Goal: Task Accomplishment & Management: Manage account settings

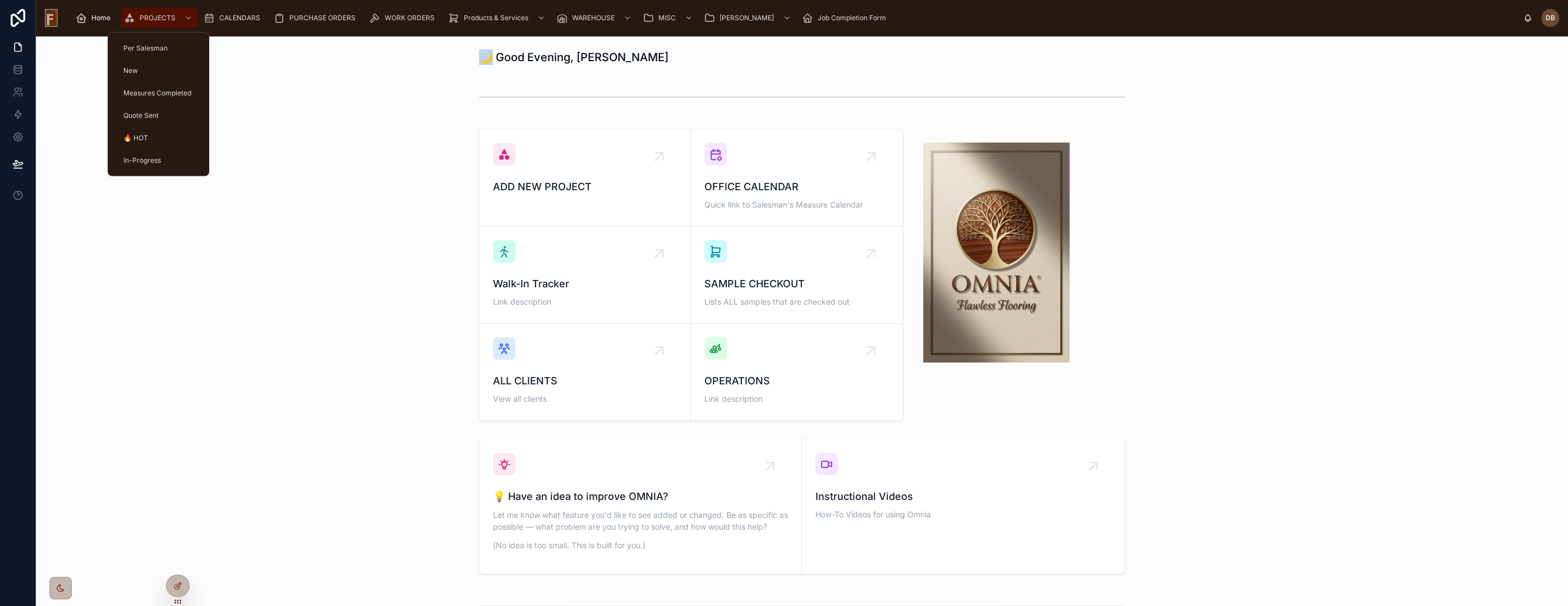
drag, startPoint x: 163, startPoint y: 14, endPoint x: 185, endPoint y: 80, distance: 69.6
click at [163, 14] on span "PROJECTS" at bounding box center [158, 18] width 36 height 9
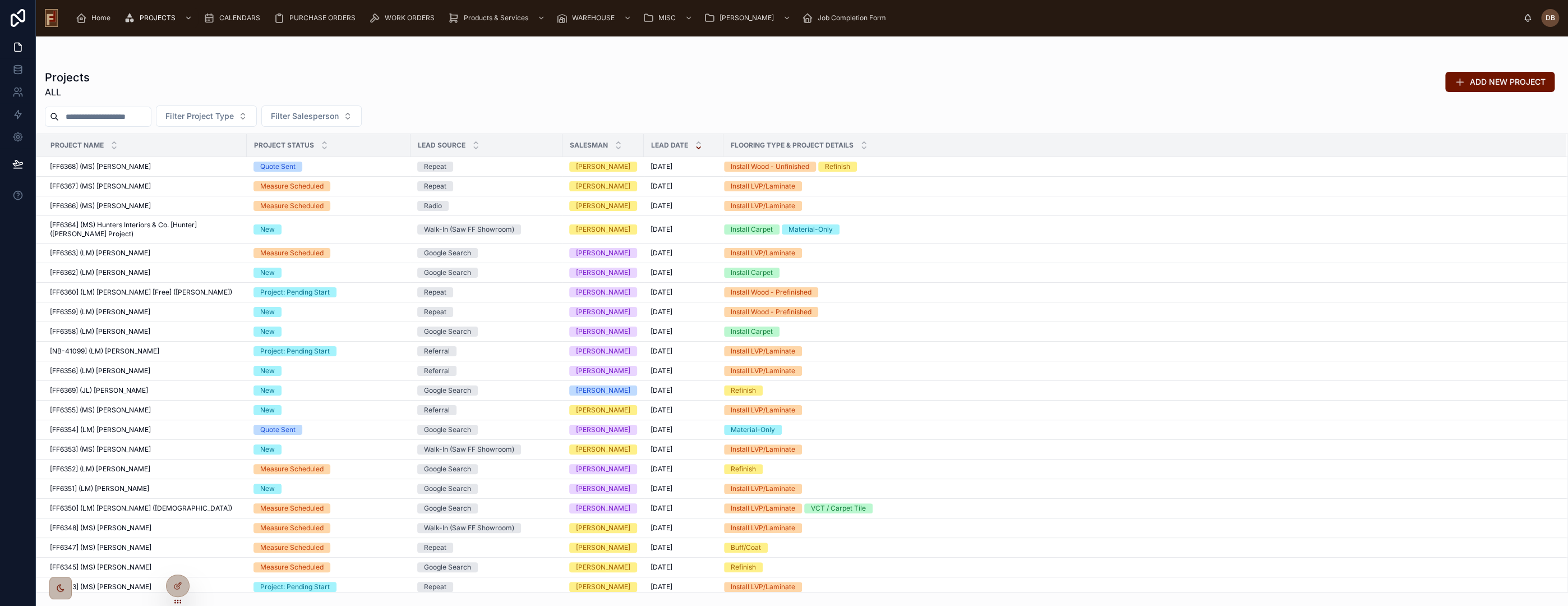
click at [78, 113] on input "text" at bounding box center [104, 117] width 92 height 16
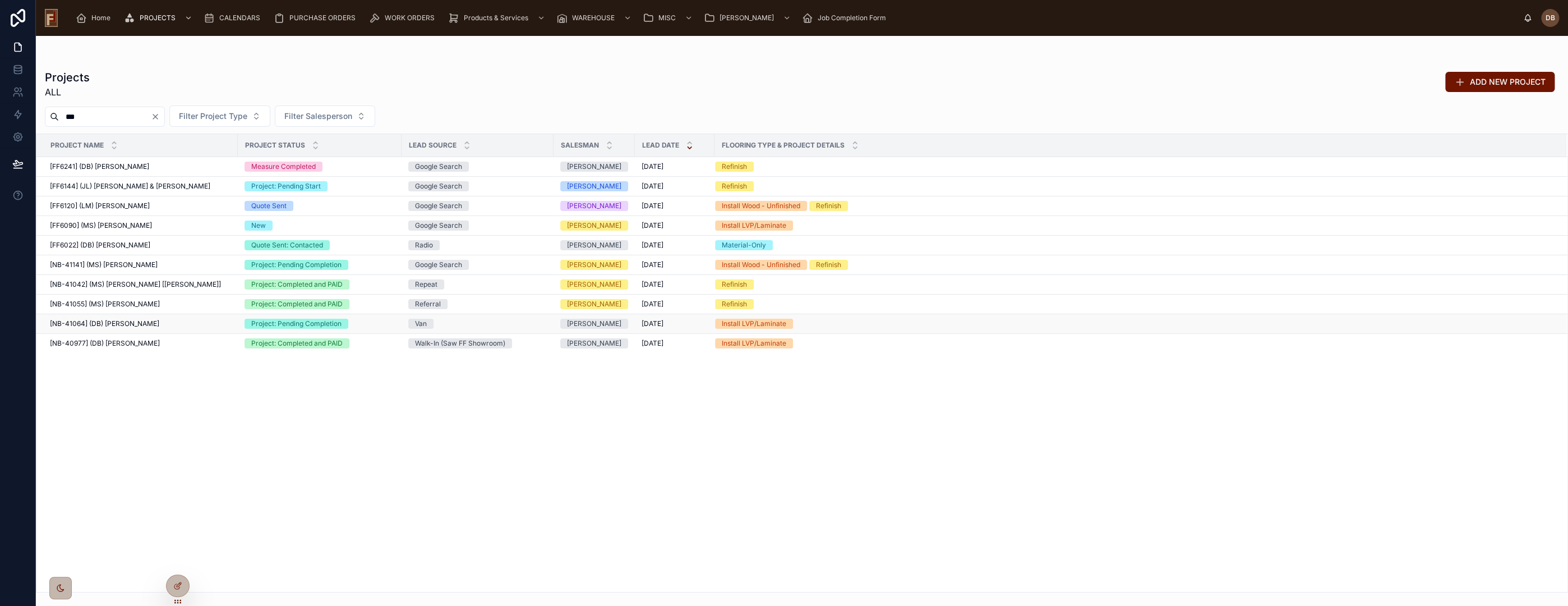
type input "***"
click at [132, 323] on span "[NB-41064] (DB) [PERSON_NAME]" at bounding box center [104, 323] width 109 height 9
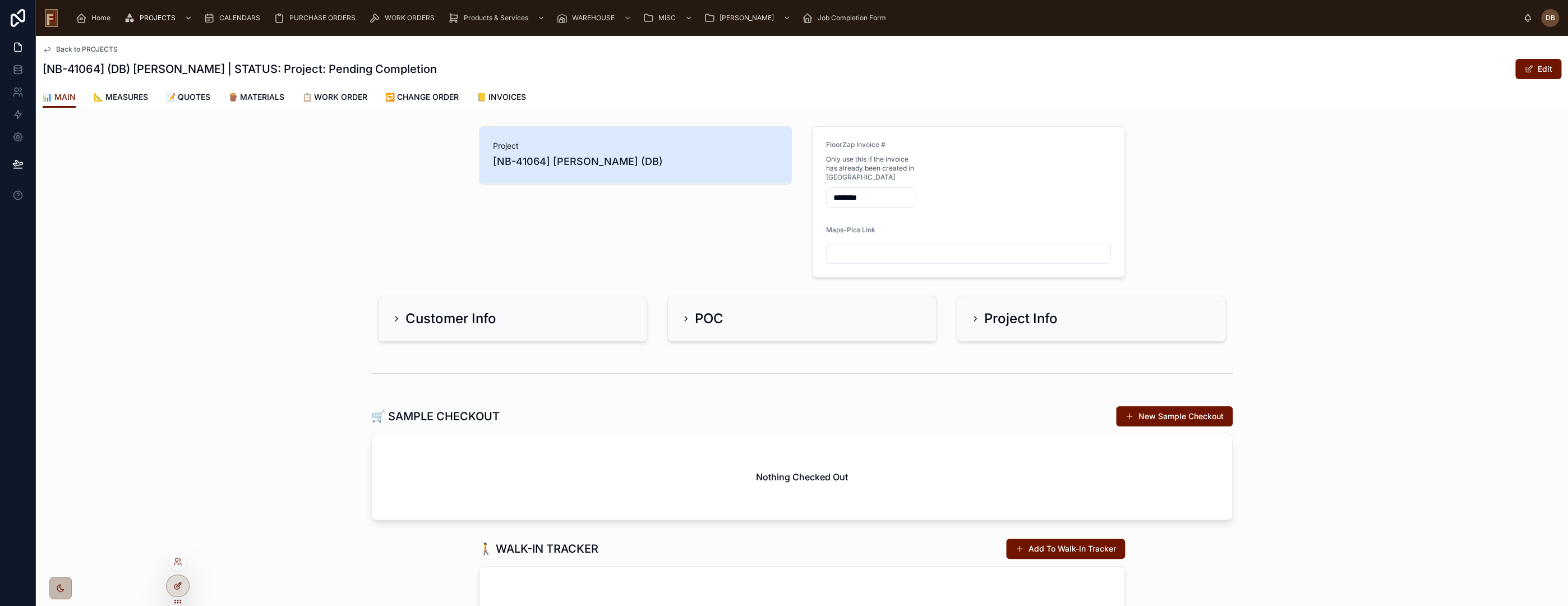
click at [179, 581] on icon at bounding box center [178, 585] width 9 height 9
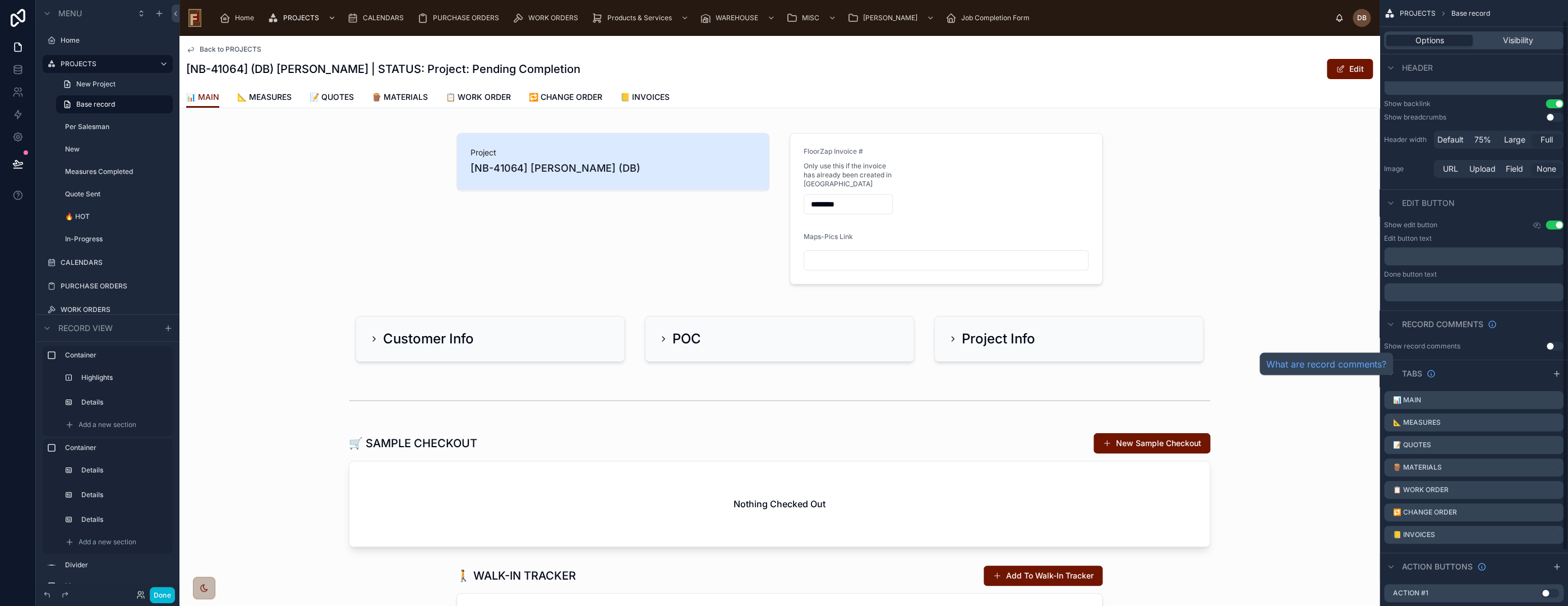
scroll to position [86, 0]
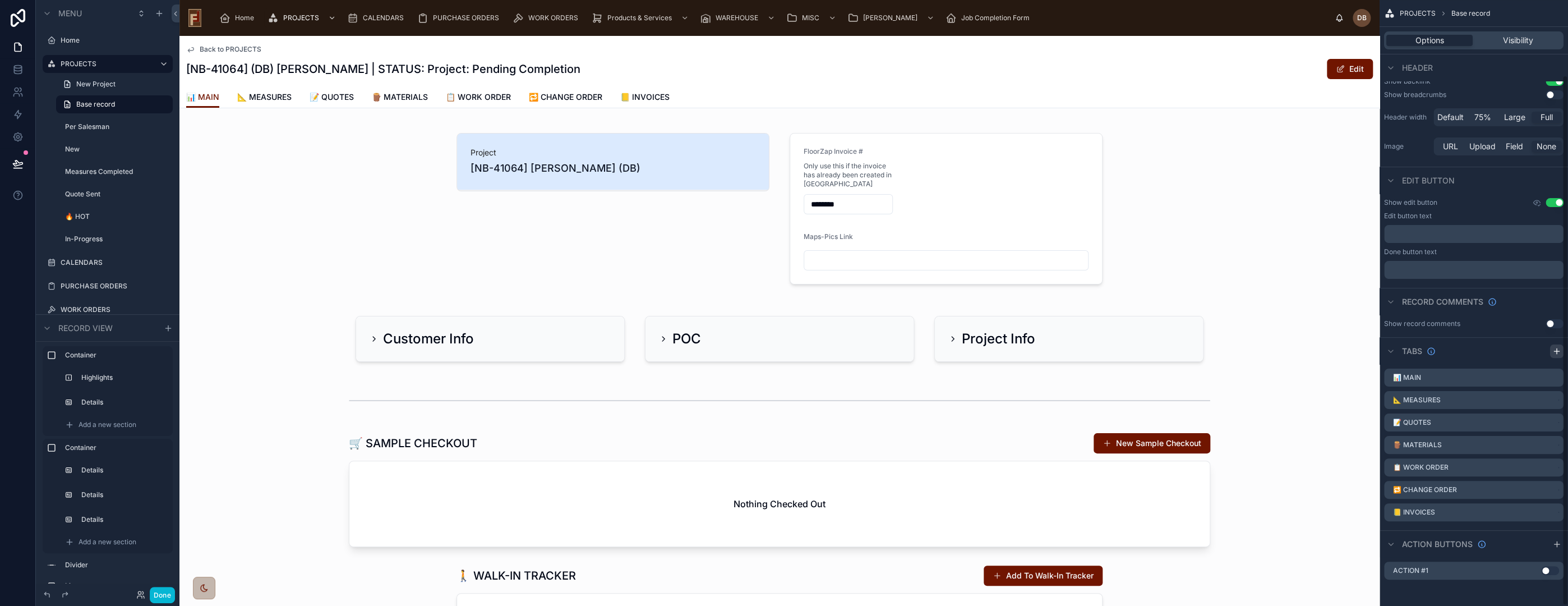
click at [1557, 349] on icon "scrollable content" at bounding box center [1556, 350] width 9 height 9
click at [1555, 534] on icon "scrollable content" at bounding box center [1555, 534] width 5 height 5
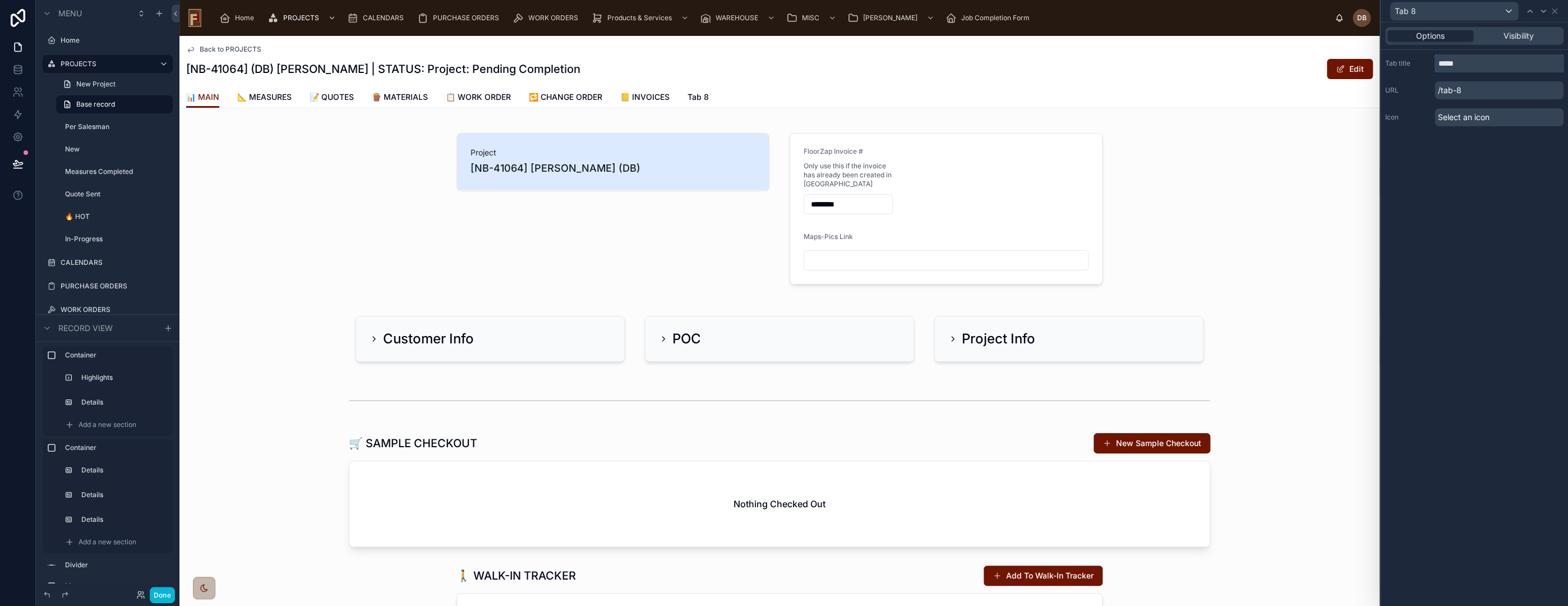
drag, startPoint x: 1479, startPoint y: 63, endPoint x: 1433, endPoint y: 66, distance: 46.1
click at [1433, 66] on div "Tab title *****" at bounding box center [1475, 63] width 179 height 18
type input "**********"
click at [1483, 114] on span "Select an icon" at bounding box center [1464, 117] width 52 height 11
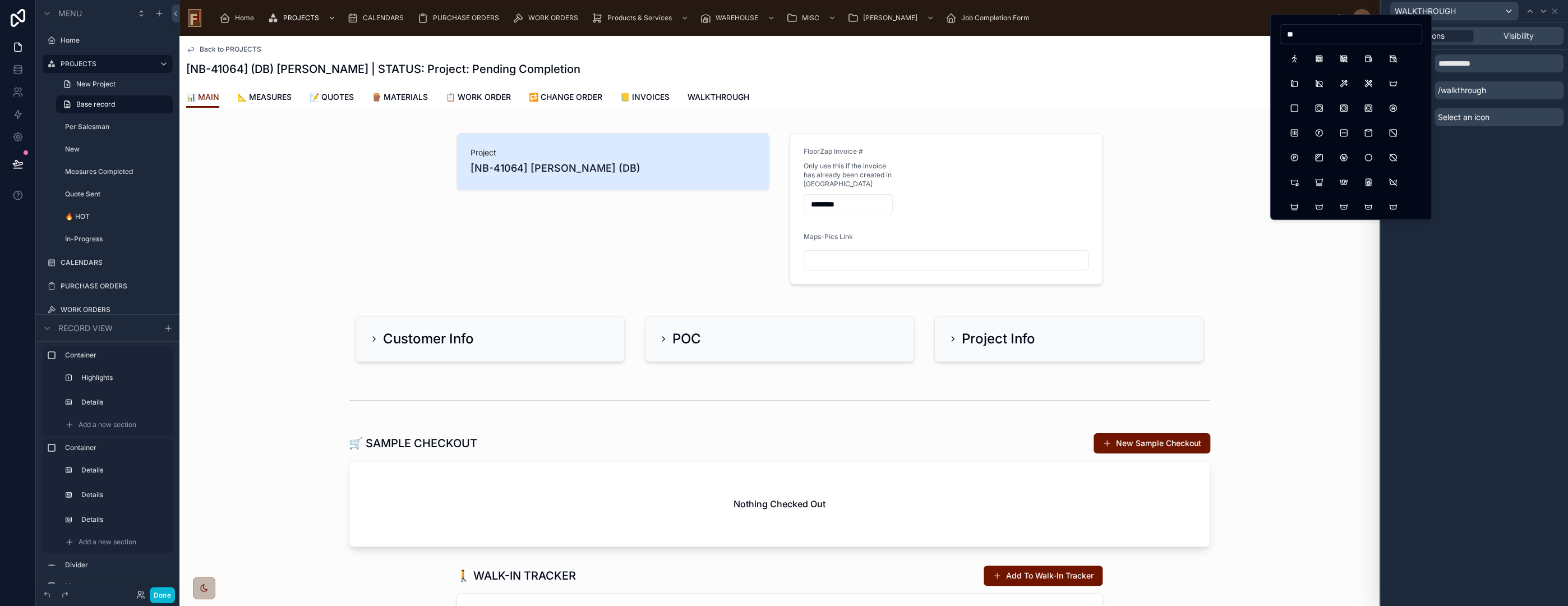
type input "**"
click at [1483, 145] on div "**********" at bounding box center [1474, 314] width 187 height 583
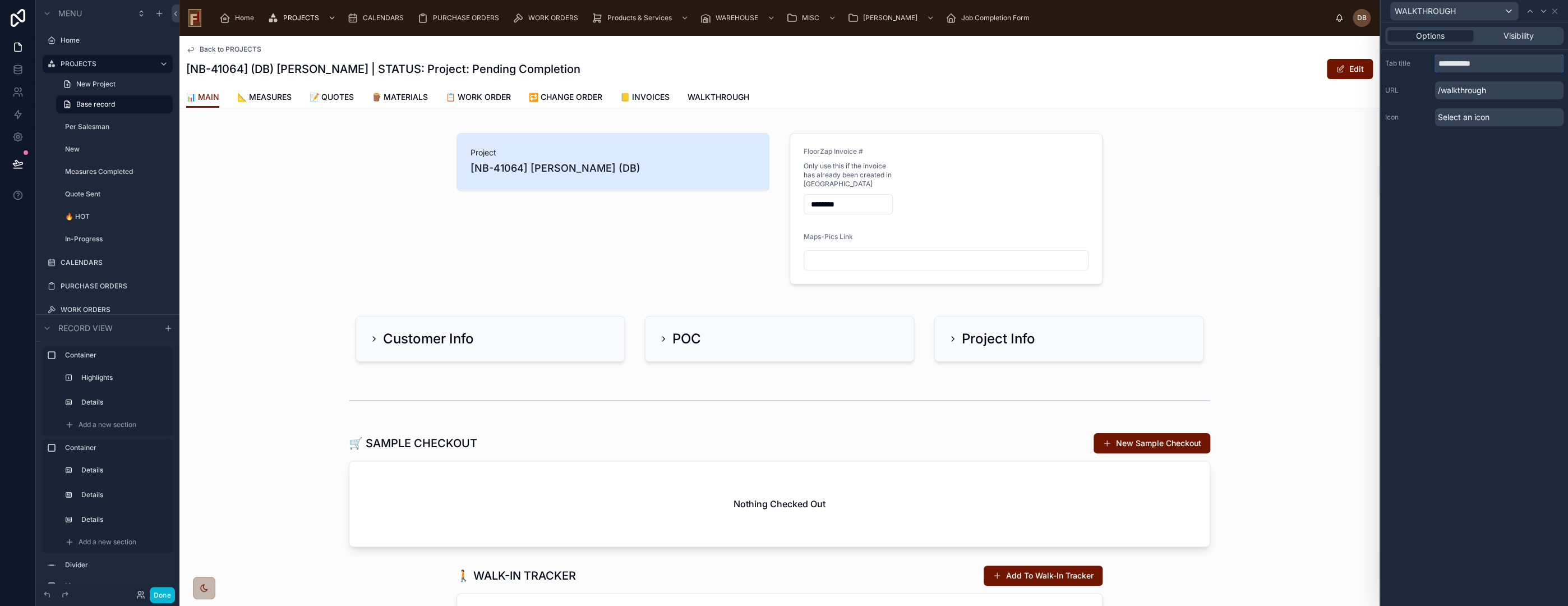
click at [1440, 65] on input "**********" at bounding box center [1499, 63] width 129 height 18
paste input "**"
type input "**********"
click at [732, 95] on span "🔍WALKTHROUGH" at bounding box center [723, 96] width 71 height 11
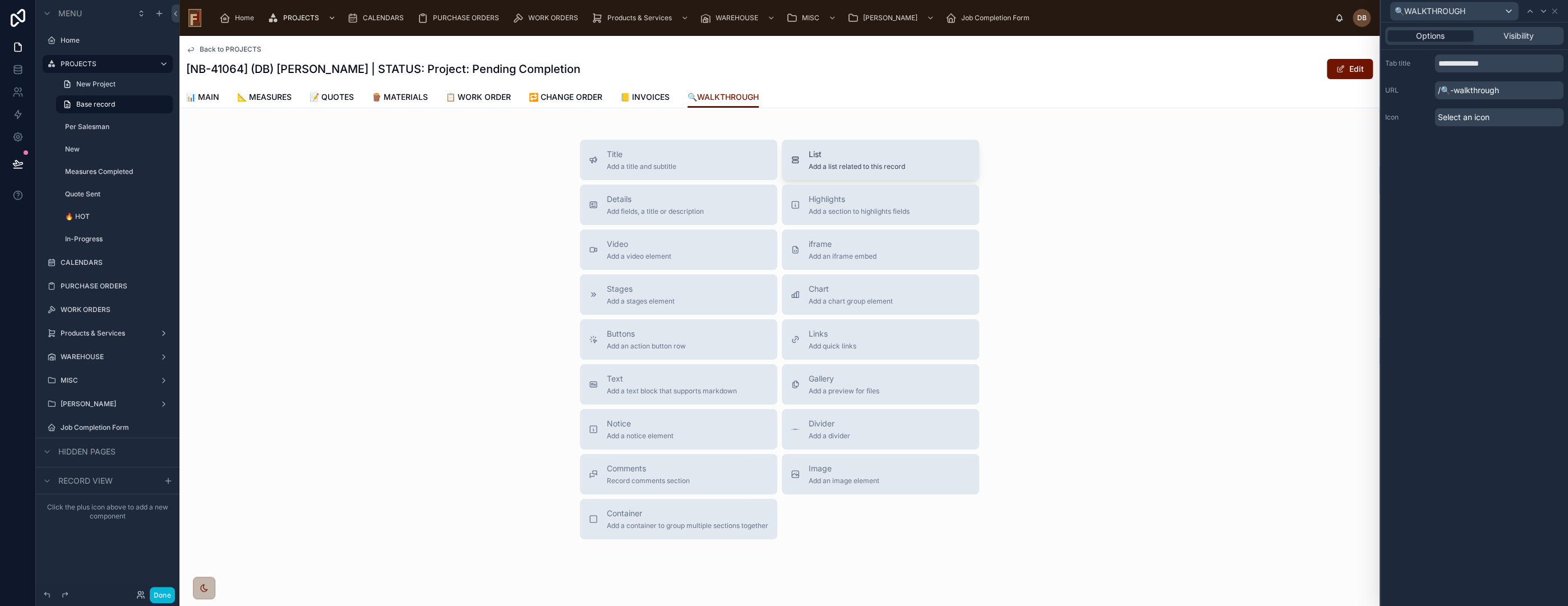
click at [866, 163] on span "Add a list related to this record" at bounding box center [856, 166] width 96 height 9
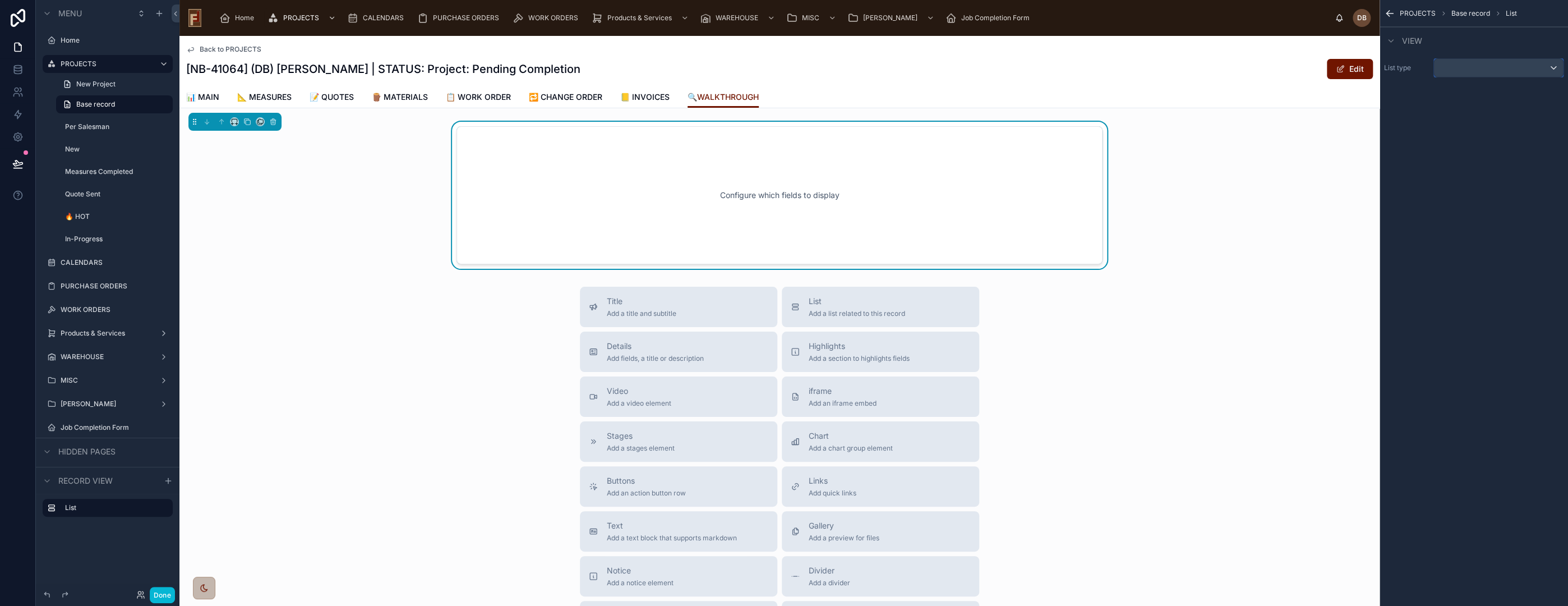
click at [1492, 64] on div "scrollable content" at bounding box center [1499, 67] width 129 height 18
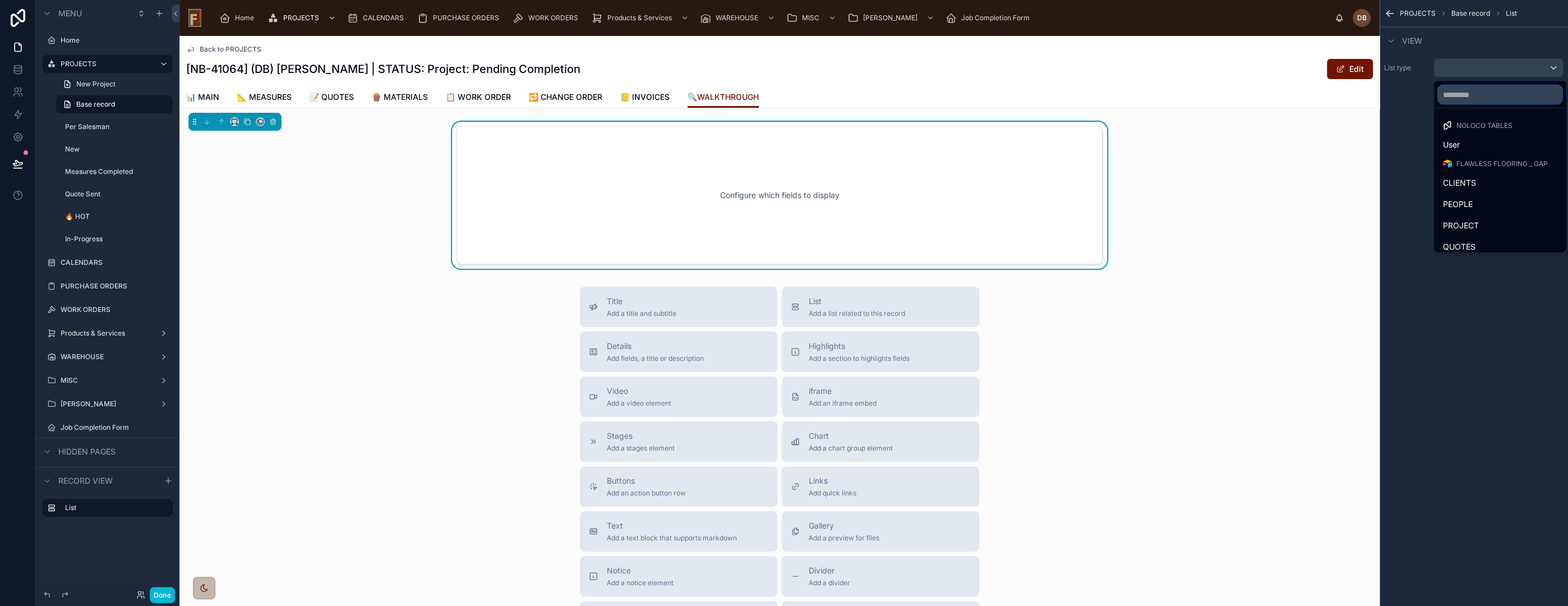
click at [1485, 93] on input "text" at bounding box center [1500, 95] width 123 height 18
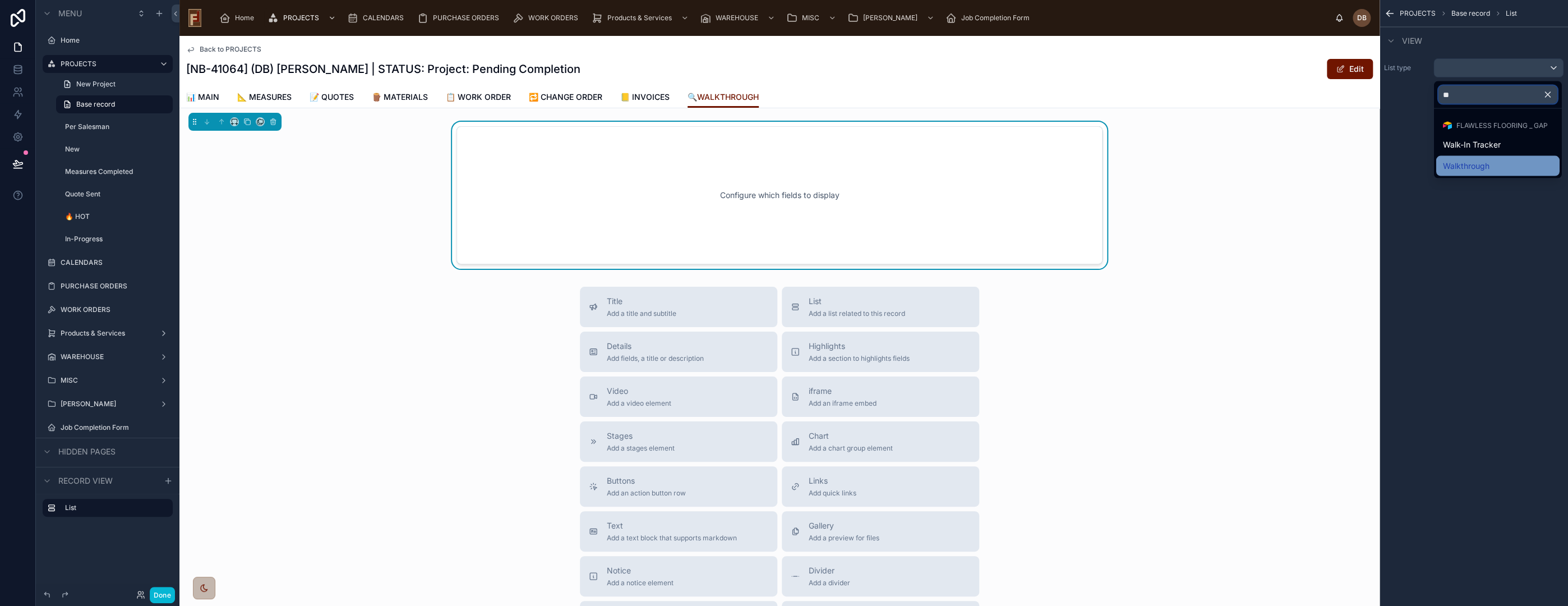
type input "**"
click at [1490, 162] on div "Walkthrough" at bounding box center [1498, 167] width 110 height 14
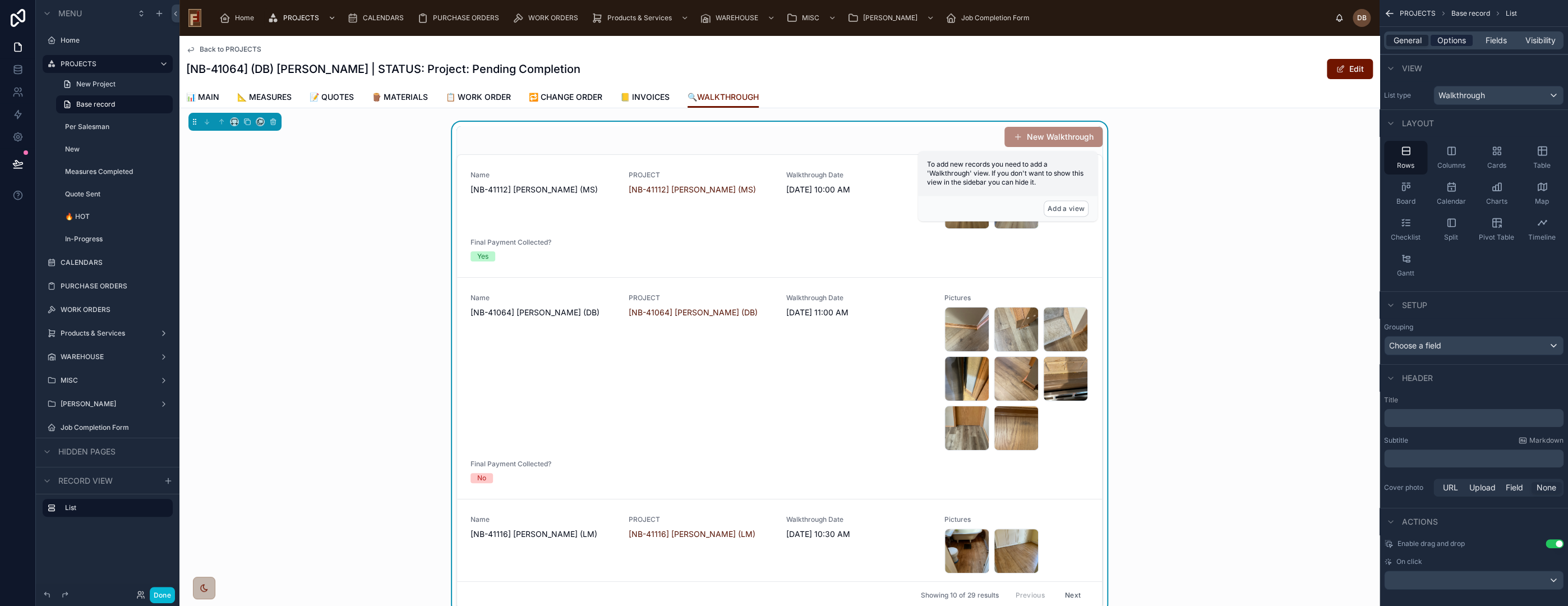
click at [1459, 40] on span "Options" at bounding box center [1451, 40] width 29 height 11
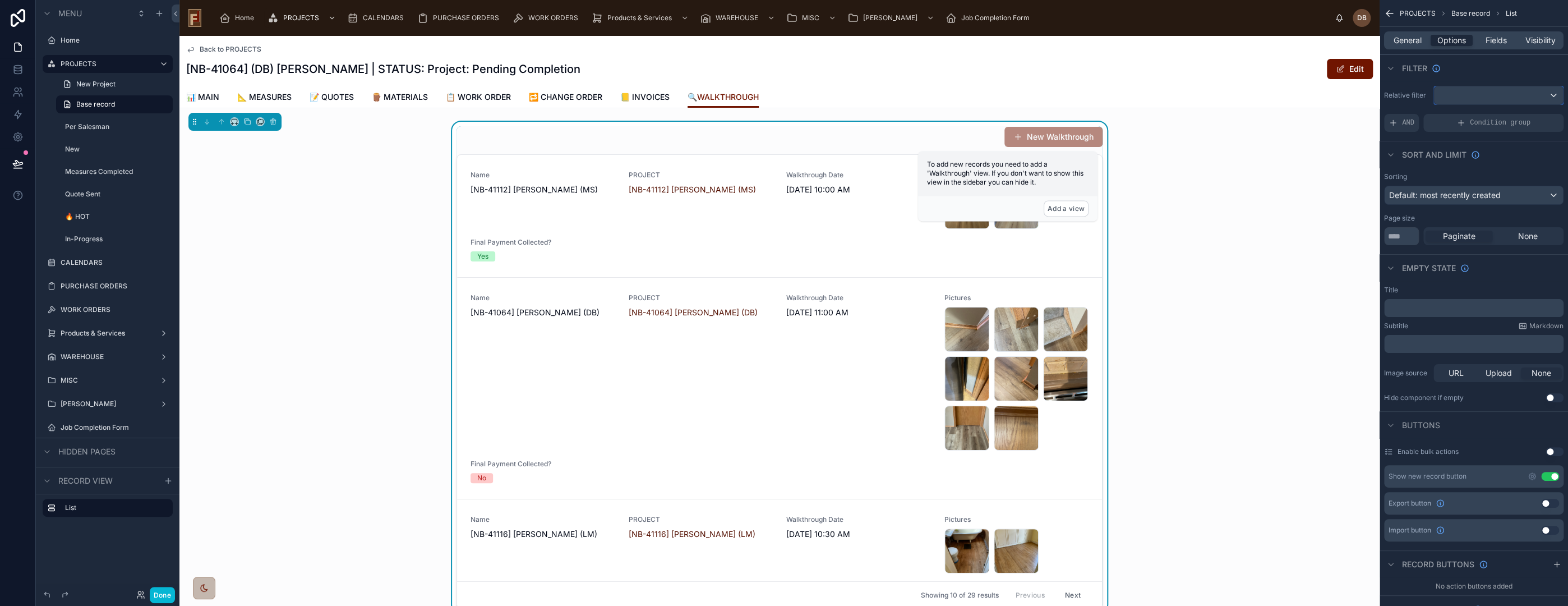
click at [1480, 97] on div "scrollable content" at bounding box center [1499, 95] width 129 height 18
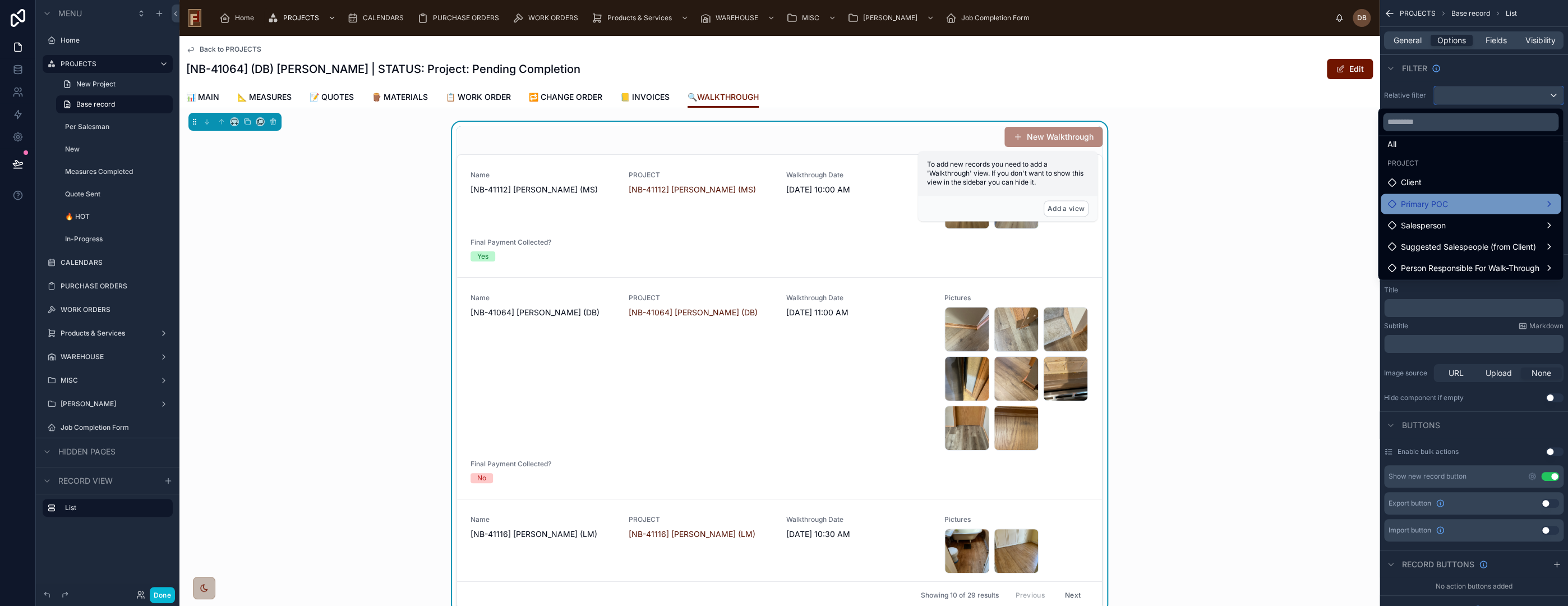
scroll to position [32, 0]
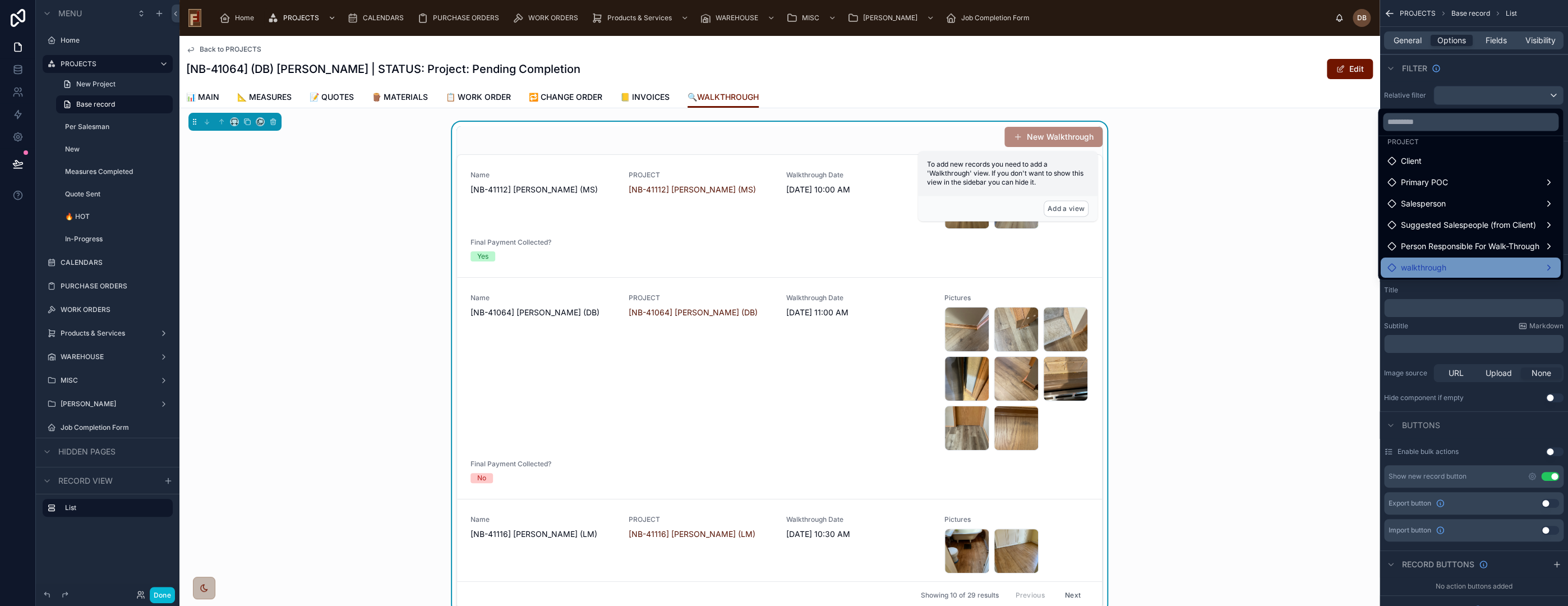
click at [1439, 269] on div "walkthrough" at bounding box center [1471, 268] width 167 height 14
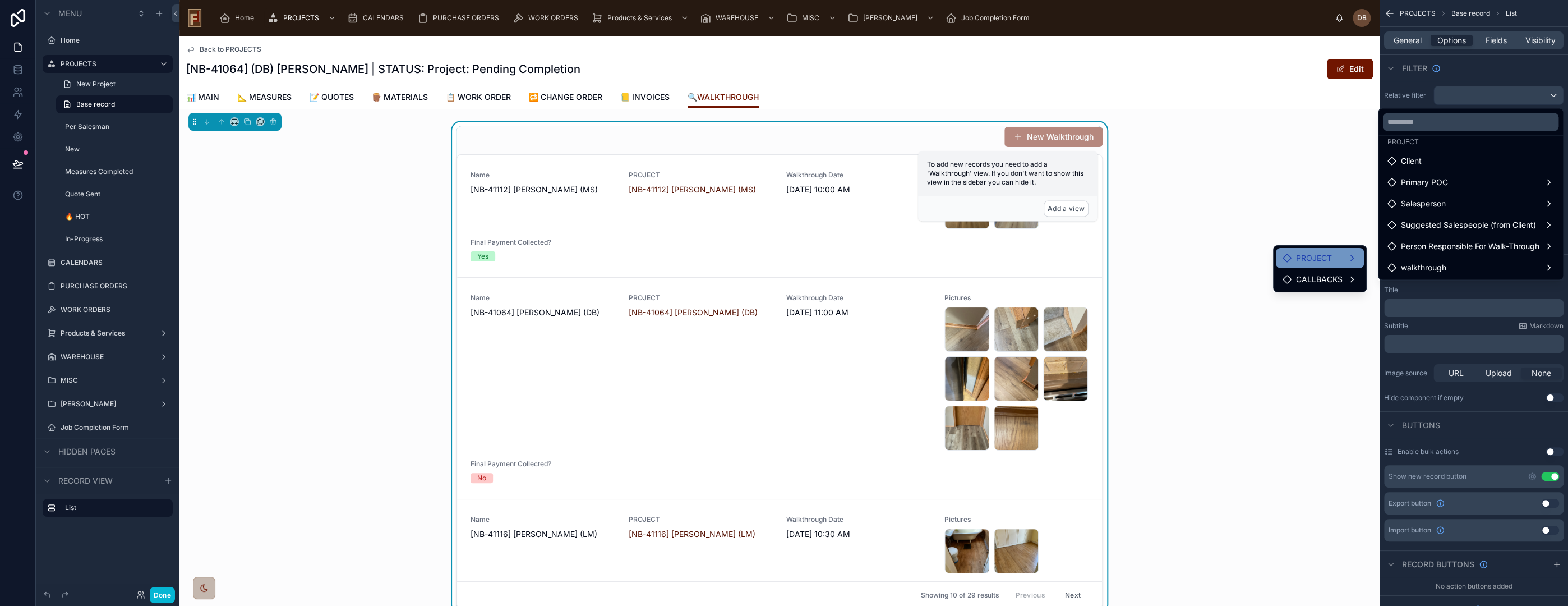
click at [1320, 255] on span "PROJECT" at bounding box center [1314, 258] width 36 height 14
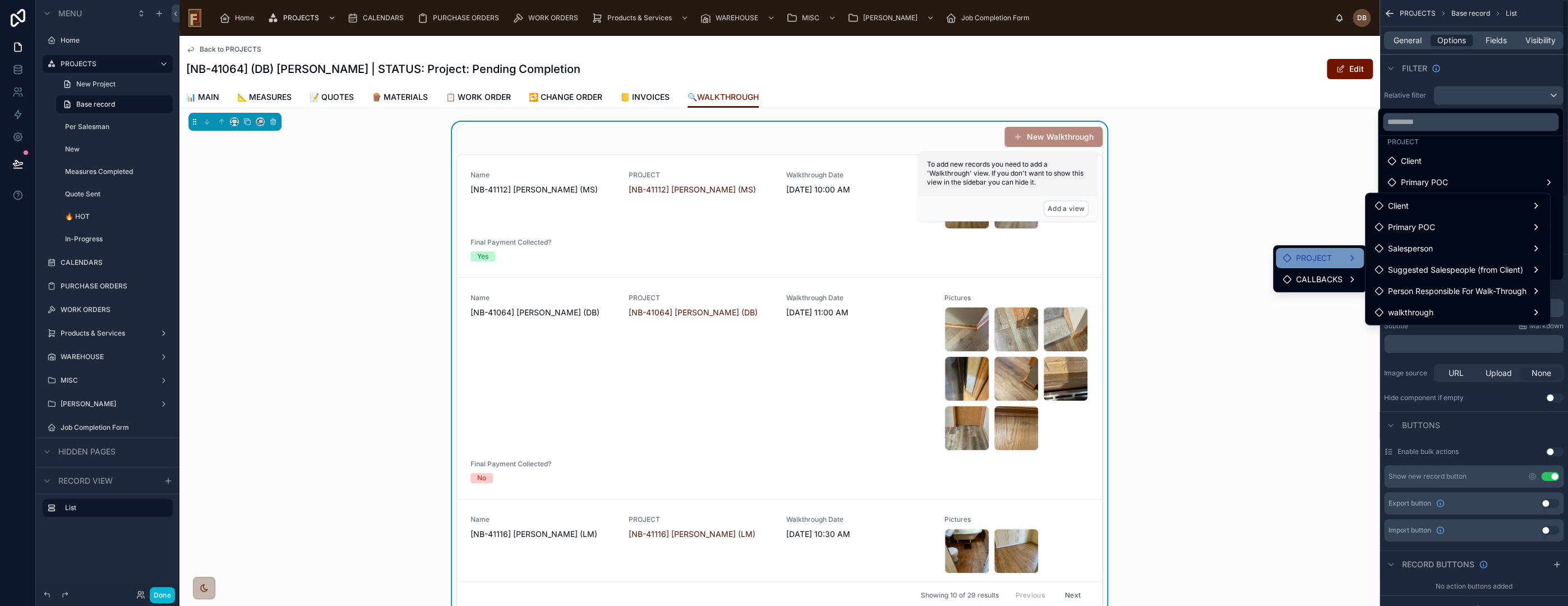
click at [1419, 77] on div "scrollable content" at bounding box center [784, 303] width 1568 height 606
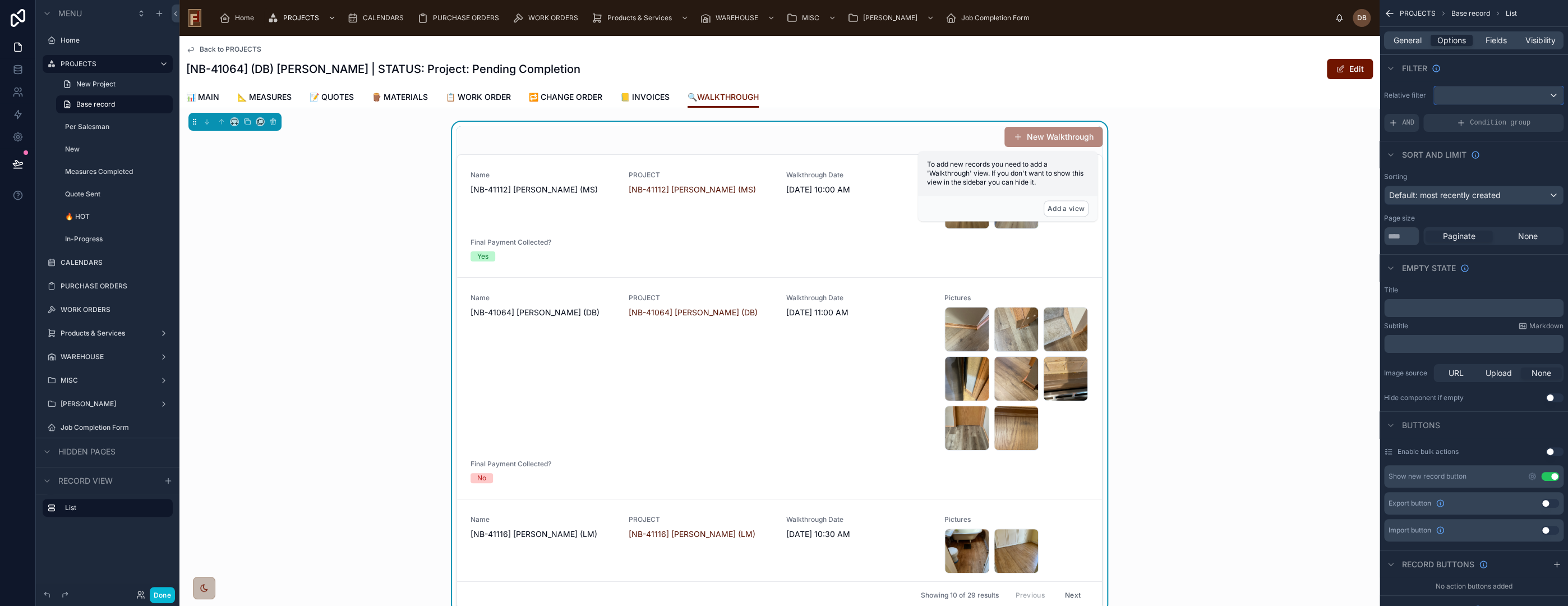
click at [1476, 94] on div "scrollable content" at bounding box center [1499, 95] width 129 height 18
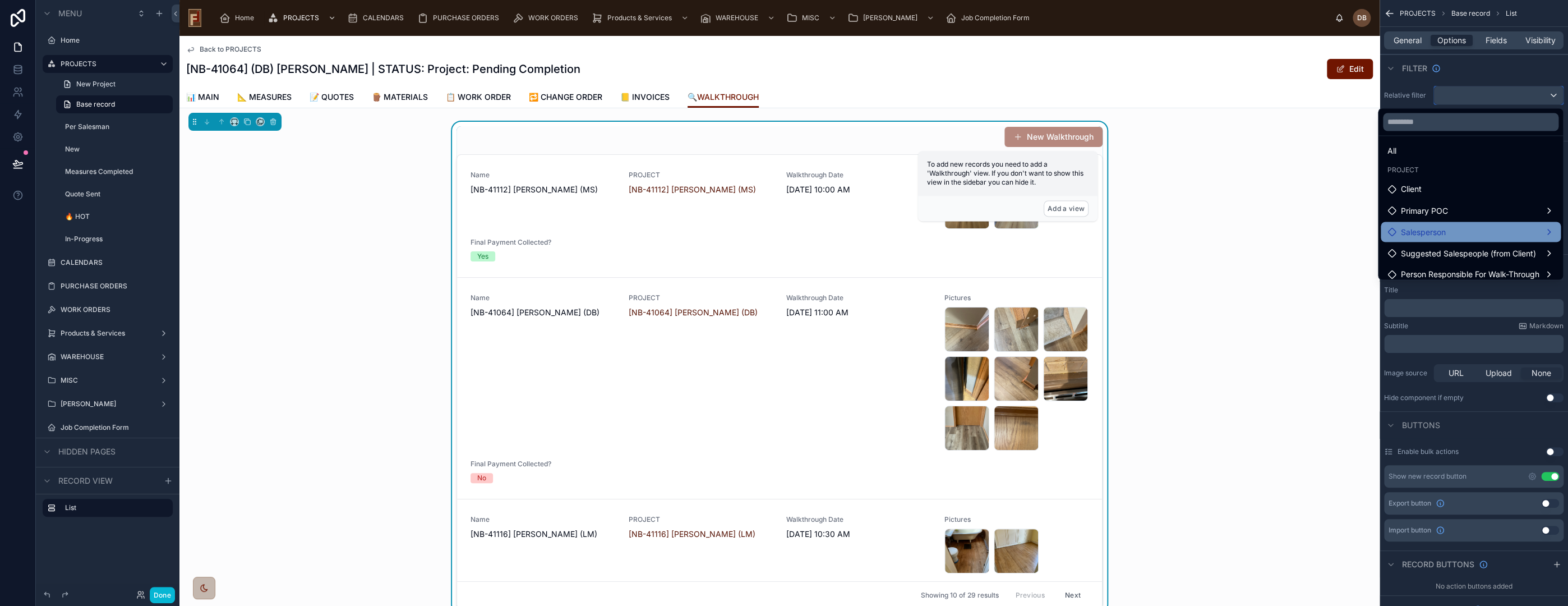
scroll to position [0, 0]
click at [1494, 66] on div "scrollable content" at bounding box center [784, 303] width 1568 height 606
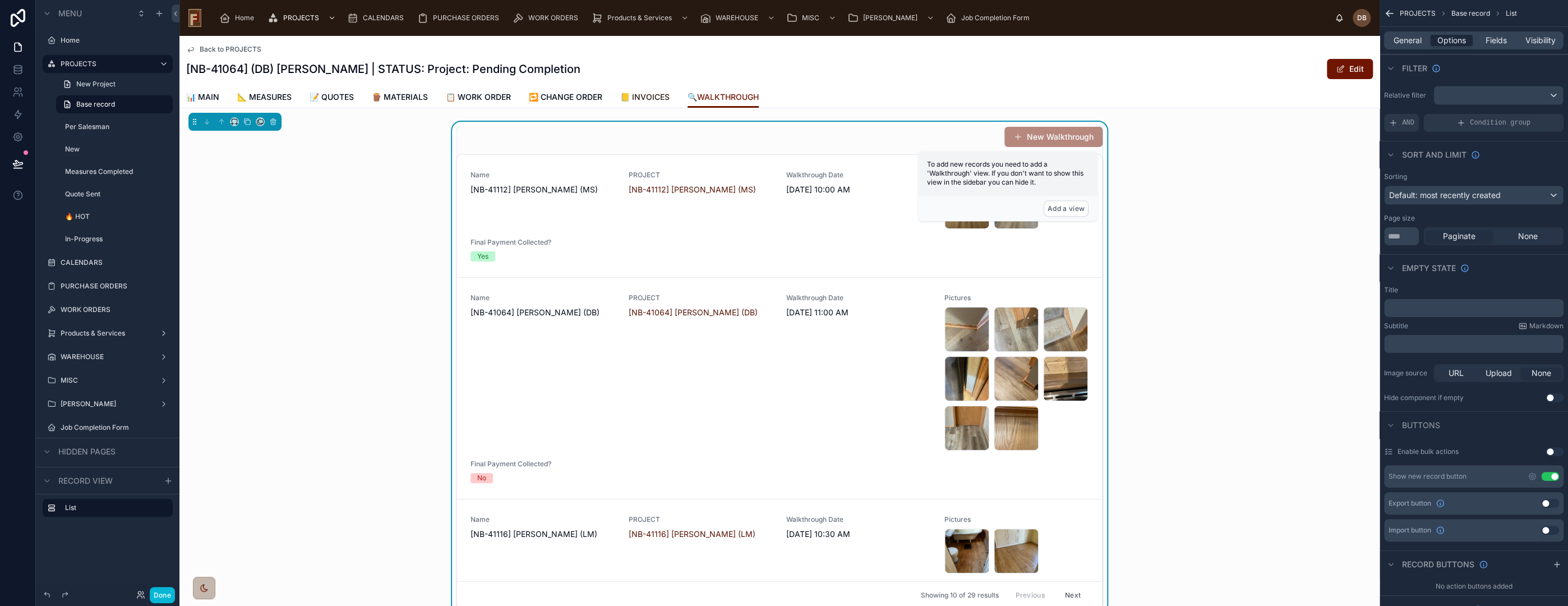
click at [655, 95] on span "📒 INVOICES" at bounding box center [645, 96] width 50 height 11
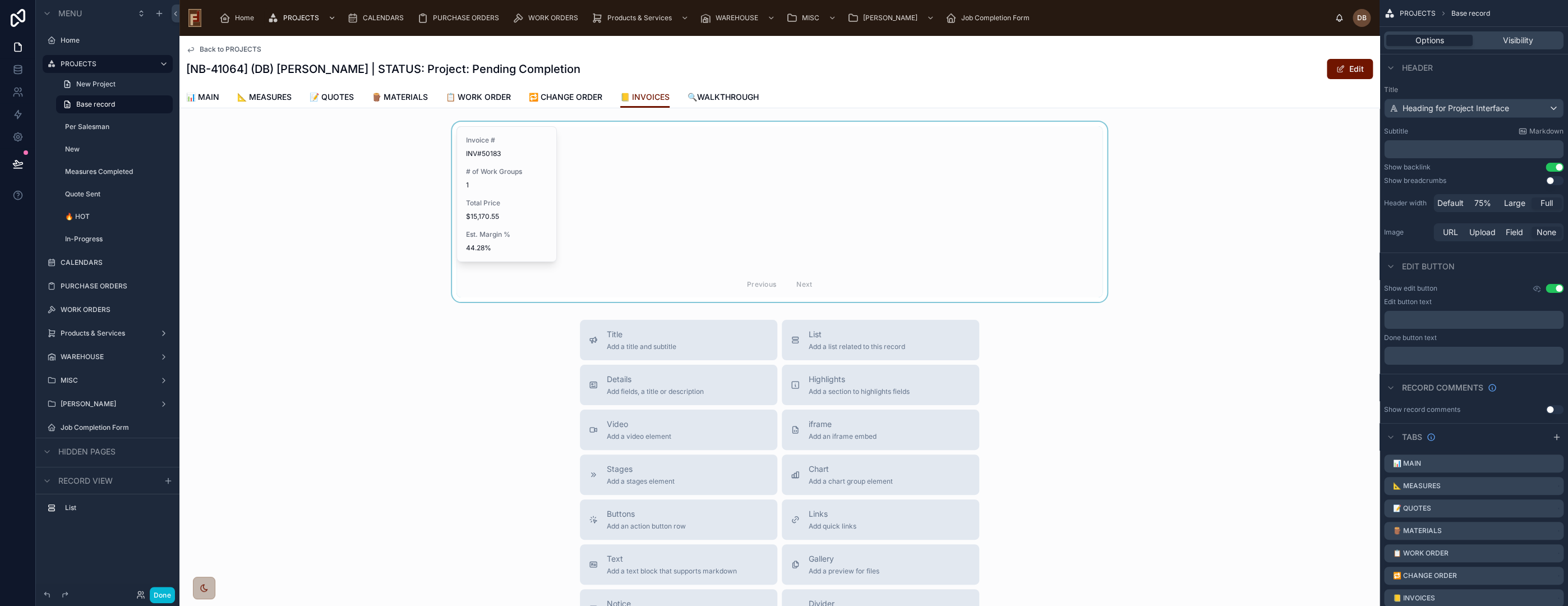
click at [628, 174] on div at bounding box center [780, 212] width 1200 height 181
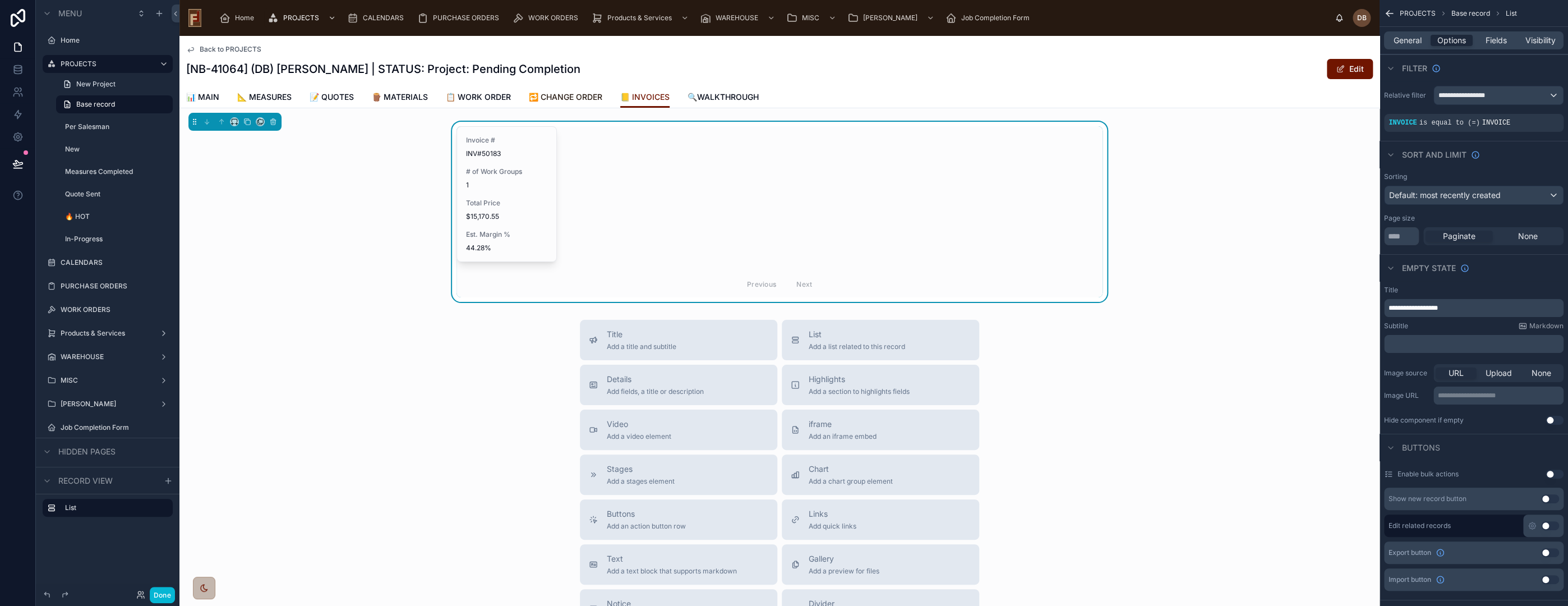
click at [577, 93] on span "🔁 CHANGE ORDER" at bounding box center [565, 96] width 73 height 11
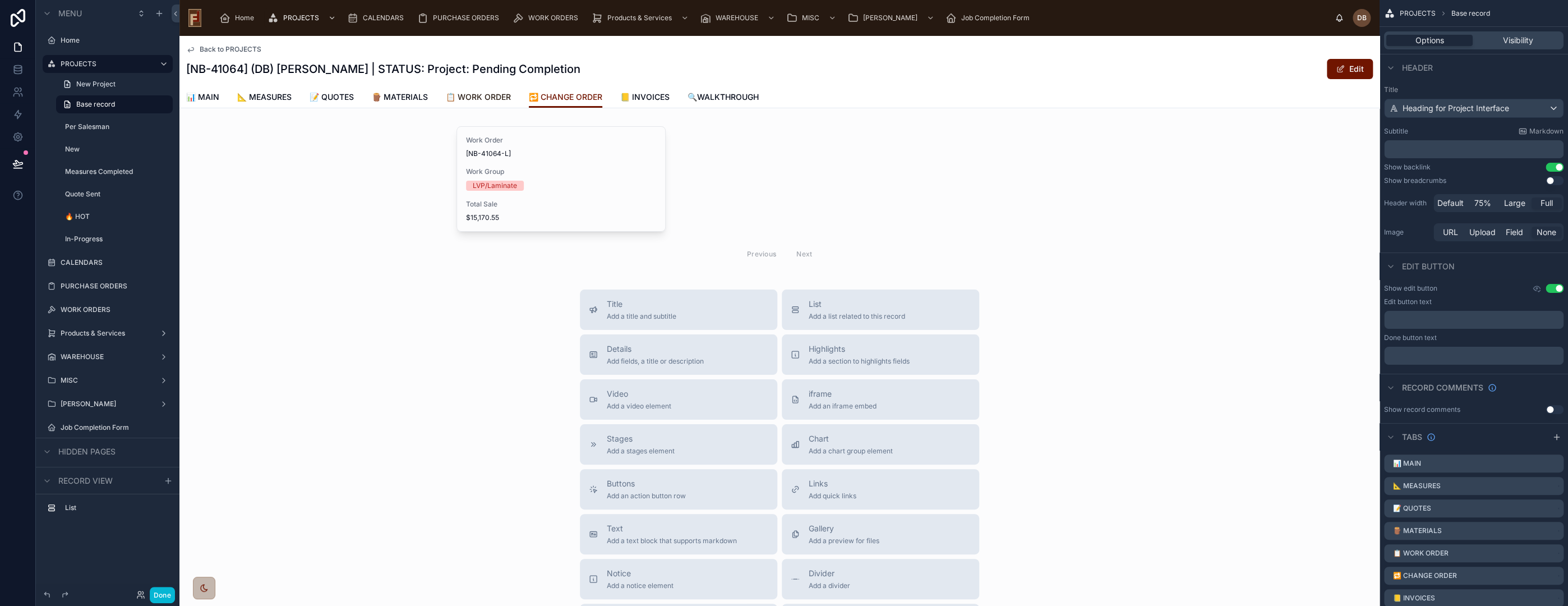
click at [487, 96] on span "📋 WORK ORDER" at bounding box center [479, 96] width 65 height 11
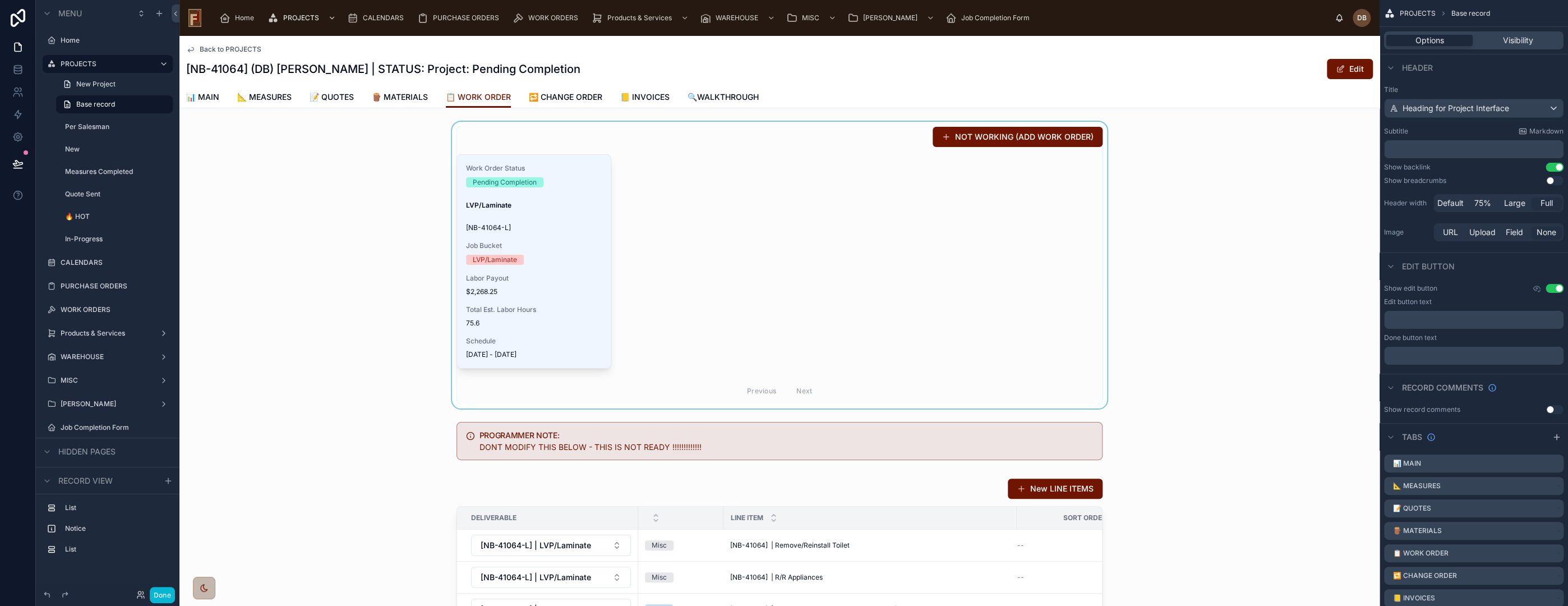
click at [736, 228] on div at bounding box center [780, 265] width 1200 height 287
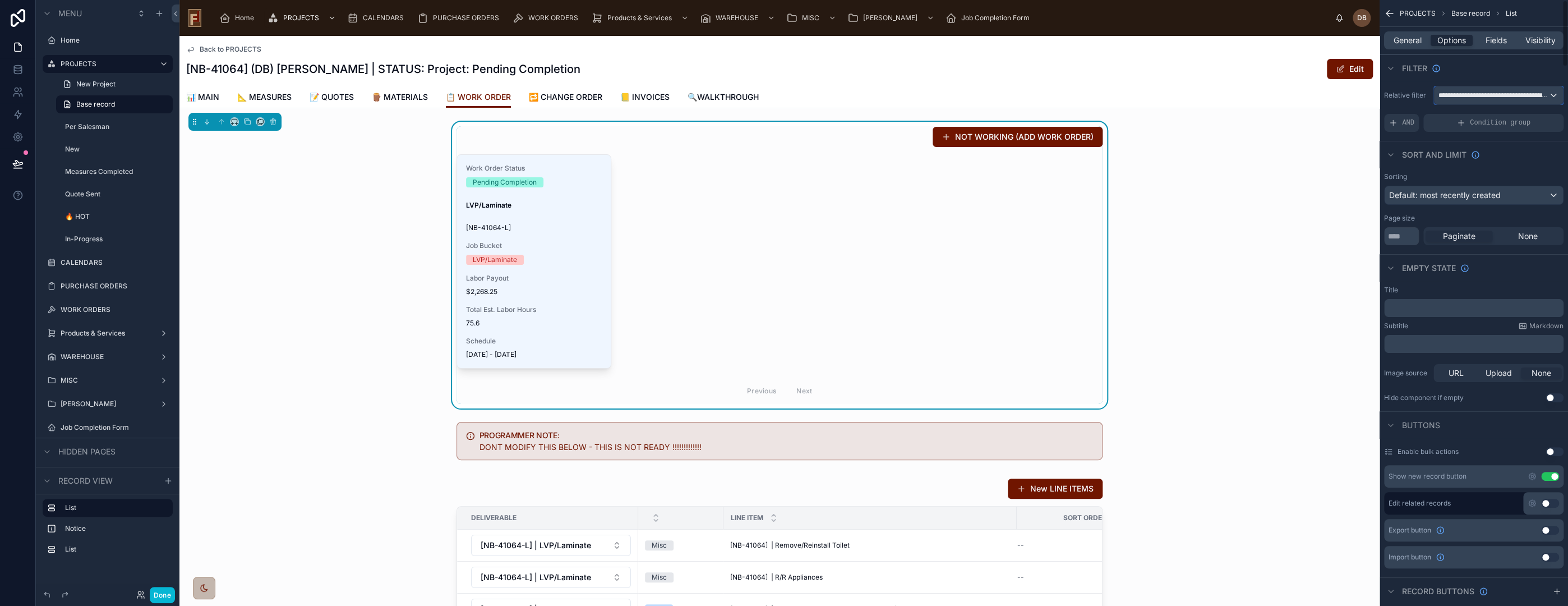
click at [1467, 93] on span "**********" at bounding box center [1493, 95] width 110 height 9
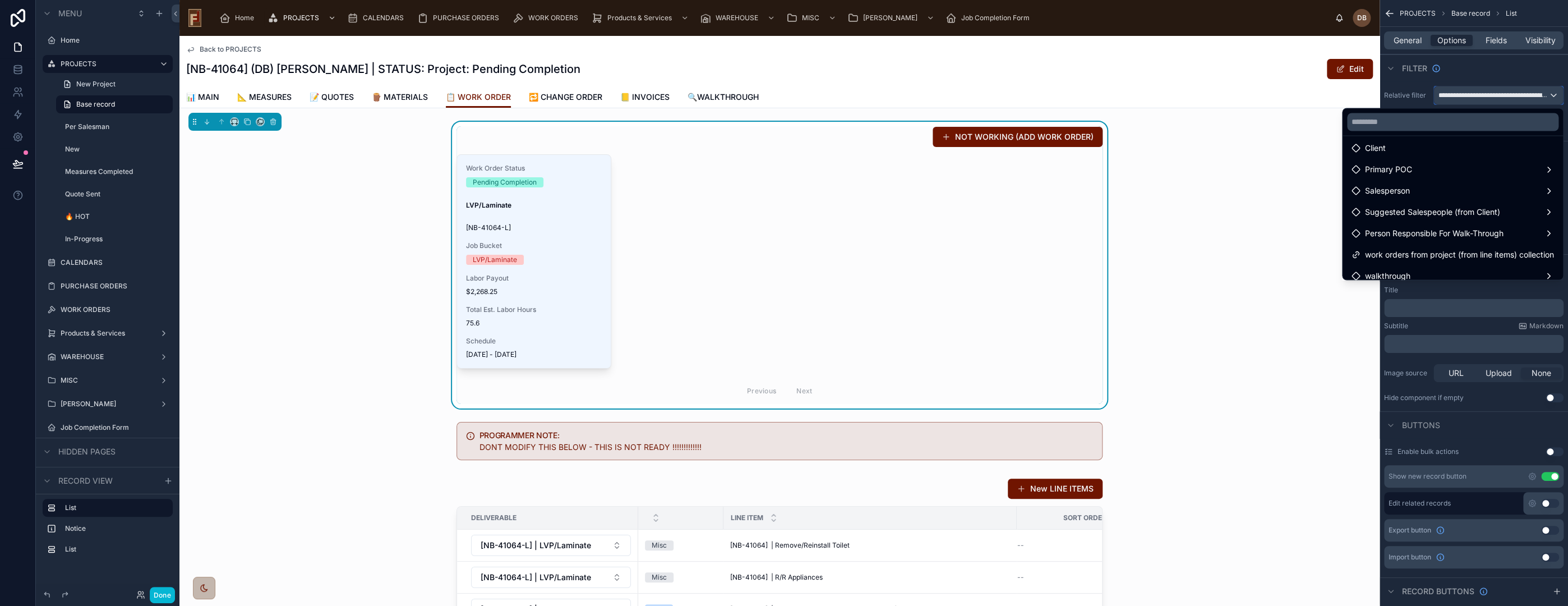
scroll to position [54, 0]
click at [773, 188] on div "Work Order Status Pending Completion LVP/Laminate [NB-41064-L] Job Bucket LVP/L…" at bounding box center [779, 280] width 646 height 250
click at [357, 223] on div "NOT WORKING (ADD WORK ORDER) Work Order Status Pending Completion LVP/Laminate …" at bounding box center [780, 265] width 1200 height 287
click at [727, 93] on span "🔍WALKTHROUGH" at bounding box center [723, 96] width 71 height 11
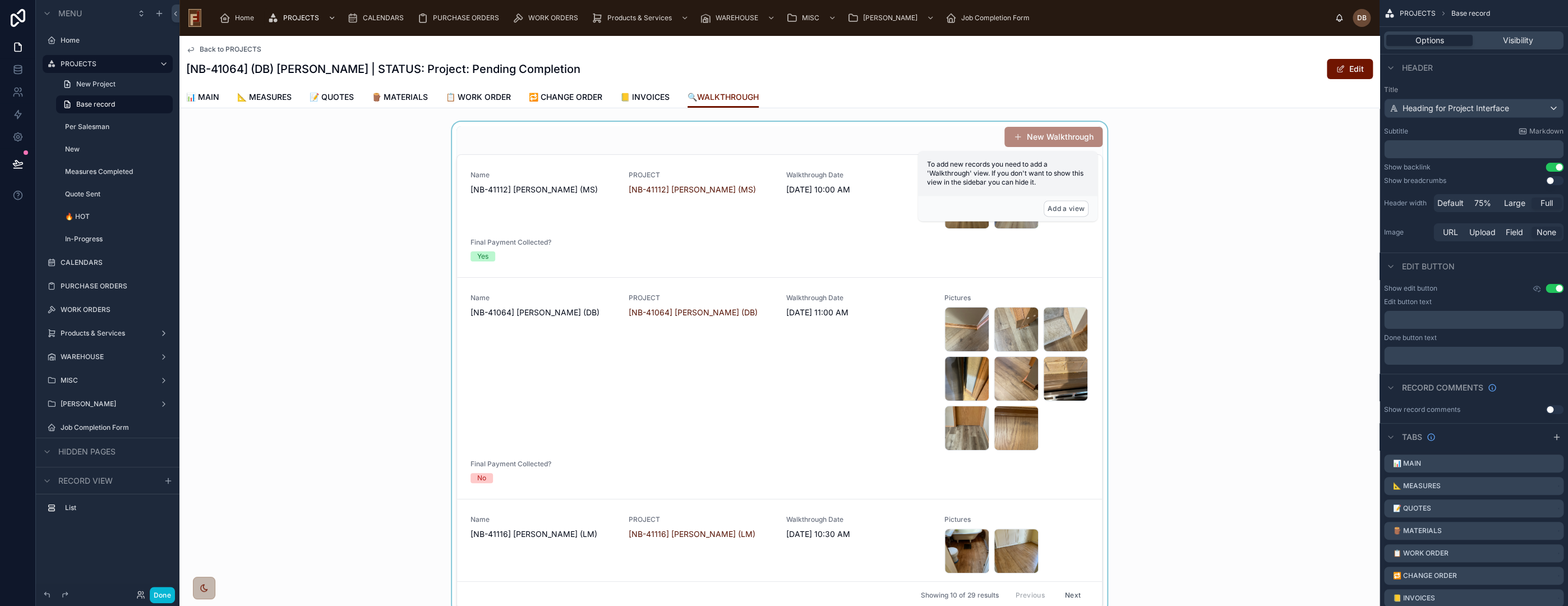
click at [854, 128] on div at bounding box center [780, 367] width 1200 height 491
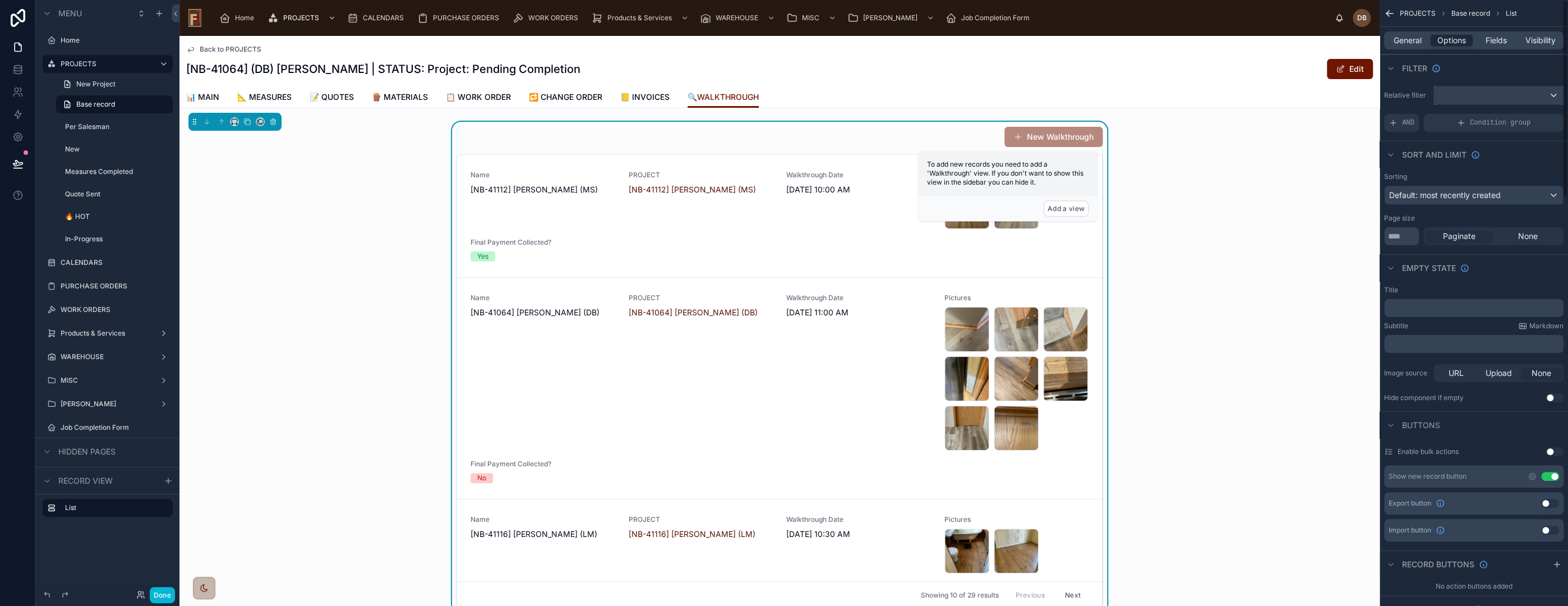
click at [1459, 96] on div "scrollable content" at bounding box center [1499, 95] width 129 height 18
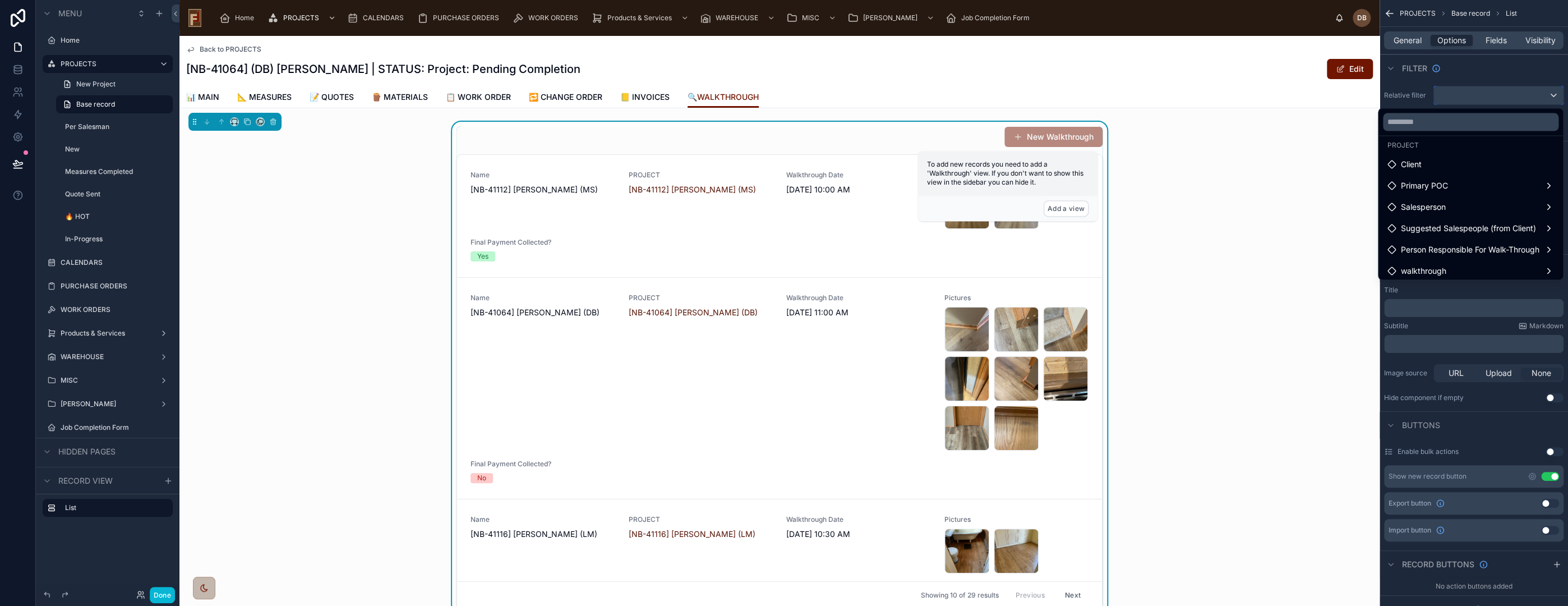
scroll to position [32, 0]
drag, startPoint x: 358, startPoint y: 195, endPoint x: 265, endPoint y: 184, distance: 93.6
click at [358, 194] on div "New Walkthrough Name [NB-41112] Evan Nickel (MS) PROJECT [NB-41112] Evan Nickel…" at bounding box center [780, 367] width 1200 height 491
click at [16, 161] on div "scrollable content" at bounding box center [784, 303] width 1568 height 606
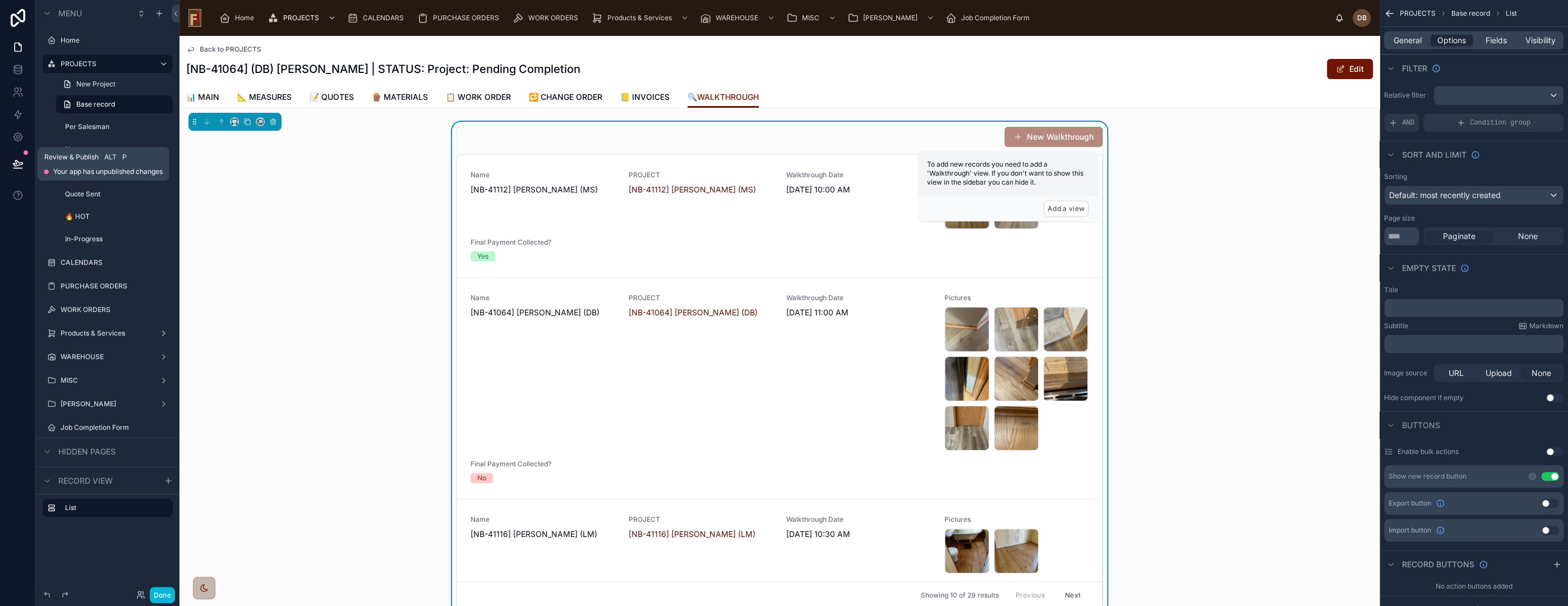
click at [16, 161] on icon at bounding box center [17, 163] width 11 height 11
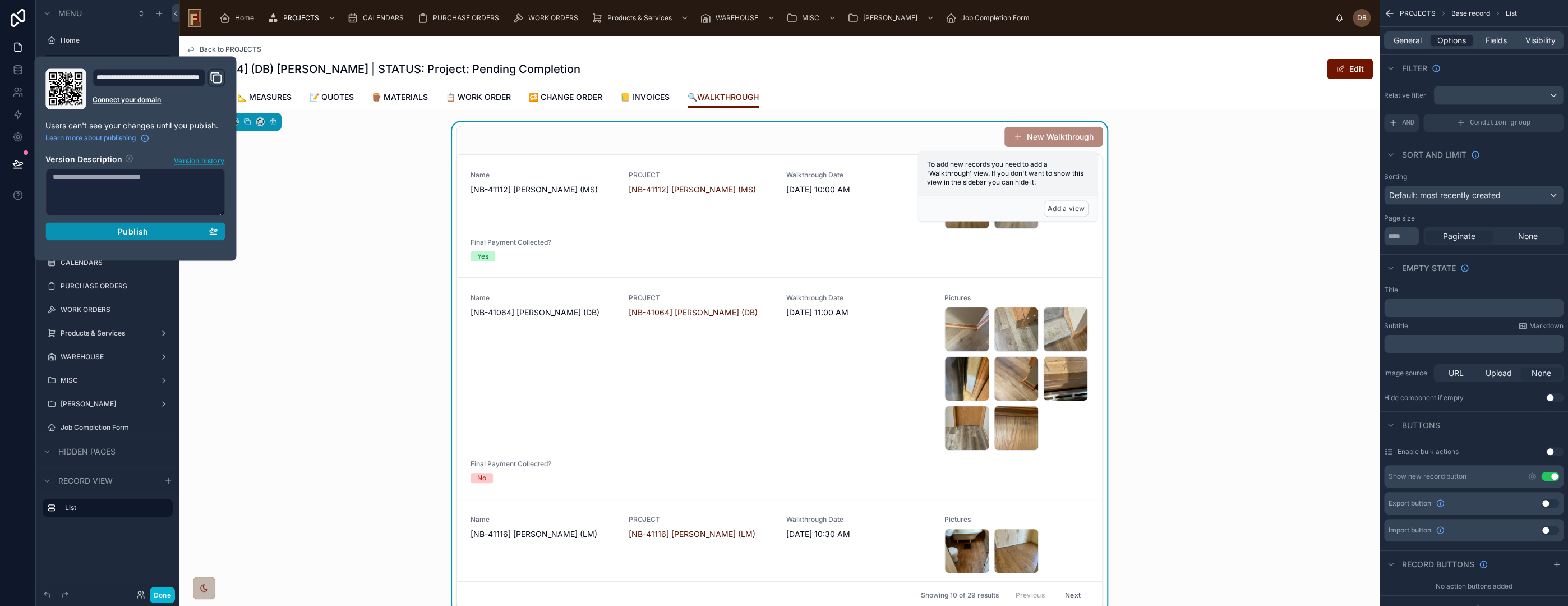
click at [135, 229] on span "Publish" at bounding box center [133, 231] width 31 height 10
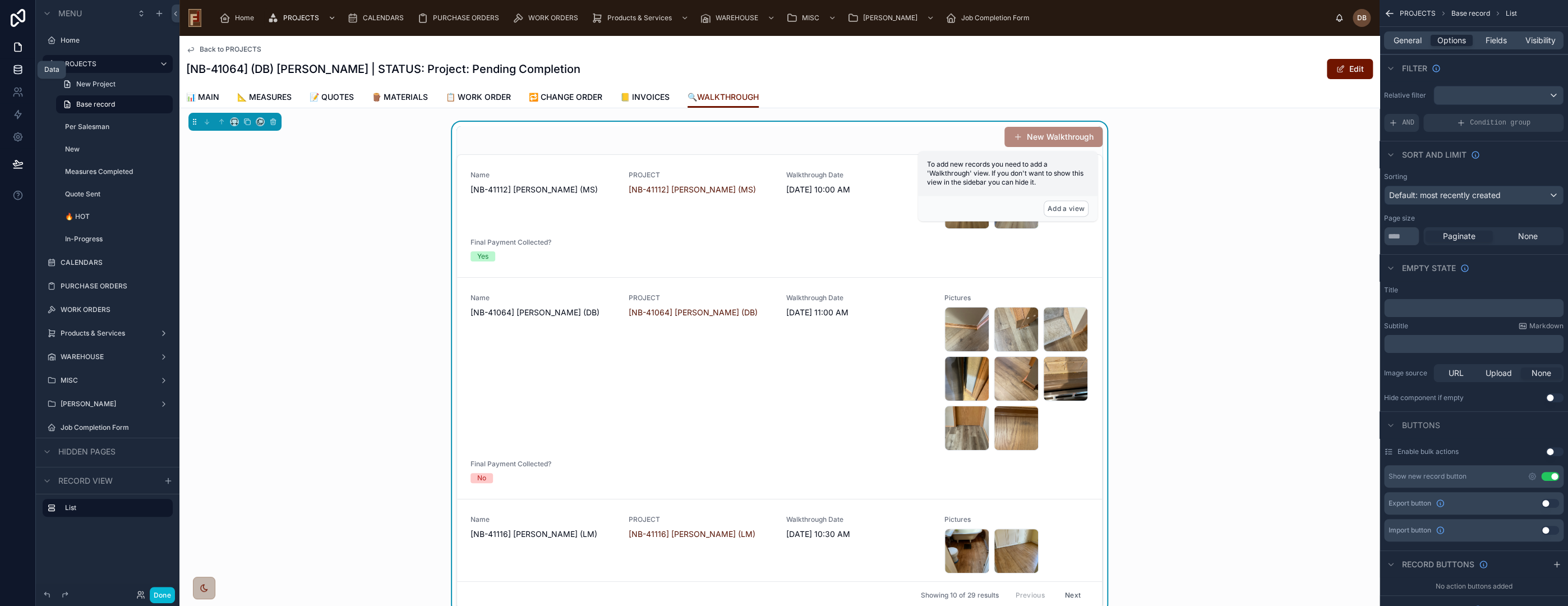
click at [17, 67] on icon at bounding box center [17, 66] width 7 height 3
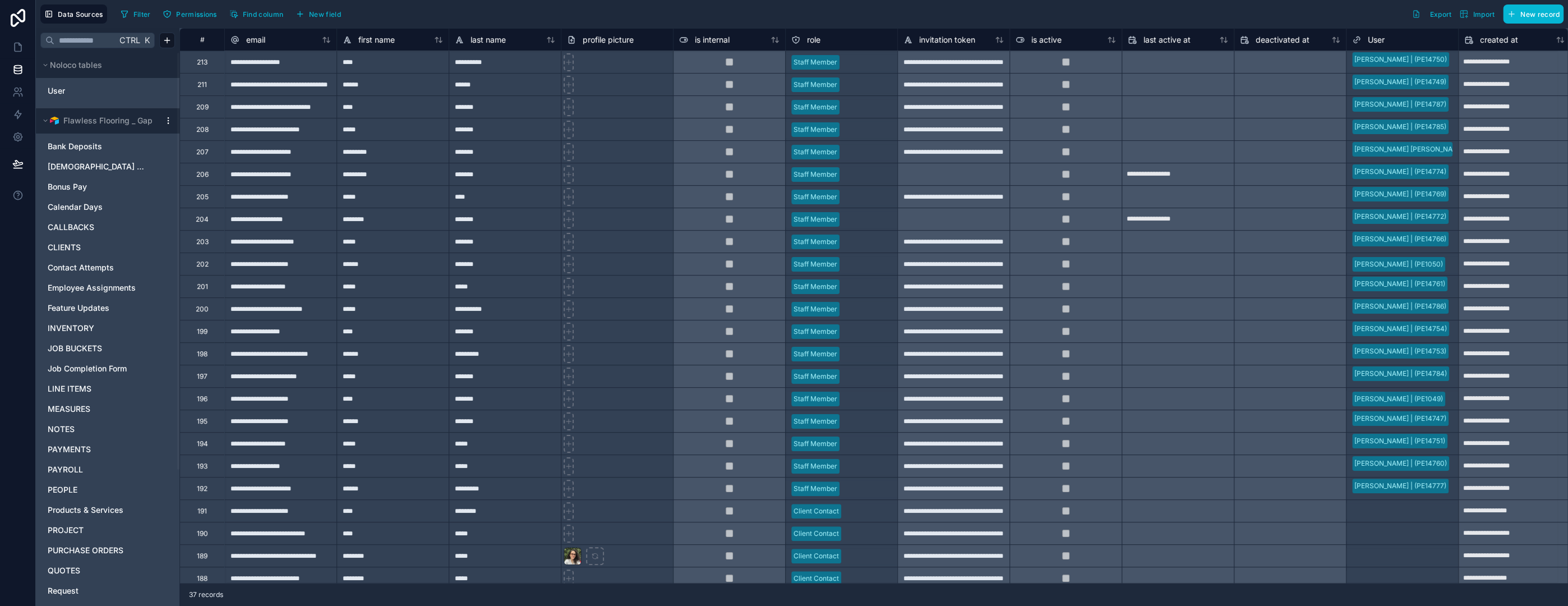
click at [171, 121] on icon at bounding box center [168, 120] width 9 height 9
click at [206, 165] on span "Queue data sync" at bounding box center [225, 162] width 80 height 9
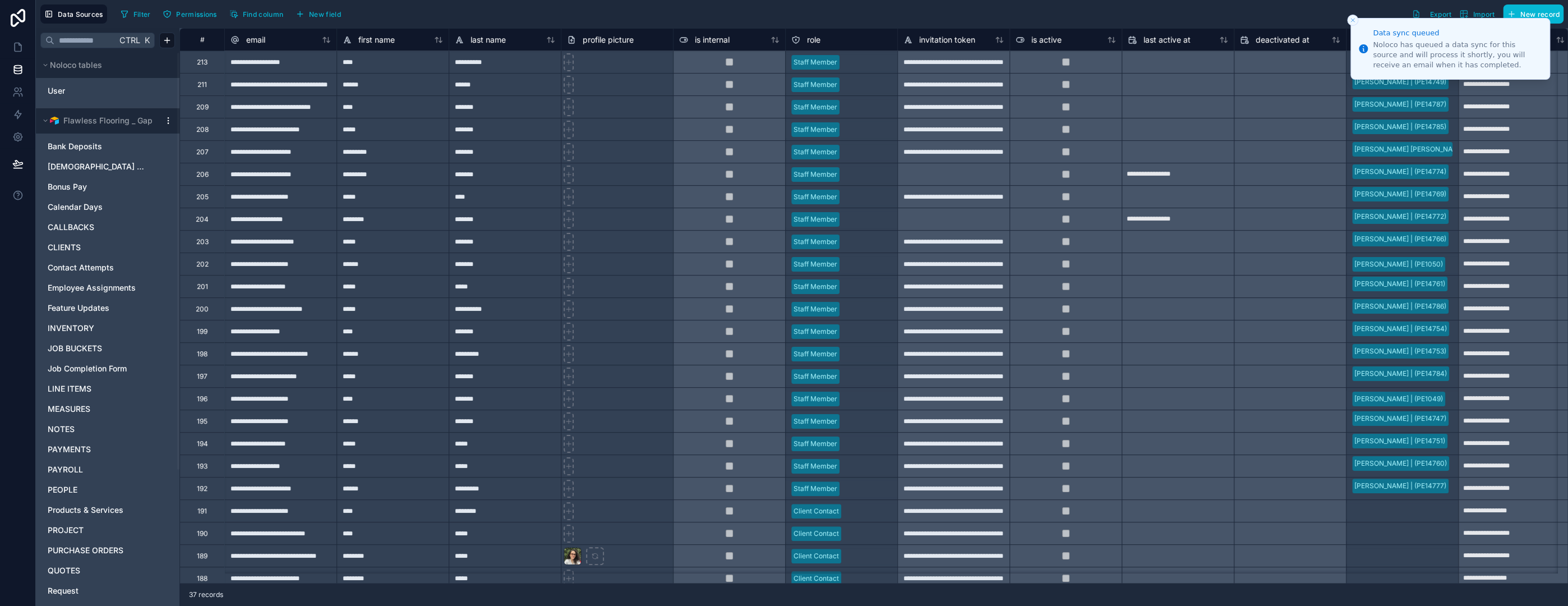
click at [167, 121] on icon at bounding box center [168, 120] width 9 height 9
click at [206, 179] on span "Queue schema sync" at bounding box center [225, 181] width 80 height 9
click at [16, 47] on icon at bounding box center [17, 47] width 11 height 11
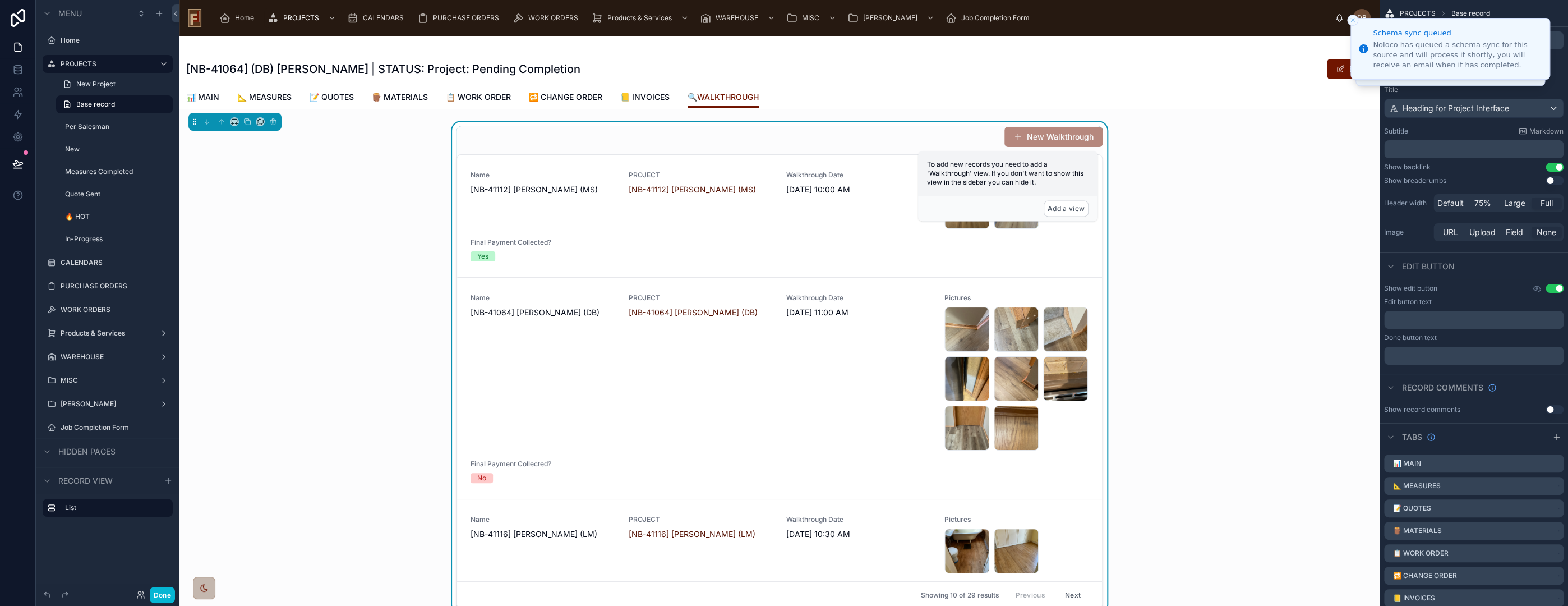
click at [909, 139] on div "New Walkthrough" at bounding box center [779, 136] width 646 height 21
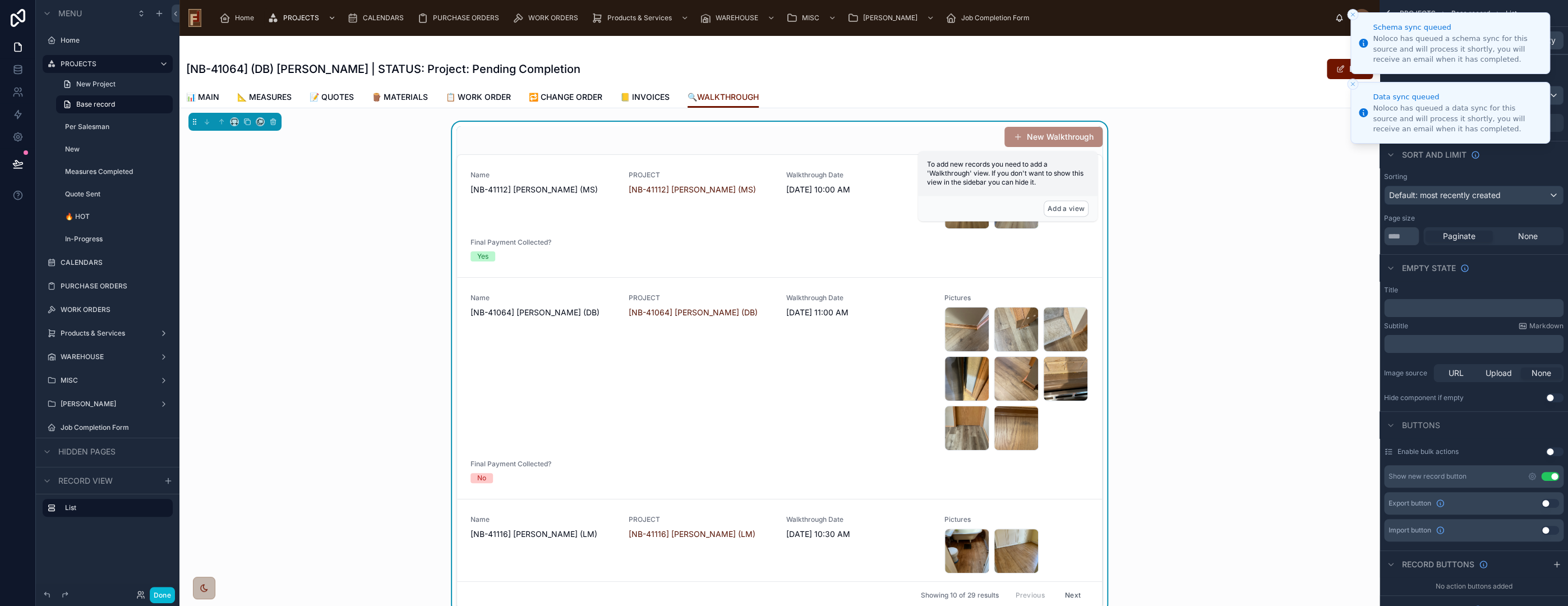
click at [1352, 12] on icon "Close toast" at bounding box center [1352, 14] width 7 height 7
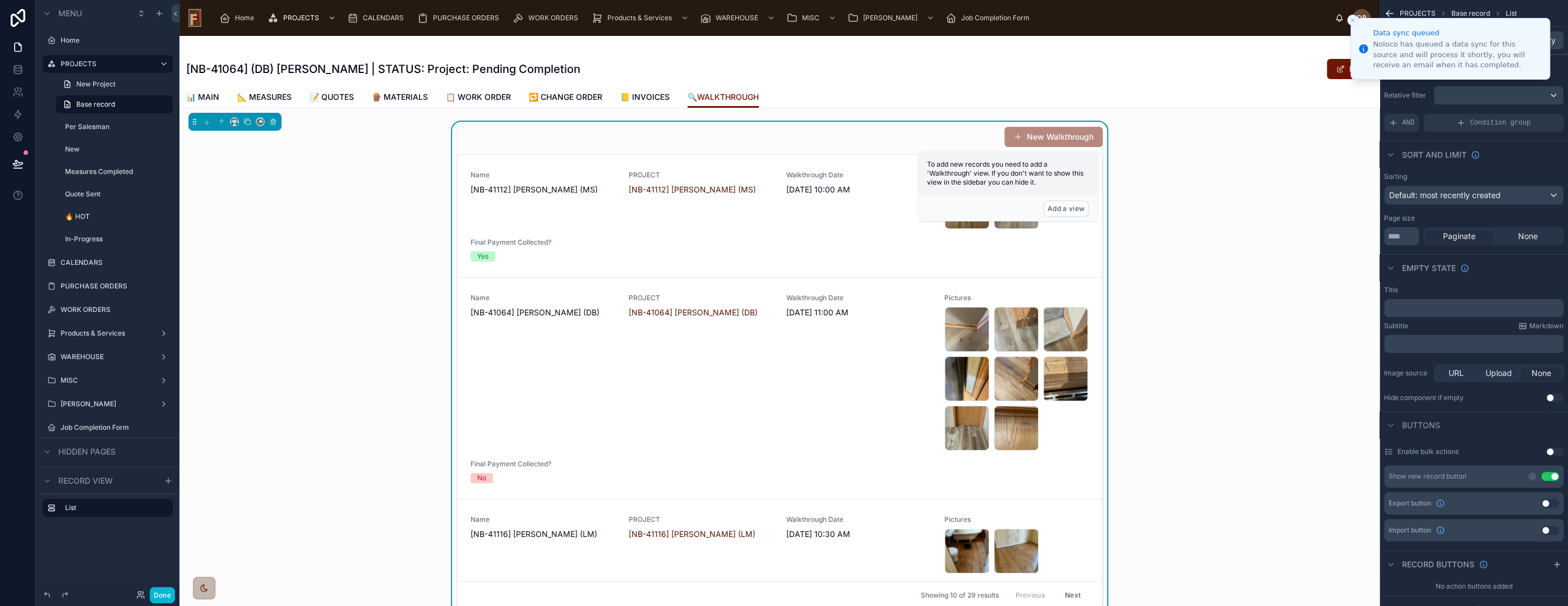
click at [1352, 19] on icon "Close toast" at bounding box center [1352, 20] width 7 height 7
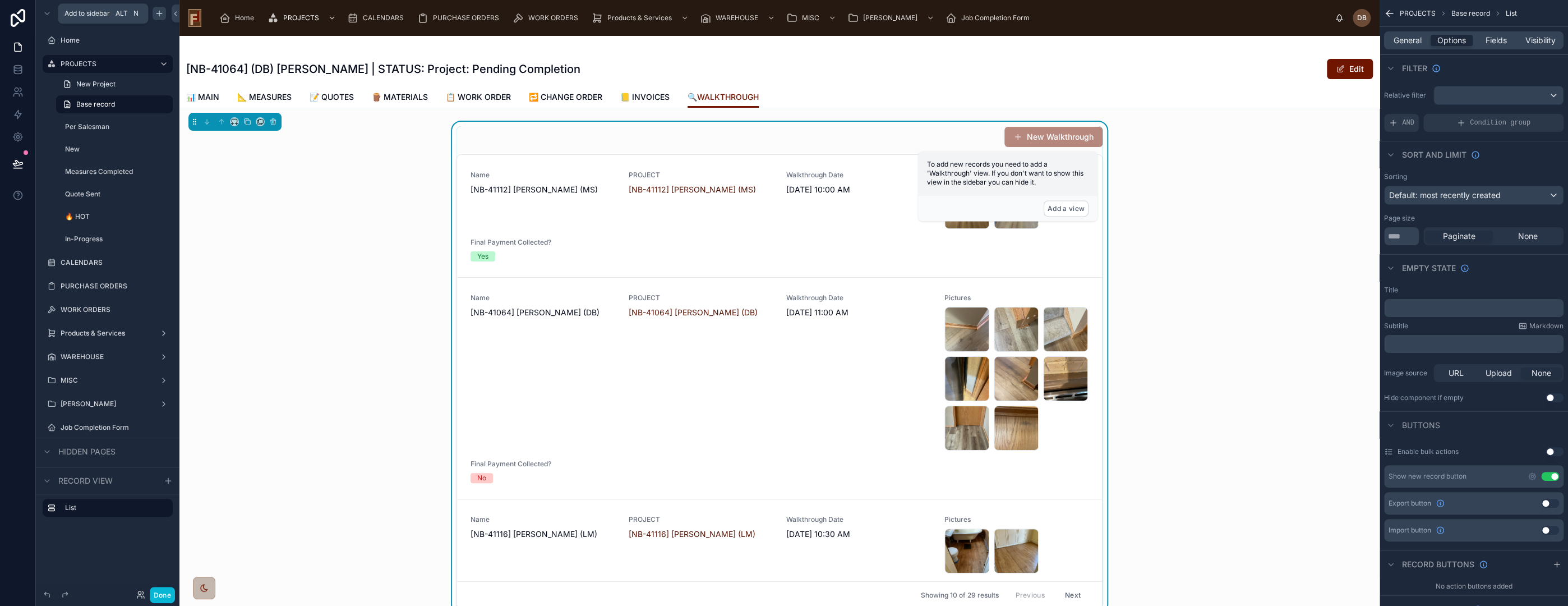
click at [160, 12] on icon "scrollable content" at bounding box center [160, 13] width 0 height 5
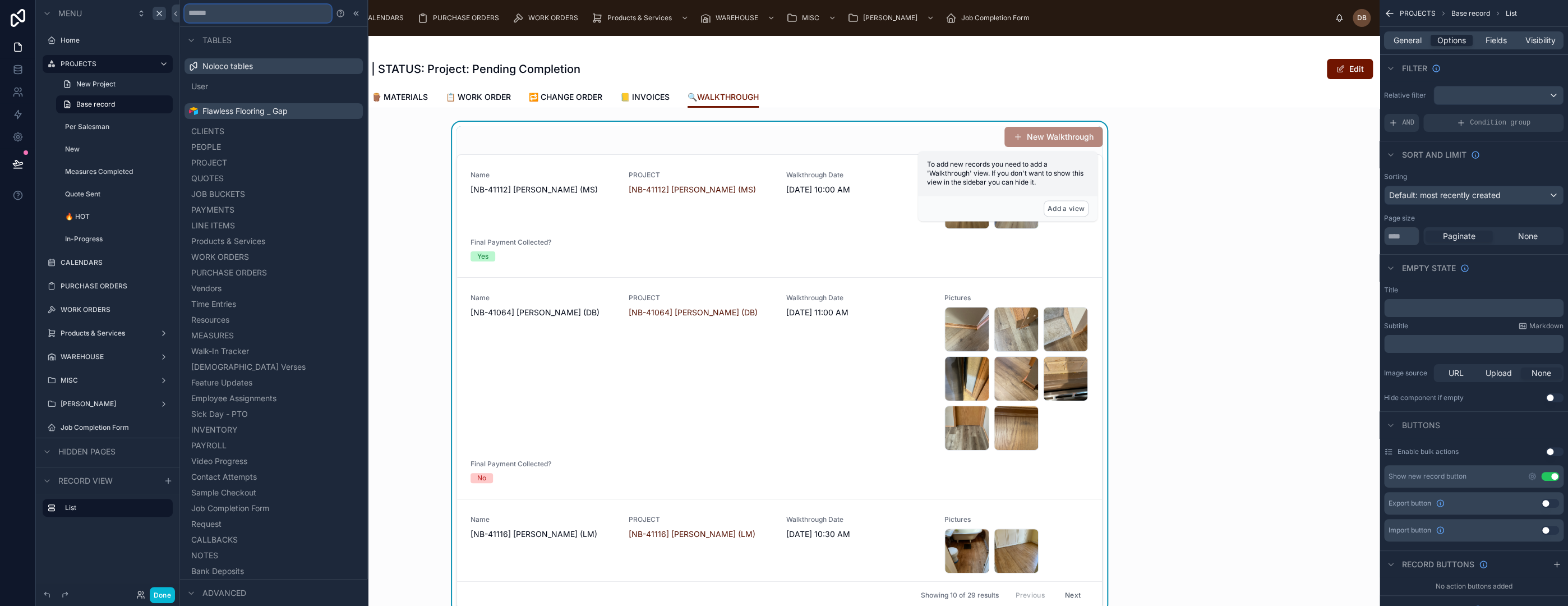
click at [247, 16] on input "text" at bounding box center [258, 14] width 147 height 18
type input "**"
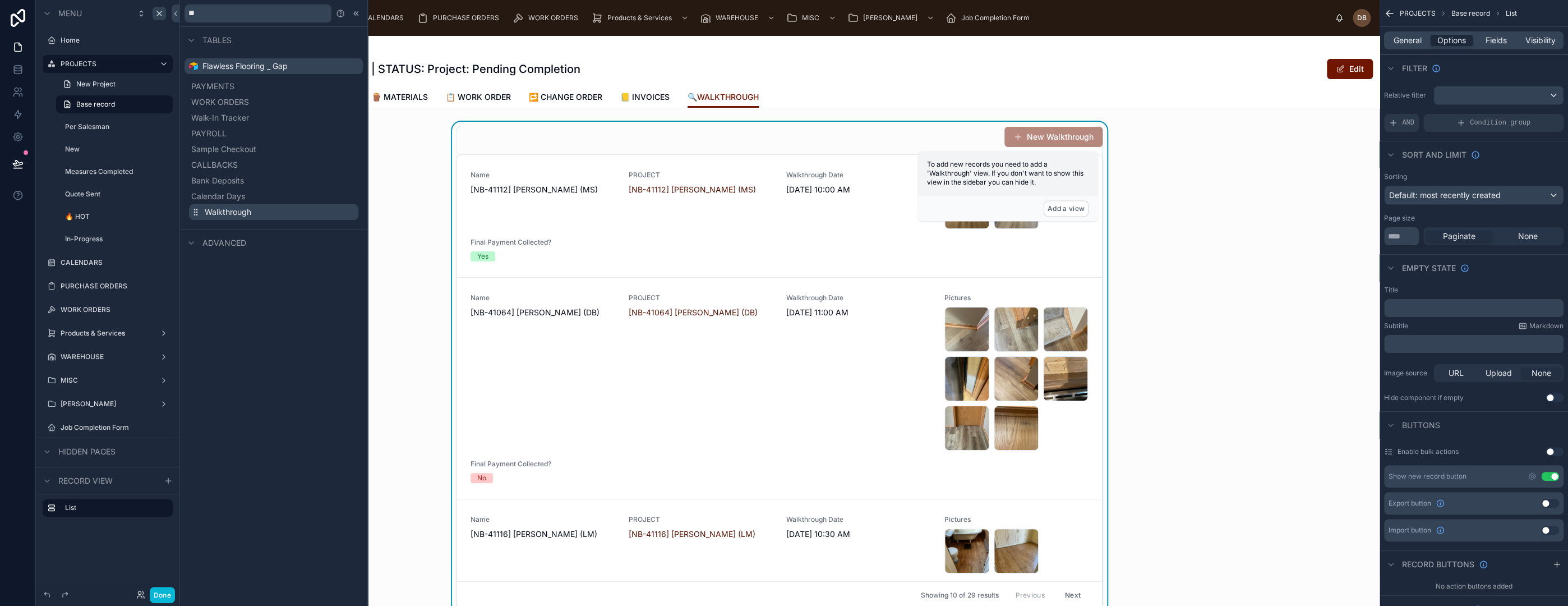
click at [239, 212] on span "Walkthrough" at bounding box center [227, 211] width 47 height 11
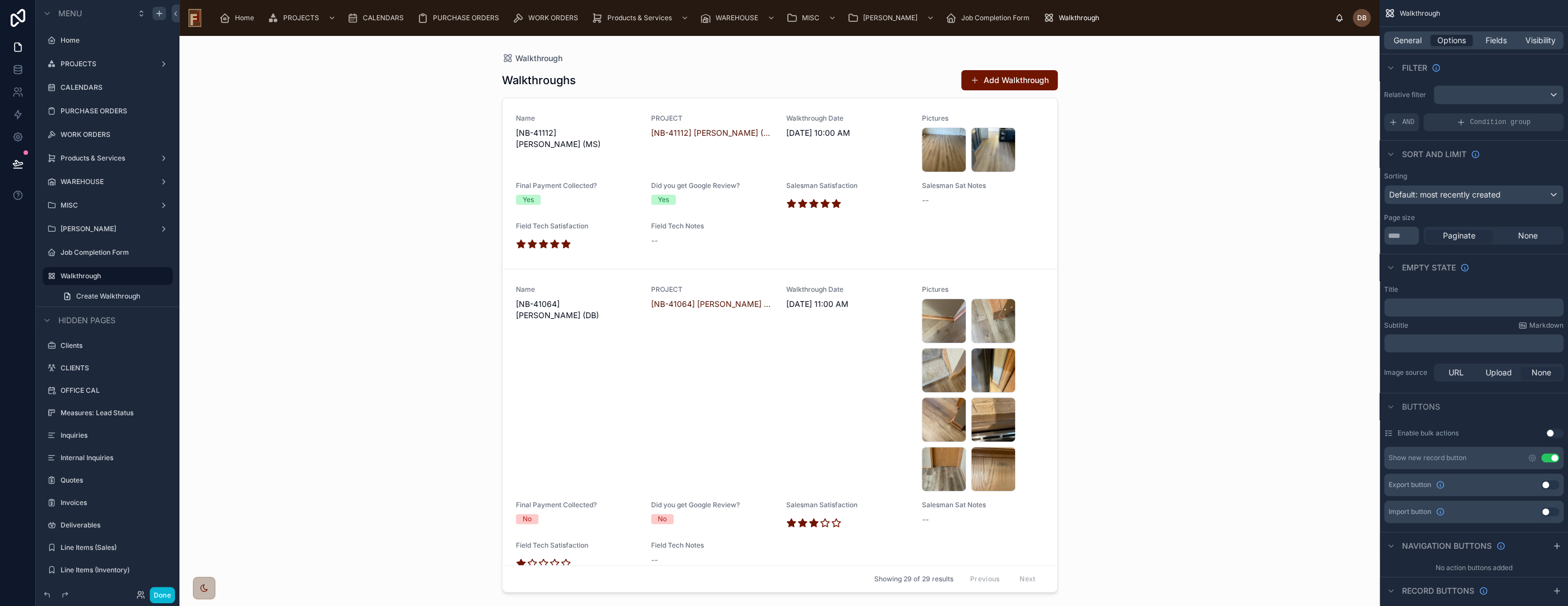
click at [430, 355] on div "Walkthrough Walkthroughs Add Walkthrough Name [NB-41112] Evan Nickel (MS) PROJE…" at bounding box center [780, 320] width 1200 height 570
click at [1051, 125] on div at bounding box center [780, 313] width 573 height 556
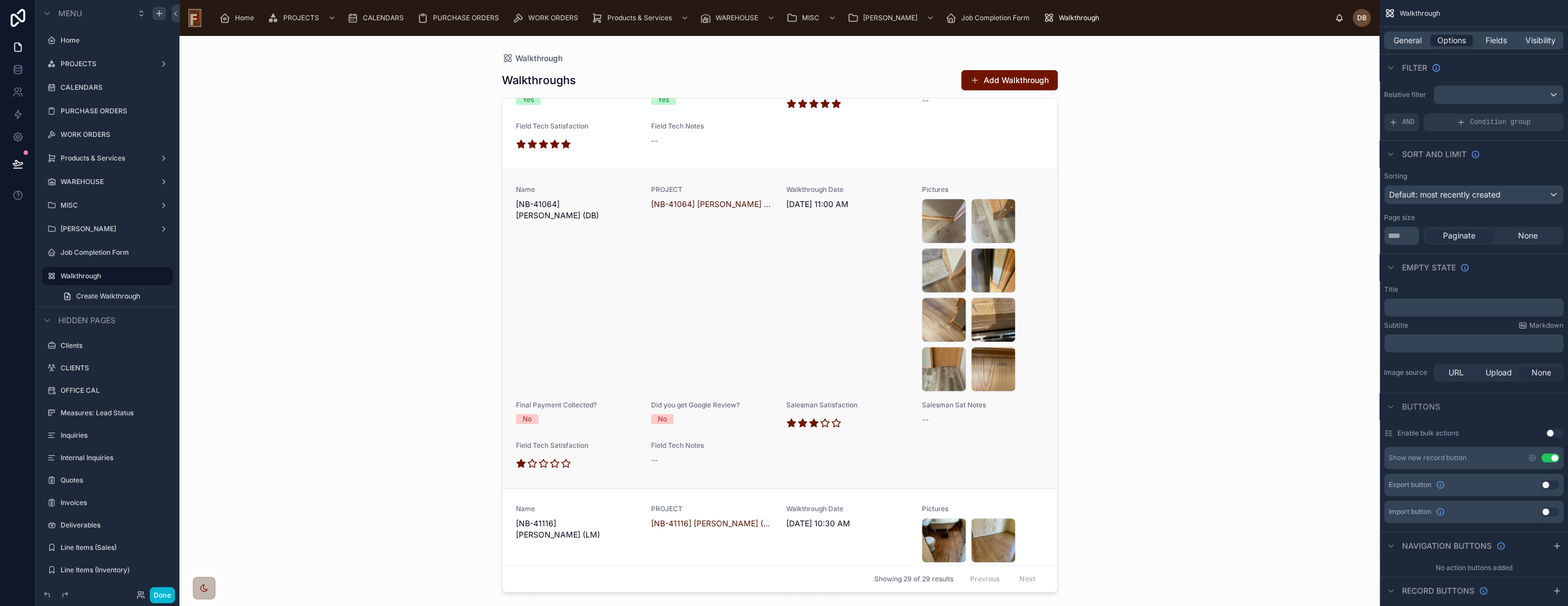
scroll to position [98, 0]
click at [384, 371] on div "Walkthrough Walkthroughs Add Walkthrough Name [NB-41112] Evan Nickel (MS) PROJE…" at bounding box center [780, 320] width 1200 height 570
click at [16, 162] on icon at bounding box center [18, 164] width 10 height 6
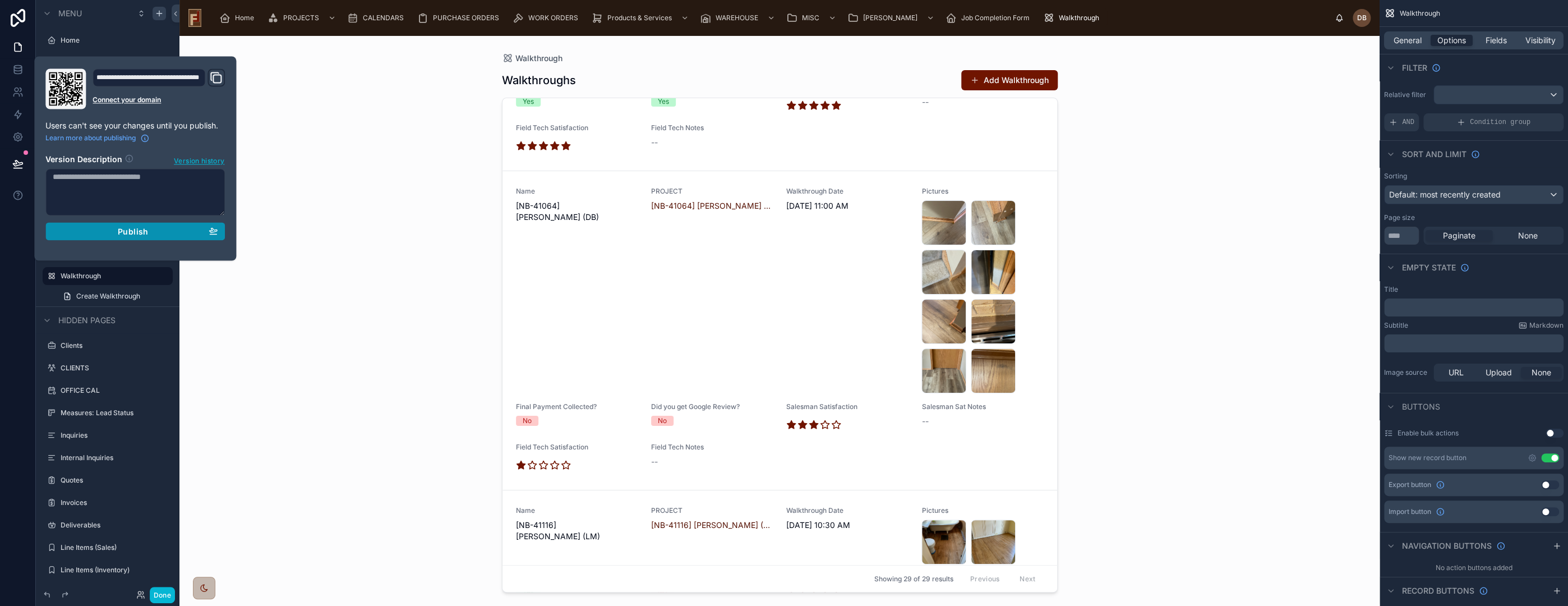
click at [133, 229] on span "Publish" at bounding box center [133, 231] width 31 height 10
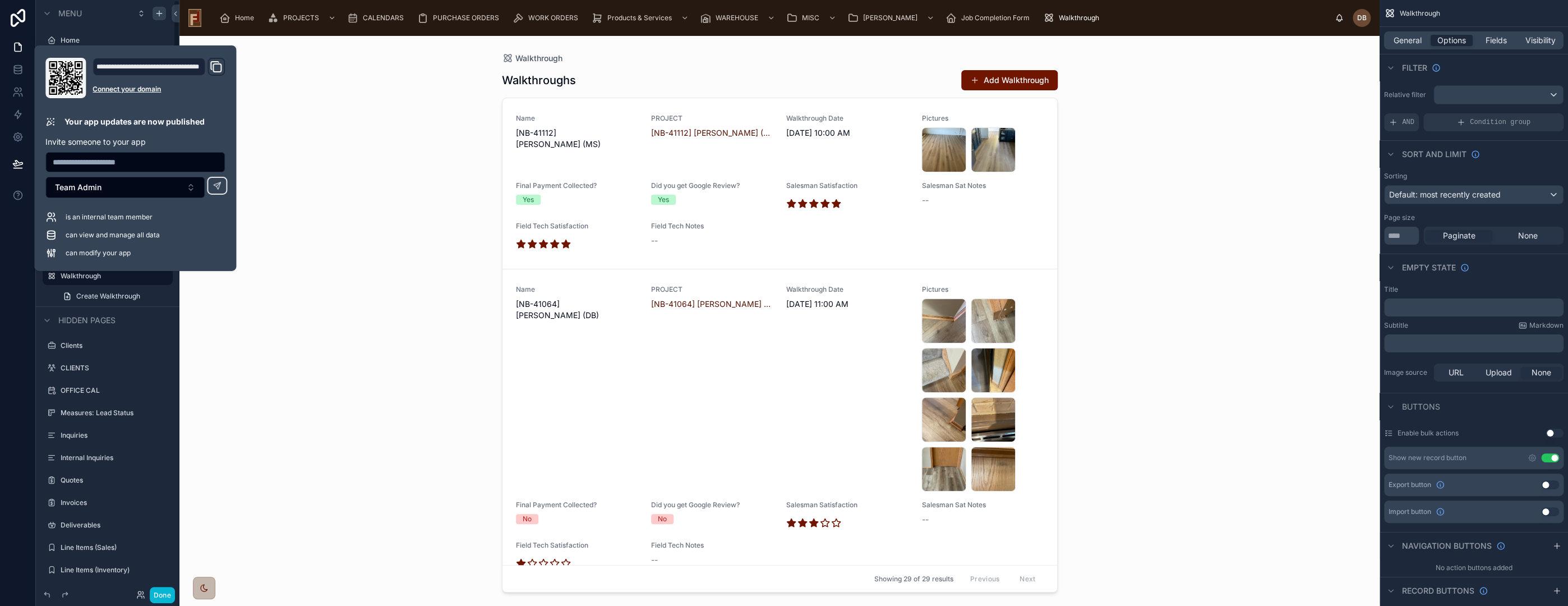
click at [395, 224] on div "Walkthrough Walkthroughs Add Walkthrough Name [NB-41112] Evan Nickel (MS) PROJE…" at bounding box center [780, 320] width 1200 height 570
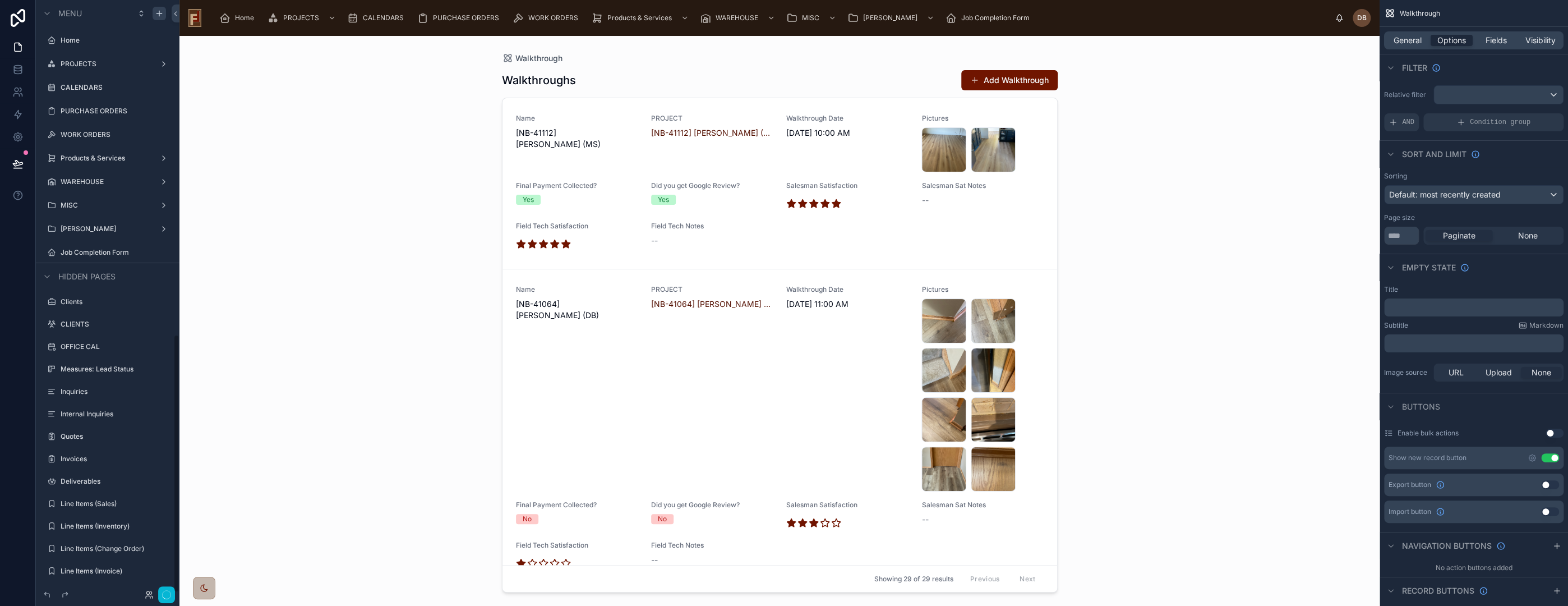
scroll to position [768, 0]
click at [241, 14] on span "Home" at bounding box center [244, 18] width 19 height 9
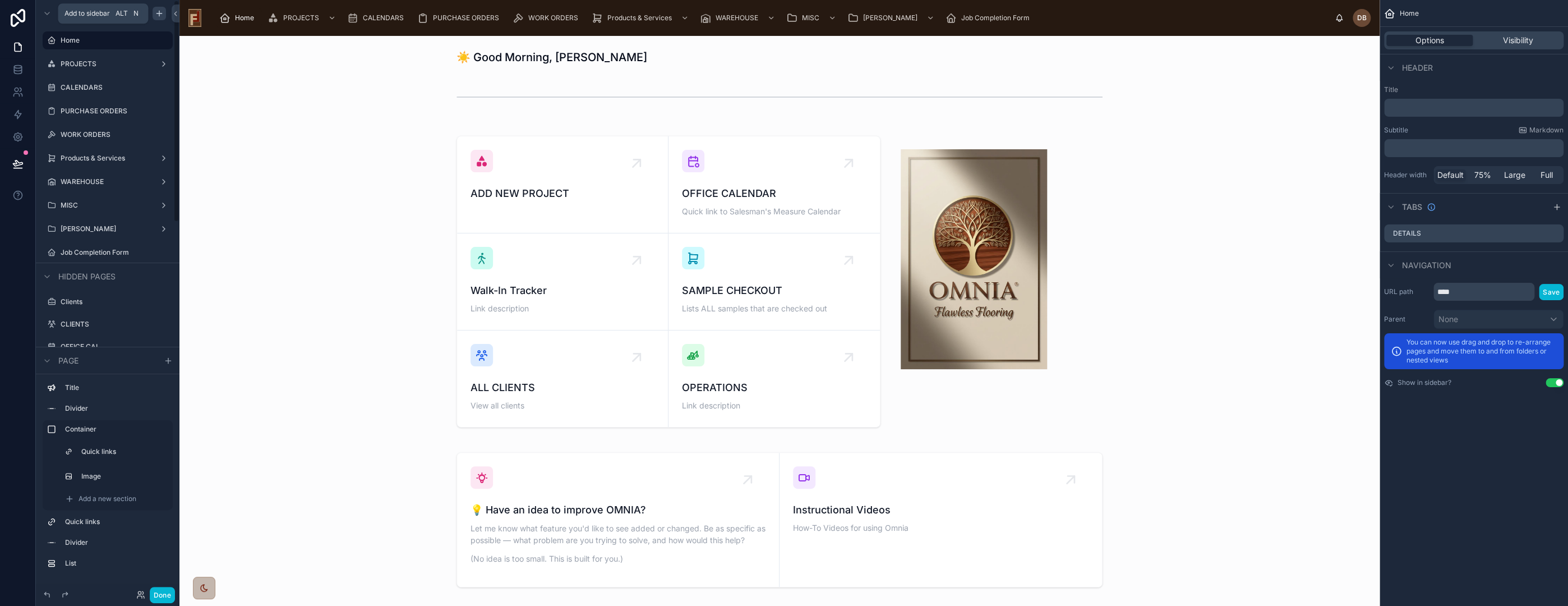
click at [161, 16] on icon "scrollable content" at bounding box center [159, 13] width 9 height 9
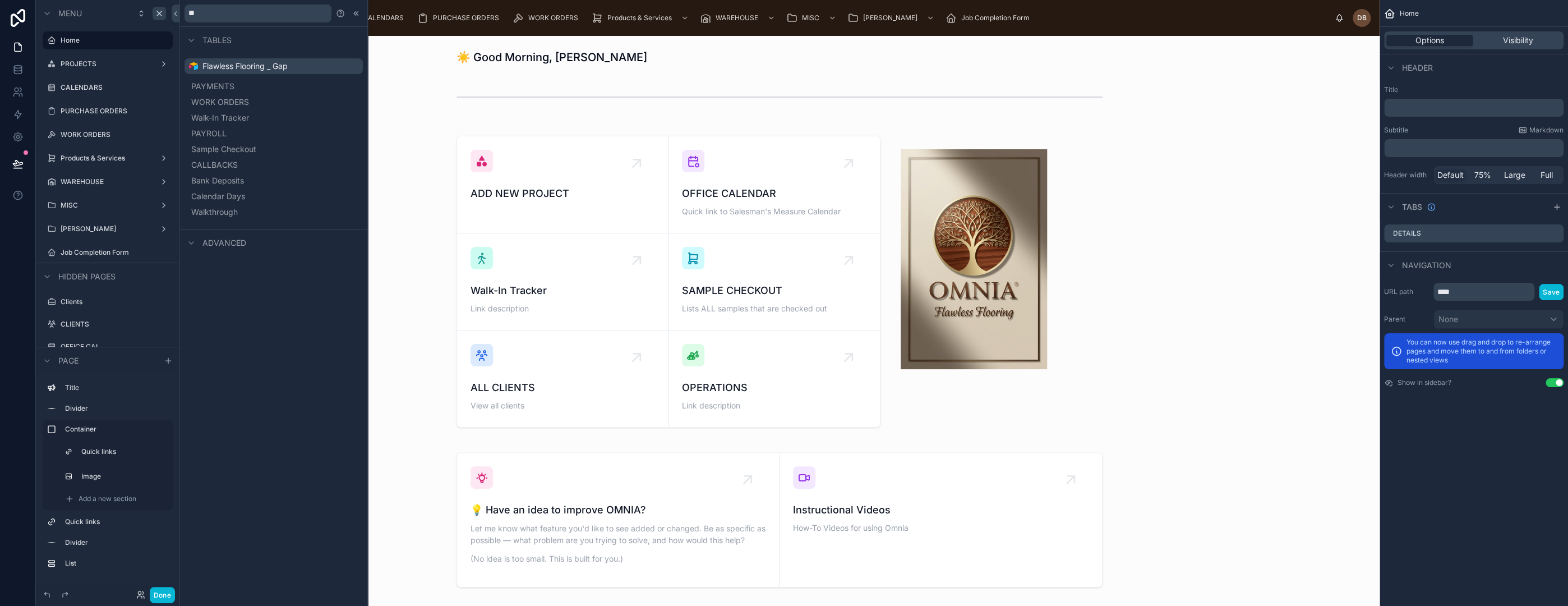
click at [237, 243] on span "Advanced" at bounding box center [224, 242] width 44 height 11
click at [190, 242] on icon at bounding box center [190, 242] width 9 height 9
click at [175, 12] on icon at bounding box center [176, 14] width 8 height 8
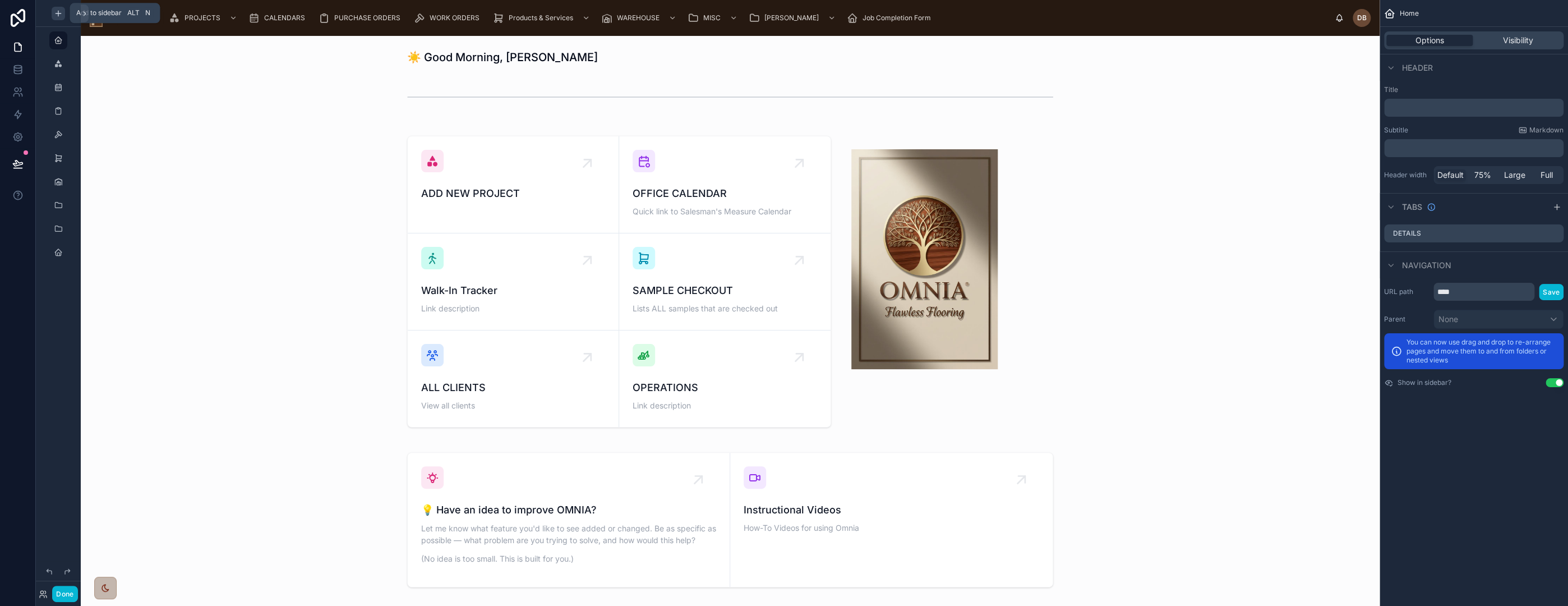
click at [59, 11] on icon "scrollable content" at bounding box center [58, 13] width 9 height 9
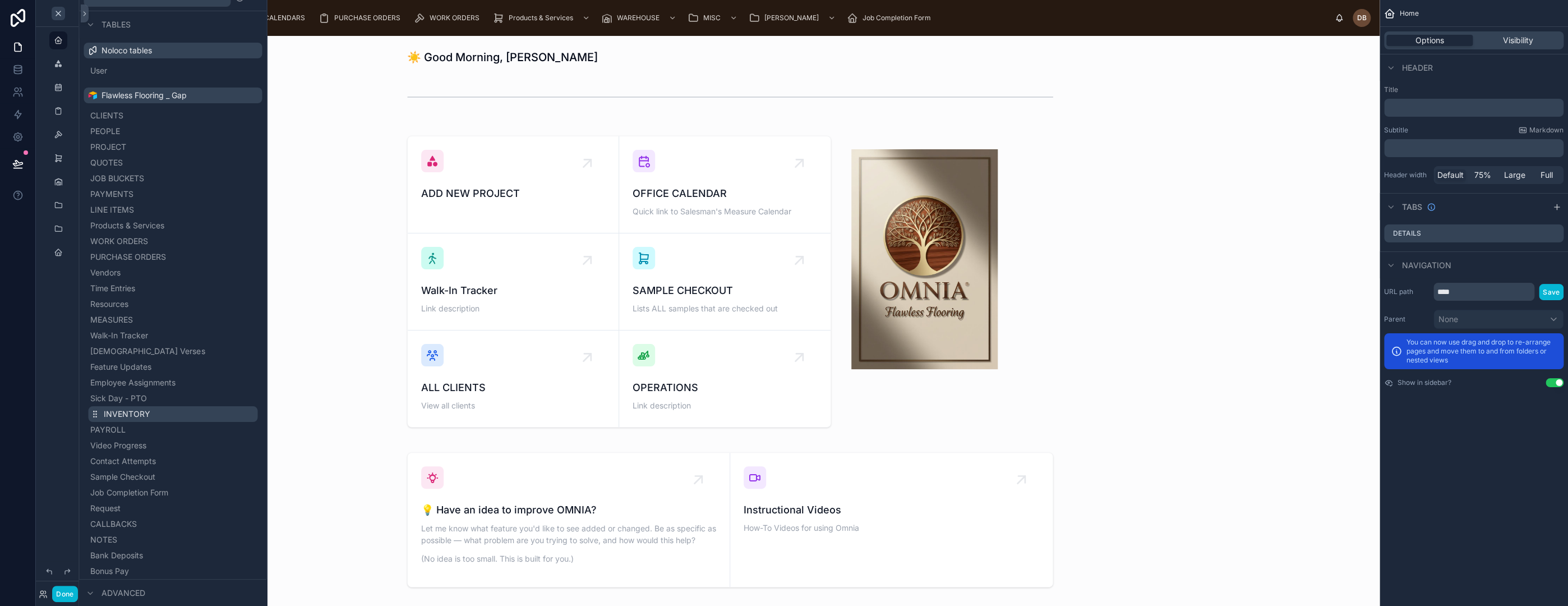
scroll to position [10, 0]
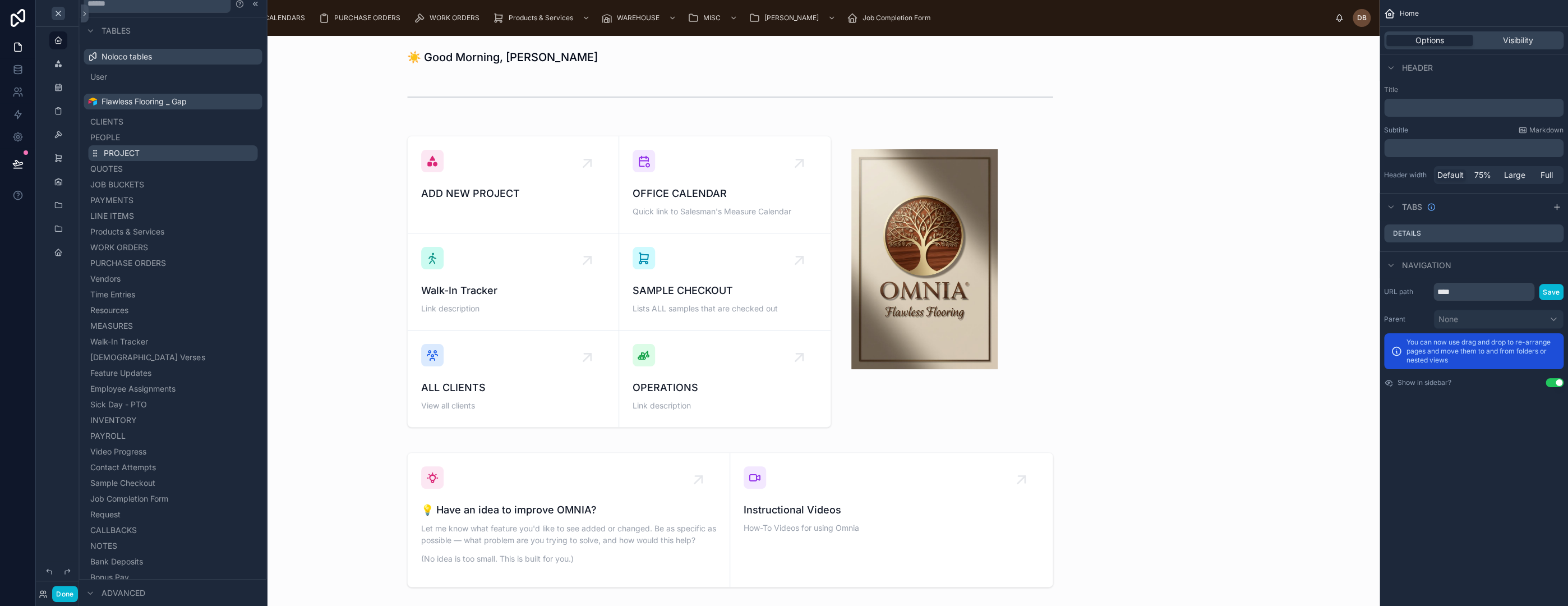
click at [117, 151] on span "PROJECT" at bounding box center [122, 153] width 36 height 11
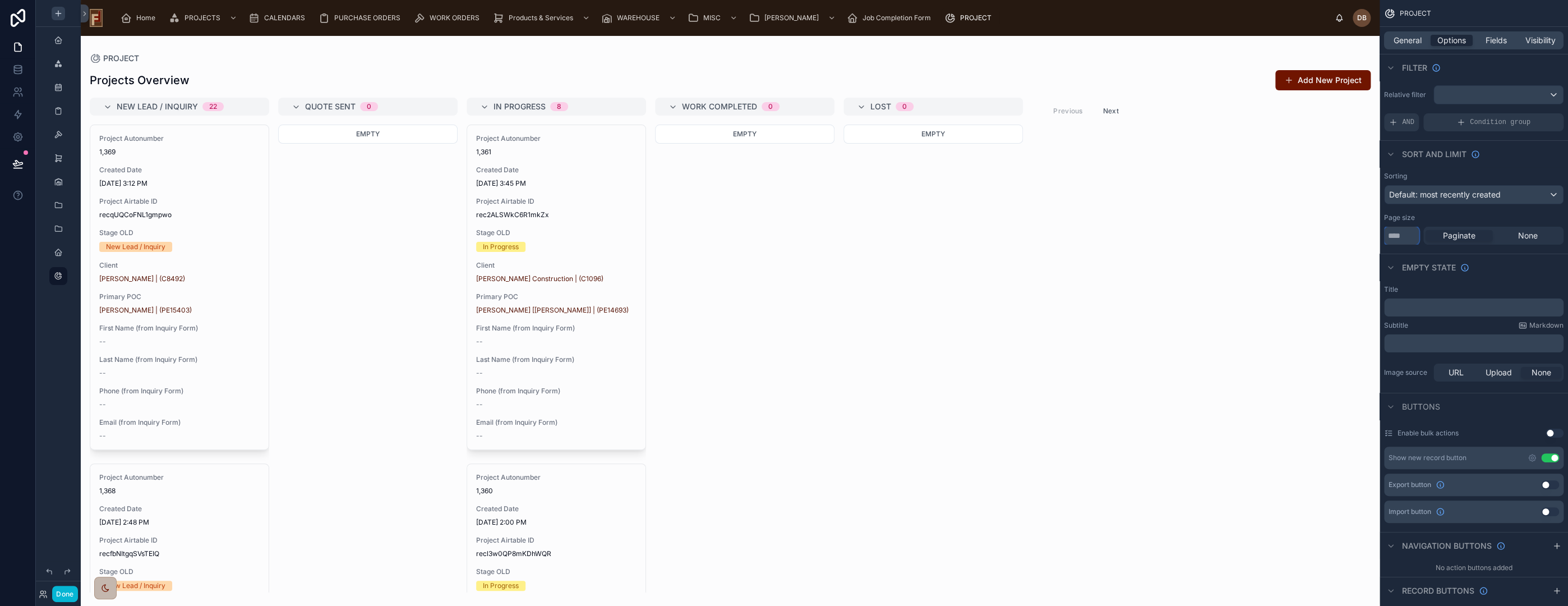
drag, startPoint x: 1406, startPoint y: 235, endPoint x: 1381, endPoint y: 236, distance: 25.0
click at [1381, 236] on div "Sorting Default: most recently created Page size ** Paginate None" at bounding box center [1474, 208] width 188 height 82
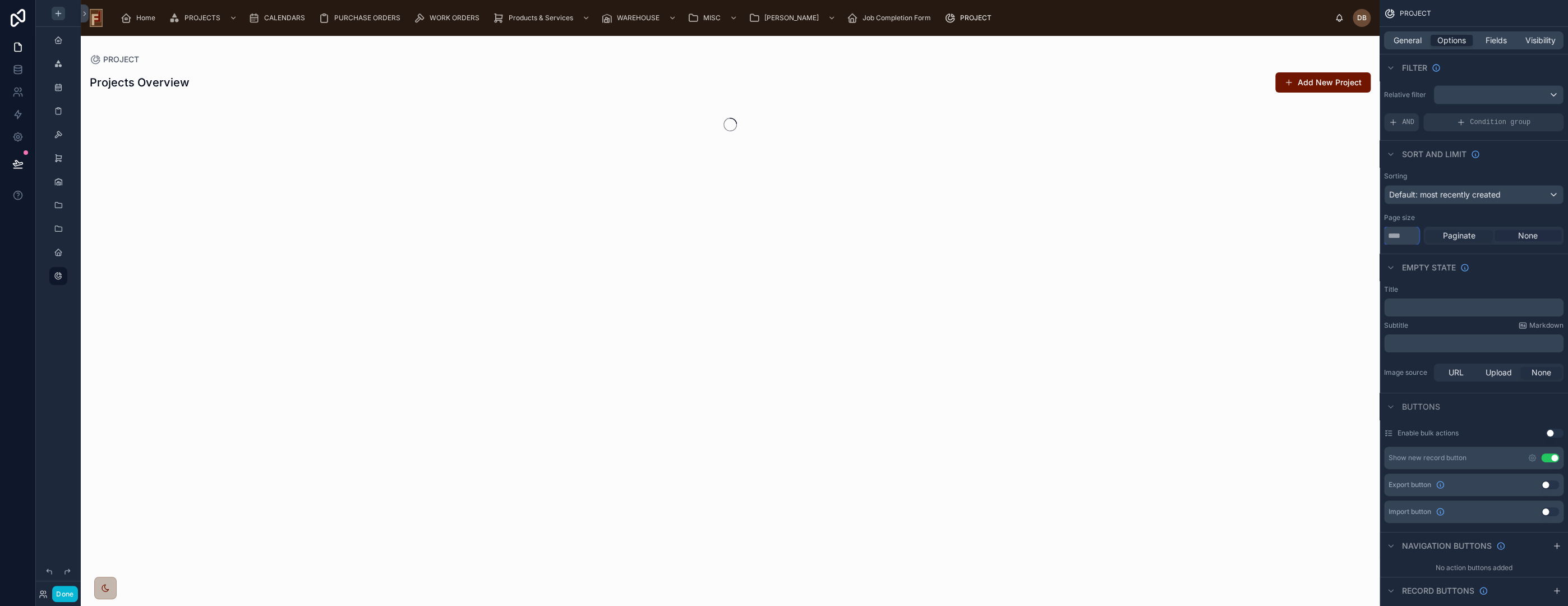
type input "***"
click at [1526, 232] on span "None" at bounding box center [1528, 235] width 20 height 11
click at [1404, 41] on span "General" at bounding box center [1407, 40] width 28 height 11
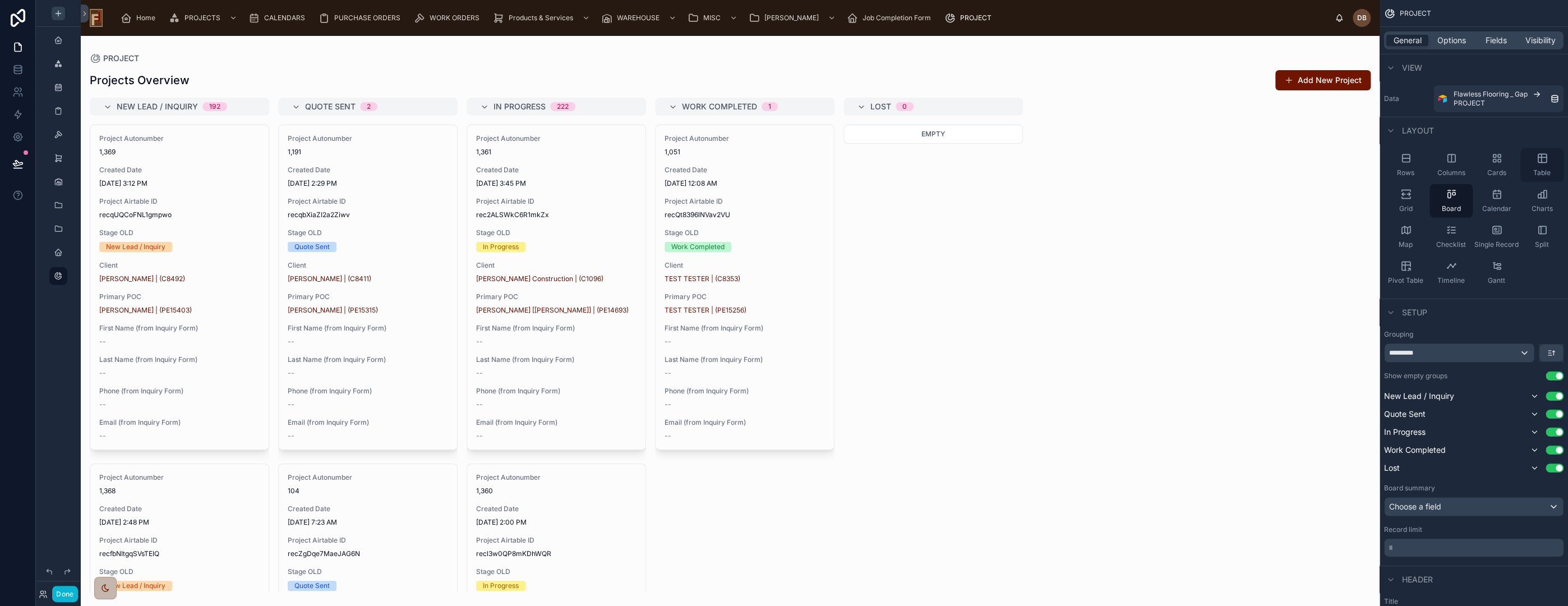
click at [1539, 160] on icon "scrollable content" at bounding box center [1541, 158] width 11 height 11
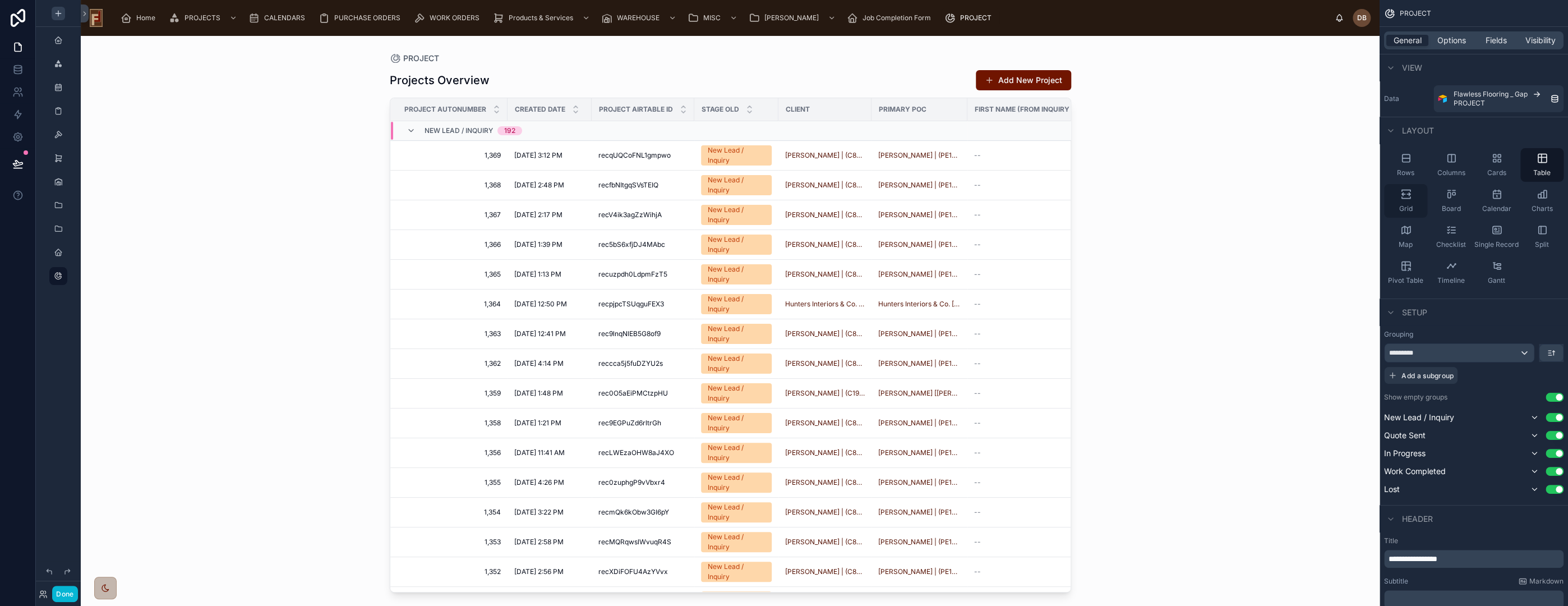
click at [1405, 191] on icon "scrollable content" at bounding box center [1405, 193] width 11 height 11
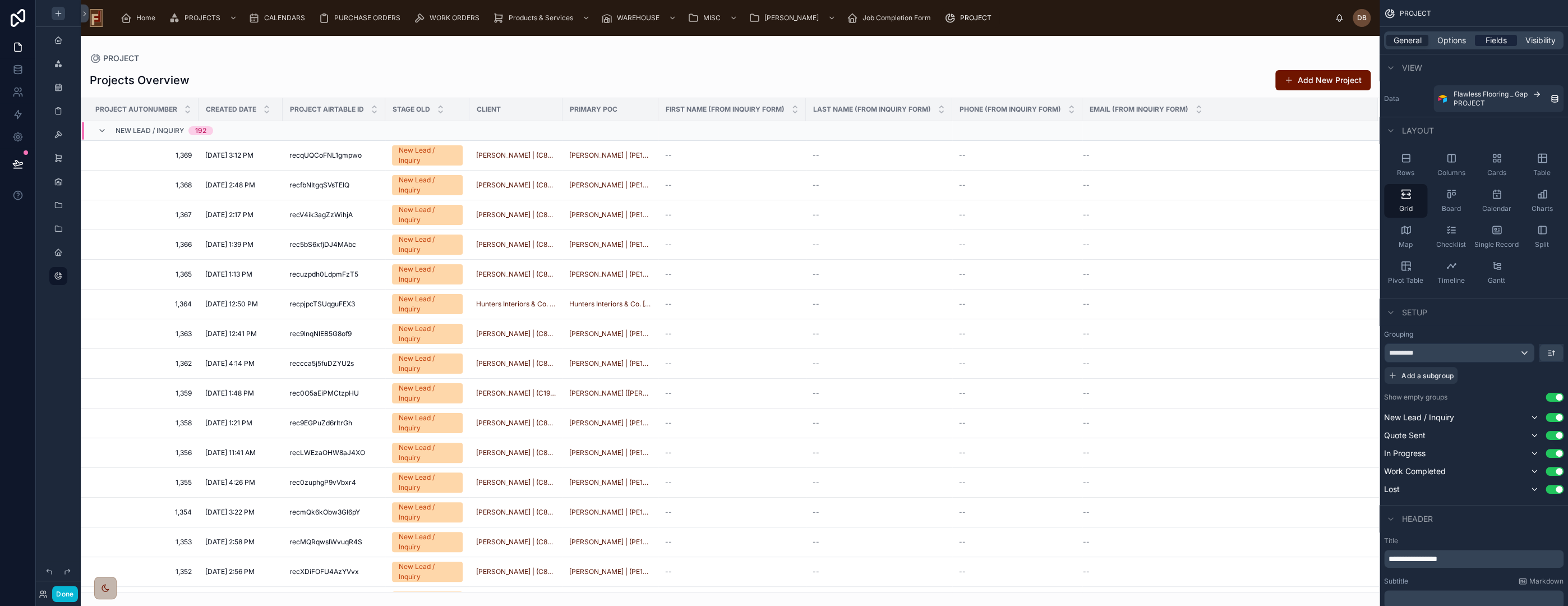
click at [1496, 40] on span "Fields" at bounding box center [1496, 40] width 21 height 11
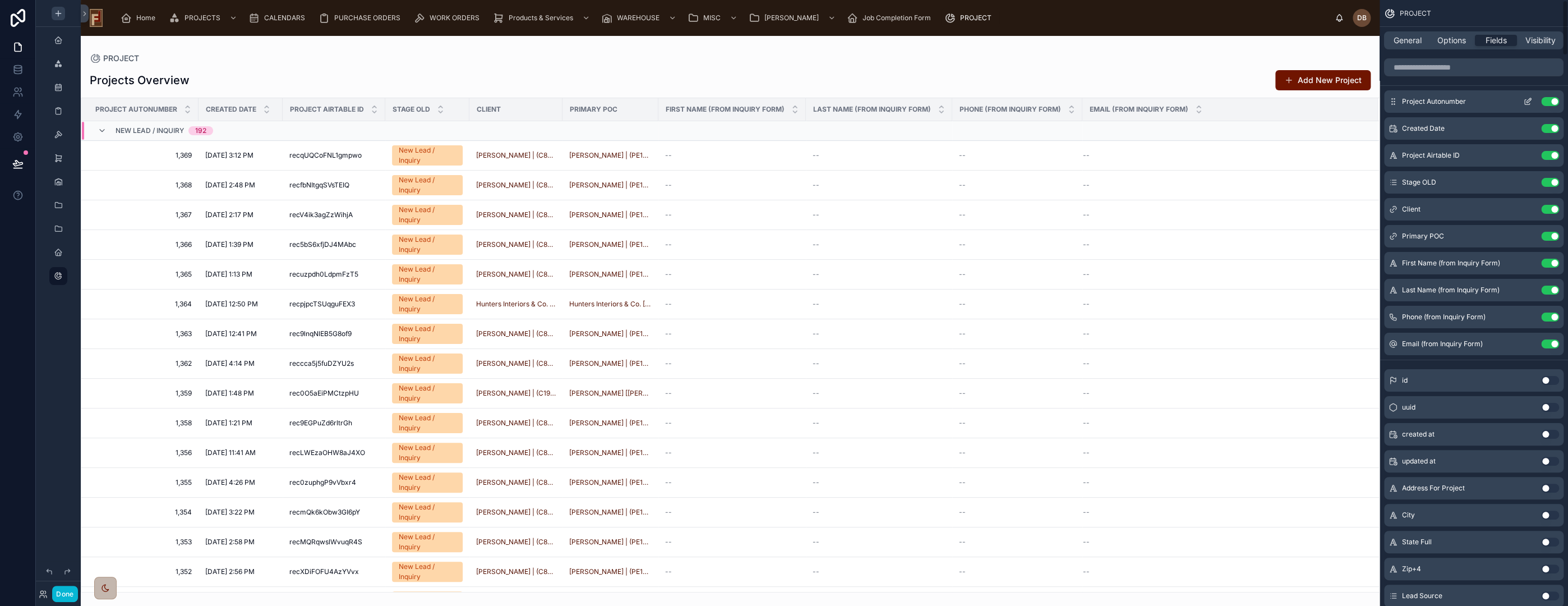
click at [1552, 100] on button "Use setting" at bounding box center [1550, 101] width 18 height 9
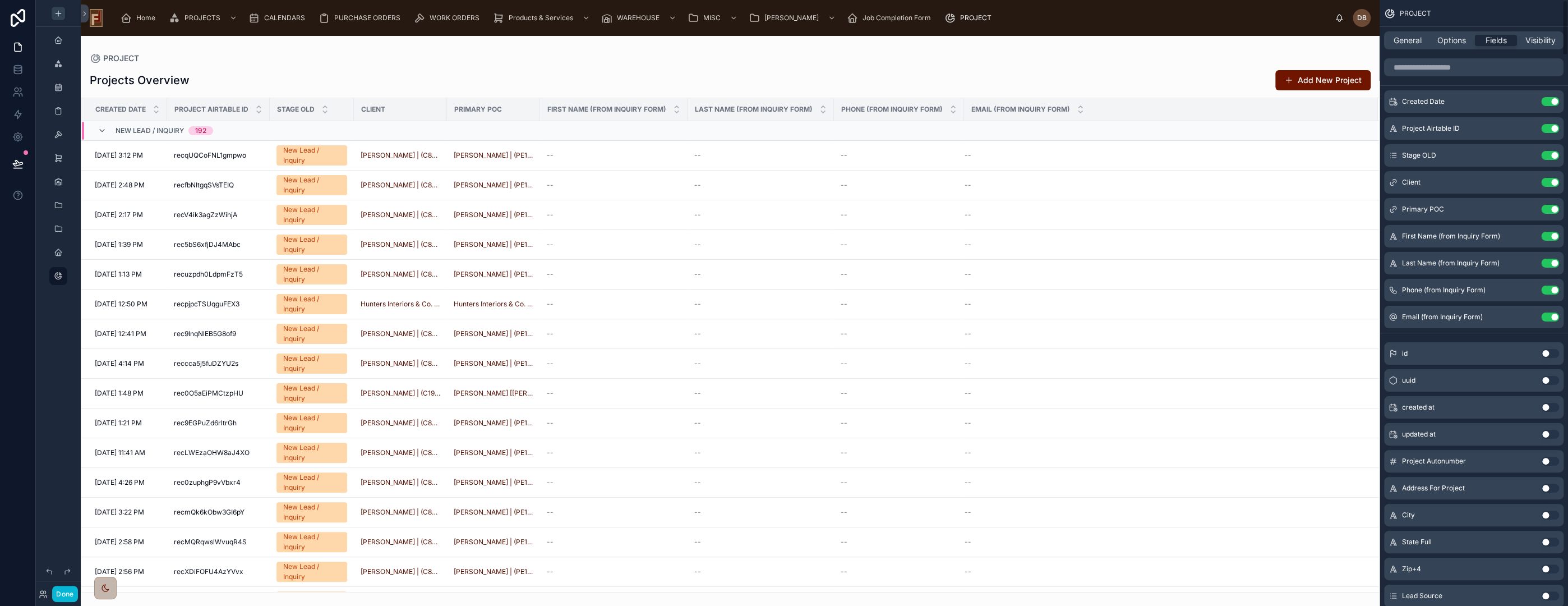
click at [1552, 100] on button "Use setting" at bounding box center [1550, 101] width 18 height 9
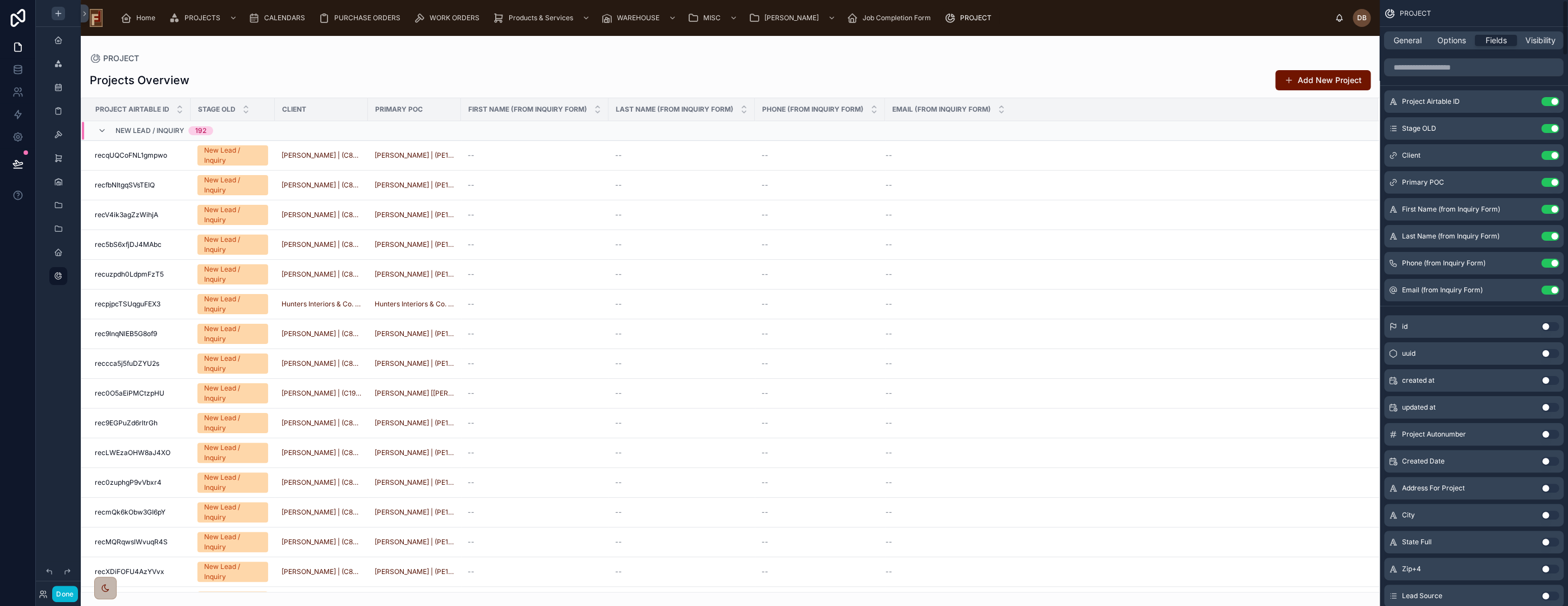
click at [1552, 100] on button "Use setting" at bounding box center [1550, 101] width 18 height 9
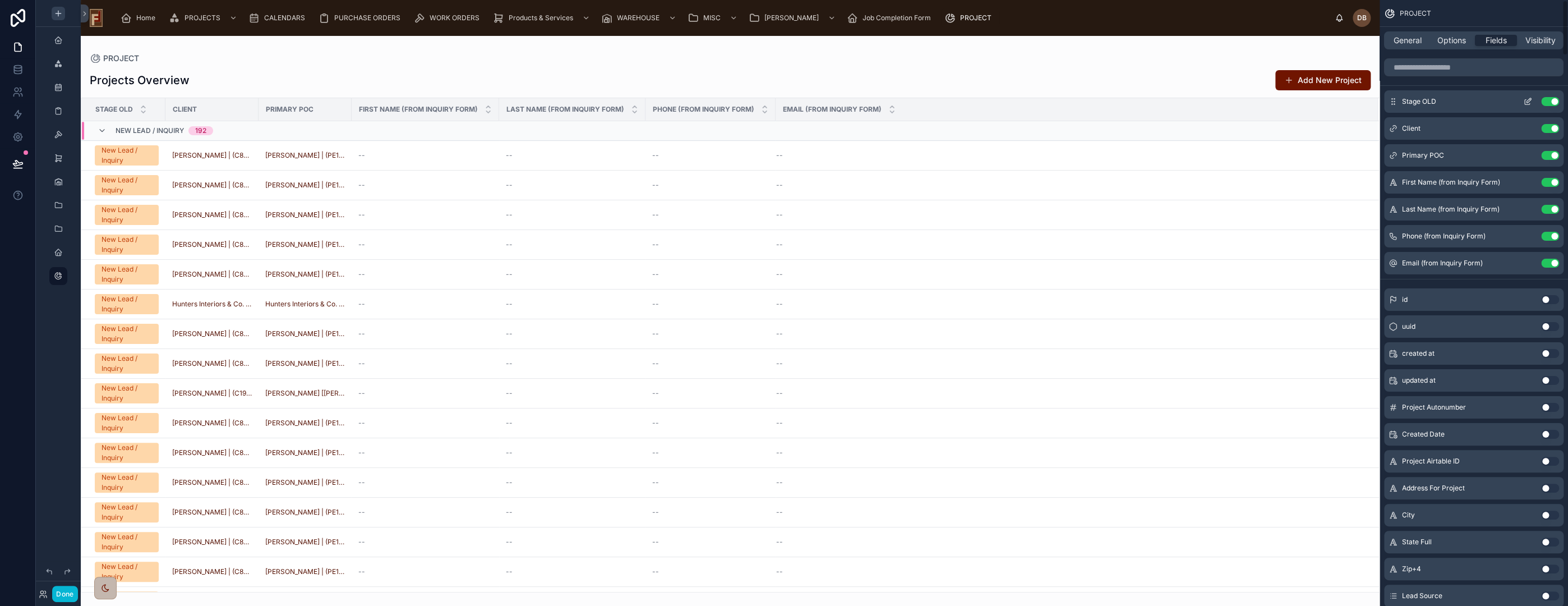
click at [1550, 100] on button "Use setting" at bounding box center [1550, 101] width 18 height 9
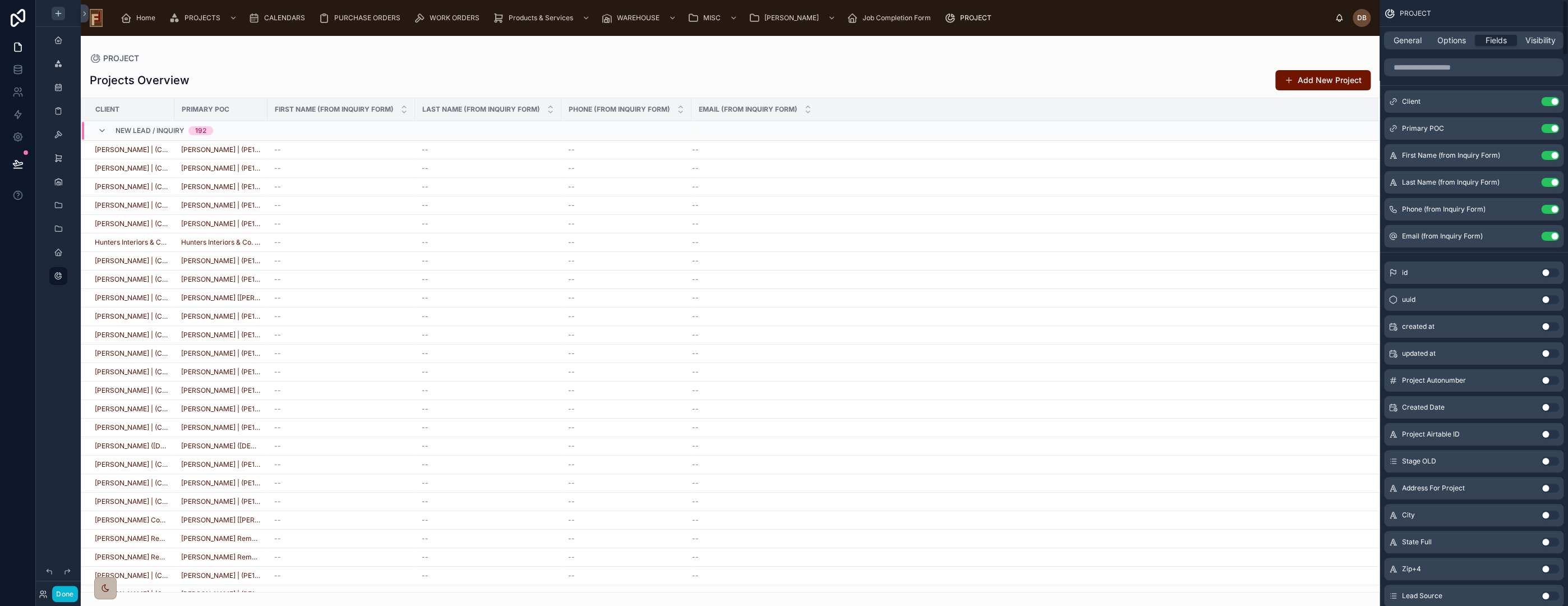
click at [1550, 100] on button "Use setting" at bounding box center [1550, 101] width 18 height 9
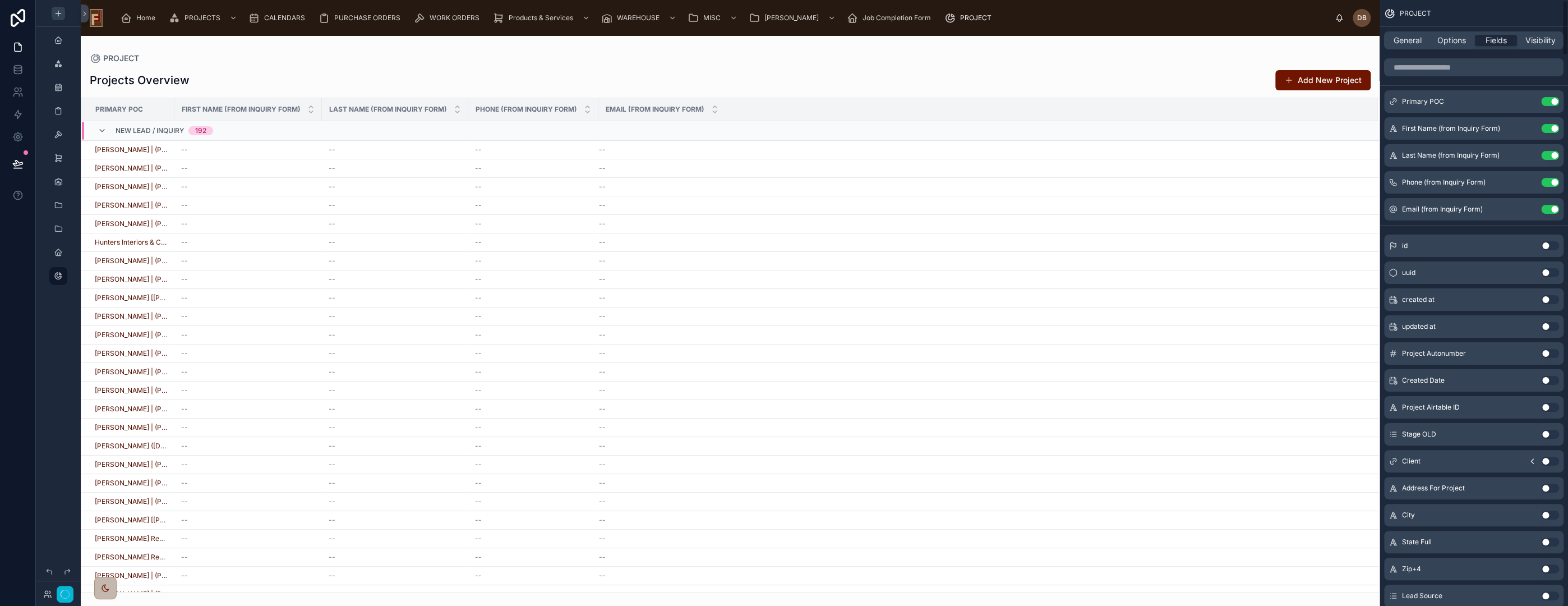
click at [1550, 100] on button "Use setting" at bounding box center [1550, 101] width 18 height 9
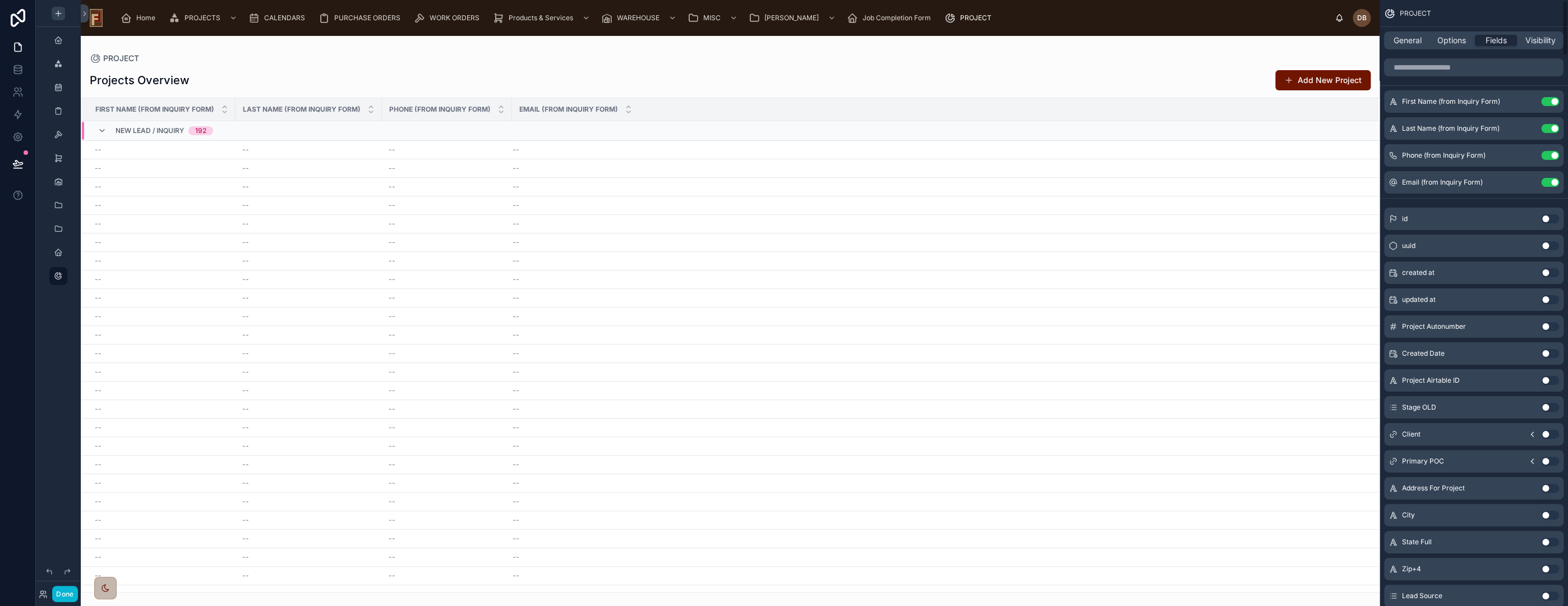
click at [1550, 100] on button "Use setting" at bounding box center [1550, 101] width 18 height 9
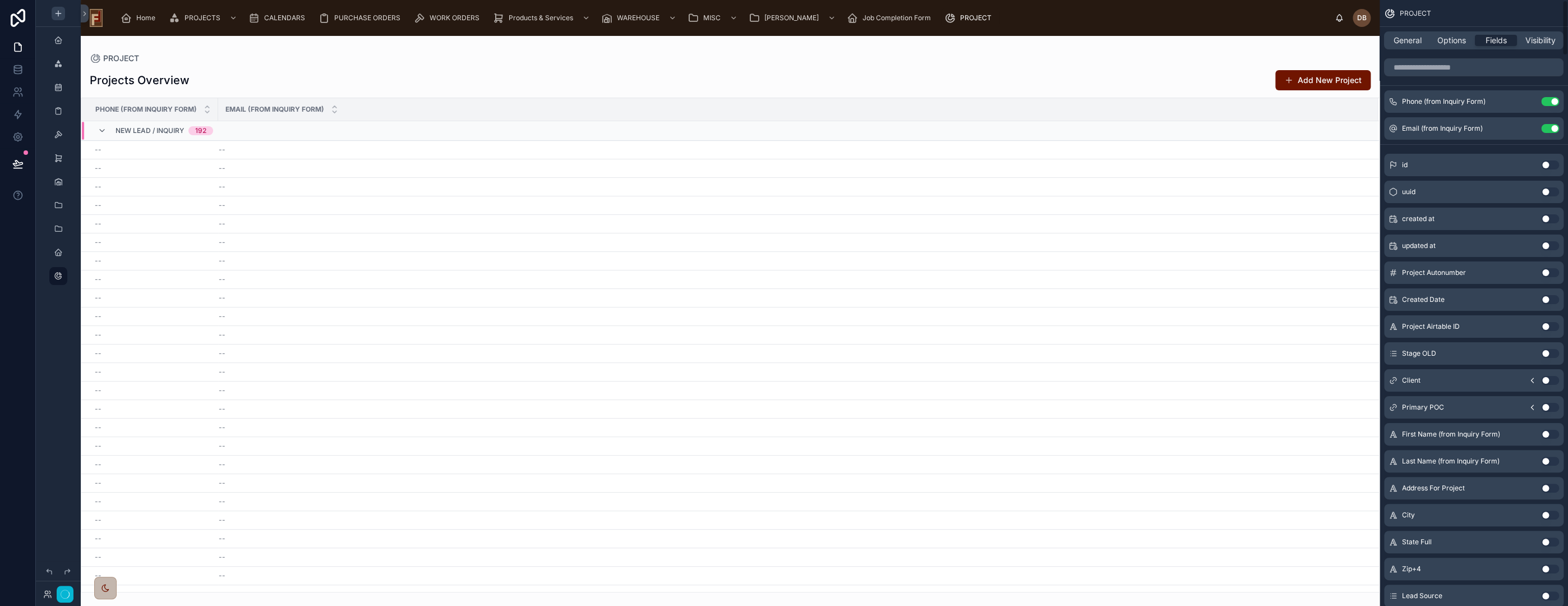
click at [1550, 100] on button "Use setting" at bounding box center [1550, 101] width 18 height 9
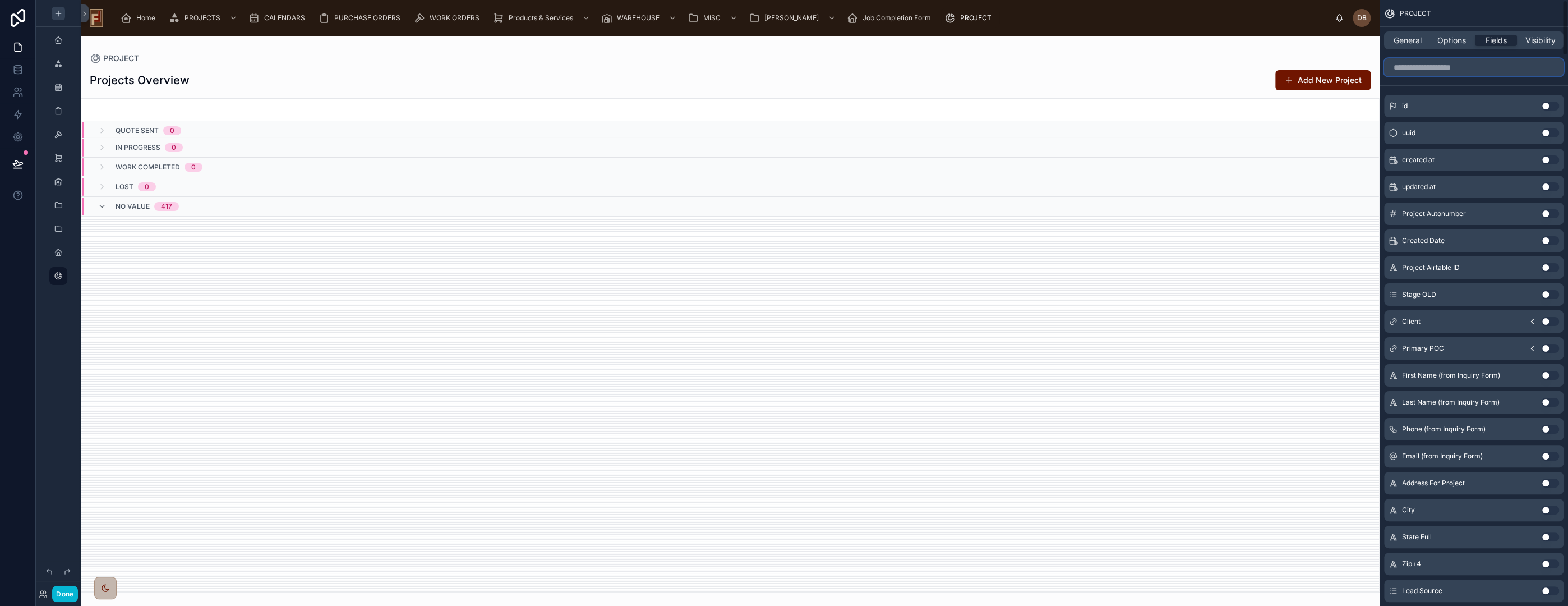
click at [1434, 66] on input "scrollable content" at bounding box center [1474, 67] width 180 height 18
type input "*******"
click at [1543, 427] on button "Use setting" at bounding box center [1550, 428] width 18 height 9
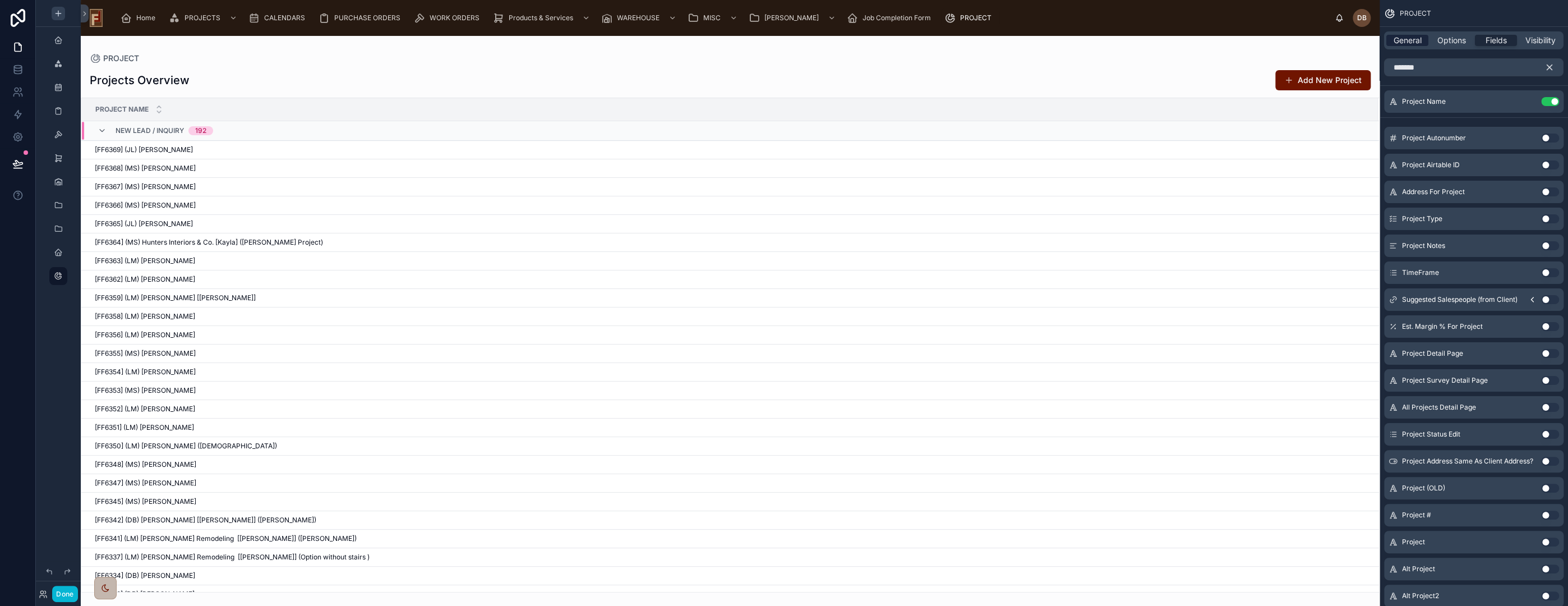
click at [1415, 41] on span "General" at bounding box center [1407, 40] width 28 height 11
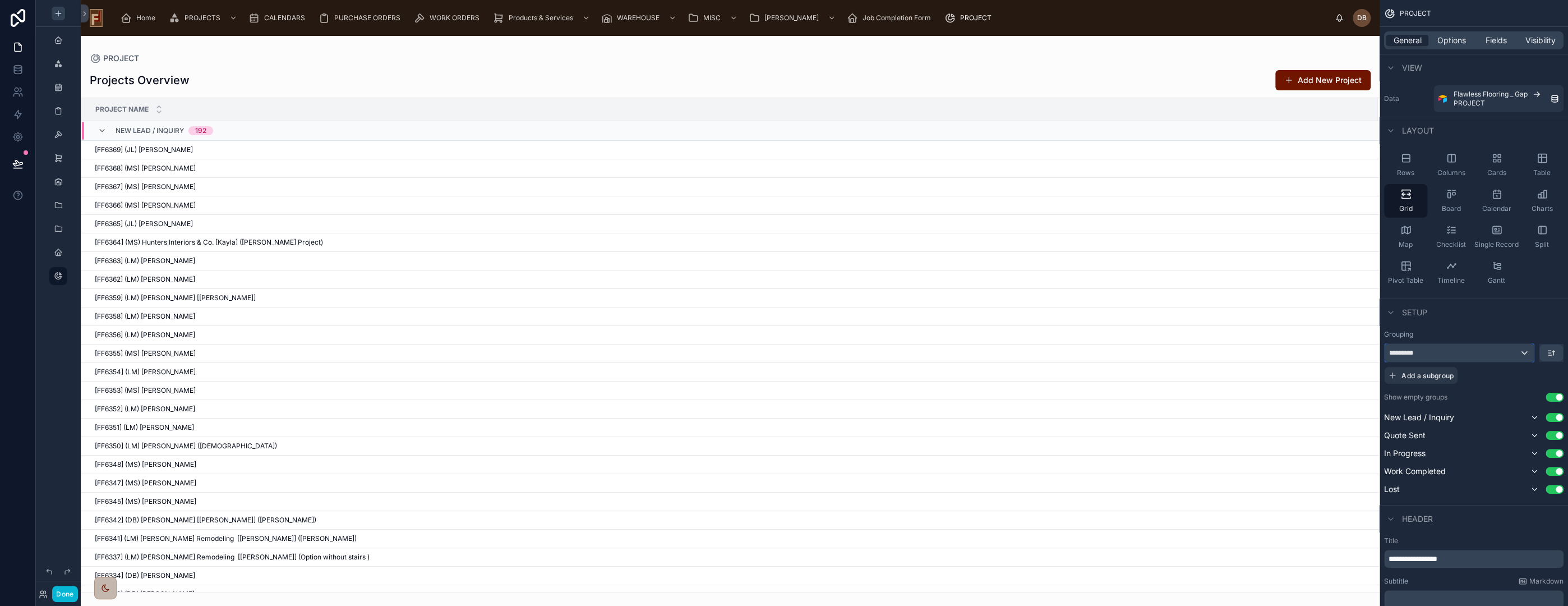
click at [1434, 350] on div "*********" at bounding box center [1459, 353] width 149 height 18
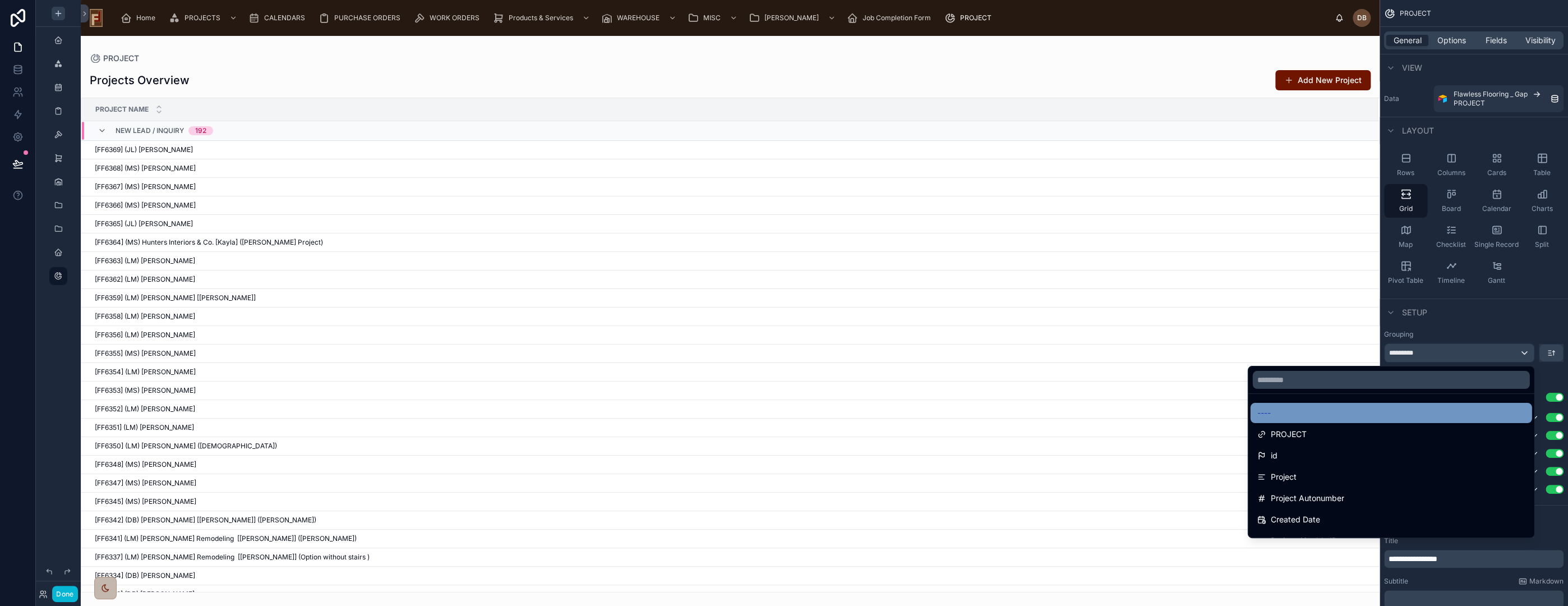
click at [1297, 414] on div "----" at bounding box center [1390, 413] width 268 height 14
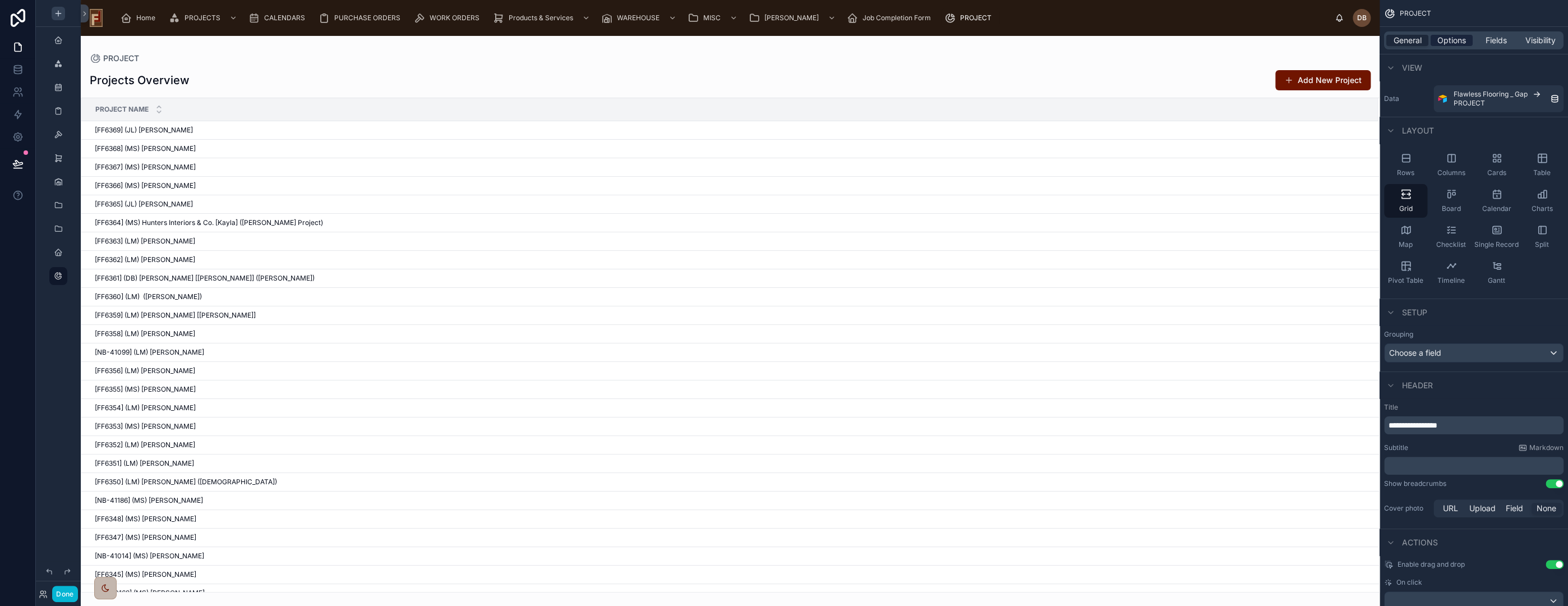
click at [1452, 42] on span "Options" at bounding box center [1451, 40] width 29 height 11
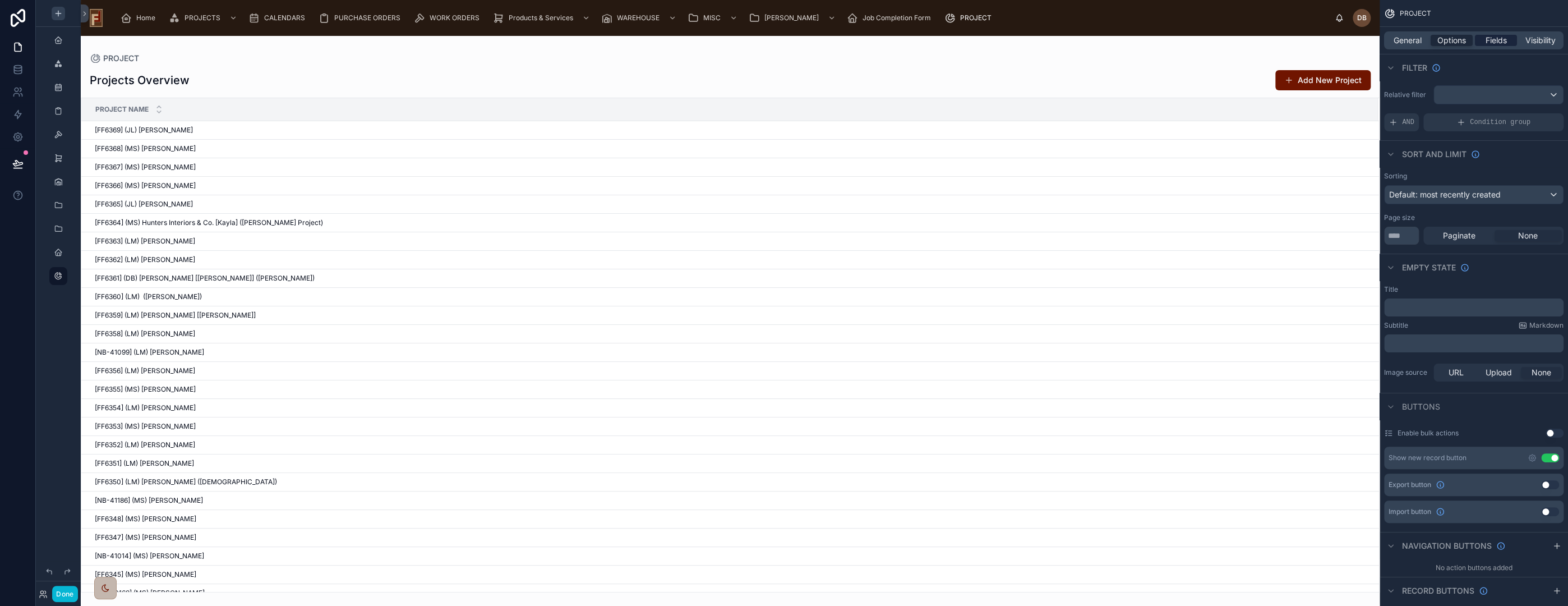
click at [1493, 42] on span "Fields" at bounding box center [1496, 40] width 21 height 11
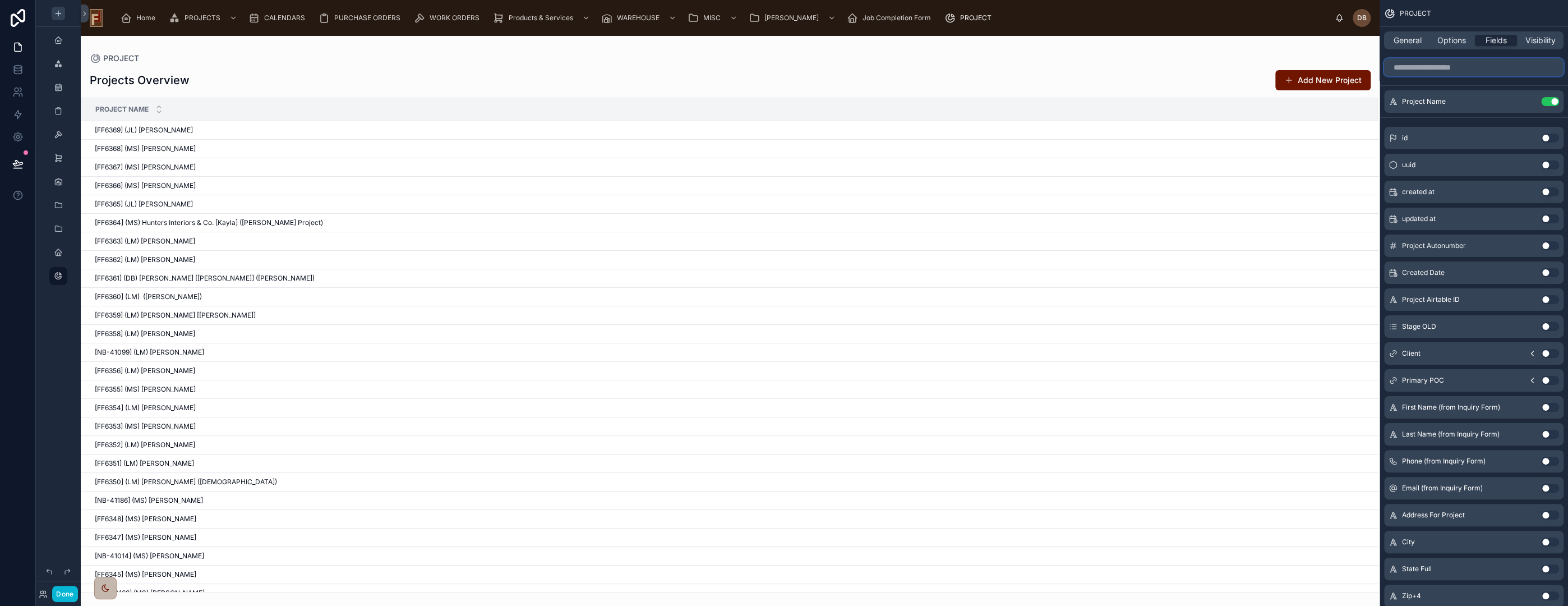
click at [1451, 61] on input "scrollable content" at bounding box center [1474, 67] width 180 height 18
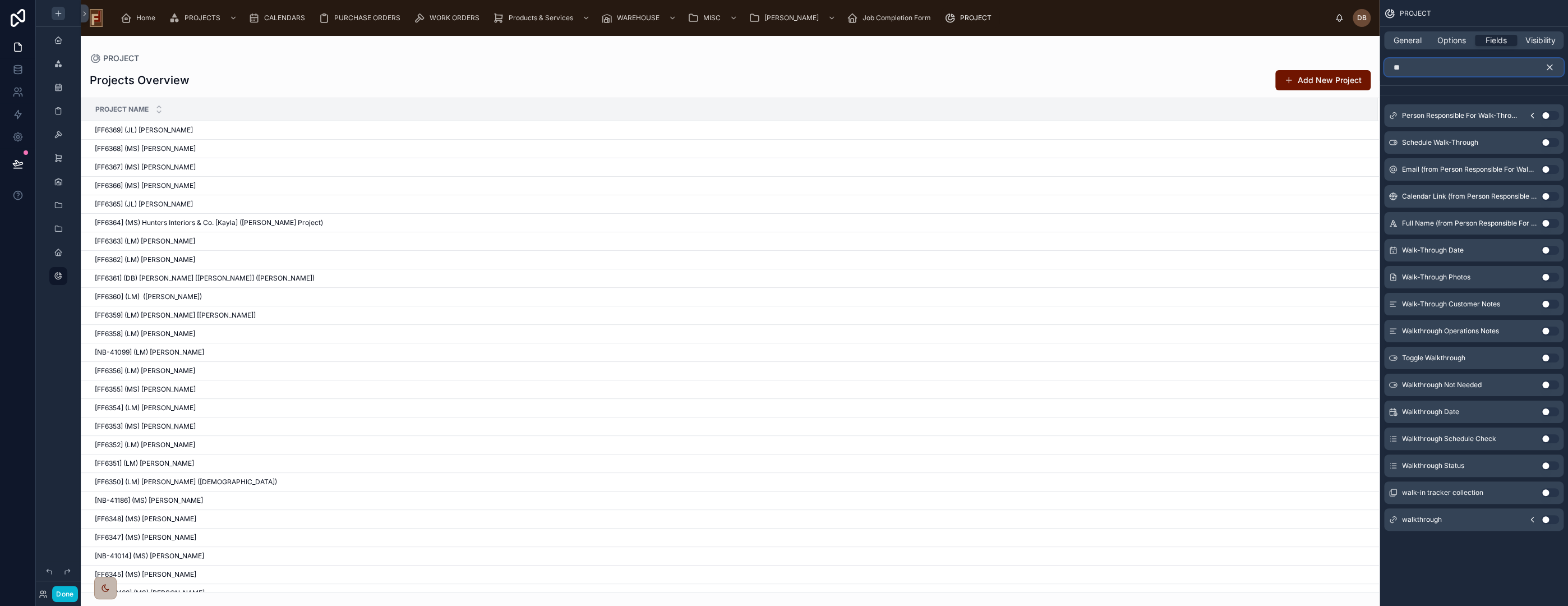
type input "**"
click at [1544, 464] on button "Use setting" at bounding box center [1550, 465] width 18 height 9
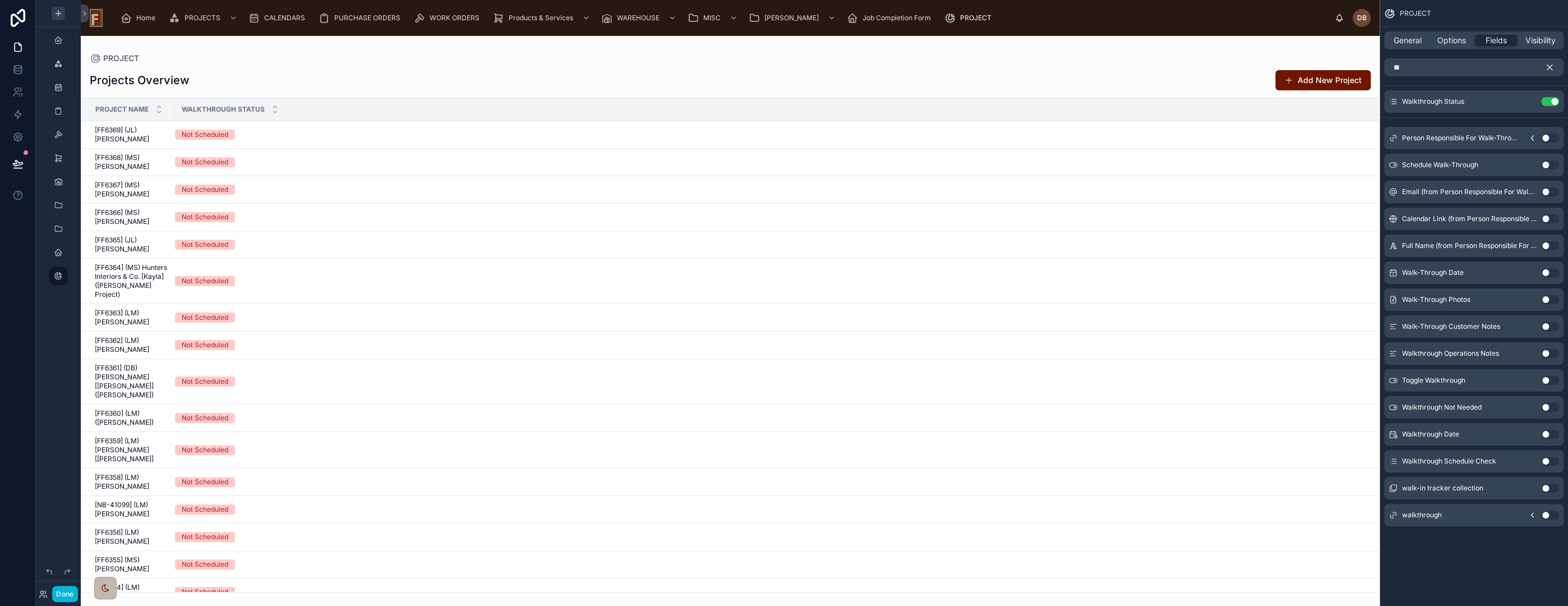
drag, startPoint x: 1550, startPoint y: 64, endPoint x: 1404, endPoint y: 61, distance: 146.0
click at [1550, 64] on icon "scrollable content" at bounding box center [1549, 67] width 10 height 10
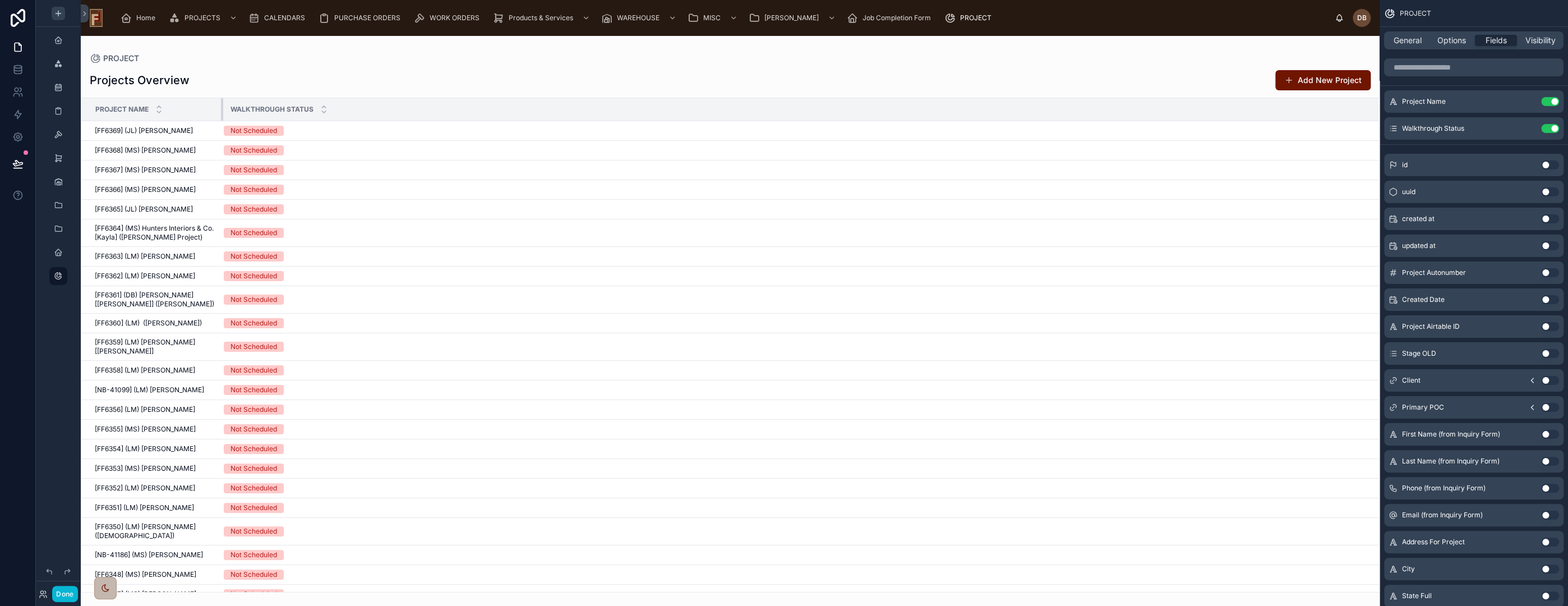
drag, startPoint x: 173, startPoint y: 110, endPoint x: 221, endPoint y: 106, distance: 48.2
click at [221, 106] on div at bounding box center [223, 109] width 5 height 23
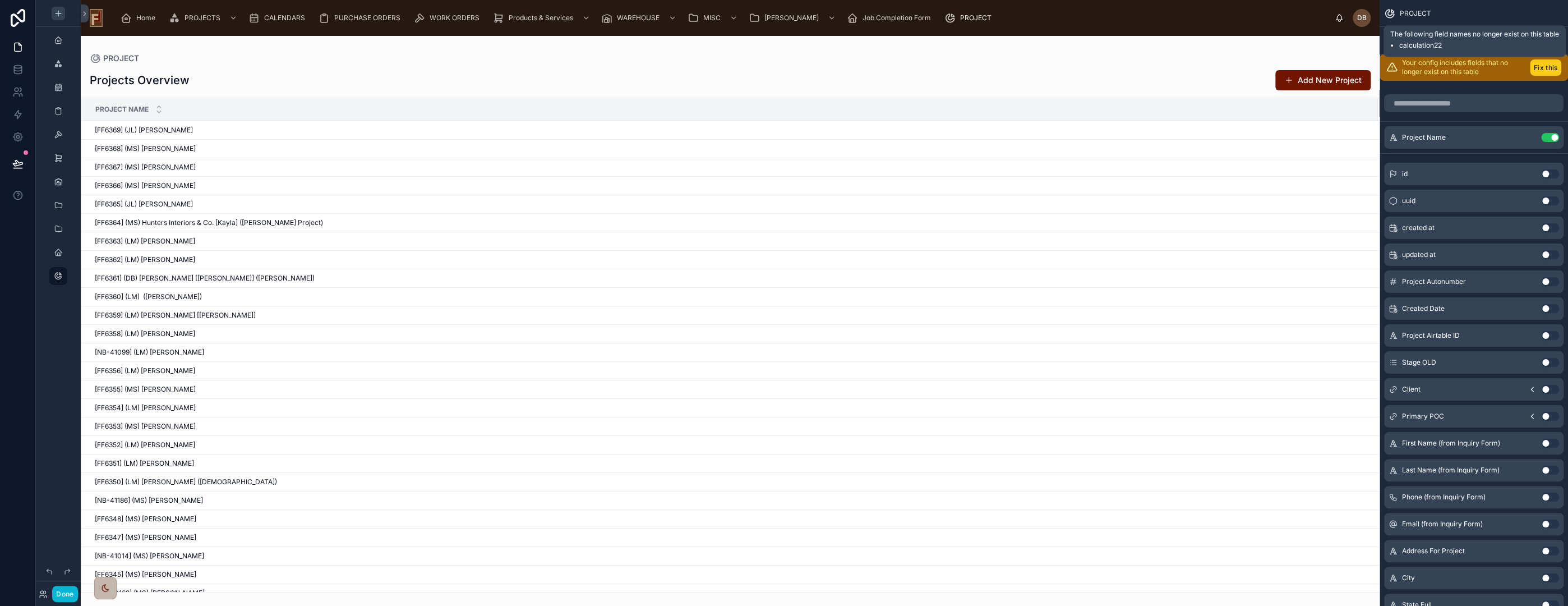
click at [1543, 65] on button "Fix this" at bounding box center [1546, 67] width 32 height 16
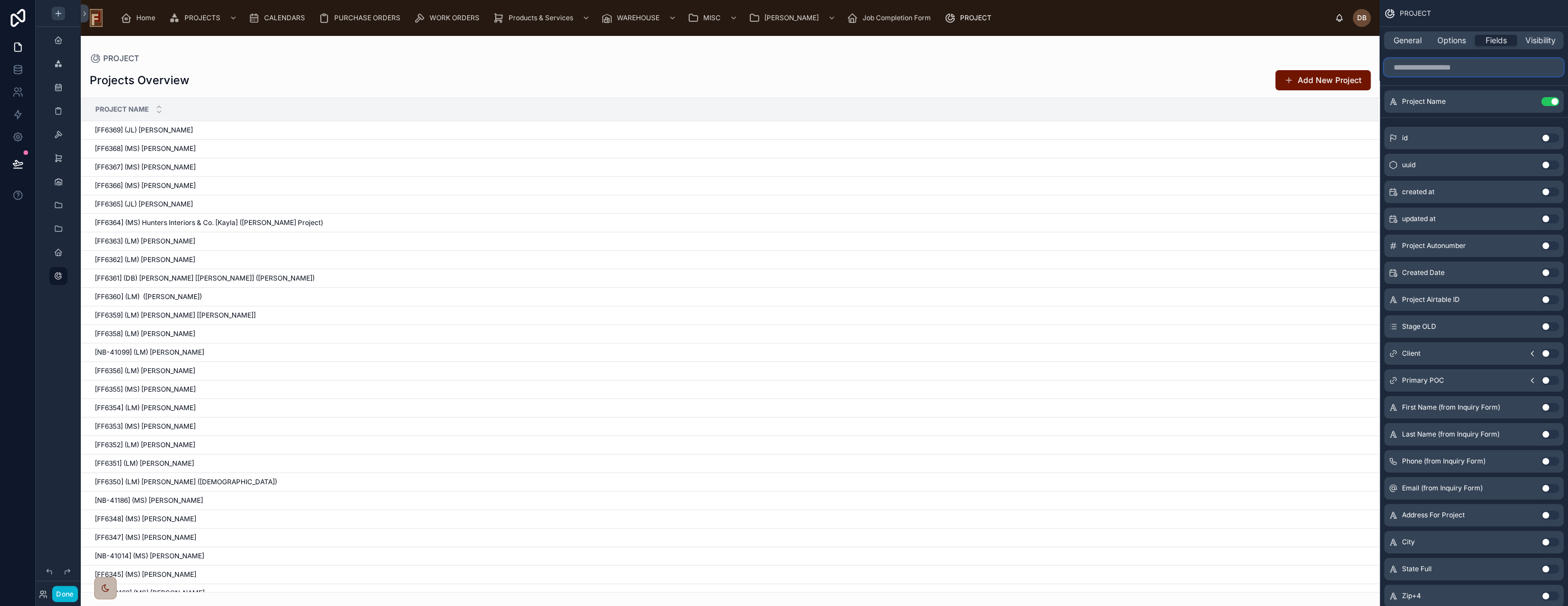
click at [1443, 66] on input "scrollable content" at bounding box center [1474, 67] width 180 height 18
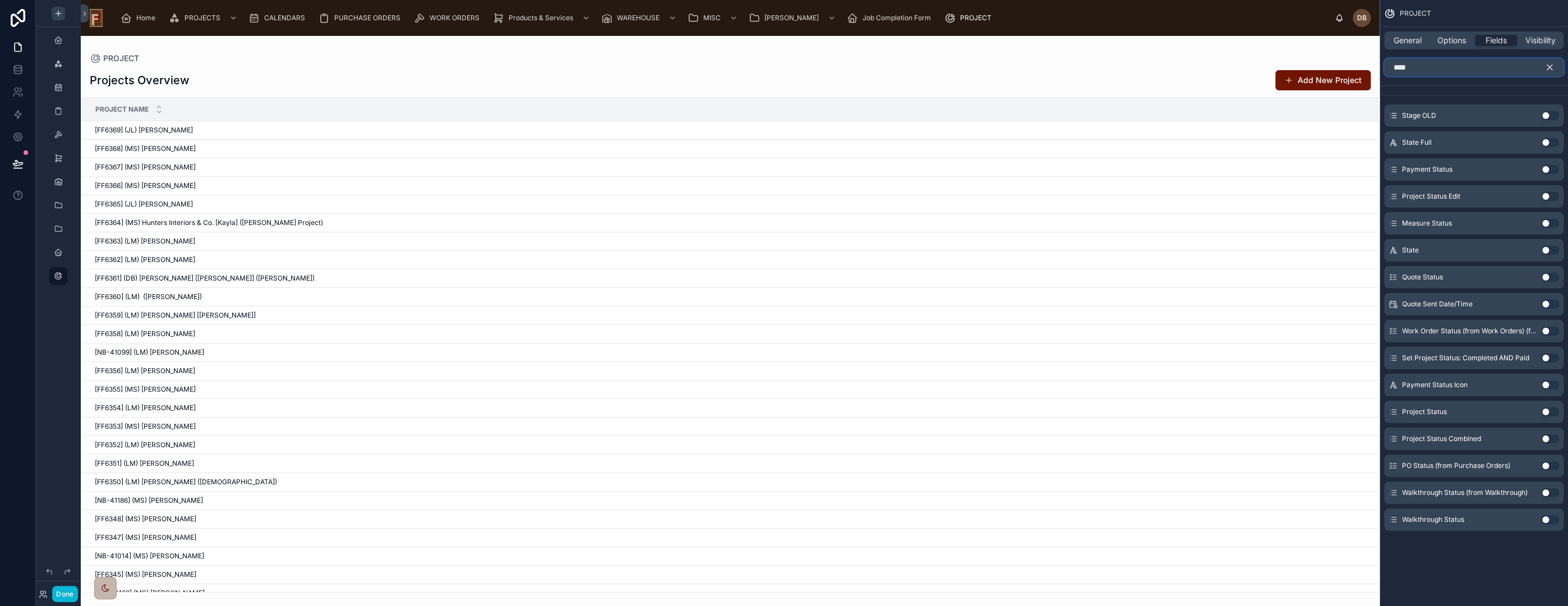
type input "****"
click at [1549, 518] on button "Use setting" at bounding box center [1550, 519] width 18 height 9
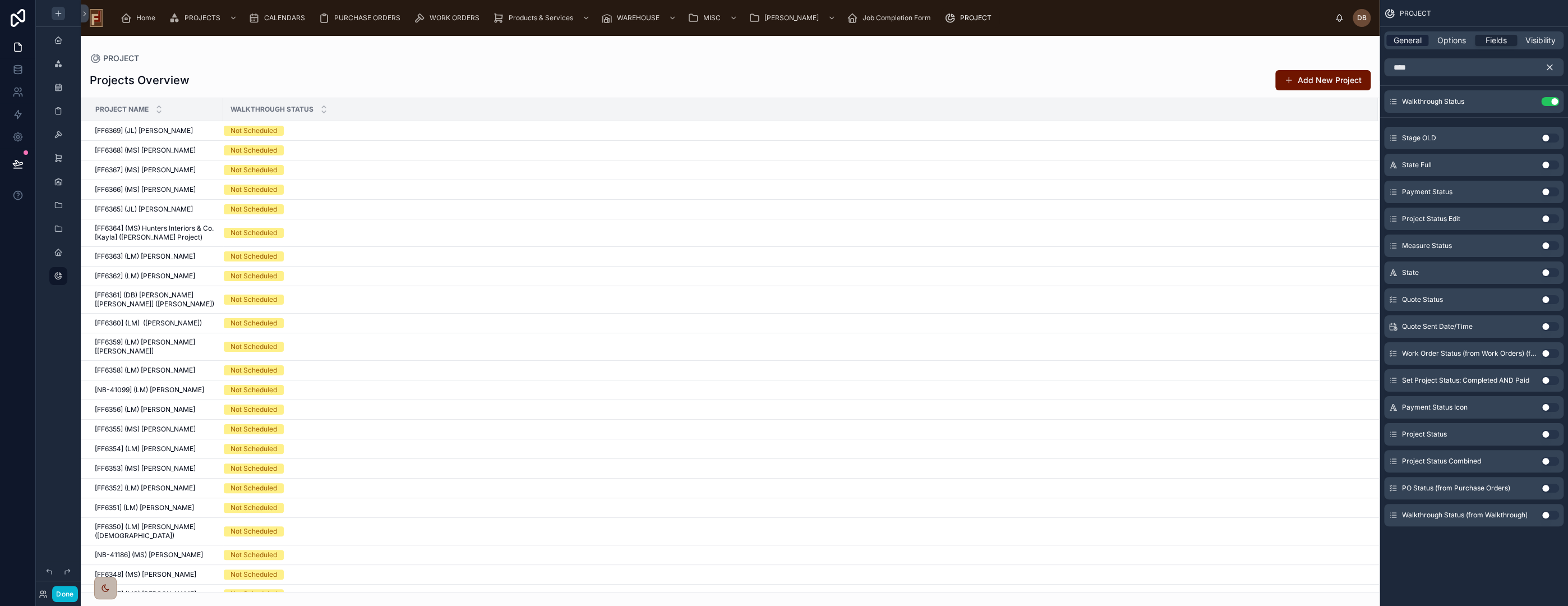
click at [1410, 40] on span "General" at bounding box center [1407, 40] width 28 height 11
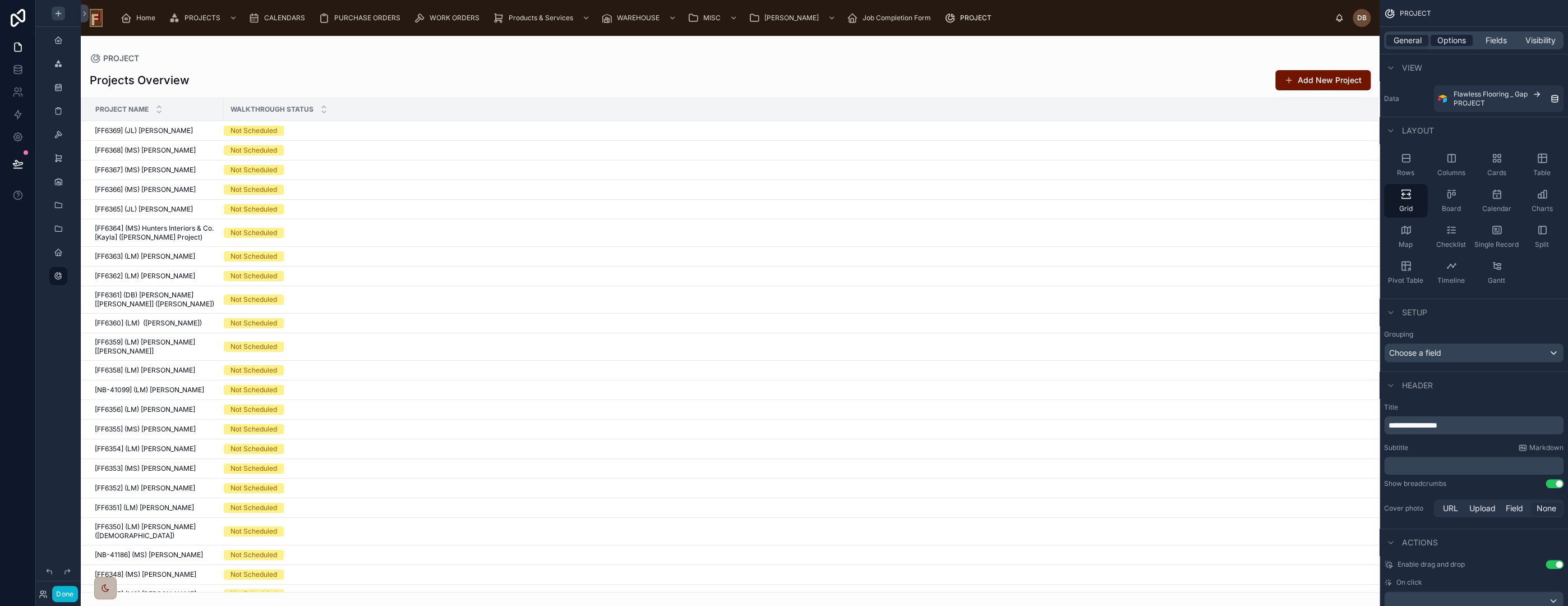
click at [1453, 38] on span "Options" at bounding box center [1451, 40] width 29 height 11
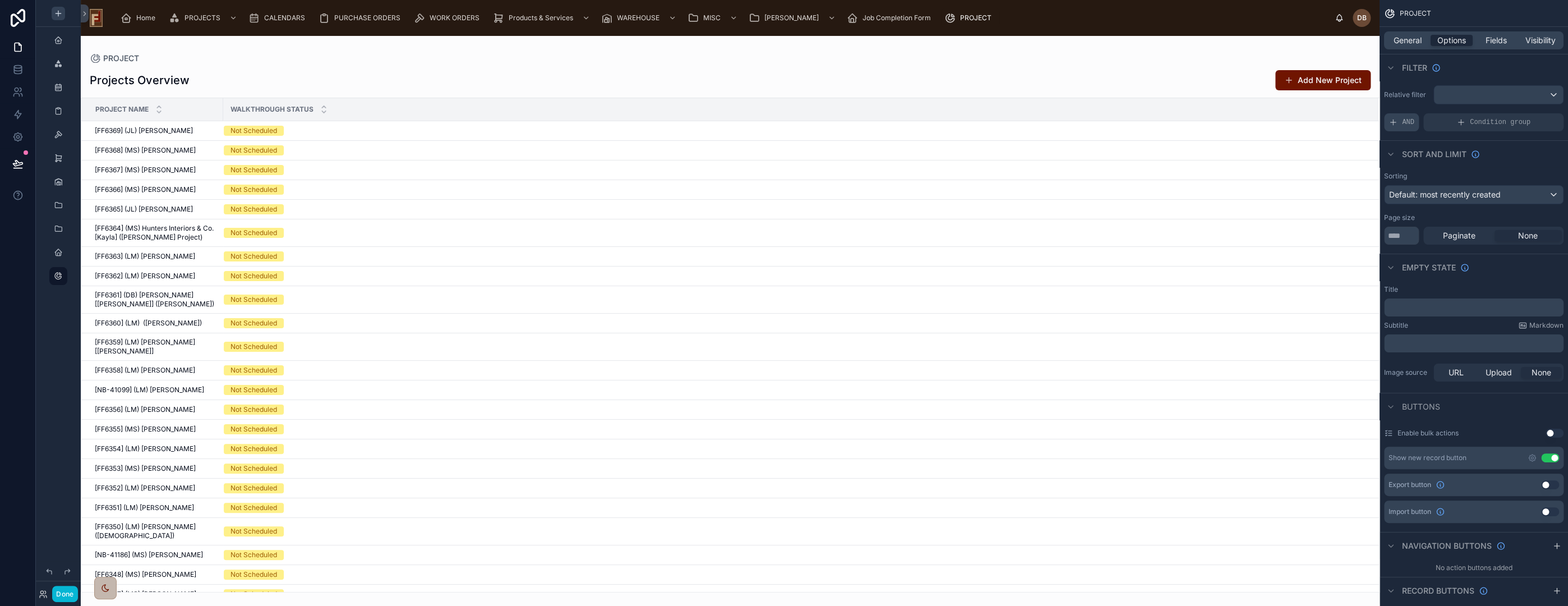
click at [1403, 118] on span "AND" at bounding box center [1408, 122] width 12 height 9
click at [1531, 113] on div "scrollable content" at bounding box center [1535, 114] width 16 height 16
click at [1273, 107] on span "Select a field" at bounding box center [1270, 105] width 48 height 10
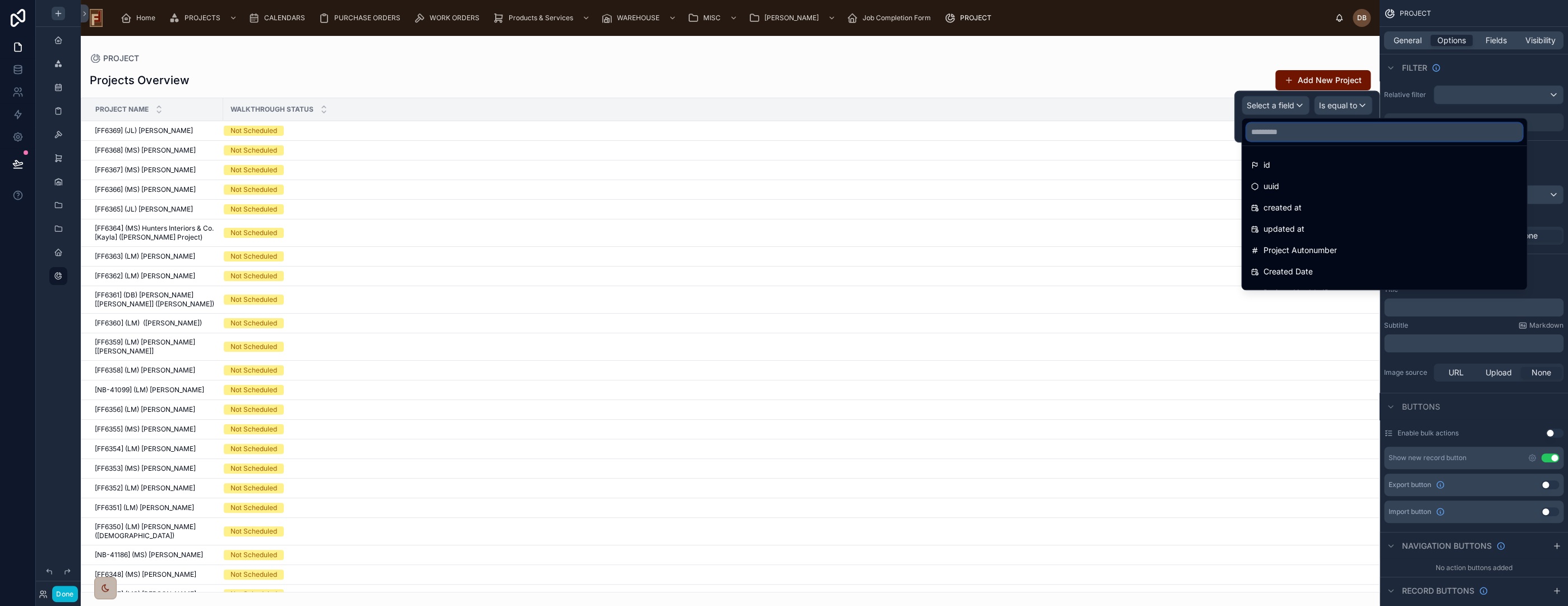
click at [1308, 136] on input "text" at bounding box center [1384, 132] width 276 height 18
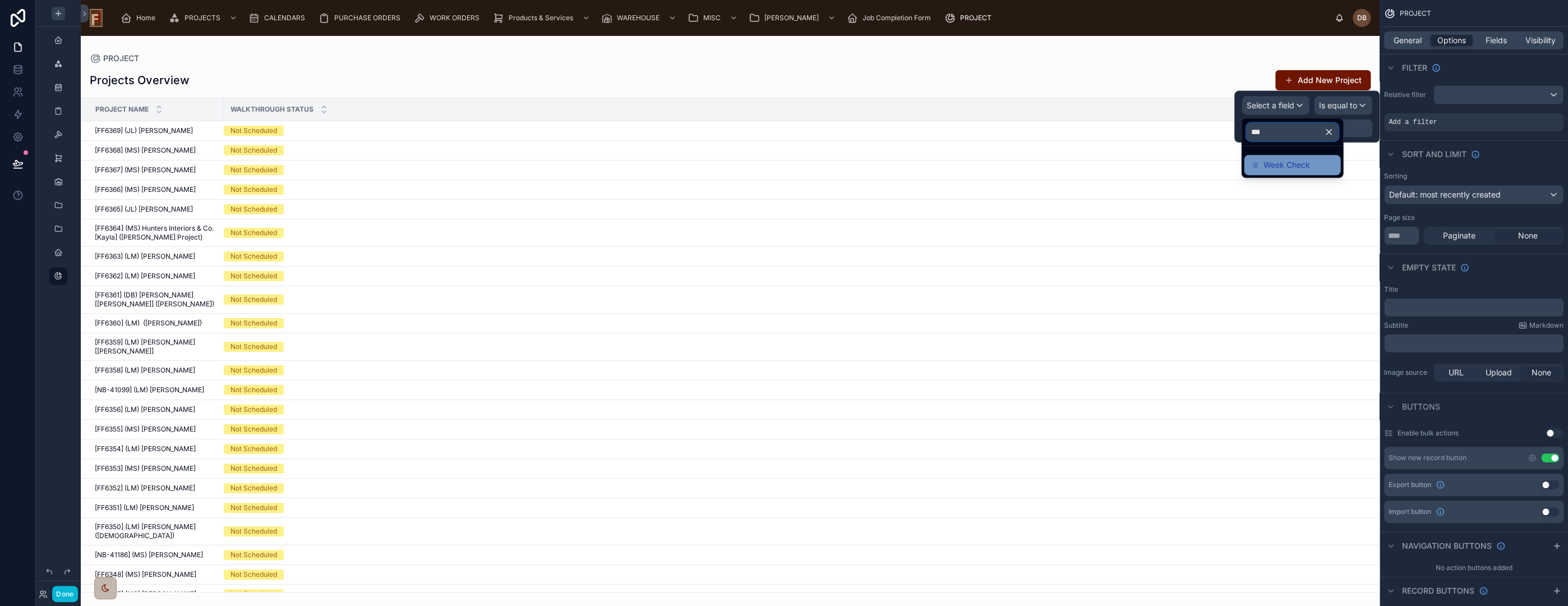
type input "***"
click at [1303, 165] on span "Week Check" at bounding box center [1285, 165] width 47 height 14
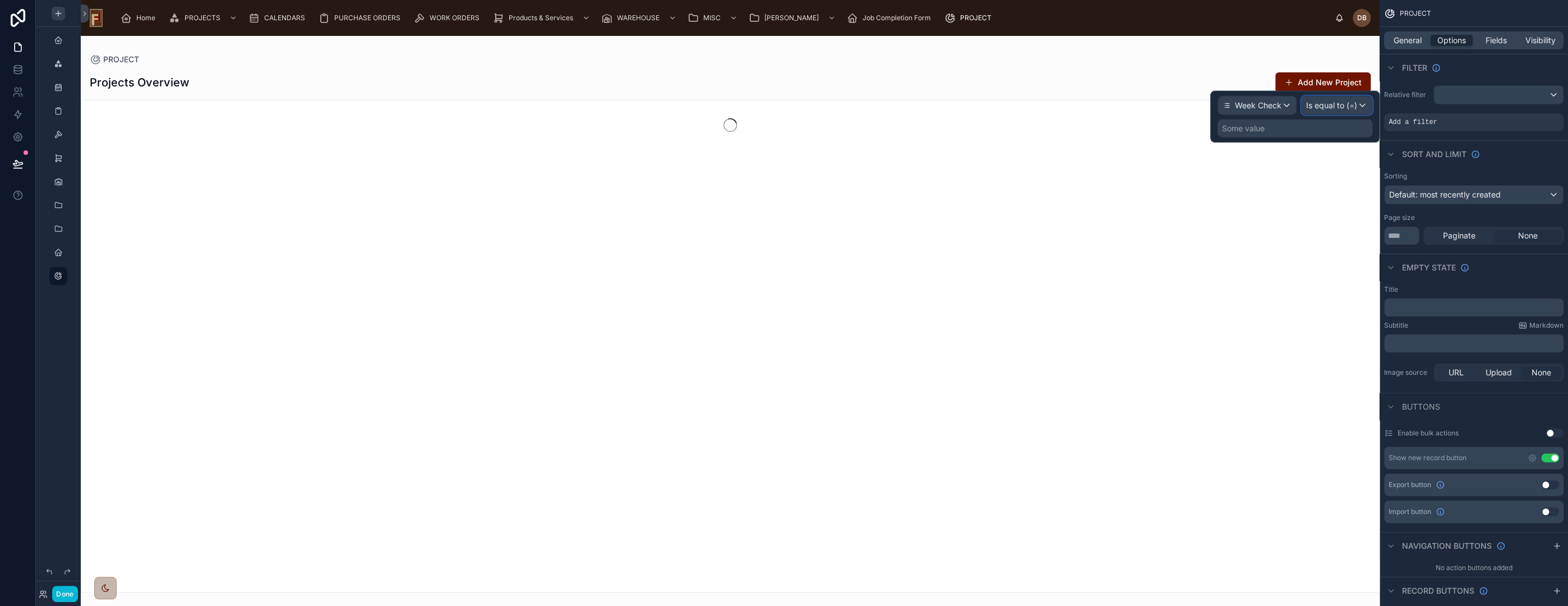
click at [1330, 102] on span "Is equal to (=)" at bounding box center [1331, 105] width 51 height 11
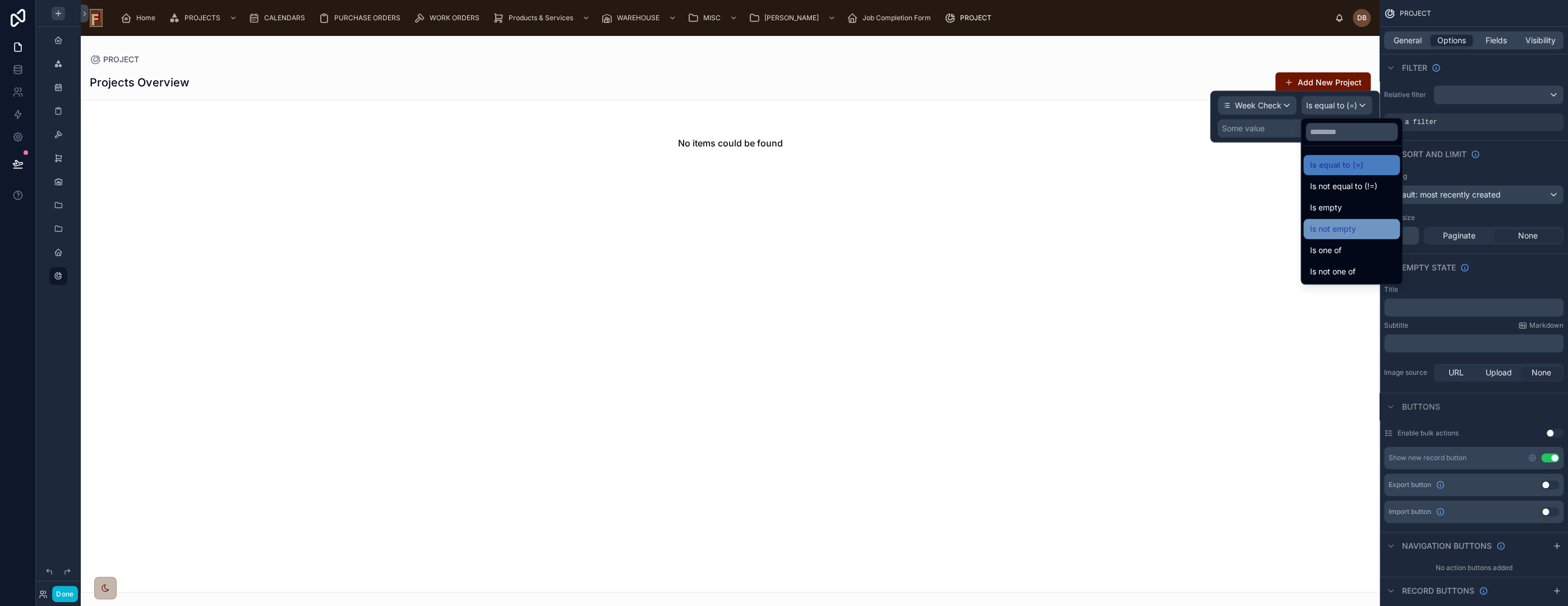
click at [1364, 230] on div "Is not empty" at bounding box center [1352, 229] width 83 height 14
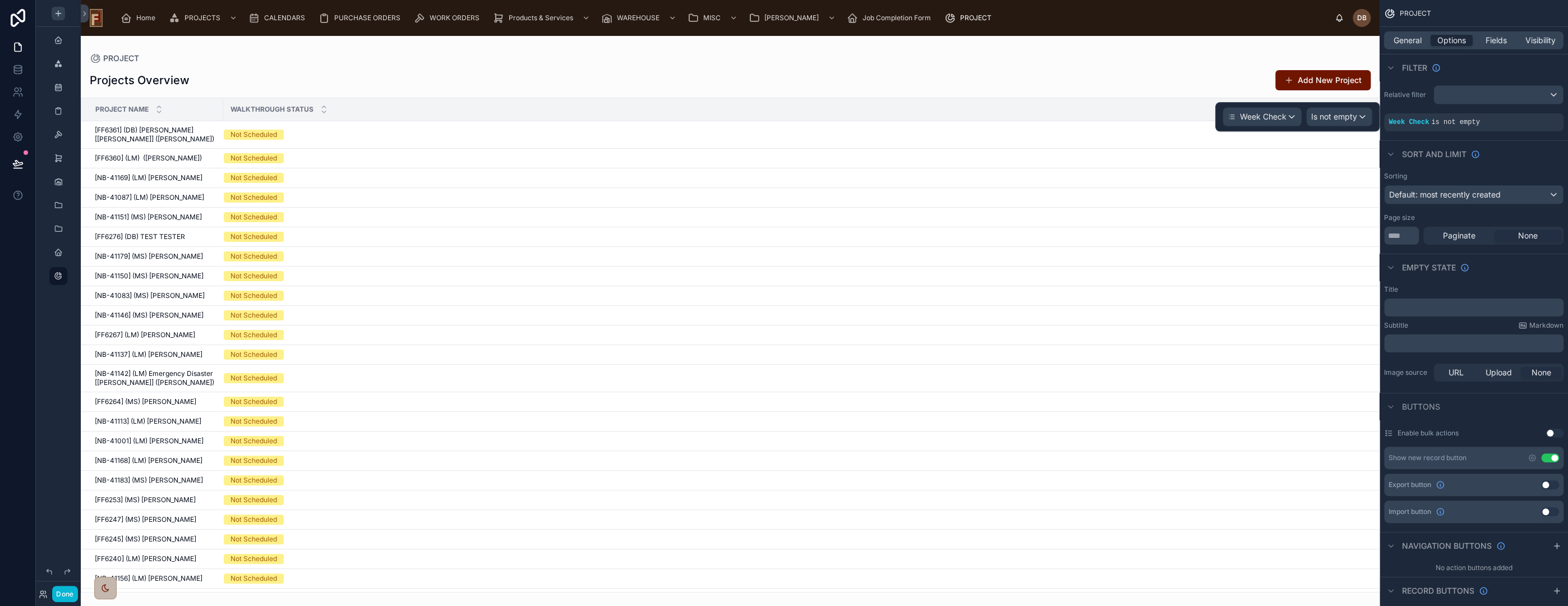
click at [1179, 69] on div "Projects Overview Add New Project" at bounding box center [730, 79] width 1281 height 21
click at [1494, 41] on span "Fields" at bounding box center [1496, 40] width 21 height 11
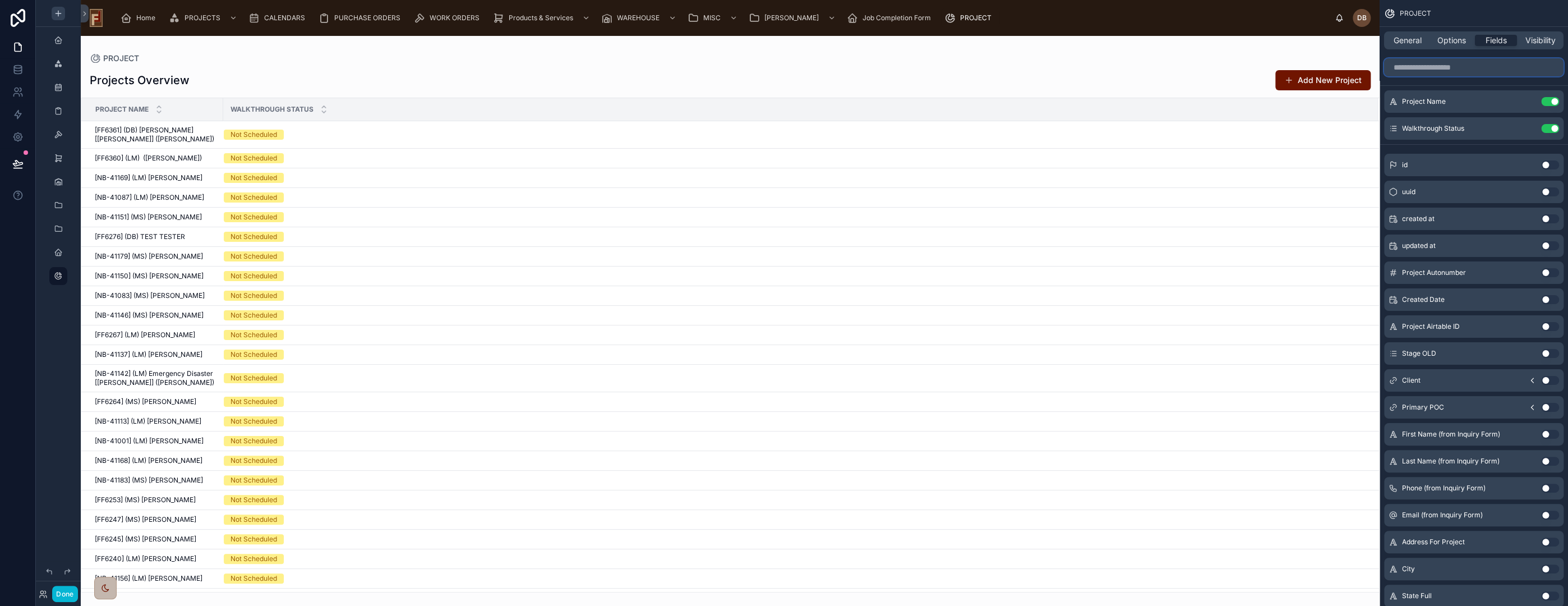
click at [1454, 67] on input "scrollable content" at bounding box center [1474, 67] width 180 height 18
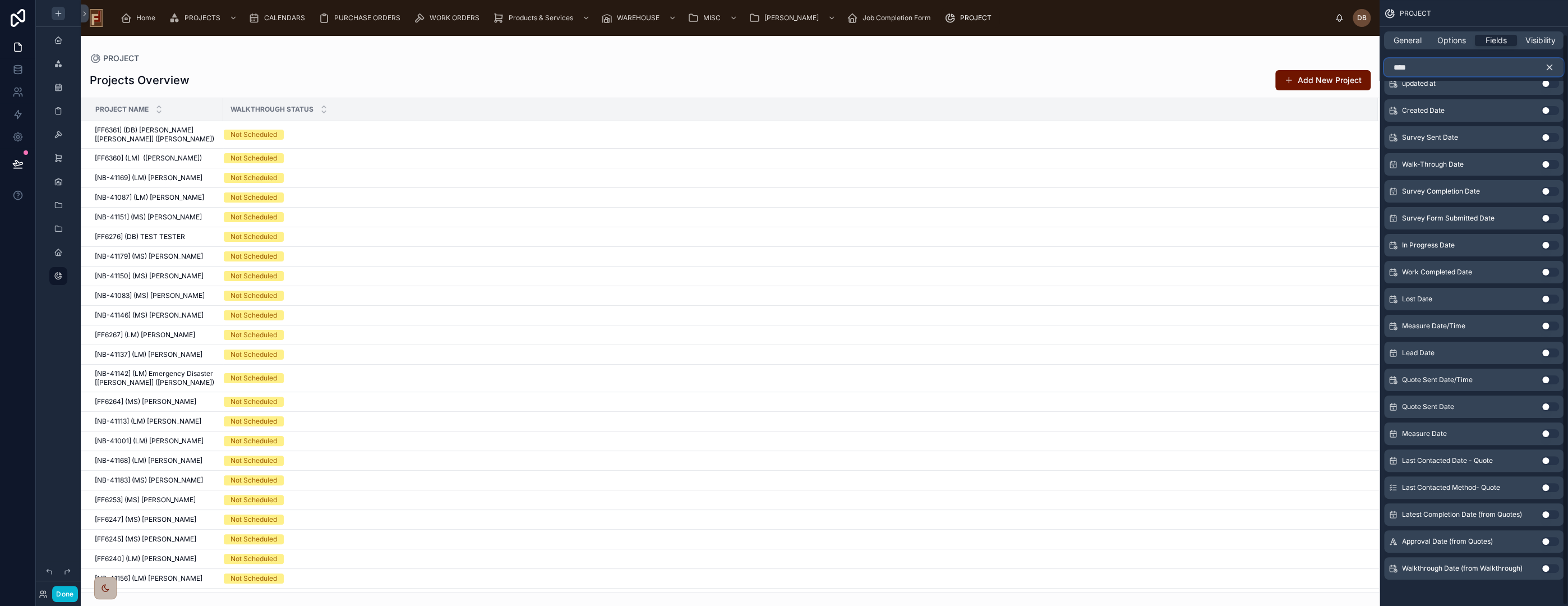
scroll to position [37, 0]
type input "****"
click at [1547, 564] on button "Use setting" at bounding box center [1550, 563] width 18 height 9
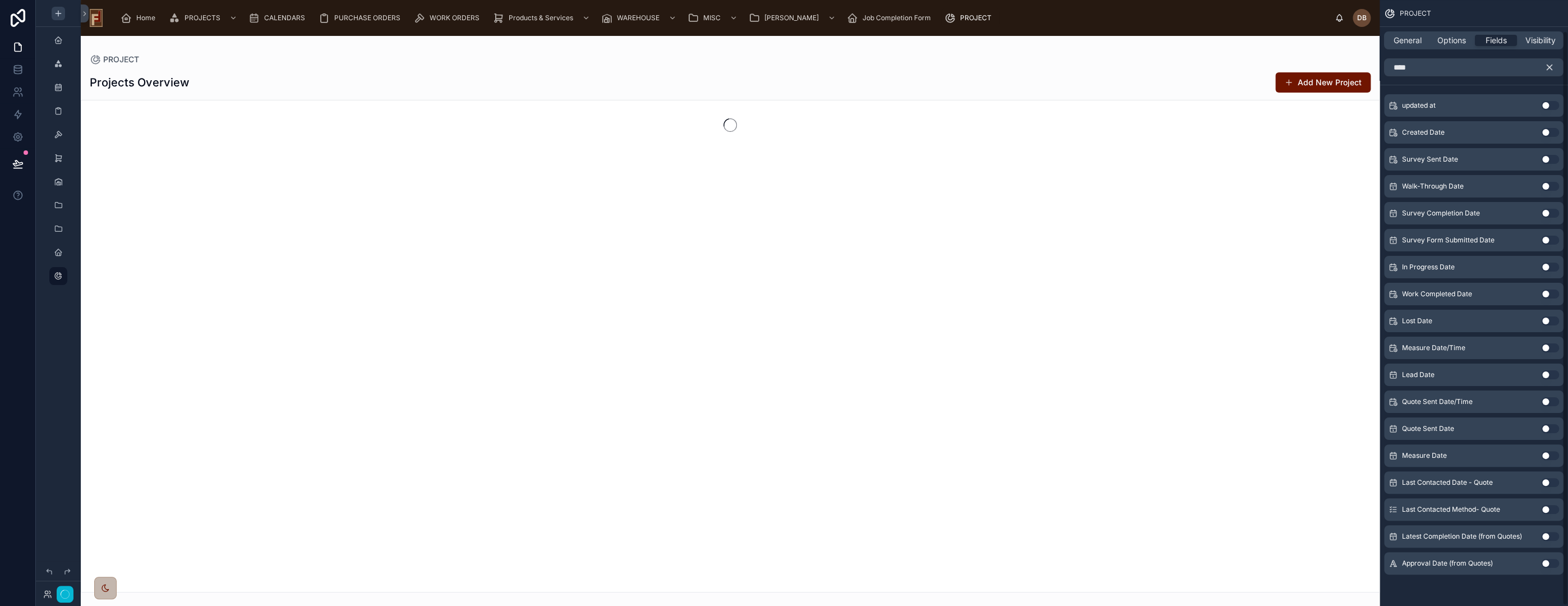
scroll to position [32, 0]
click at [1548, 66] on icon "scrollable content" at bounding box center [1549, 67] width 5 height 5
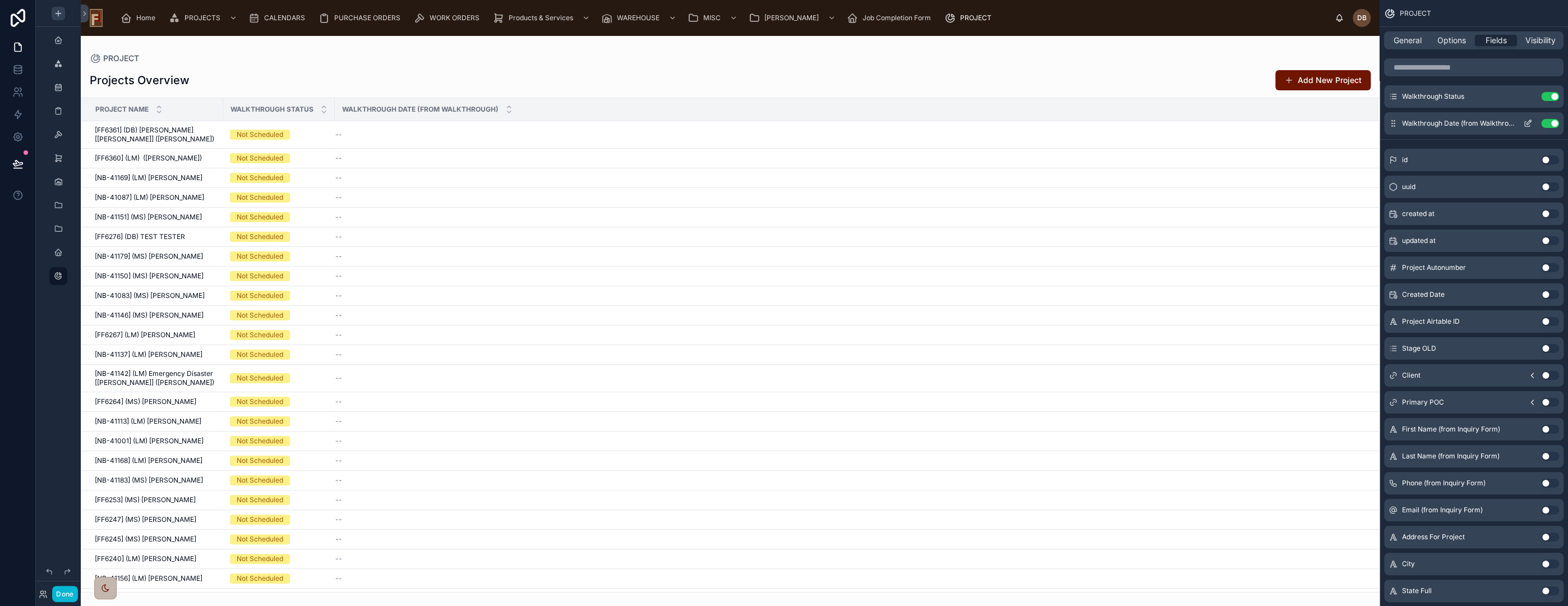
click at [1526, 121] on icon "scrollable content" at bounding box center [1527, 123] width 9 height 9
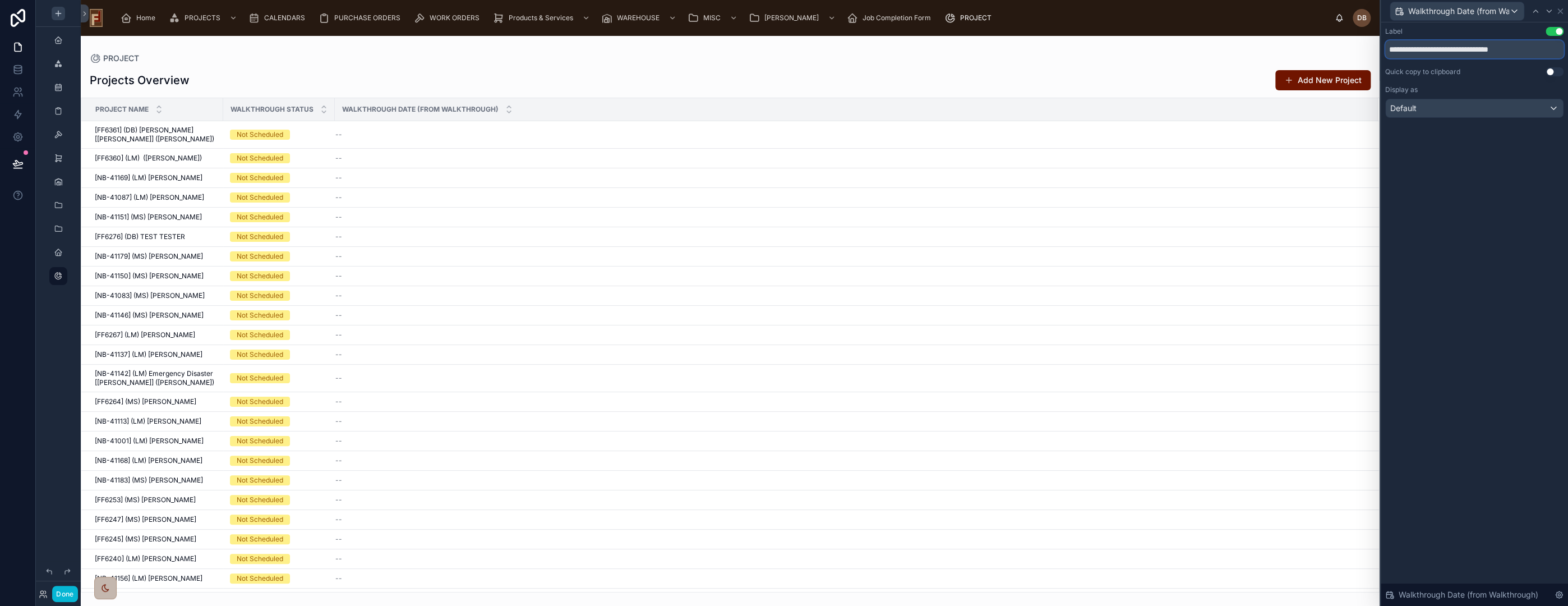
drag, startPoint x: 1454, startPoint y: 50, endPoint x: 1544, endPoint y: 49, distance: 90.0
click at [1544, 49] on input "**********" at bounding box center [1475, 50] width 179 height 18
type input "**********"
click at [1561, 11] on icon at bounding box center [1560, 11] width 9 height 9
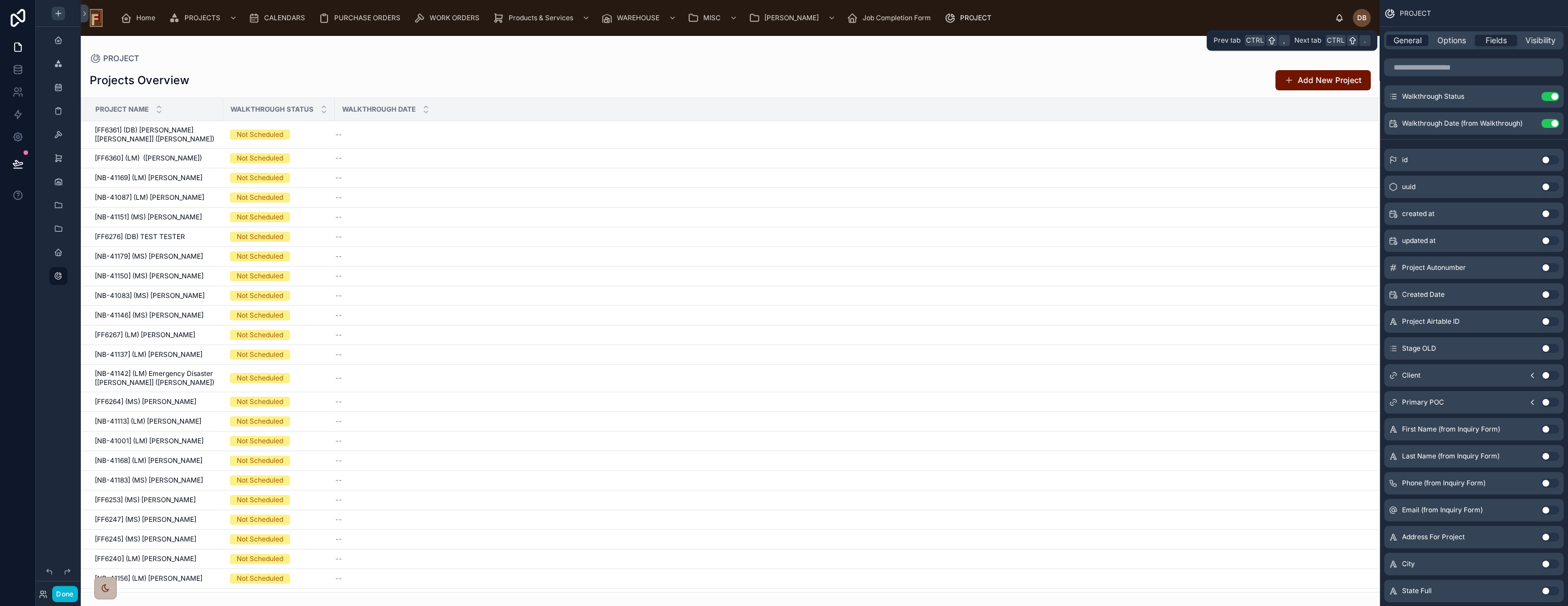
click at [1411, 40] on span "General" at bounding box center [1407, 40] width 28 height 11
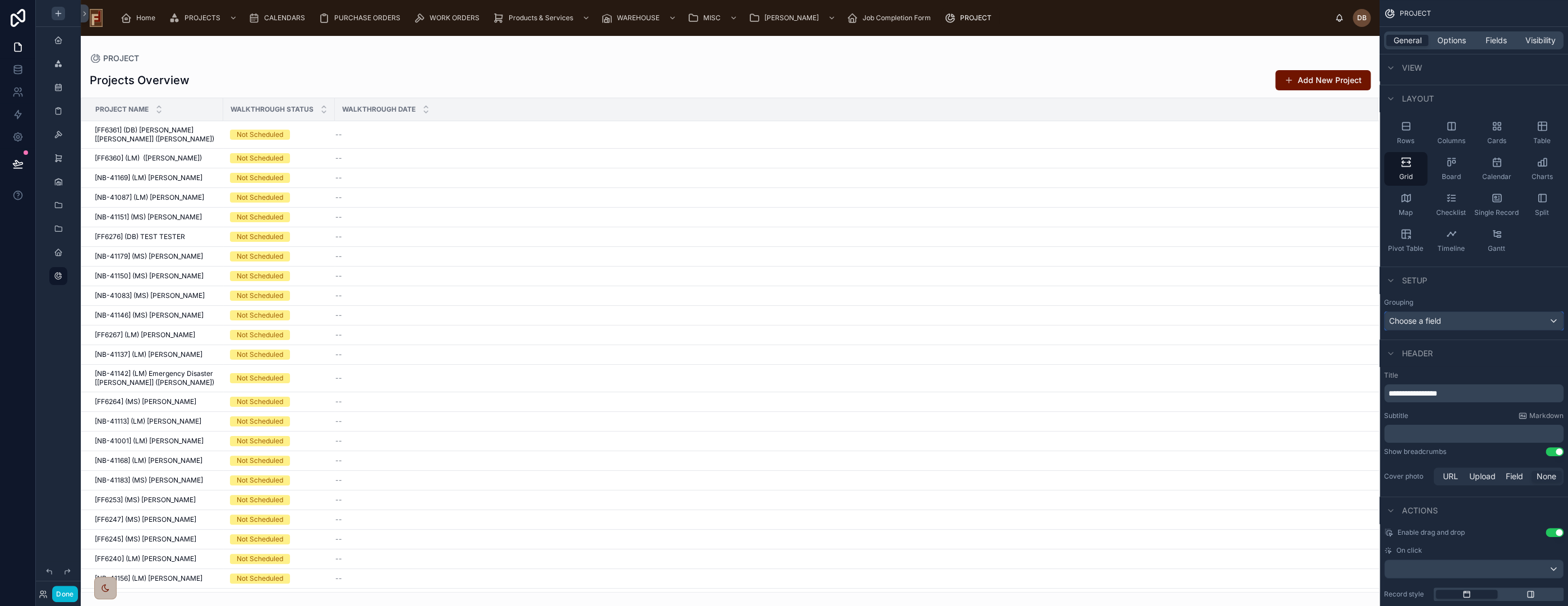
click at [1455, 318] on div "Choose a field" at bounding box center [1474, 320] width 179 height 18
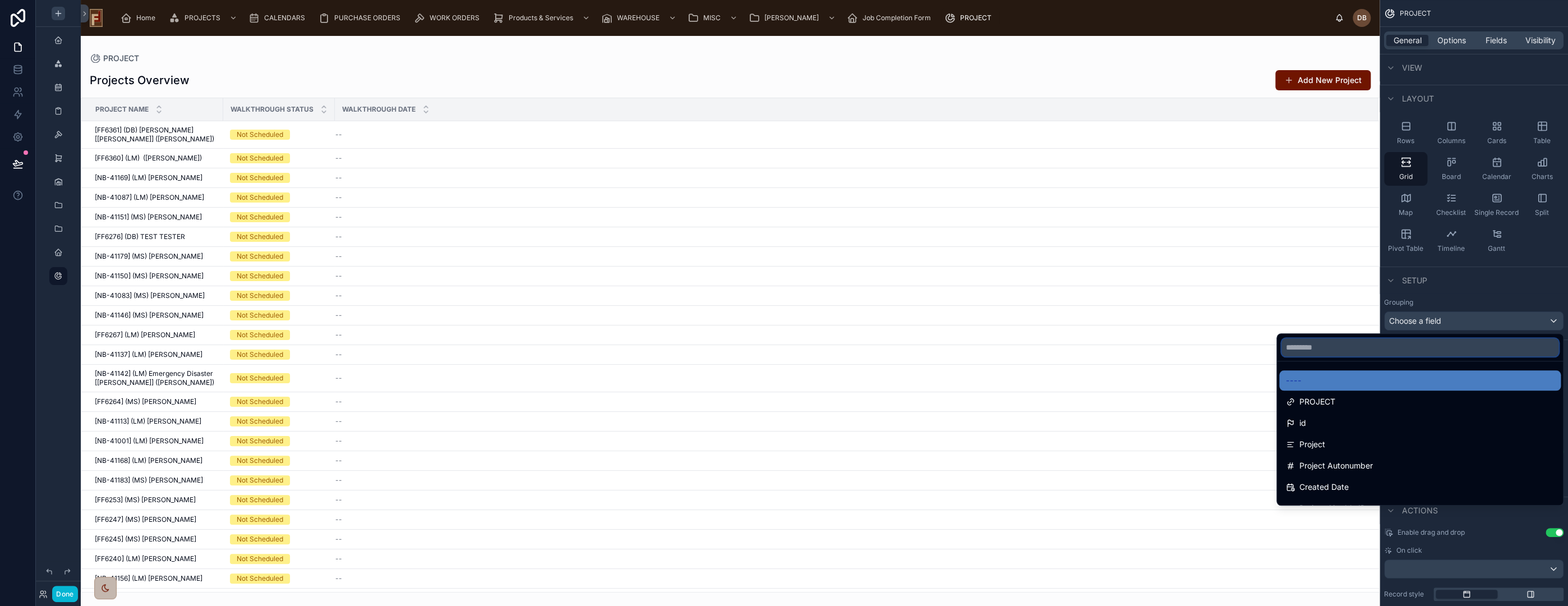
click at [1365, 349] on input "text" at bounding box center [1419, 347] width 277 height 18
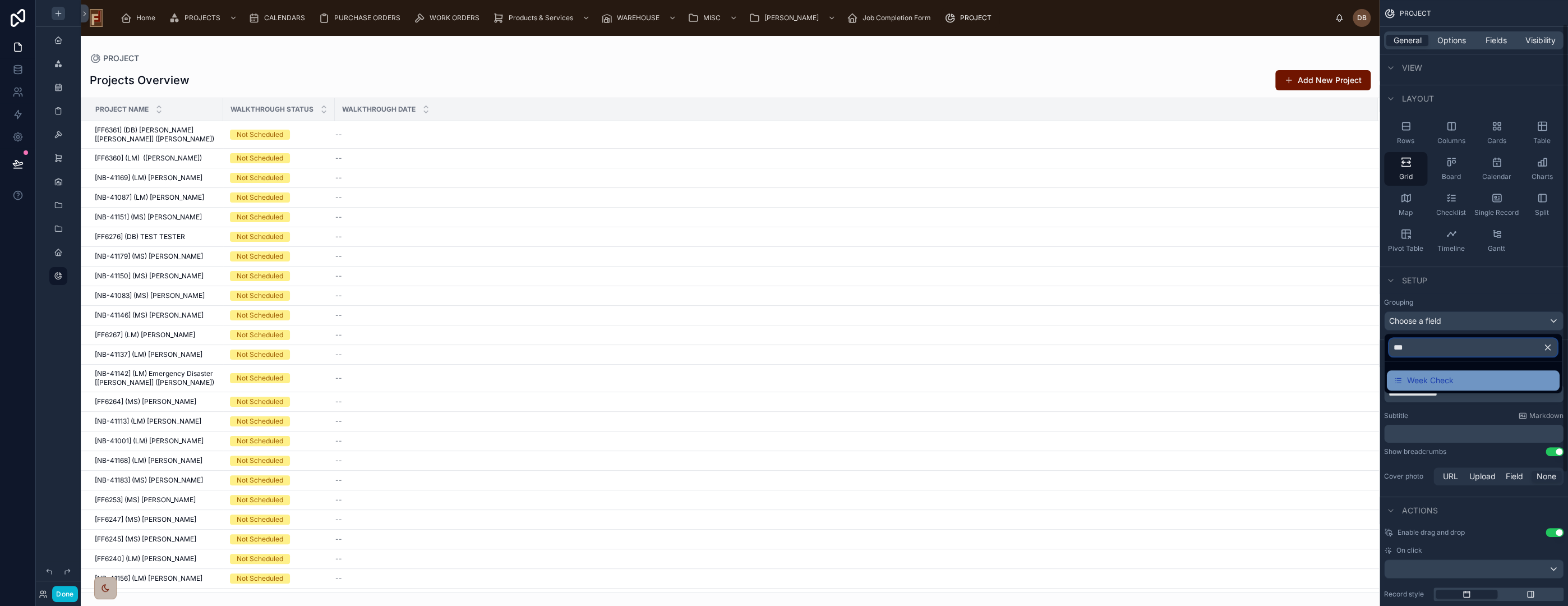
type input "***"
click at [1450, 382] on span "Week Check" at bounding box center [1430, 381] width 47 height 14
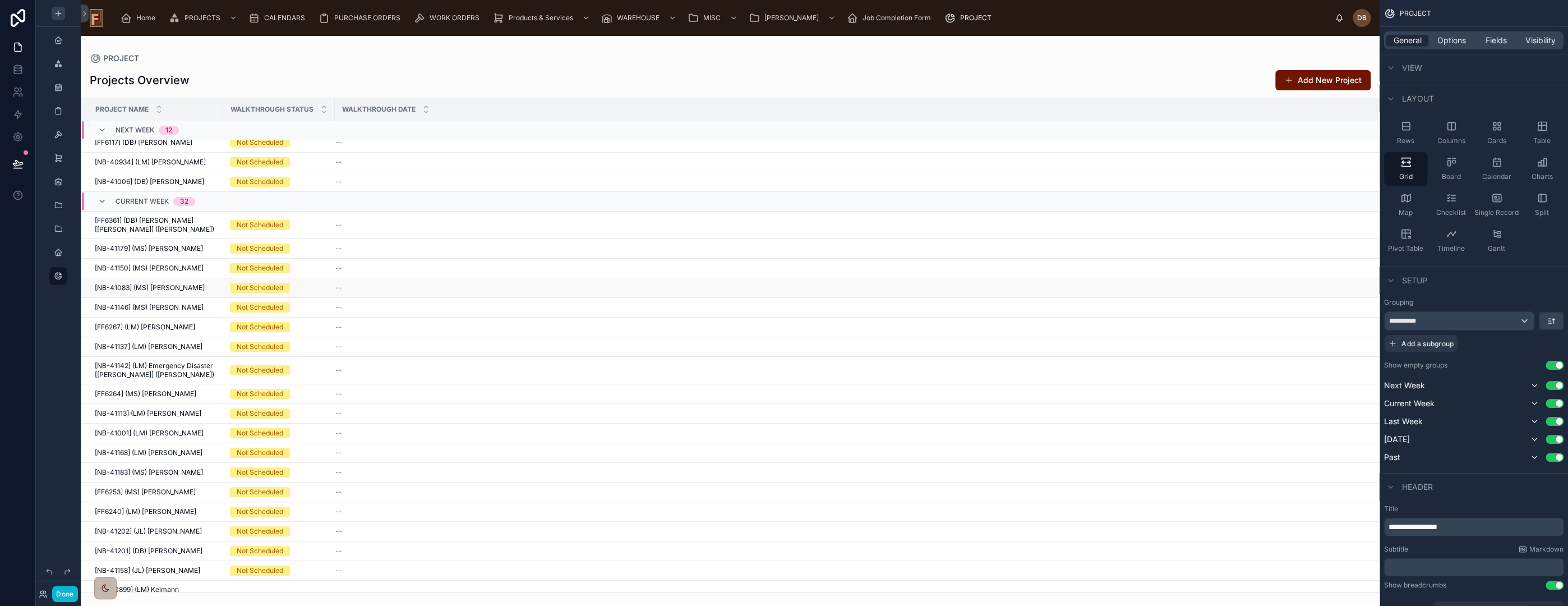
scroll to position [0, 0]
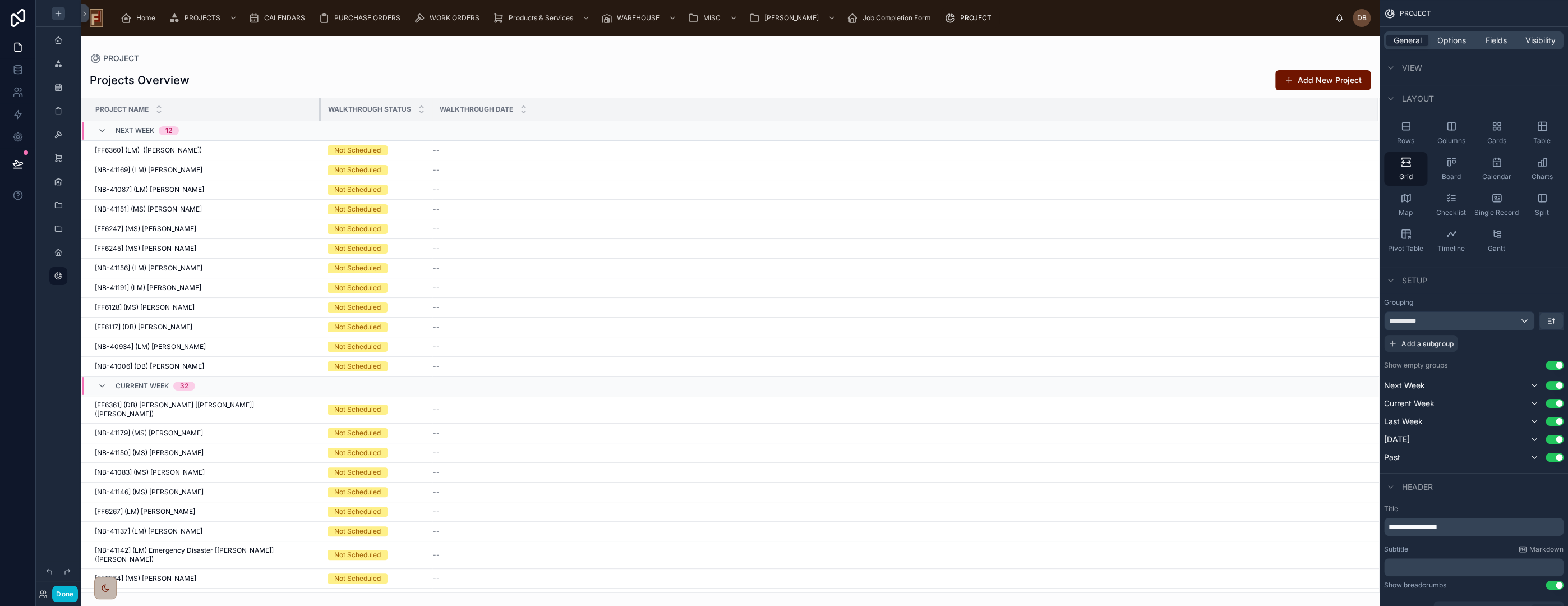
drag, startPoint x: 221, startPoint y: 106, endPoint x: 318, endPoint y: 116, distance: 97.5
click at [318, 116] on tr "Project Name Walkthrough Status Walkthrough Date" at bounding box center [730, 109] width 1297 height 23
click at [1555, 363] on button "Use setting" at bounding box center [1554, 365] width 18 height 9
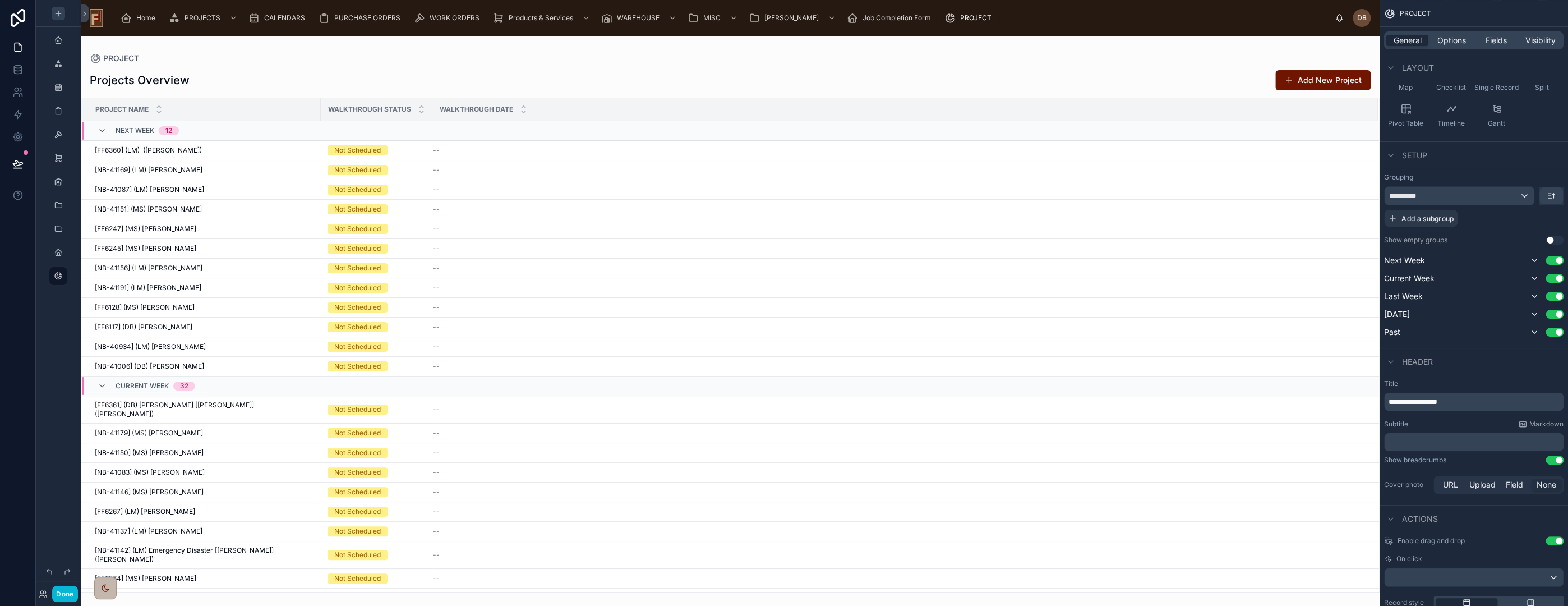
scroll to position [219, 0]
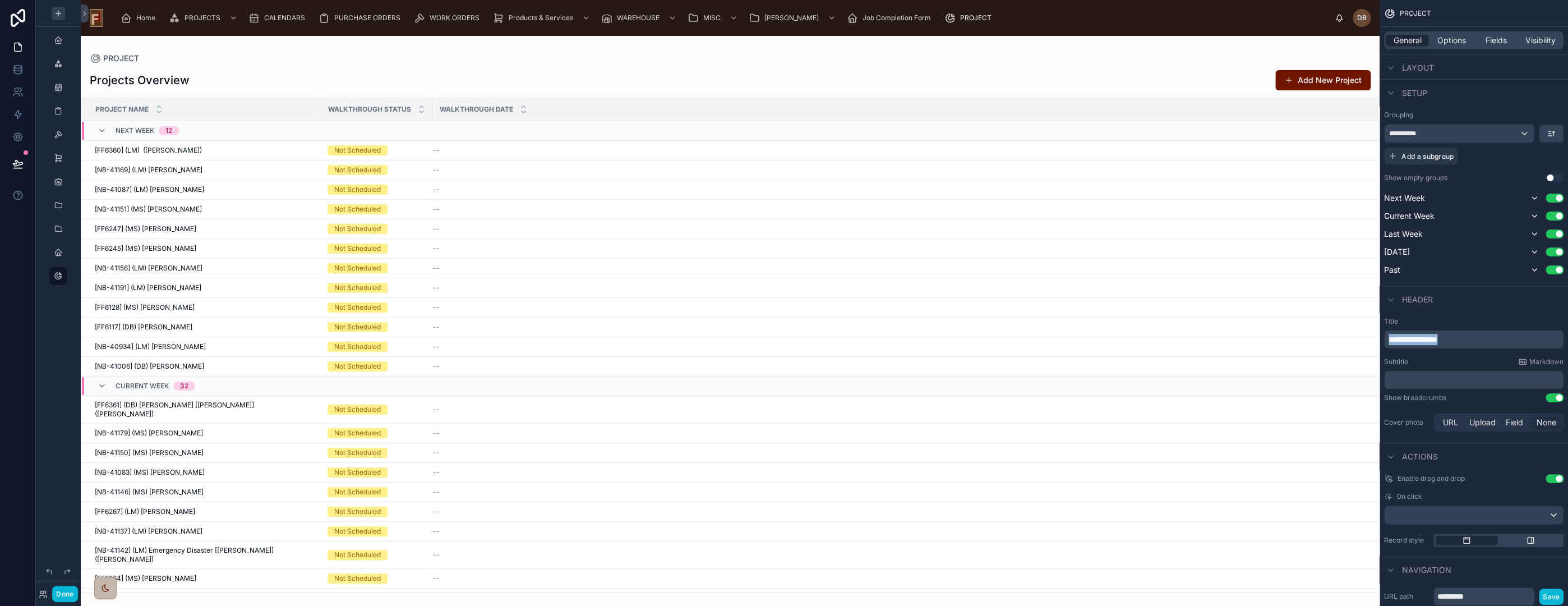
drag, startPoint x: 1477, startPoint y: 338, endPoint x: 1377, endPoint y: 340, distance: 100.0
click at [1377, 340] on div "Home PROJECTS CALENDARS PURCHASE ORDERS WORK ORDERS Products & Services WAREHOU…" at bounding box center [824, 303] width 1488 height 606
click at [1455, 38] on span "Options" at bounding box center [1451, 40] width 29 height 11
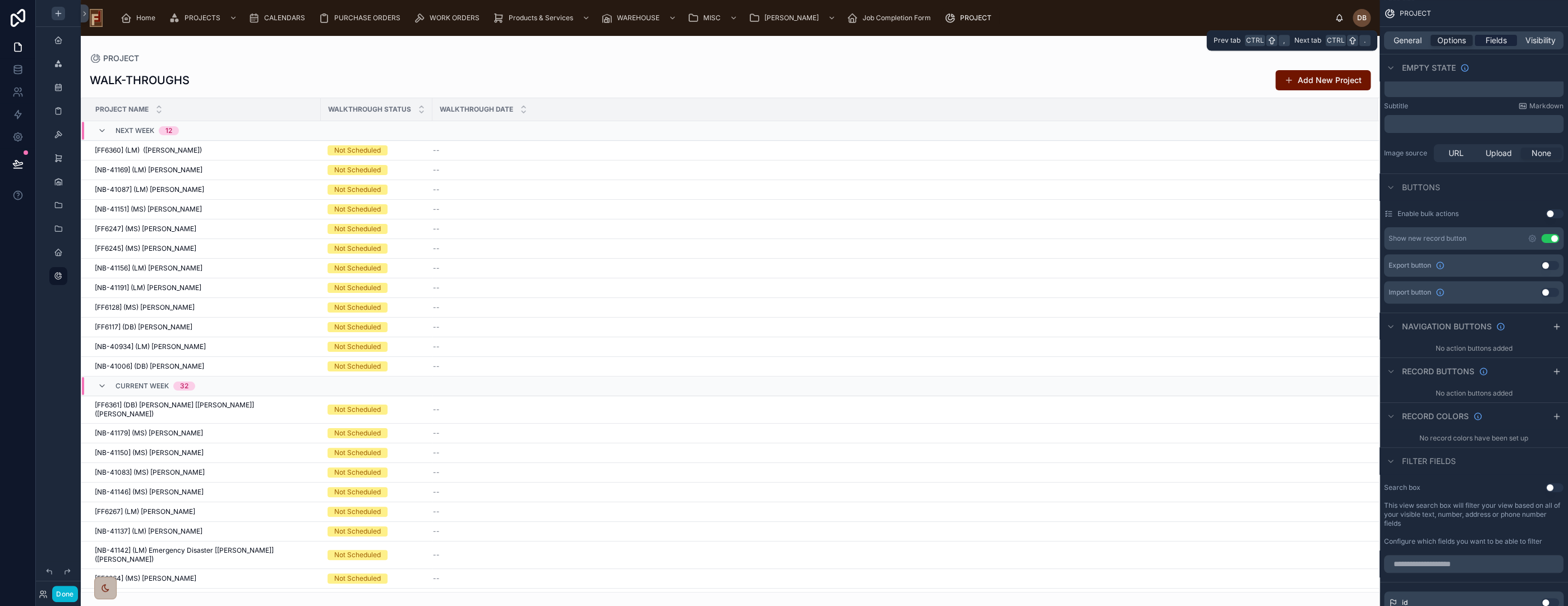
click at [1494, 42] on span "Fields" at bounding box center [1496, 40] width 21 height 11
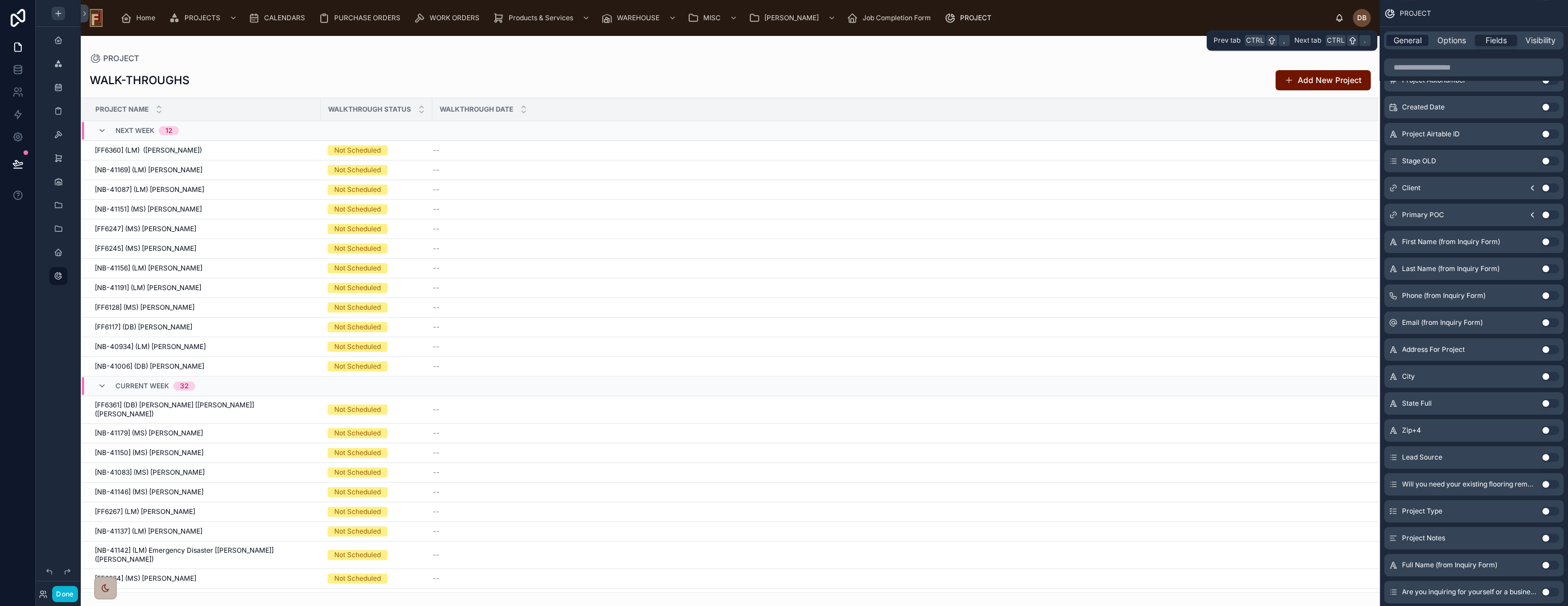
click at [1408, 39] on span "General" at bounding box center [1407, 40] width 28 height 11
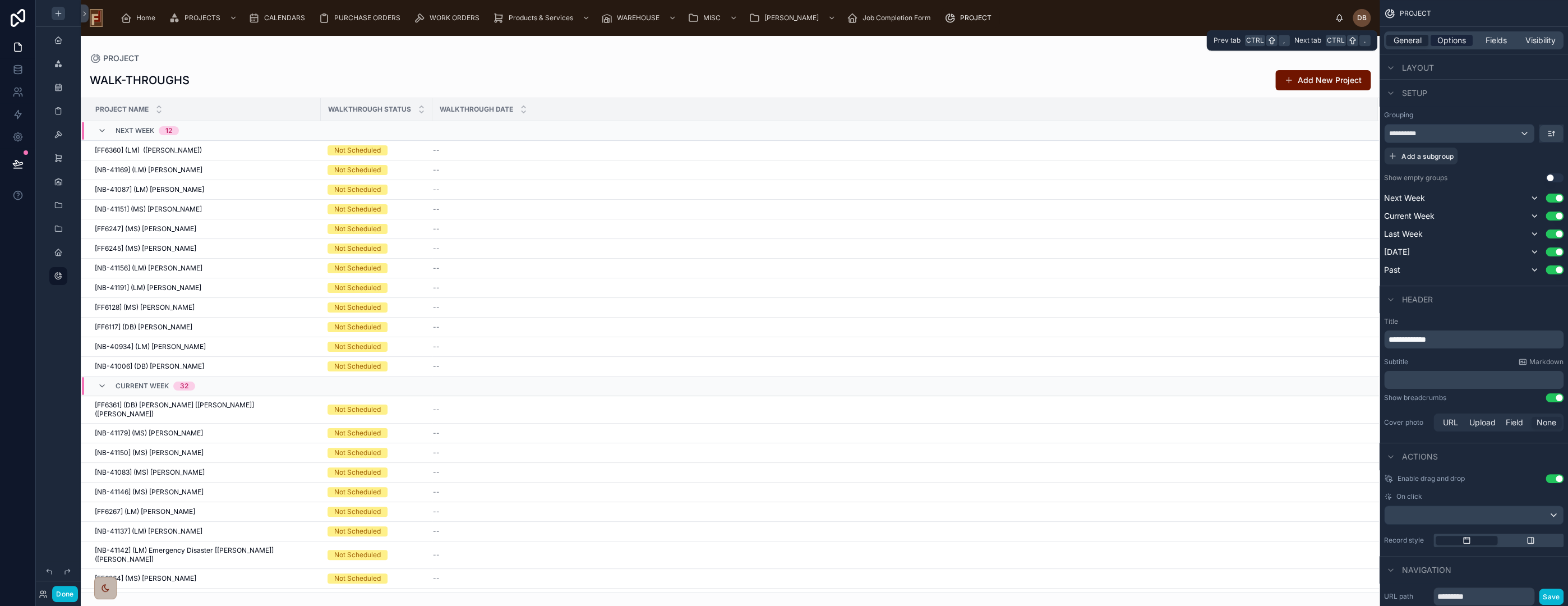
click at [1450, 41] on span "Options" at bounding box center [1451, 40] width 29 height 11
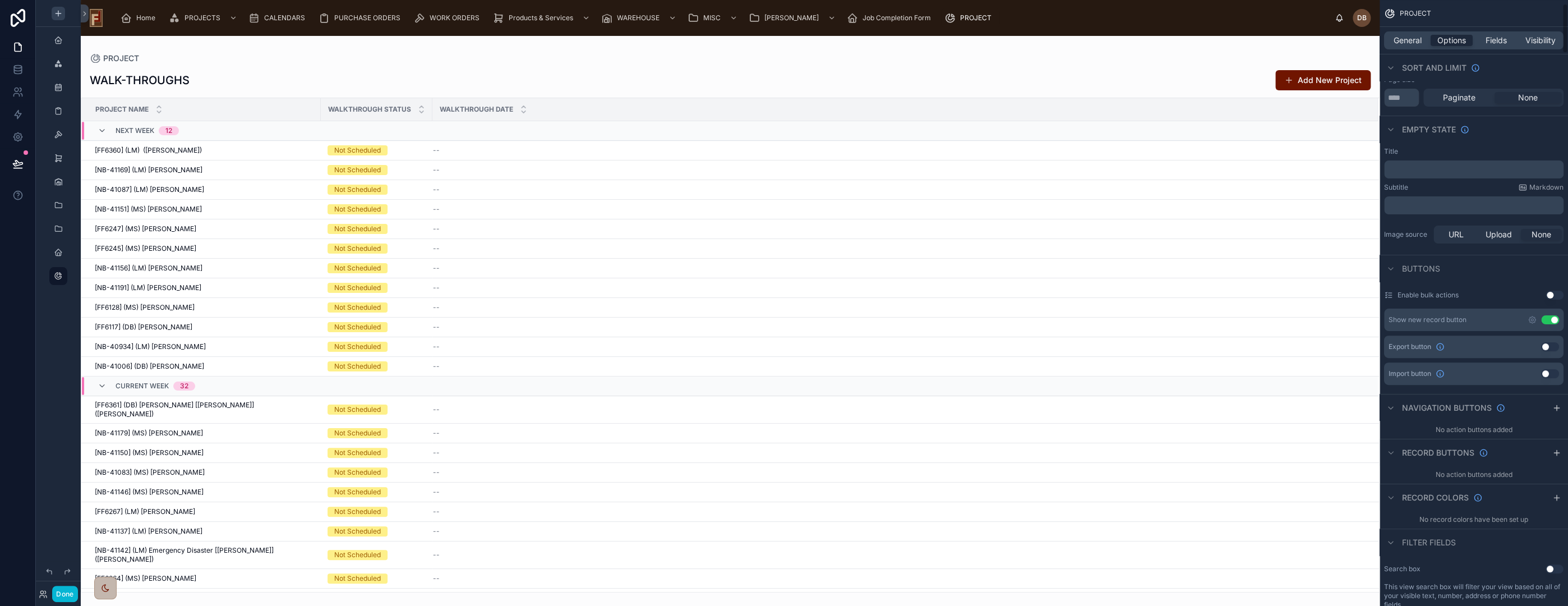
scroll to position [0, 0]
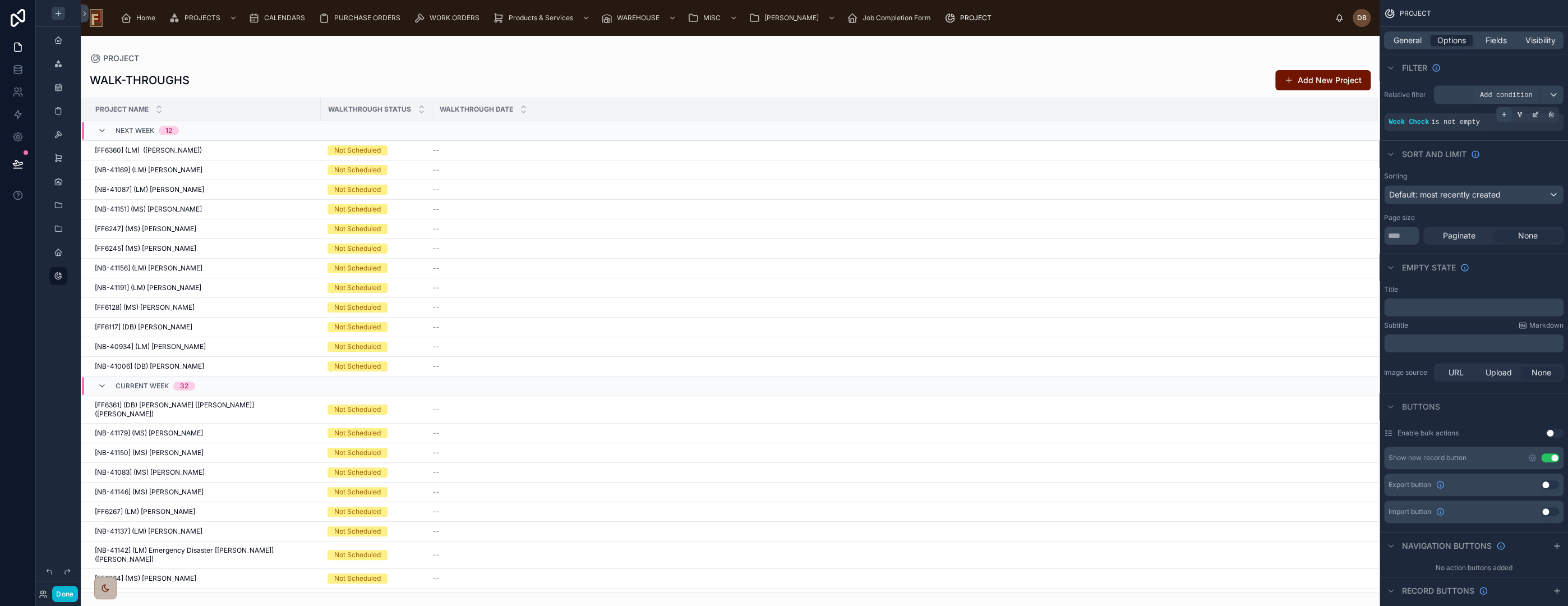
click at [1505, 113] on icon "scrollable content" at bounding box center [1505, 115] width 0 height 4
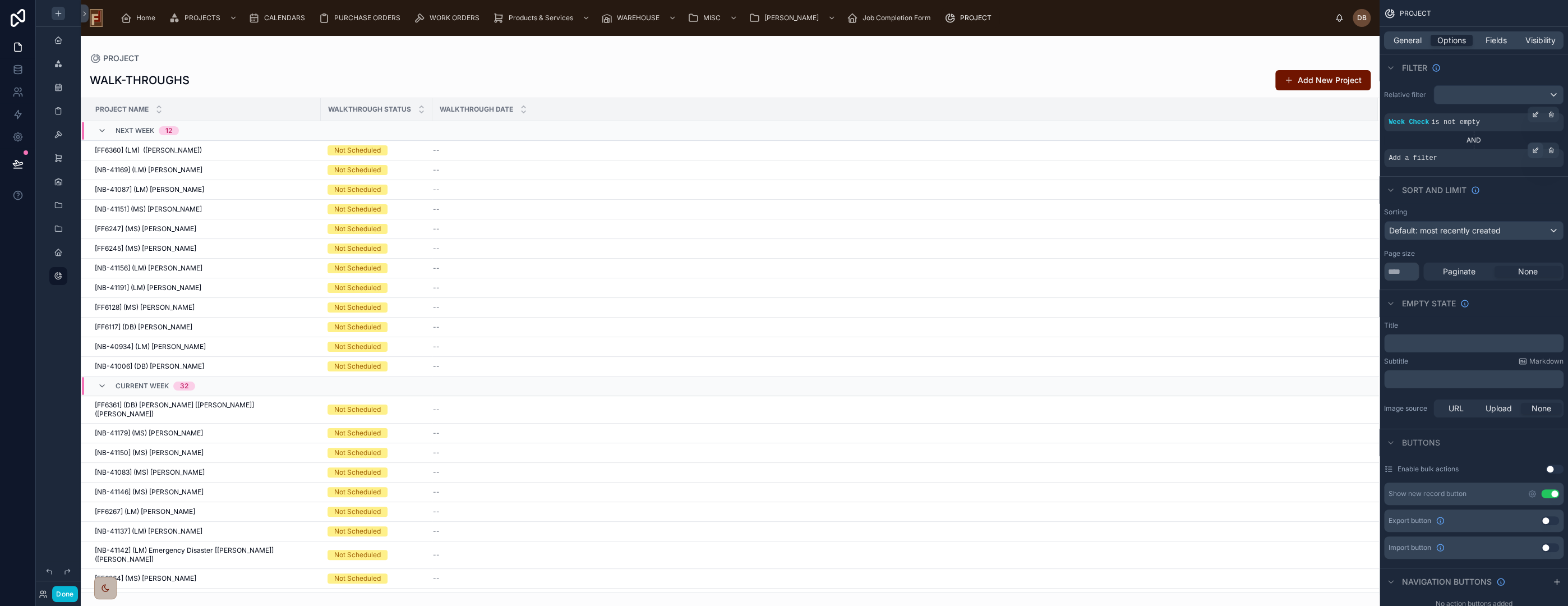
click at [1534, 148] on icon "scrollable content" at bounding box center [1535, 150] width 7 height 7
click at [1286, 141] on span "Select a field" at bounding box center [1270, 141] width 48 height 10
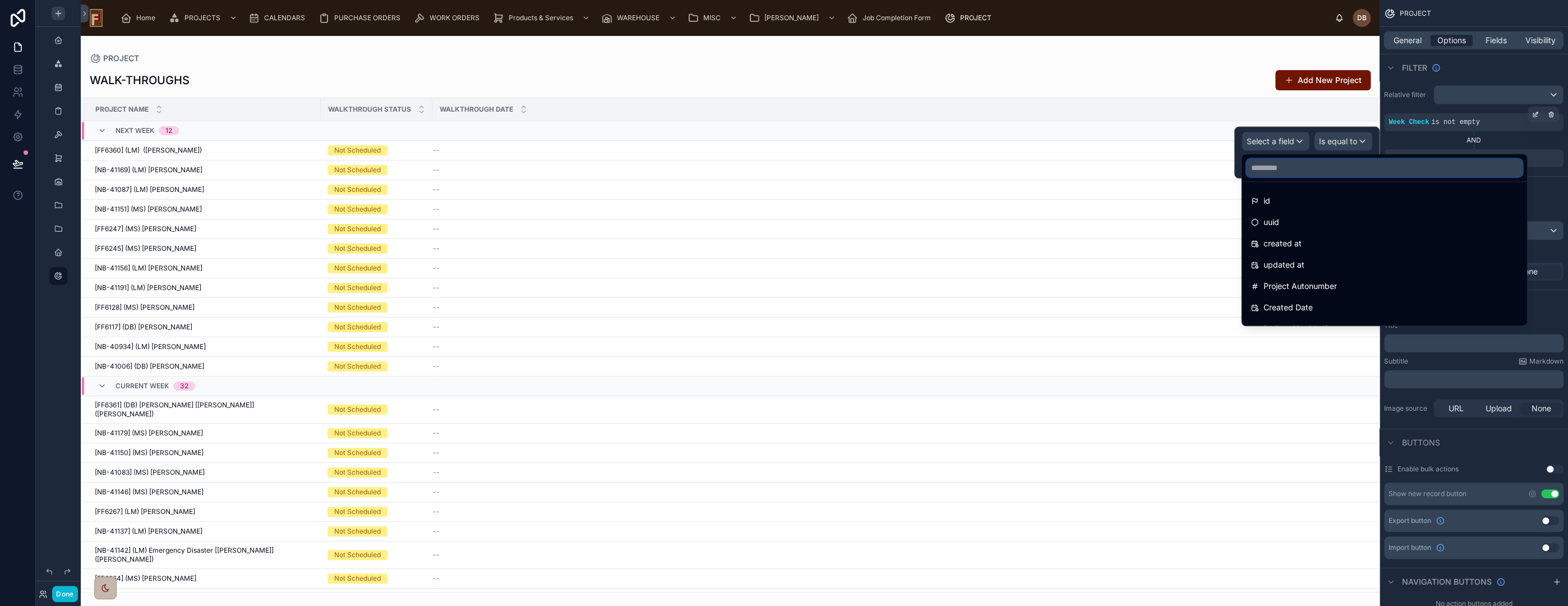
click at [1278, 170] on input "text" at bounding box center [1384, 168] width 276 height 18
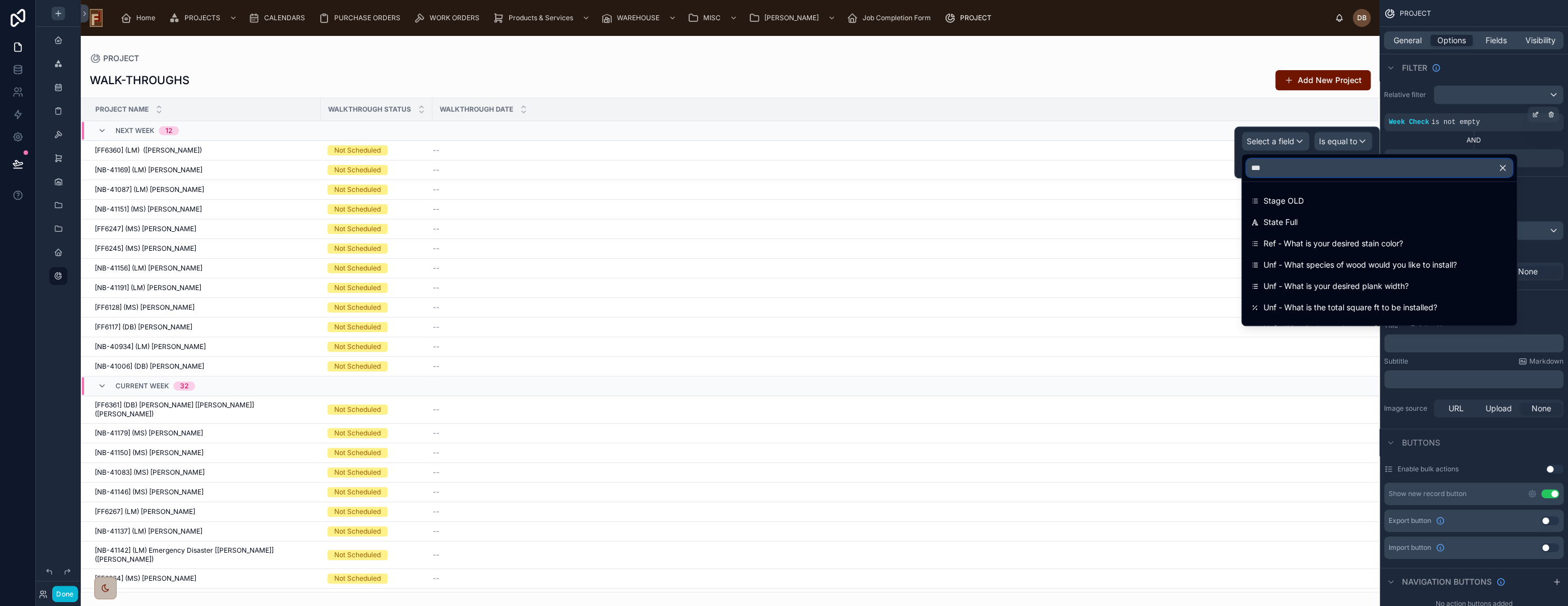
type input "****"
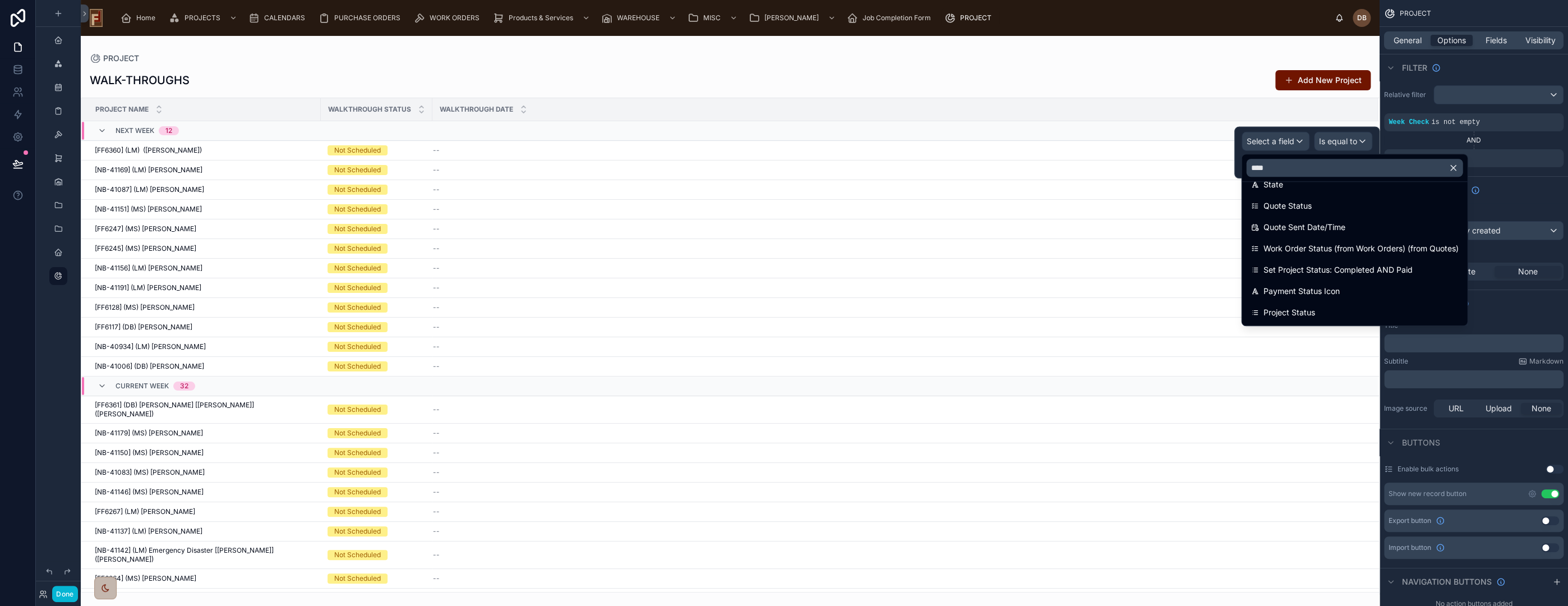
scroll to position [125, 0]
type input "****"
click at [1336, 309] on div "Project Status" at bounding box center [1354, 310] width 207 height 14
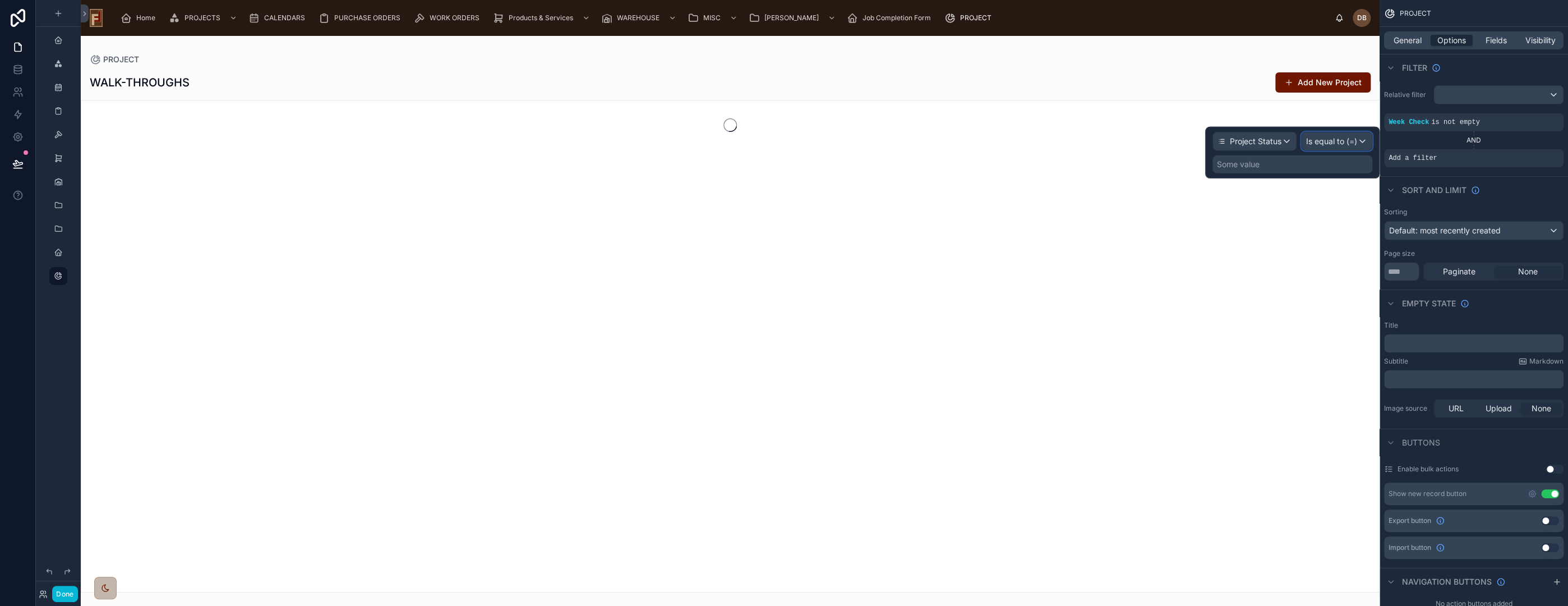
click at [1341, 139] on span "Is equal to (=)" at bounding box center [1331, 141] width 51 height 11
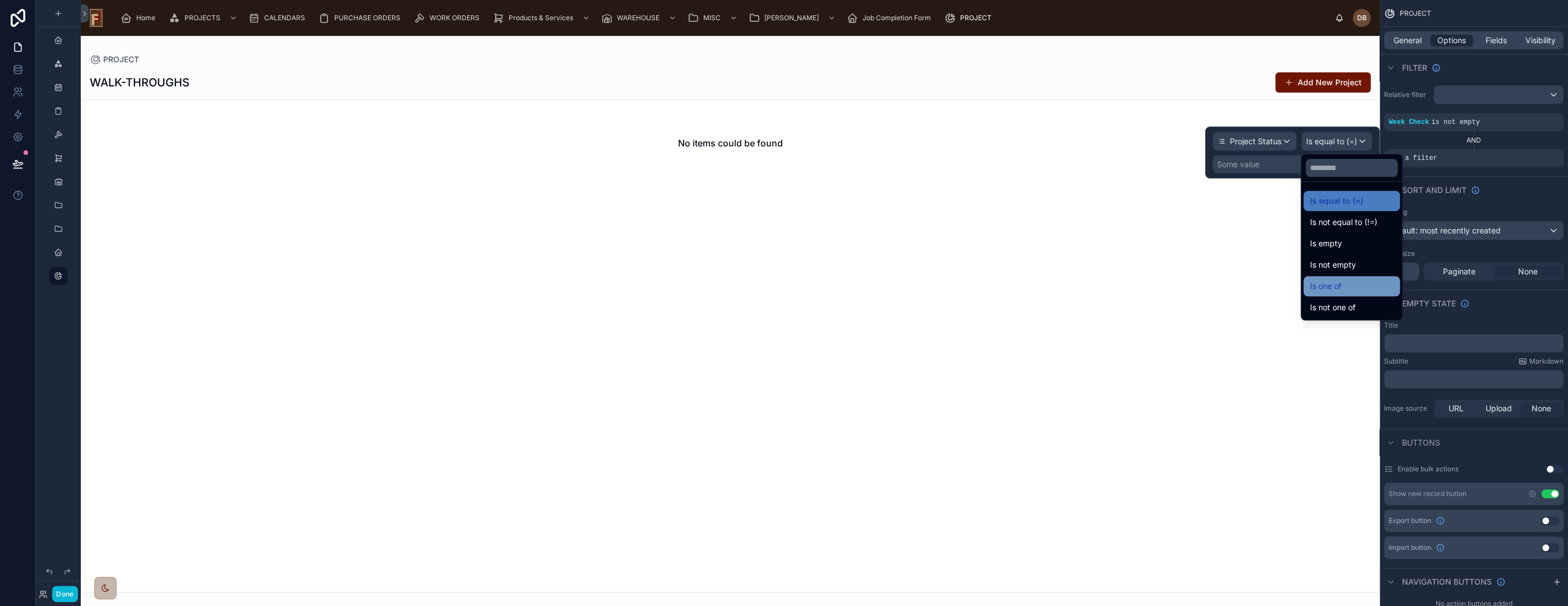
click at [1373, 286] on div "Is one of" at bounding box center [1352, 287] width 83 height 14
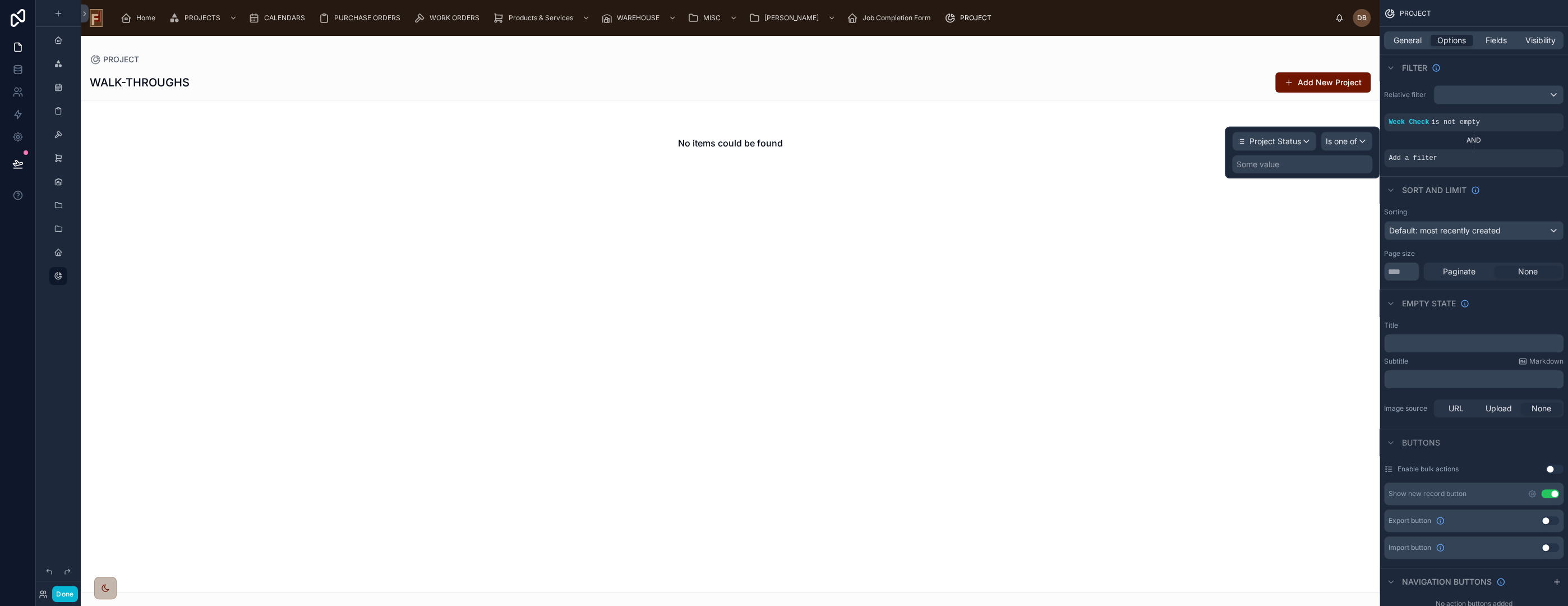
click at [1283, 164] on div "Some value" at bounding box center [1301, 165] width 140 height 18
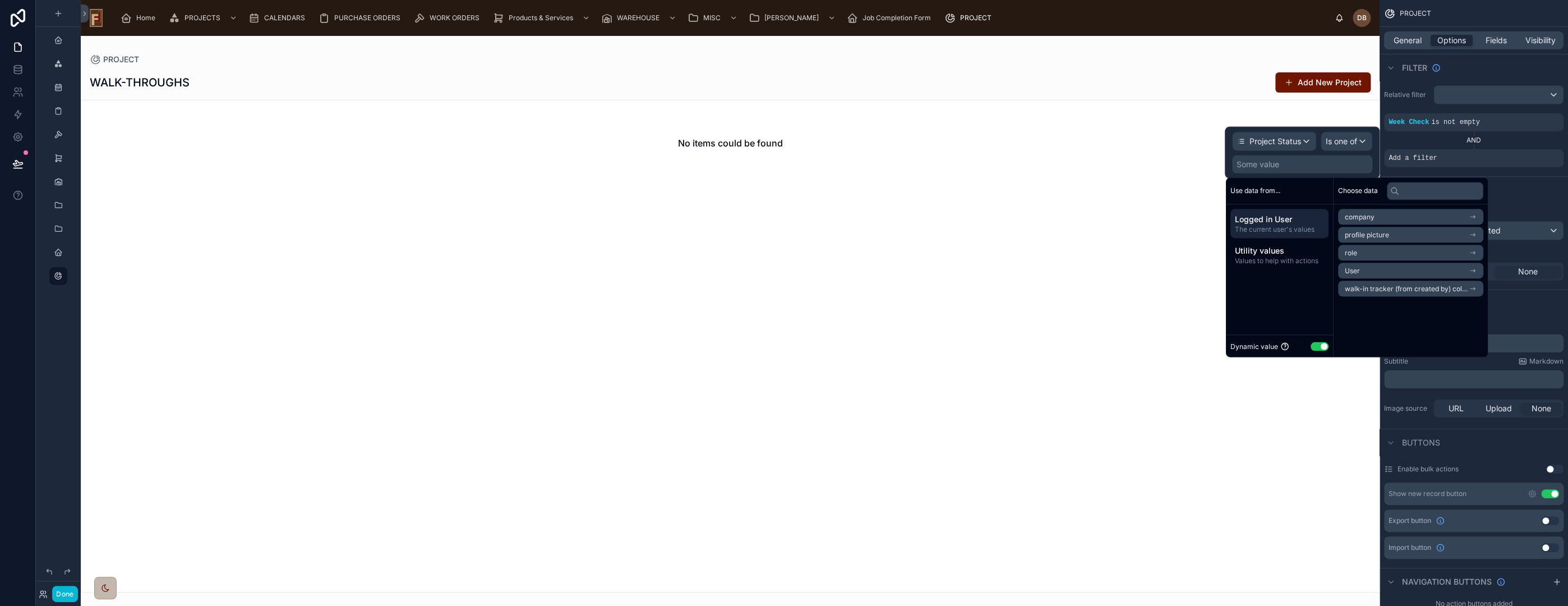
click at [1316, 348] on button "Use setting" at bounding box center [1319, 345] width 18 height 9
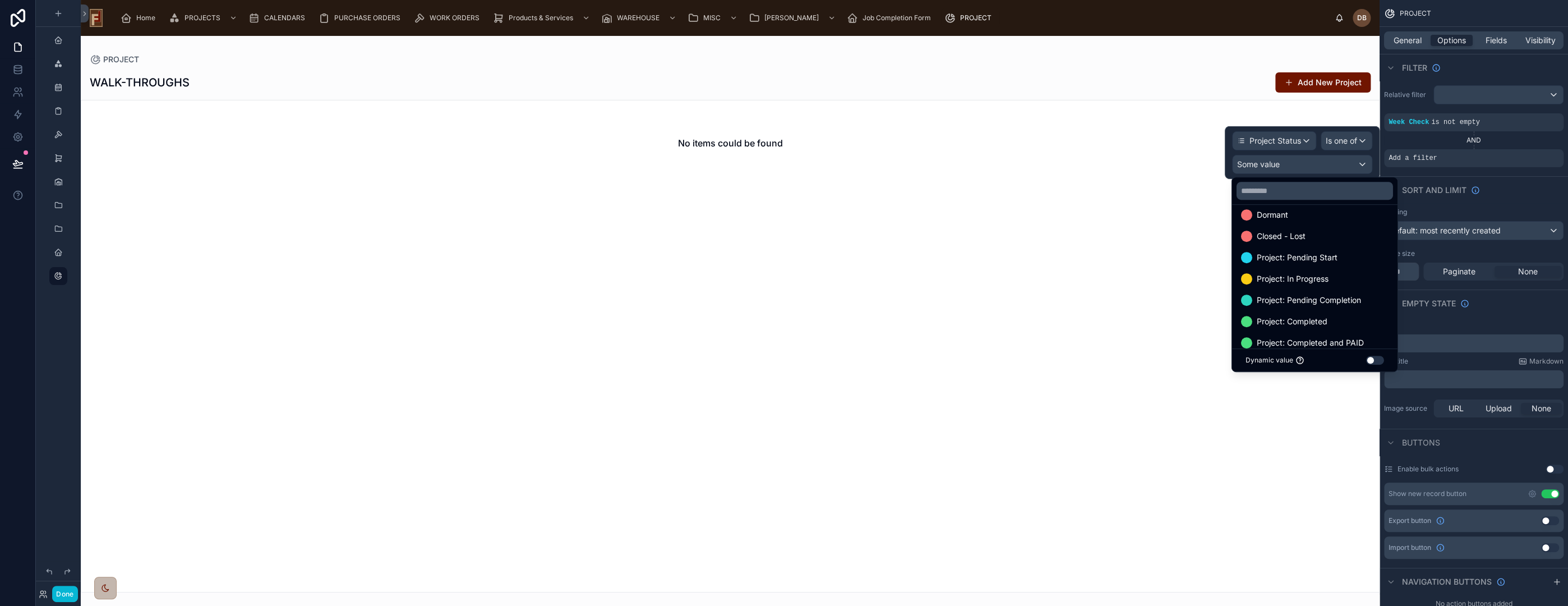
scroll to position [186, 0]
click at [1356, 277] on div "Project: In Progress" at bounding box center [1314, 272] width 148 height 14
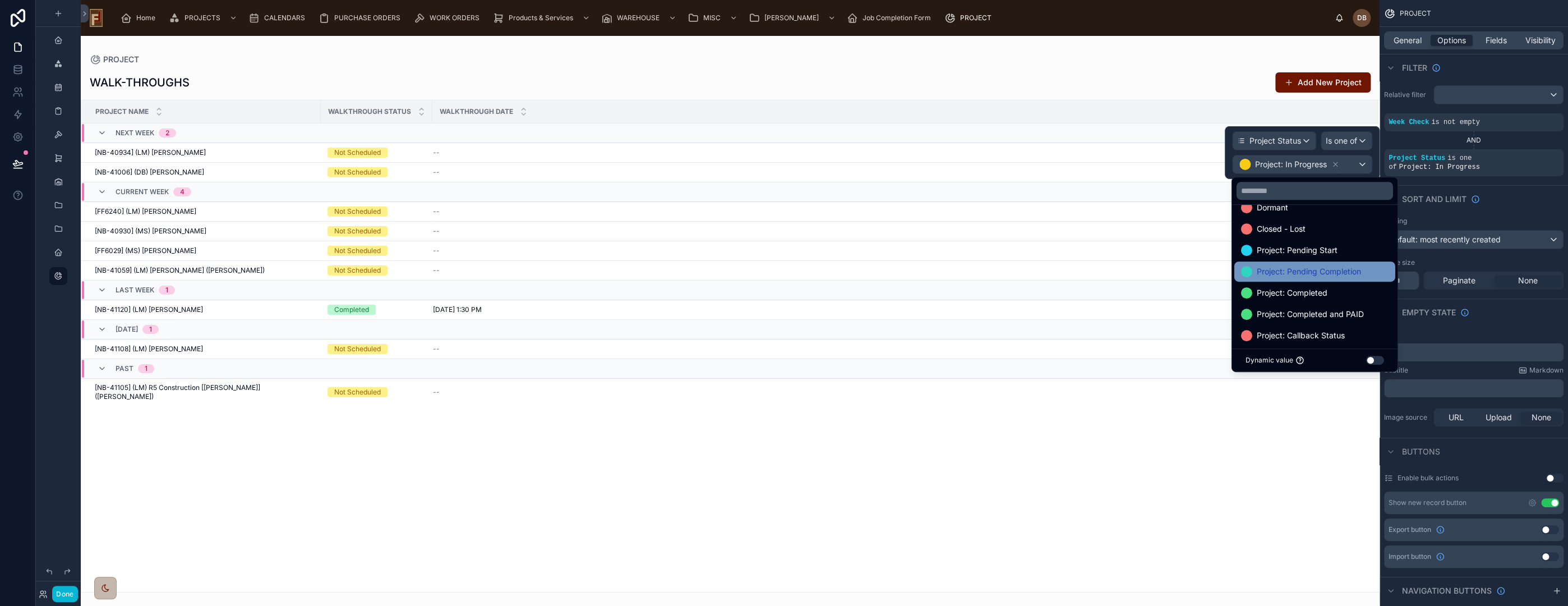
click at [1336, 271] on span "Project: Pending Completion" at bounding box center [1308, 272] width 104 height 14
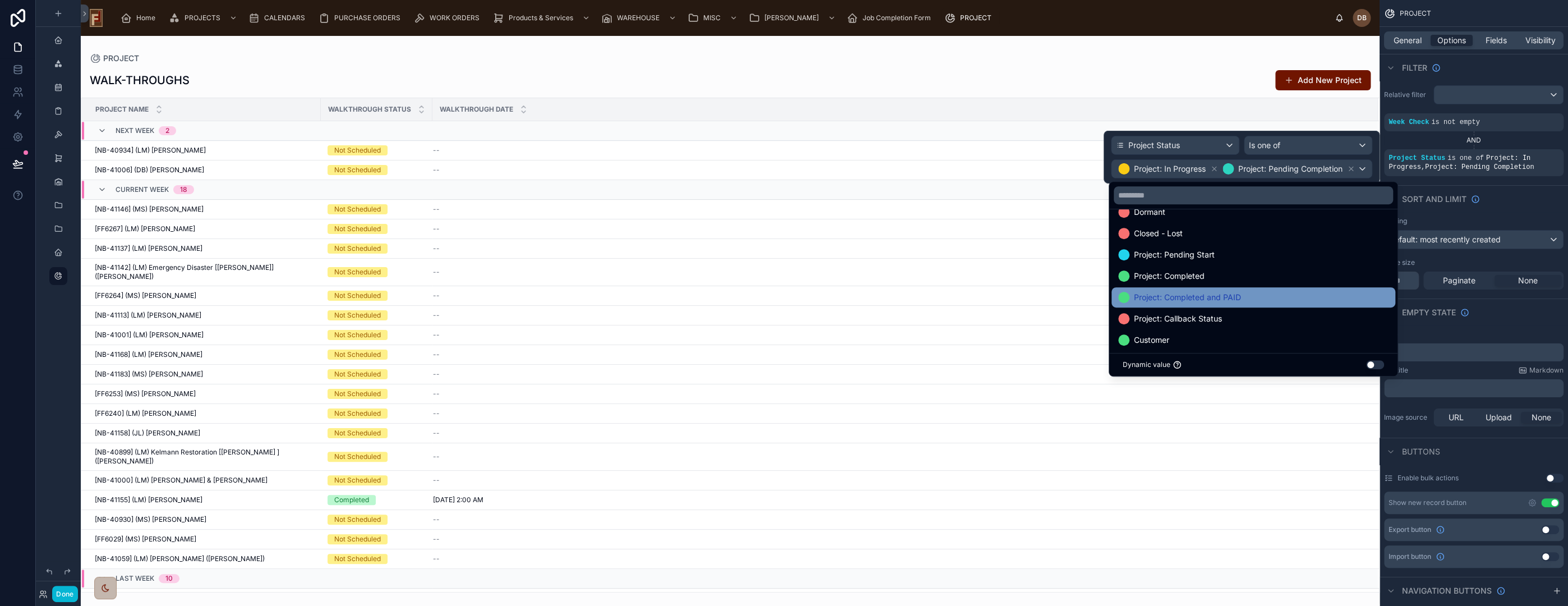
click at [1246, 291] on div "Project: Completed and PAID" at bounding box center [1254, 298] width 271 height 14
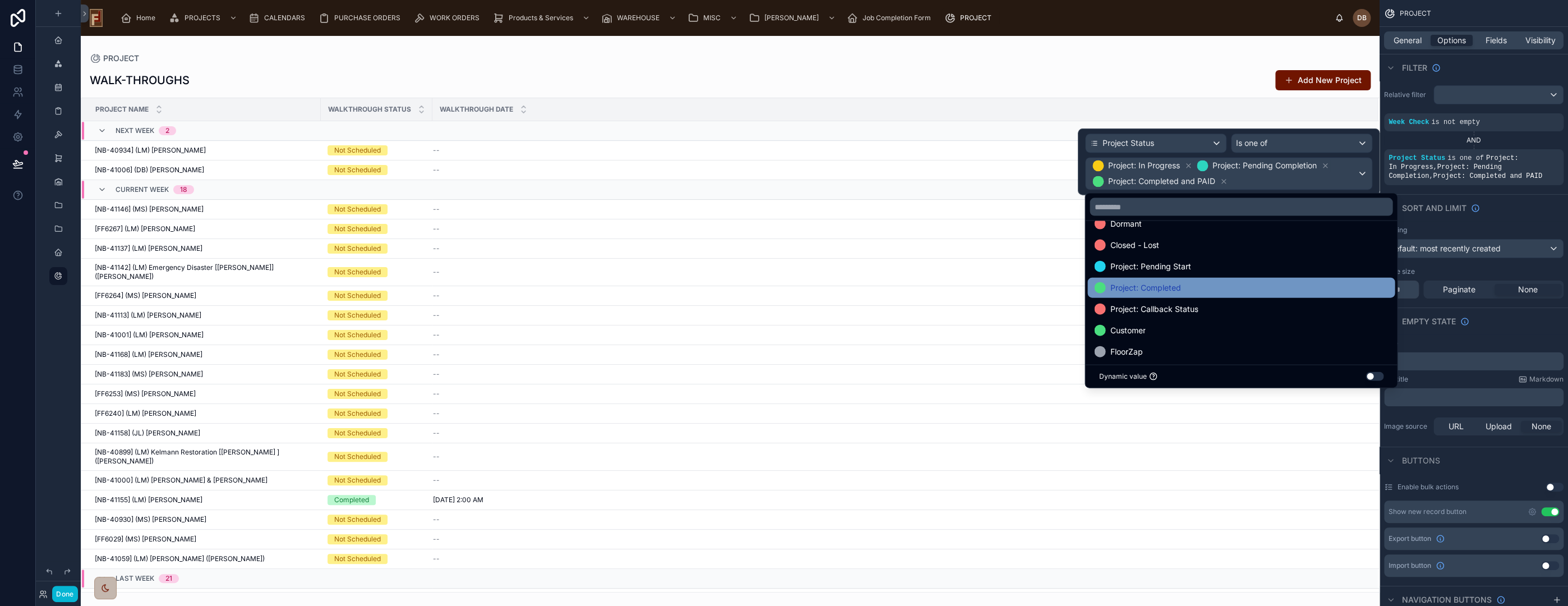
click at [1248, 288] on div "Project: Completed" at bounding box center [1241, 288] width 294 height 14
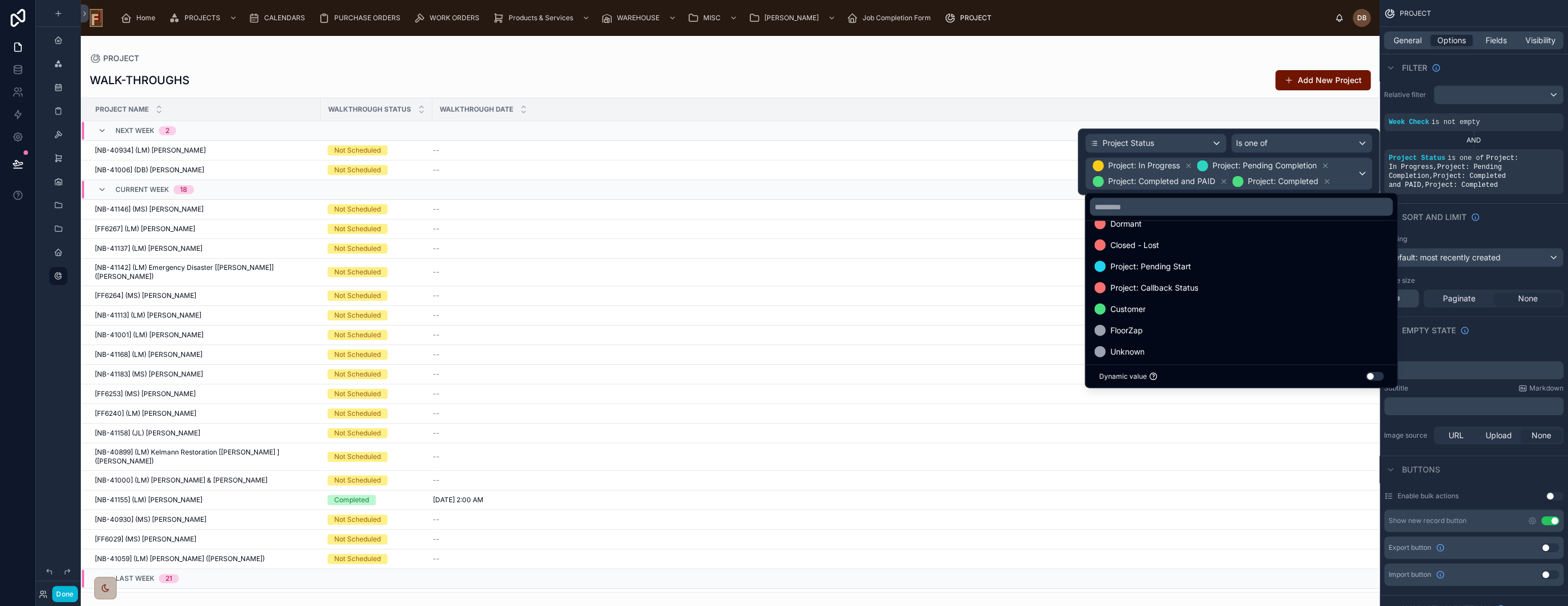
click at [1193, 50] on div "PROJECT WALK-THROUGHS Add New Project Project Name Walkthrough Status Walkthrou…" at bounding box center [730, 313] width 1299 height 556
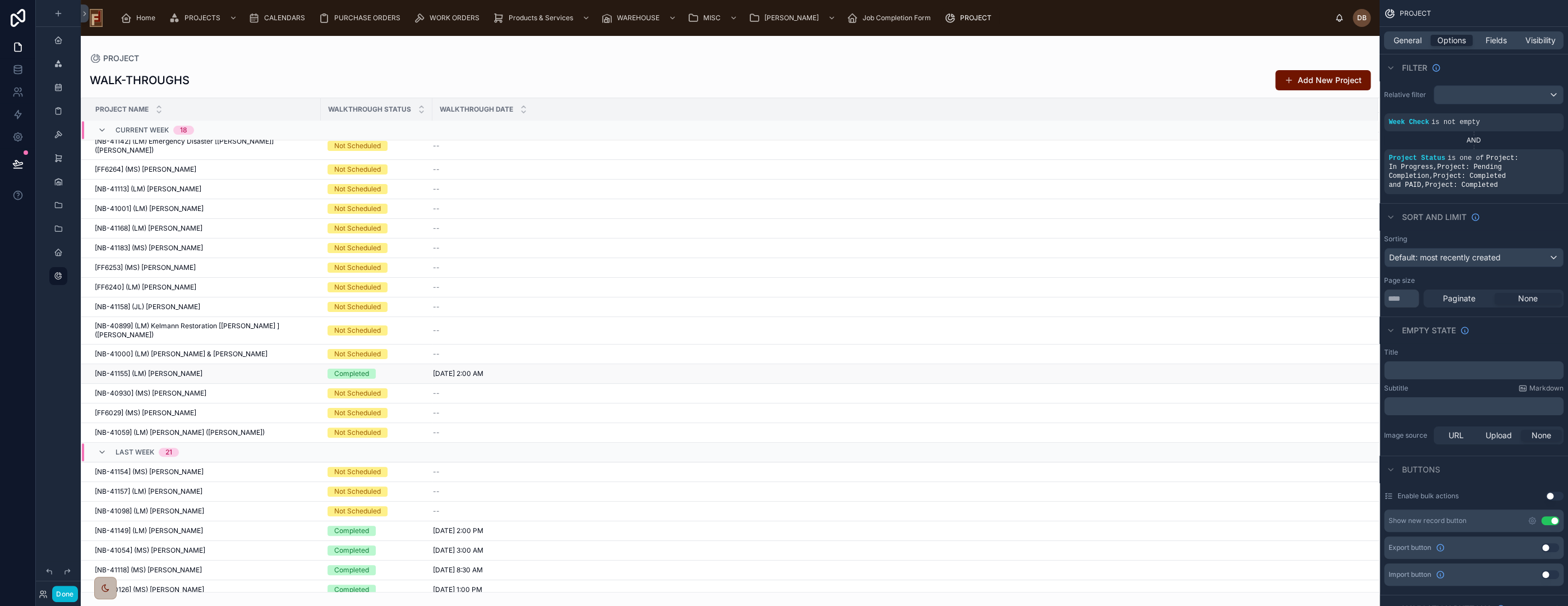
scroll to position [0, 0]
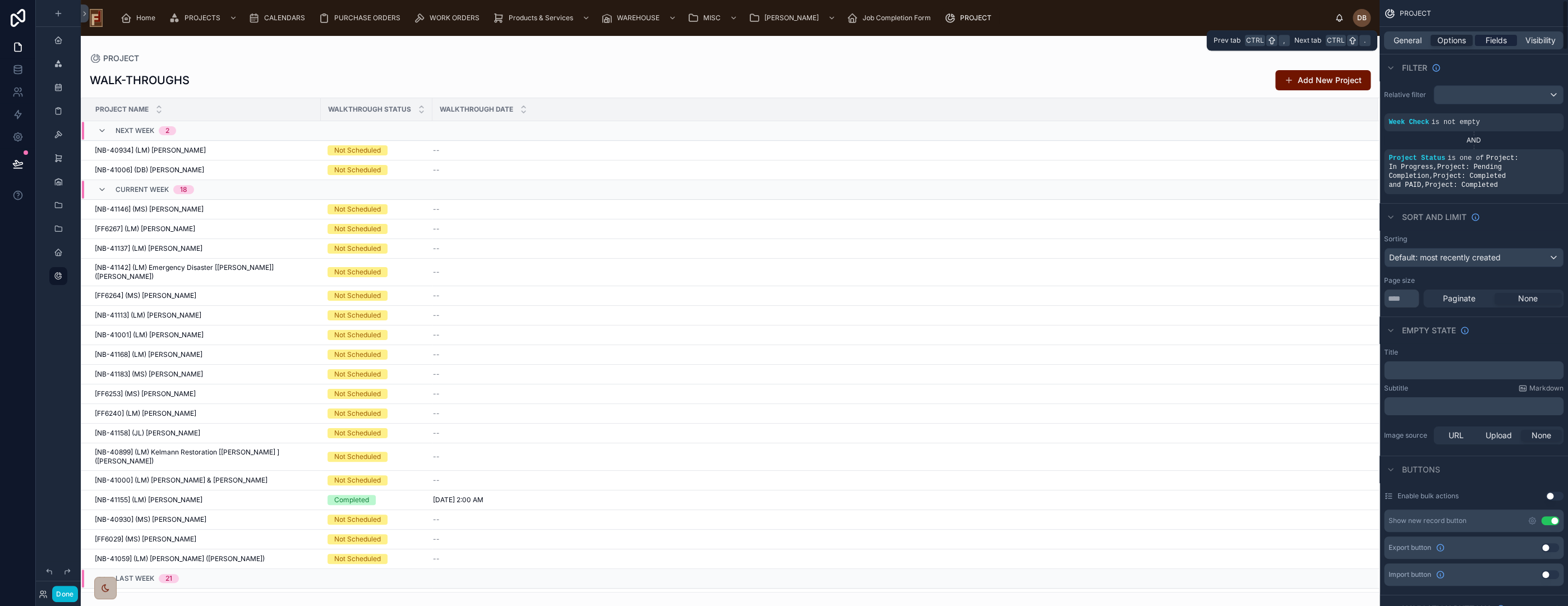
click at [1493, 38] on span "Fields" at bounding box center [1496, 40] width 21 height 11
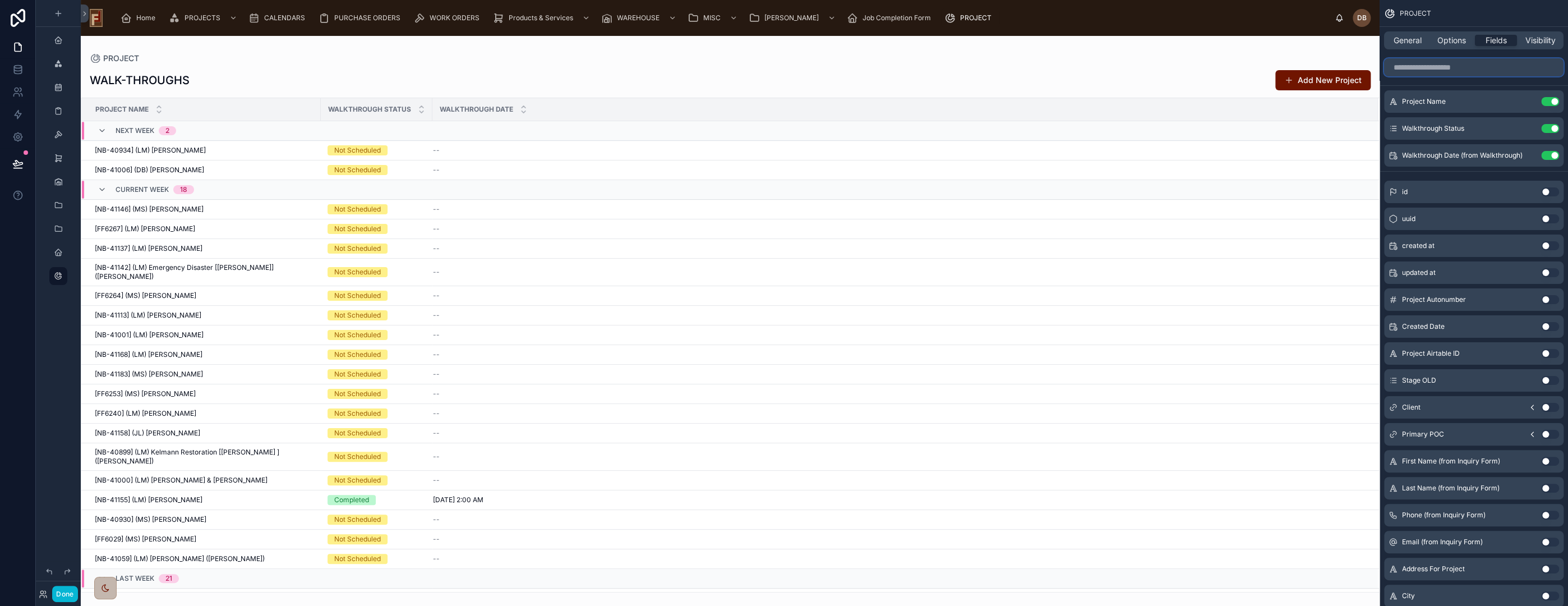
click at [1447, 64] on input "scrollable content" at bounding box center [1474, 67] width 180 height 18
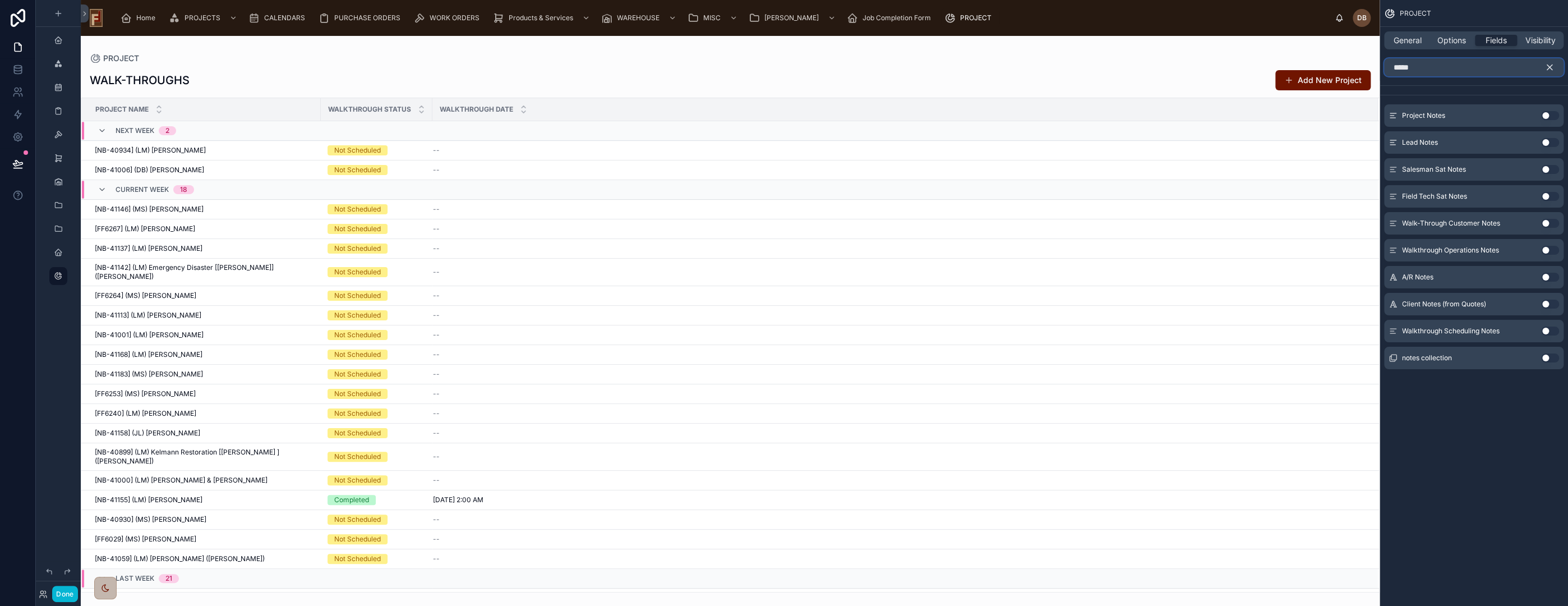
type input "*****"
click at [1546, 326] on button "Use setting" at bounding box center [1550, 330] width 18 height 9
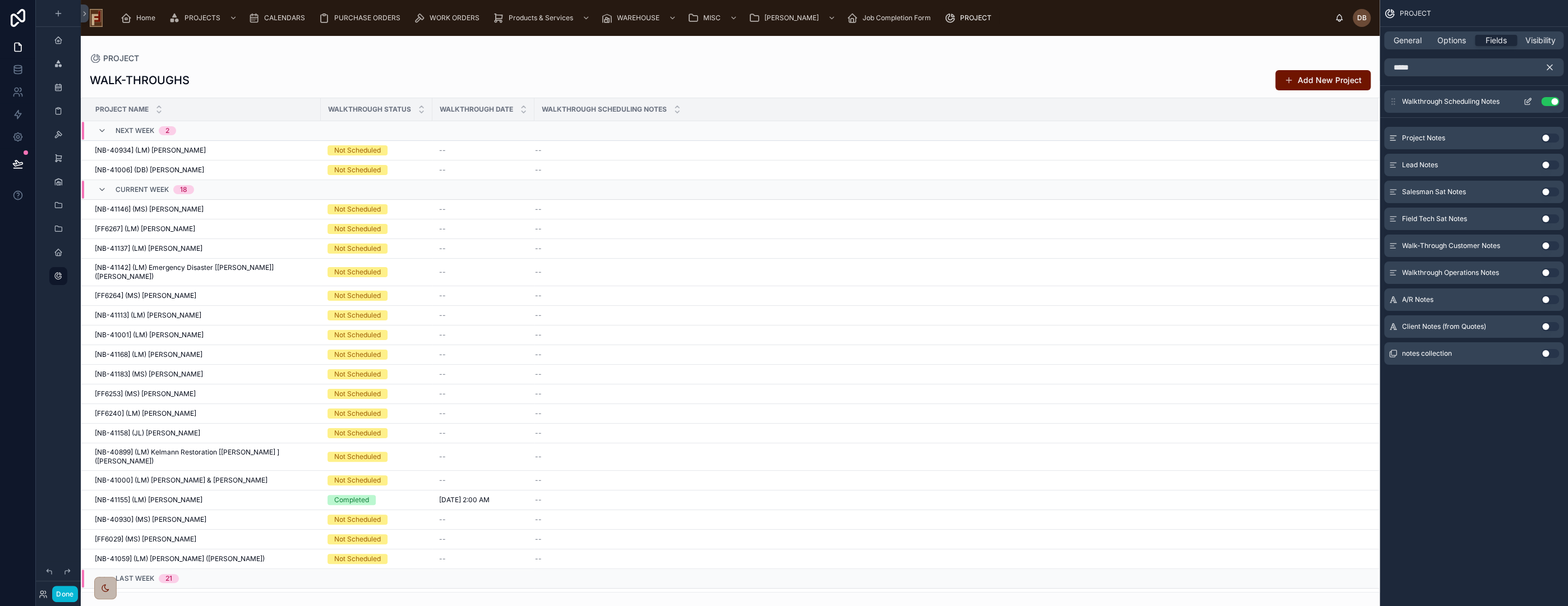
click at [1526, 101] on icon "scrollable content" at bounding box center [1528, 100] width 5 height 5
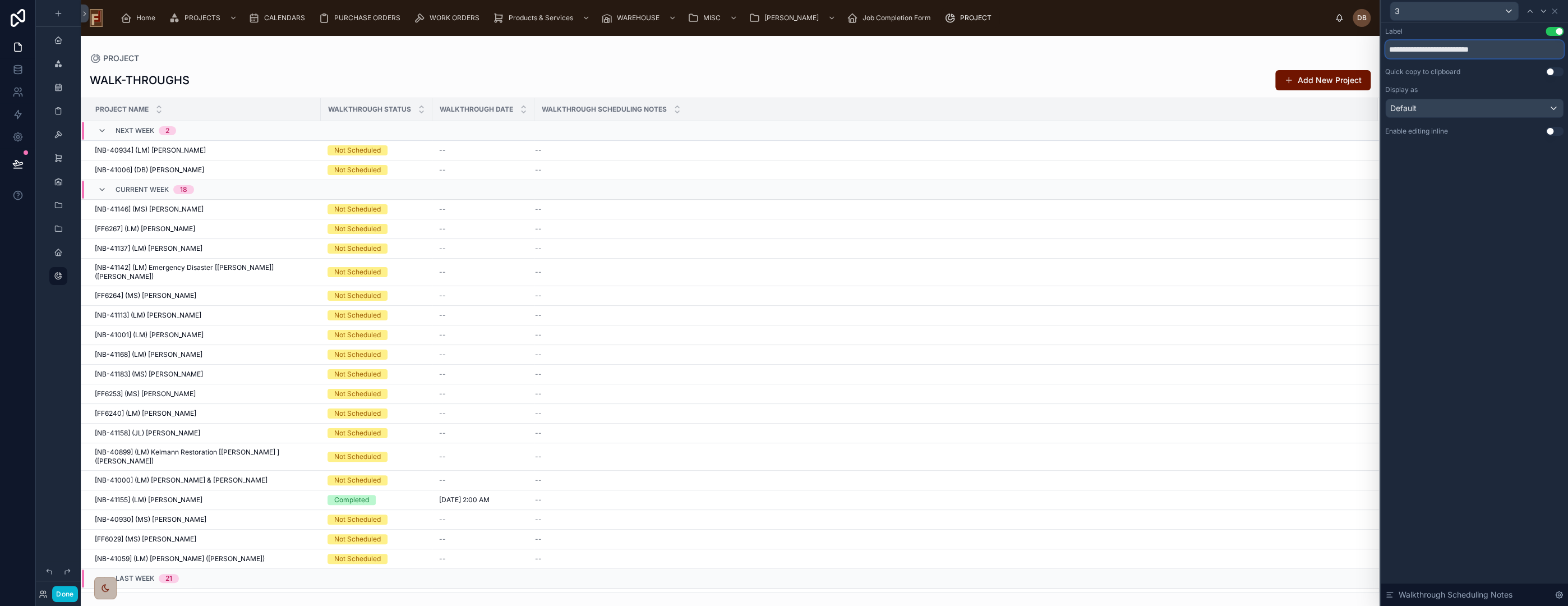
click at [1407, 50] on input "**********" at bounding box center [1475, 50] width 179 height 18
drag, startPoint x: 1407, startPoint y: 50, endPoint x: 1438, endPoint y: 54, distance: 31.3
click at [1438, 54] on input "**********" at bounding box center [1475, 50] width 179 height 18
type input "*****"
click at [1556, 10] on icon at bounding box center [1554, 11] width 9 height 9
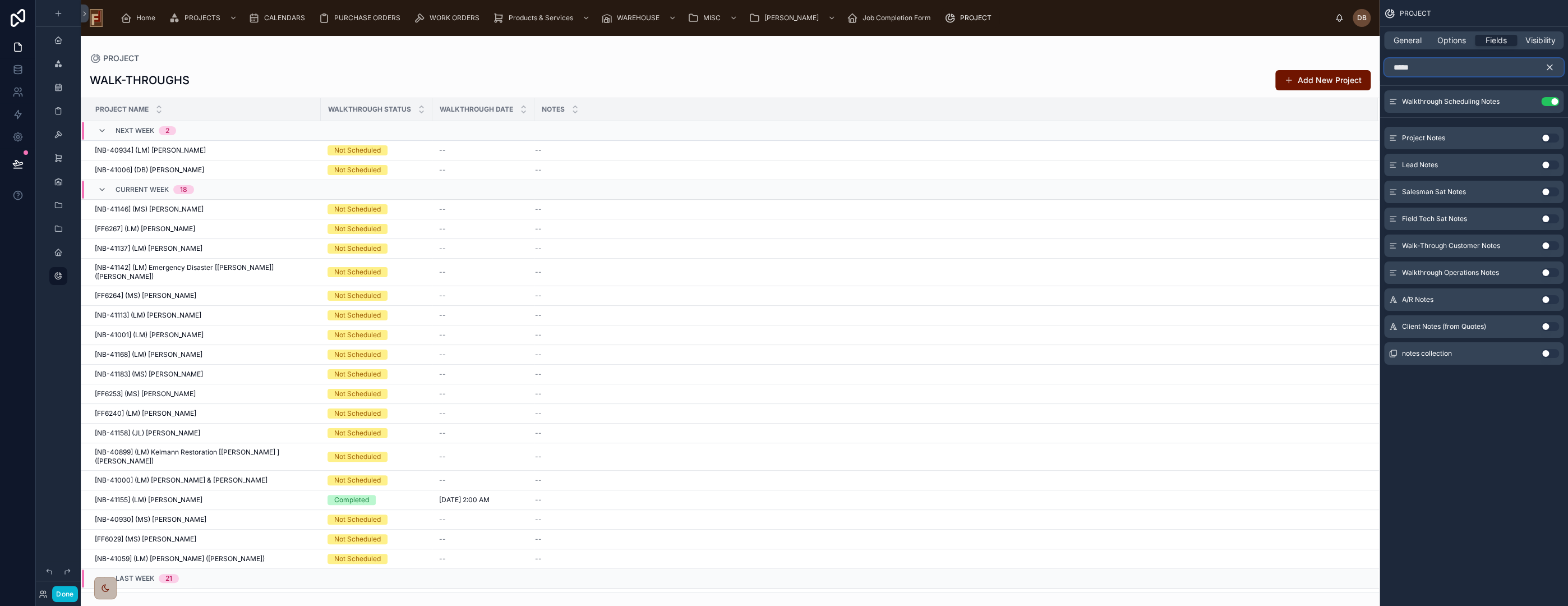
click at [1452, 70] on input "*****" at bounding box center [1474, 67] width 180 height 18
drag, startPoint x: 1435, startPoint y: 67, endPoint x: 1365, endPoint y: 67, distance: 70.0
click at [1365, 67] on div "Home PROJECTS CALENDARS PURCHASE ORDERS WORK ORDERS Products & Services WAREHOU…" at bounding box center [824, 303] width 1488 height 606
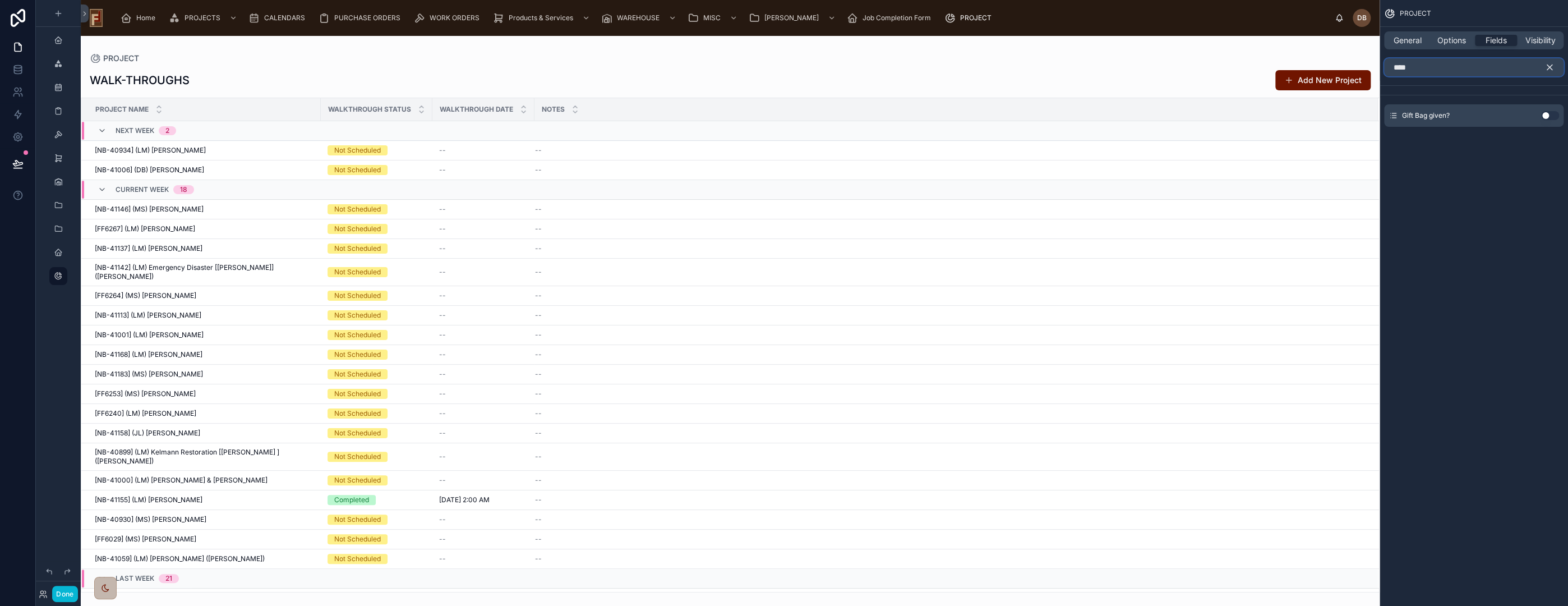
type input "****"
click at [1546, 169] on button "Use setting" at bounding box center [1550, 169] width 18 height 9
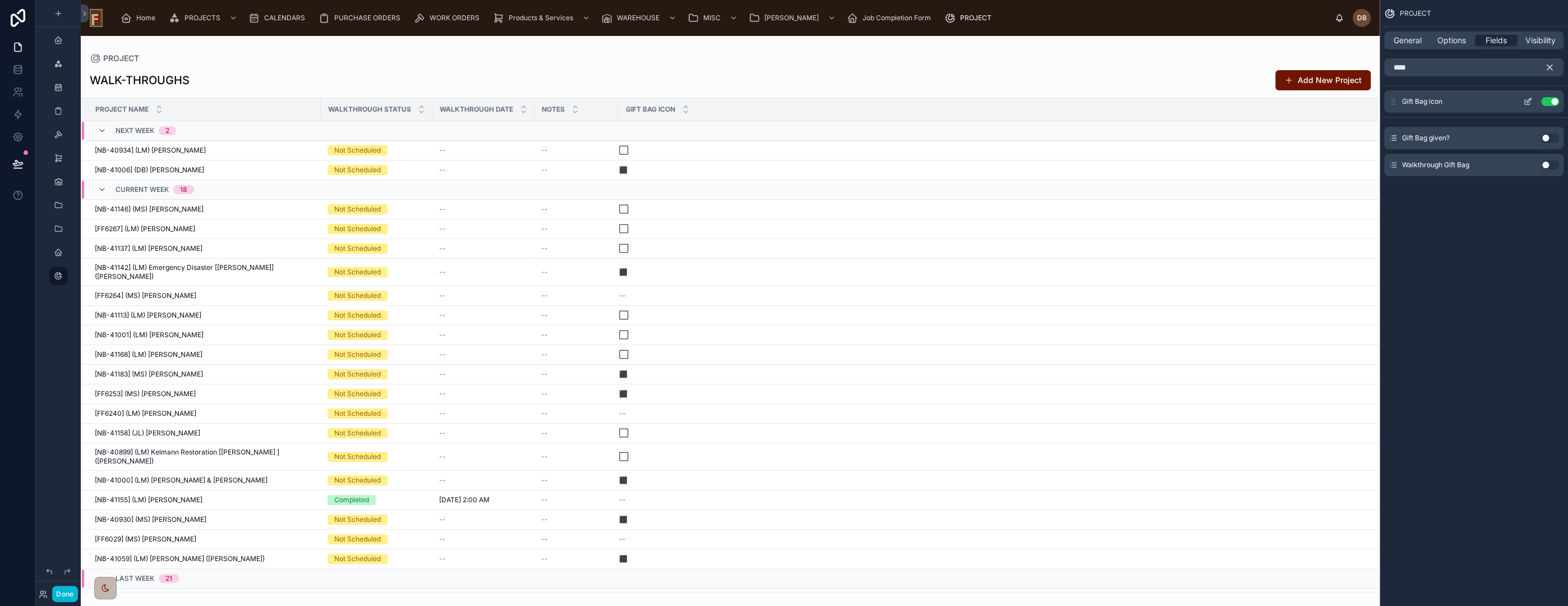
click at [1526, 102] on icon "scrollable content" at bounding box center [1527, 101] width 9 height 9
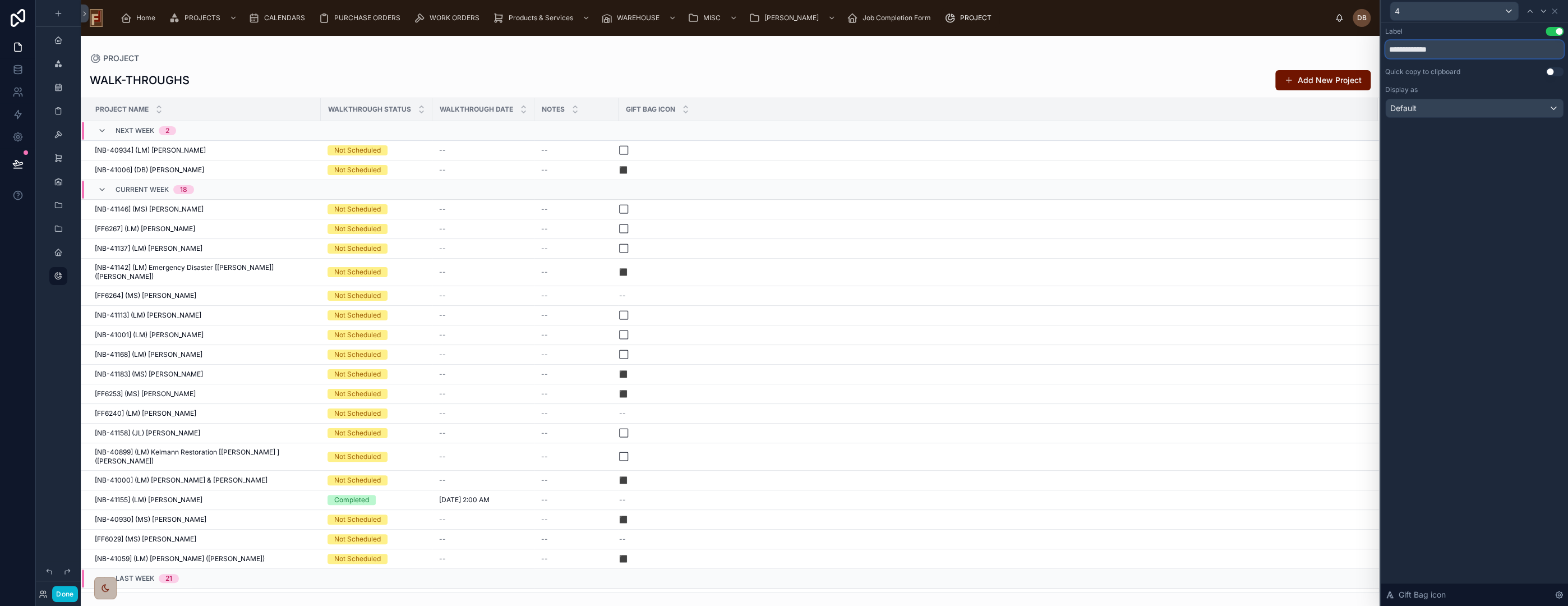
drag, startPoint x: 1421, startPoint y: 47, endPoint x: 1455, endPoint y: 50, distance: 34.1
click at [1455, 50] on input "**********" at bounding box center [1475, 50] width 179 height 18
type input "********"
click at [1554, 10] on icon at bounding box center [1554, 11] width 9 height 9
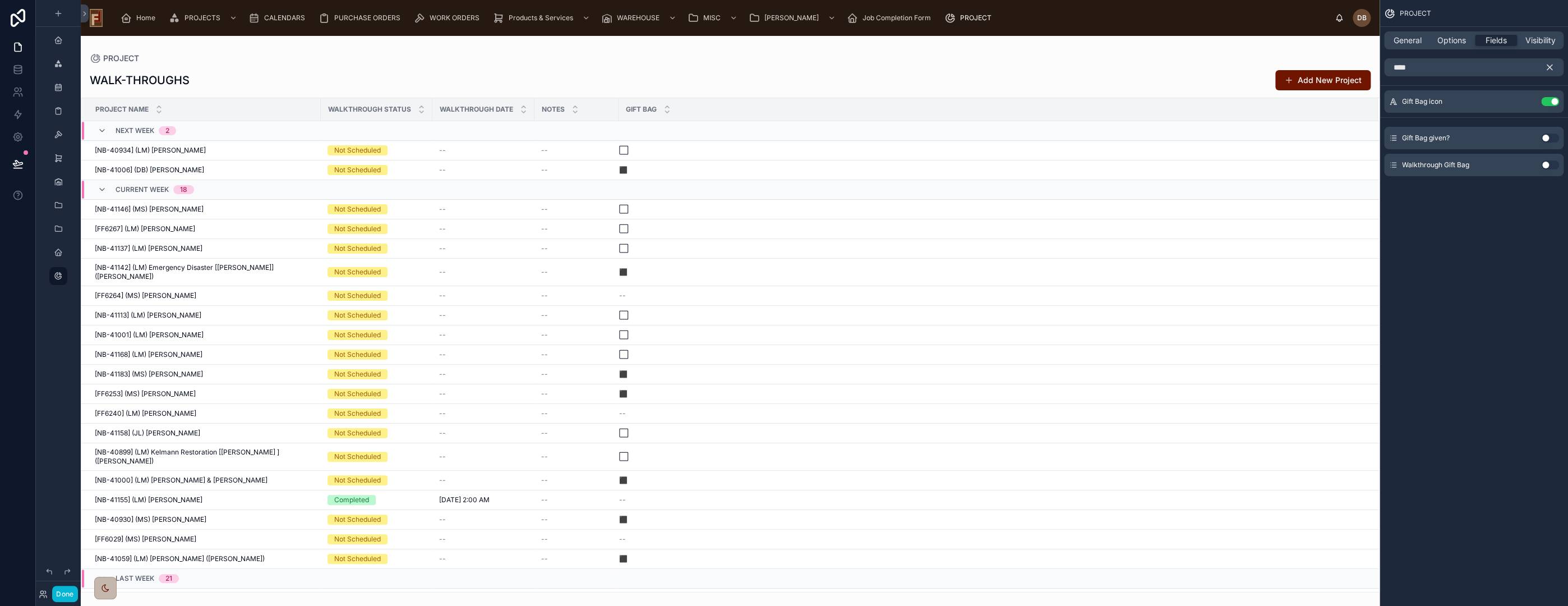
drag, startPoint x: 1548, startPoint y: 63, endPoint x: 1435, endPoint y: 67, distance: 113.1
click at [1548, 63] on icon "scrollable content" at bounding box center [1549, 67] width 10 height 10
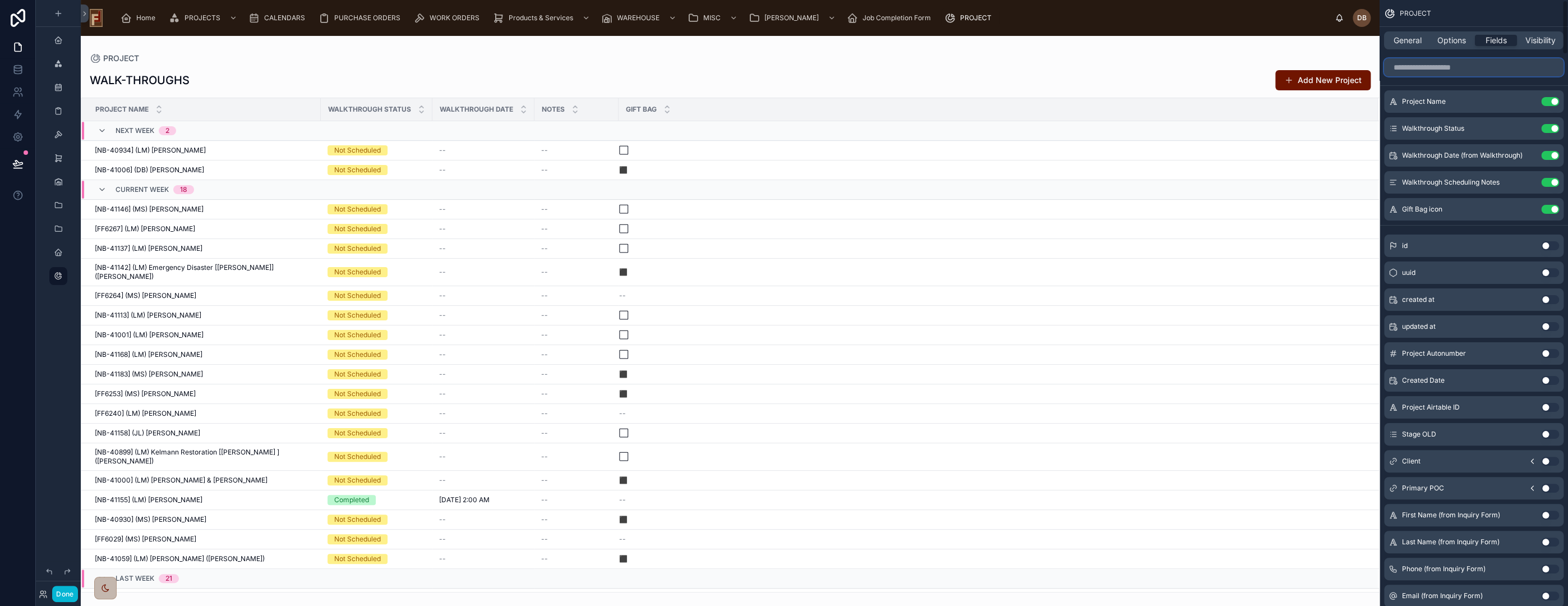
click at [1433, 66] on input "scrollable content" at bounding box center [1474, 67] width 180 height 18
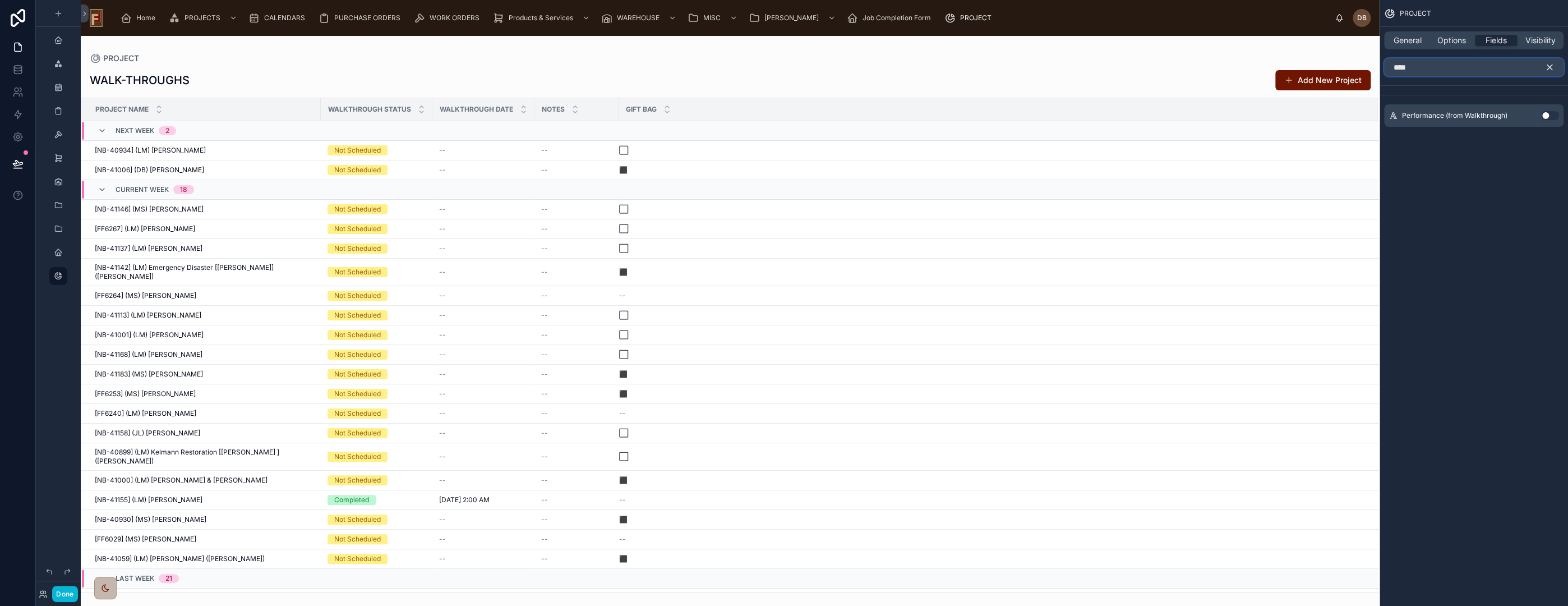
type input "****"
drag, startPoint x: 1547, startPoint y: 113, endPoint x: 1541, endPoint y: 115, distance: 6.3
click at [1547, 113] on button "Use setting" at bounding box center [1550, 115] width 18 height 9
click at [1549, 65] on icon "scrollable content" at bounding box center [1549, 67] width 10 height 10
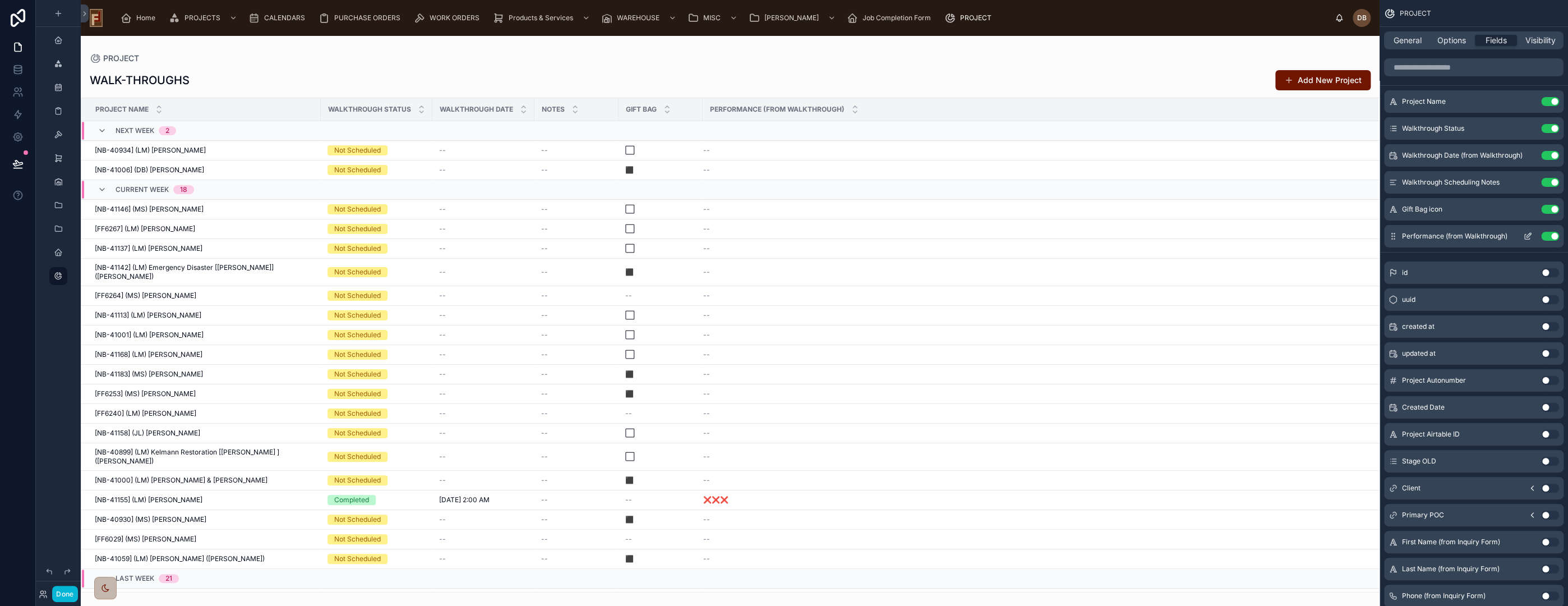
click at [1526, 233] on icon "scrollable content" at bounding box center [1527, 236] width 9 height 9
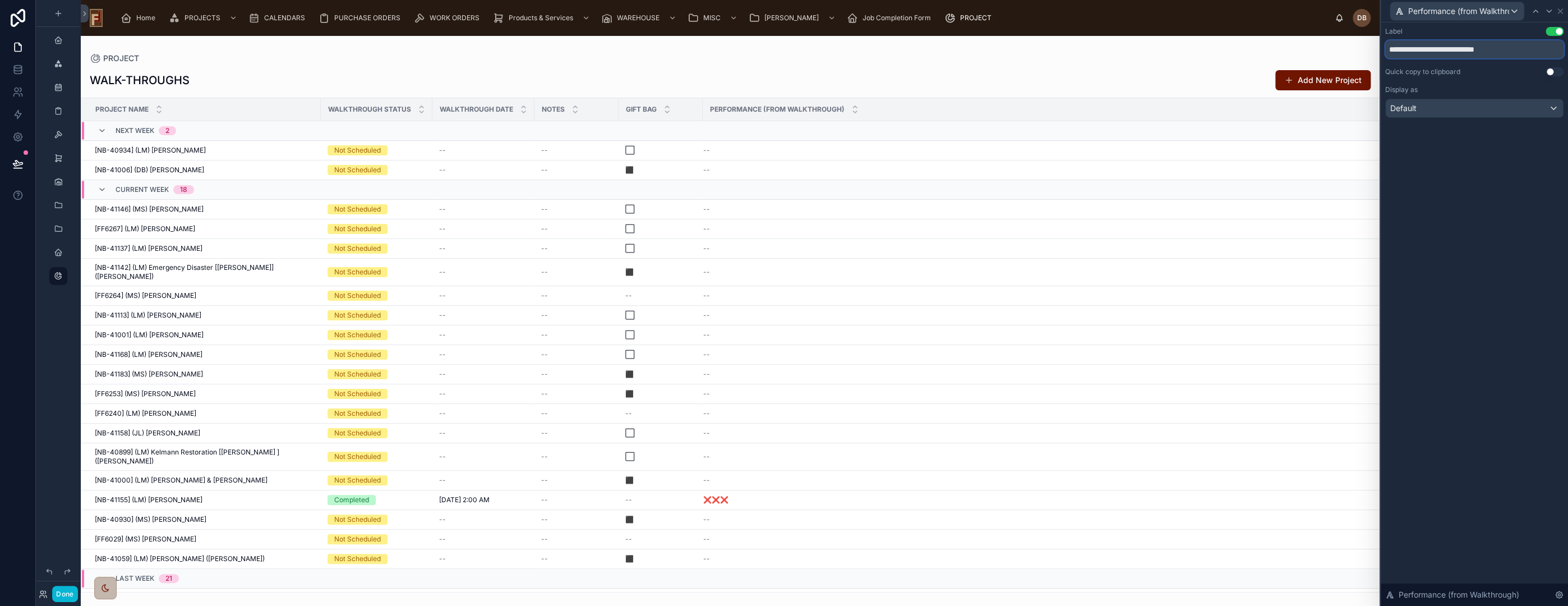
drag, startPoint x: 1438, startPoint y: 51, endPoint x: 1526, endPoint y: 44, distance: 88.3
click at [1526, 44] on input "**********" at bounding box center [1475, 50] width 179 height 18
type input "**********"
click at [1561, 8] on icon at bounding box center [1560, 11] width 9 height 9
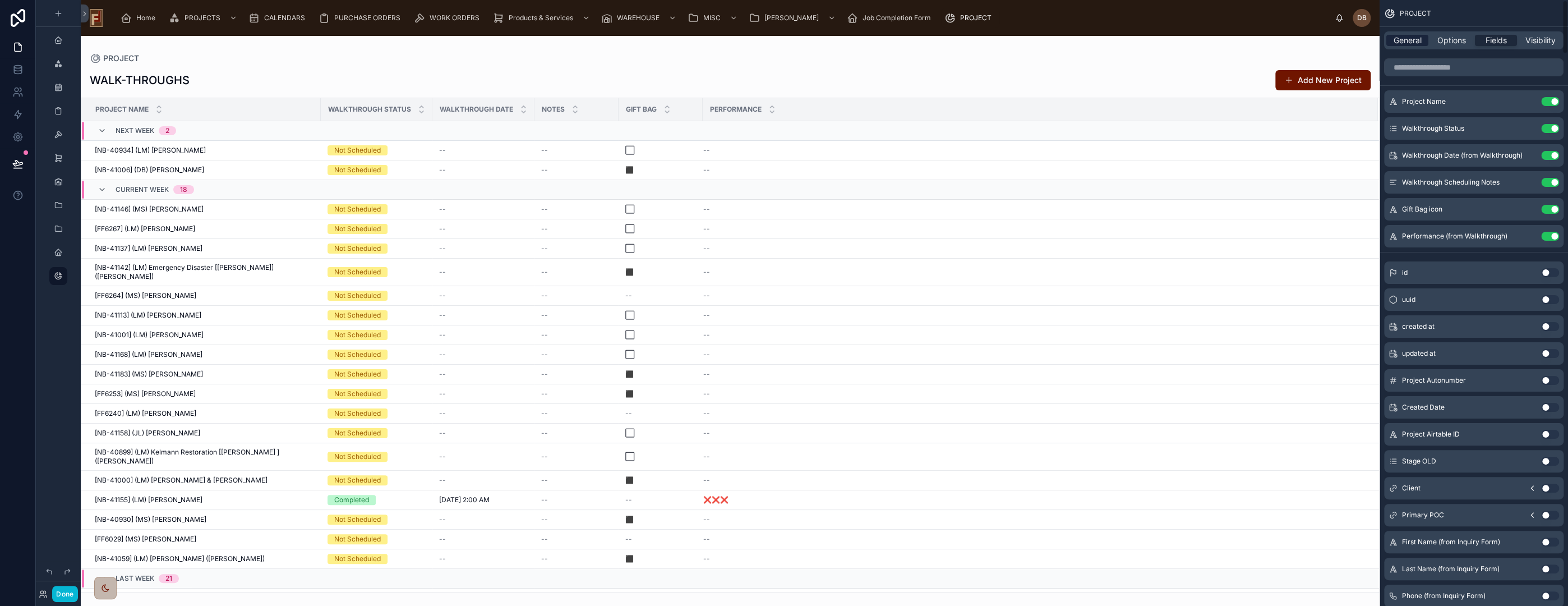
click at [1407, 41] on span "General" at bounding box center [1407, 40] width 28 height 11
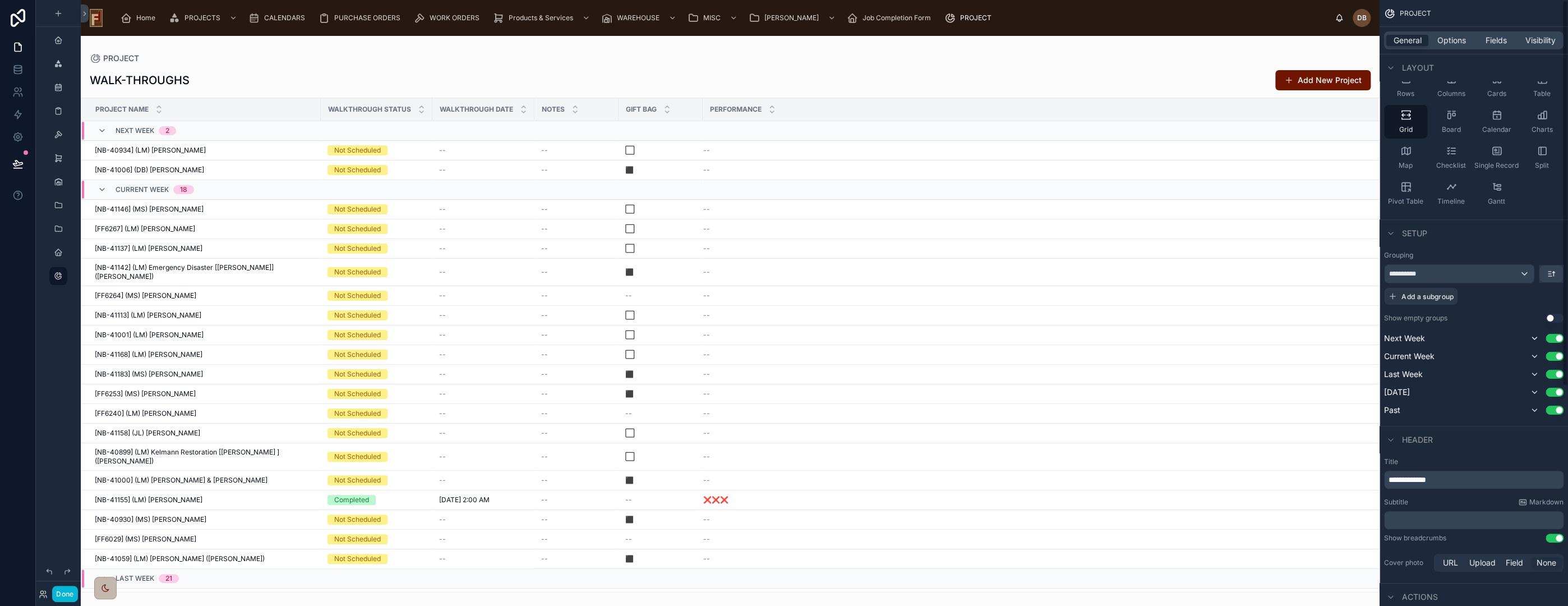
scroll to position [249, 0]
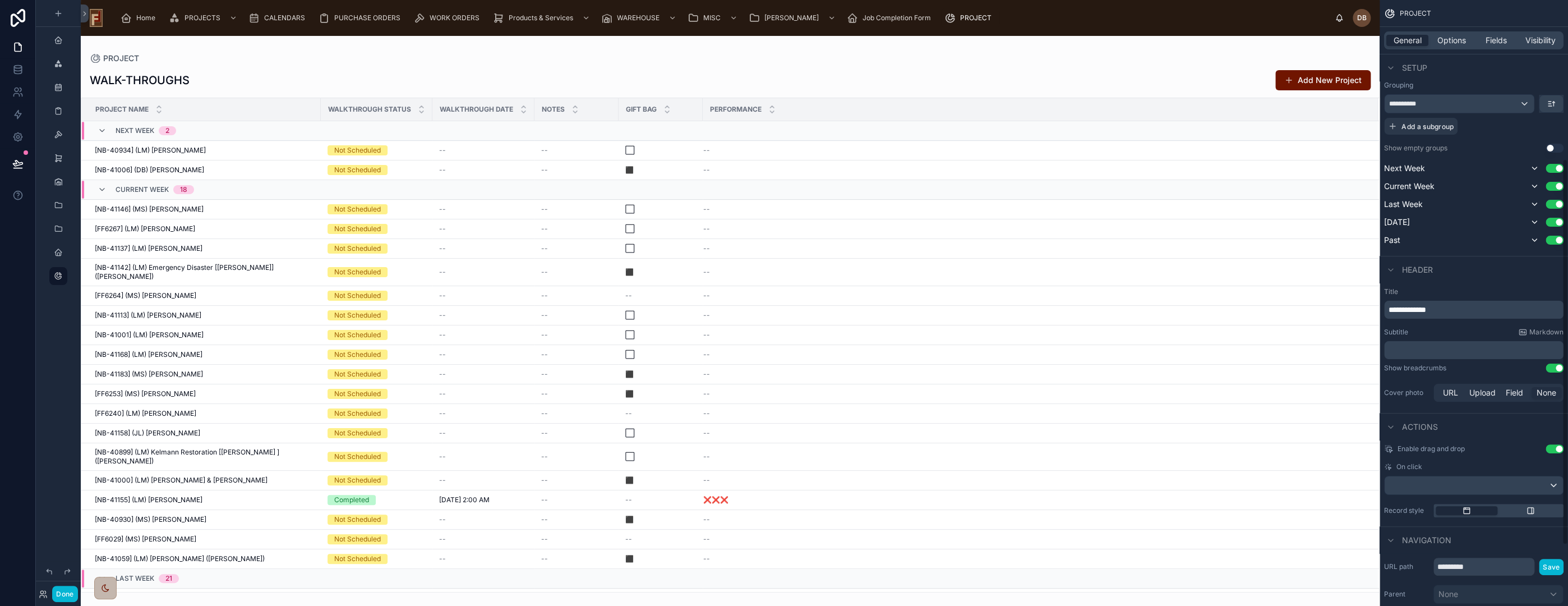
click at [1451, 352] on p "﻿" at bounding box center [1475, 349] width 173 height 11
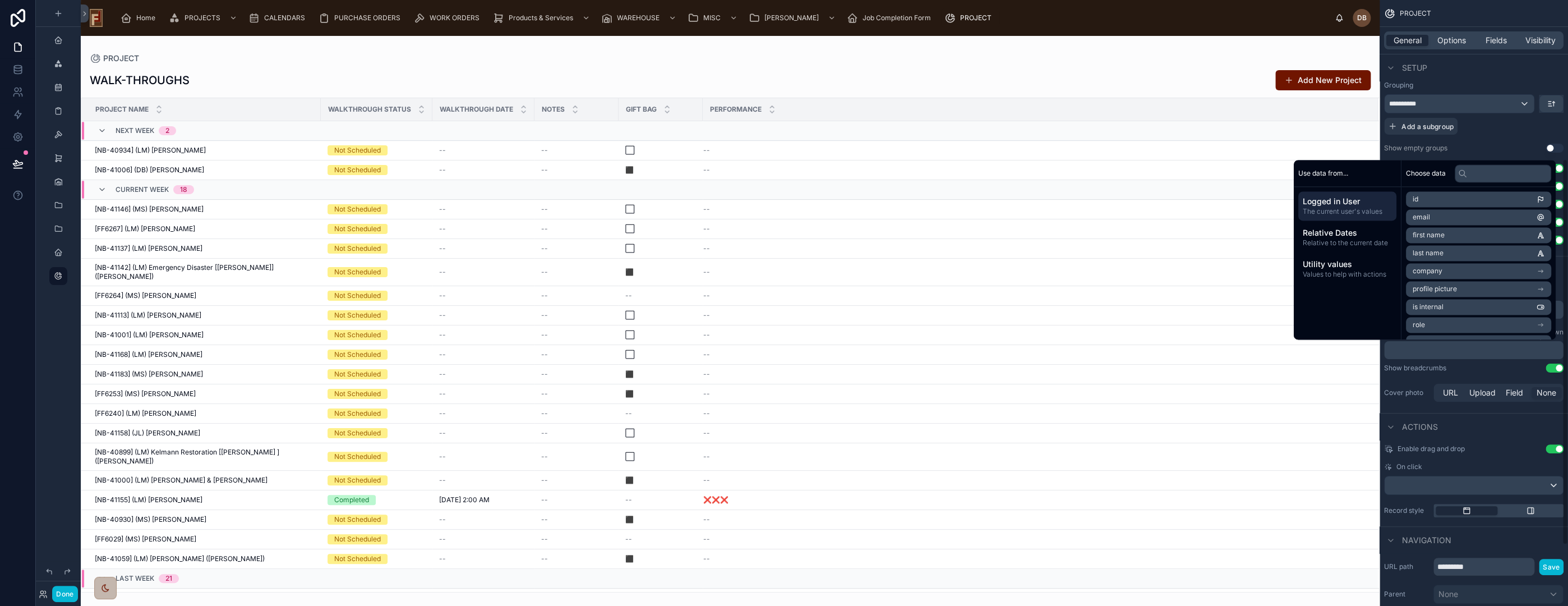
scroll to position [257, 0]
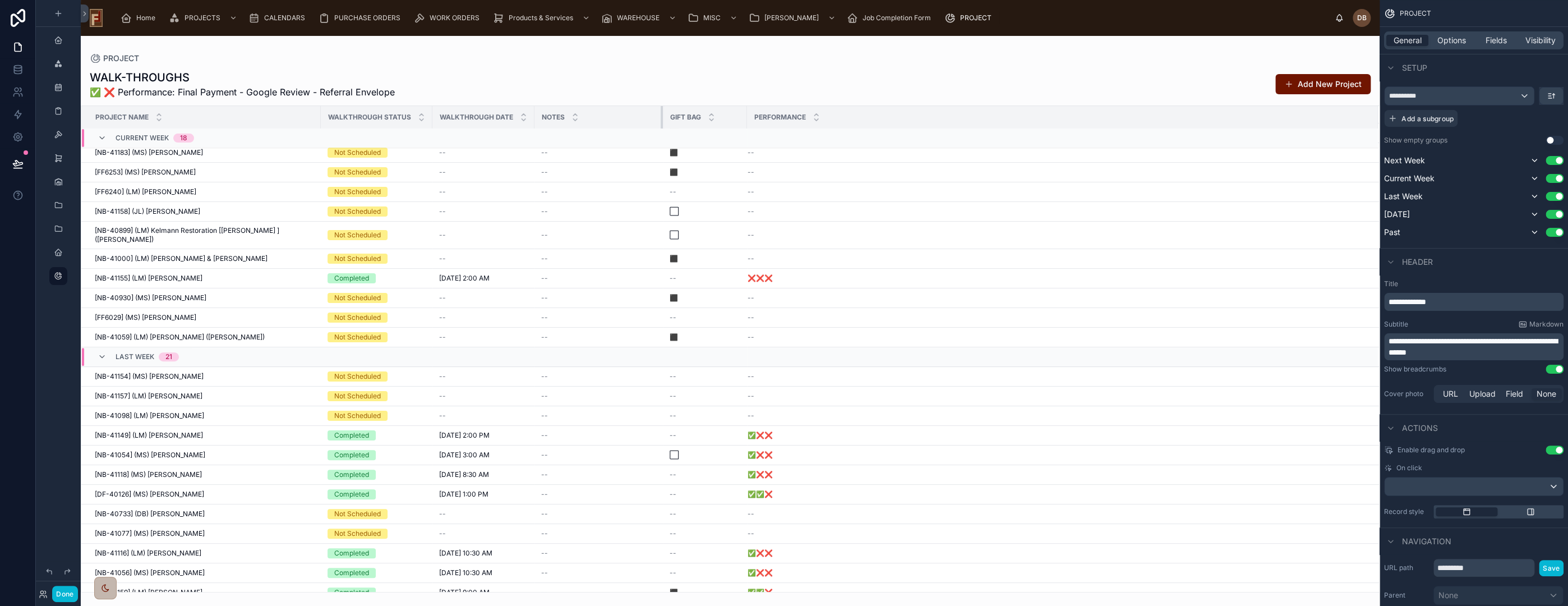
drag, startPoint x: 607, startPoint y: 113, endPoint x: 660, endPoint y: 123, distance: 53.9
click at [661, 122] on div at bounding box center [663, 117] width 5 height 23
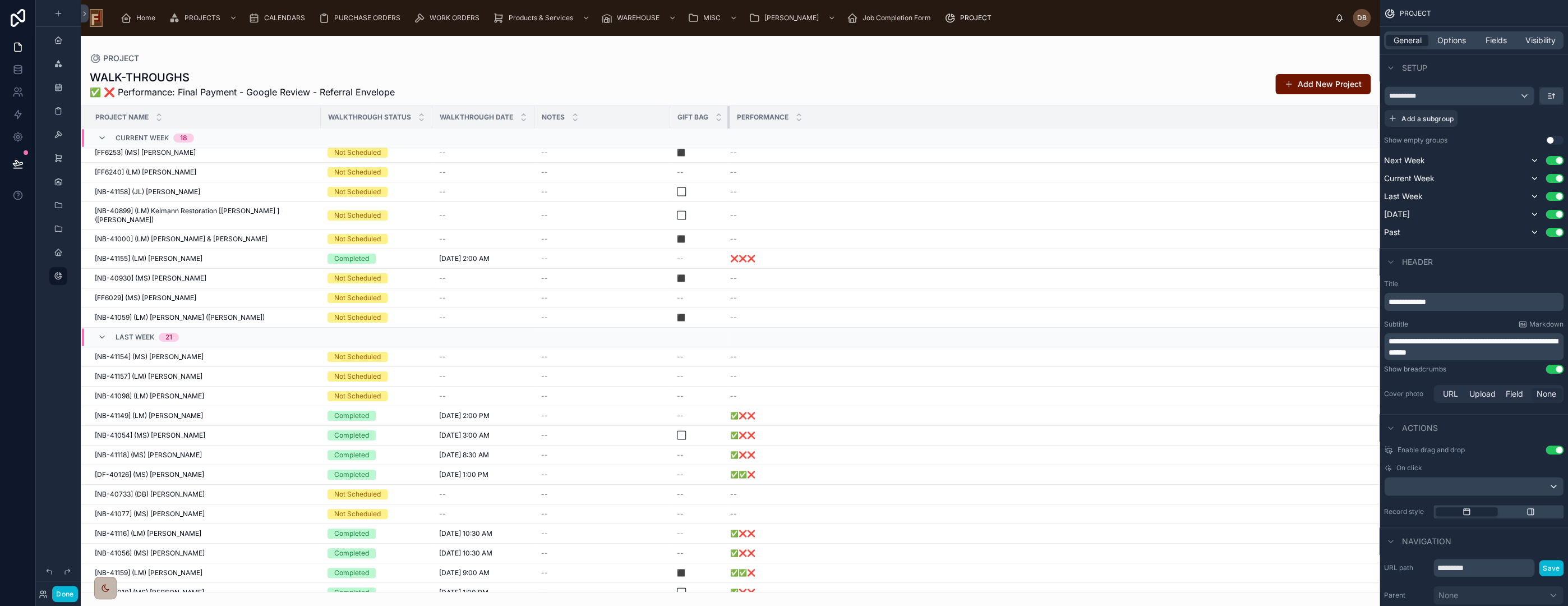
drag, startPoint x: 743, startPoint y: 115, endPoint x: 697, endPoint y: 127, distance: 47.5
click at [701, 125] on th "Gift Bag" at bounding box center [700, 117] width 60 height 23
drag, startPoint x: 522, startPoint y: 115, endPoint x: 515, endPoint y: 116, distance: 7.1
click at [515, 116] on th "Walkthrough Date" at bounding box center [483, 117] width 102 height 23
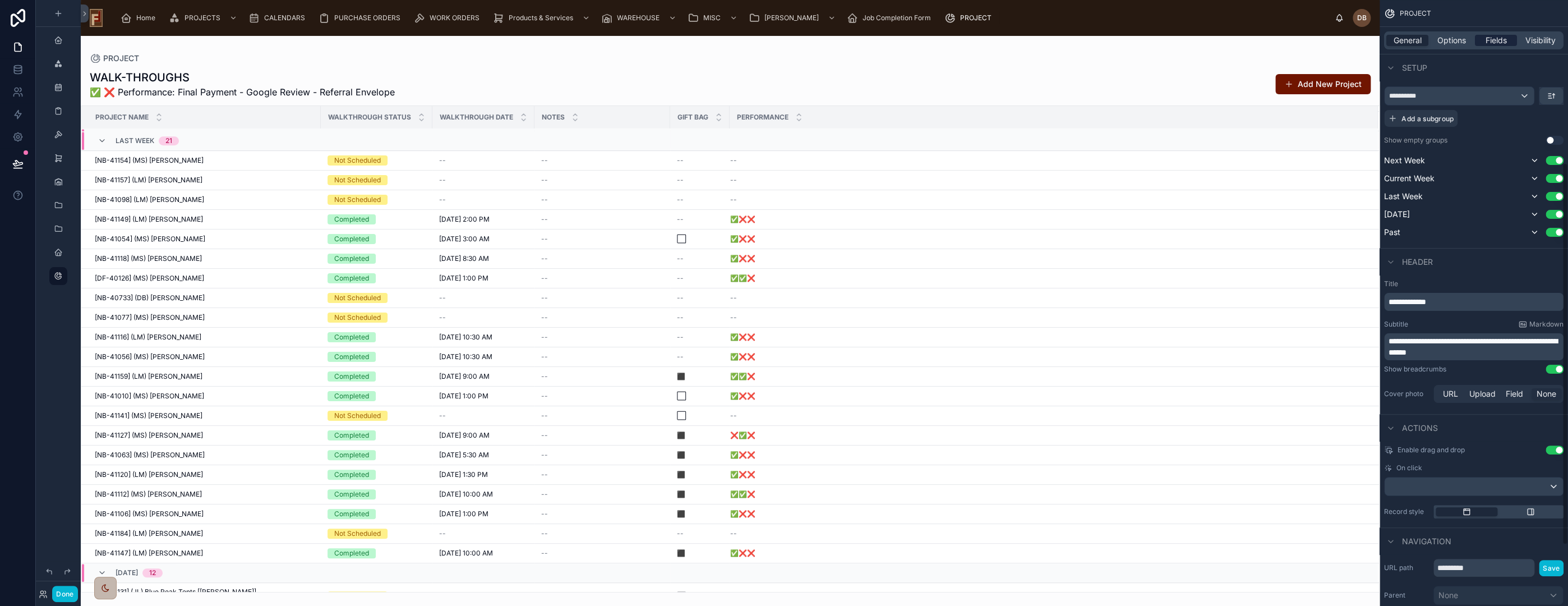
click at [1498, 37] on span "Fields" at bounding box center [1496, 40] width 21 height 11
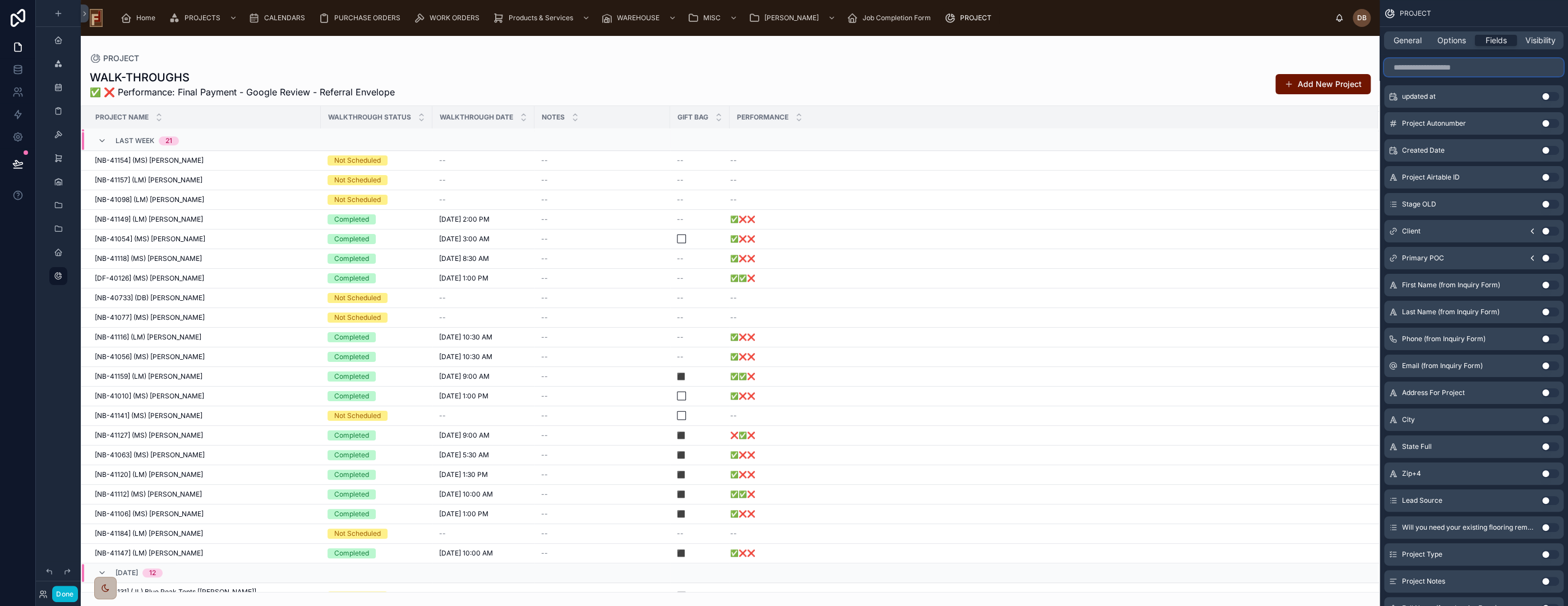
click at [1432, 67] on input "scrollable content" at bounding box center [1474, 67] width 180 height 18
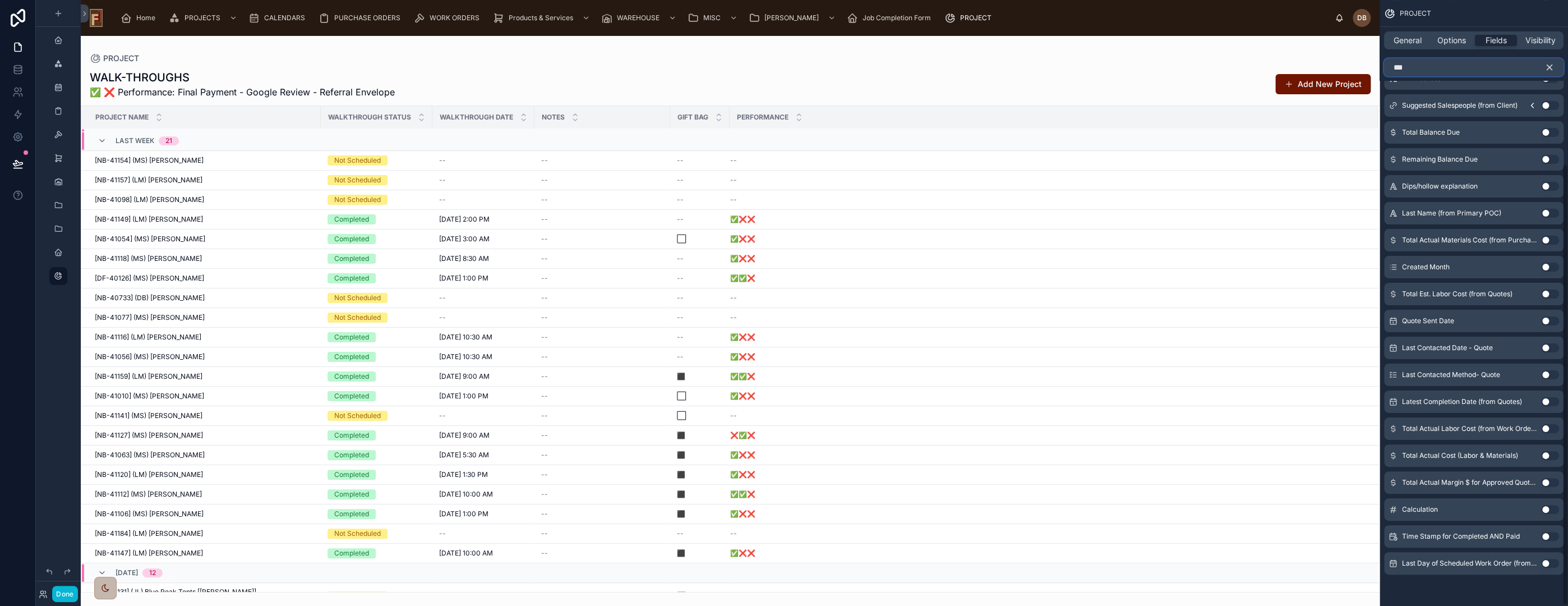
scroll to position [0, 0]
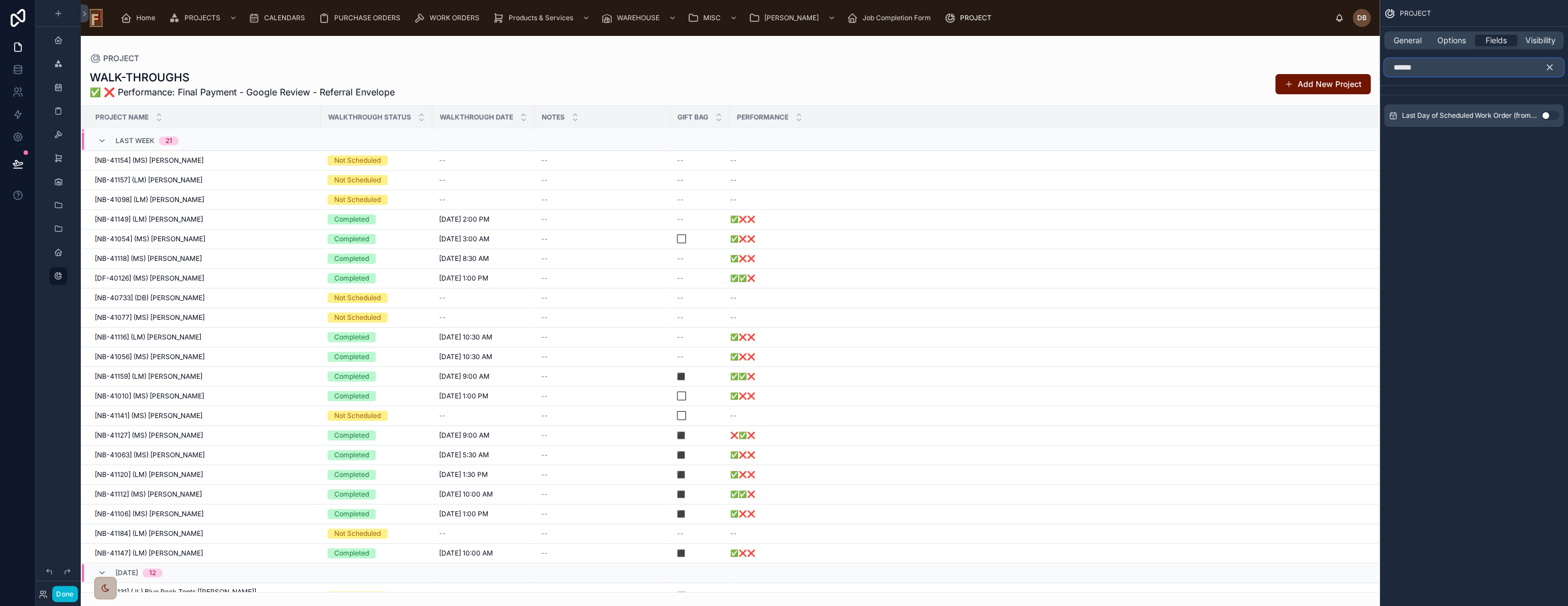
type input "******"
click at [1546, 114] on button "Use setting" at bounding box center [1550, 115] width 18 height 9
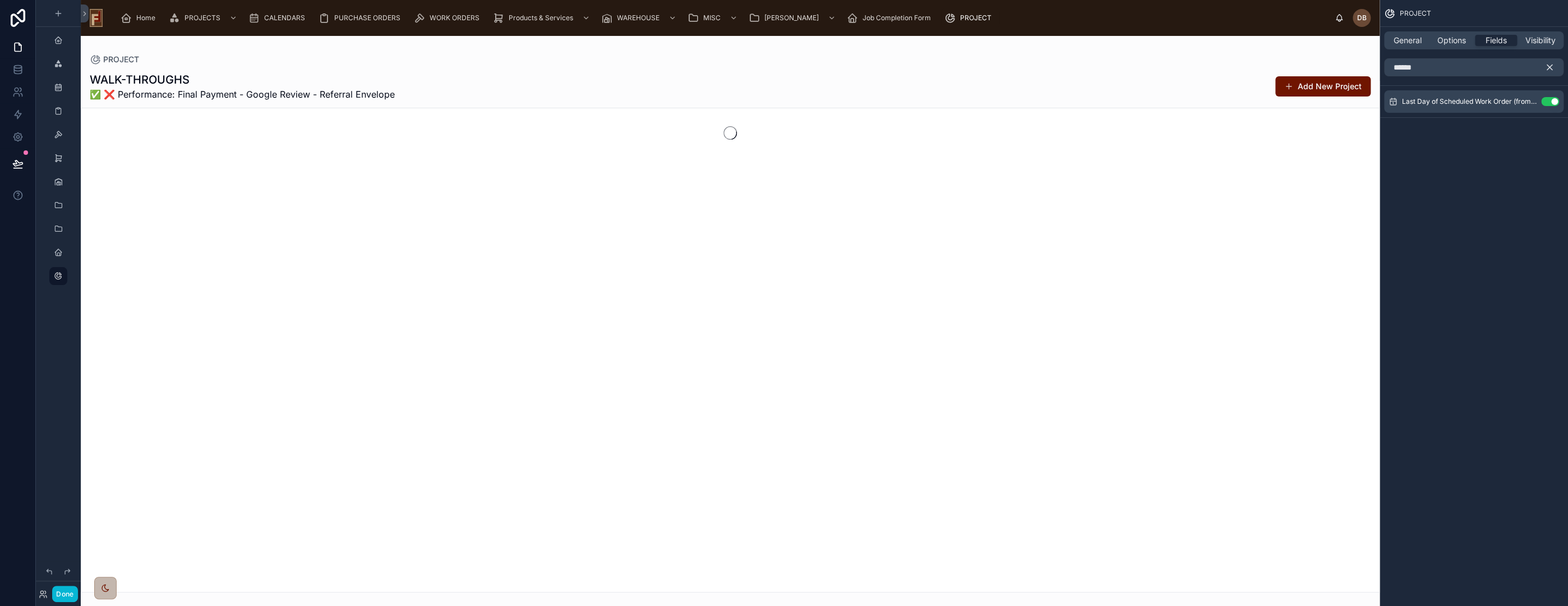
click at [1550, 65] on icon "scrollable content" at bounding box center [1549, 67] width 10 height 10
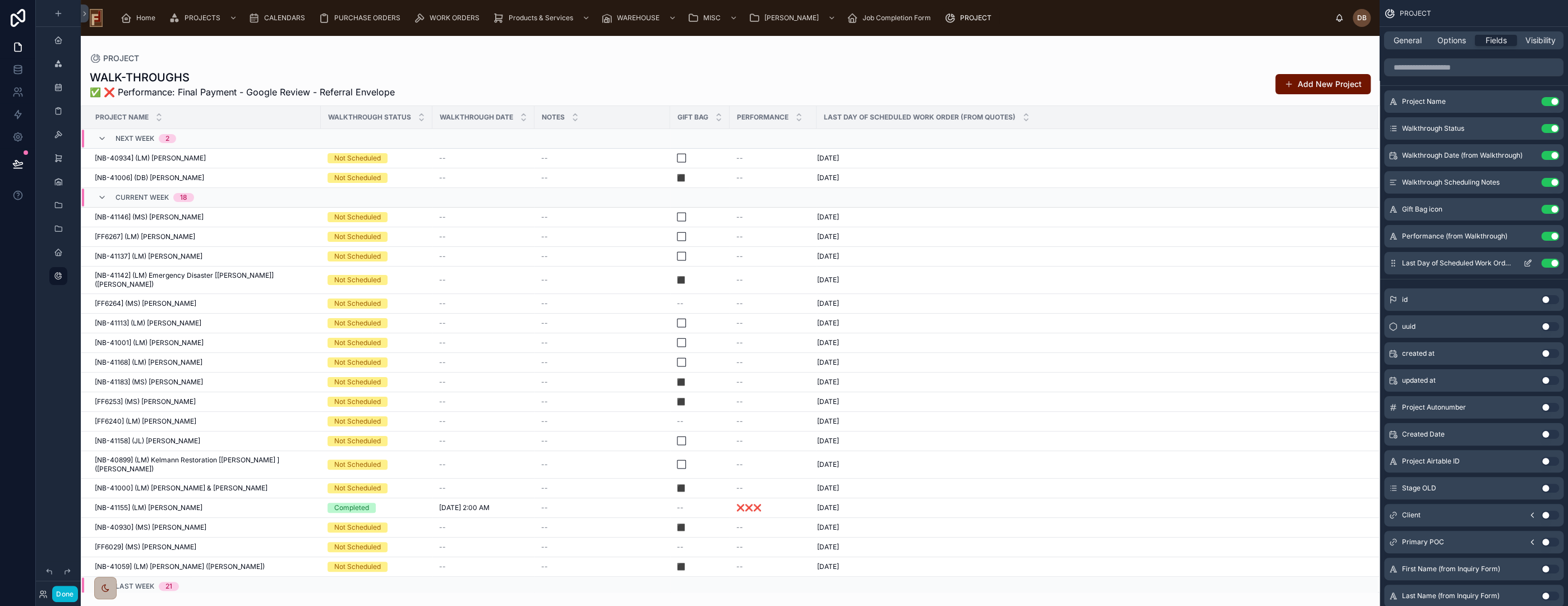
click at [1528, 263] on icon "scrollable content" at bounding box center [1528, 262] width 5 height 5
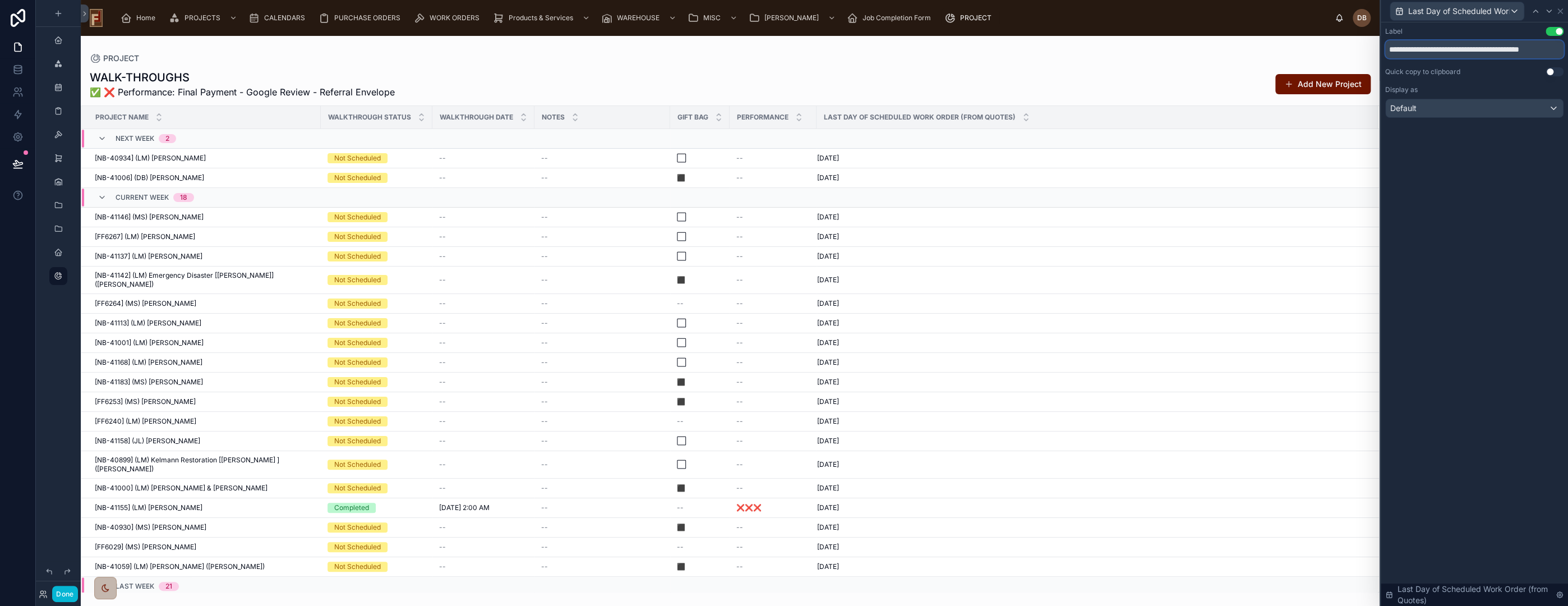
click at [1423, 51] on input "**********" at bounding box center [1475, 50] width 179 height 18
type input "**********"
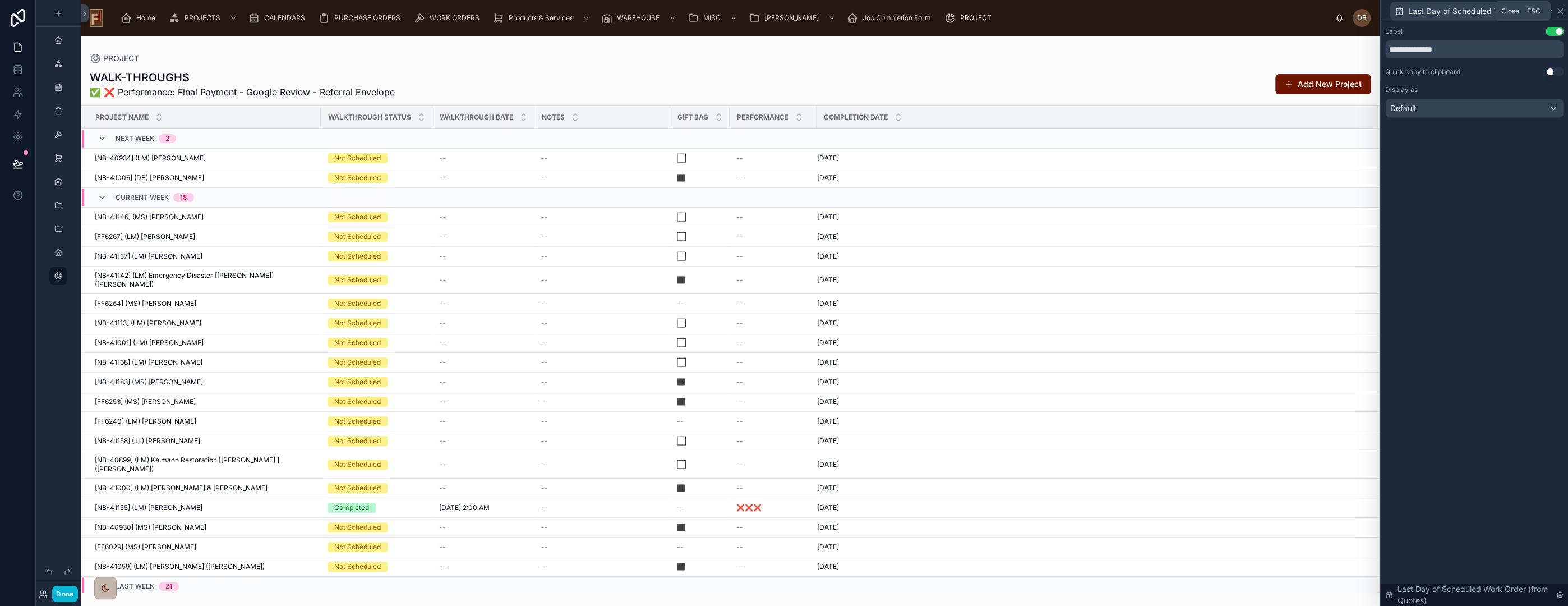
click at [1561, 9] on icon at bounding box center [1560, 11] width 9 height 9
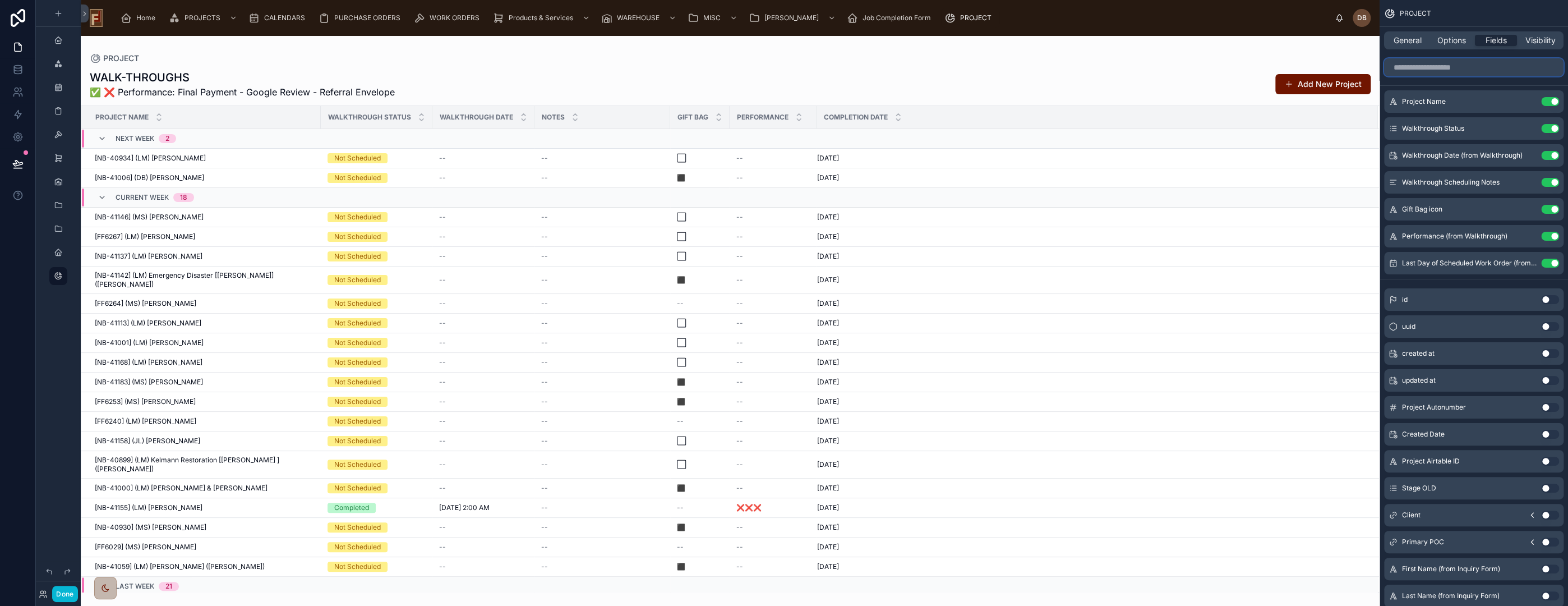
click at [1453, 65] on input "scrollable content" at bounding box center [1474, 67] width 180 height 18
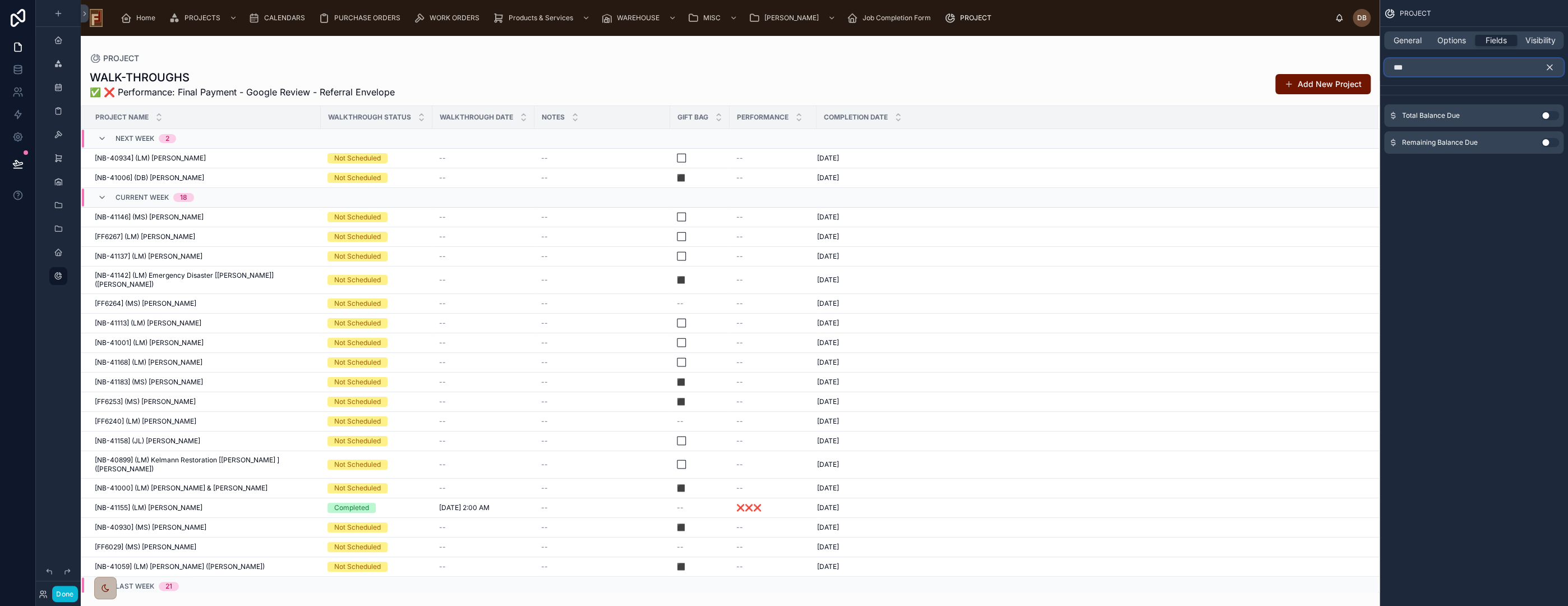
type input "***"
click at [1547, 139] on button "Use setting" at bounding box center [1550, 142] width 18 height 9
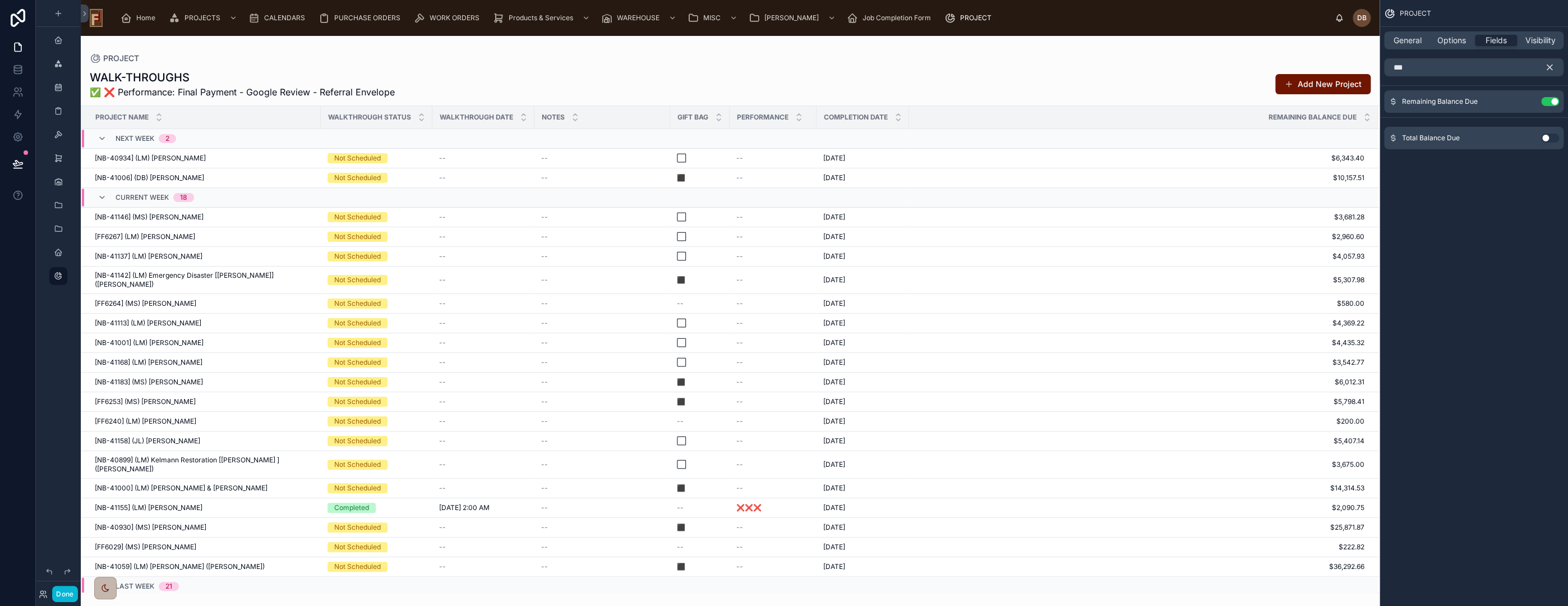
click at [1545, 137] on button "Use setting" at bounding box center [1550, 138] width 18 height 9
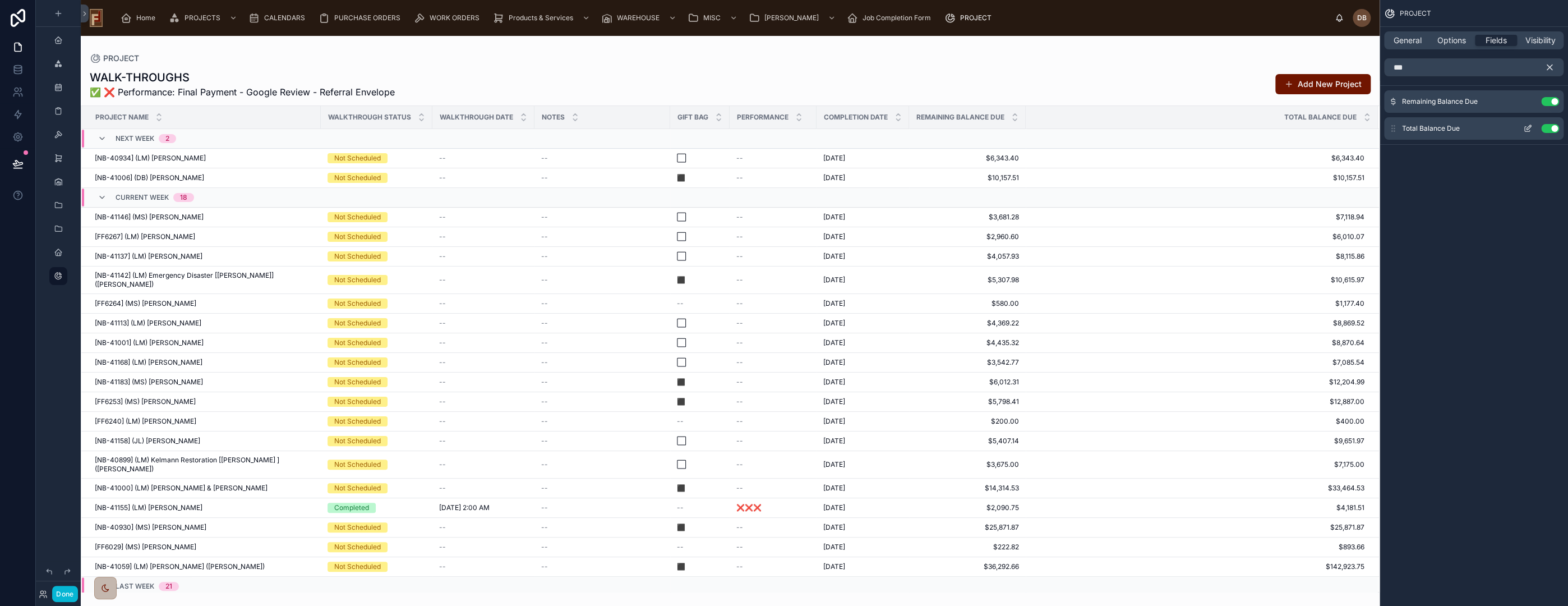
click at [1551, 126] on button "Use setting" at bounding box center [1550, 128] width 18 height 9
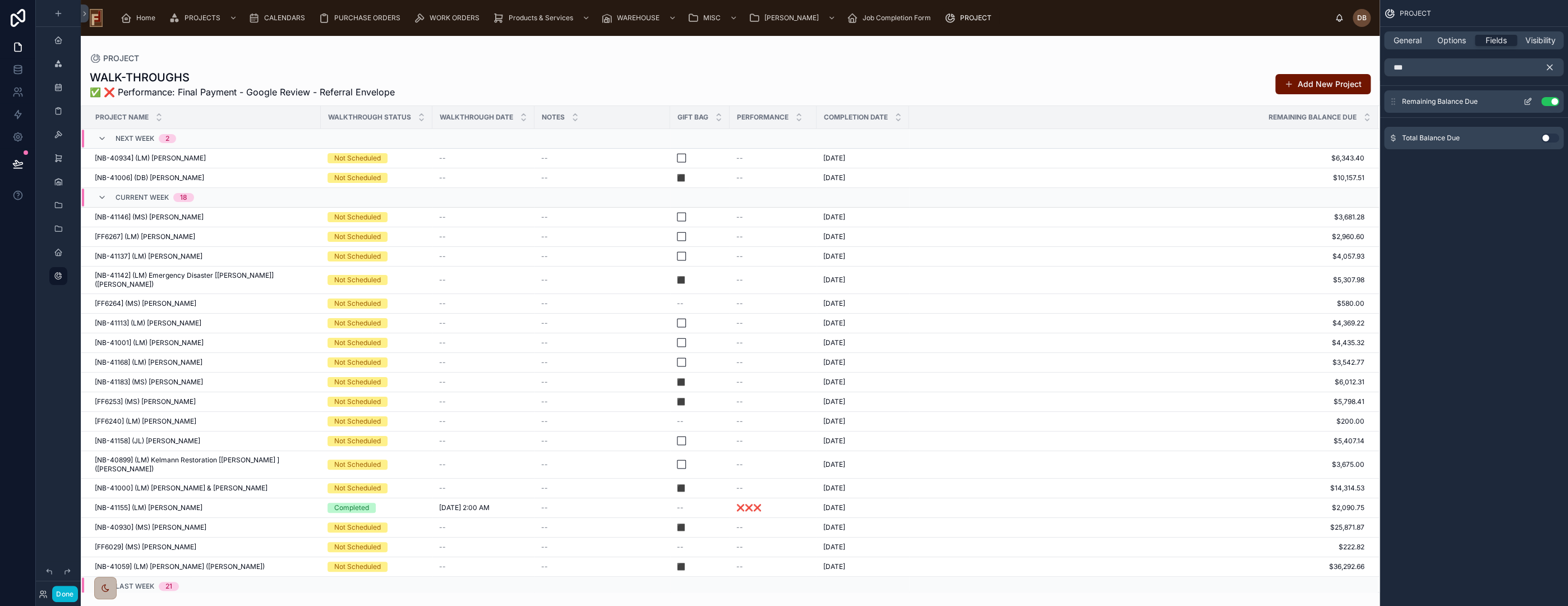
click at [1526, 99] on icon "scrollable content" at bounding box center [1527, 101] width 9 height 9
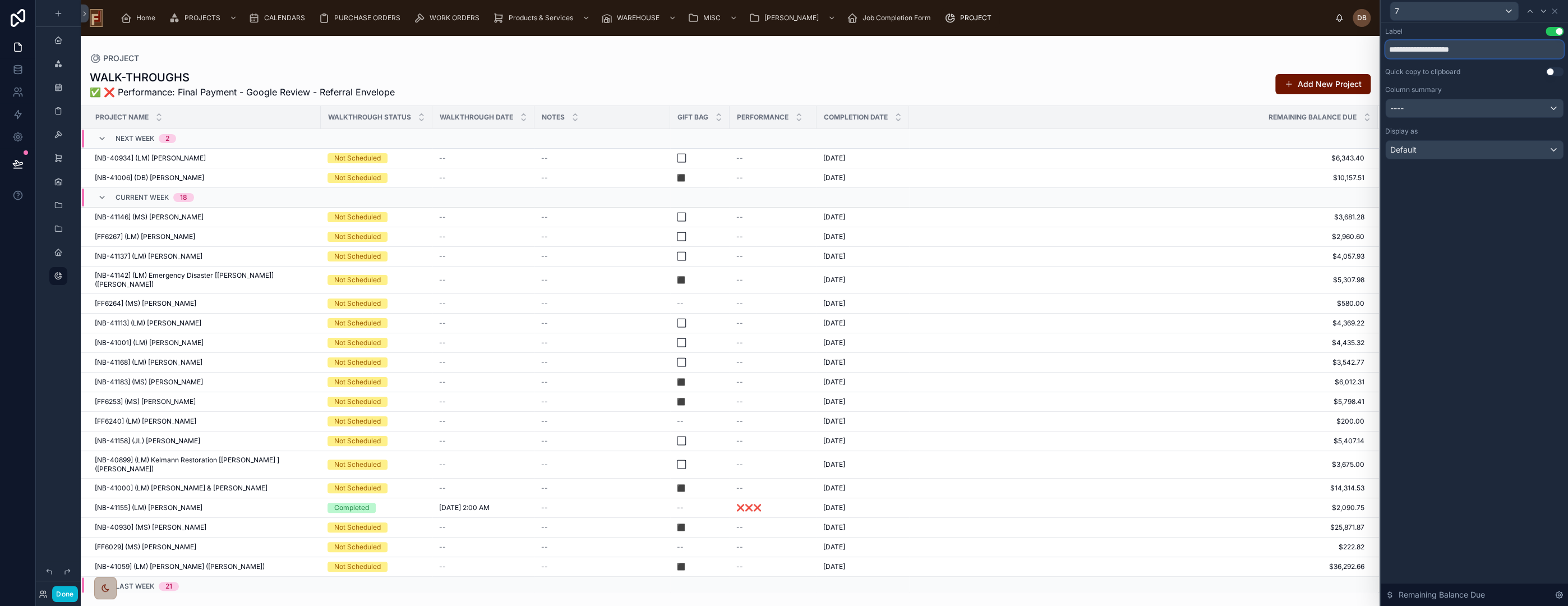
drag, startPoint x: 1460, startPoint y: 49, endPoint x: 1508, endPoint y: 51, distance: 48.0
click at [1508, 51] on input "**********" at bounding box center [1475, 50] width 179 height 18
type input "**********"
click at [1422, 99] on button "----" at bounding box center [1475, 108] width 179 height 19
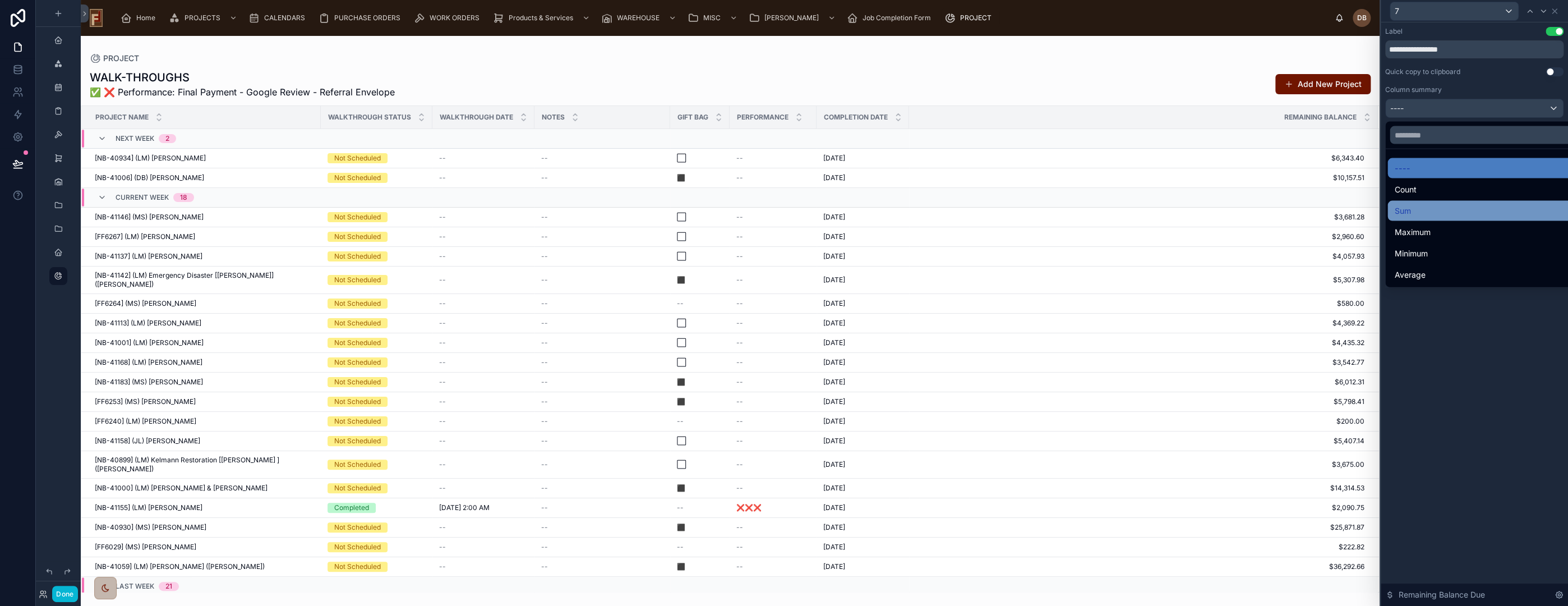
click at [1449, 207] on div "Sum" at bounding box center [1487, 211] width 185 height 14
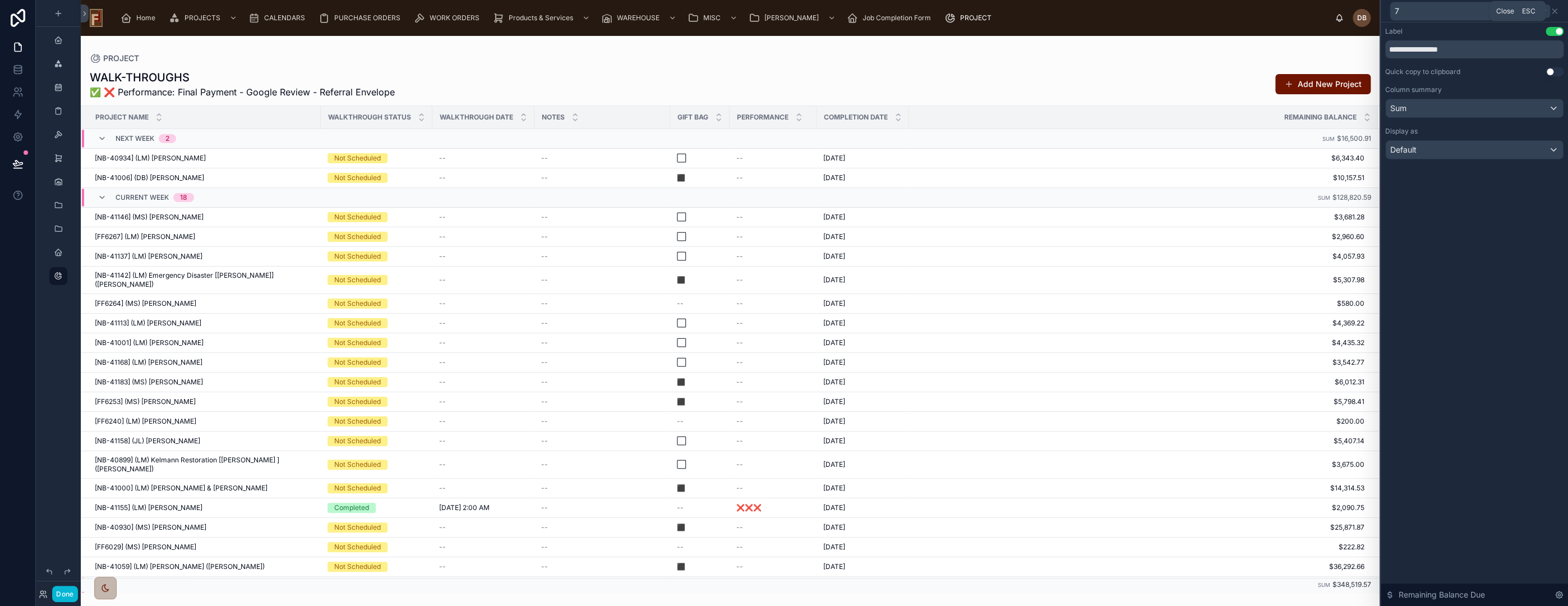
drag, startPoint x: 1554, startPoint y: 8, endPoint x: 1549, endPoint y: 12, distance: 6.4
click at [1554, 8] on icon at bounding box center [1554, 11] width 9 height 9
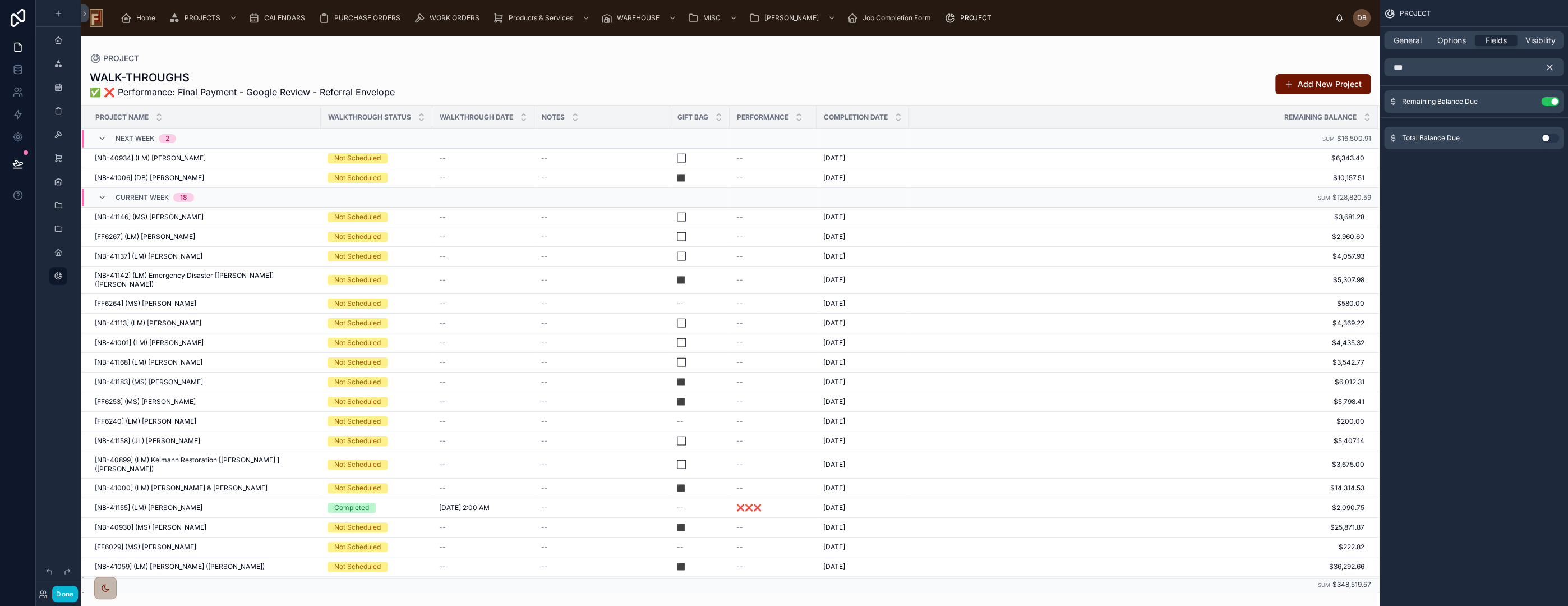
click at [1549, 65] on icon "scrollable content" at bounding box center [1549, 67] width 10 height 10
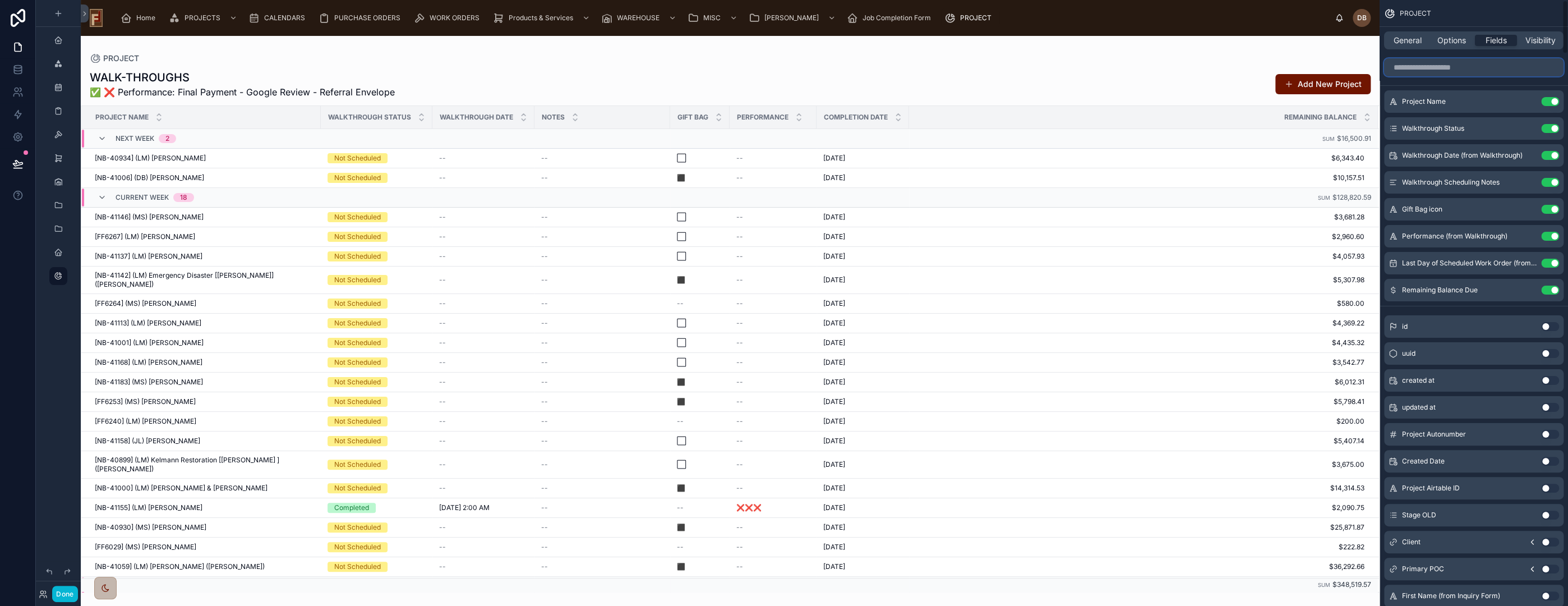
click at [1432, 66] on input "scrollable content" at bounding box center [1474, 67] width 180 height 18
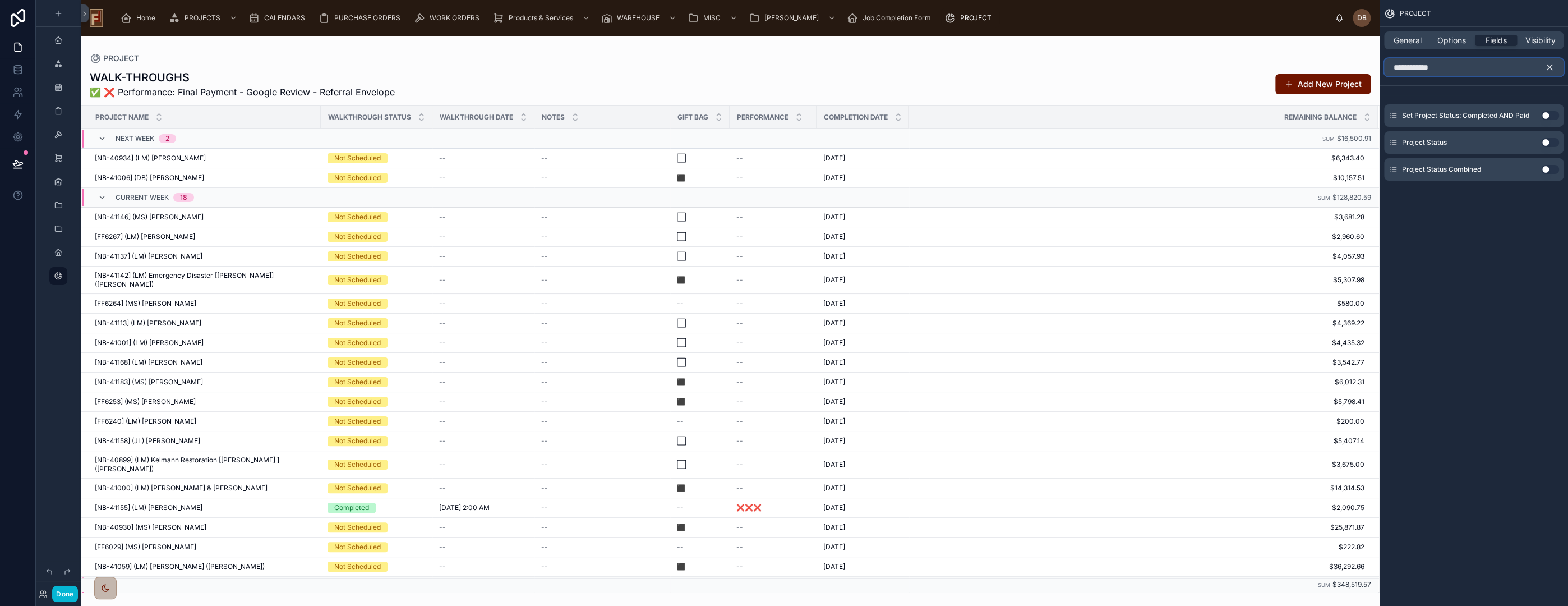
type input "**********"
drag, startPoint x: 1546, startPoint y: 141, endPoint x: 1543, endPoint y: 149, distance: 8.5
click at [1545, 142] on button "Use setting" at bounding box center [1550, 142] width 18 height 9
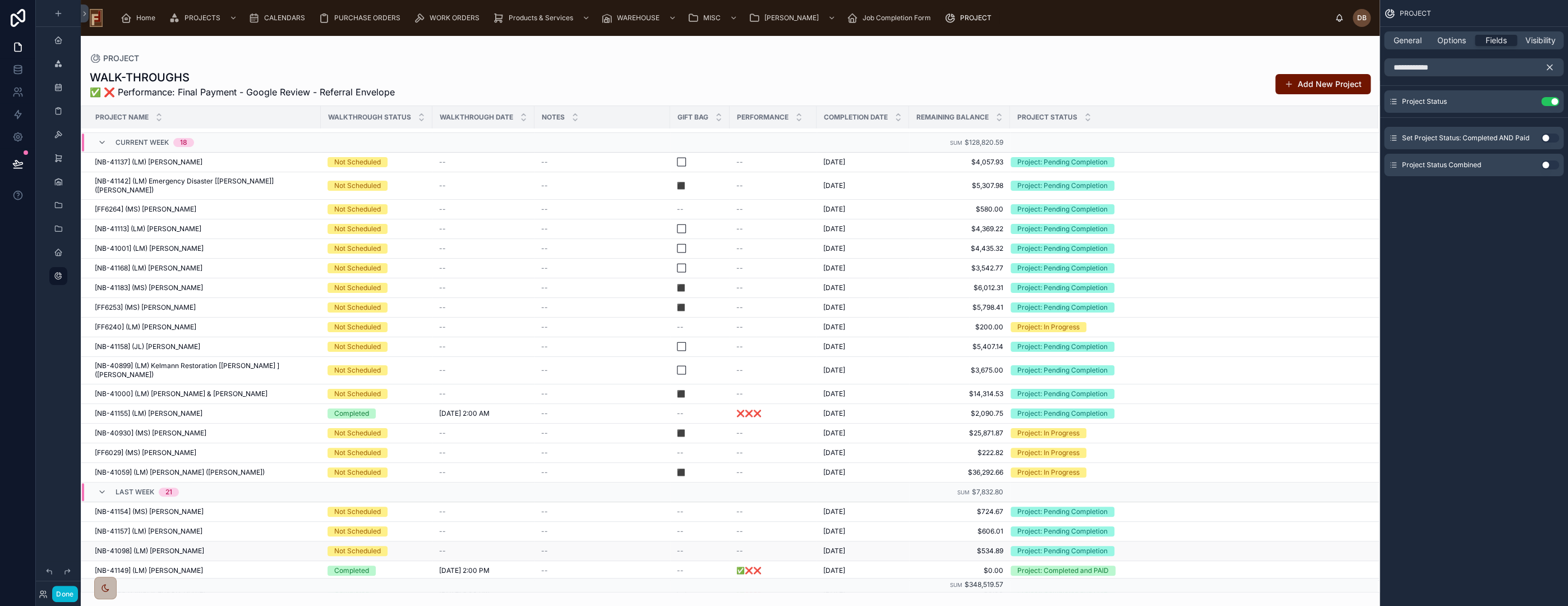
scroll to position [387, 0]
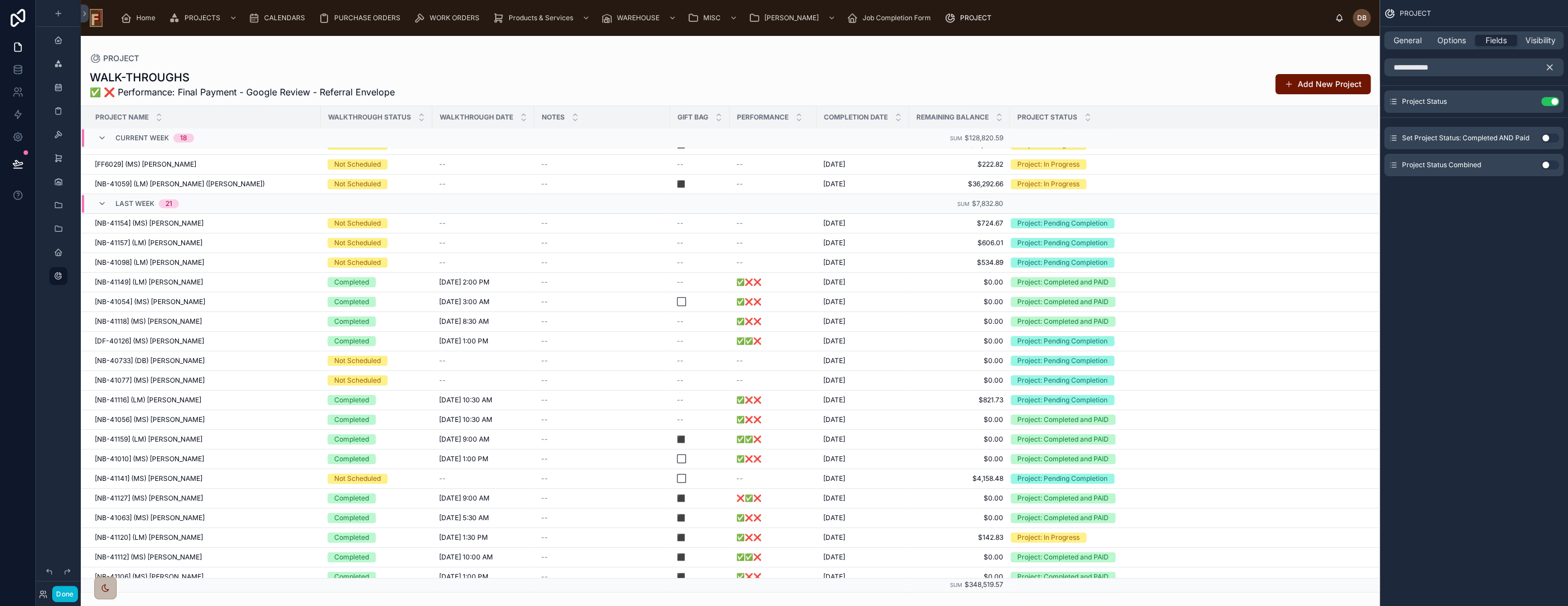
click at [1550, 63] on icon "scrollable content" at bounding box center [1549, 67] width 10 height 10
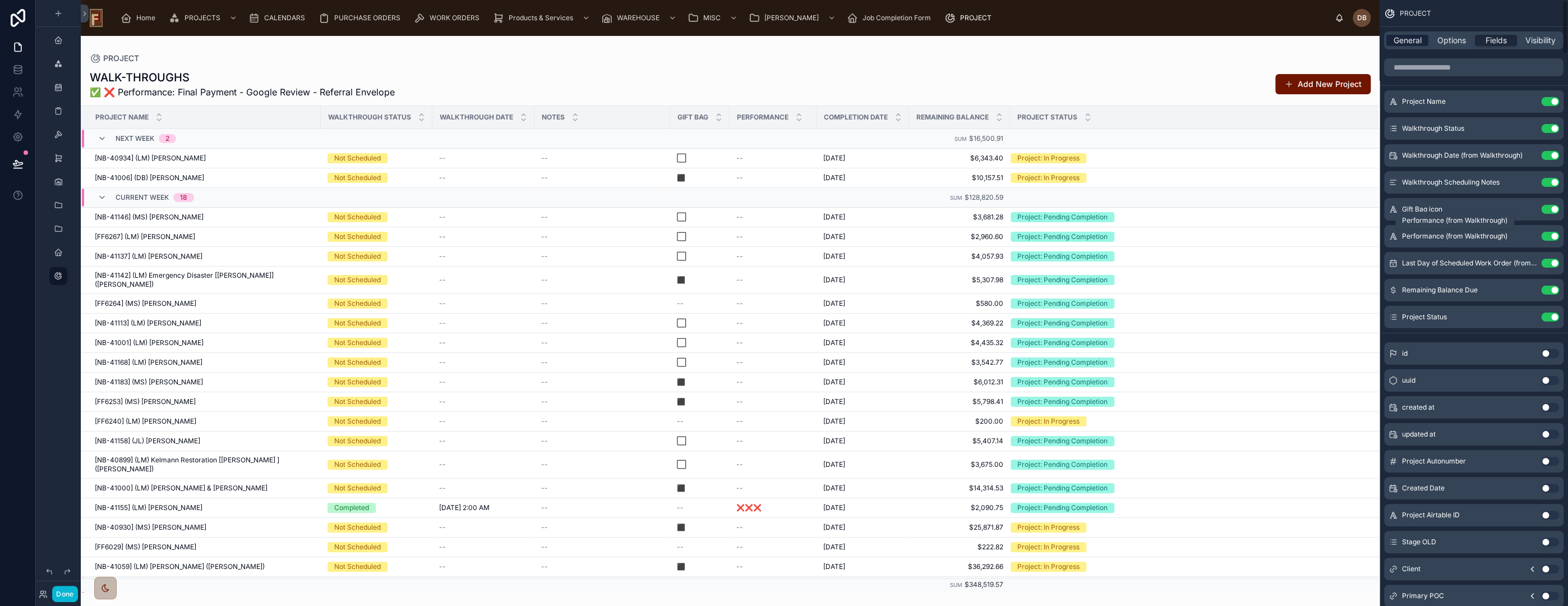
click at [1411, 40] on span "General" at bounding box center [1407, 40] width 28 height 11
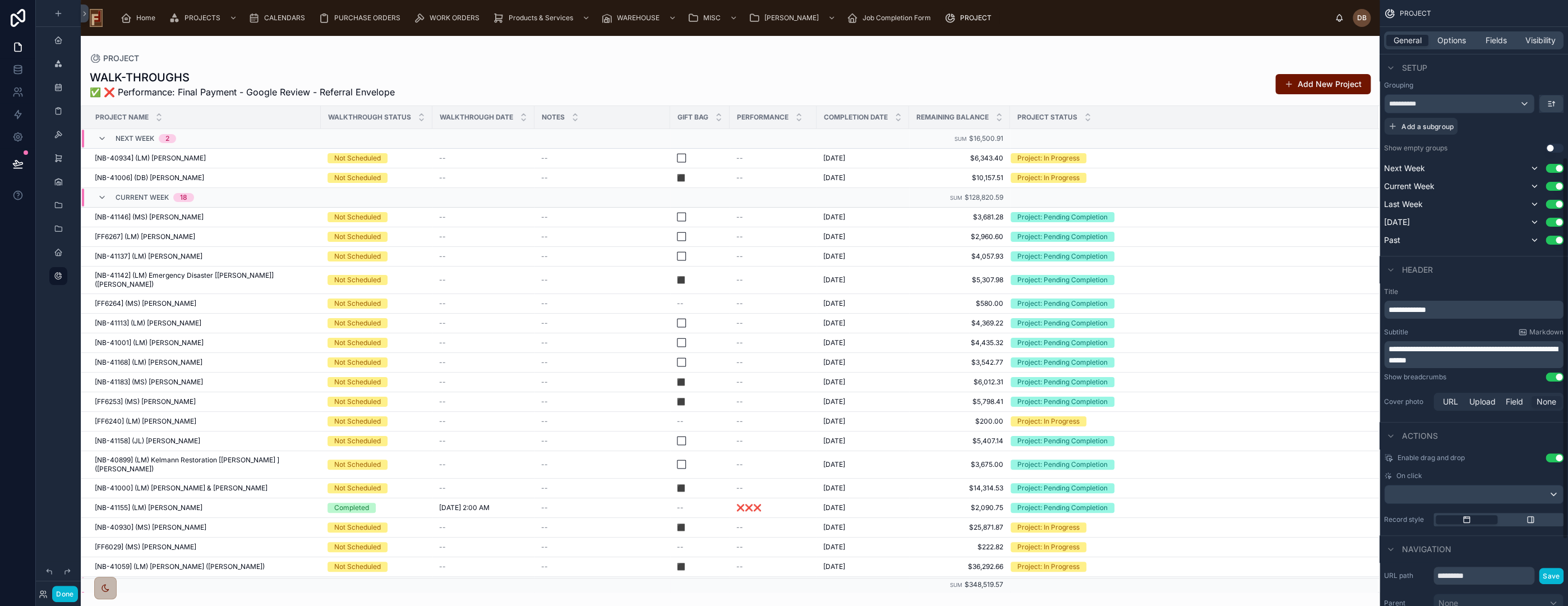
scroll to position [0, 0]
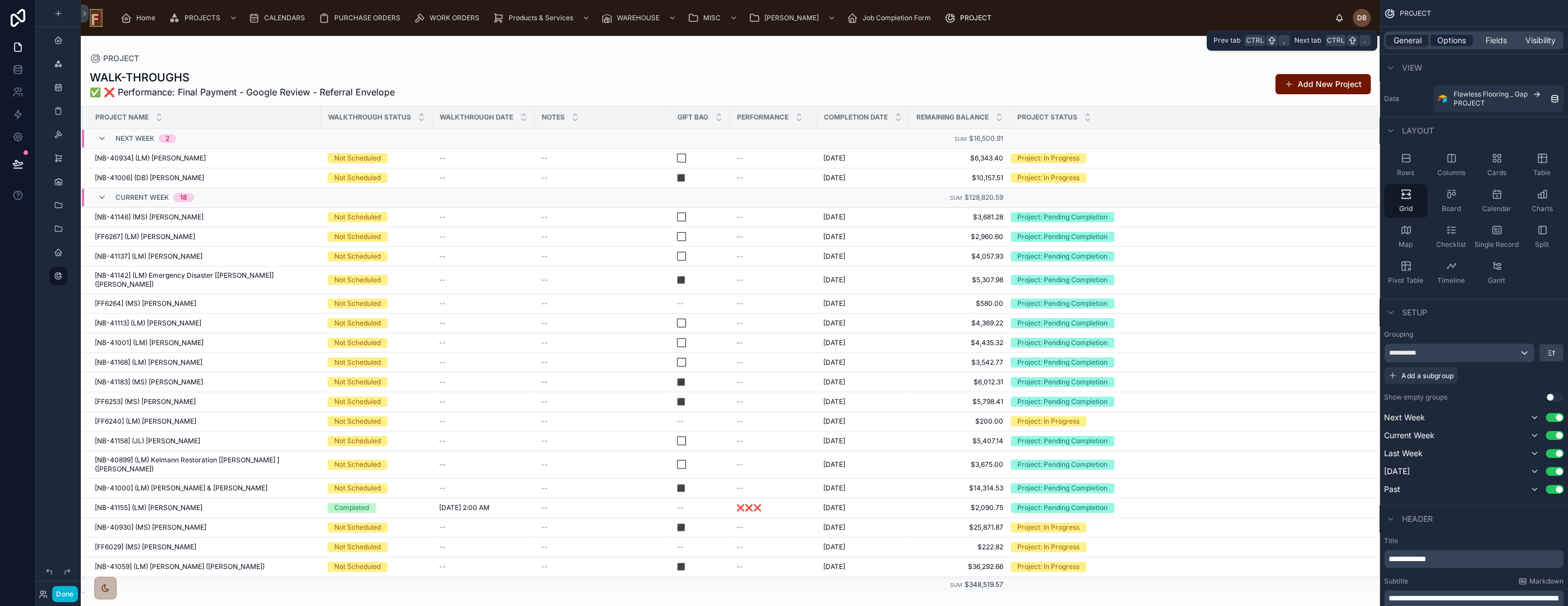
click at [1453, 40] on span "Options" at bounding box center [1451, 40] width 29 height 11
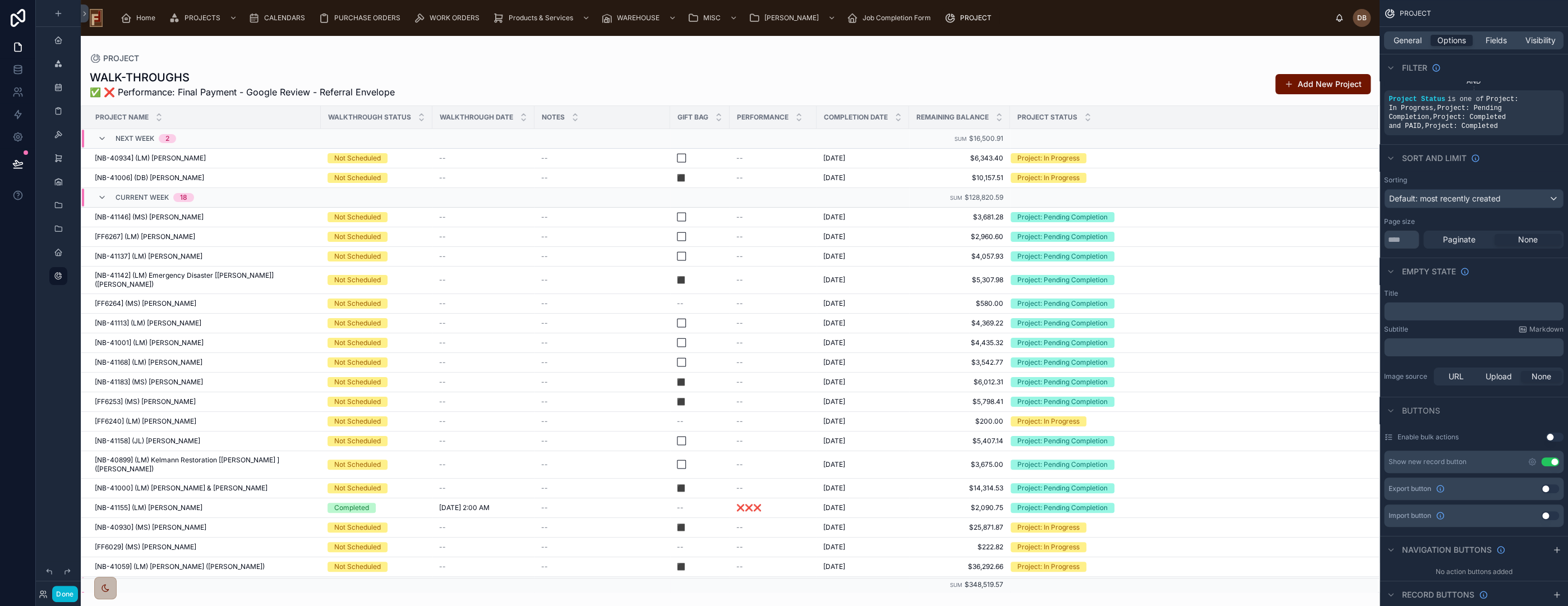
scroll to position [186, 0]
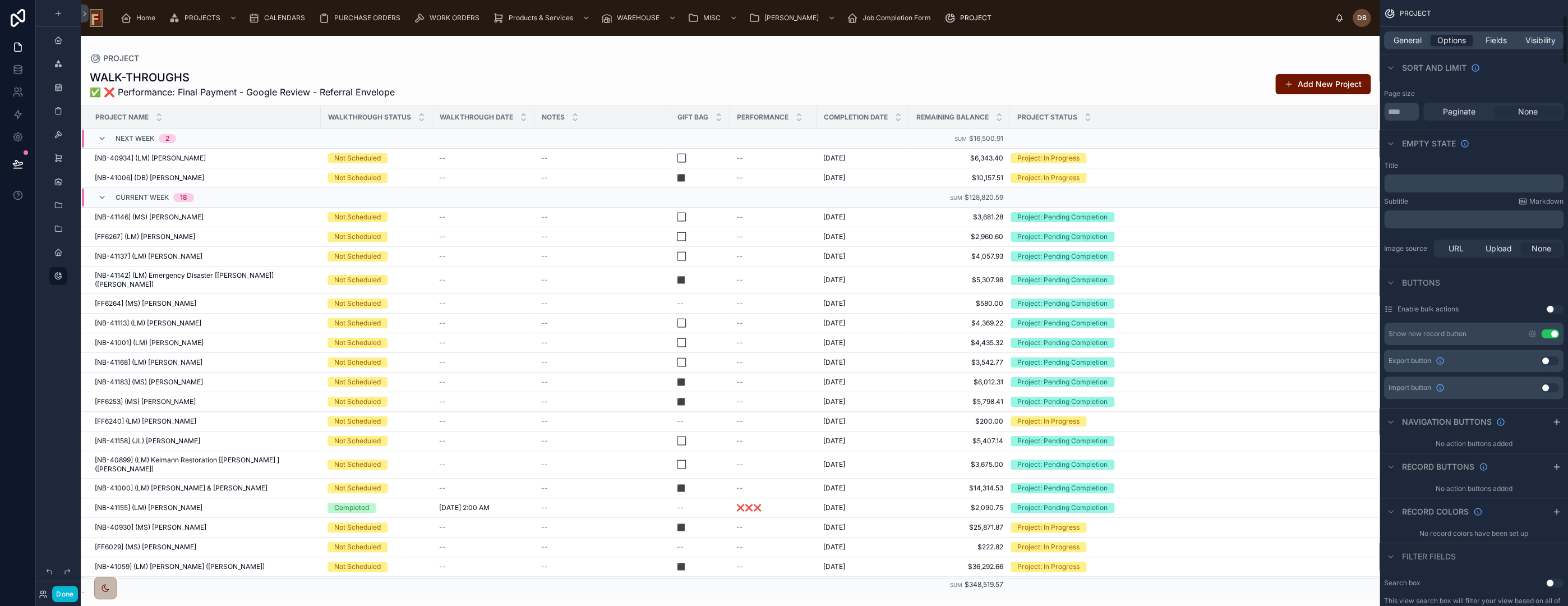
click at [1549, 329] on div "Use setting" at bounding box center [1543, 333] width 32 height 9
click at [1550, 329] on button "Use setting" at bounding box center [1550, 333] width 18 height 9
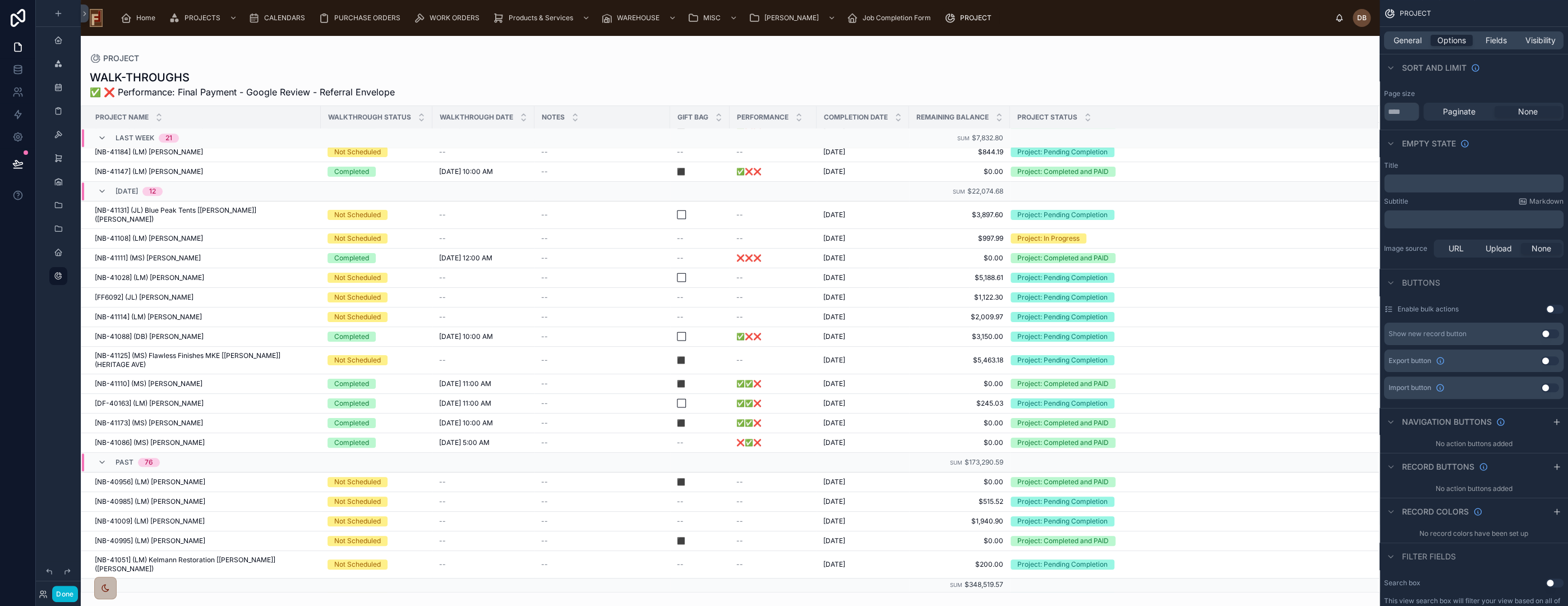
scroll to position [1065, 0]
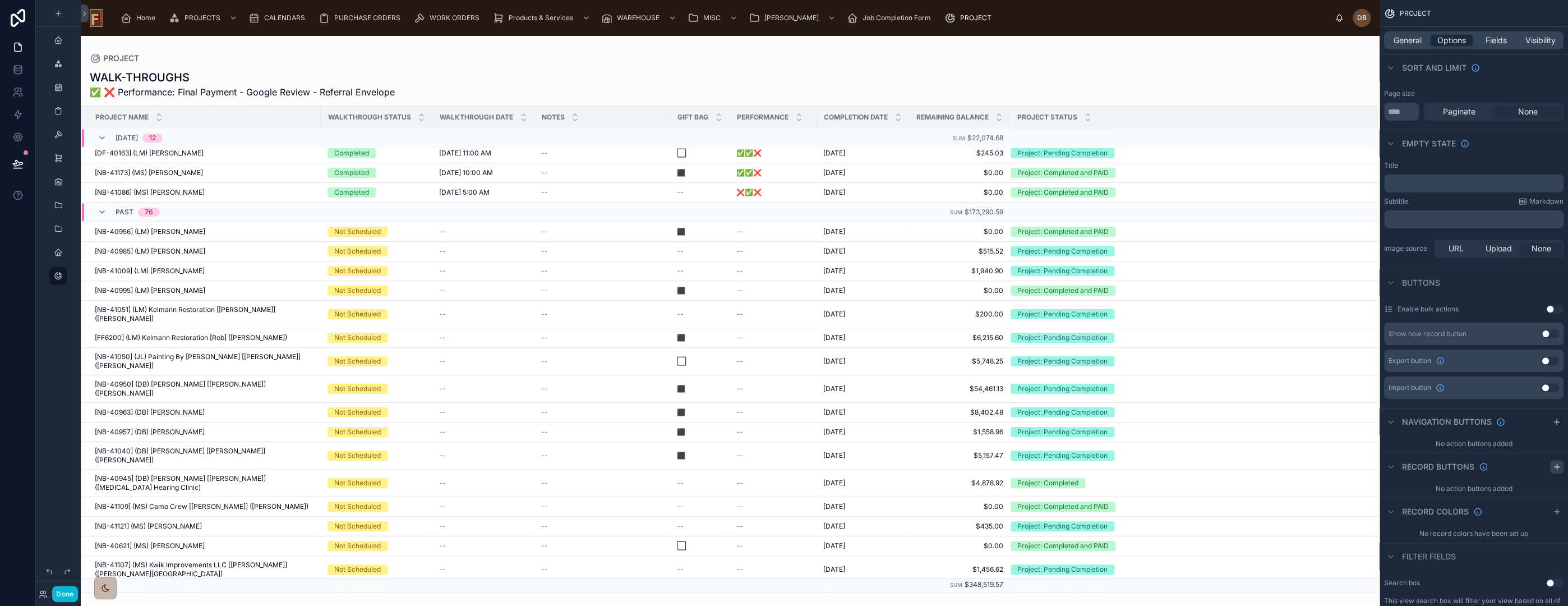
click at [1558, 466] on icon "scrollable content" at bounding box center [1556, 466] width 5 height 0
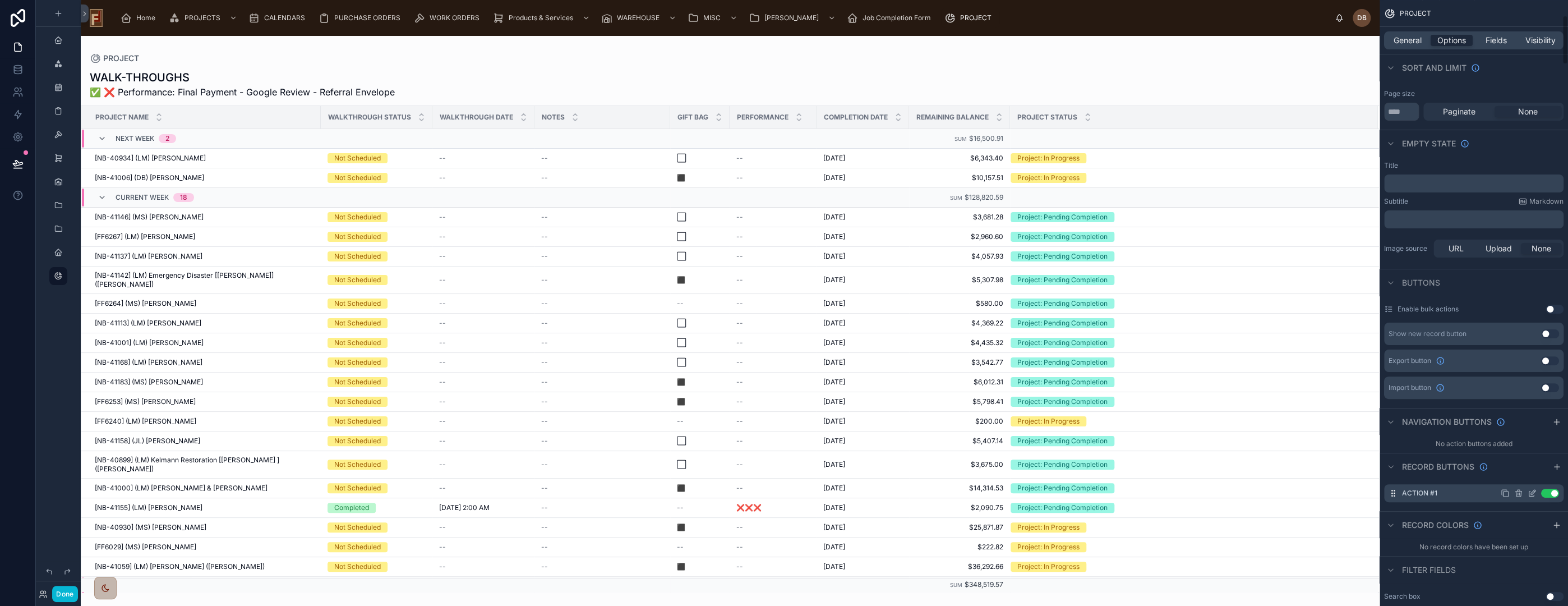
click at [1530, 489] on icon "scrollable content" at bounding box center [1531, 493] width 9 height 9
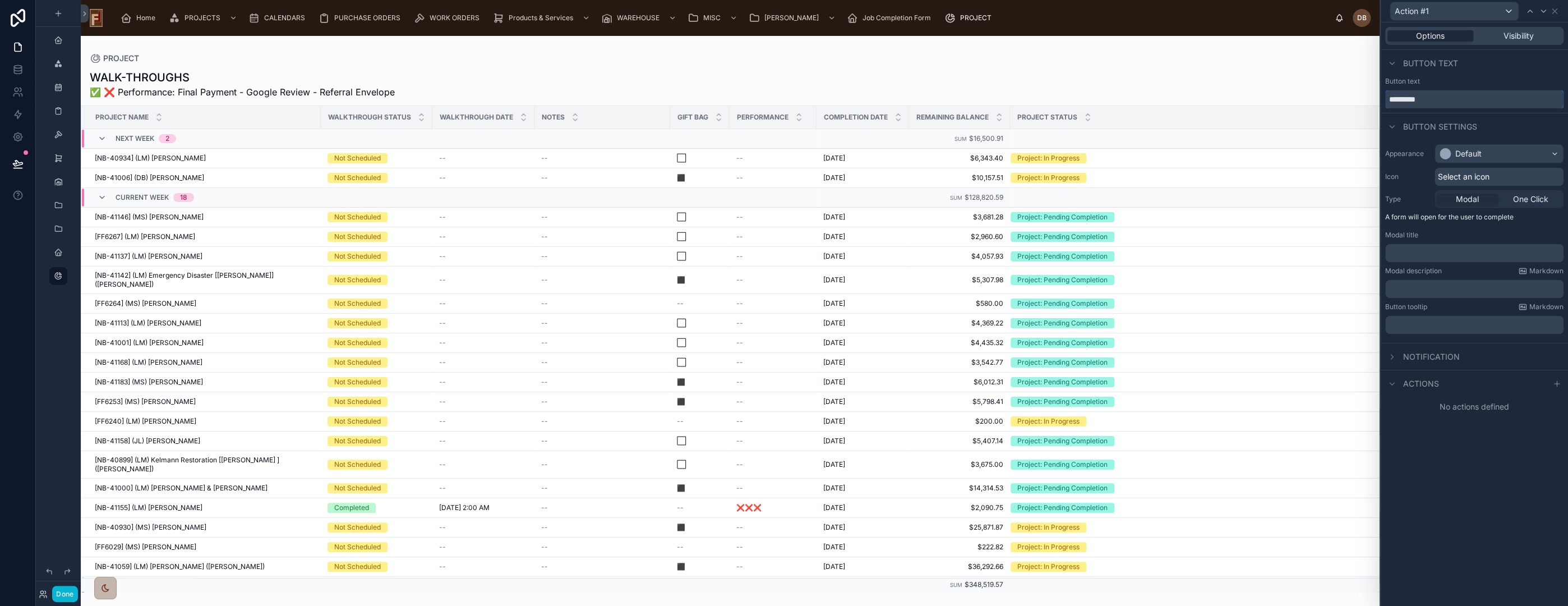
drag, startPoint x: 1445, startPoint y: 97, endPoint x: 1374, endPoint y: 98, distance: 71.0
click at [1374, 98] on div "Action #1 Options Visibility Button text Button text ********* Button settings …" at bounding box center [784, 303] width 1568 height 606
type input "**********"
click at [1493, 157] on div "Default" at bounding box center [1499, 154] width 128 height 18
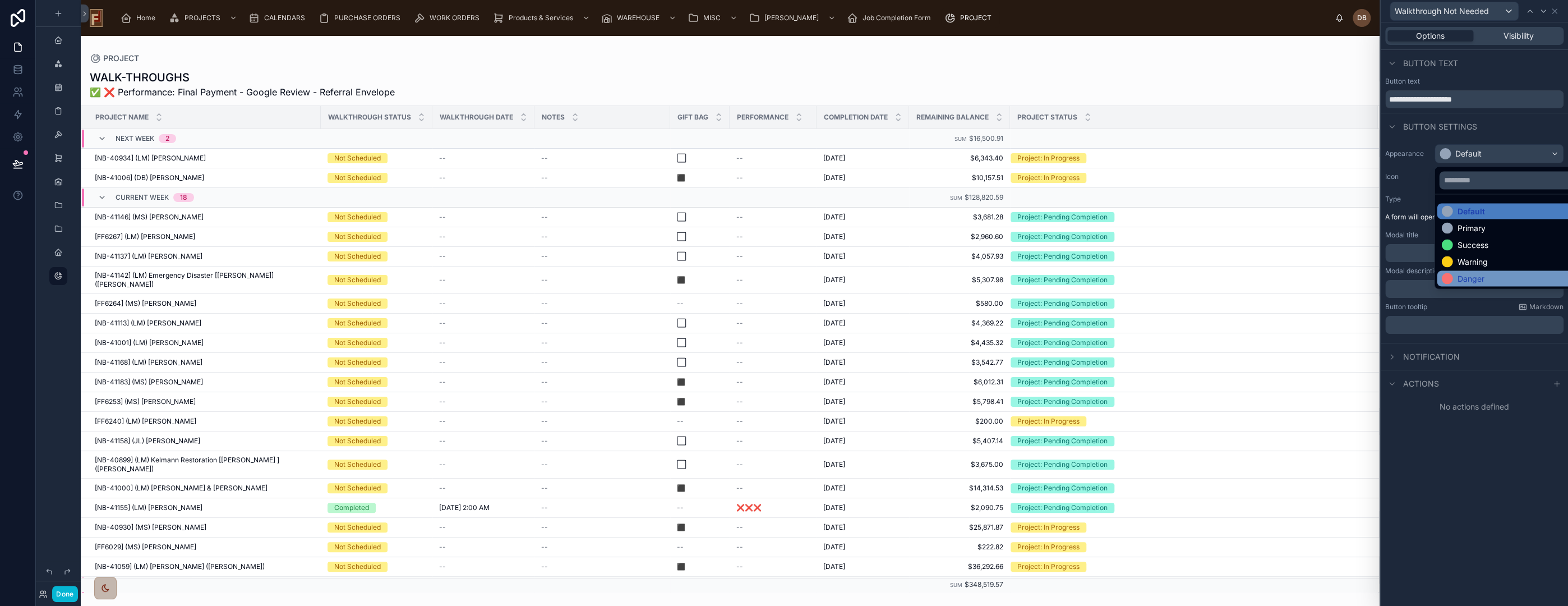
click at [1483, 273] on div "Danger" at bounding box center [1470, 278] width 27 height 11
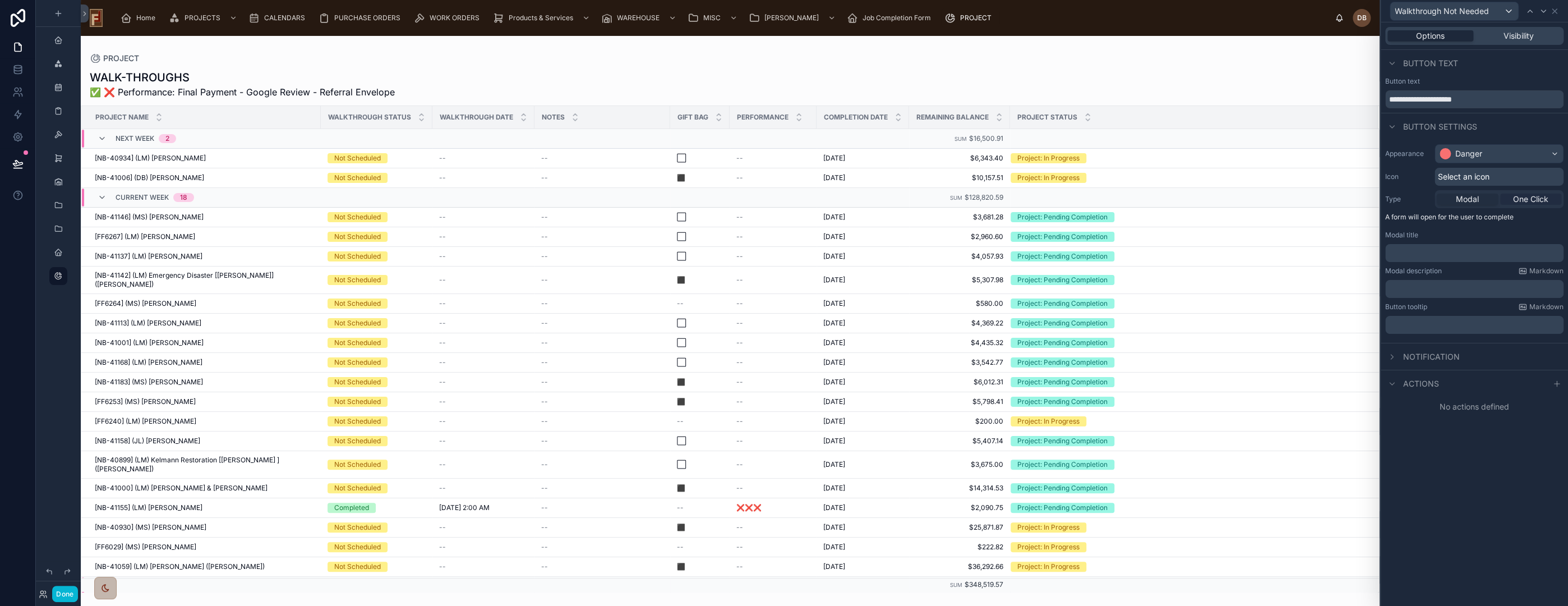
click at [1538, 200] on span "One Click" at bounding box center [1531, 198] width 36 height 11
click at [1558, 305] on icon at bounding box center [1556, 306] width 9 height 9
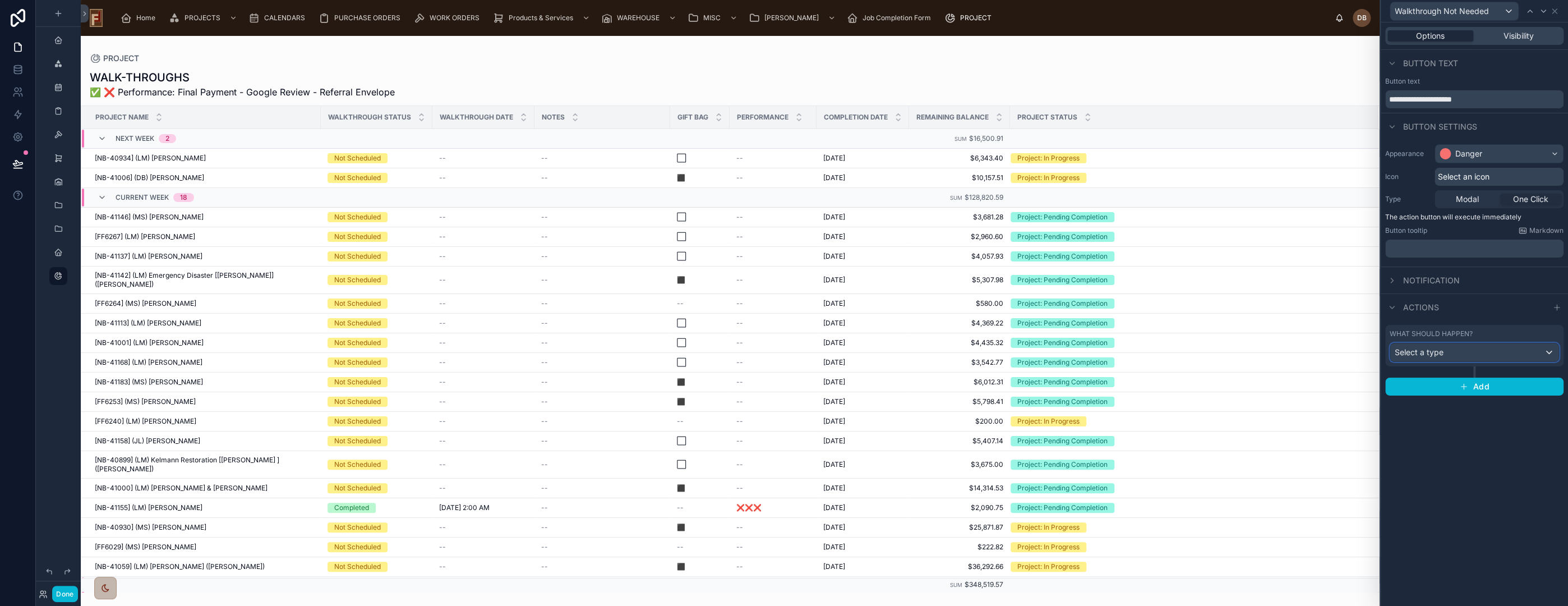
click at [1458, 352] on div "Select a type" at bounding box center [1475, 352] width 169 height 18
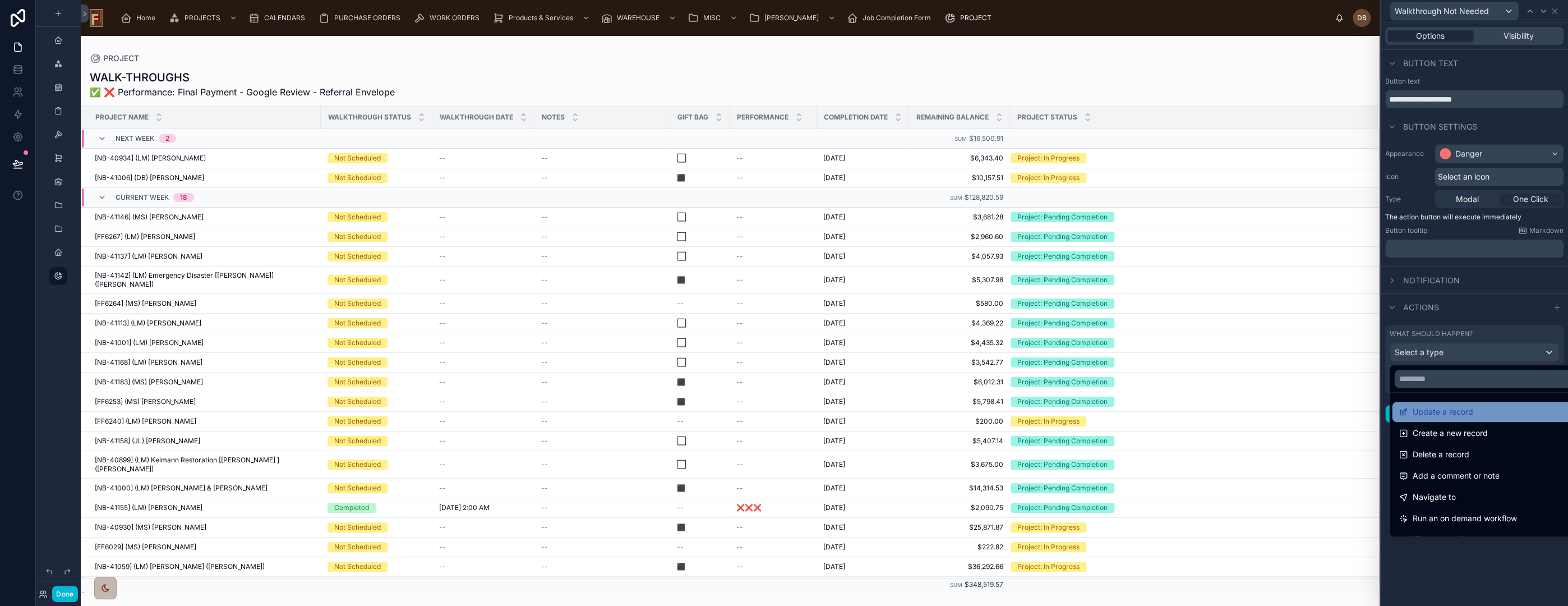
click at [1471, 407] on span "Update a record" at bounding box center [1442, 412] width 60 height 14
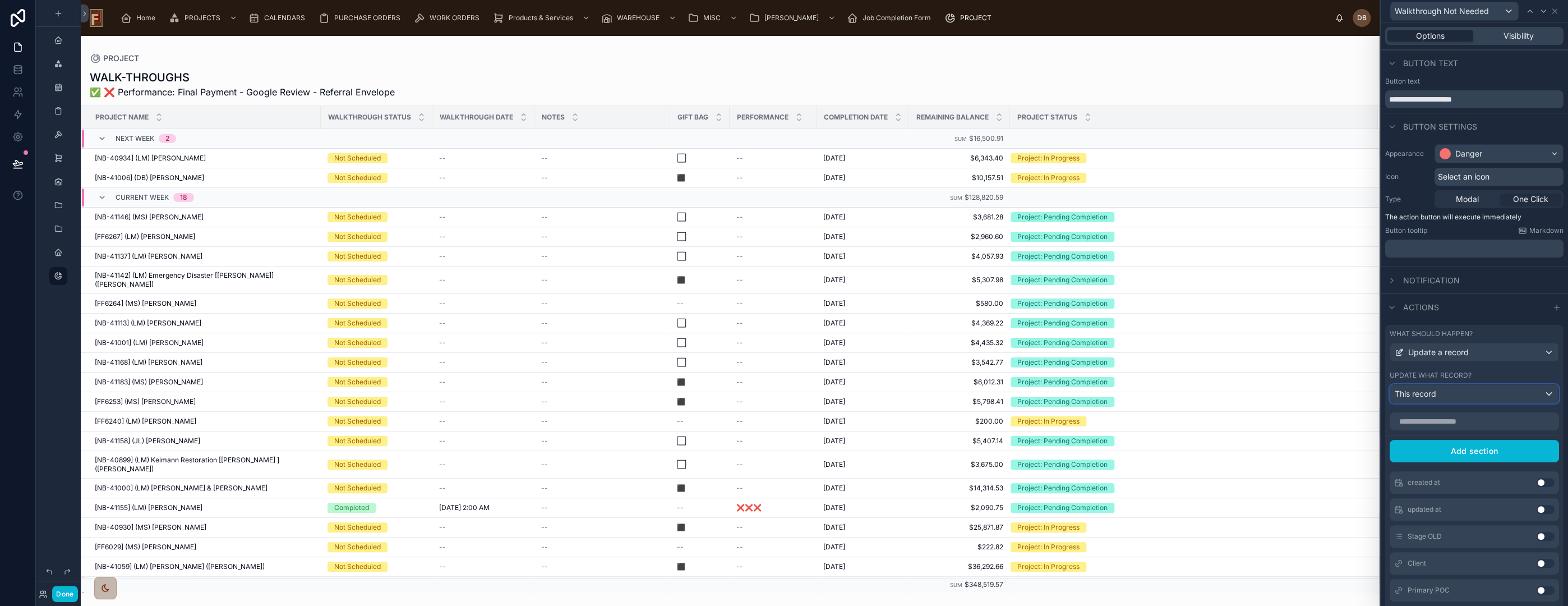
click at [1460, 394] on div "This record" at bounding box center [1475, 394] width 169 height 18
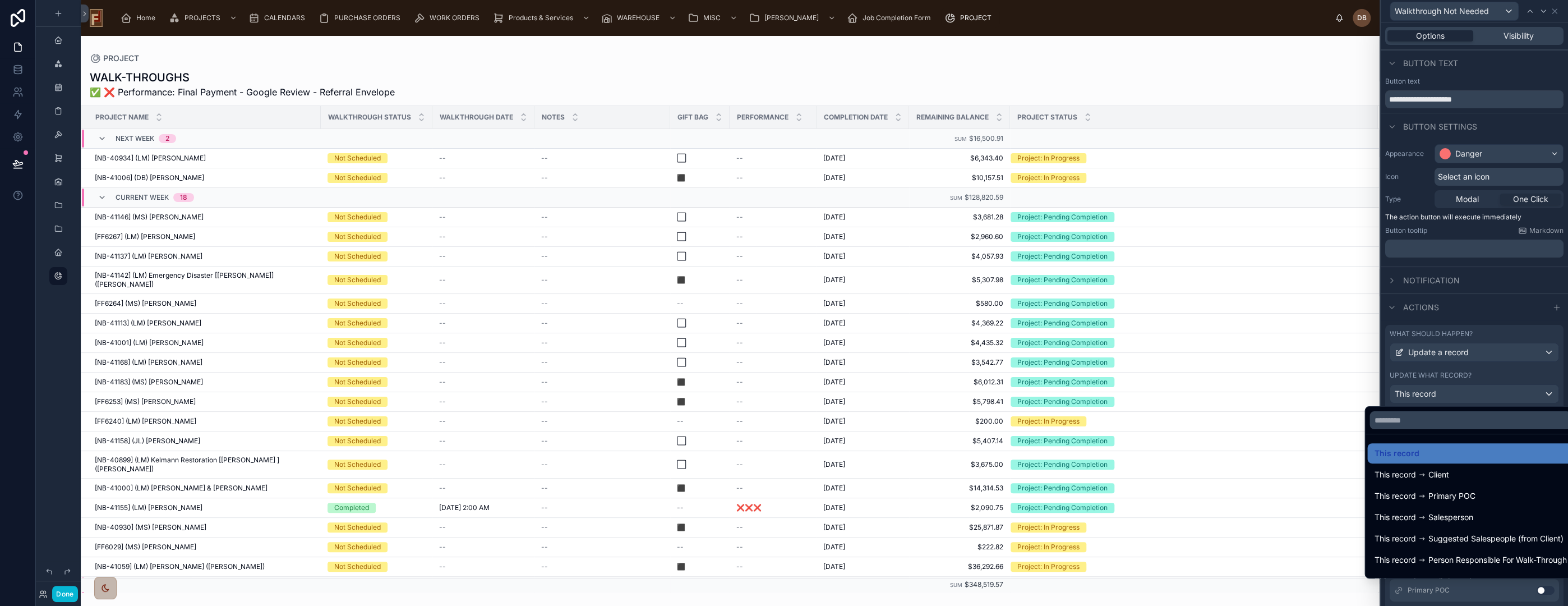
click at [1460, 394] on div at bounding box center [1474, 303] width 187 height 606
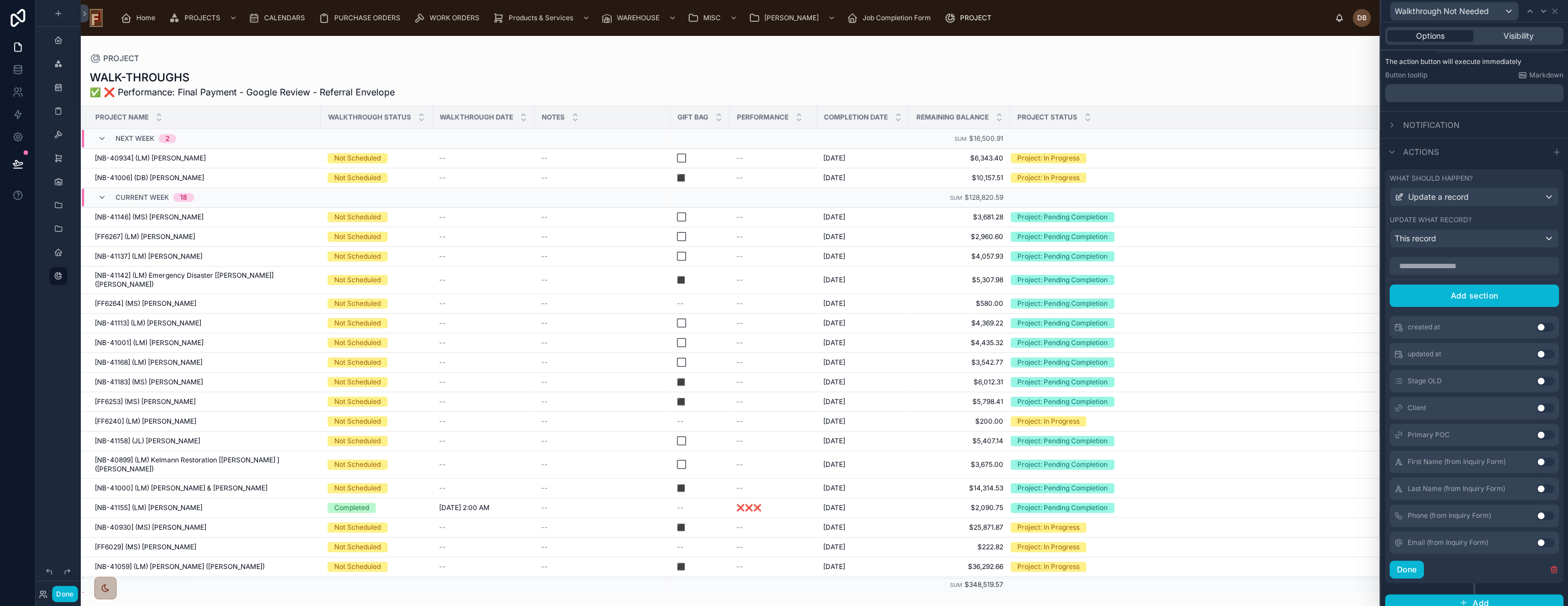
scroll to position [165, 0]
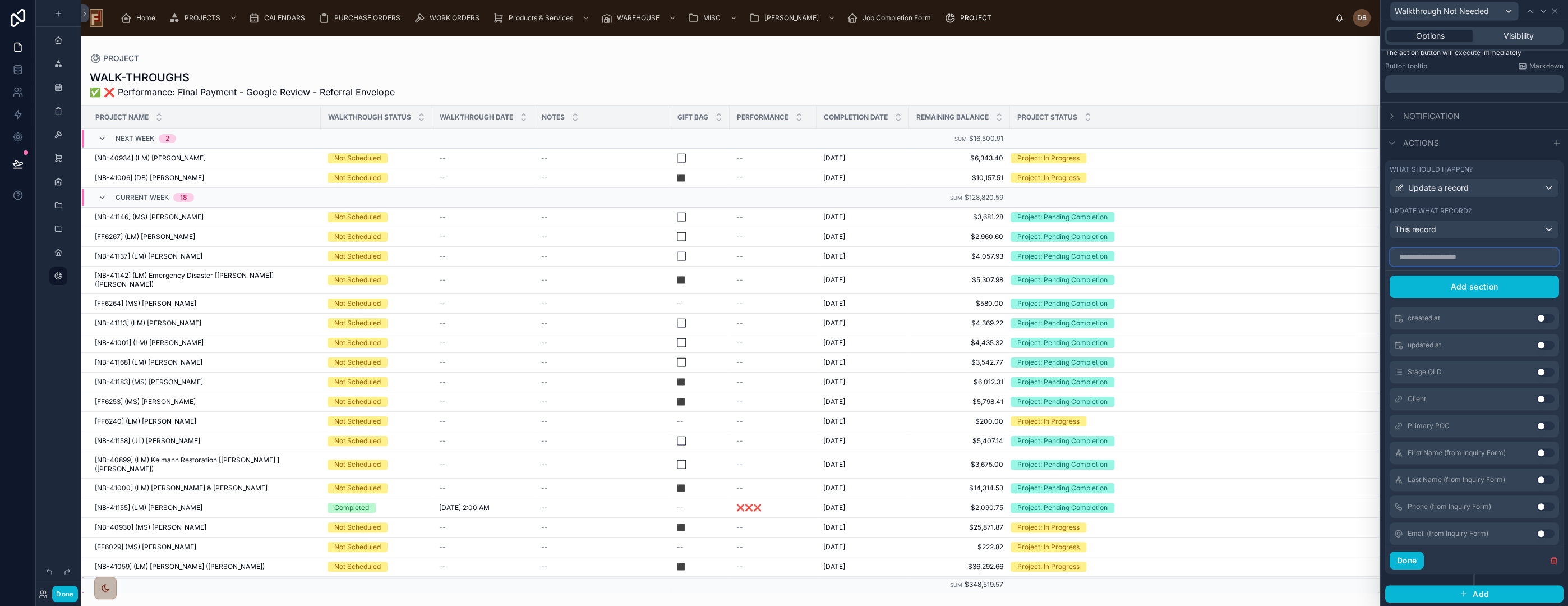
click at [1450, 256] on input "text" at bounding box center [1474, 257] width 170 height 18
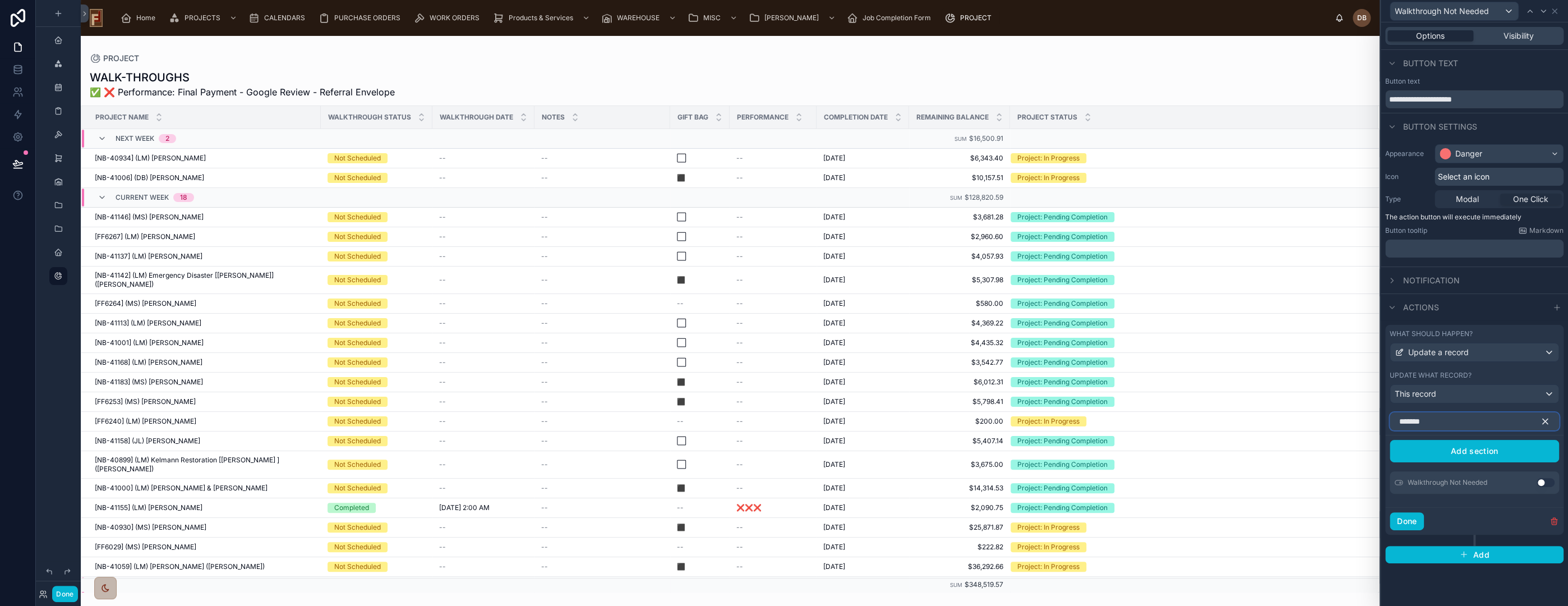
type input "*******"
click at [1541, 481] on button "Use setting" at bounding box center [1545, 482] width 18 height 9
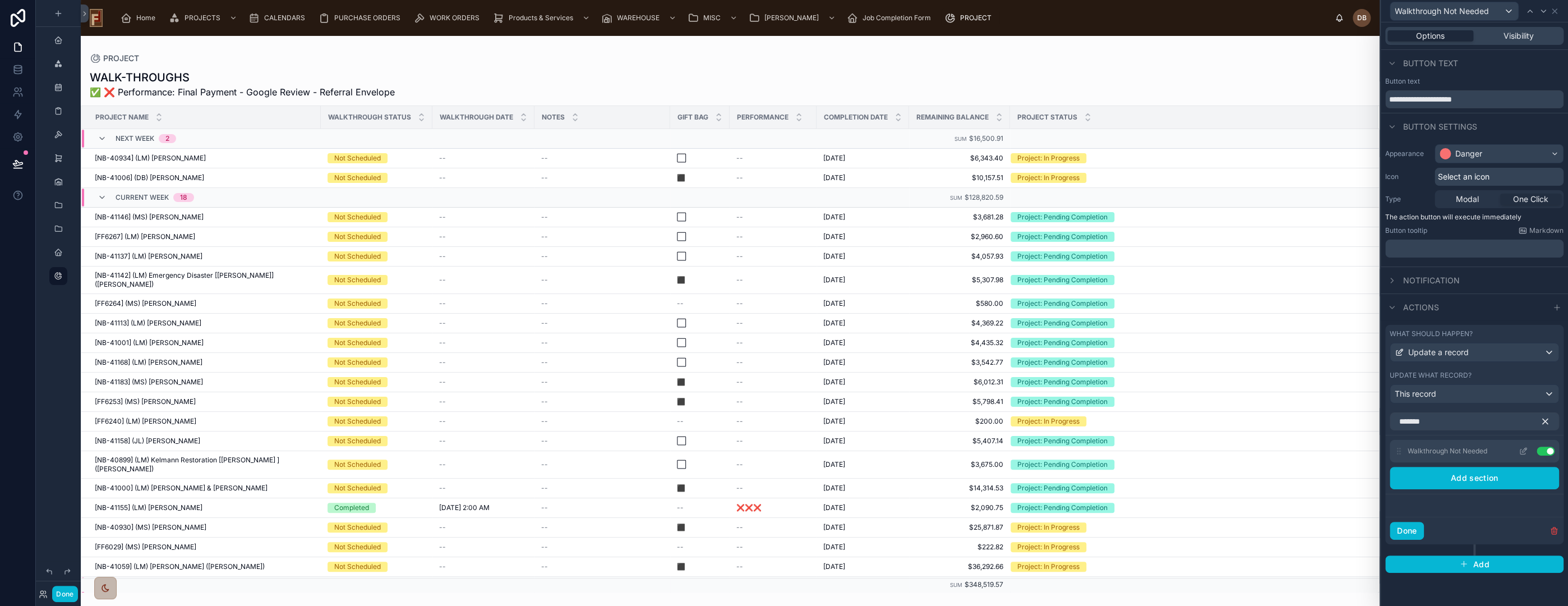
click at [1522, 449] on icon at bounding box center [1524, 449] width 5 height 5
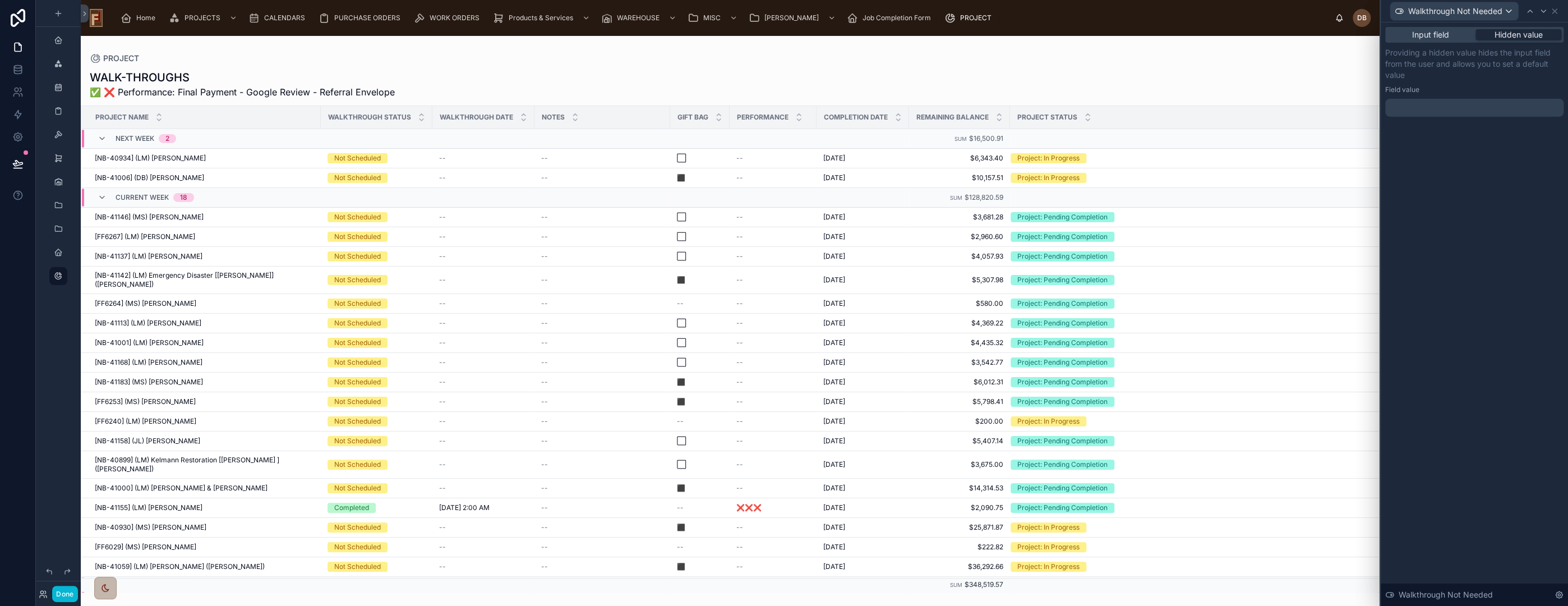
click at [1480, 107] on div at bounding box center [1475, 108] width 179 height 18
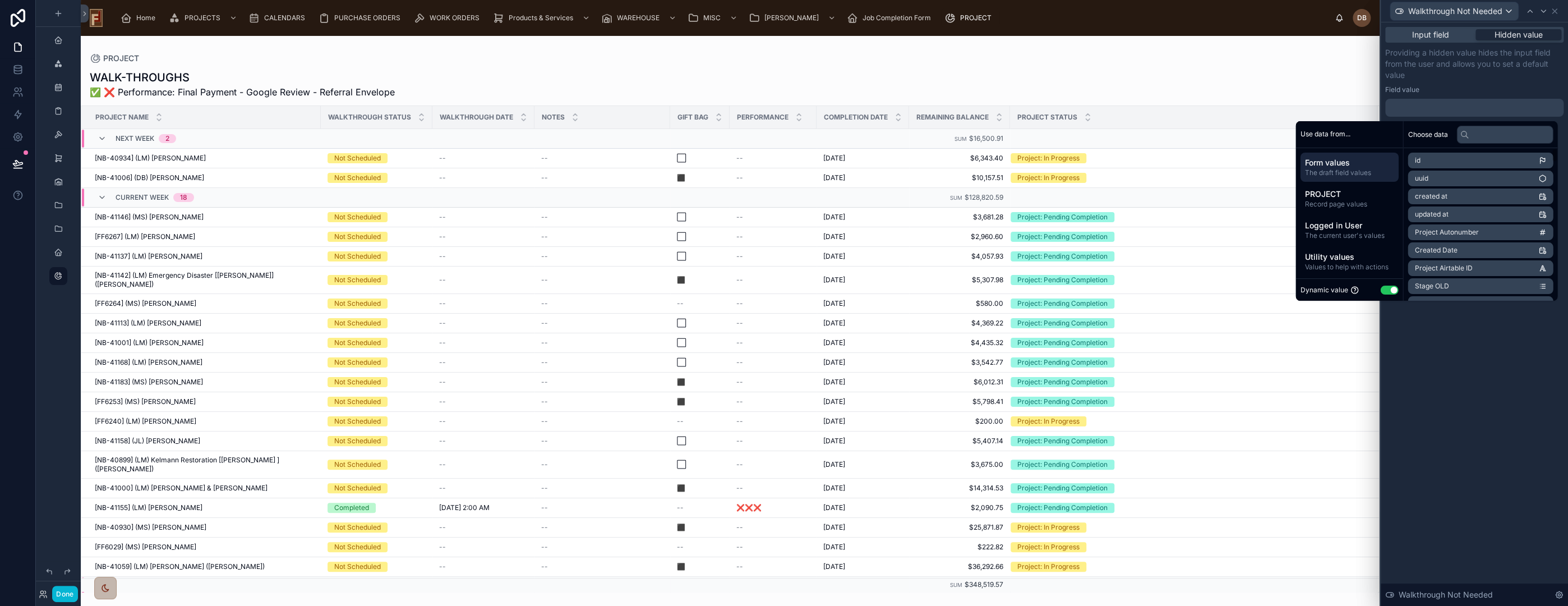
click at [1386, 291] on button "Use setting" at bounding box center [1389, 290] width 18 height 9
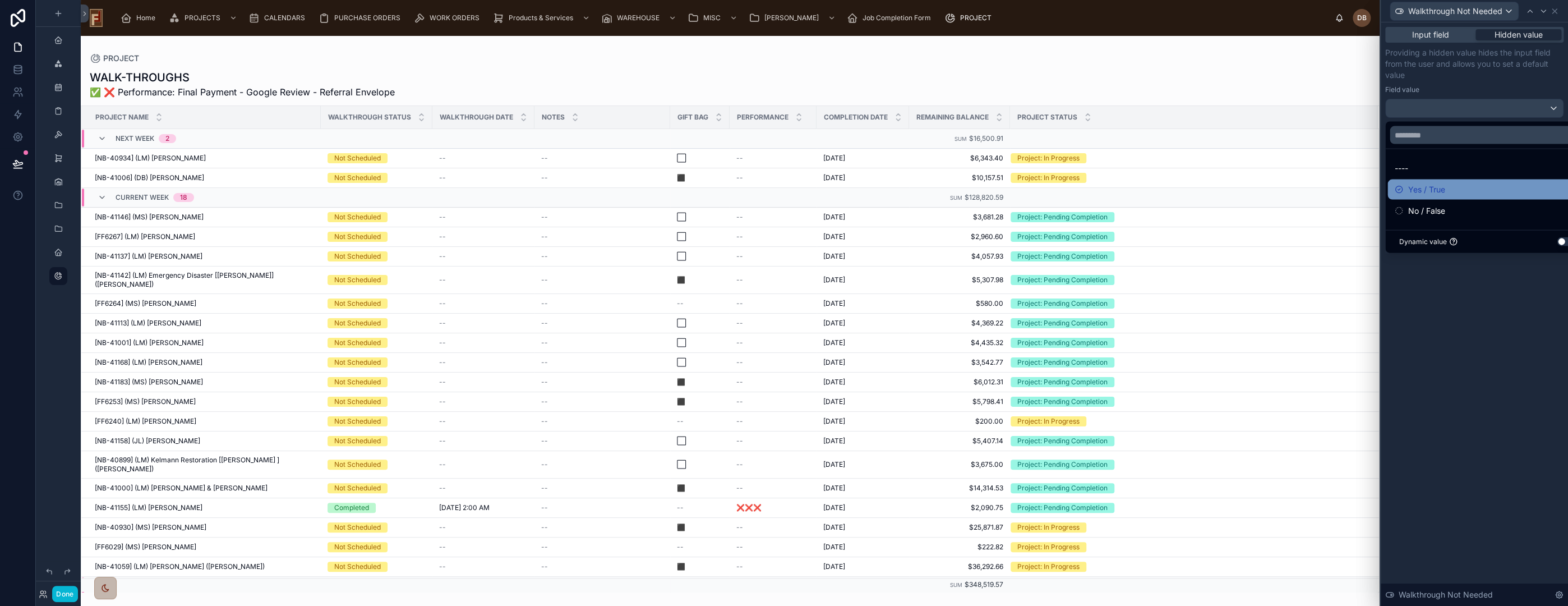
click at [1449, 189] on div "Yes / True" at bounding box center [1487, 189] width 185 height 14
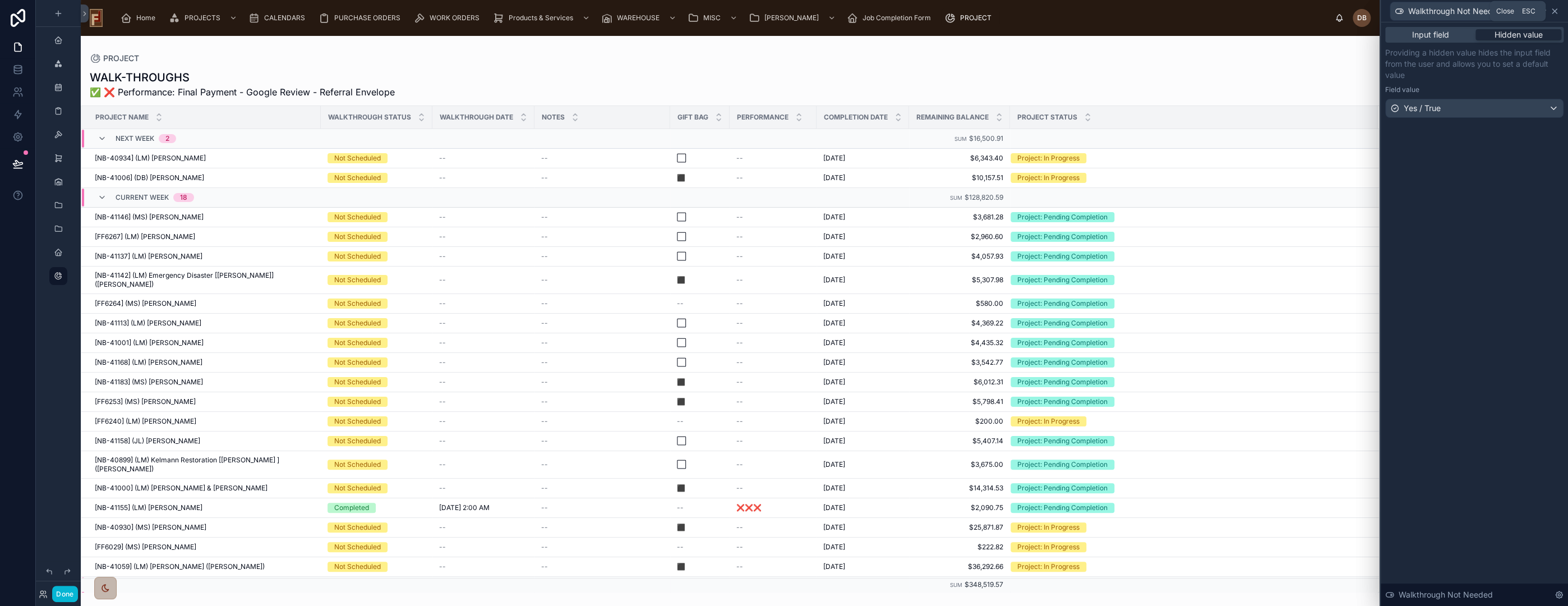
click at [1554, 9] on icon at bounding box center [1554, 11] width 9 height 9
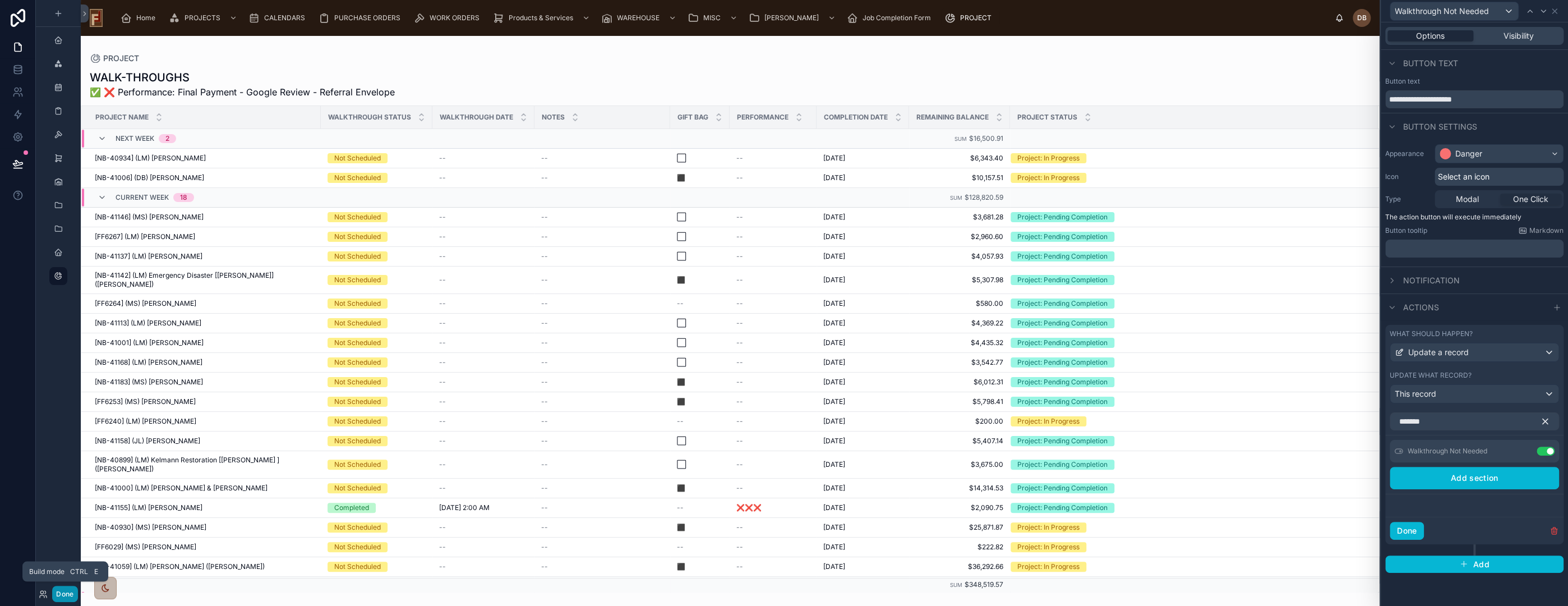
click at [65, 591] on button "Done" at bounding box center [64, 593] width 25 height 16
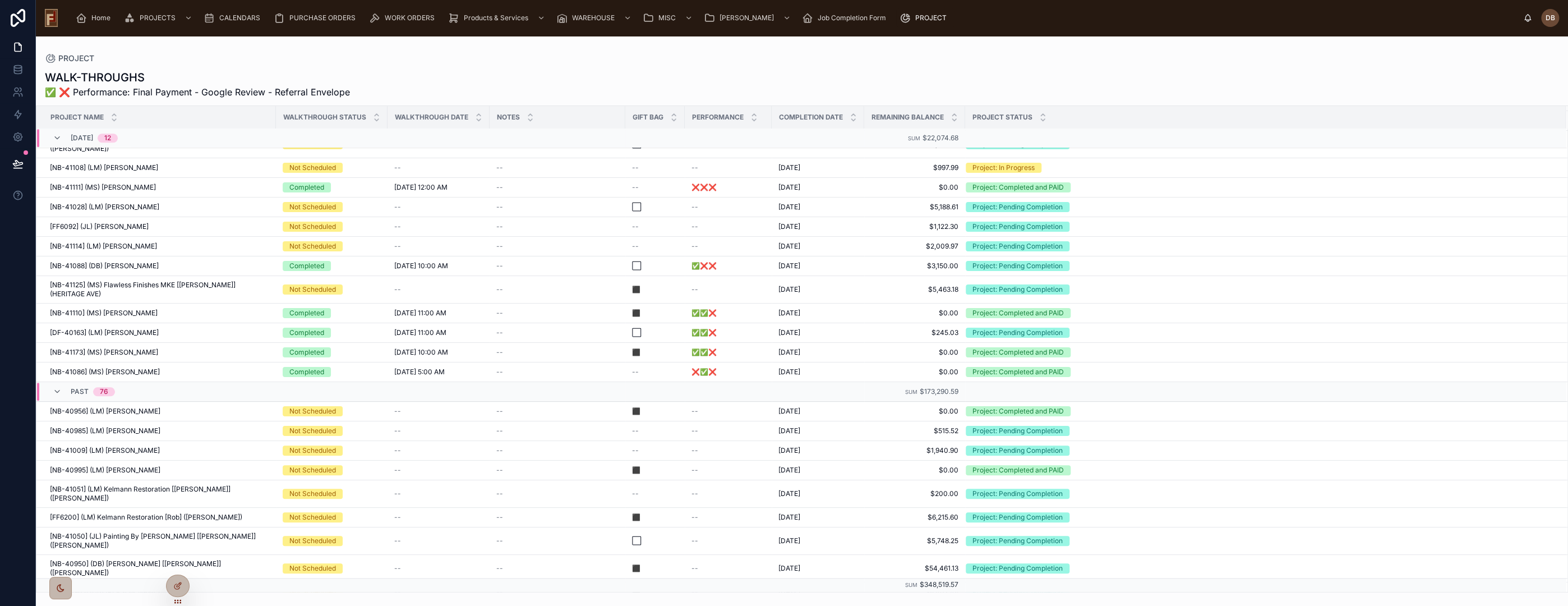
scroll to position [1006, 0]
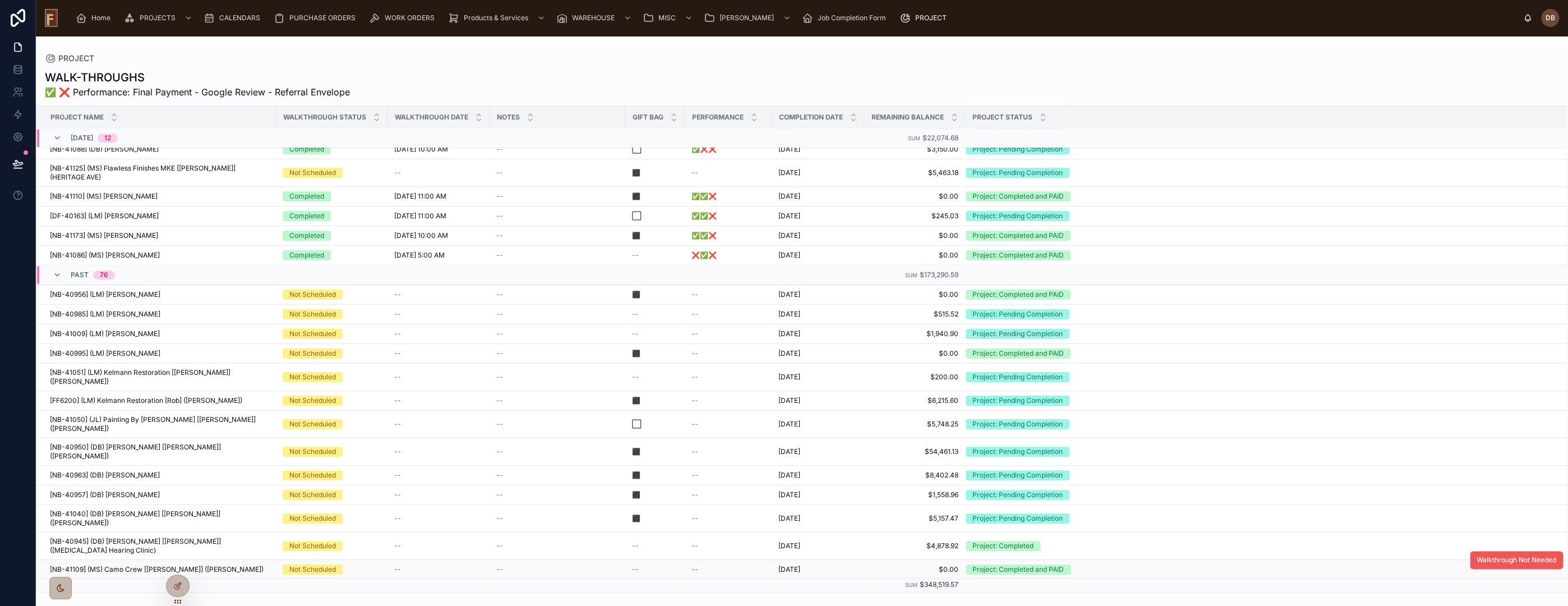
click at [1481, 555] on span "Walkthrough Not Needed" at bounding box center [1516, 559] width 79 height 9
click at [179, 585] on icon at bounding box center [179, 584] width 5 height 5
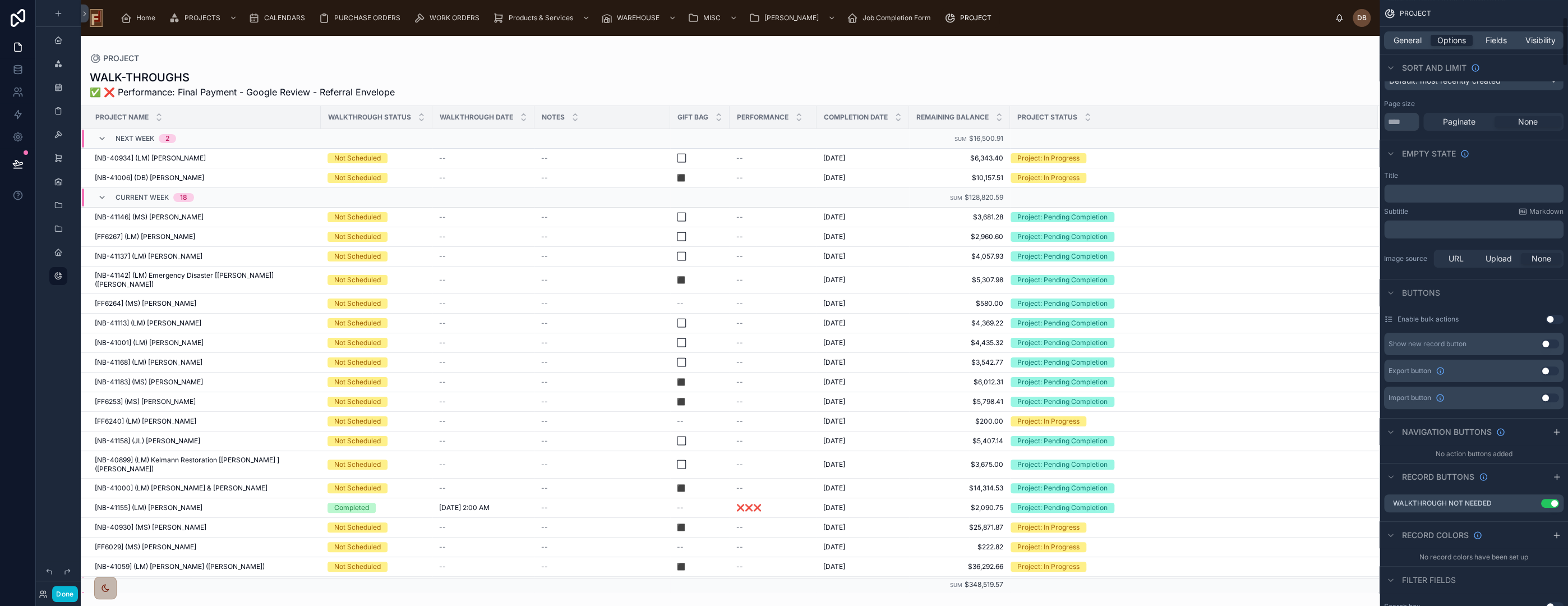
scroll to position [249, 0]
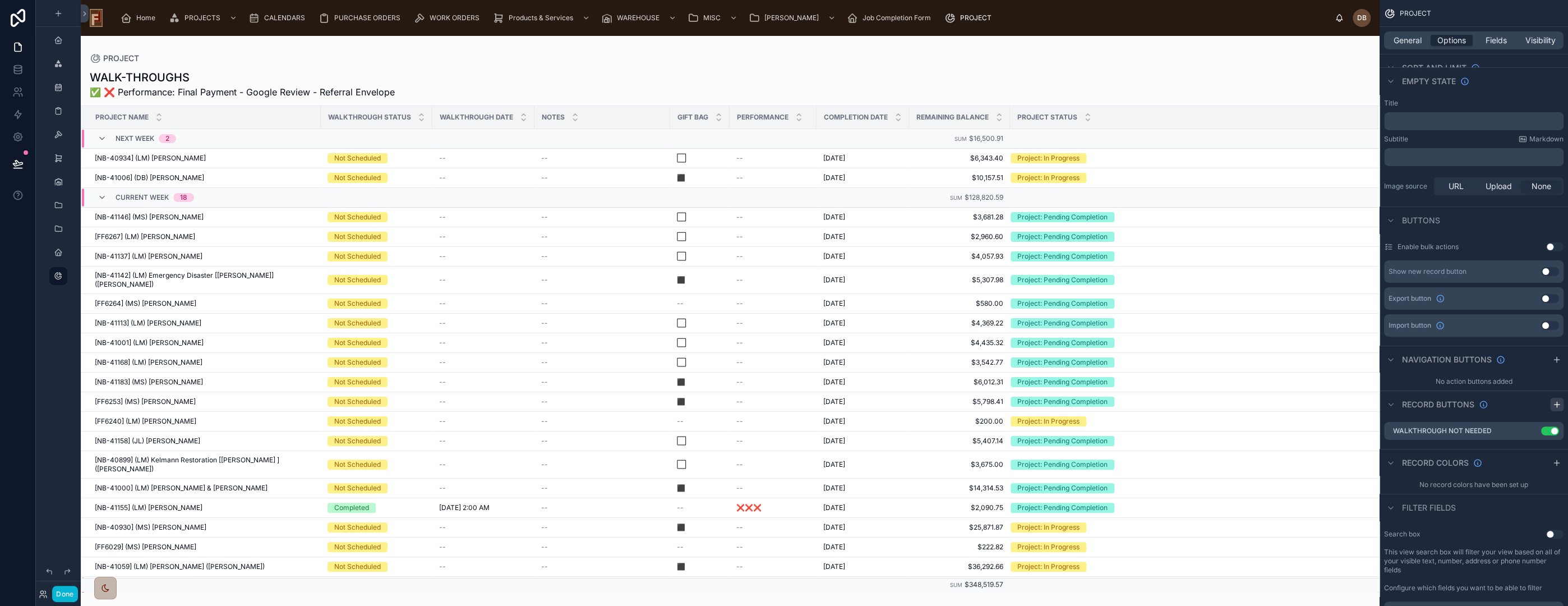
click at [1557, 400] on icon "scrollable content" at bounding box center [1556, 404] width 9 height 9
click at [1532, 449] on icon "scrollable content" at bounding box center [1533, 451] width 5 height 5
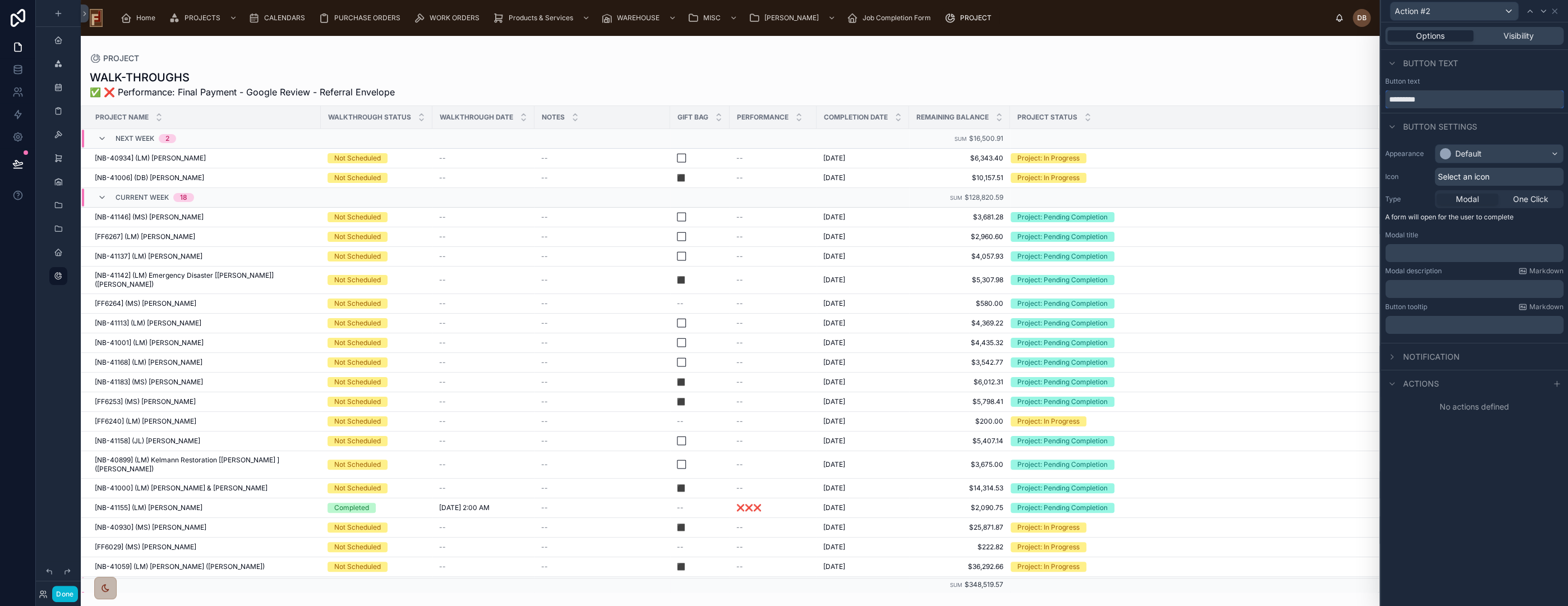
drag, startPoint x: 1439, startPoint y: 101, endPoint x: 1374, endPoint y: 101, distance: 65.0
click at [1374, 101] on div "Action #2 Options Visibility Button text Button text ********* Button settings …" at bounding box center [784, 303] width 1568 height 606
type input "**********"
click at [1467, 152] on div "Default" at bounding box center [1468, 153] width 27 height 11
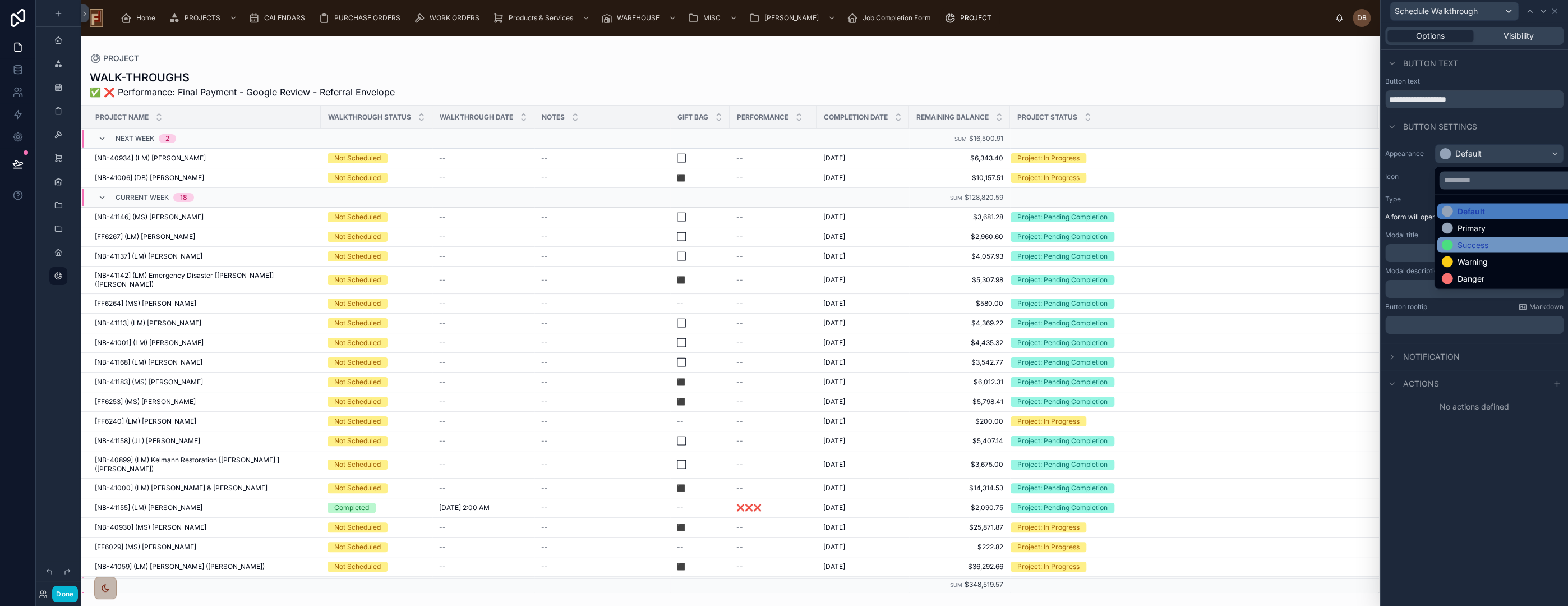
click at [1493, 242] on div "Success" at bounding box center [1510, 244] width 140 height 11
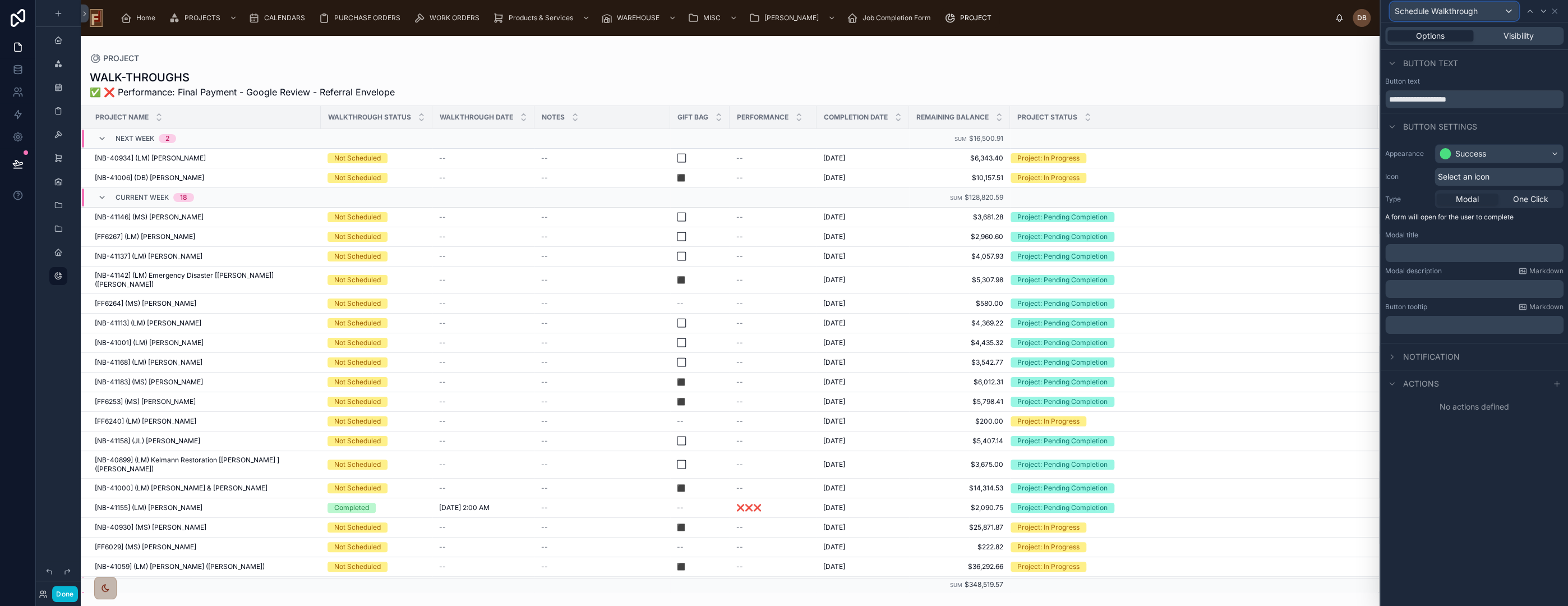
click at [1470, 5] on div "Schedule Walkthrough" at bounding box center [1454, 11] width 128 height 18
click at [1460, 64] on span "Walkthrough Not Needed" at bounding box center [1445, 70] width 94 height 14
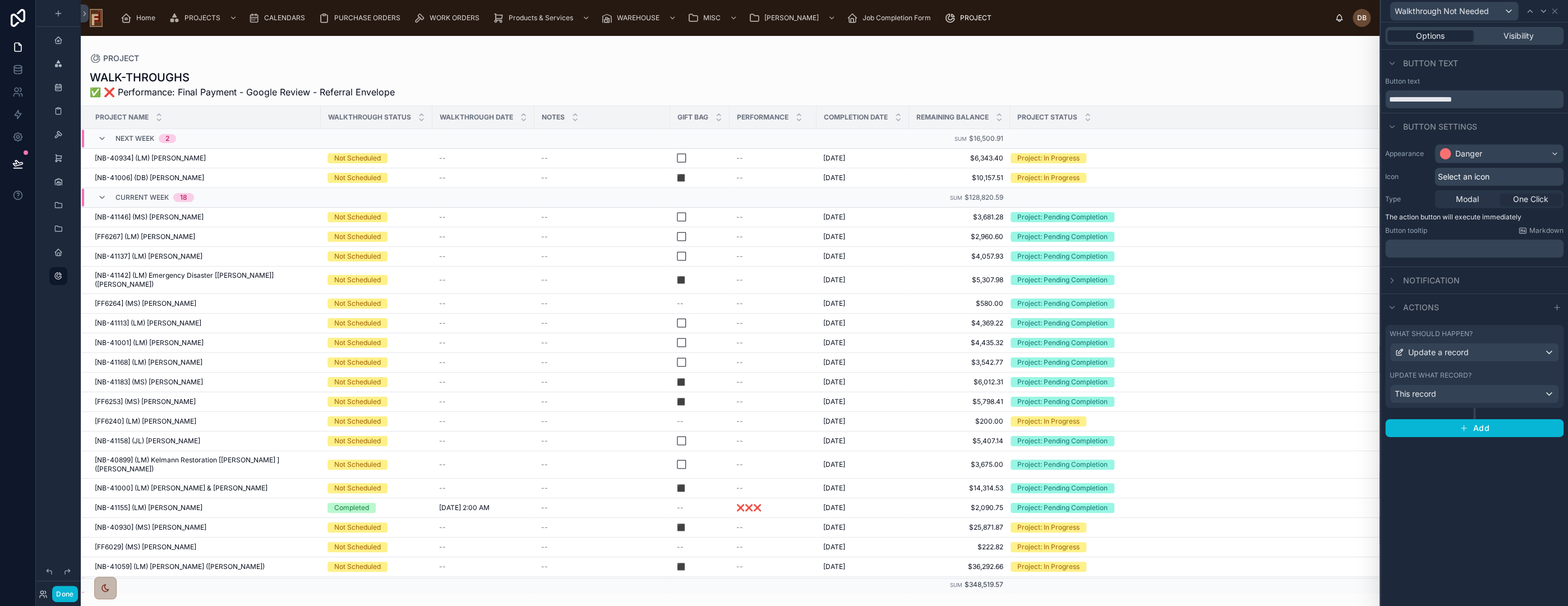
click at [1495, 174] on div "Select an icon" at bounding box center [1499, 177] width 129 height 18
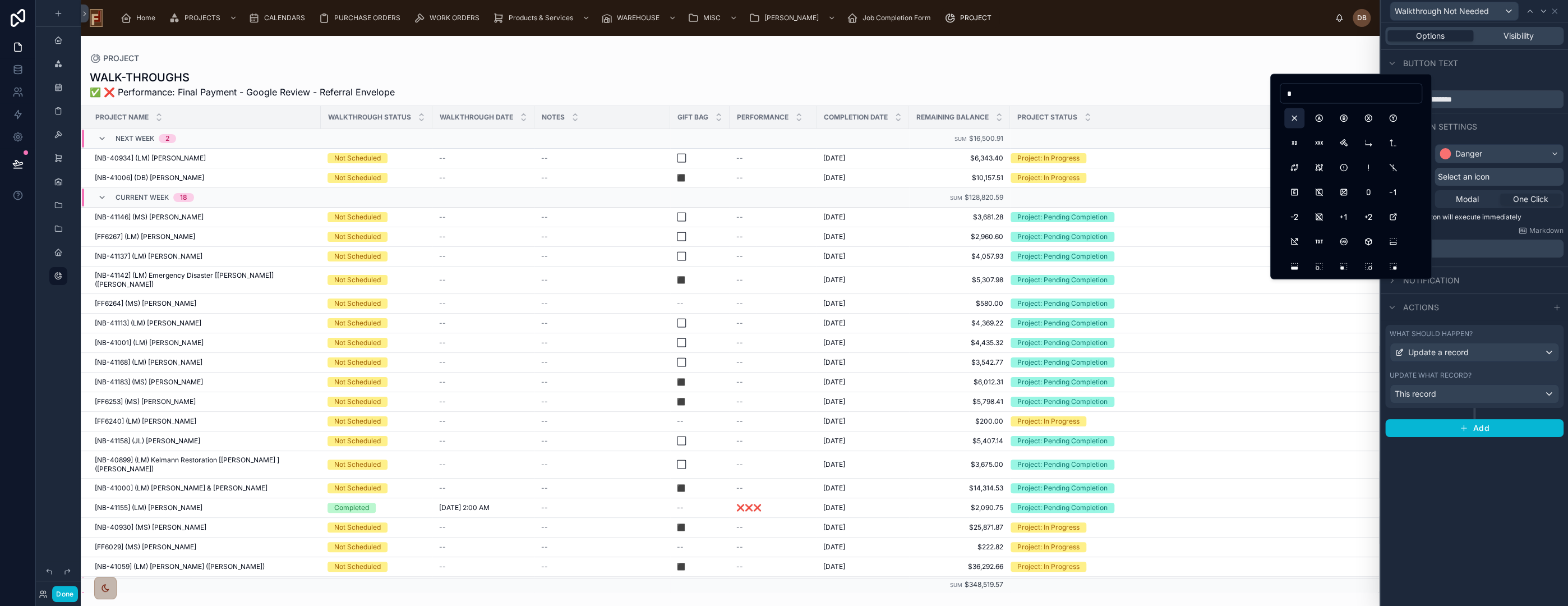
type input "*"
click at [1293, 115] on button "X" at bounding box center [1294, 118] width 20 height 20
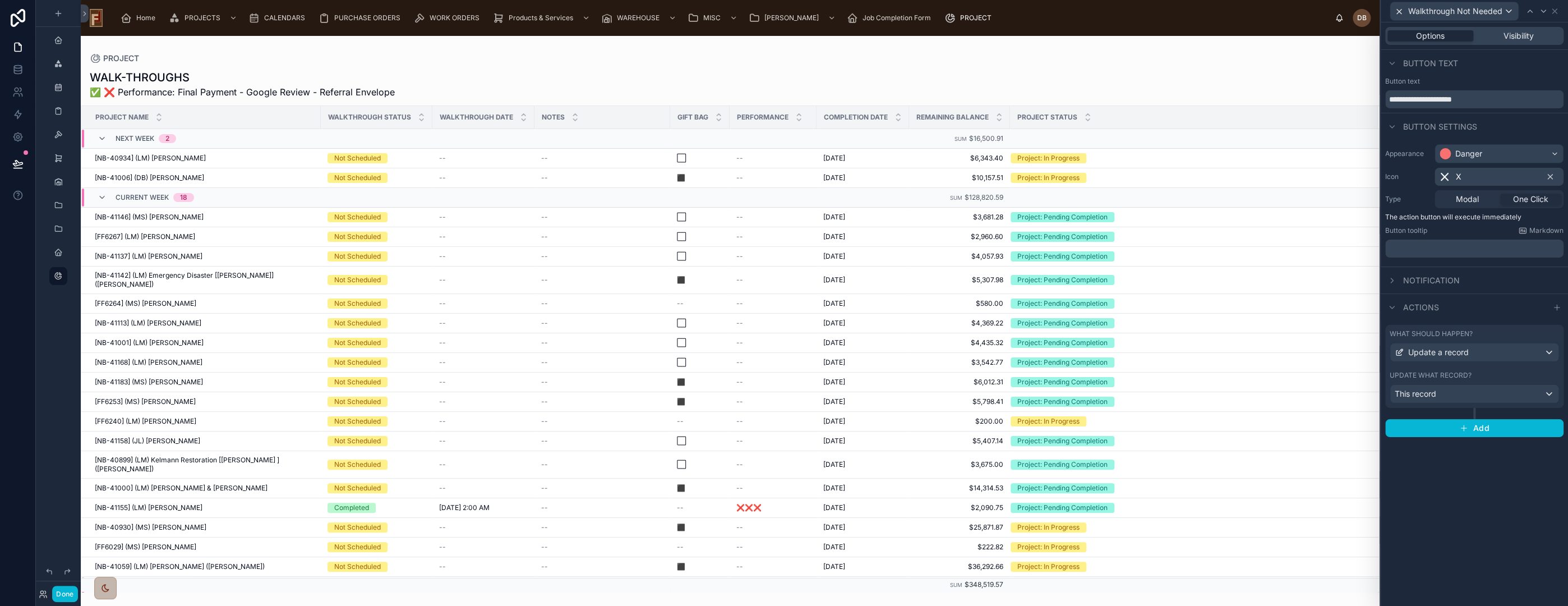
scroll to position [323, 0]
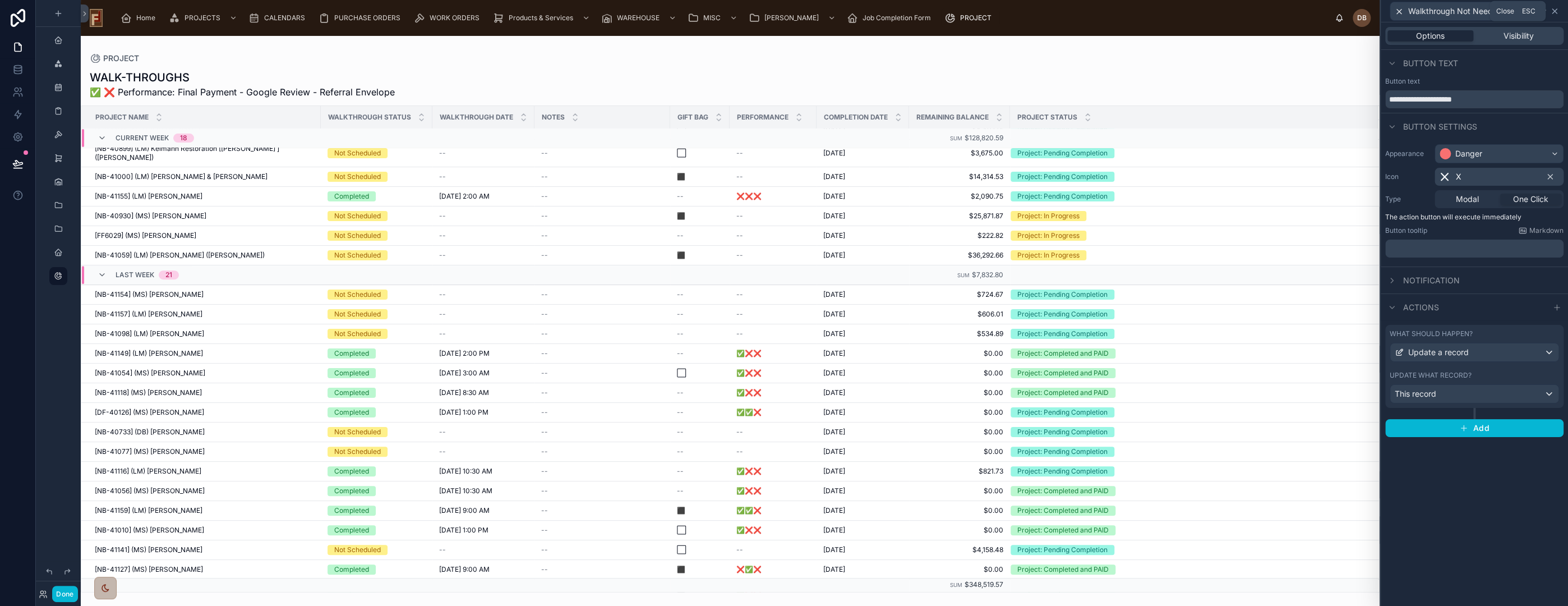
click at [1557, 10] on icon at bounding box center [1554, 11] width 9 height 9
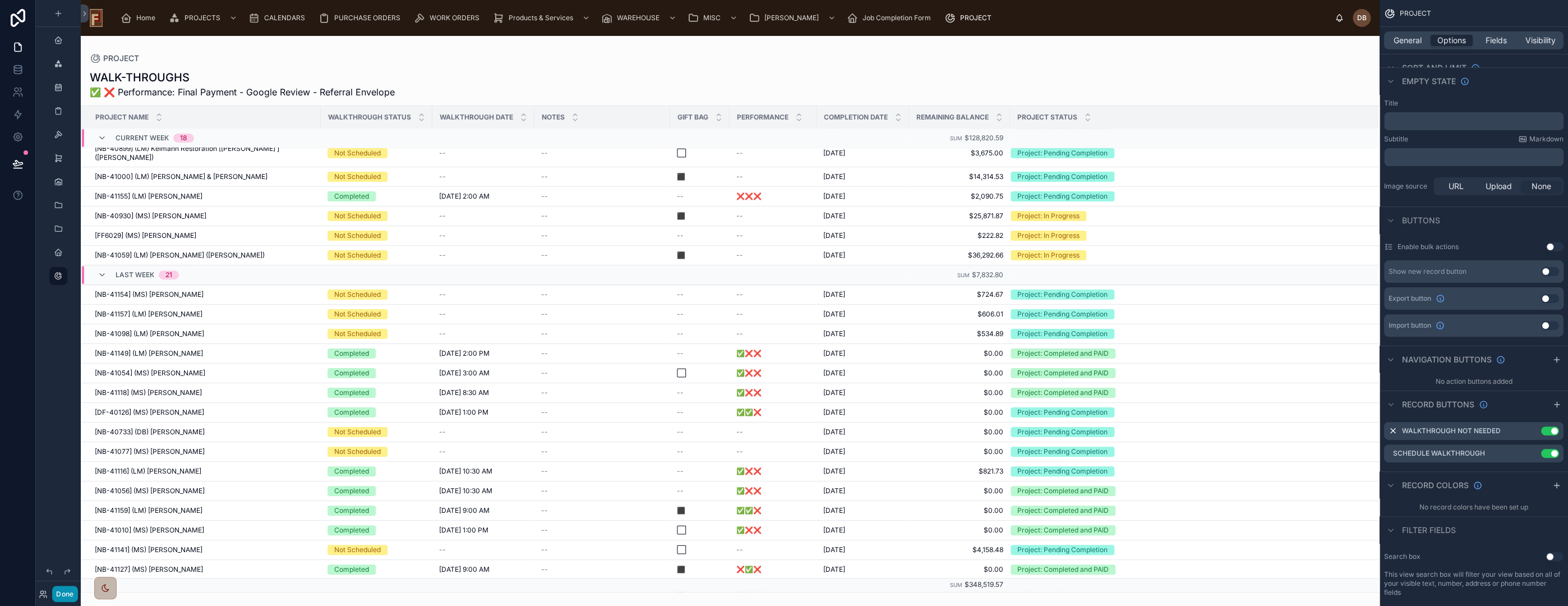
click at [69, 591] on button "Done" at bounding box center [64, 593] width 25 height 16
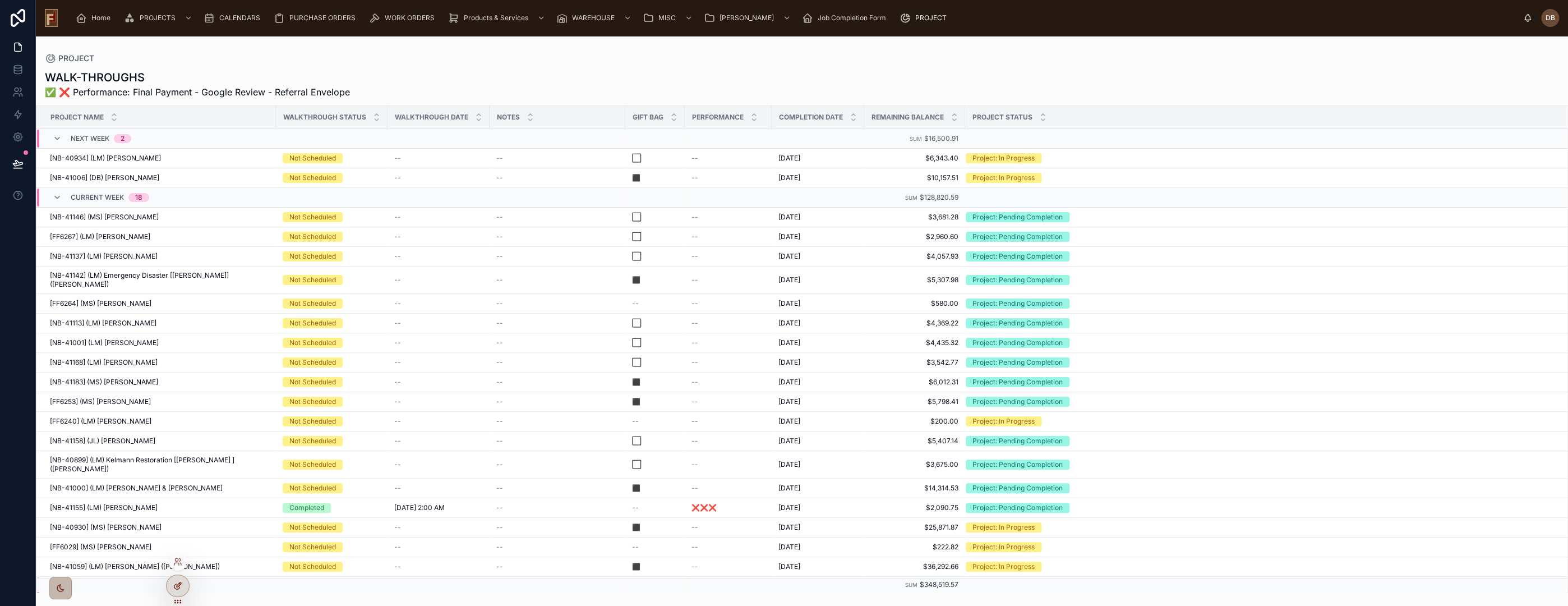
click at [178, 583] on icon at bounding box center [178, 585] width 9 height 9
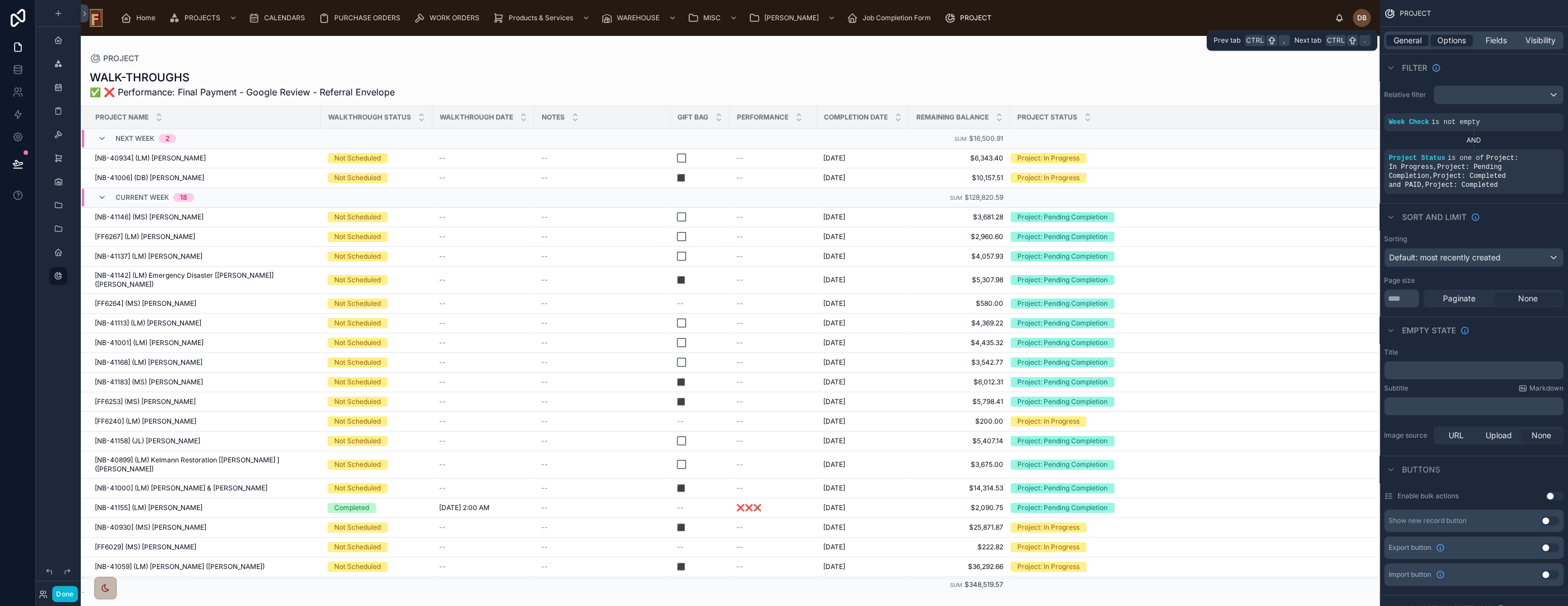
click at [1413, 40] on span "General" at bounding box center [1407, 40] width 28 height 11
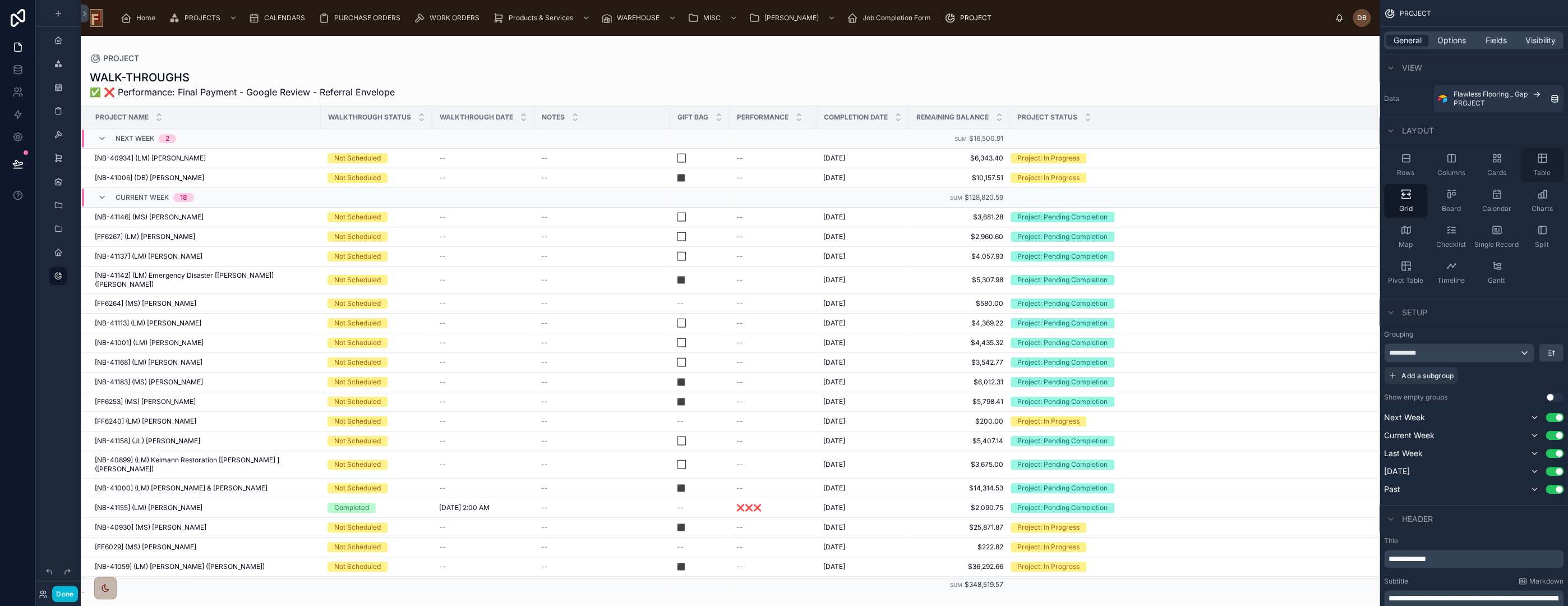
click at [1543, 157] on icon "scrollable content" at bounding box center [1541, 157] width 8 height 0
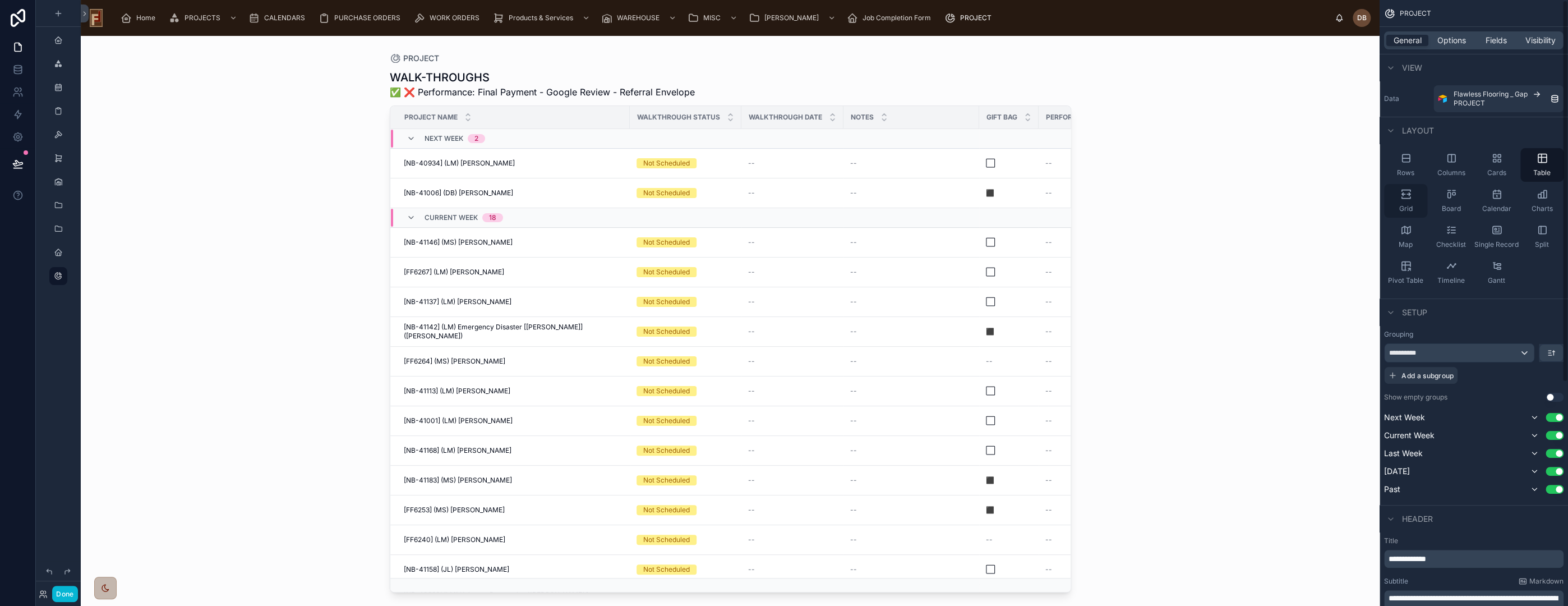
click at [1408, 200] on div "Grid" at bounding box center [1406, 200] width 44 height 34
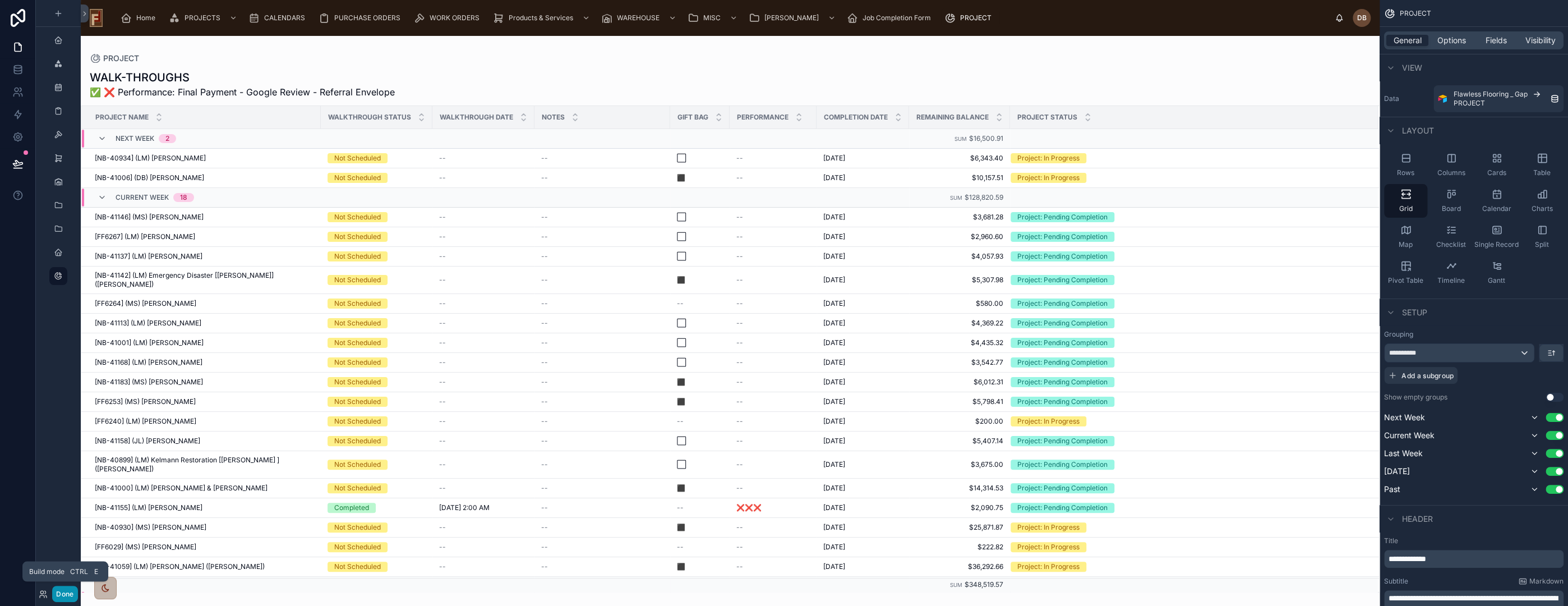
click at [64, 589] on button "Done" at bounding box center [64, 593] width 25 height 16
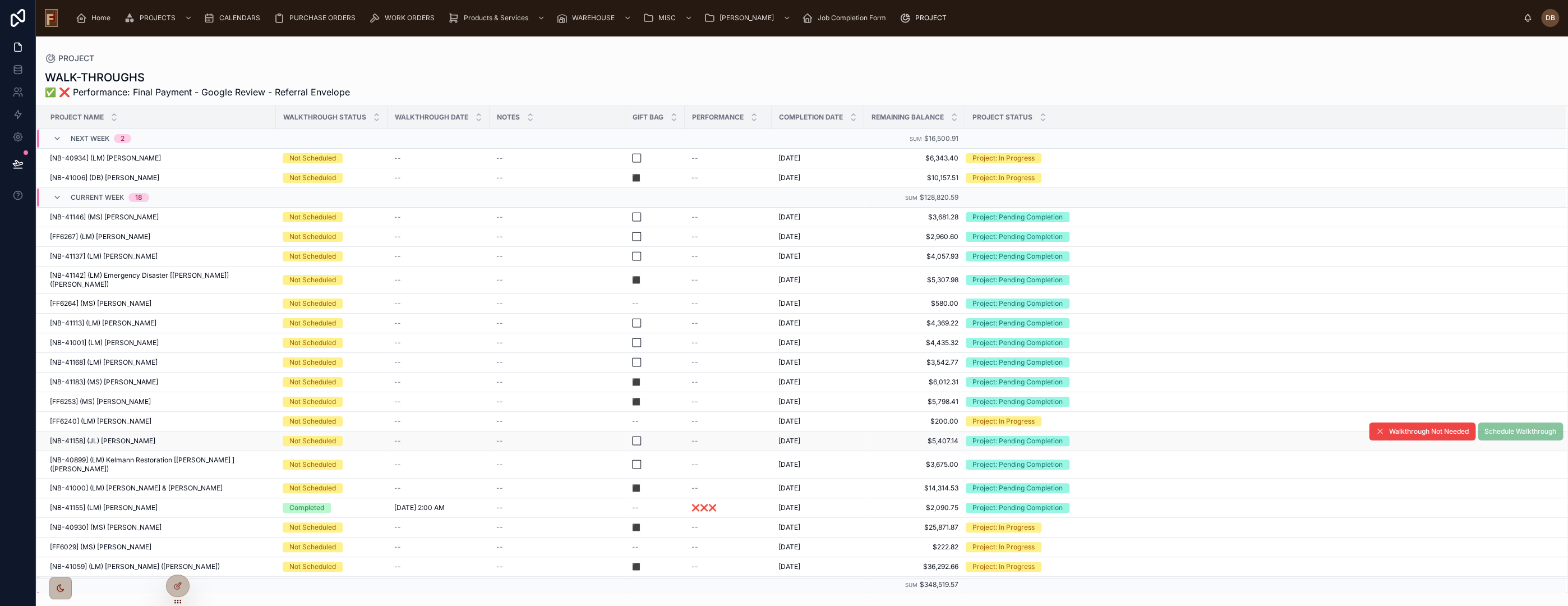
click at [171, 436] on div "[NB-41158] (JL) Prithu Sundd [NB-41158] (JL) Prithu Sundd" at bounding box center [159, 440] width 219 height 9
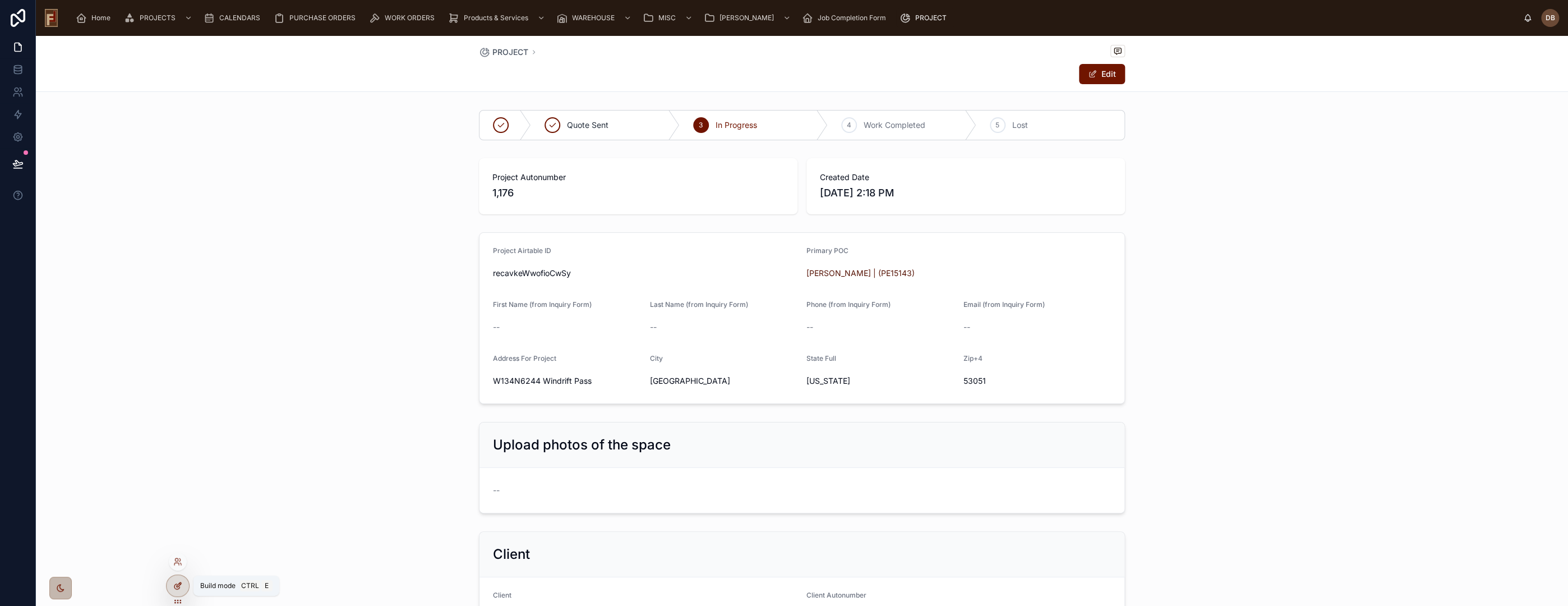
click at [176, 585] on icon at bounding box center [178, 585] width 9 height 9
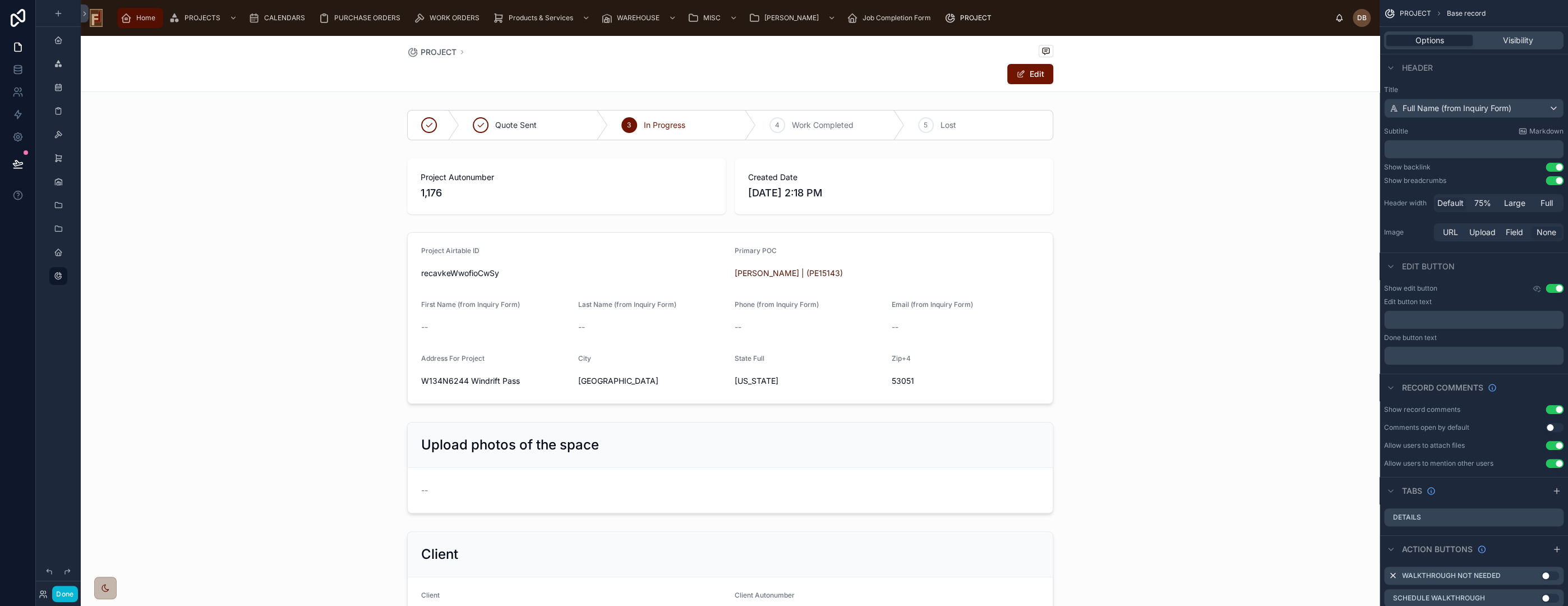
click at [145, 21] on span "Home" at bounding box center [145, 18] width 19 height 9
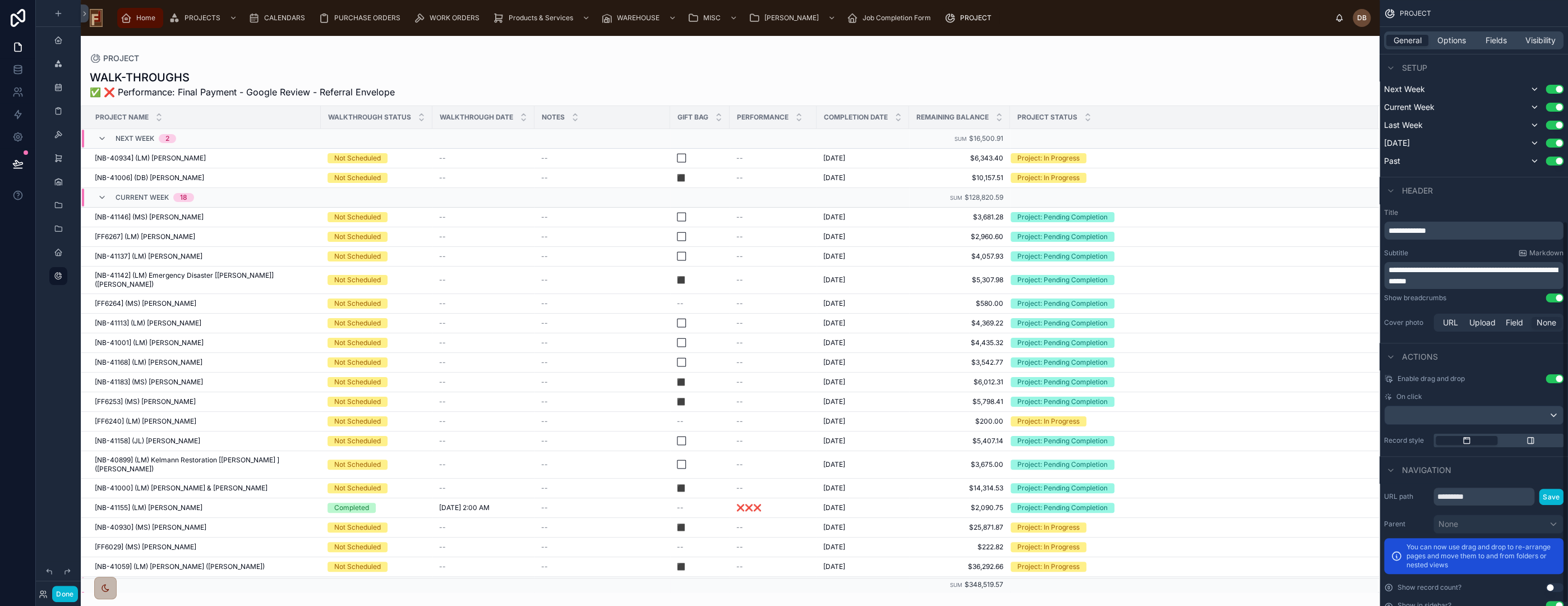
scroll to position [354, 0]
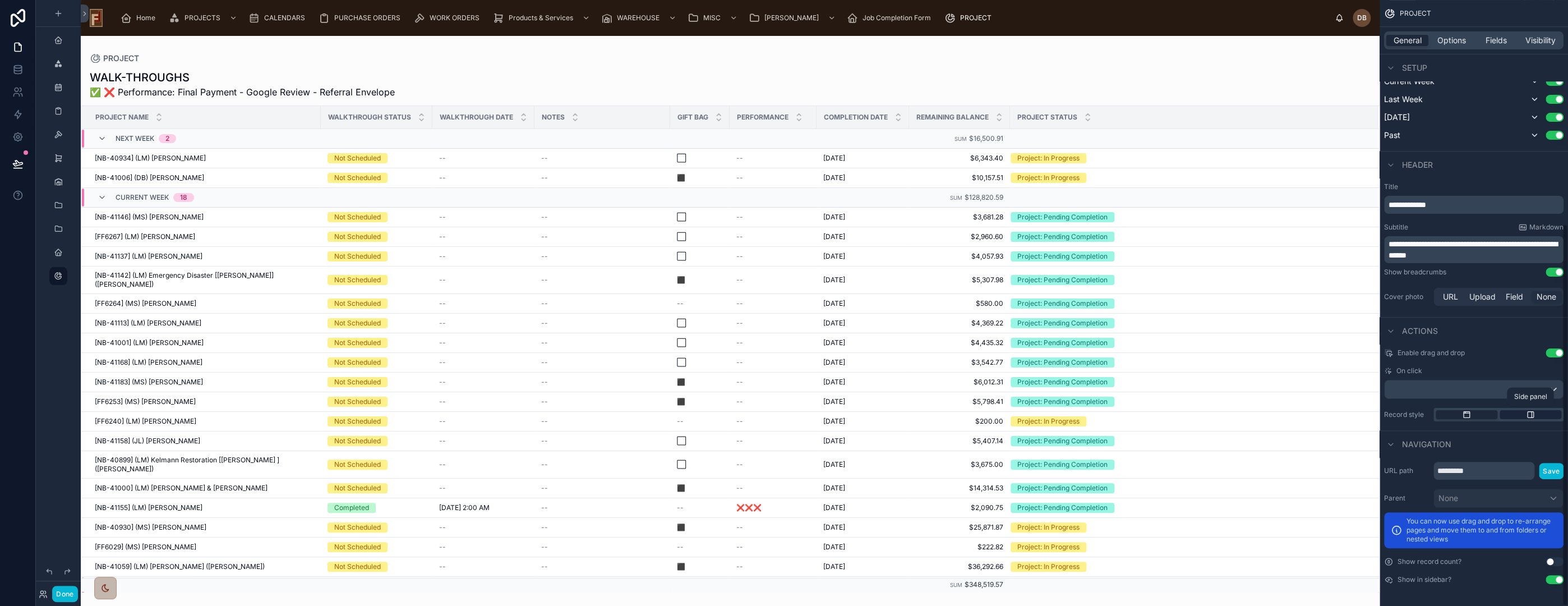
click at [1532, 417] on icon "scrollable content" at bounding box center [1530, 415] width 6 height 6
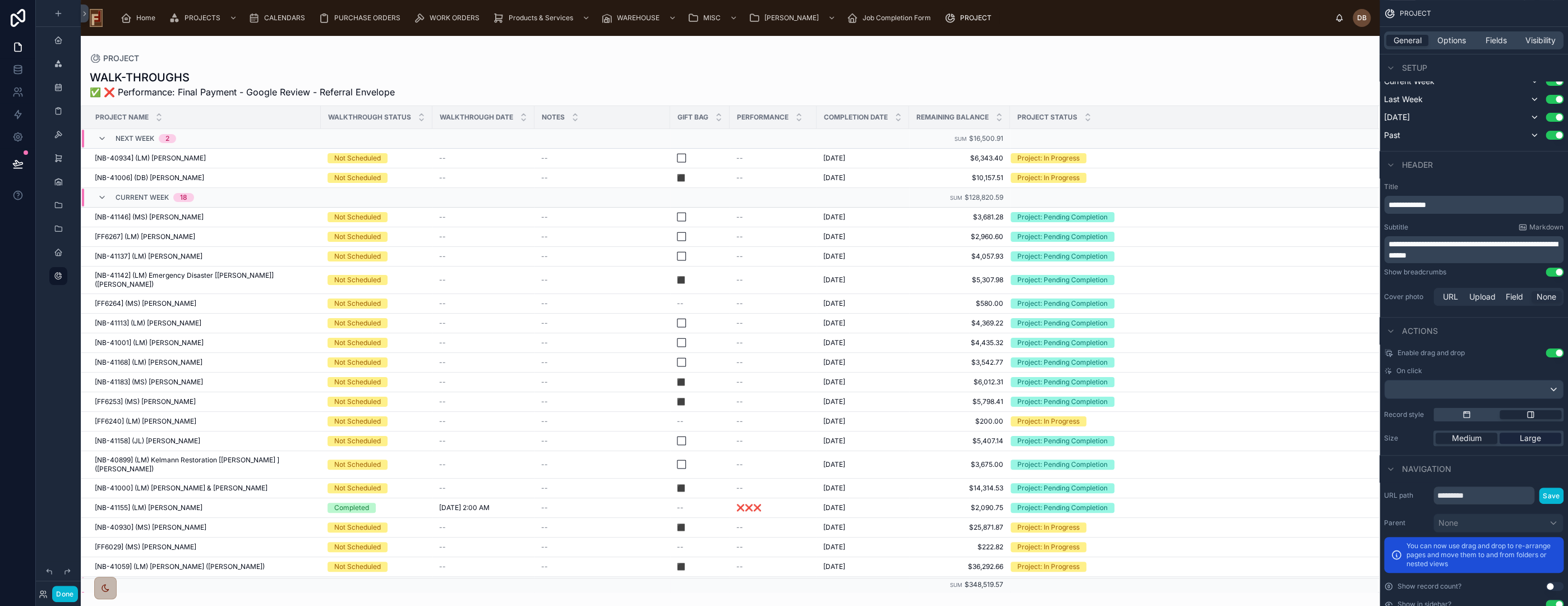
click at [1528, 438] on span "Large" at bounding box center [1529, 437] width 21 height 11
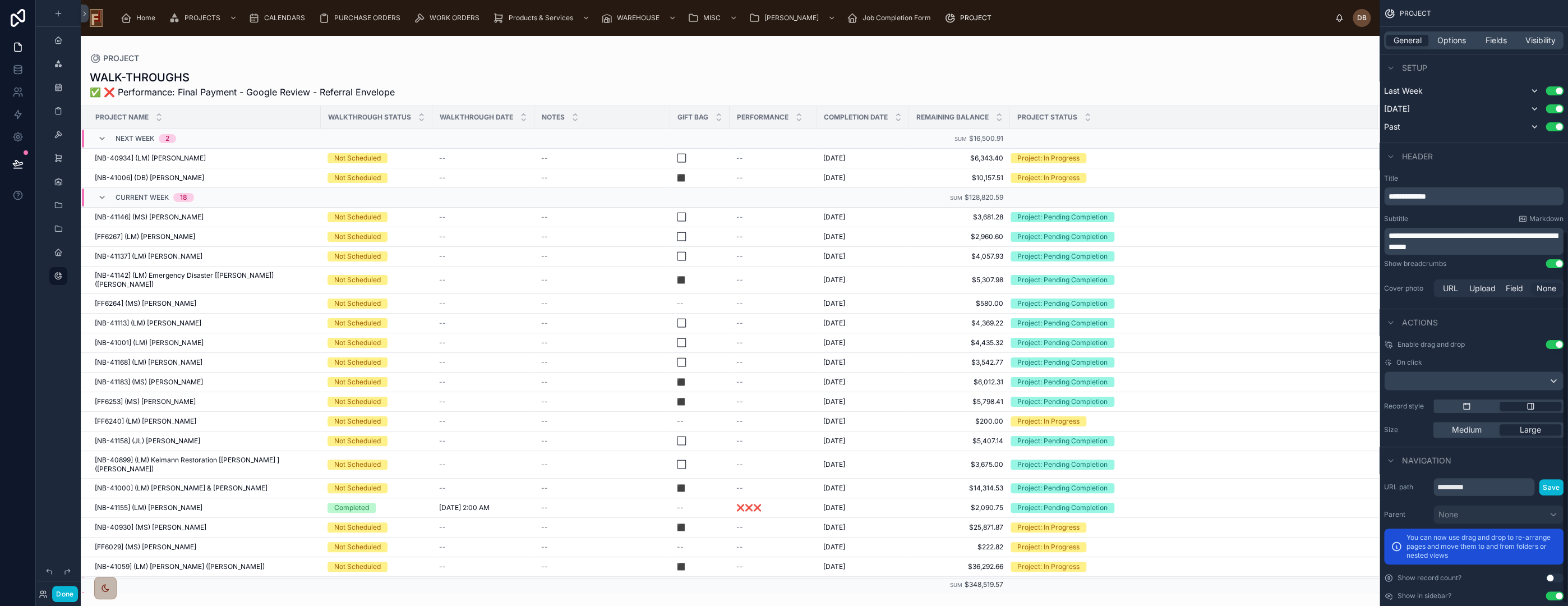
scroll to position [379, 0]
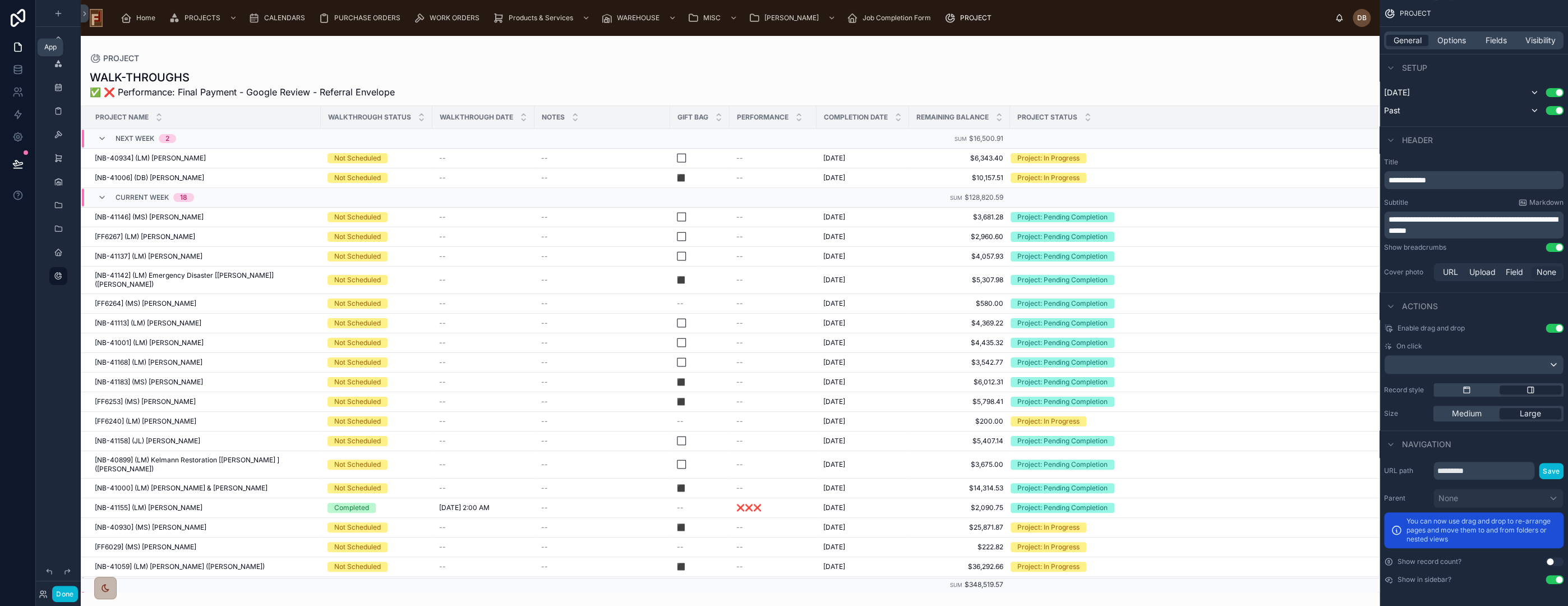
click at [17, 46] on icon at bounding box center [17, 47] width 11 height 11
click at [86, 13] on icon at bounding box center [84, 14] width 8 height 8
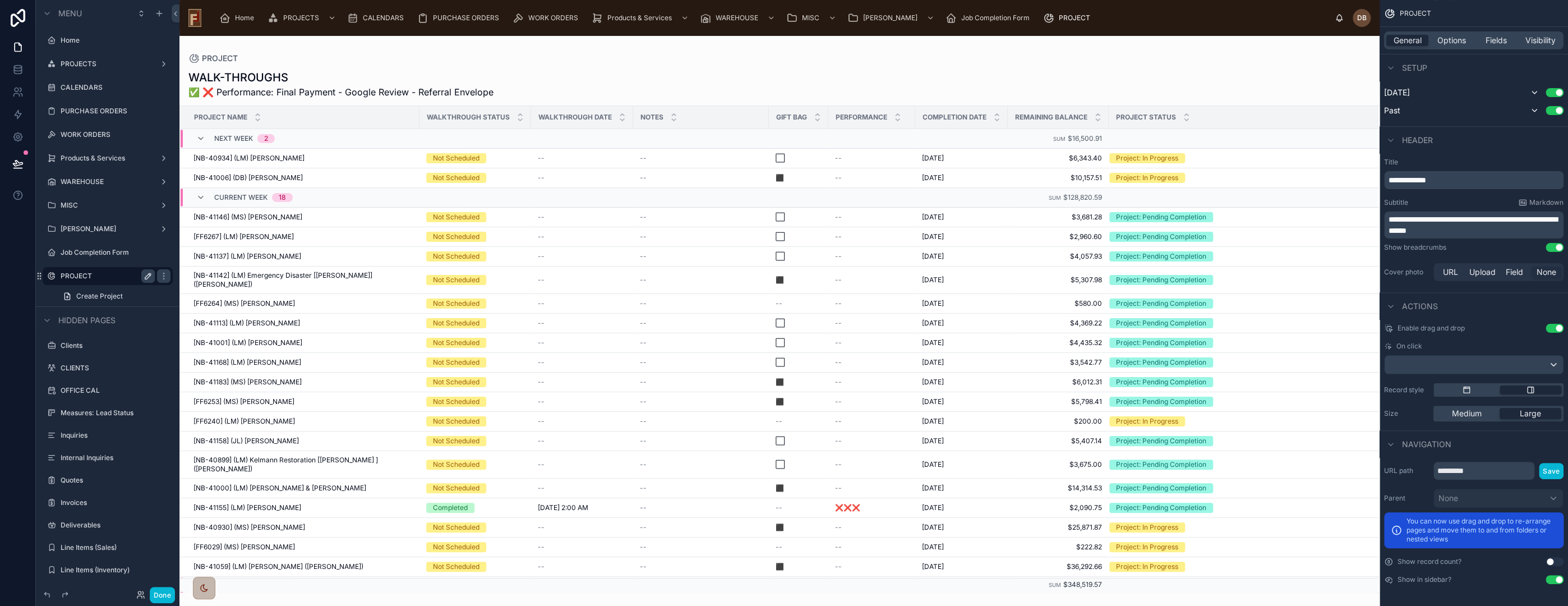
click at [149, 274] on icon "scrollable content" at bounding box center [150, 275] width 2 height 2
click at [89, 277] on input "*******" at bounding box center [98, 276] width 76 height 14
type input "**********"
click at [51, 273] on icon "scrollable content" at bounding box center [51, 276] width 9 height 9
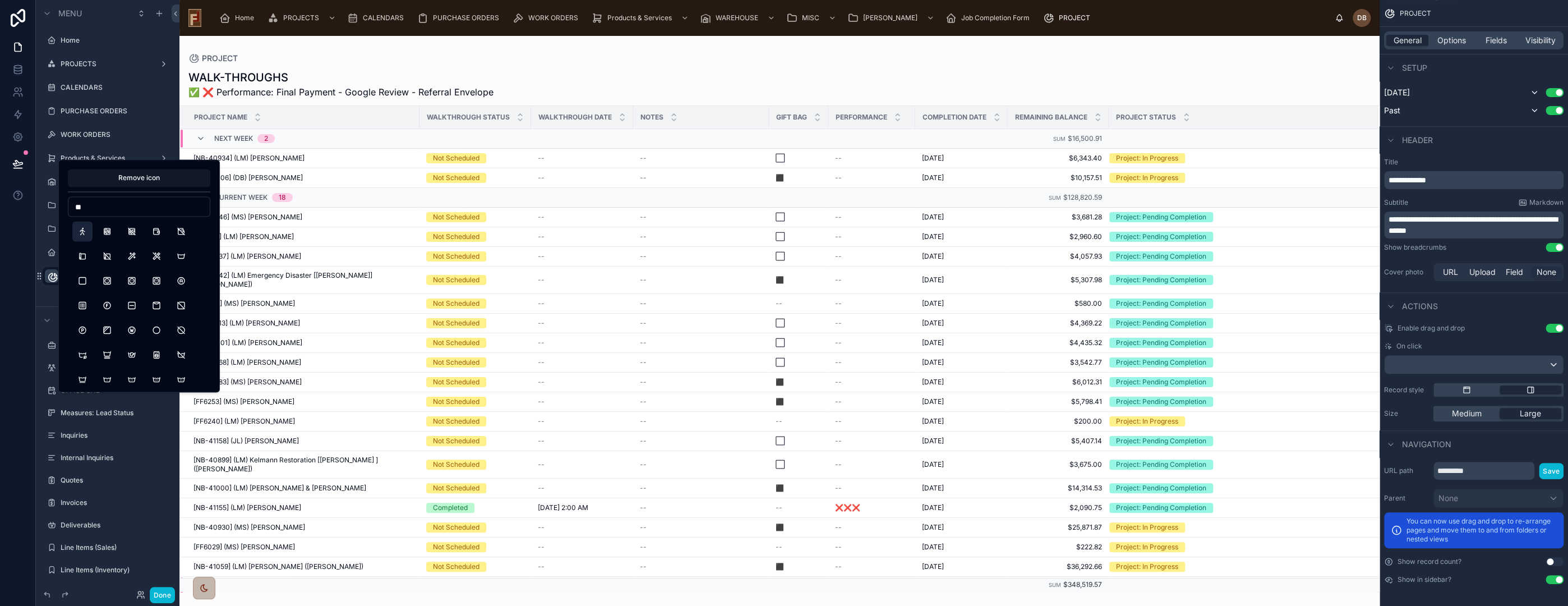
click at [80, 230] on button "Walk" at bounding box center [82, 231] width 20 height 20
drag, startPoint x: 90, startPoint y: 206, endPoint x: 71, endPoint y: 207, distance: 19.0
click at [71, 207] on input "**" at bounding box center [139, 206] width 141 height 16
type input "*"
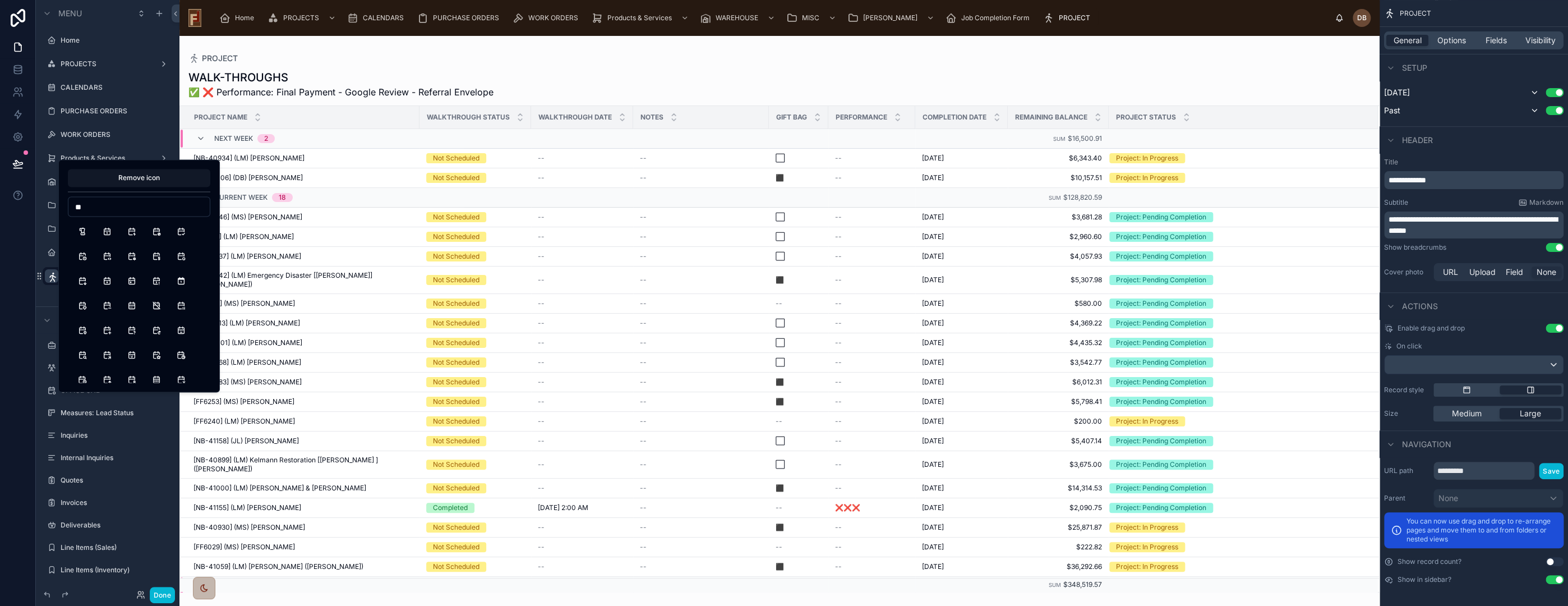
type input "*"
type input "*****"
drag, startPoint x: 400, startPoint y: 264, endPoint x: 24, endPoint y: 293, distance: 377.1
click at [400, 264] on div at bounding box center [780, 320] width 1200 height 570
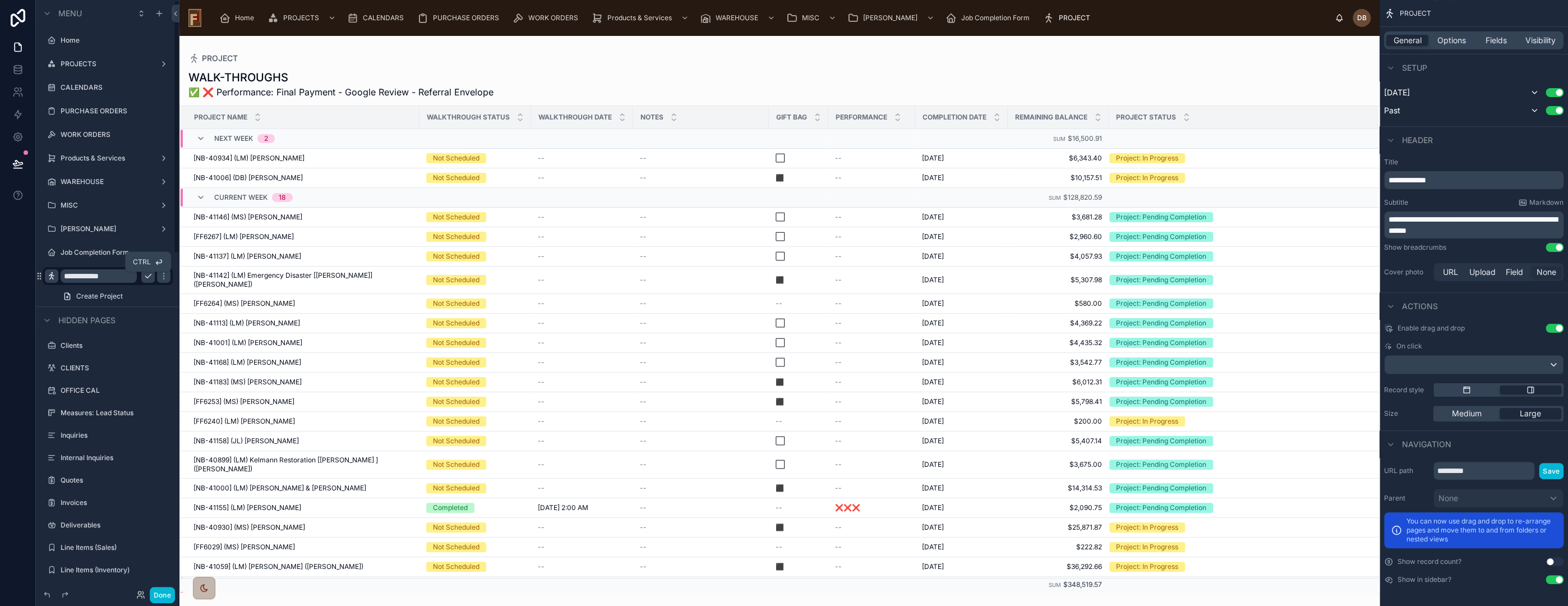
click at [148, 276] on icon "scrollable content" at bounding box center [148, 276] width 9 height 9
click at [40, 276] on icon "scrollable content" at bounding box center [39, 276] width 9 height 9
click at [1486, 469] on input "*********" at bounding box center [1484, 470] width 101 height 18
drag, startPoint x: 1493, startPoint y: 470, endPoint x: 1428, endPoint y: 470, distance: 65.0
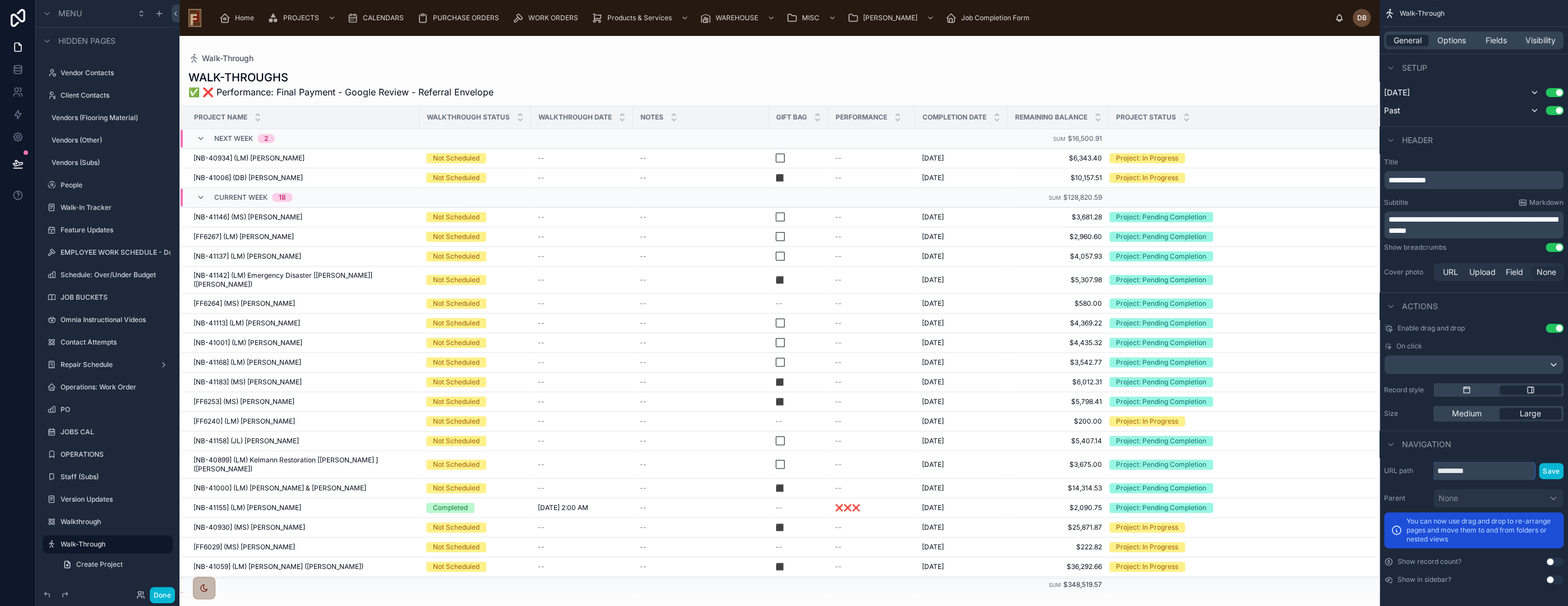
click at [1428, 470] on div "URL path ********* Save" at bounding box center [1474, 470] width 180 height 18
type input "**********"
click at [1551, 469] on button "Save" at bounding box center [1551, 471] width 25 height 16
click at [242, 18] on span "Home" at bounding box center [244, 18] width 19 height 9
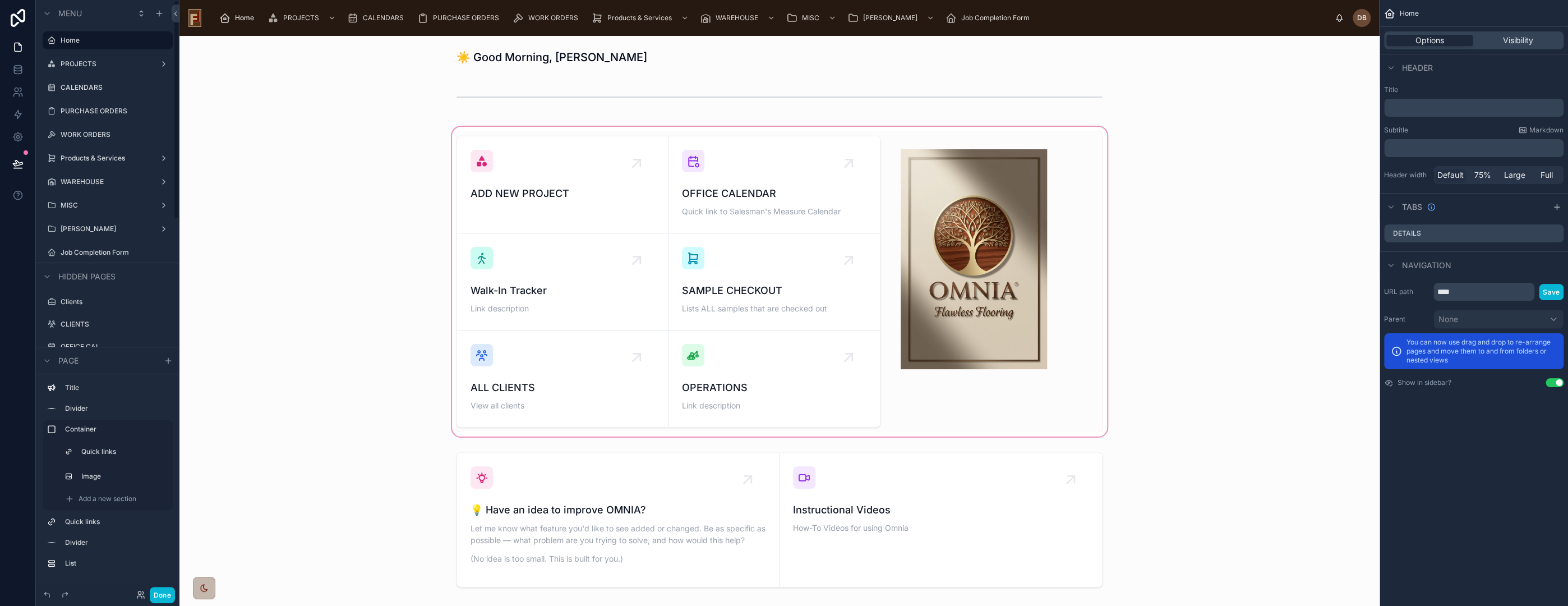
click at [747, 387] on div at bounding box center [780, 282] width 1182 height 314
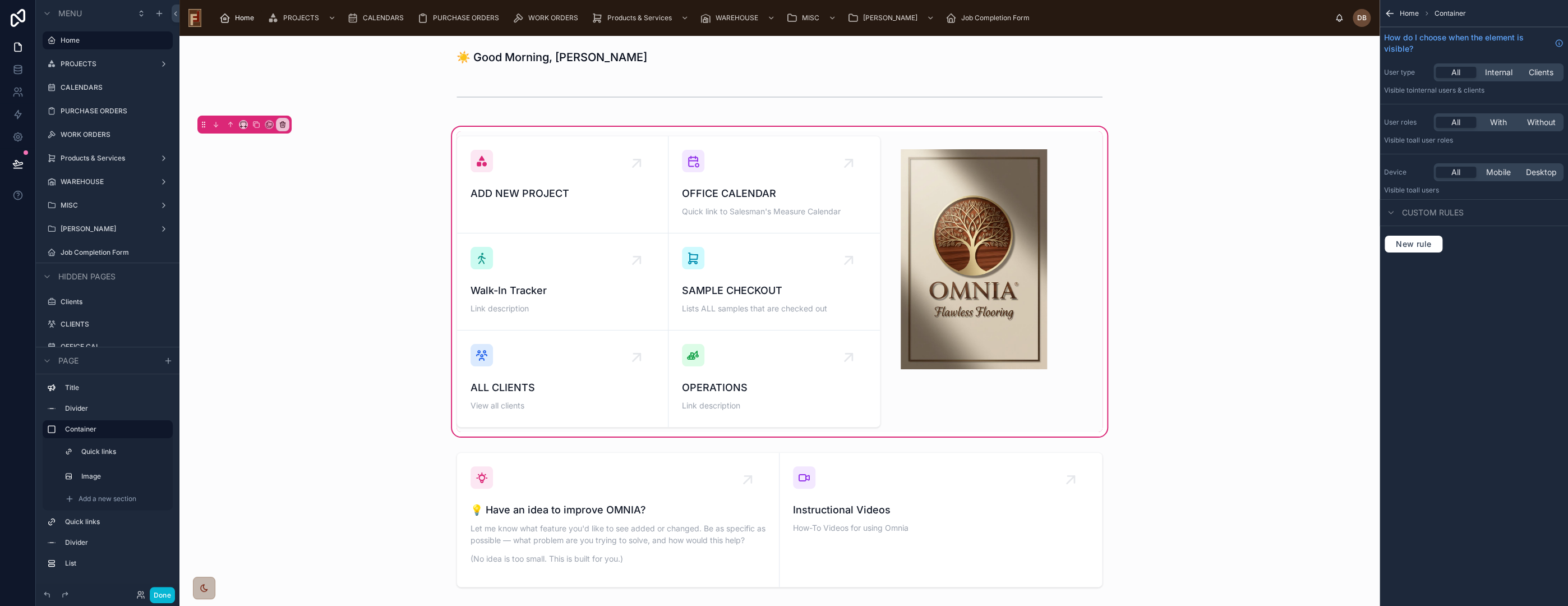
click at [744, 388] on div at bounding box center [667, 281] width 437 height 301
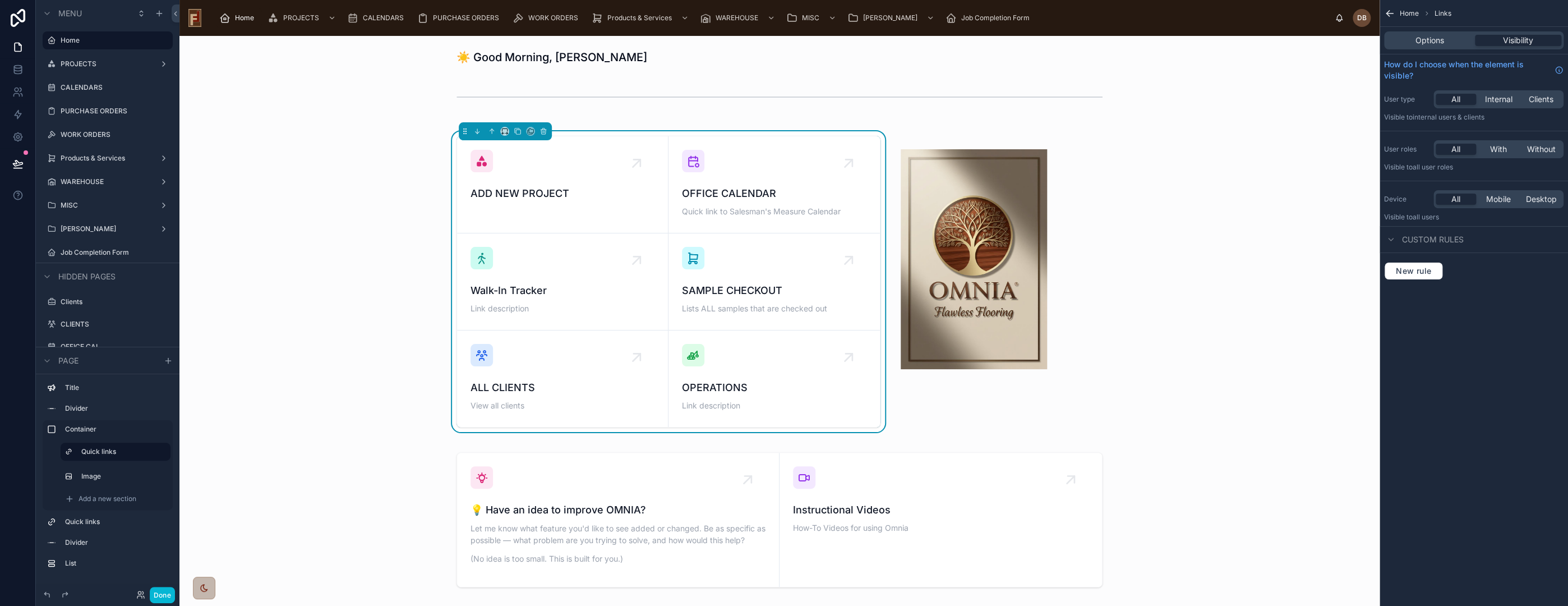
click at [744, 388] on span "OPERATIONS" at bounding box center [775, 388] width 184 height 16
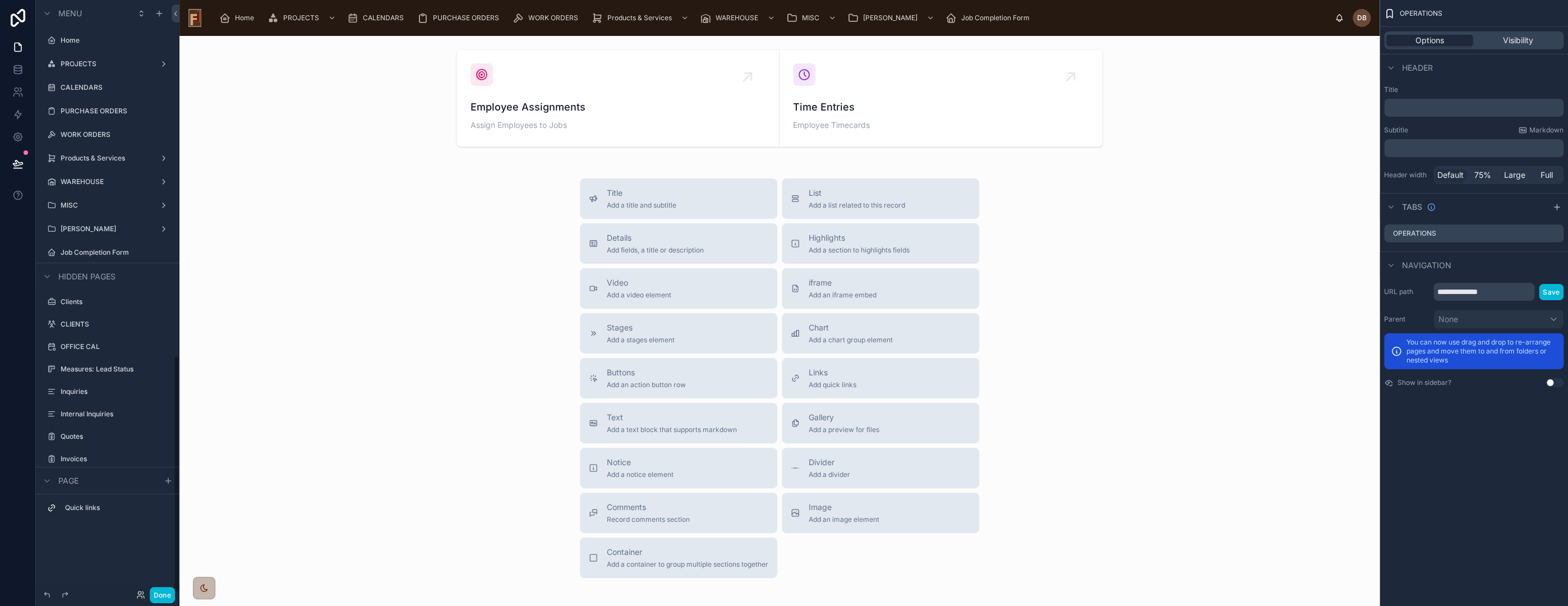
scroll to position [886, 0]
click at [960, 88] on div at bounding box center [780, 97] width 1182 height 106
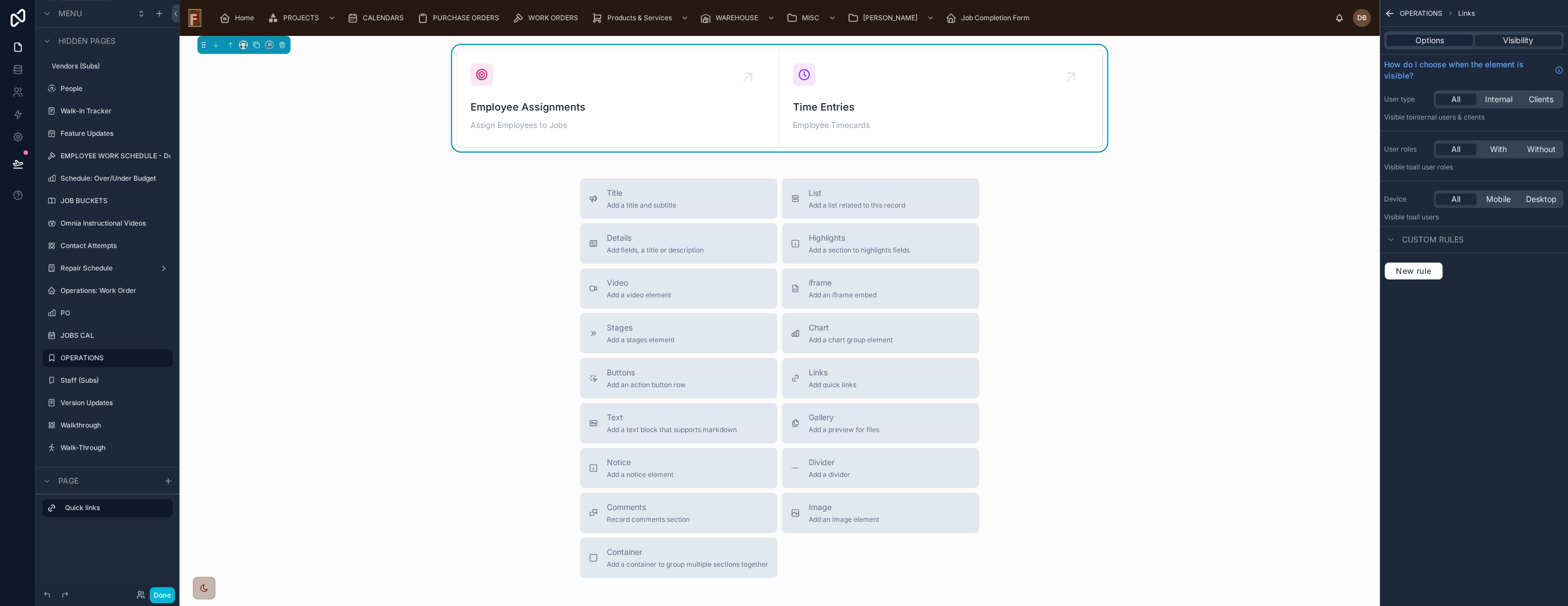
click at [1430, 36] on span "Options" at bounding box center [1429, 40] width 29 height 11
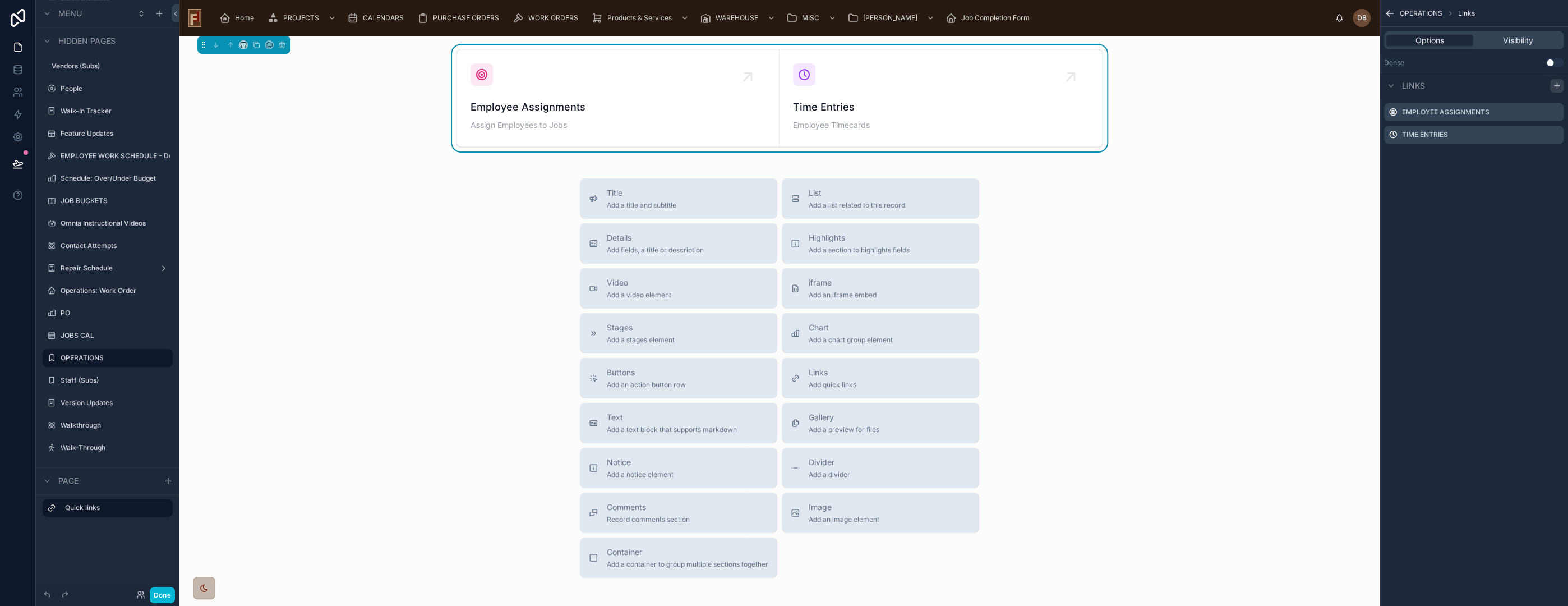
click at [1556, 82] on icon "scrollable content" at bounding box center [1556, 85] width 9 height 9
click at [1554, 156] on icon "scrollable content" at bounding box center [1554, 157] width 9 height 9
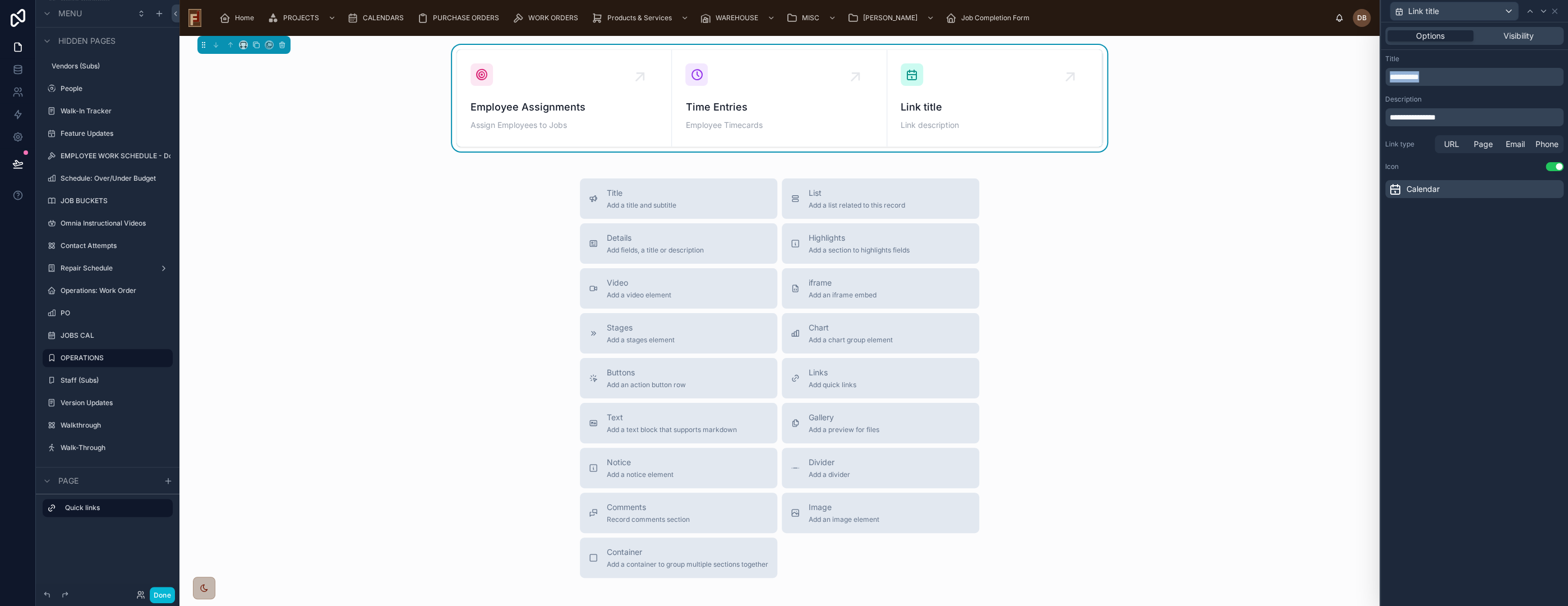
drag, startPoint x: 1425, startPoint y: 77, endPoint x: 1375, endPoint y: 78, distance: 50.0
click at [1375, 78] on div "**********" at bounding box center [784, 303] width 1568 height 606
click at [1420, 190] on span "Calendar" at bounding box center [1422, 188] width 33 height 11
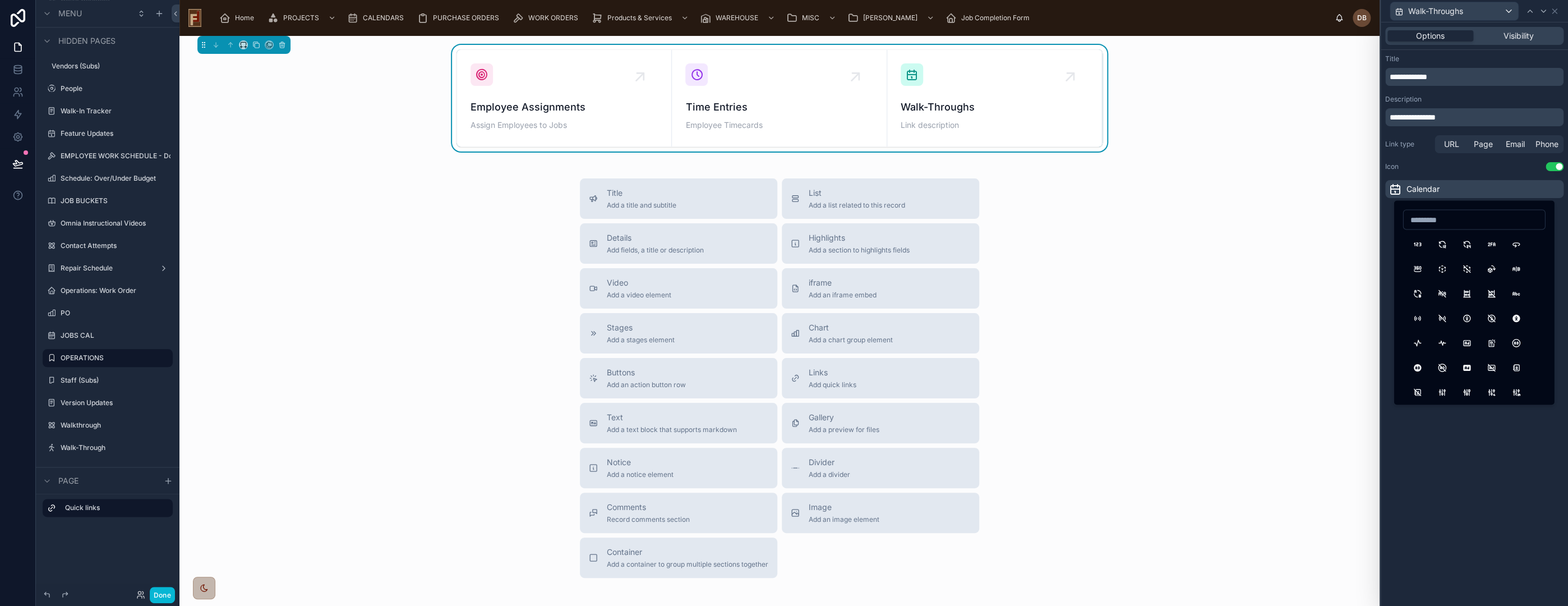
click at [1458, 219] on input at bounding box center [1474, 219] width 141 height 16
type input "*"
type input "****"
click at [1414, 240] on button "Walk" at bounding box center [1417, 244] width 20 height 20
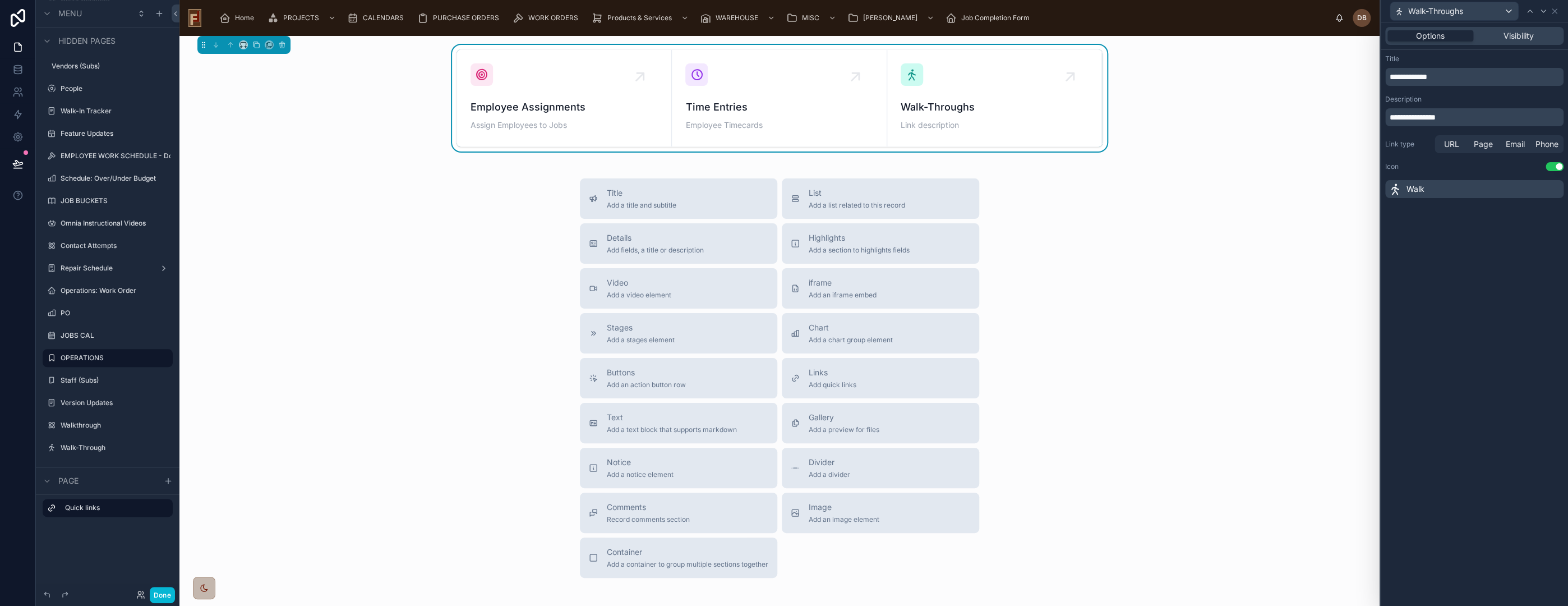
click at [1068, 202] on div "Title Add a title and subtitle List Add a list related to this record Details A…" at bounding box center [780, 378] width 1182 height 400
click at [1481, 147] on span "Page" at bounding box center [1483, 144] width 19 height 11
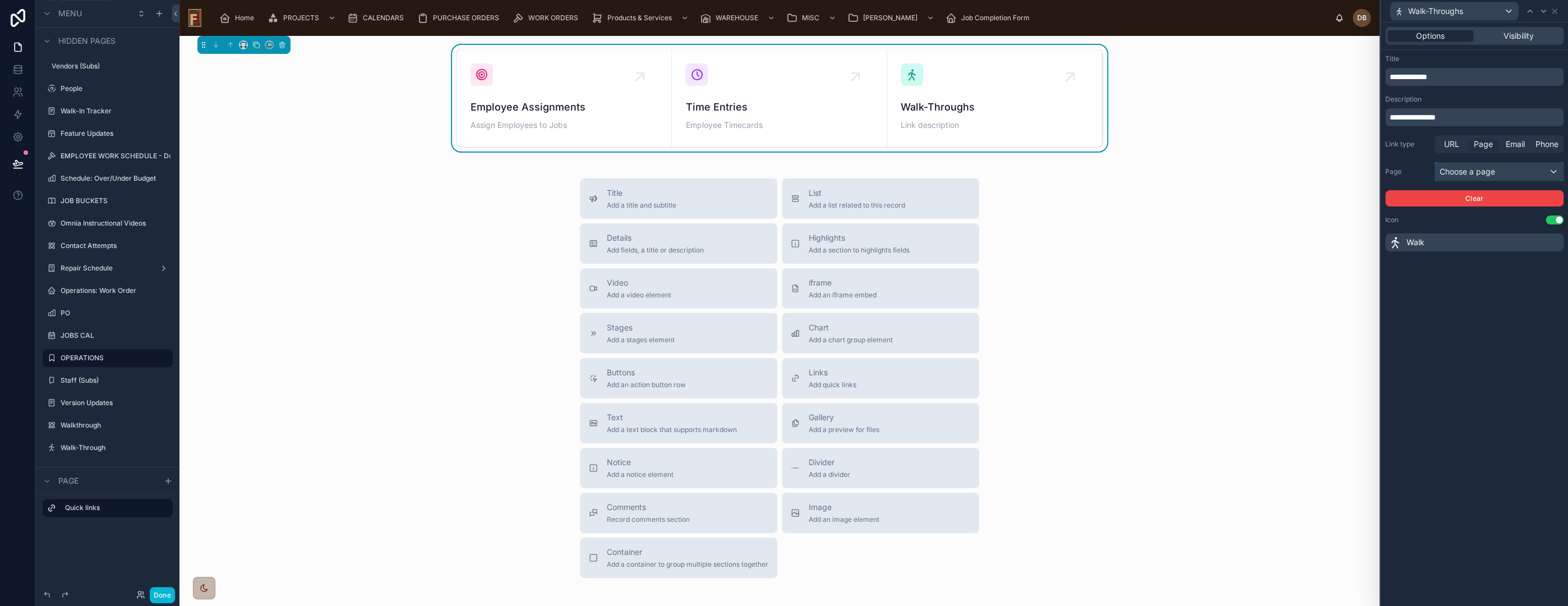
click at [1486, 171] on div "Choose a page" at bounding box center [1499, 172] width 128 height 18
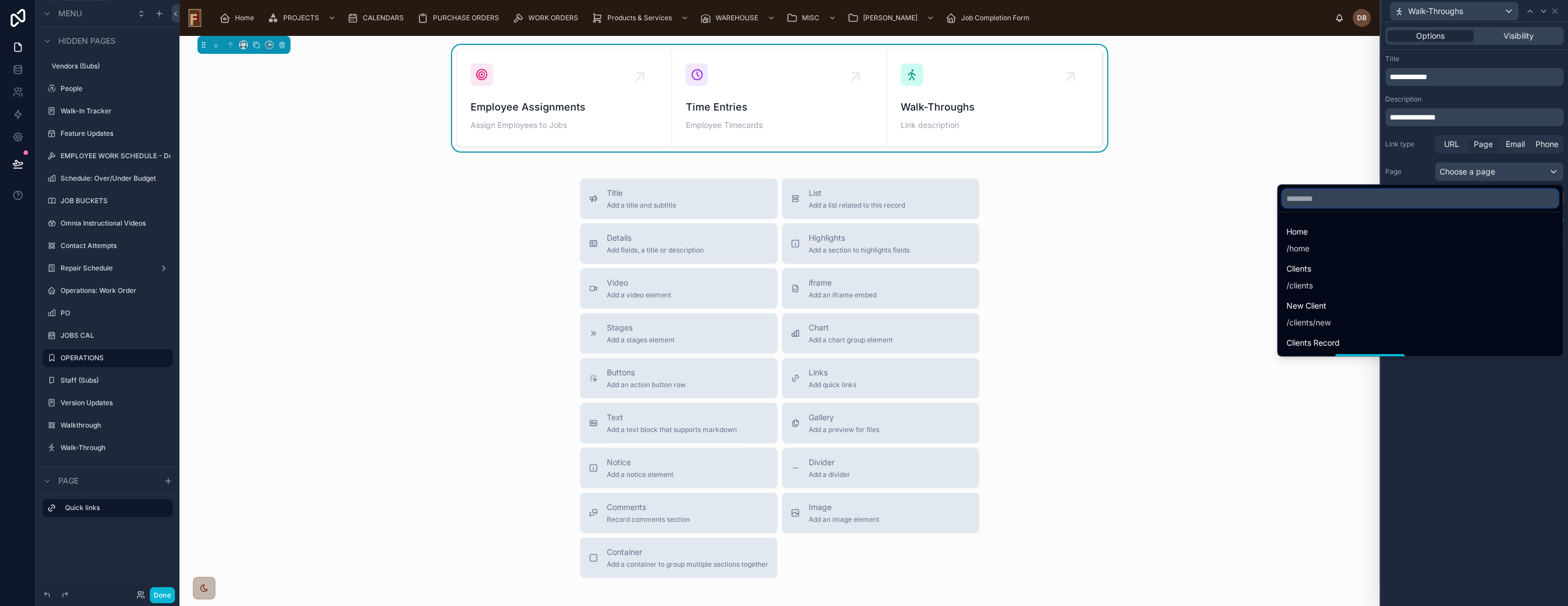
click at [1445, 196] on input "text" at bounding box center [1420, 198] width 276 height 18
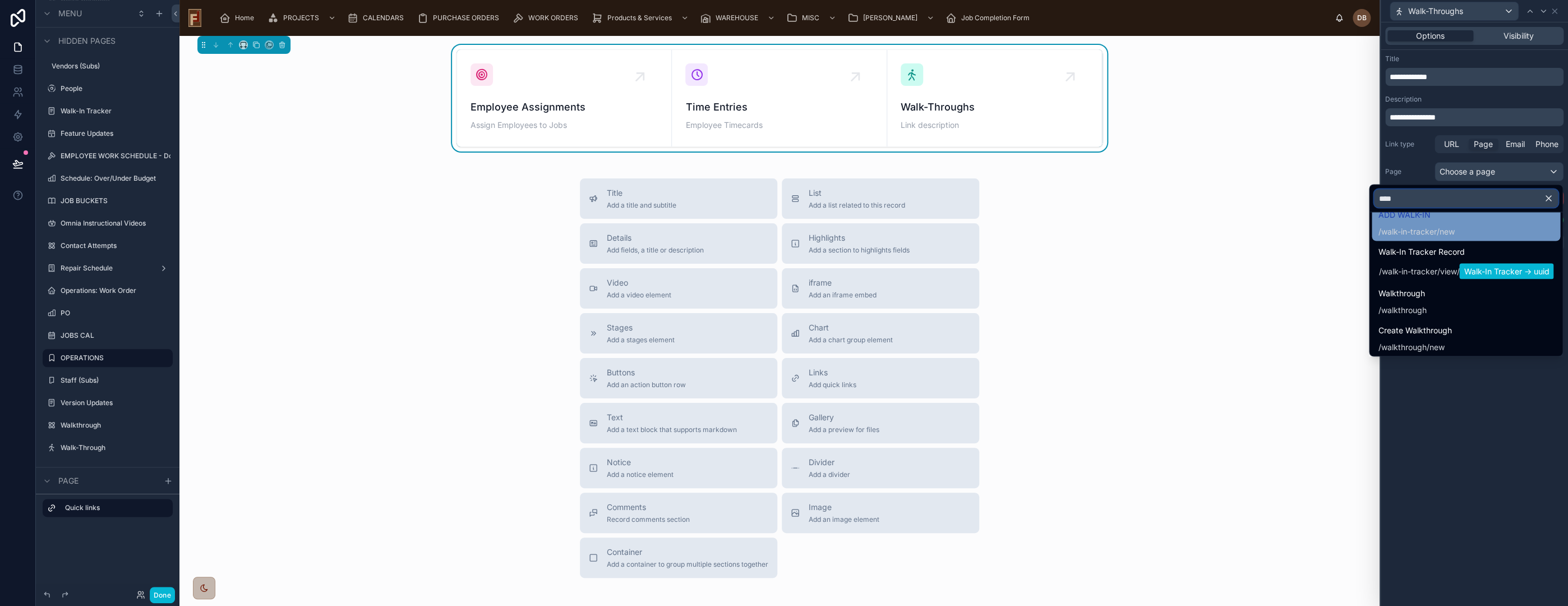
scroll to position [62, 0]
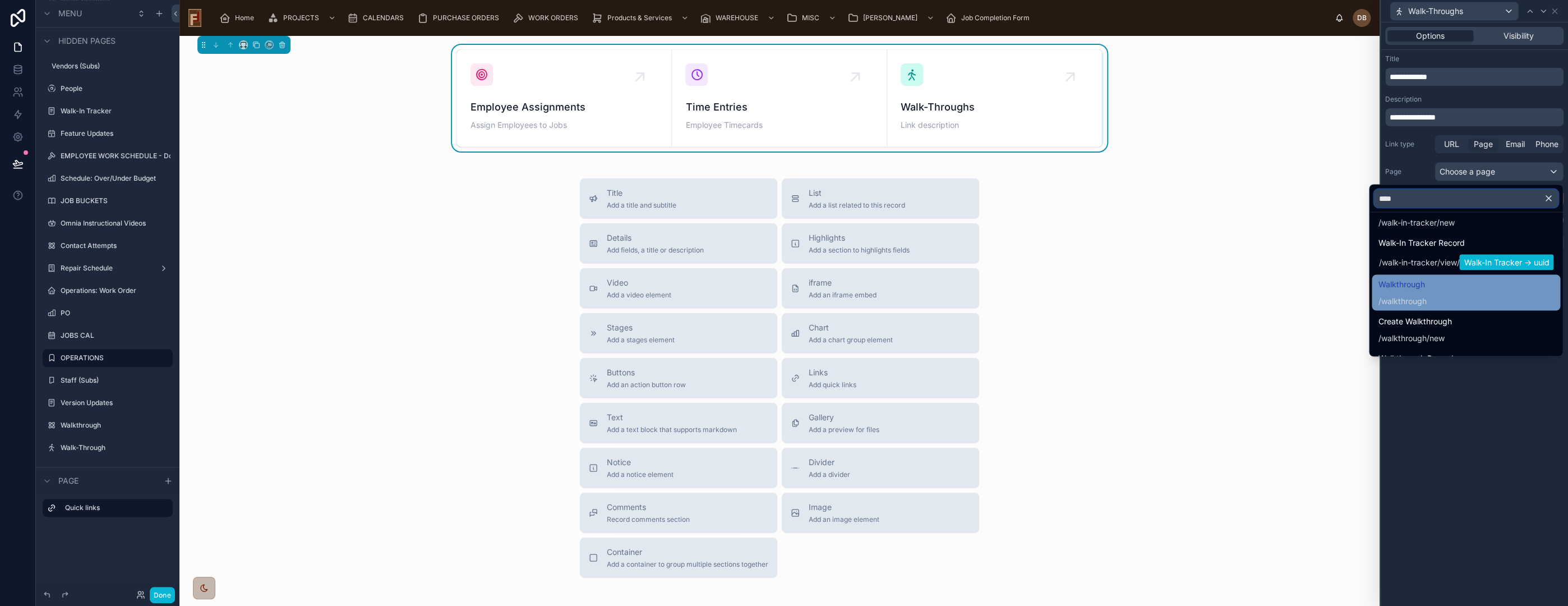
type input "****"
click at [1496, 290] on div "Walkthrough / walkthrough" at bounding box center [1466, 292] width 175 height 29
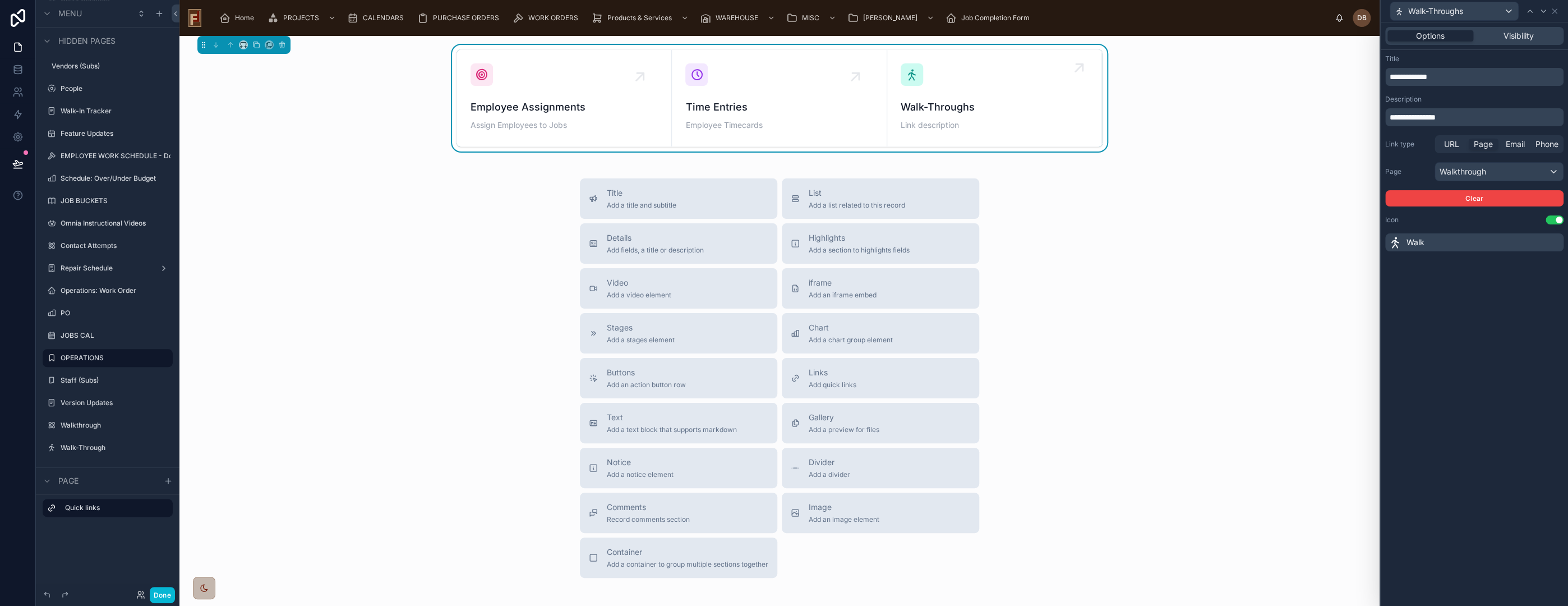
click at [989, 110] on span "Walk-Throughs" at bounding box center [994, 107] width 187 height 16
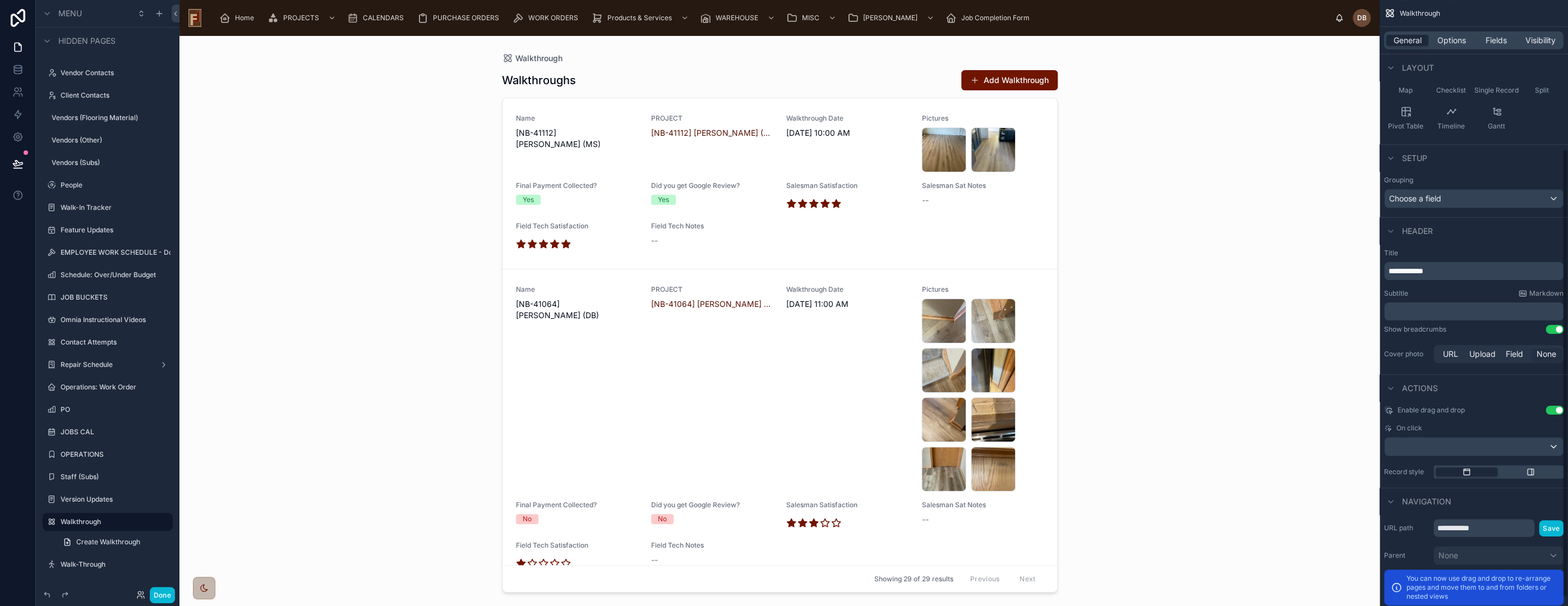
scroll to position [211, 0]
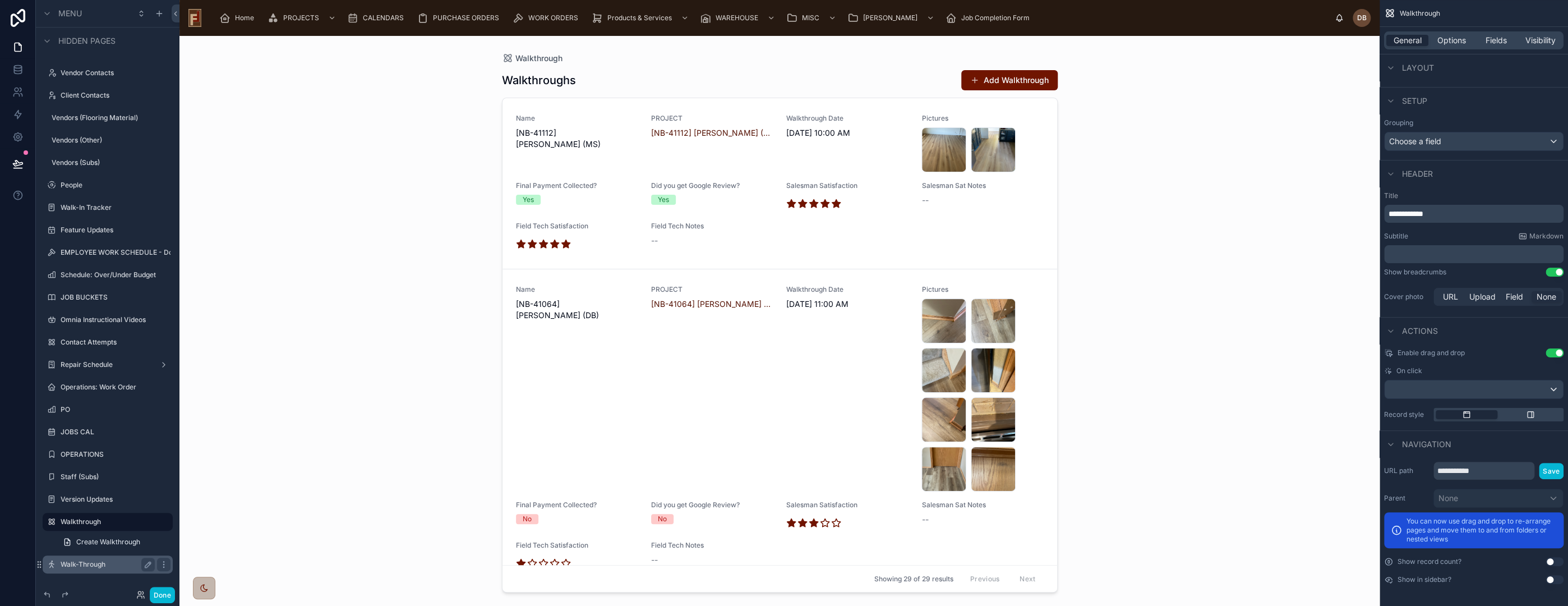
click at [89, 563] on label "Walk-Through" at bounding box center [105, 563] width 89 height 9
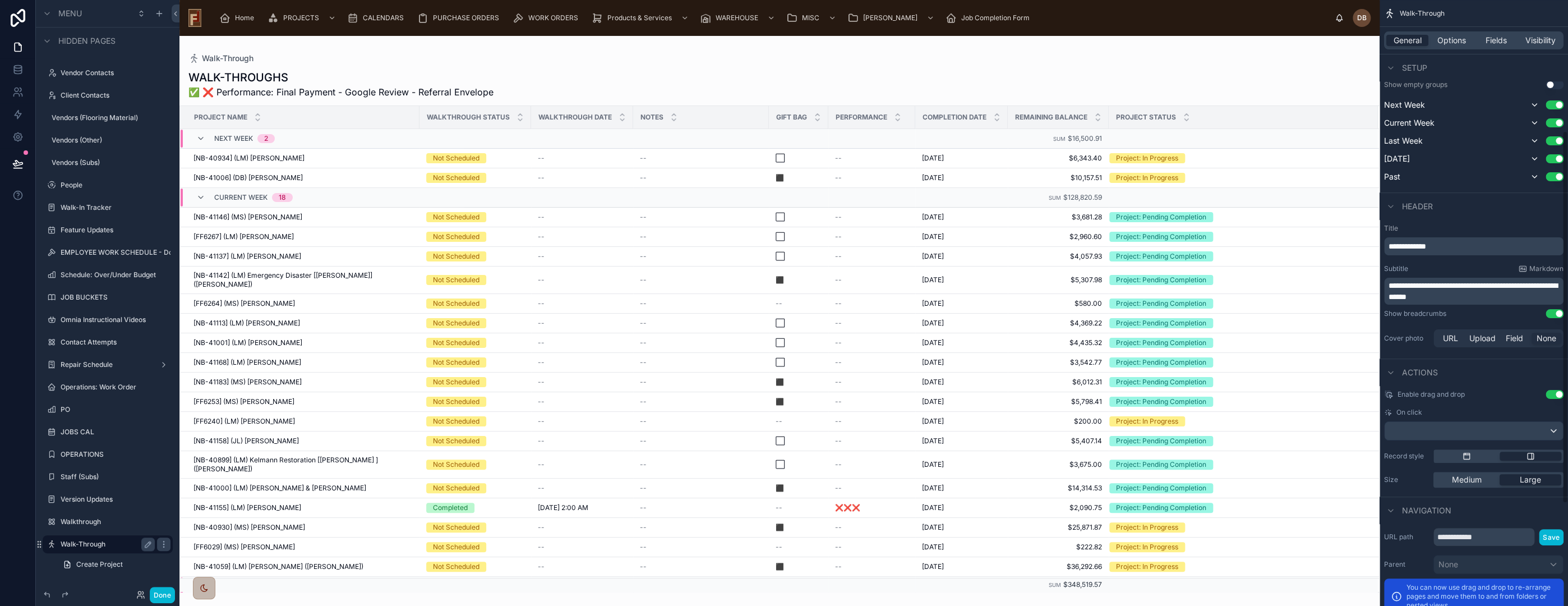
scroll to position [379, 0]
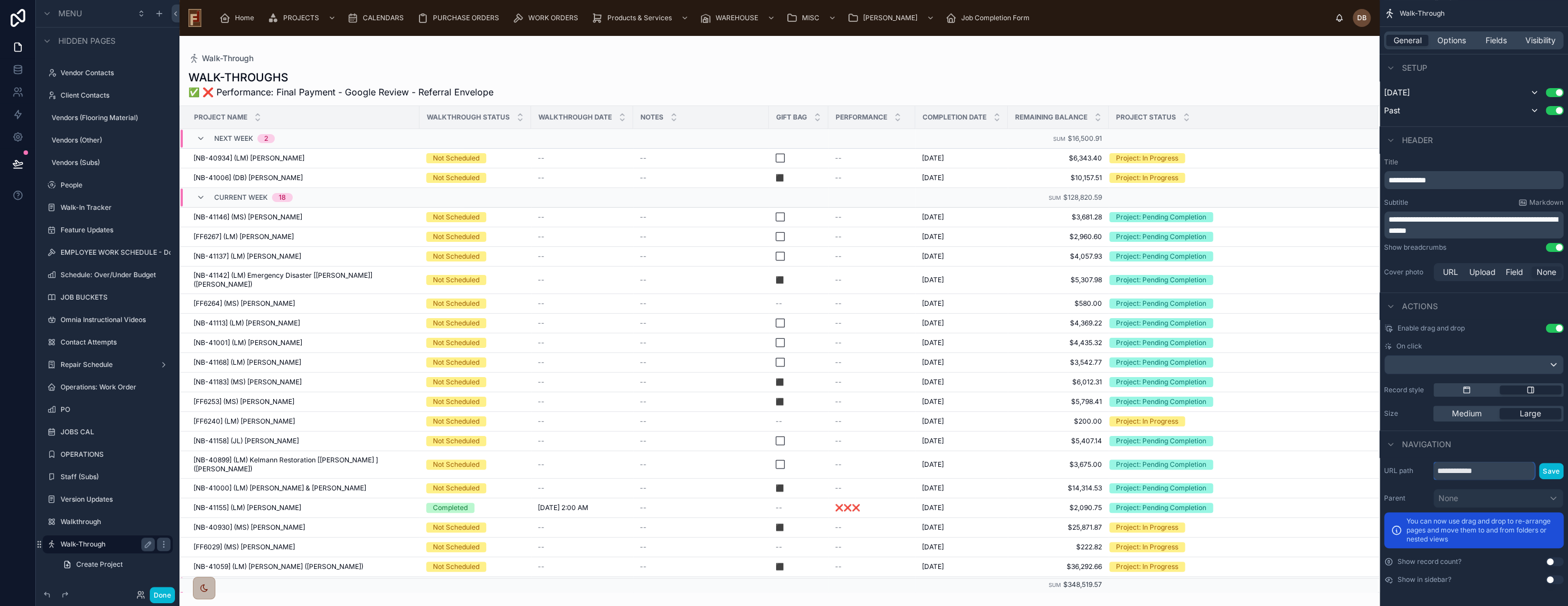
click at [1503, 470] on input "**********" at bounding box center [1484, 470] width 101 height 18
click at [1458, 469] on input "**********" at bounding box center [1484, 470] width 101 height 18
type input "**********"
click at [1548, 470] on button "Save" at bounding box center [1551, 471] width 25 height 16
click at [233, 14] on div "Home" at bounding box center [239, 18] width 40 height 18
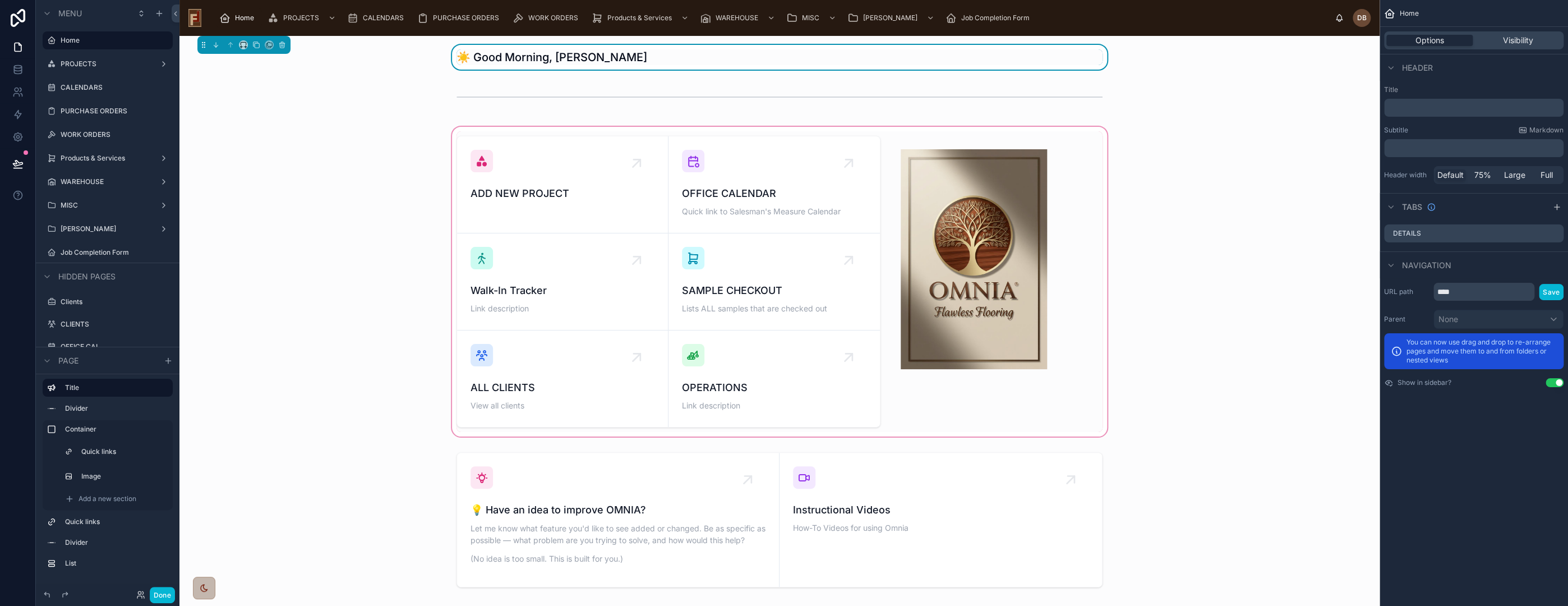
click at [745, 378] on div at bounding box center [780, 282] width 1182 height 314
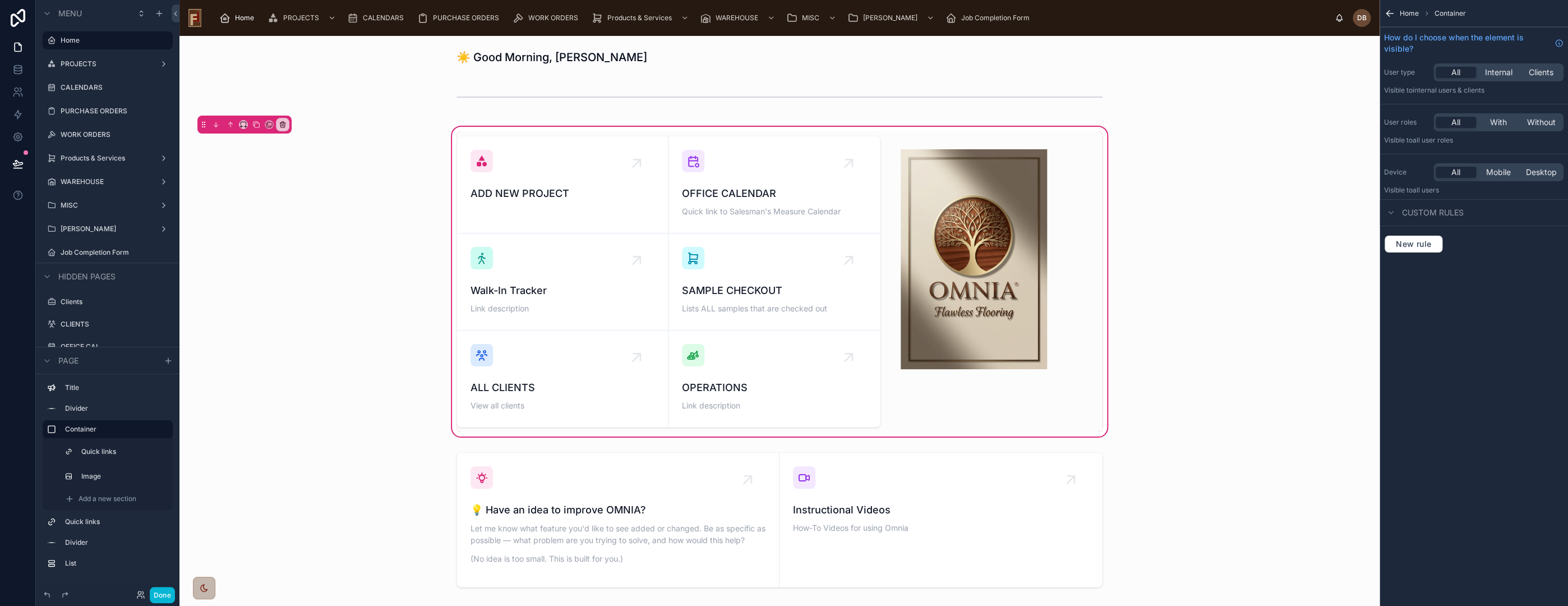
click at [745, 378] on div at bounding box center [667, 281] width 437 height 301
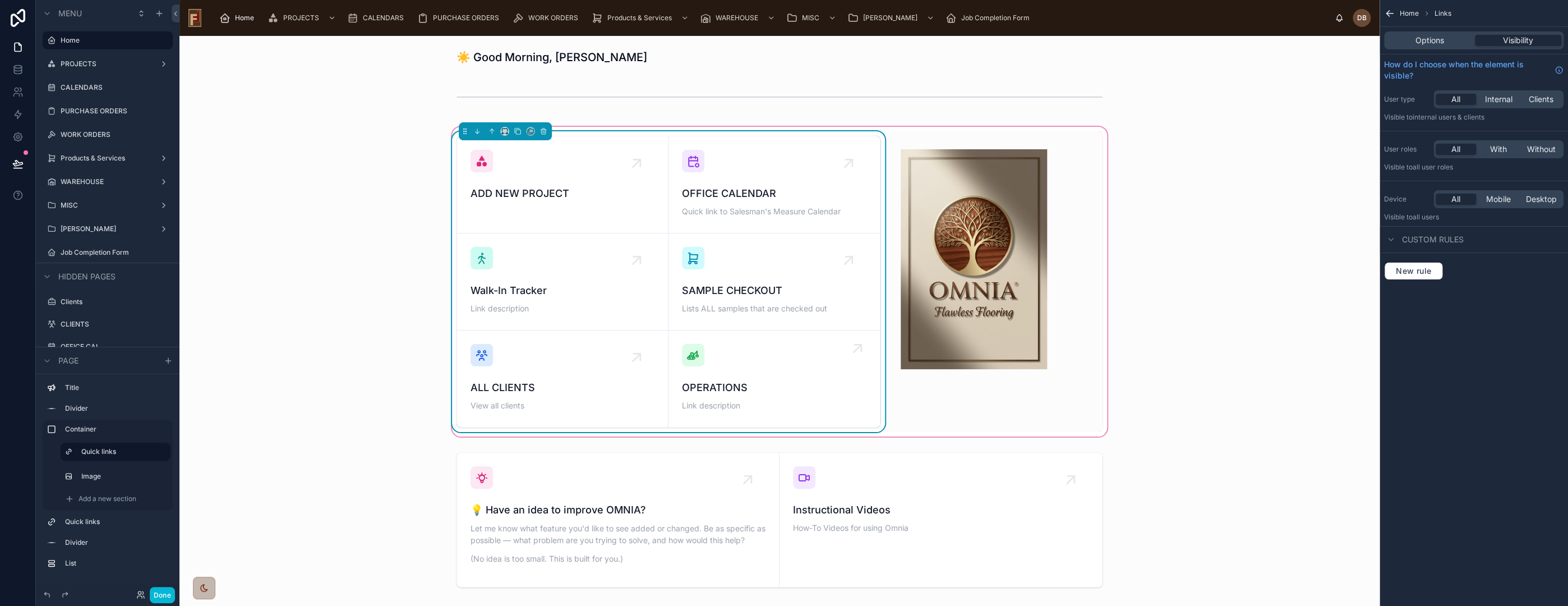
click at [747, 377] on div "OPERATIONS Link description" at bounding box center [775, 379] width 184 height 69
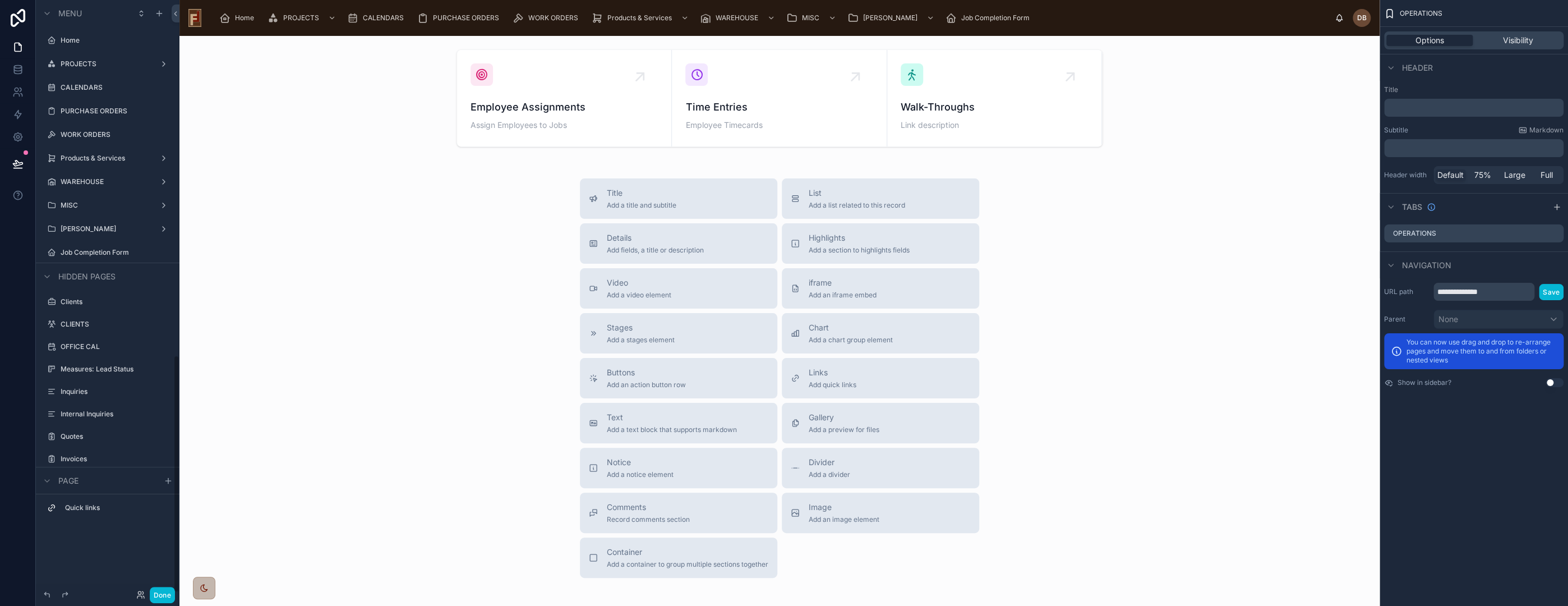
scroll to position [886, 0]
click at [1053, 121] on div at bounding box center [780, 97] width 1182 height 106
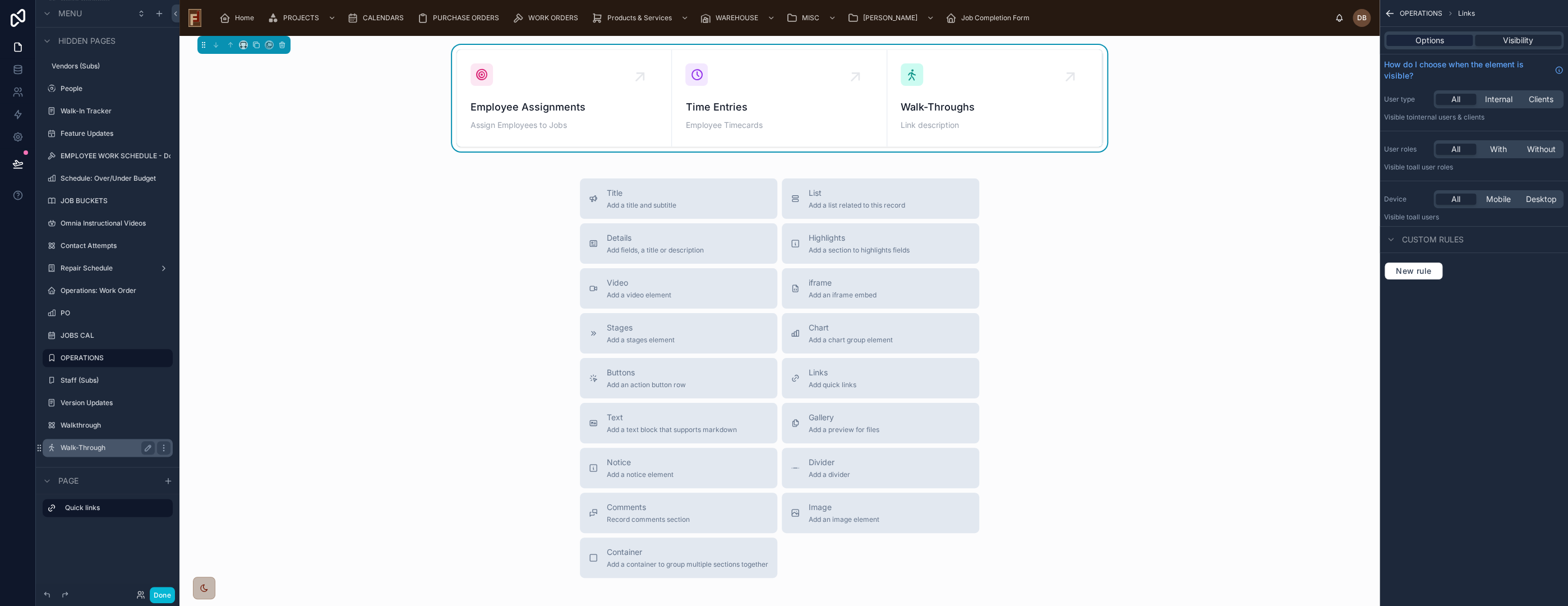
click at [1421, 39] on span "Options" at bounding box center [1429, 40] width 29 height 11
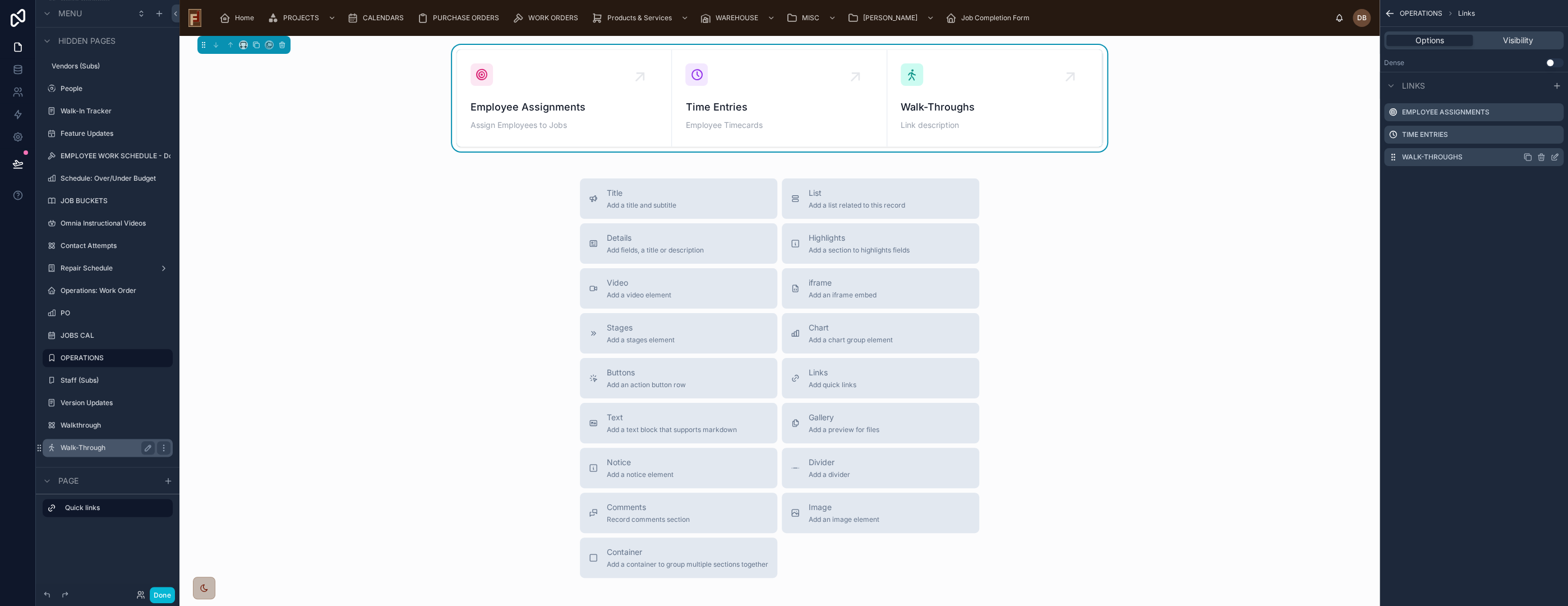
click at [1555, 155] on icon "scrollable content" at bounding box center [1555, 156] width 5 height 5
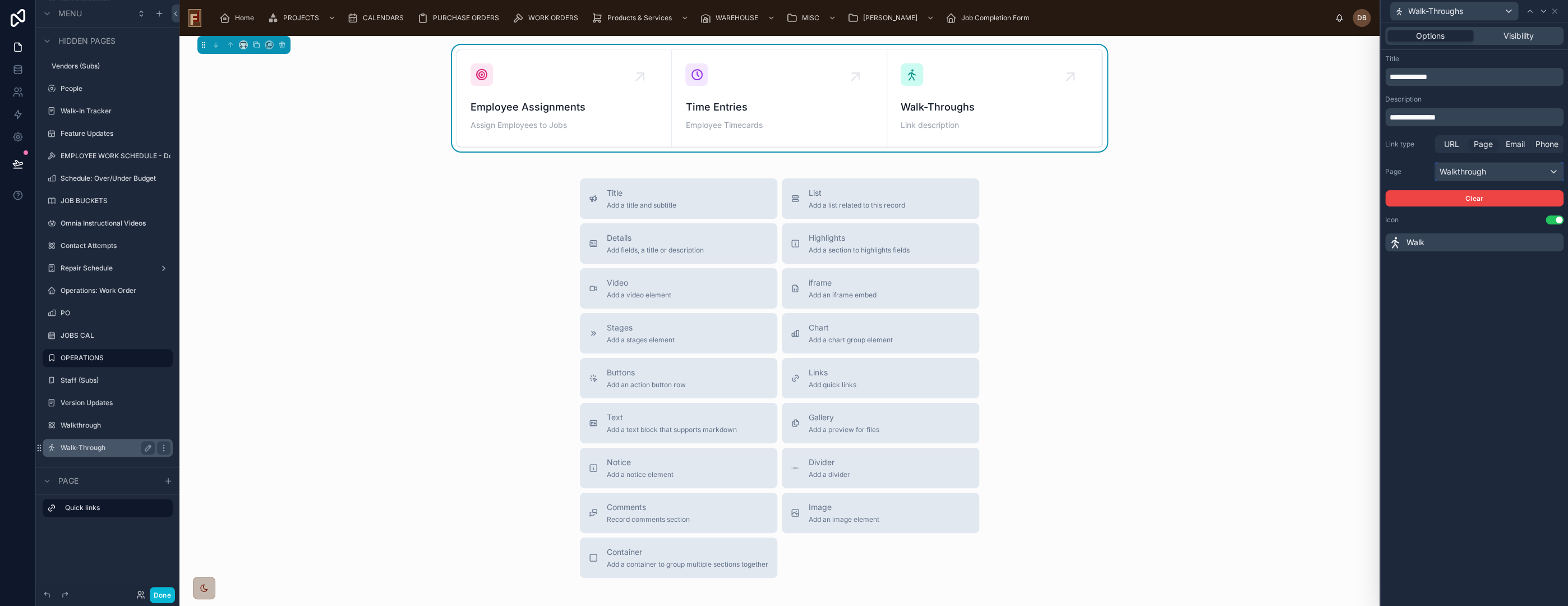
click at [1508, 171] on div "Walkthrough" at bounding box center [1499, 172] width 128 height 18
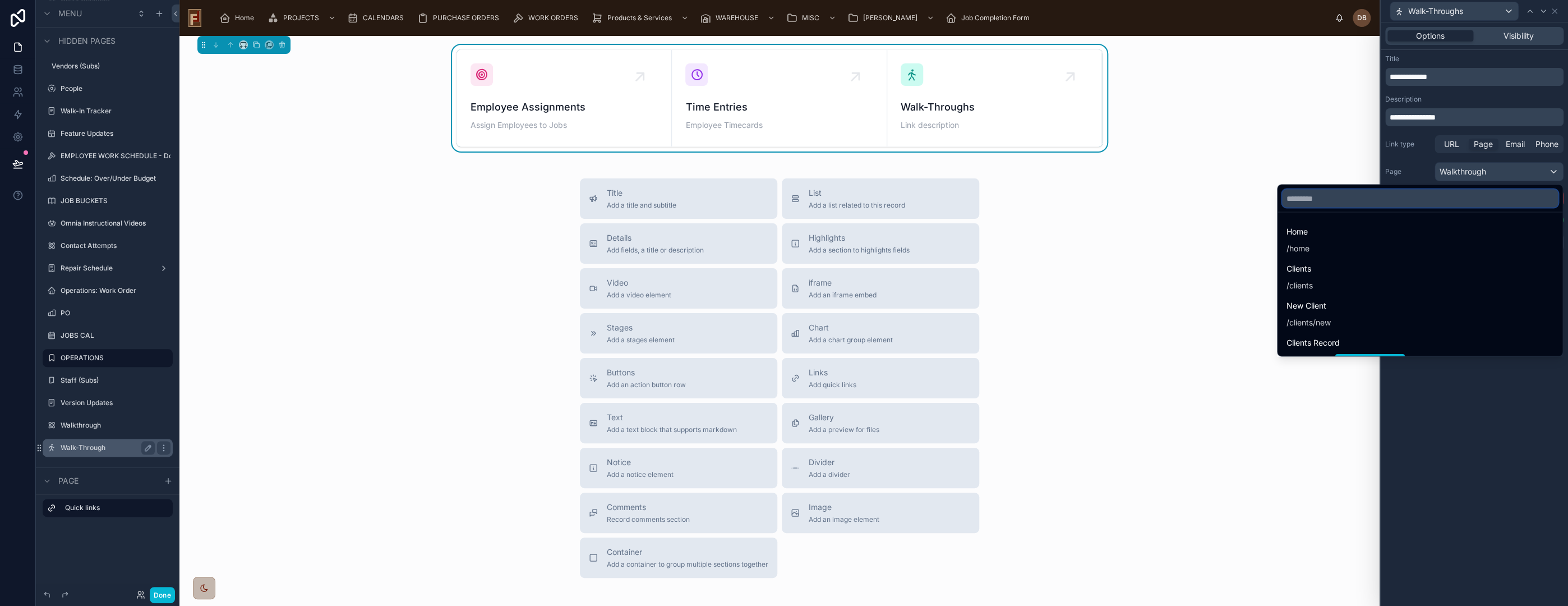
click at [1385, 196] on input "text" at bounding box center [1420, 198] width 276 height 18
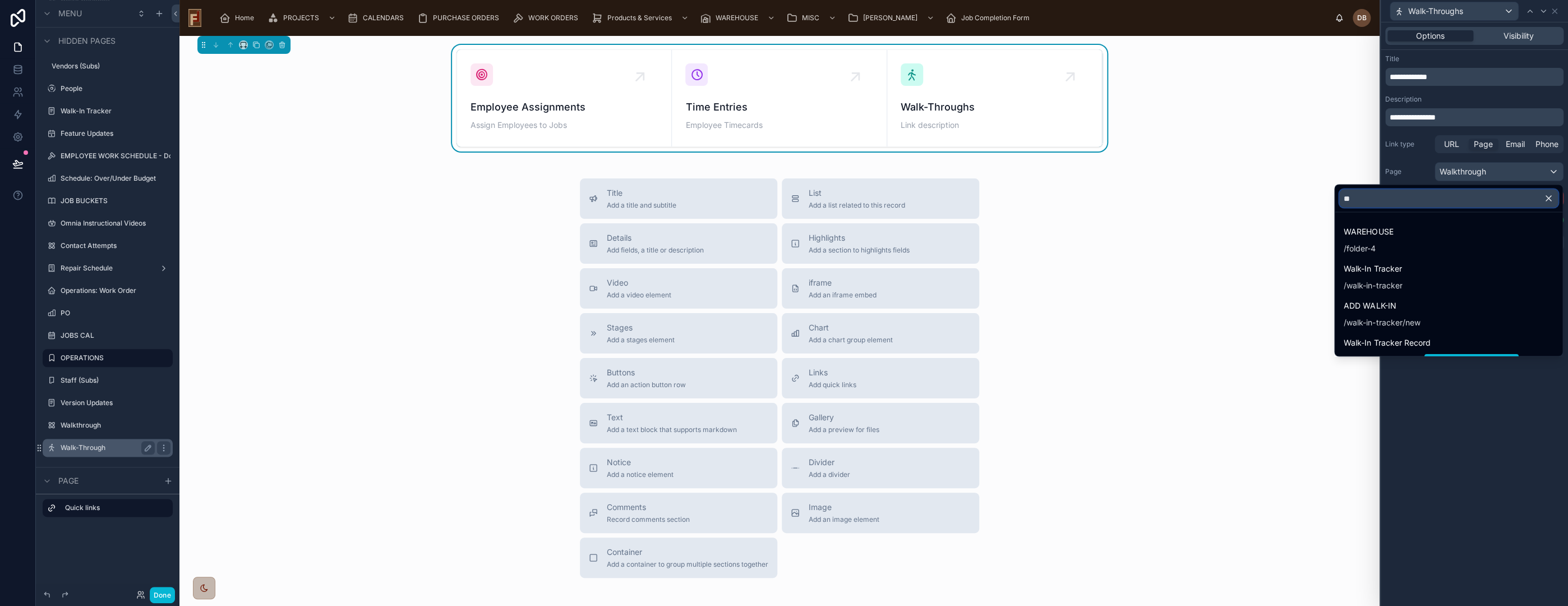
type input "*"
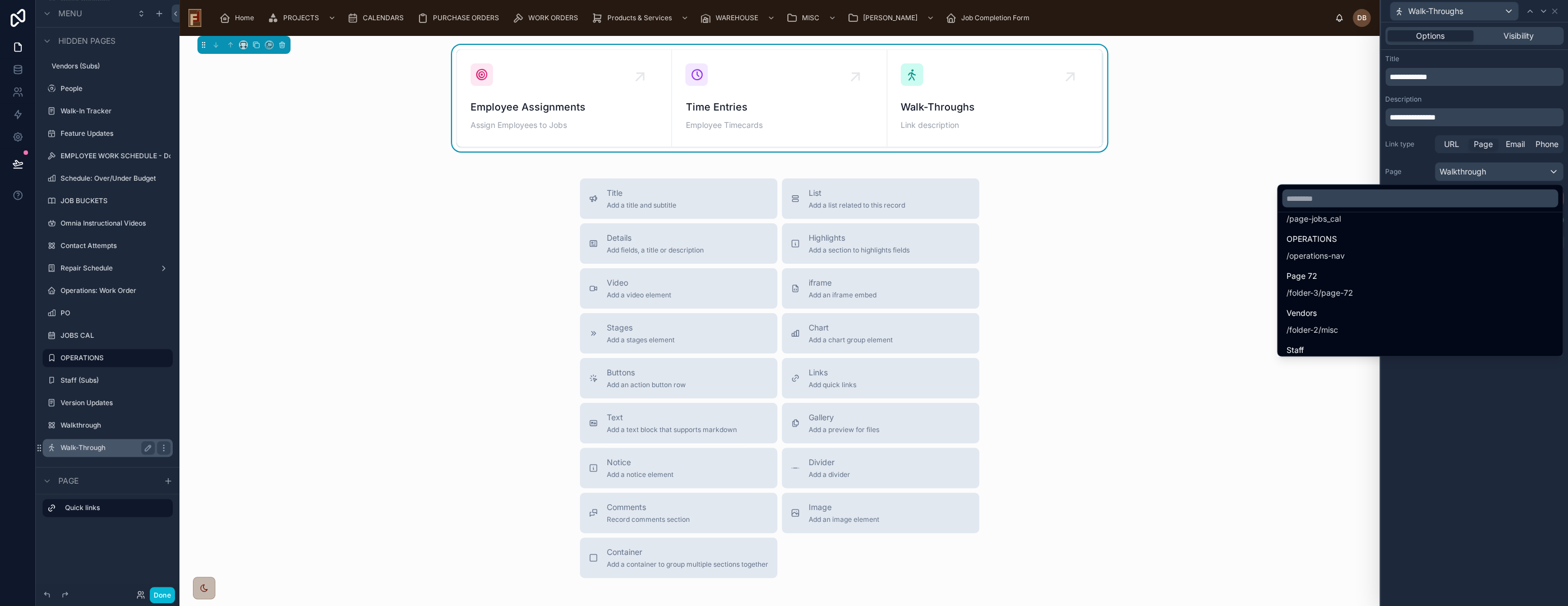
scroll to position [7918, 0]
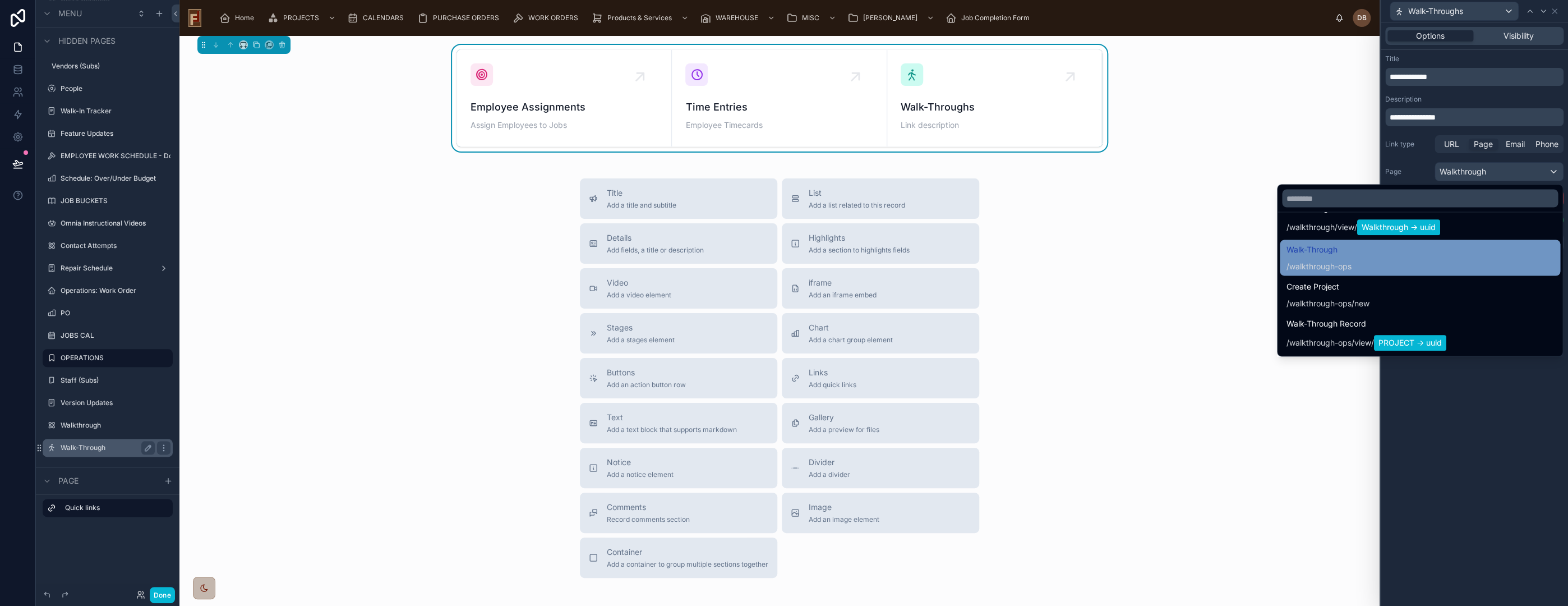
click at [1364, 262] on div "Walk-Through / walkthrough-ops" at bounding box center [1419, 257] width 267 height 29
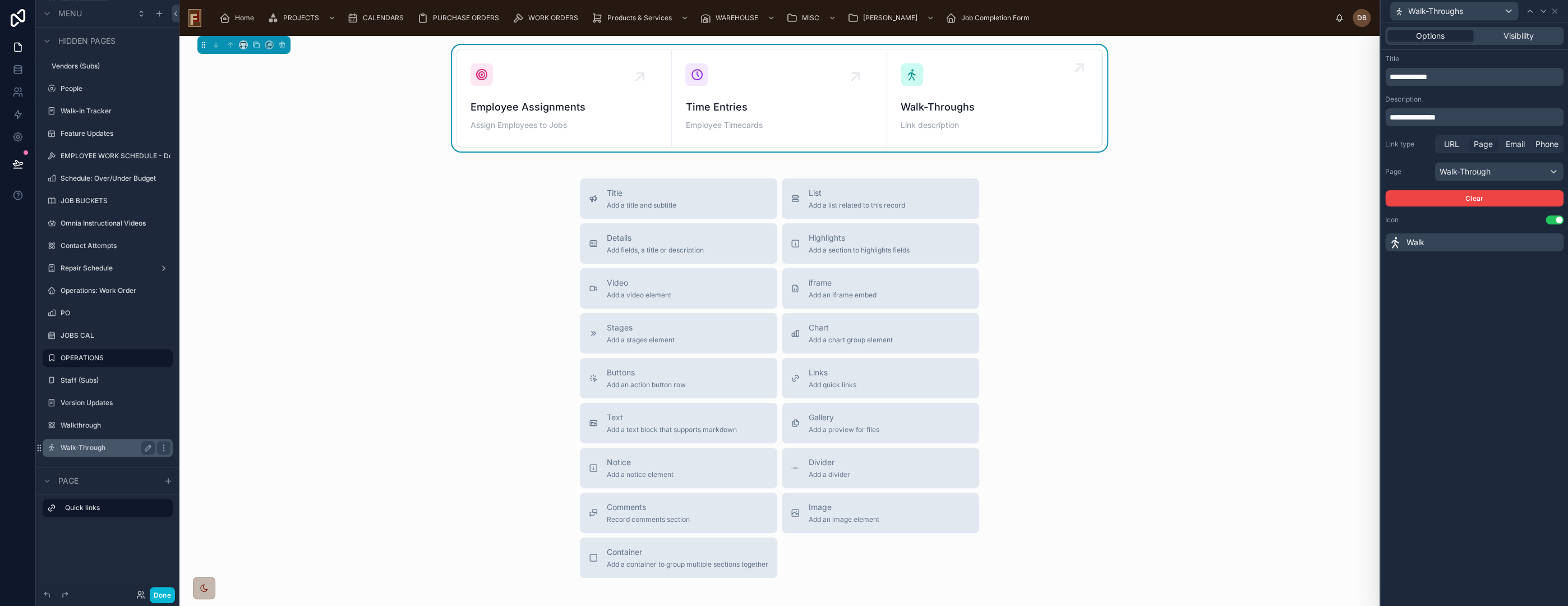
click at [963, 114] on span "Walk-Throughs" at bounding box center [994, 107] width 187 height 16
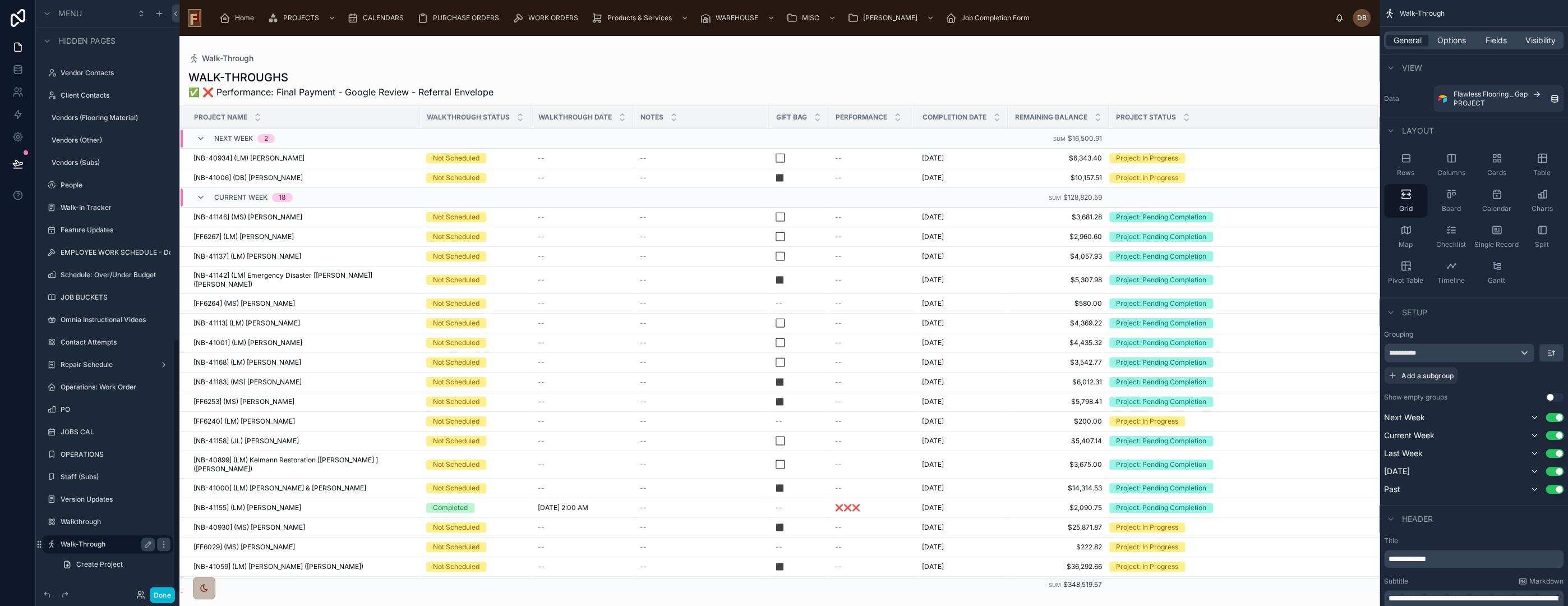
scroll to position [789, 0]
click at [16, 161] on icon at bounding box center [18, 164] width 10 height 6
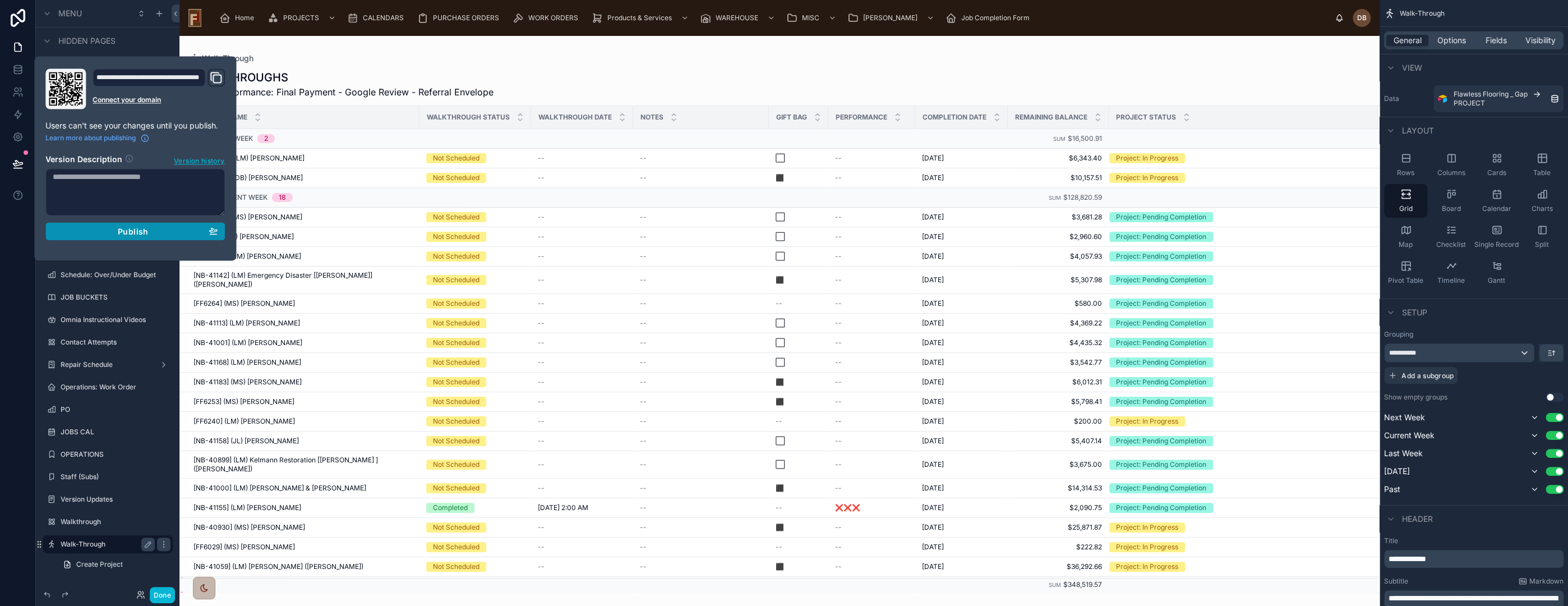
click at [149, 228] on div "Publish" at bounding box center [135, 231] width 165 height 10
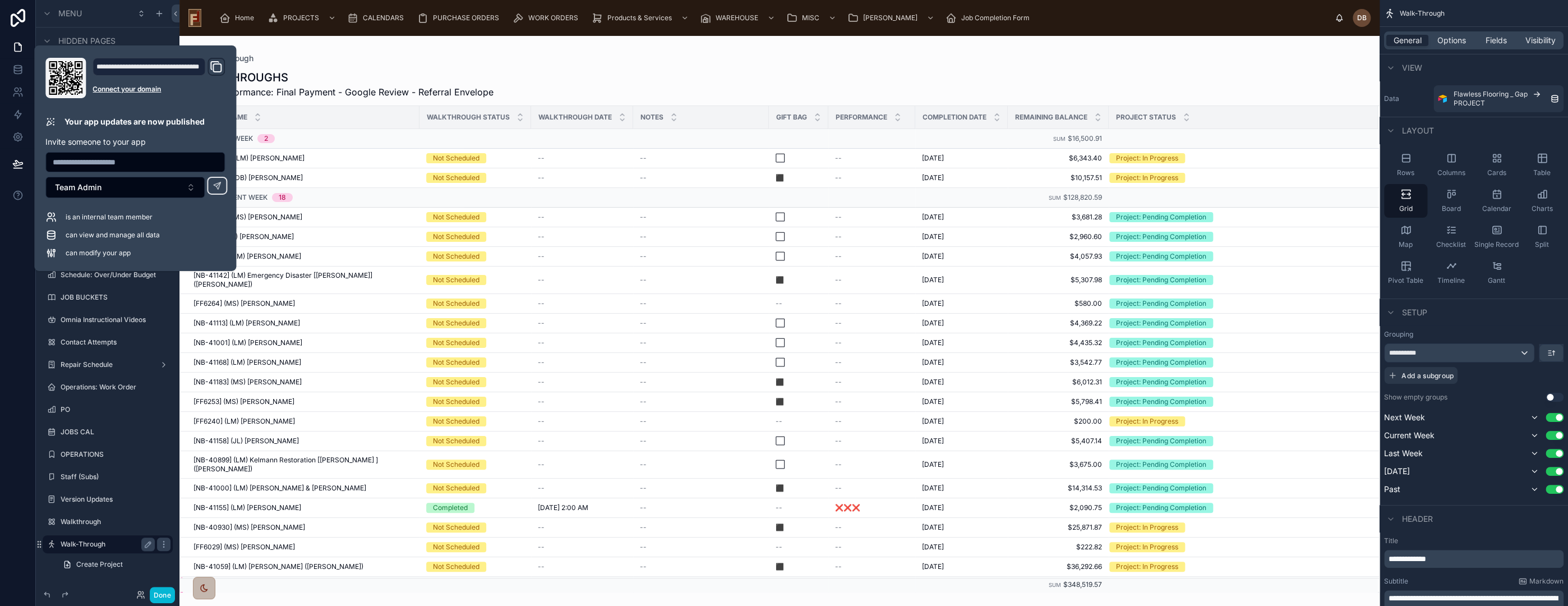
click at [832, 69] on div at bounding box center [780, 320] width 1200 height 570
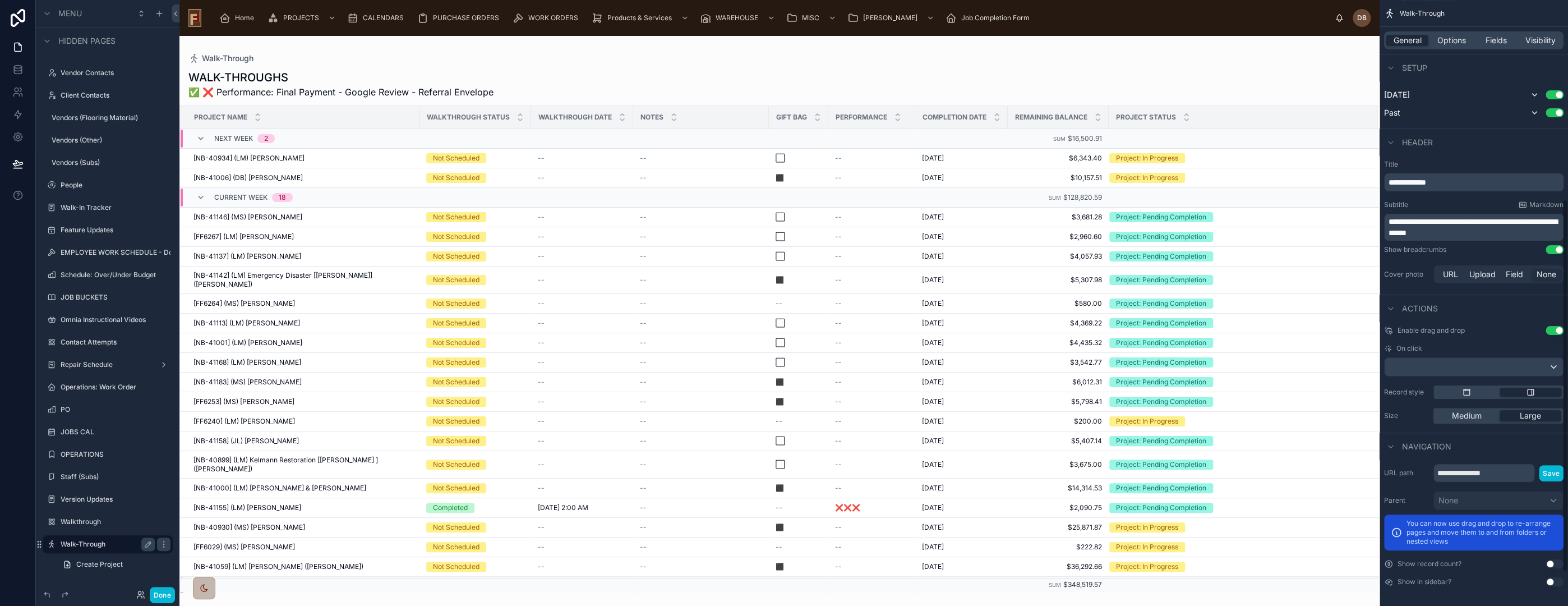
scroll to position [379, 0]
click at [1484, 361] on div "scrollable content" at bounding box center [1474, 364] width 179 height 18
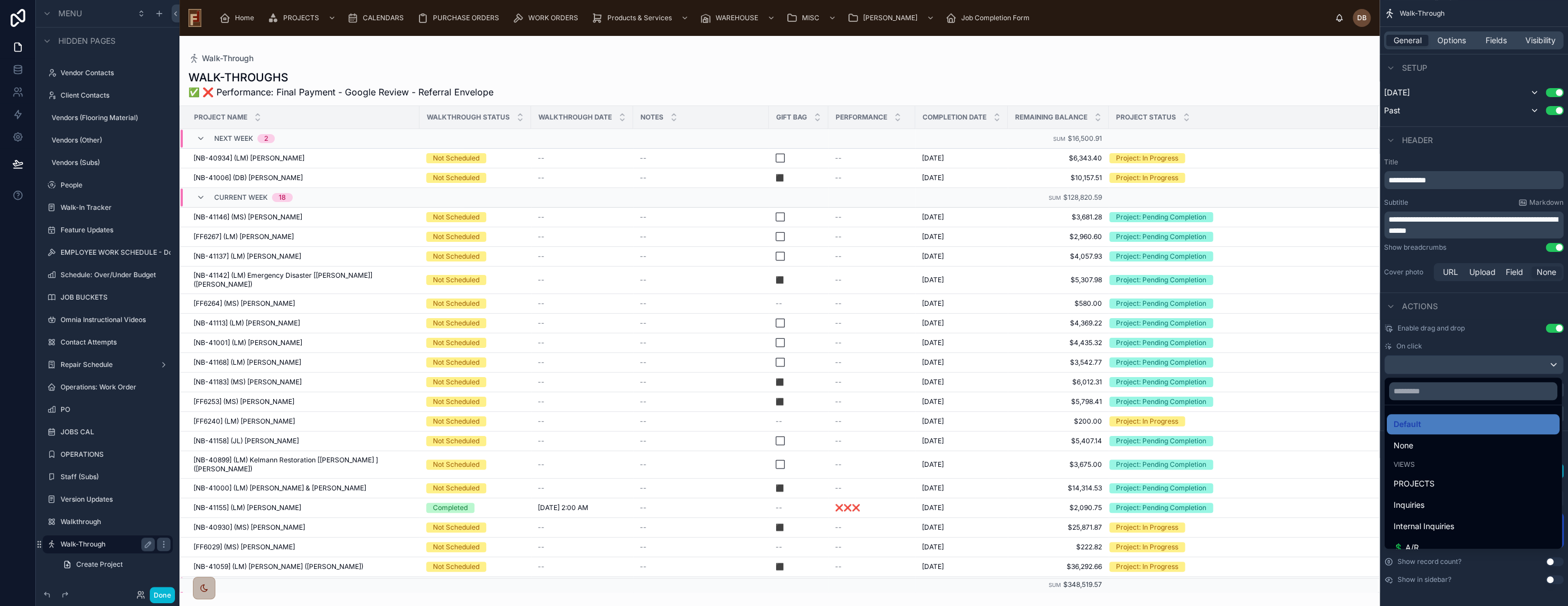
click at [1484, 361] on div "scrollable content" at bounding box center [784, 303] width 1568 height 606
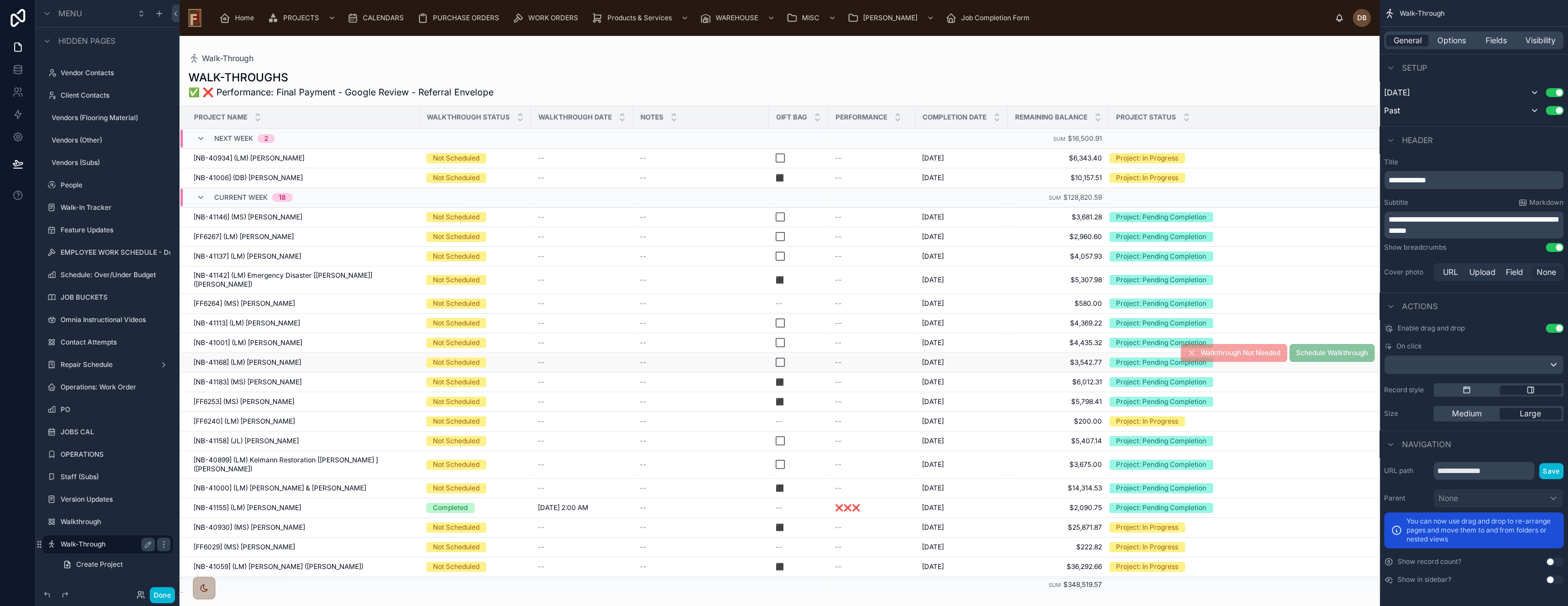
click at [556, 358] on div "--" at bounding box center [581, 362] width 88 height 9
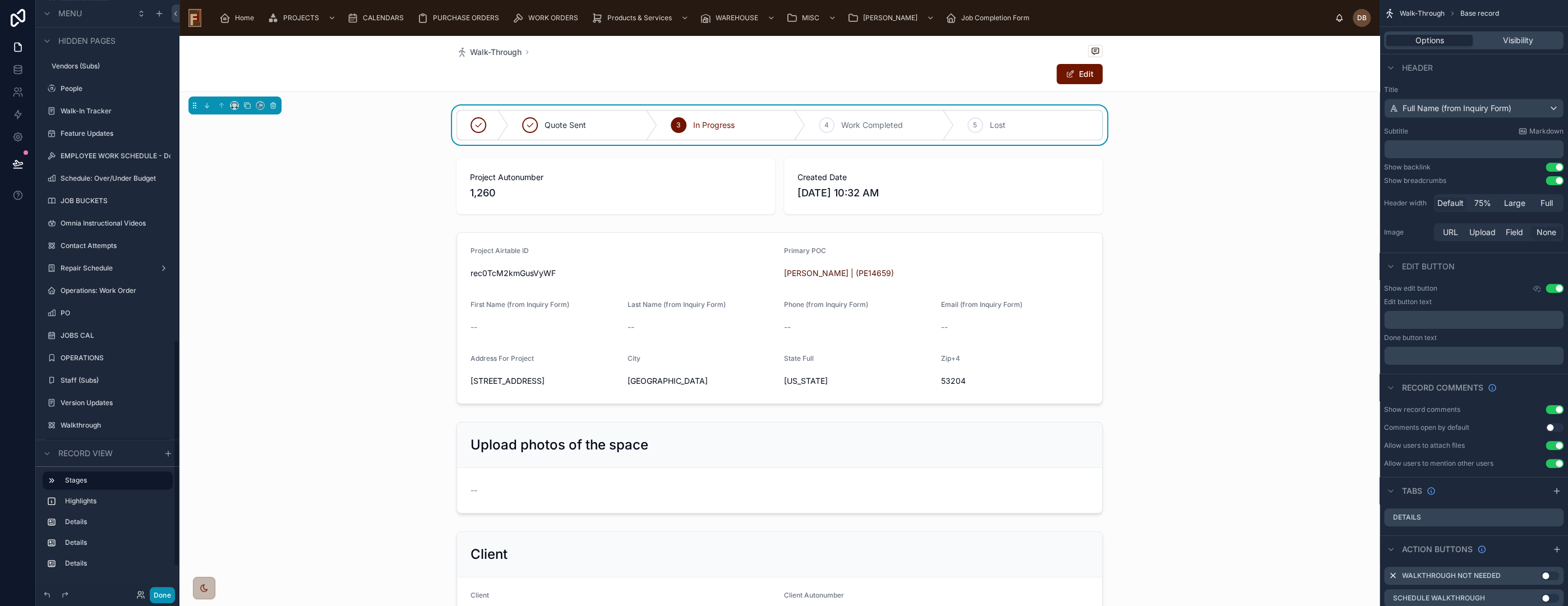
click at [167, 593] on button "Done" at bounding box center [162, 594] width 25 height 16
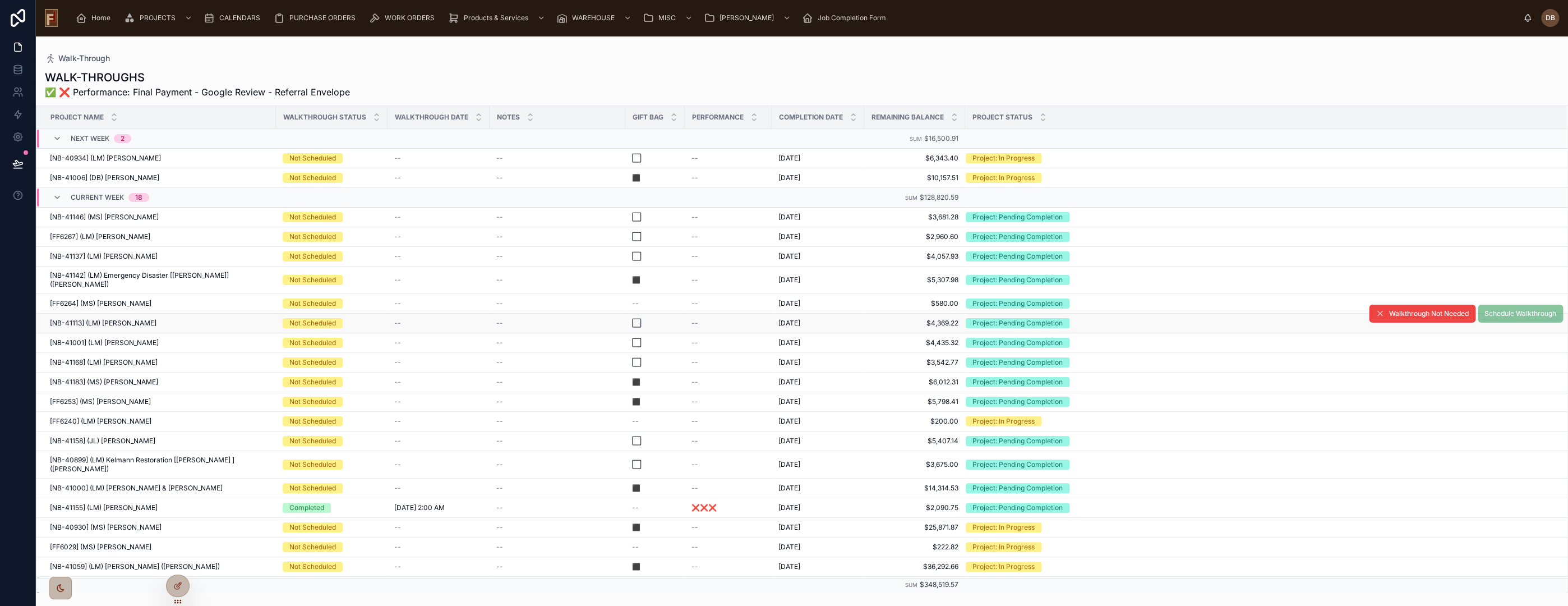
click at [458, 318] on div "--" at bounding box center [438, 322] width 88 height 9
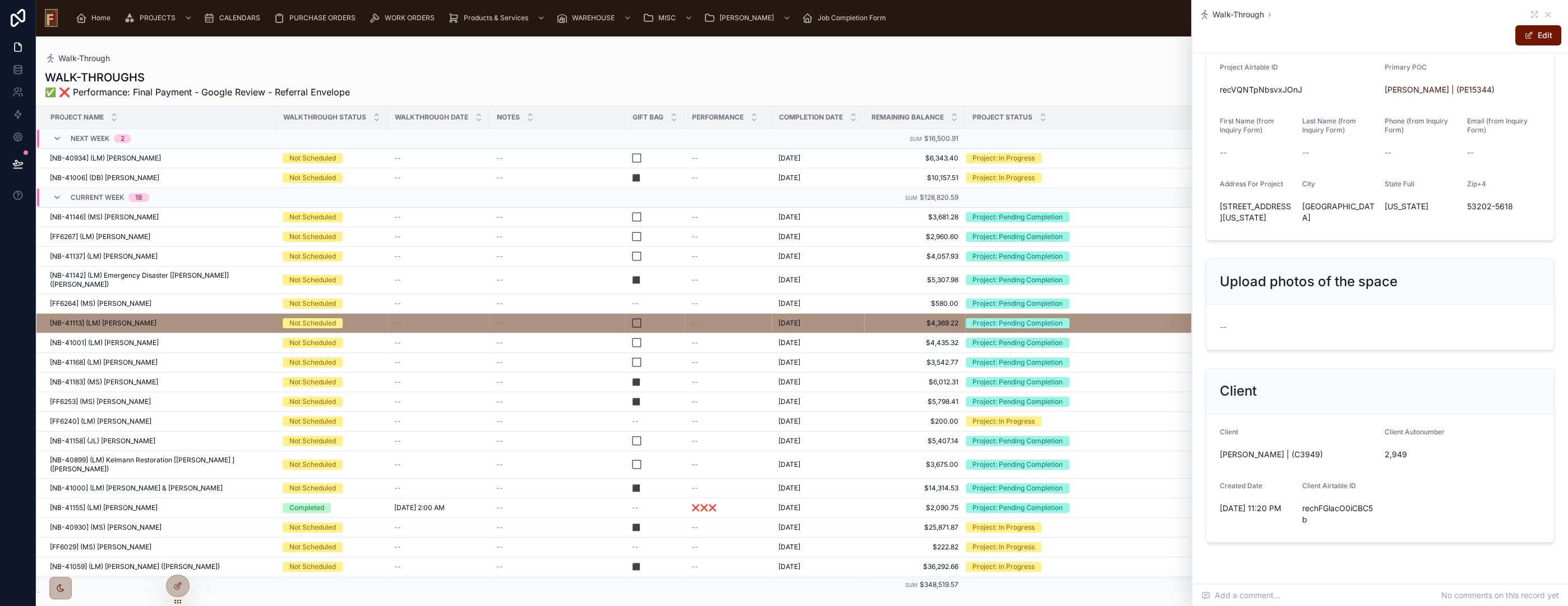
scroll to position [178, 0]
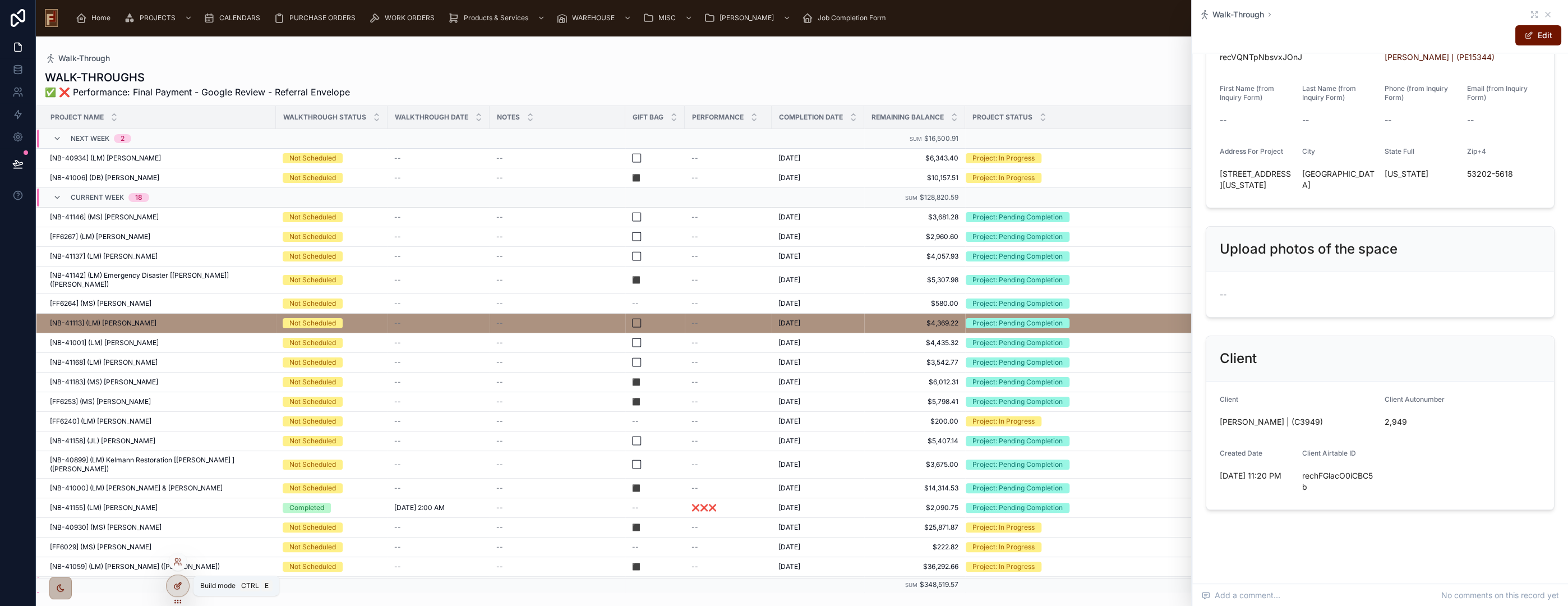
click at [181, 587] on icon at bounding box center [178, 585] width 9 height 9
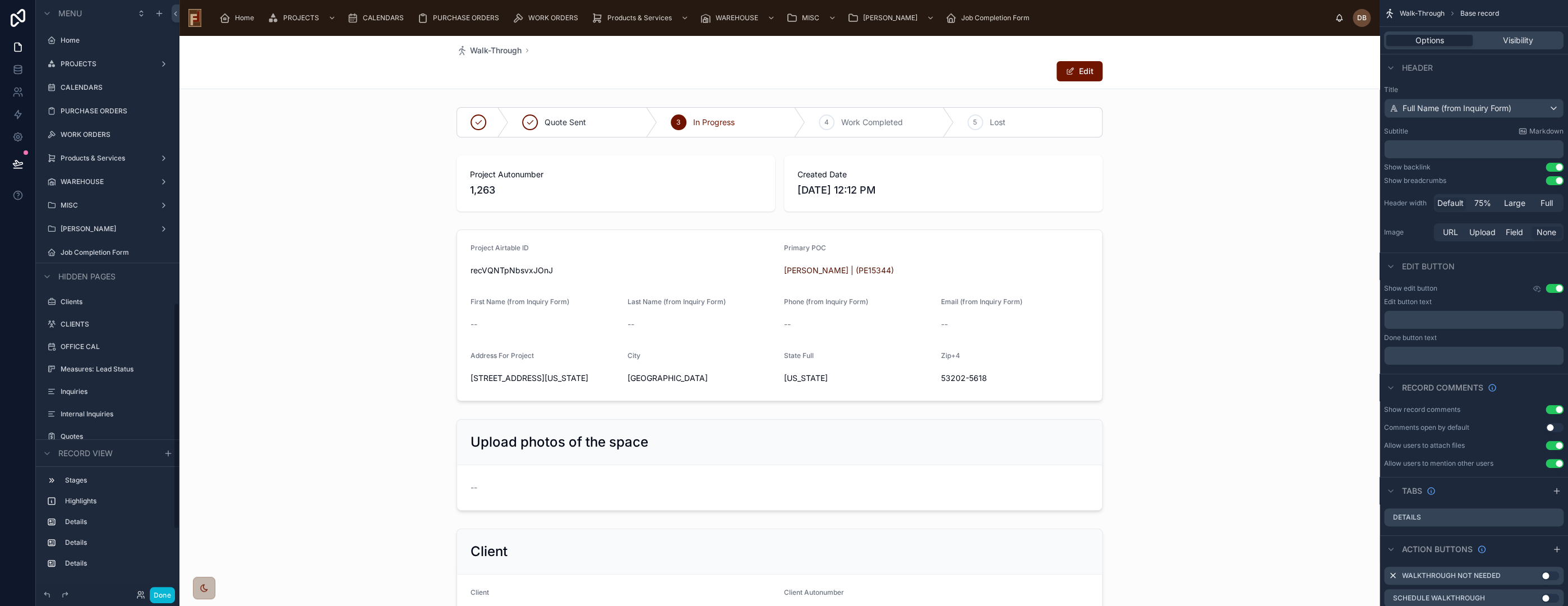
scroll to position [789, 0]
click at [740, 114] on div at bounding box center [780, 122] width 1200 height 40
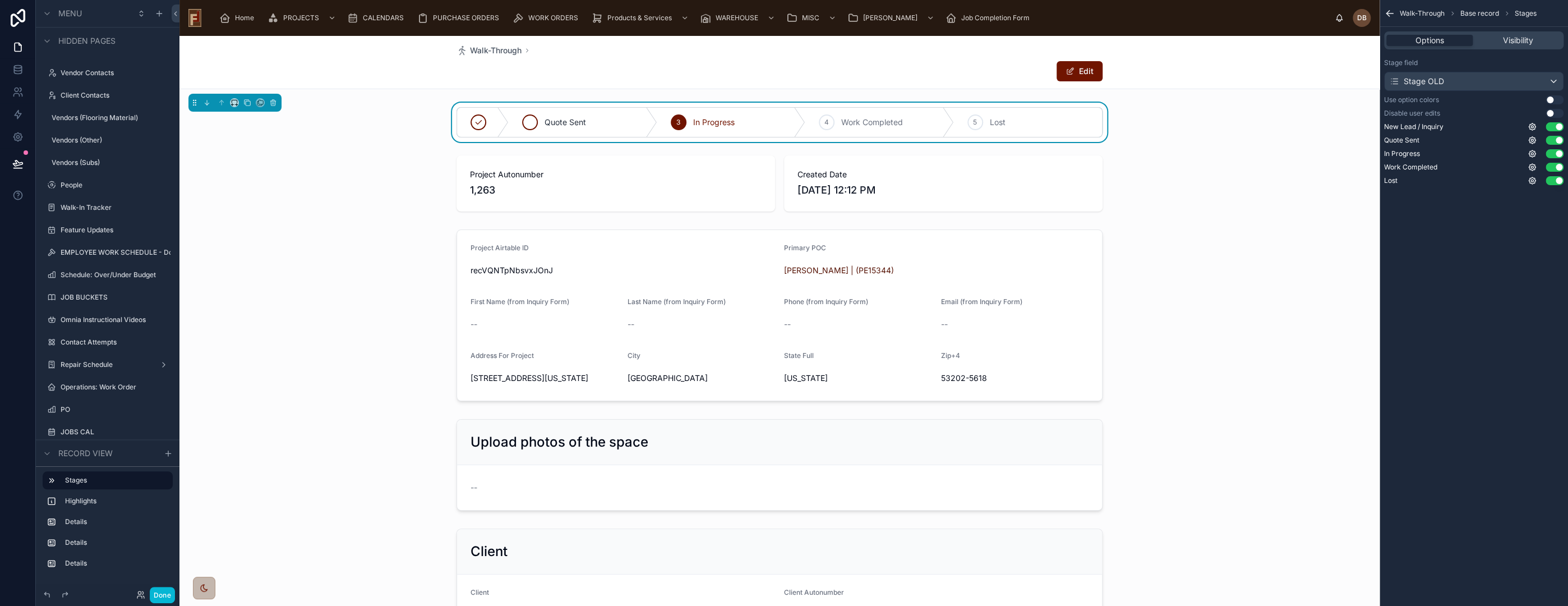
click at [581, 125] on div "Quote Sent" at bounding box center [583, 122] width 149 height 29
click at [275, 101] on icon at bounding box center [273, 103] width 5 height 5
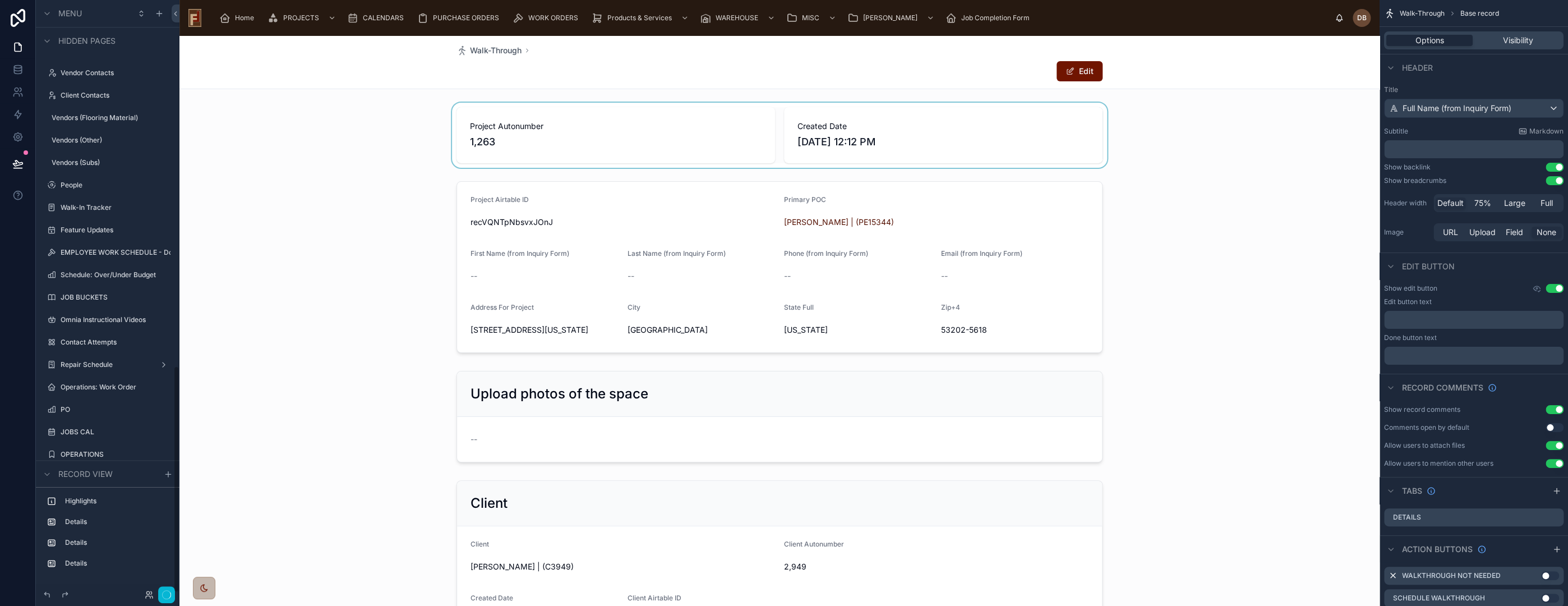
scroll to position [933, 0]
click at [551, 131] on div at bounding box center [780, 135] width 1200 height 65
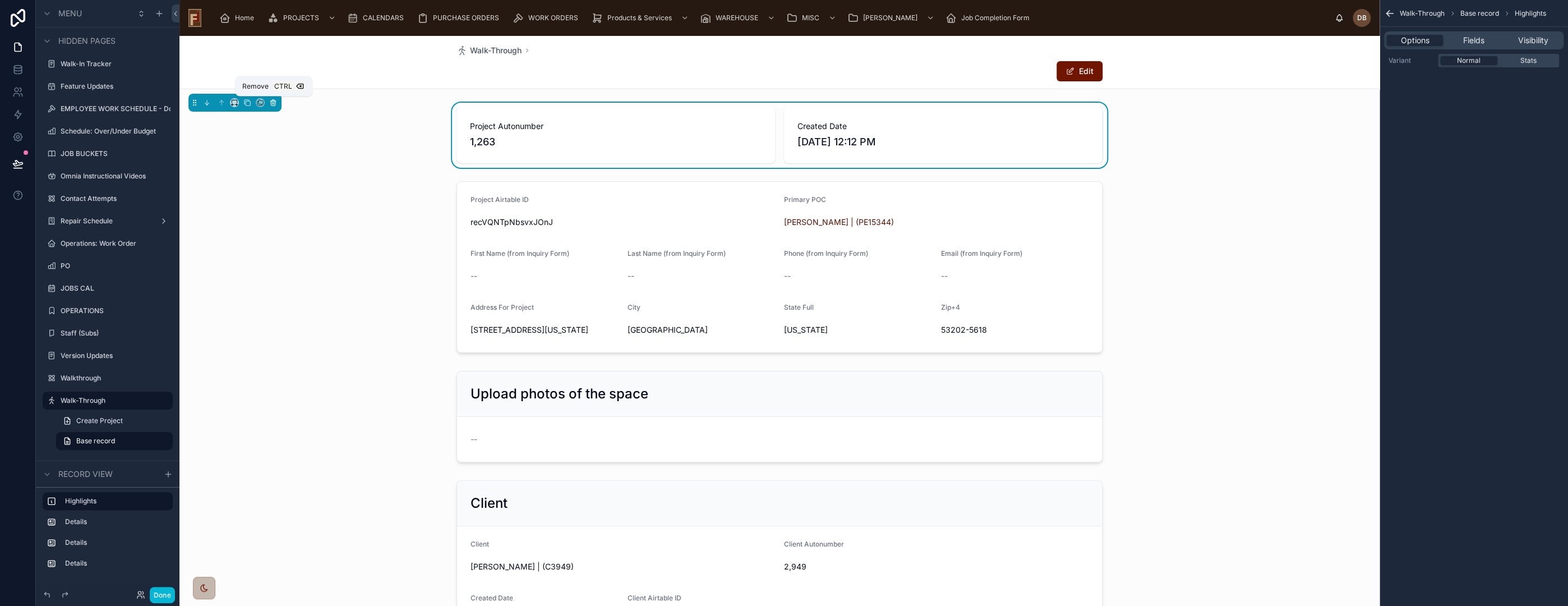
click at [274, 101] on icon at bounding box center [273, 101] width 5 height 0
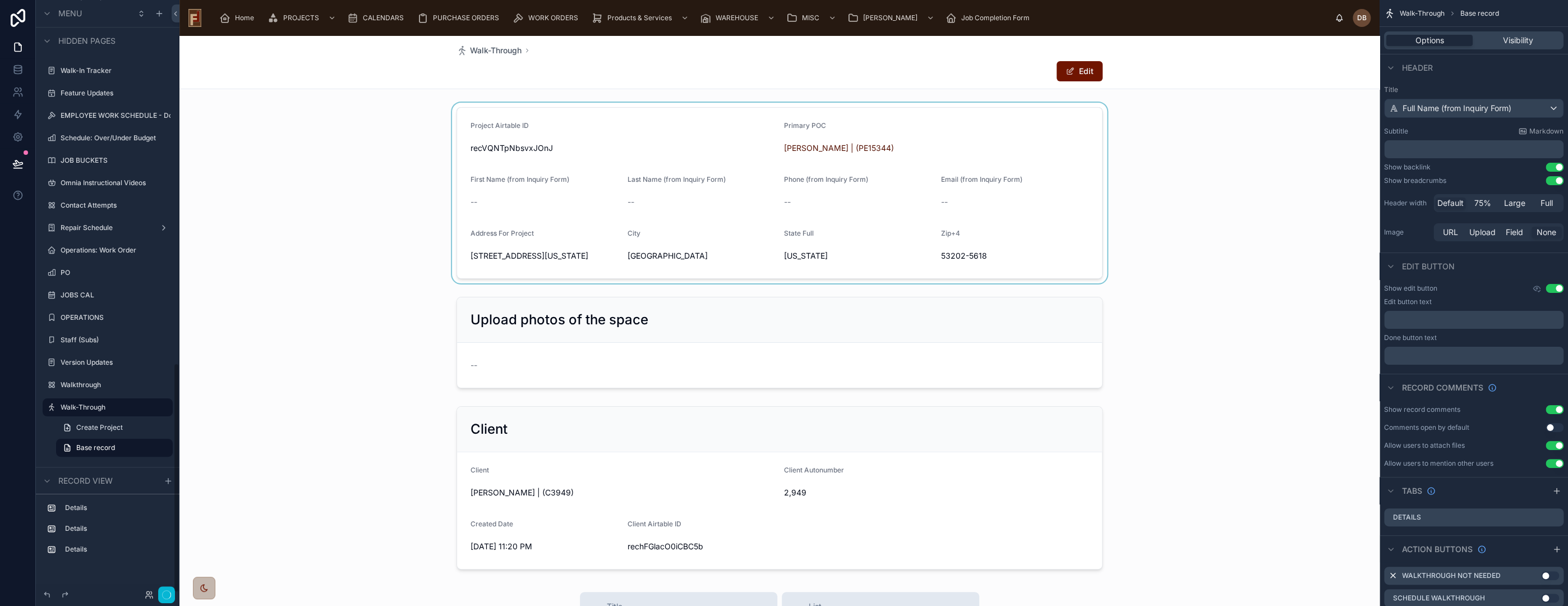
scroll to position [926, 0]
click at [539, 145] on div at bounding box center [780, 192] width 1200 height 181
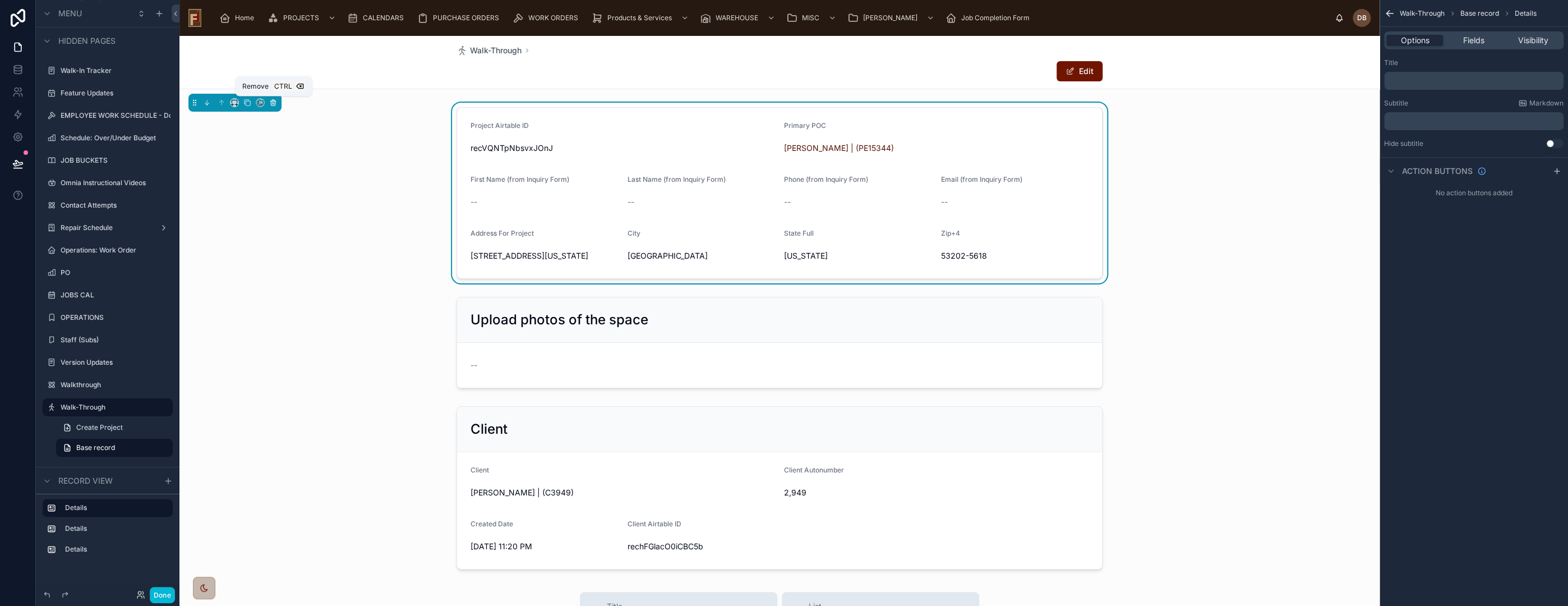
click at [275, 102] on icon at bounding box center [273, 103] width 8 height 8
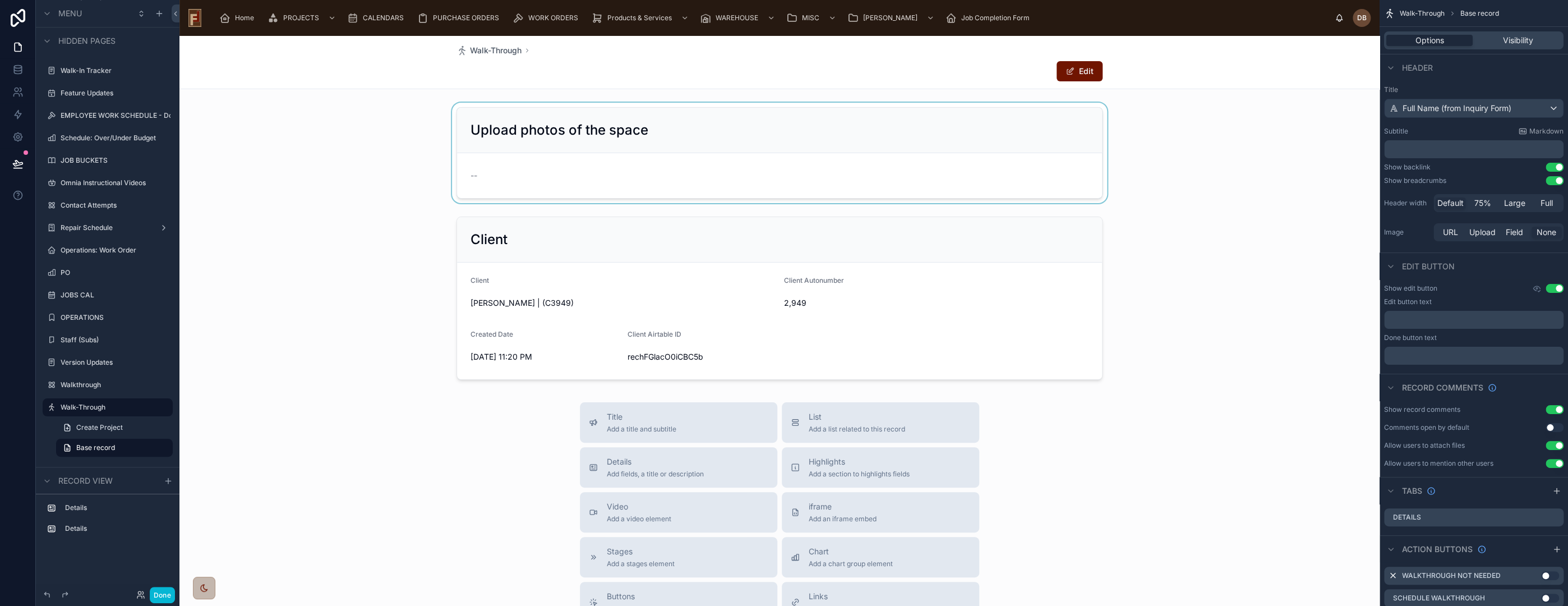
click at [624, 160] on div at bounding box center [780, 152] width 1200 height 100
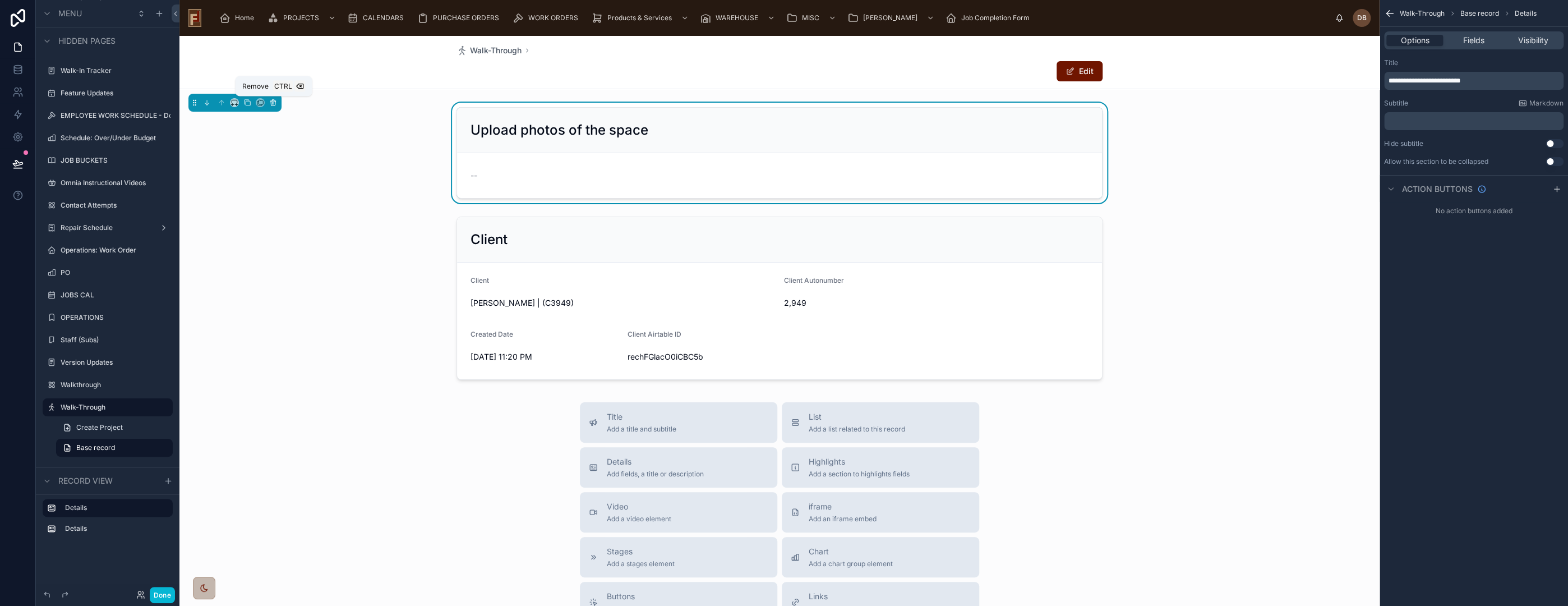
click at [274, 102] on icon at bounding box center [273, 103] width 8 height 8
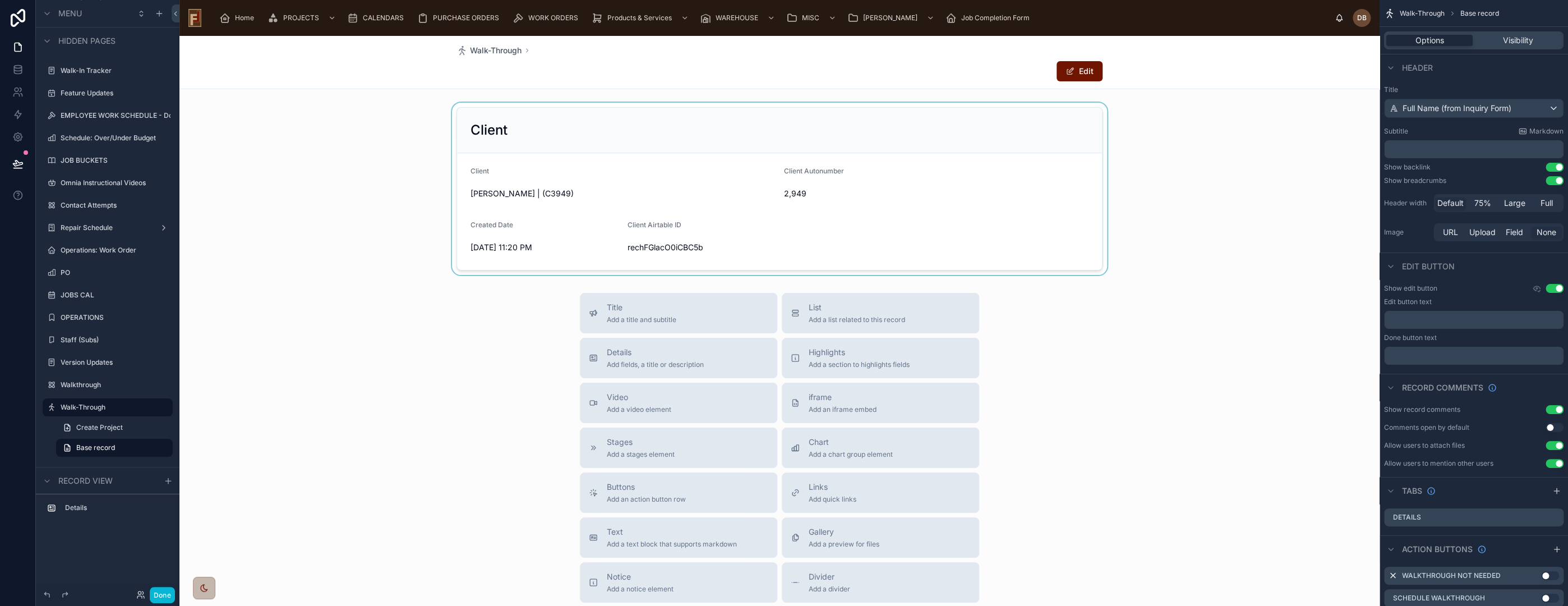
click at [500, 144] on div at bounding box center [780, 188] width 1200 height 173
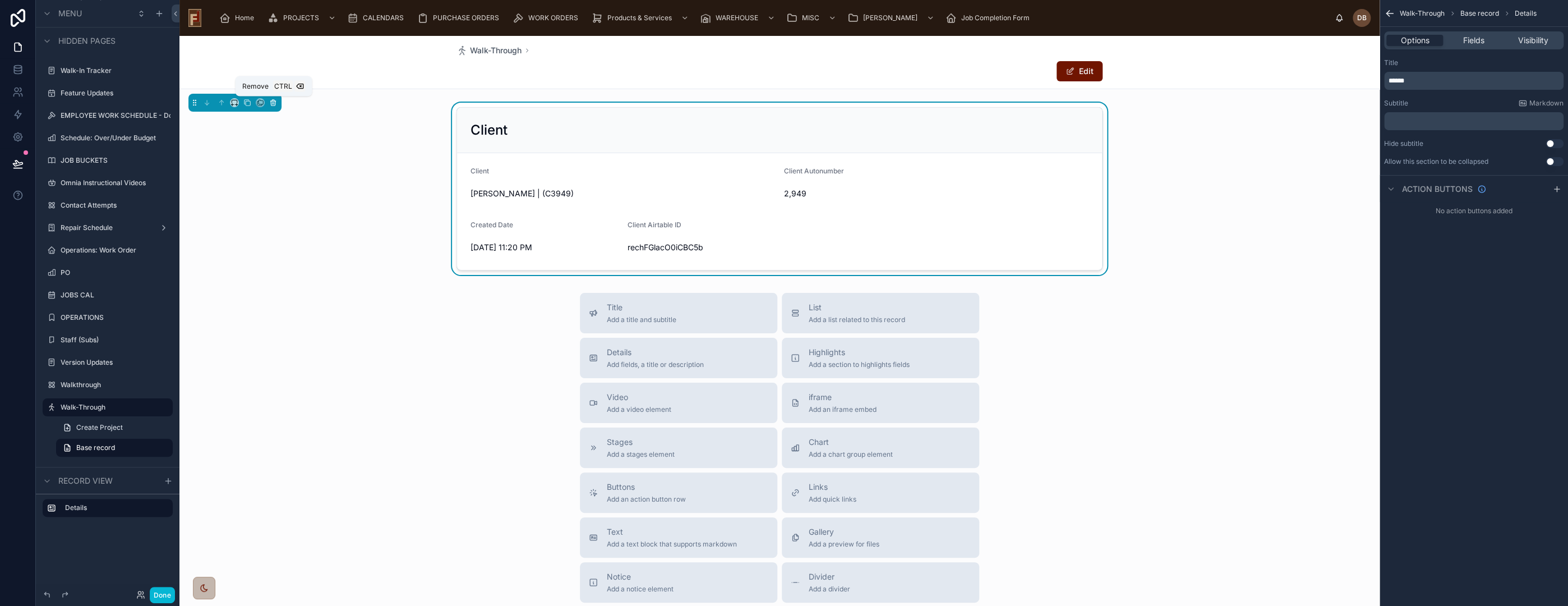
click at [275, 102] on icon at bounding box center [273, 103] width 8 height 8
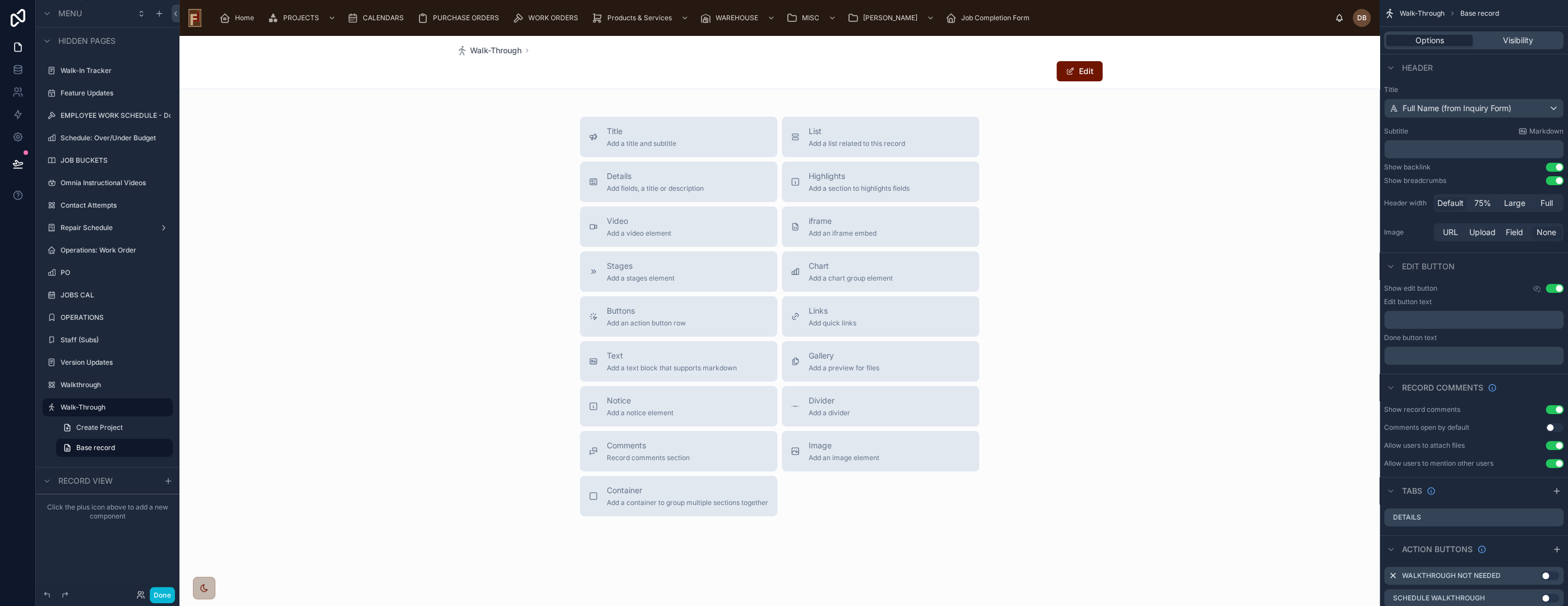
scroll to position [0, 0]
click at [684, 185] on div "Details Add fields, a title or description" at bounding box center [656, 185] width 97 height 23
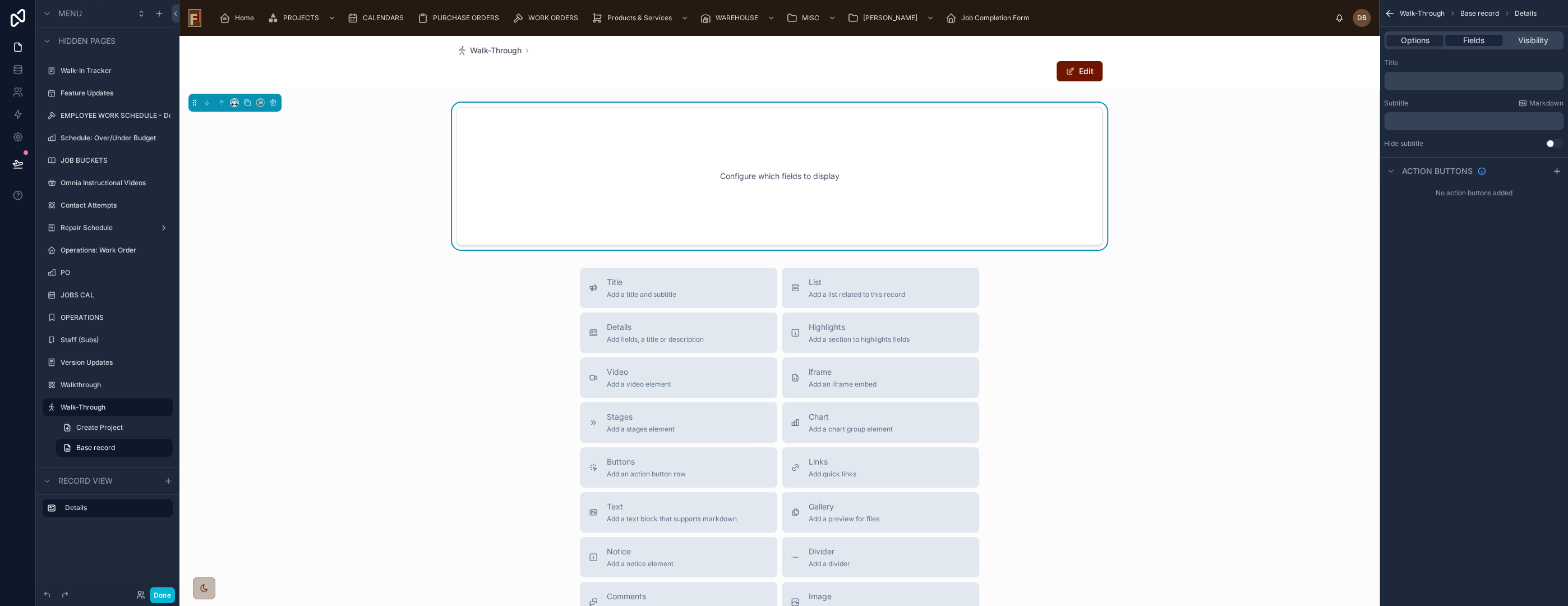
click at [1476, 40] on span "Fields" at bounding box center [1473, 40] width 21 height 11
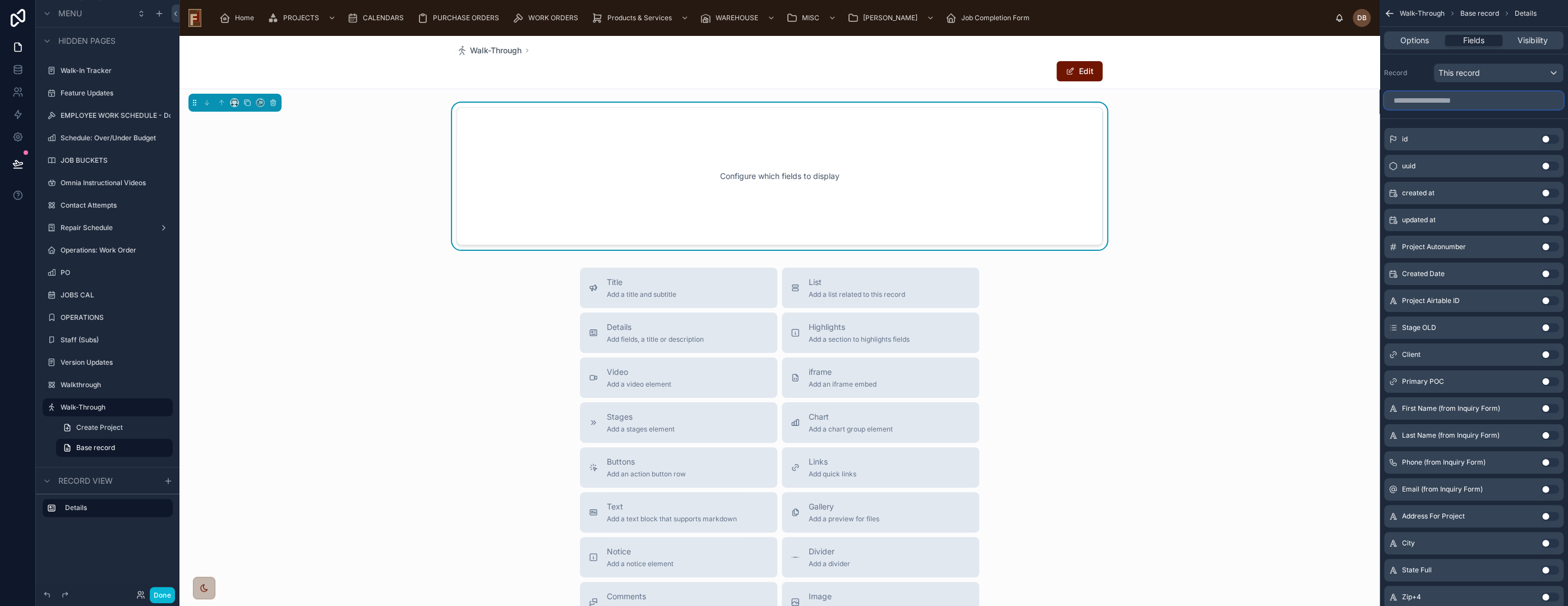
click at [1433, 97] on input "scrollable content" at bounding box center [1474, 100] width 180 height 18
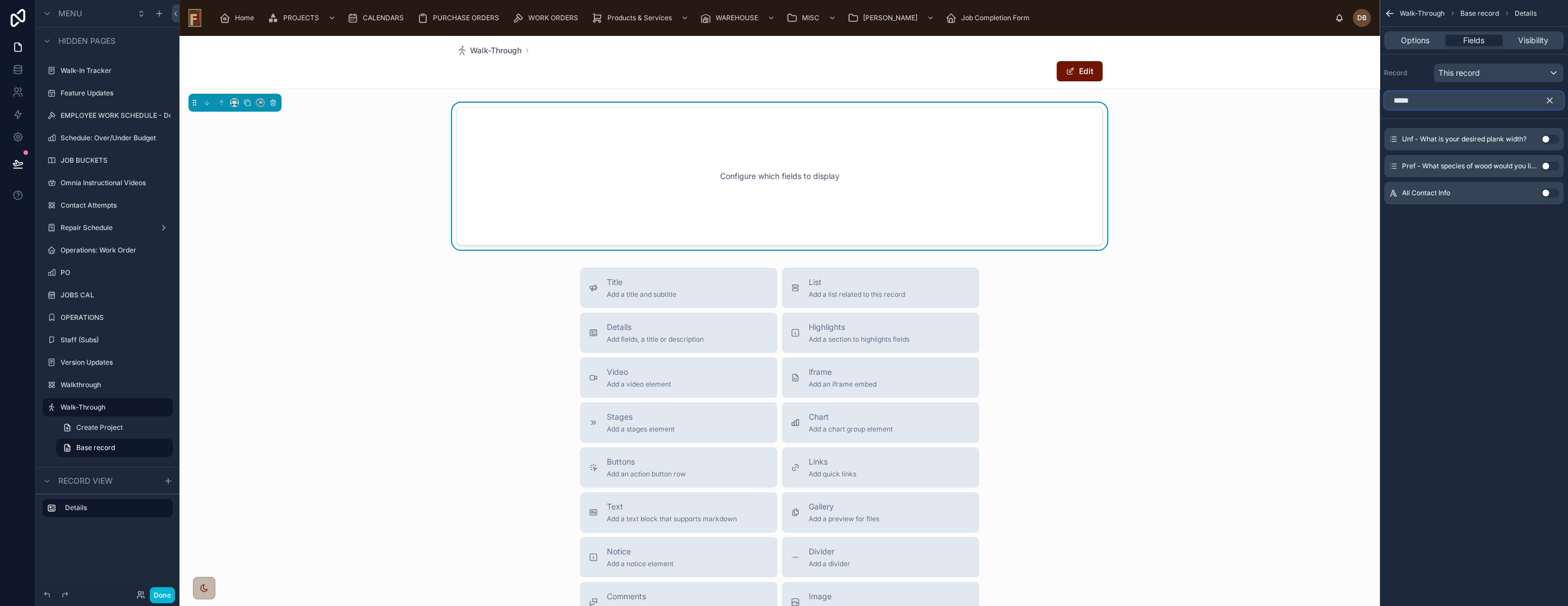
type input "*****"
click at [1546, 190] on button "Use setting" at bounding box center [1550, 192] width 18 height 9
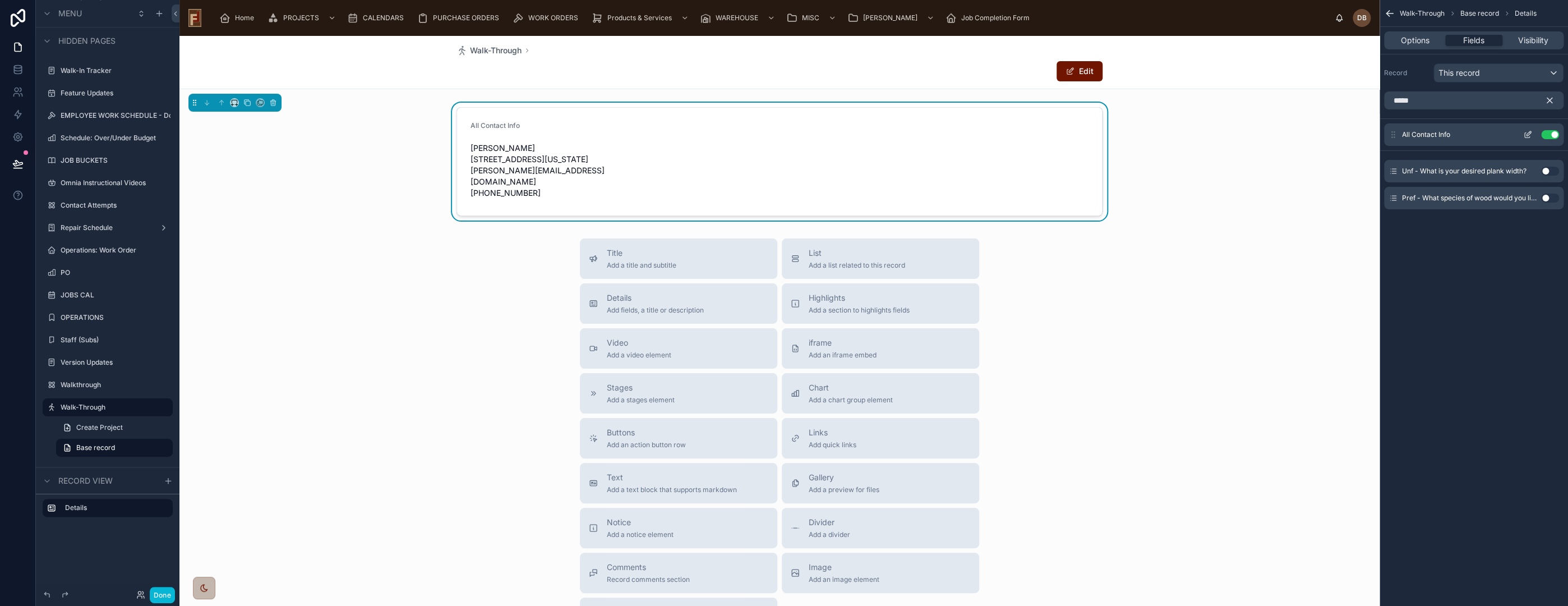
click at [1527, 134] on icon "scrollable content" at bounding box center [1528, 133] width 5 height 5
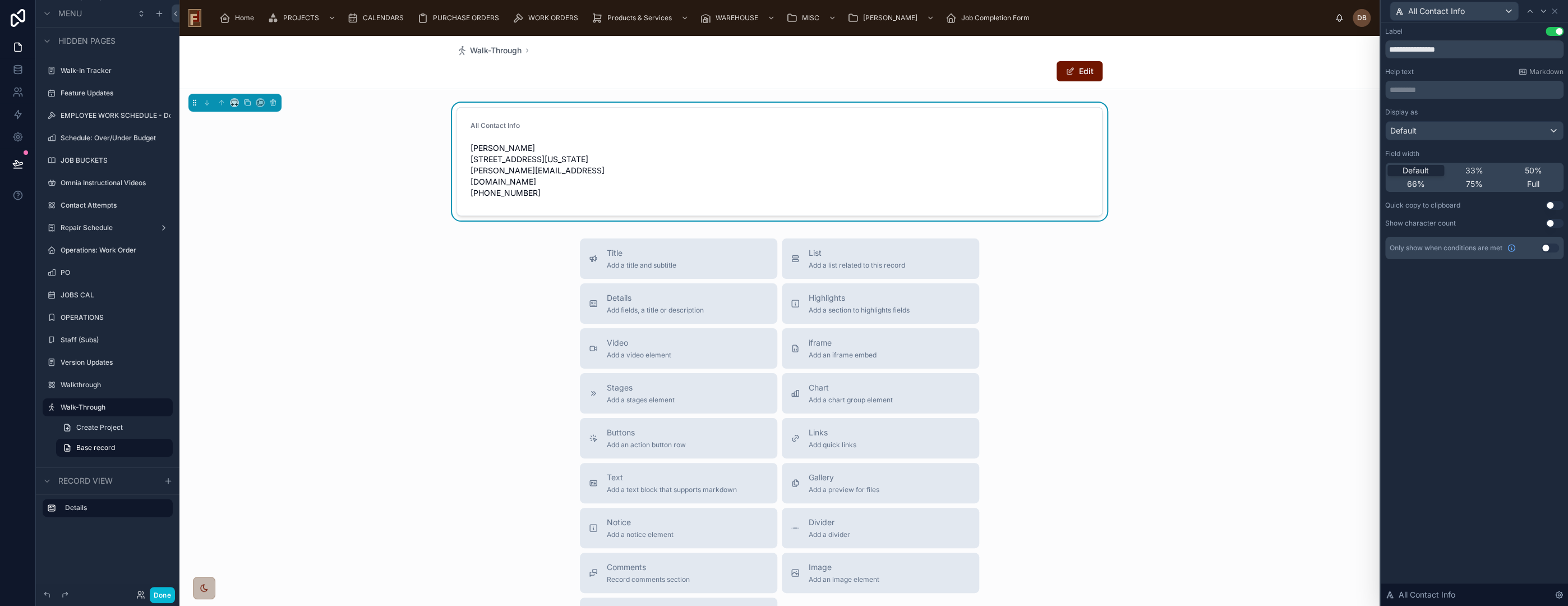
click at [1556, 29] on button "Use setting" at bounding box center [1554, 31] width 18 height 9
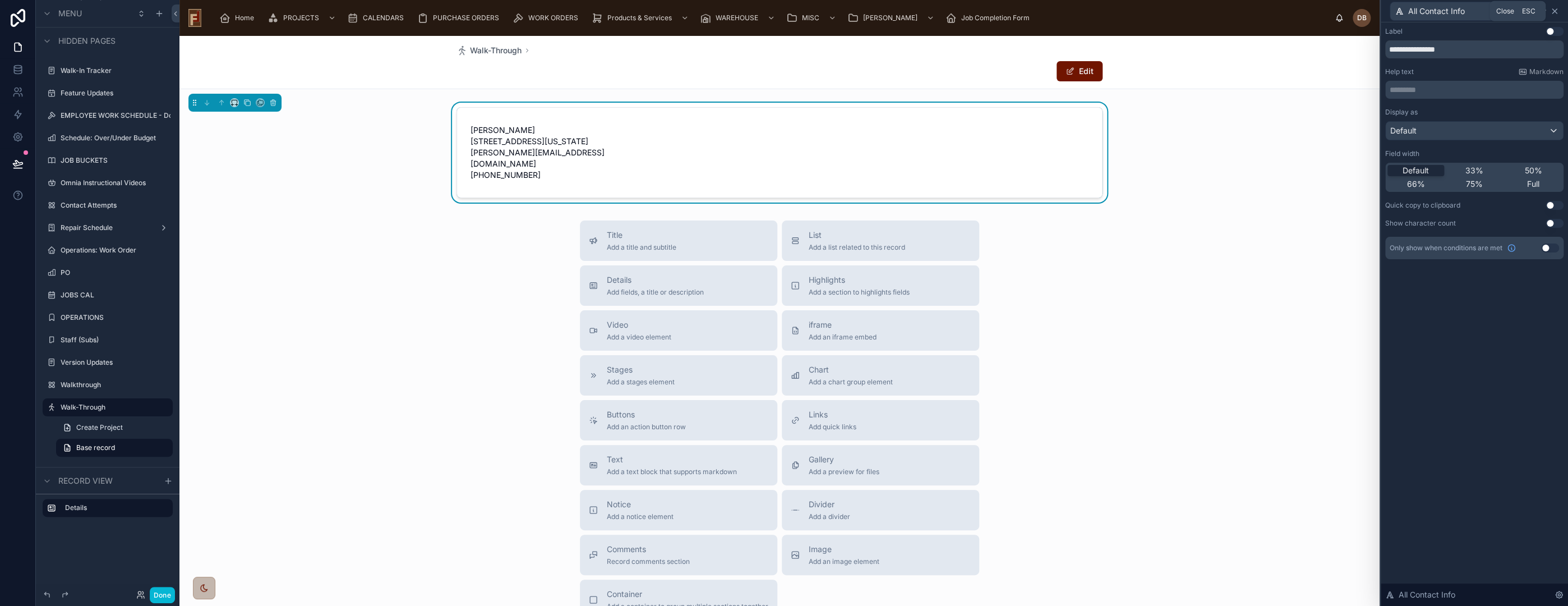
click at [1552, 9] on icon at bounding box center [1554, 11] width 5 height 5
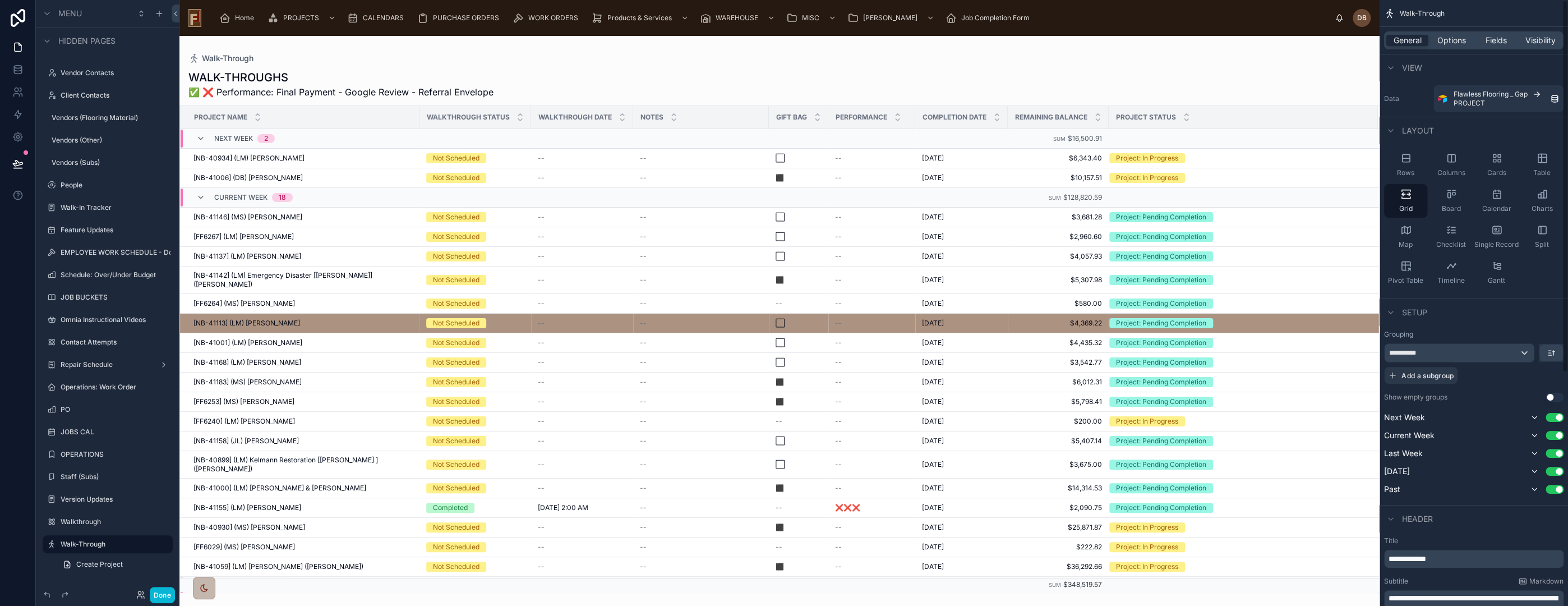
drag, startPoint x: 1450, startPoint y: 38, endPoint x: 1472, endPoint y: 191, distance: 154.6
click at [1450, 38] on span "Options" at bounding box center [1451, 40] width 29 height 11
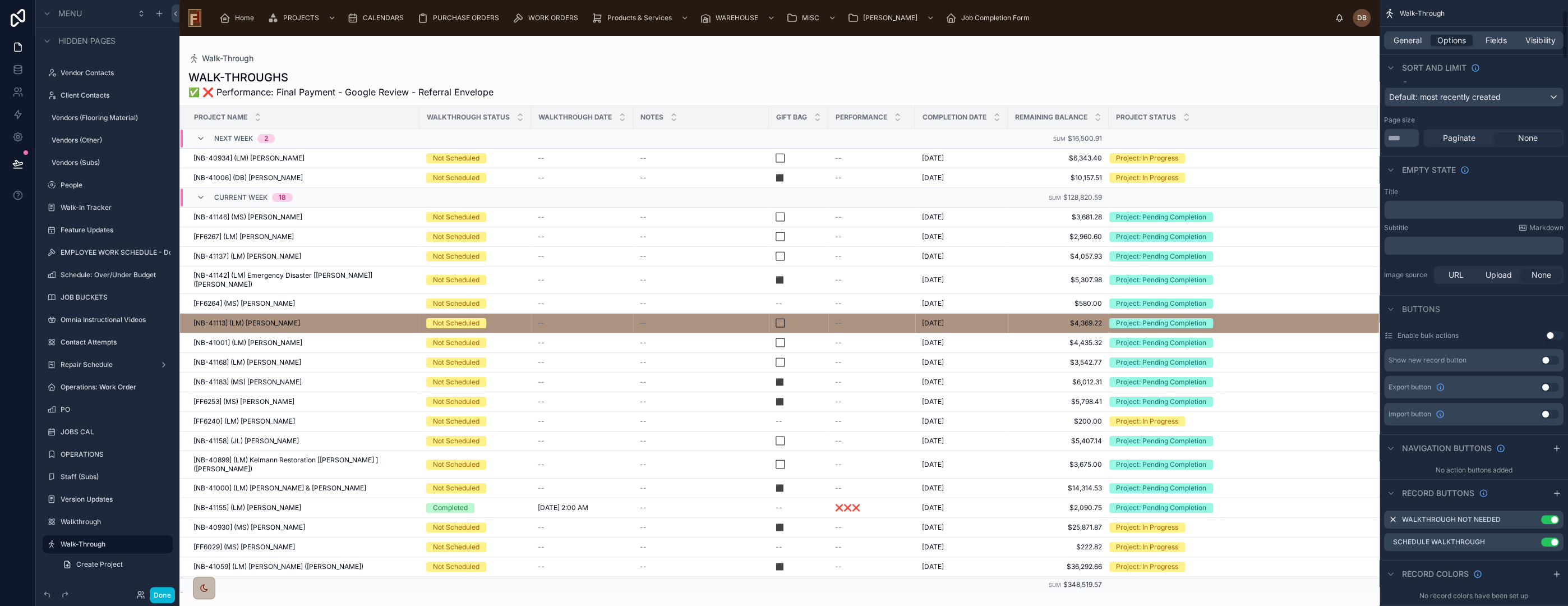
scroll to position [186, 0]
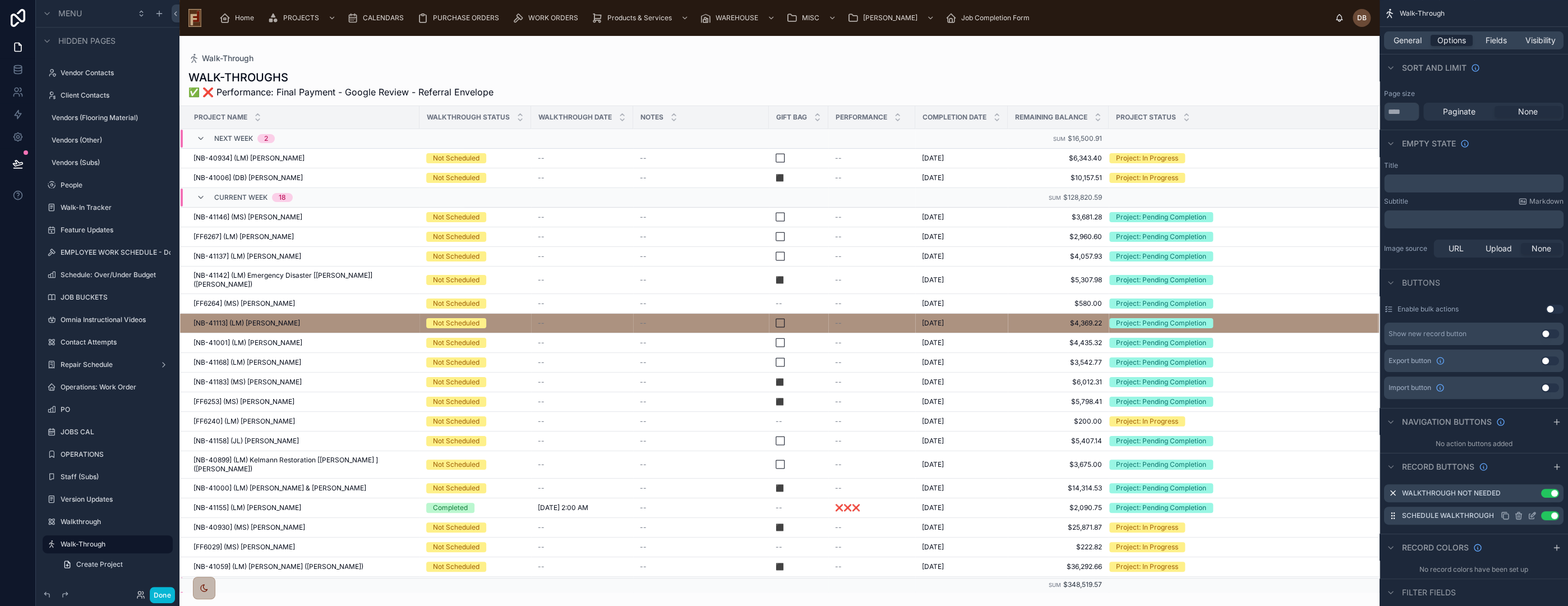
click at [1533, 511] on icon "scrollable content" at bounding box center [1531, 515] width 9 height 9
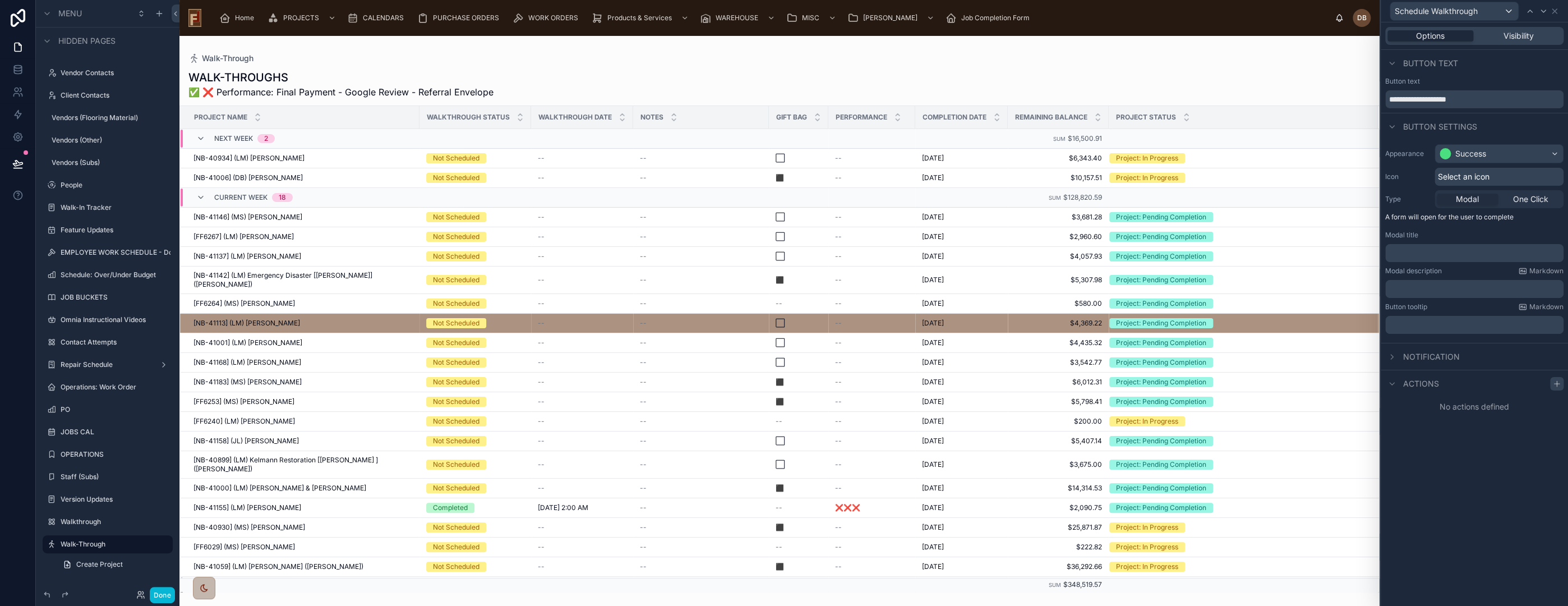
click at [1558, 382] on icon at bounding box center [1556, 383] width 9 height 9
click at [1476, 429] on div "Select a type" at bounding box center [1475, 428] width 169 height 18
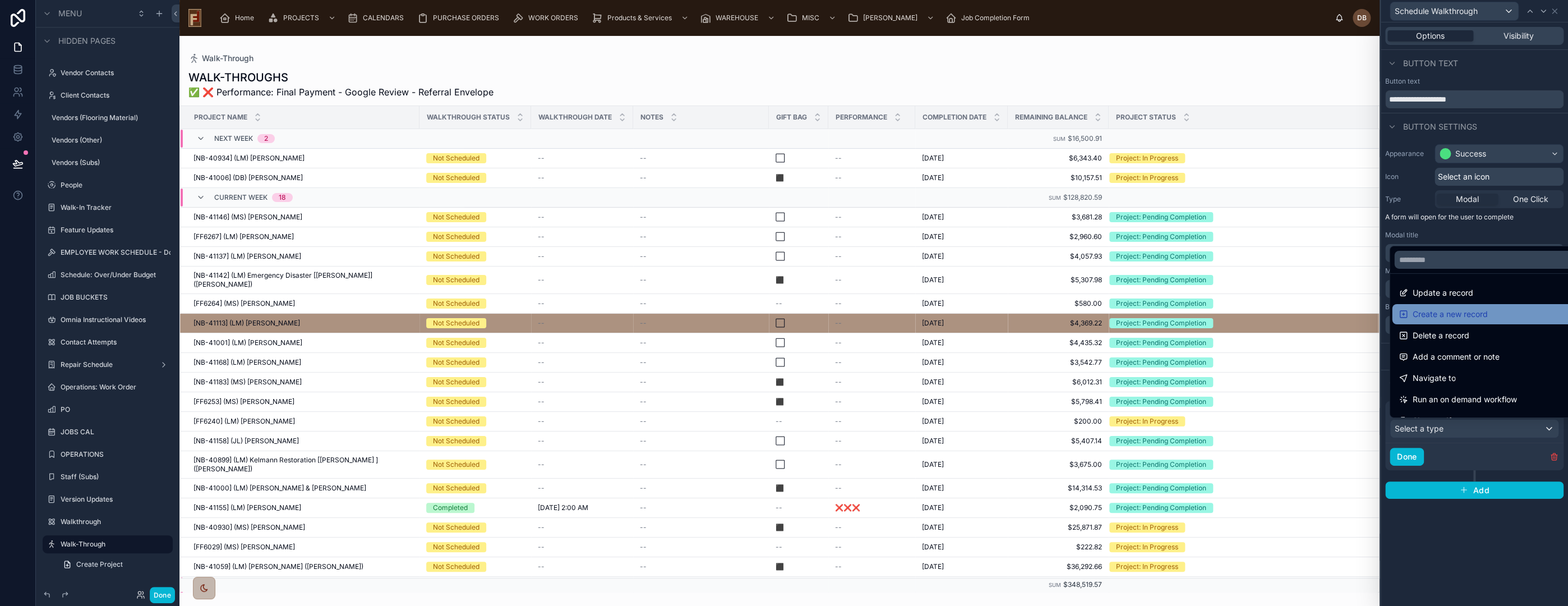
click at [1509, 317] on div "Create a new record" at bounding box center [1487, 314] width 177 height 14
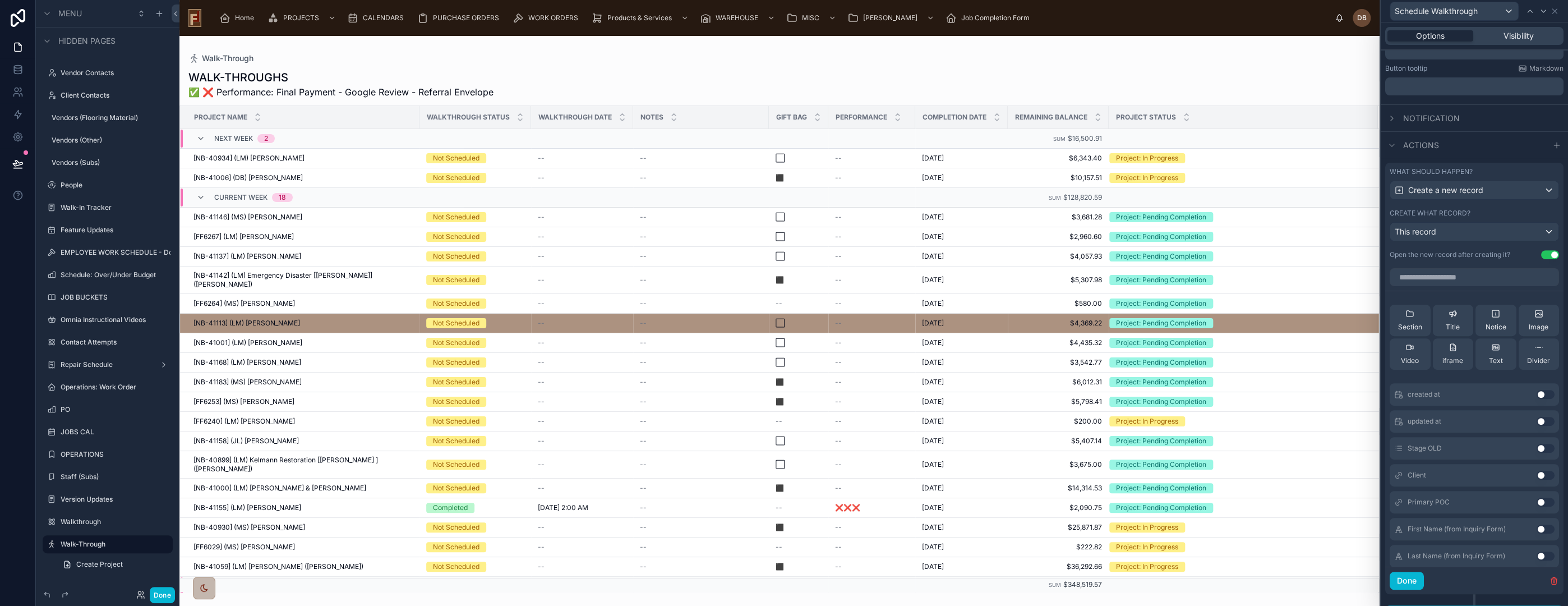
scroll to position [249, 0]
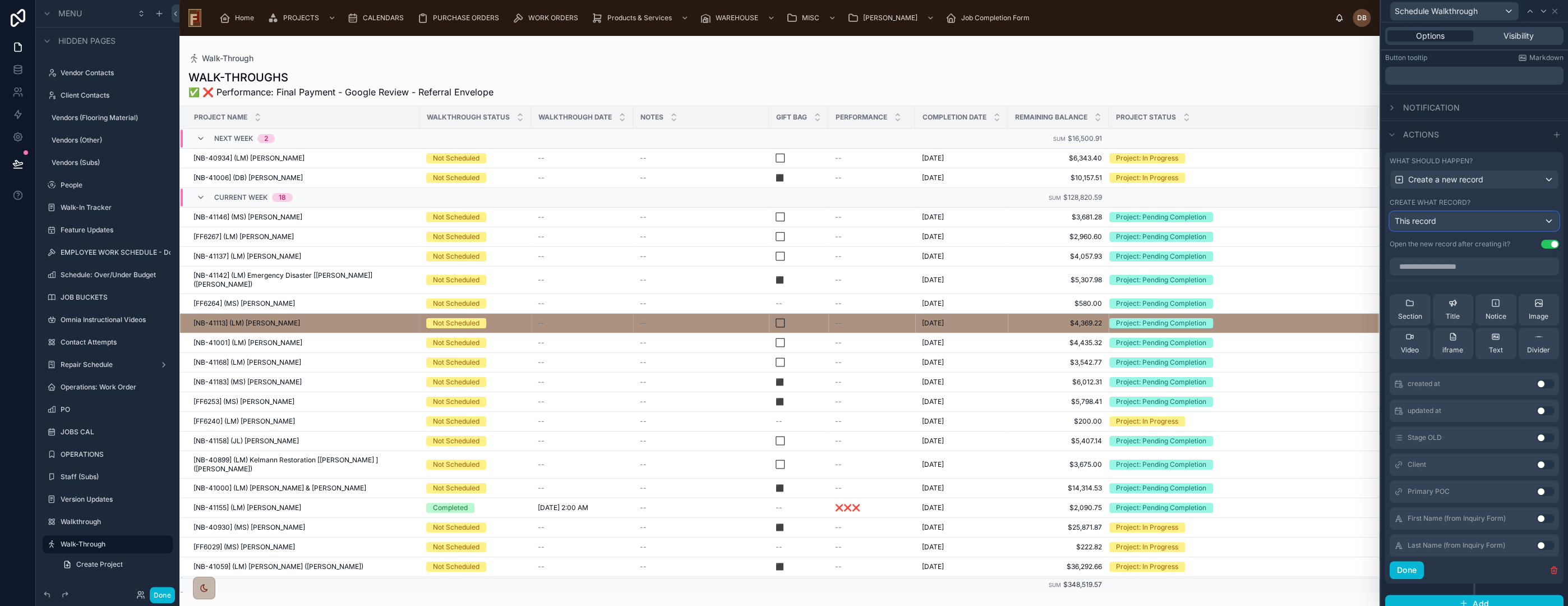
click at [1459, 223] on div "This record" at bounding box center [1475, 221] width 169 height 18
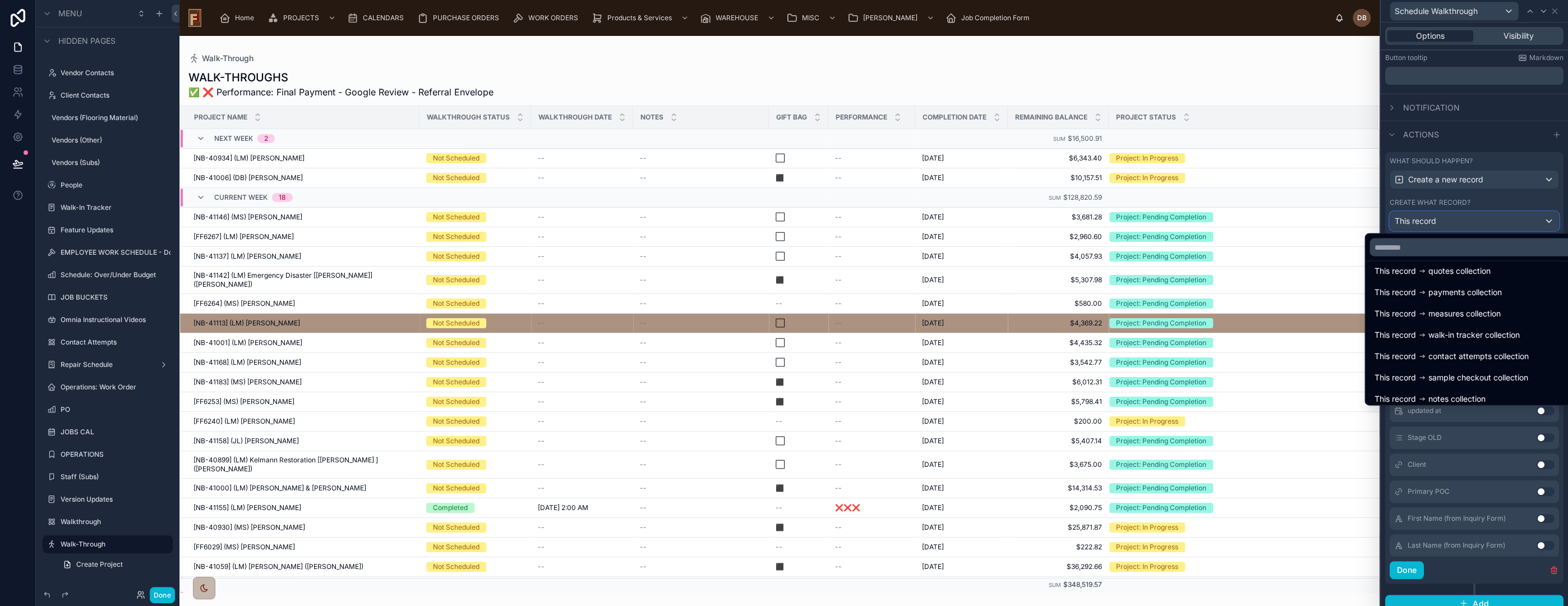
scroll to position [229, 0]
click at [1463, 399] on div "This record walkthrough" at bounding box center [1471, 393] width 206 height 20
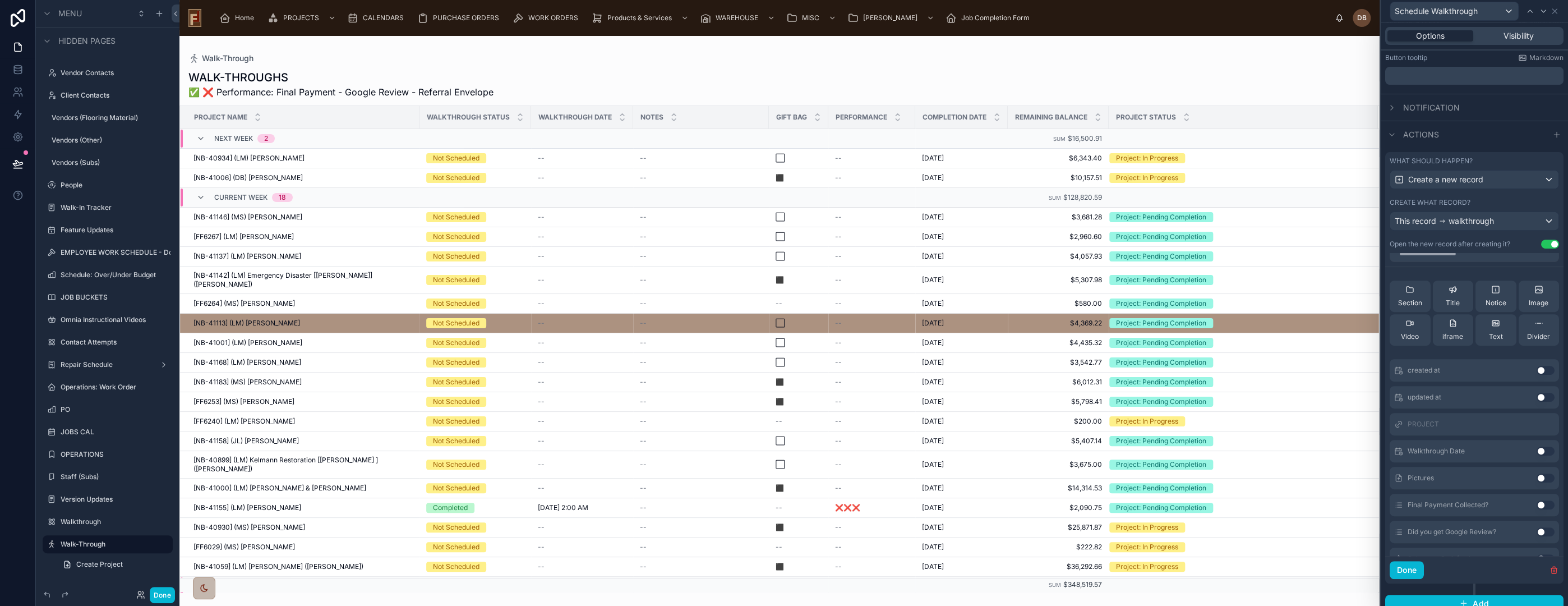
scroll to position [0, 0]
click at [1445, 265] on input "text" at bounding box center [1474, 267] width 170 height 18
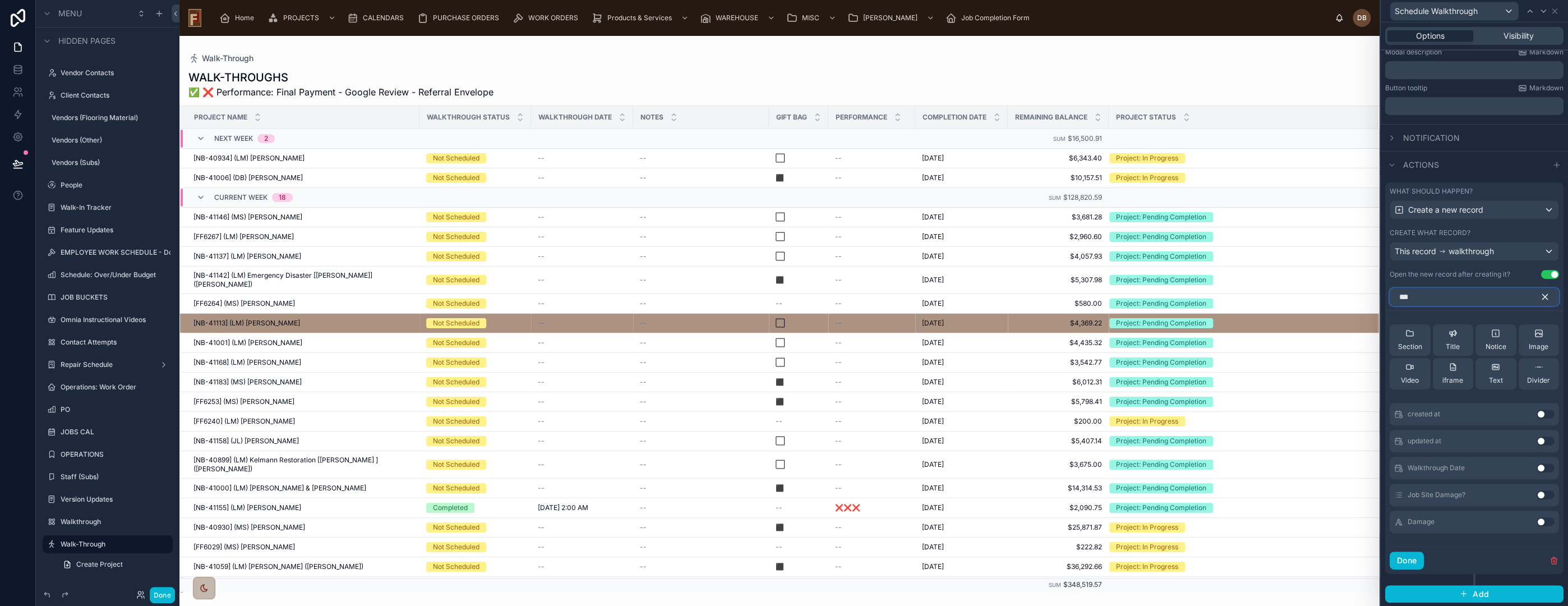
scroll to position [138, 0]
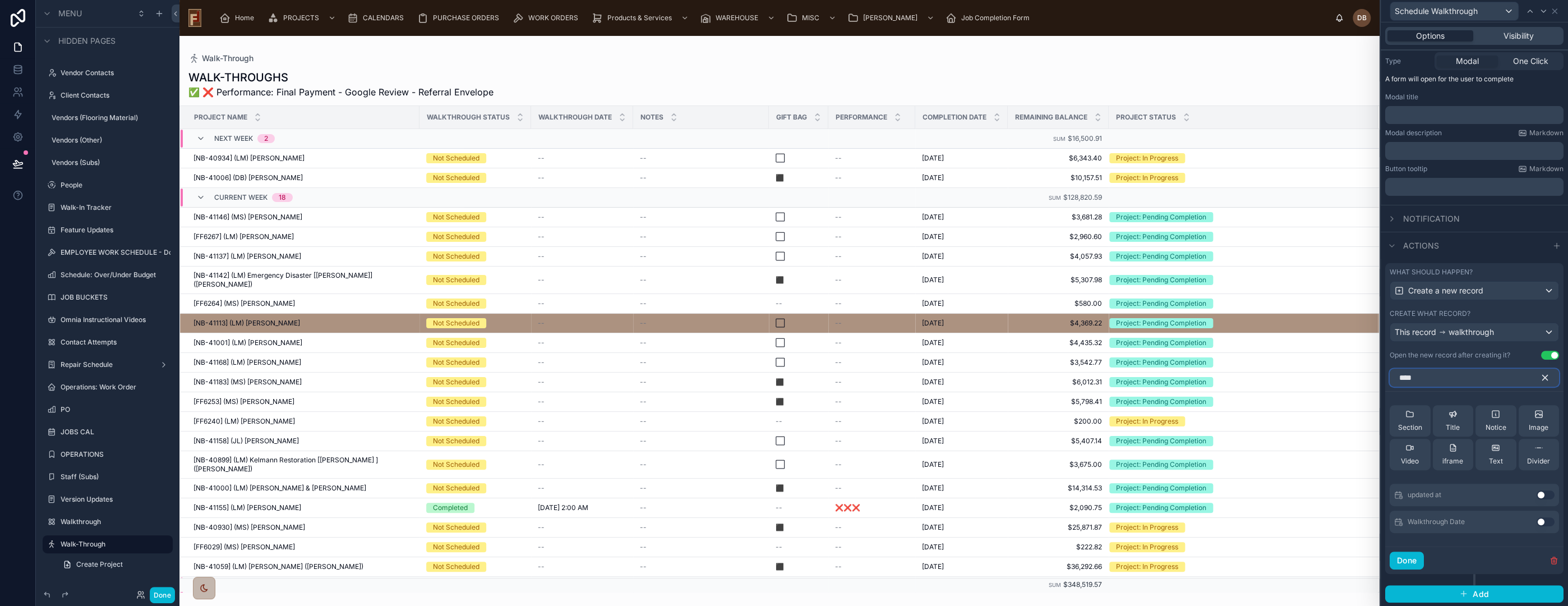
type input "****"
click at [1536, 520] on button "Use setting" at bounding box center [1545, 521] width 18 height 9
click at [1543, 375] on icon "button" at bounding box center [1545, 377] width 5 height 5
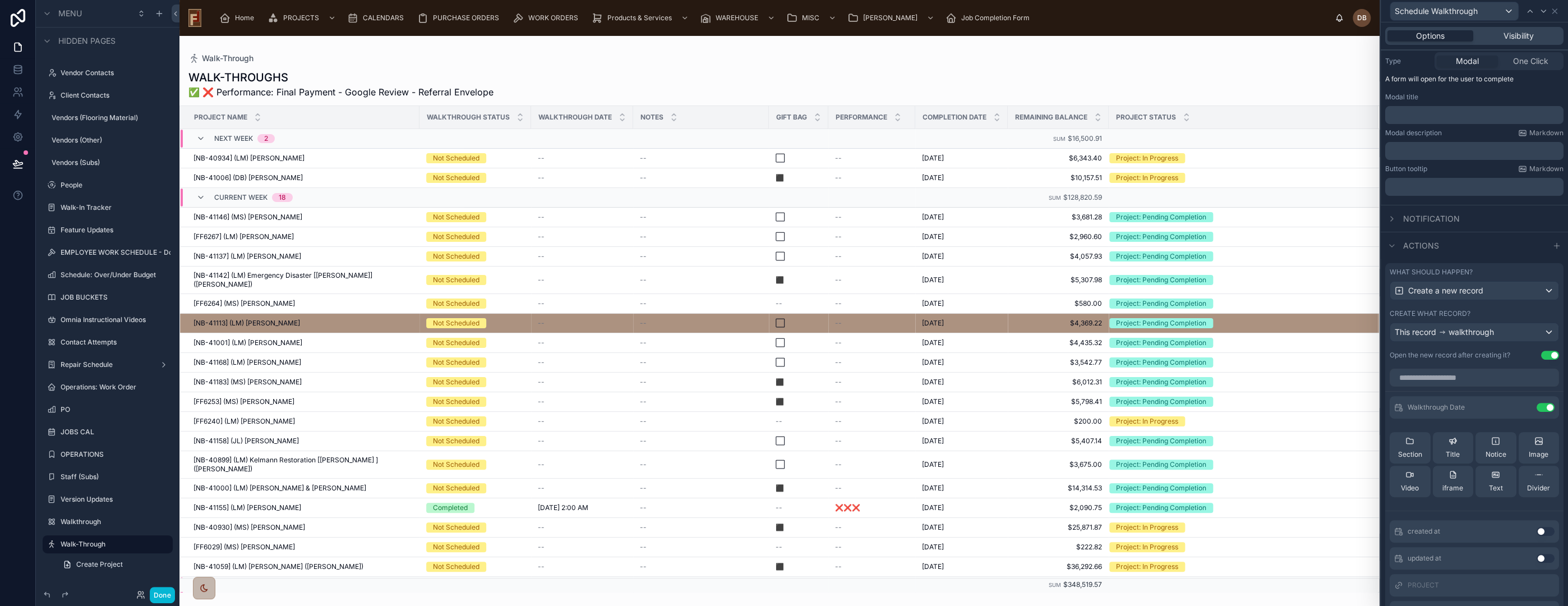
click at [1541, 352] on button "Use setting" at bounding box center [1550, 354] width 18 height 9
click at [1518, 408] on icon at bounding box center [1522, 407] width 9 height 9
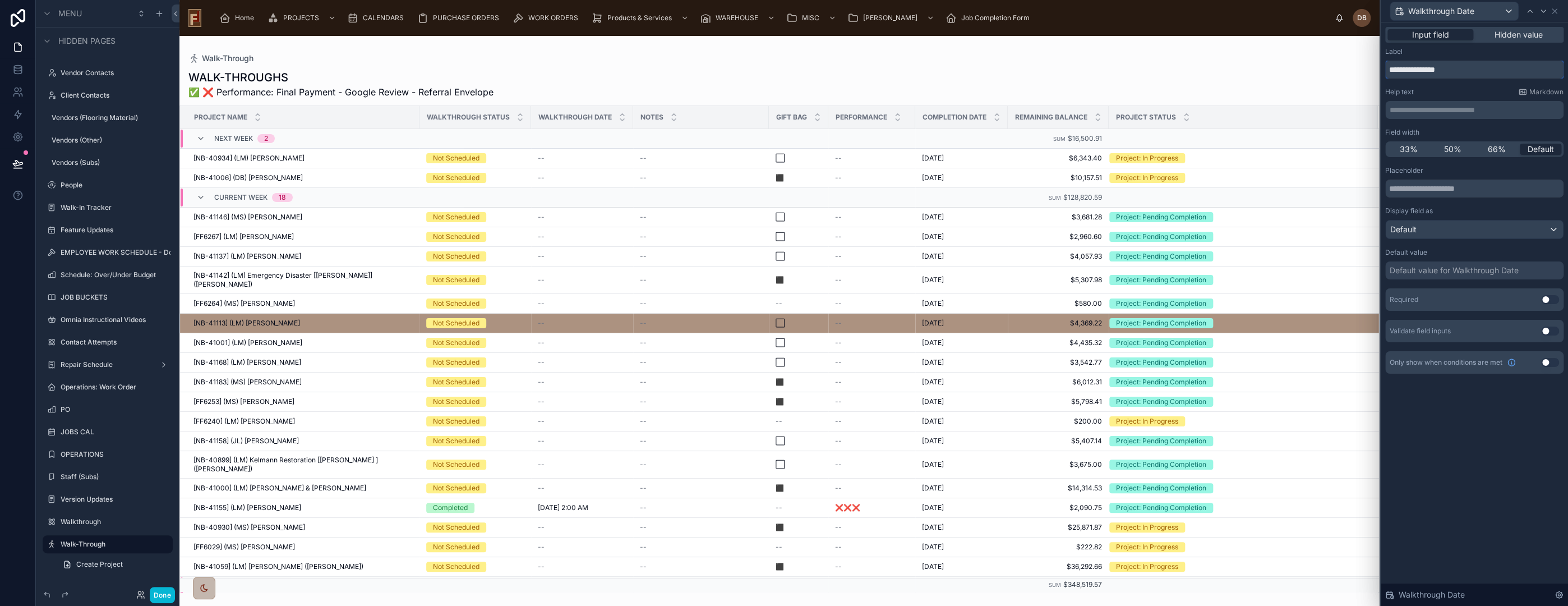
click at [1460, 69] on input "**********" at bounding box center [1475, 69] width 179 height 18
type input "**********"
click at [1547, 297] on button "Use setting" at bounding box center [1550, 299] width 18 height 9
click at [1548, 352] on button "Use setting" at bounding box center [1550, 353] width 18 height 9
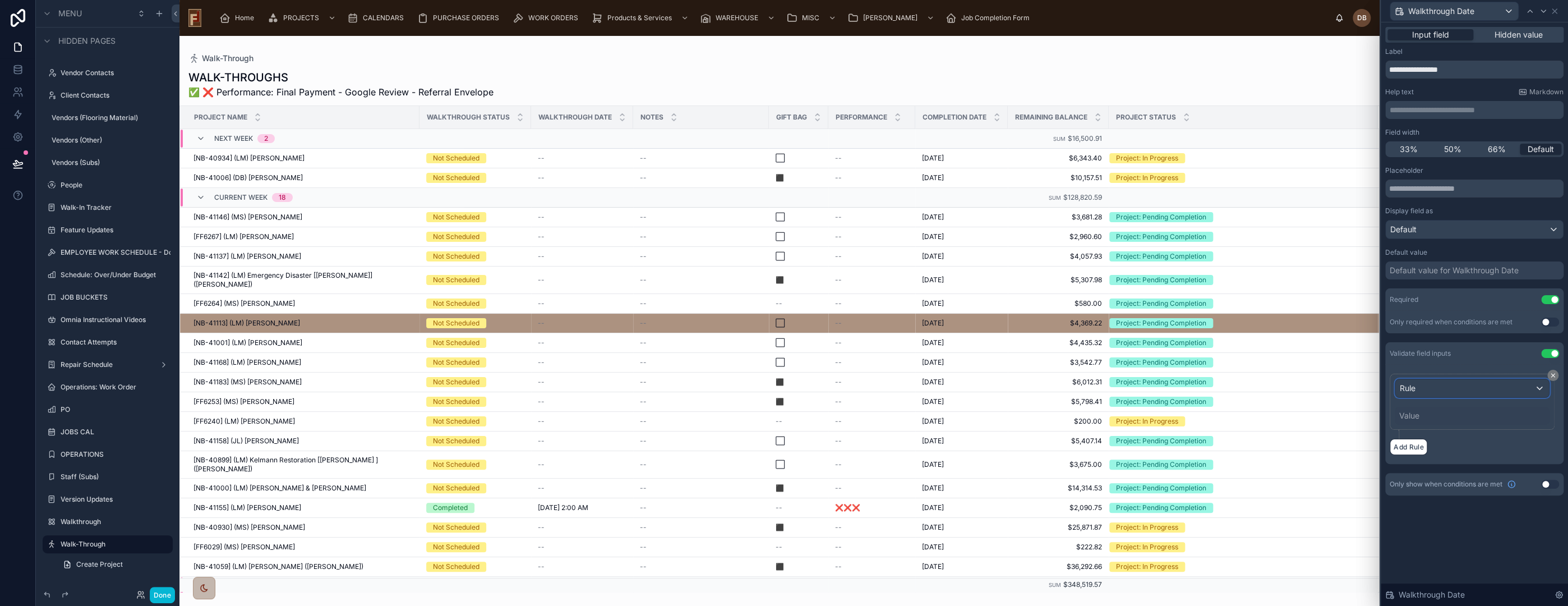
click at [1474, 387] on div "Rule" at bounding box center [1472, 388] width 154 height 18
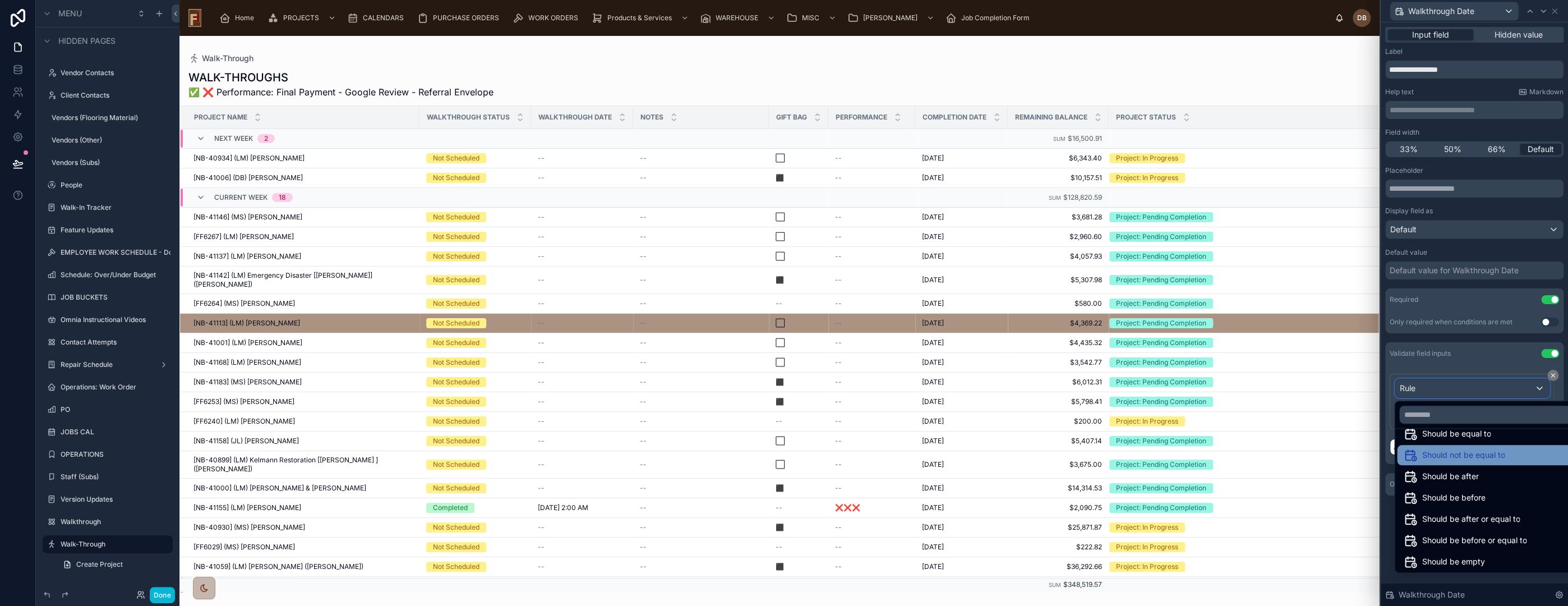
scroll to position [37, 0]
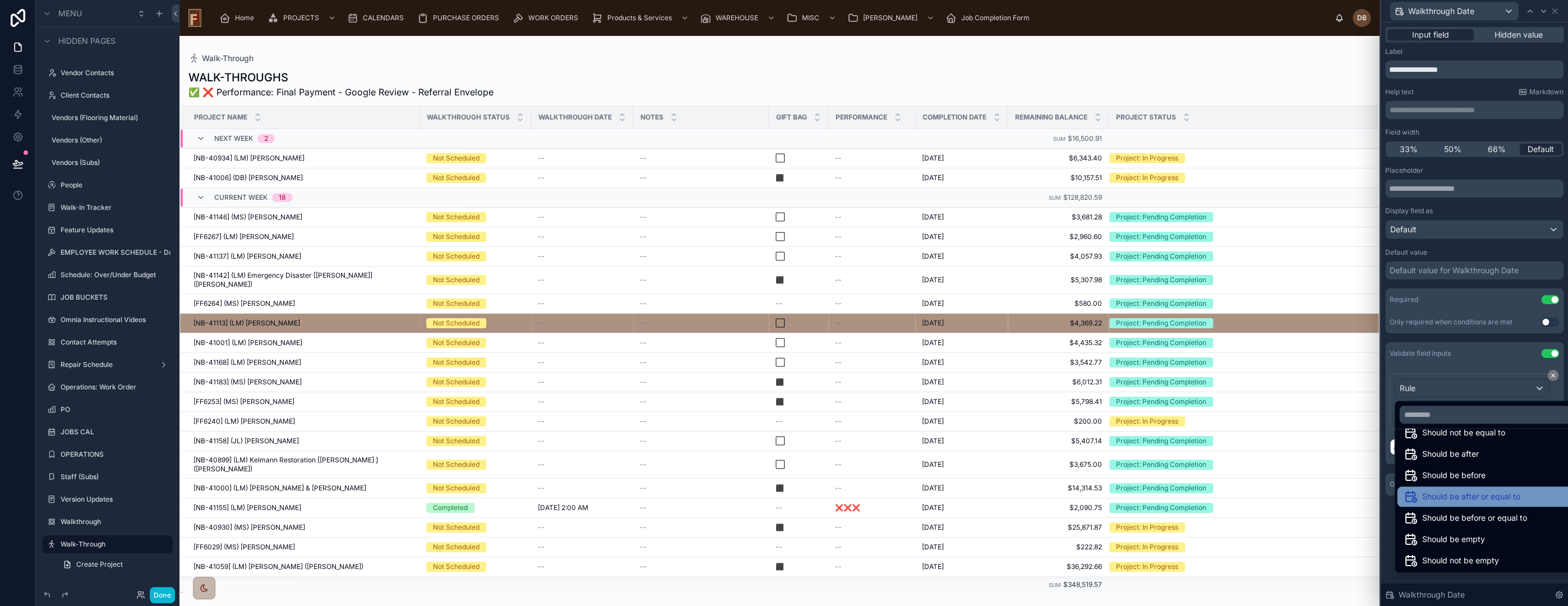
click at [1530, 491] on div "Should be after or equal to" at bounding box center [1484, 497] width 162 height 14
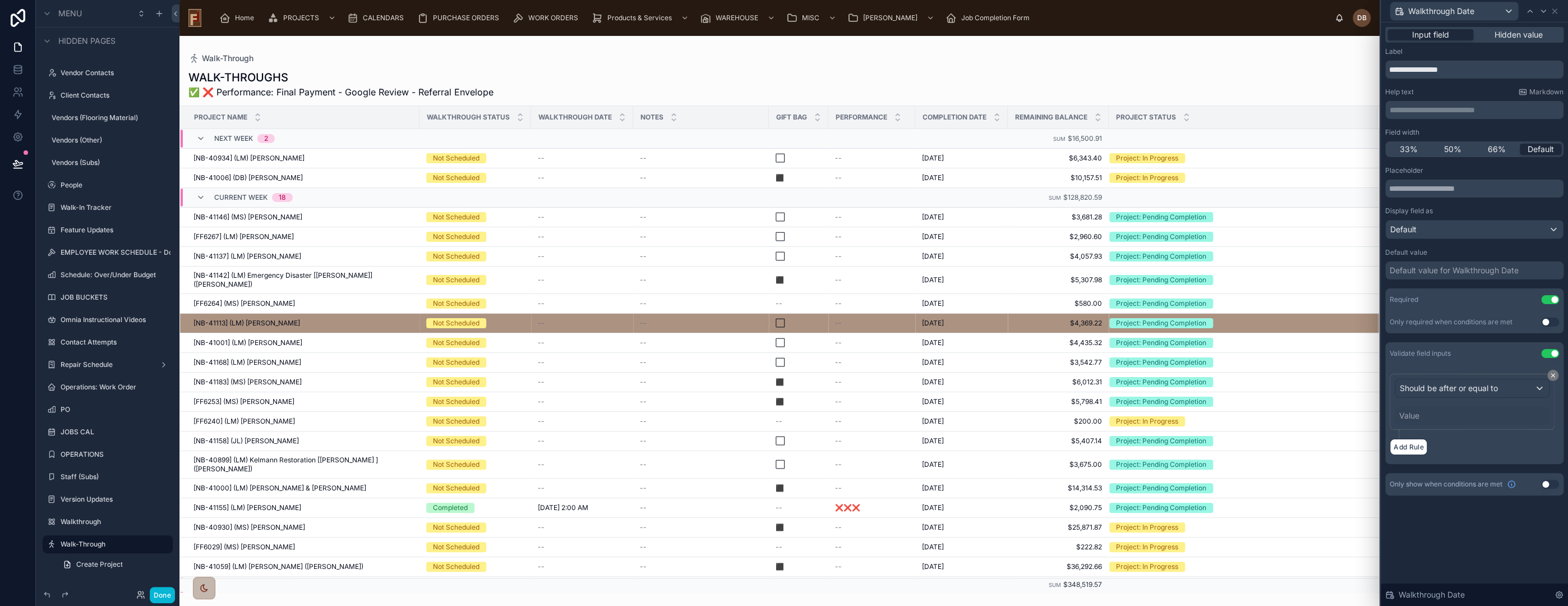
click at [1423, 416] on div "Value" at bounding box center [1472, 416] width 155 height 18
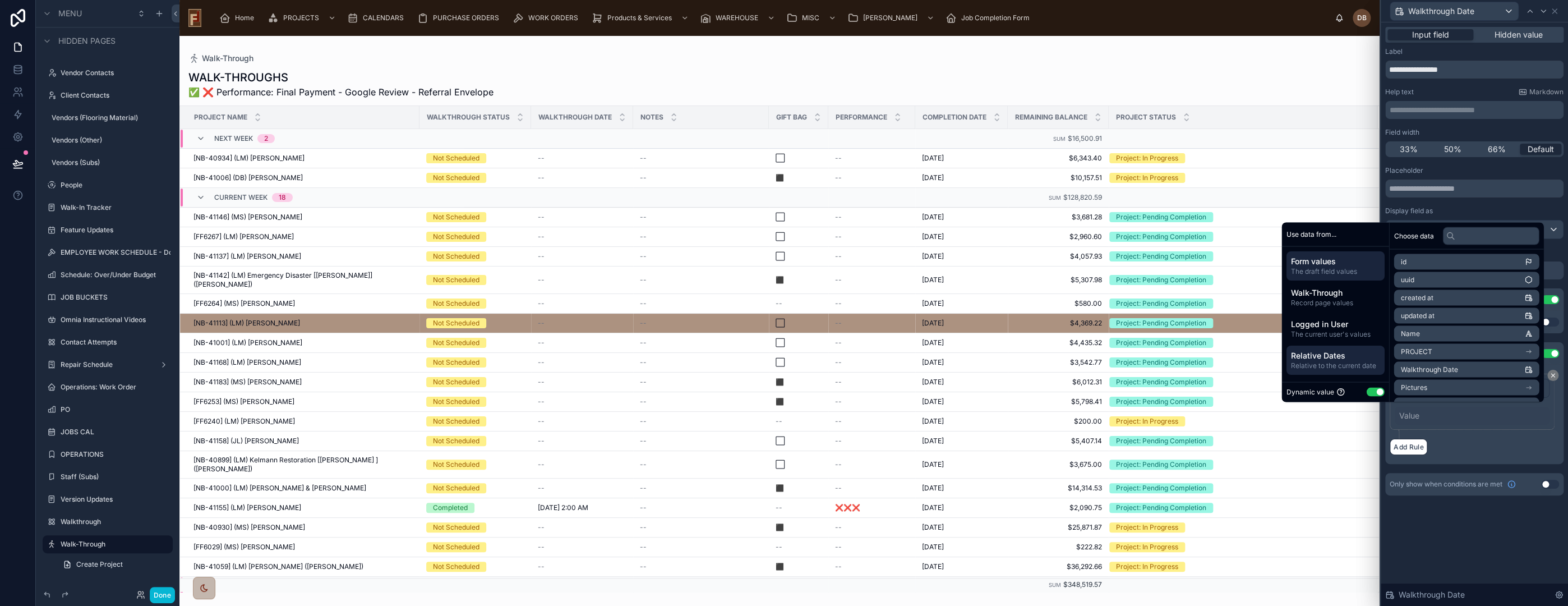
click at [1326, 362] on span "Relative to the current date" at bounding box center [1335, 365] width 89 height 9
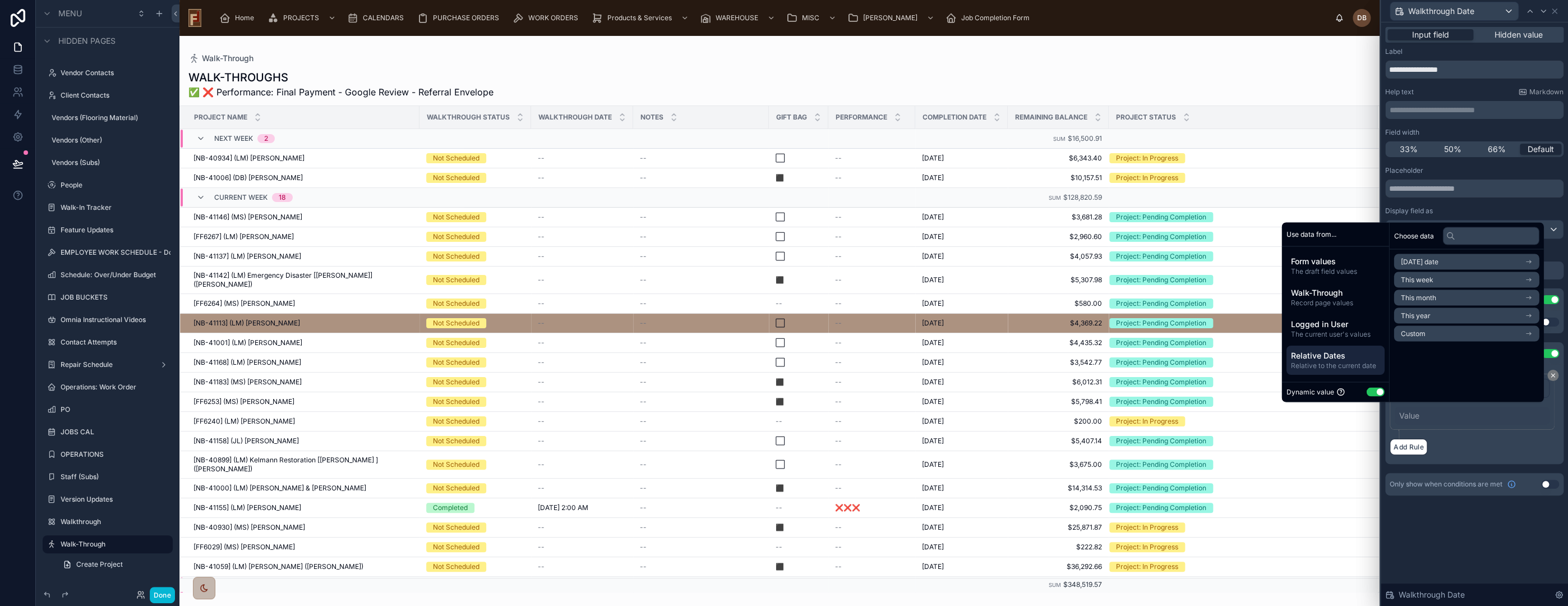
click at [1453, 259] on li "[DATE] date" at bounding box center [1466, 262] width 145 height 16
click at [1440, 301] on li "Start of day" at bounding box center [1466, 300] width 145 height 16
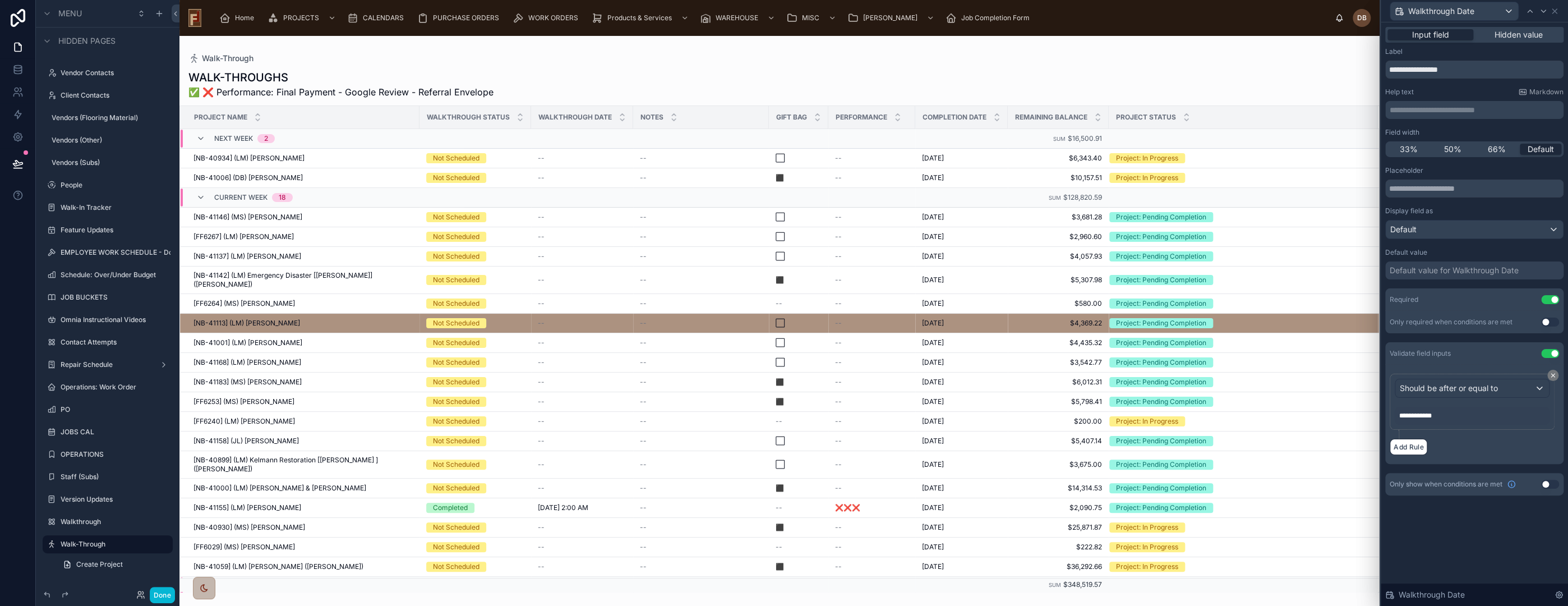
click at [1485, 566] on div "**********" at bounding box center [1474, 314] width 187 height 583
click at [162, 594] on button "Done" at bounding box center [162, 594] width 25 height 16
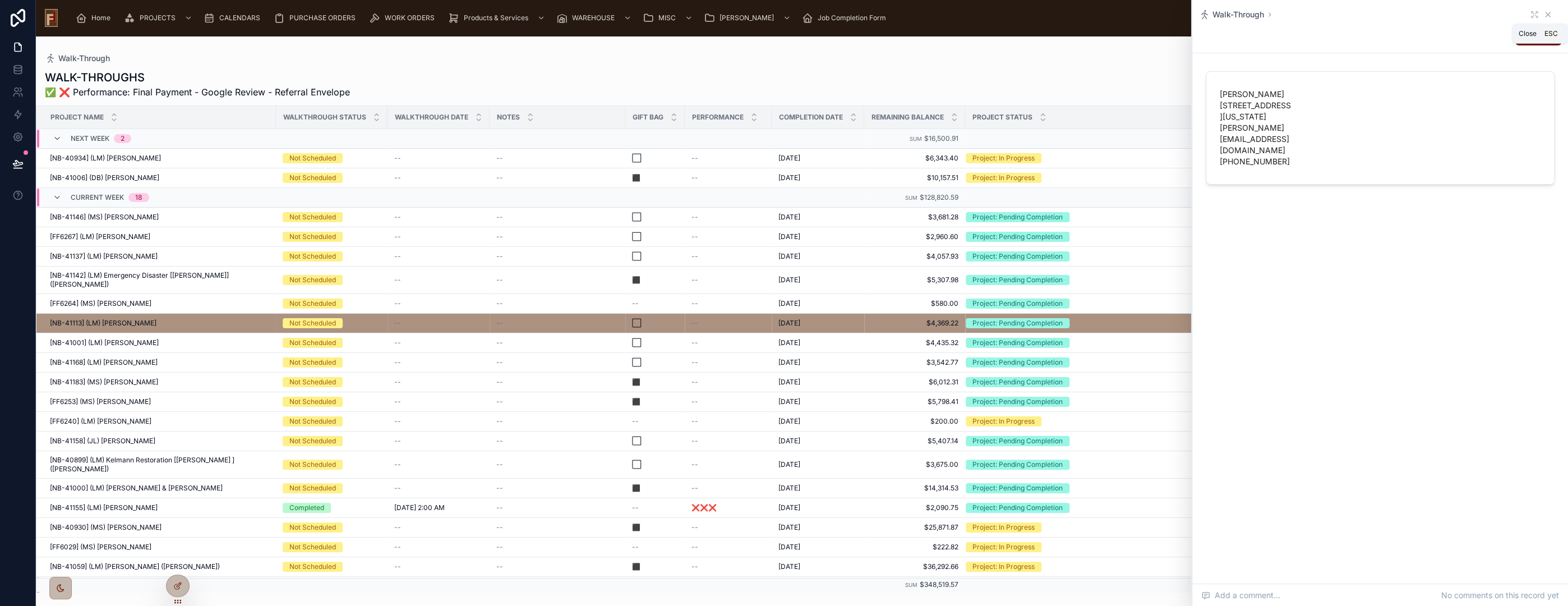
click at [1548, 12] on icon at bounding box center [1547, 14] width 9 height 9
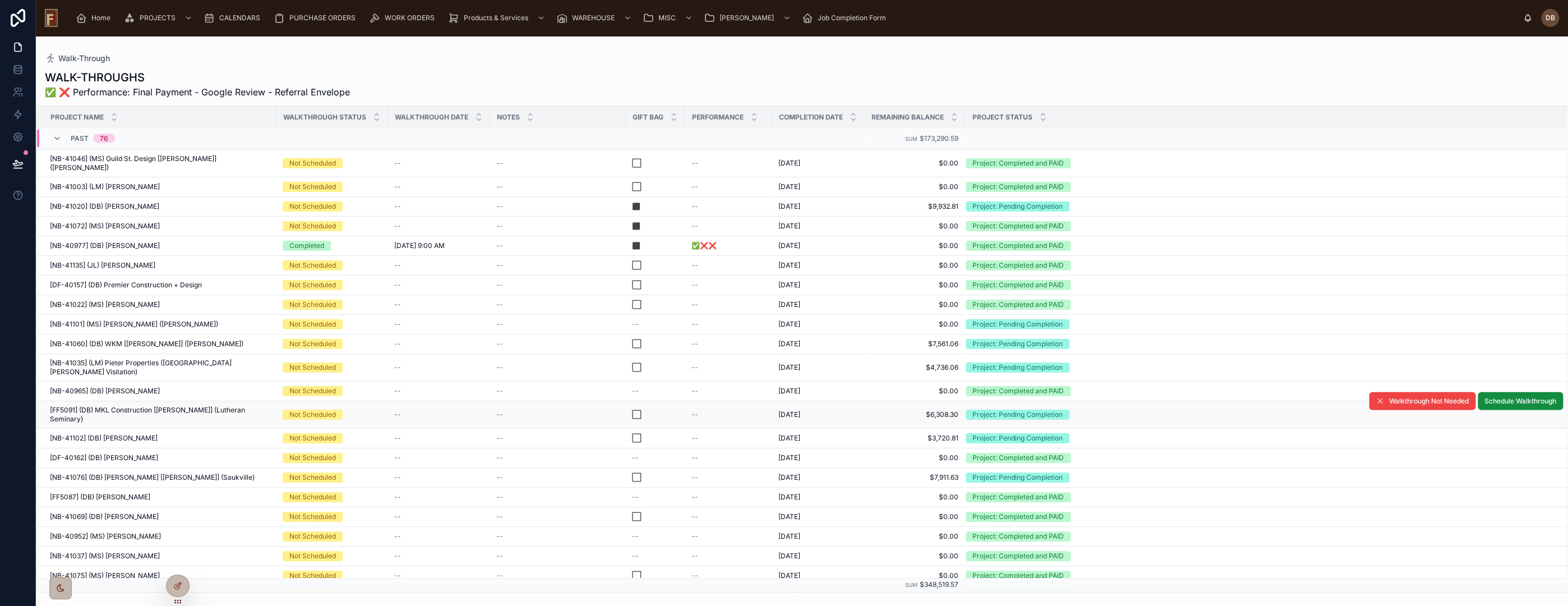
scroll to position [2179, 0]
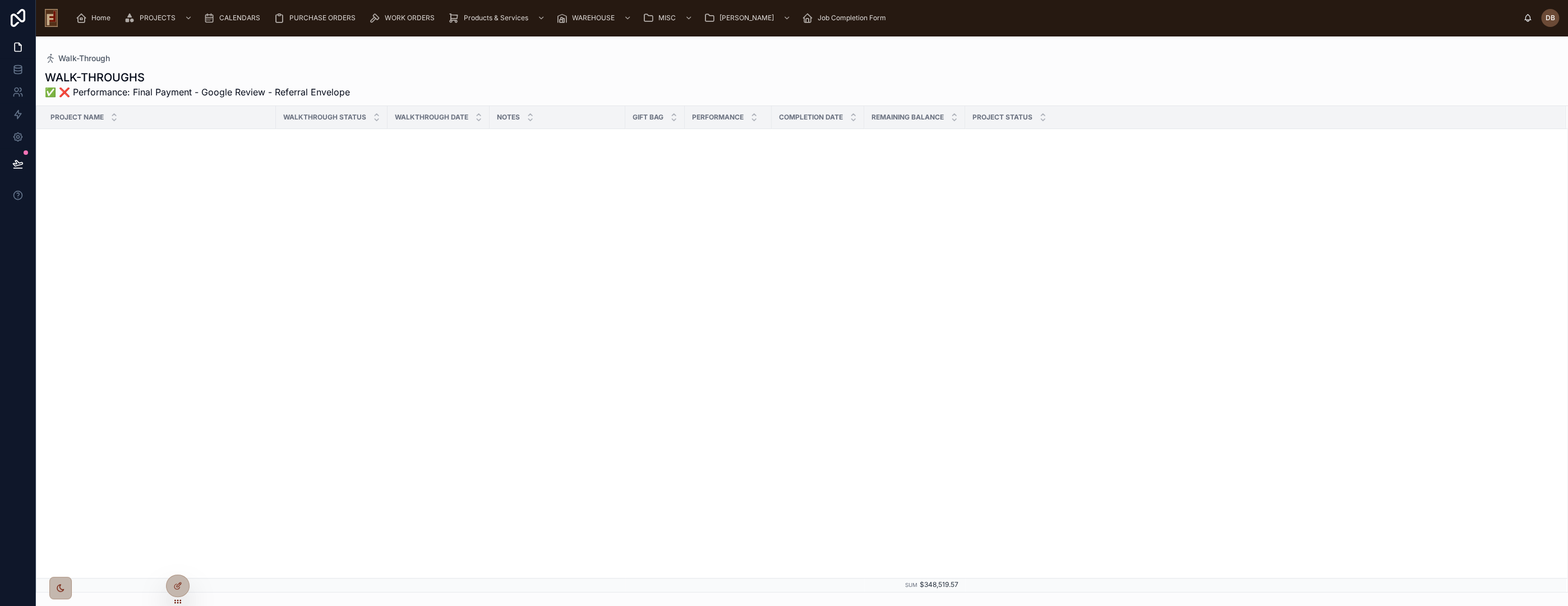
scroll to position [2179, 0]
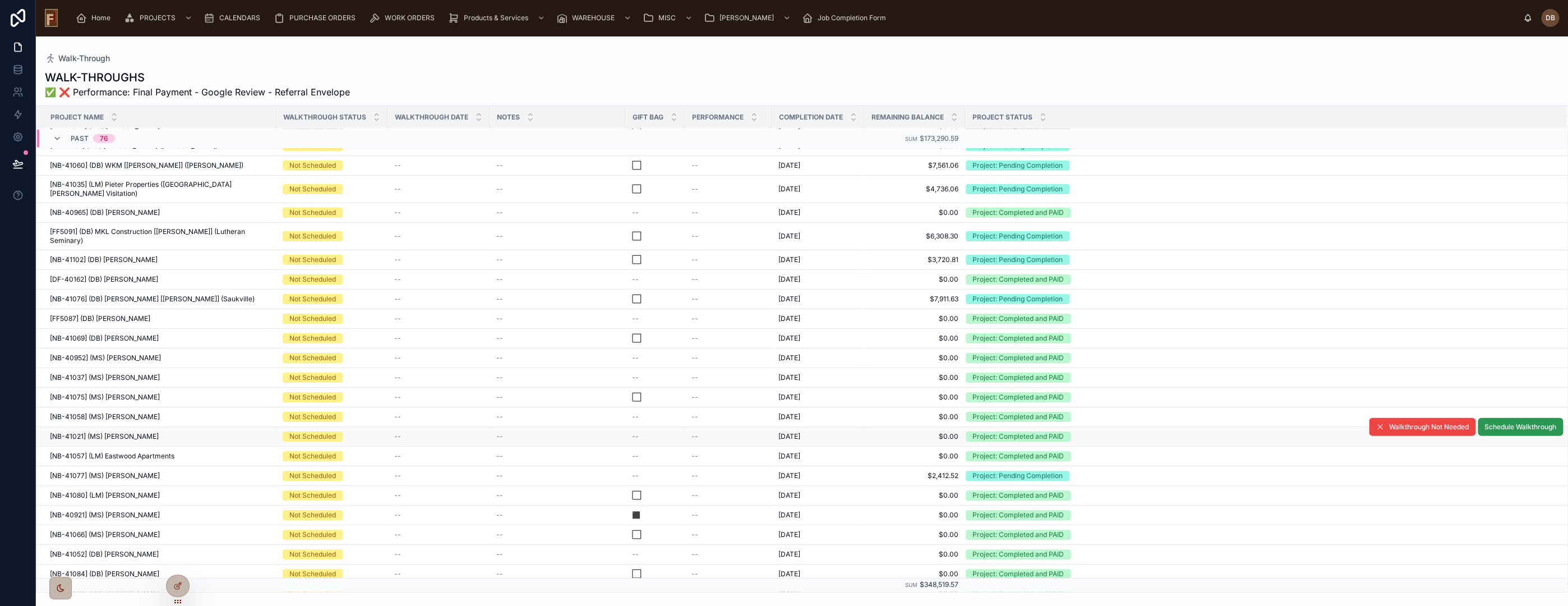
click at [1508, 423] on span "Schedule Walkthrough" at bounding box center [1520, 426] width 71 height 9
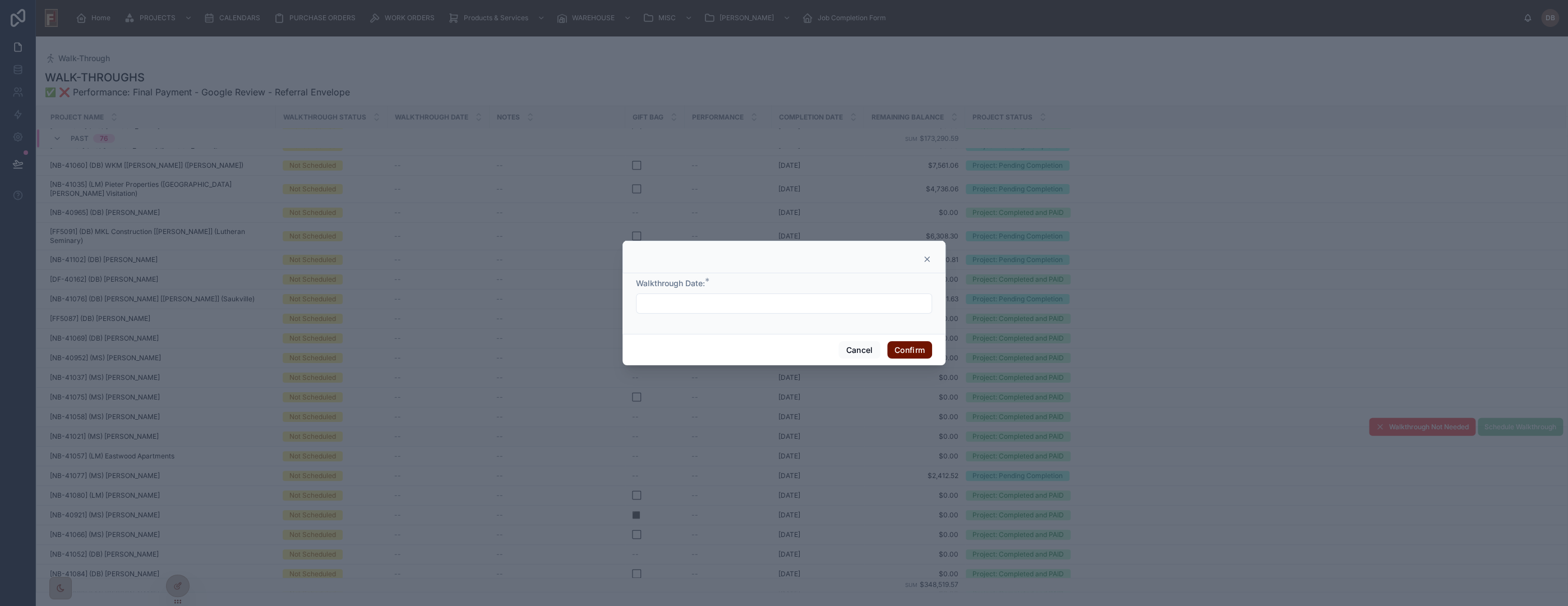
click at [736, 299] on input "text" at bounding box center [784, 303] width 295 height 16
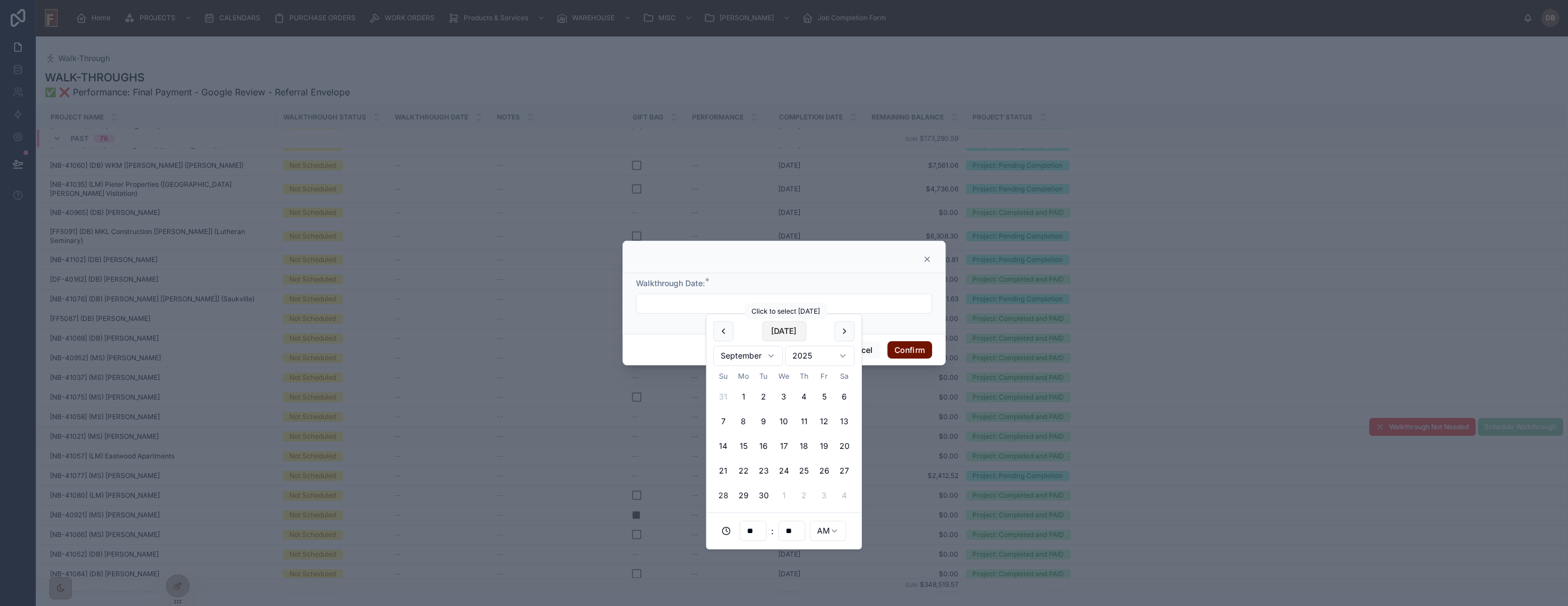
click at [783, 333] on button "[DATE]" at bounding box center [784, 330] width 45 height 20
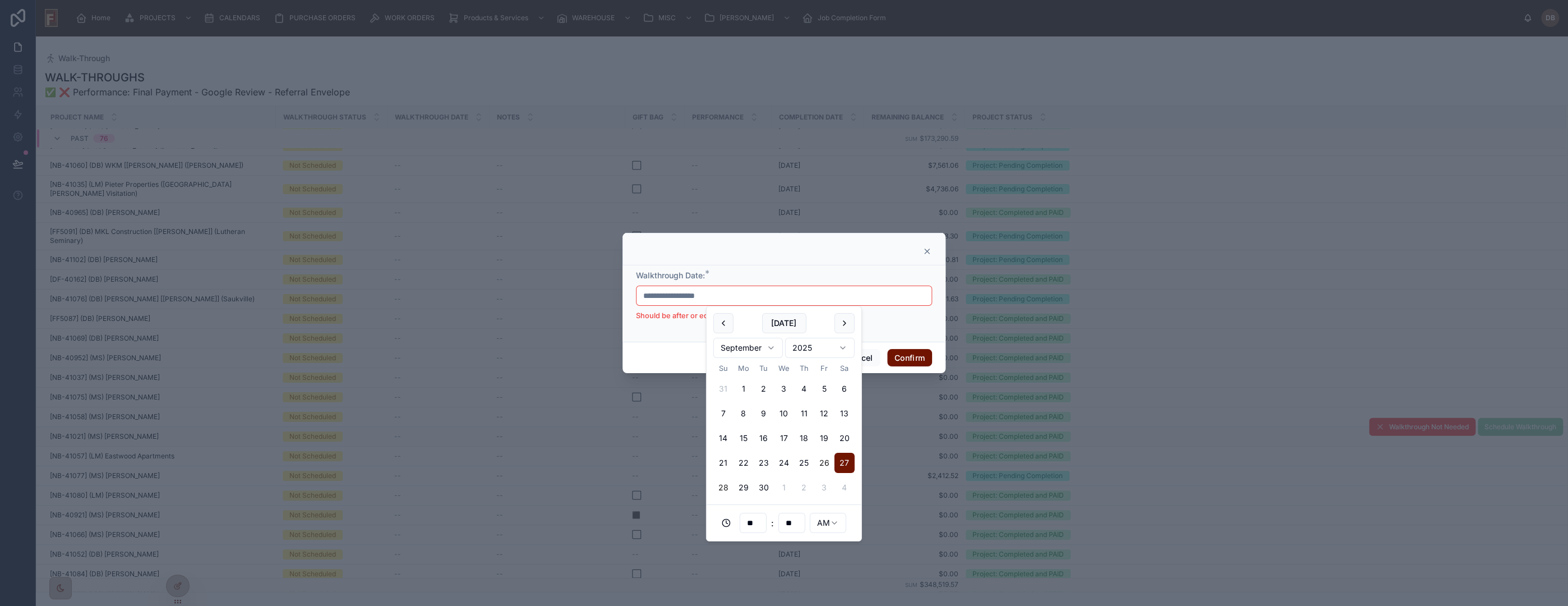
click at [819, 459] on button "26" at bounding box center [824, 462] width 20 height 20
click at [847, 460] on button "27" at bounding box center [844, 462] width 20 height 20
click at [720, 489] on button "28" at bounding box center [723, 487] width 20 height 20
type input "**********"
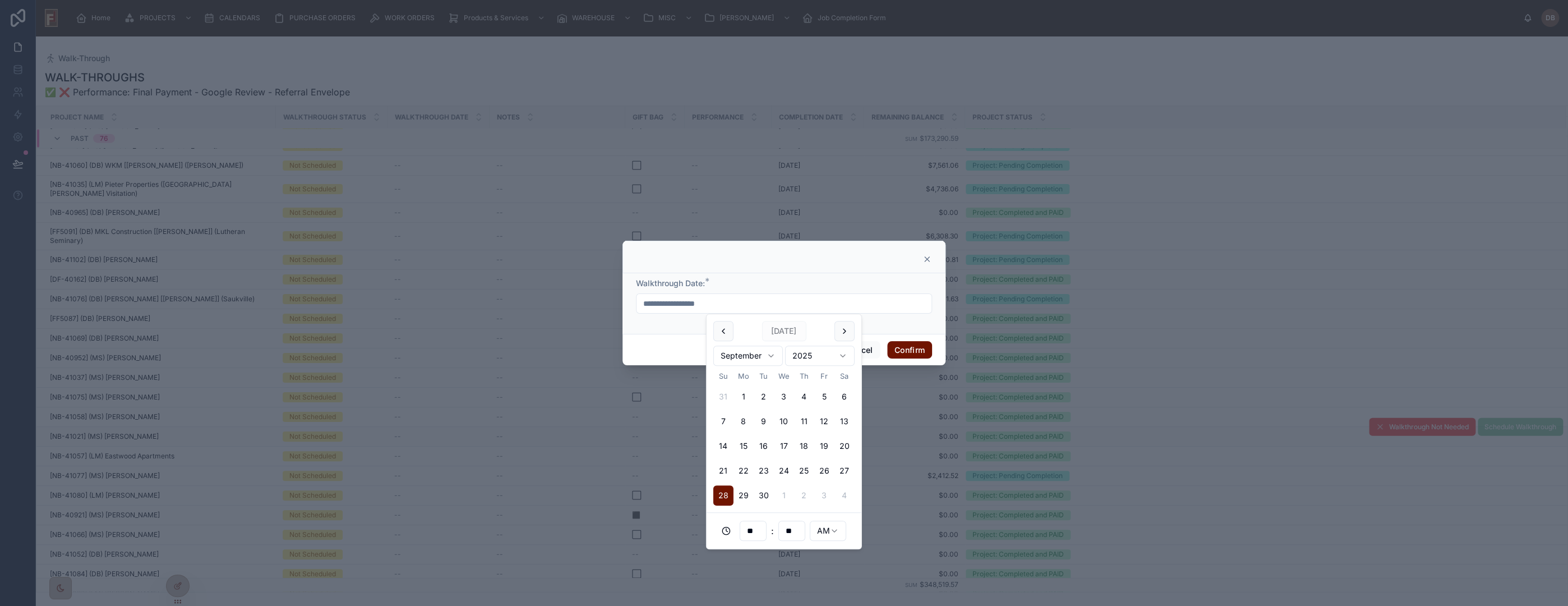
click at [926, 259] on icon at bounding box center [926, 259] width 5 height 5
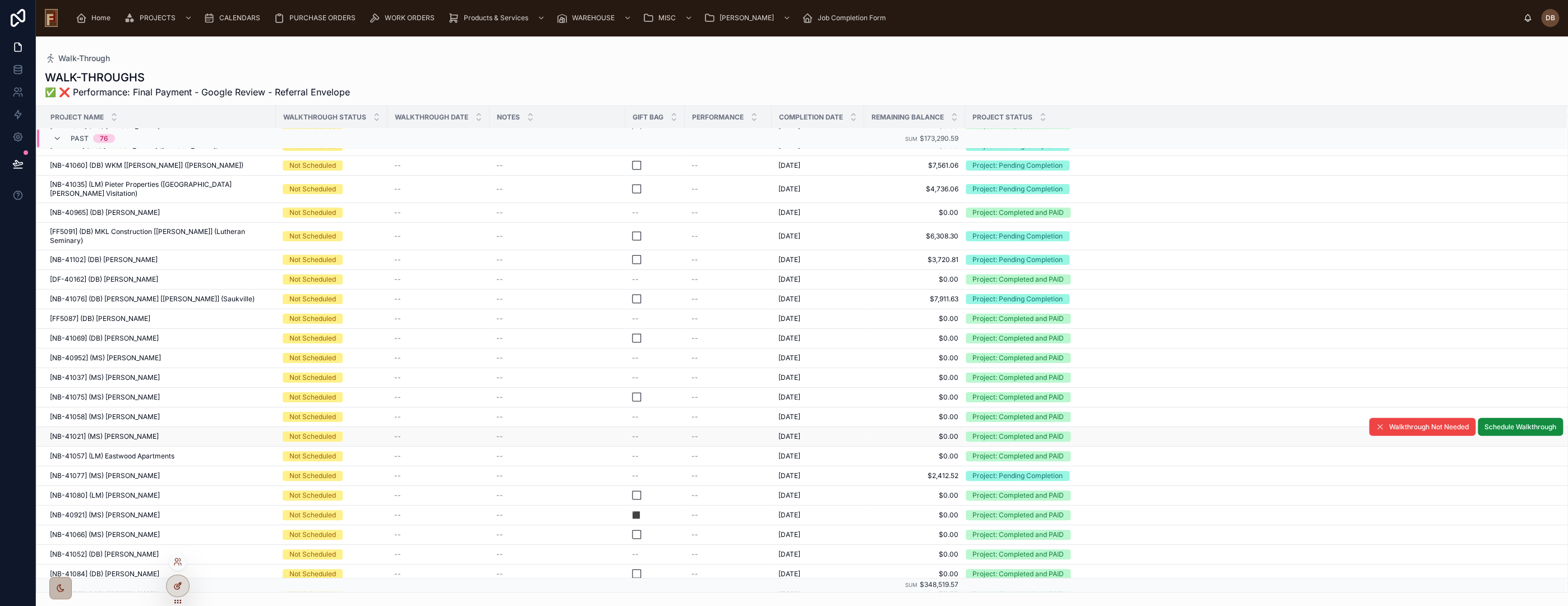
click at [181, 583] on icon at bounding box center [178, 585] width 9 height 9
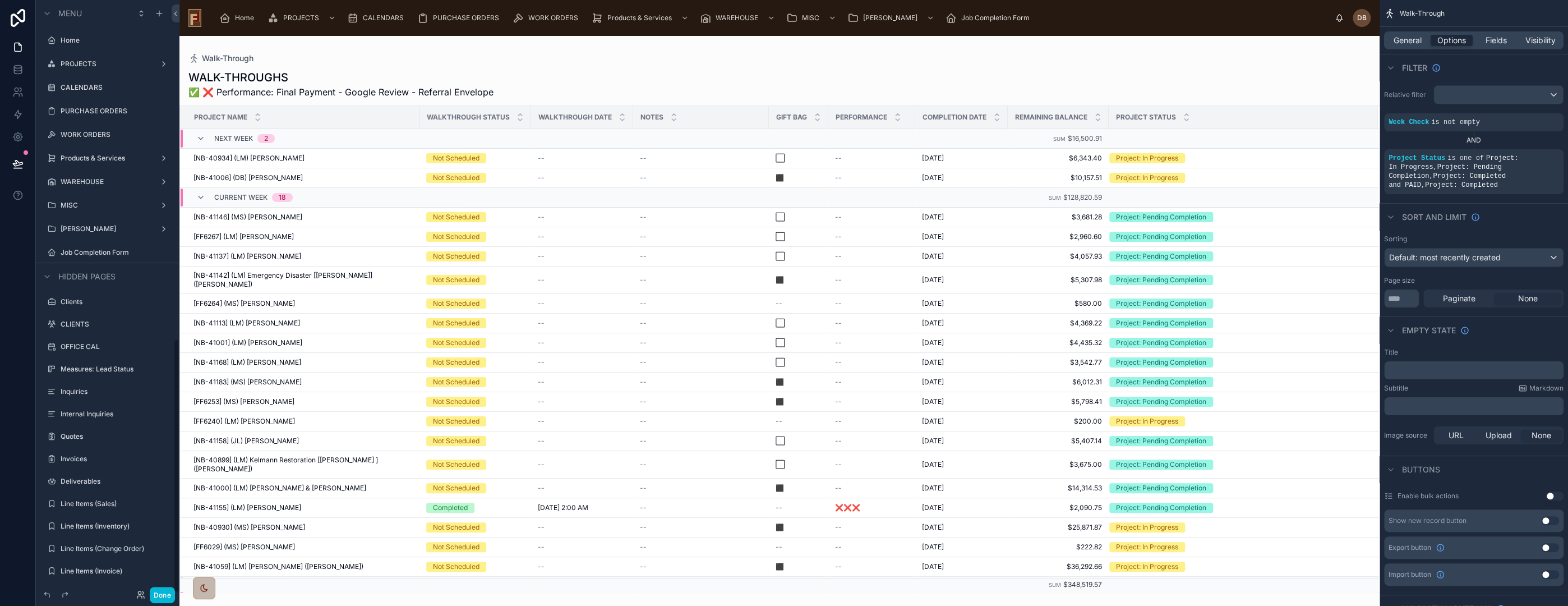
scroll to position [789, 0]
click at [1252, 400] on div at bounding box center [780, 320] width 1200 height 570
click at [1492, 39] on span "Fields" at bounding box center [1496, 40] width 21 height 11
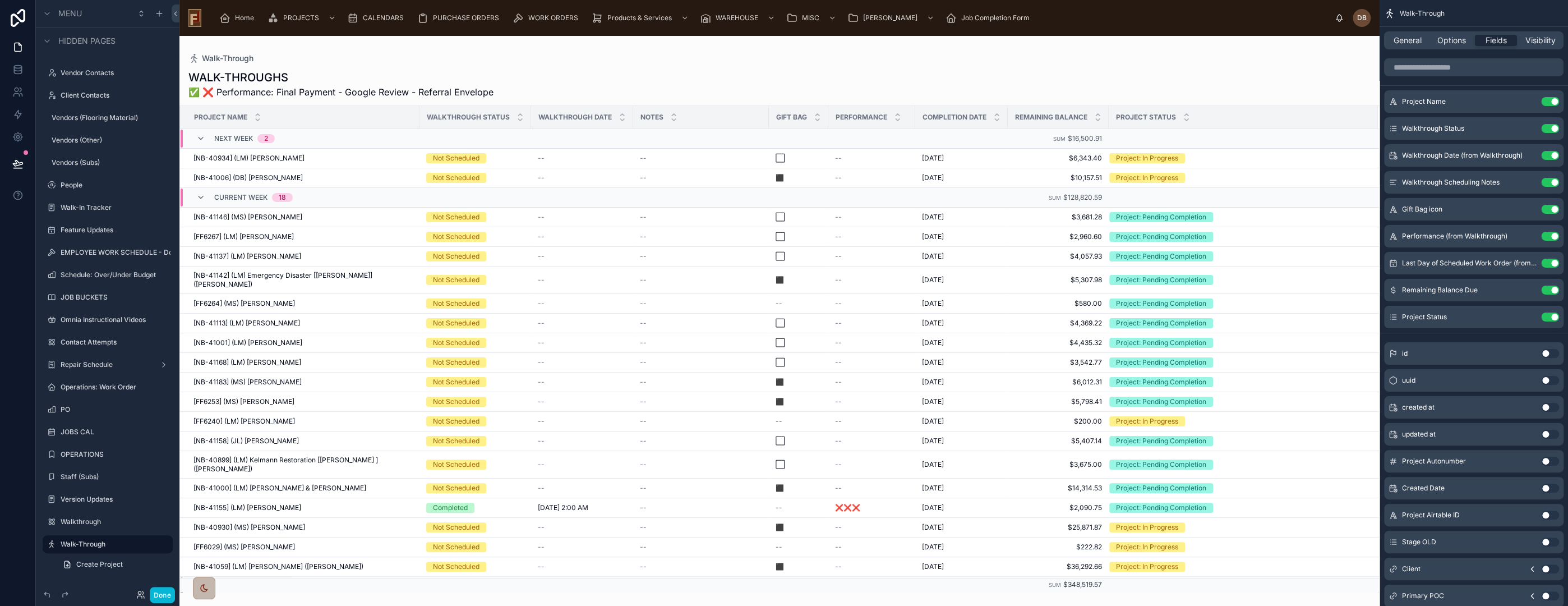
click at [1449, 41] on span "Options" at bounding box center [1451, 40] width 29 height 11
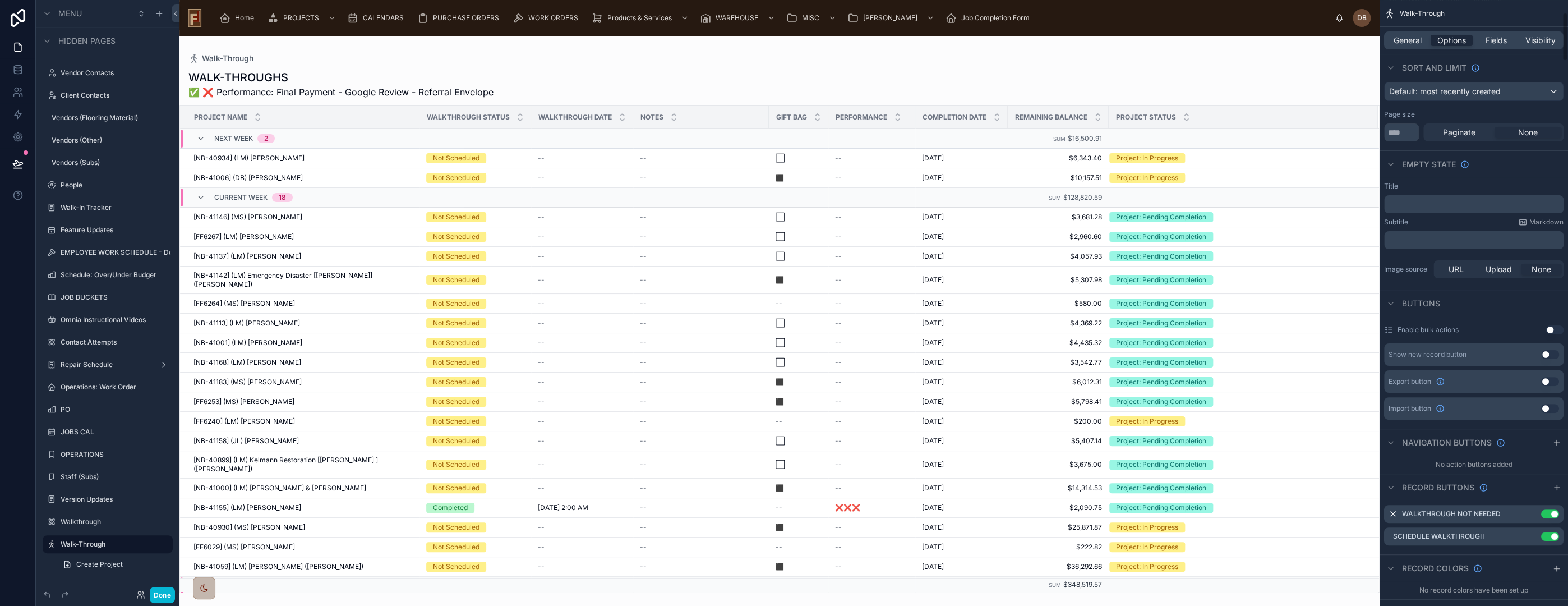
scroll to position [249, 0]
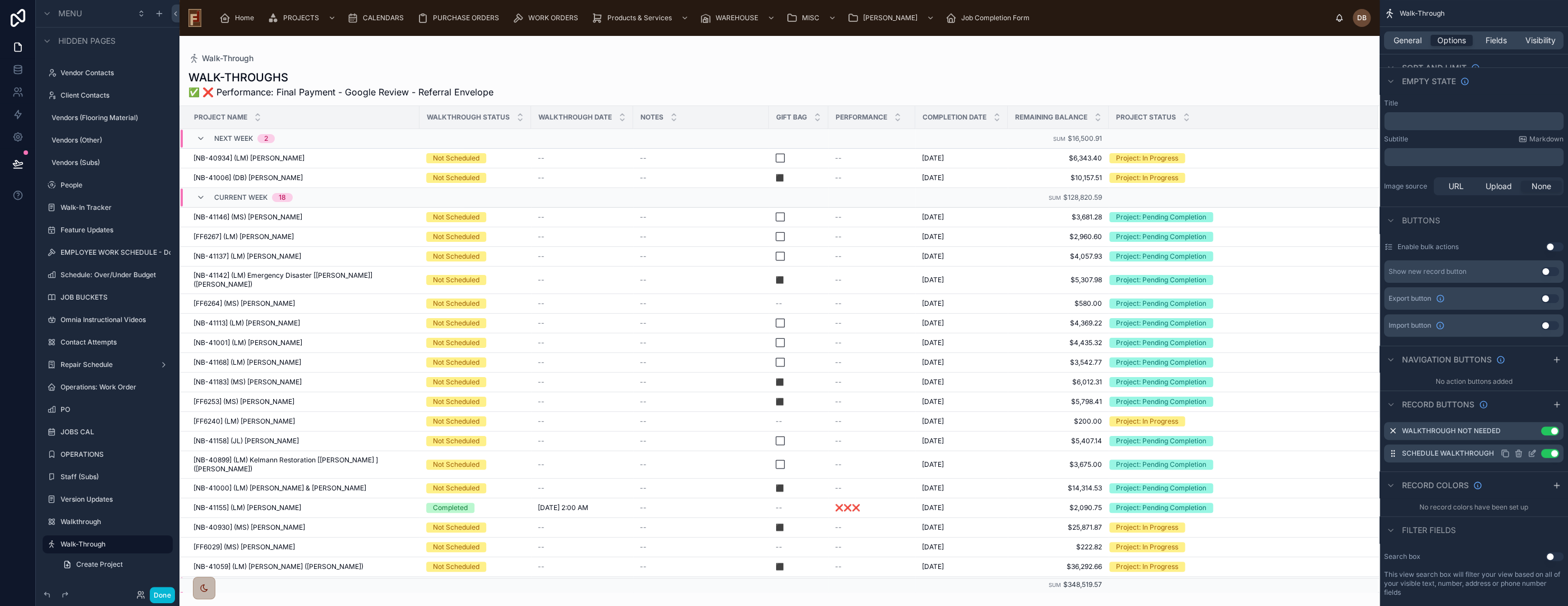
click at [1532, 448] on icon "scrollable content" at bounding box center [1531, 452] width 9 height 9
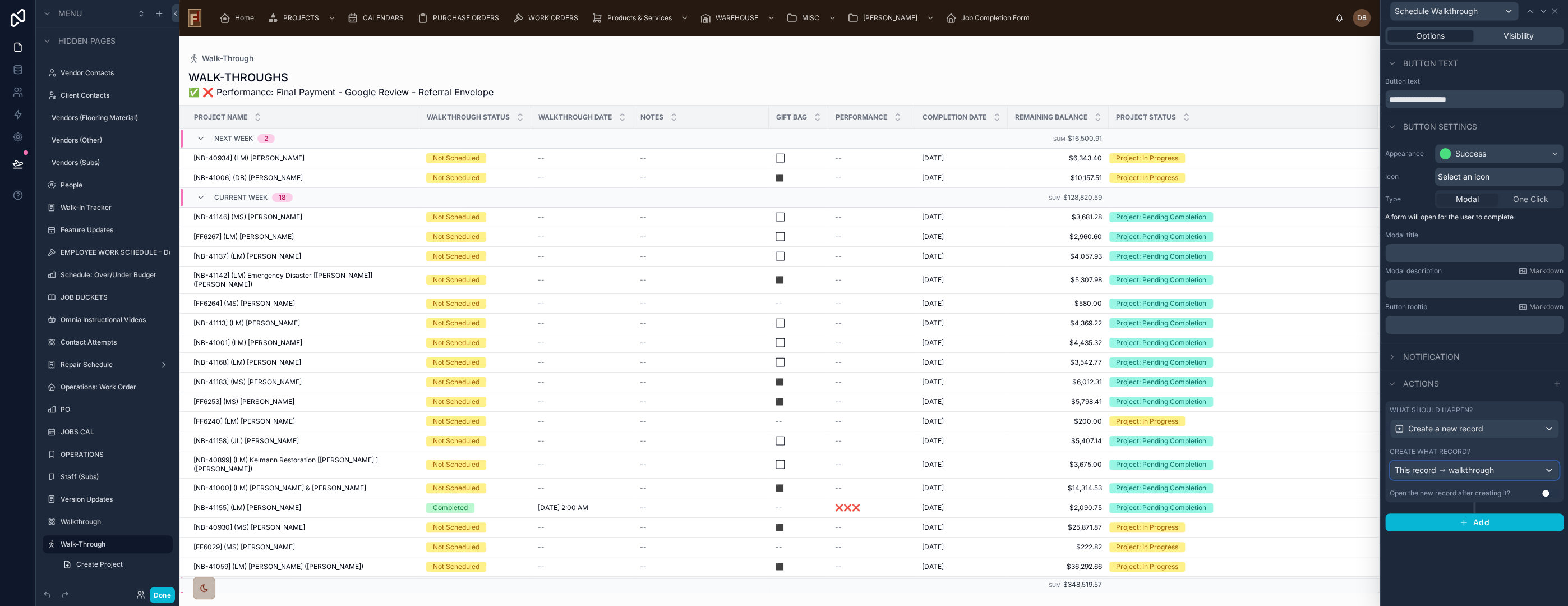
click at [1490, 470] on span "walkthrough" at bounding box center [1472, 469] width 46 height 11
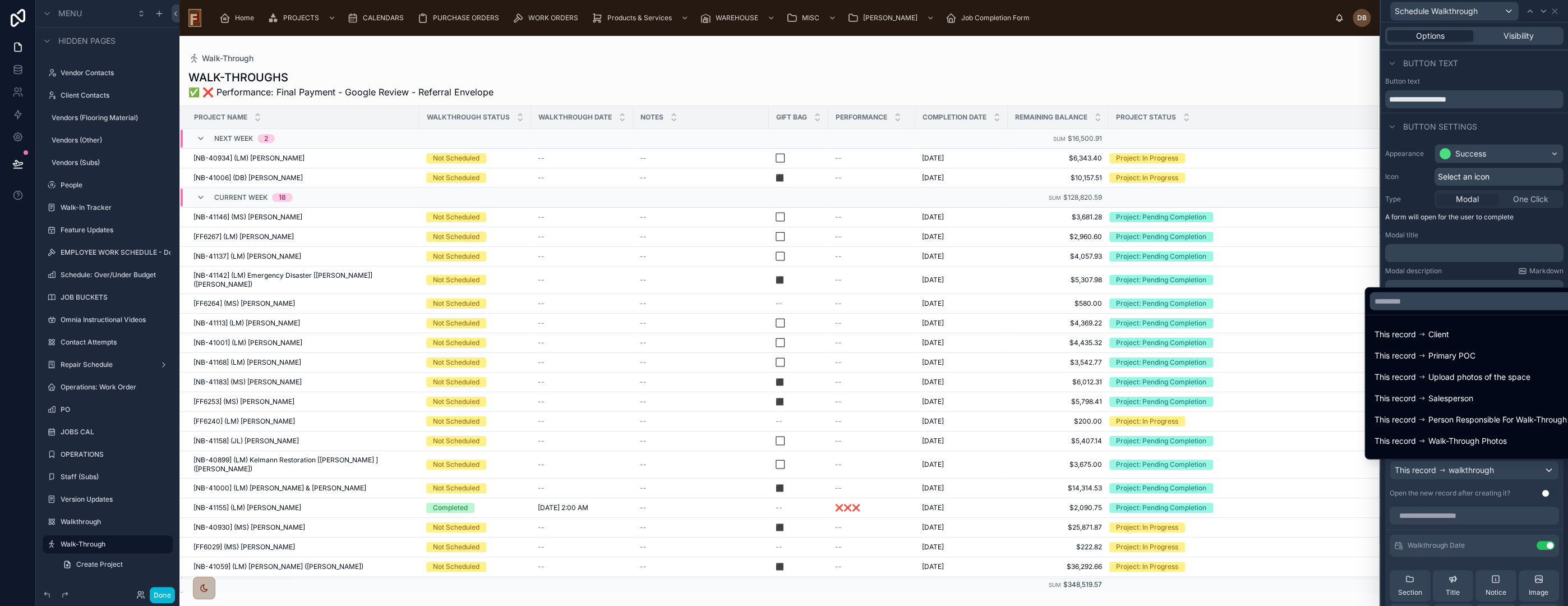
click at [1490, 470] on div at bounding box center [1474, 303] width 187 height 606
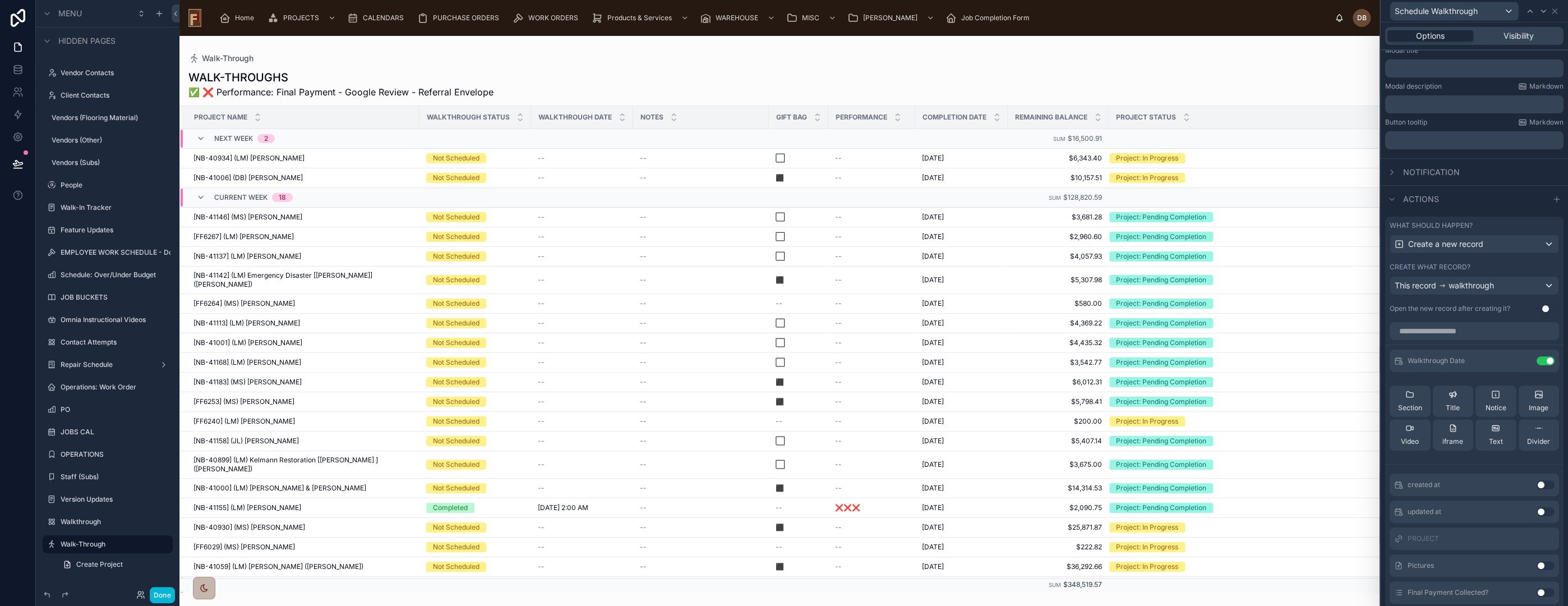
scroll to position [186, 0]
click at [1522, 358] on icon at bounding box center [1524, 357] width 5 height 5
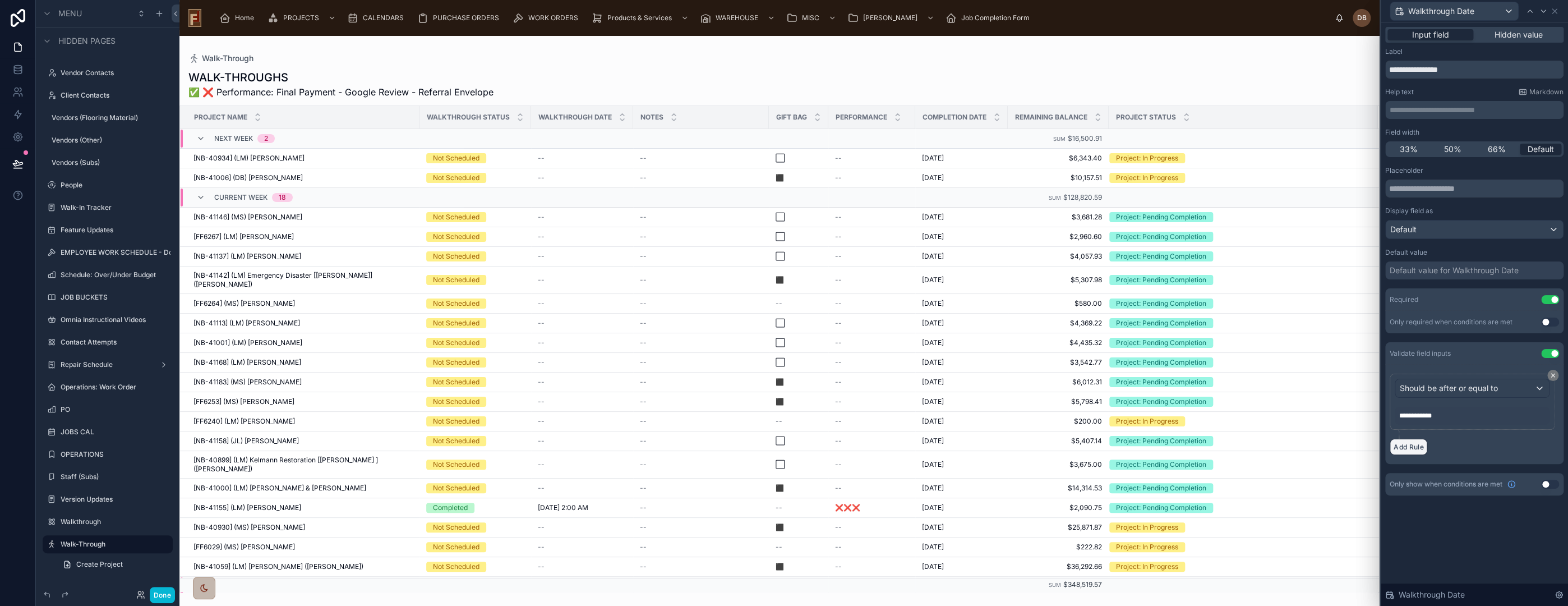
click at [1411, 445] on button "Add Rule" at bounding box center [1408, 446] width 38 height 16
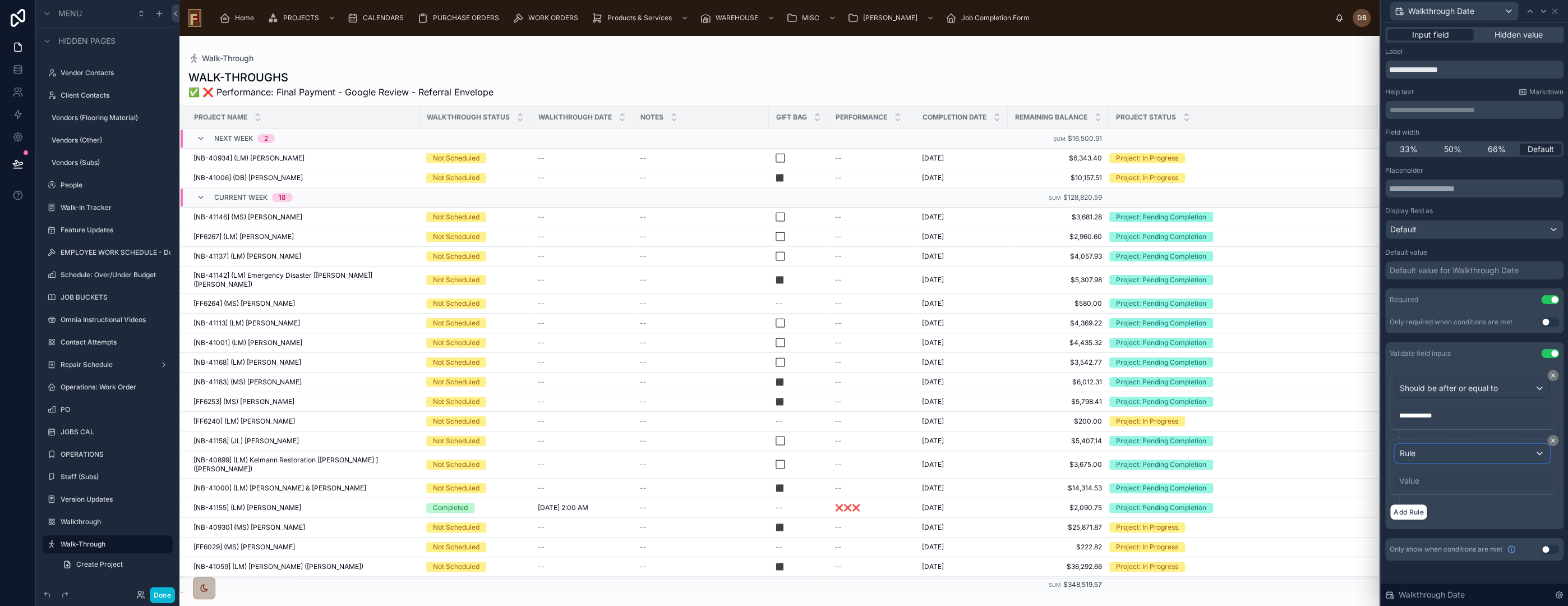
click at [1502, 449] on div "Rule" at bounding box center [1472, 453] width 154 height 18
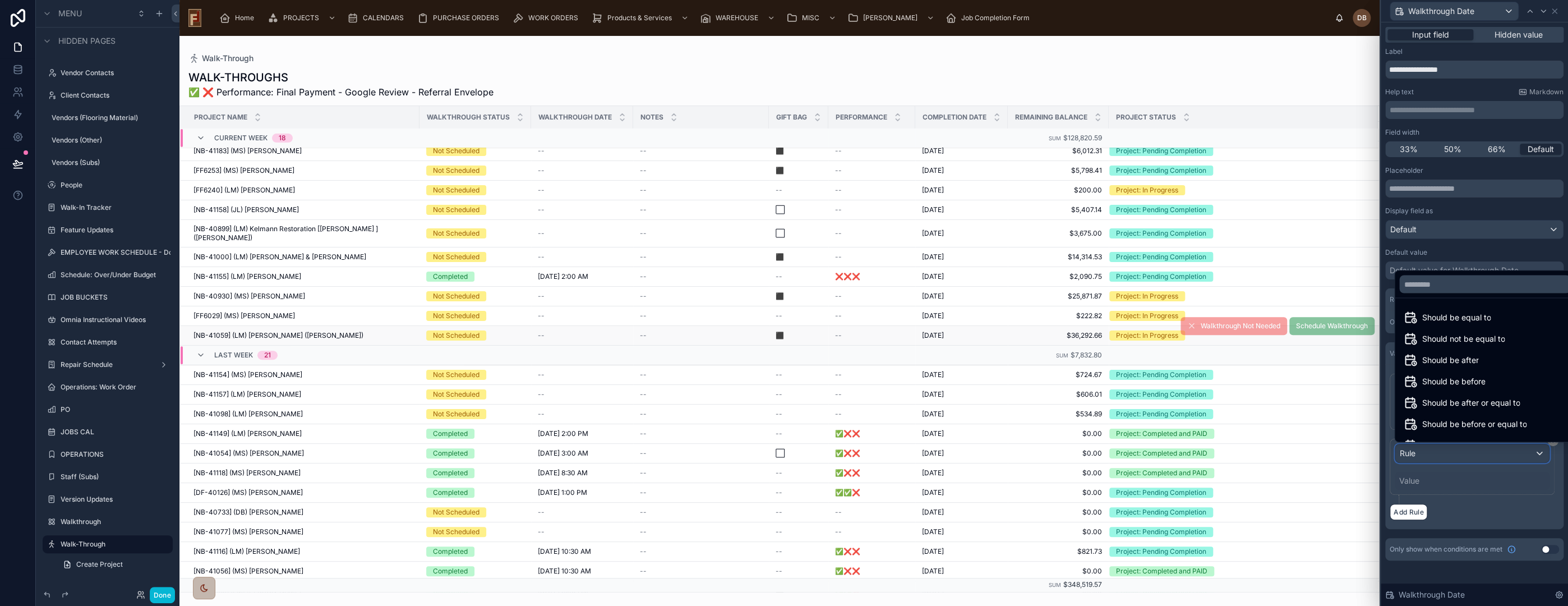
scroll to position [143, 0]
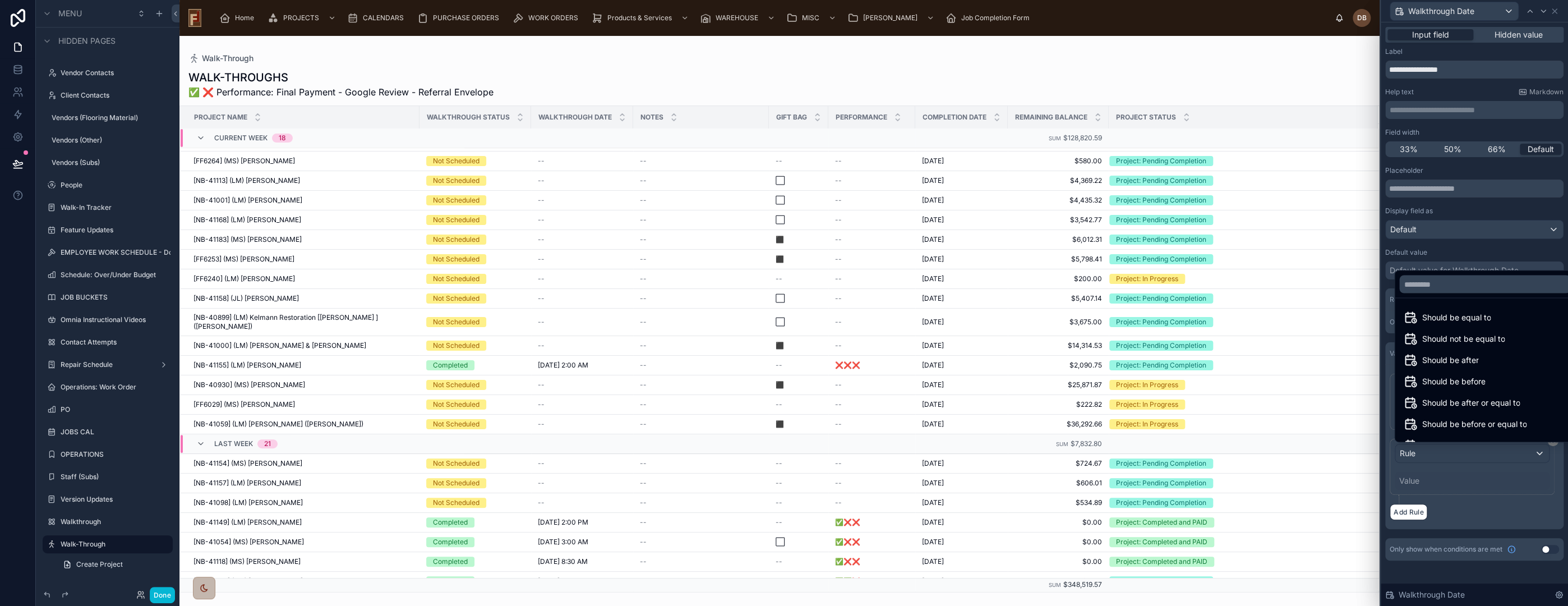
click at [1464, 575] on div at bounding box center [1474, 303] width 187 height 606
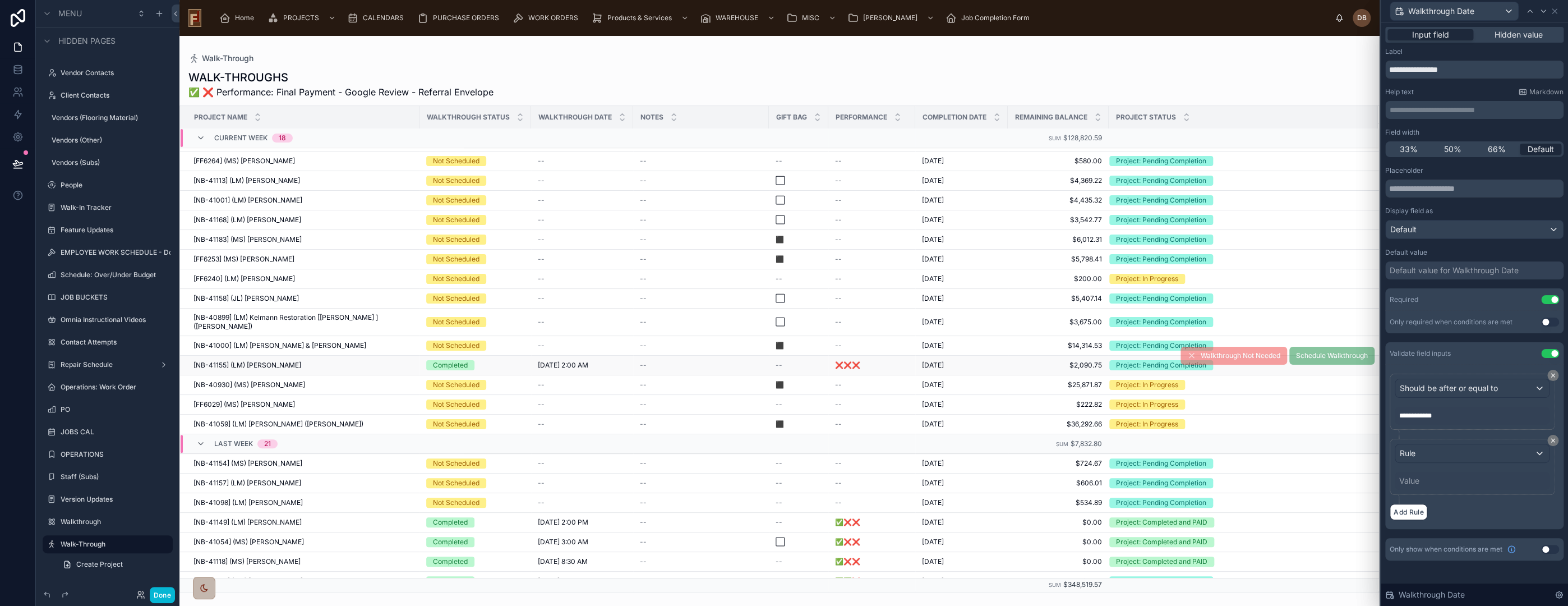
click at [264, 361] on span "[NB-41155] (LM) [PERSON_NAME]" at bounding box center [247, 365] width 108 height 9
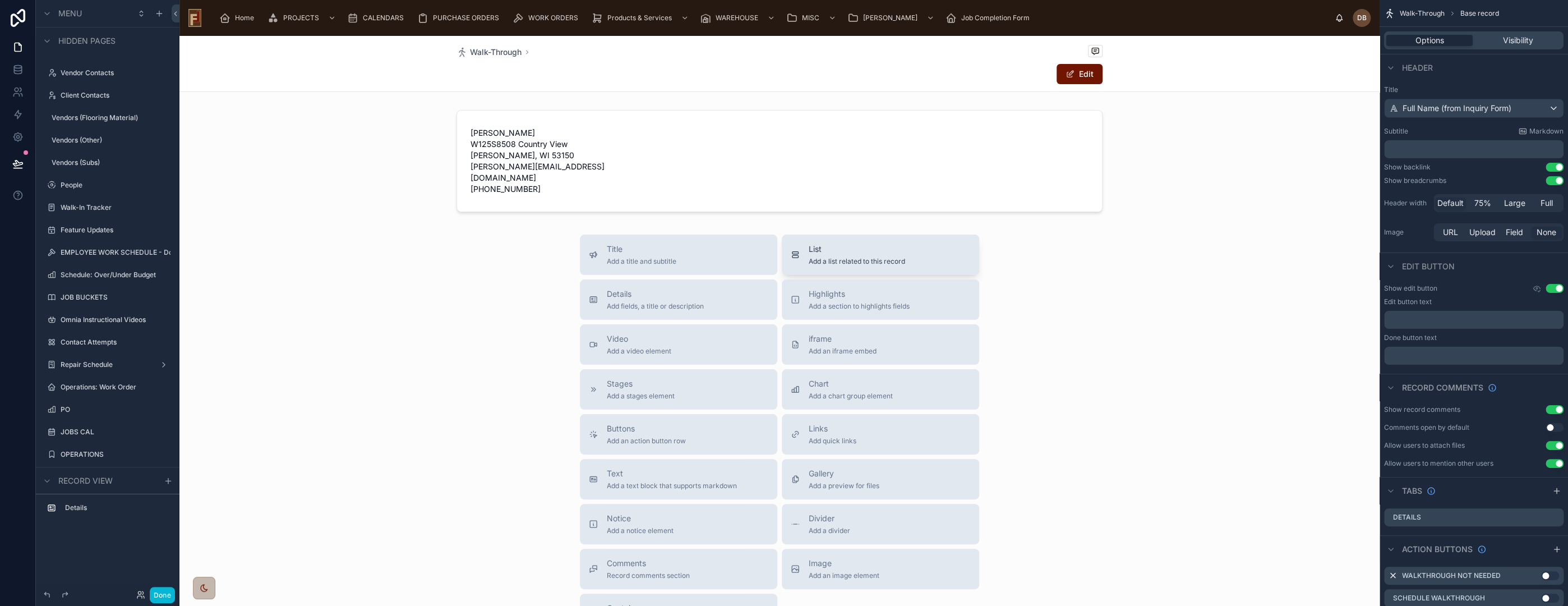
click at [873, 257] on span "Add a list related to this record" at bounding box center [856, 261] width 96 height 9
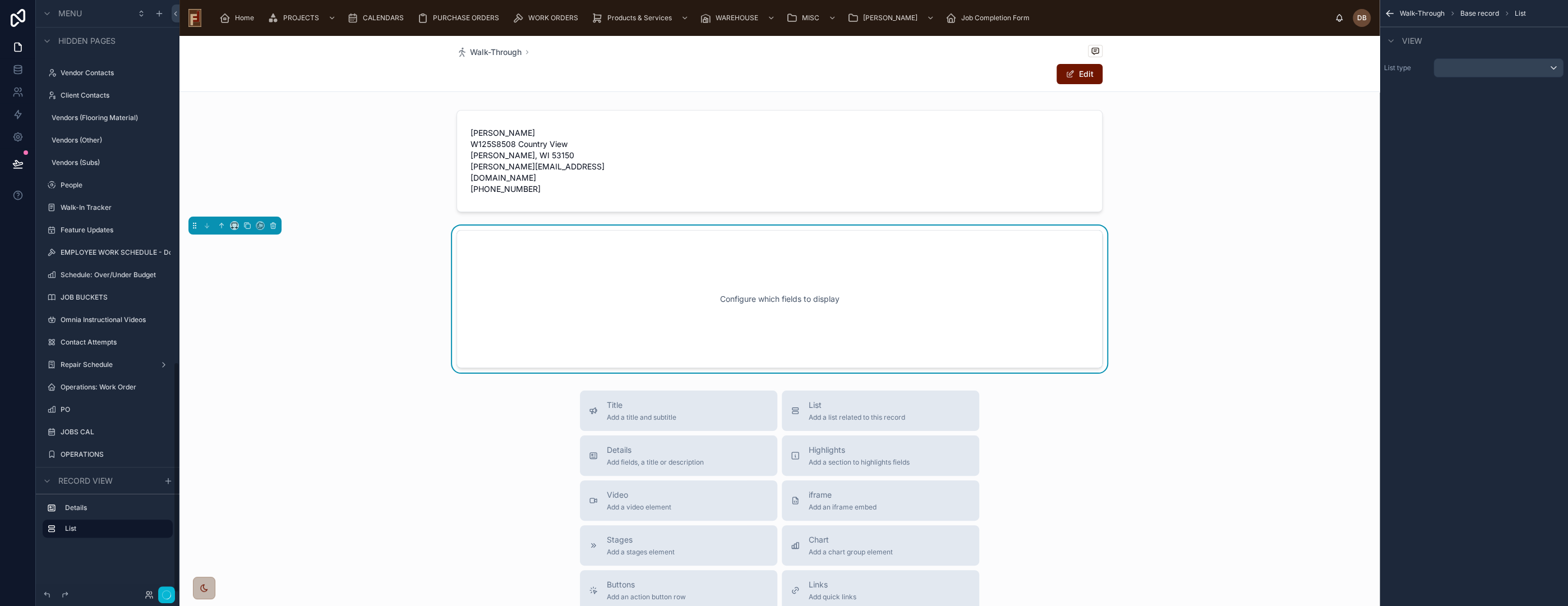
scroll to position [926, 0]
click at [273, 221] on icon at bounding box center [273, 225] width 8 height 8
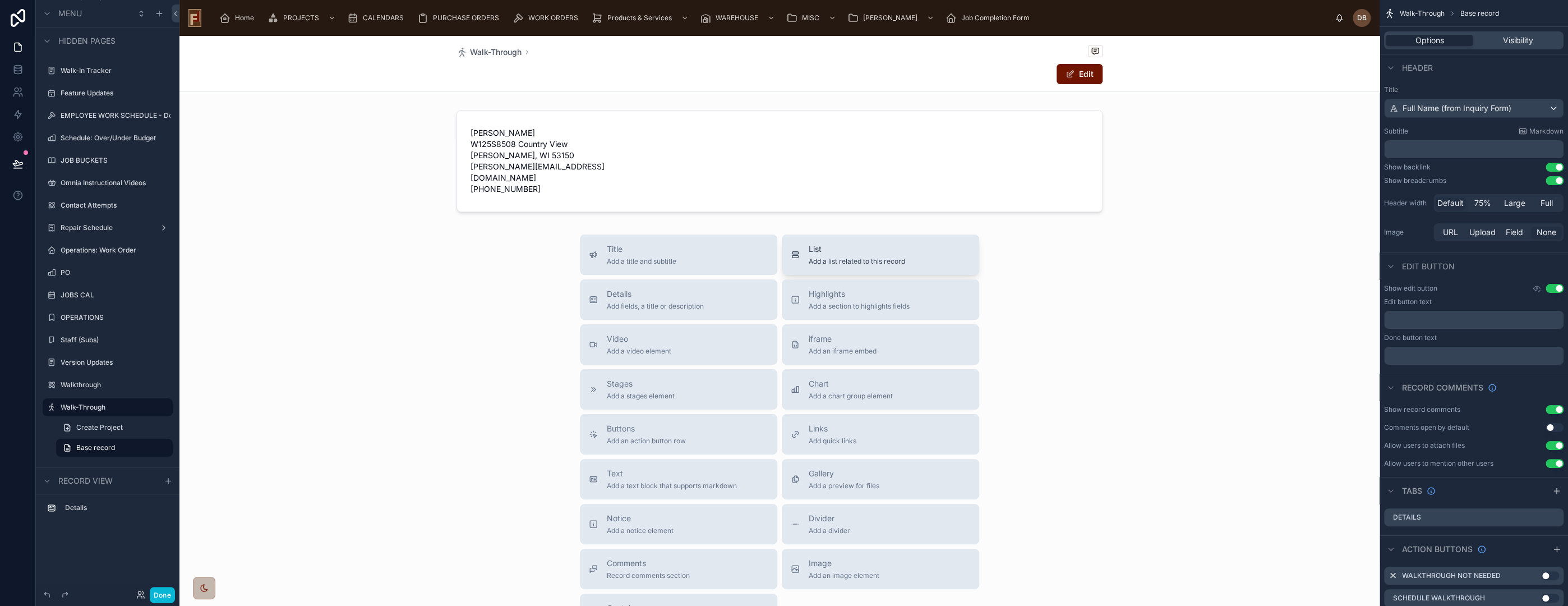
click at [883, 257] on span "Add a list related to this record" at bounding box center [856, 261] width 96 height 9
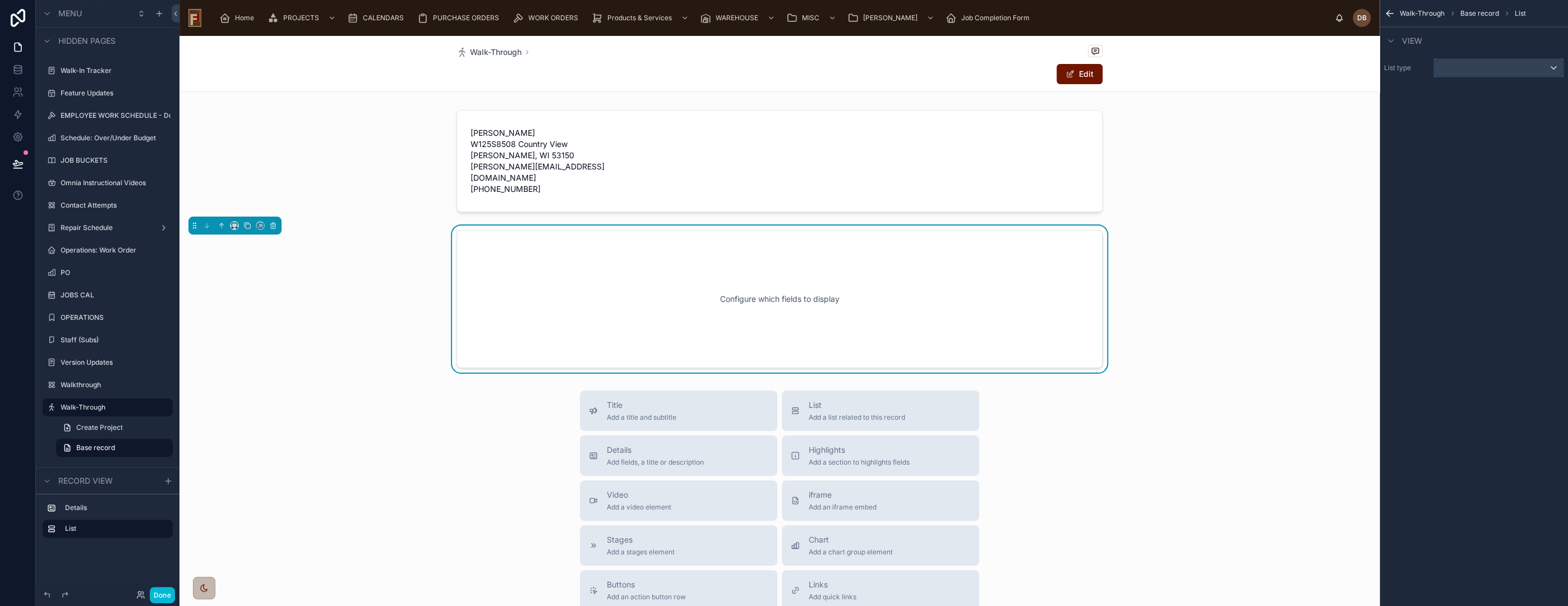
click at [1493, 70] on div "scrollable content" at bounding box center [1499, 67] width 129 height 18
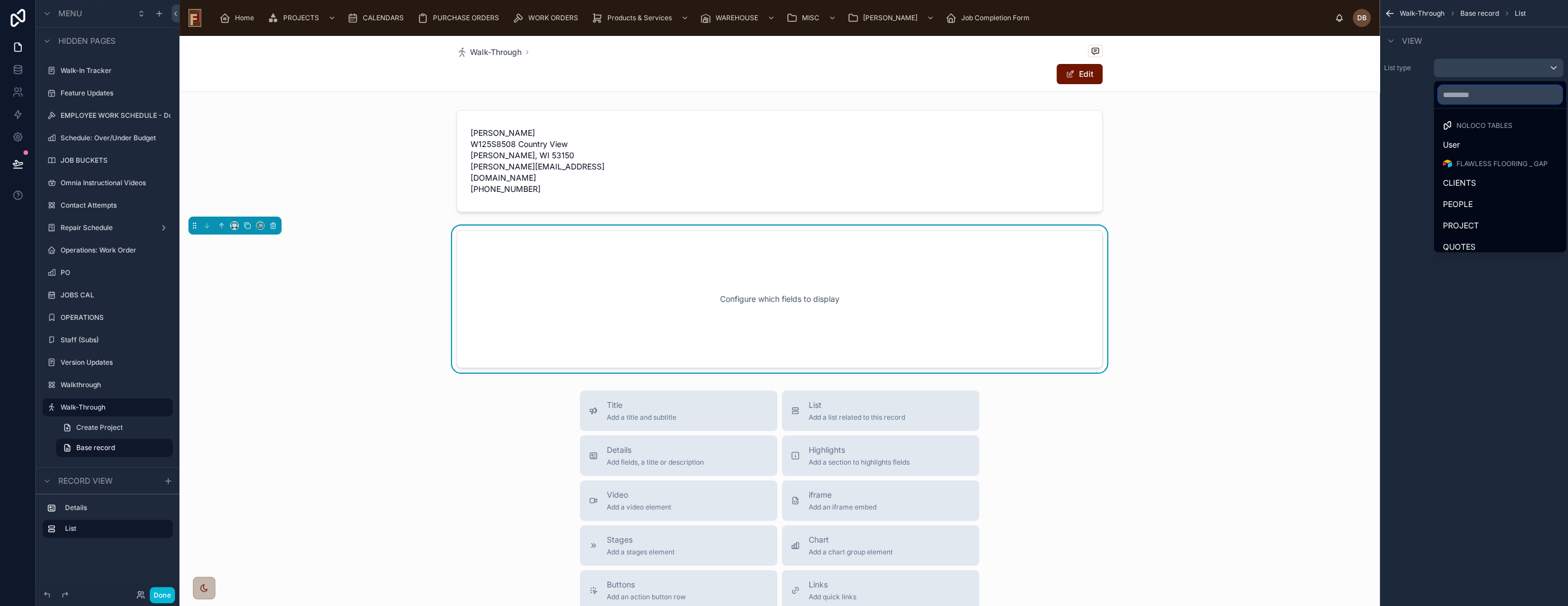
click at [1486, 96] on input "text" at bounding box center [1500, 95] width 123 height 18
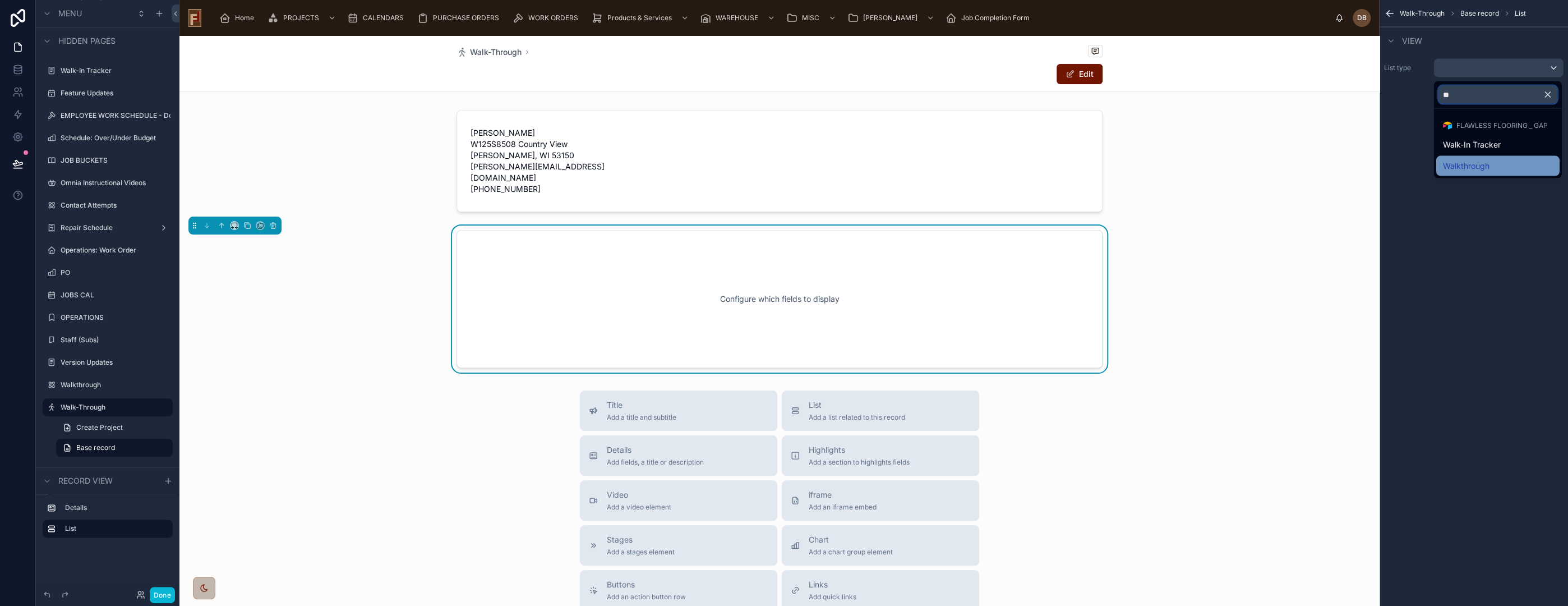
type input "**"
click at [1500, 162] on div "Walkthrough" at bounding box center [1498, 167] width 110 height 14
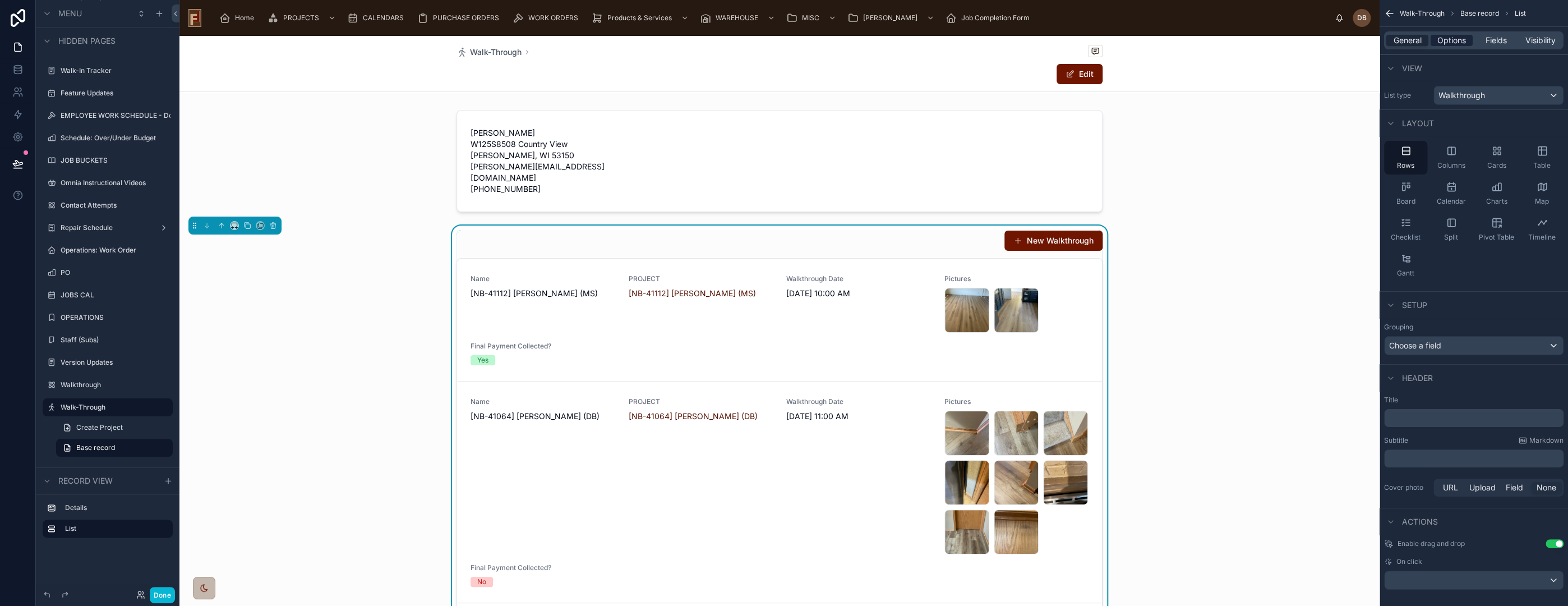
click at [1454, 40] on span "Options" at bounding box center [1451, 40] width 29 height 11
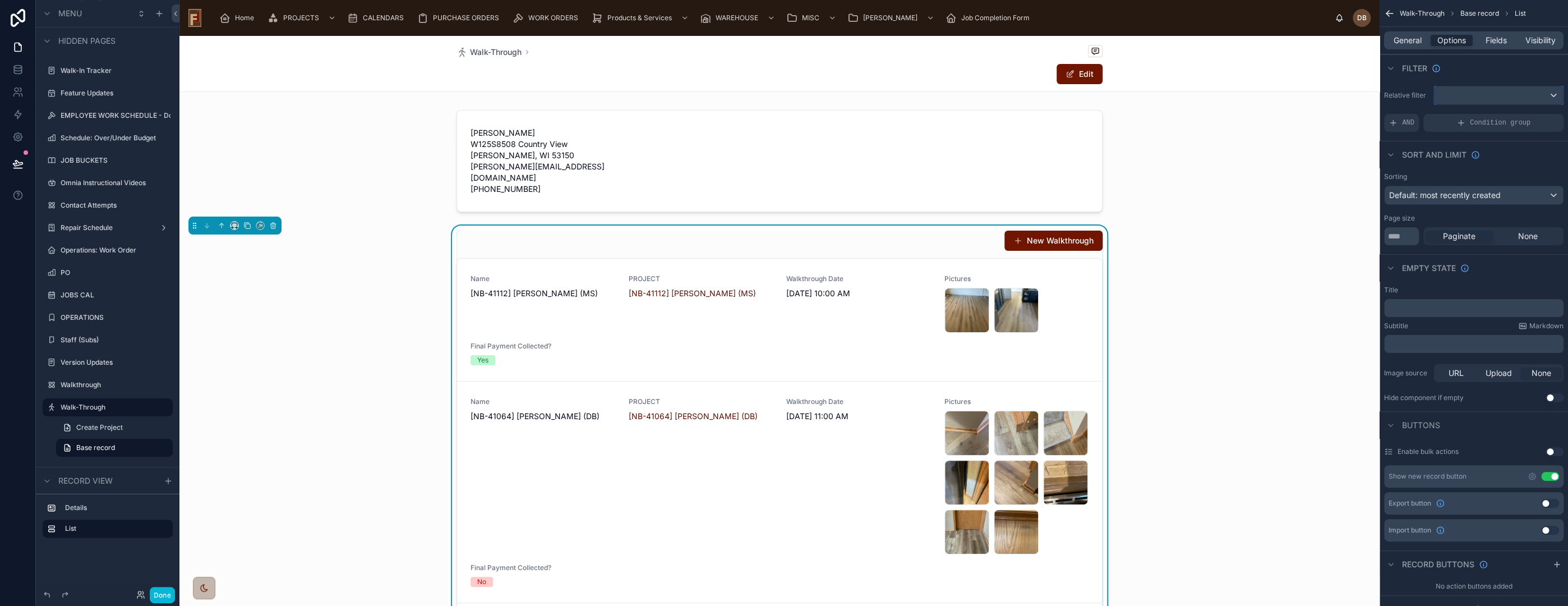
click at [1472, 93] on div "scrollable content" at bounding box center [1499, 95] width 129 height 18
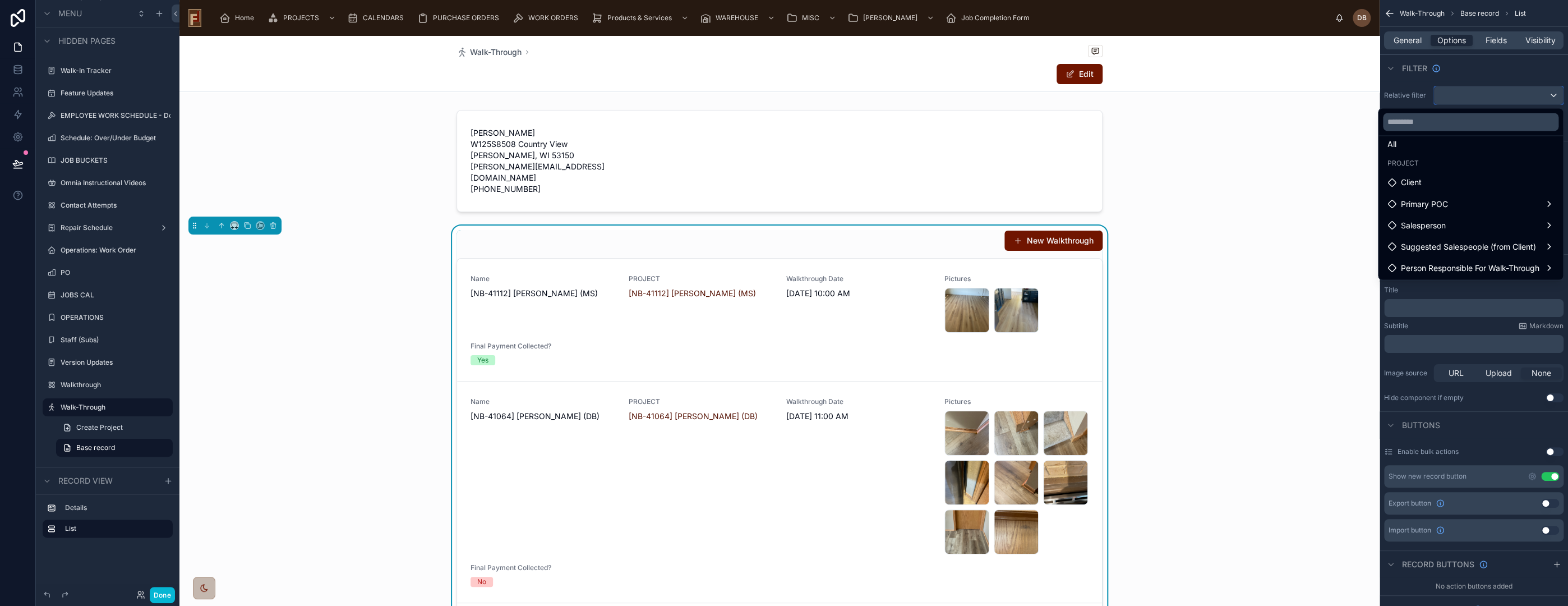
scroll to position [32, 0]
click at [1471, 267] on div "walkthrough" at bounding box center [1471, 268] width 167 height 14
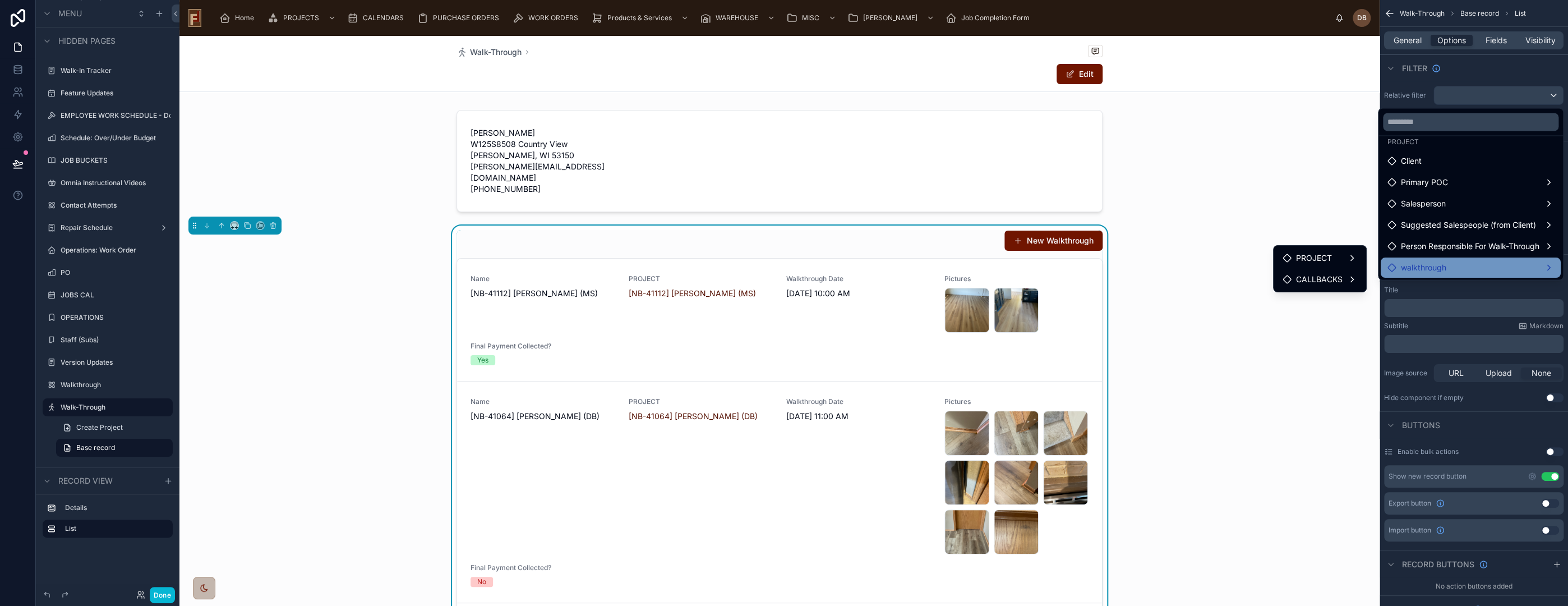
click at [1471, 267] on div "walkthrough" at bounding box center [1471, 268] width 167 height 14
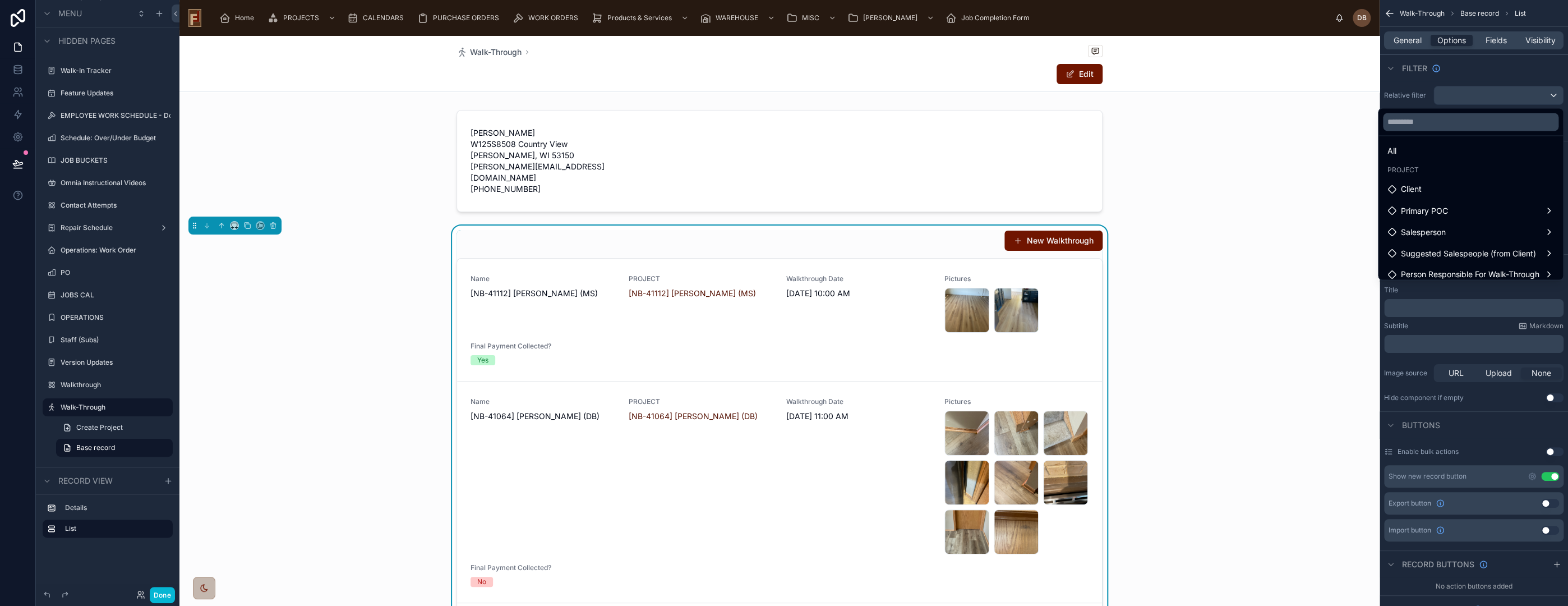
scroll to position [0, 0]
click at [1476, 63] on div "scrollable content" at bounding box center [784, 303] width 1568 height 606
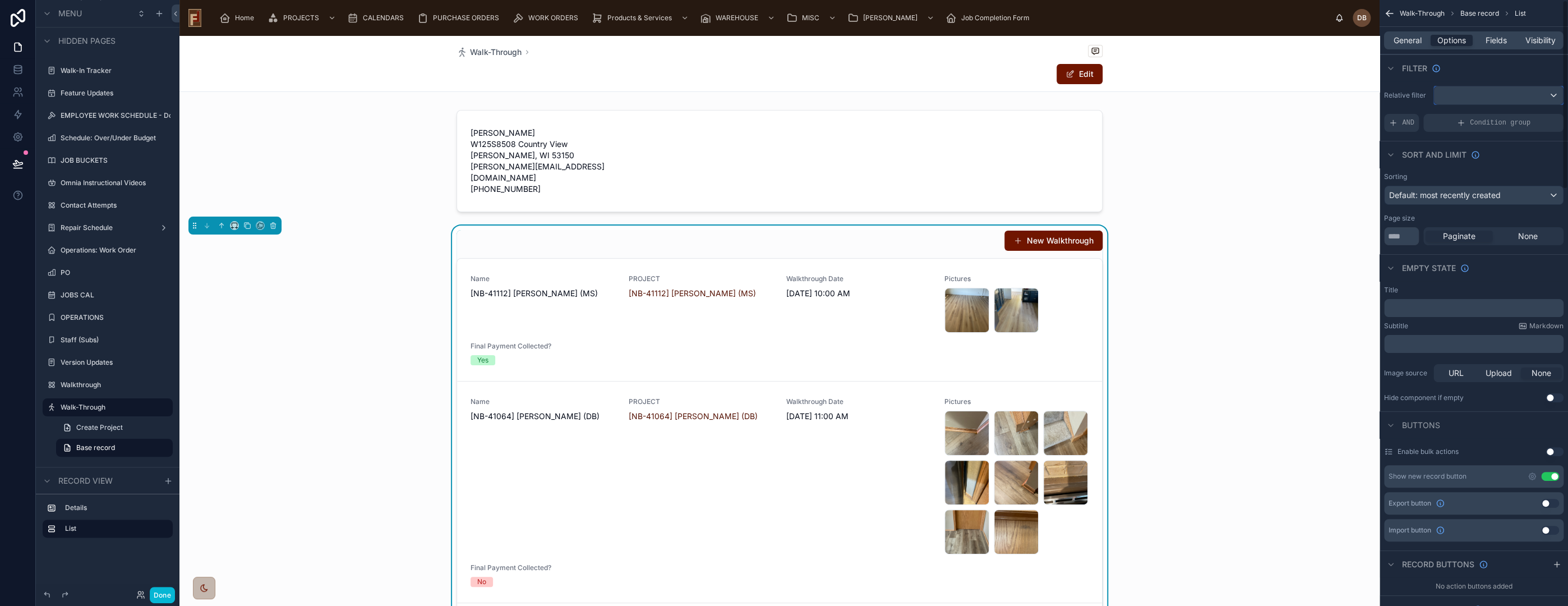
click at [1476, 93] on div "scrollable content" at bounding box center [1499, 95] width 129 height 18
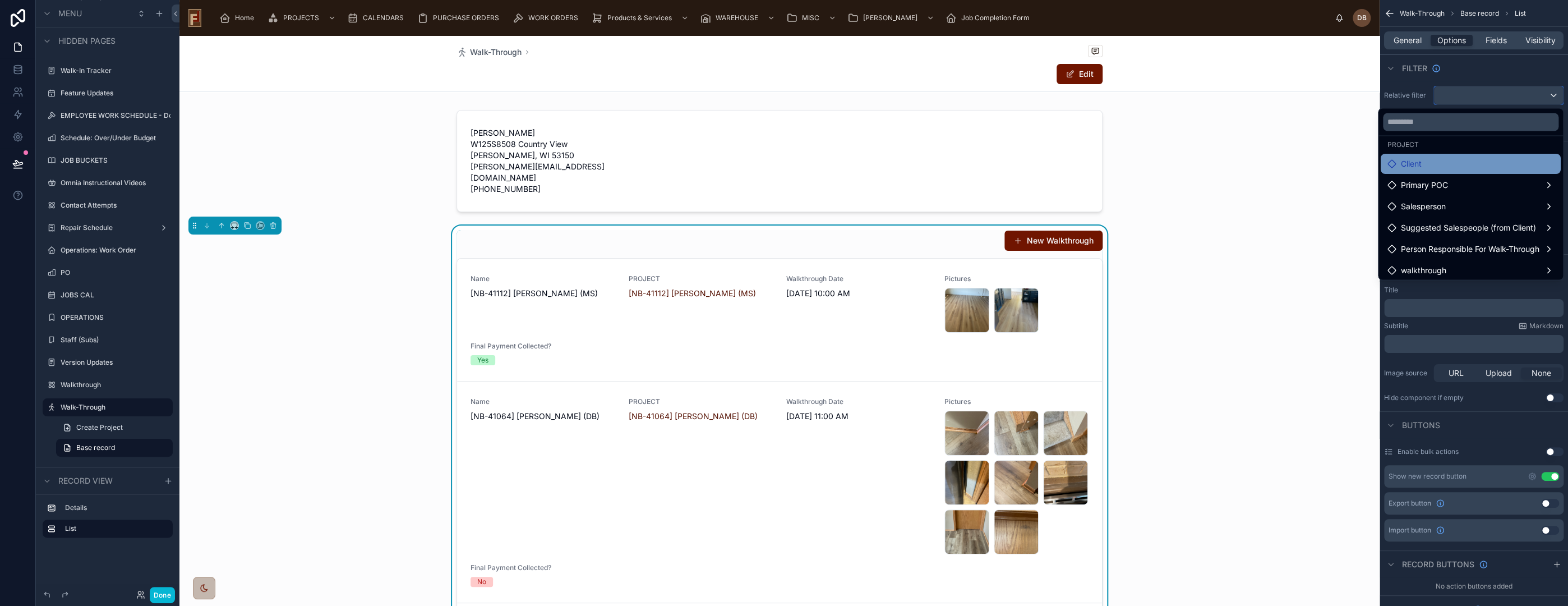
scroll to position [32, 0]
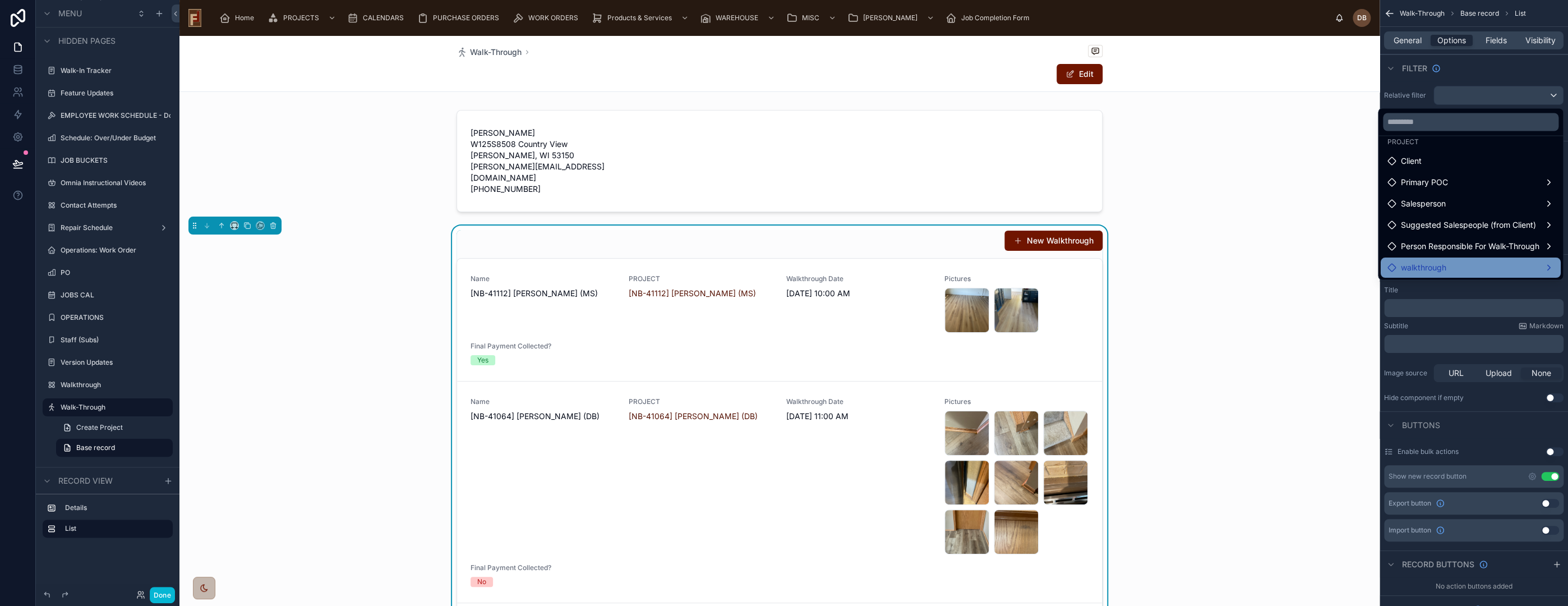
click at [1482, 268] on div "walkthrough" at bounding box center [1471, 268] width 167 height 14
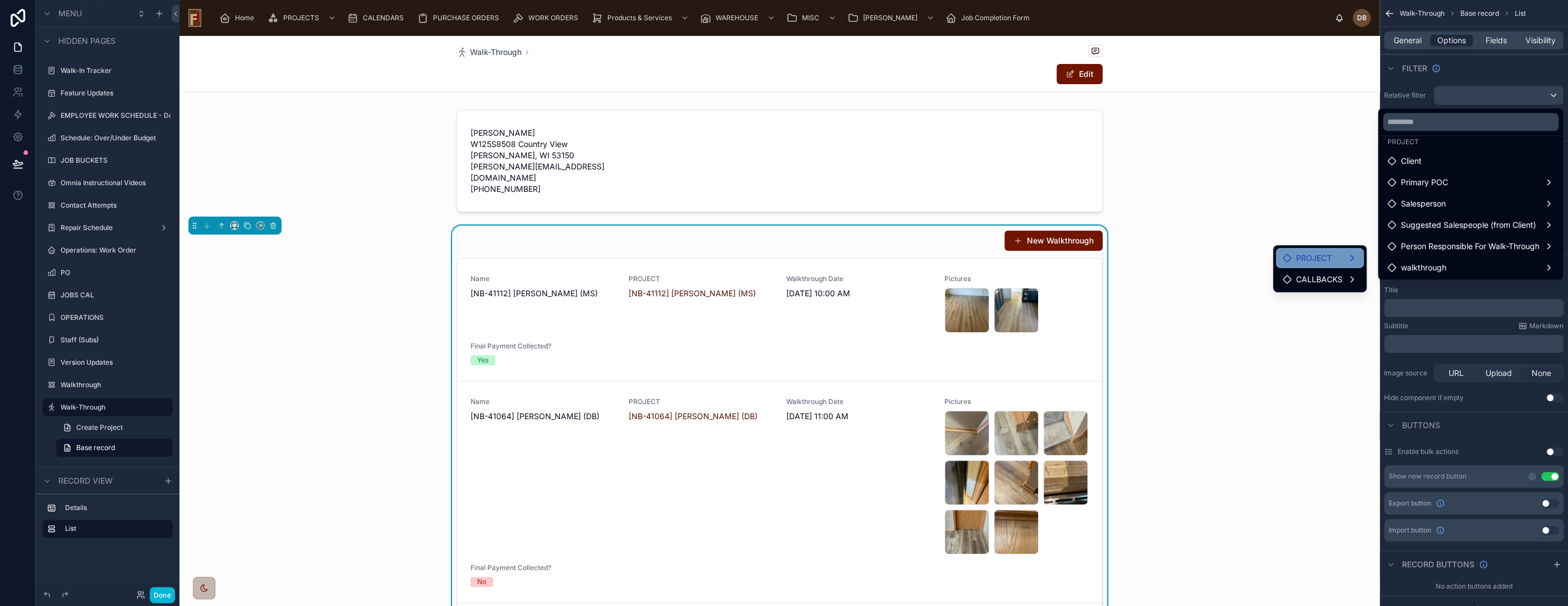
click at [1339, 253] on div "PROJECT" at bounding box center [1319, 258] width 74 height 14
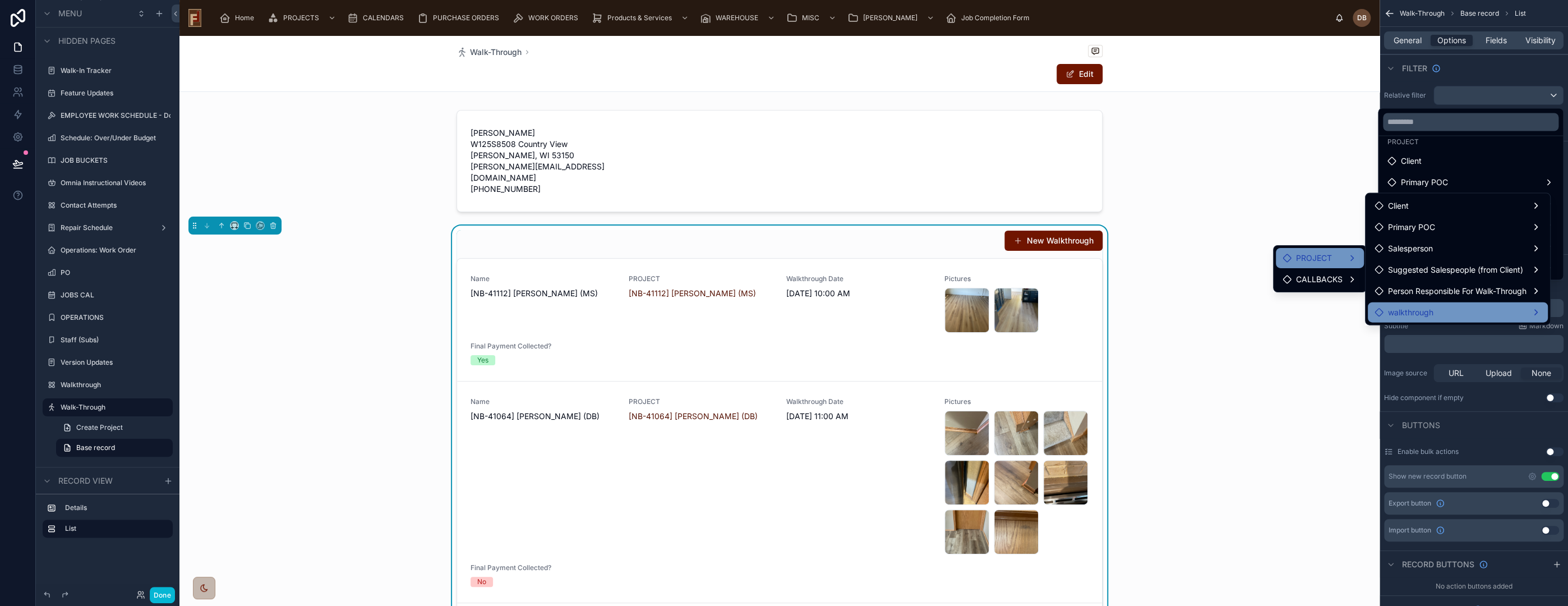
click at [1478, 309] on div "walkthrough" at bounding box center [1458, 312] width 167 height 14
click at [1536, 313] on div "walkthrough" at bounding box center [1458, 312] width 167 height 14
click at [1329, 282] on span "CALLBACKS" at bounding box center [1319, 280] width 47 height 14
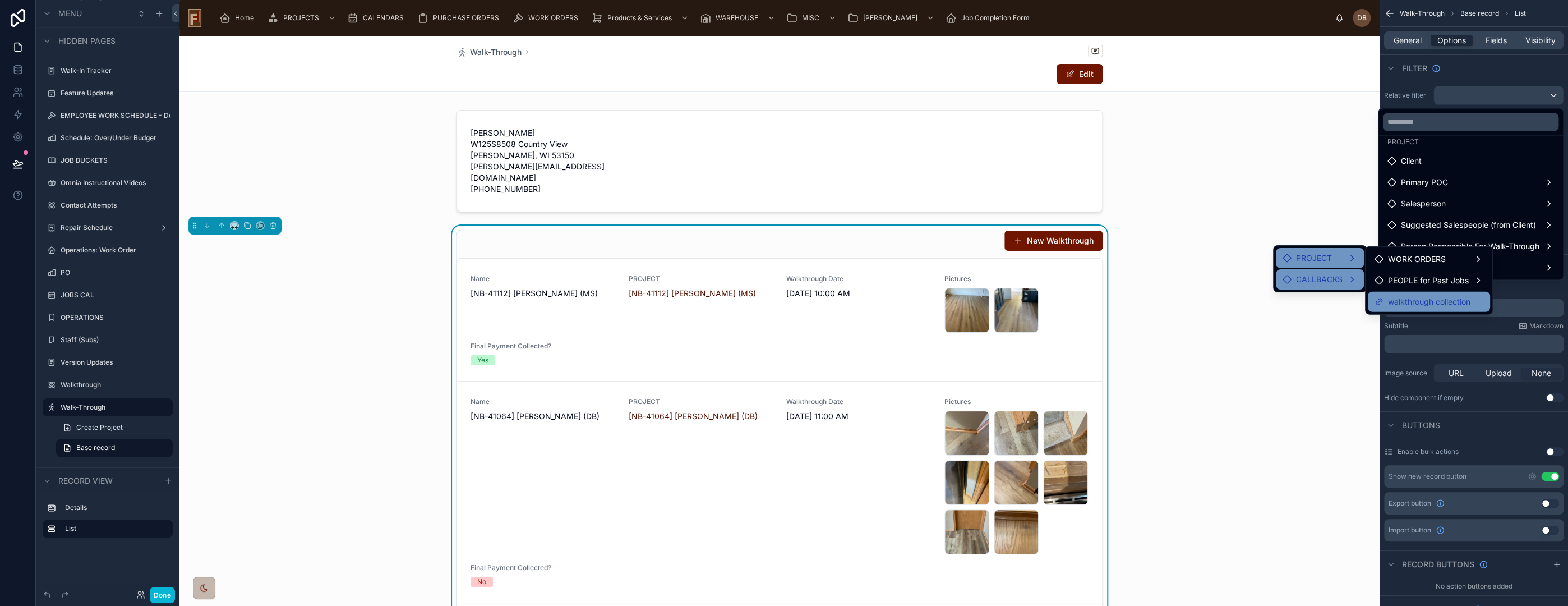
click at [1455, 304] on span "walkthrough collection" at bounding box center [1429, 302] width 82 height 14
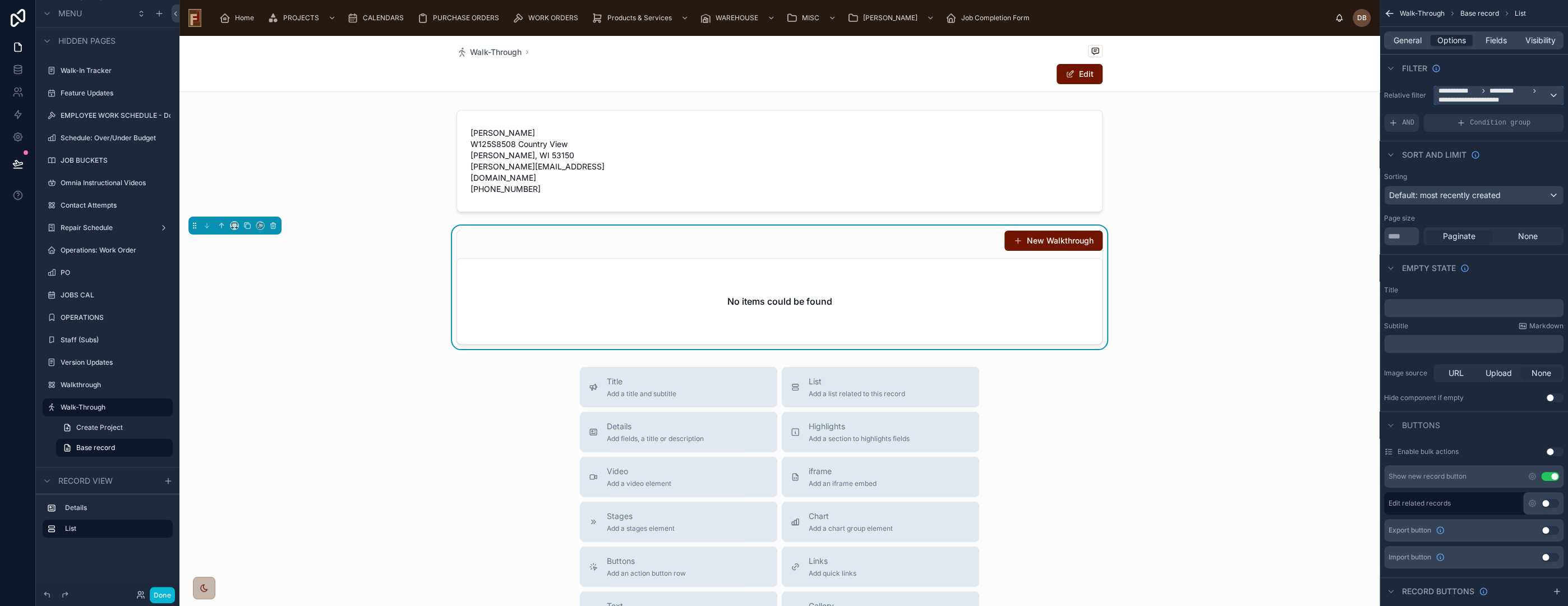
click at [1515, 96] on span "**********" at bounding box center [1493, 95] width 110 height 18
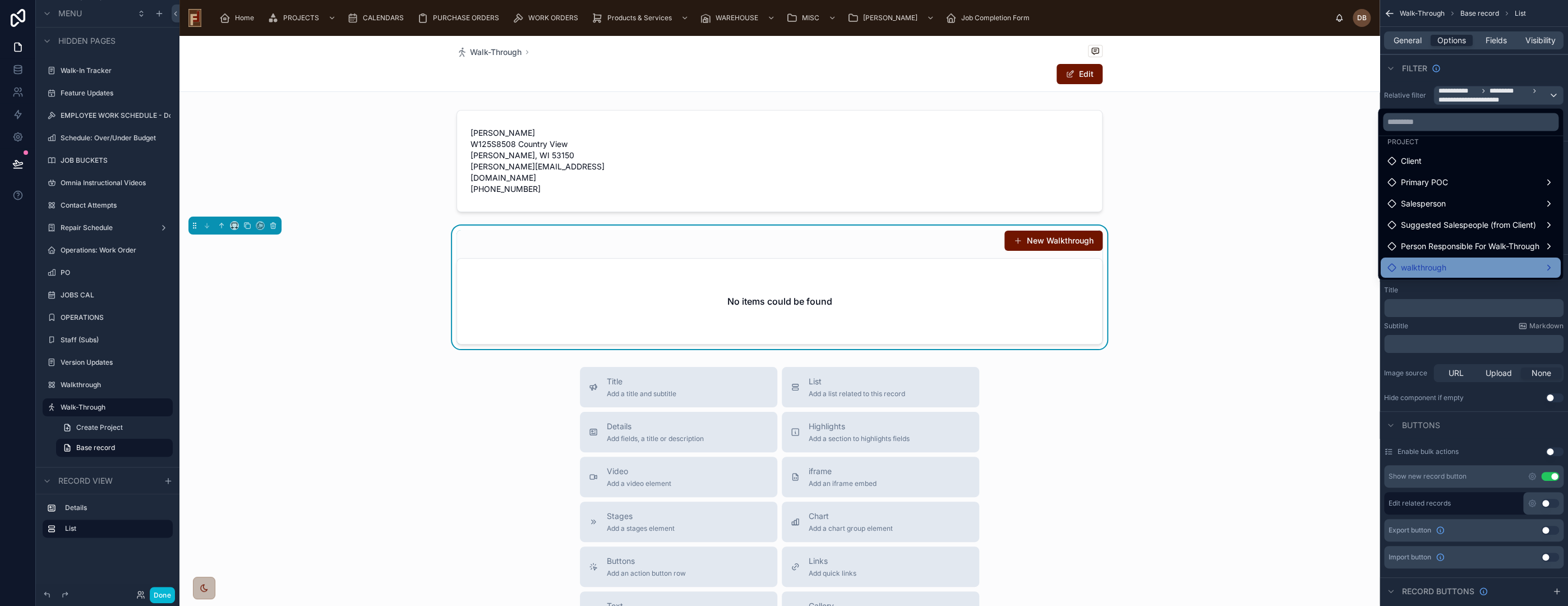
click at [1458, 268] on div "walkthrough" at bounding box center [1471, 268] width 167 height 14
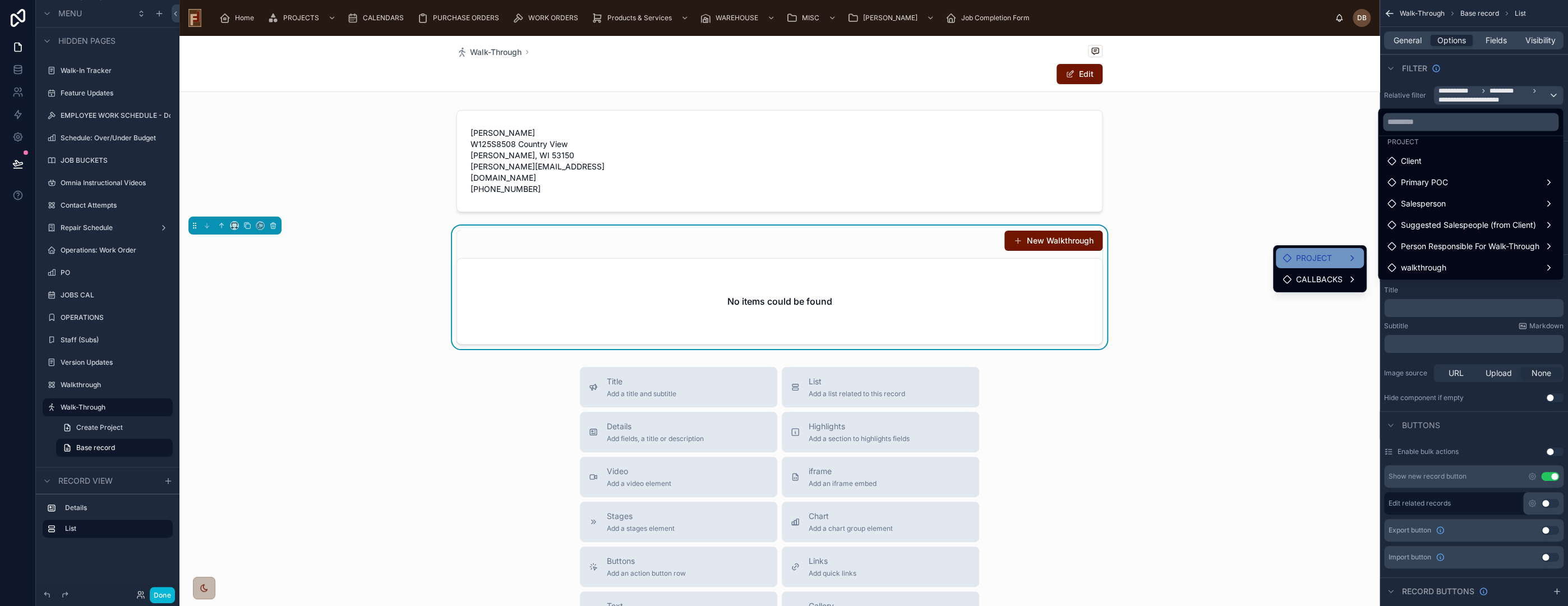
click at [1331, 259] on span "PROJECT" at bounding box center [1314, 258] width 36 height 14
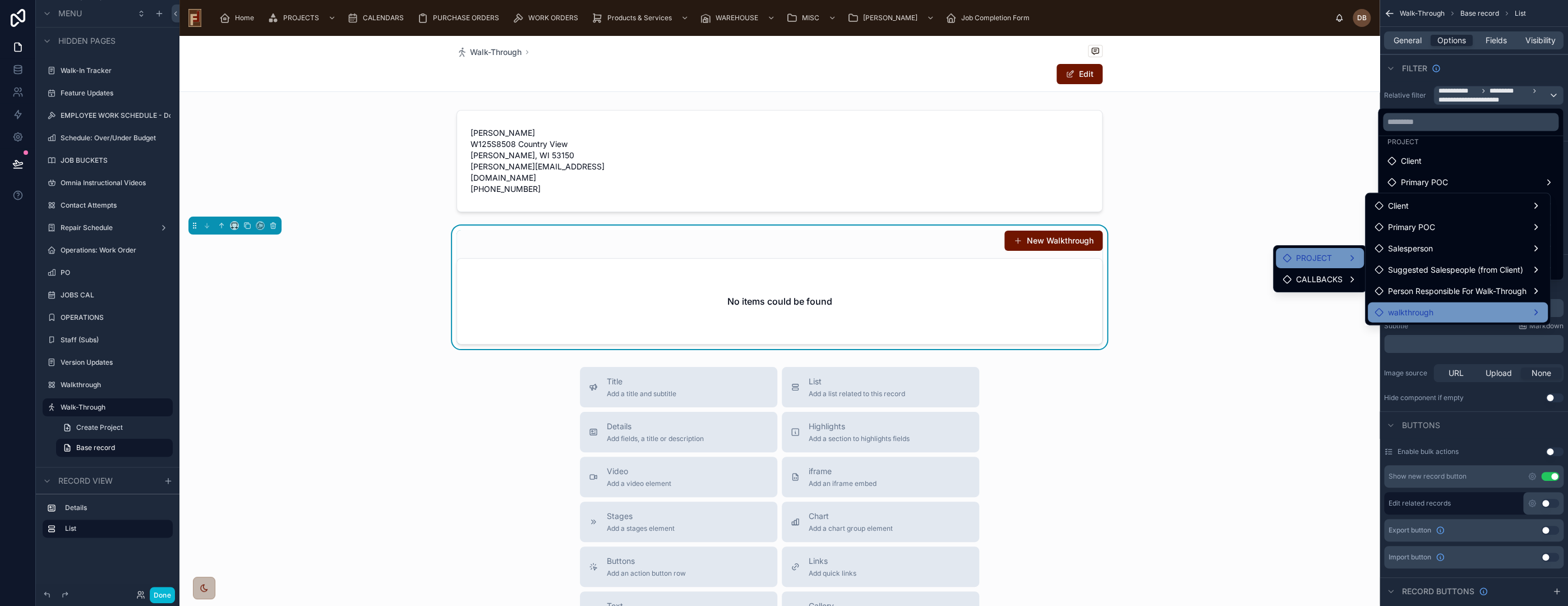
click at [1450, 313] on div "walkthrough" at bounding box center [1458, 312] width 167 height 14
click at [1227, 368] on div "Title Add a title and subtitle List Add a list related to this record Details A…" at bounding box center [780, 566] width 1200 height 400
click at [1408, 85] on div "scrollable content" at bounding box center [784, 303] width 1568 height 606
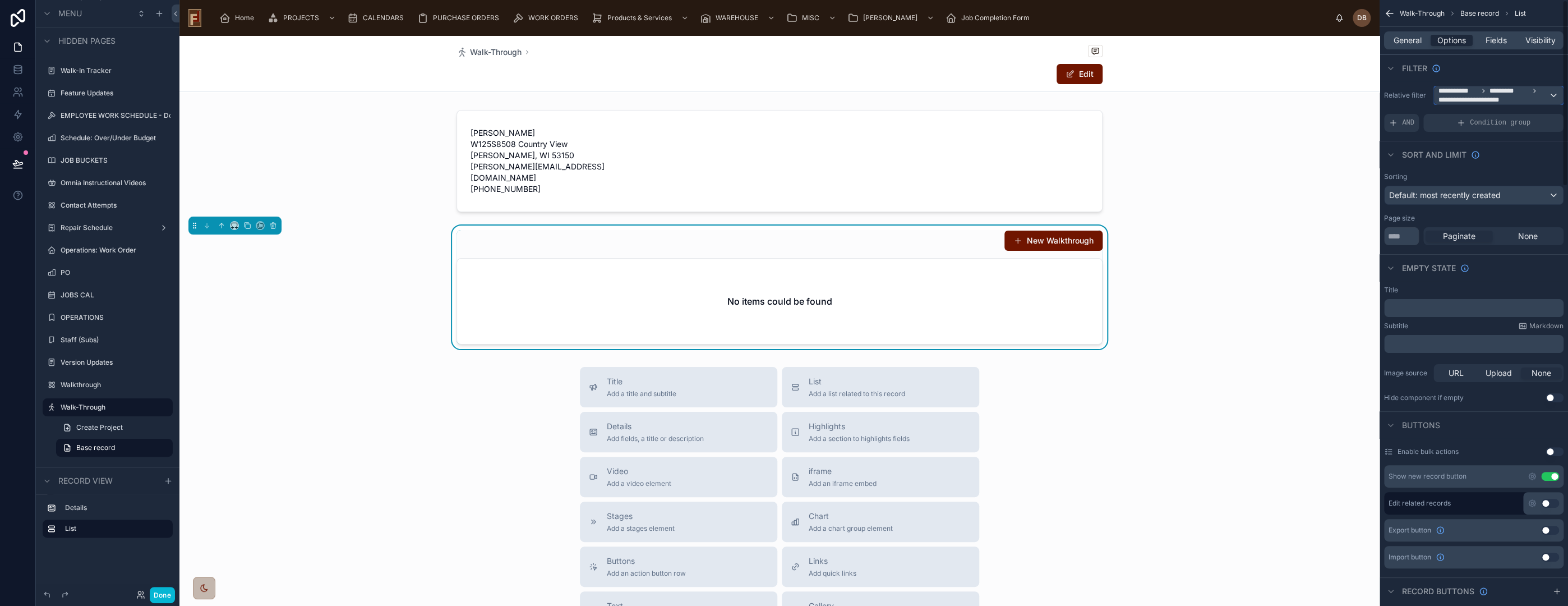
click at [1518, 95] on span "**********" at bounding box center [1493, 95] width 110 height 18
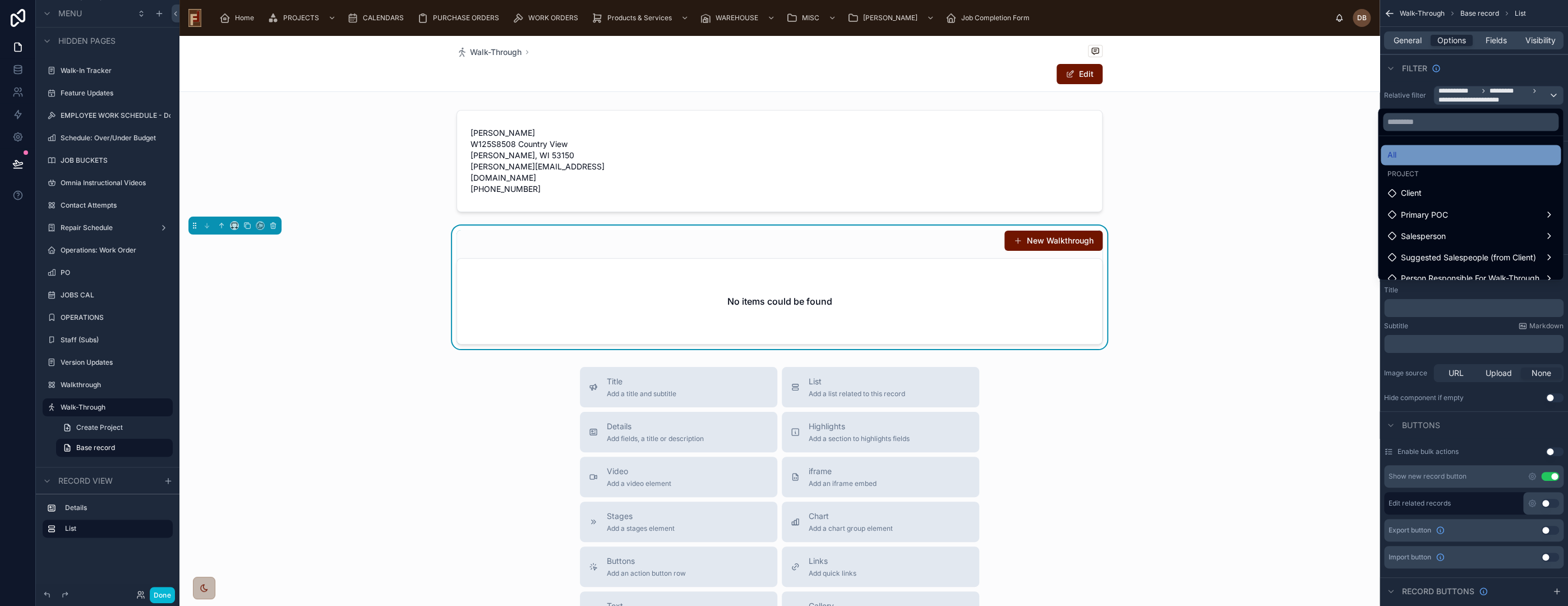
click at [1446, 152] on div "All" at bounding box center [1471, 155] width 167 height 14
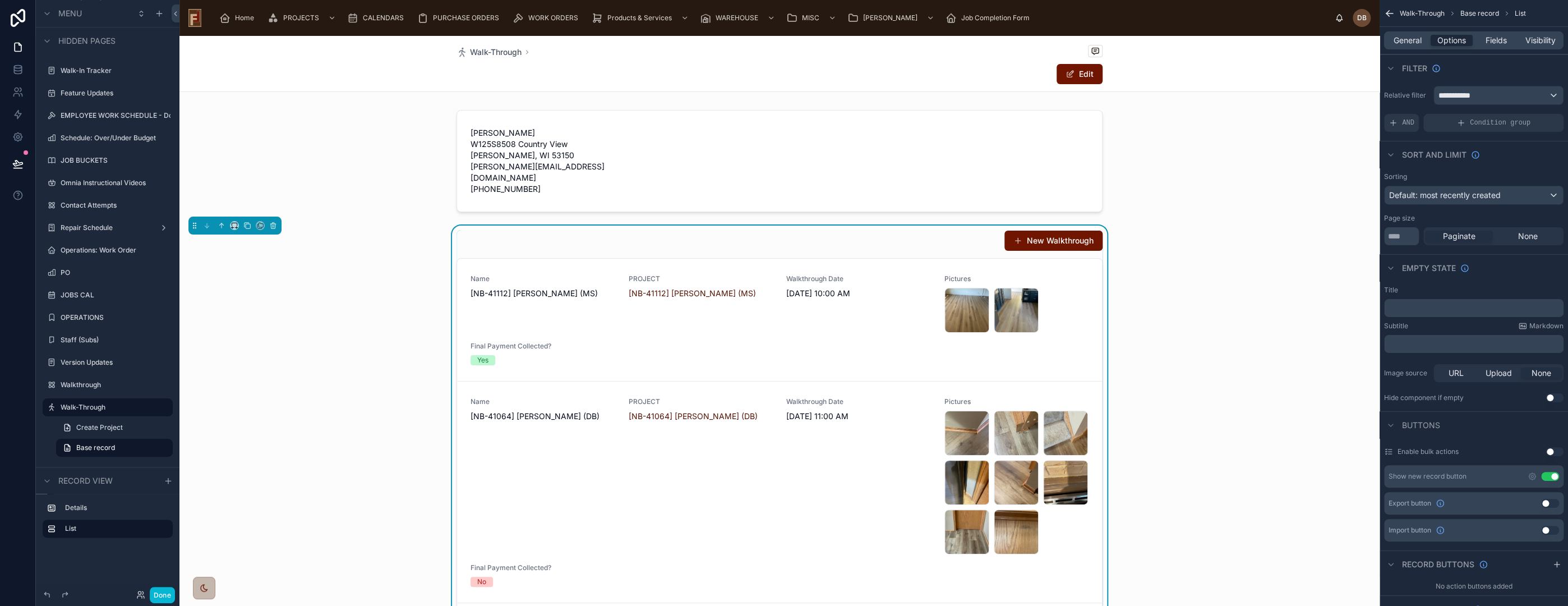
click at [1469, 66] on div "Filter" at bounding box center [1474, 67] width 188 height 27
click at [1405, 125] on span "AND" at bounding box center [1408, 122] width 12 height 9
click at [1494, 70] on div "Filter" at bounding box center [1474, 67] width 188 height 27
click at [1475, 93] on span "**********" at bounding box center [1459, 94] width 42 height 11
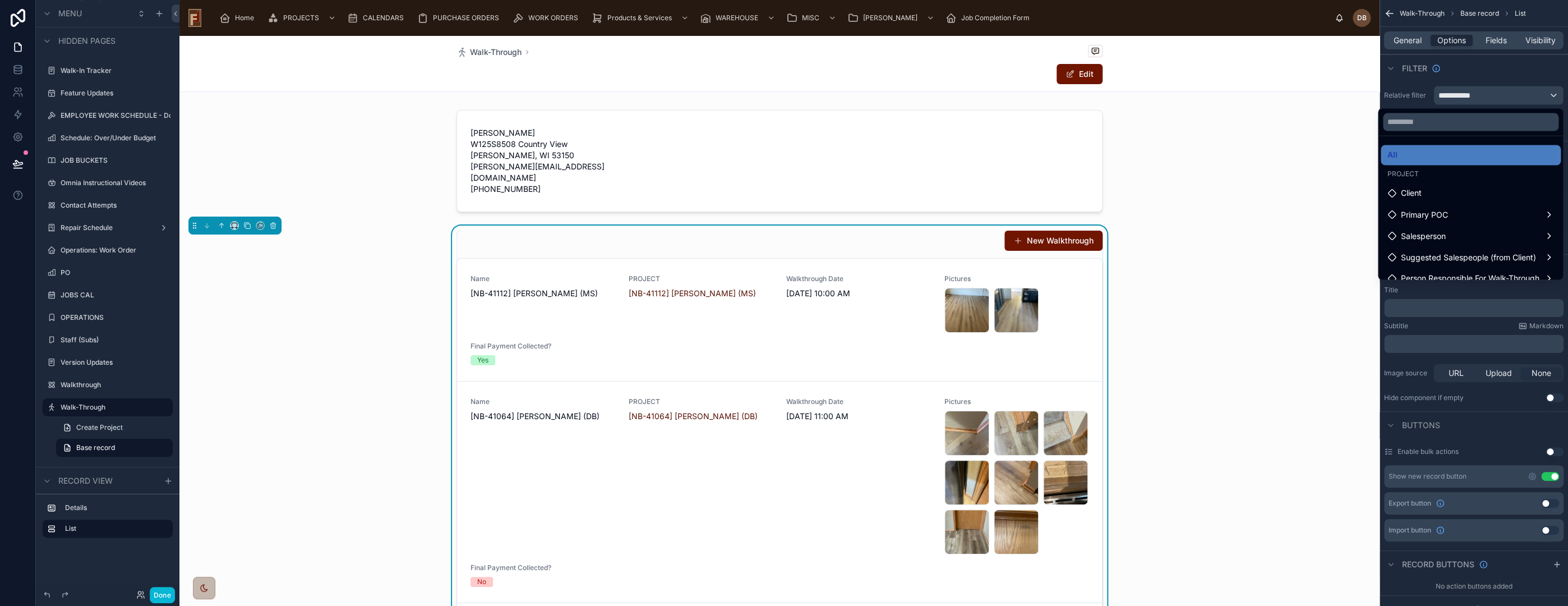
click at [1486, 71] on div "scrollable content" at bounding box center [784, 303] width 1568 height 606
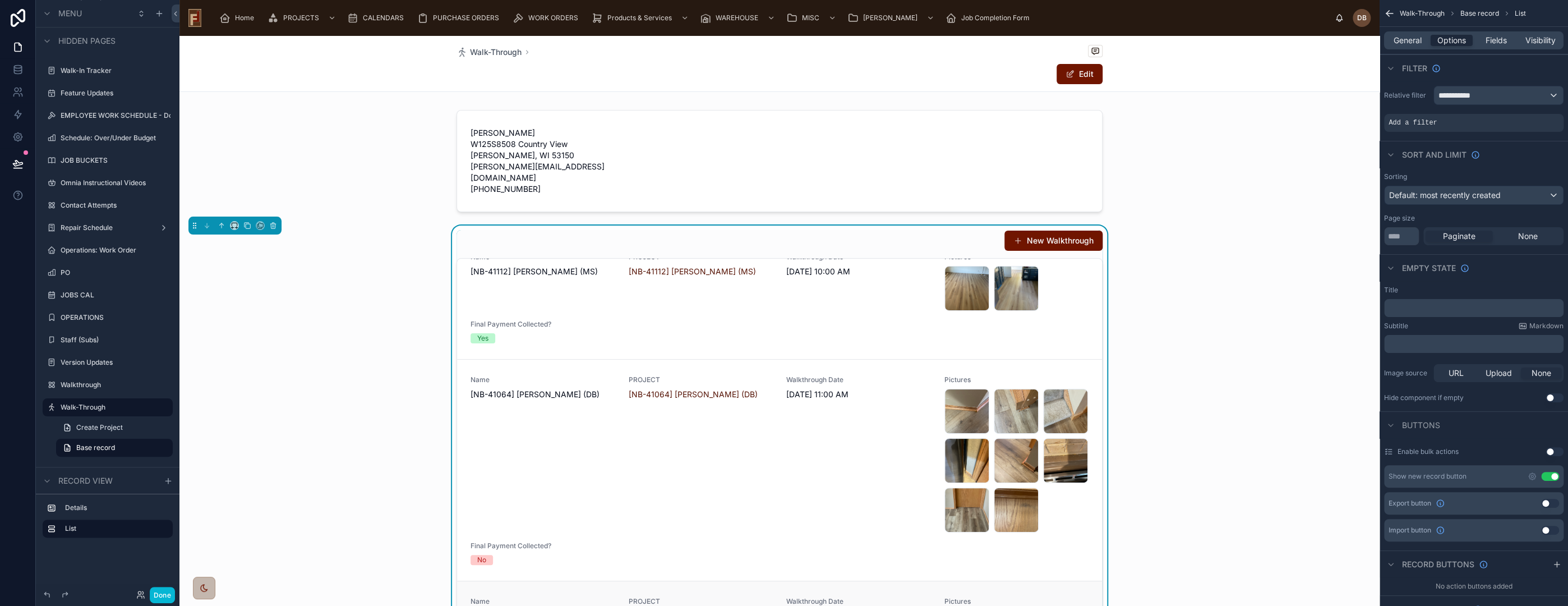
scroll to position [0, 0]
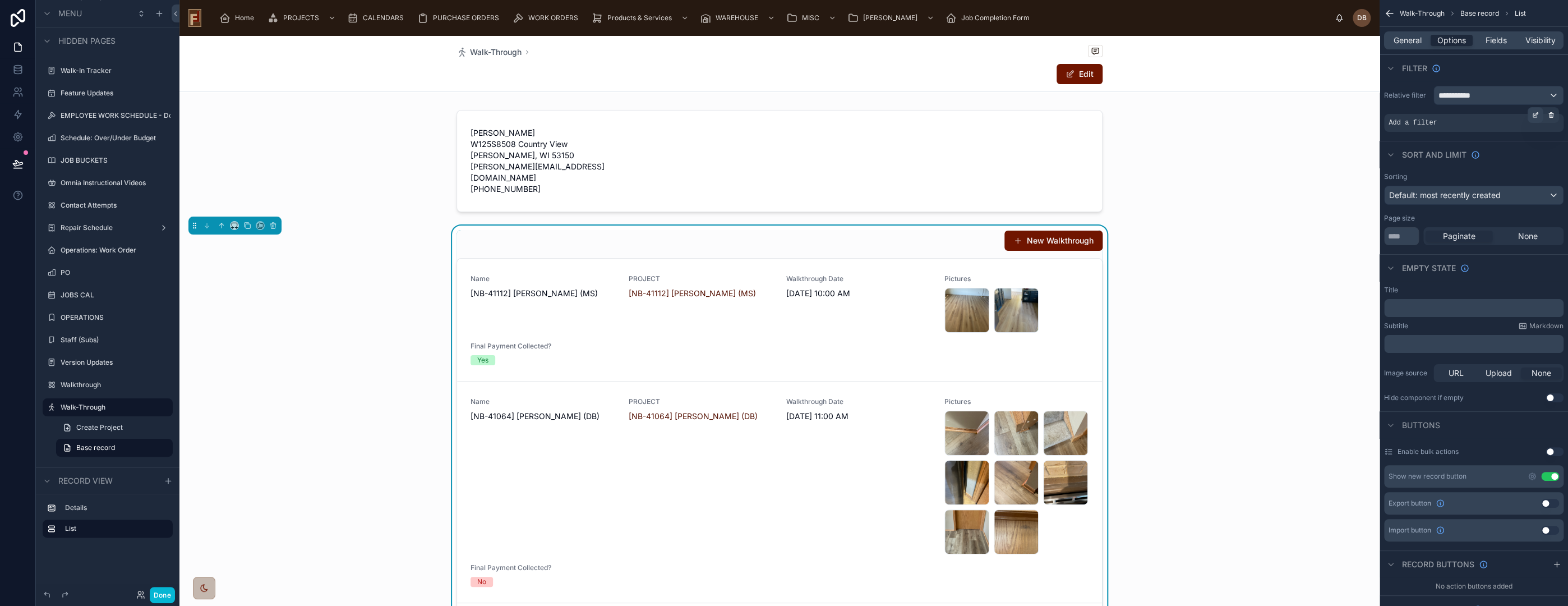
click at [1534, 113] on icon "scrollable content" at bounding box center [1535, 115] width 7 height 7
click at [1275, 101] on span "Select a field" at bounding box center [1270, 106] width 48 height 10
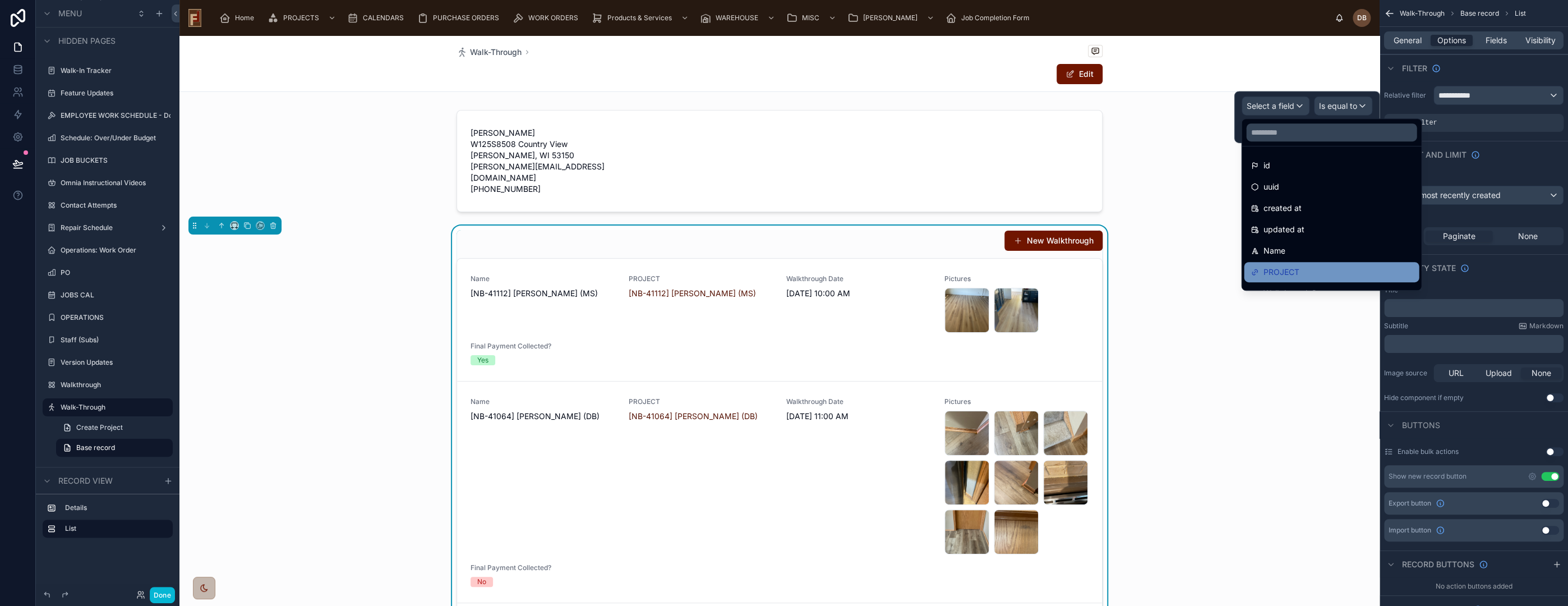
click at [1322, 271] on div "PROJECT" at bounding box center [1331, 272] width 162 height 14
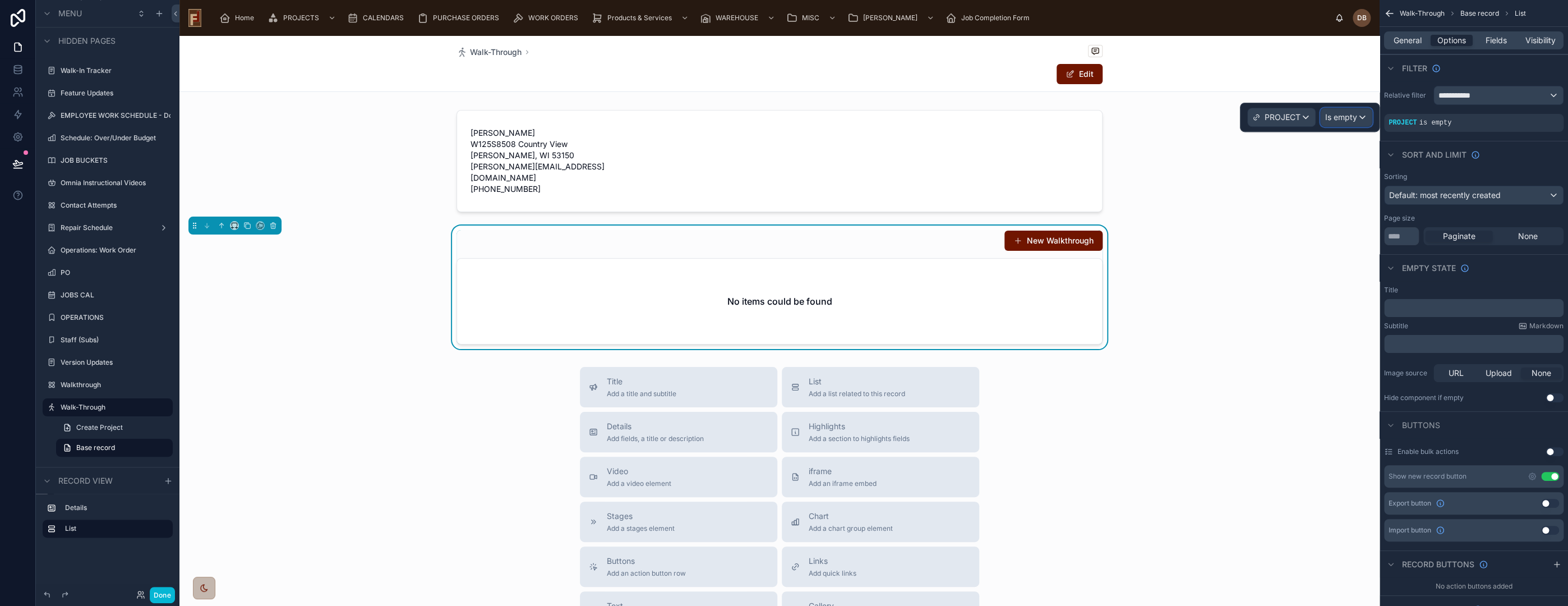
click at [1342, 117] on span "Is empty" at bounding box center [1341, 117] width 32 height 11
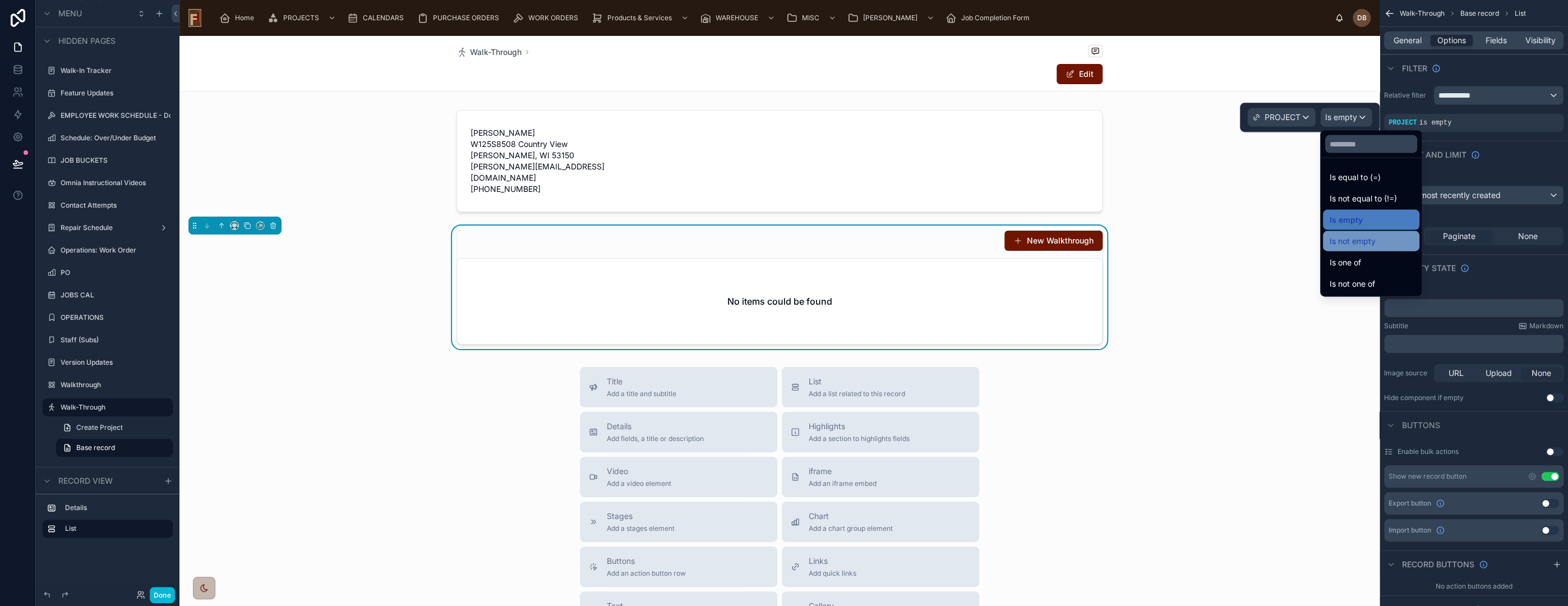
click at [1404, 239] on div "Is not empty" at bounding box center [1372, 241] width 83 height 14
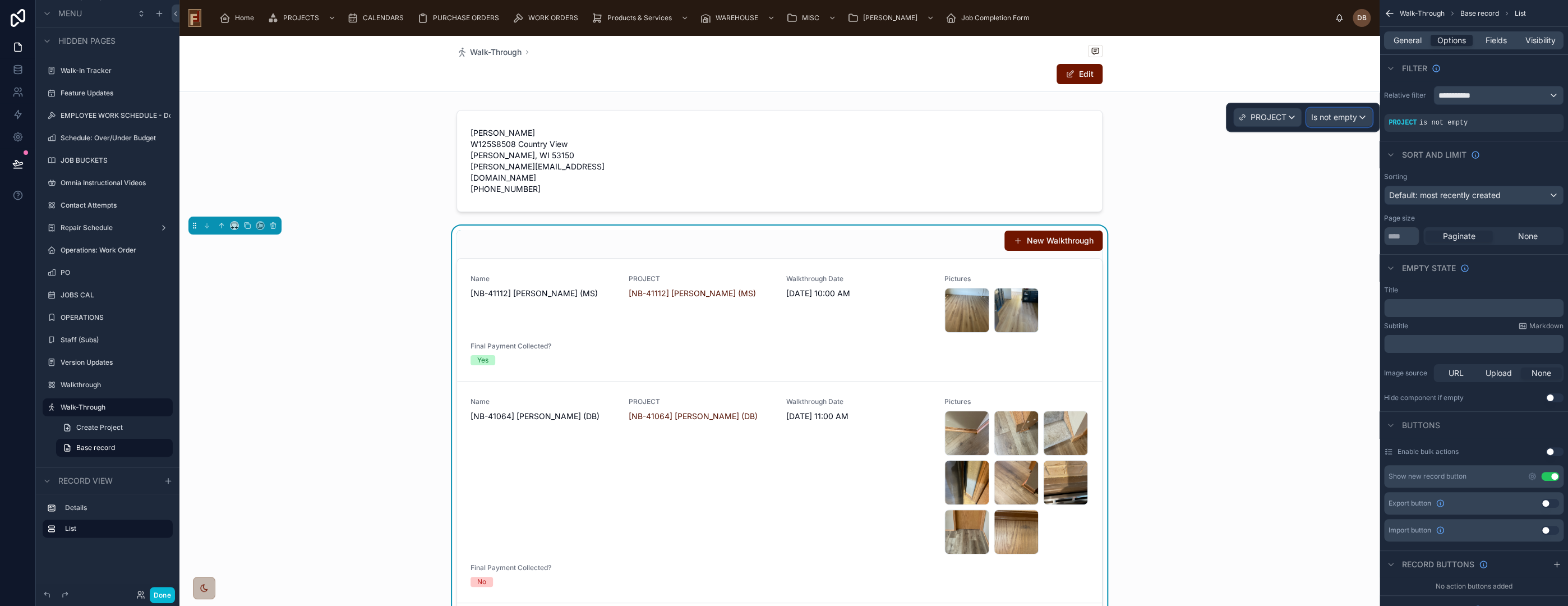
click at [1349, 116] on span "Is not empty" at bounding box center [1334, 117] width 46 height 11
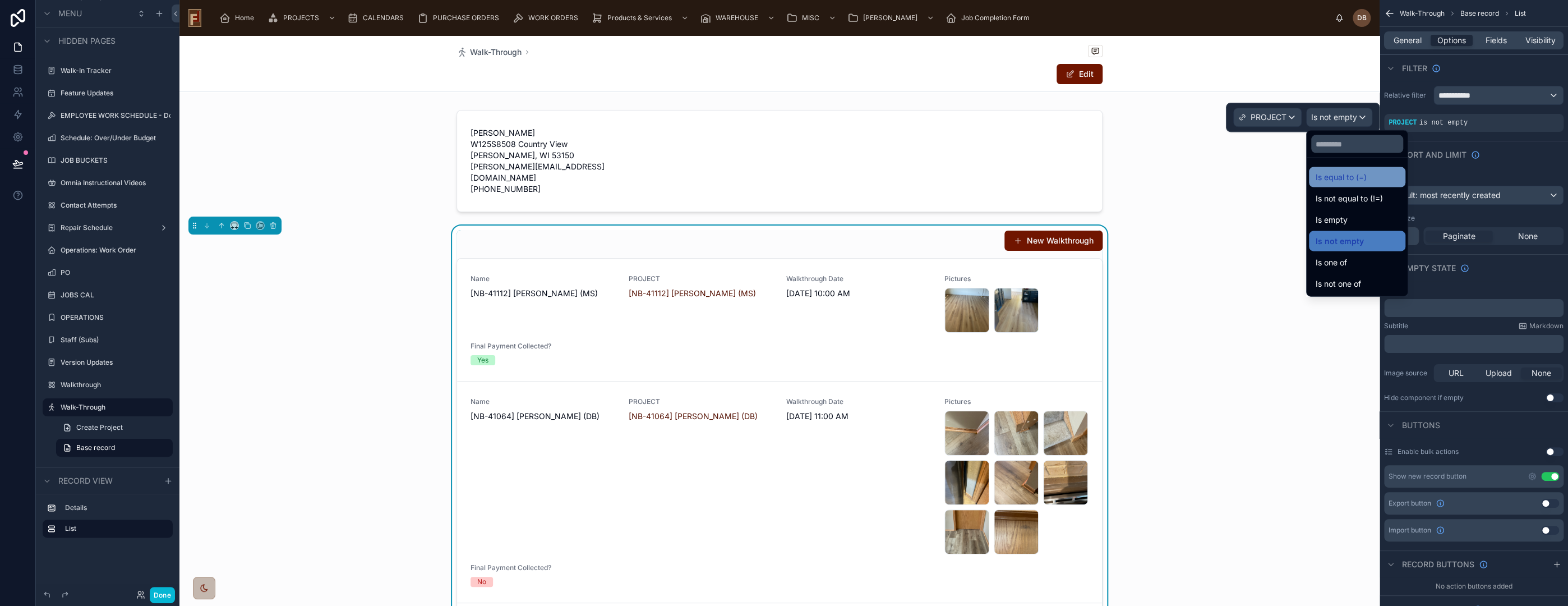
click at [1365, 179] on span "Is equal to (=)" at bounding box center [1341, 178] width 51 height 14
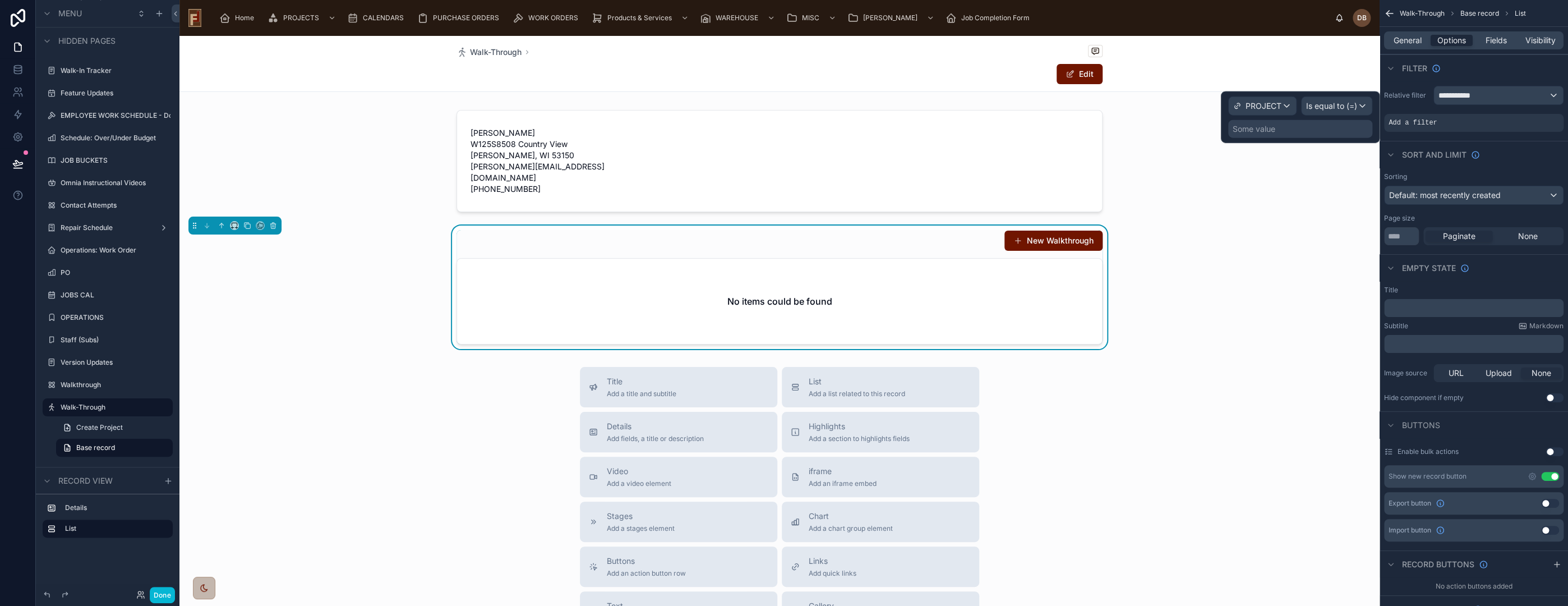
click at [1277, 126] on div "Some value" at bounding box center [1299, 129] width 144 height 18
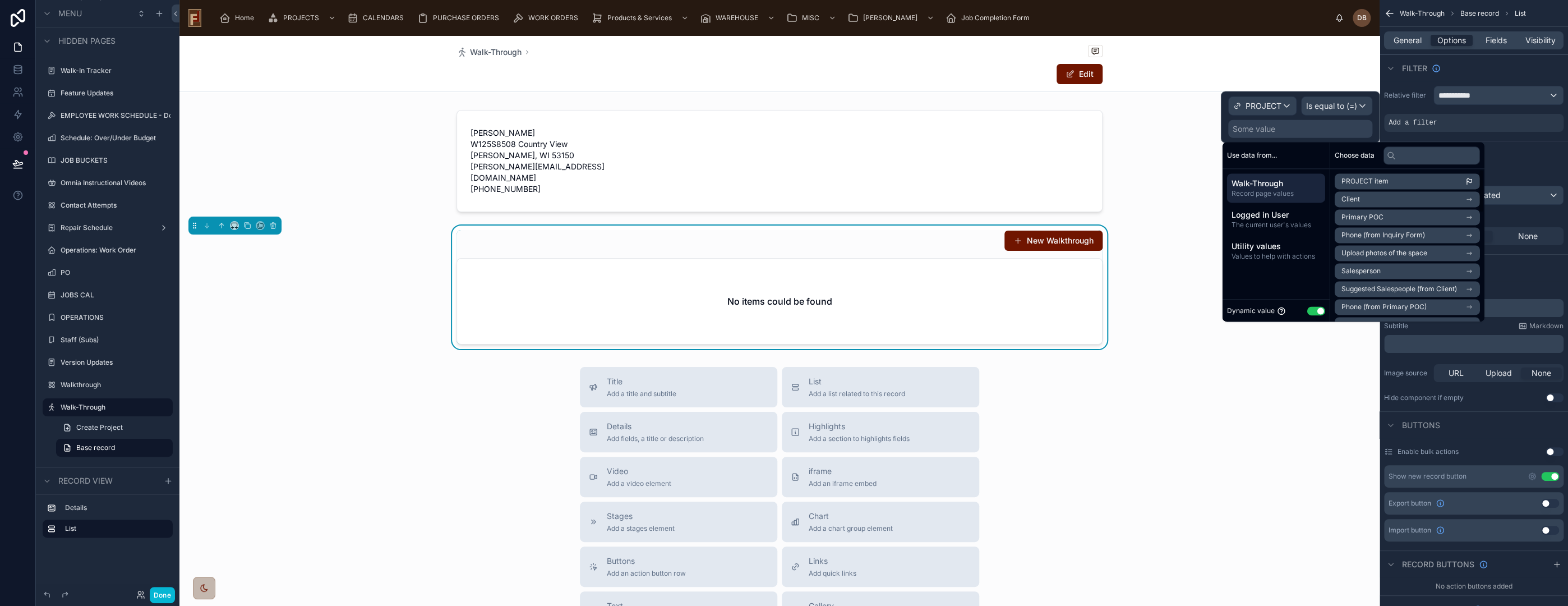
click at [1415, 181] on li "PROJECT item" at bounding box center [1407, 182] width 145 height 16
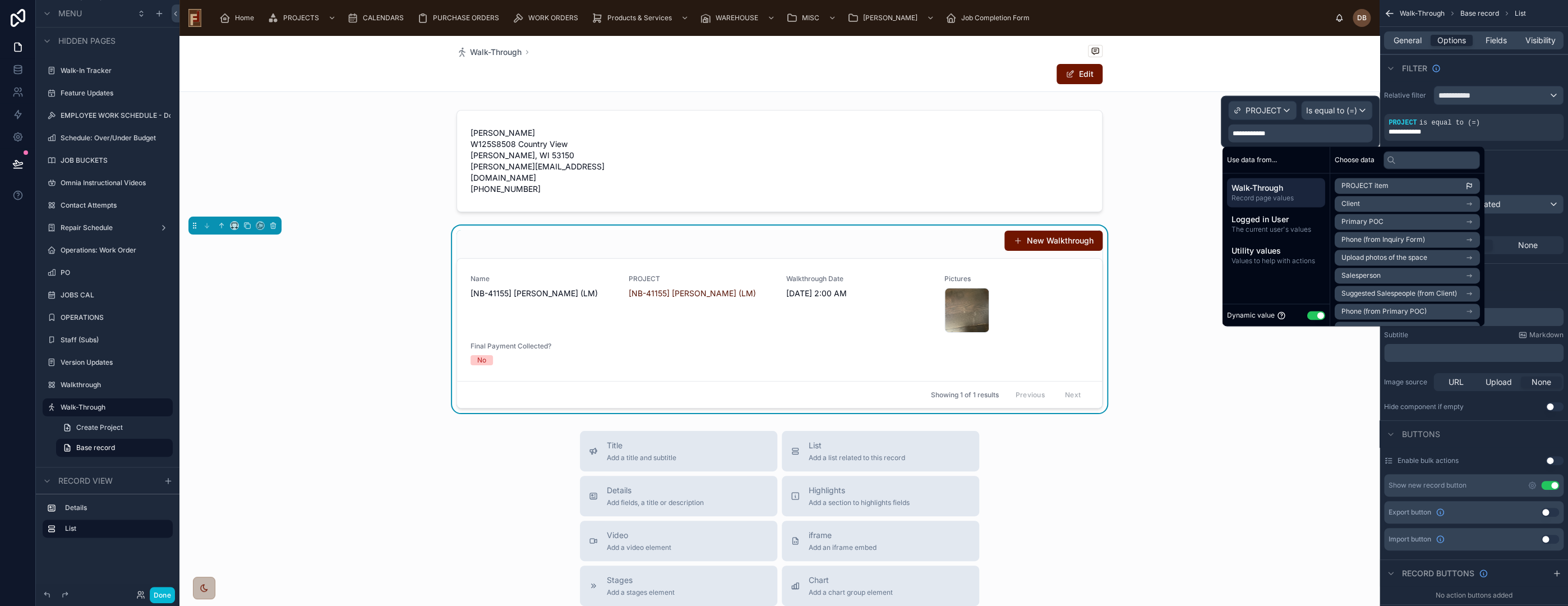
click at [1148, 376] on div "New Walkthrough Name [NB-41155] Tony Tiedemann (LM) PROJECT [NB-41155] Tony Tie…" at bounding box center [780, 318] width 1200 height 187
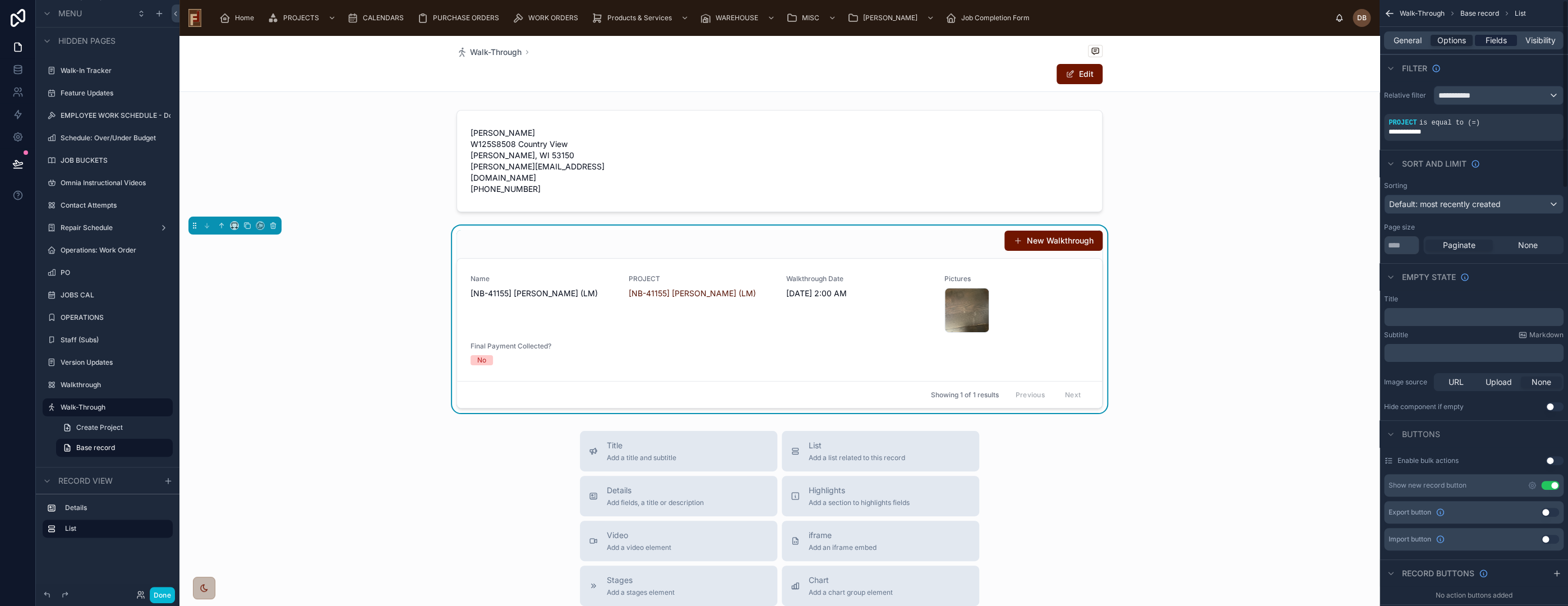
click at [1494, 40] on span "Fields" at bounding box center [1496, 40] width 21 height 11
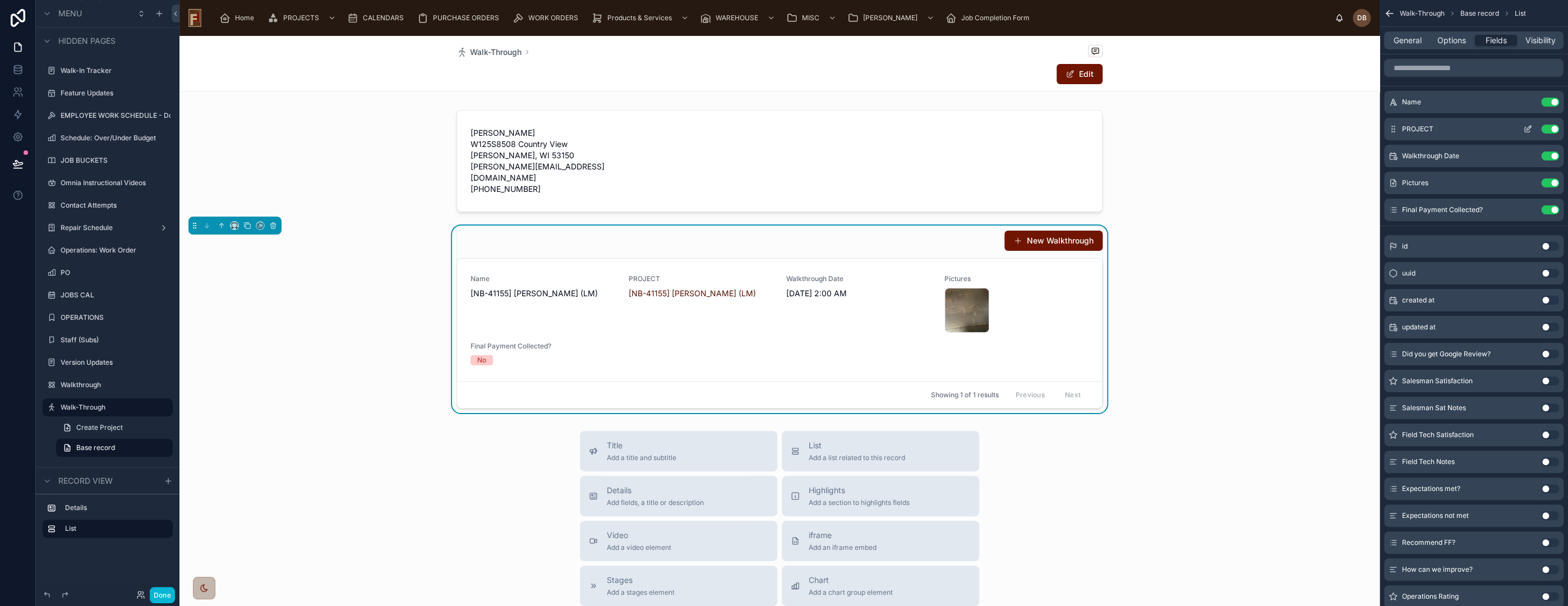
click at [1552, 127] on button "Use setting" at bounding box center [1550, 129] width 18 height 9
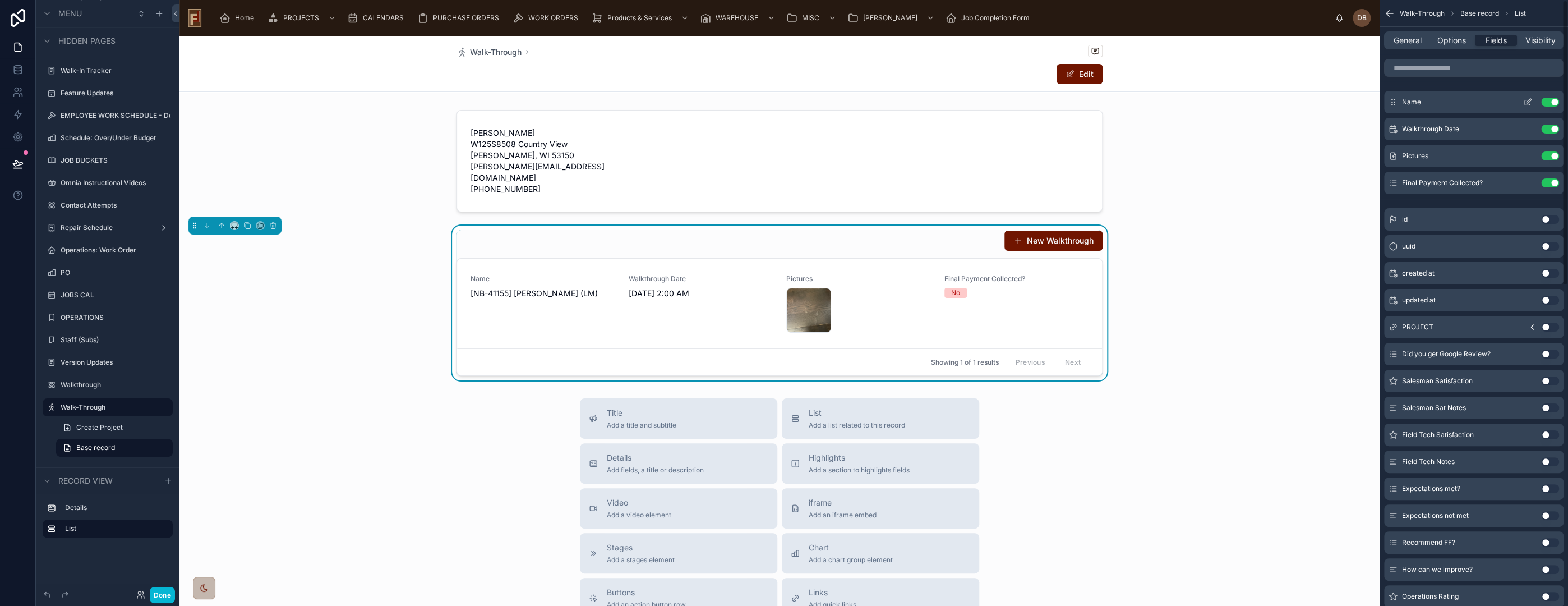
click at [1551, 100] on button "Use setting" at bounding box center [1550, 101] width 18 height 9
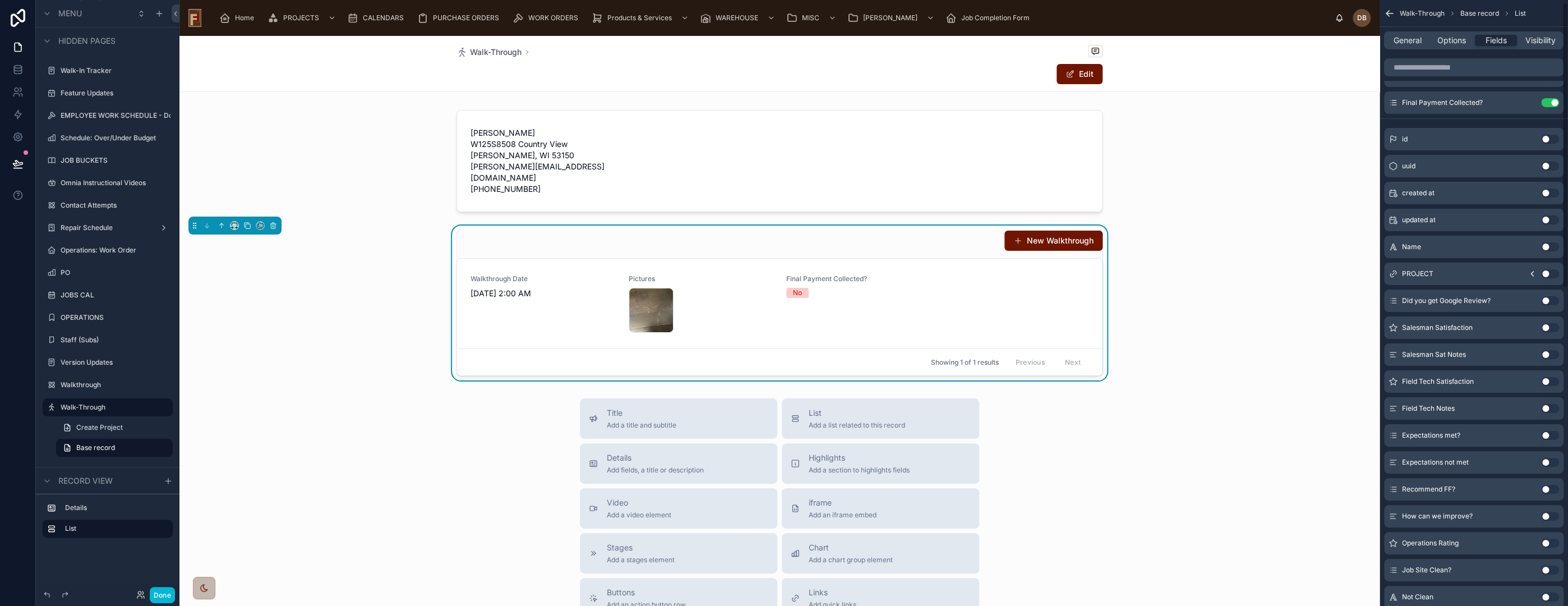
scroll to position [62, 0]
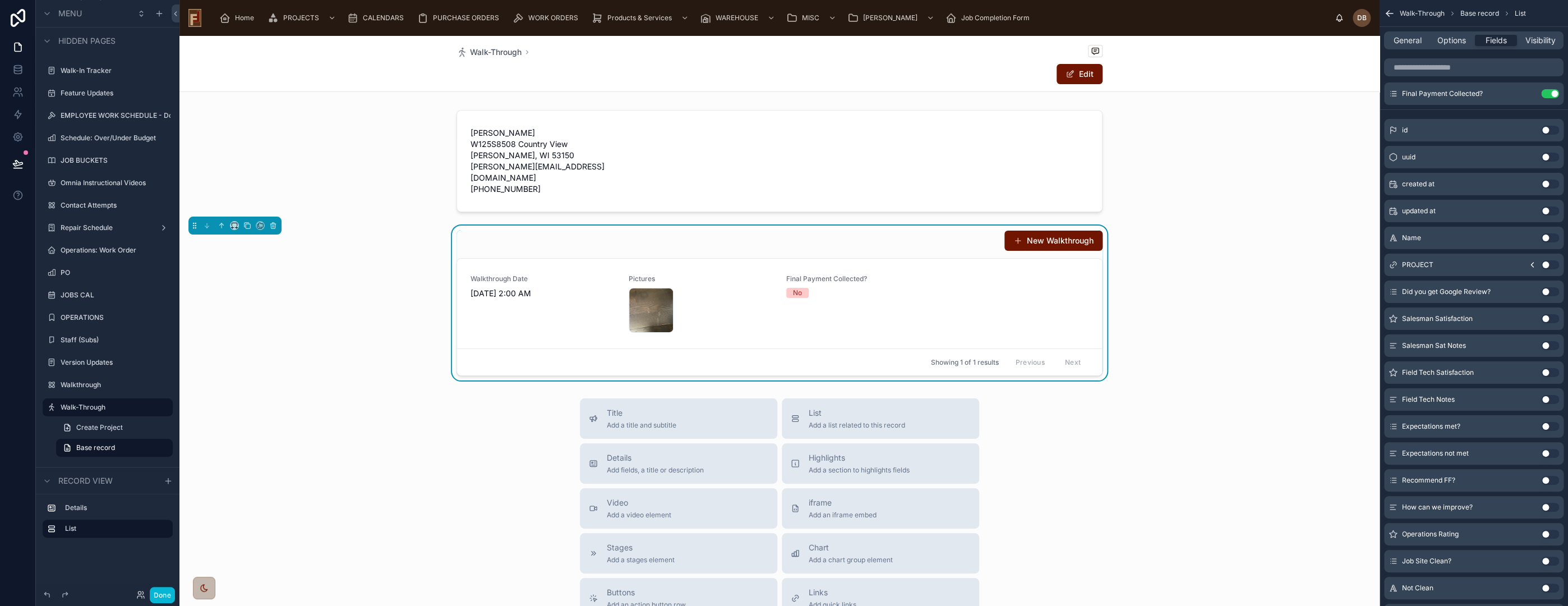
click at [1544, 290] on button "Use setting" at bounding box center [1550, 292] width 18 height 9
click at [1544, 317] on button "Use setting" at bounding box center [1550, 318] width 18 height 9
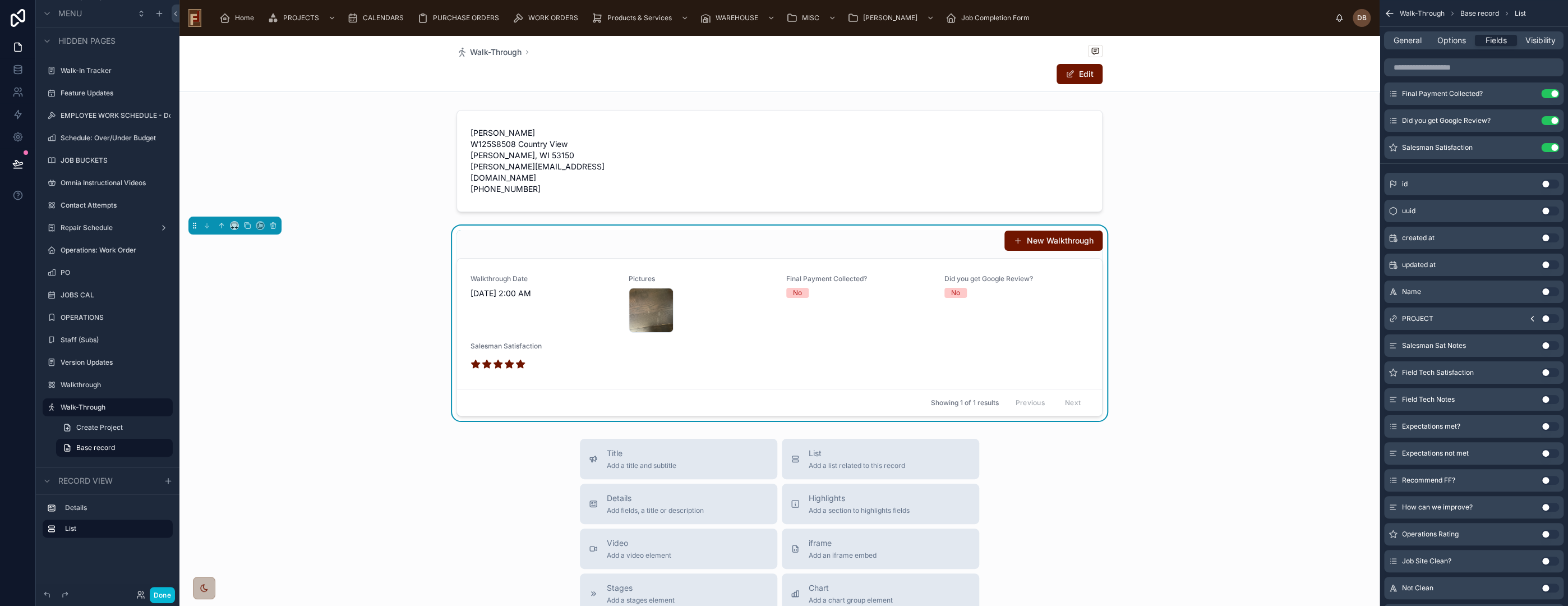
click at [1545, 345] on button "Use setting" at bounding box center [1550, 345] width 18 height 9
click at [1545, 369] on button "Use setting" at bounding box center [1550, 372] width 18 height 9
click at [1545, 398] on button "Use setting" at bounding box center [1550, 399] width 18 height 9
click at [1545, 427] on button "Use setting" at bounding box center [1550, 425] width 18 height 9
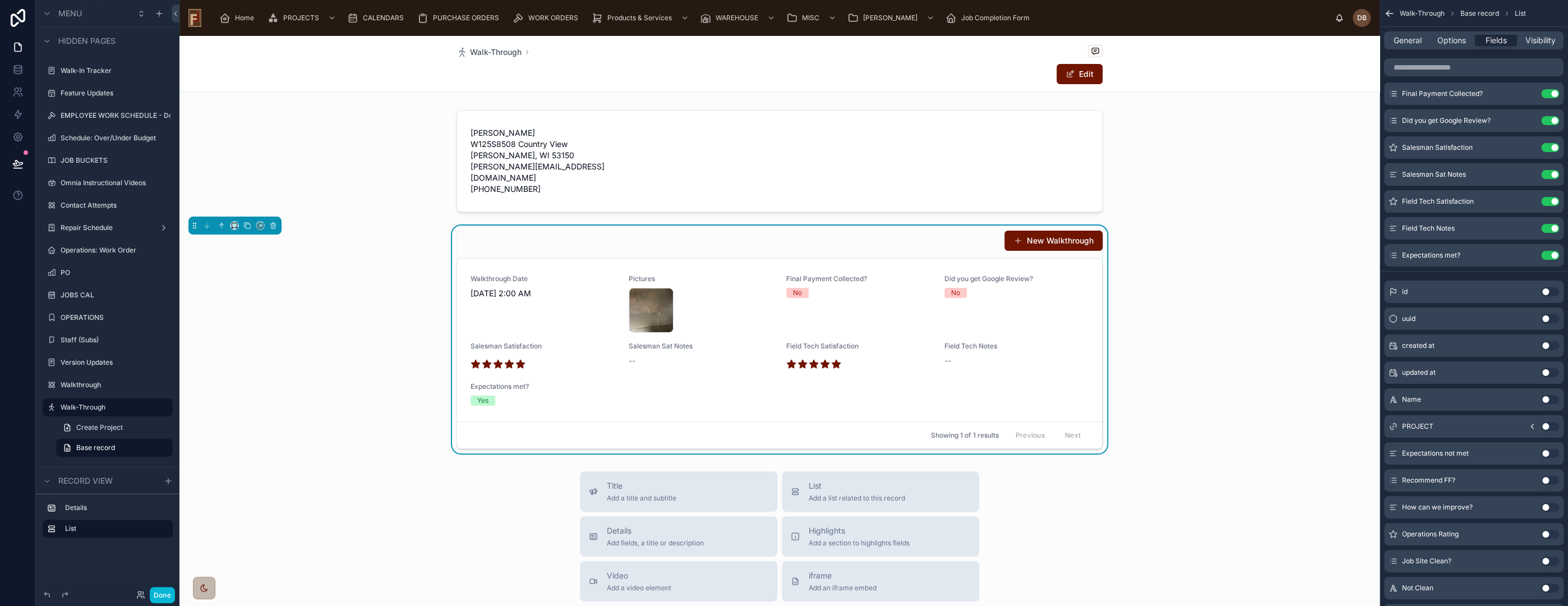
click at [1545, 452] on button "Use setting" at bounding box center [1550, 452] width 18 height 9
click at [1546, 480] on button "Use setting" at bounding box center [1550, 480] width 18 height 9
click at [1545, 505] on button "Use setting" at bounding box center [1550, 507] width 18 height 9
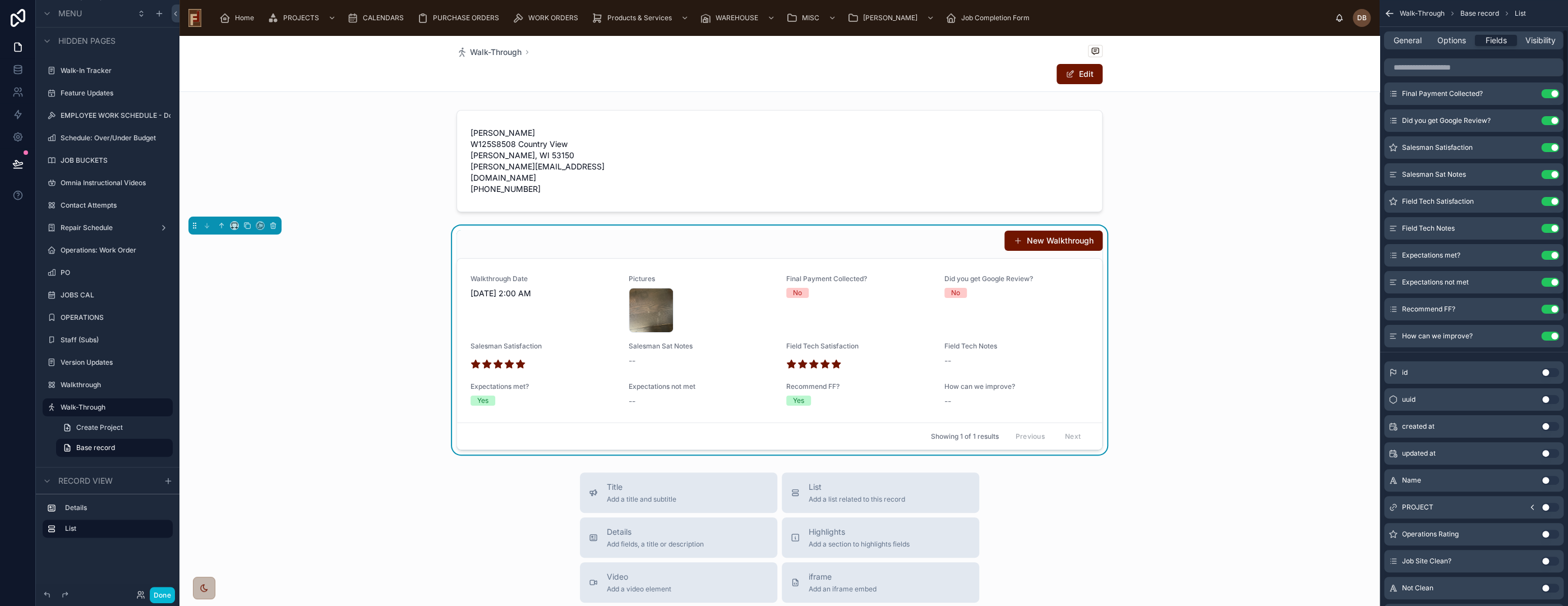
click at [1544, 534] on button "Use setting" at bounding box center [1550, 534] width 18 height 9
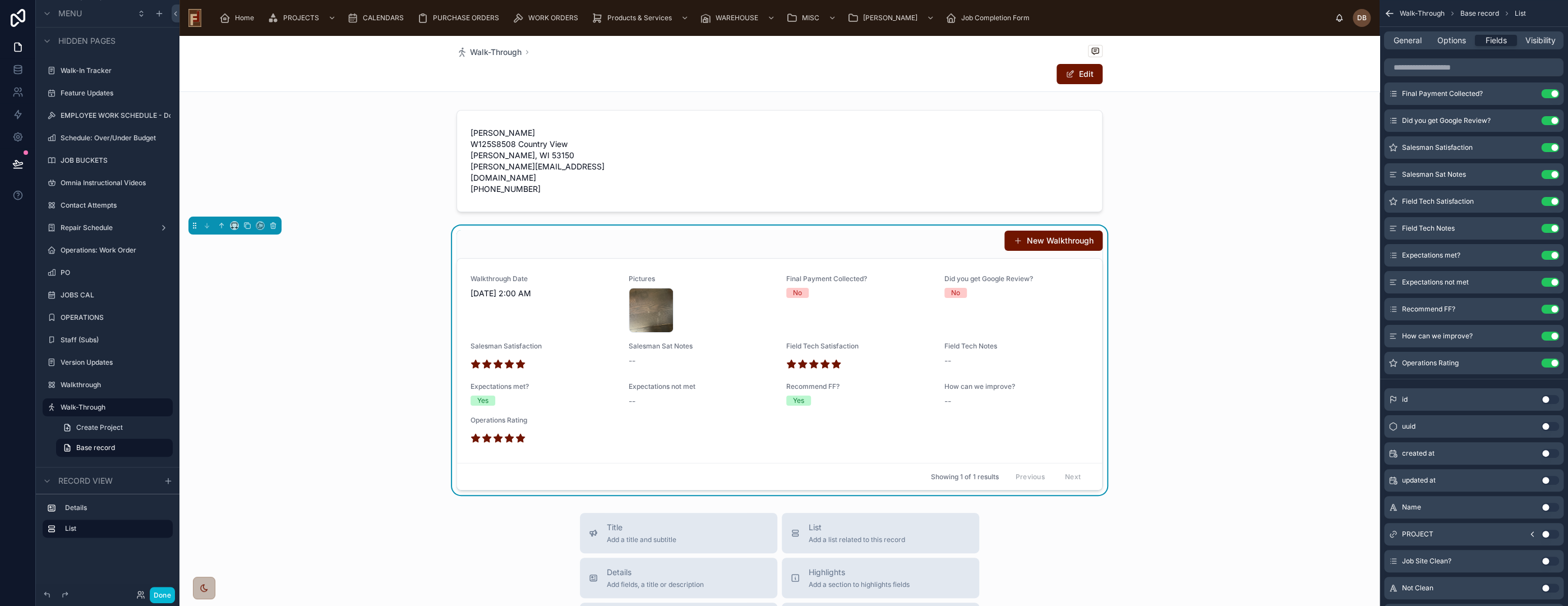
click at [1544, 560] on button "Use setting" at bounding box center [1550, 560] width 18 height 9
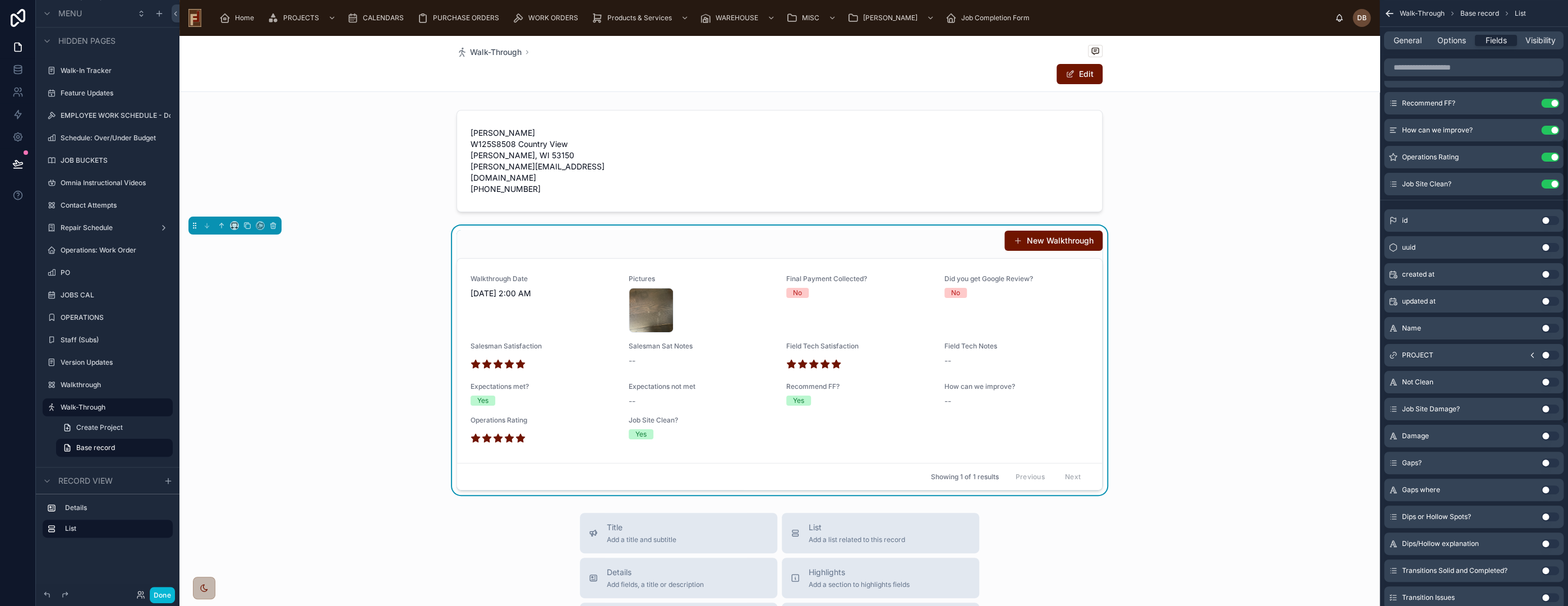
scroll to position [311, 0]
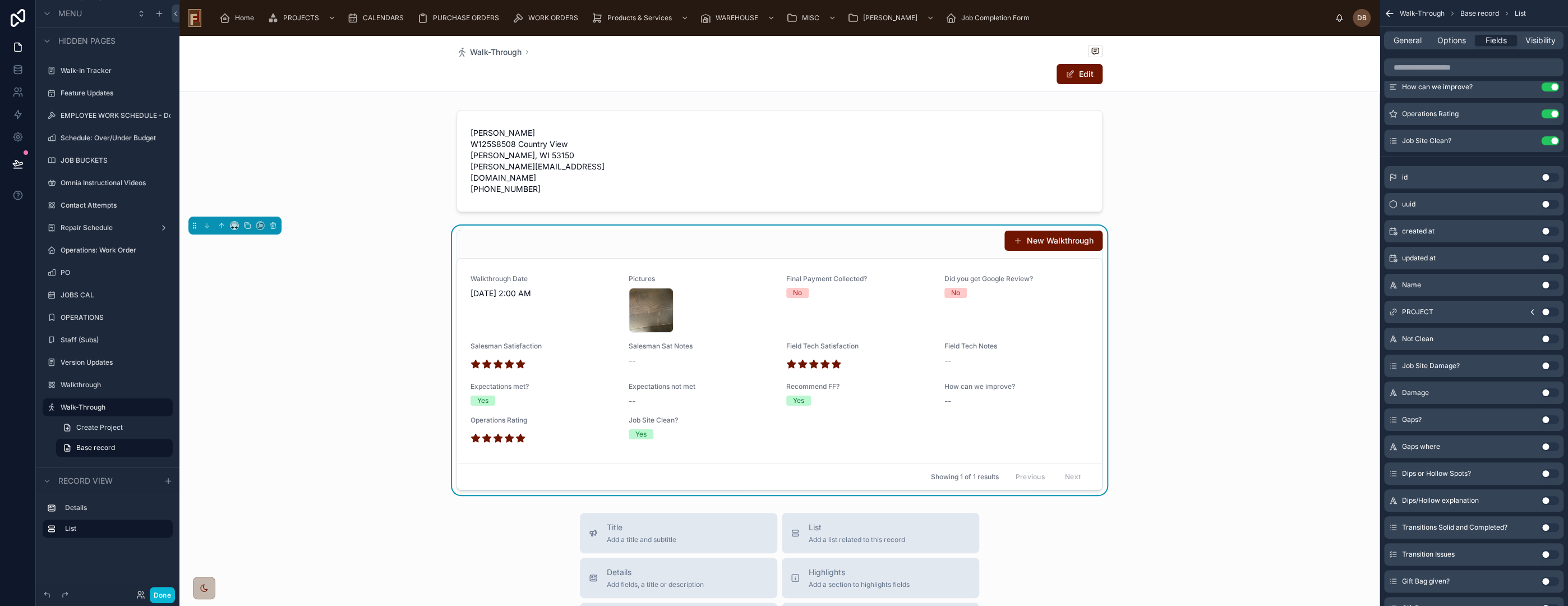
click at [1548, 335] on button "Use setting" at bounding box center [1550, 338] width 18 height 9
click at [1547, 365] on button "Use setting" at bounding box center [1550, 365] width 18 height 9
click at [1548, 394] on button "Use setting" at bounding box center [1550, 392] width 18 height 9
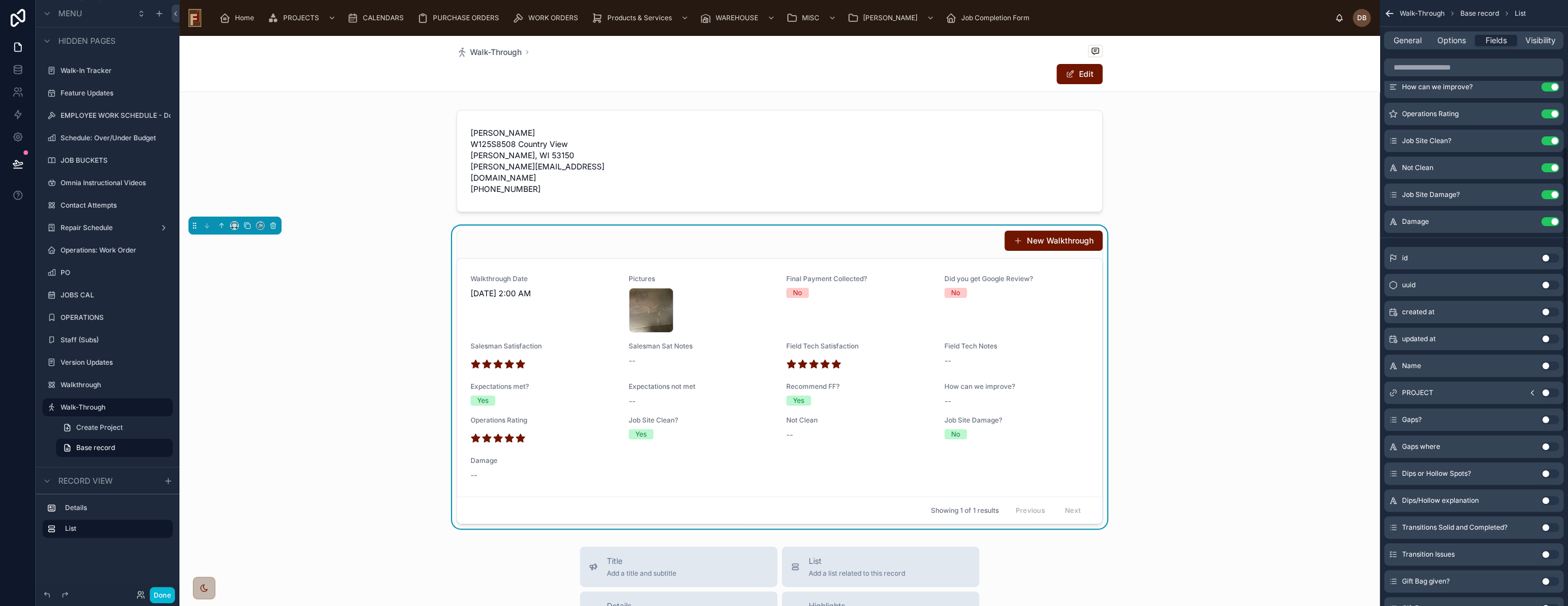
click at [1547, 419] on button "Use setting" at bounding box center [1550, 419] width 18 height 9
click at [1545, 444] on button "Use setting" at bounding box center [1550, 446] width 18 height 9
click at [1544, 472] on button "Use setting" at bounding box center [1550, 473] width 18 height 9
click at [1543, 499] on button "Use setting" at bounding box center [1550, 500] width 18 height 9
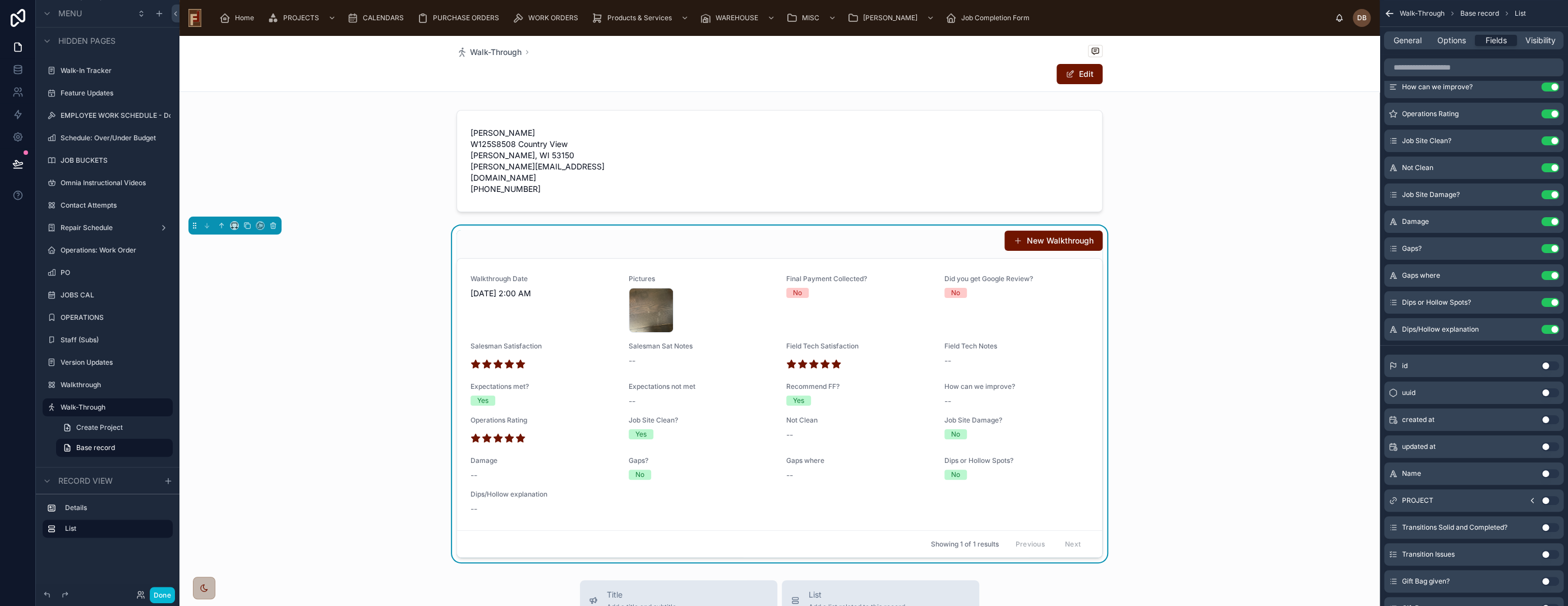
click at [1545, 526] on button "Use setting" at bounding box center [1550, 527] width 18 height 9
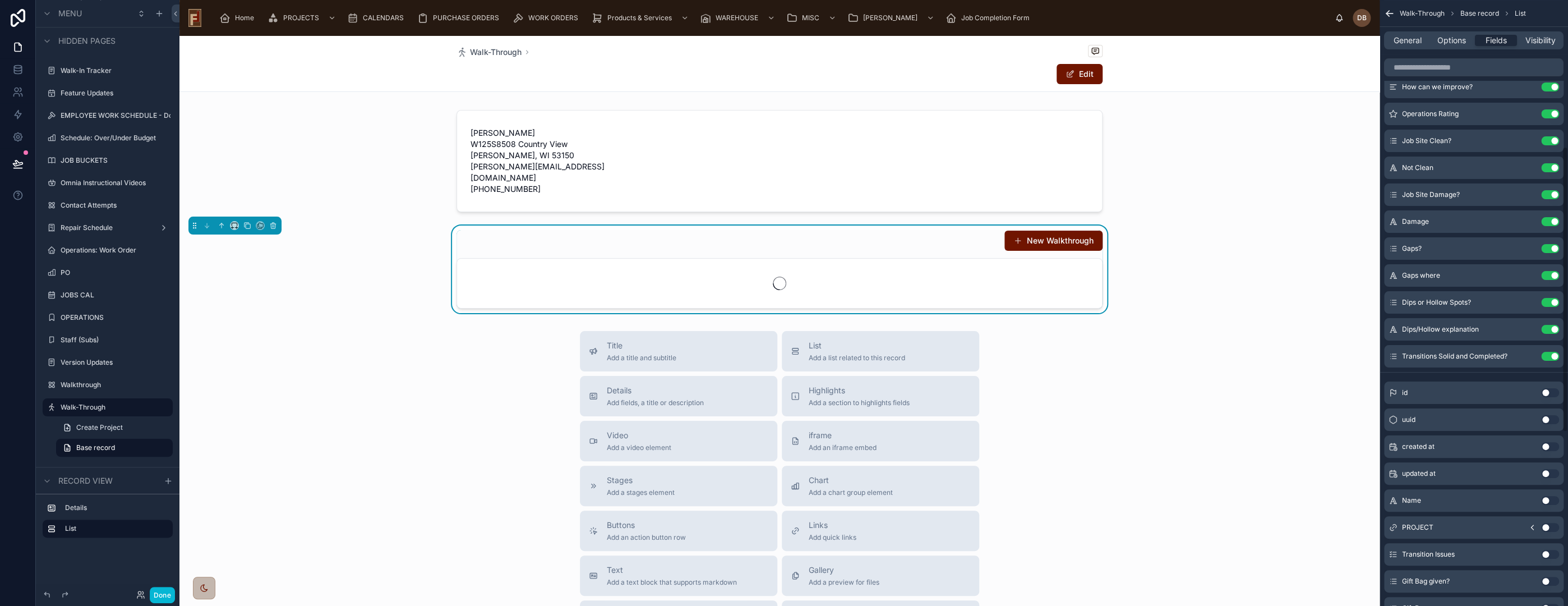
click at [1545, 554] on button "Use setting" at bounding box center [1550, 553] width 18 height 9
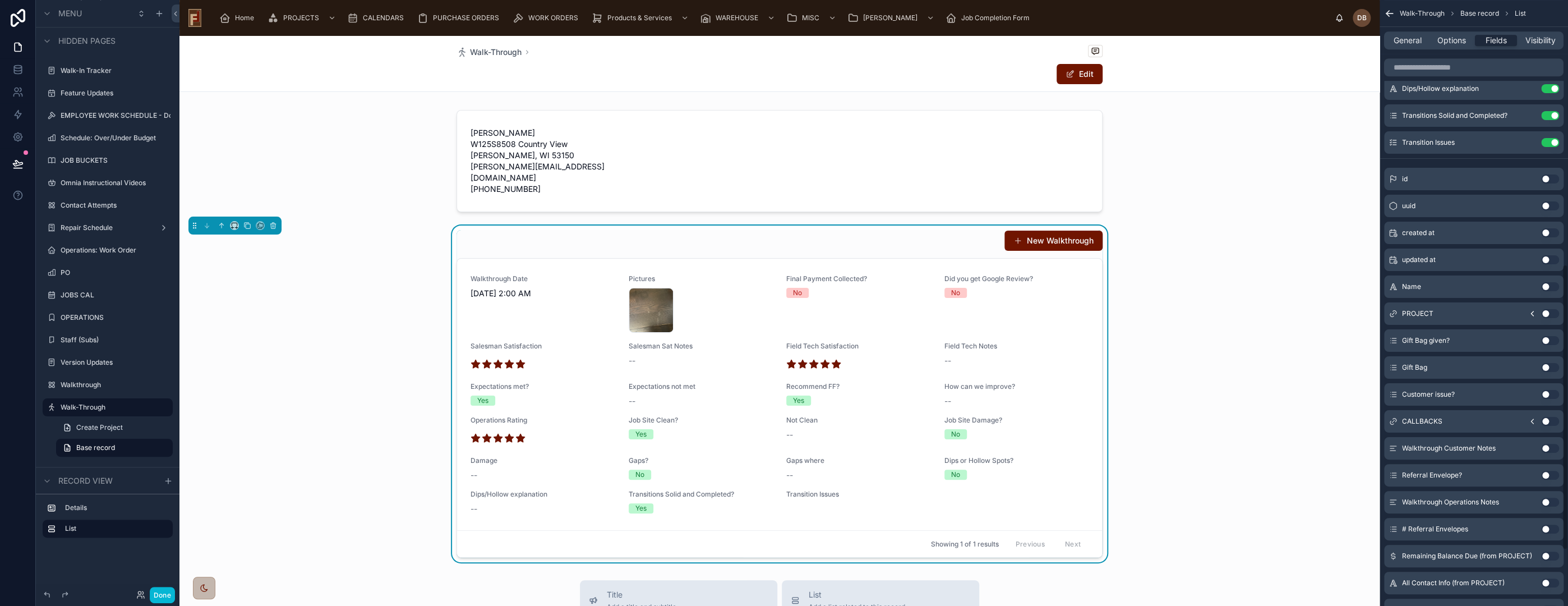
scroll to position [560, 0]
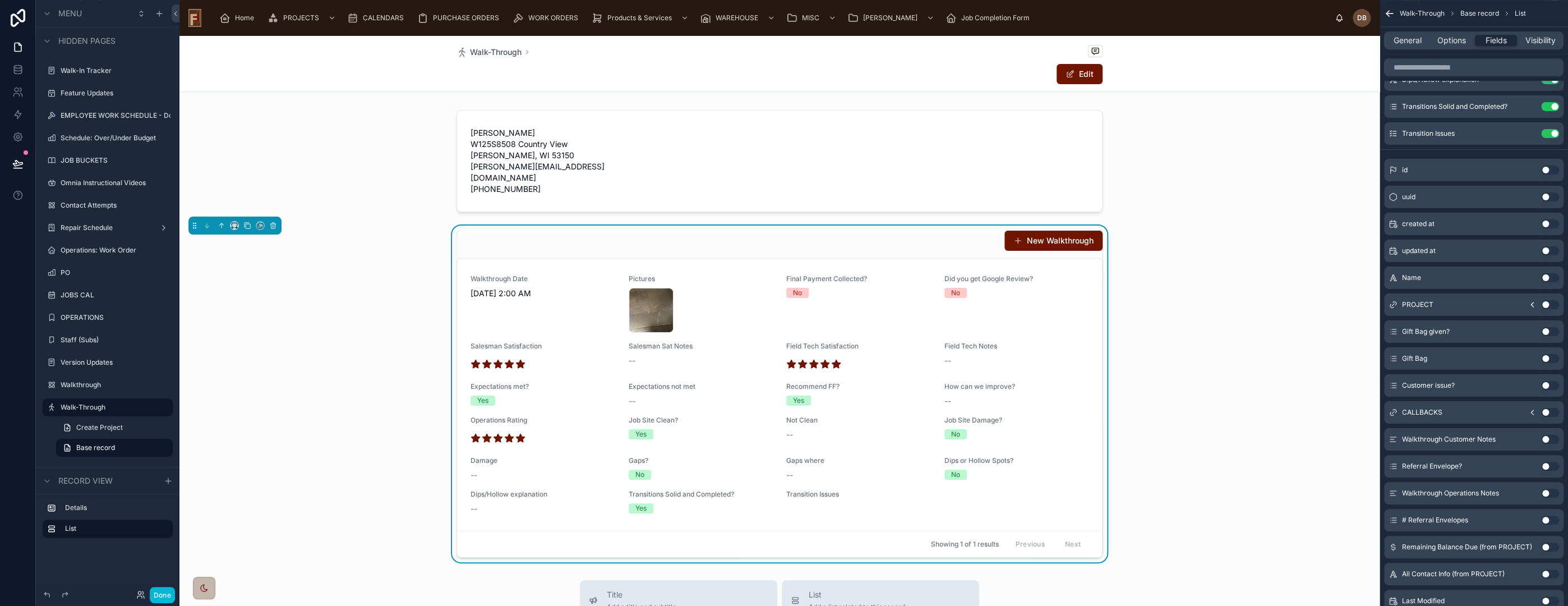
click at [1545, 330] on button "Use setting" at bounding box center [1550, 331] width 18 height 9
click at [1545, 358] on button "Use setting" at bounding box center [1550, 358] width 18 height 9
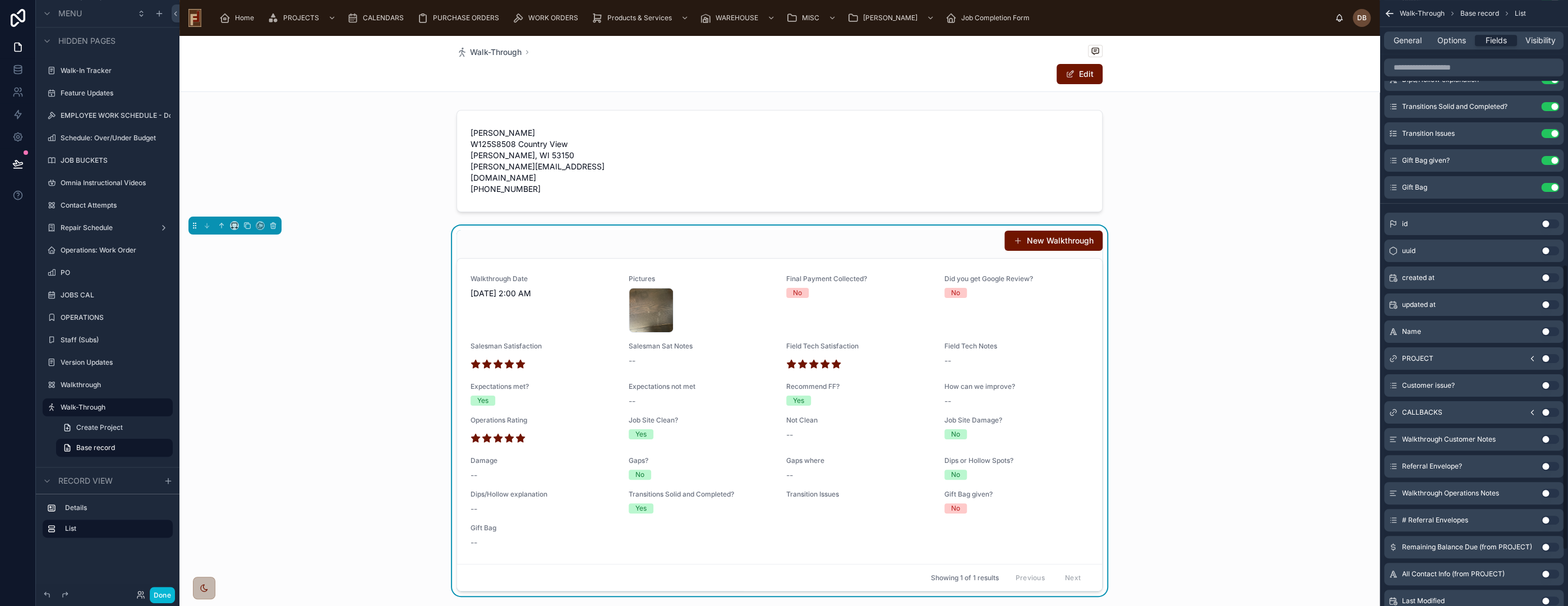
click at [1544, 384] on button "Use setting" at bounding box center [1550, 385] width 18 height 9
click at [1544, 412] on button "Use setting" at bounding box center [1550, 412] width 18 height 9
click at [1543, 438] on button "Use setting" at bounding box center [1550, 438] width 18 height 9
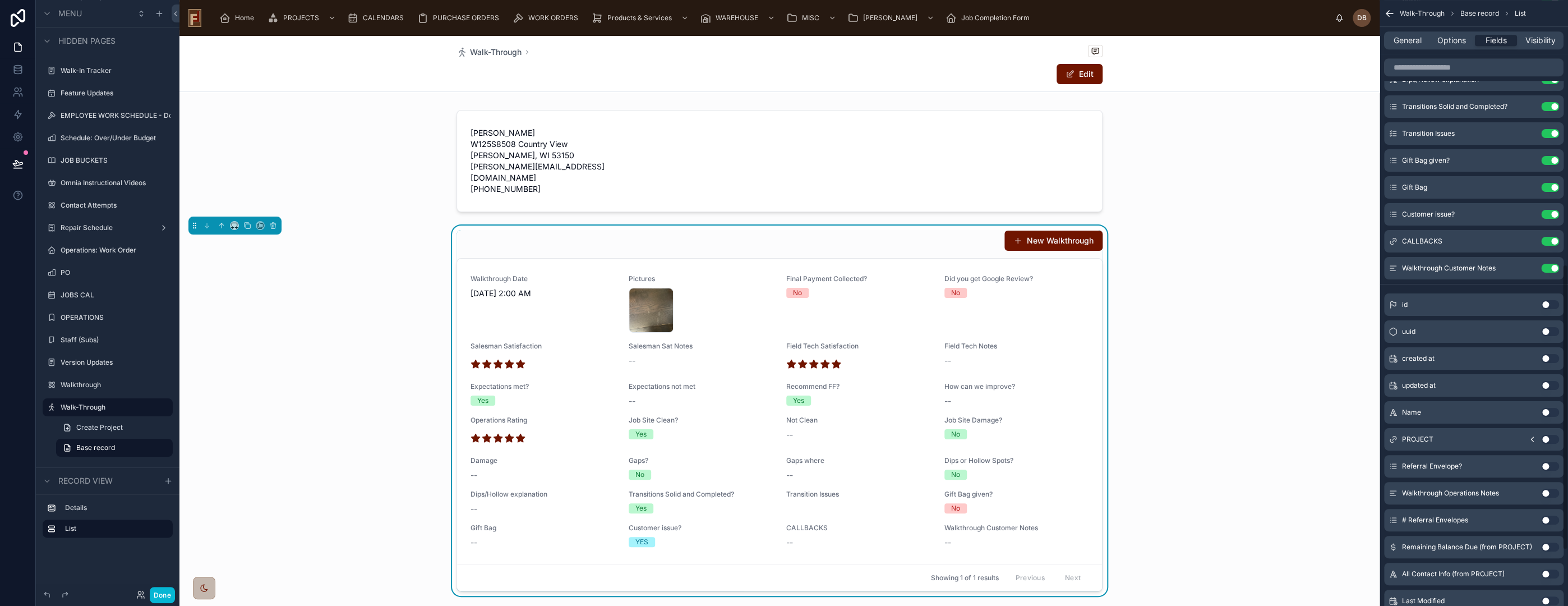
click at [1544, 465] on button "Use setting" at bounding box center [1550, 465] width 18 height 9
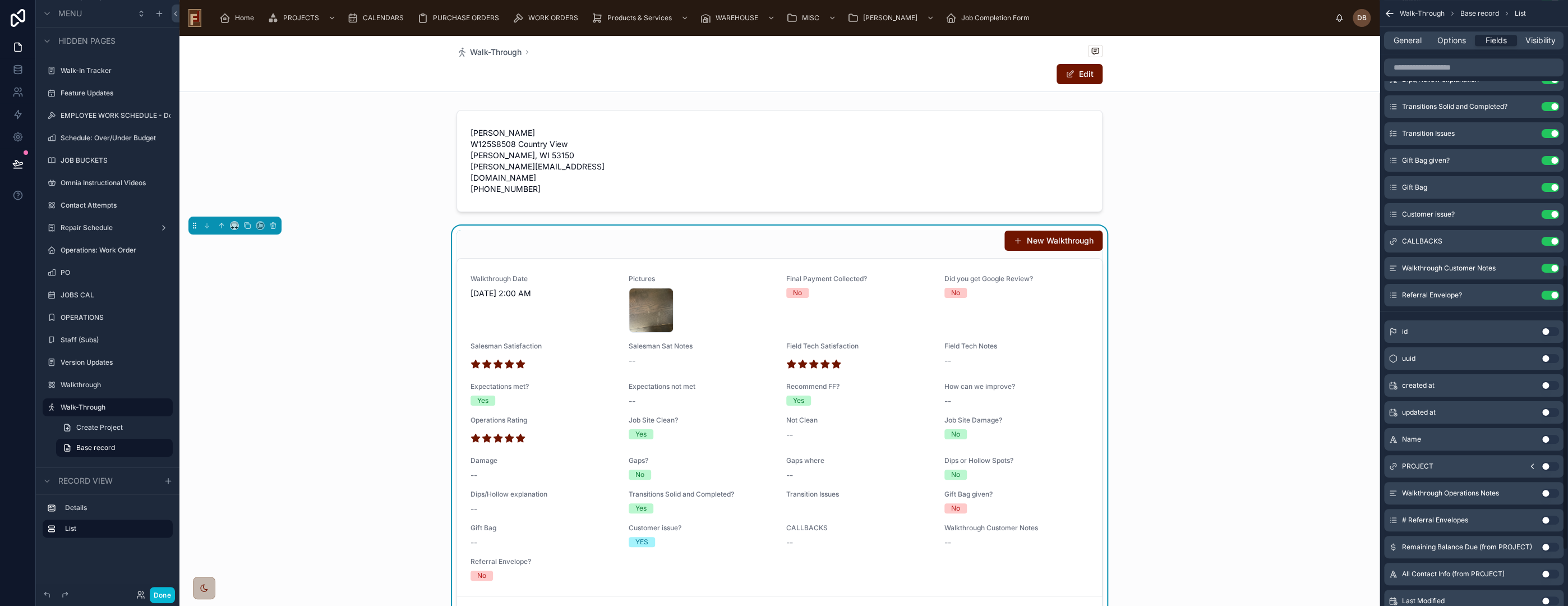
click at [1547, 491] on button "Use setting" at bounding box center [1550, 493] width 18 height 9
click at [1545, 517] on button "Use setting" at bounding box center [1550, 520] width 18 height 9
click at [1545, 546] on button "Use setting" at bounding box center [1550, 546] width 18 height 9
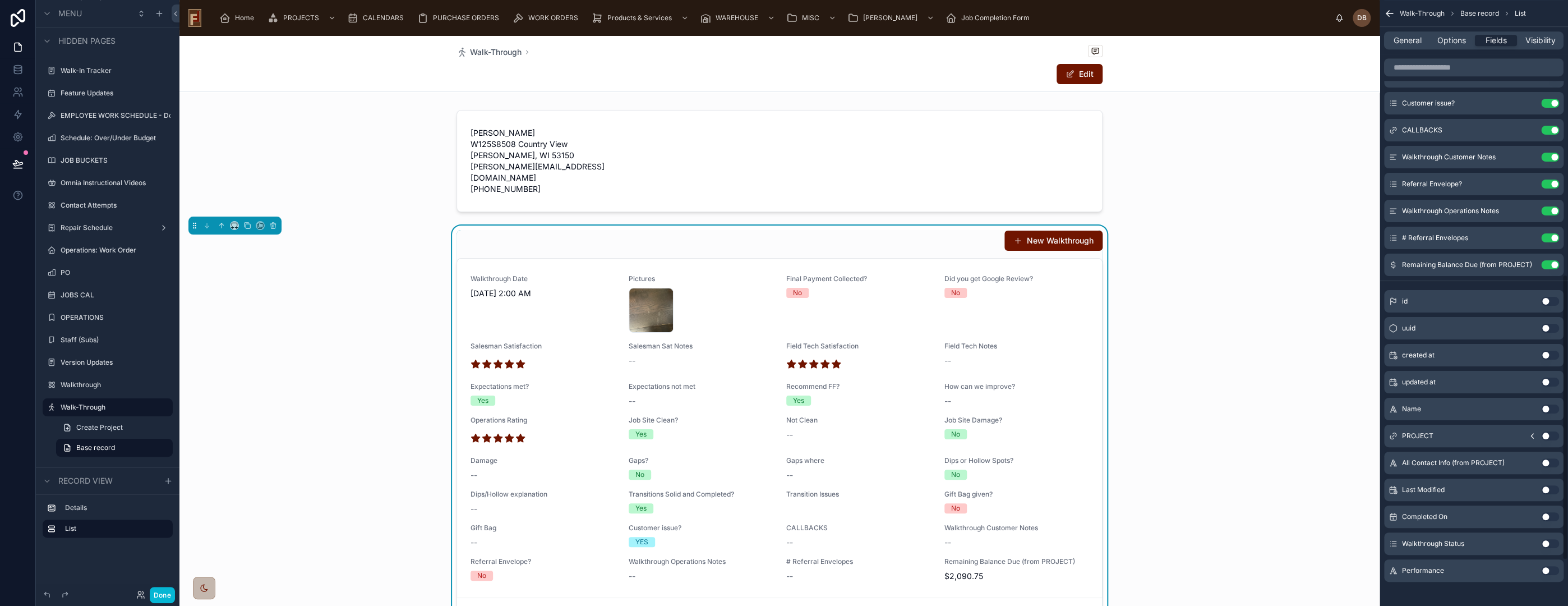
scroll to position [678, 0]
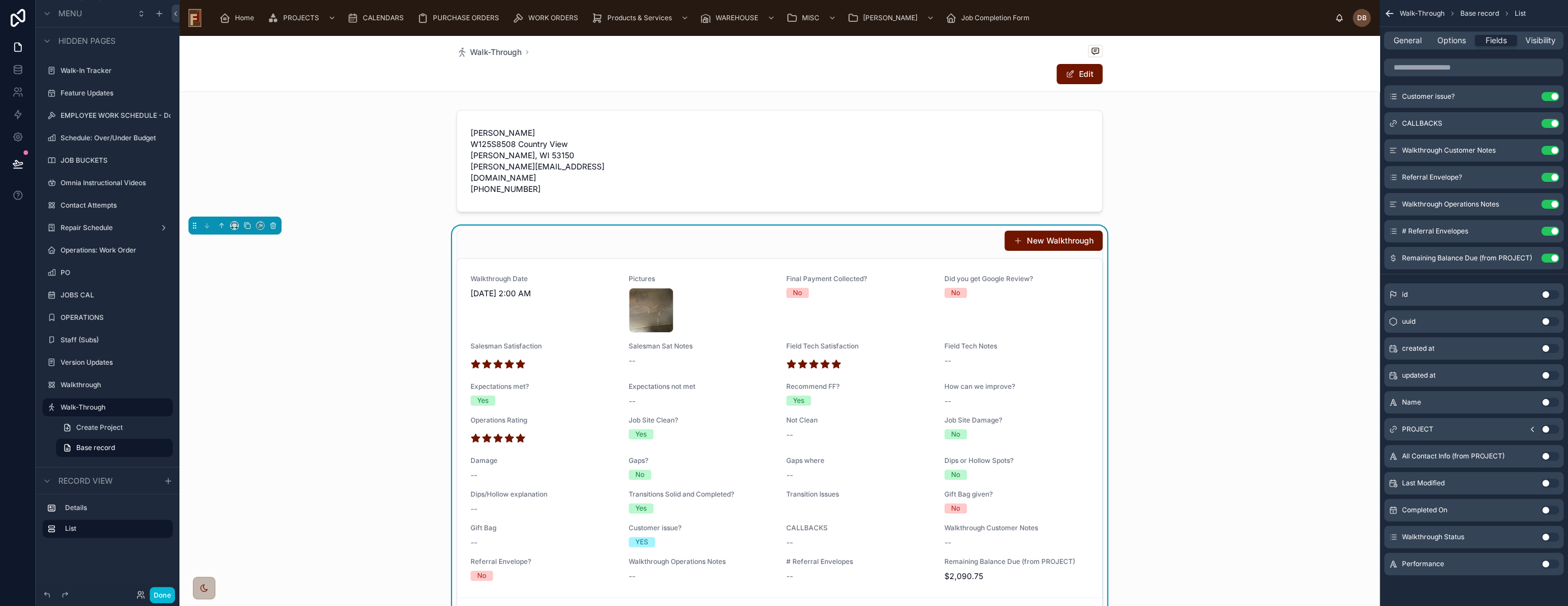
click at [1547, 535] on button "Use setting" at bounding box center [1550, 537] width 18 height 9
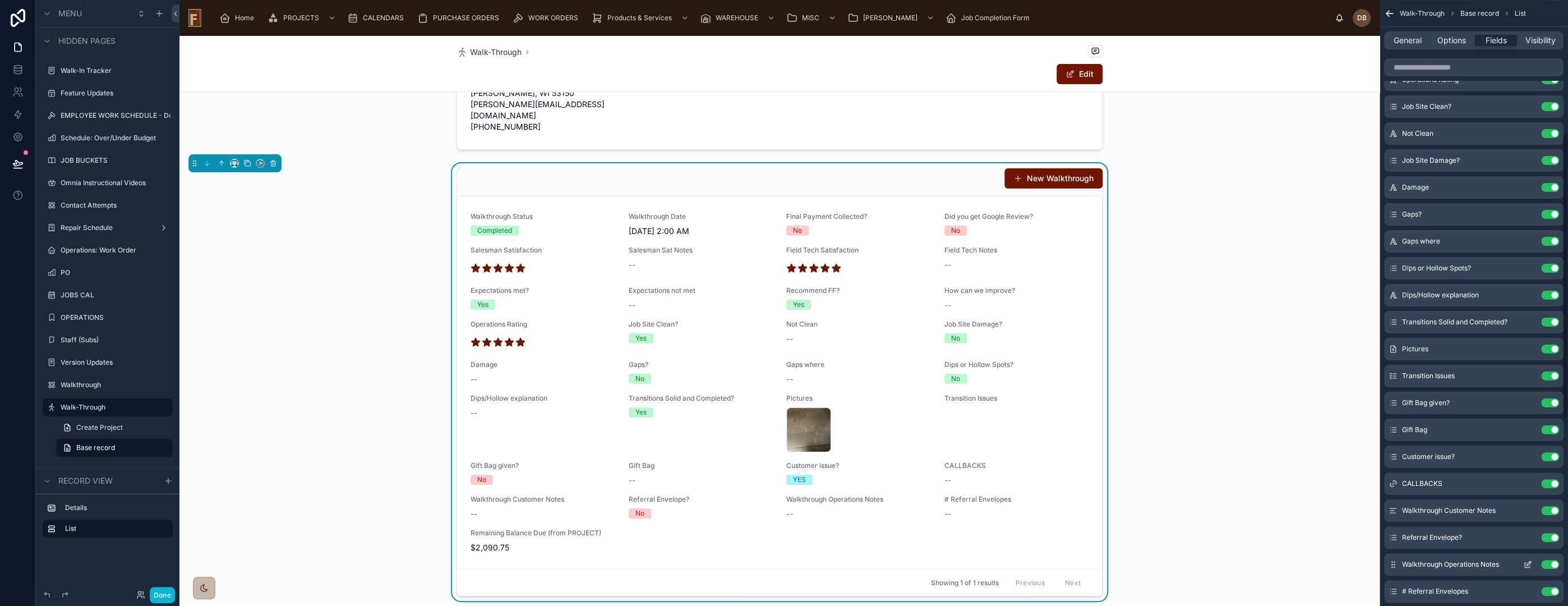
scroll to position [498, 0]
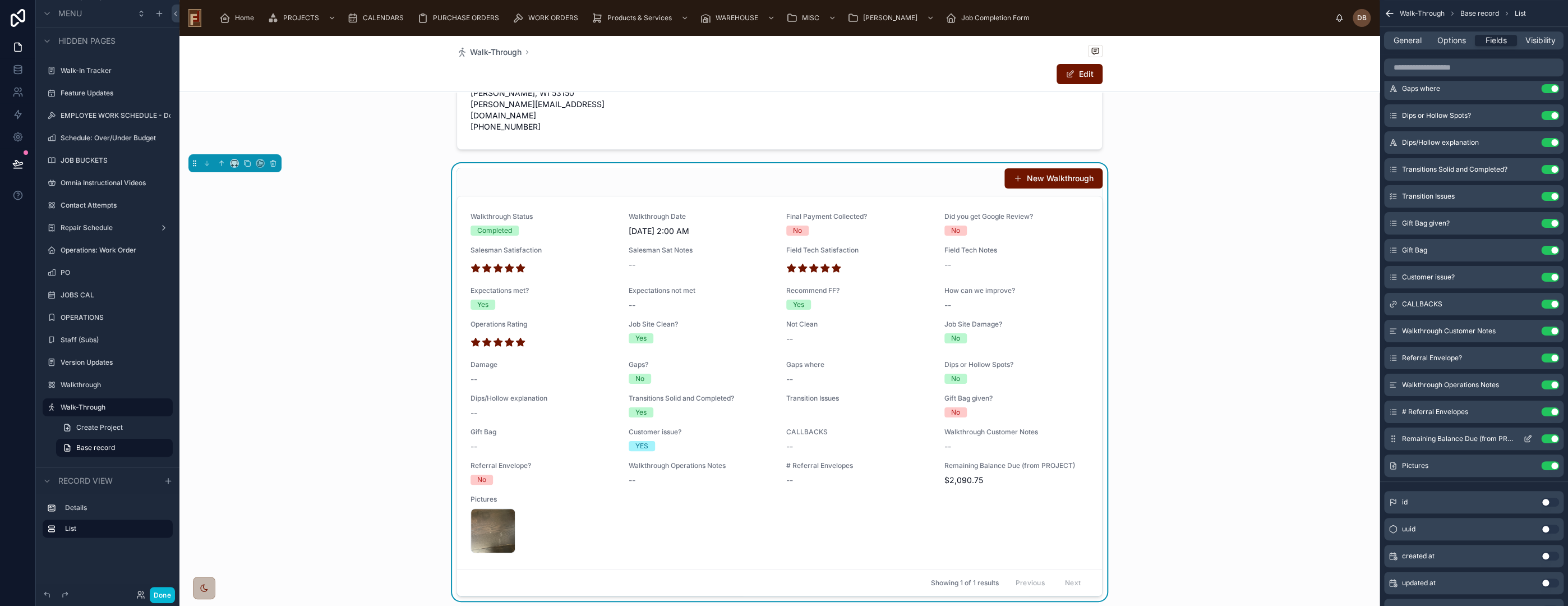
click at [1549, 435] on button "Use setting" at bounding box center [1550, 438] width 18 height 9
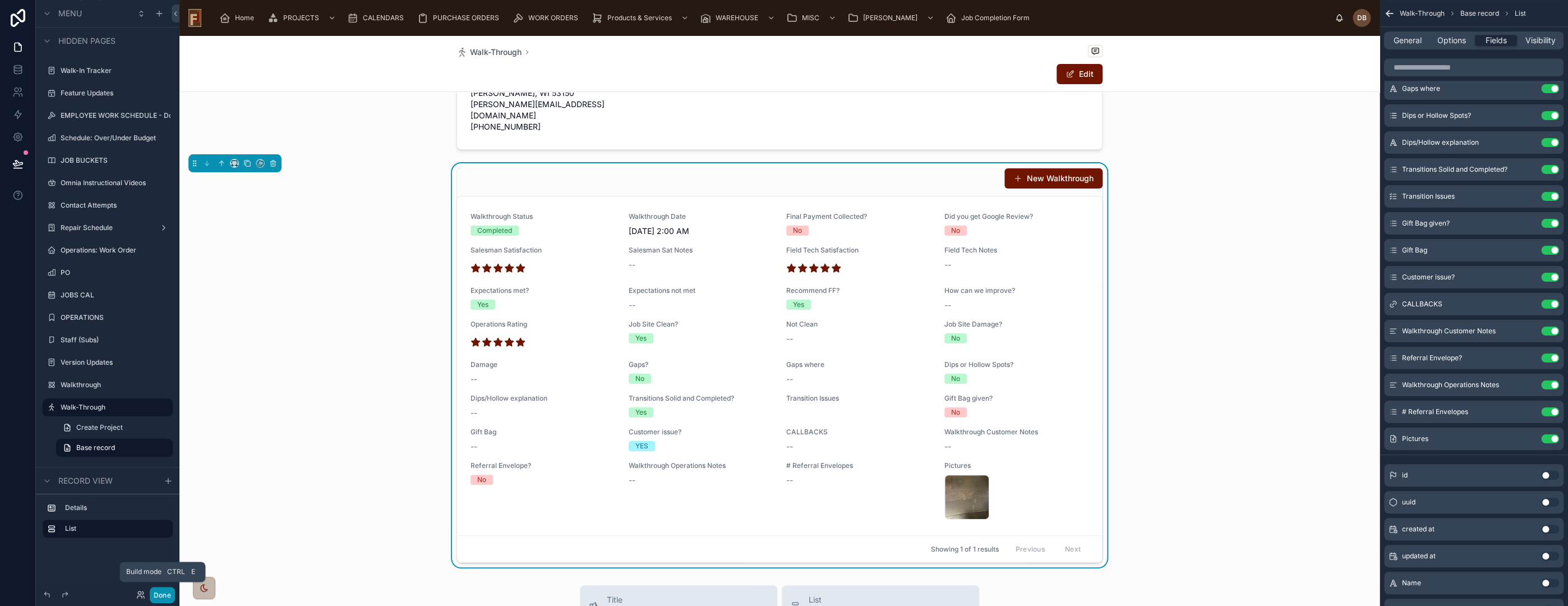
click at [165, 589] on button "Done" at bounding box center [162, 594] width 25 height 16
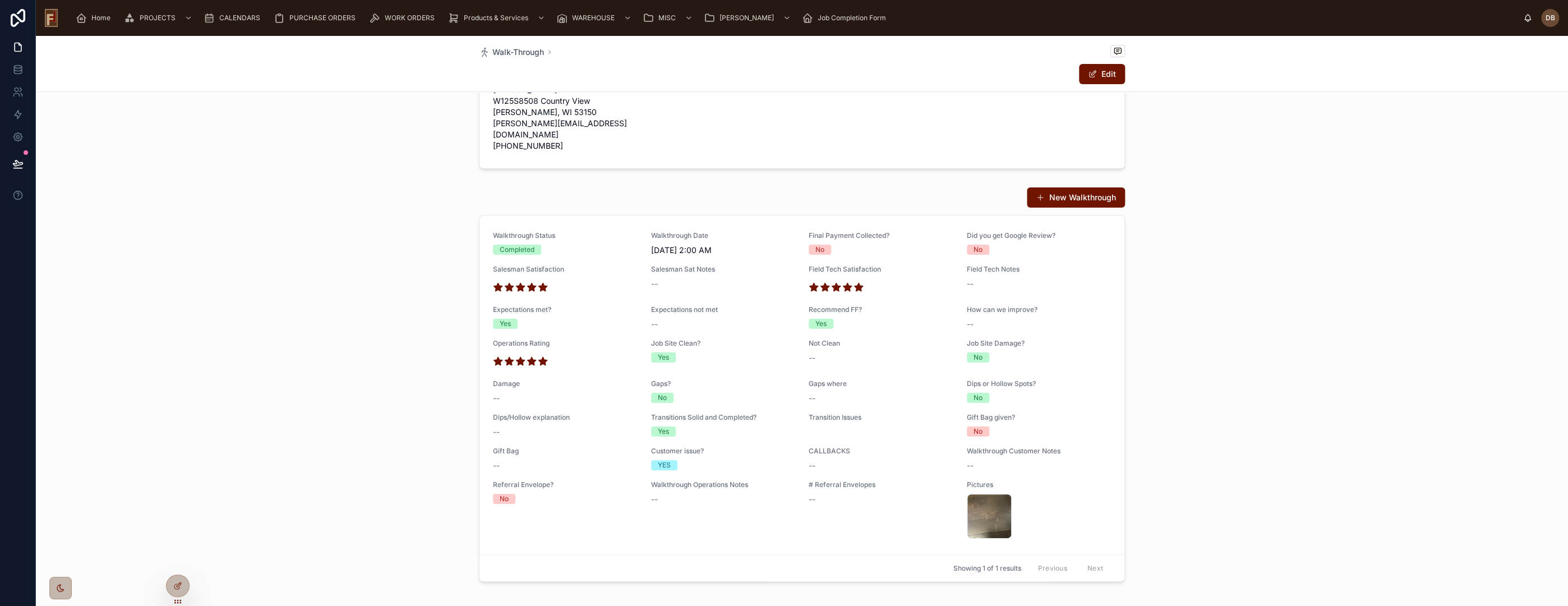
scroll to position [0, 0]
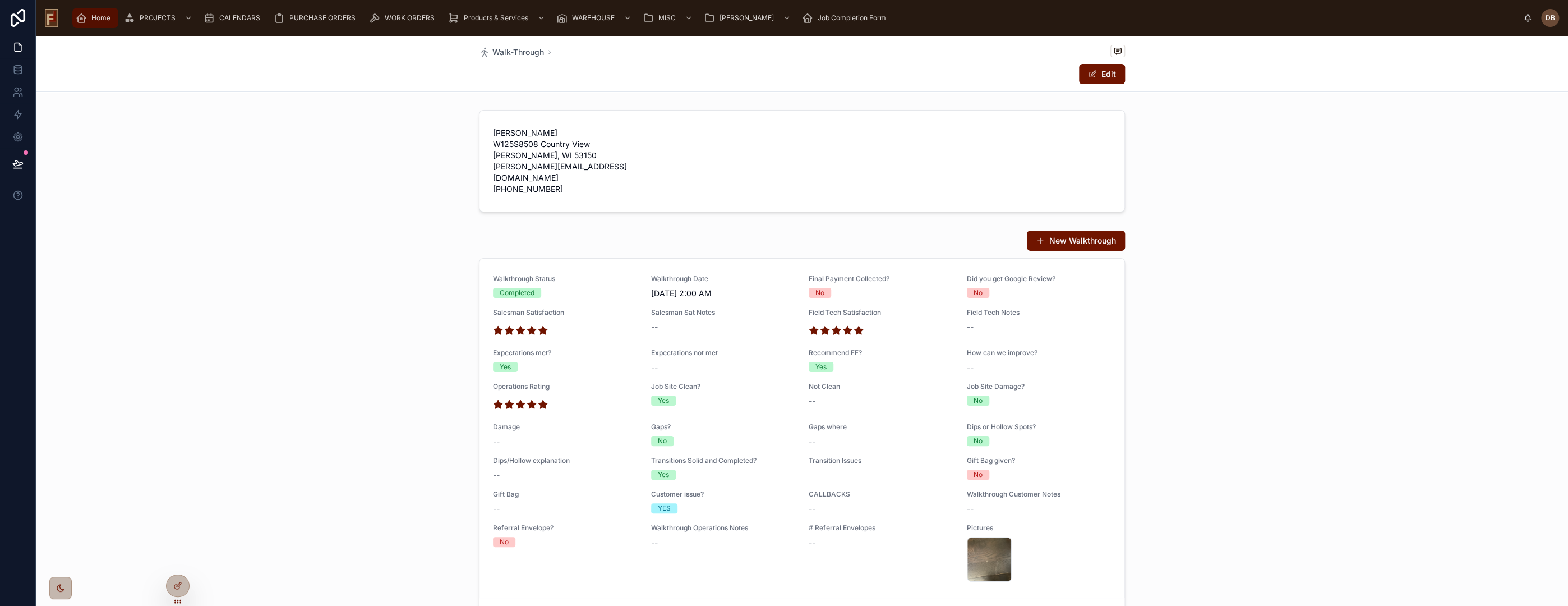
click at [95, 21] on span "Home" at bounding box center [100, 18] width 19 height 9
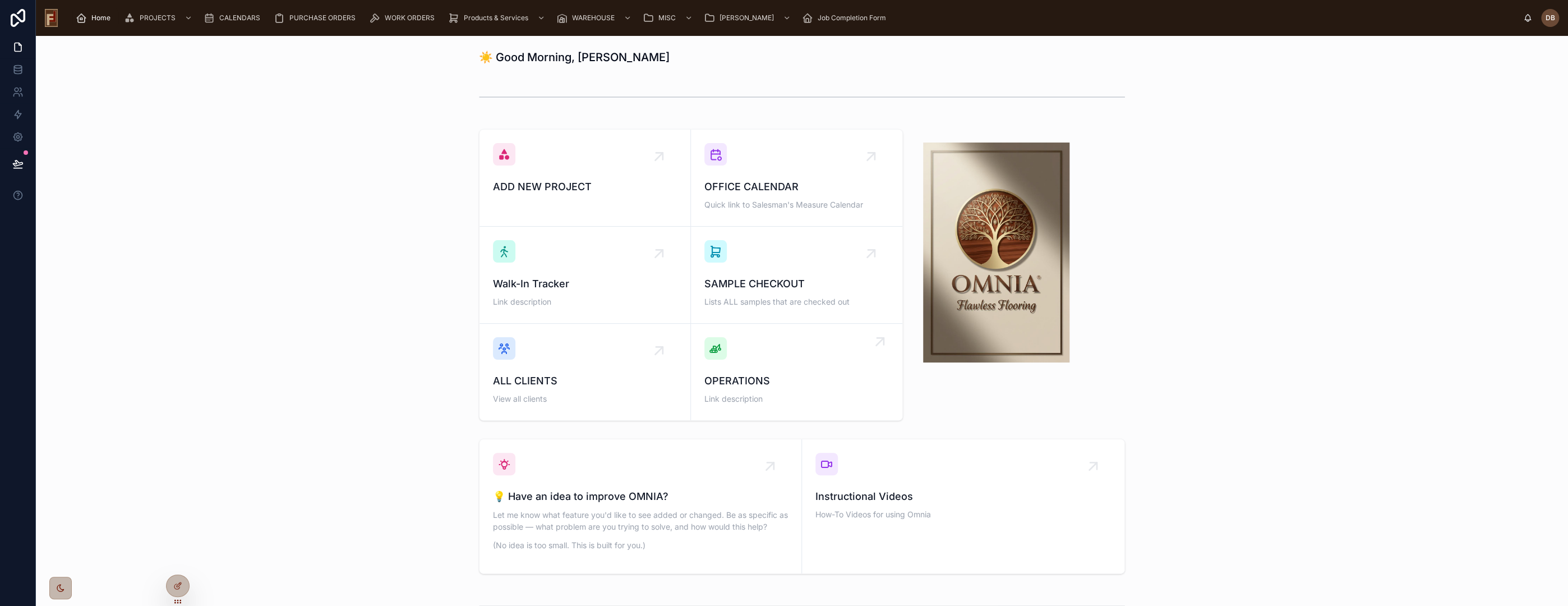
click at [749, 373] on span "OPERATIONS" at bounding box center [796, 381] width 184 height 16
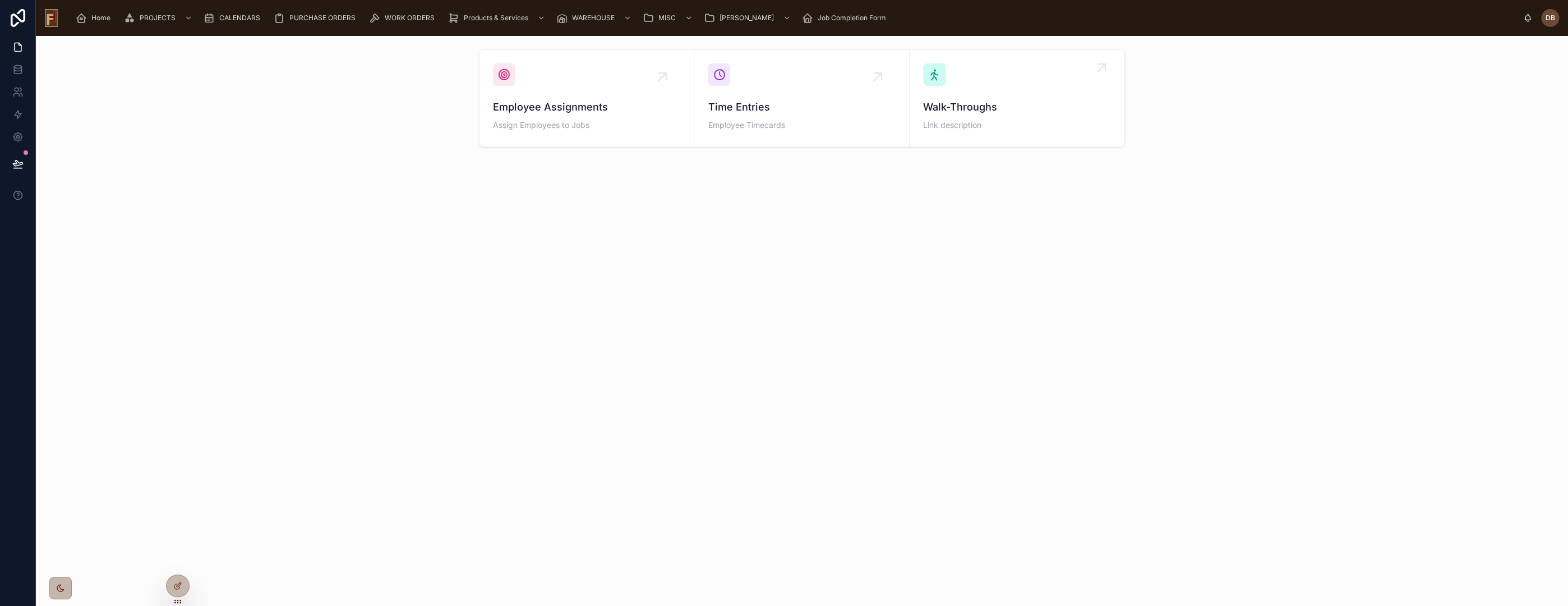
click at [990, 87] on div "Walk-Throughs Link description" at bounding box center [1017, 98] width 187 height 69
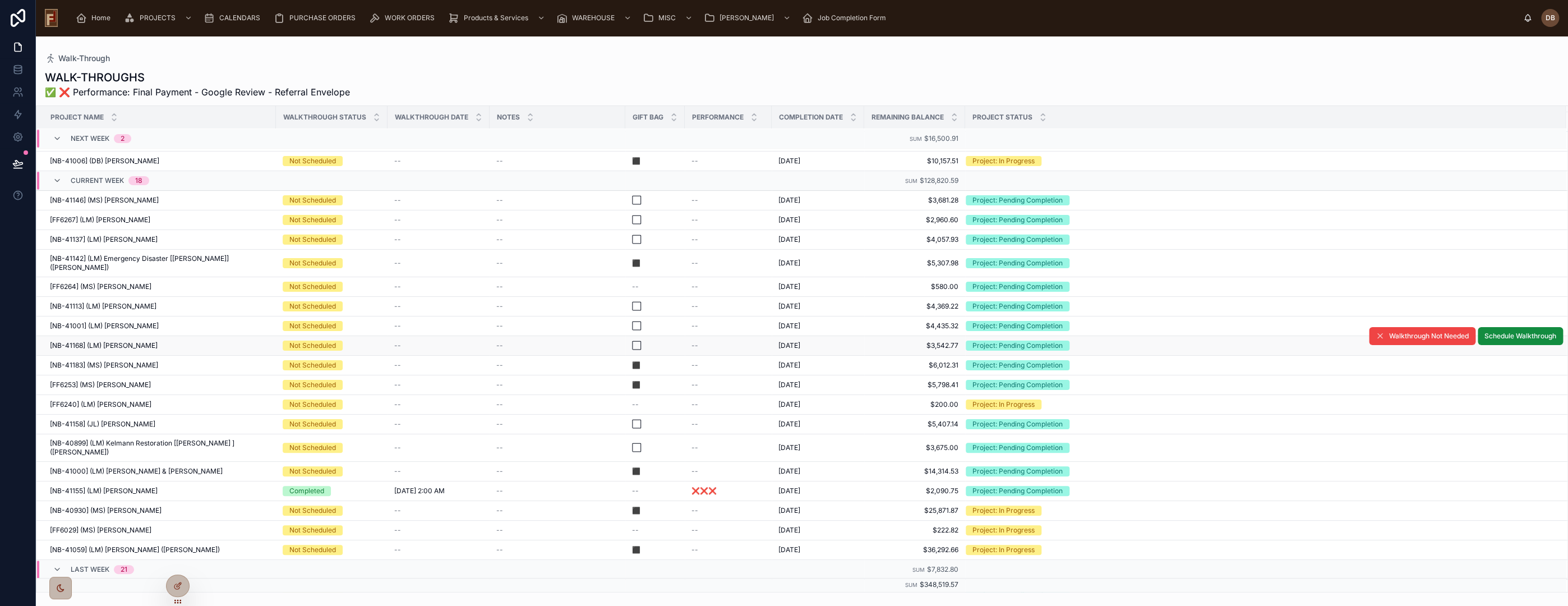
scroll to position [186, 0]
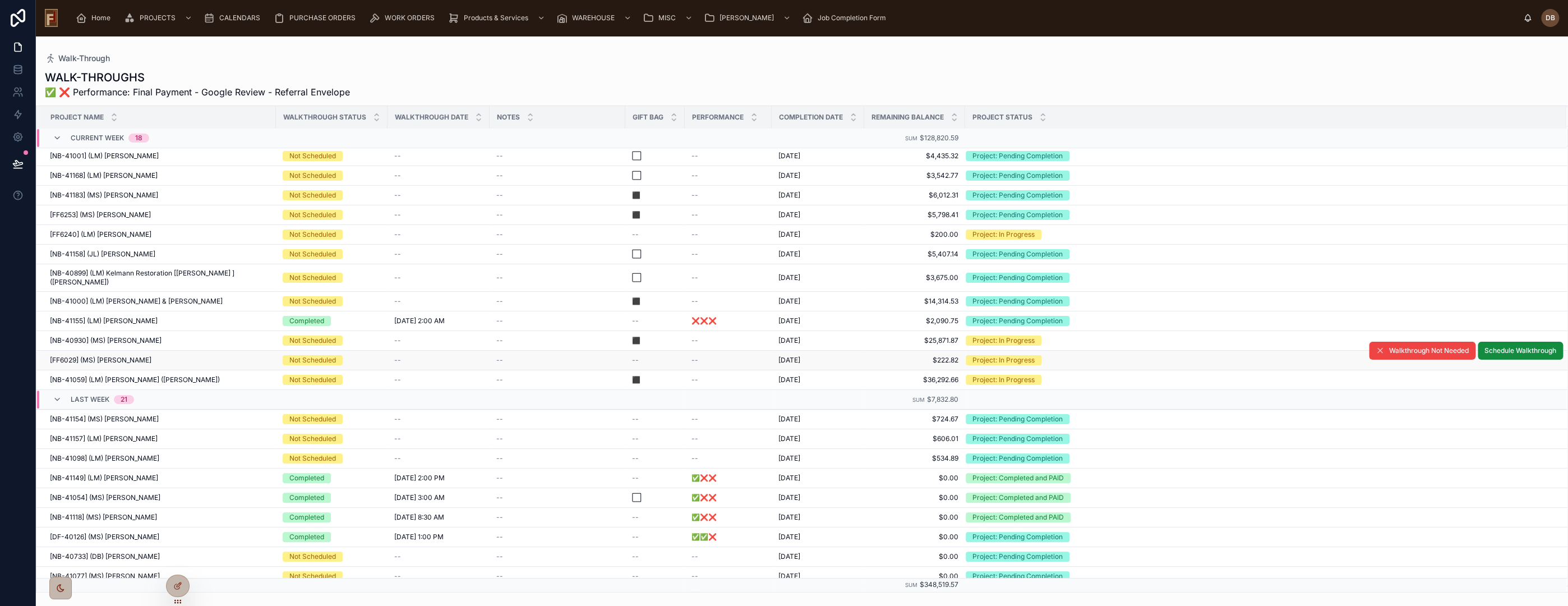
click at [162, 355] on div "[FF6029] (MS) Chris Mahoney [FF6029] (MS) Chris Mahoney" at bounding box center [159, 359] width 219 height 9
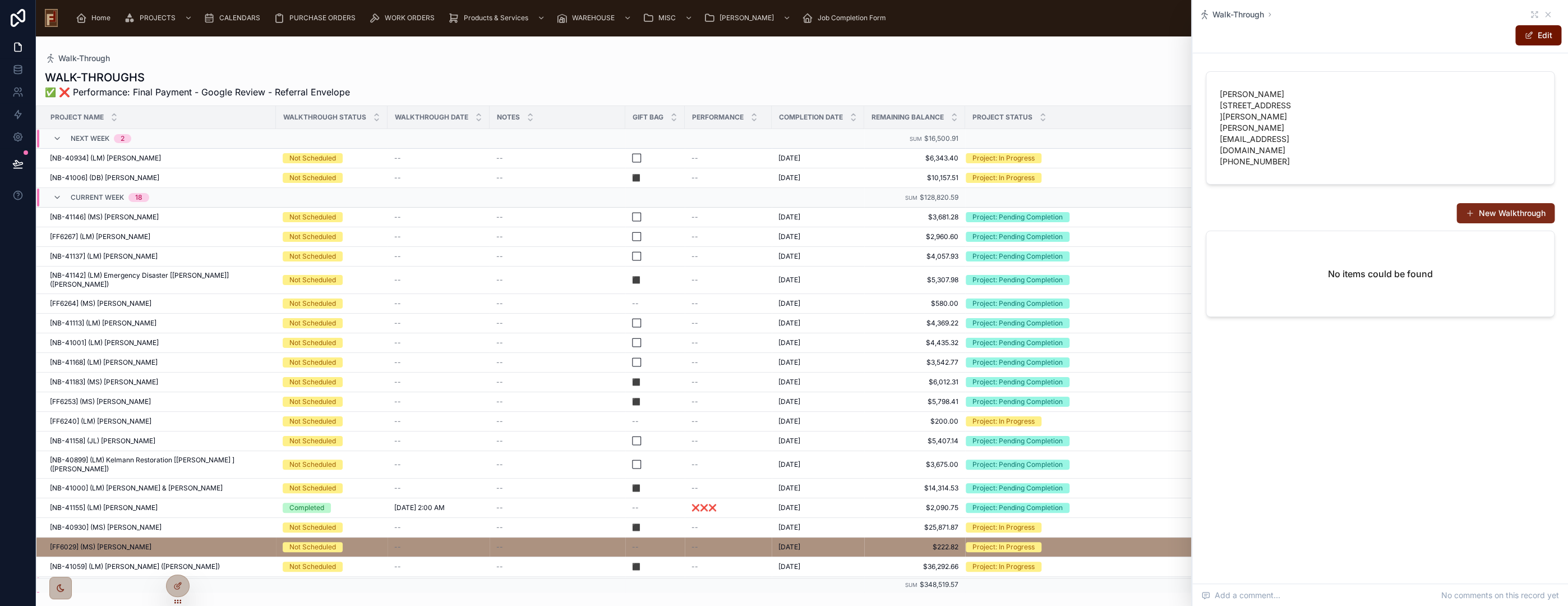
click at [1496, 211] on button "New Walkthrough" at bounding box center [1505, 213] width 98 height 20
click at [1548, 12] on icon at bounding box center [1547, 14] width 5 height 5
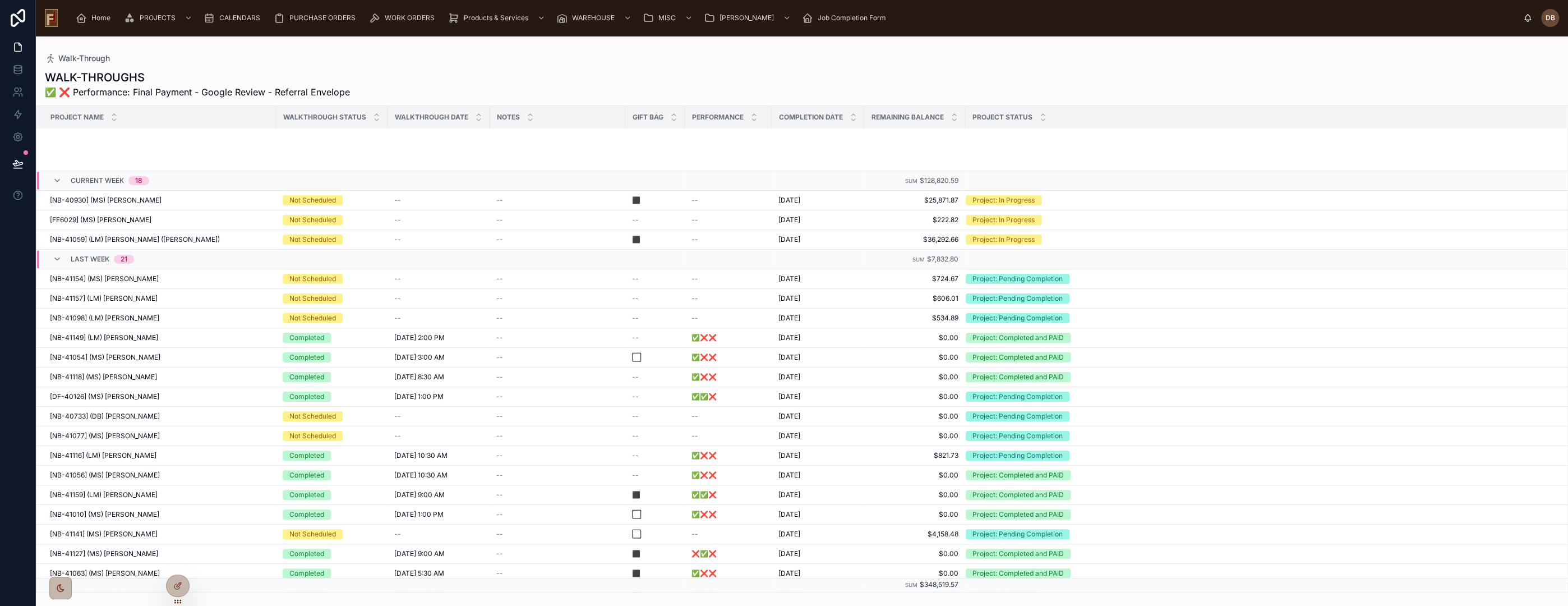
scroll to position [574, 0]
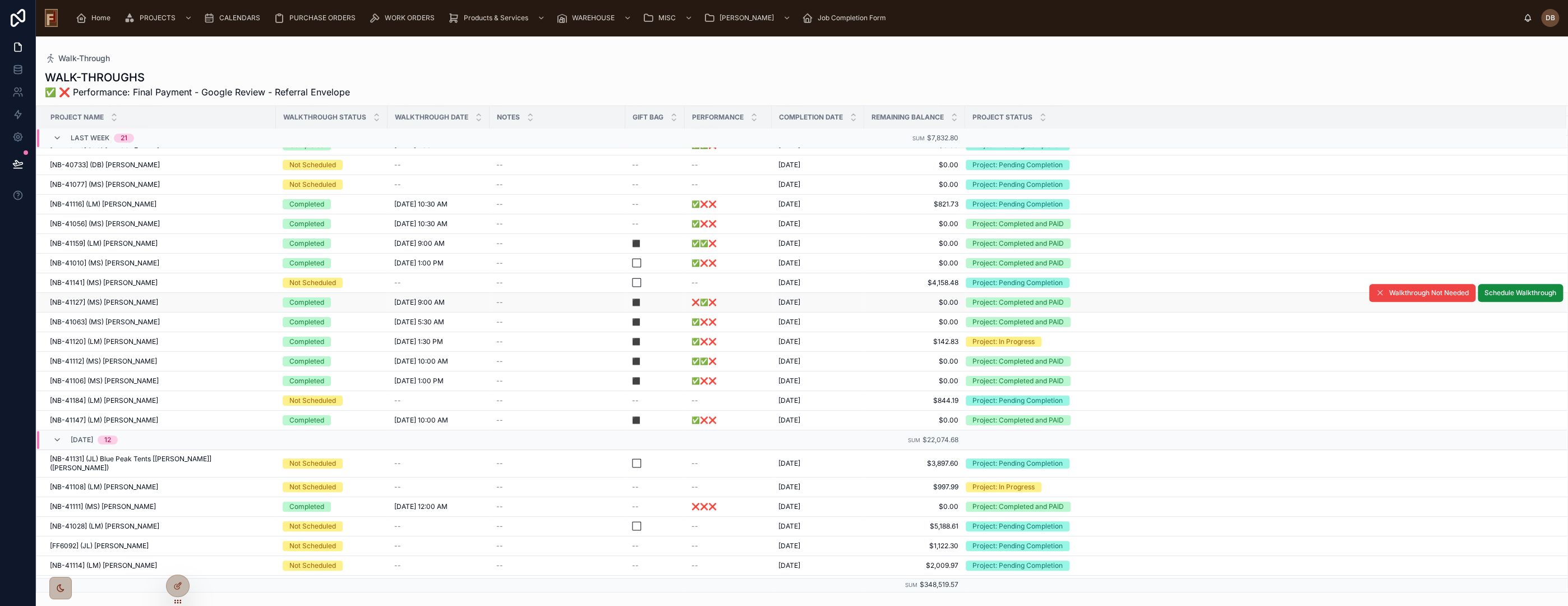
click at [212, 301] on div "[NB-41127] (MS) Alex Young [NB-41127] (MS) Alex Young" at bounding box center [159, 302] width 219 height 9
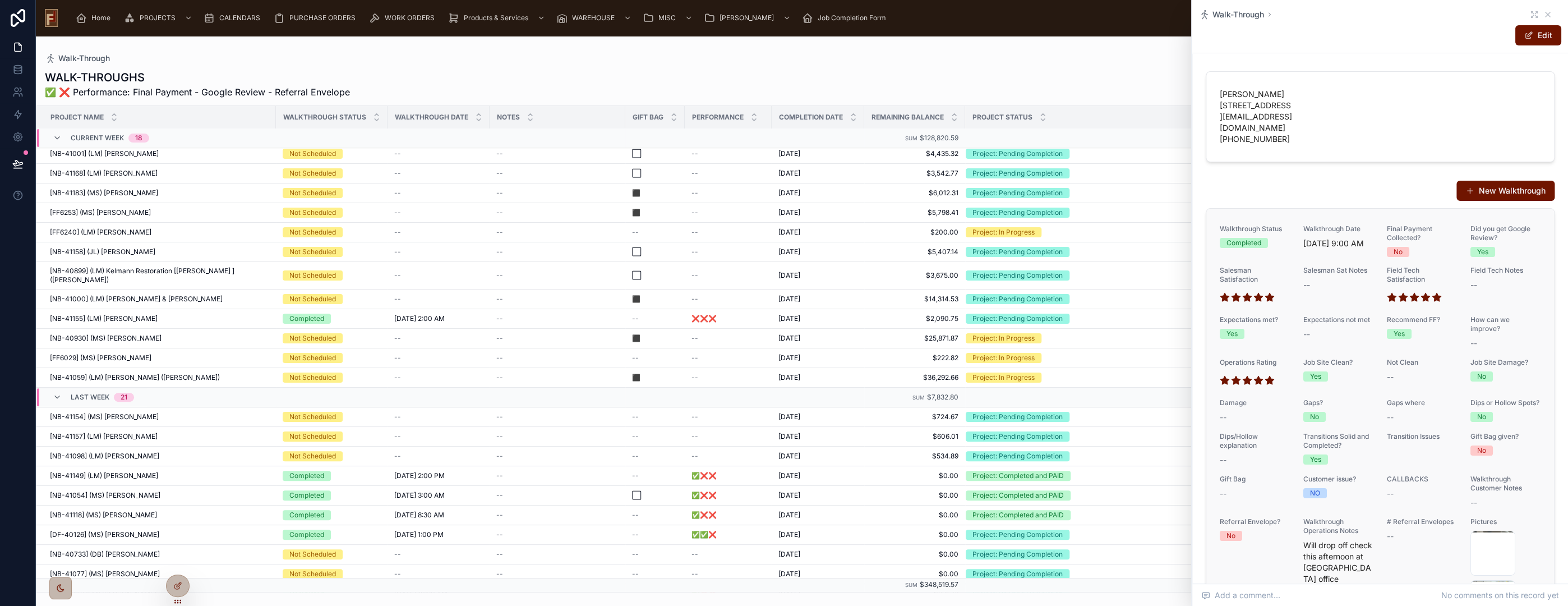
scroll to position [115, 0]
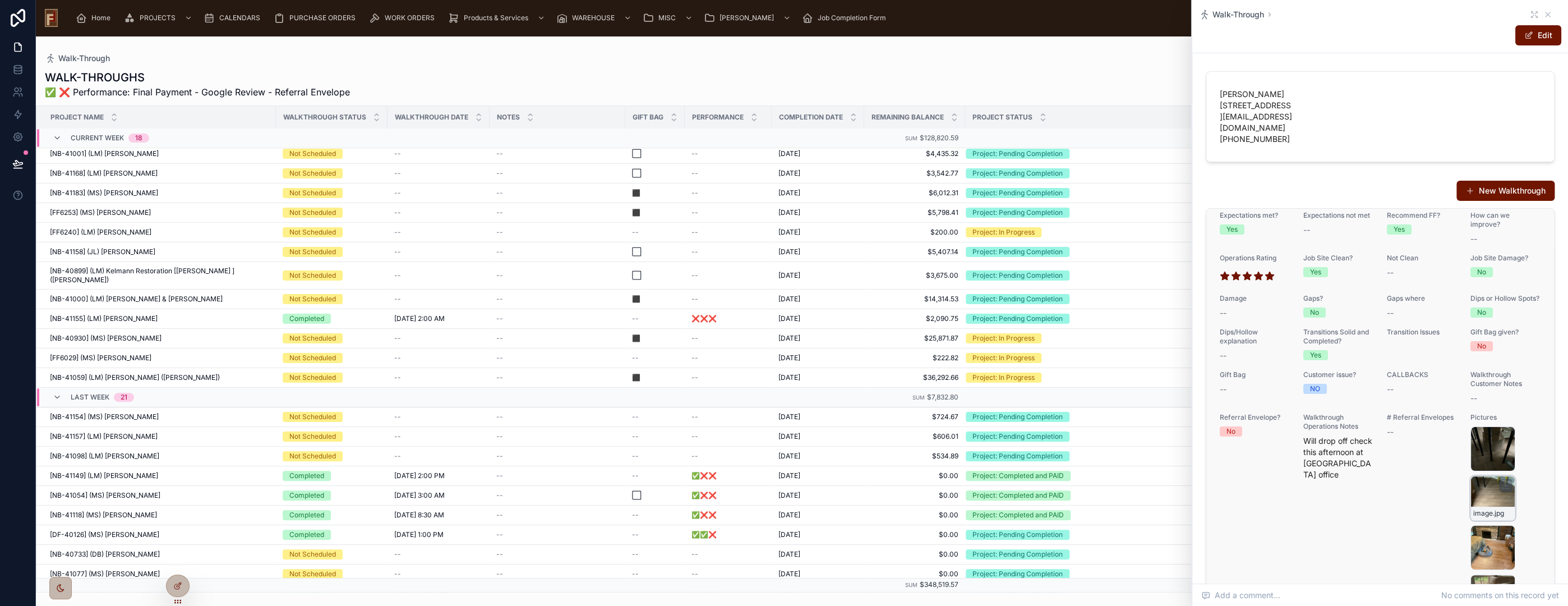
click at [1477, 510] on div "image .jpg" at bounding box center [1493, 498] width 45 height 45
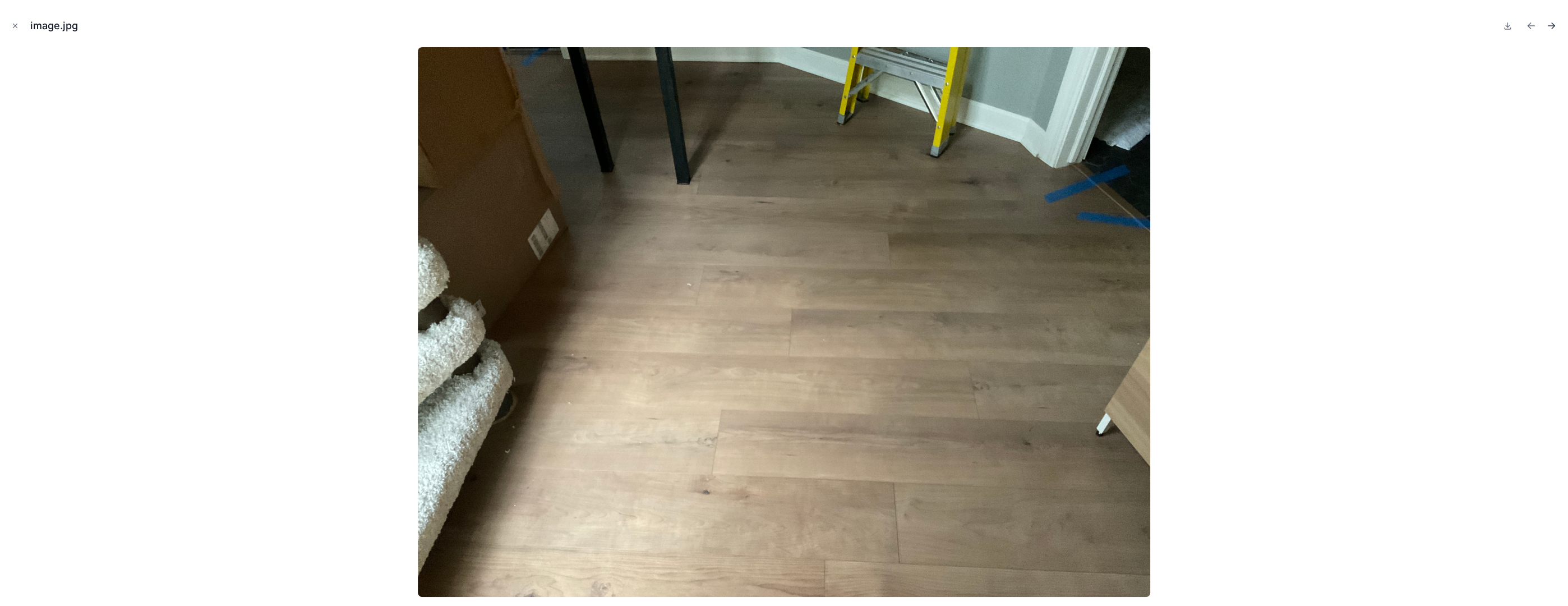
click at [1552, 25] on icon "Next file" at bounding box center [1550, 25] width 11 height 11
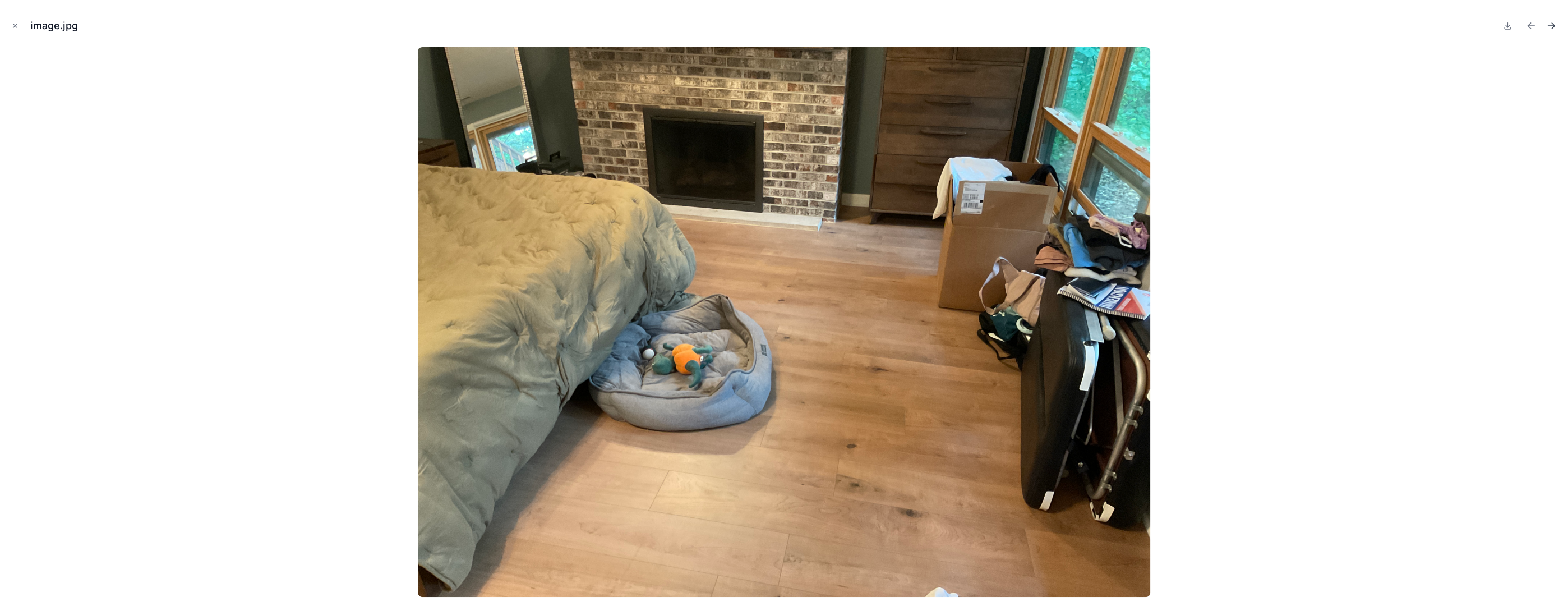
click at [1552, 26] on icon "Next file" at bounding box center [1551, 26] width 7 height 0
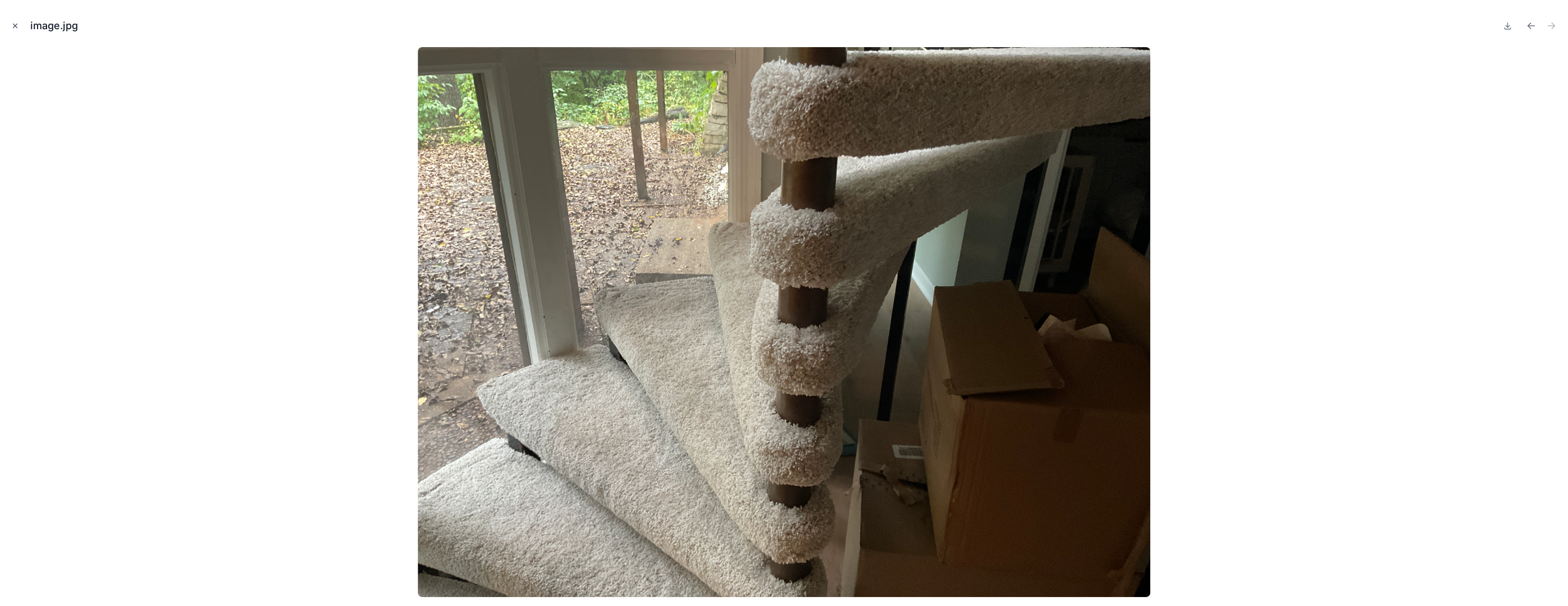
click at [12, 26] on icon "Close modal" at bounding box center [15, 26] width 8 height 8
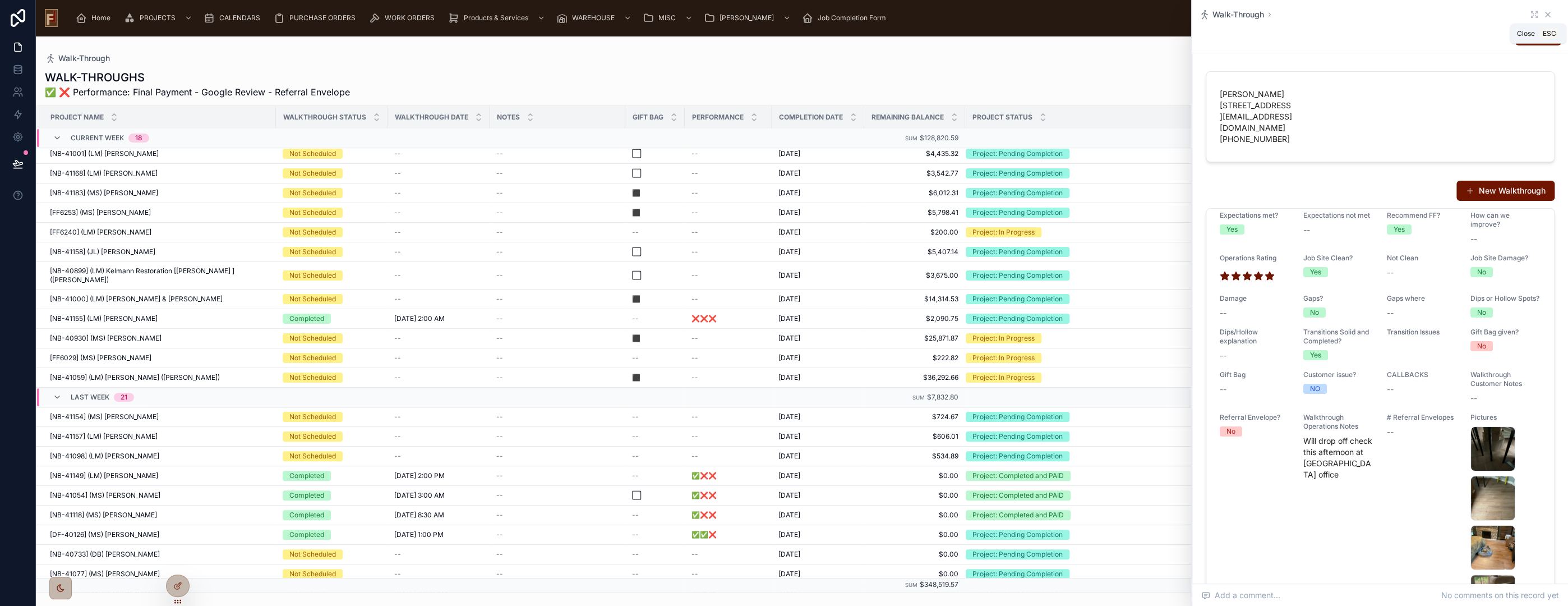
click at [1543, 13] on icon at bounding box center [1547, 14] width 9 height 9
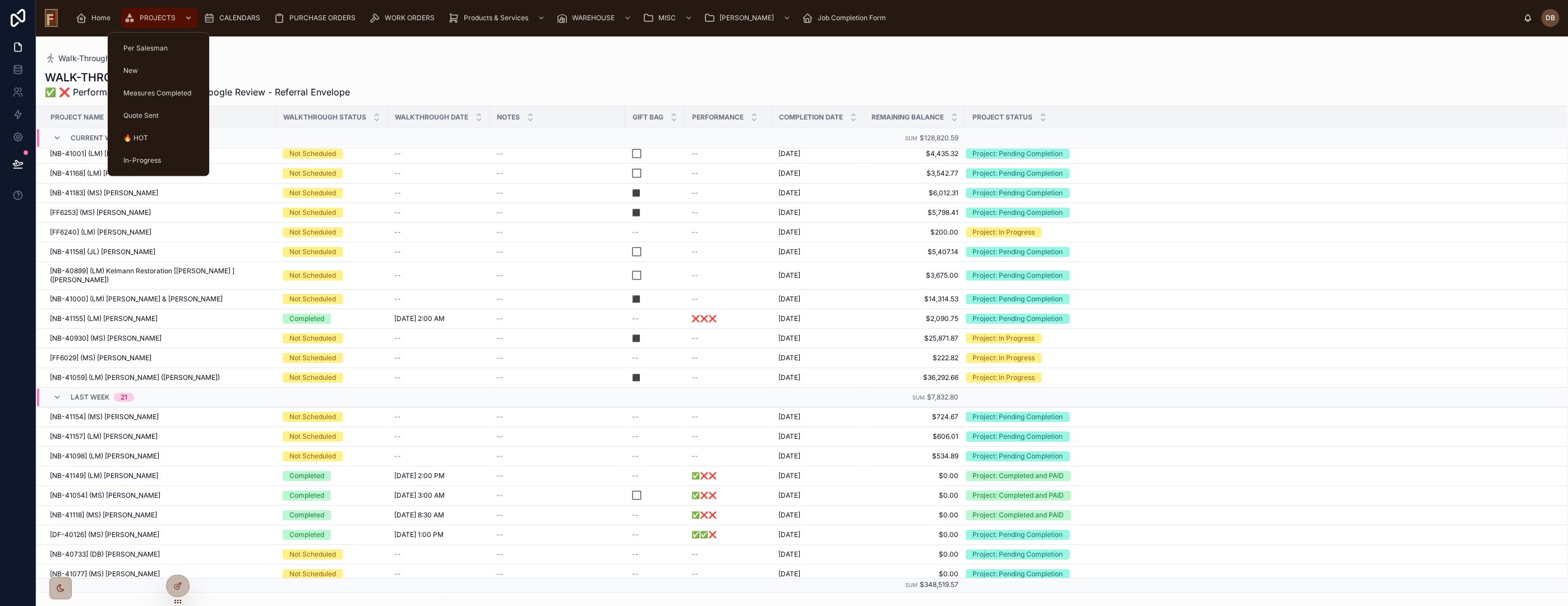
click at [151, 16] on span "PROJECTS" at bounding box center [158, 18] width 36 height 9
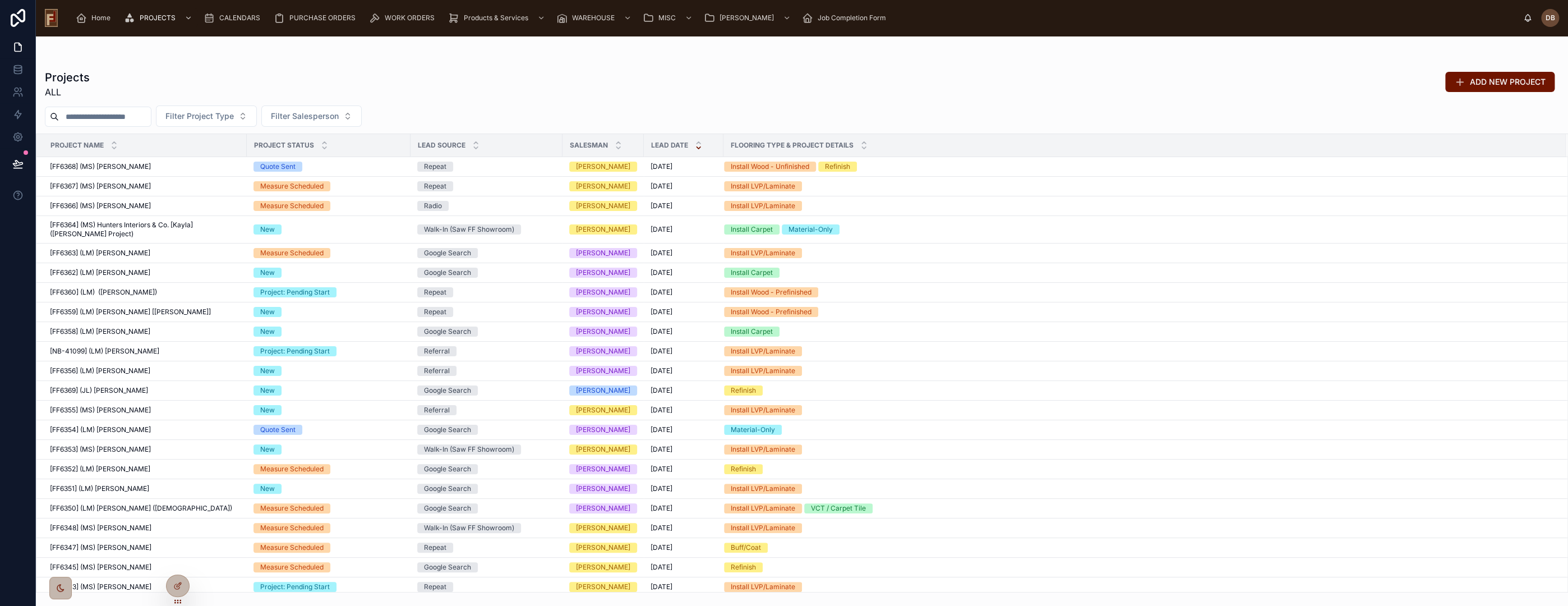
click at [115, 115] on input "text" at bounding box center [104, 117] width 92 height 16
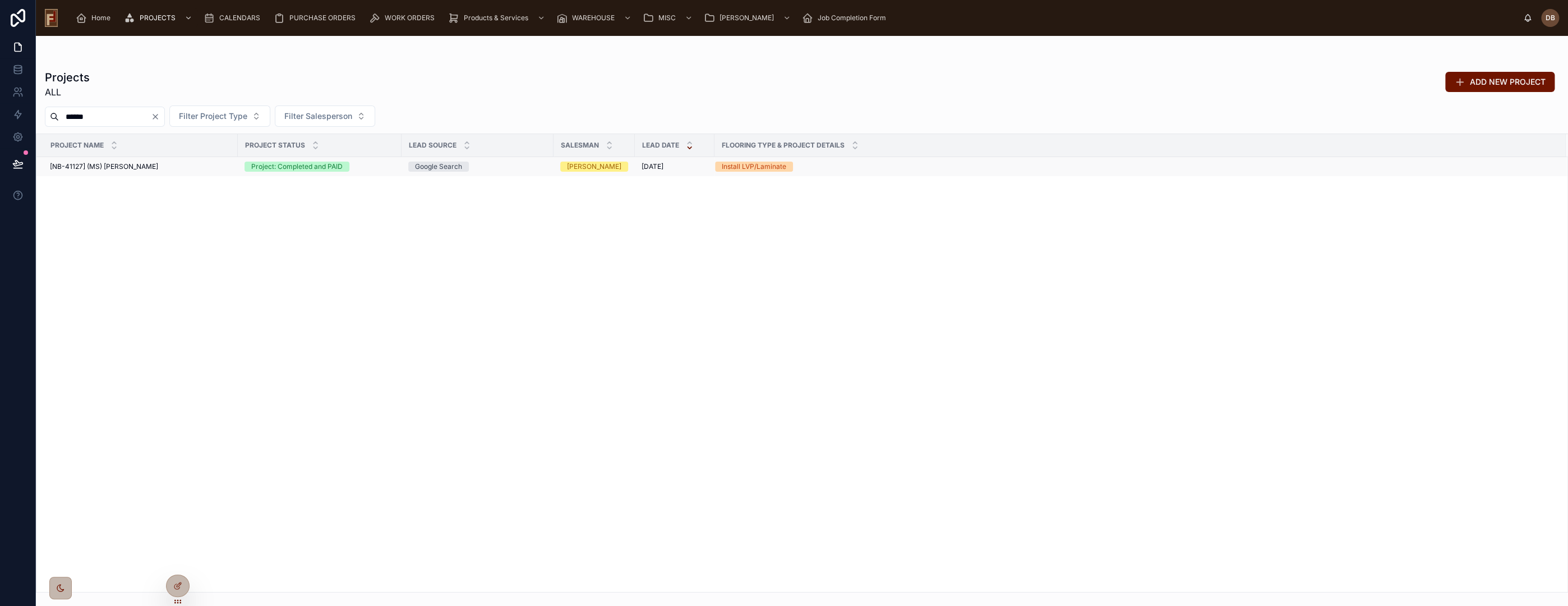
type input "******"
click at [125, 167] on span "[NB-41127] (MS) [PERSON_NAME]" at bounding box center [103, 166] width 108 height 9
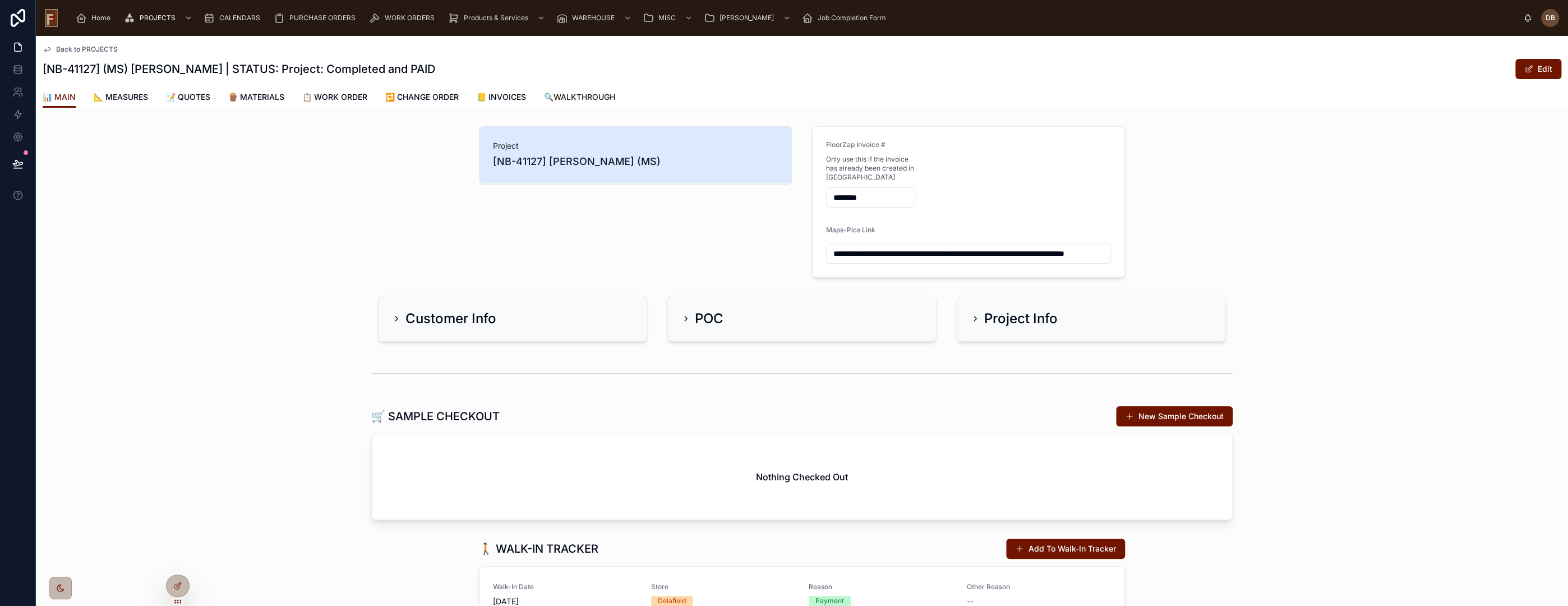
click at [580, 93] on span "🔍WALKTHROUGH" at bounding box center [579, 96] width 71 height 11
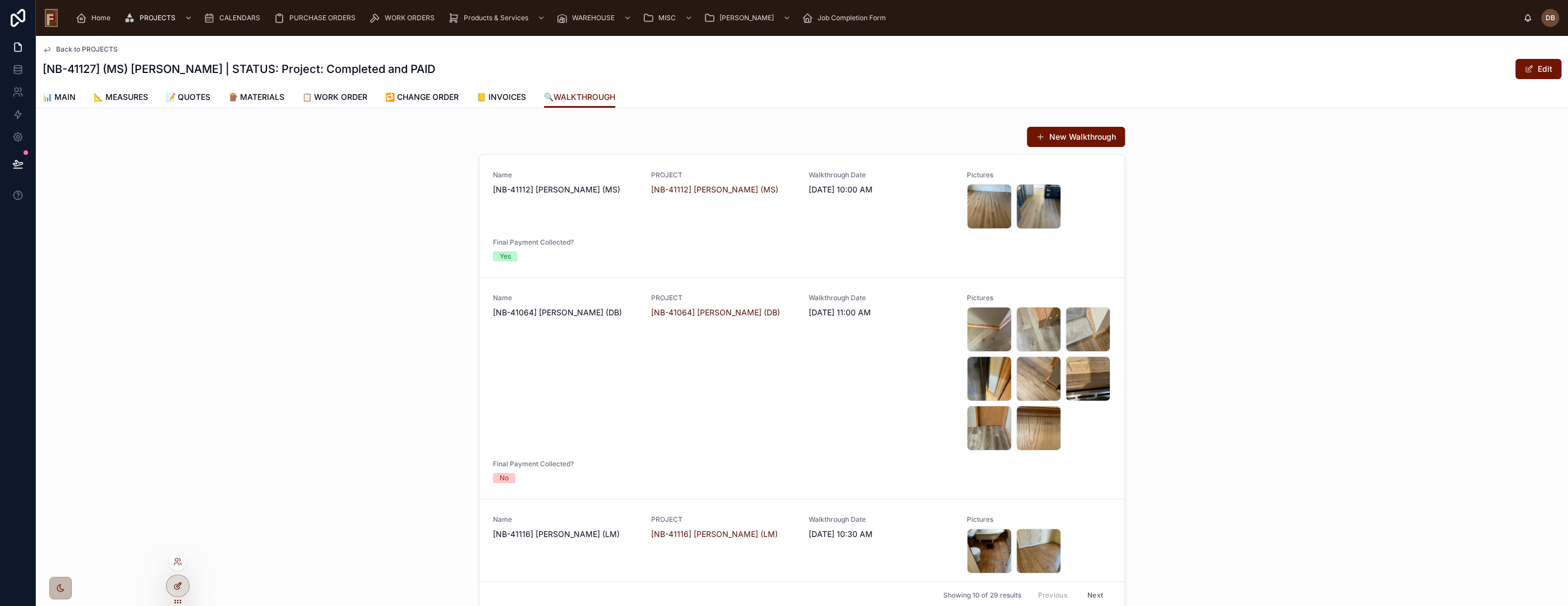
click at [180, 583] on icon at bounding box center [180, 583] width 1 height 1
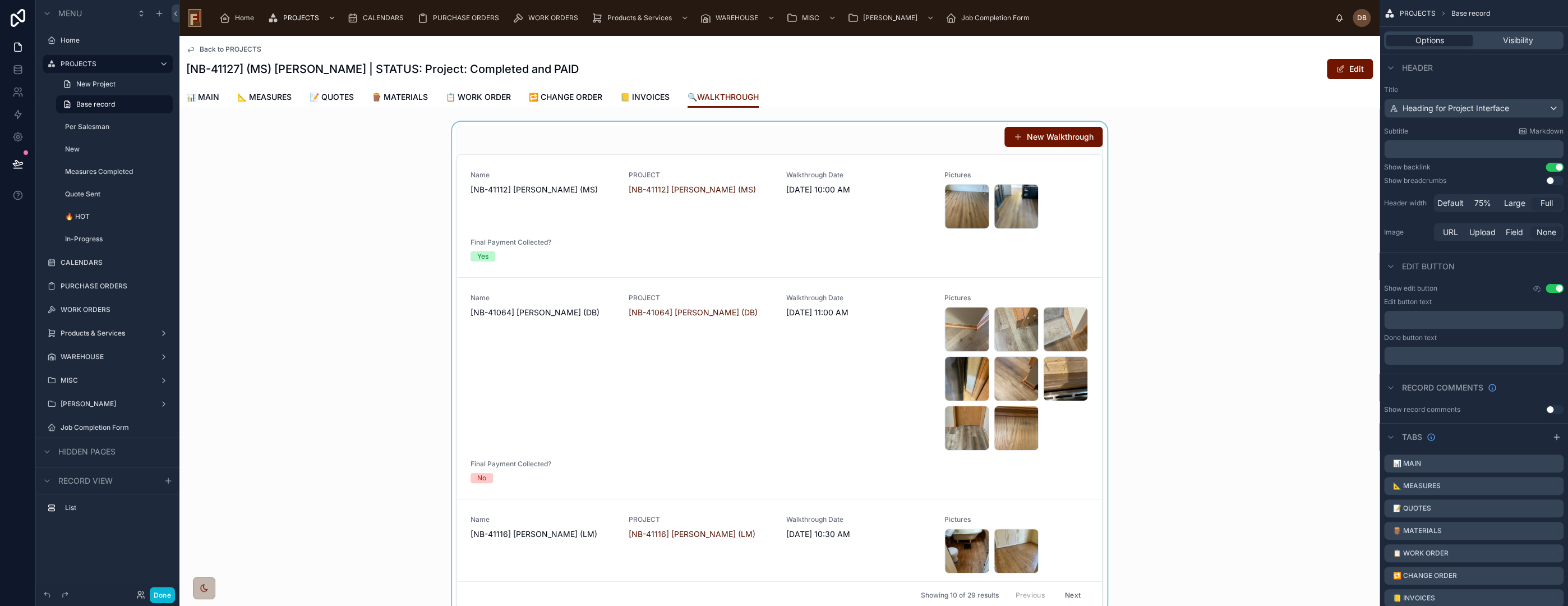
click at [837, 134] on div at bounding box center [780, 367] width 1200 height 491
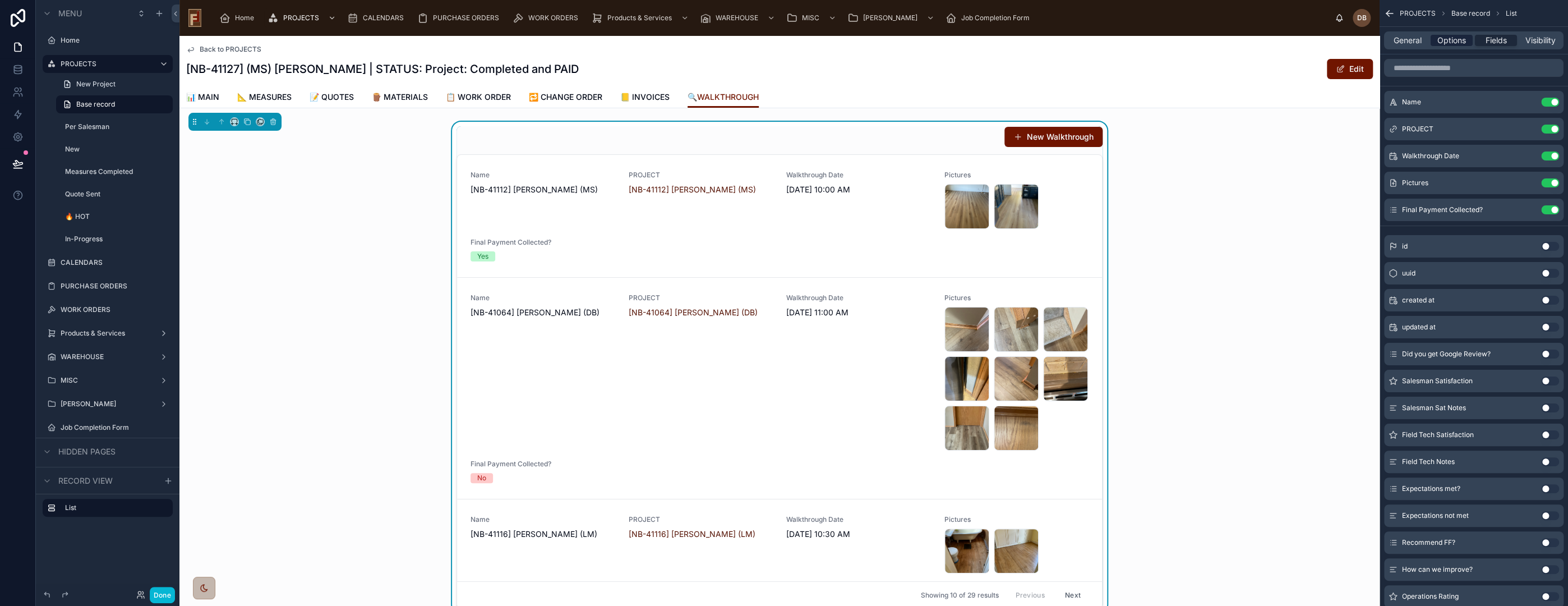
click at [1445, 40] on span "Options" at bounding box center [1451, 40] width 29 height 11
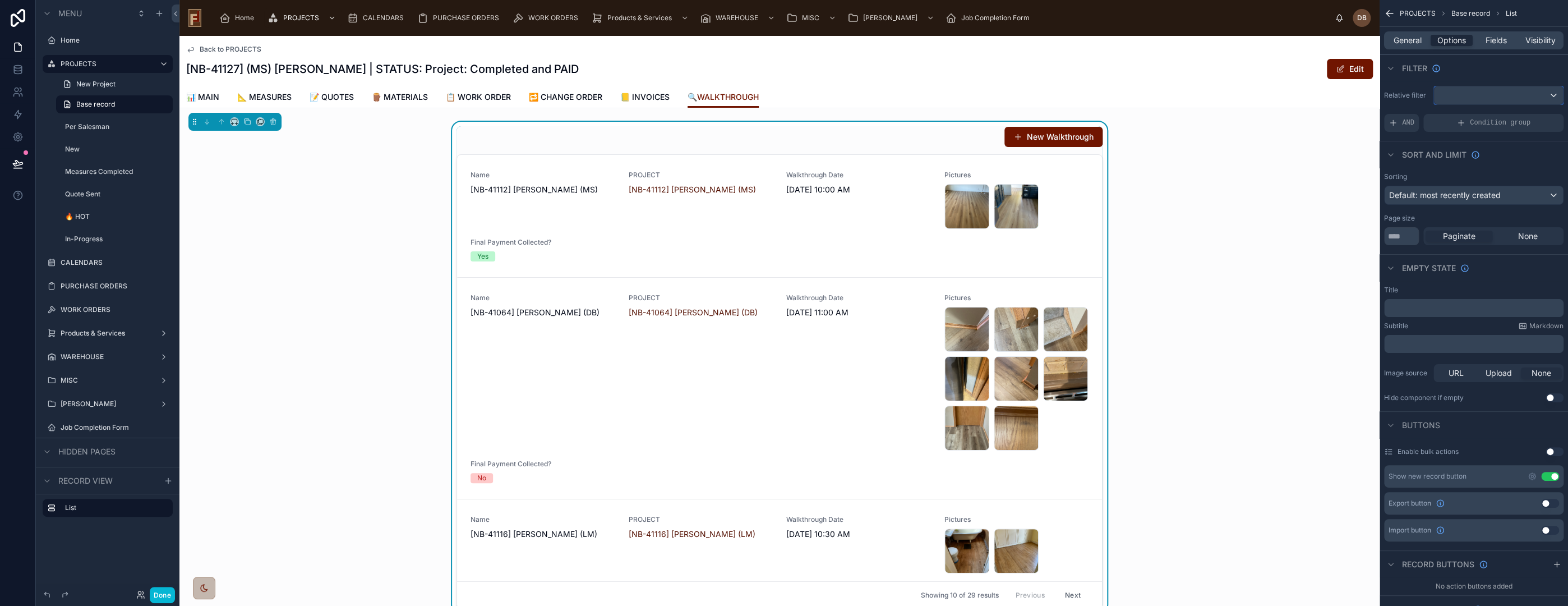
click at [1467, 95] on div "scrollable content" at bounding box center [1499, 95] width 129 height 18
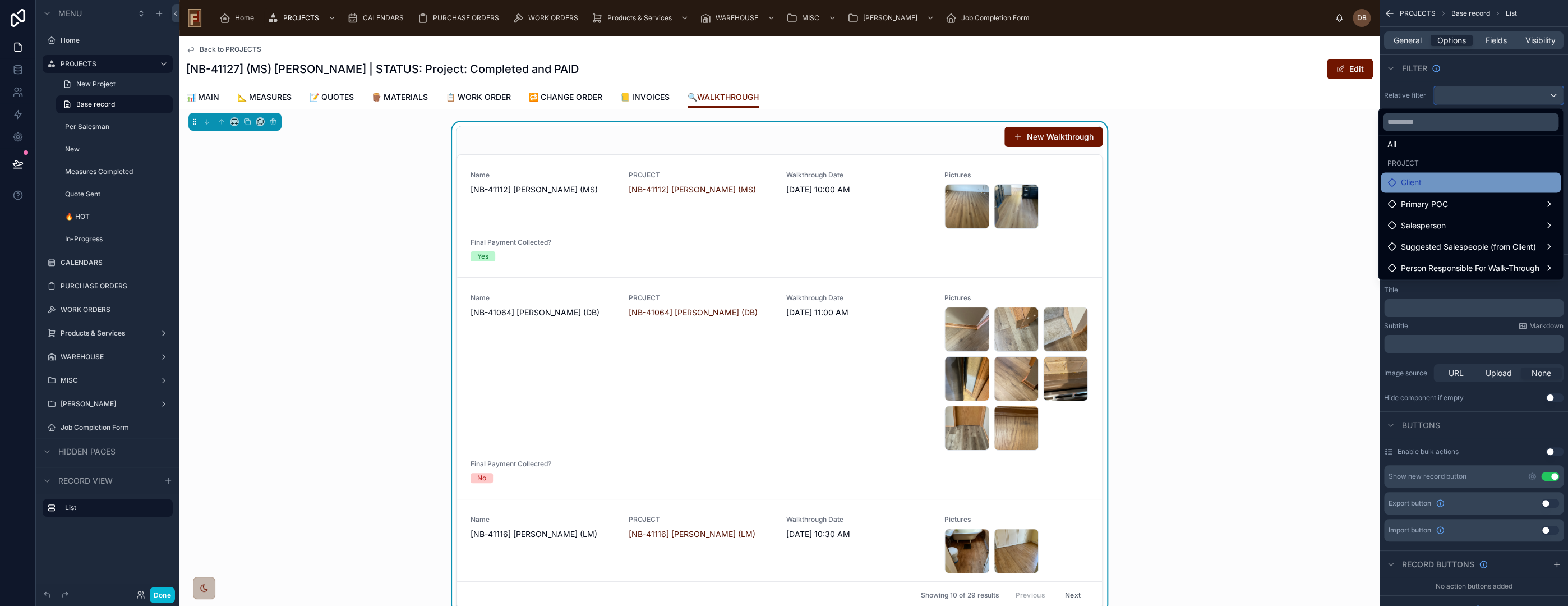
scroll to position [32, 0]
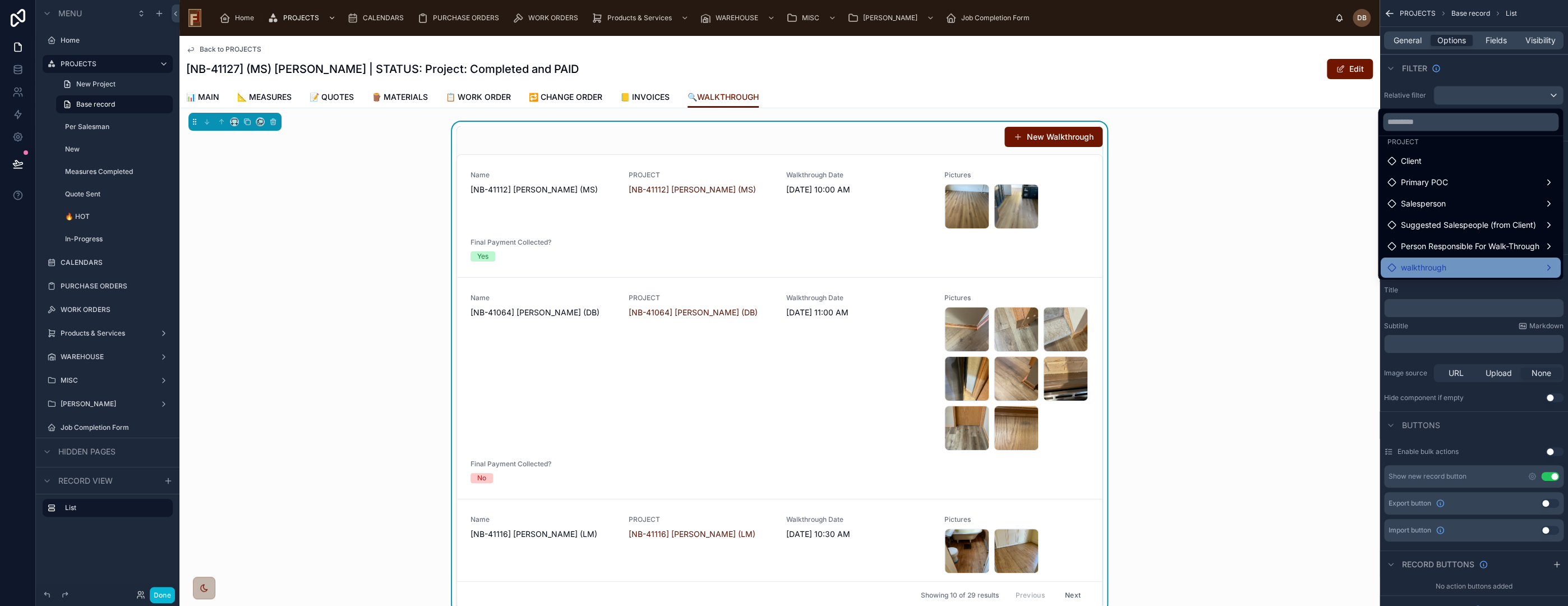
click at [1503, 264] on div "walkthrough" at bounding box center [1471, 268] width 167 height 14
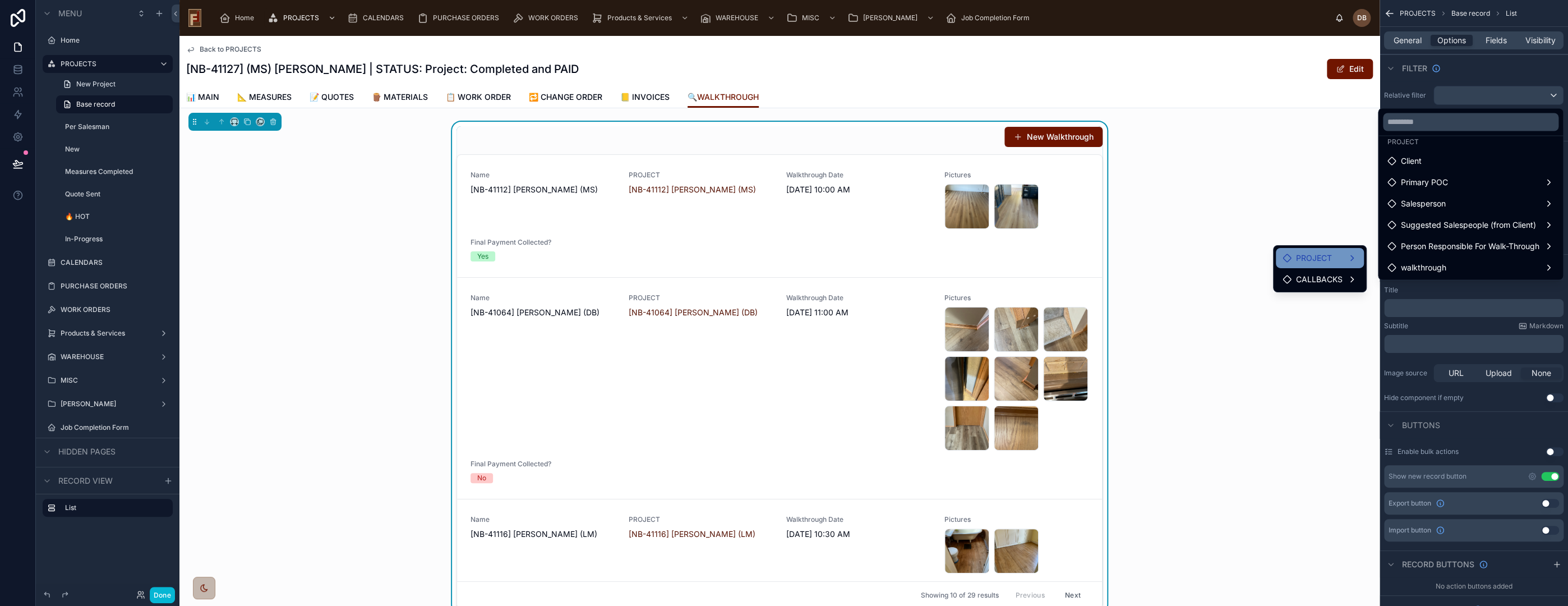
click at [1338, 254] on div "PROJECT" at bounding box center [1319, 258] width 74 height 14
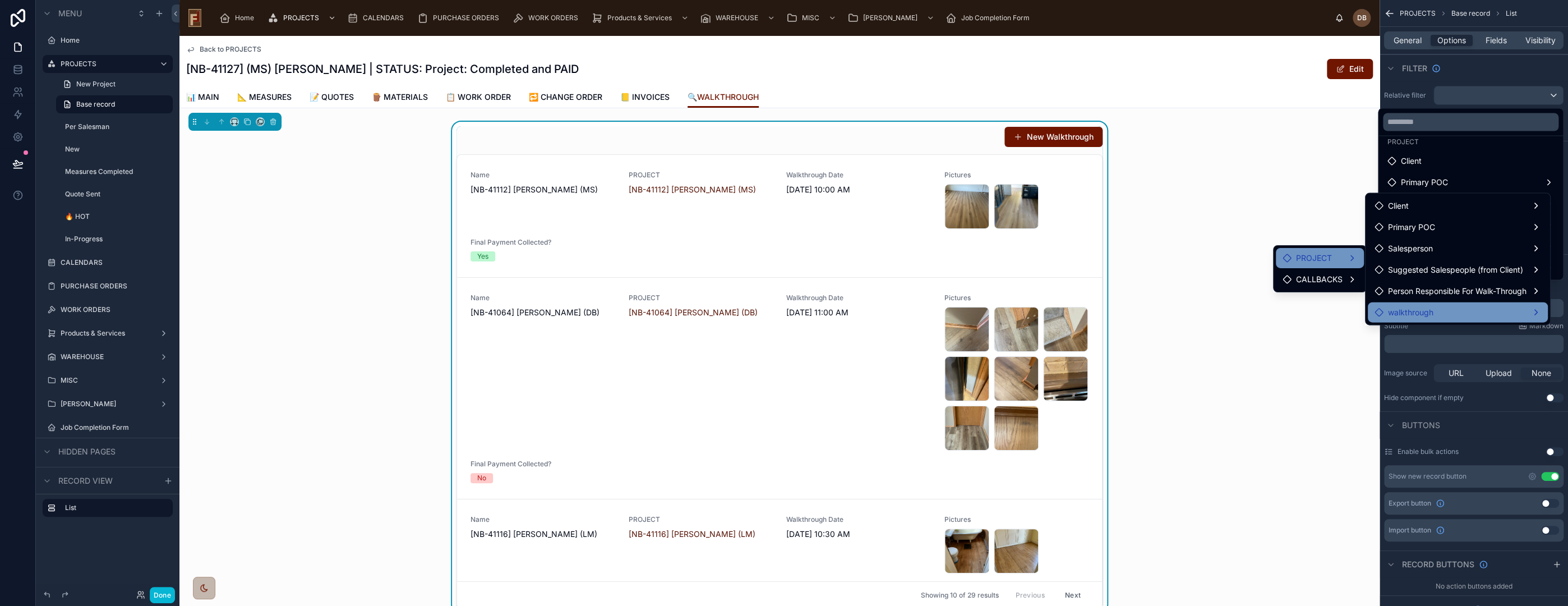
click at [1429, 309] on span "walkthrough" at bounding box center [1411, 312] width 46 height 14
click at [1503, 307] on div "walkthrough" at bounding box center [1458, 312] width 167 height 14
click at [1441, 71] on div "scrollable content" at bounding box center [784, 303] width 1568 height 606
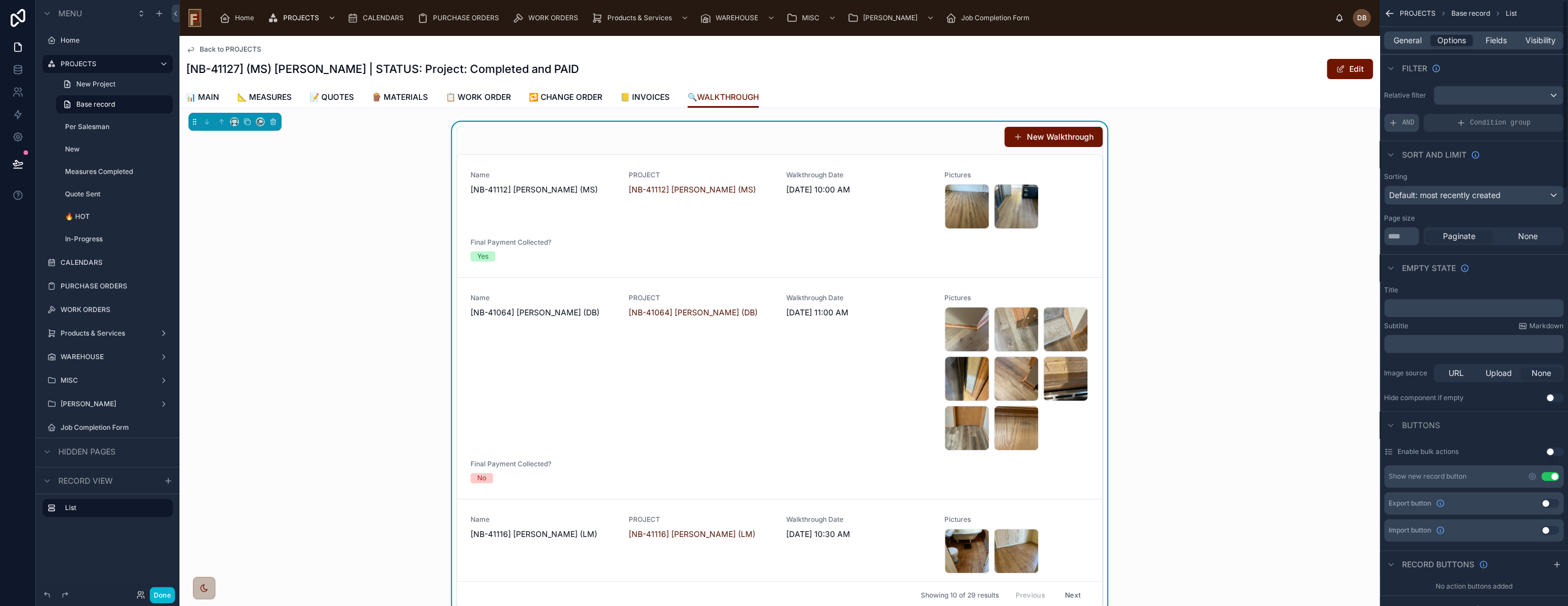
click at [1401, 119] on div "AND" at bounding box center [1401, 123] width 35 height 18
click at [1534, 114] on icon "scrollable content" at bounding box center [1535, 116] width 4 height 4
click at [1285, 104] on span "Select a field" at bounding box center [1270, 106] width 48 height 10
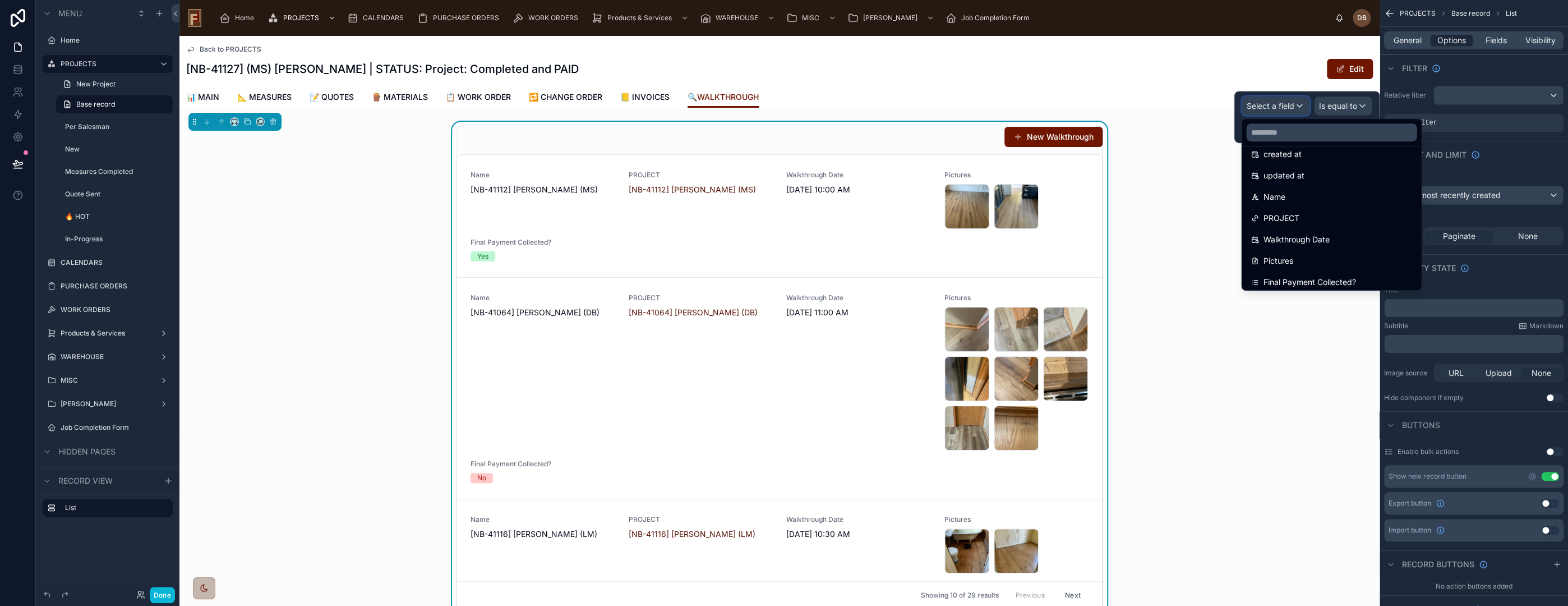
scroll to position [62, 0]
click at [1347, 208] on div "PROJECT" at bounding box center [1331, 210] width 162 height 14
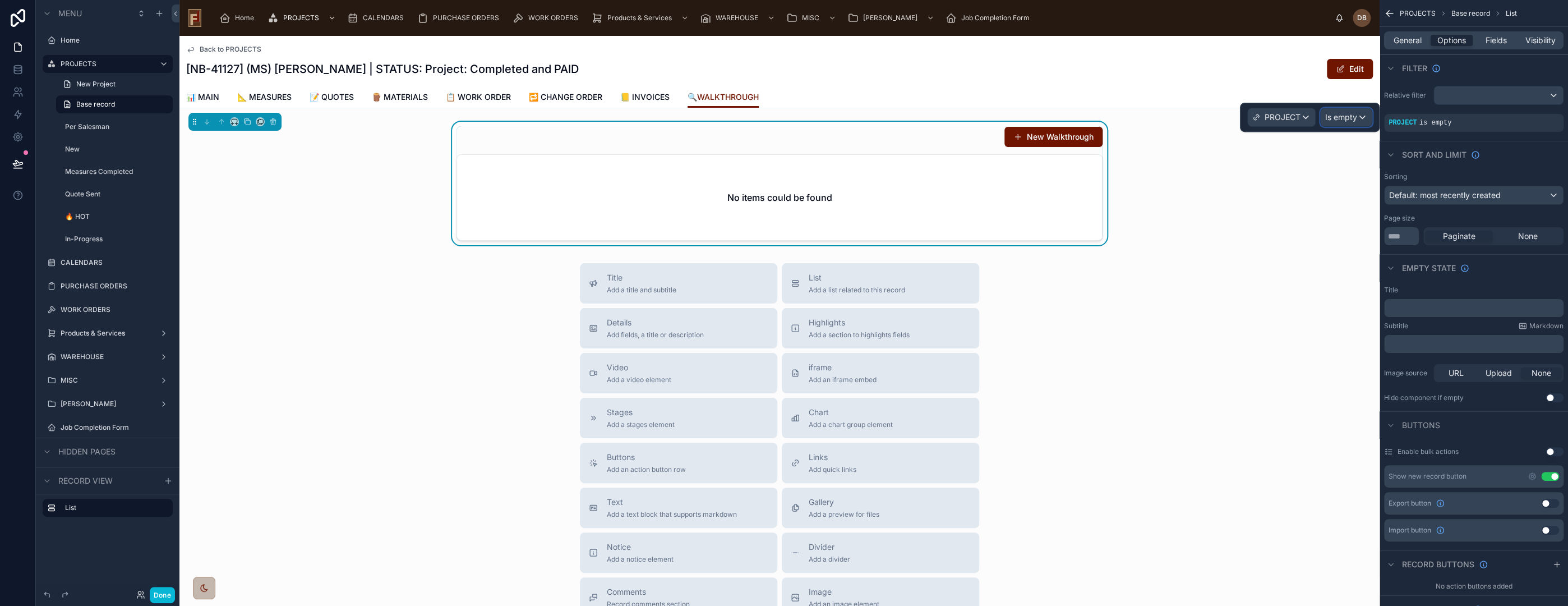
click at [1346, 114] on span "Is empty" at bounding box center [1341, 117] width 32 height 11
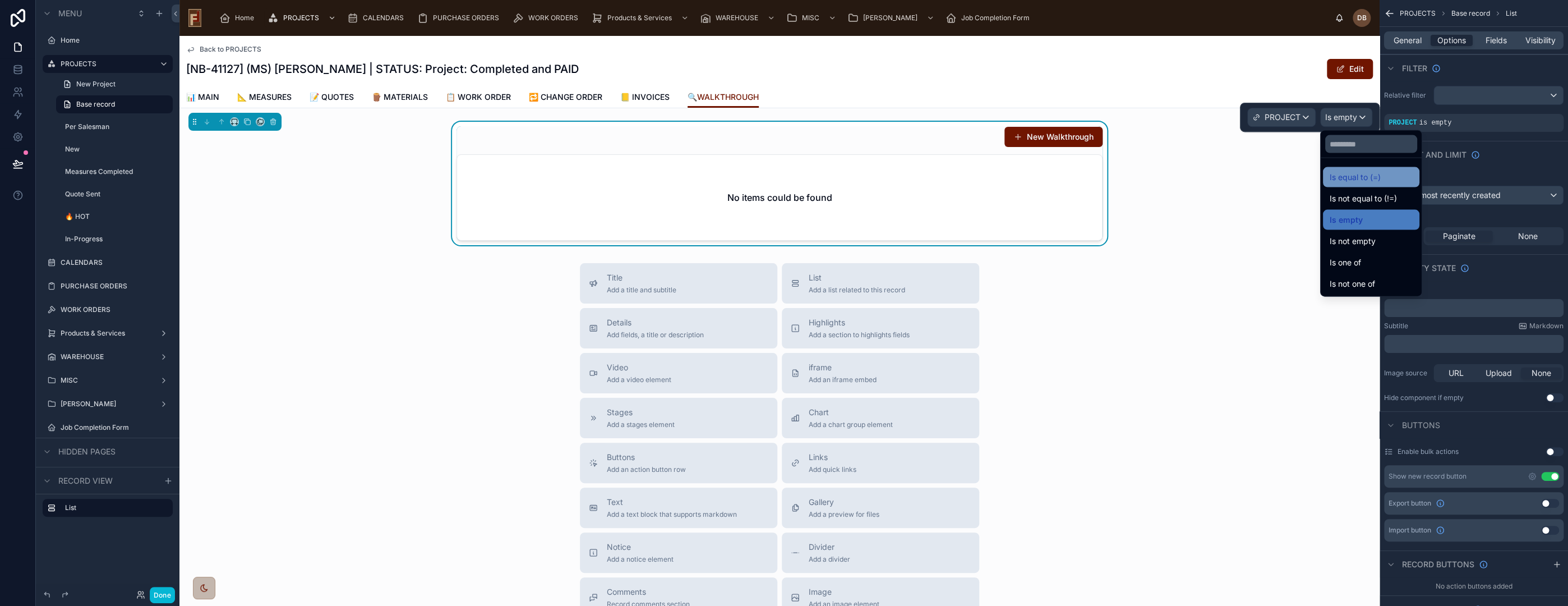
click at [1369, 175] on span "Is equal to (=)" at bounding box center [1355, 178] width 51 height 14
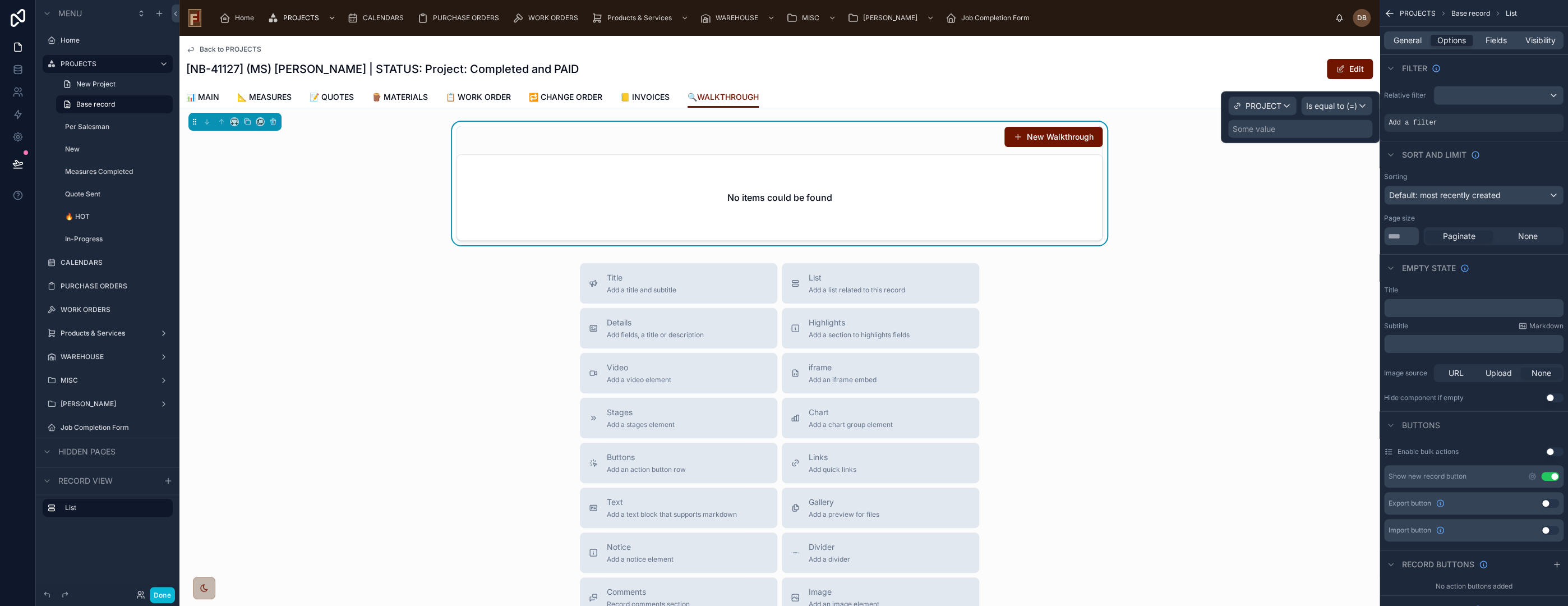
click at [1267, 131] on div "Some value" at bounding box center [1254, 128] width 43 height 11
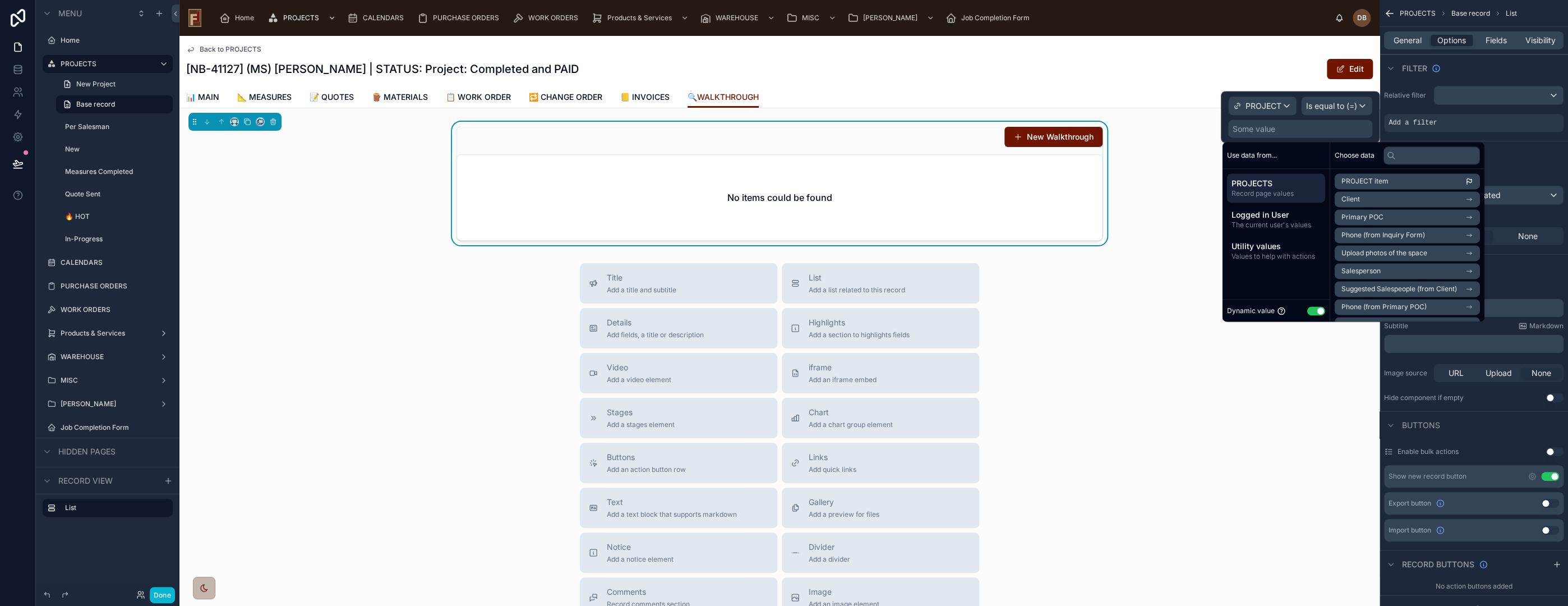
click at [1392, 182] on li "PROJECT item" at bounding box center [1407, 182] width 145 height 16
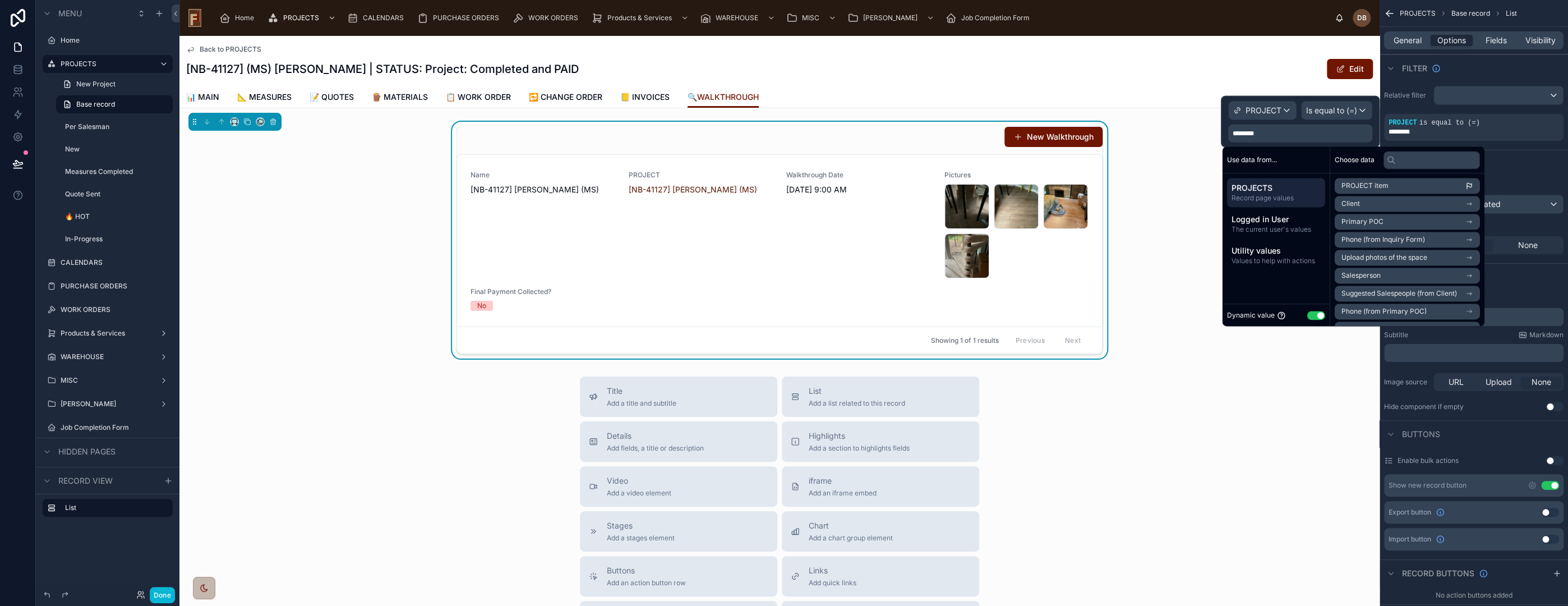
click at [387, 219] on div "New Walkthrough Name [NB-41127] Alex Young (MS) PROJECT [NB-41127] Alex Young (…" at bounding box center [780, 240] width 1200 height 237
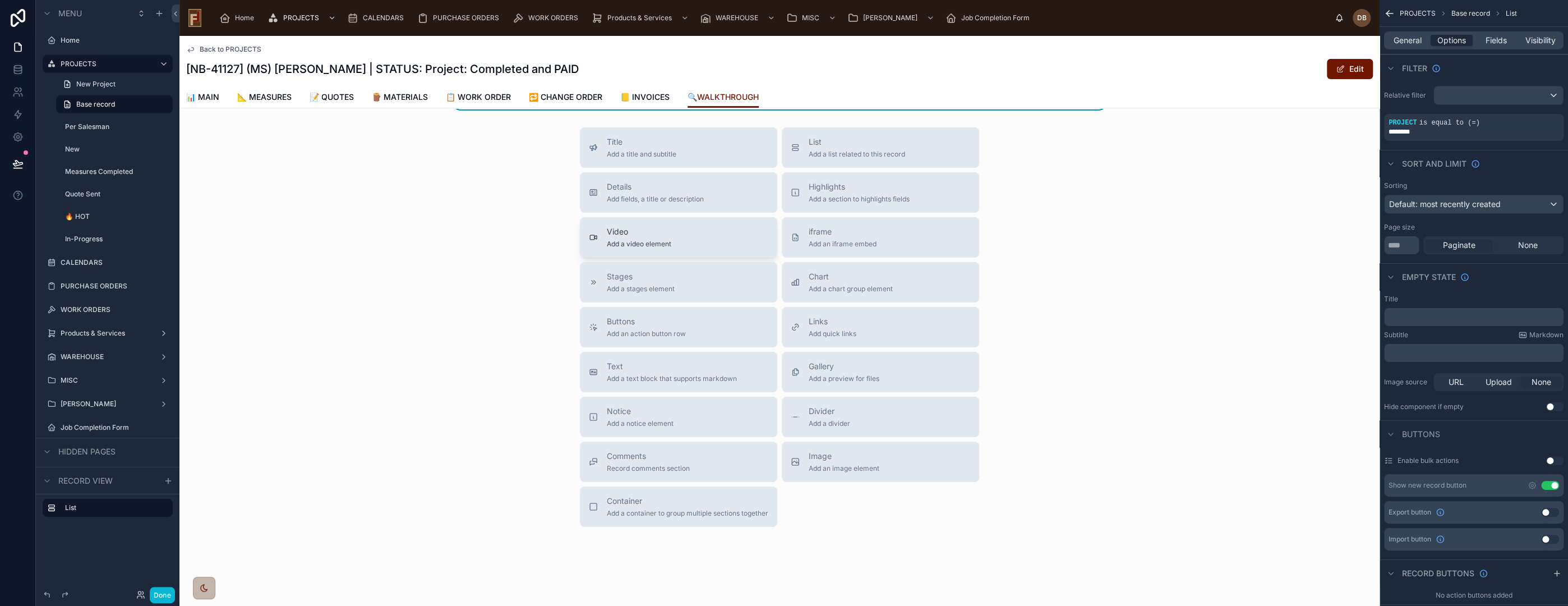
scroll to position [0, 0]
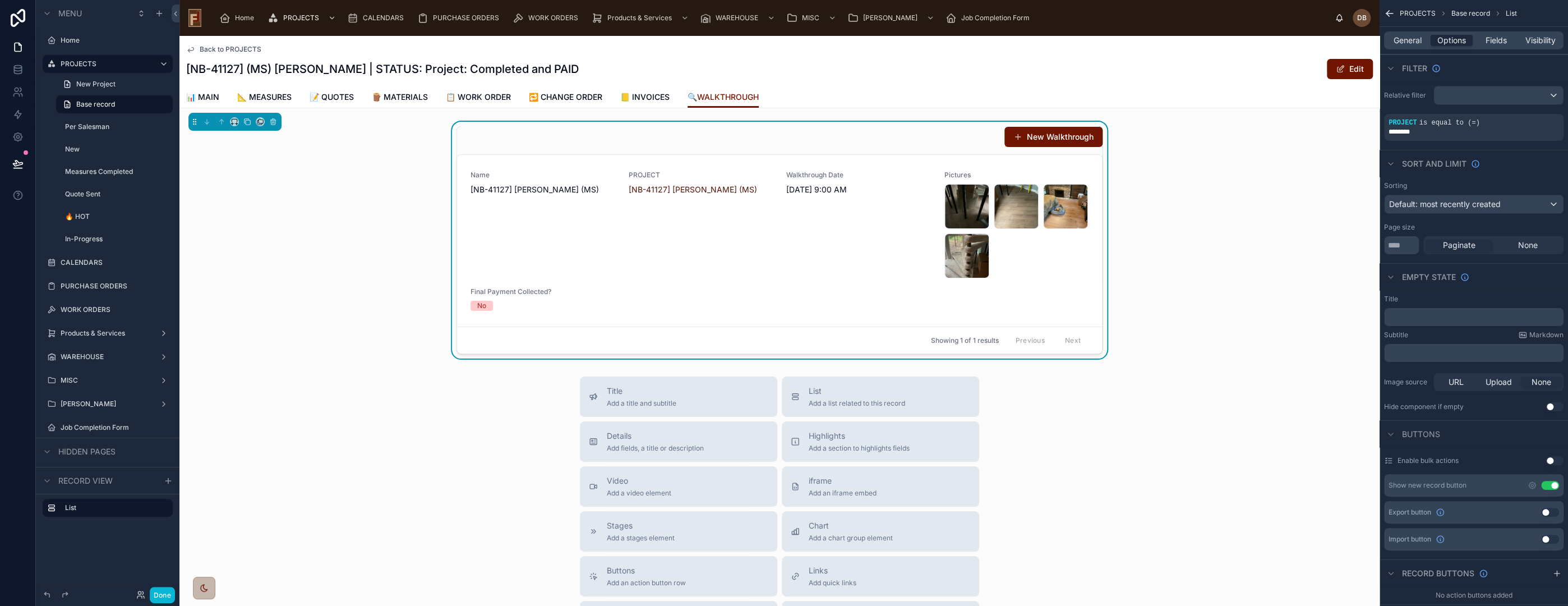
click at [1548, 485] on button "Use setting" at bounding box center [1550, 485] width 18 height 9
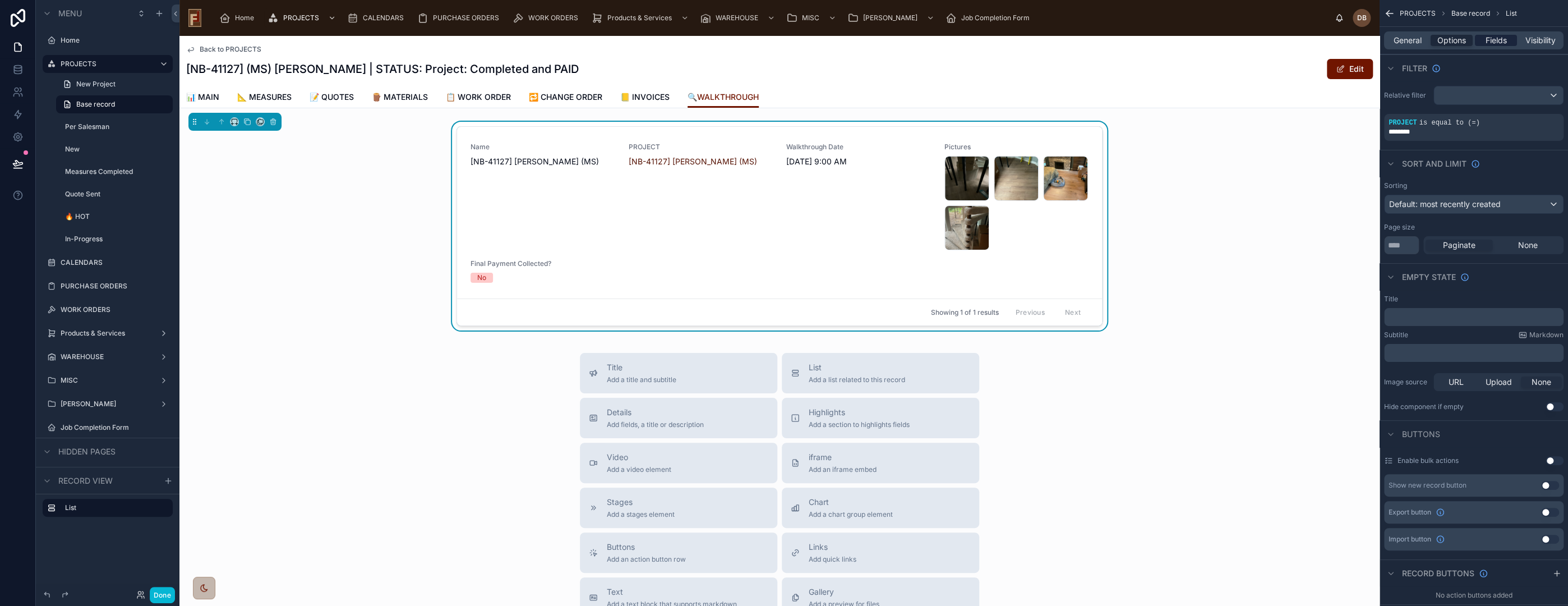
click at [1495, 40] on span "Fields" at bounding box center [1496, 40] width 21 height 11
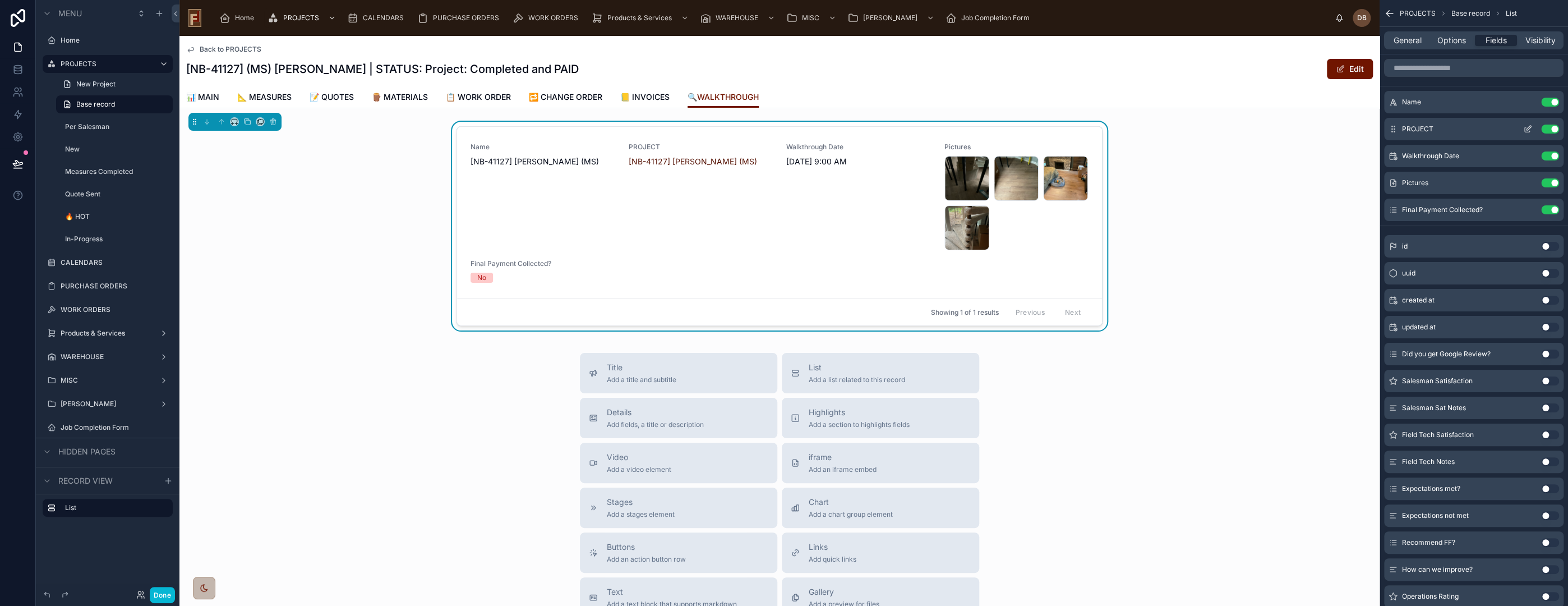
click at [1552, 128] on button "Use setting" at bounding box center [1550, 129] width 18 height 9
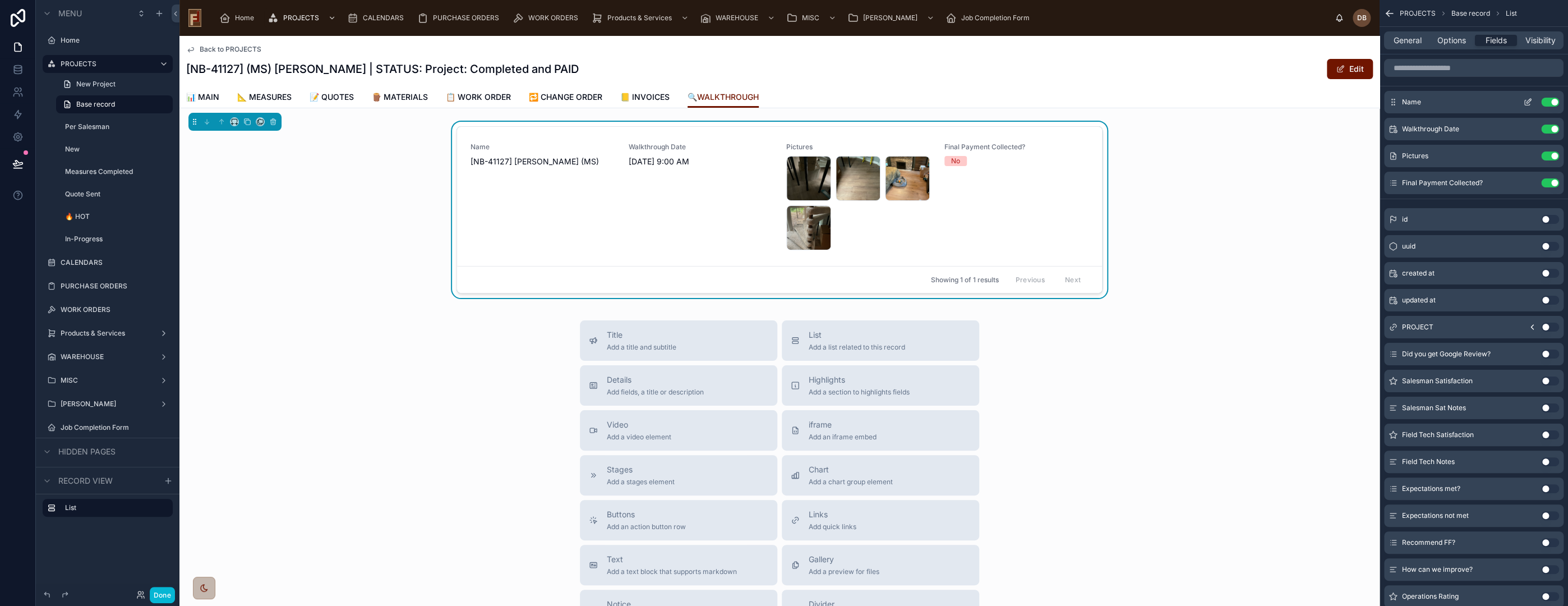
click at [1552, 97] on button "Use setting" at bounding box center [1550, 101] width 18 height 9
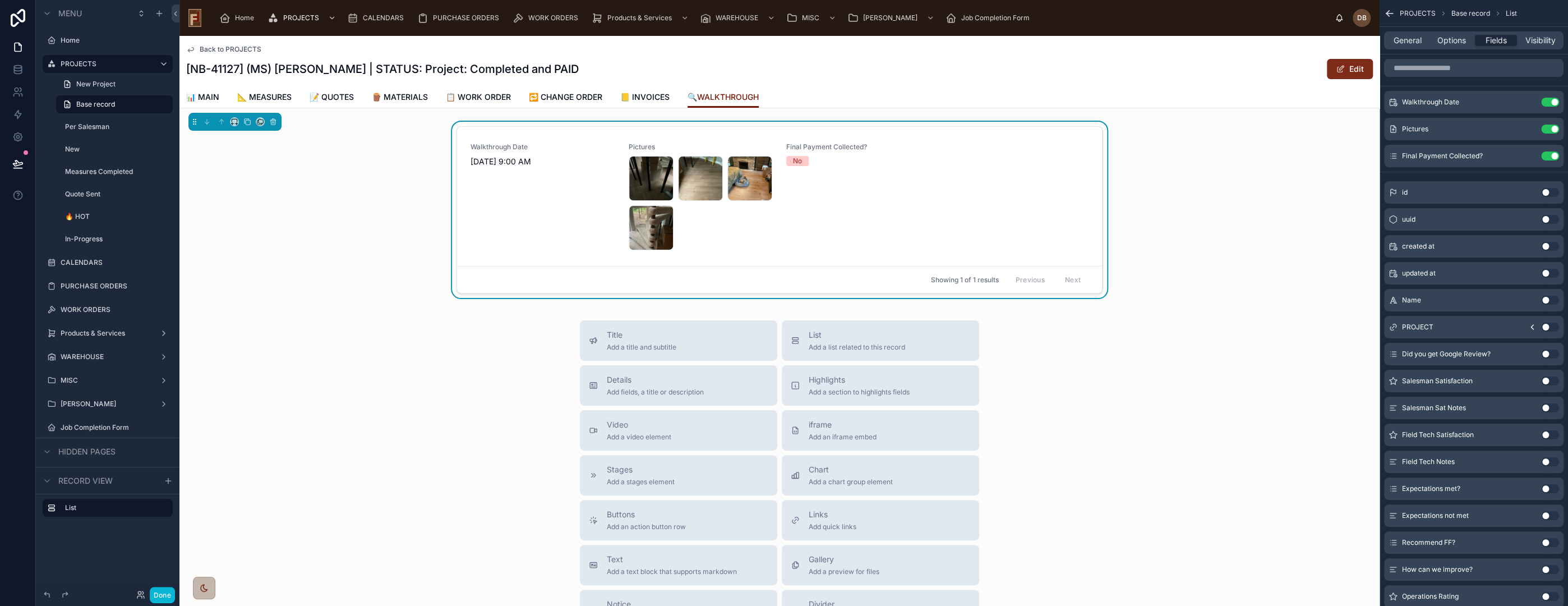
click at [1336, 68] on span at bounding box center [1340, 68] width 9 height 9
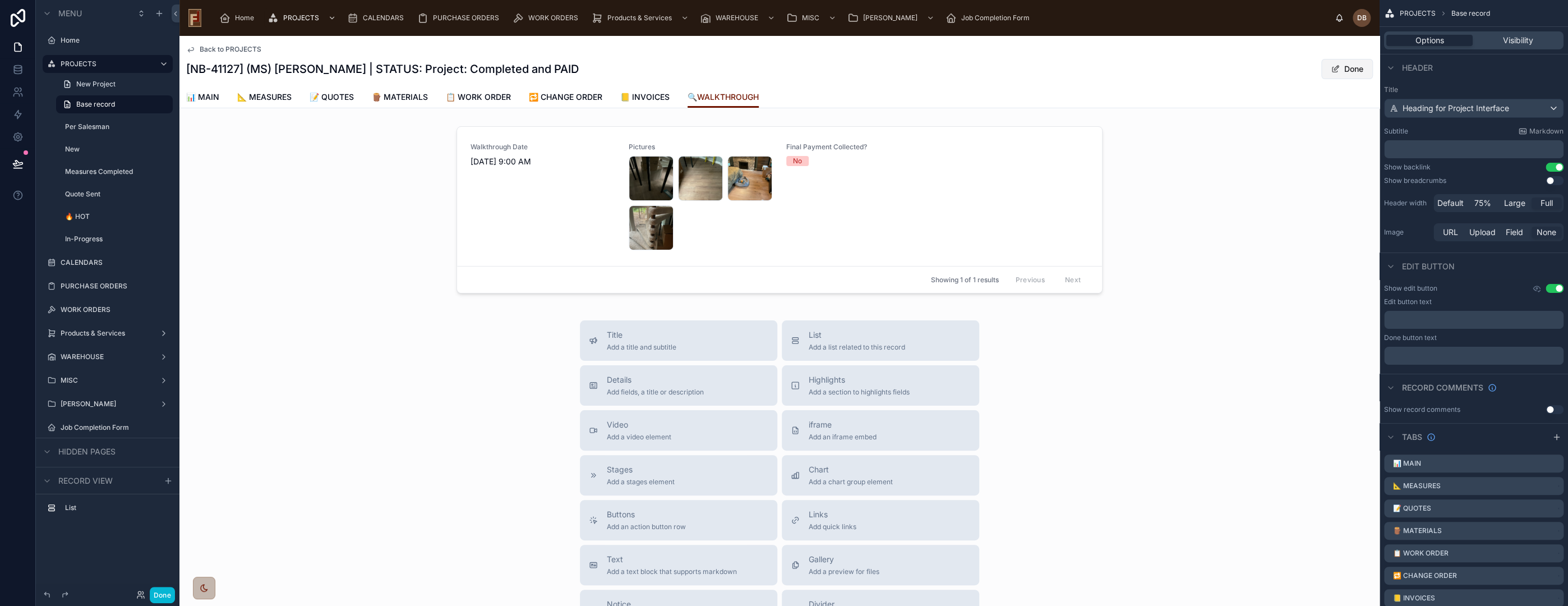
click at [1335, 67] on button "Done" at bounding box center [1347, 68] width 52 height 20
click at [1063, 171] on div at bounding box center [780, 212] width 1200 height 181
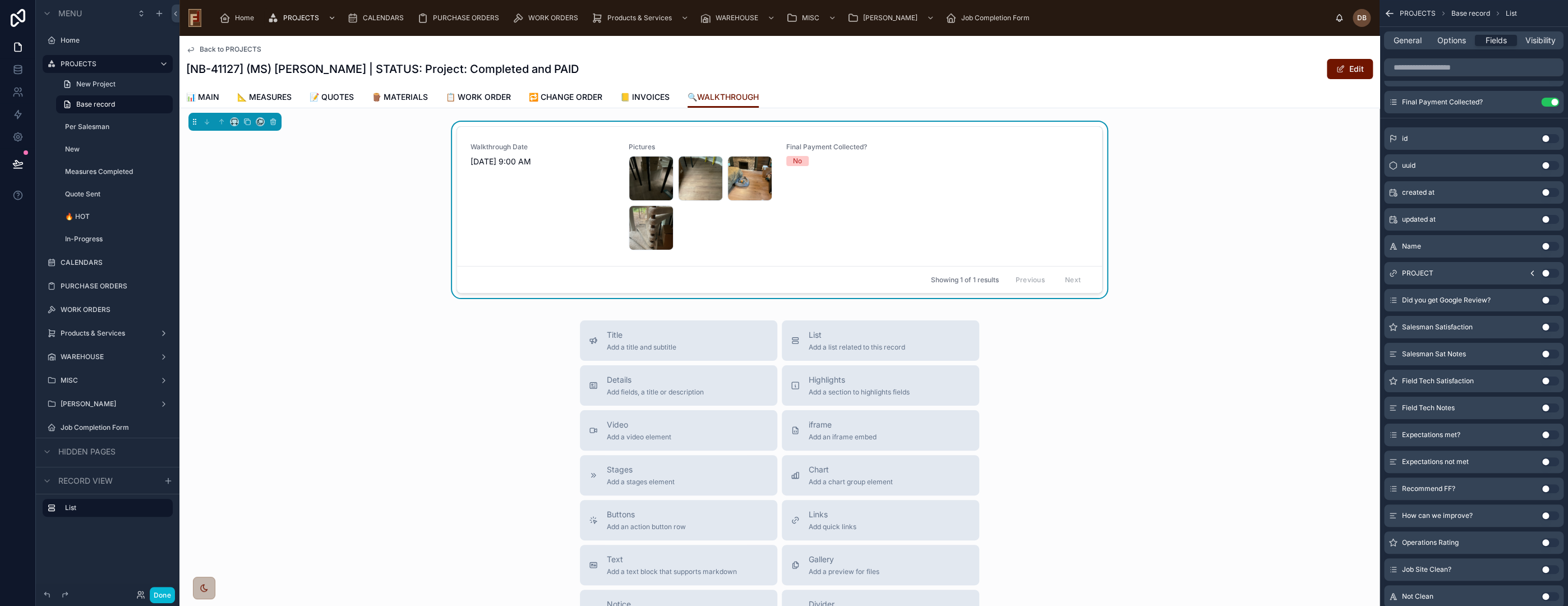
scroll to position [62, 0]
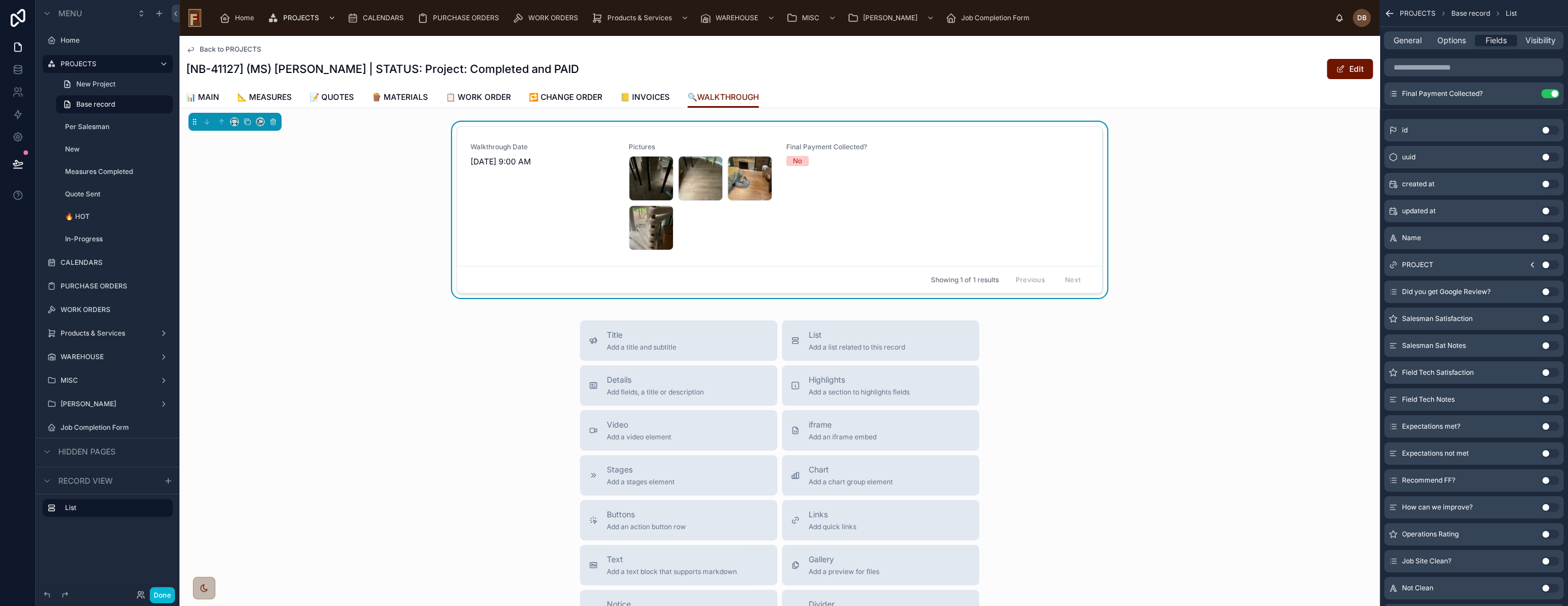
click at [1545, 291] on button "Use setting" at bounding box center [1550, 292] width 18 height 9
click at [1547, 317] on button "Use setting" at bounding box center [1550, 318] width 18 height 9
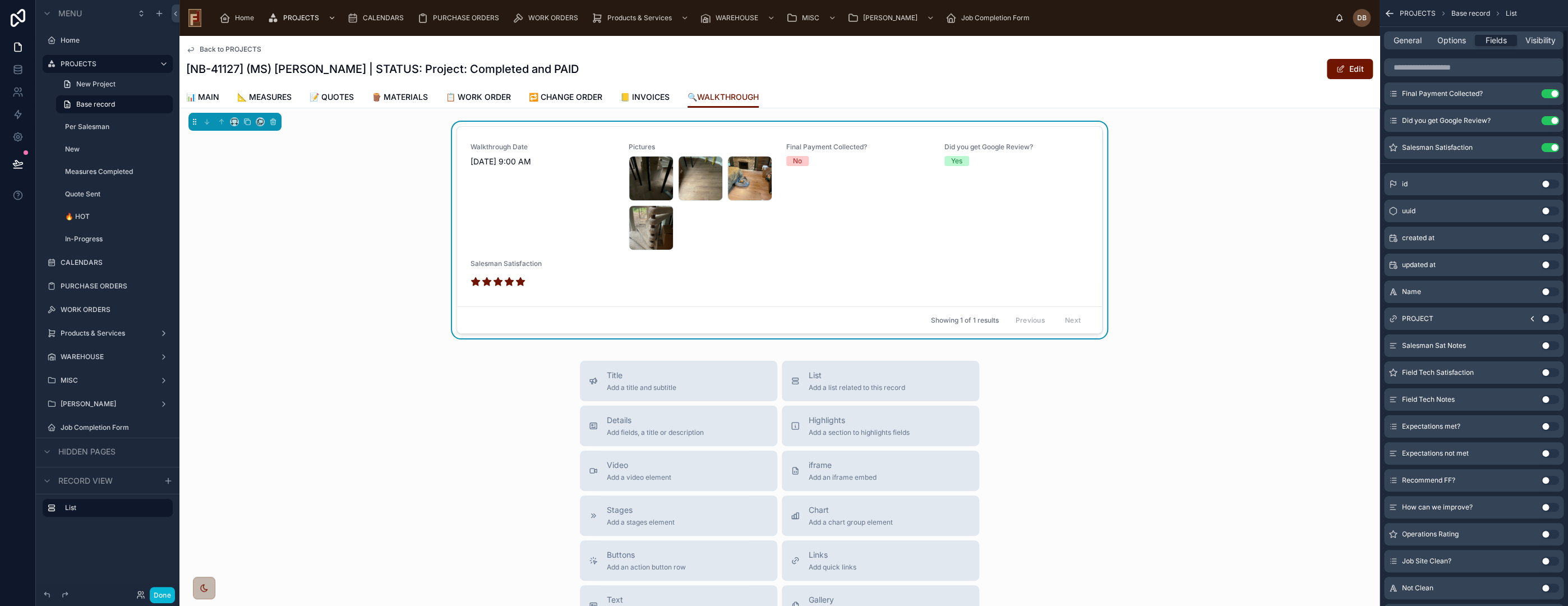
click at [1545, 345] on button "Use setting" at bounding box center [1550, 345] width 18 height 9
click at [1544, 371] on button "Use setting" at bounding box center [1550, 372] width 18 height 9
click at [1547, 398] on button "Use setting" at bounding box center [1550, 399] width 18 height 9
click at [1544, 425] on button "Use setting" at bounding box center [1550, 425] width 18 height 9
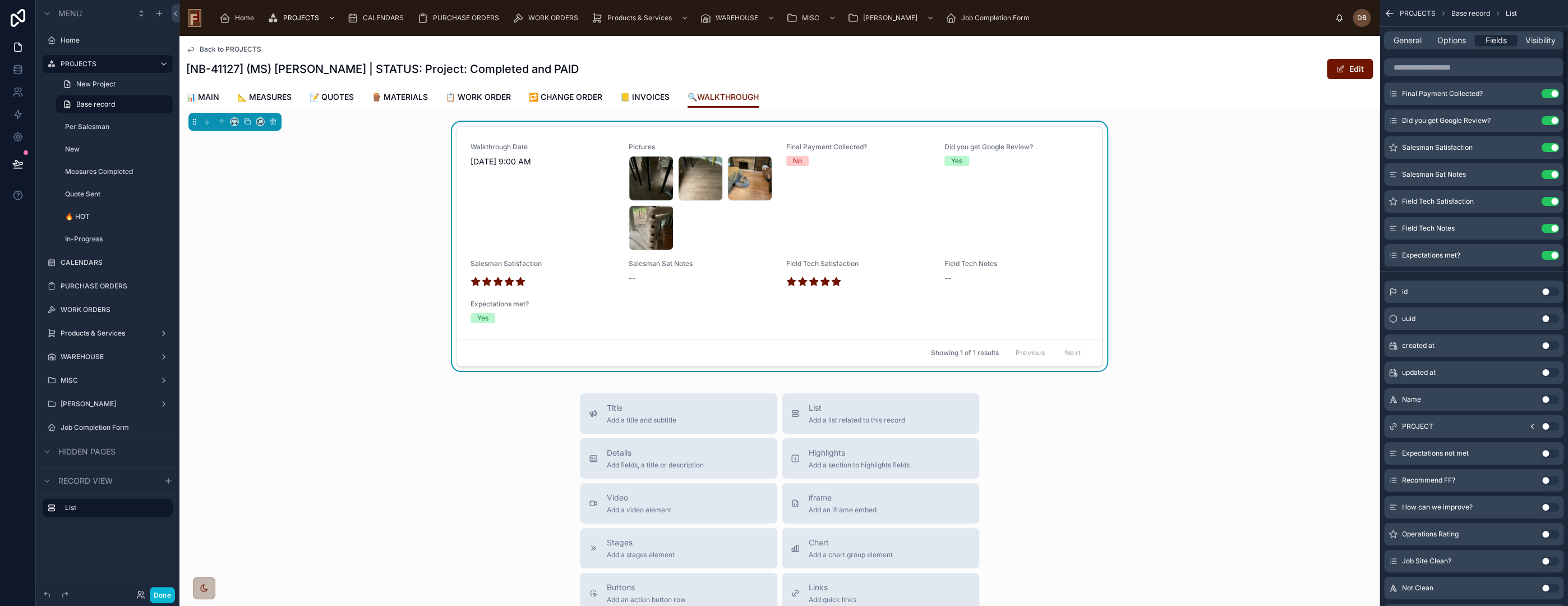
click at [1545, 452] on button "Use setting" at bounding box center [1550, 452] width 18 height 9
click at [1543, 479] on button "Use setting" at bounding box center [1550, 480] width 18 height 9
click at [1544, 505] on button "Use setting" at bounding box center [1550, 507] width 18 height 9
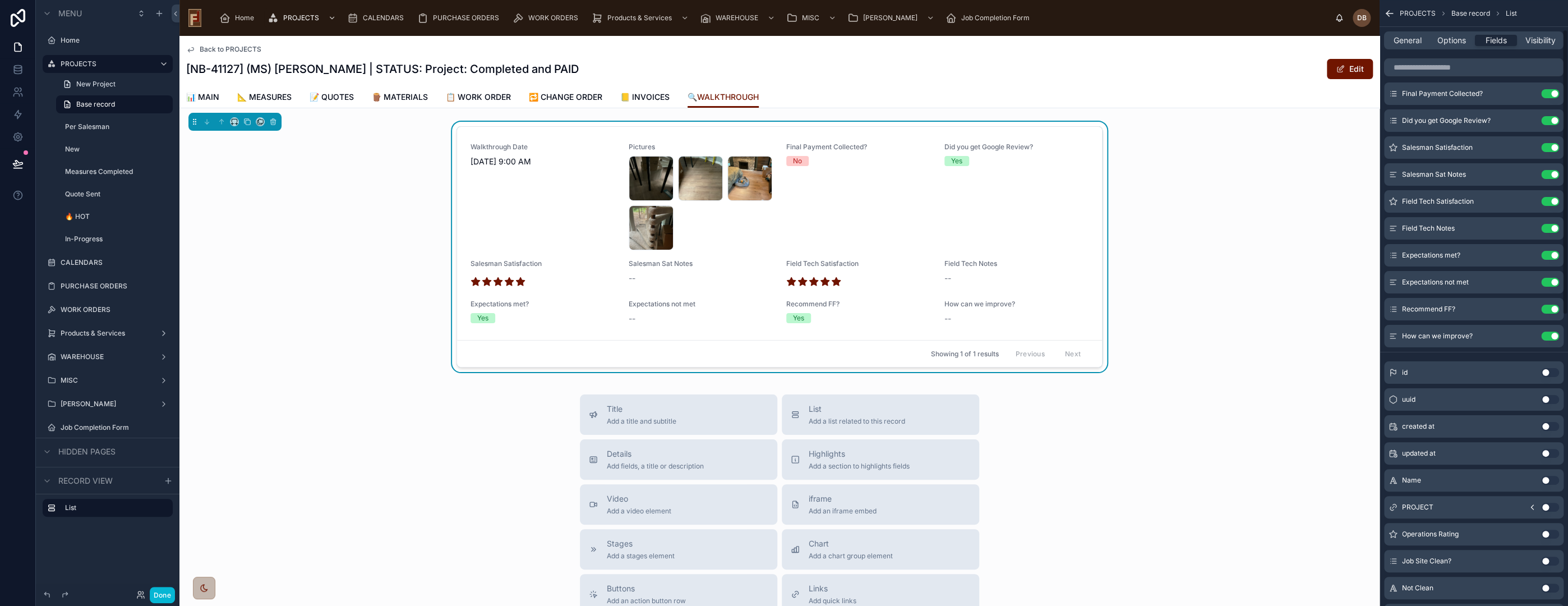
click at [1547, 533] on button "Use setting" at bounding box center [1550, 534] width 18 height 9
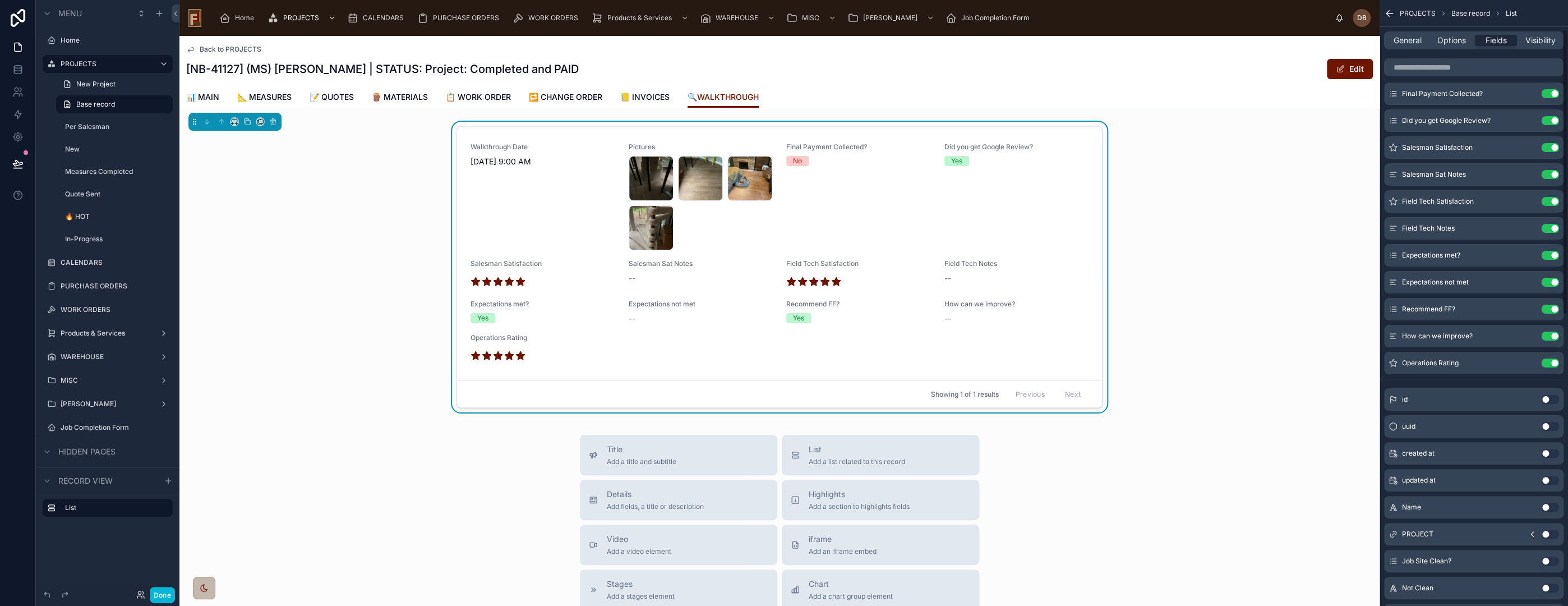
click at [1548, 559] on button "Use setting" at bounding box center [1550, 560] width 18 height 9
click at [1547, 584] on button "Use setting" at bounding box center [1550, 587] width 18 height 9
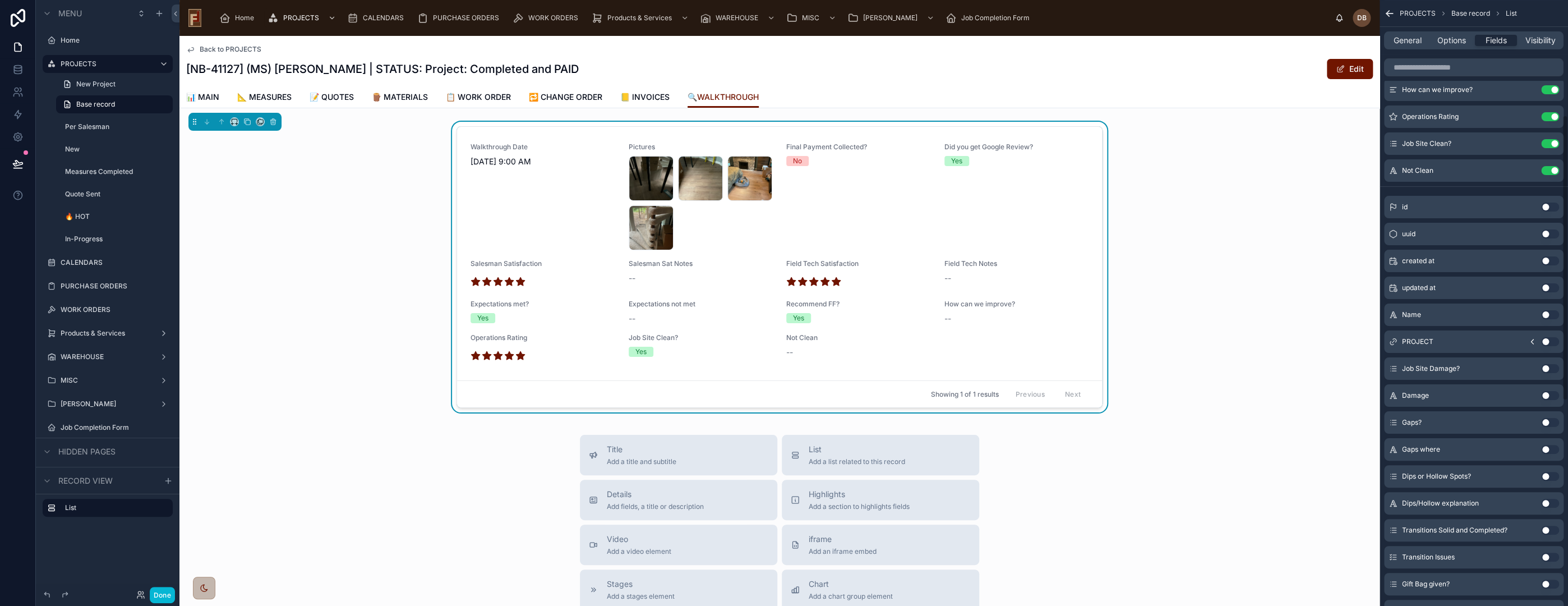
scroll to position [311, 0]
click at [1545, 366] on button "Use setting" at bounding box center [1550, 365] width 18 height 9
click at [1546, 392] on button "Use setting" at bounding box center [1550, 392] width 18 height 9
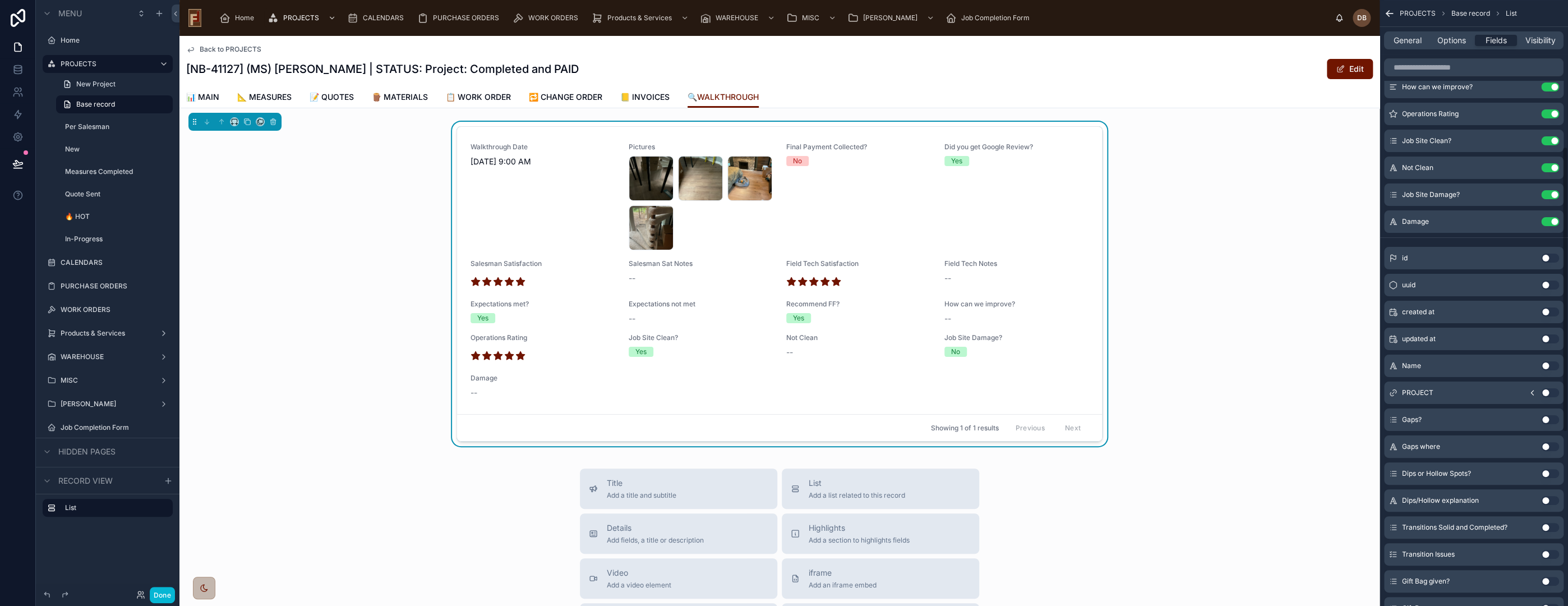
click at [1546, 416] on button "Use setting" at bounding box center [1550, 419] width 18 height 9
click at [1544, 444] on button "Use setting" at bounding box center [1550, 446] width 18 height 9
click at [1544, 472] on button "Use setting" at bounding box center [1550, 473] width 18 height 9
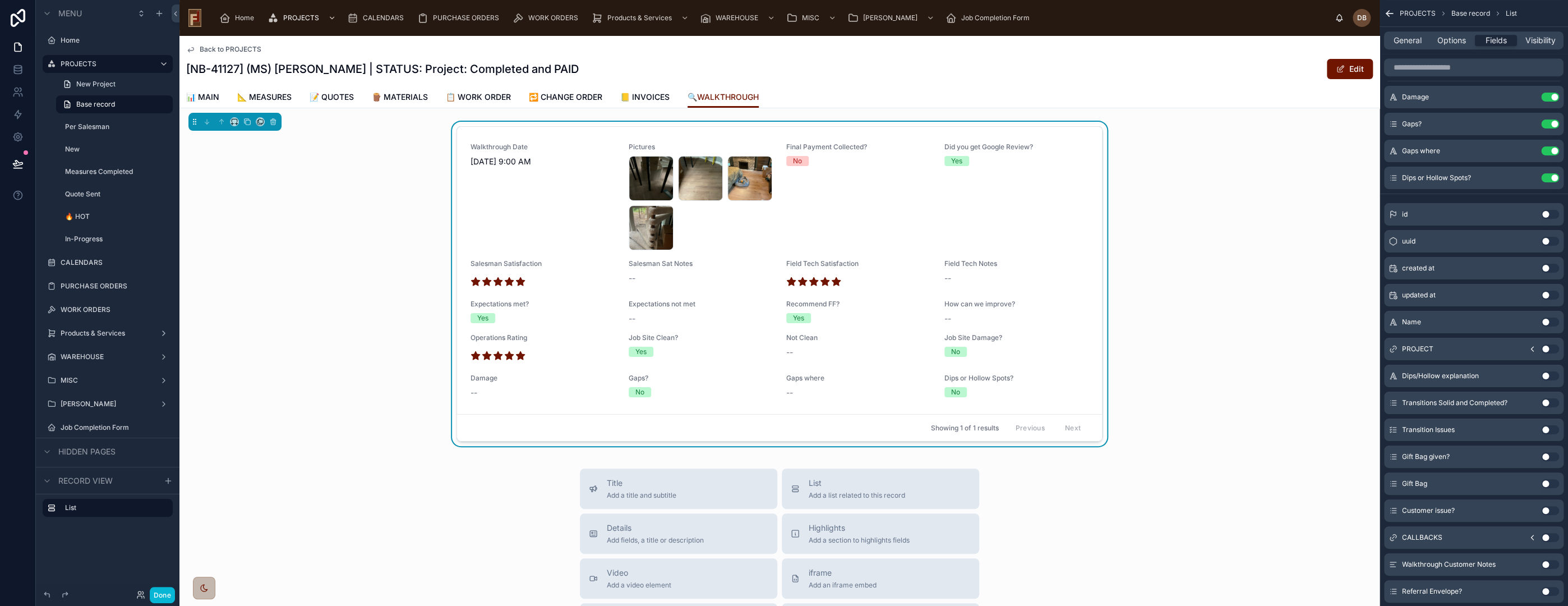
click at [1547, 374] on button "Use setting" at bounding box center [1550, 375] width 18 height 9
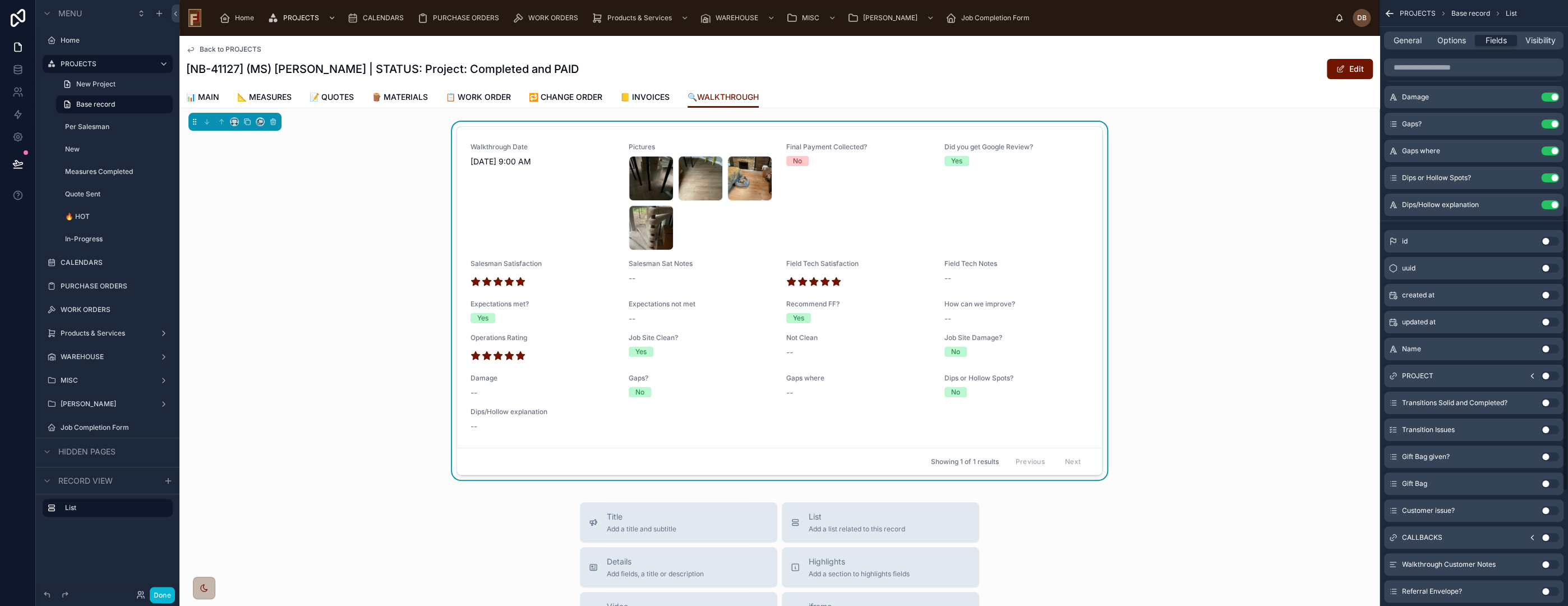
click at [1548, 402] on button "Use setting" at bounding box center [1550, 402] width 18 height 9
click at [1544, 427] on button "Use setting" at bounding box center [1550, 429] width 18 height 9
click at [1547, 452] on button "Use setting" at bounding box center [1550, 456] width 18 height 9
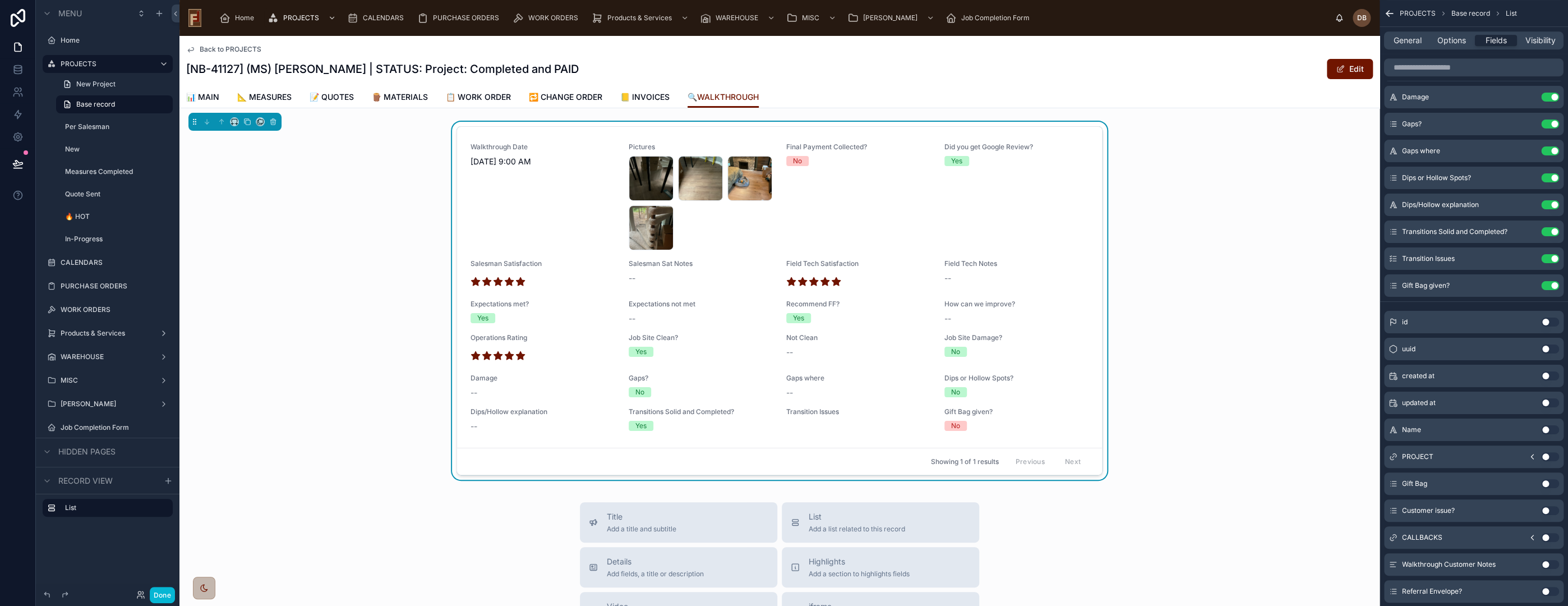
click at [1547, 483] on button "Use setting" at bounding box center [1550, 483] width 18 height 9
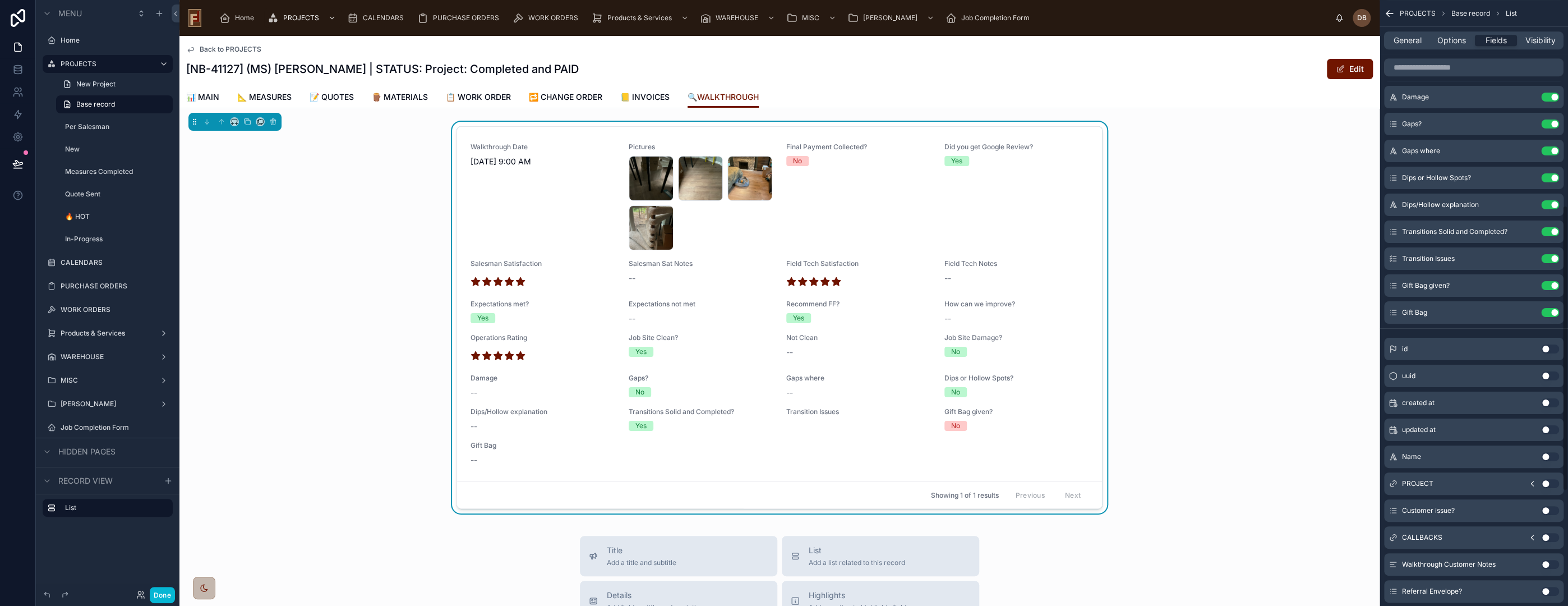
click at [1547, 507] on button "Use setting" at bounding box center [1550, 510] width 18 height 9
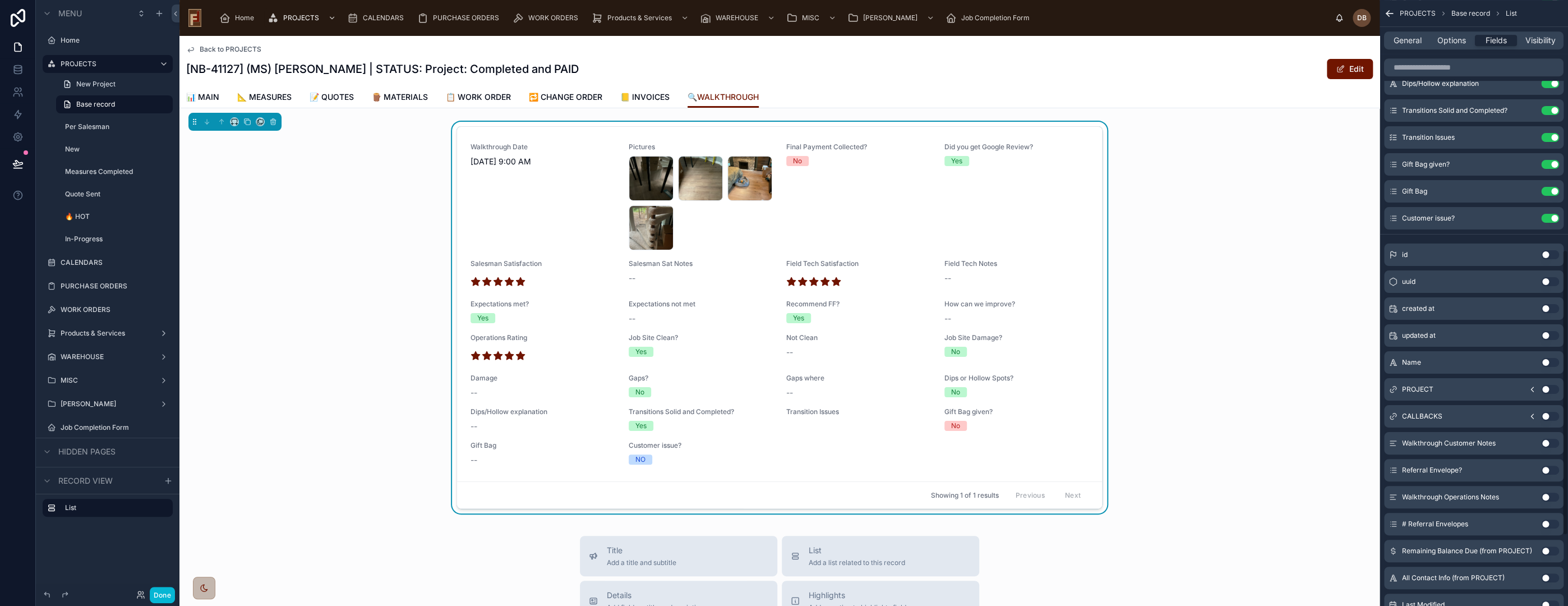
scroll to position [560, 0]
click at [1545, 411] on button "Use setting" at bounding box center [1550, 412] width 18 height 9
click at [1546, 438] on button "Use setting" at bounding box center [1550, 438] width 18 height 9
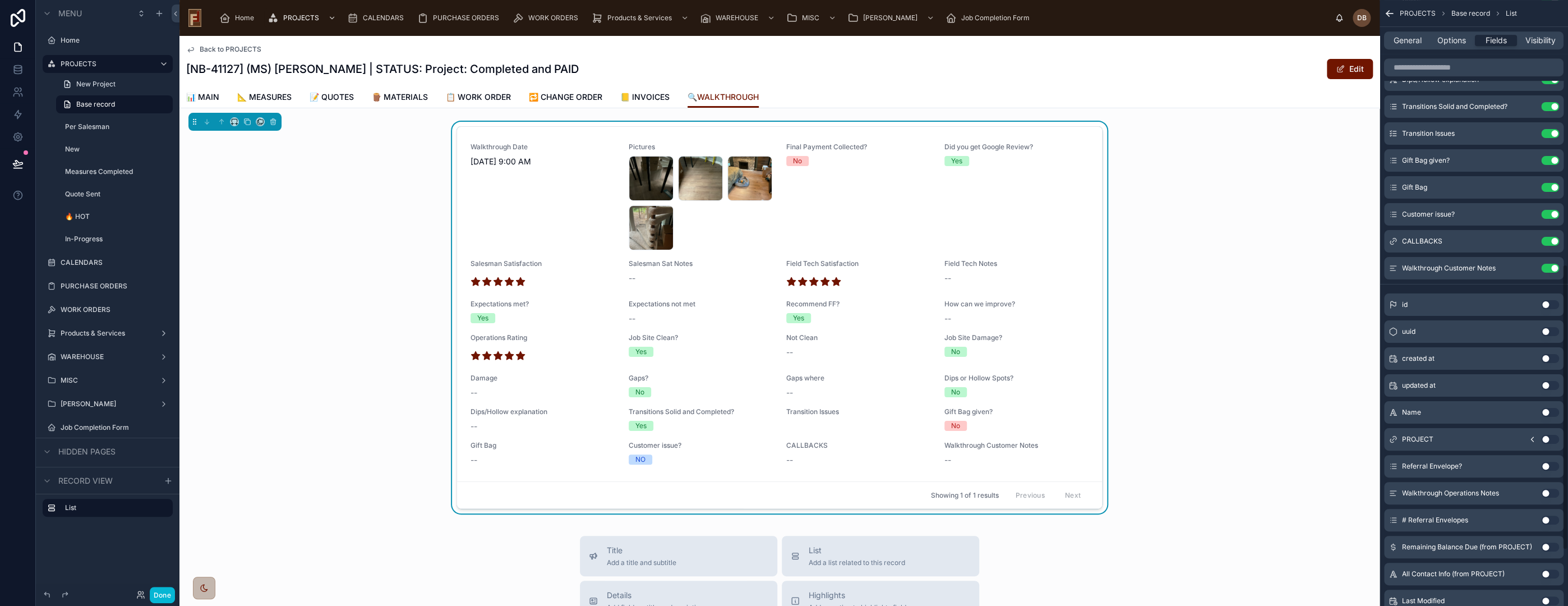
click at [1546, 465] on button "Use setting" at bounding box center [1550, 465] width 18 height 9
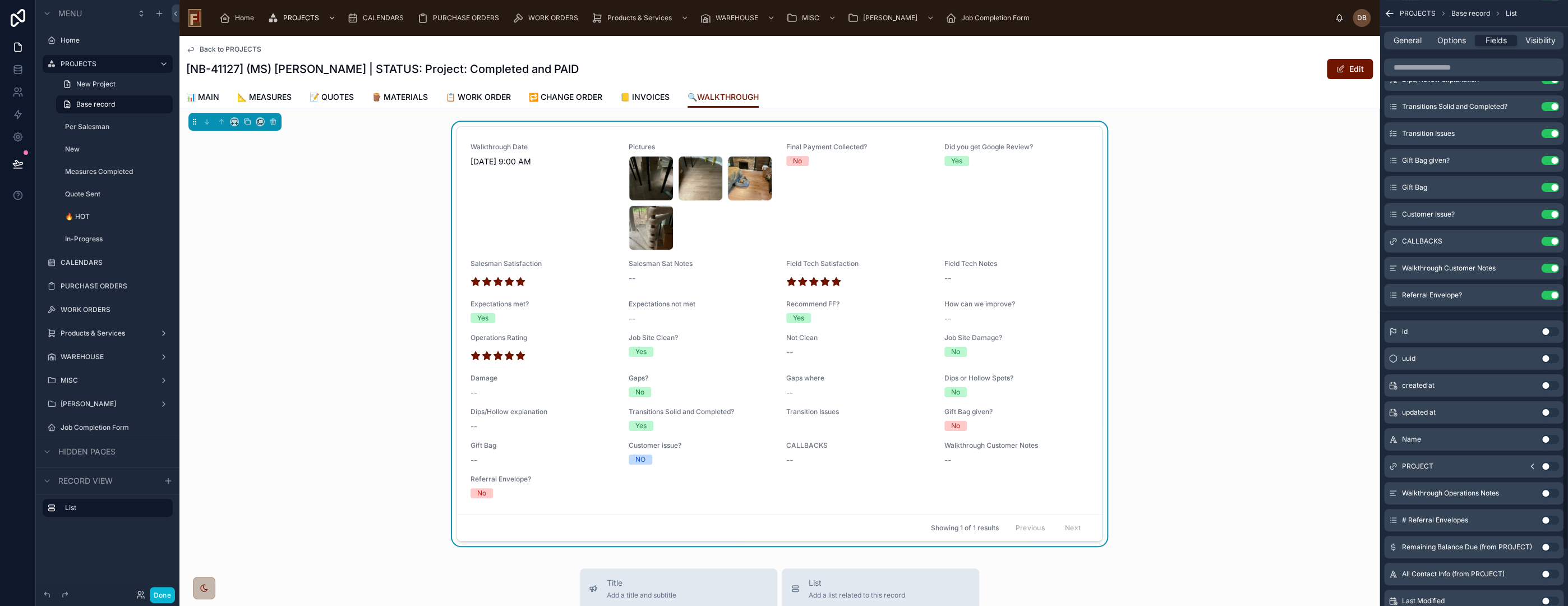
click at [1549, 491] on button "Use setting" at bounding box center [1550, 493] width 18 height 9
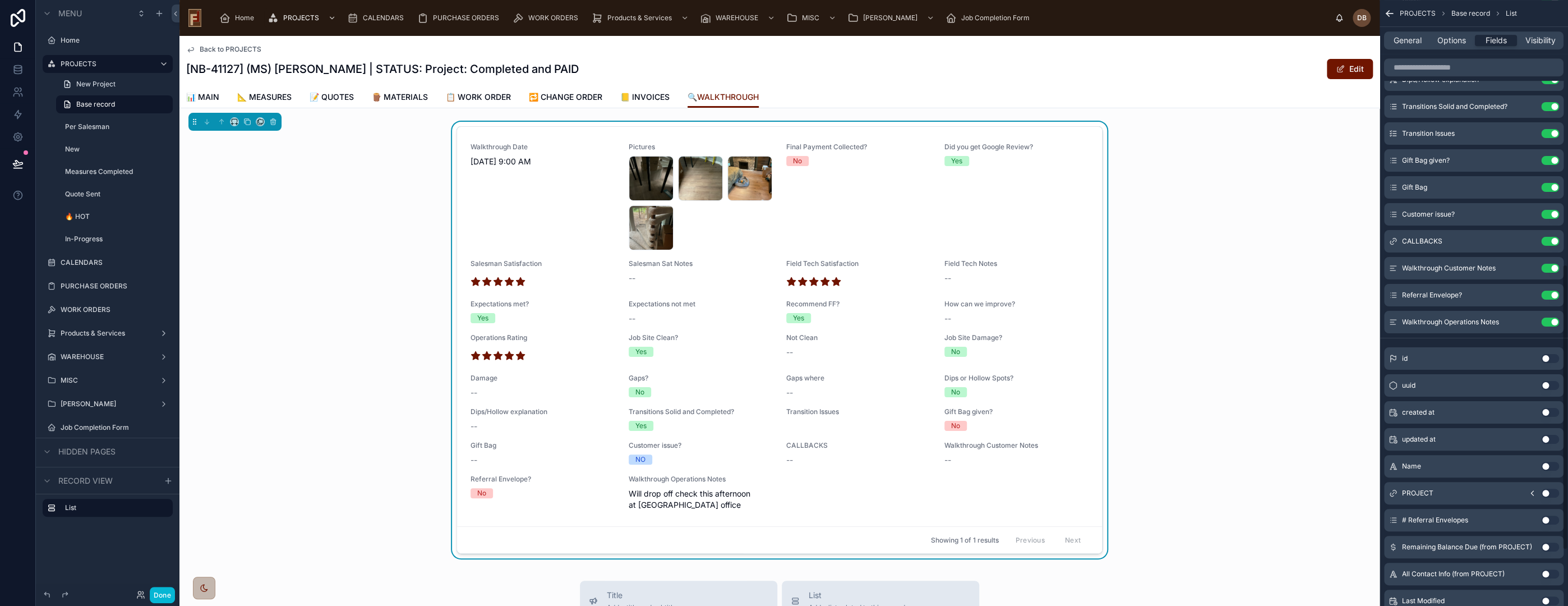
click at [1544, 520] on button "Use setting" at bounding box center [1550, 520] width 18 height 9
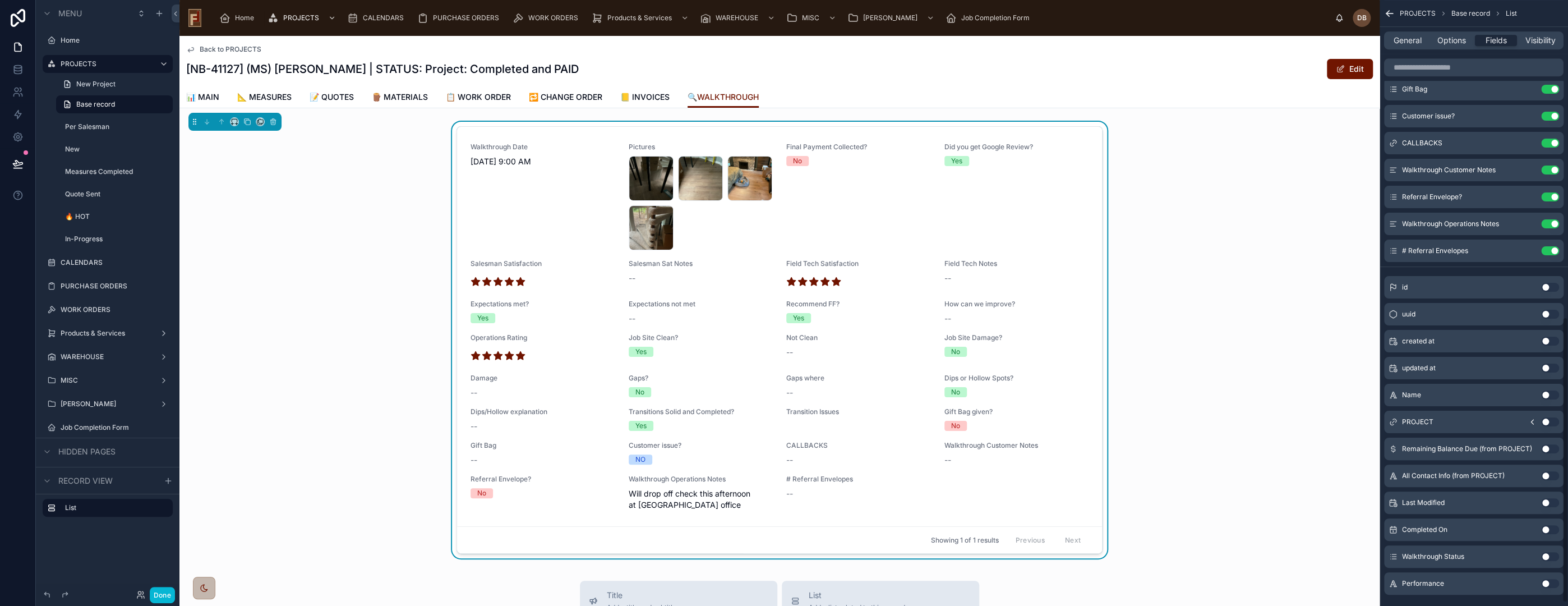
scroll to position [678, 0]
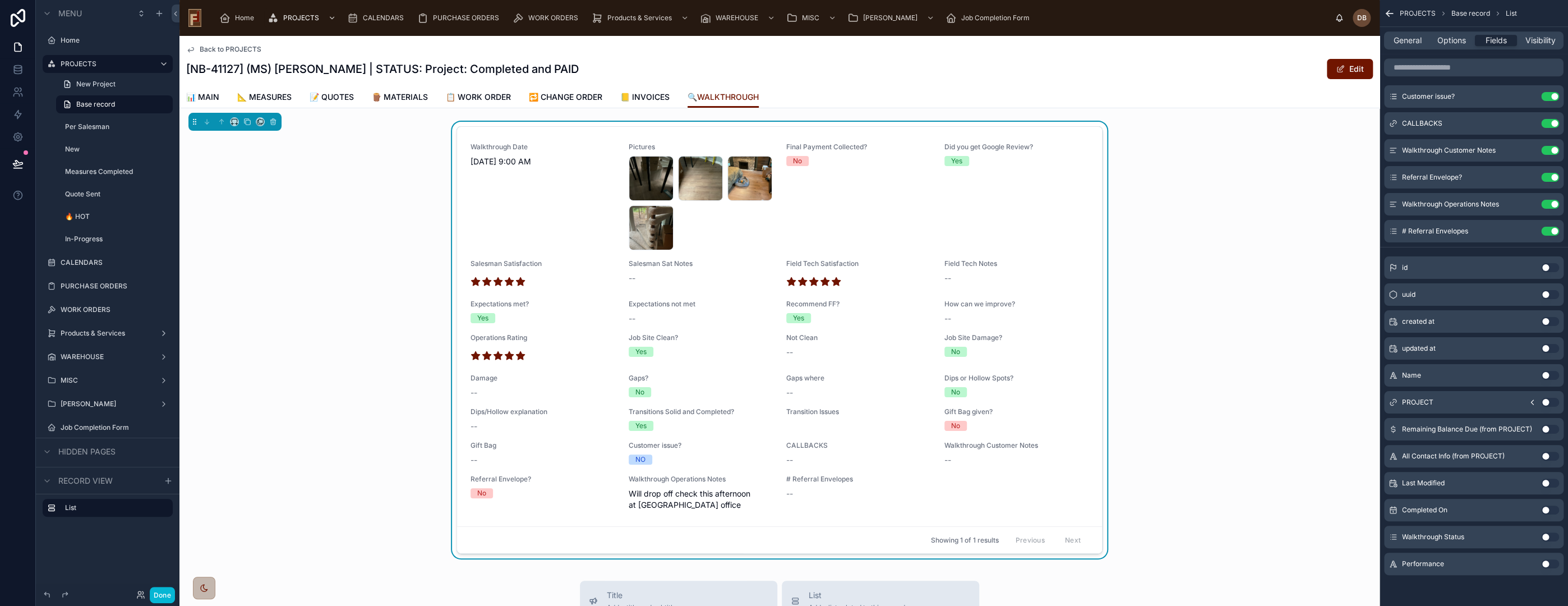
click at [1545, 563] on button "Use setting" at bounding box center [1550, 563] width 18 height 9
click at [927, 194] on div "Walkthrough Date [DATE] 9:00 AM Pictures image .jpg image .jpg image .jpg image…" at bounding box center [779, 326] width 618 height 368
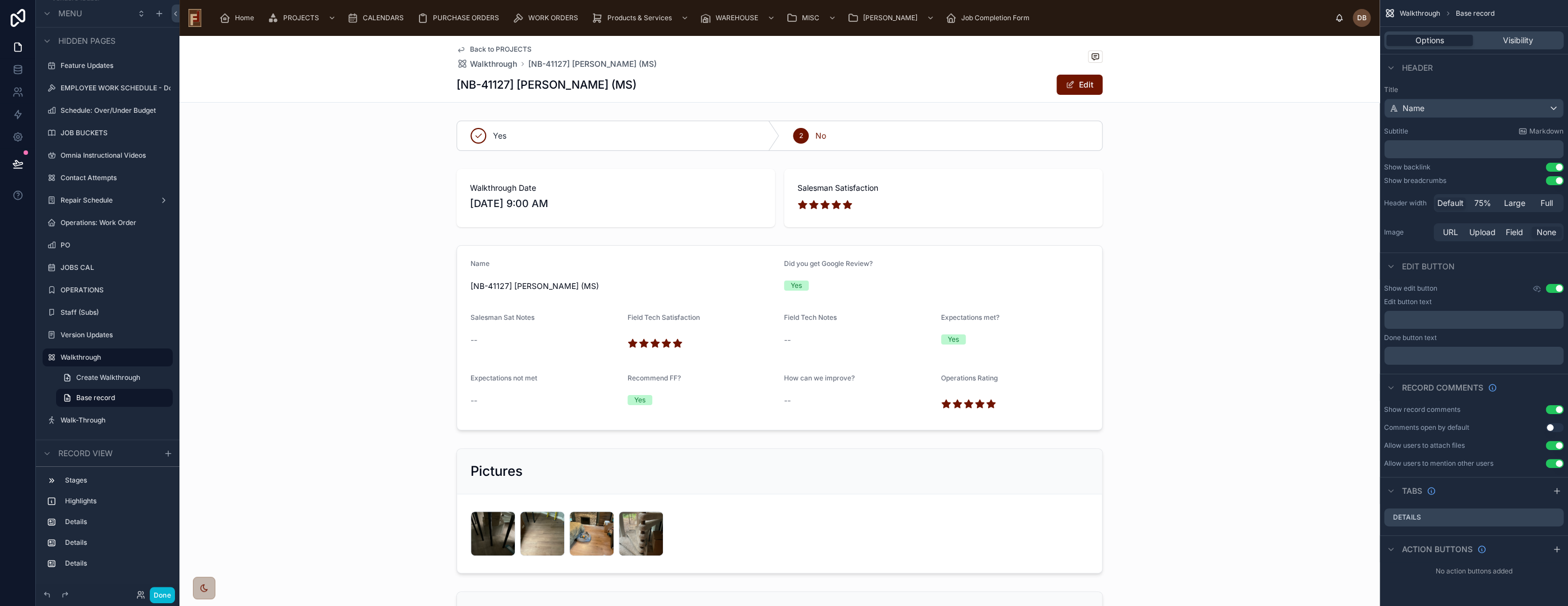
click at [502, 50] on span "Back to PROJECTS" at bounding box center [501, 49] width 61 height 9
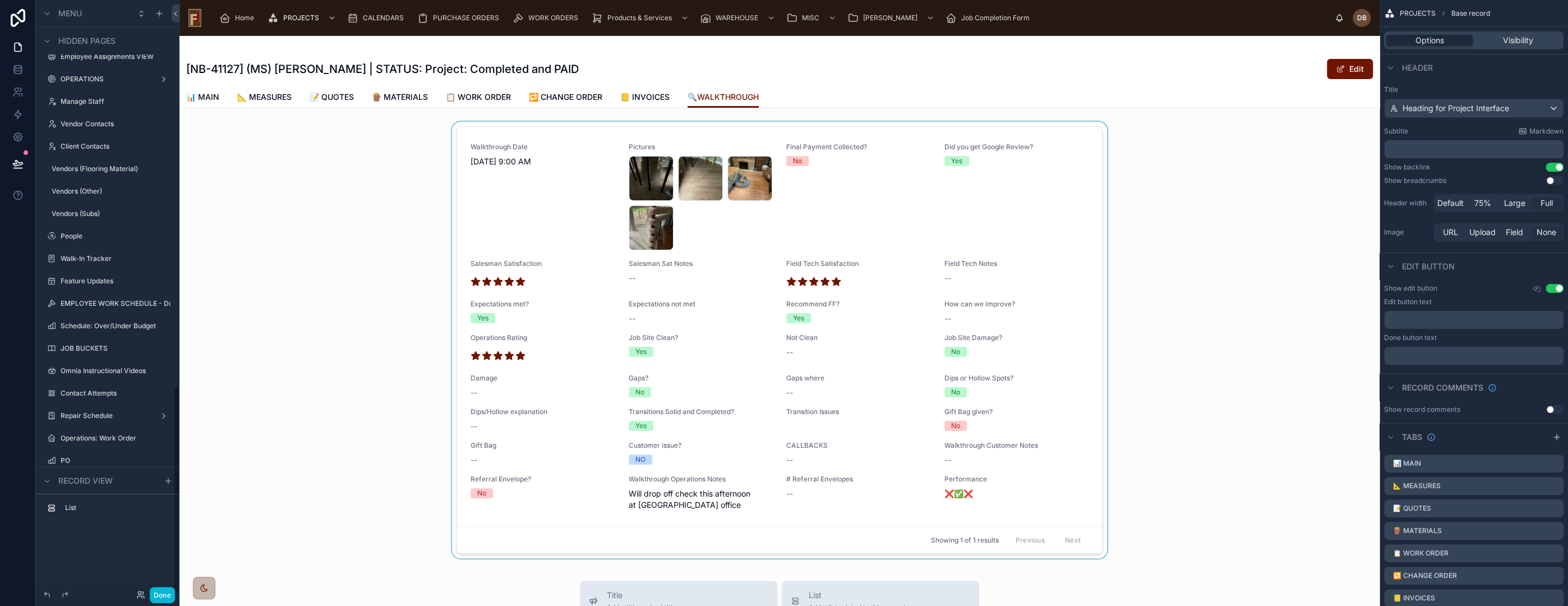
scroll to position [1102, 0]
click at [1553, 166] on button "Use setting" at bounding box center [1554, 167] width 18 height 9
click at [653, 95] on span "📒 INVOICES" at bounding box center [645, 96] width 50 height 11
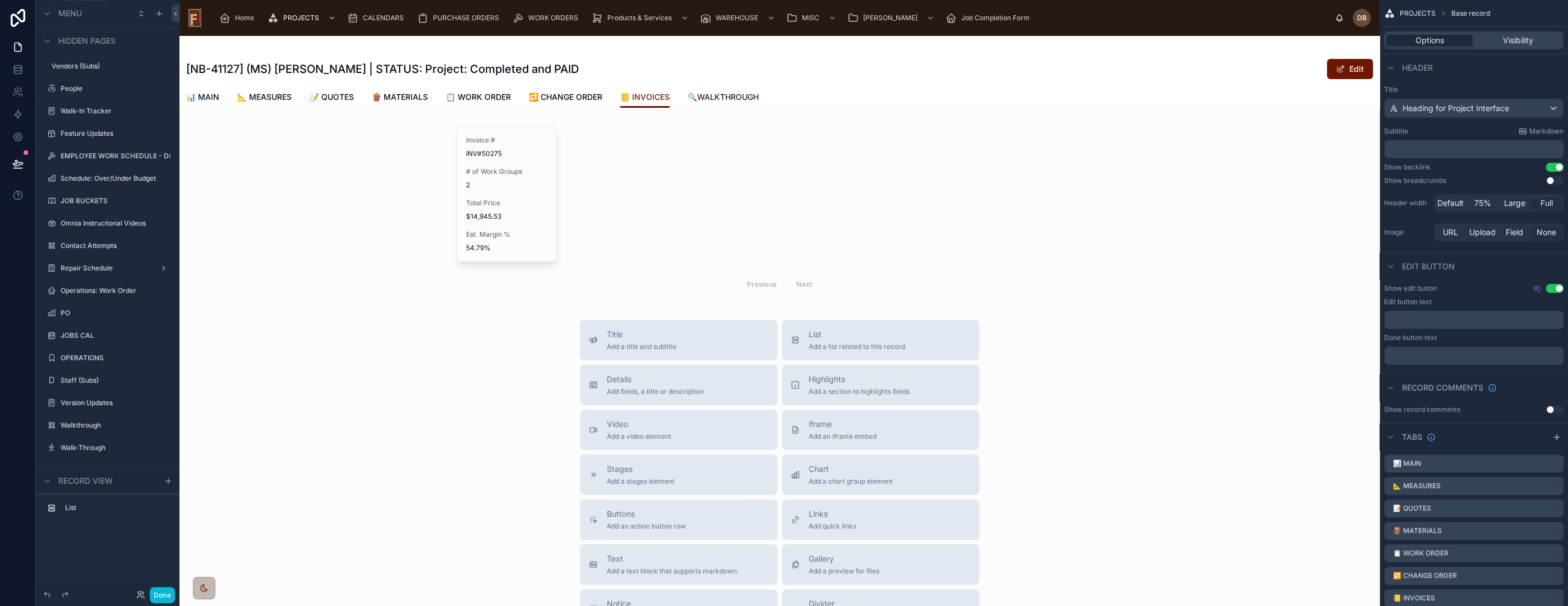
click at [741, 92] on span "🔍WALKTHROUGH" at bounding box center [723, 96] width 71 height 11
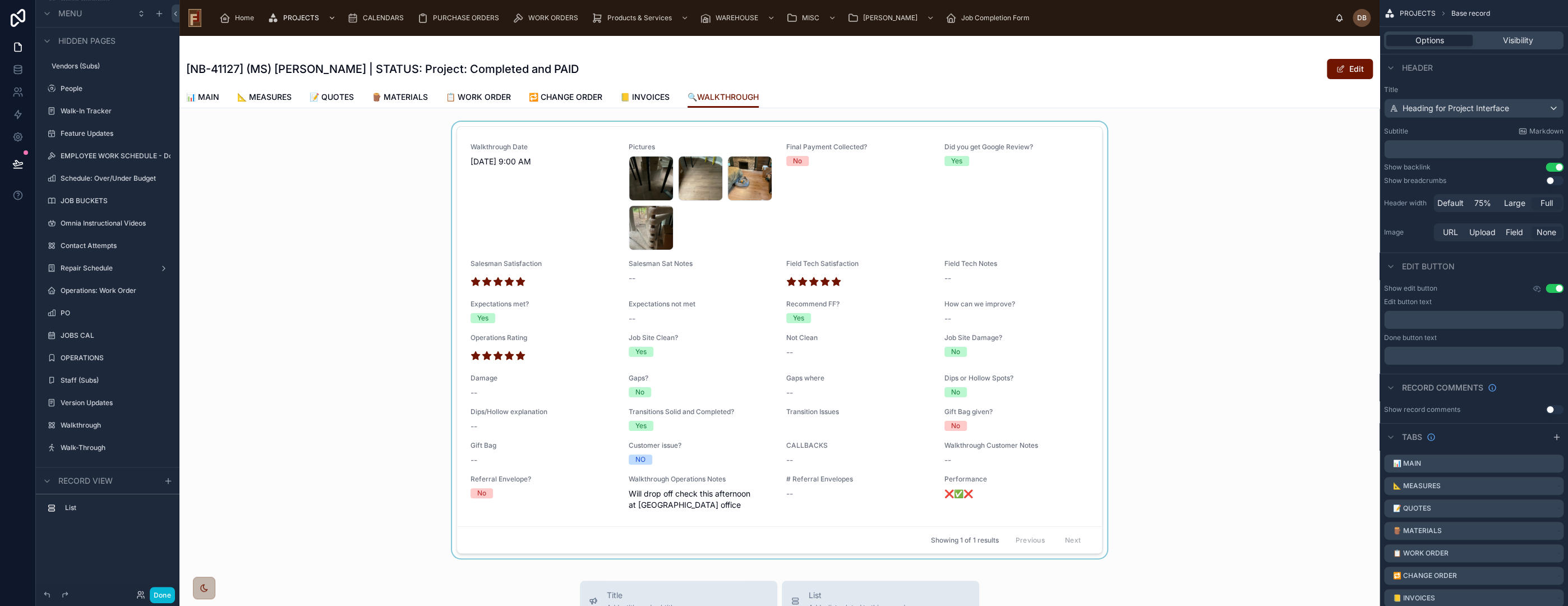
click at [1165, 307] on div at bounding box center [780, 342] width 1200 height 440
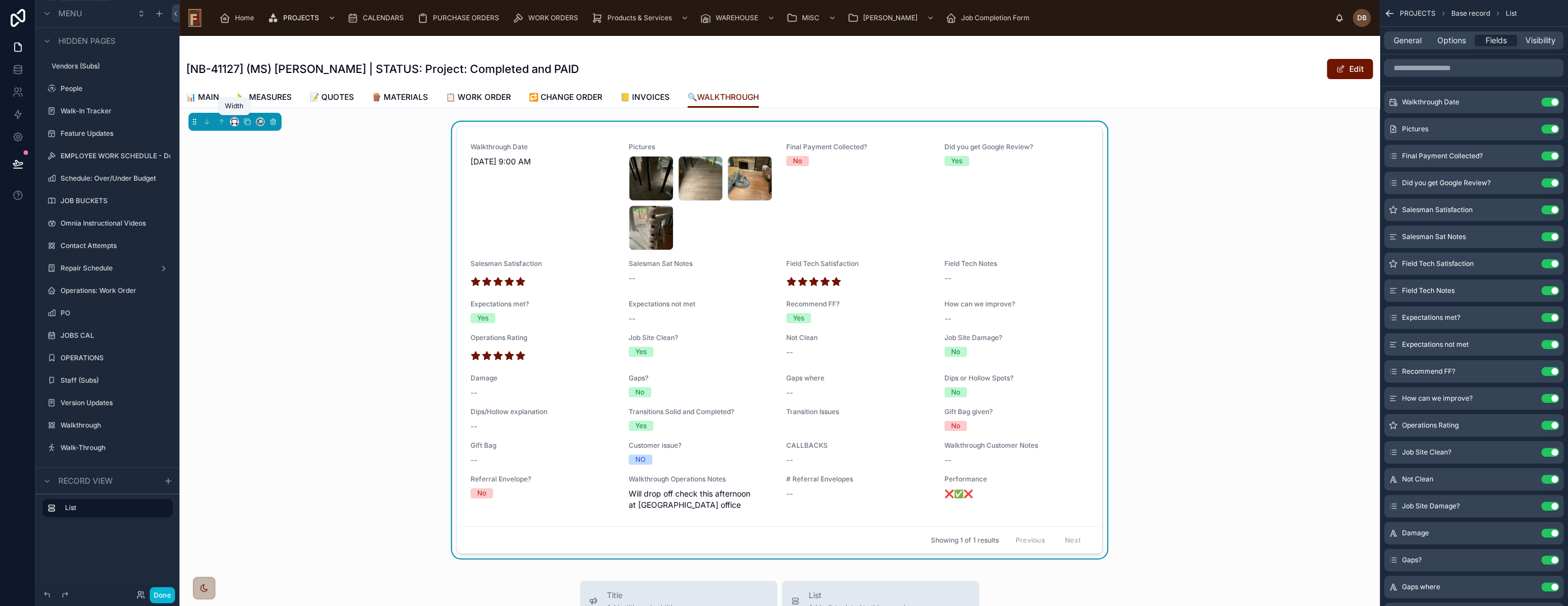
click at [233, 125] on icon at bounding box center [234, 122] width 8 height 8
click at [268, 262] on div "Large" at bounding box center [256, 262] width 35 height 14
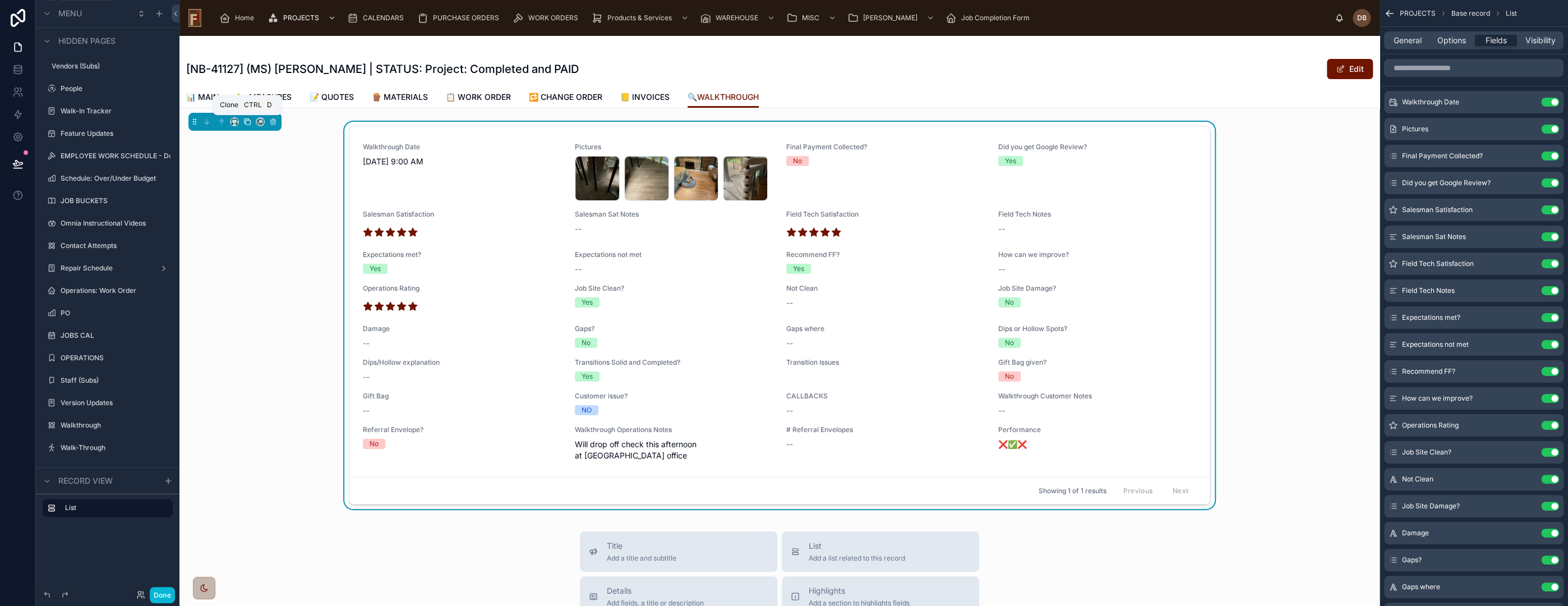
click at [247, 121] on icon at bounding box center [247, 122] width 8 height 8
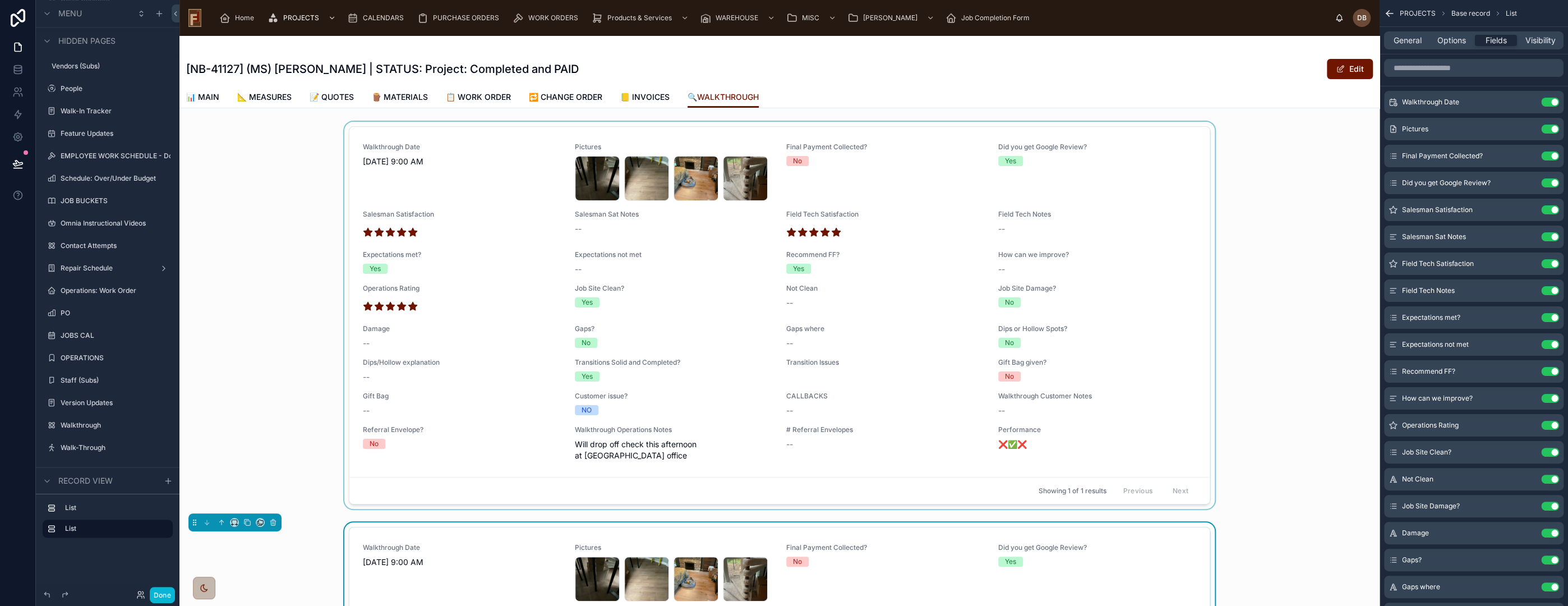
click at [959, 138] on div at bounding box center [780, 317] width 1200 height 392
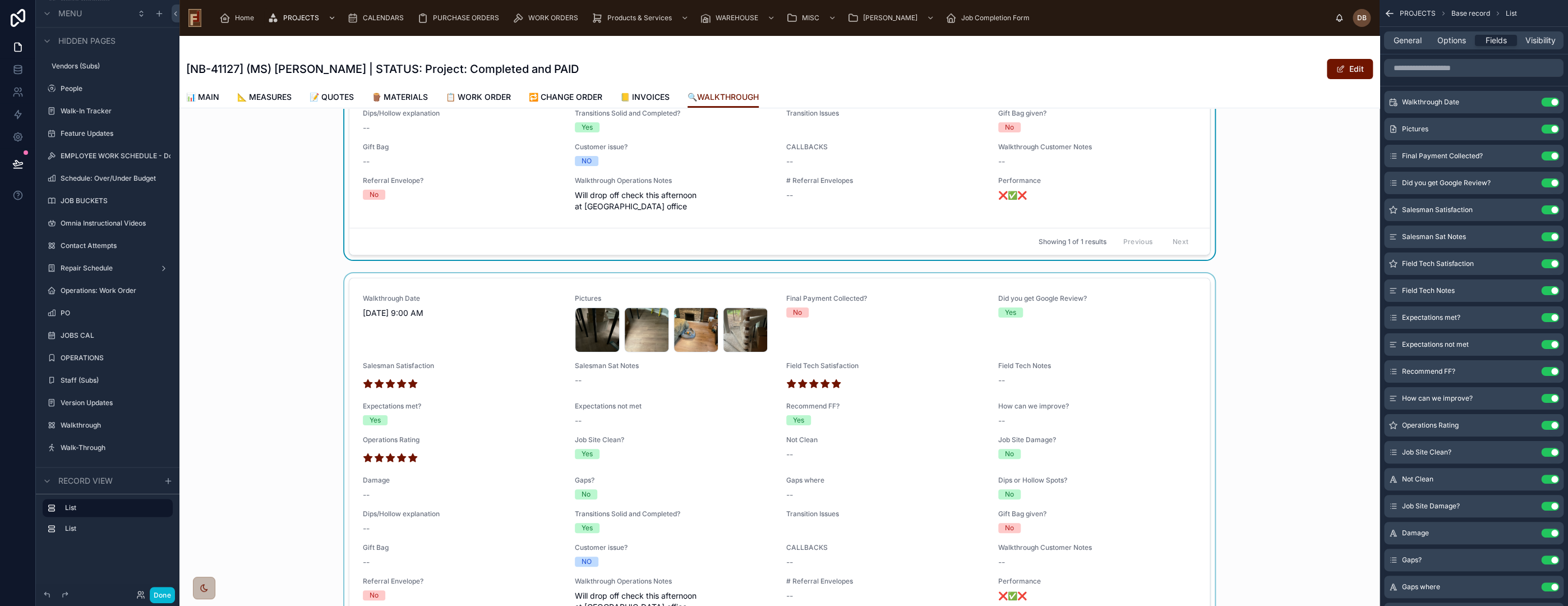
click at [910, 279] on div at bounding box center [780, 468] width 1200 height 392
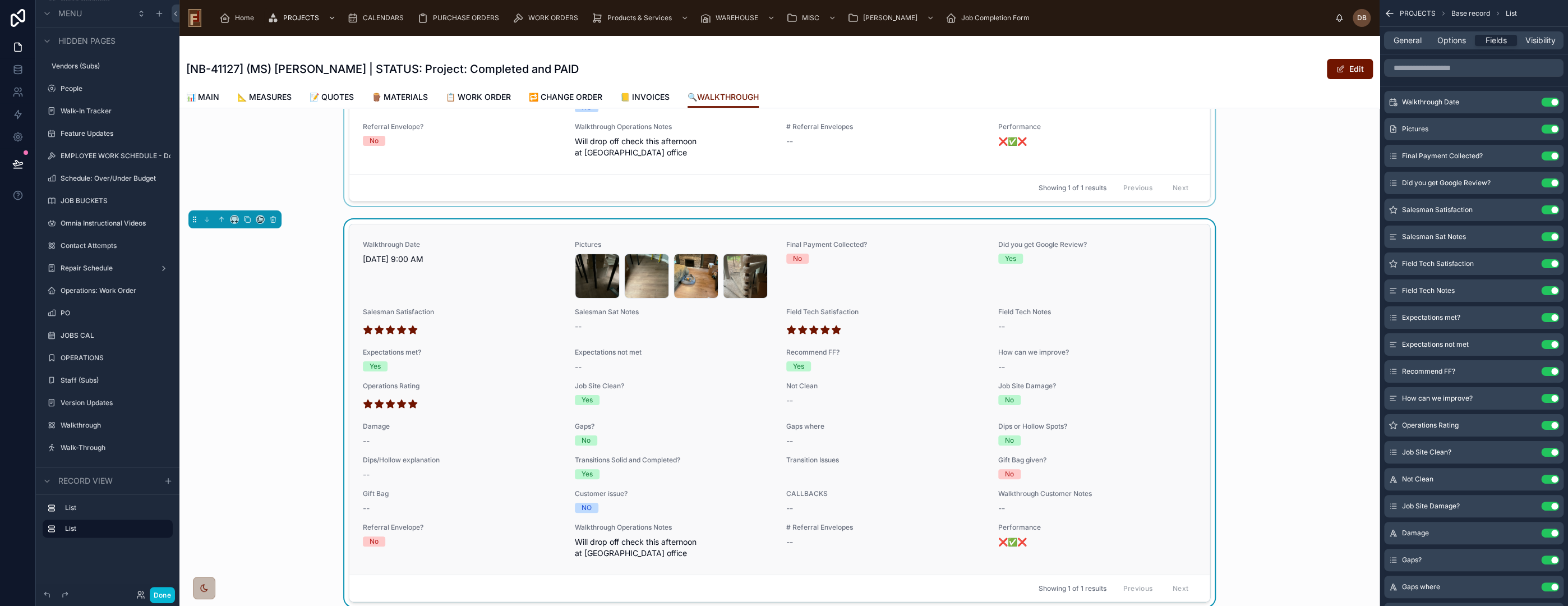
scroll to position [311, 0]
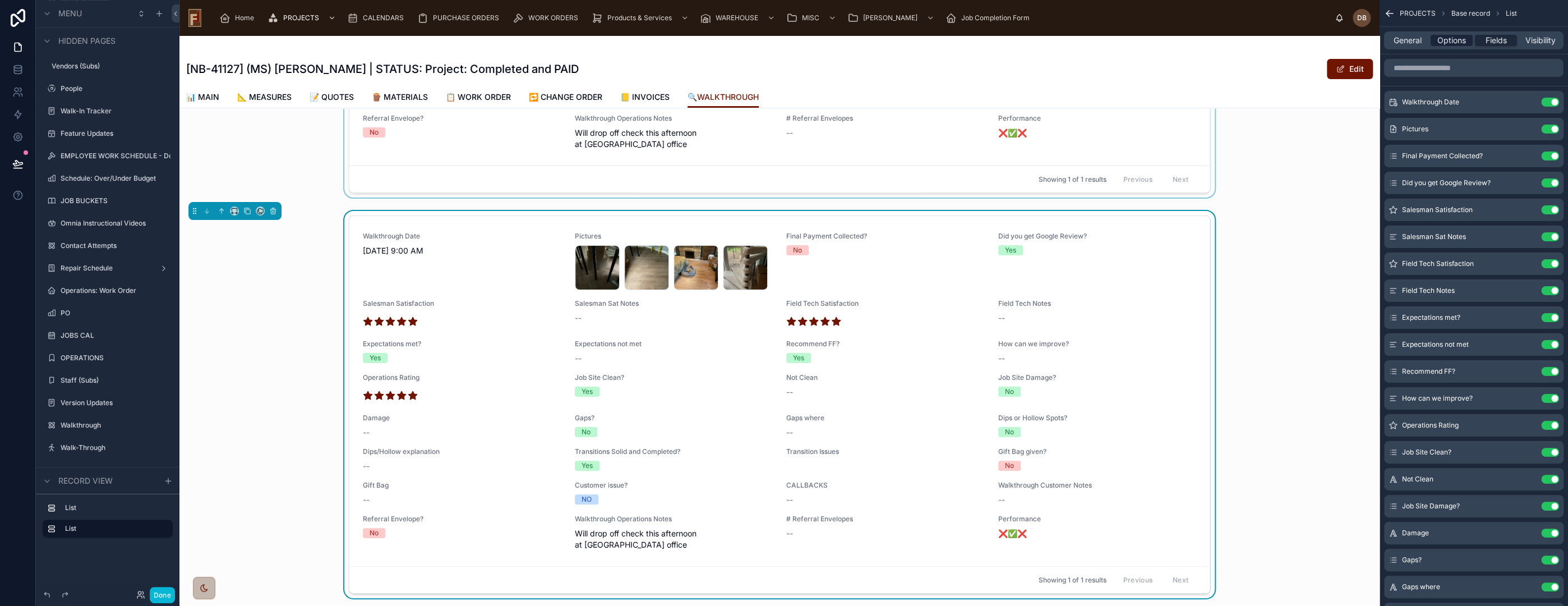
click at [1447, 43] on span "Options" at bounding box center [1451, 40] width 29 height 11
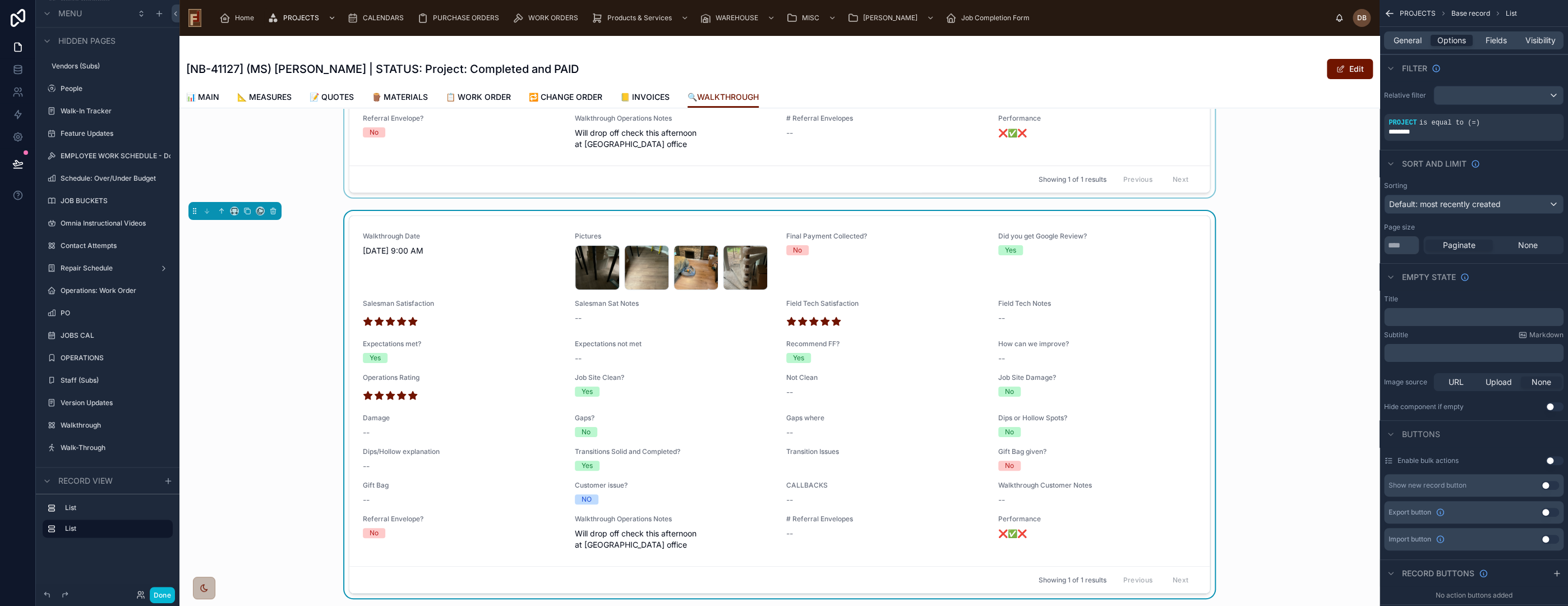
click at [1458, 318] on p "﻿" at bounding box center [1475, 316] width 173 height 9
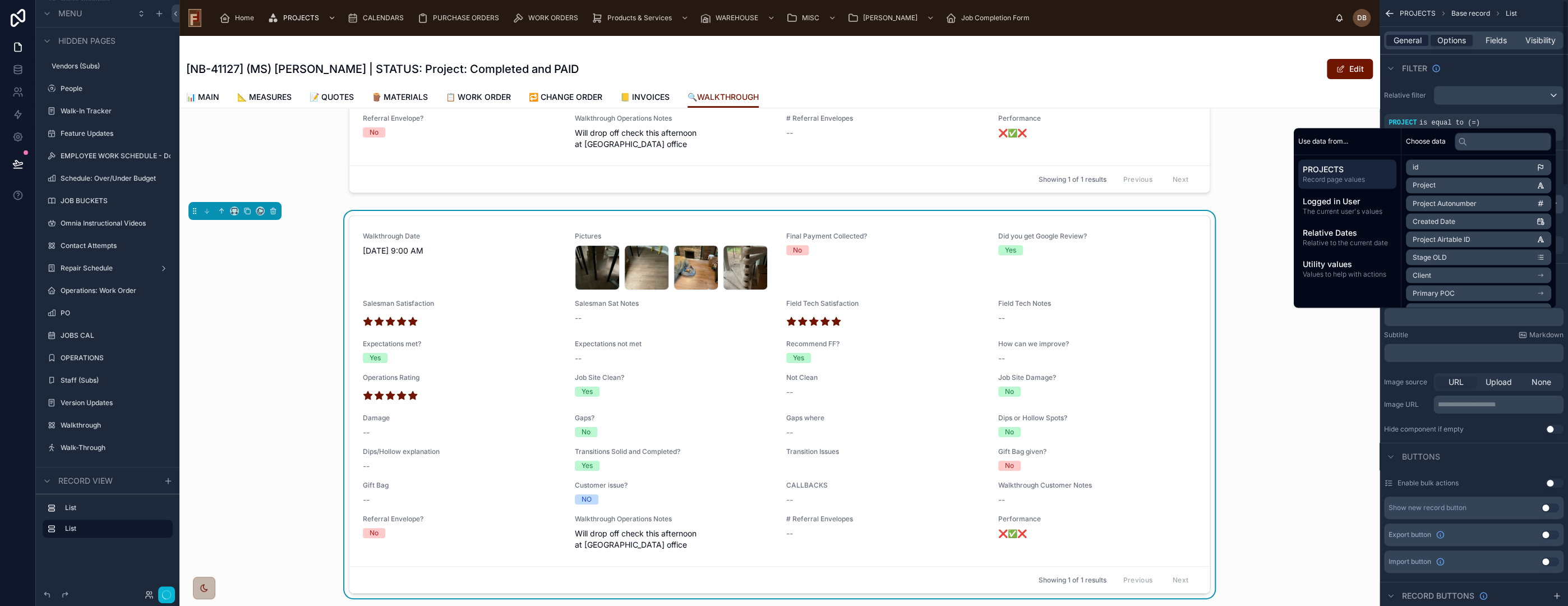
click at [1406, 42] on span "General" at bounding box center [1407, 40] width 28 height 11
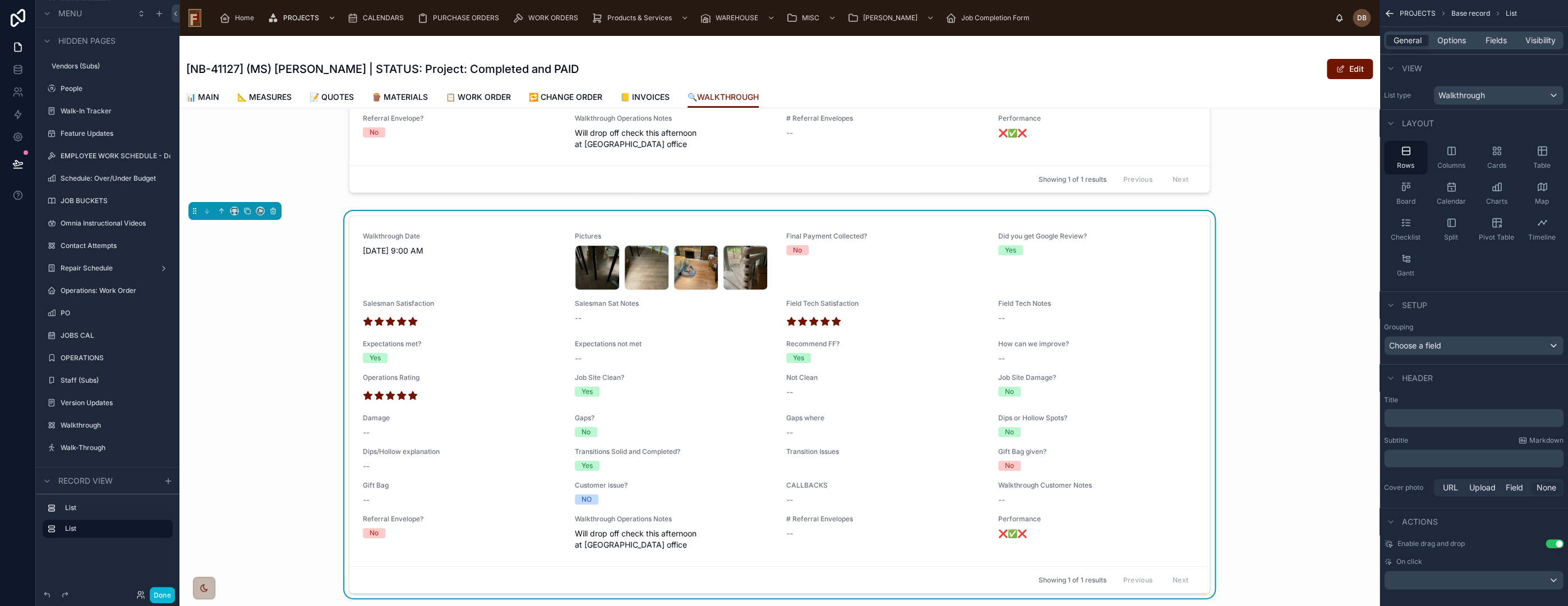
click at [1438, 417] on p "﻿" at bounding box center [1475, 418] width 173 height 11
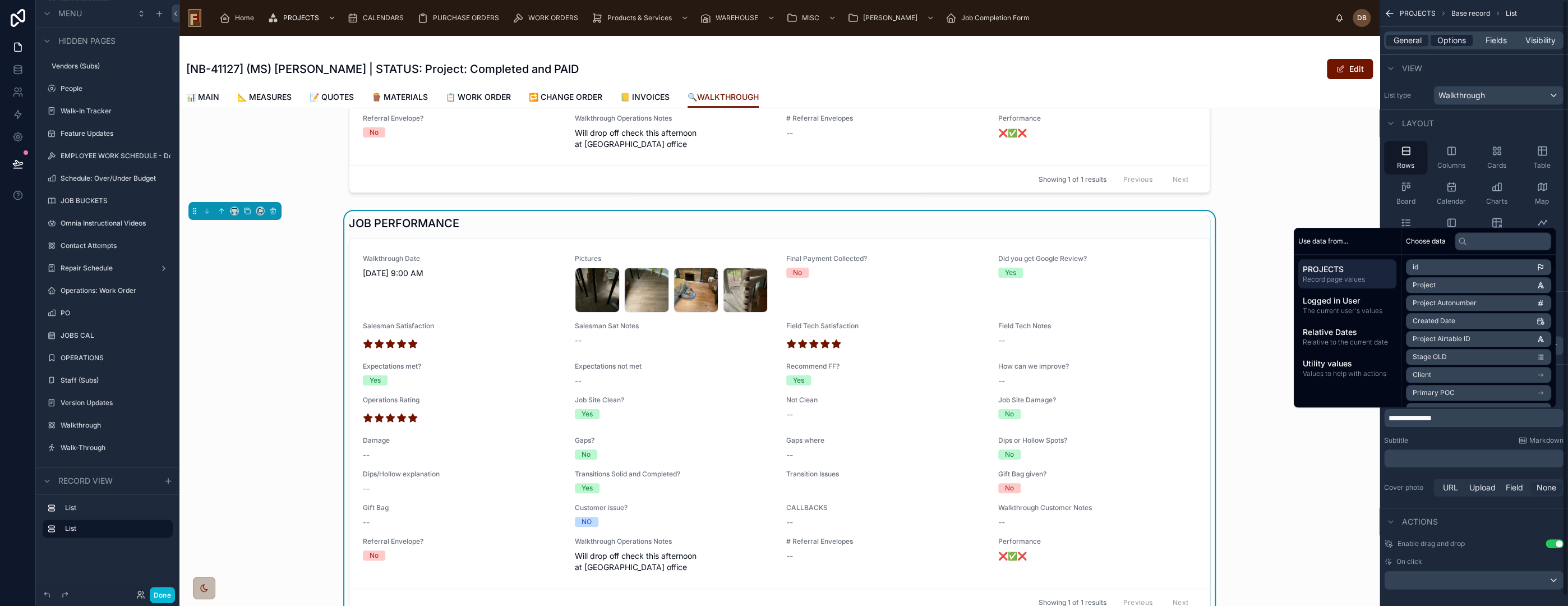
click at [1451, 38] on span "Options" at bounding box center [1451, 40] width 29 height 11
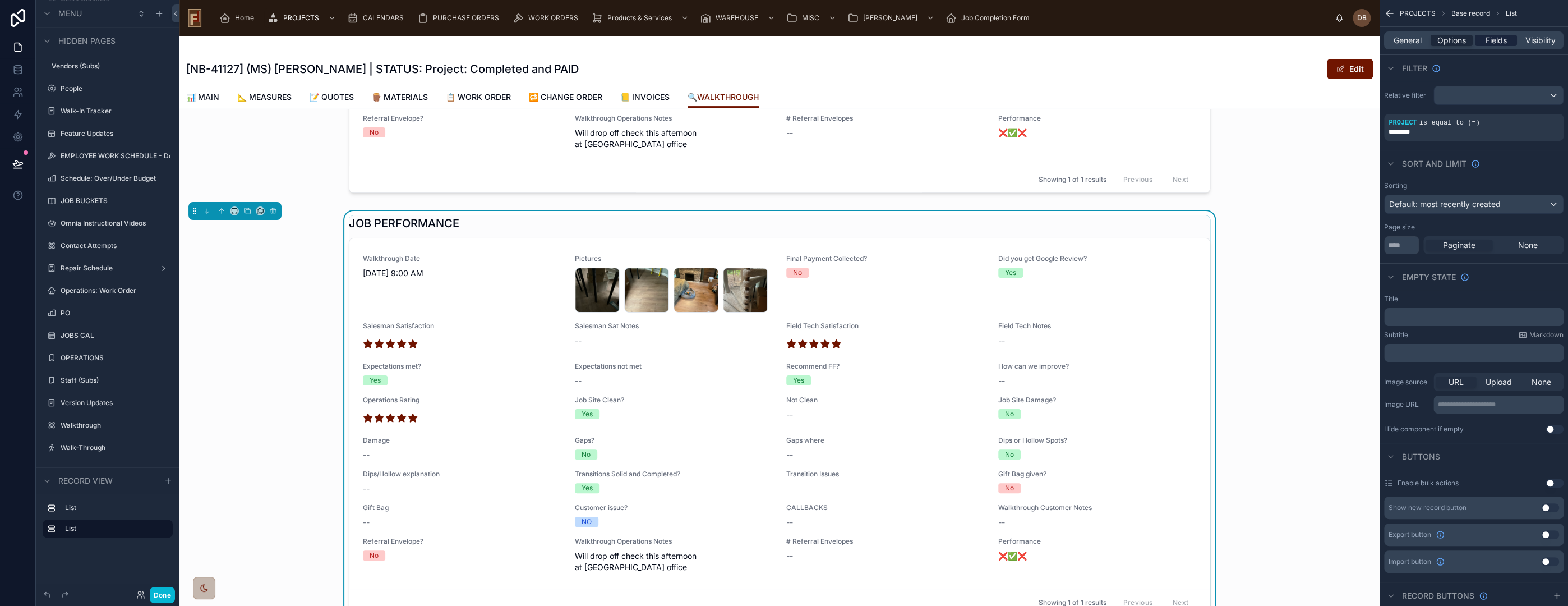
click at [1492, 40] on span "Fields" at bounding box center [1496, 40] width 21 height 11
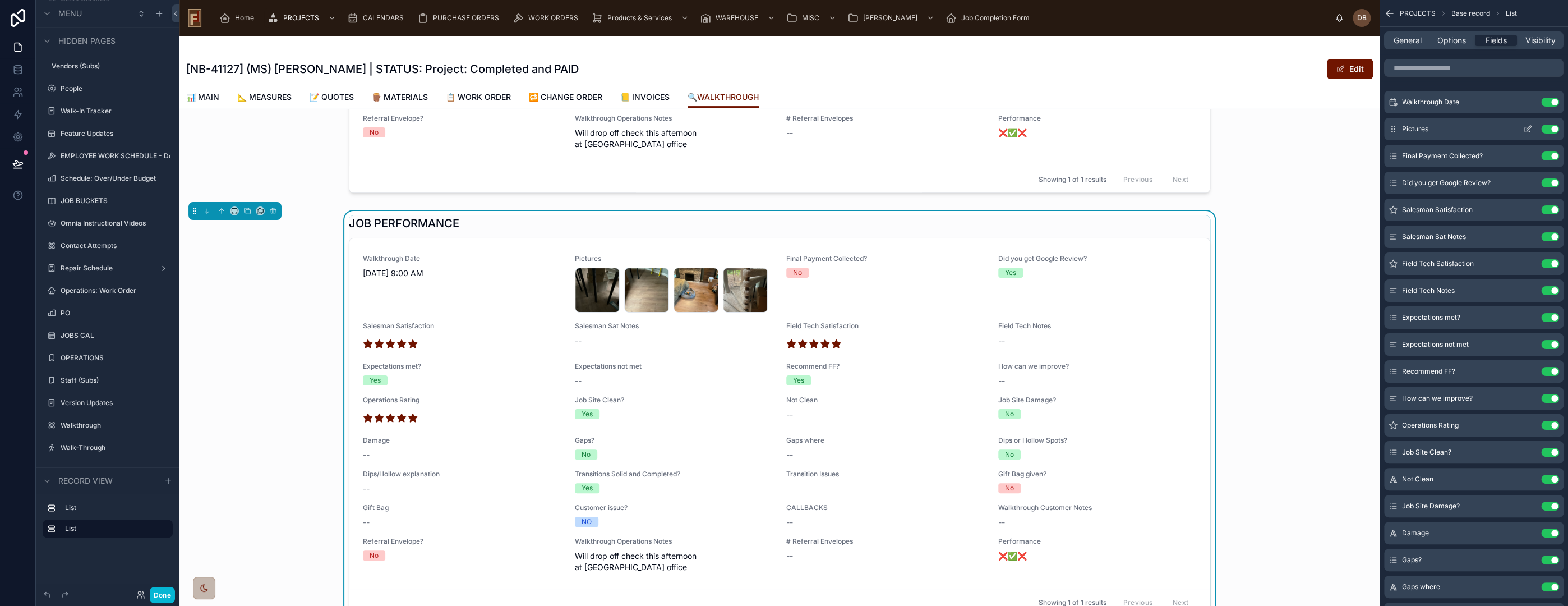
click at [1551, 128] on button "Use setting" at bounding box center [1550, 129] width 18 height 9
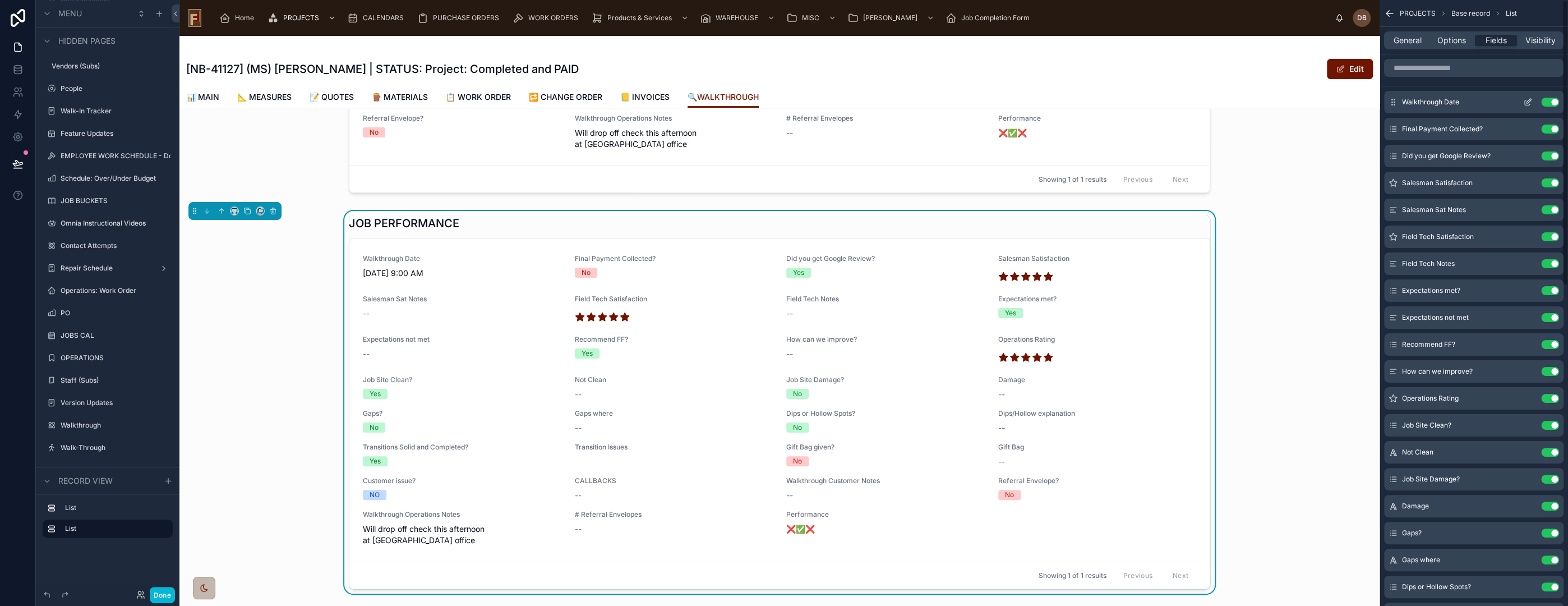
click at [1551, 98] on button "Use setting" at bounding box center [1550, 101] width 18 height 9
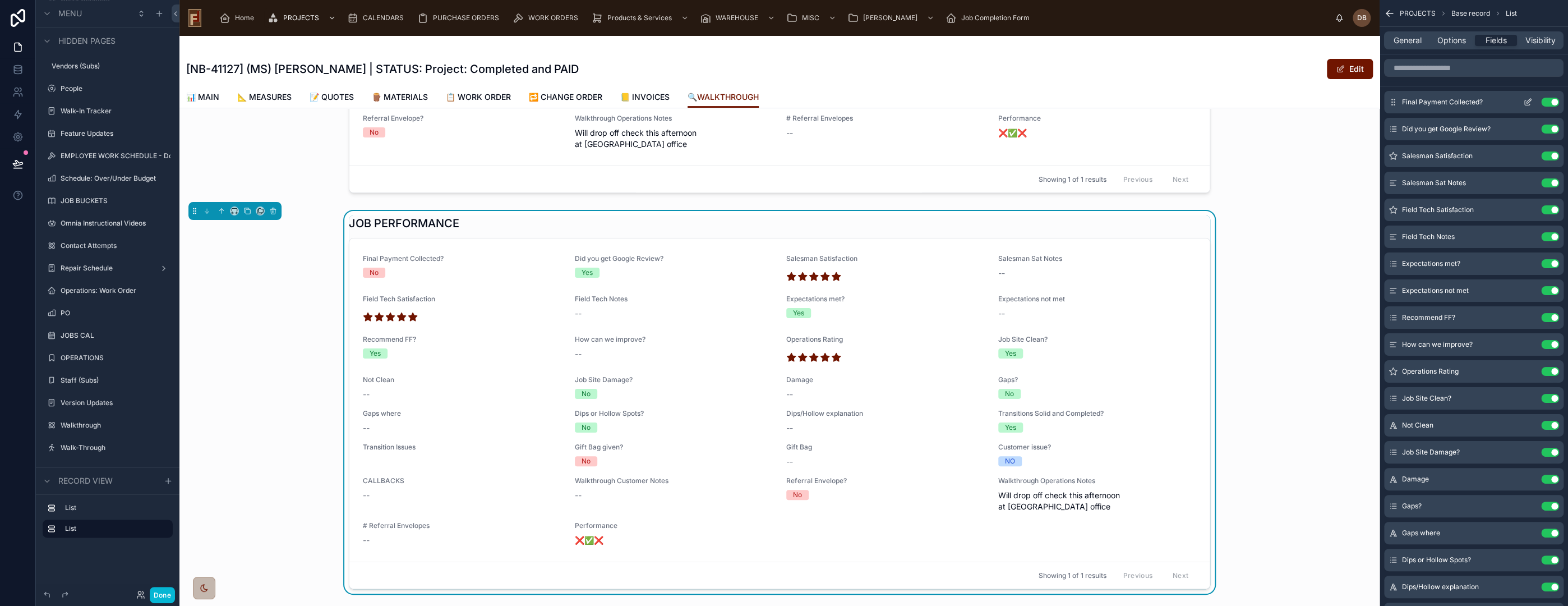
click at [1550, 102] on button "Use setting" at bounding box center [1550, 101] width 18 height 9
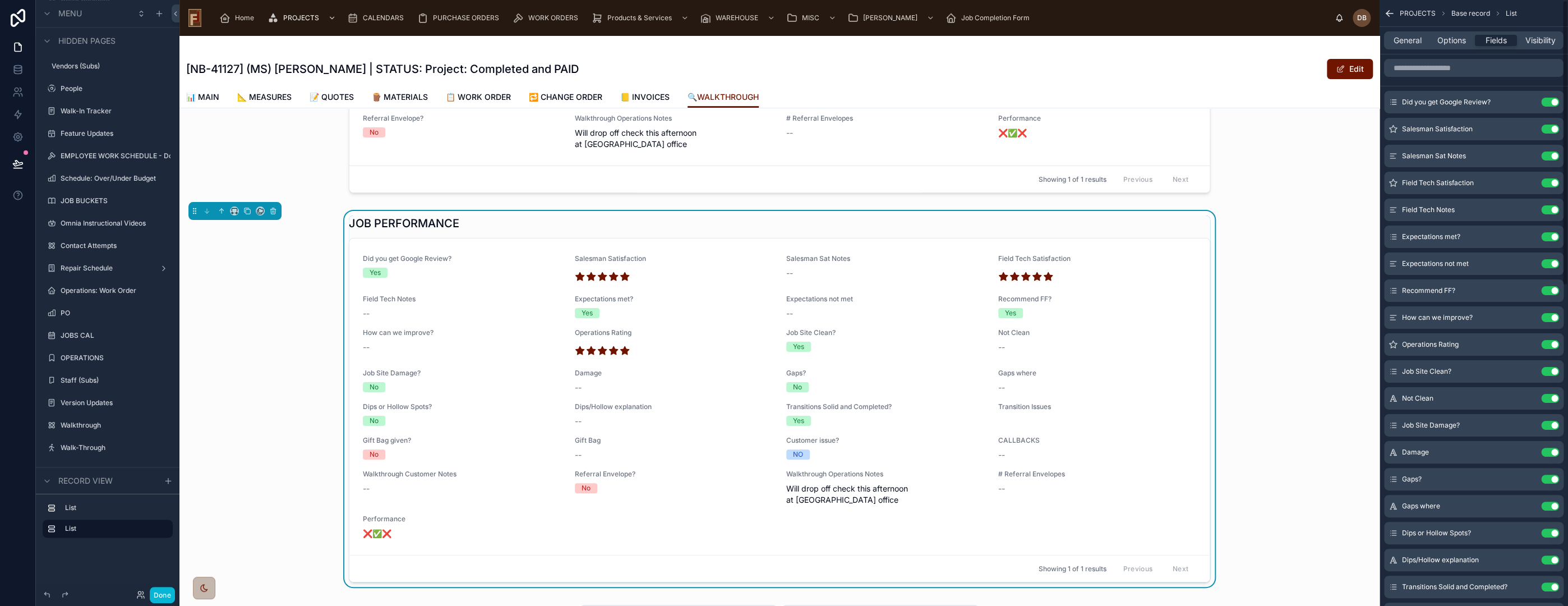
click at [1550, 102] on button "Use setting" at bounding box center [1550, 101] width 18 height 9
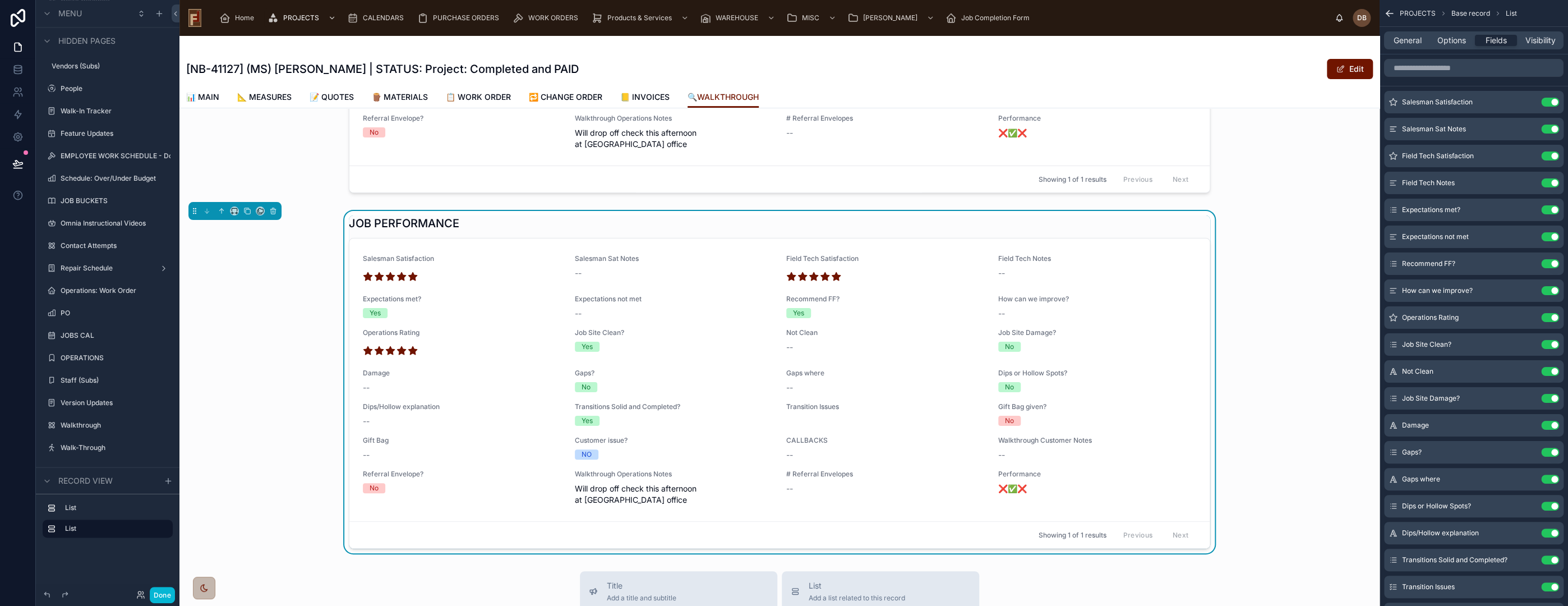
click at [1550, 102] on button "Use setting" at bounding box center [1550, 101] width 18 height 9
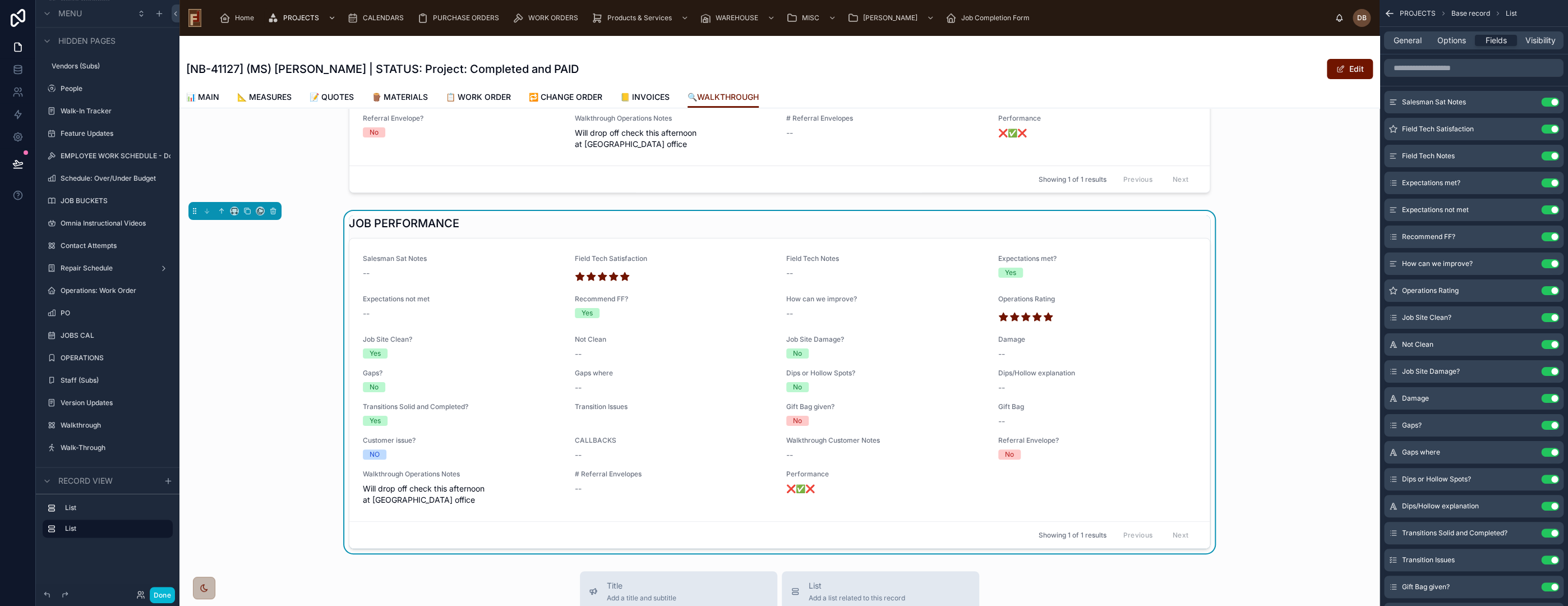
click at [1550, 102] on button "Use setting" at bounding box center [1550, 101] width 18 height 9
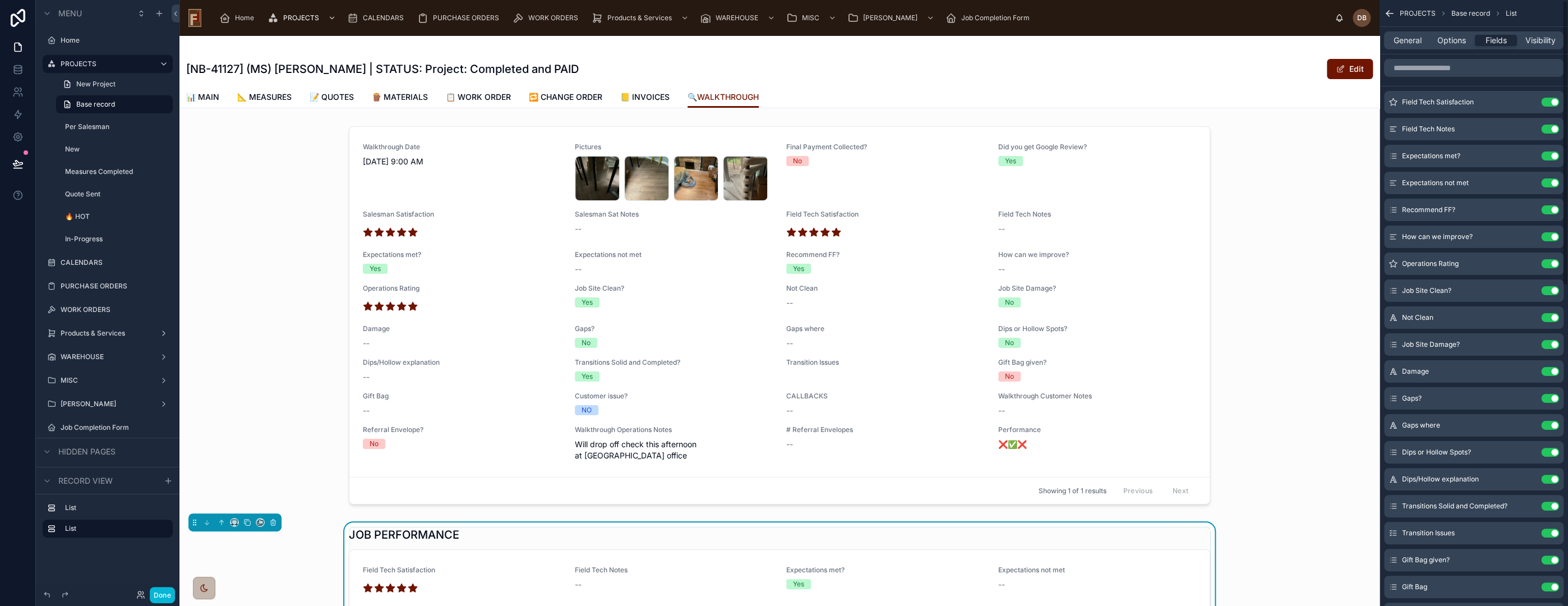
scroll to position [311, 0]
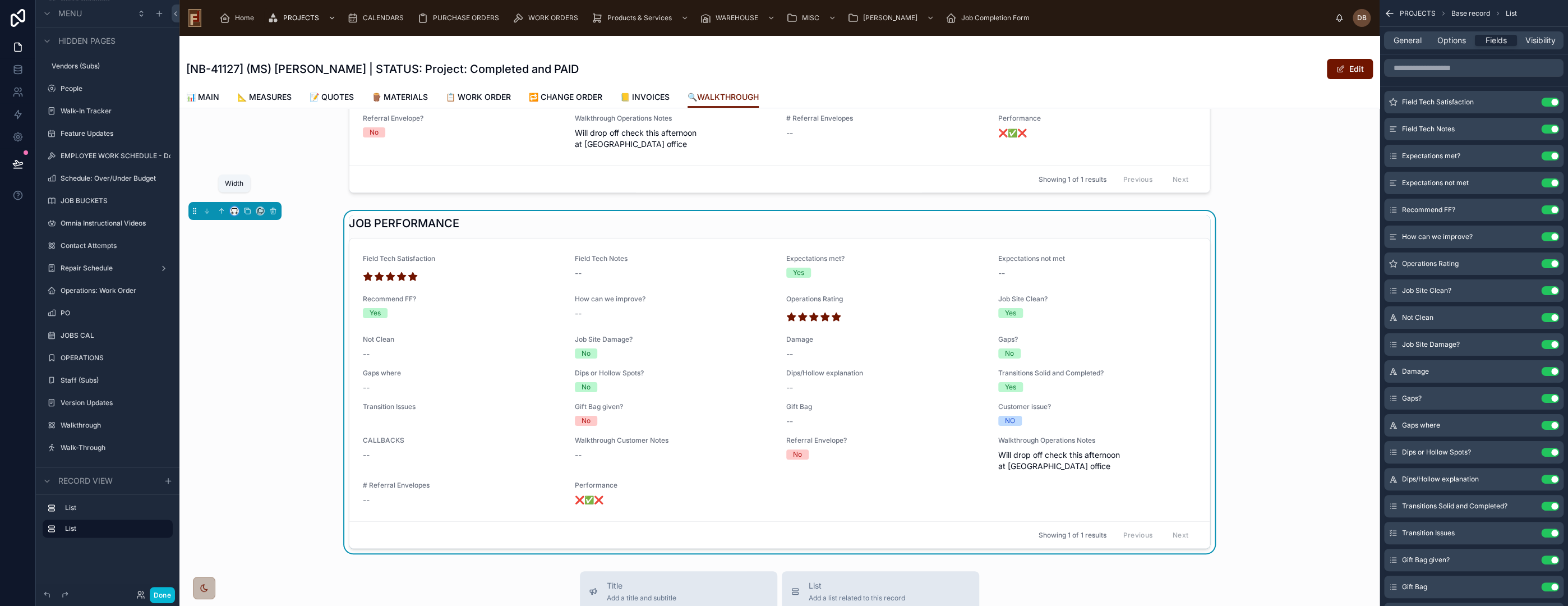
click at [232, 207] on icon at bounding box center [234, 211] width 8 height 8
click at [256, 241] on span "25%" at bounding box center [248, 241] width 18 height 14
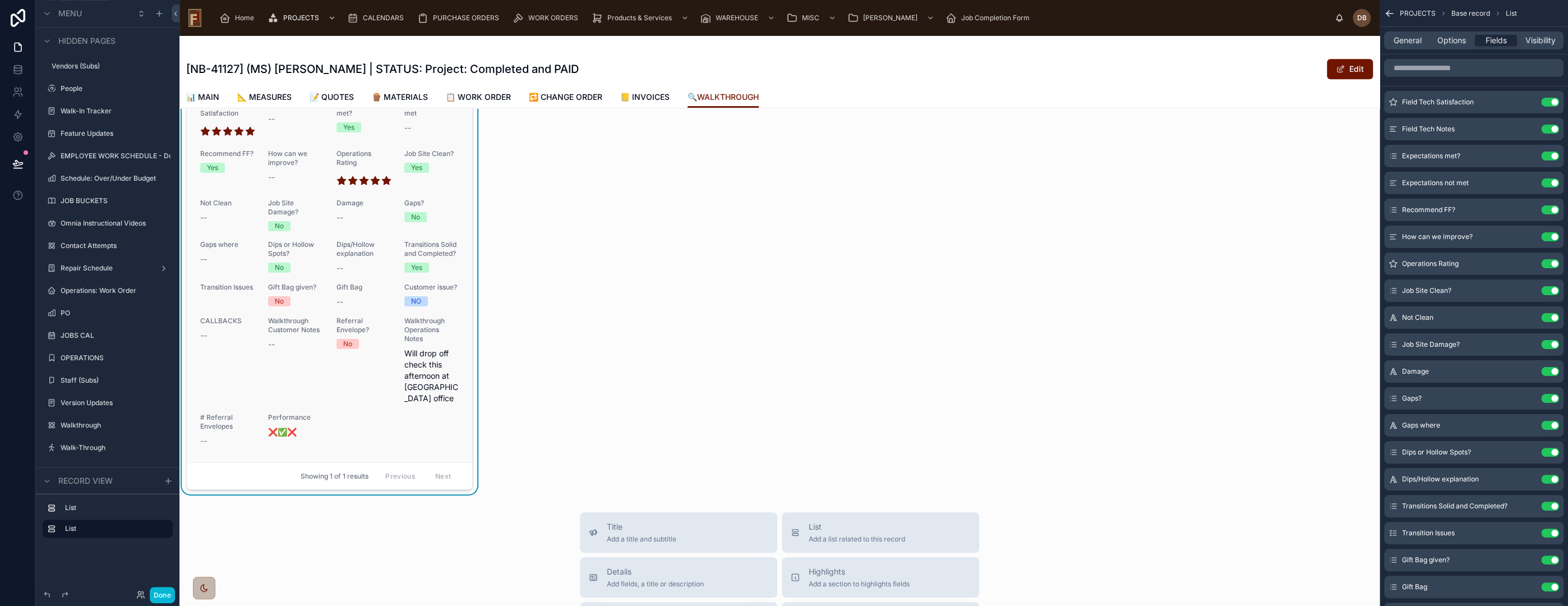
scroll to position [249, 0]
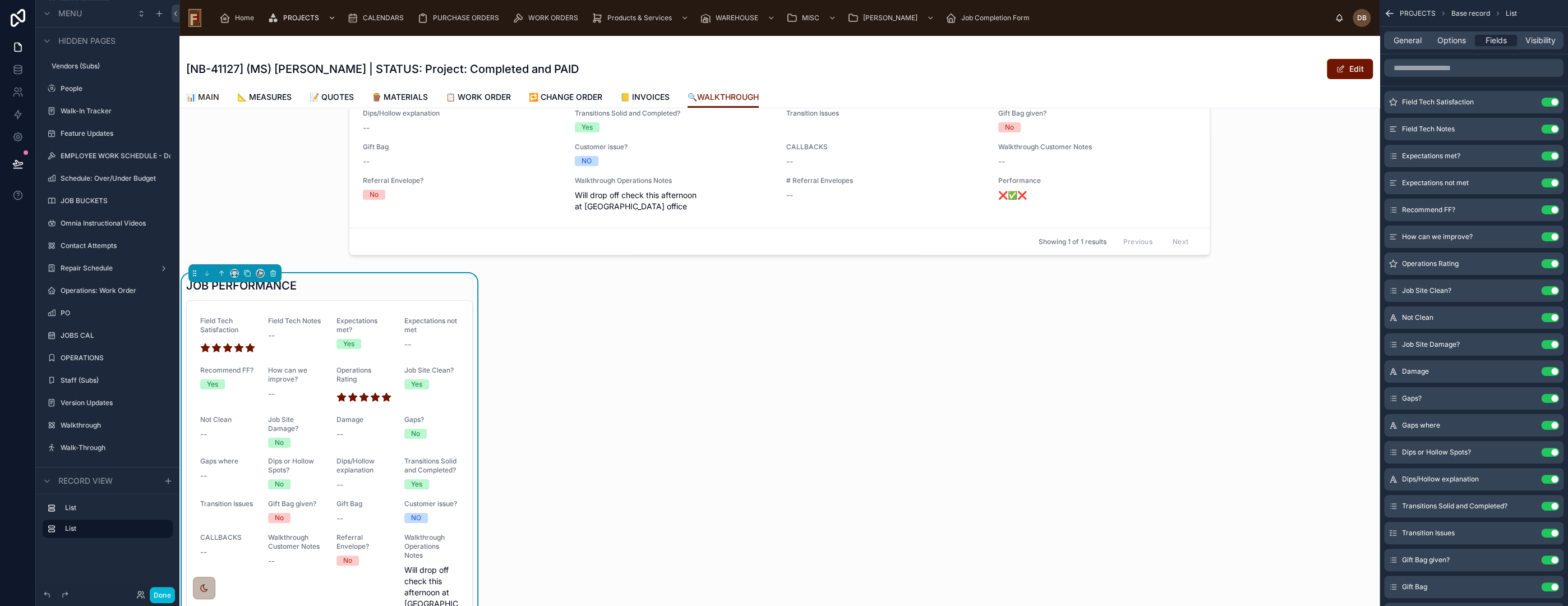
click at [211, 101] on span "📊 MAIN" at bounding box center [202, 96] width 33 height 11
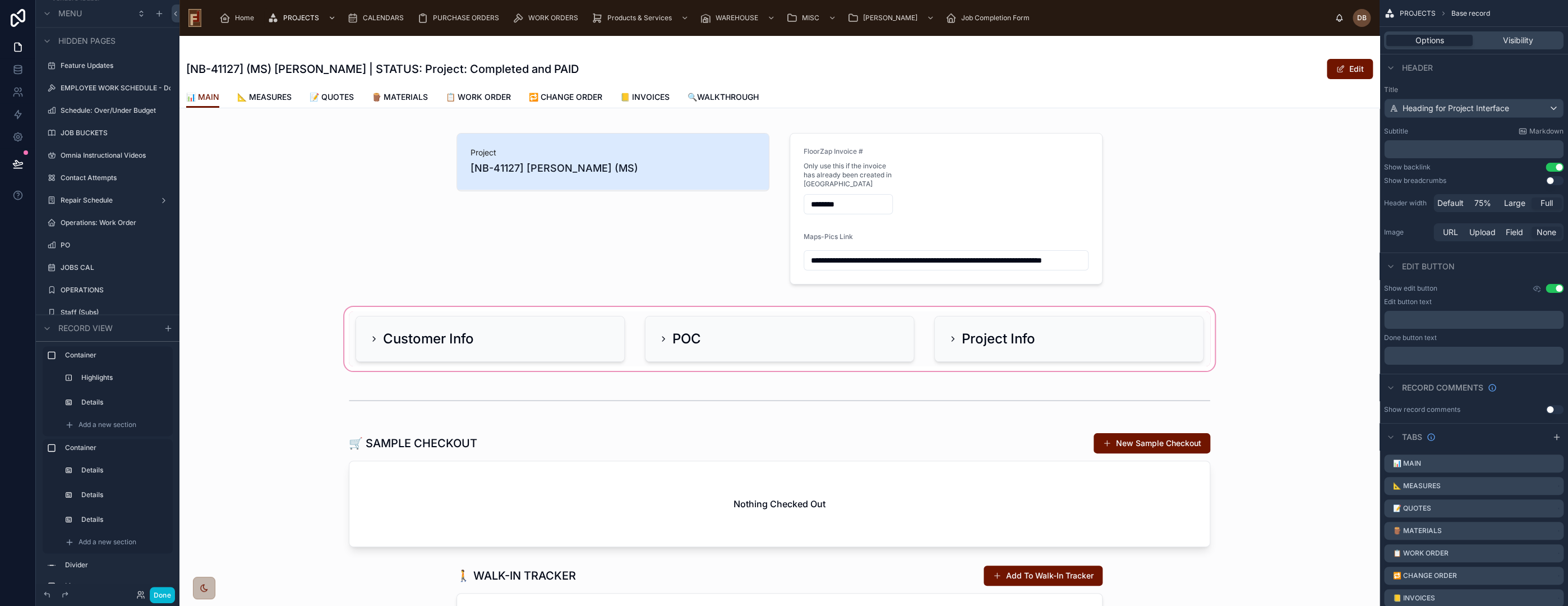
click at [516, 349] on div at bounding box center [780, 338] width 1200 height 68
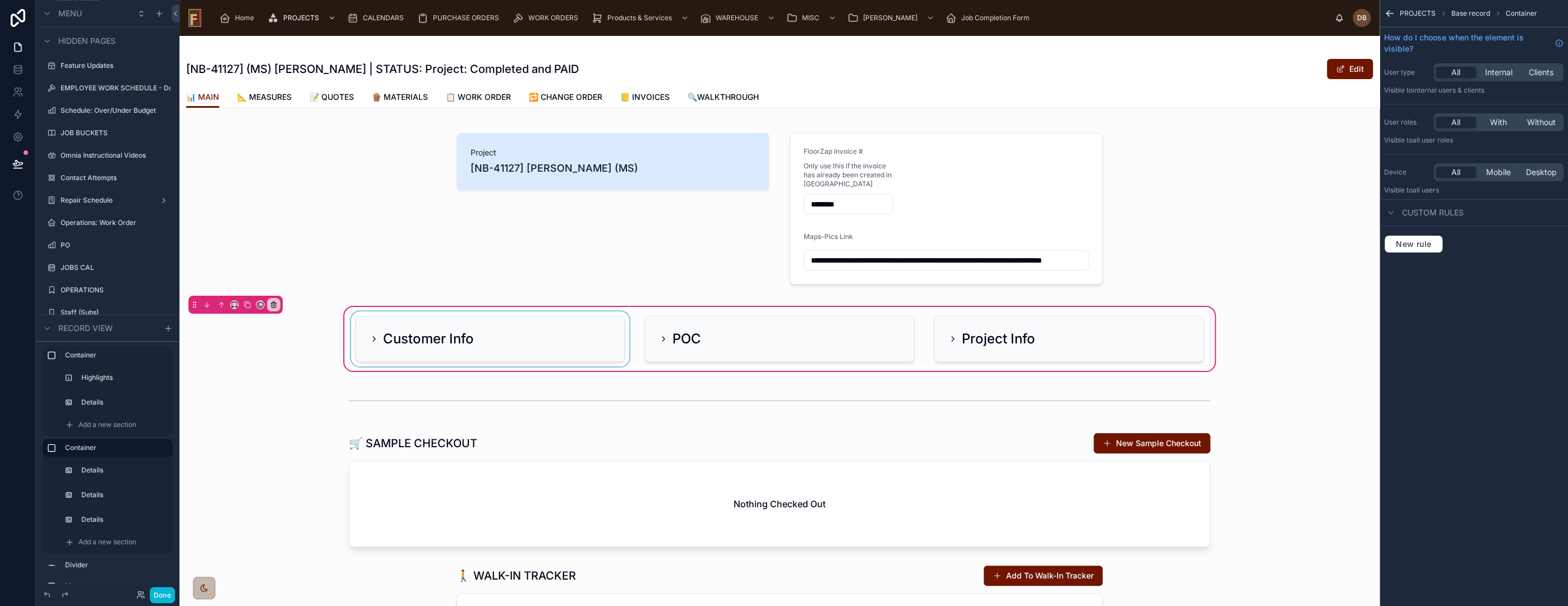
click at [526, 346] on div at bounding box center [490, 338] width 283 height 55
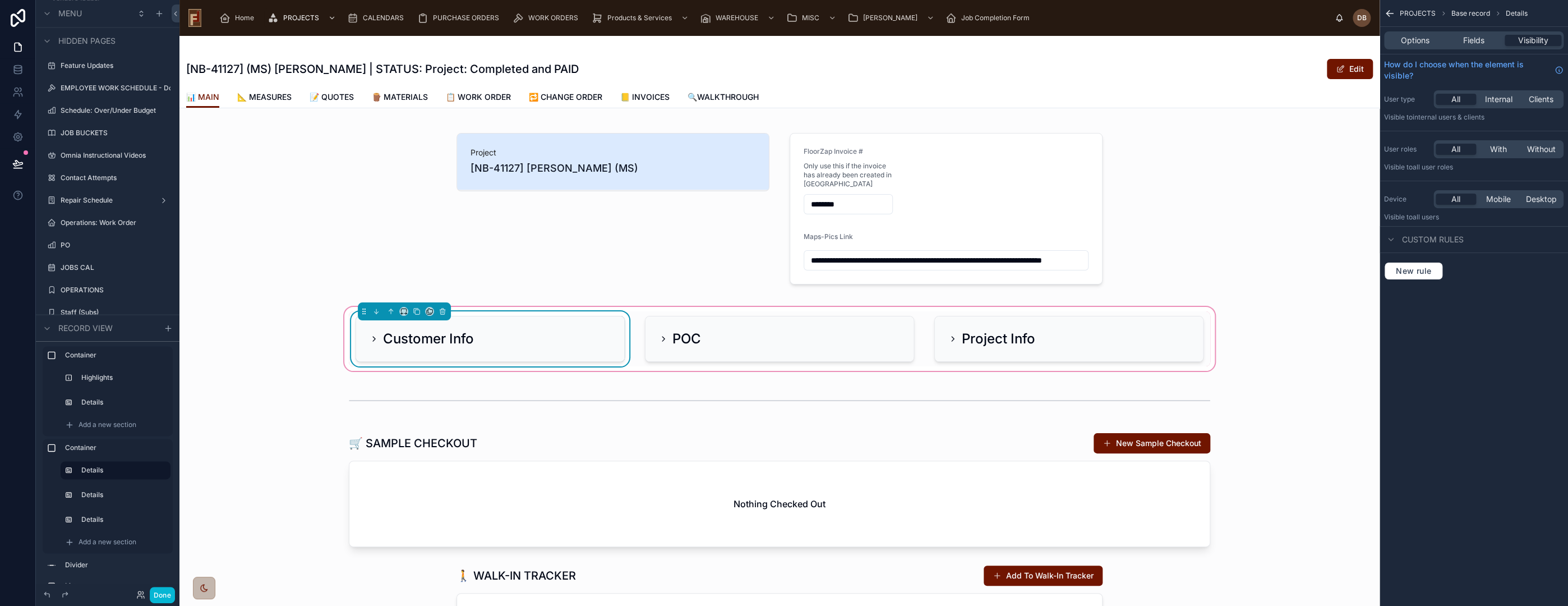
click at [485, 347] on div "Customer Info" at bounding box center [490, 338] width 268 height 45
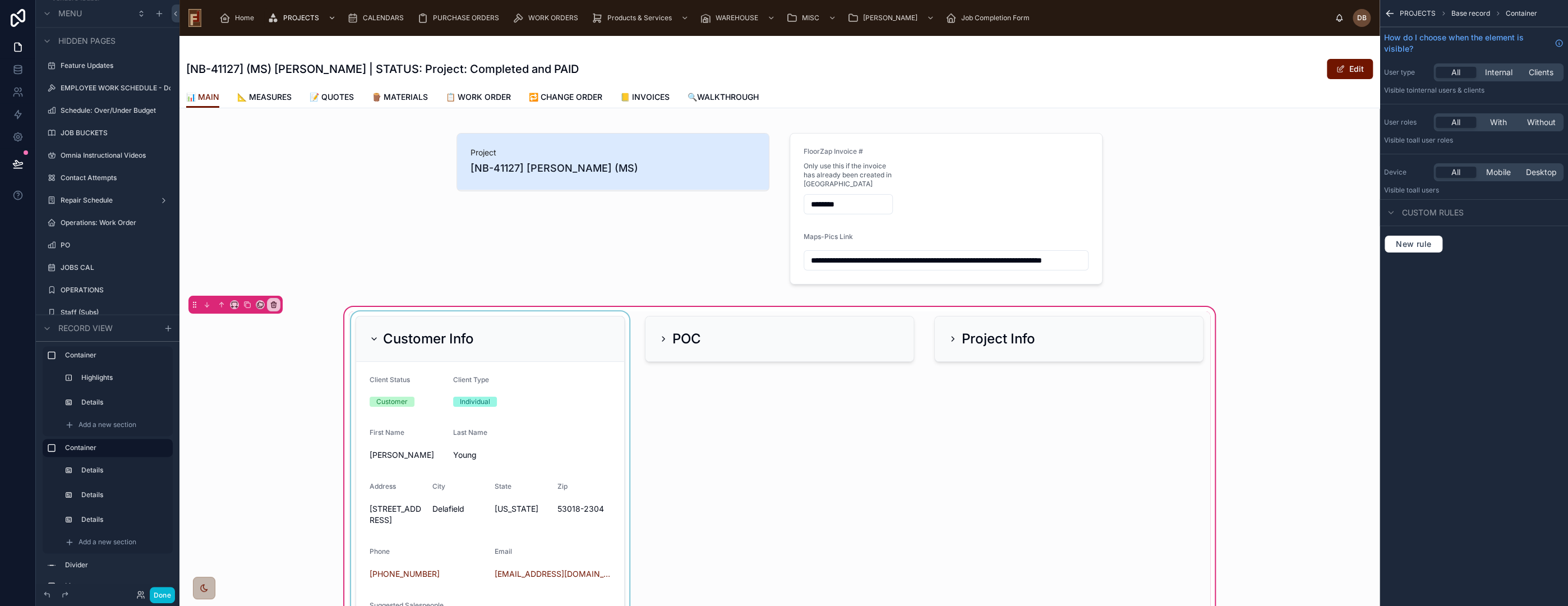
click at [477, 335] on div at bounding box center [490, 488] width 283 height 353
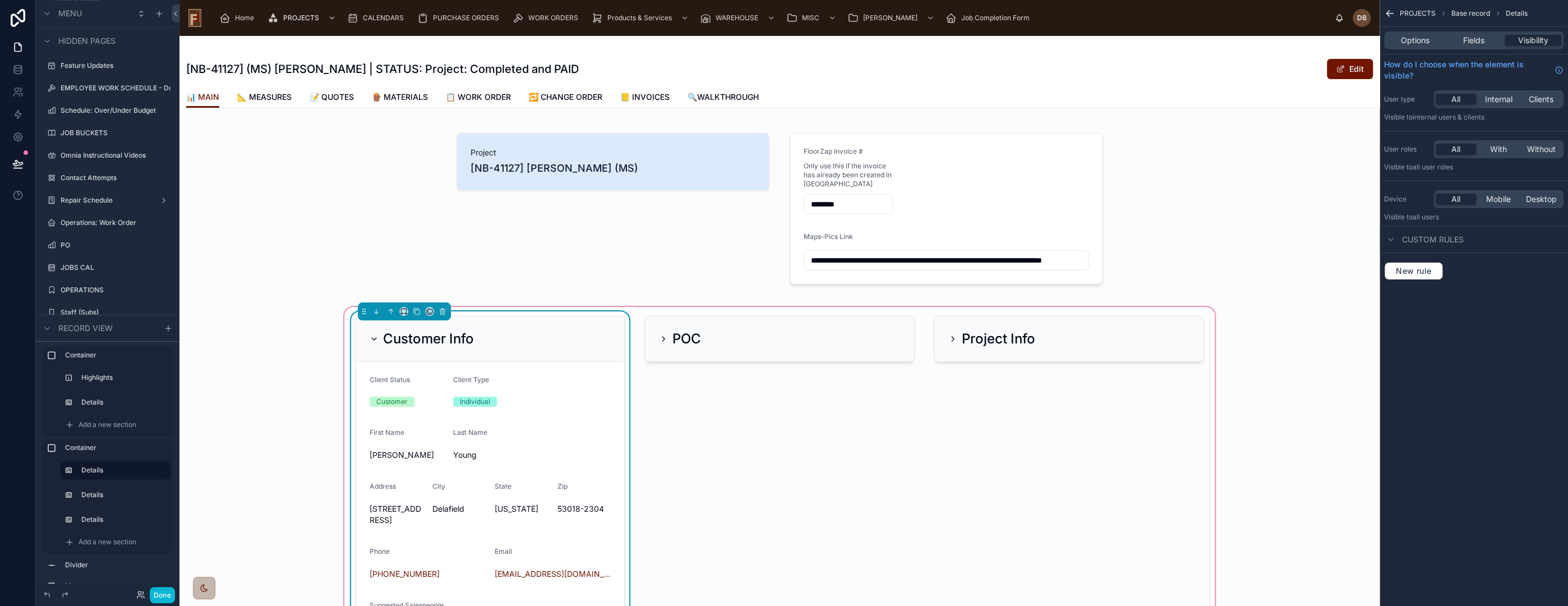
click at [476, 332] on div "Customer Info" at bounding box center [490, 338] width 241 height 18
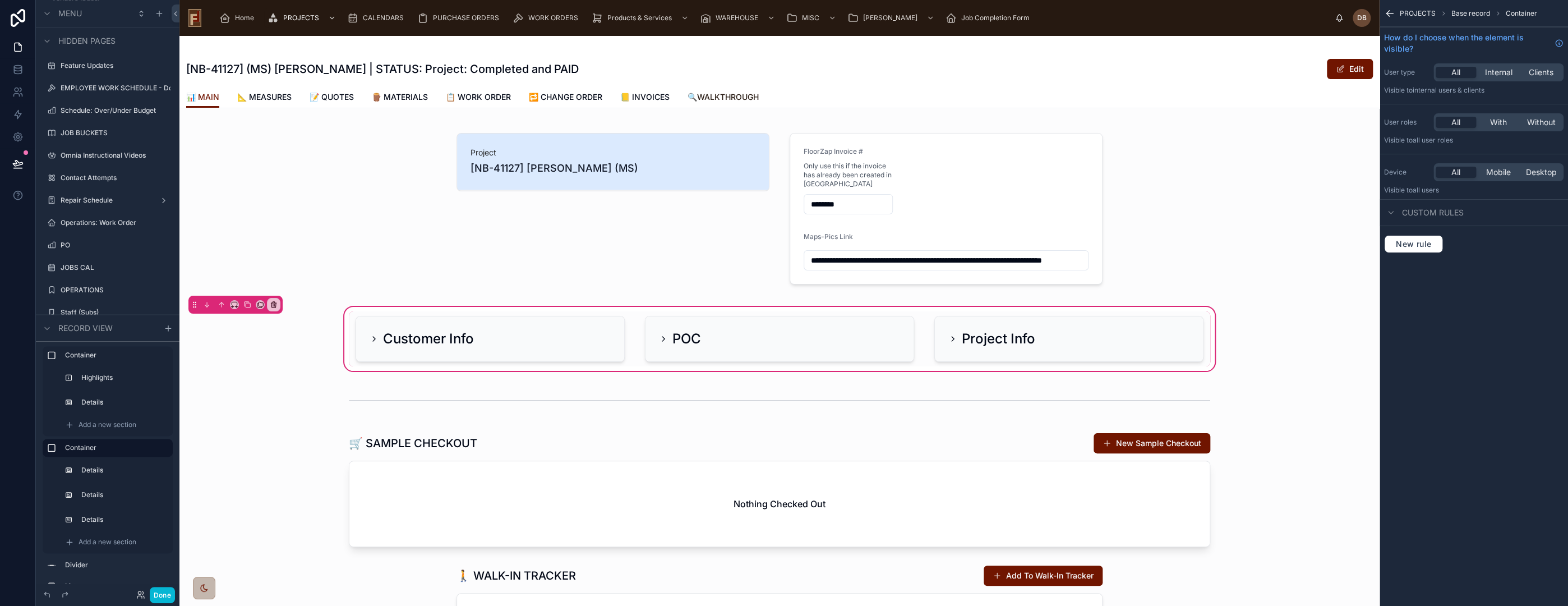
click at [718, 93] on span "🔍WALKTHROUGH" at bounding box center [723, 96] width 71 height 11
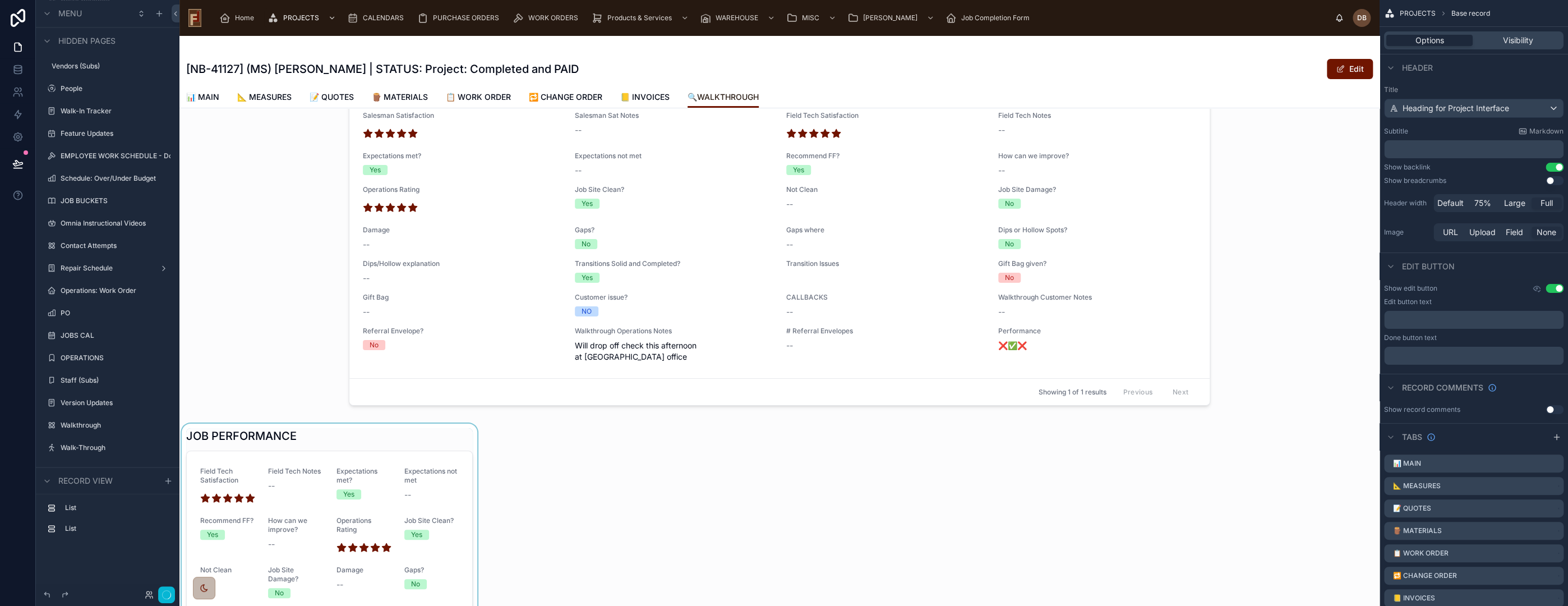
scroll to position [311, 0]
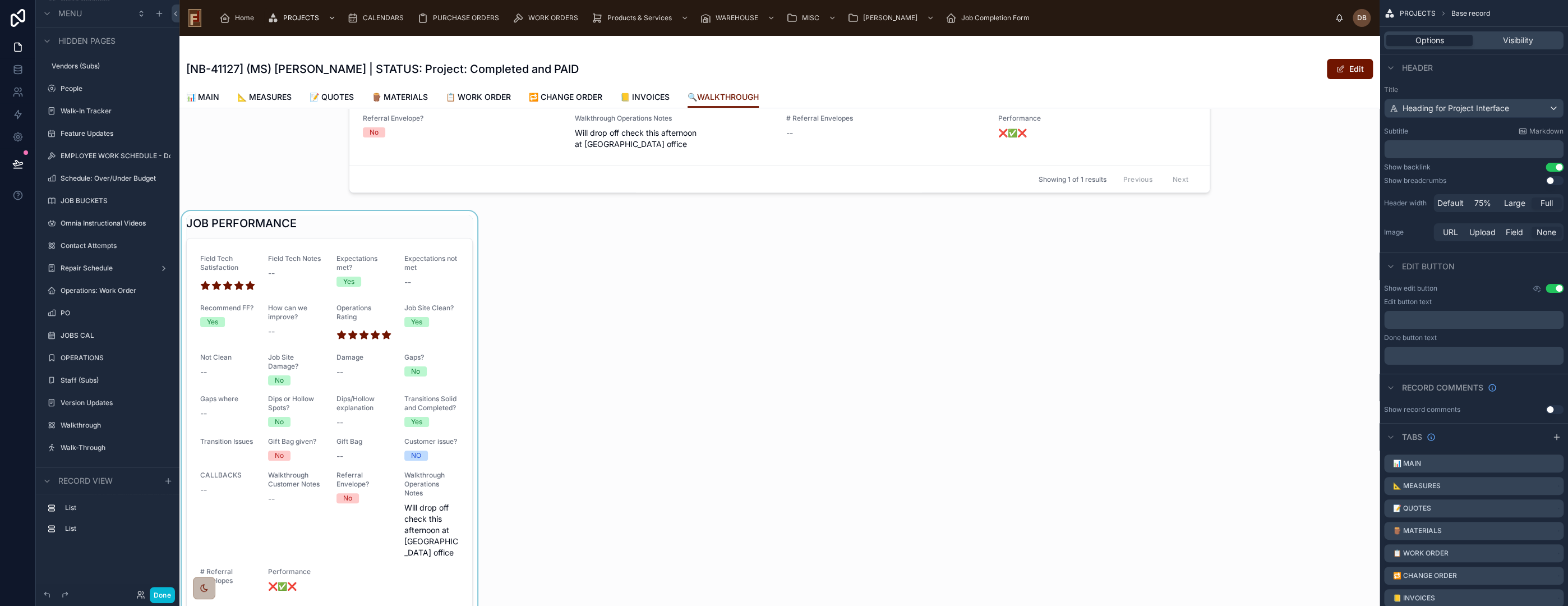
click at [350, 213] on div at bounding box center [329, 429] width 301 height 437
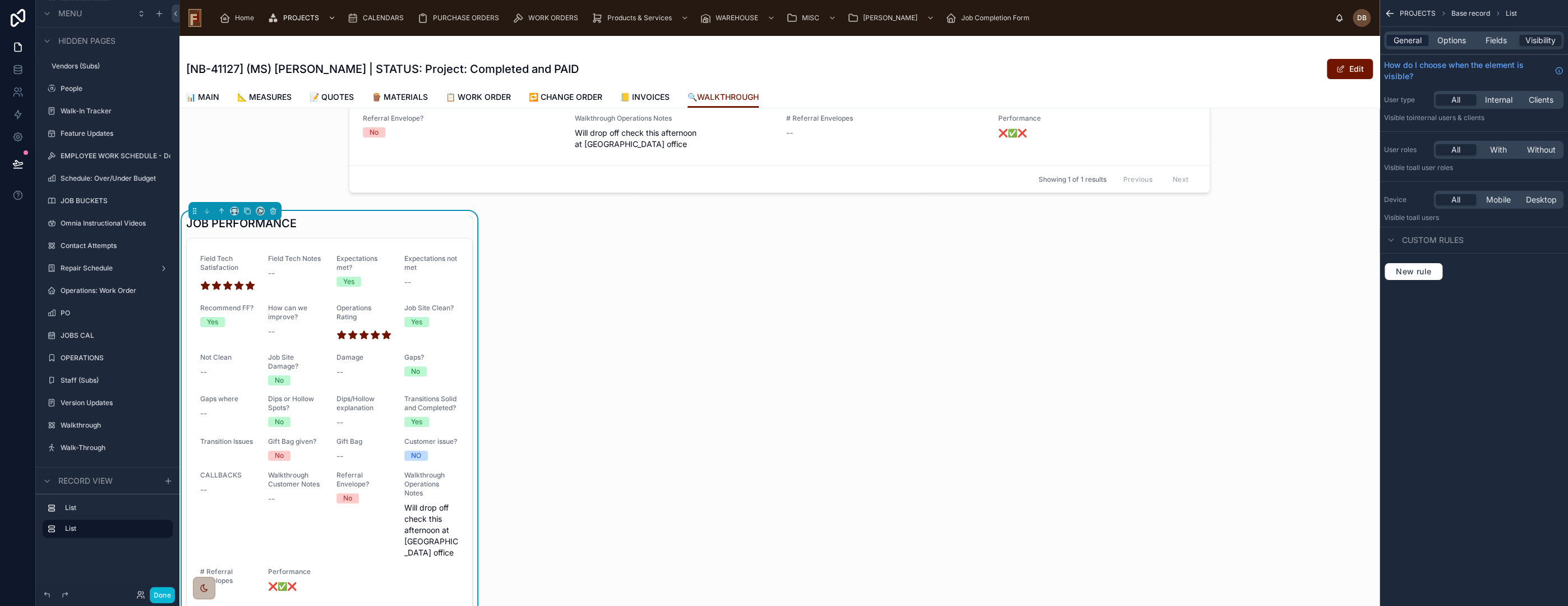
click at [1411, 41] on span "General" at bounding box center [1407, 40] width 28 height 11
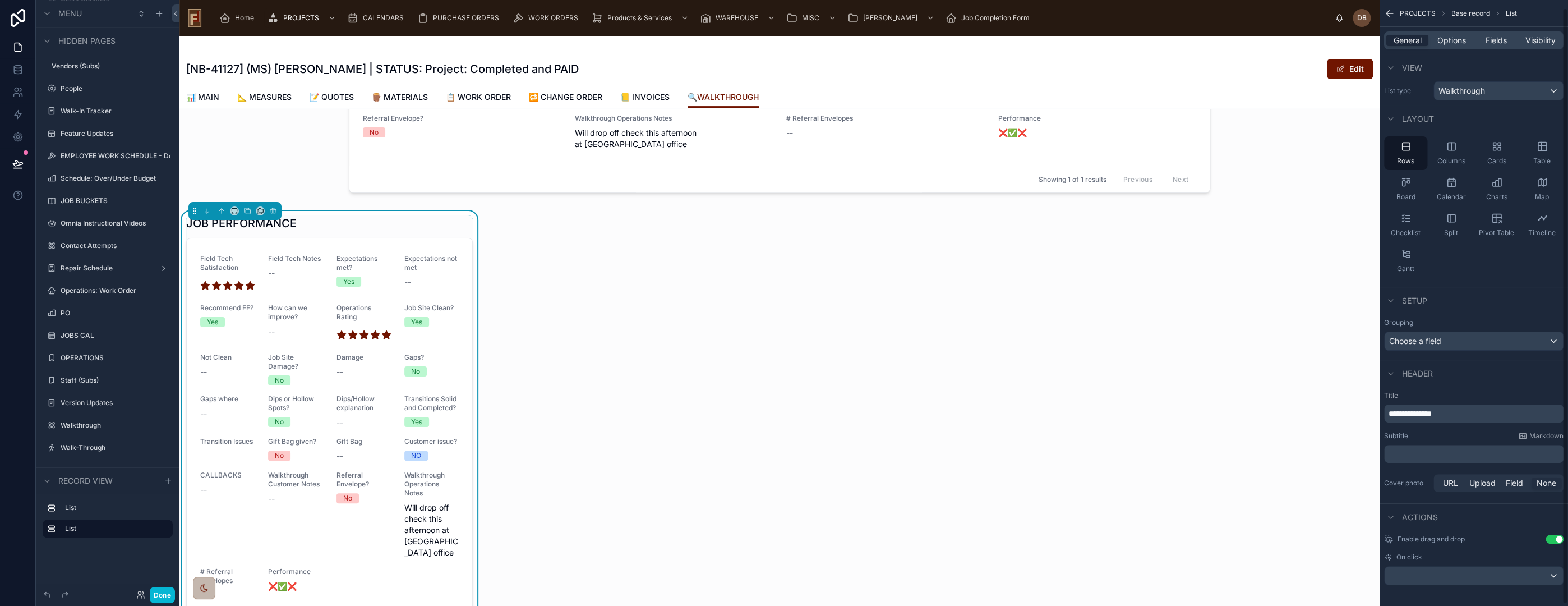
scroll to position [10, 0]
click at [1556, 531] on button "Use setting" at bounding box center [1554, 533] width 18 height 9
click at [1490, 571] on div "scrollable content" at bounding box center [1474, 569] width 179 height 18
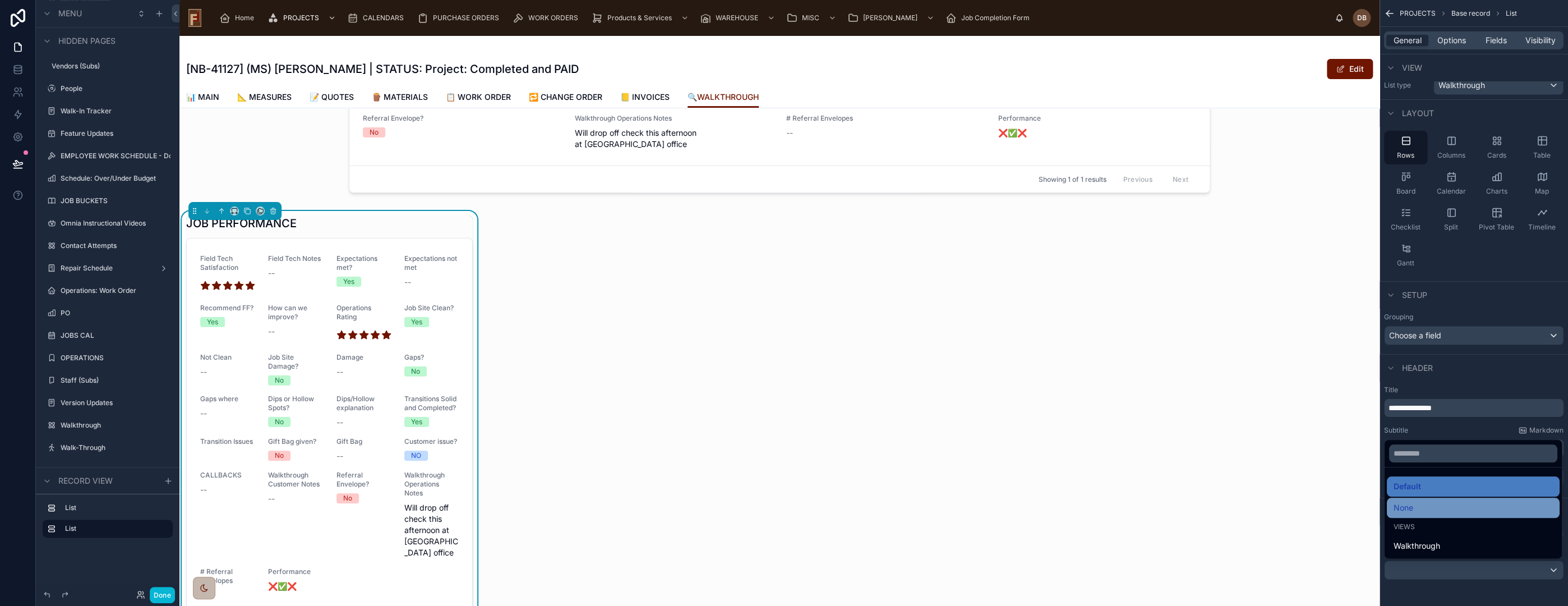
click at [1440, 511] on div "None" at bounding box center [1473, 508] width 160 height 14
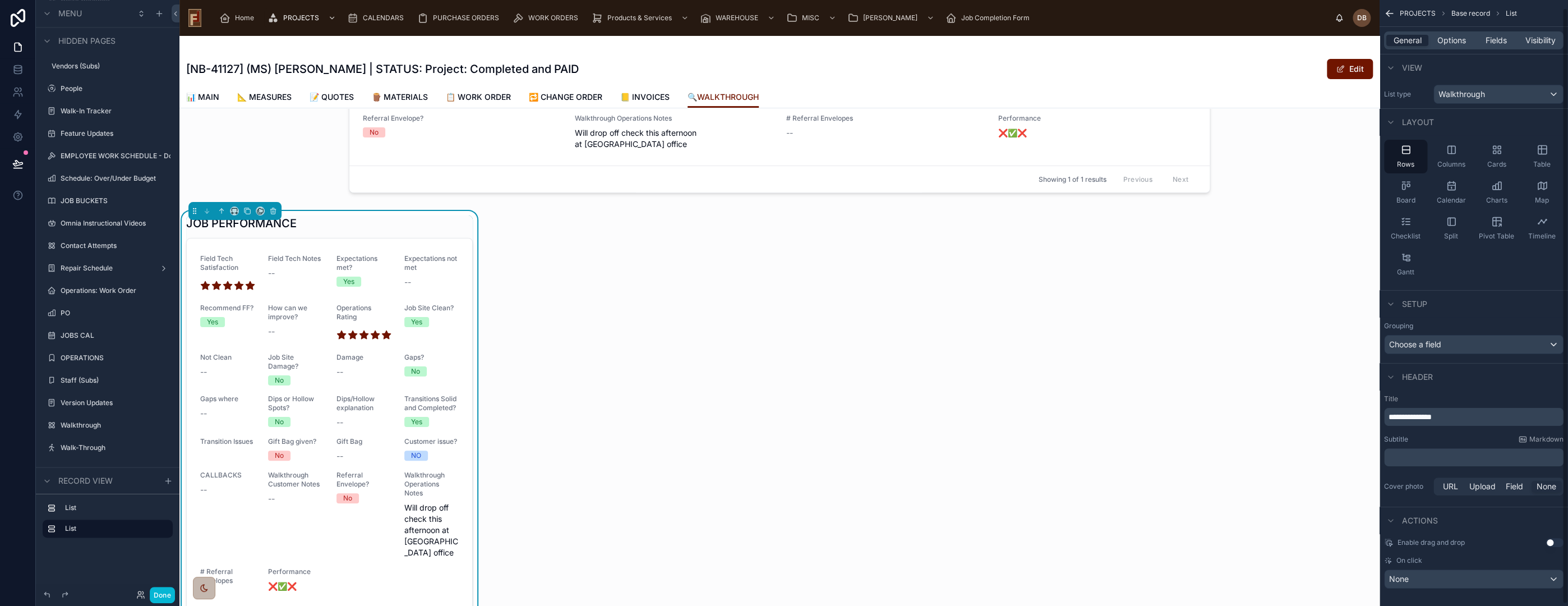
scroll to position [0, 0]
click at [1498, 159] on div "Cards" at bounding box center [1497, 158] width 44 height 34
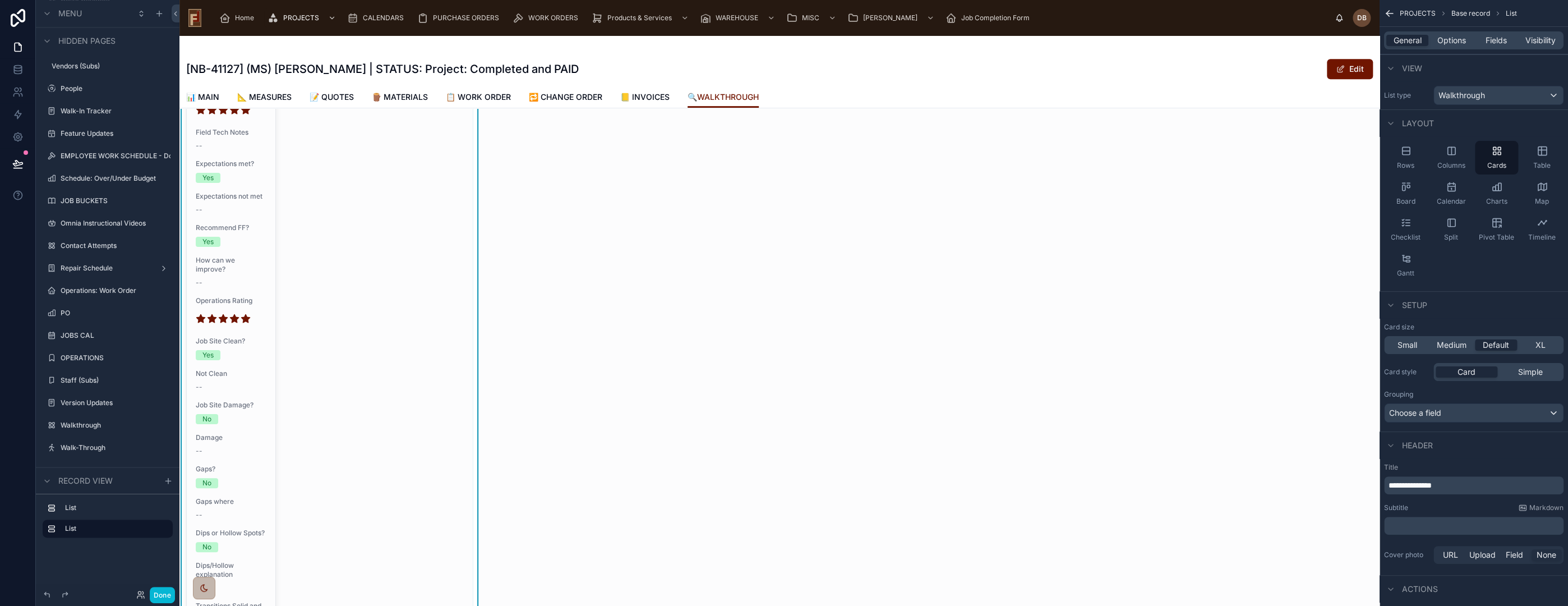
scroll to position [311, 0]
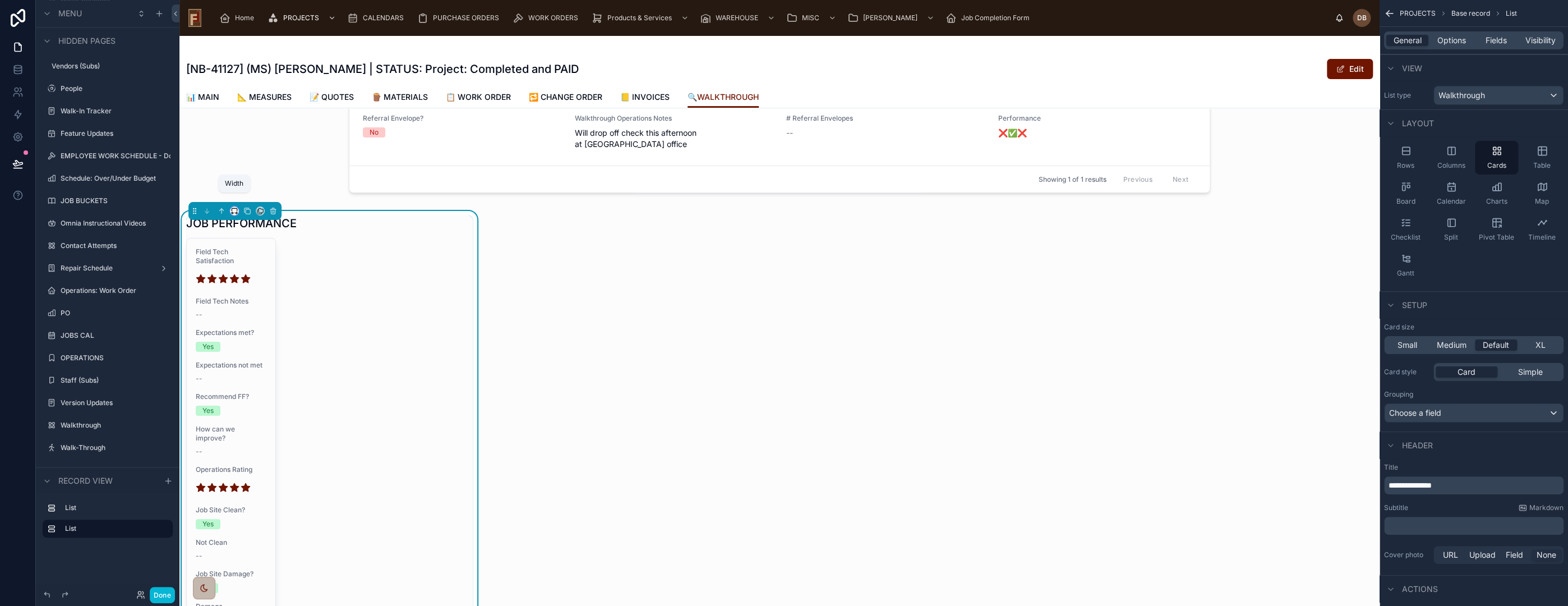
click at [232, 212] on icon at bounding box center [232, 213] width 1 height 2
click at [265, 319] on span "Full width" at bounding box center [256, 317] width 35 height 14
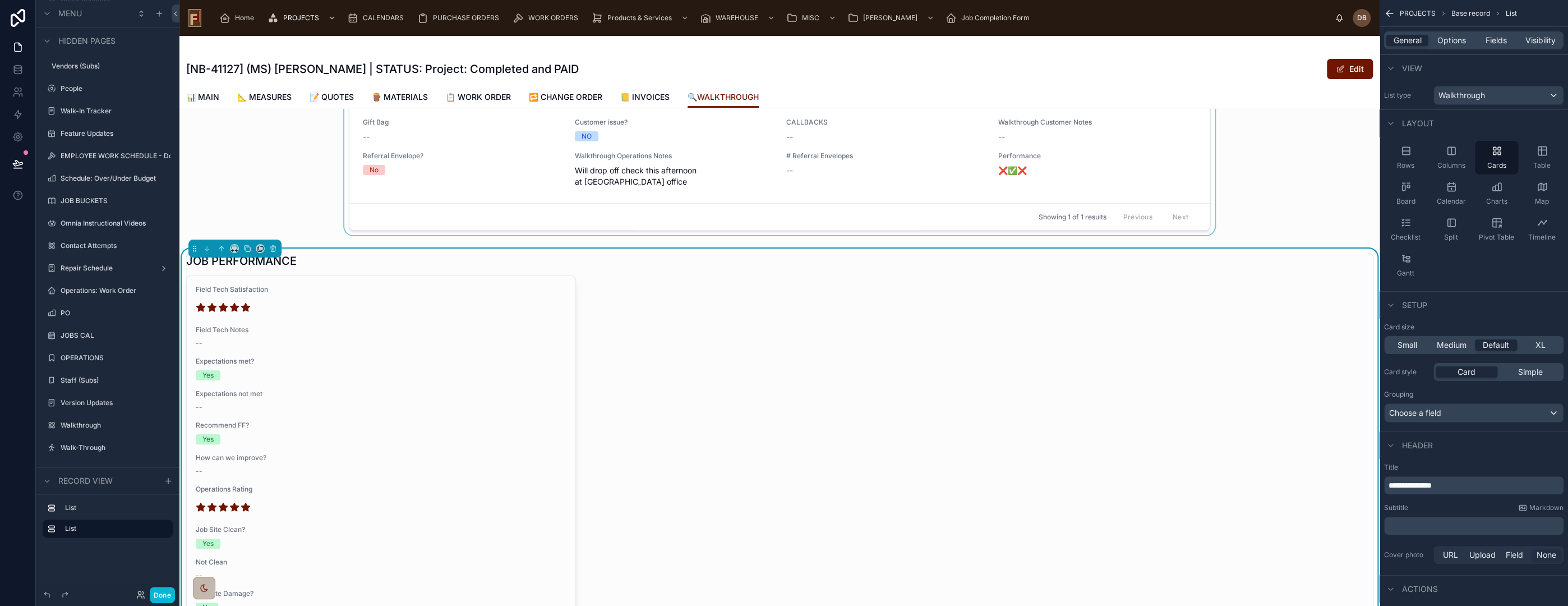
scroll to position [125, 0]
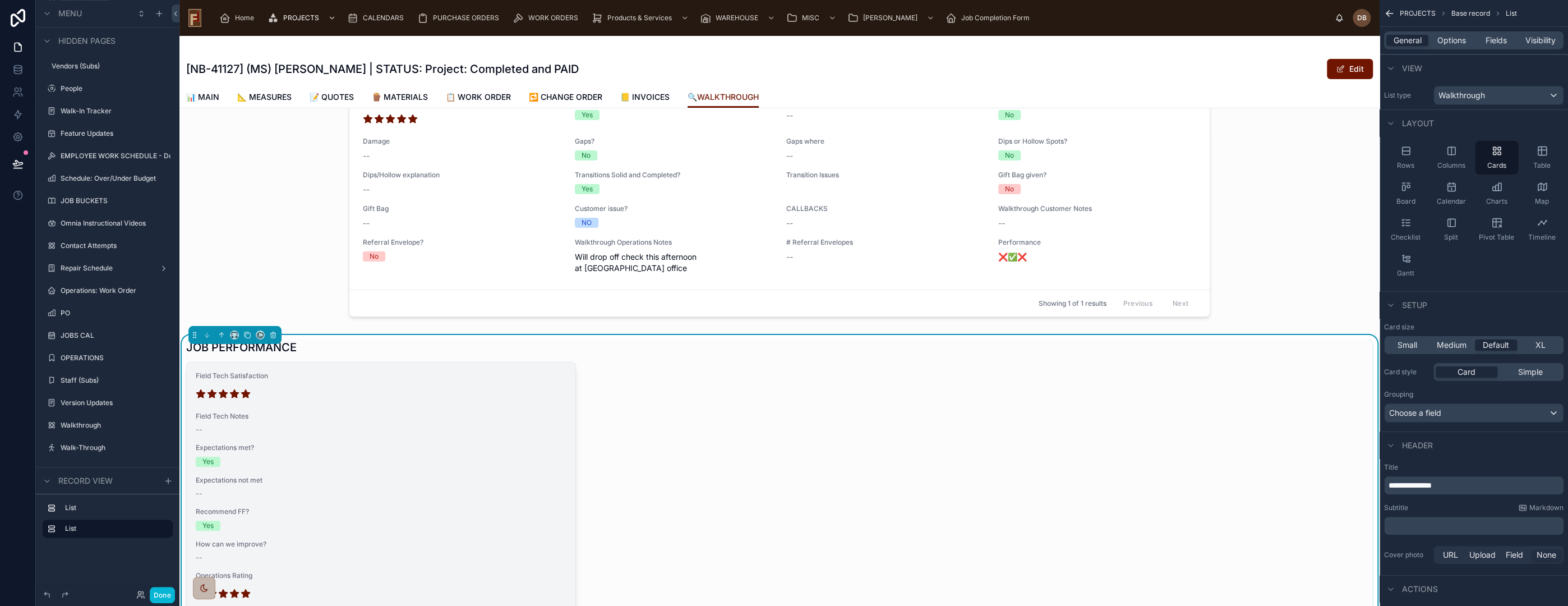
scroll to position [186, 0]
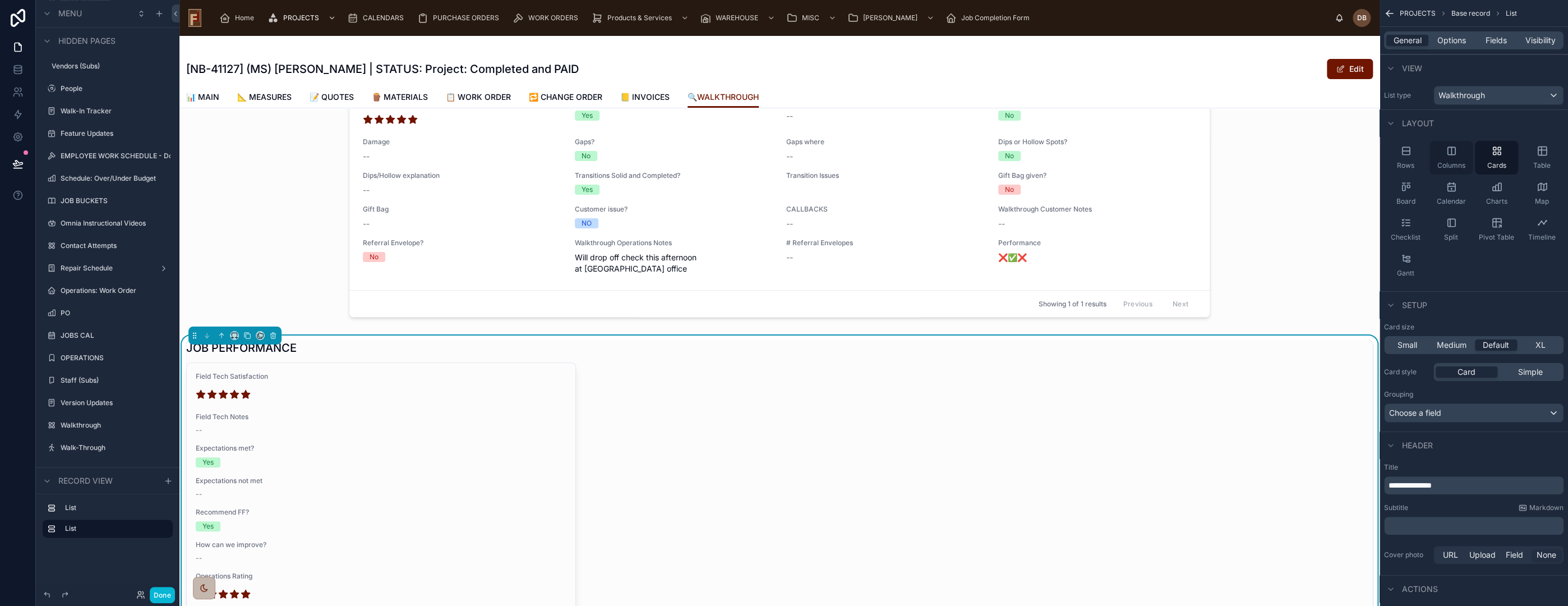
click at [1446, 156] on icon "scrollable content" at bounding box center [1451, 150] width 11 height 11
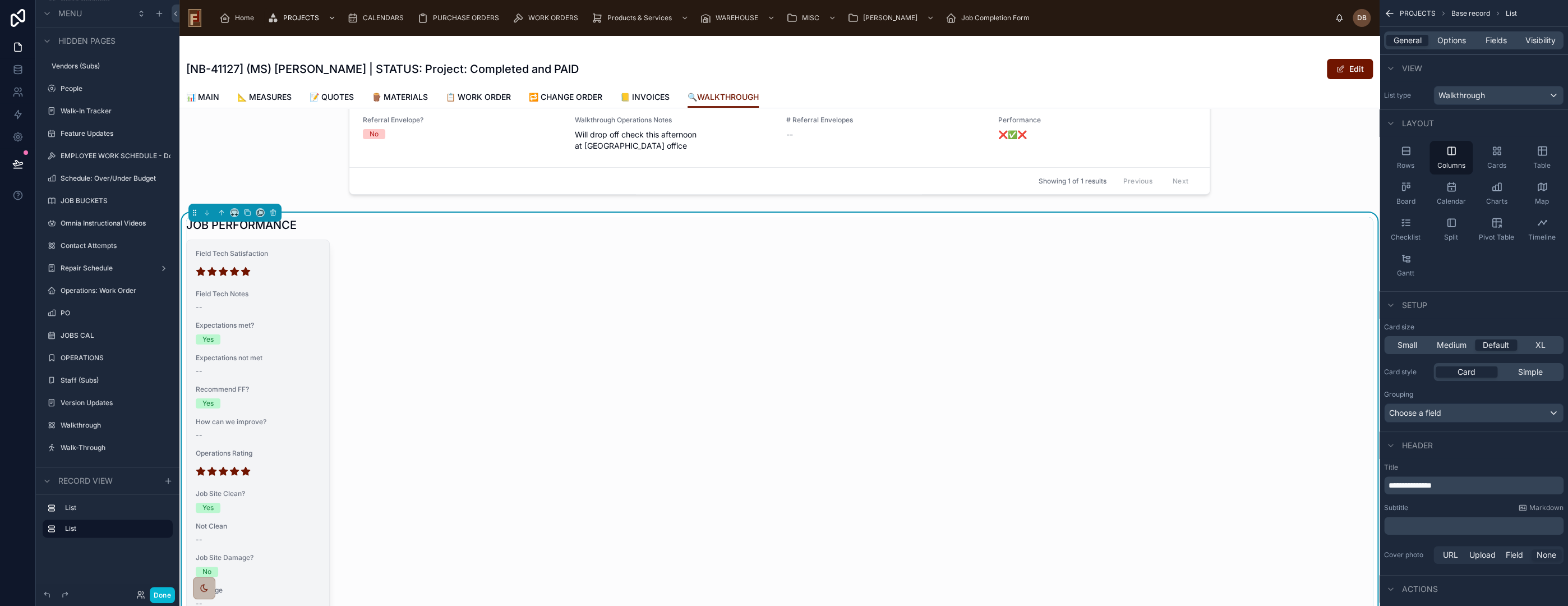
scroll to position [311, 0]
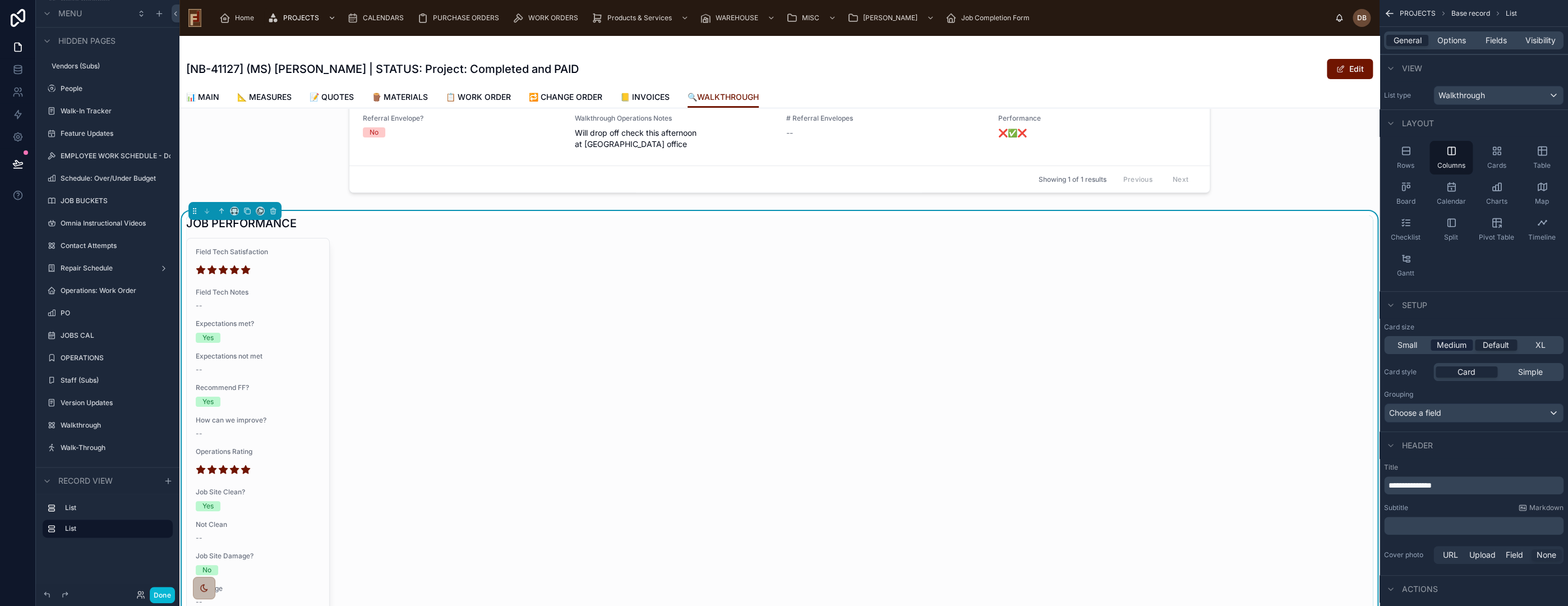
click at [1447, 345] on span "Medium" at bounding box center [1452, 344] width 30 height 11
click at [1540, 344] on span "XL" at bounding box center [1540, 344] width 10 height 11
click at [1499, 152] on icon "scrollable content" at bounding box center [1497, 150] width 11 height 11
click at [1449, 155] on icon "scrollable content" at bounding box center [1451, 150] width 11 height 11
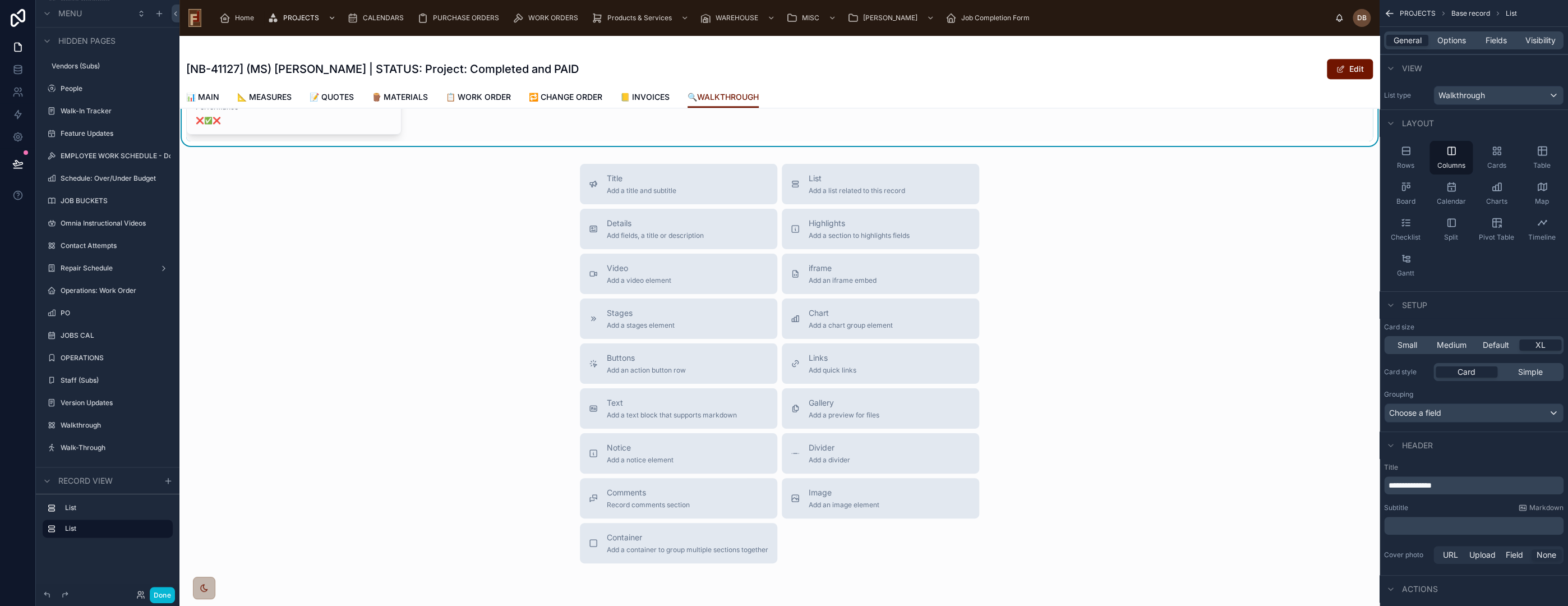
scroll to position [1296, 0]
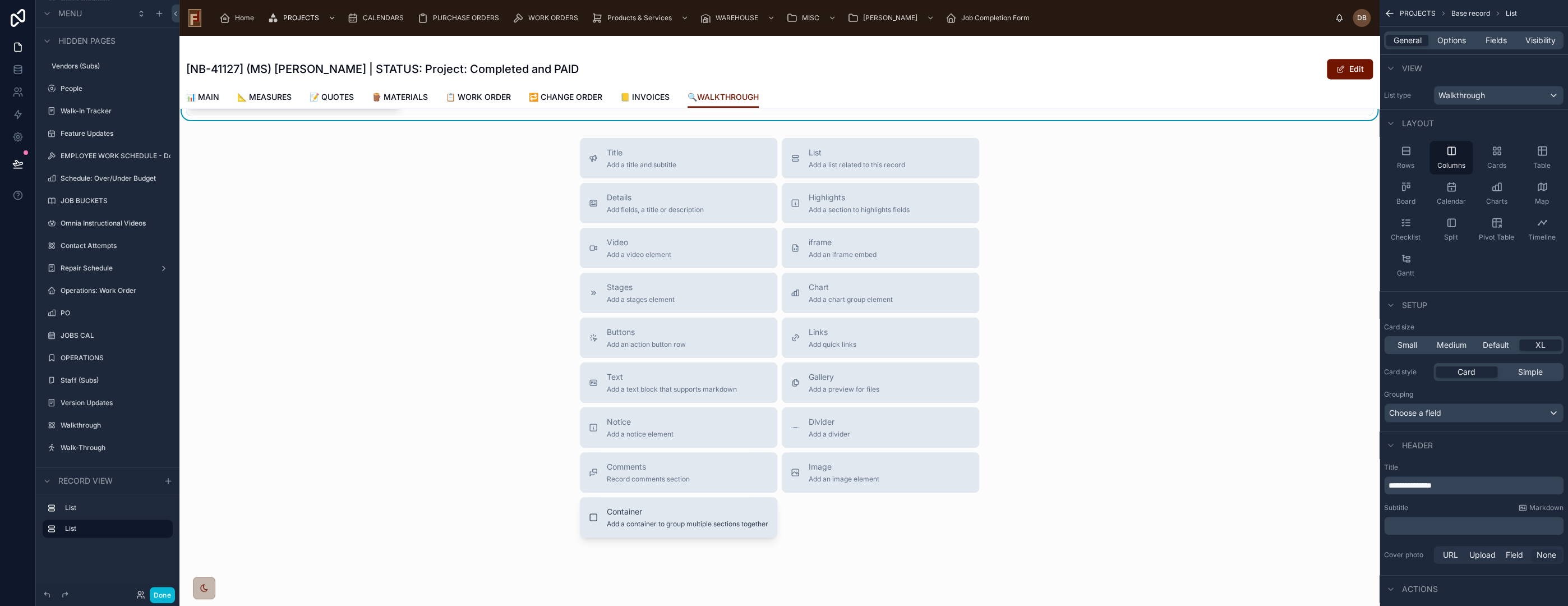
click at [677, 520] on span "Add a container to group multiple sections together" at bounding box center [687, 524] width 162 height 9
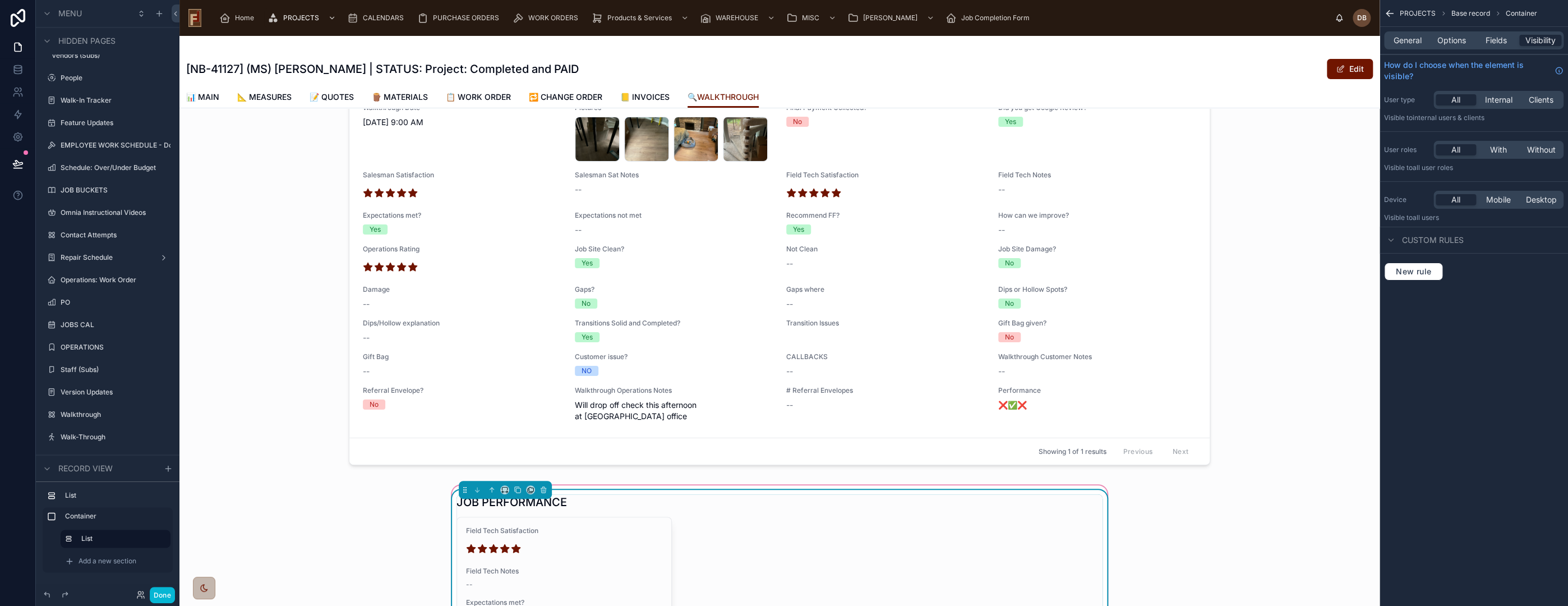
scroll to position [0, 0]
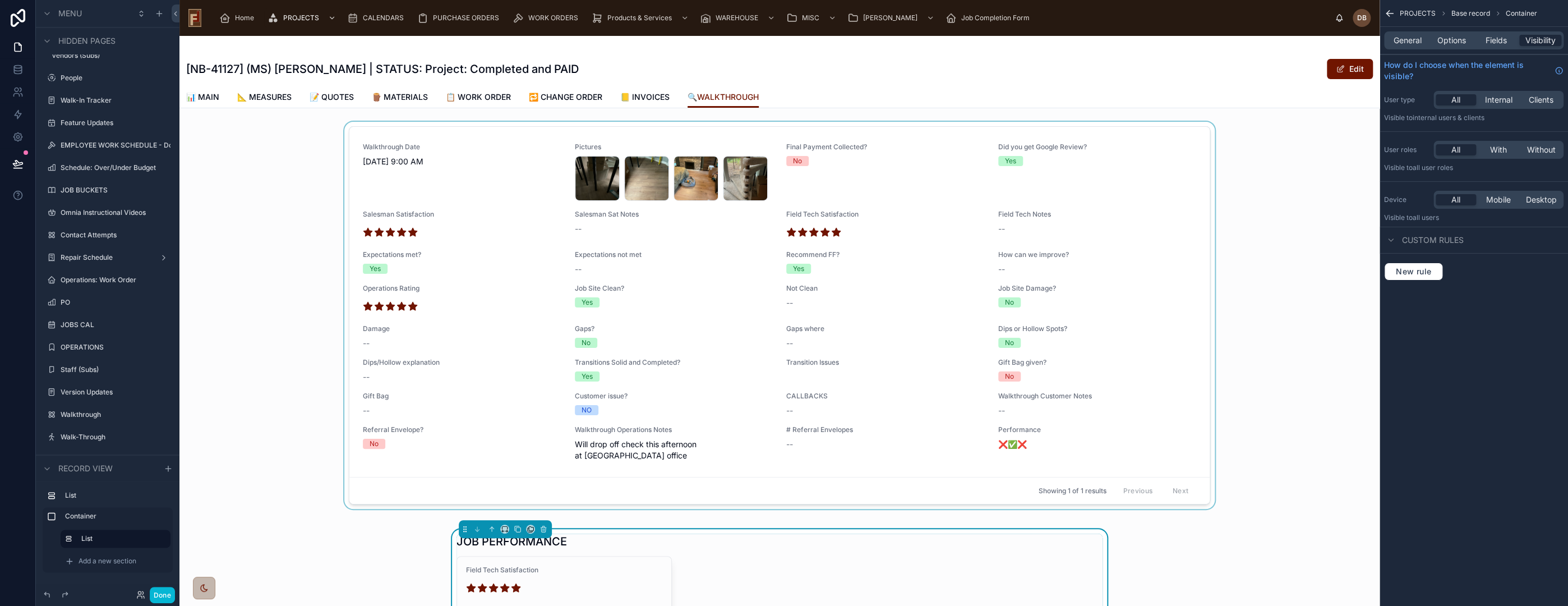
click at [821, 164] on div at bounding box center [780, 317] width 1200 height 392
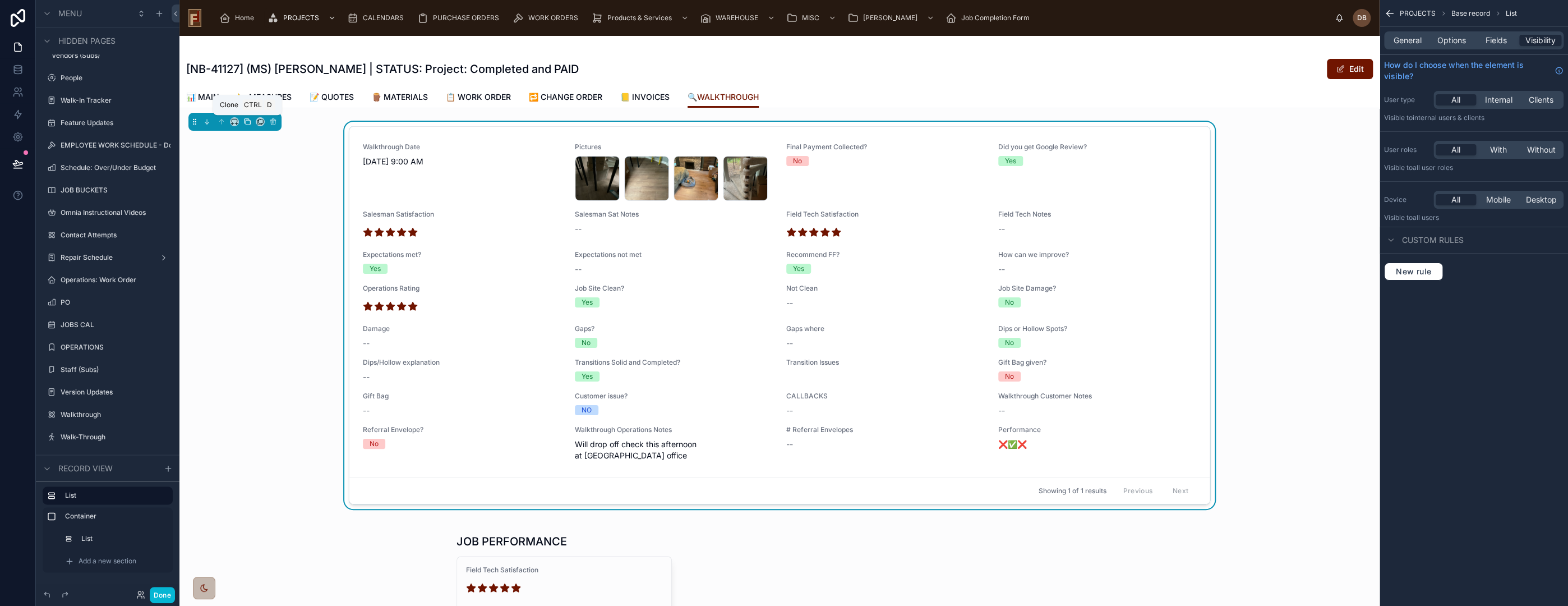
click at [247, 120] on icon at bounding box center [247, 122] width 8 height 8
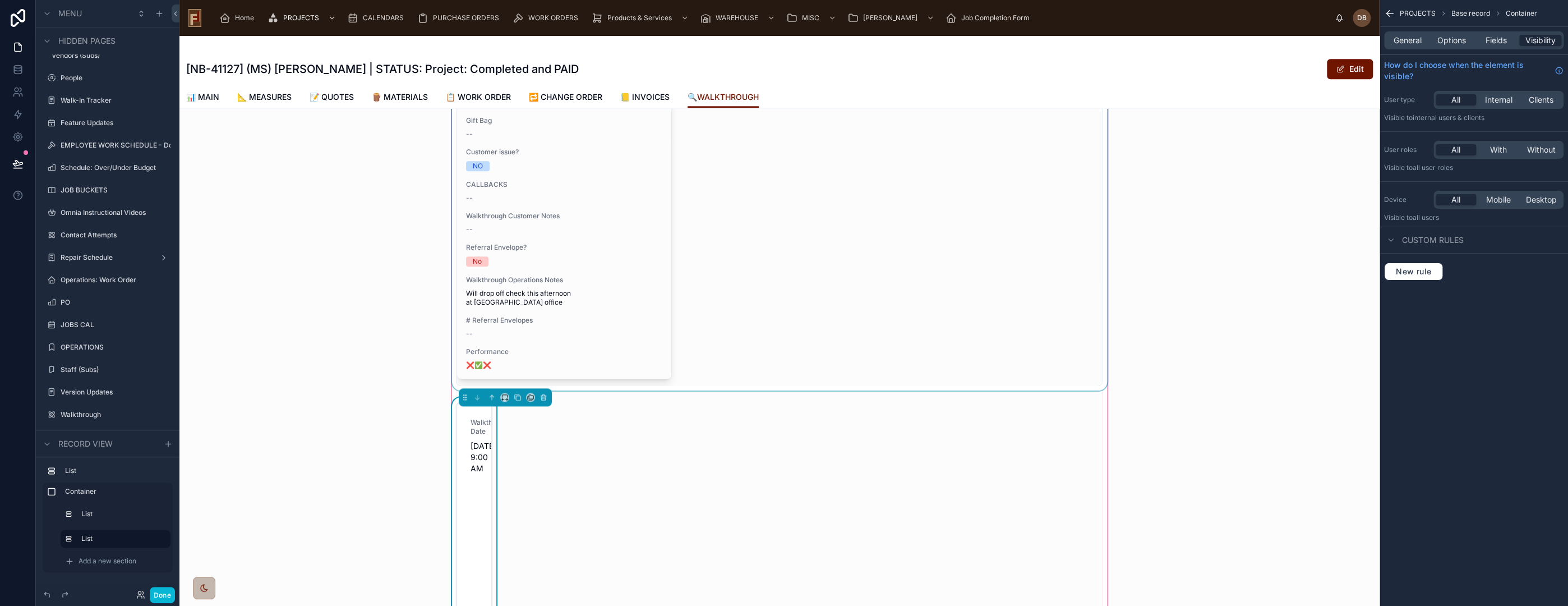
scroll to position [1122, 0]
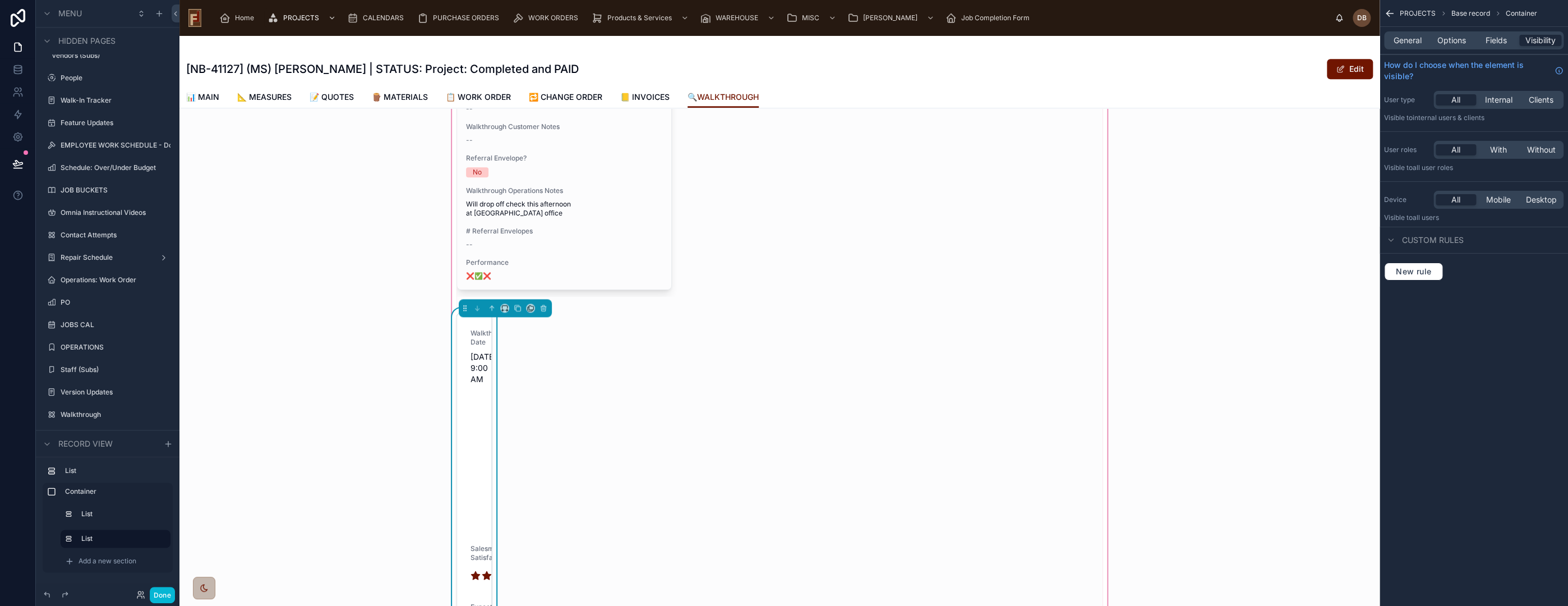
click at [530, 342] on div "JOB PERFORMANCE Field Tech Satisfaction Field Tech Notes -- Expectations met? Y…" at bounding box center [779, 91] width 660 height 1369
click at [501, 303] on icon at bounding box center [505, 307] width 8 height 8
click at [538, 288] on div at bounding box center [784, 303] width 1568 height 606
click at [540, 303] on icon at bounding box center [543, 307] width 8 height 8
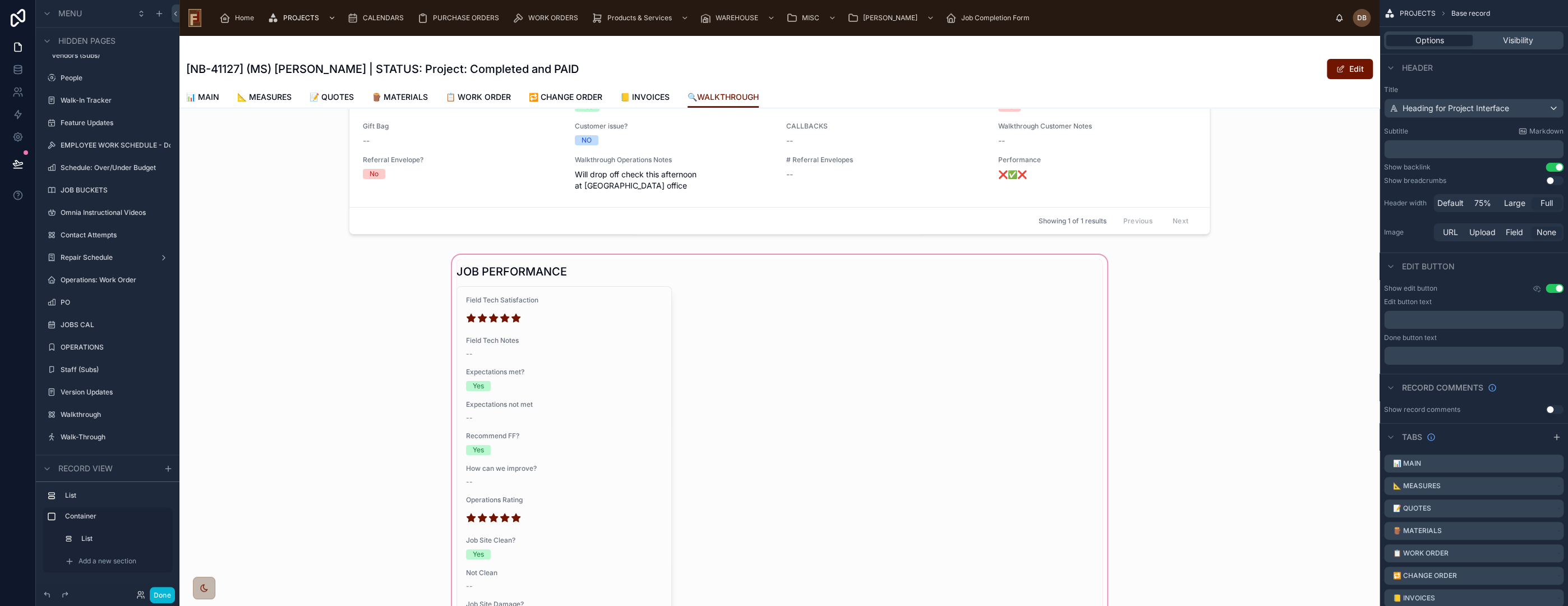
scroll to position [249, 0]
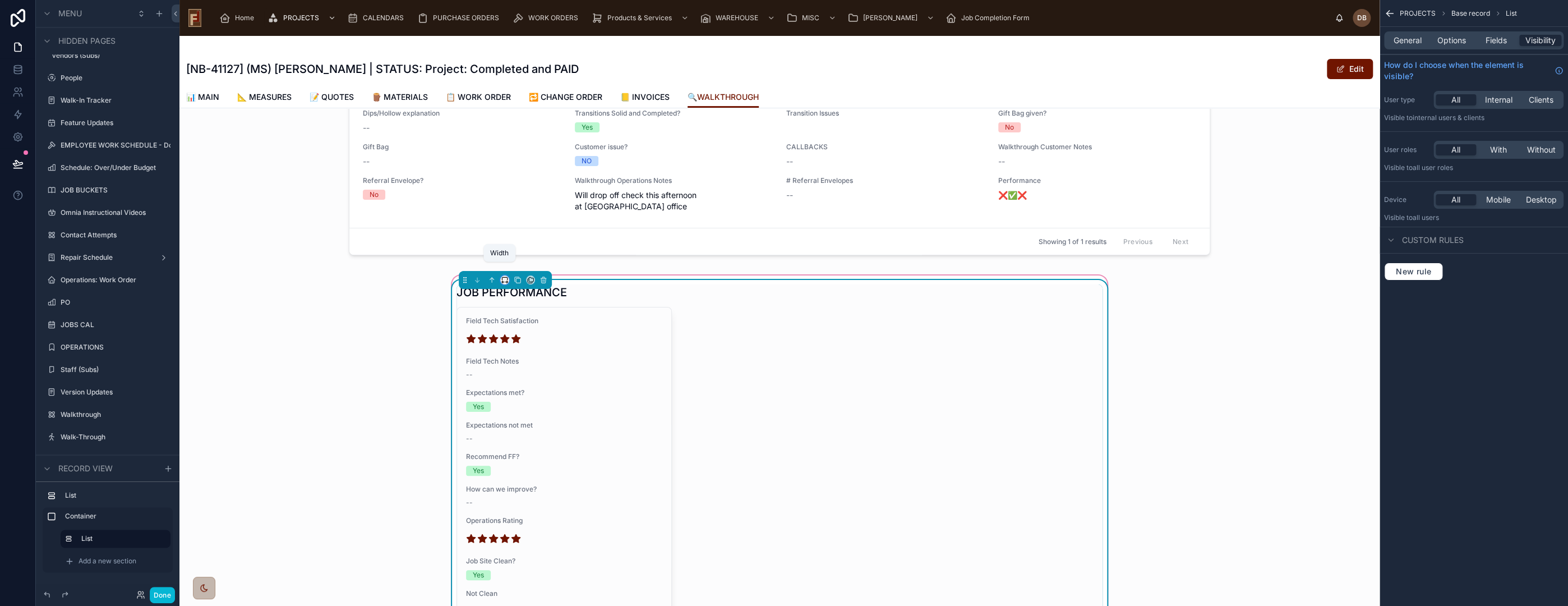
click at [501, 276] on icon at bounding box center [505, 280] width 8 height 8
click at [530, 293] on span "Default" at bounding box center [518, 289] width 27 height 14
click at [514, 276] on icon at bounding box center [518, 280] width 8 height 8
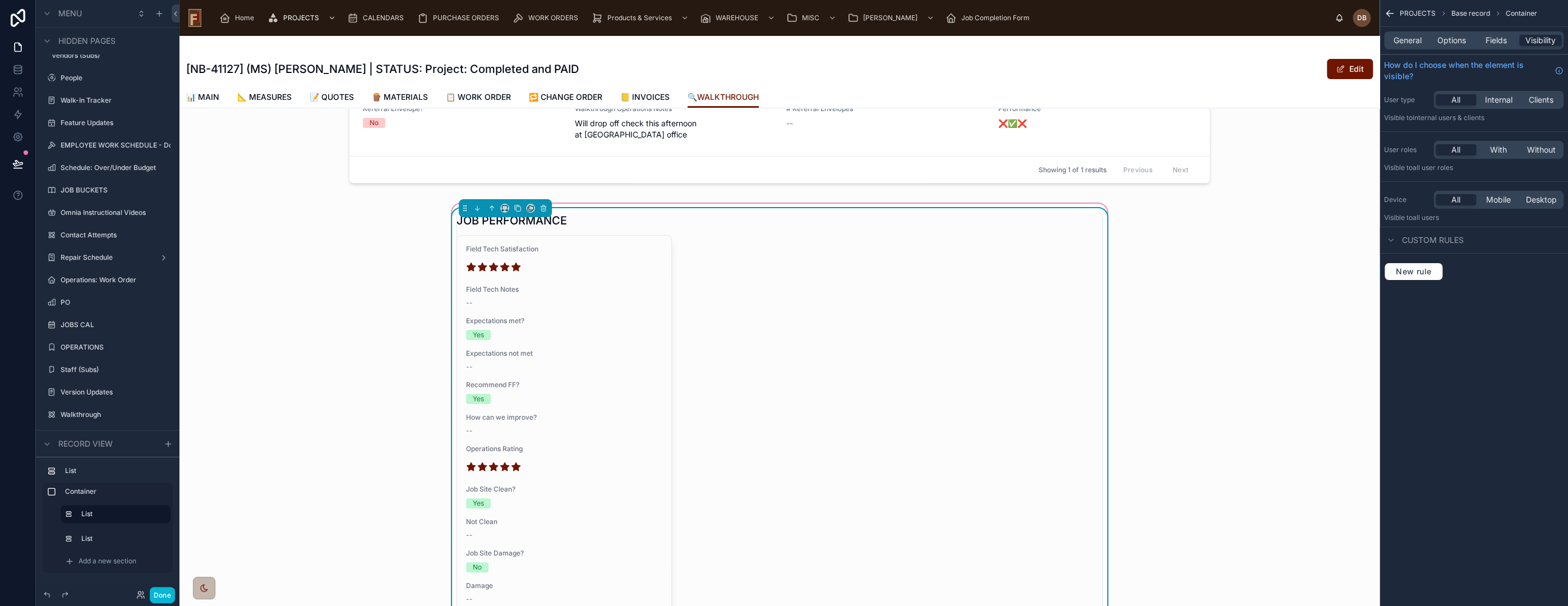
scroll to position [311, 0]
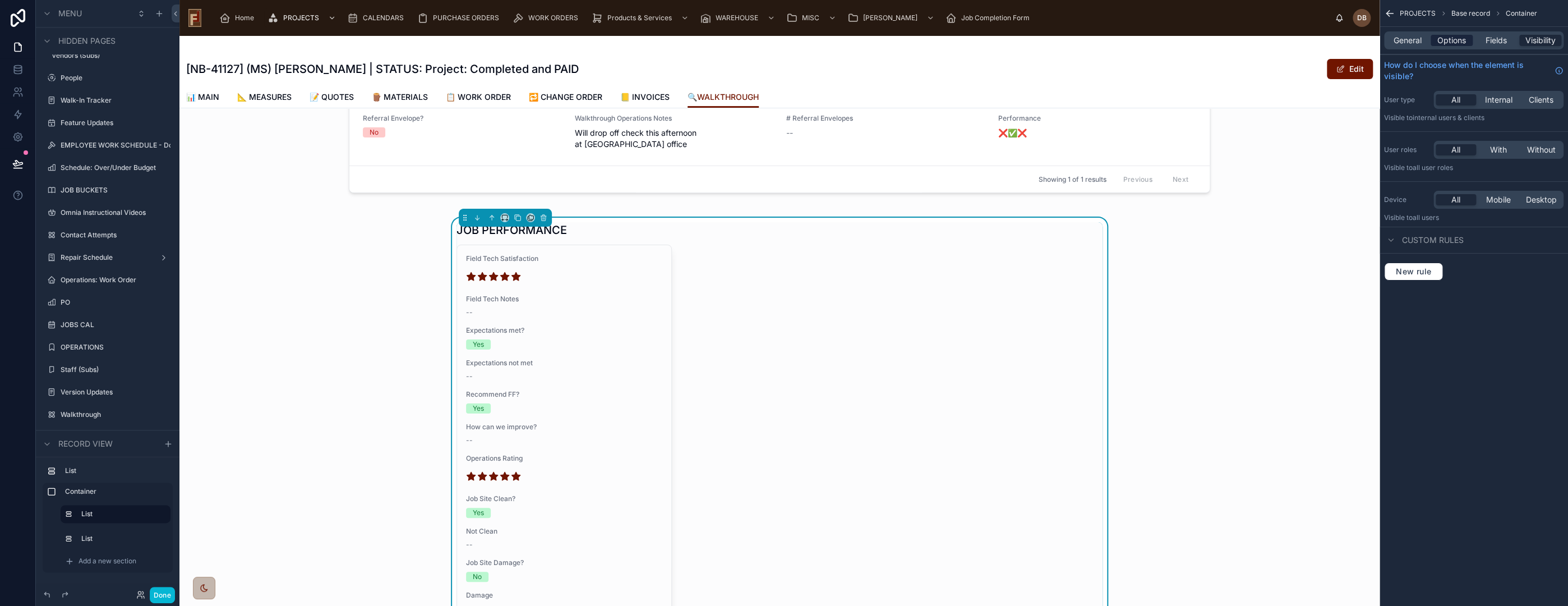
click at [1451, 41] on span "Options" at bounding box center [1451, 40] width 29 height 11
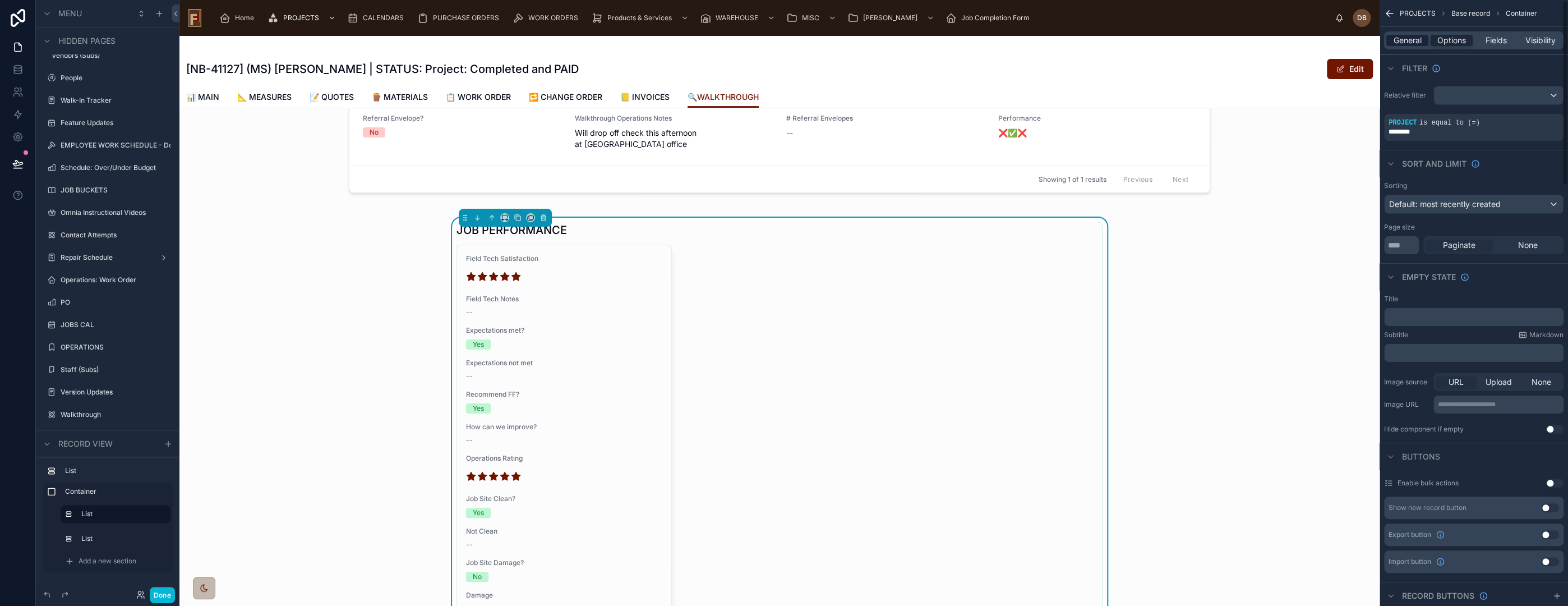
click at [1408, 40] on span "General" at bounding box center [1407, 40] width 28 height 11
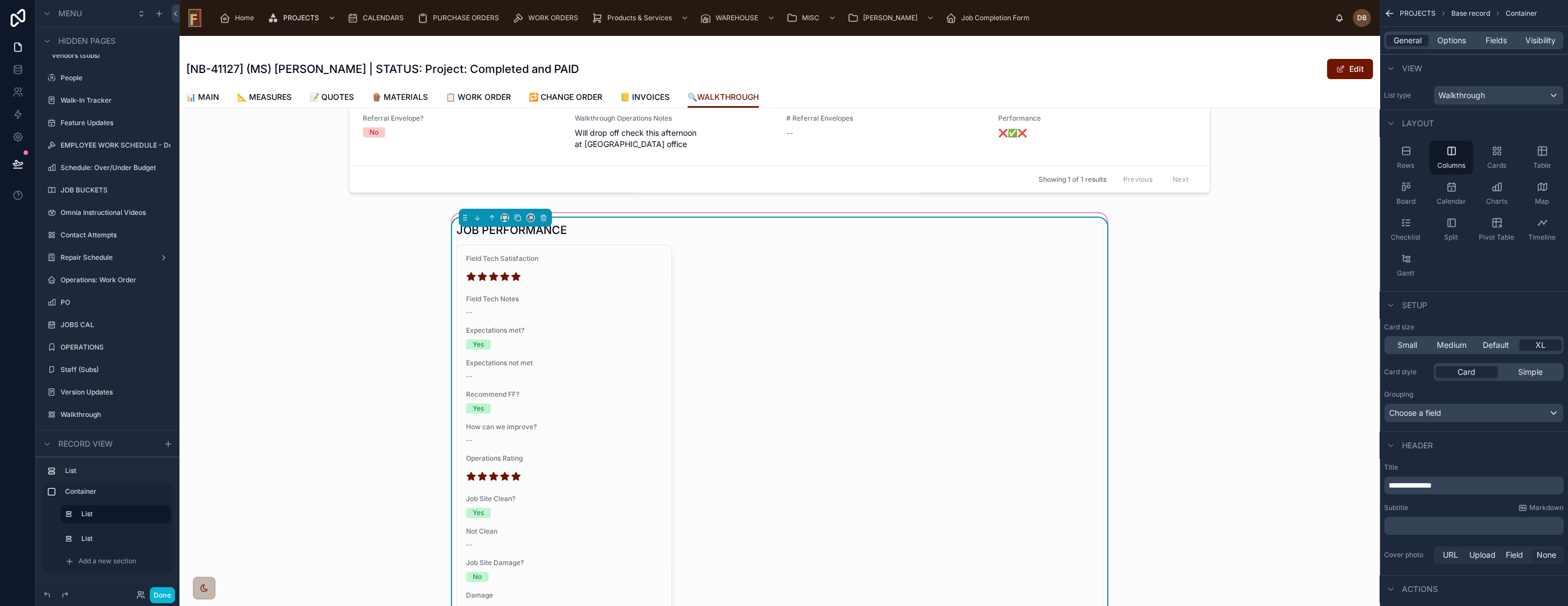
click at [691, 222] on div "JOB PERFORMANCE" at bounding box center [779, 230] width 646 height 16
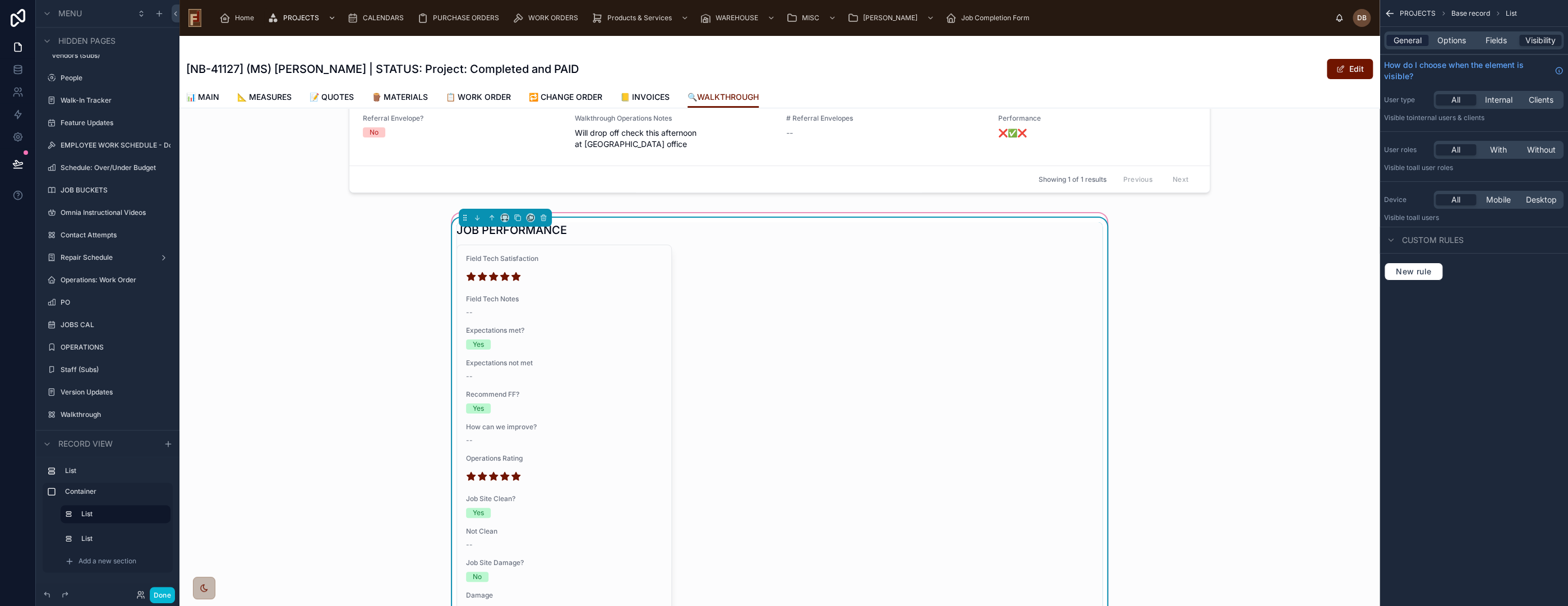
click at [1401, 44] on span "General" at bounding box center [1407, 40] width 28 height 11
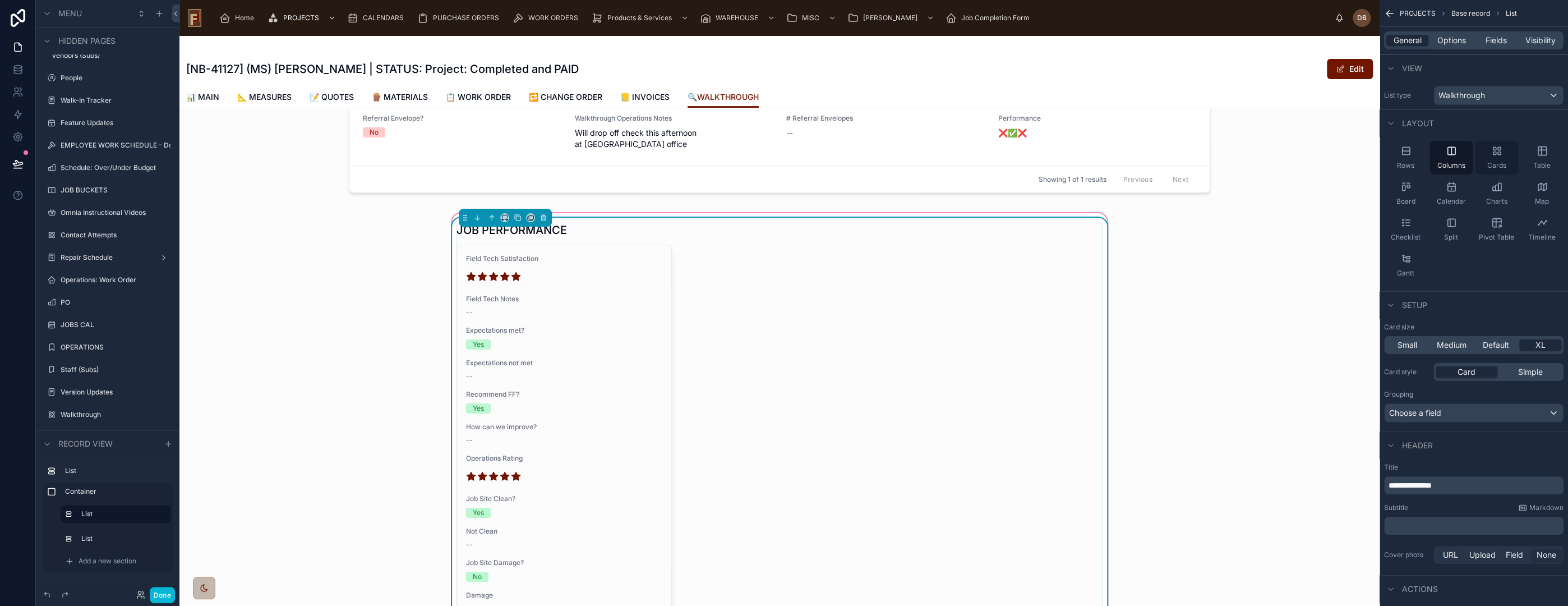
click at [1499, 158] on div "Cards" at bounding box center [1497, 158] width 44 height 34
click at [501, 213] on icon at bounding box center [505, 217] width 8 height 8
click at [529, 269] on div "33%" at bounding box center [522, 269] width 35 height 14
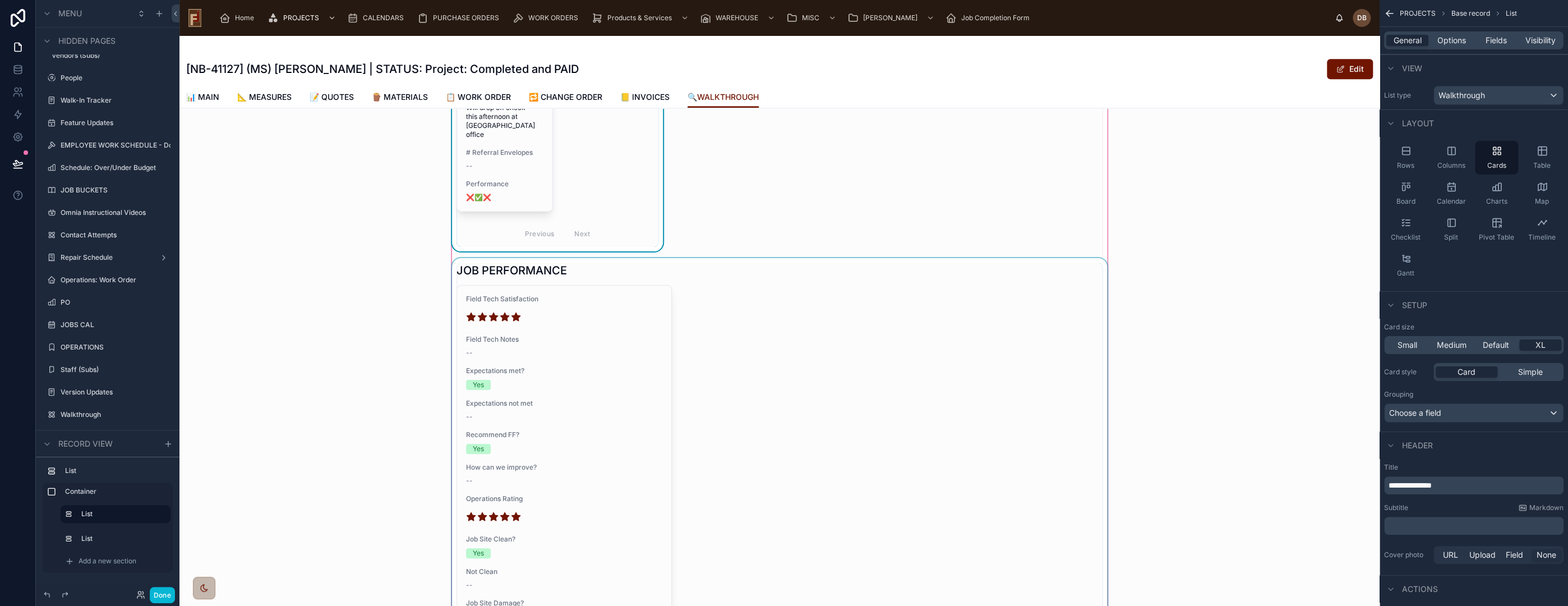
scroll to position [1246, 0]
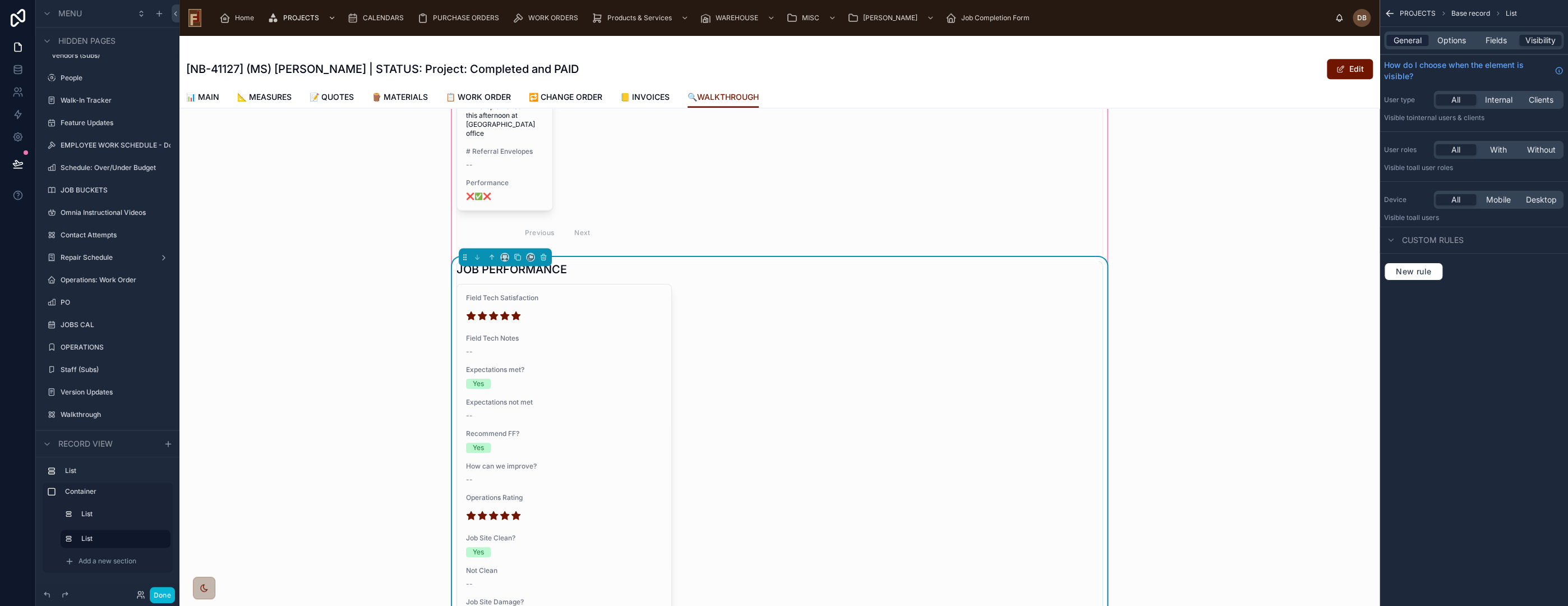
click at [1400, 44] on span "General" at bounding box center [1407, 40] width 28 height 11
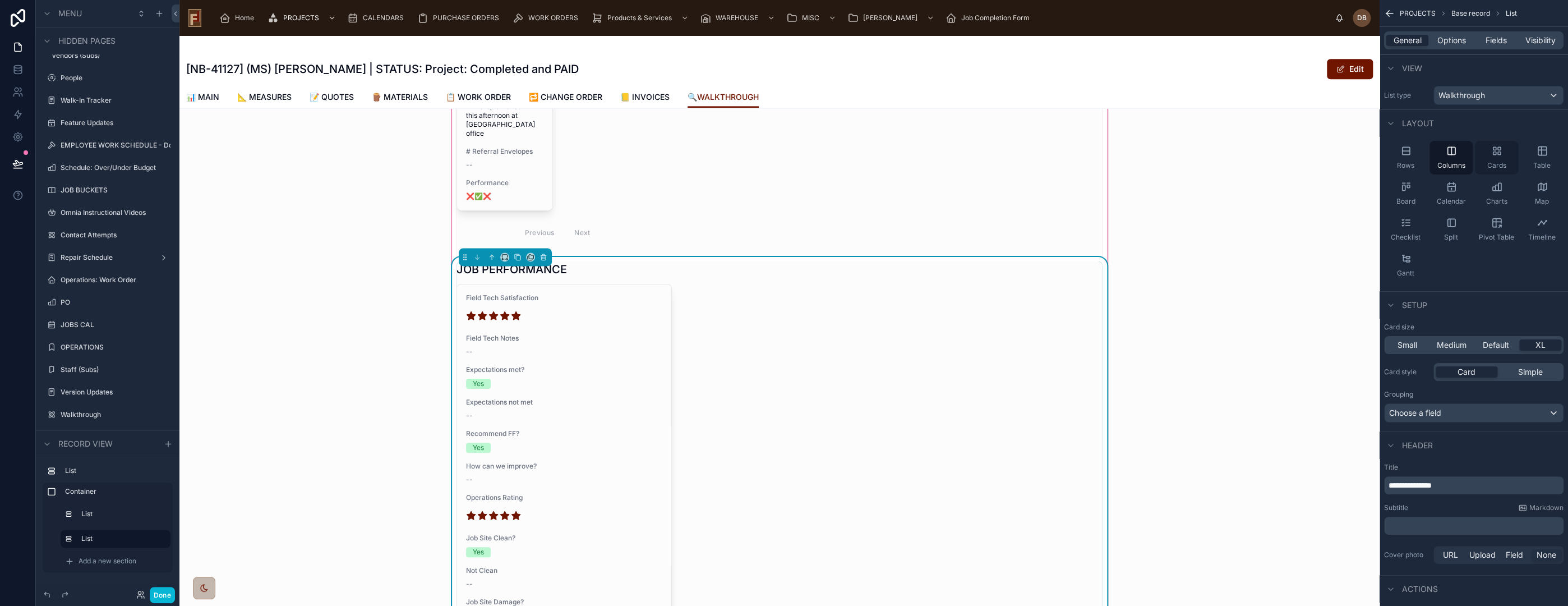
click at [1496, 156] on icon "scrollable content" at bounding box center [1497, 150] width 11 height 11
click at [501, 253] on icon at bounding box center [505, 257] width 8 height 8
click at [540, 308] on div "33%" at bounding box center [522, 307] width 35 height 14
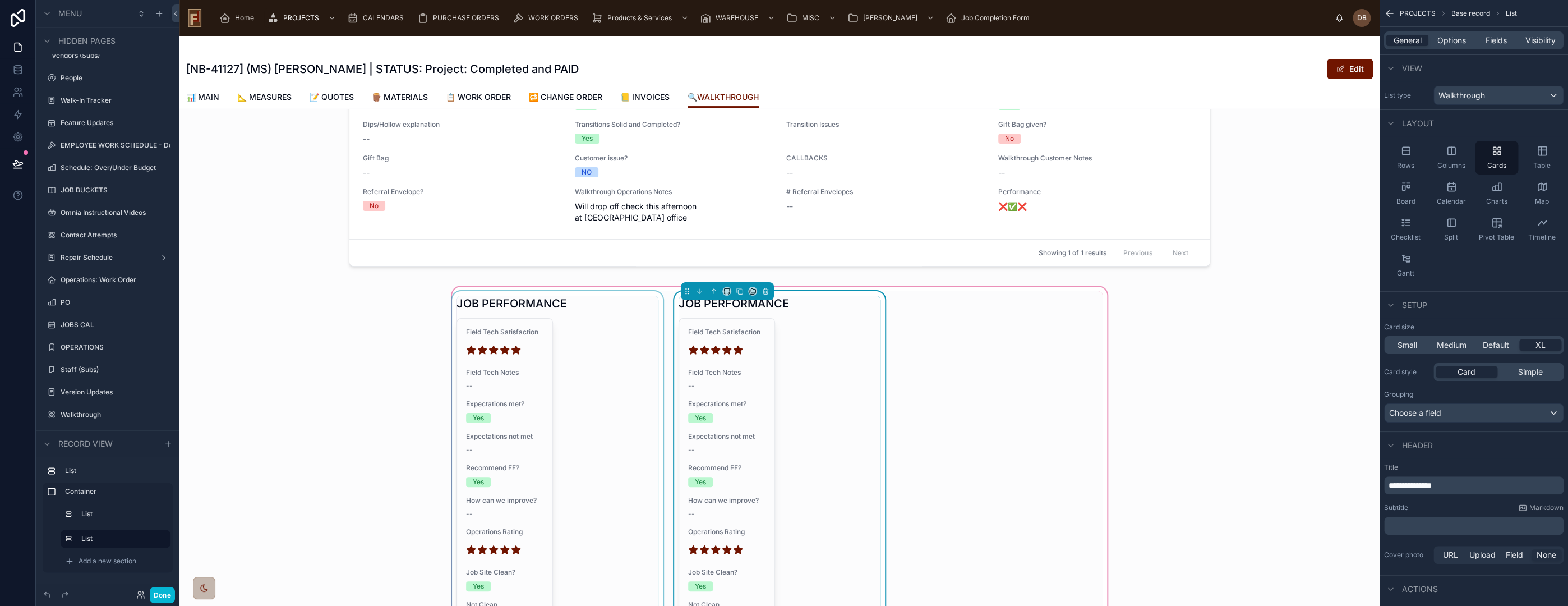
scroll to position [186, 0]
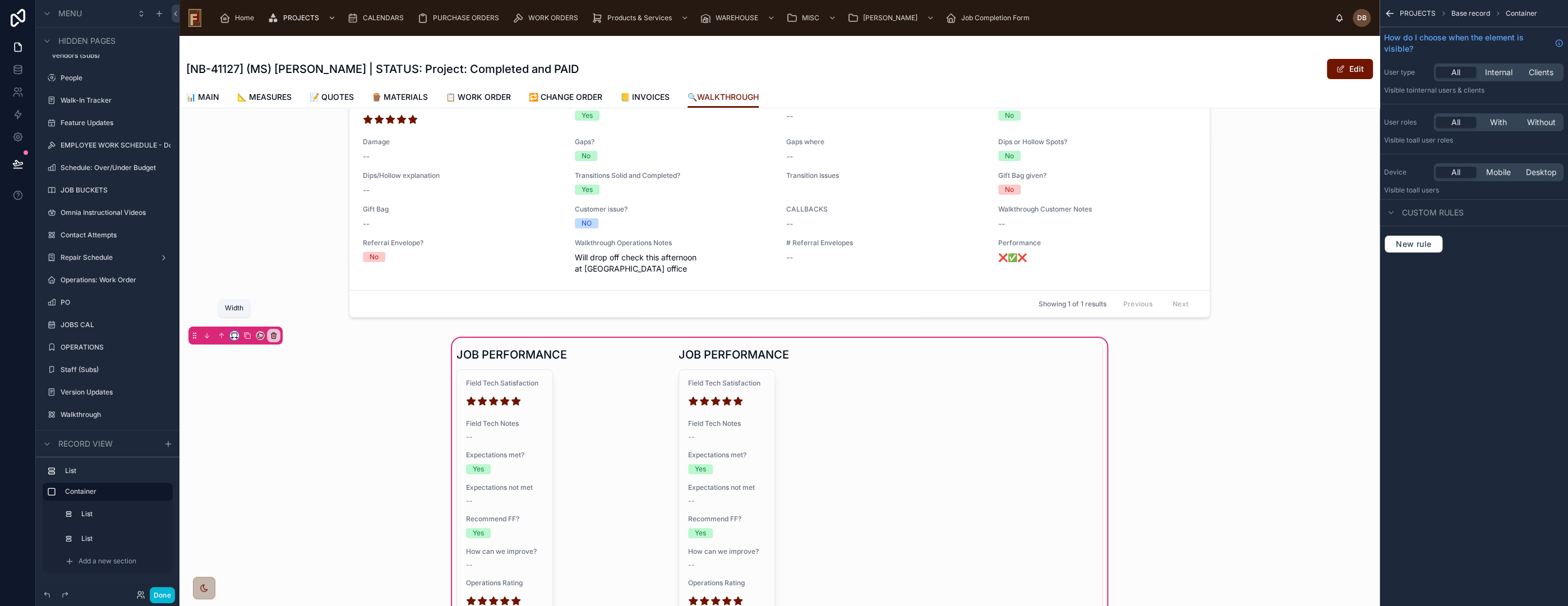
click at [230, 331] on icon at bounding box center [234, 335] width 8 height 8
click at [267, 461] on div "Large" at bounding box center [256, 464] width 35 height 14
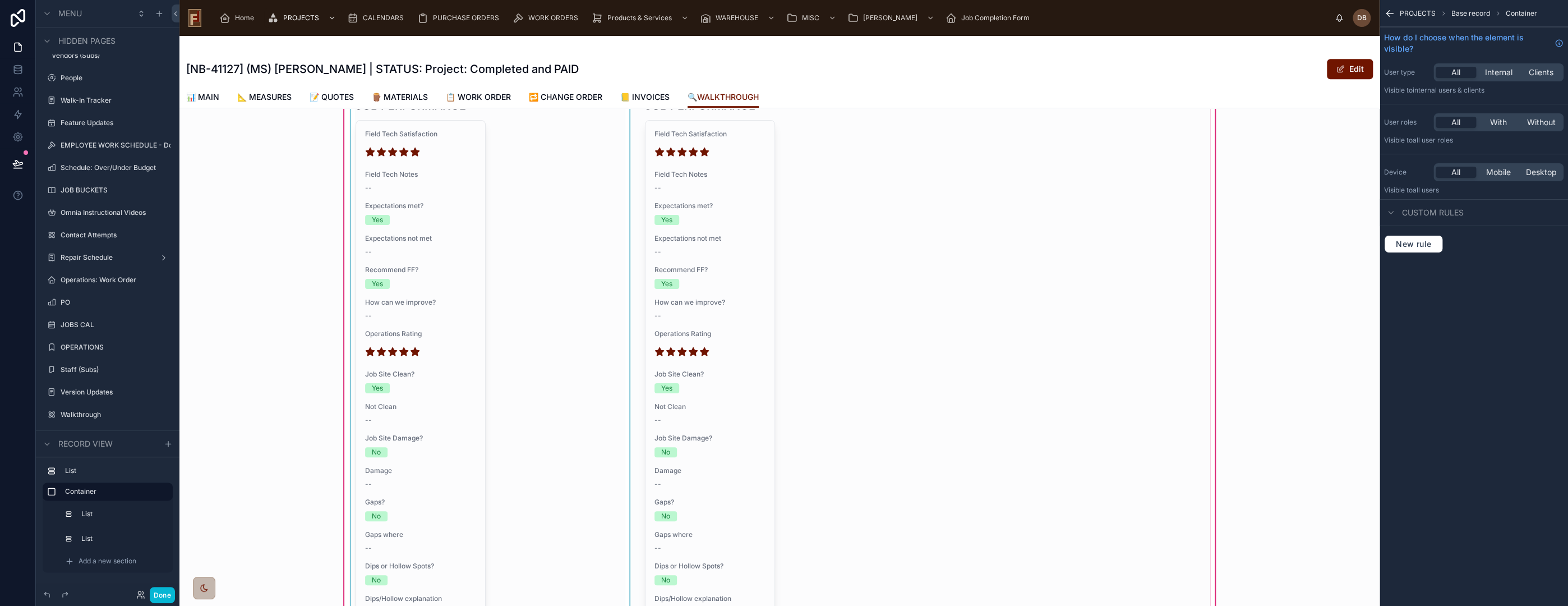
scroll to position [186, 0]
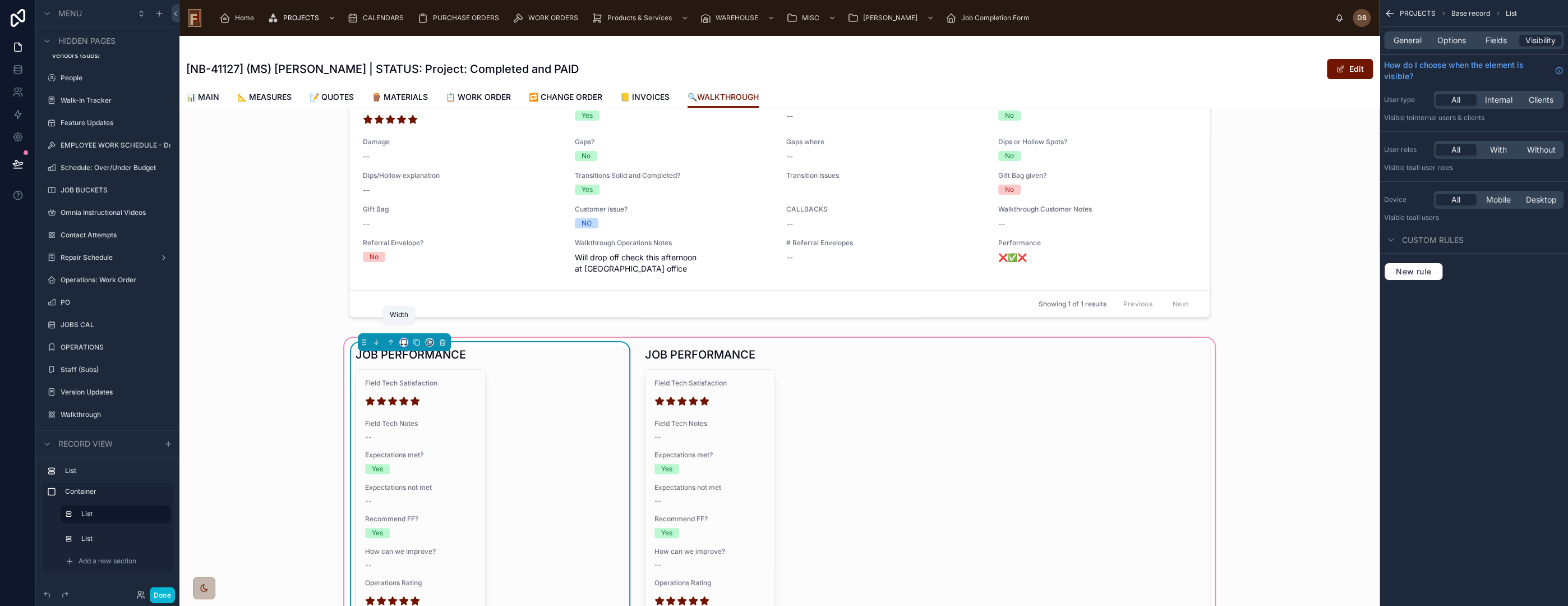
click at [400, 338] on icon at bounding box center [404, 342] width 8 height 8
click at [569, 368] on div at bounding box center [784, 303] width 1568 height 606
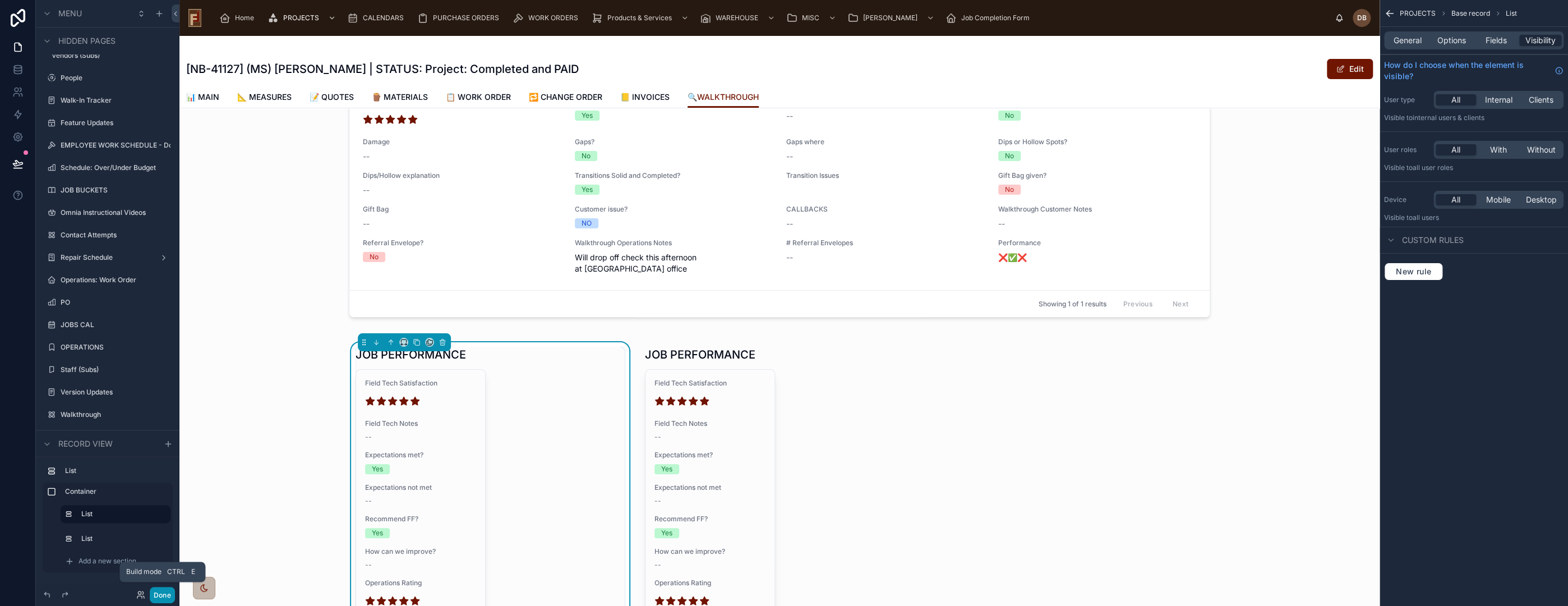
click at [171, 593] on button "Done" at bounding box center [162, 594] width 25 height 16
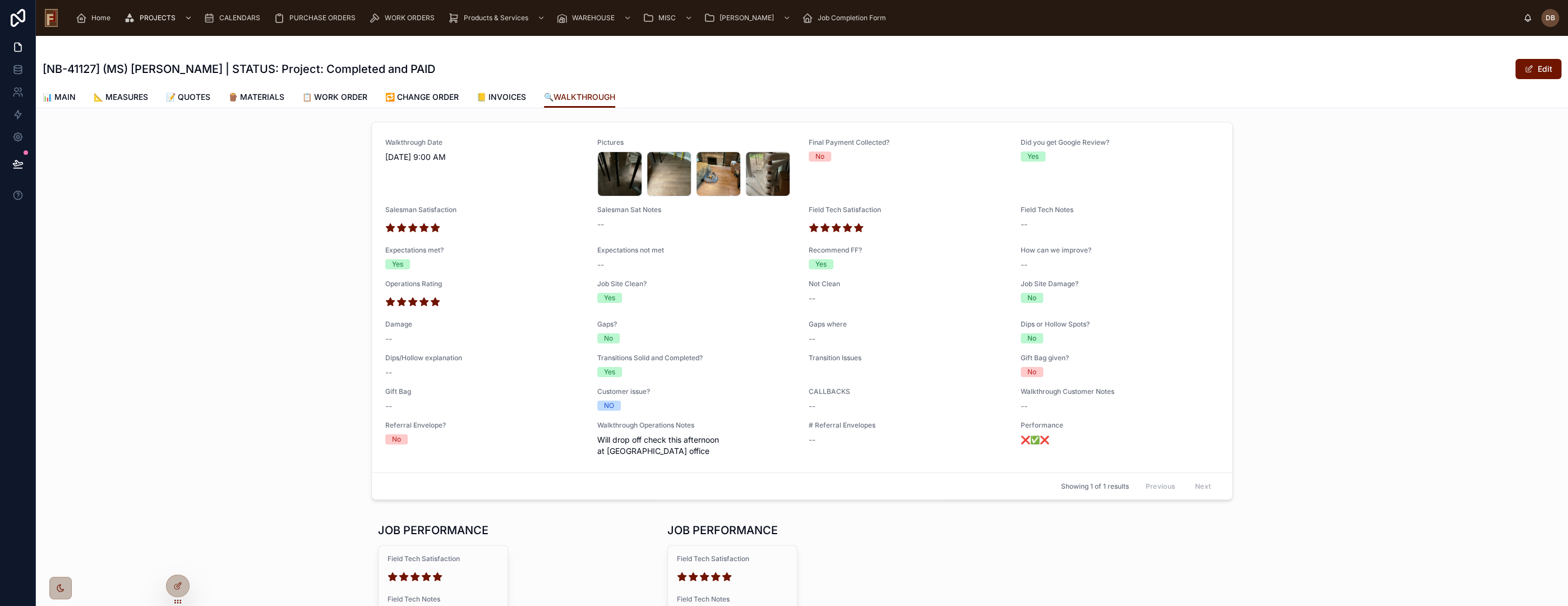
scroll to position [0, 0]
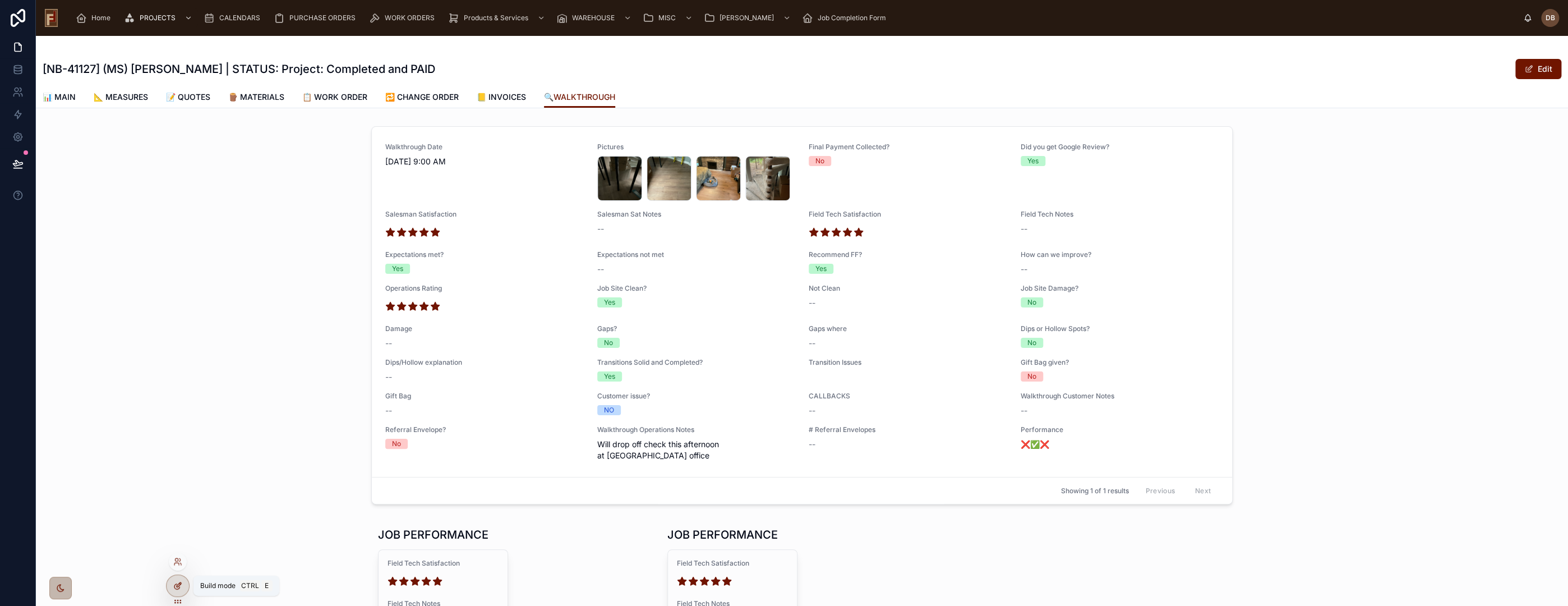
click at [181, 585] on icon at bounding box center [178, 585] width 9 height 9
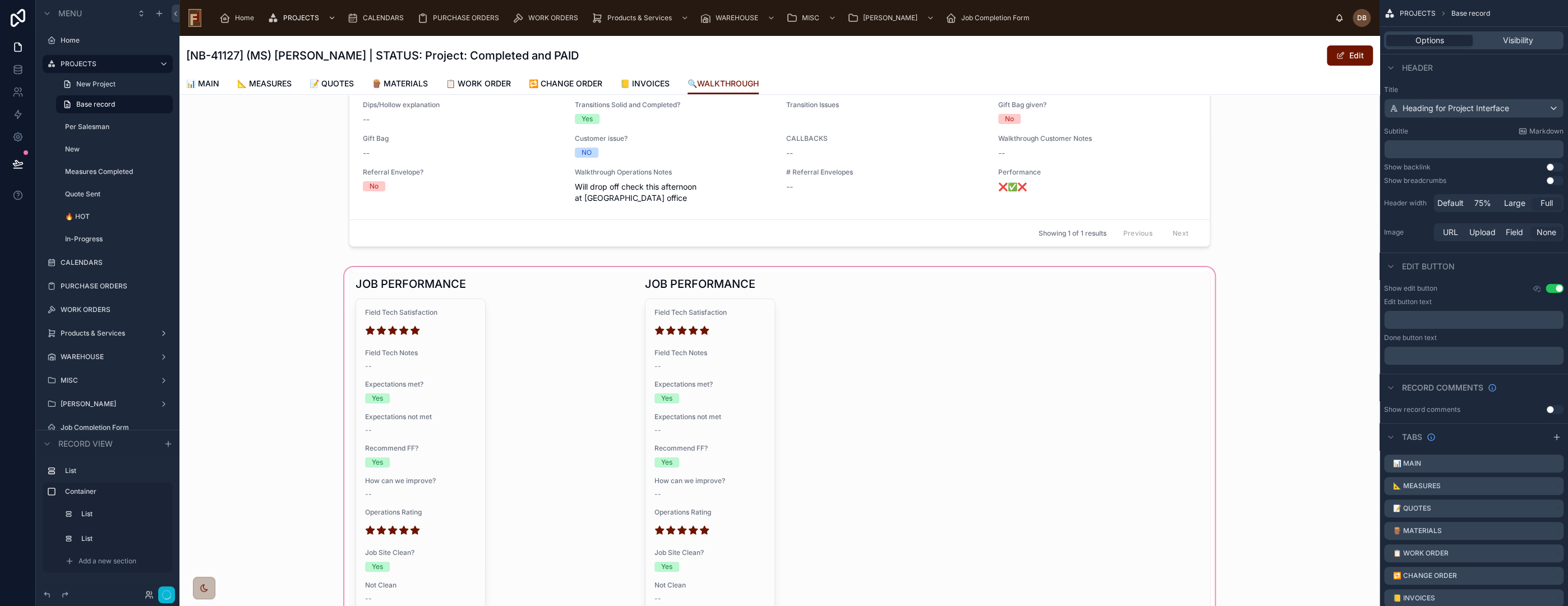
scroll to position [311, 0]
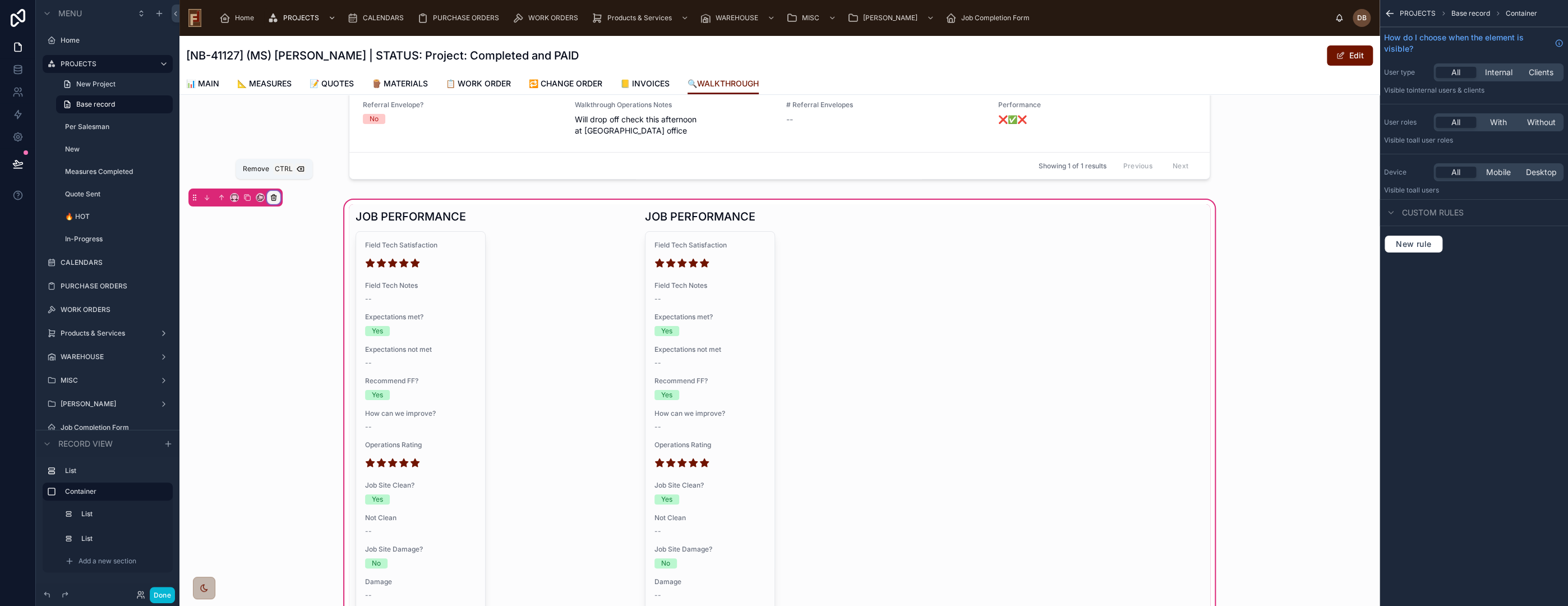
click at [276, 193] on icon at bounding box center [274, 197] width 8 height 8
click at [320, 232] on span "Remove entire container" at bounding box center [321, 229] width 89 height 14
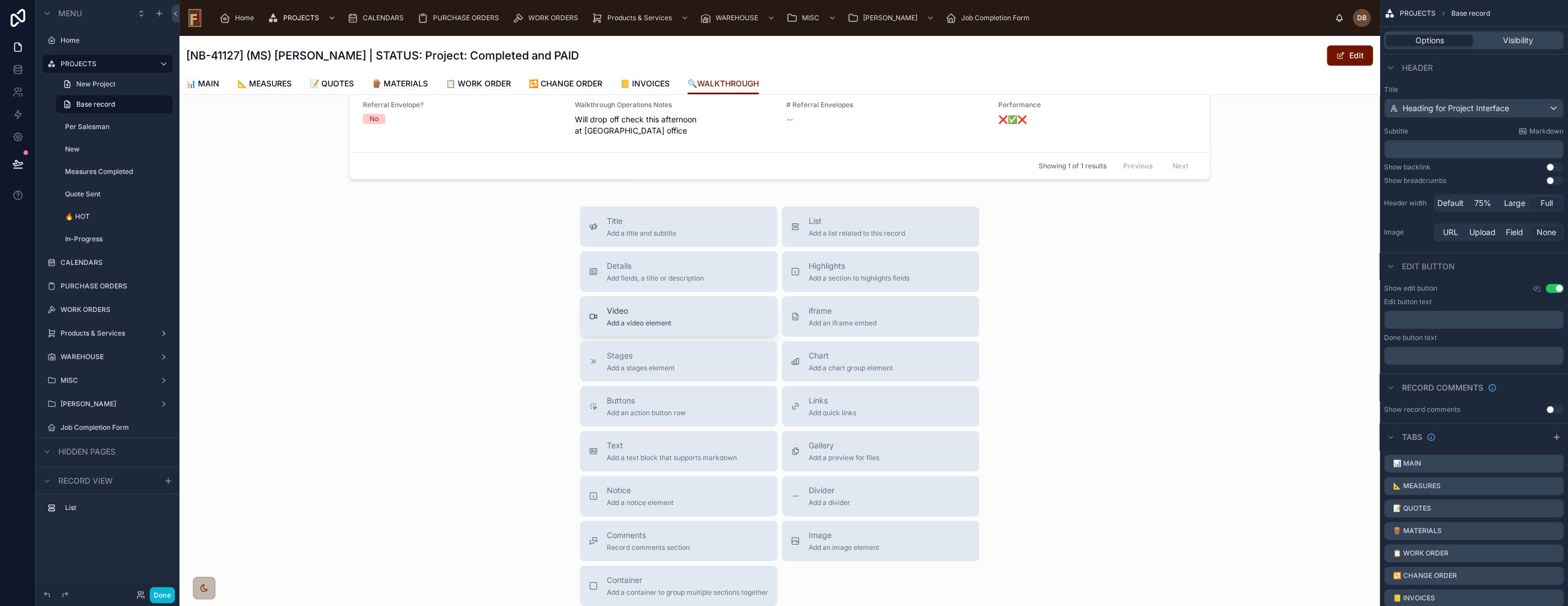
scroll to position [0, 0]
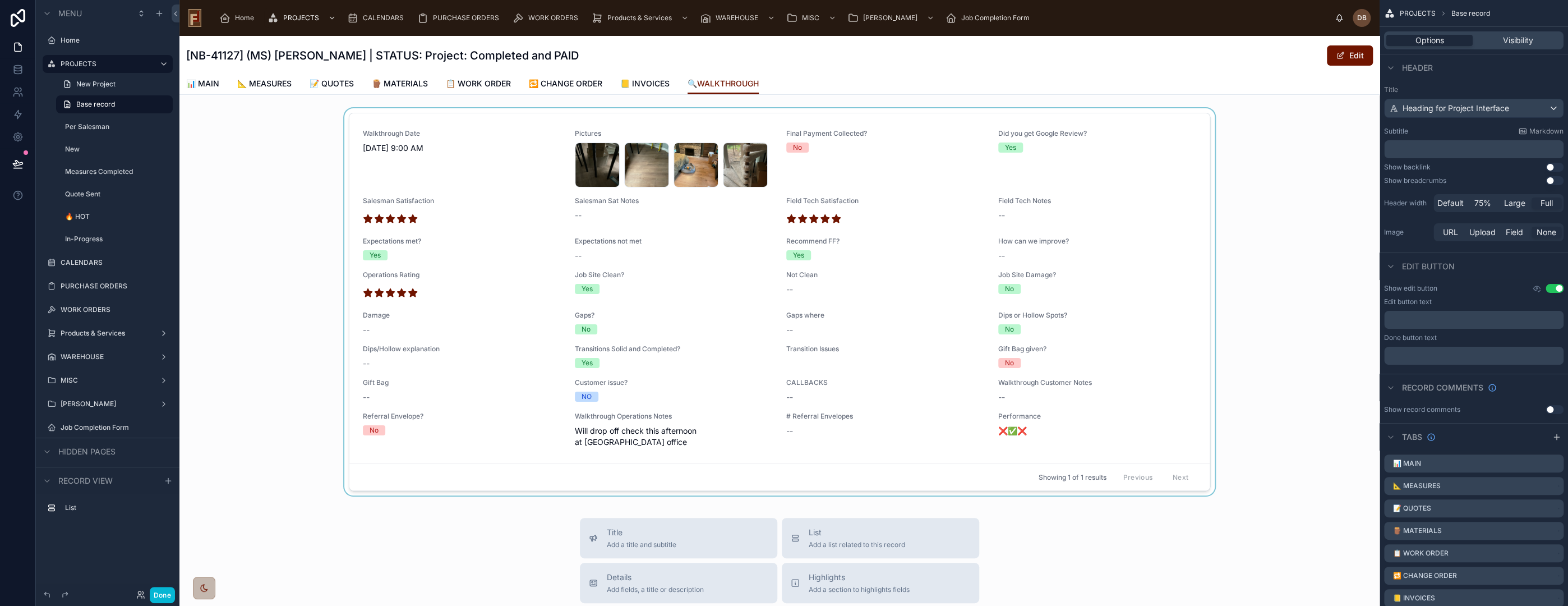
click at [495, 115] on div at bounding box center [780, 303] width 1200 height 392
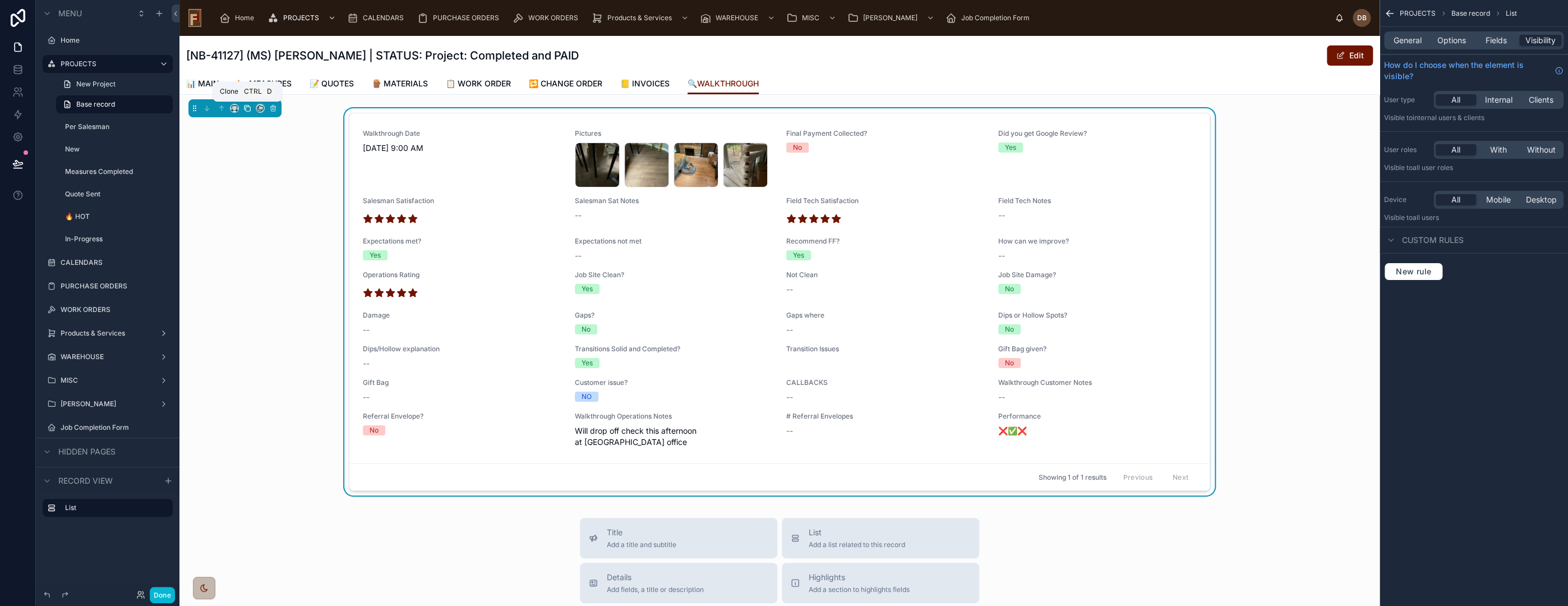
click at [247, 106] on icon at bounding box center [248, 108] width 5 height 5
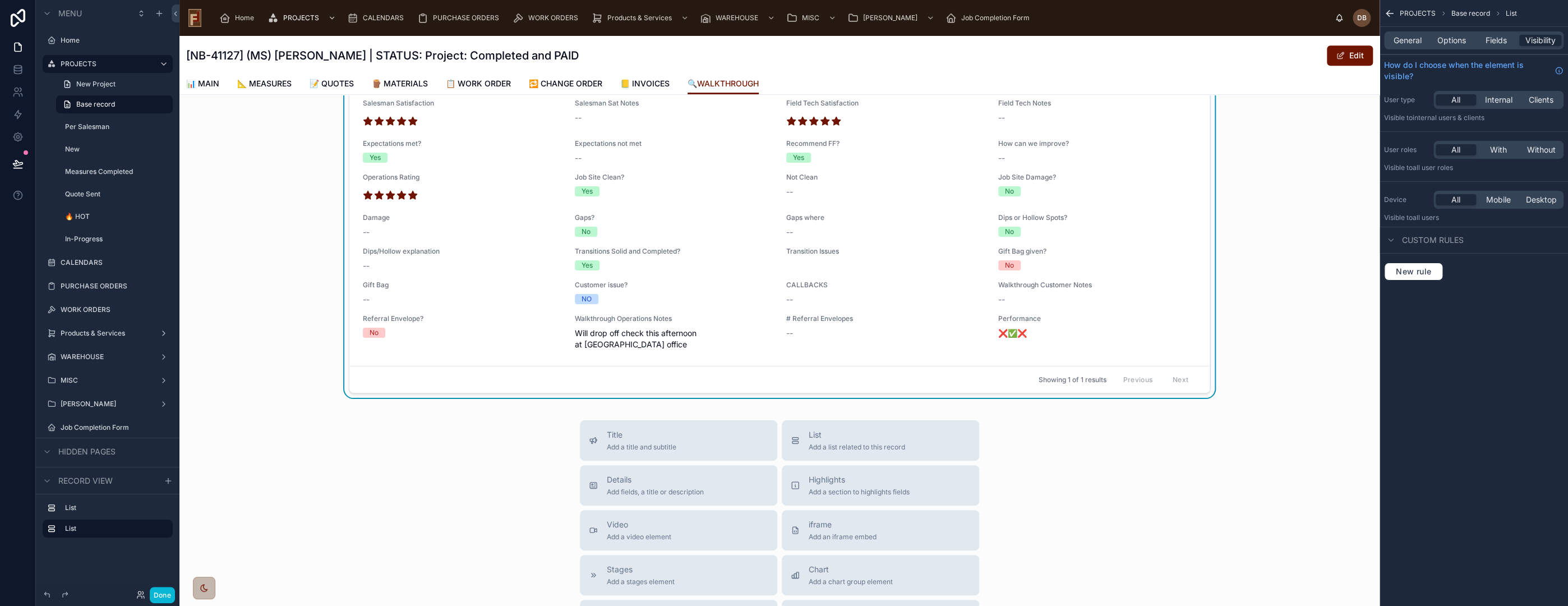
scroll to position [186, 0]
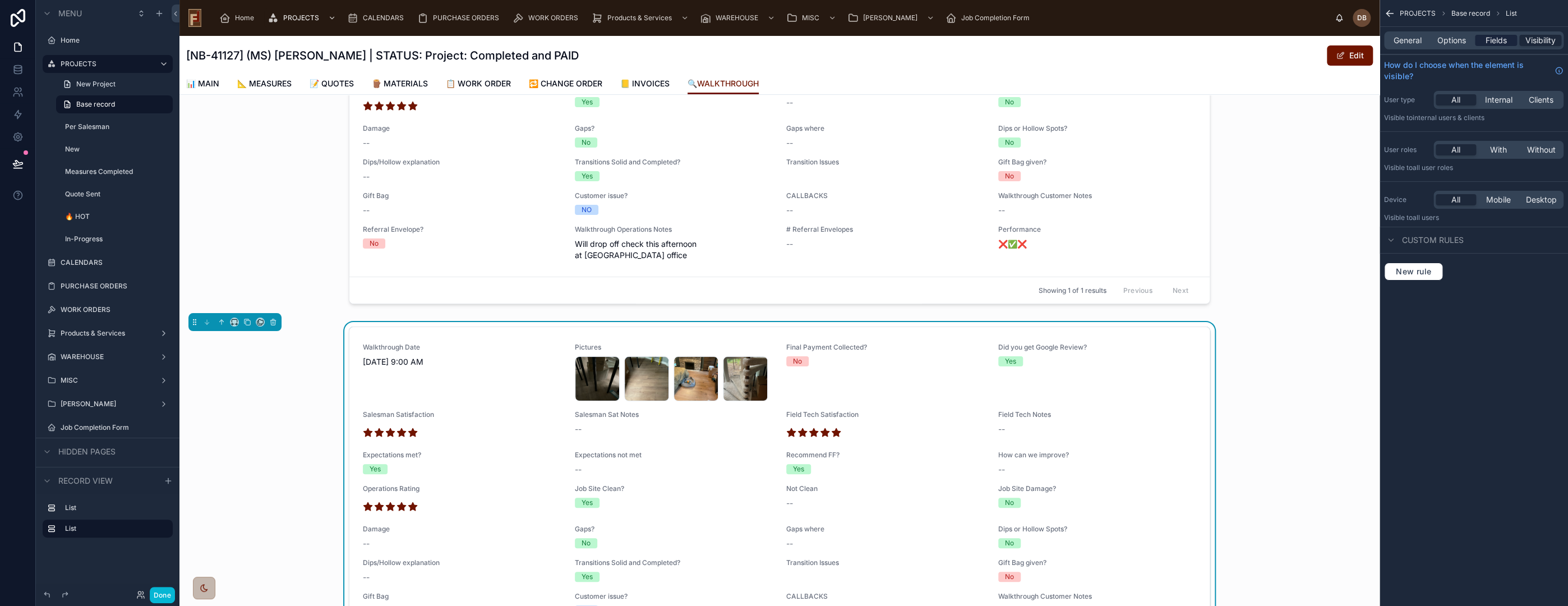
click at [1507, 36] on span "Fields" at bounding box center [1496, 40] width 21 height 11
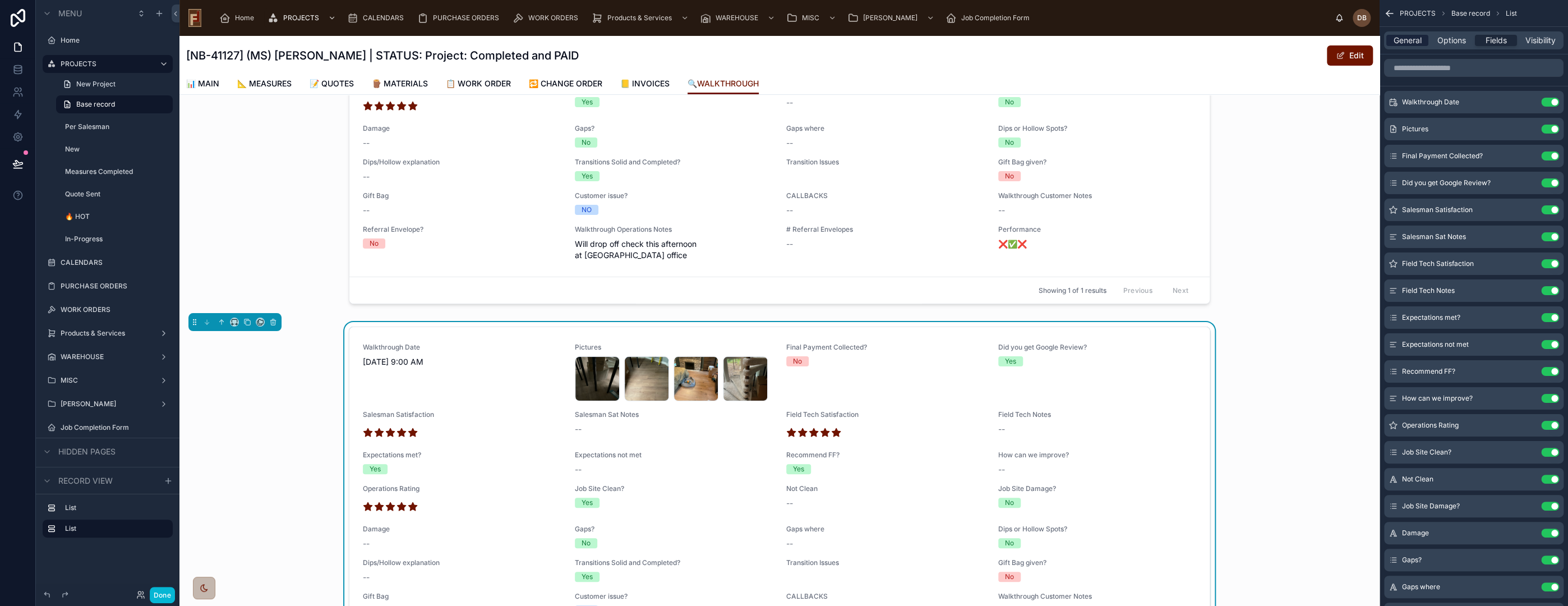
click at [1411, 38] on span "General" at bounding box center [1407, 40] width 28 height 11
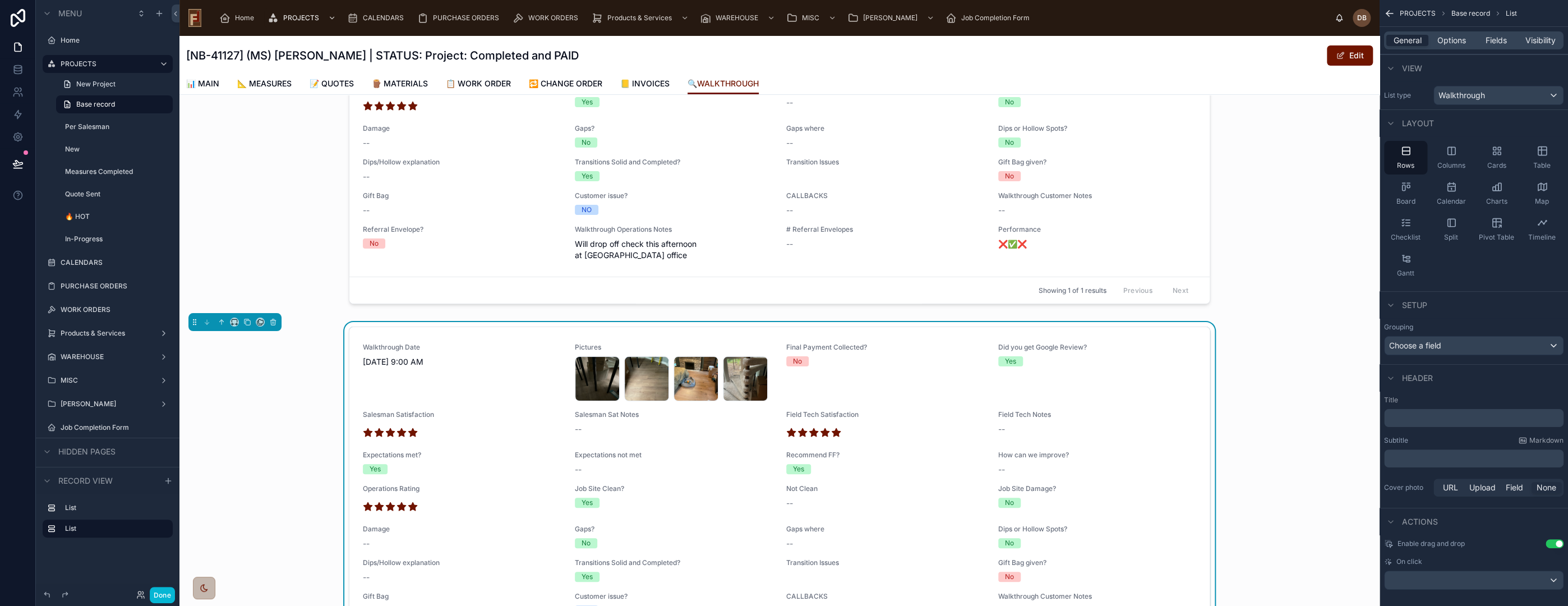
click at [1449, 414] on p "﻿" at bounding box center [1475, 418] width 173 height 11
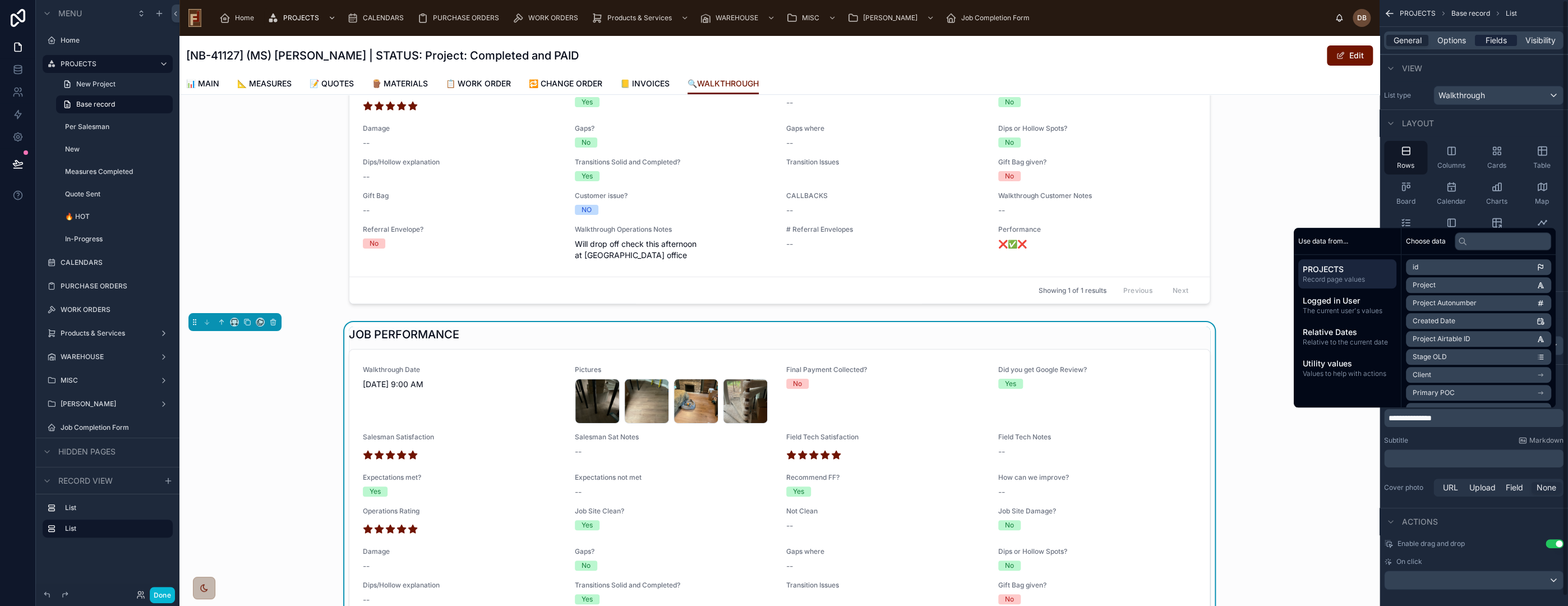
click at [1492, 42] on span "Fields" at bounding box center [1496, 40] width 21 height 11
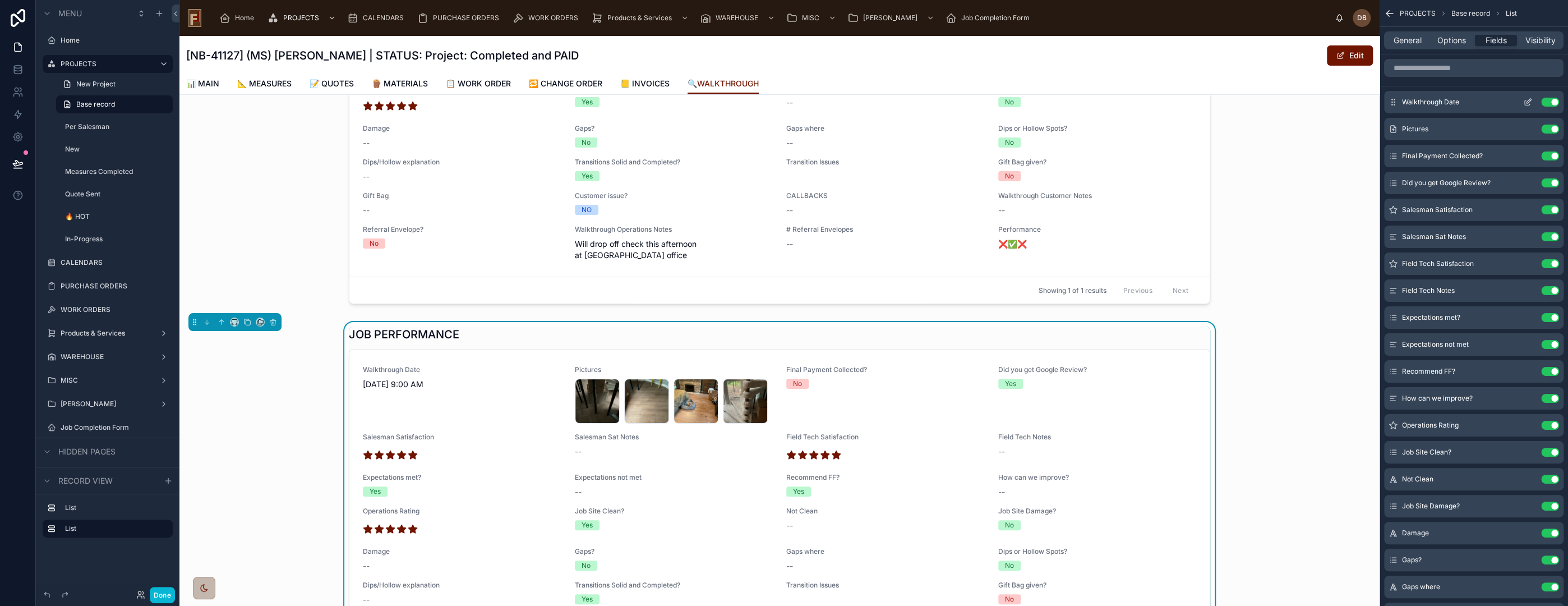
click at [1553, 100] on button "Use setting" at bounding box center [1550, 101] width 18 height 9
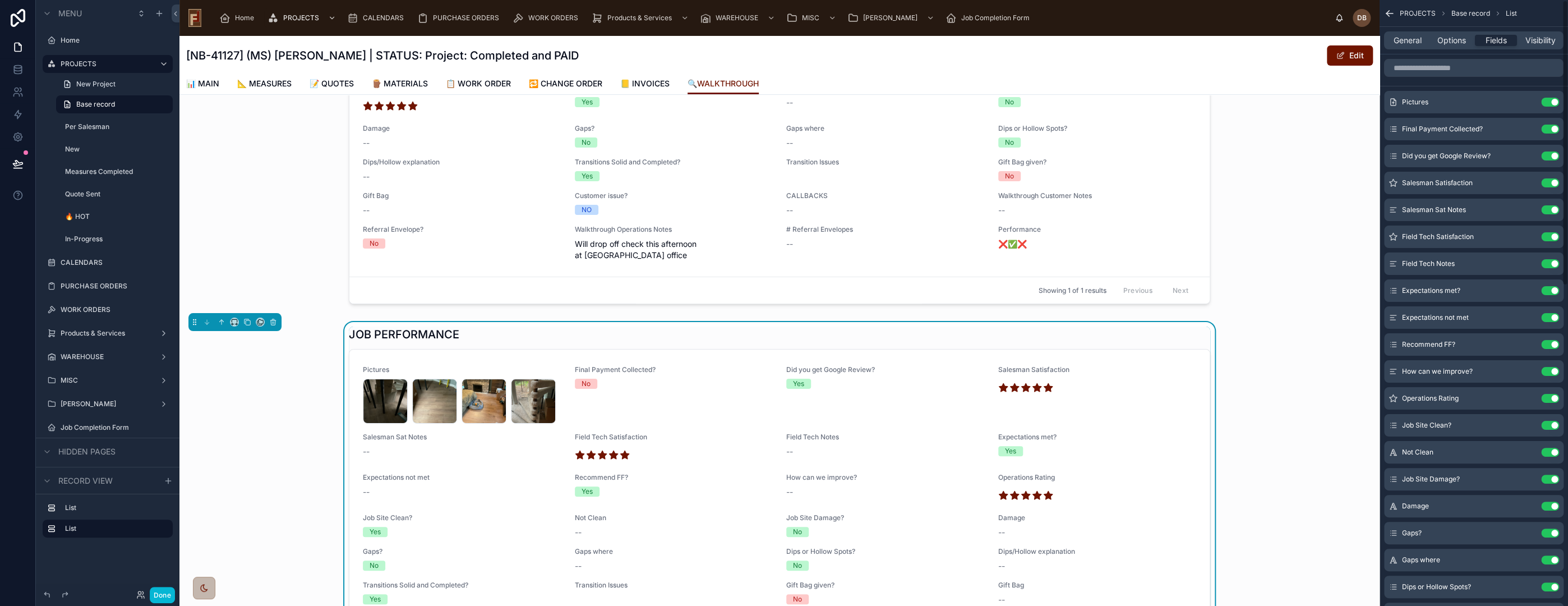
click at [1553, 100] on button "Use setting" at bounding box center [1550, 101] width 18 height 9
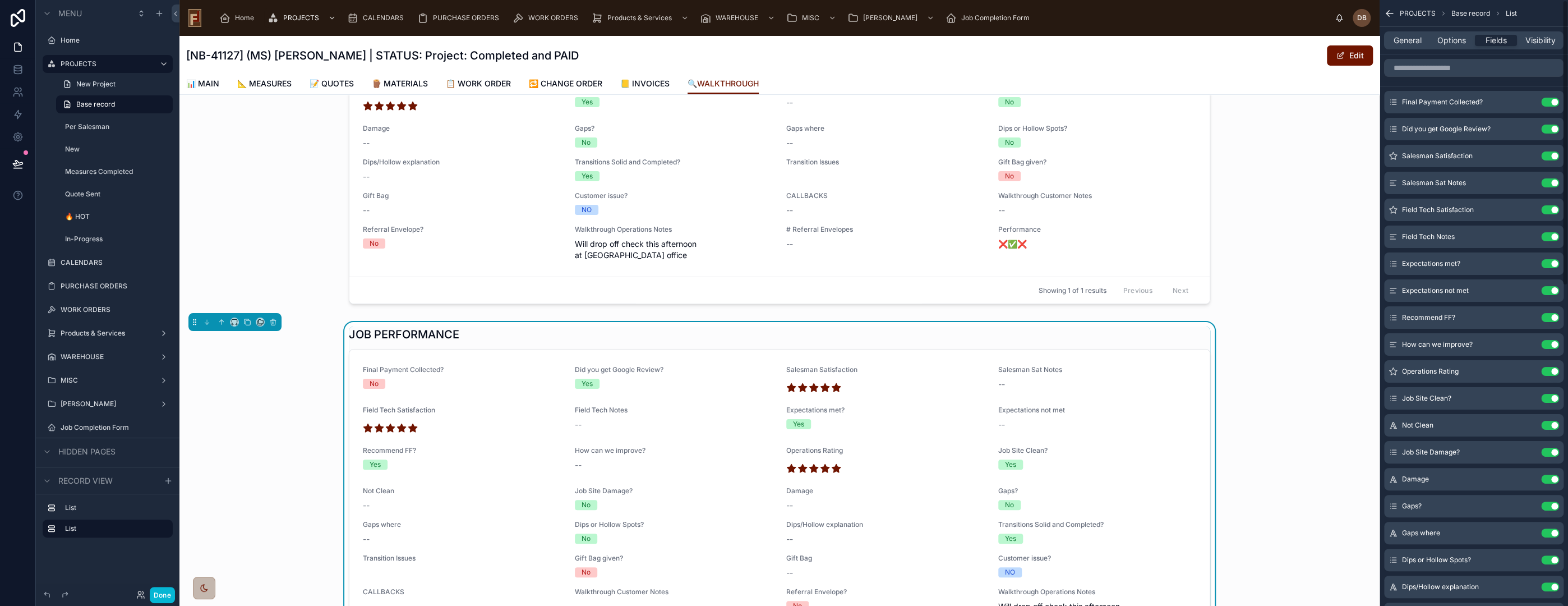
click at [1553, 100] on button "Use setting" at bounding box center [1550, 101] width 18 height 9
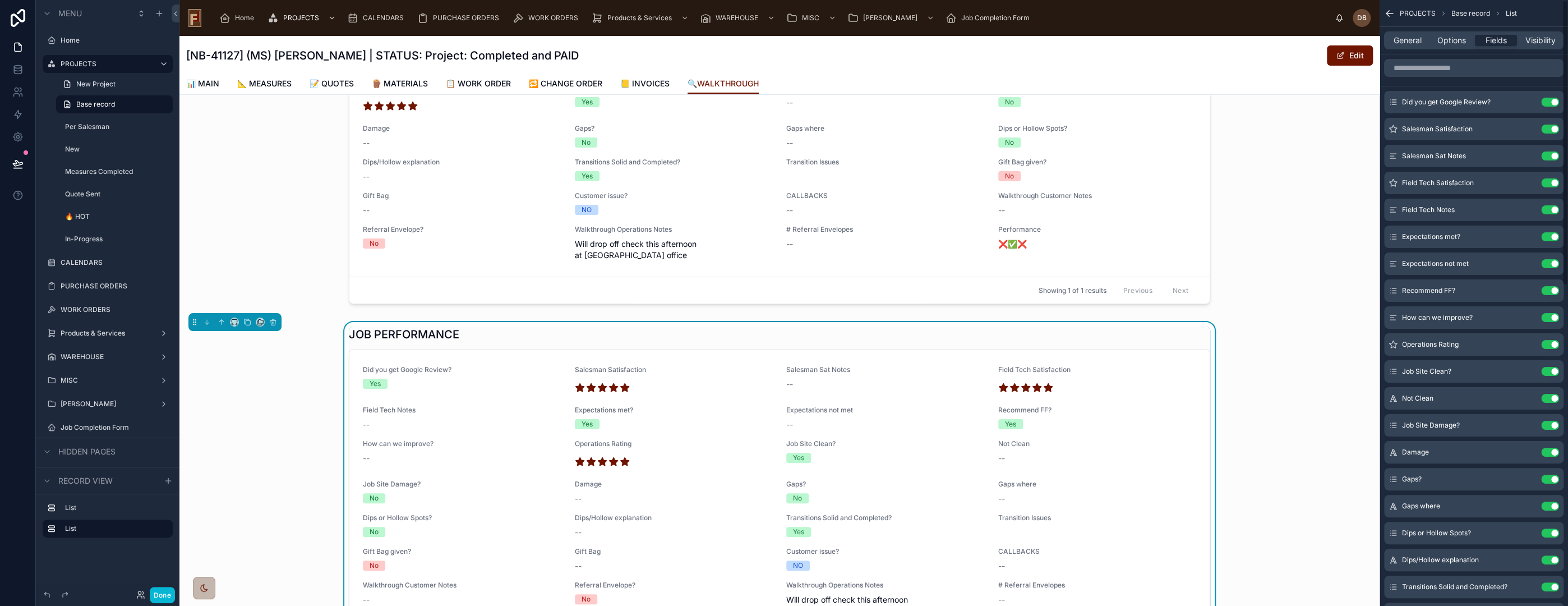
click at [1553, 100] on button "Use setting" at bounding box center [1550, 101] width 18 height 9
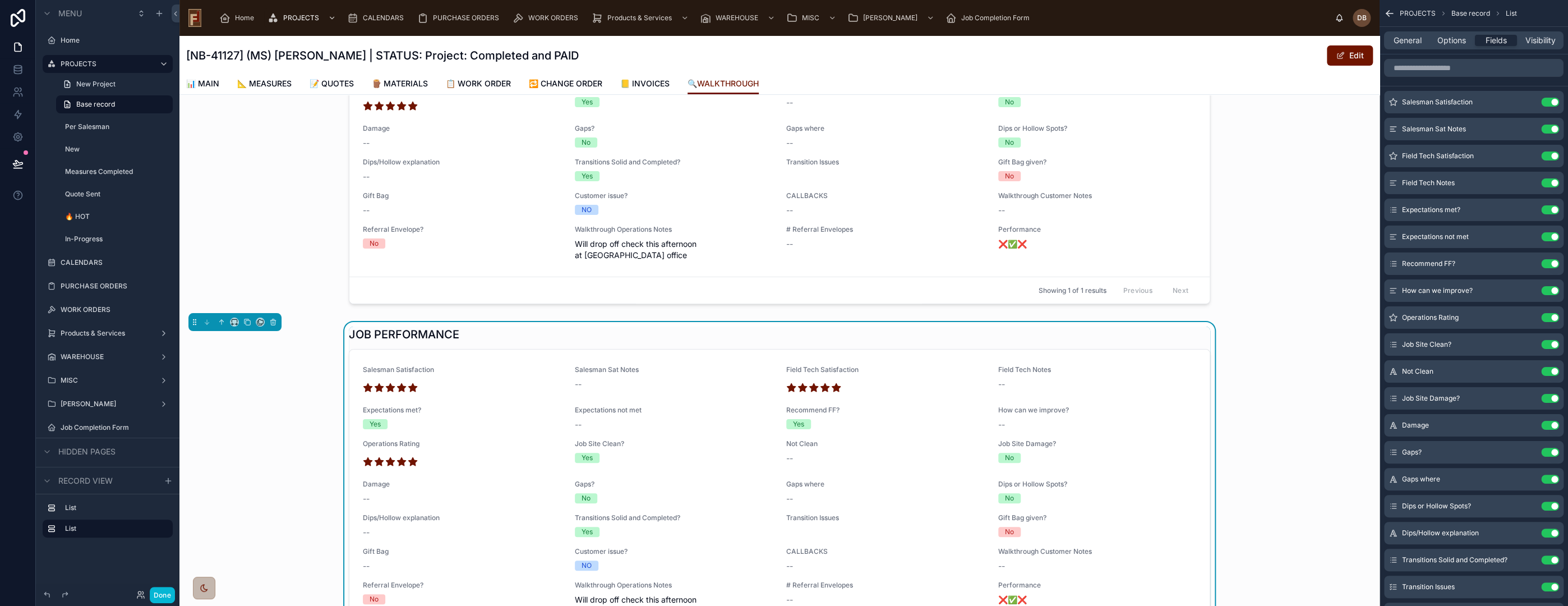
click at [1553, 100] on button "Use setting" at bounding box center [1550, 101] width 18 height 9
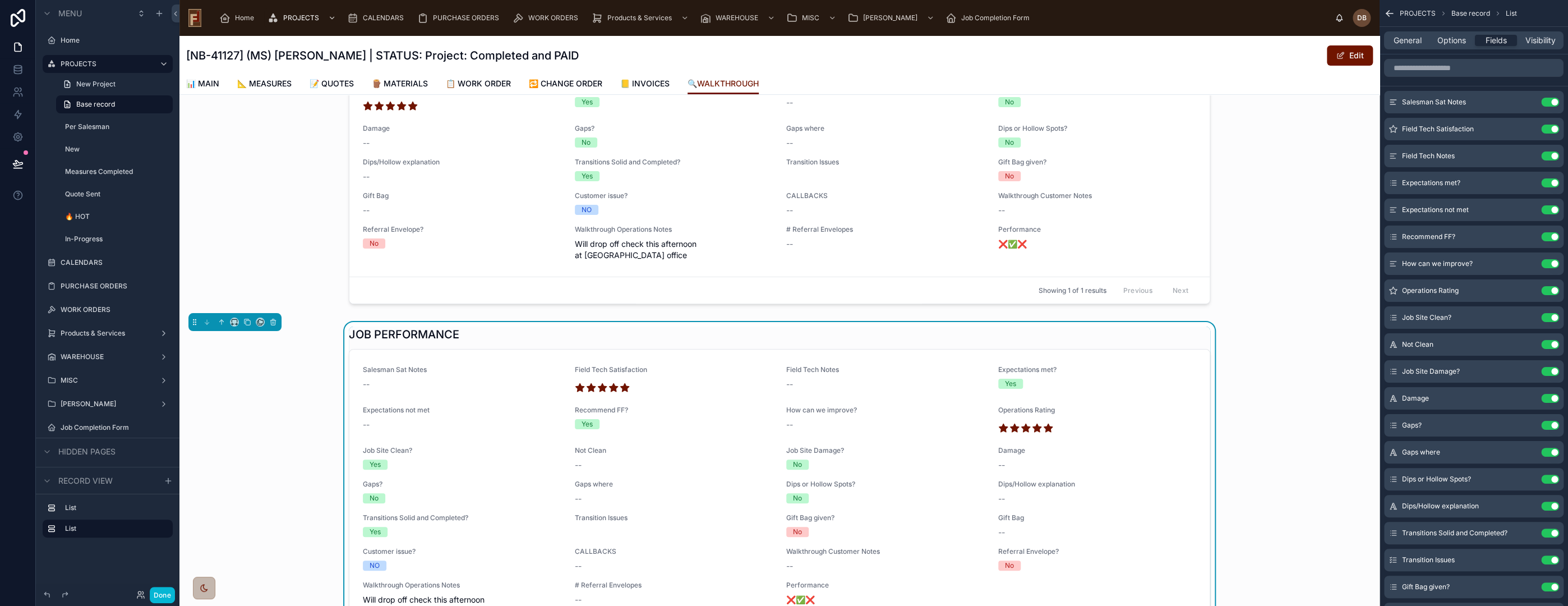
click at [1553, 100] on button "Use setting" at bounding box center [1550, 101] width 18 height 9
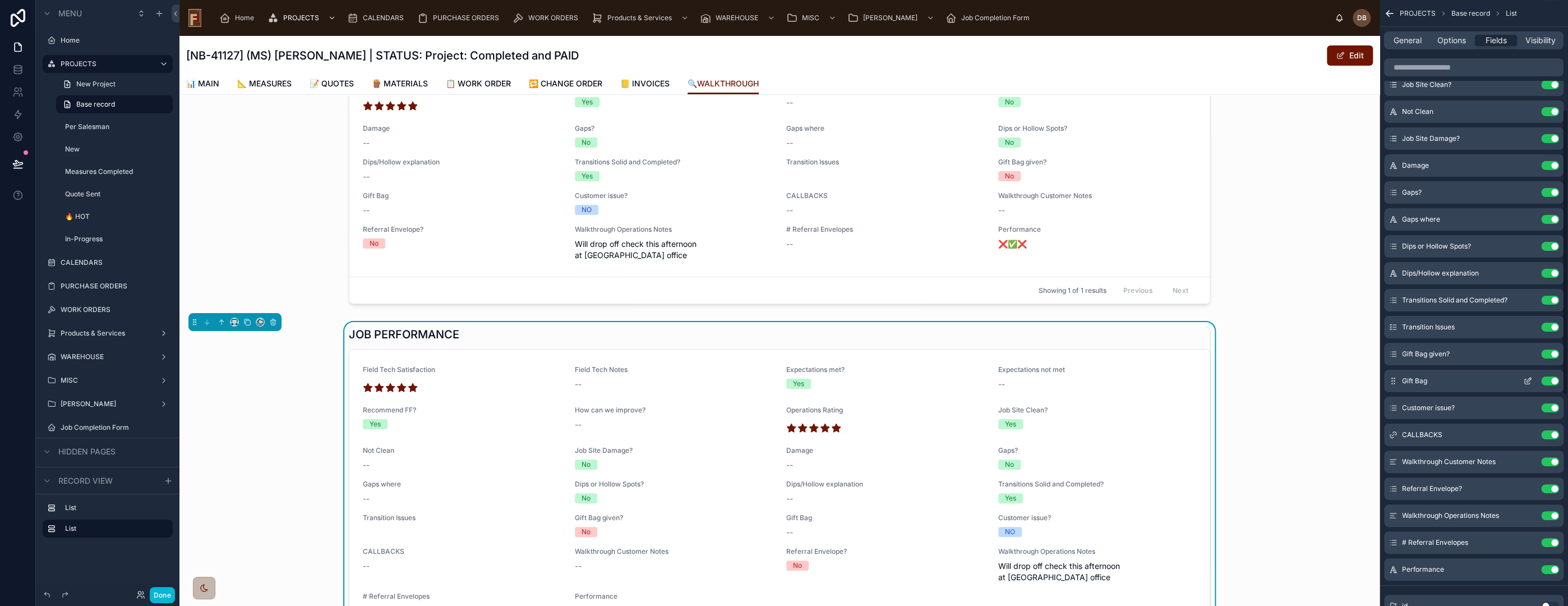
scroll to position [249, 0]
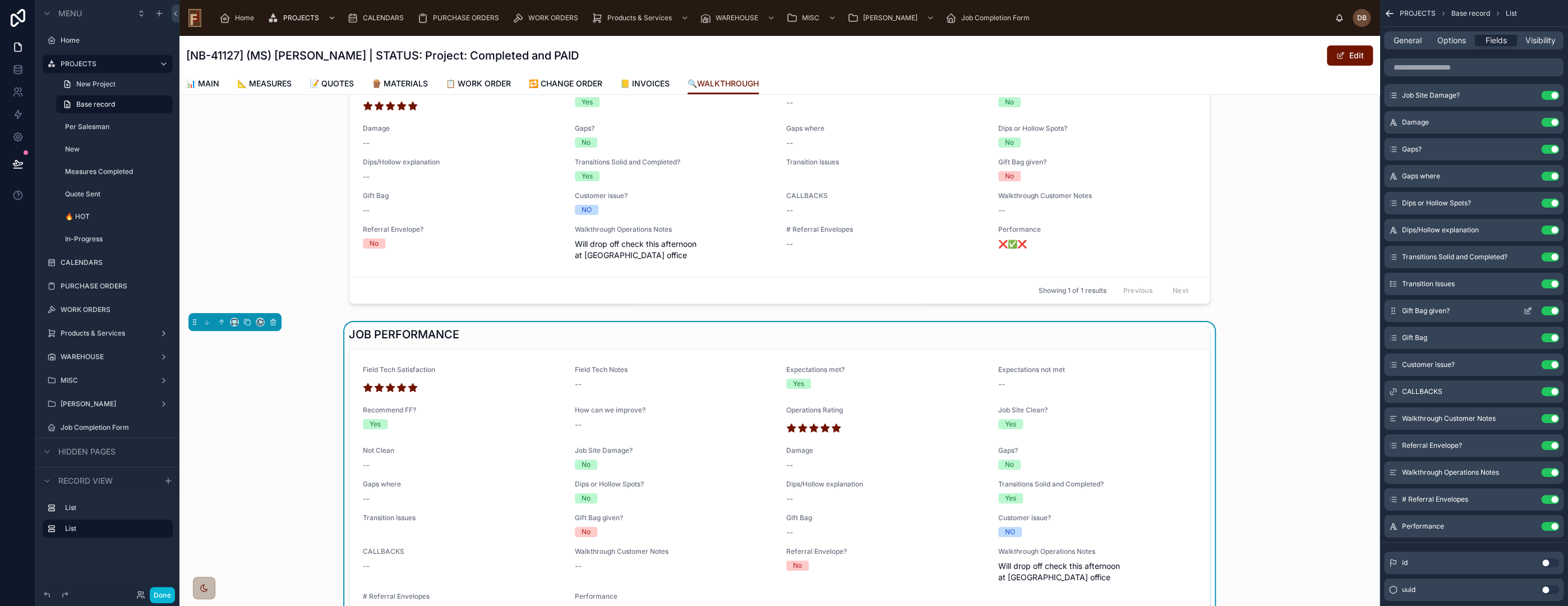
click at [1550, 308] on button "Use setting" at bounding box center [1550, 310] width 18 height 9
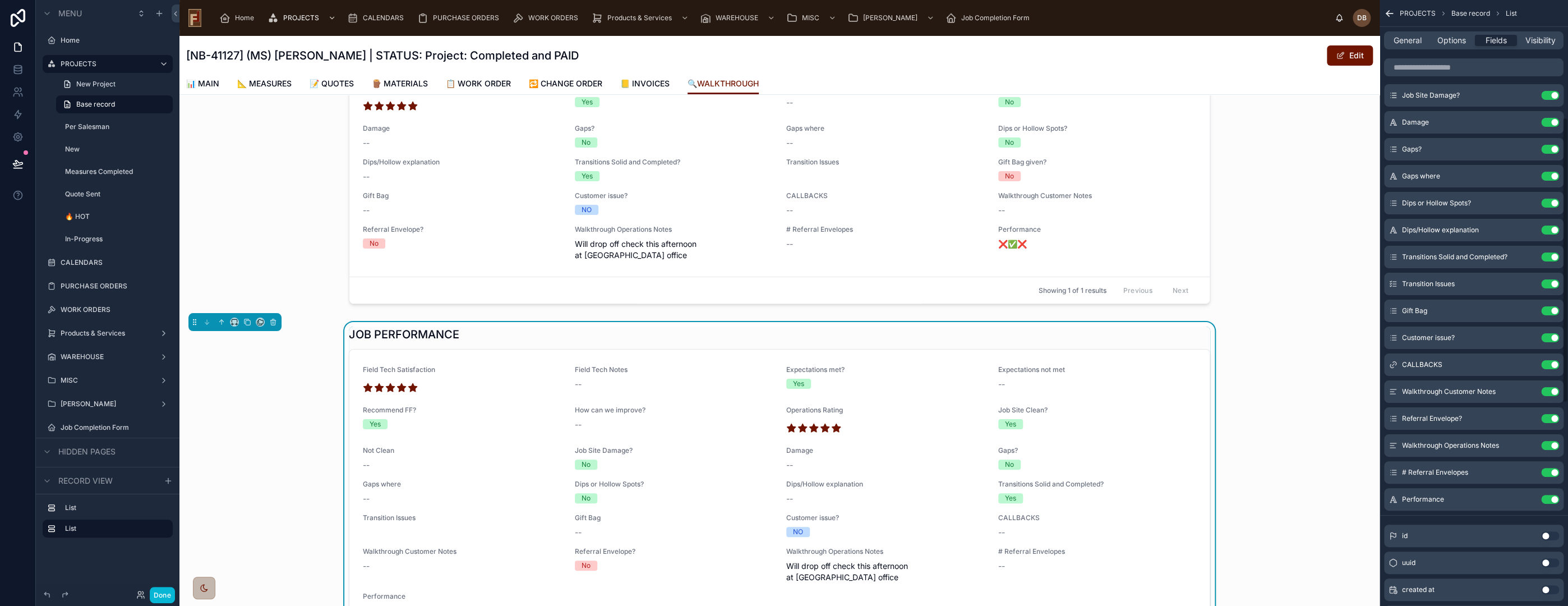
click at [1550, 308] on button "Use setting" at bounding box center [1550, 310] width 18 height 9
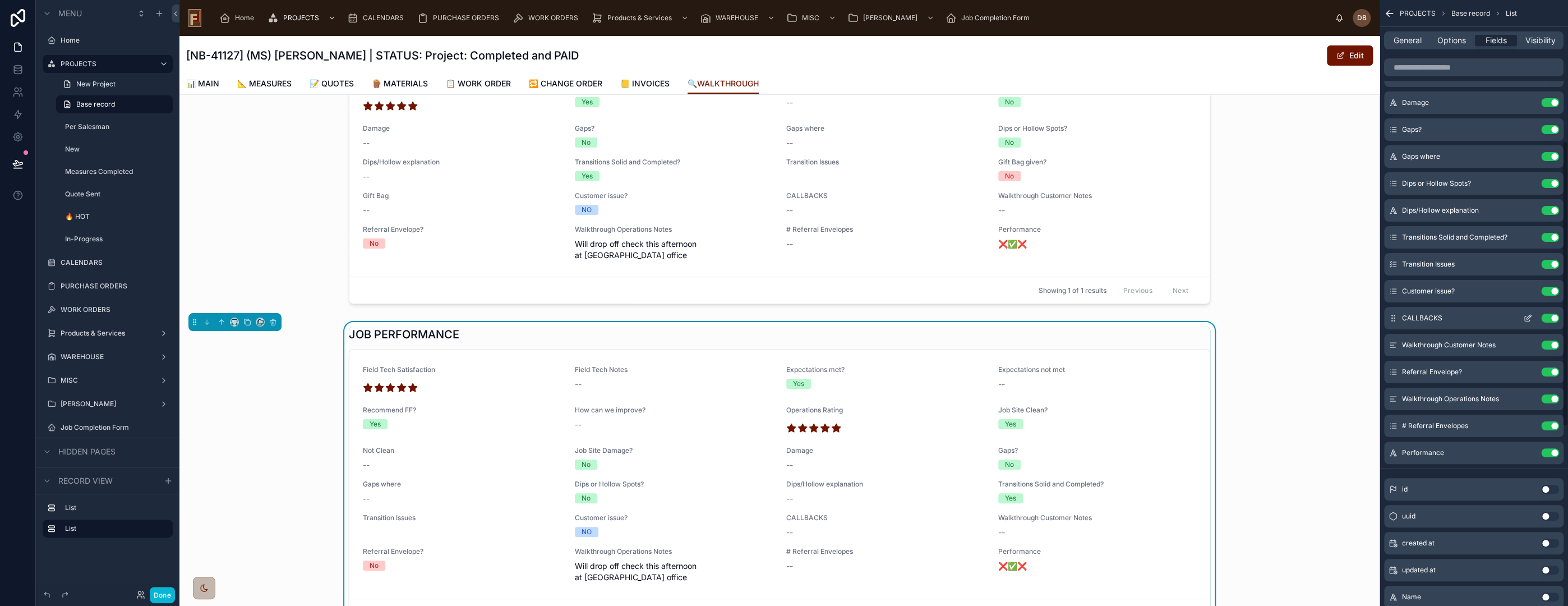
scroll to position [311, 0]
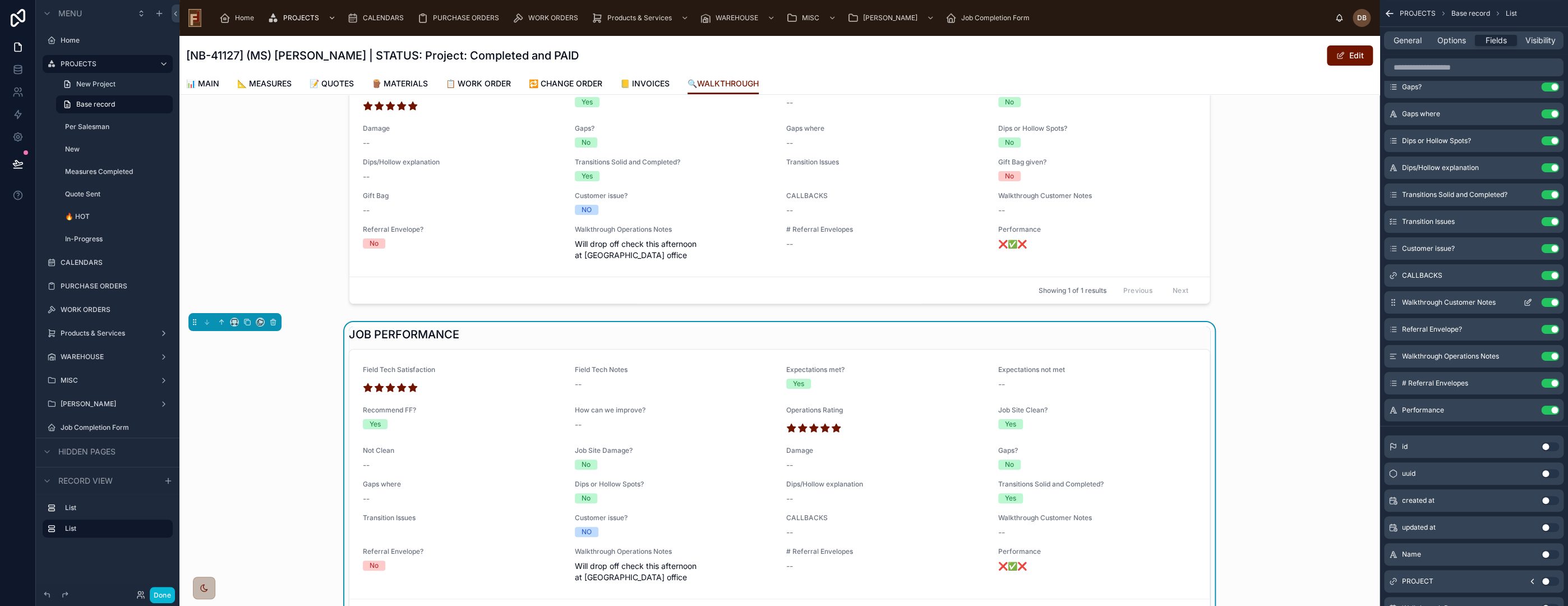
click at [1546, 300] on button "Use setting" at bounding box center [1550, 302] width 18 height 9
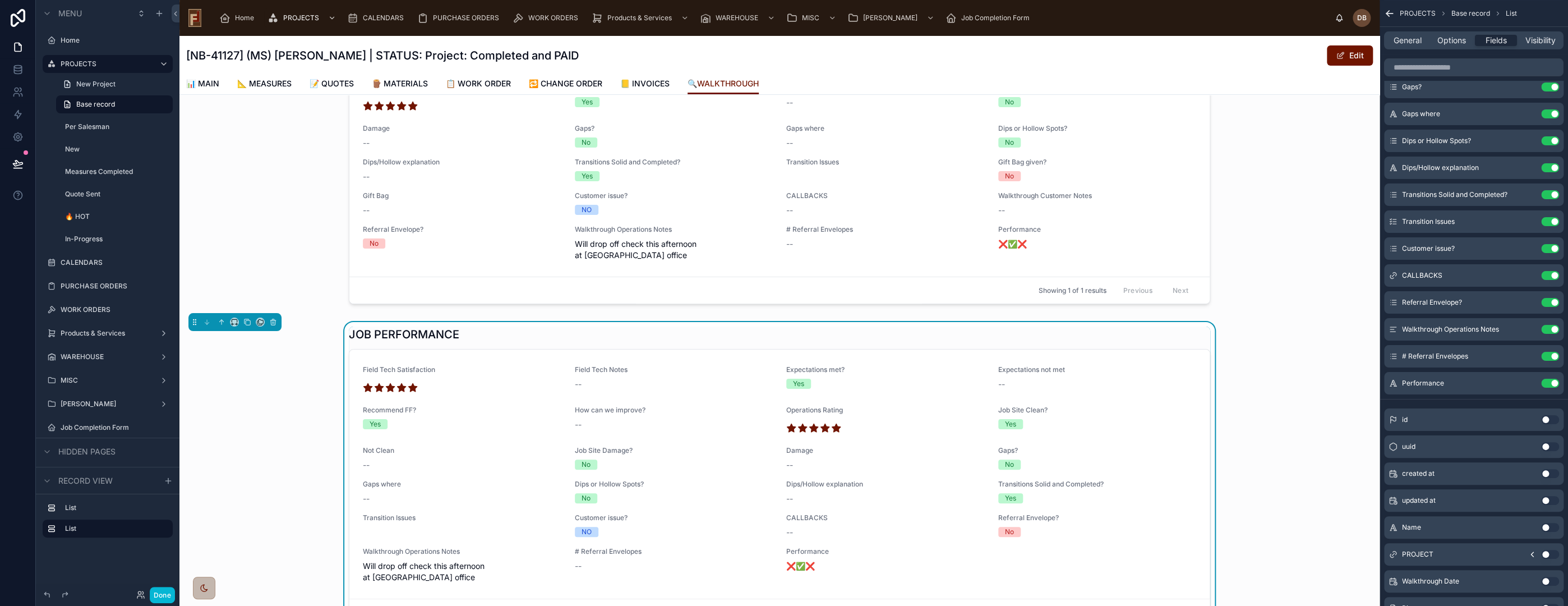
click at [1546, 300] on button "Use setting" at bounding box center [1550, 302] width 18 height 9
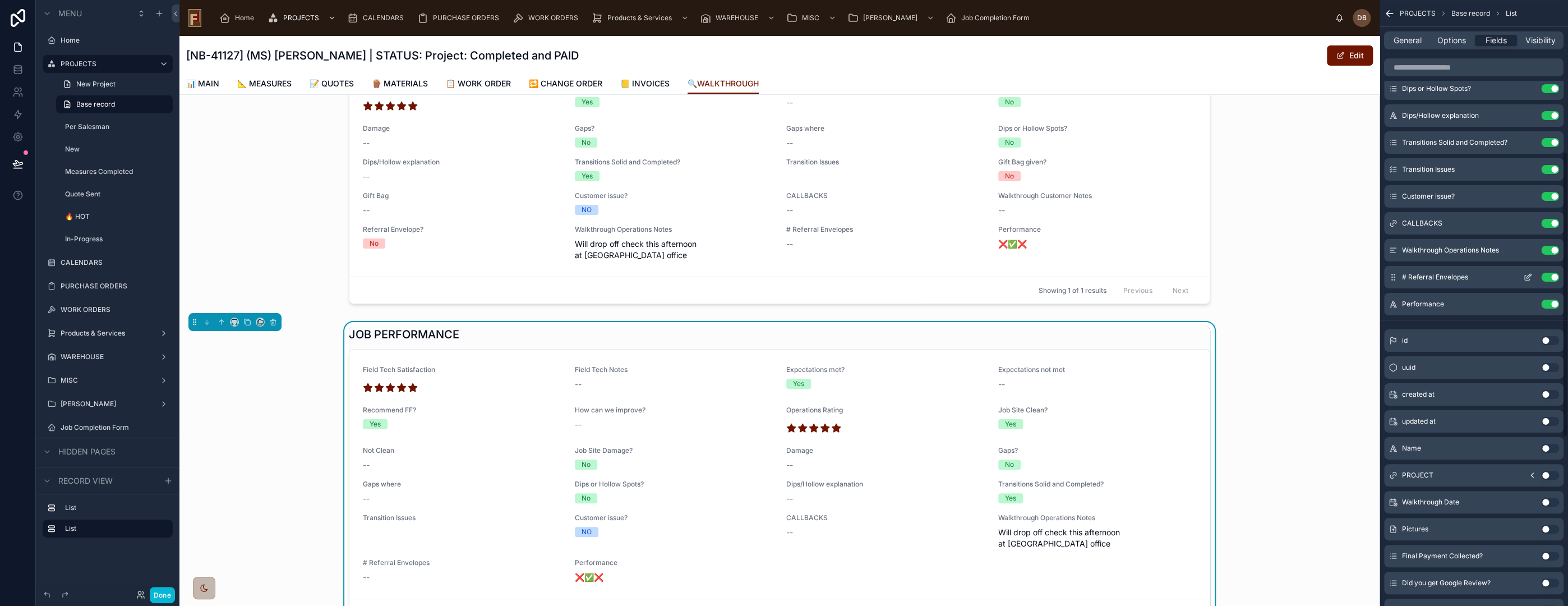
scroll to position [374, 0]
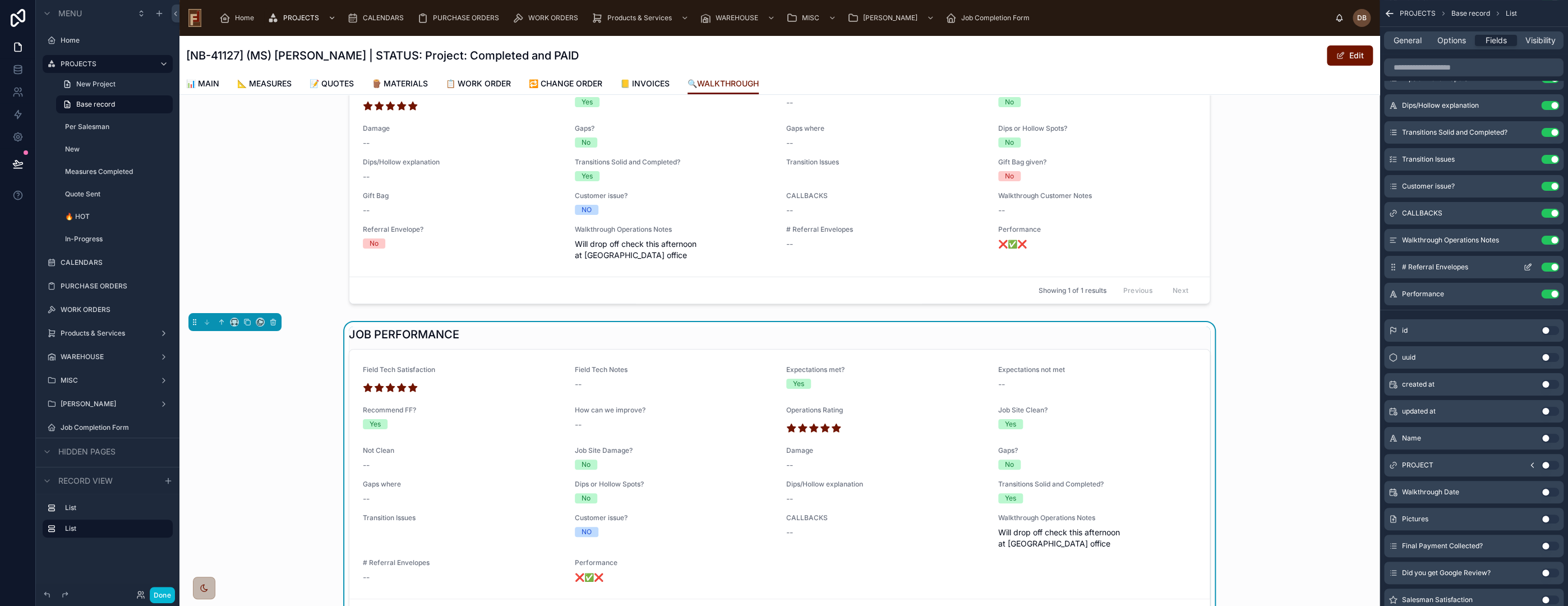
click at [1552, 267] on button "Use setting" at bounding box center [1550, 267] width 18 height 9
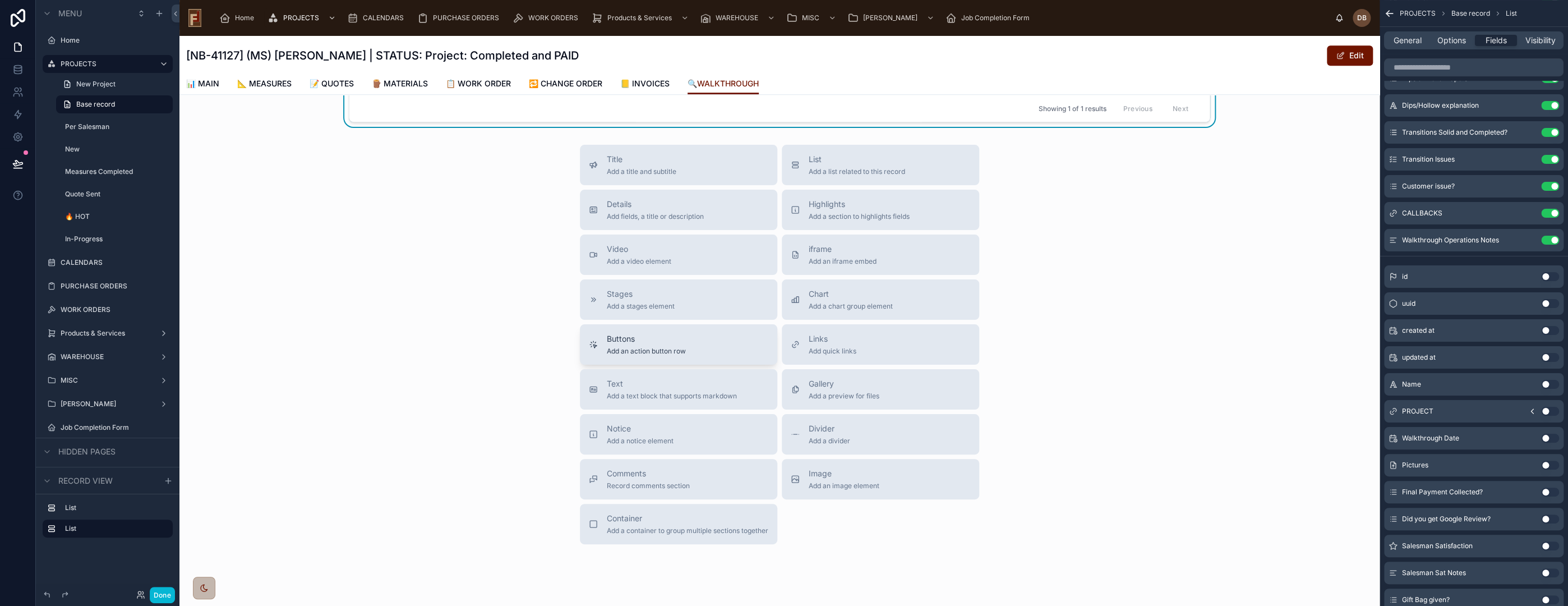
scroll to position [661, 0]
click at [651, 522] on span "Add a container to group multiple sections together" at bounding box center [687, 526] width 162 height 9
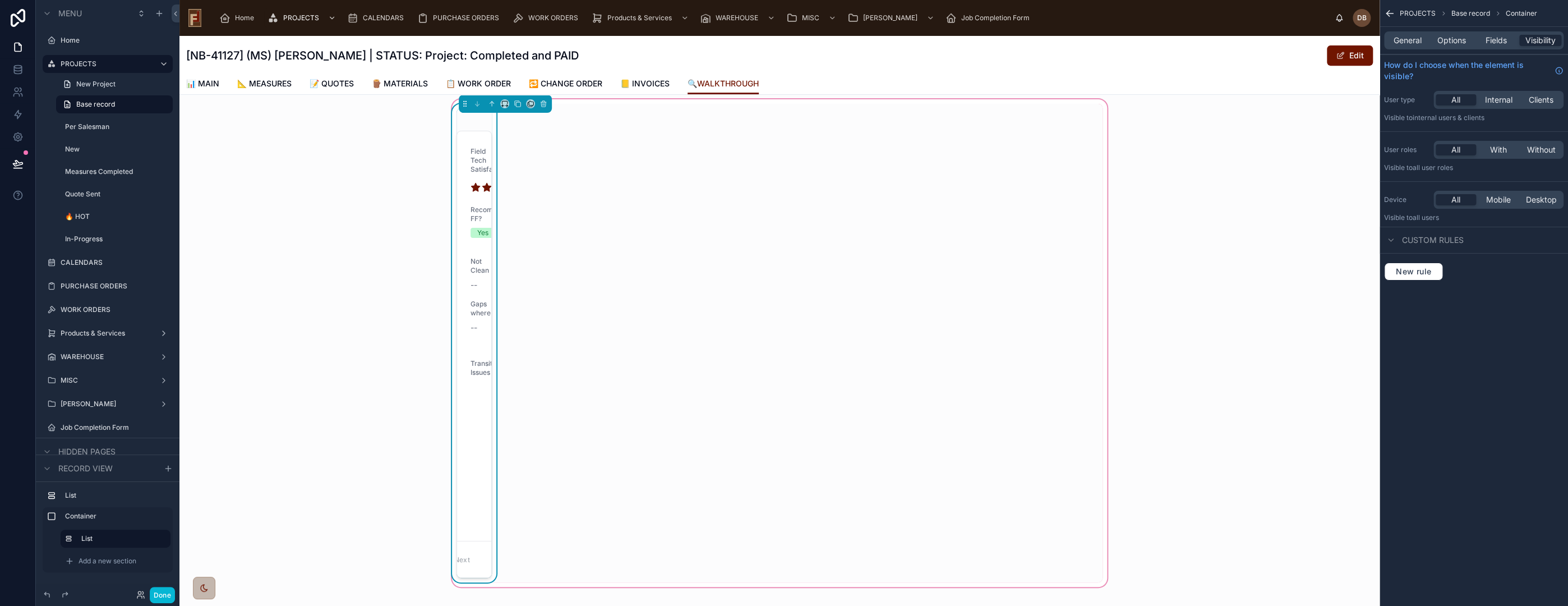
scroll to position [212, 0]
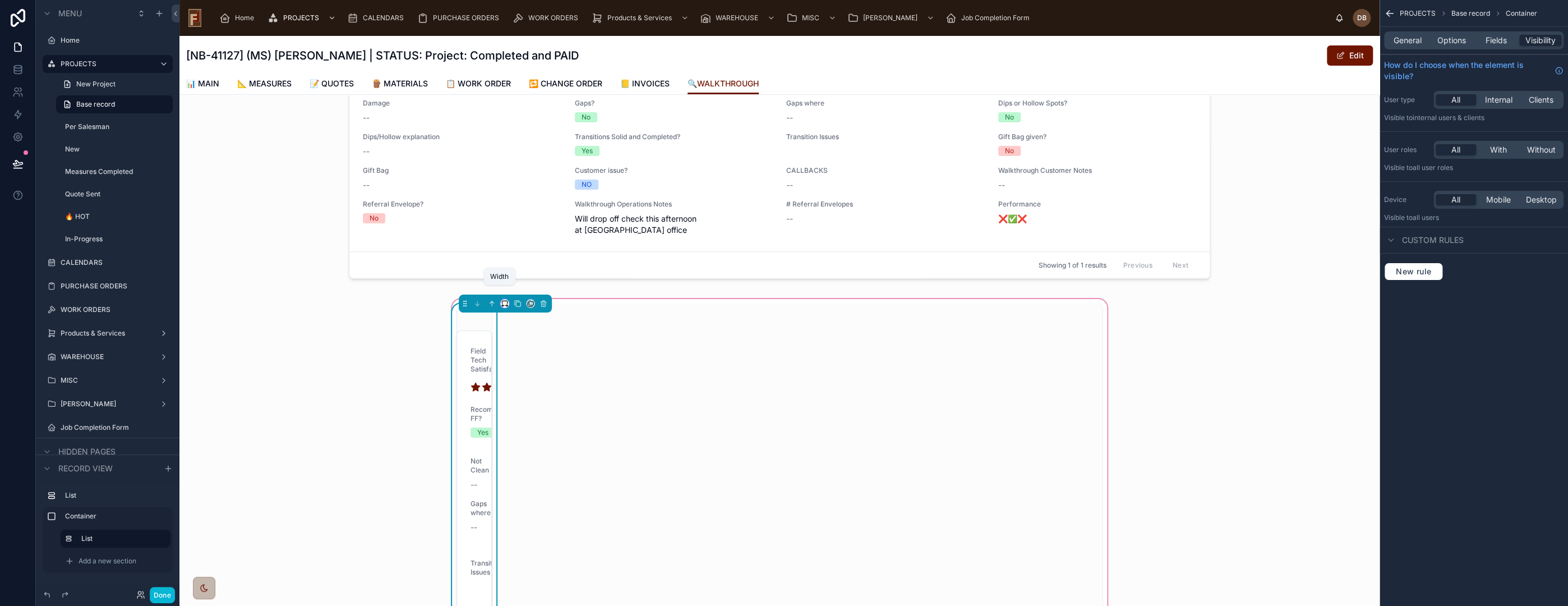
click at [501, 300] on icon at bounding box center [505, 303] width 8 height 8
click at [526, 380] on div "50%" at bounding box center [522, 376] width 35 height 14
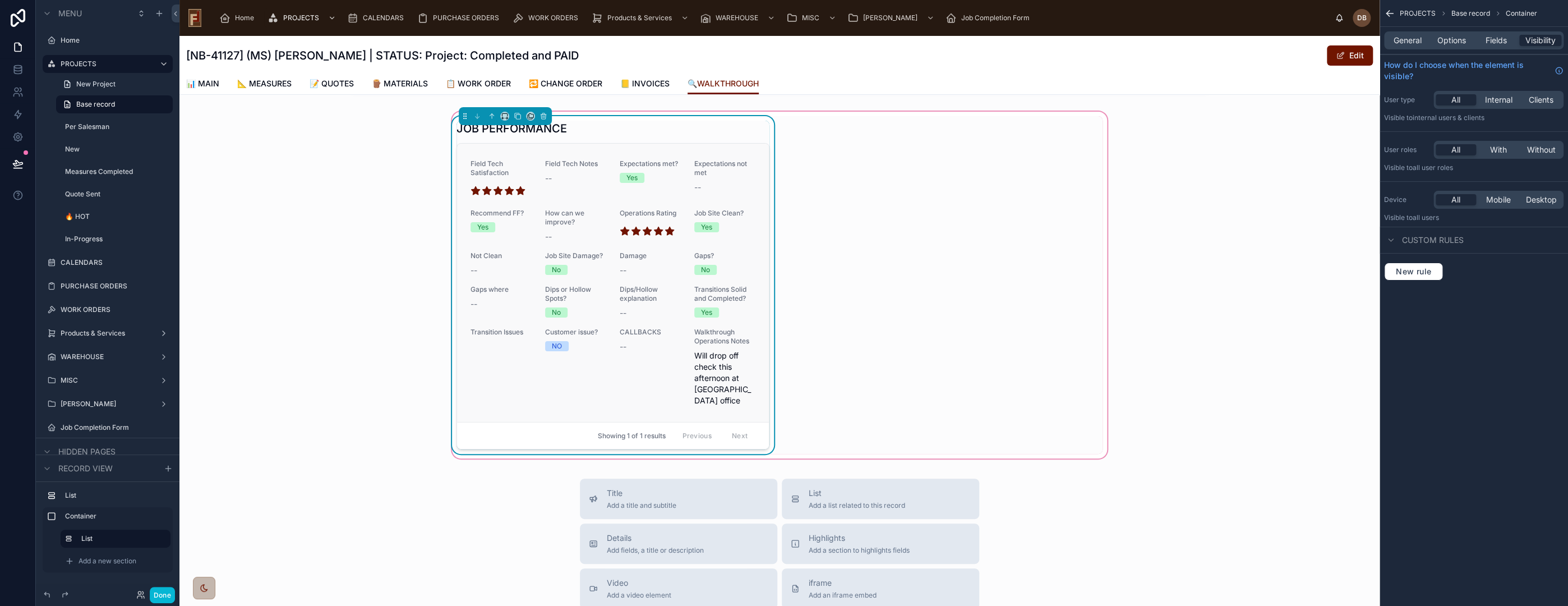
scroll to position [275, 0]
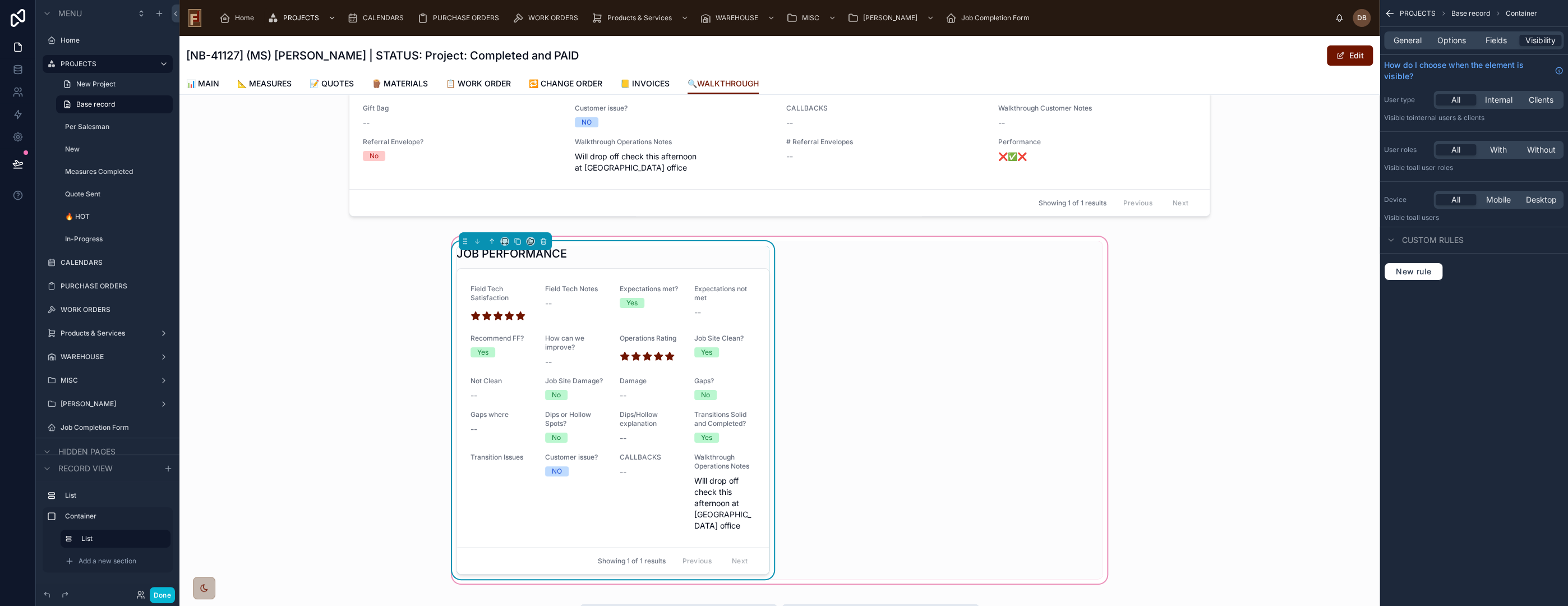
click at [884, 270] on div "JOB PERFORMANCE Field Tech Satisfaction Field Tech Notes -- Expectations met? Y…" at bounding box center [779, 410] width 660 height 337
click at [909, 263] on div "JOB PERFORMANCE Field Tech Satisfaction Field Tech Notes -- Expectations met? Y…" at bounding box center [779, 410] width 660 height 337
click at [1019, 247] on div "JOB PERFORMANCE Field Tech Satisfaction Field Tech Notes -- Expectations met? Y…" at bounding box center [779, 410] width 660 height 337
click at [1153, 242] on div "JOB PERFORMANCE Field Tech Satisfaction Field Tech Notes -- Expectations met? Y…" at bounding box center [780, 410] width 1200 height 351
click at [1085, 257] on div "JOB PERFORMANCE Field Tech Satisfaction Field Tech Notes -- Expectations met? Y…" at bounding box center [779, 410] width 660 height 337
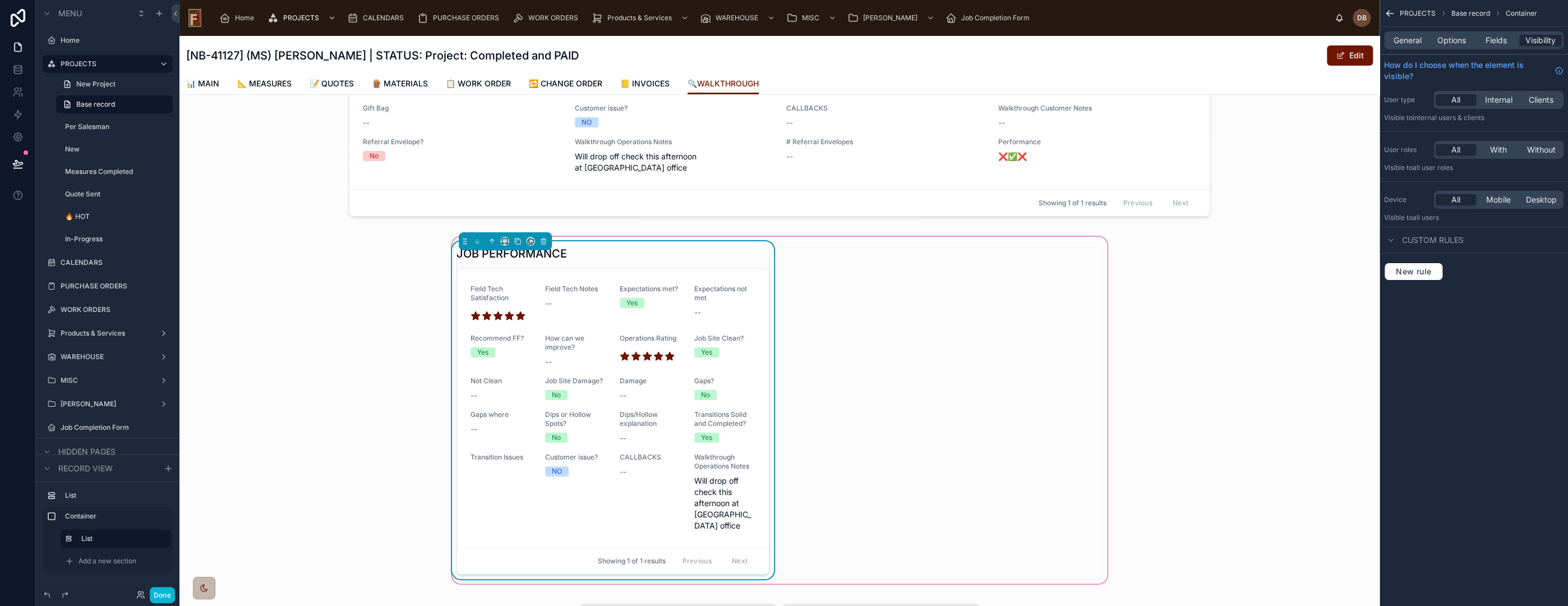
click at [965, 280] on div "JOB PERFORMANCE Field Tech Satisfaction Field Tech Notes -- Expectations met? Y…" at bounding box center [779, 410] width 660 height 337
click at [374, 350] on div "JOB PERFORMANCE Field Tech Satisfaction Field Tech Notes -- Expectations met? Y…" at bounding box center [780, 410] width 1200 height 351
click at [657, 376] on div "Damage --" at bounding box center [651, 388] width 61 height 25
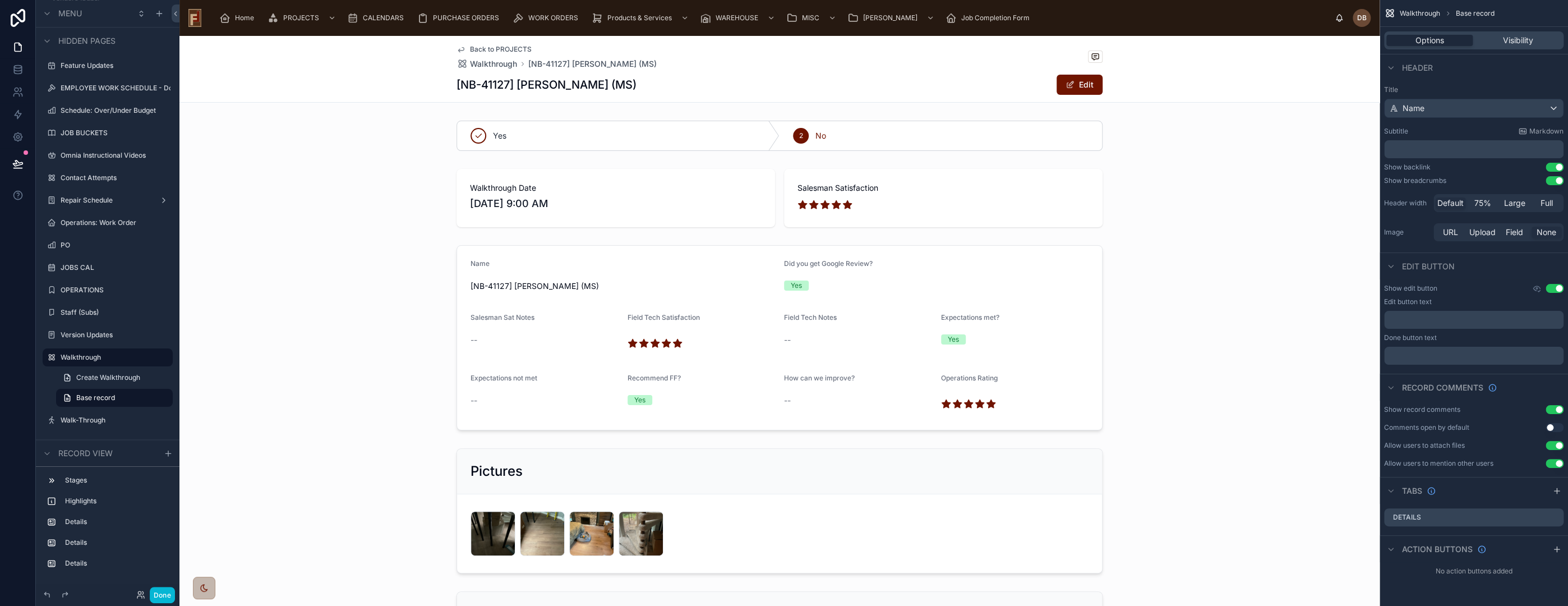
click at [502, 51] on span "Back to PROJECTS" at bounding box center [501, 49] width 61 height 9
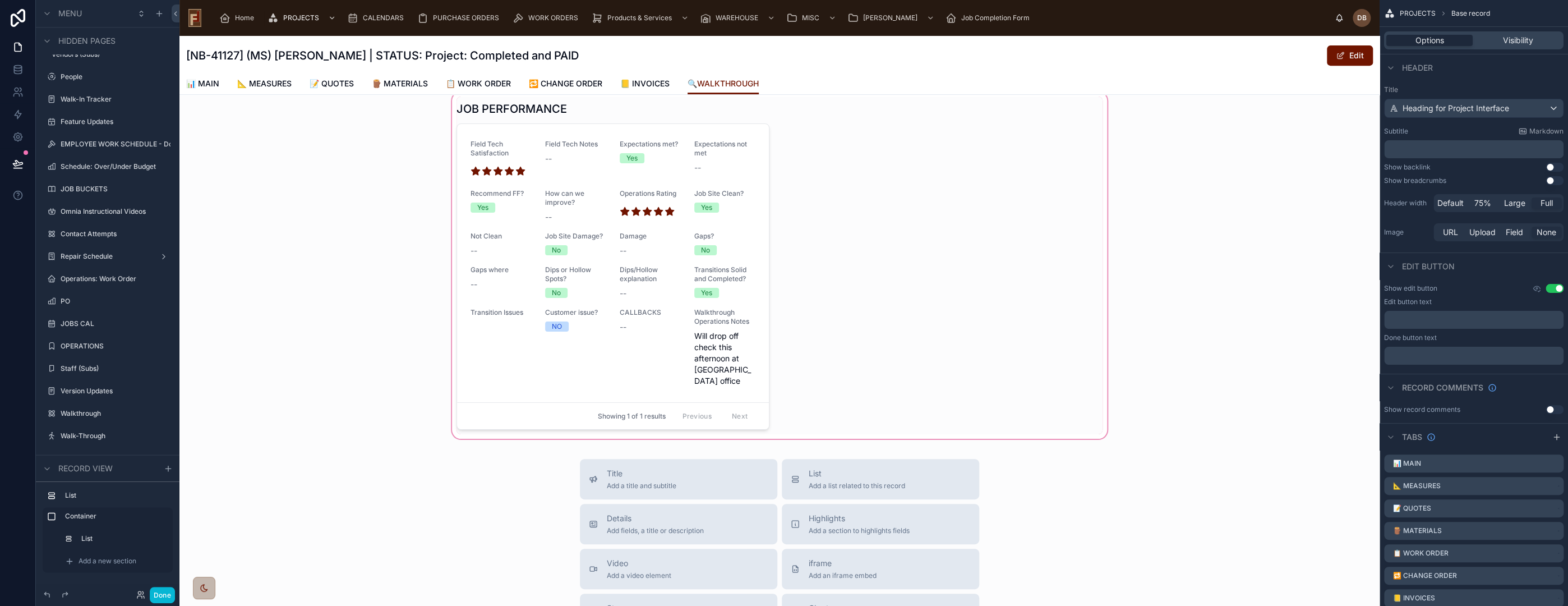
scroll to position [435, 0]
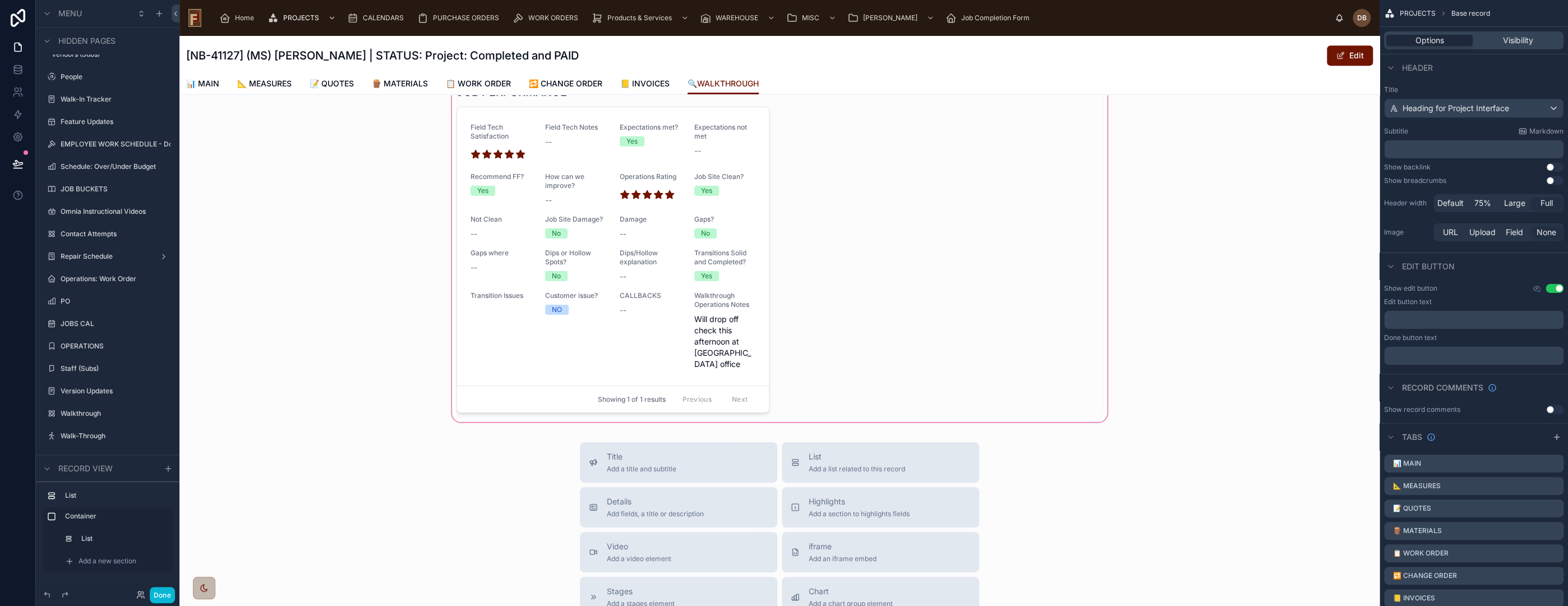
click at [777, 272] on div at bounding box center [780, 249] width 1200 height 351
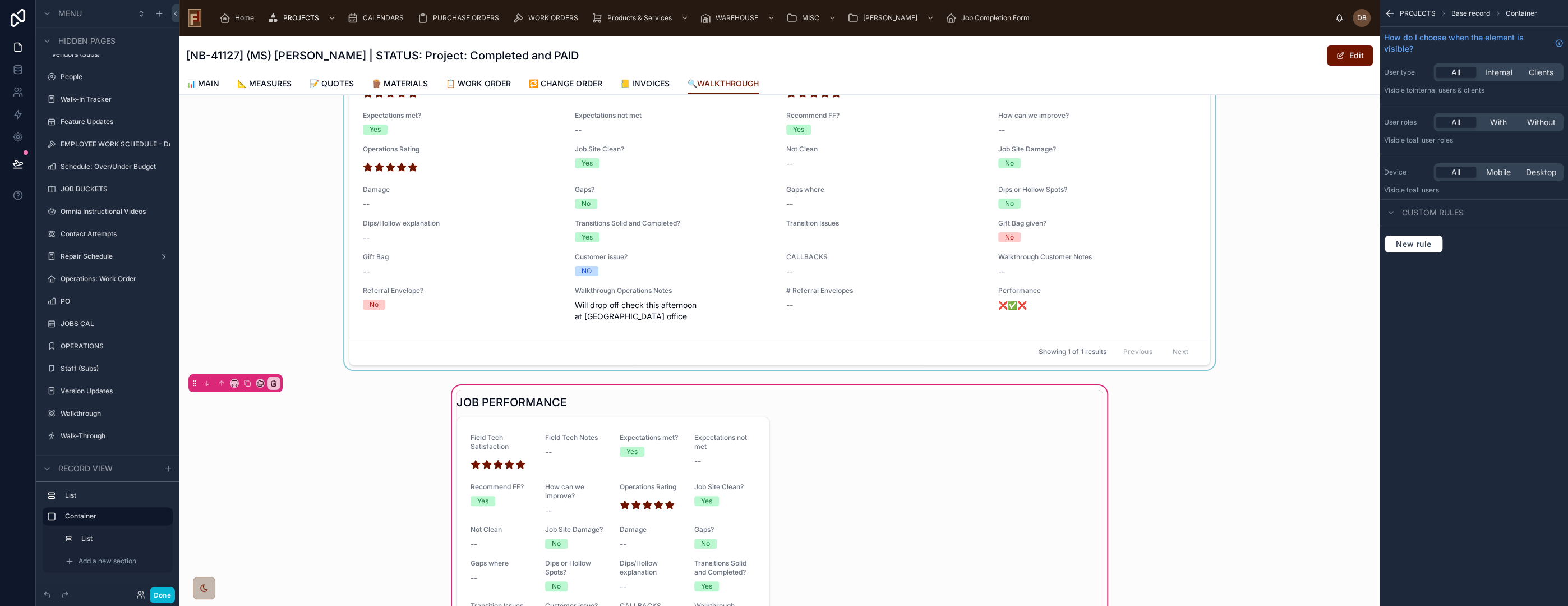
scroll to position [125, 0]
click at [234, 380] on icon at bounding box center [234, 384] width 8 height 8
click at [265, 511] on div "Large" at bounding box center [256, 512] width 35 height 14
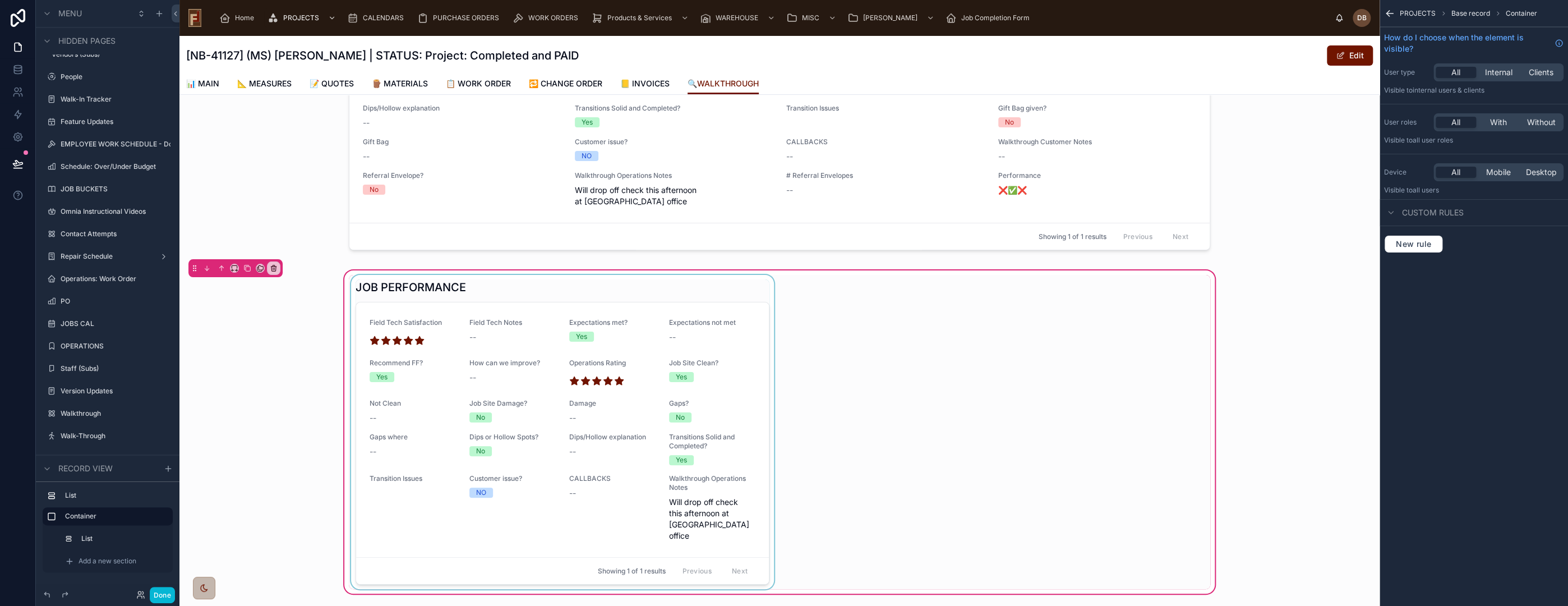
scroll to position [249, 0]
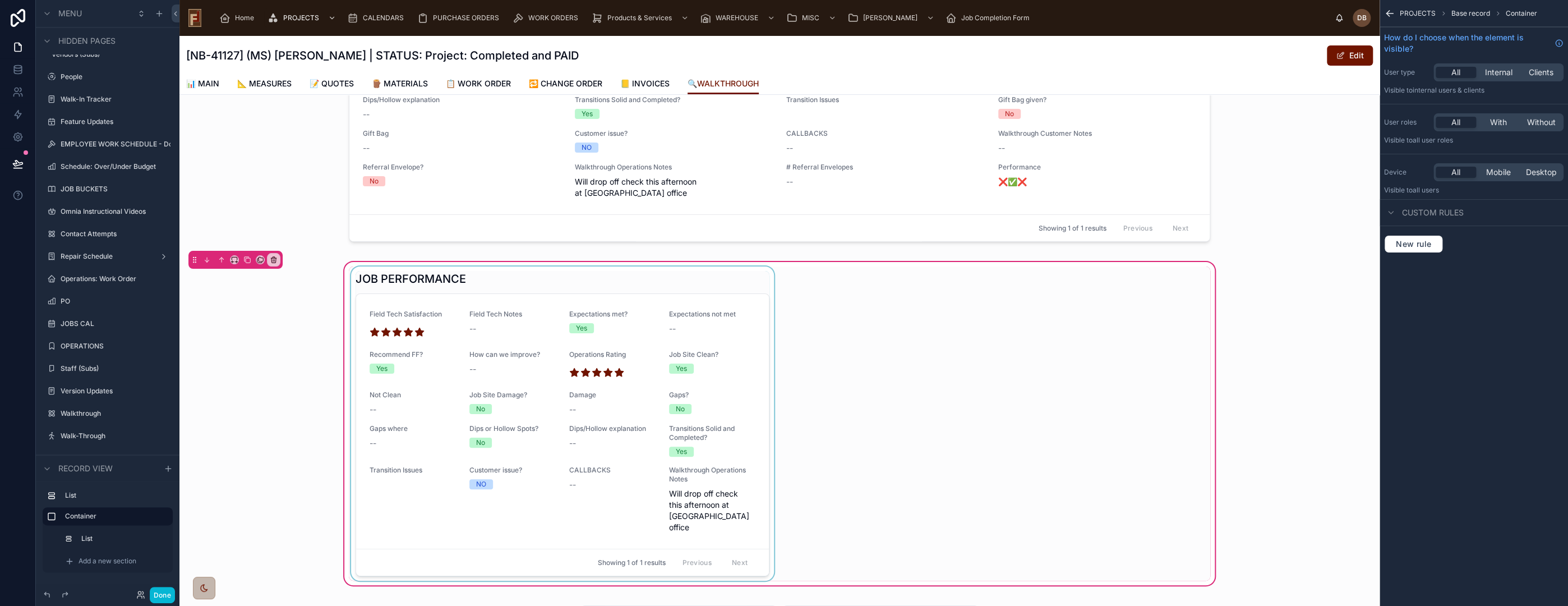
click at [689, 270] on div at bounding box center [562, 424] width 427 height 314
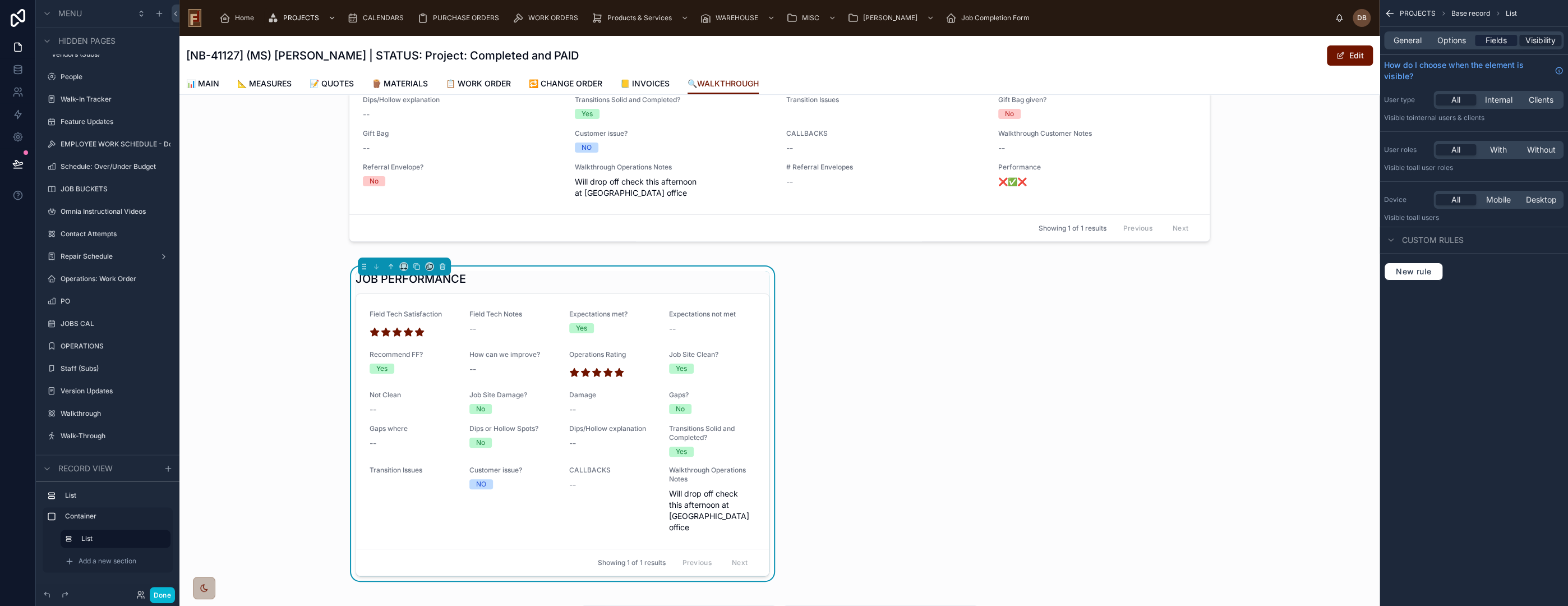
click at [1499, 41] on span "Fields" at bounding box center [1496, 40] width 21 height 11
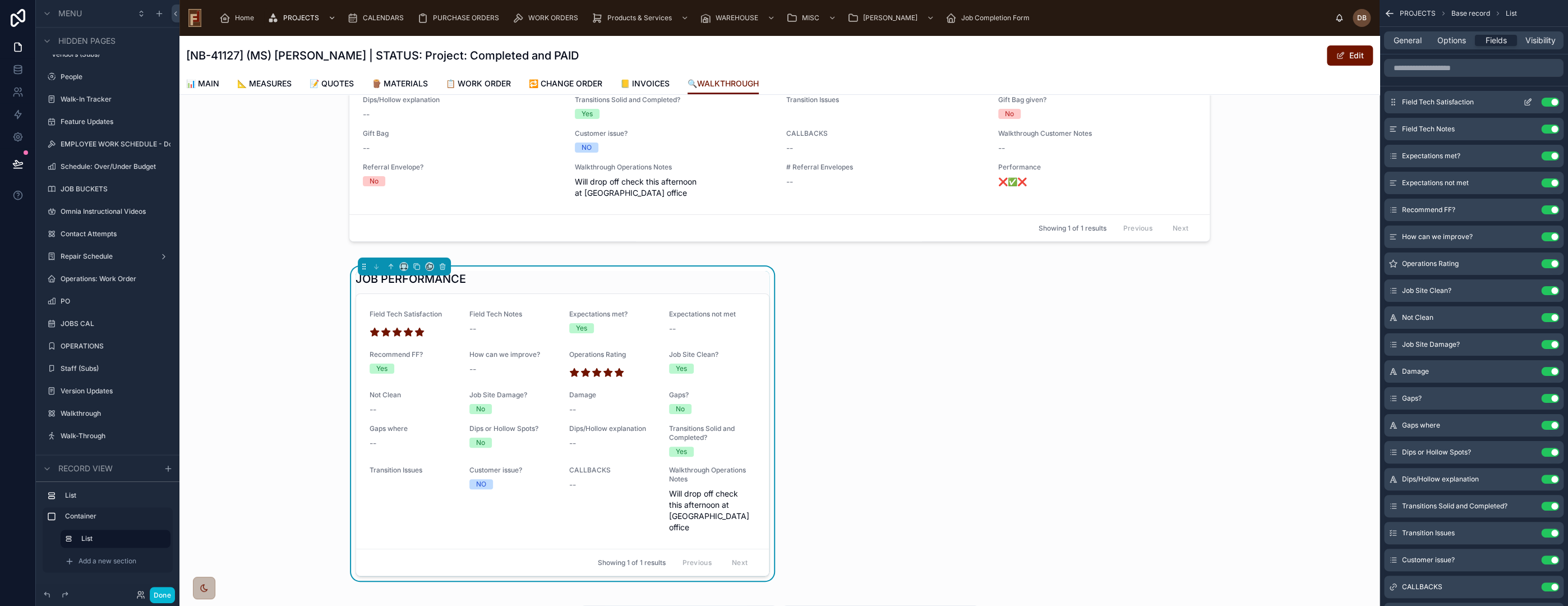
click at [1527, 100] on icon "scrollable content" at bounding box center [1528, 101] width 5 height 5
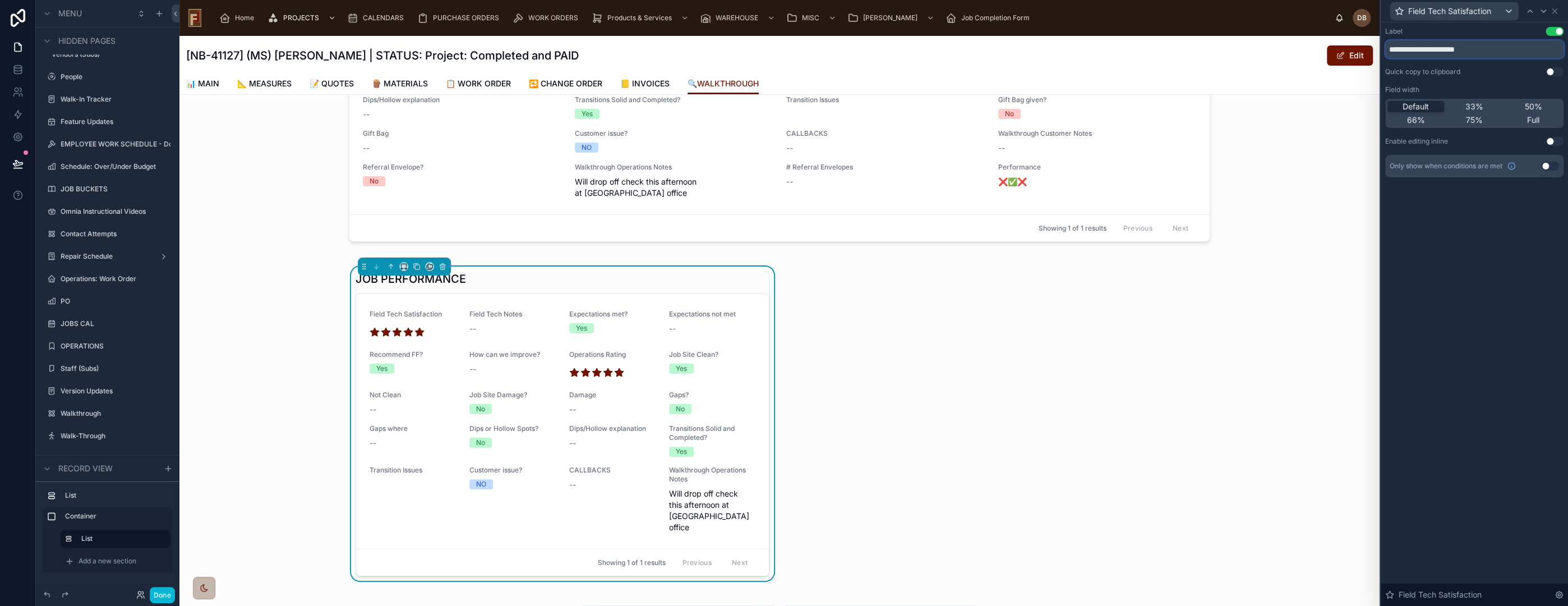
click at [1415, 49] on input "**********" at bounding box center [1475, 50] width 179 height 18
type input "*"
type input "**********"
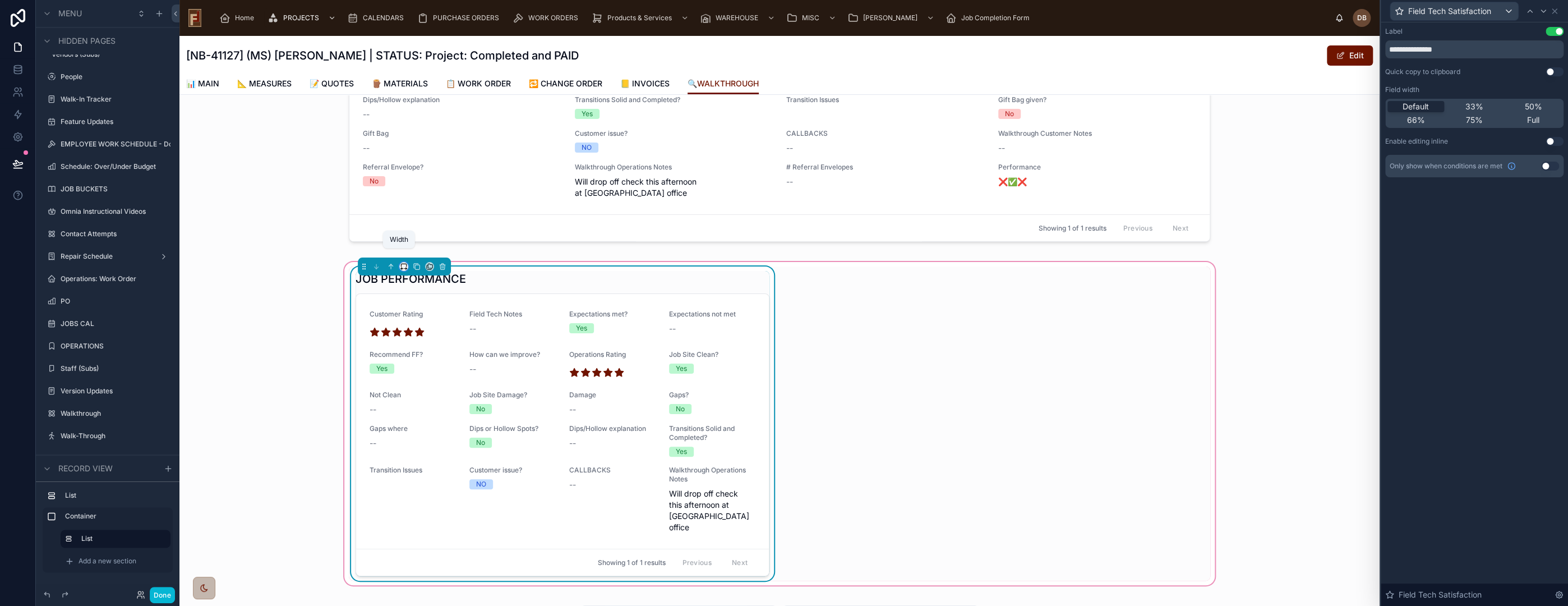
click at [400, 263] on icon at bounding box center [404, 267] width 8 height 8
click at [421, 315] on span "33%" at bounding box center [413, 317] width 18 height 14
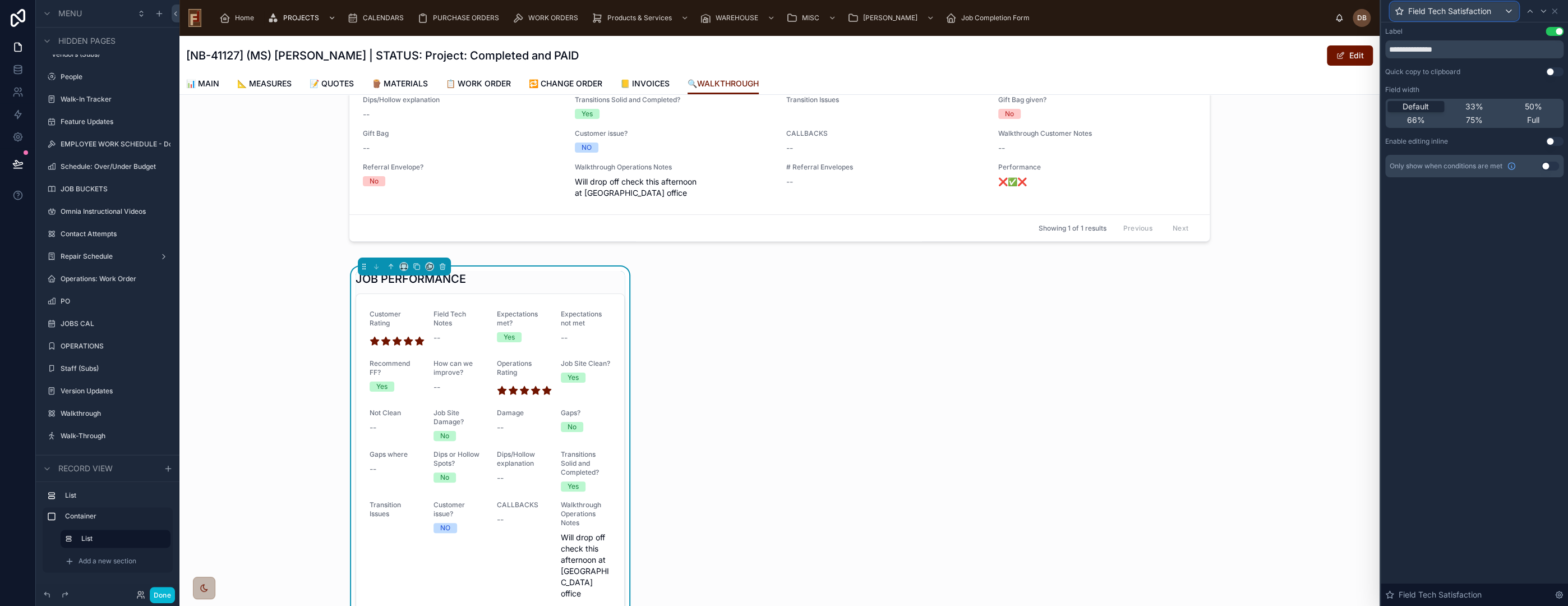
click at [1467, 8] on span "Field Tech Satisfaction" at bounding box center [1450, 11] width 83 height 11
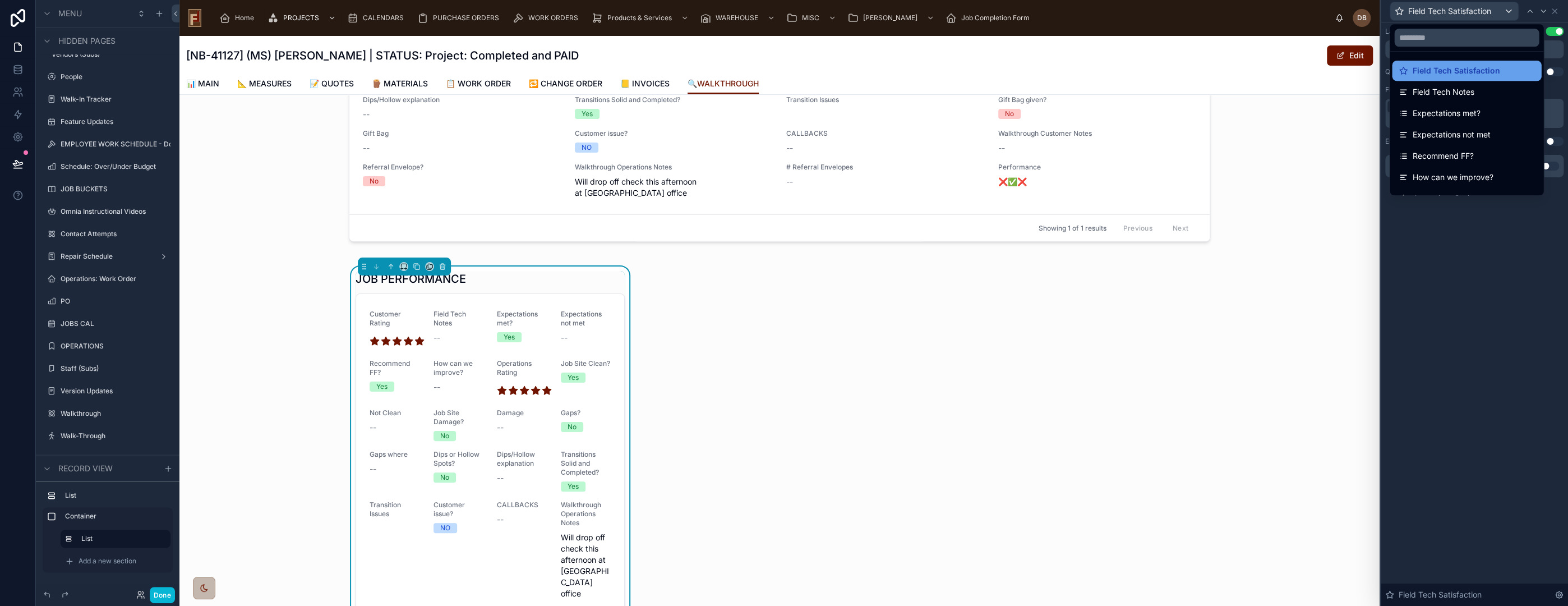
click at [1477, 71] on span "Field Tech Satisfaction" at bounding box center [1456, 70] width 87 height 14
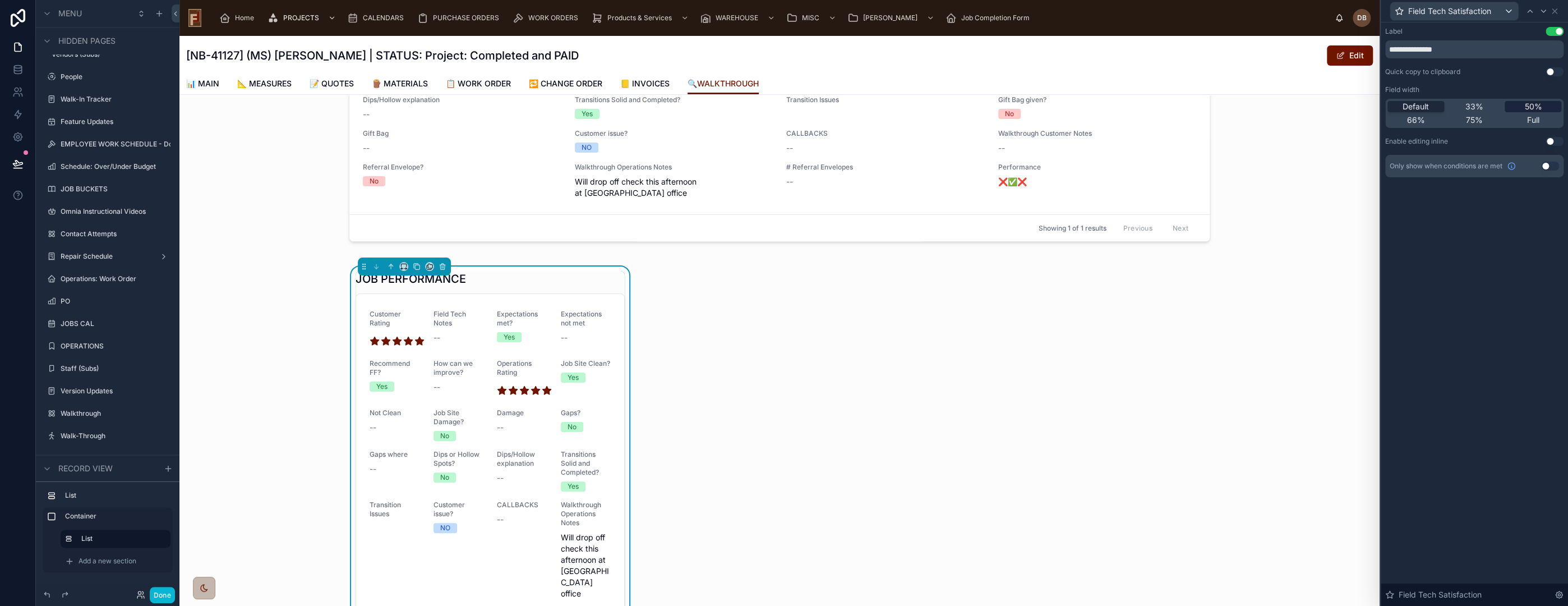
click at [1530, 108] on span "50%" at bounding box center [1533, 106] width 18 height 11
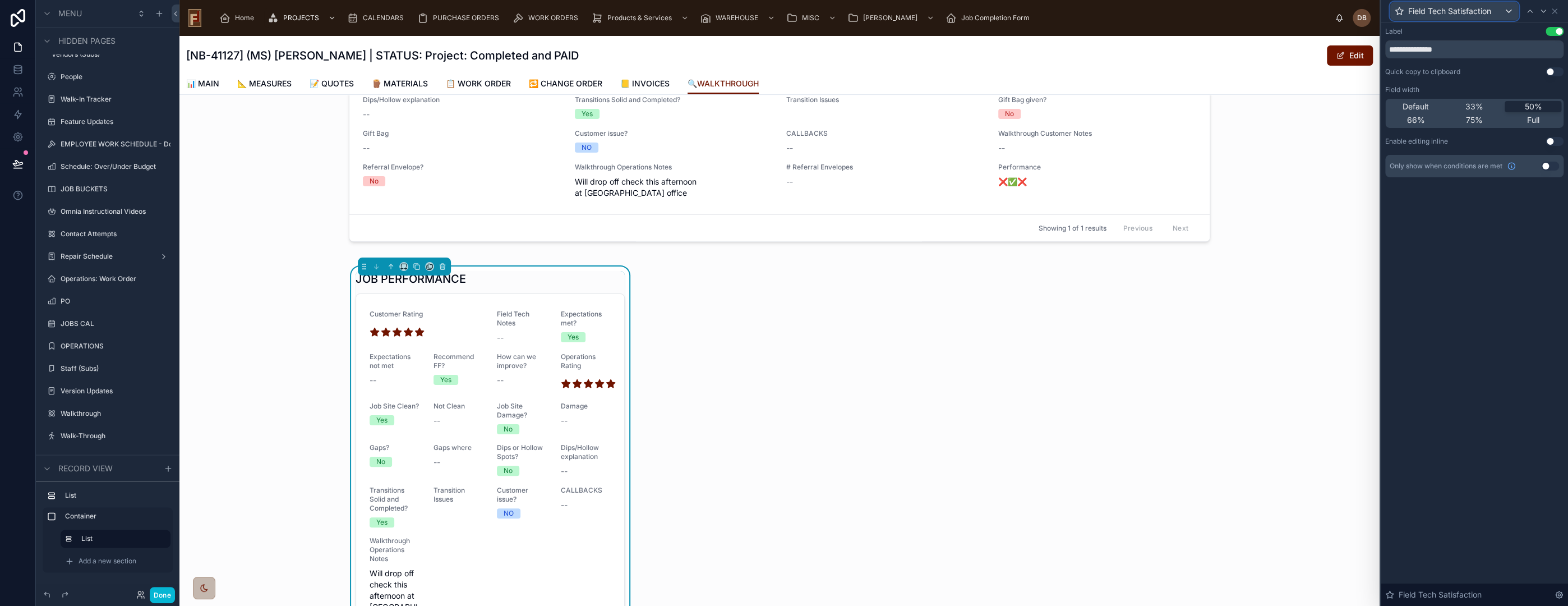
click at [1469, 9] on span "Field Tech Satisfaction" at bounding box center [1450, 11] width 83 height 11
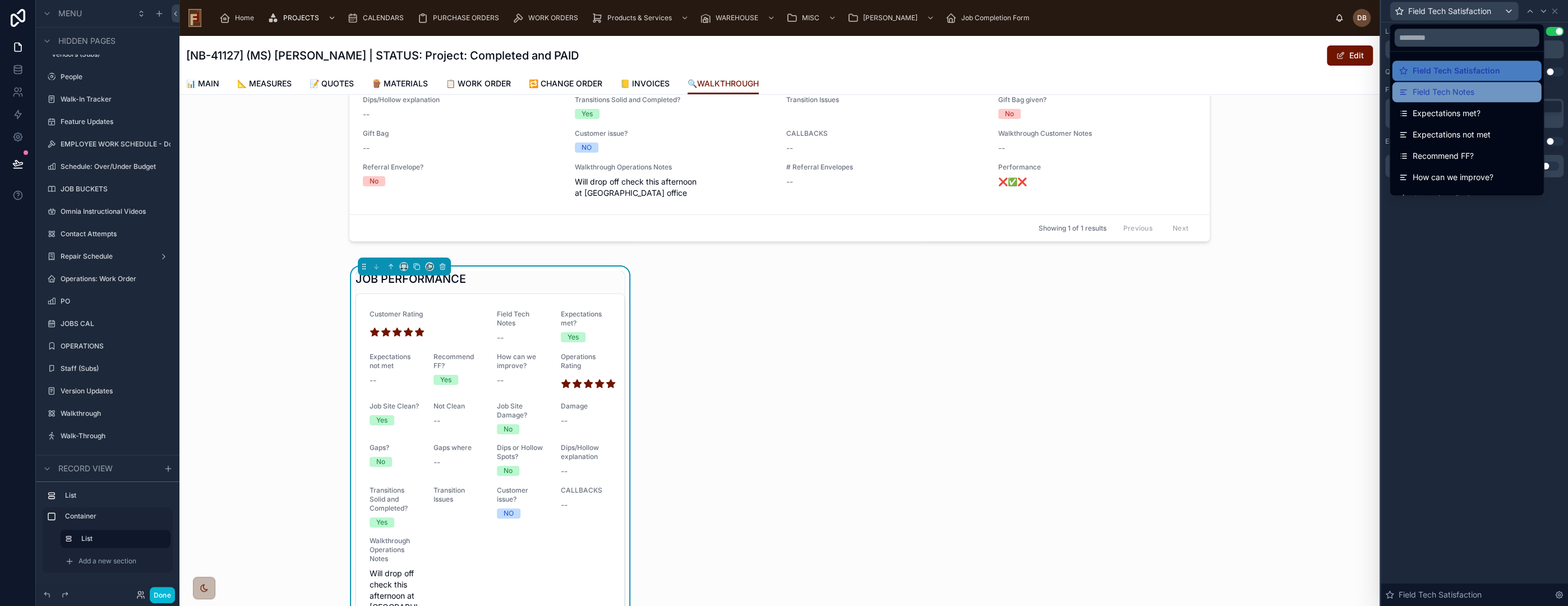
click at [1476, 94] on div "Field Tech Notes" at bounding box center [1466, 92] width 136 height 14
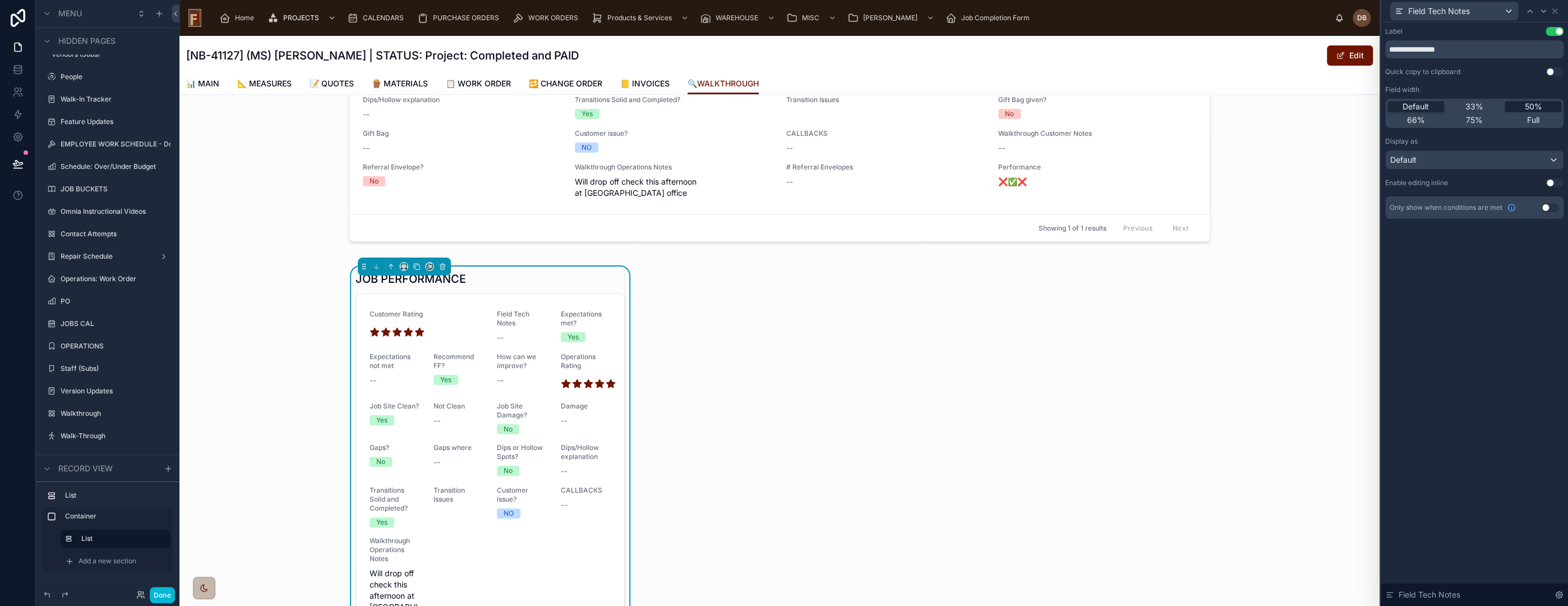
click at [1537, 106] on span "50%" at bounding box center [1533, 106] width 18 height 11
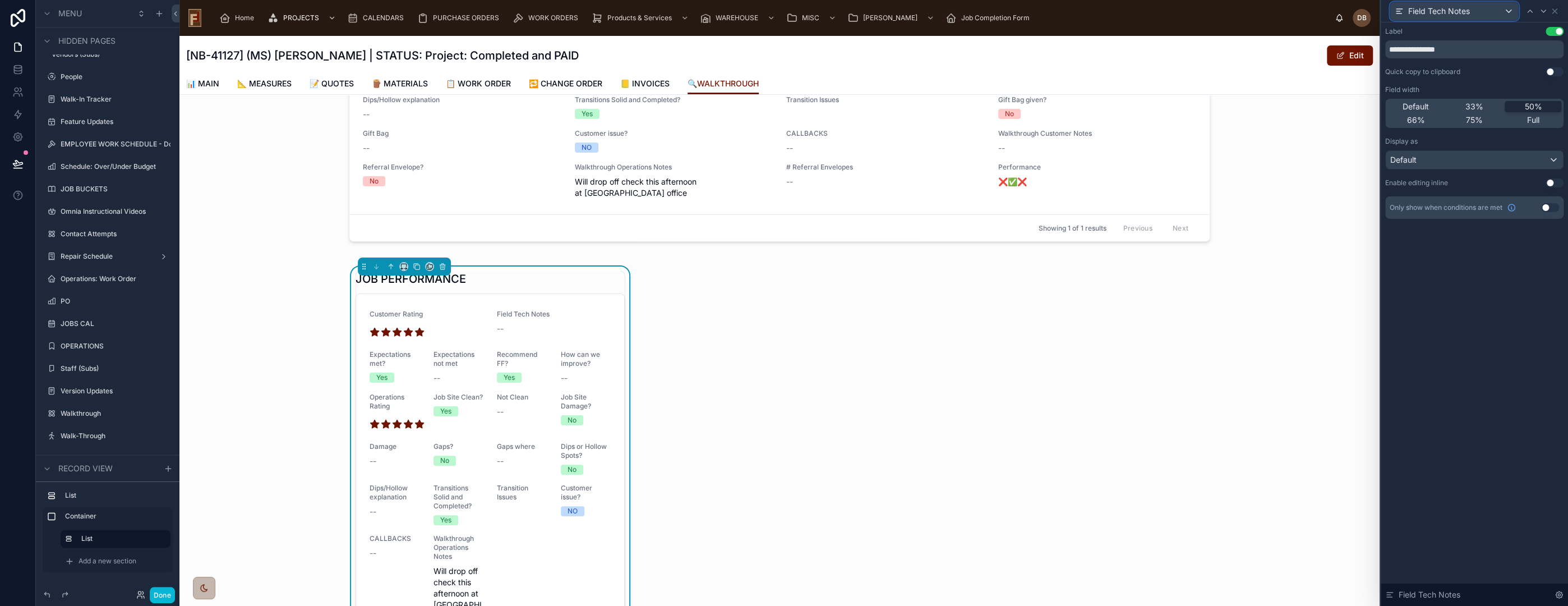
click at [1458, 12] on span "Field Tech Notes" at bounding box center [1439, 11] width 61 height 11
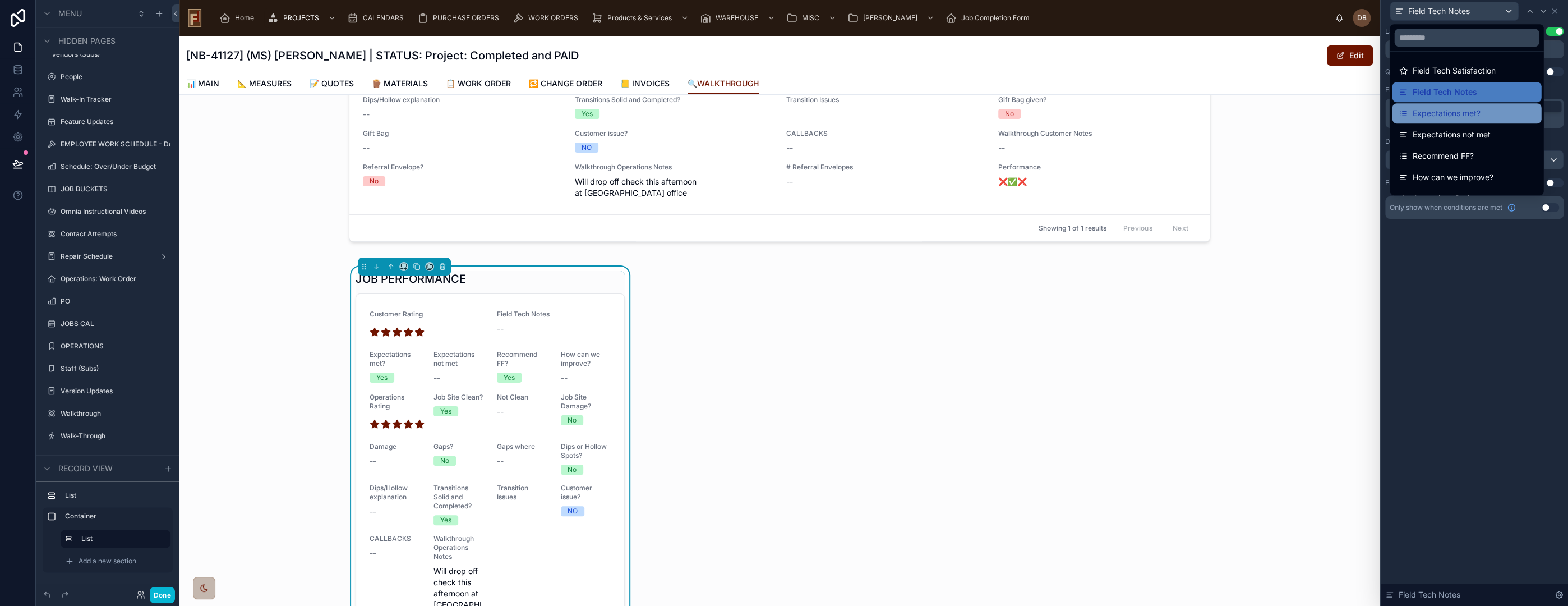
click at [1476, 113] on span "Expectations met?" at bounding box center [1446, 113] width 67 height 14
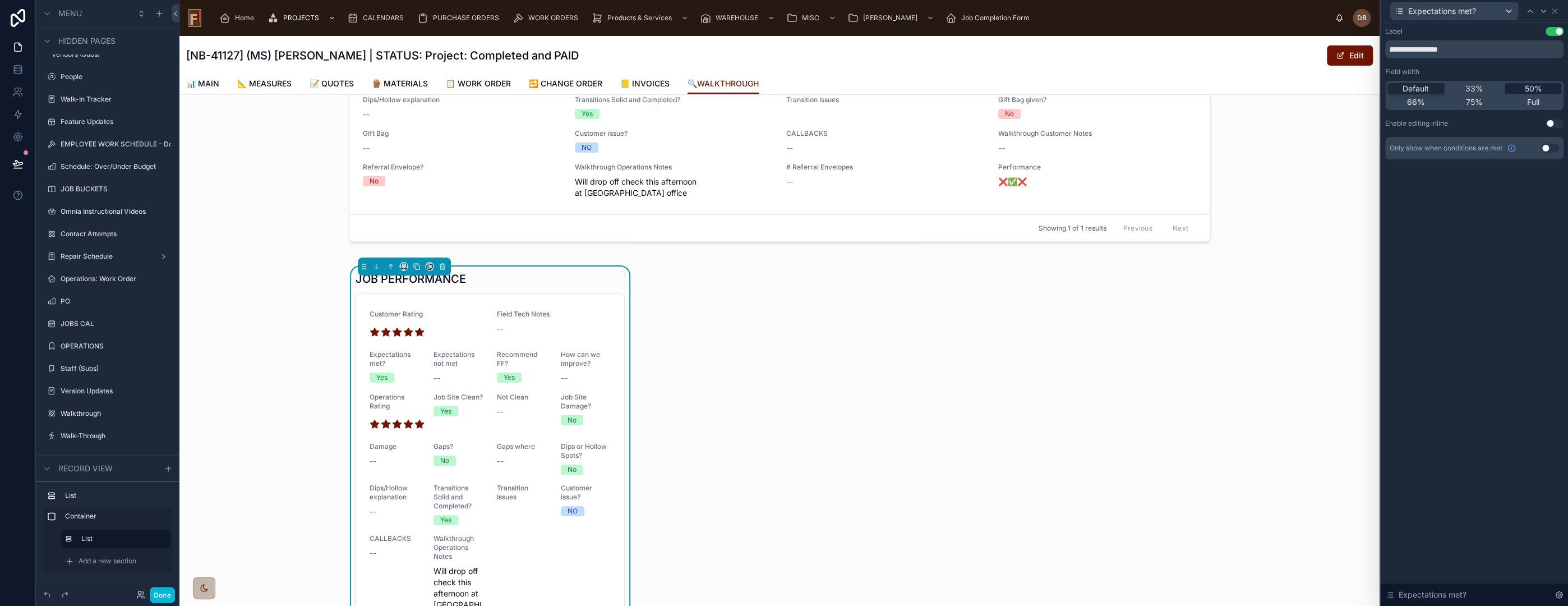
click at [1539, 86] on span "50%" at bounding box center [1533, 88] width 18 height 11
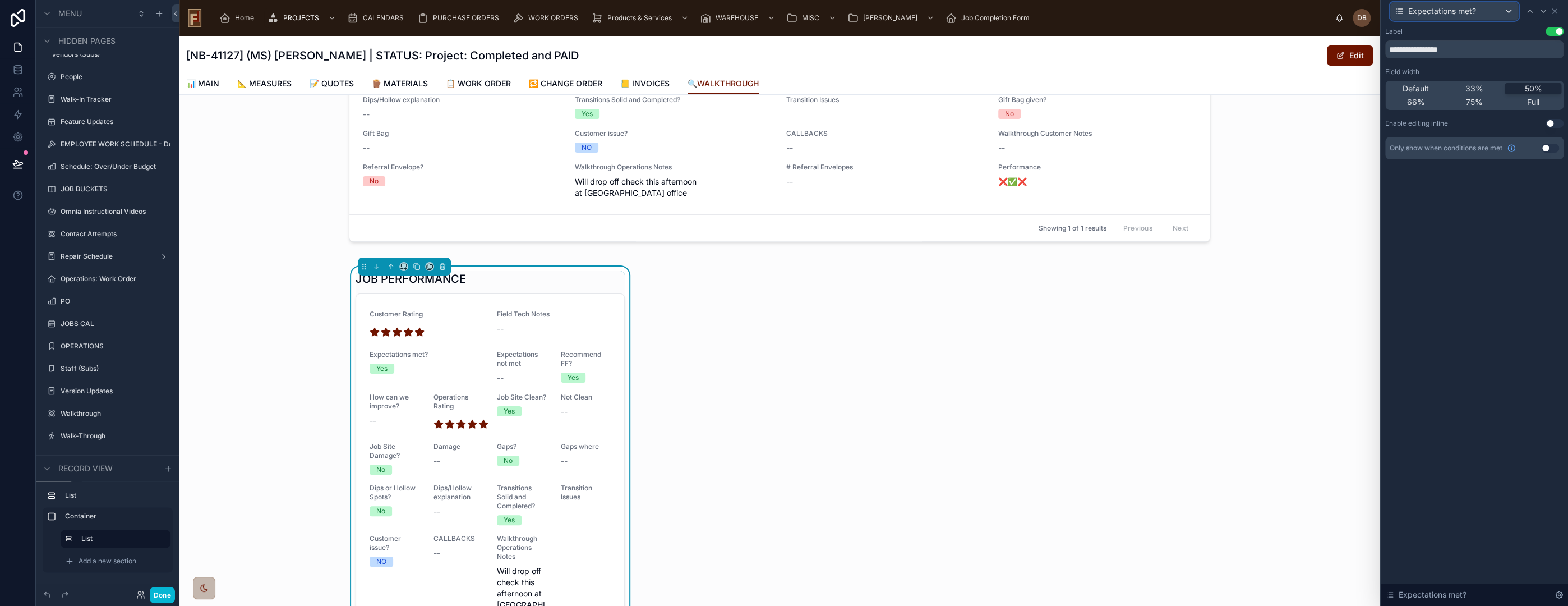
click at [1454, 12] on span "Expectations met?" at bounding box center [1442, 11] width 67 height 11
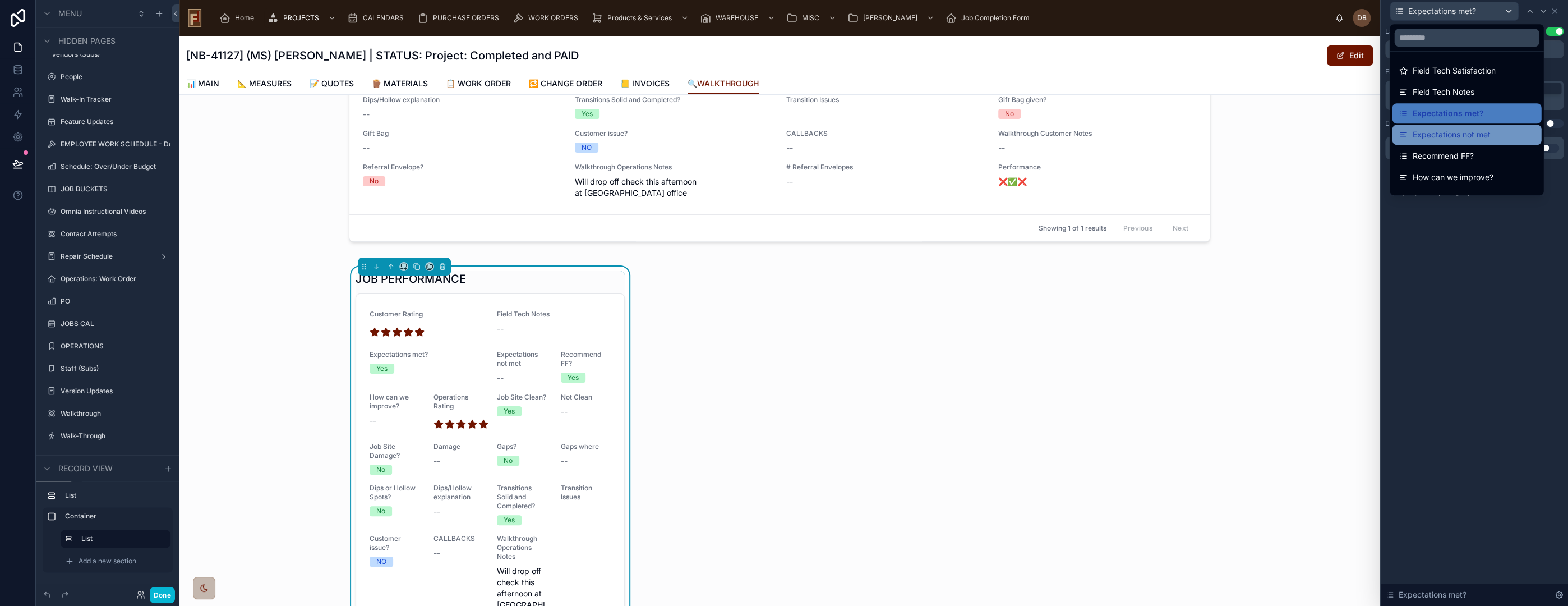
click at [1456, 138] on span "Expectations not met" at bounding box center [1451, 135] width 78 height 14
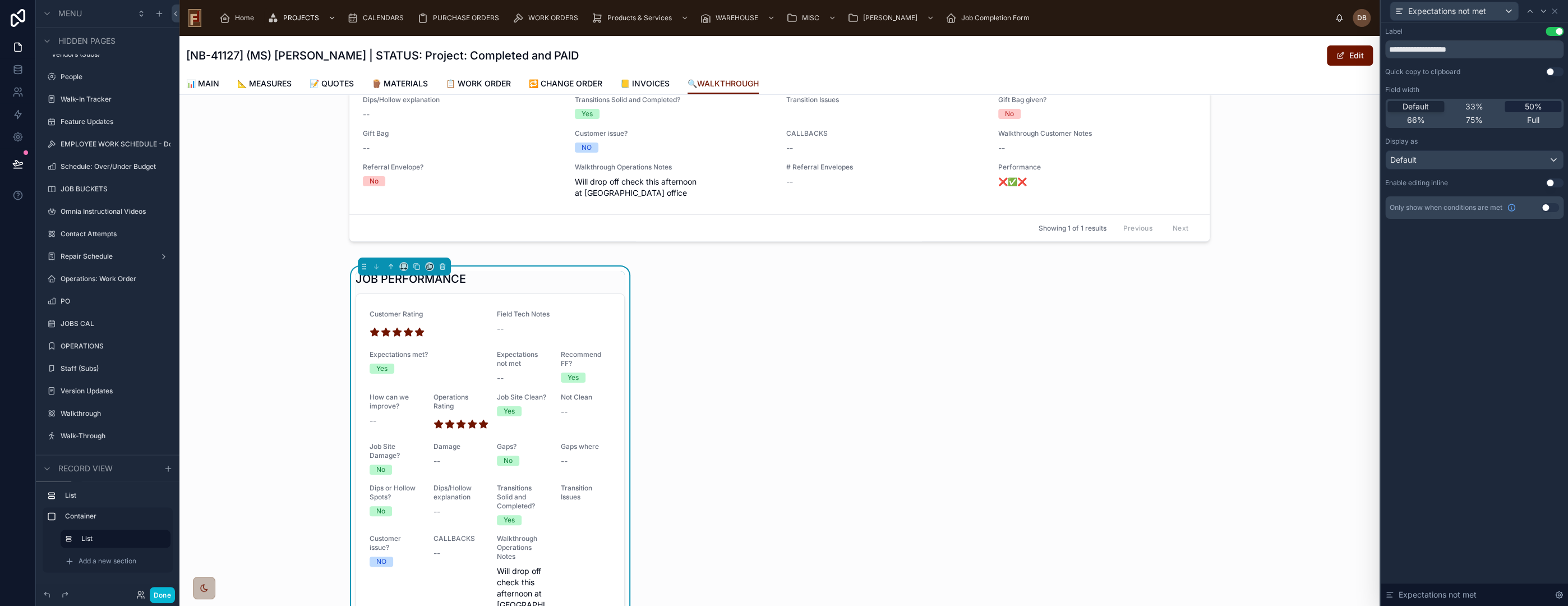
click at [1539, 109] on span "50%" at bounding box center [1533, 106] width 18 height 11
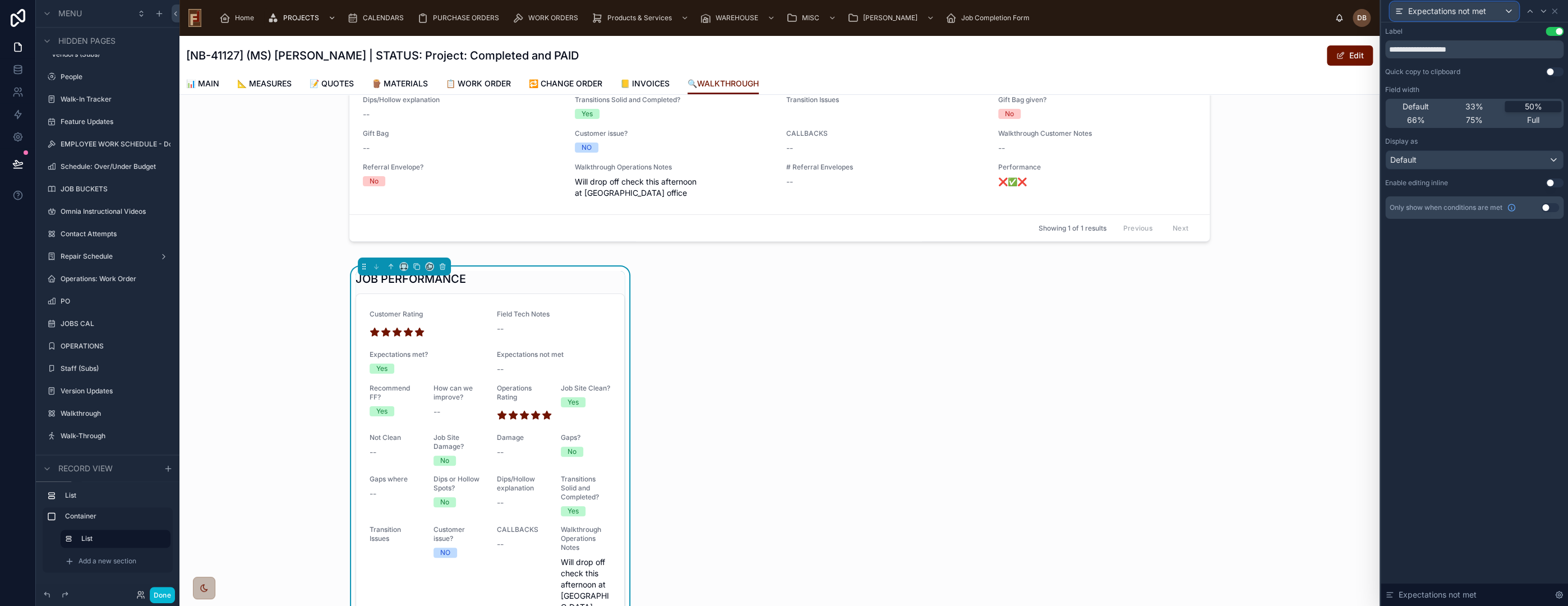
click at [1469, 11] on span "Expectations not met" at bounding box center [1447, 11] width 78 height 11
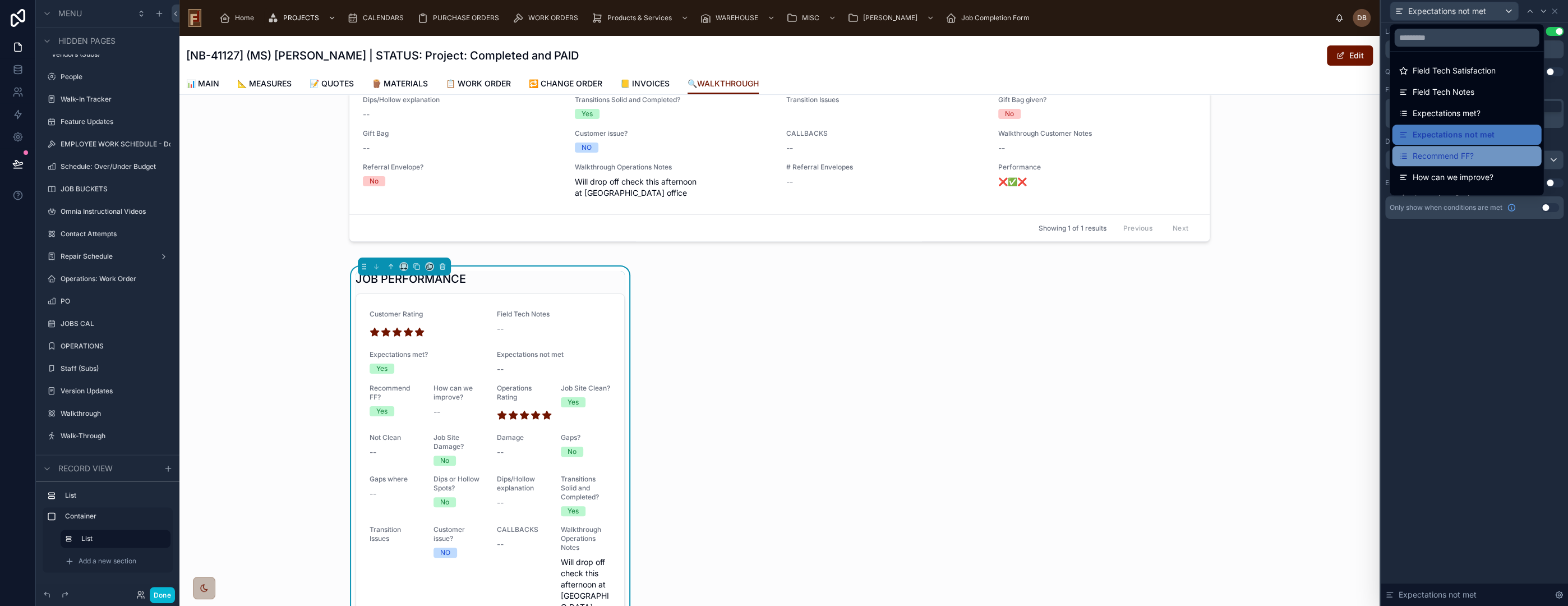
click at [1468, 153] on span "Recommend FF?" at bounding box center [1443, 156] width 61 height 14
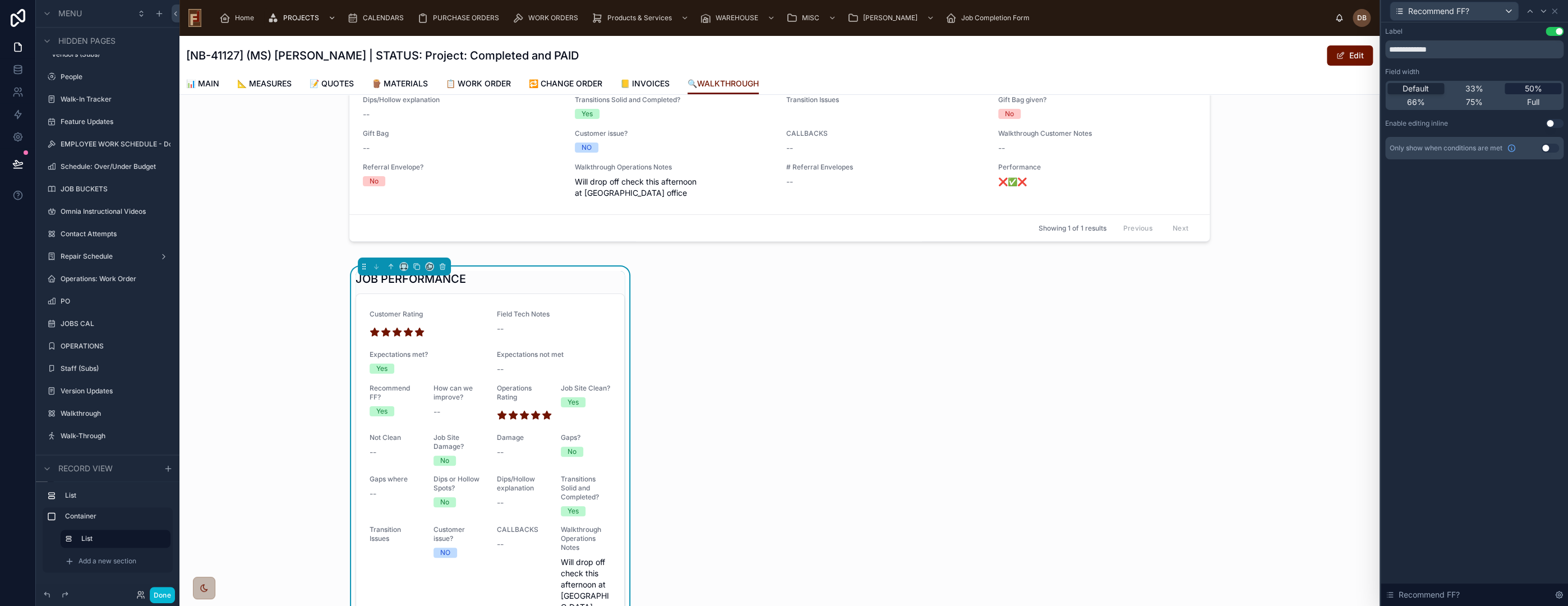
click at [1523, 87] on div "50%" at bounding box center [1532, 88] width 57 height 11
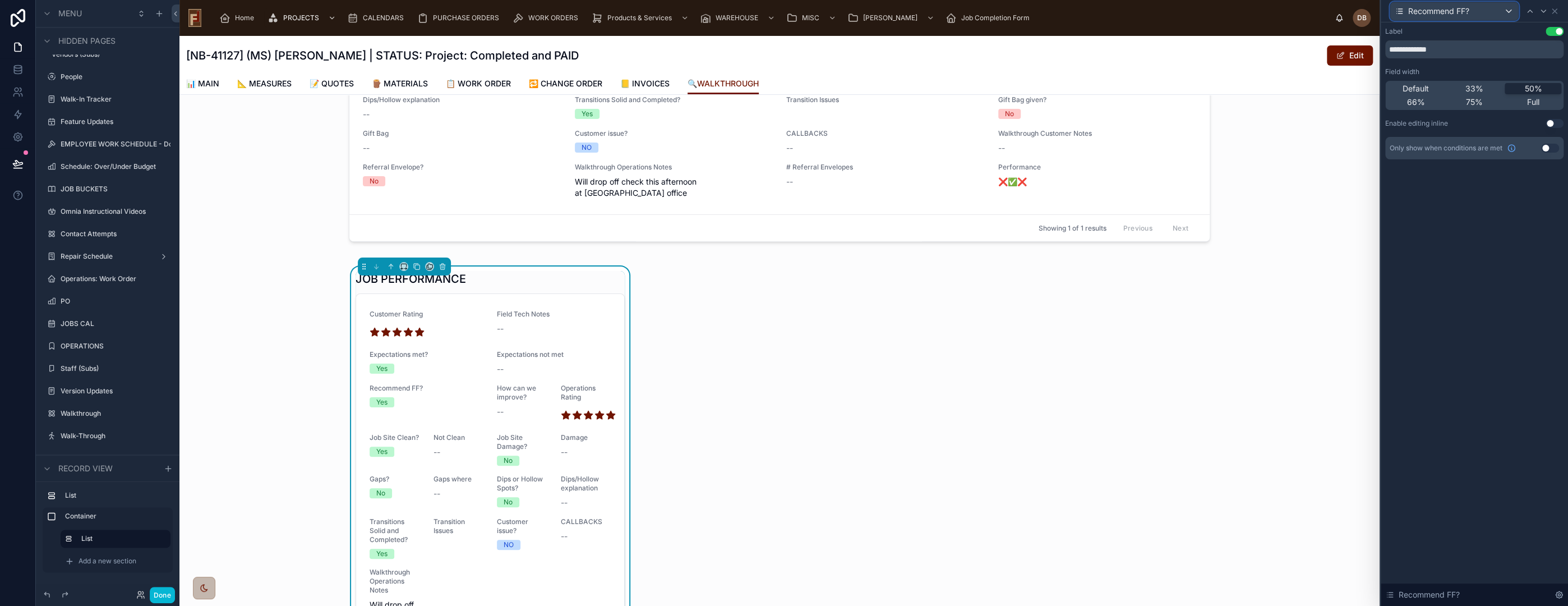
click at [1458, 12] on span "Recommend FF?" at bounding box center [1439, 11] width 61 height 11
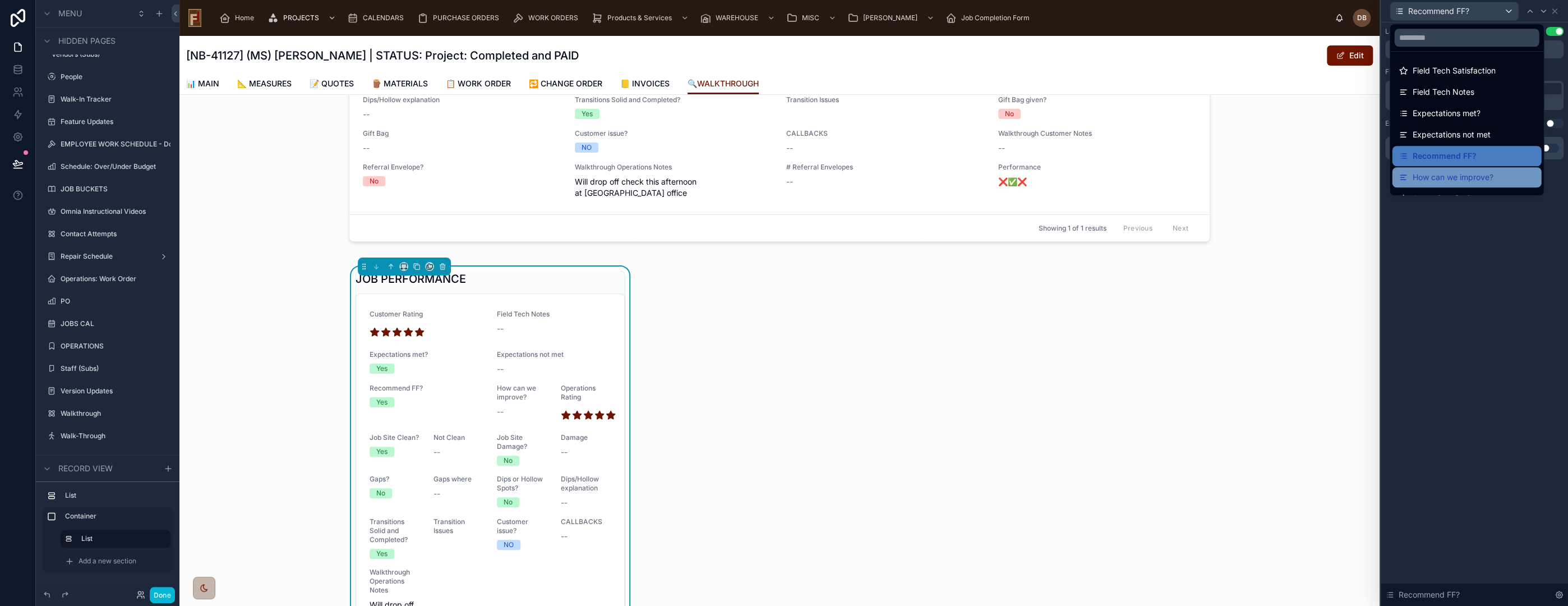
click at [1480, 179] on span "How can we improve?" at bounding box center [1452, 178] width 80 height 14
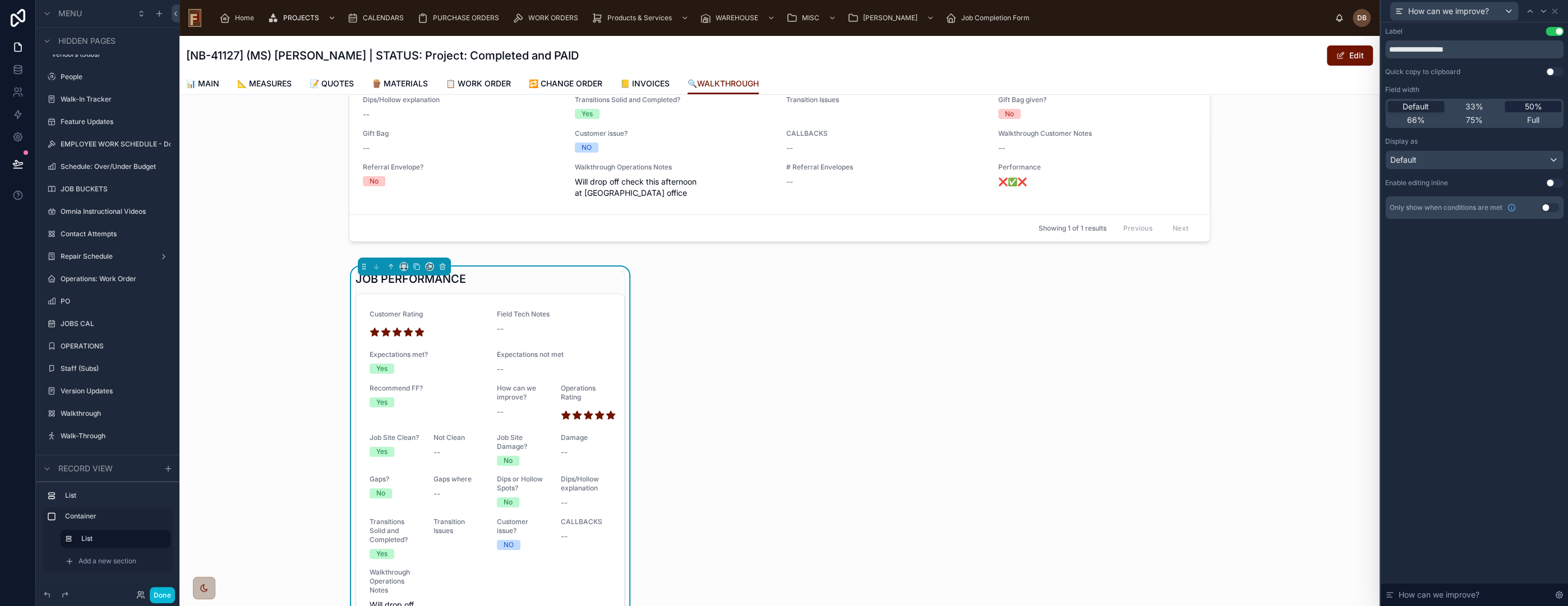
click at [1527, 103] on span "50%" at bounding box center [1533, 106] width 18 height 11
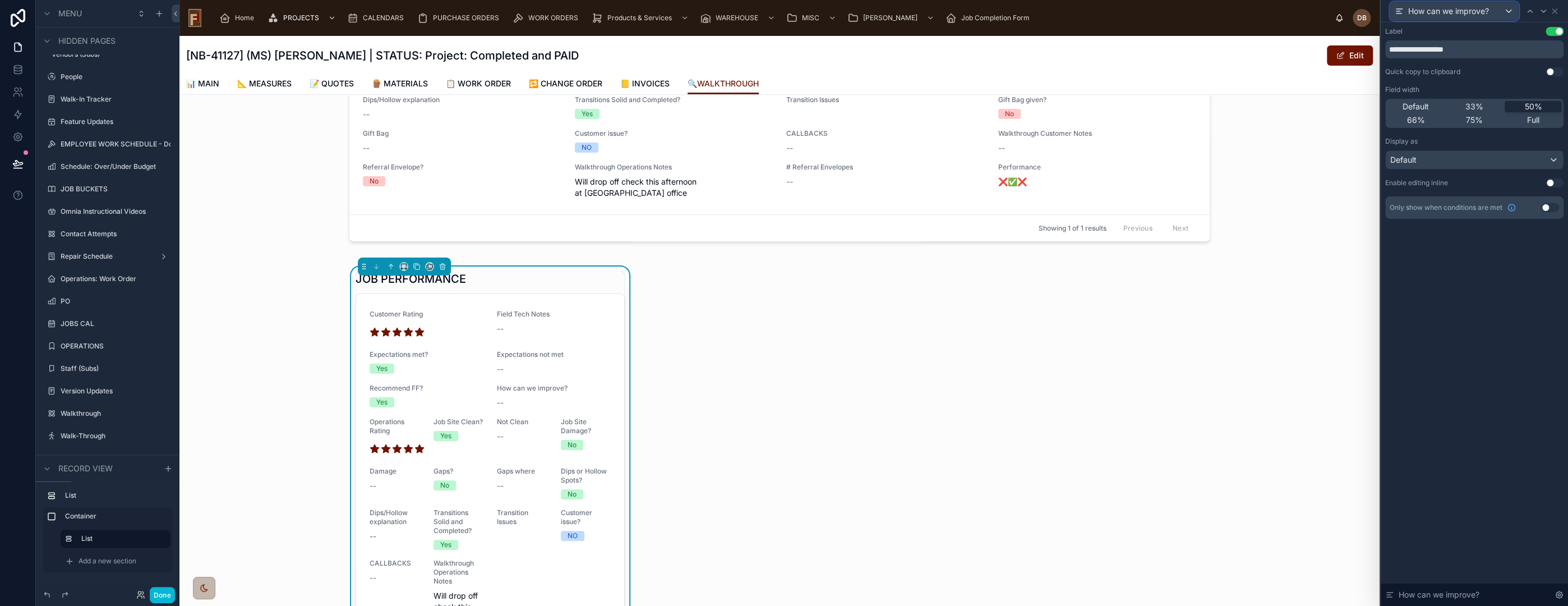
click at [1449, 10] on span "How can we improve?" at bounding box center [1448, 11] width 80 height 11
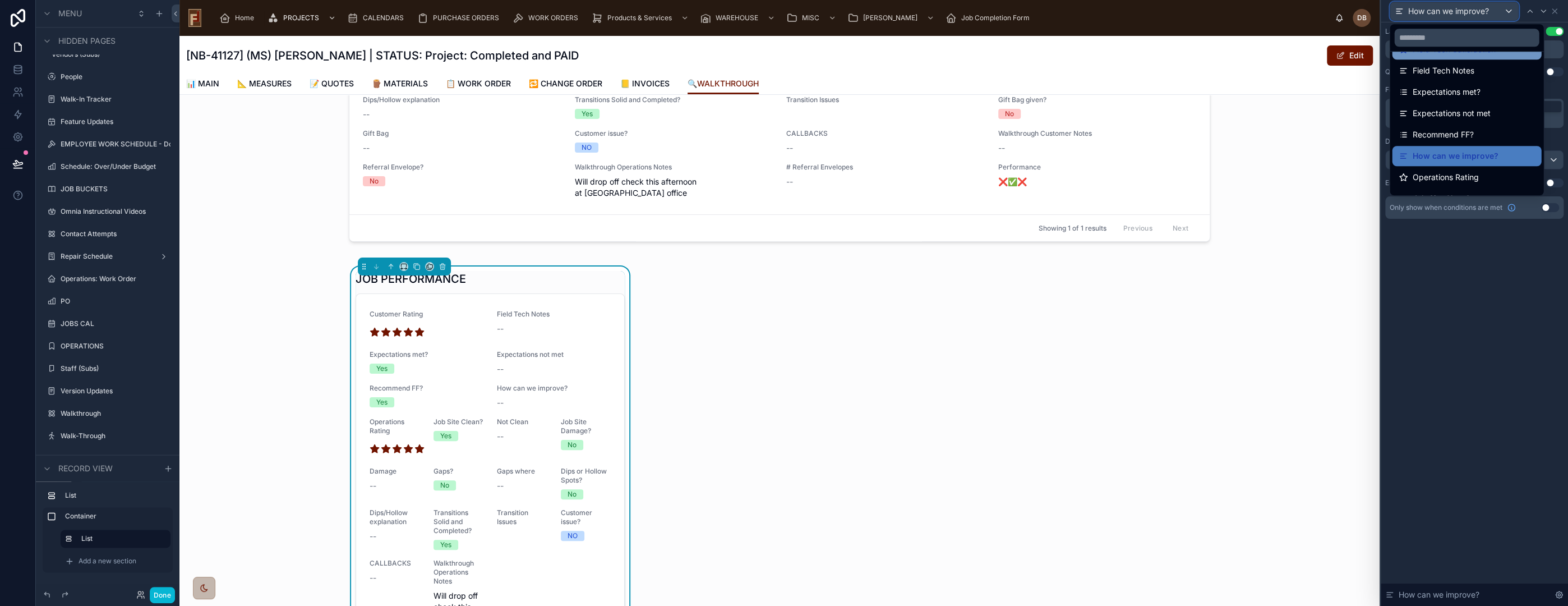
scroll to position [62, 0]
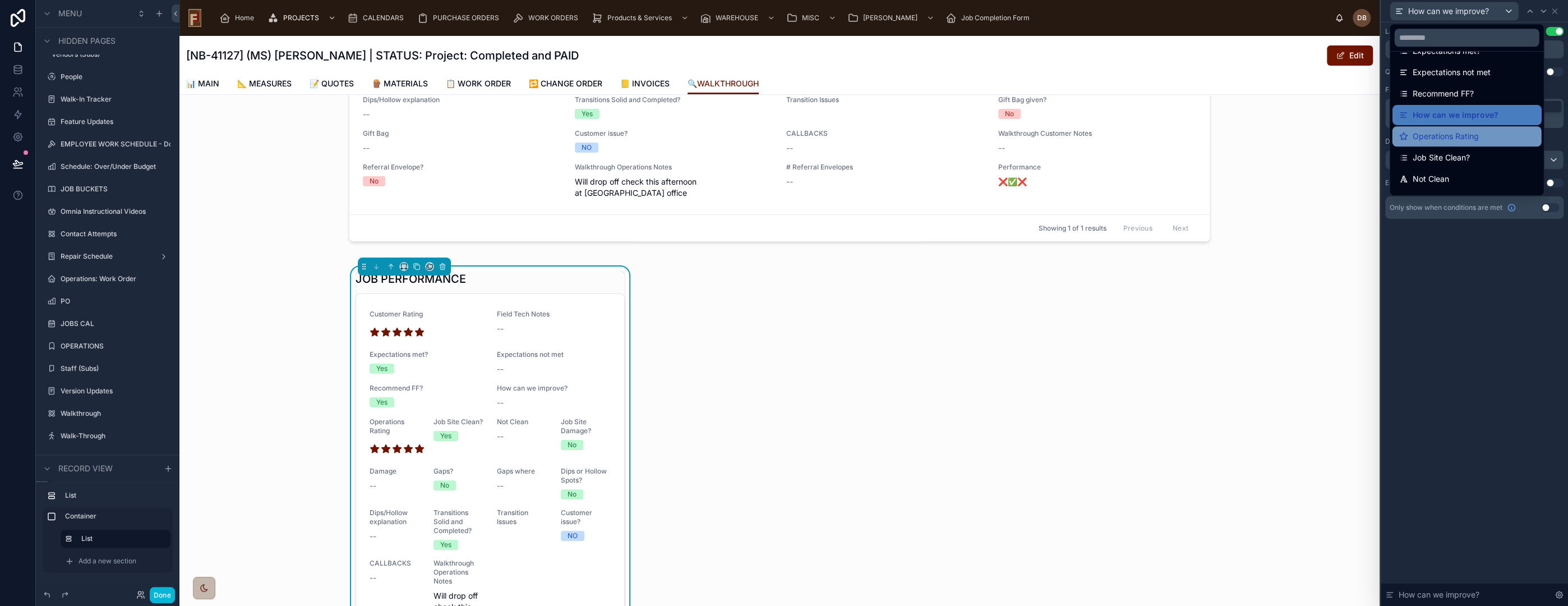
click at [1474, 137] on span "Operations Rating" at bounding box center [1445, 137] width 66 height 14
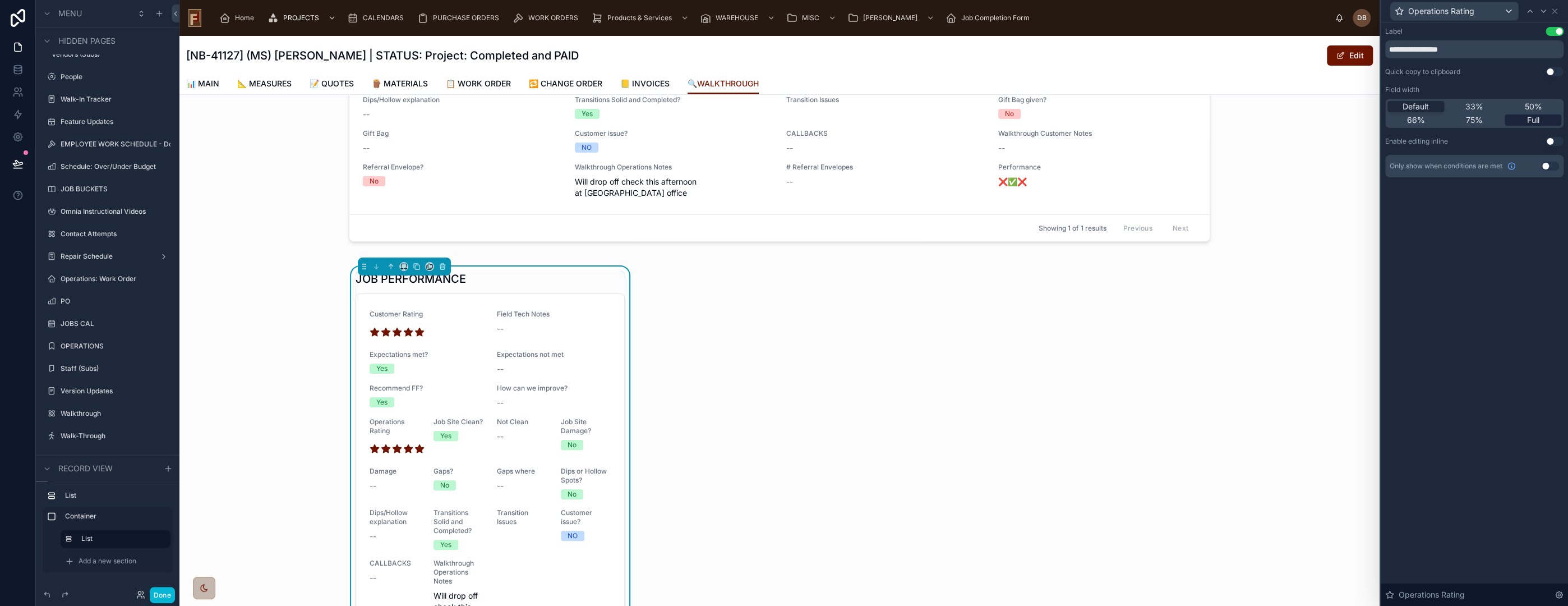
click at [1534, 119] on span "Full" at bounding box center [1533, 119] width 12 height 11
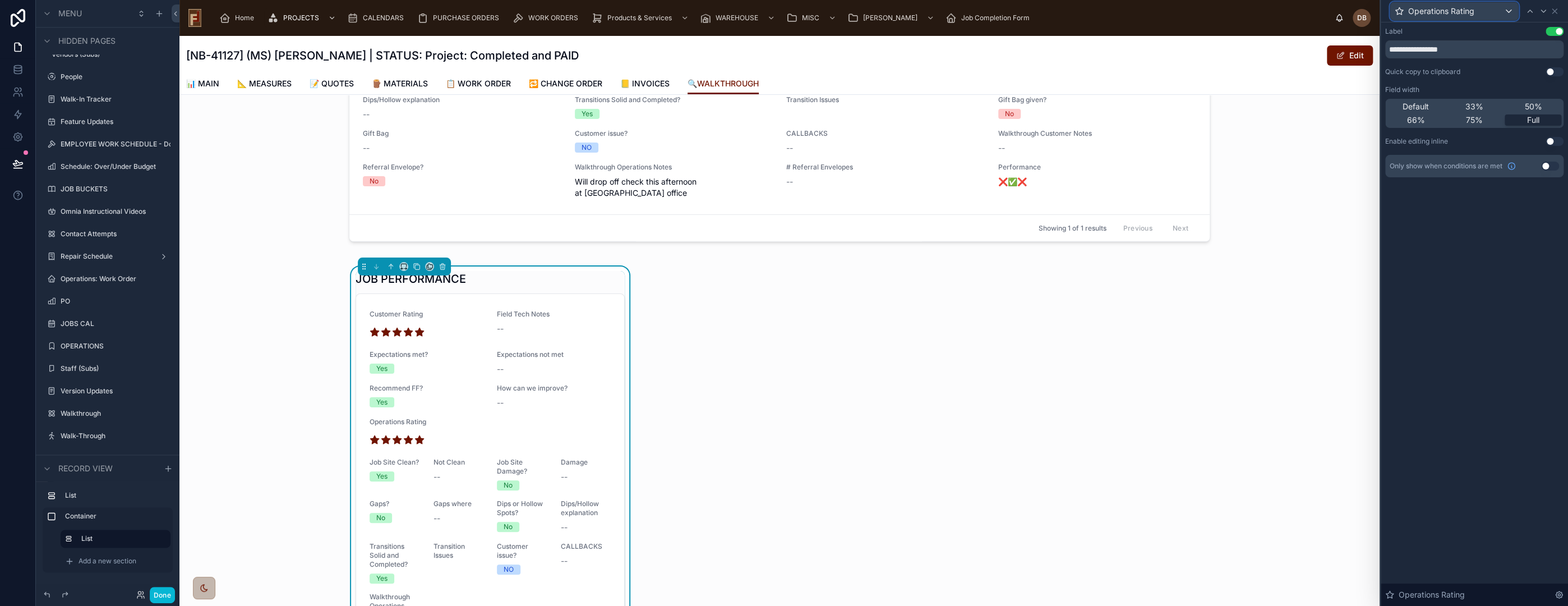
click at [1438, 13] on span "Operations Rating" at bounding box center [1441, 11] width 66 height 11
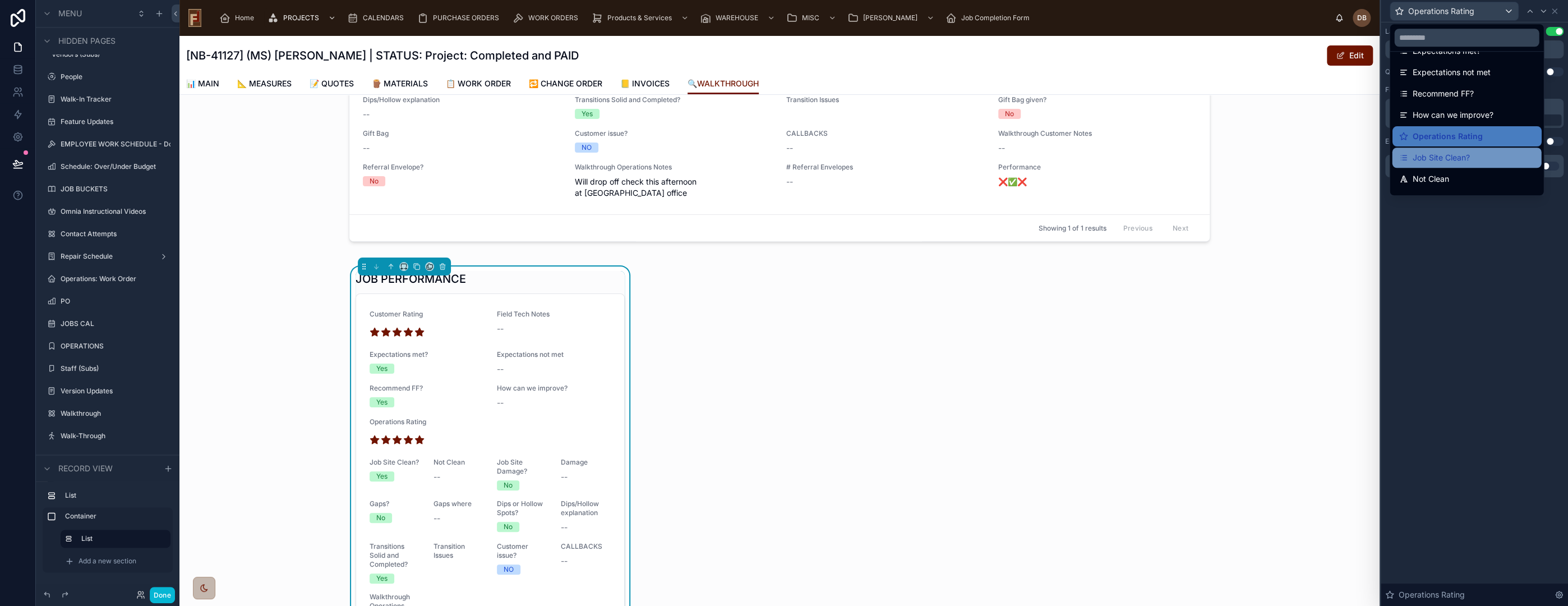
click at [1468, 155] on span "Job Site Clean?" at bounding box center [1441, 158] width 58 height 14
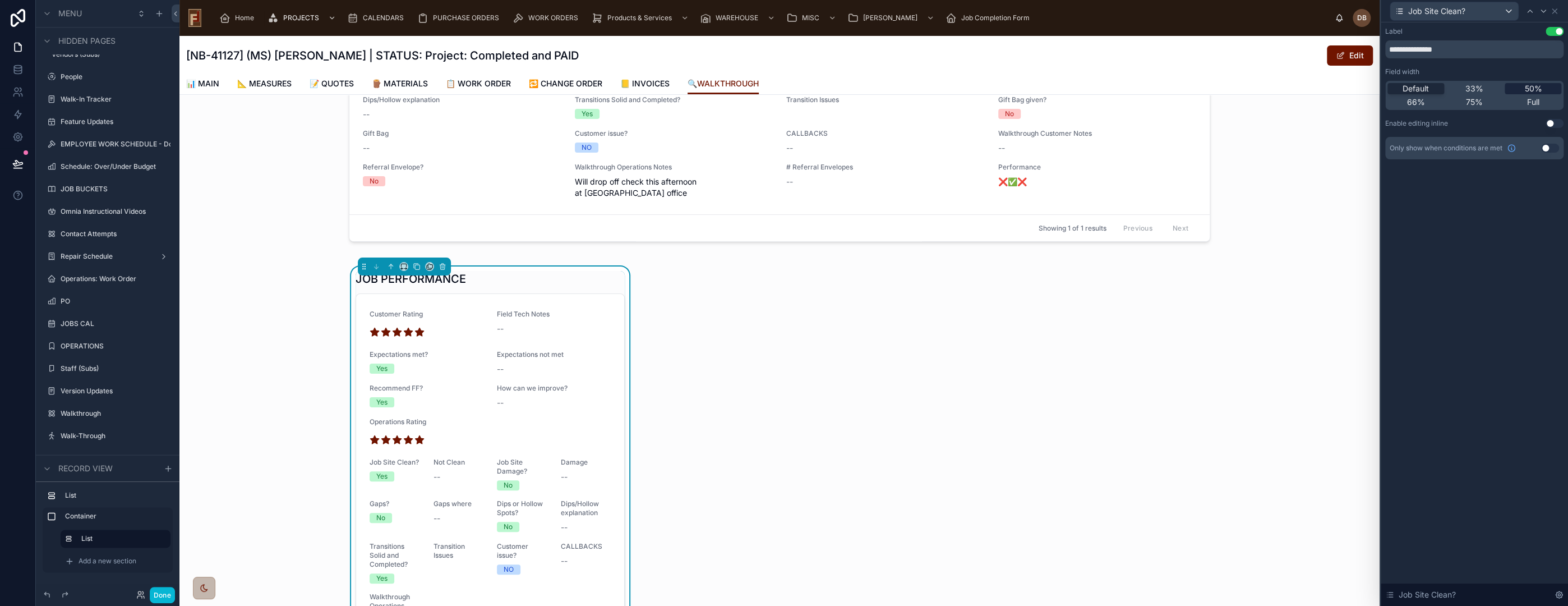
click at [1530, 87] on span "50%" at bounding box center [1533, 88] width 18 height 11
click at [1451, 11] on span "Job Site Clean?" at bounding box center [1437, 11] width 58 height 11
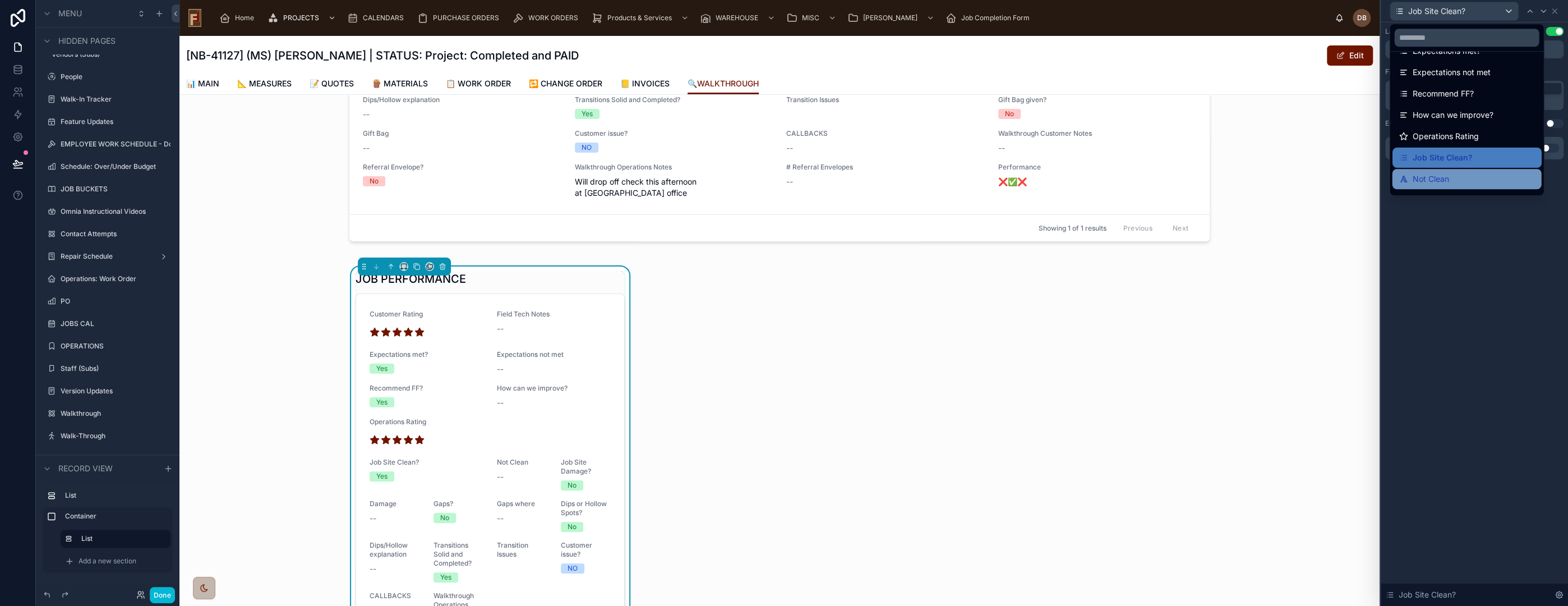
click at [1464, 177] on div "Not Clean" at bounding box center [1466, 180] width 136 height 14
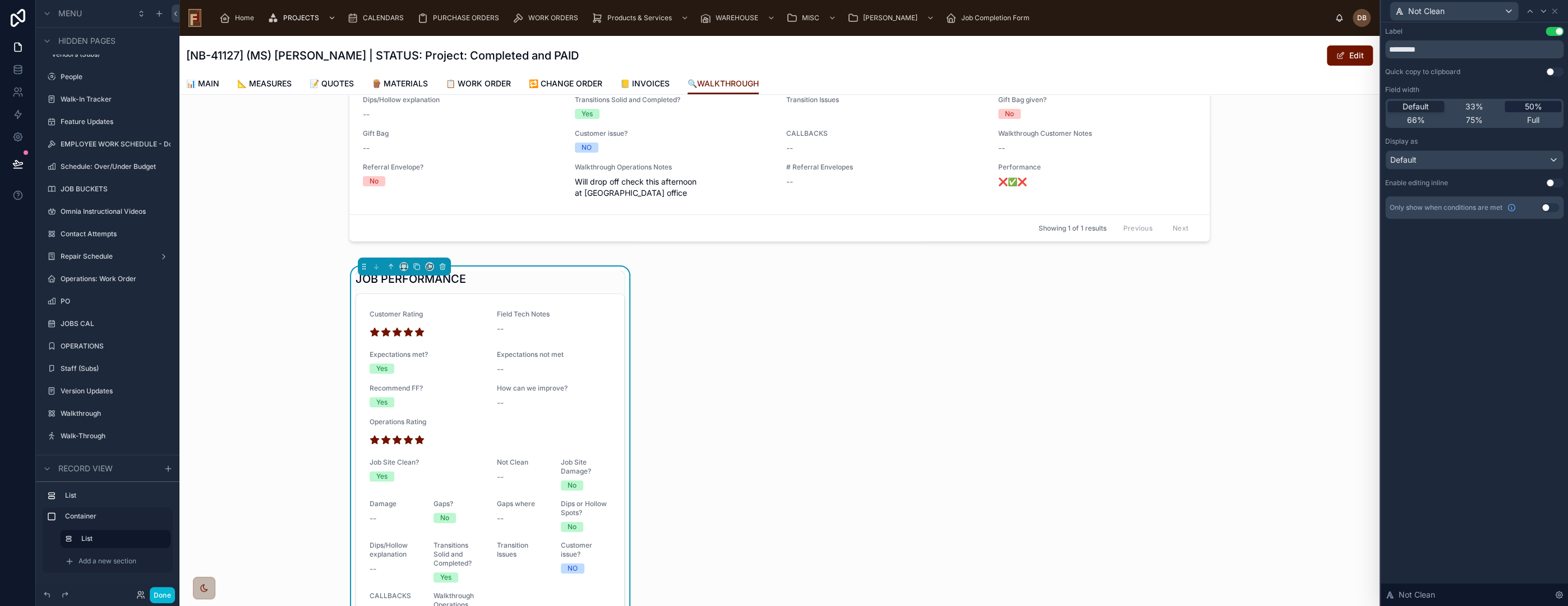
click at [1535, 108] on span "50%" at bounding box center [1533, 106] width 18 height 11
click at [1443, 11] on span "Not Clean" at bounding box center [1426, 11] width 37 height 11
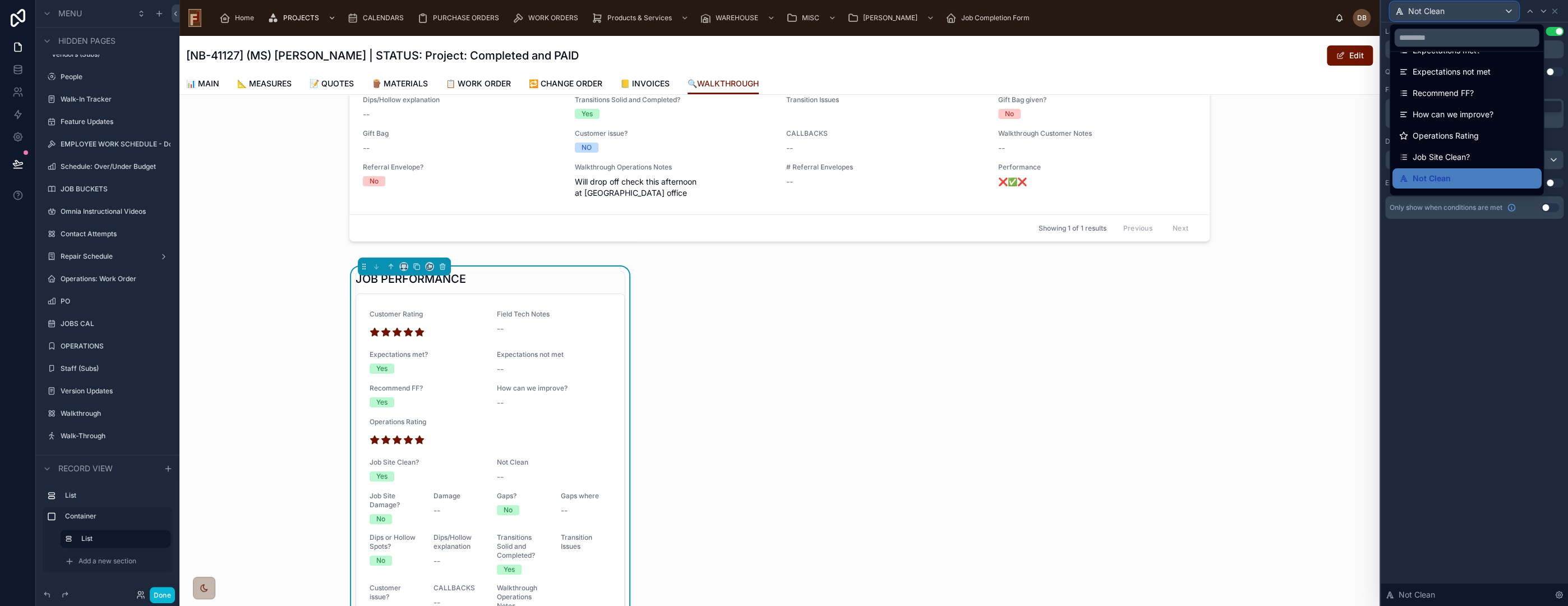
scroll to position [125, 0]
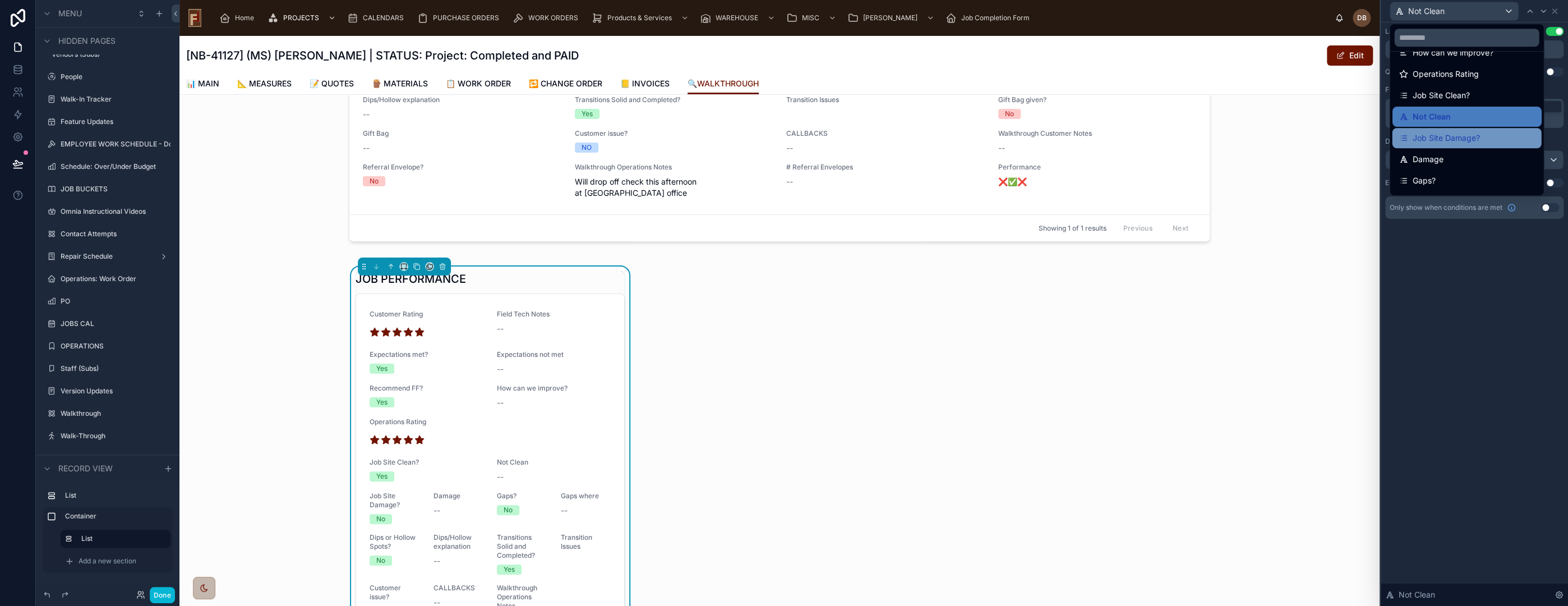
click at [1484, 139] on div "Job Site Damage?" at bounding box center [1466, 138] width 136 height 14
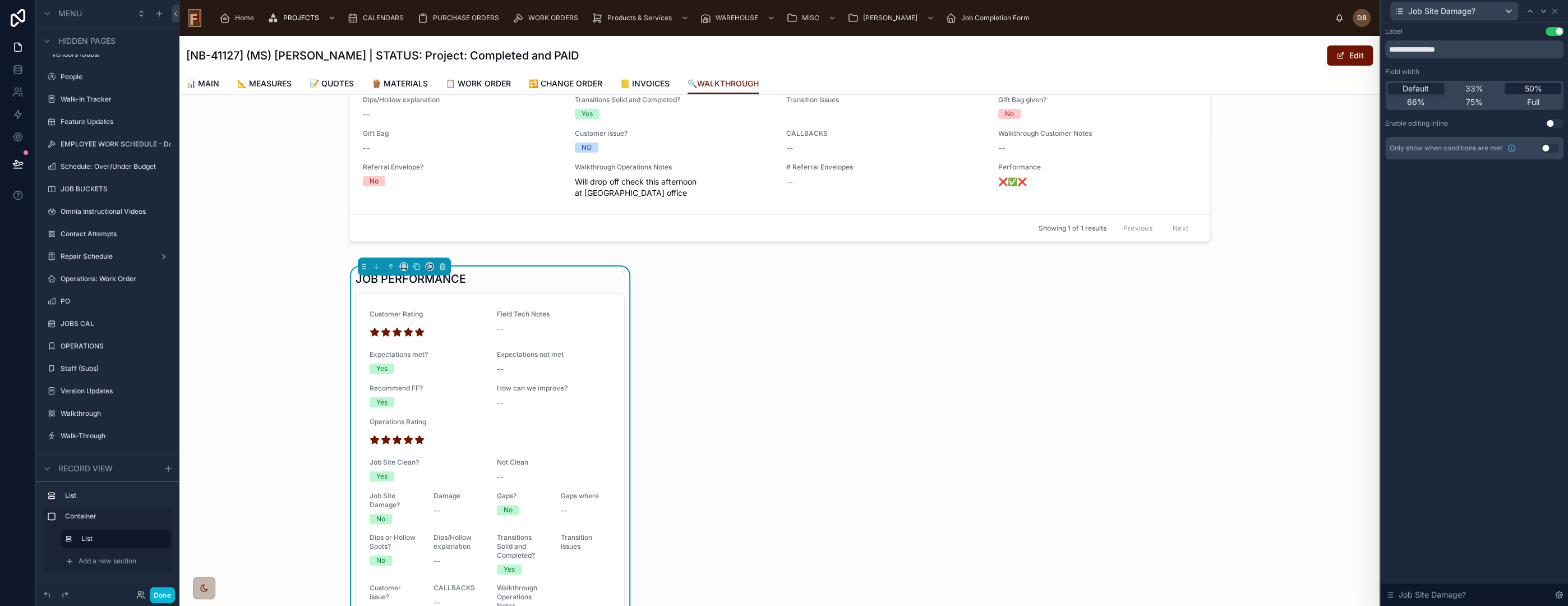
click at [1532, 88] on span "50%" at bounding box center [1533, 88] width 18 height 11
click at [1461, 8] on span "Job Site Damage?" at bounding box center [1442, 11] width 67 height 11
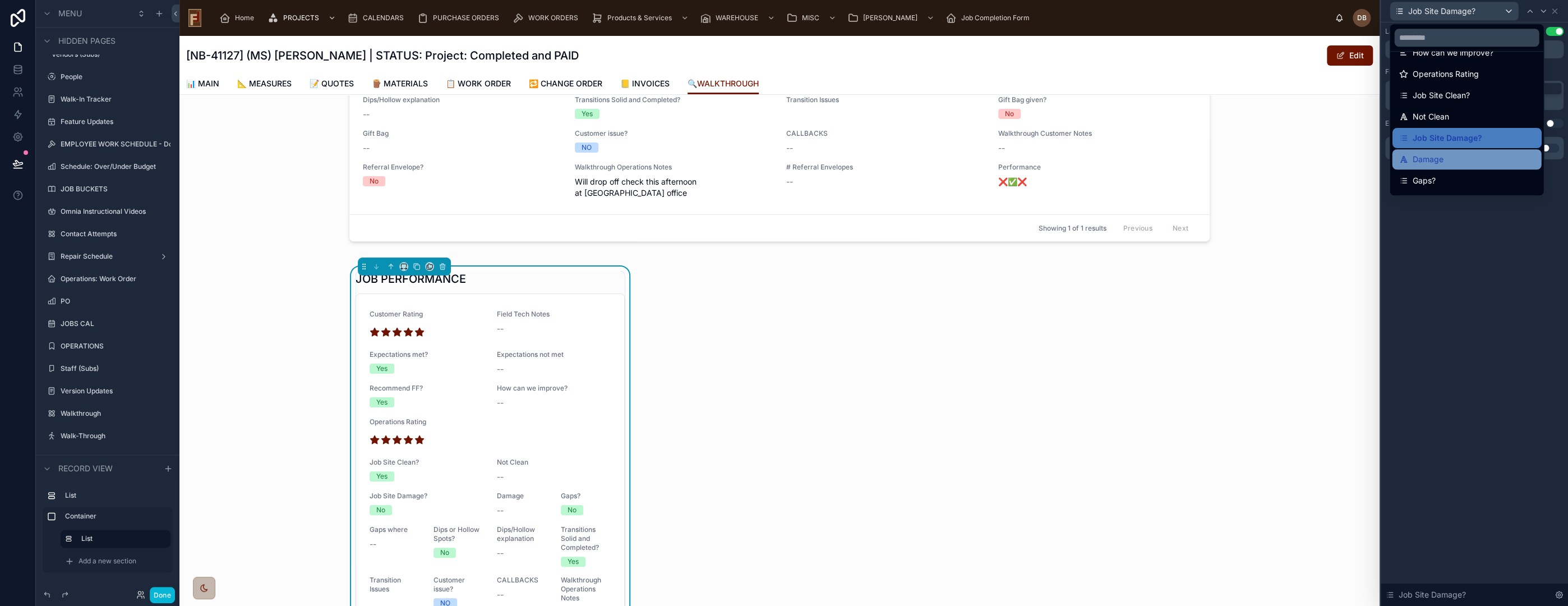
click at [1462, 162] on div "Damage" at bounding box center [1466, 160] width 136 height 14
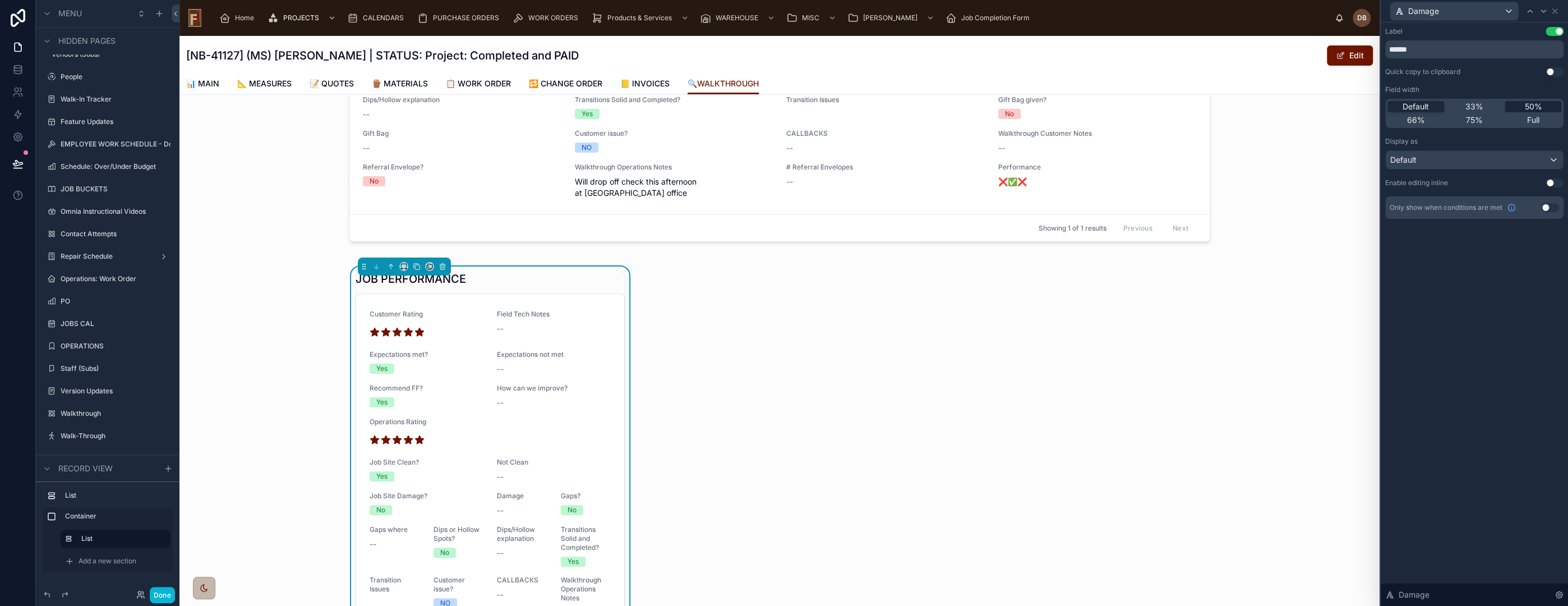
click at [1529, 108] on span "50%" at bounding box center [1533, 106] width 18 height 11
click at [1437, 15] on span "Damage" at bounding box center [1423, 11] width 31 height 11
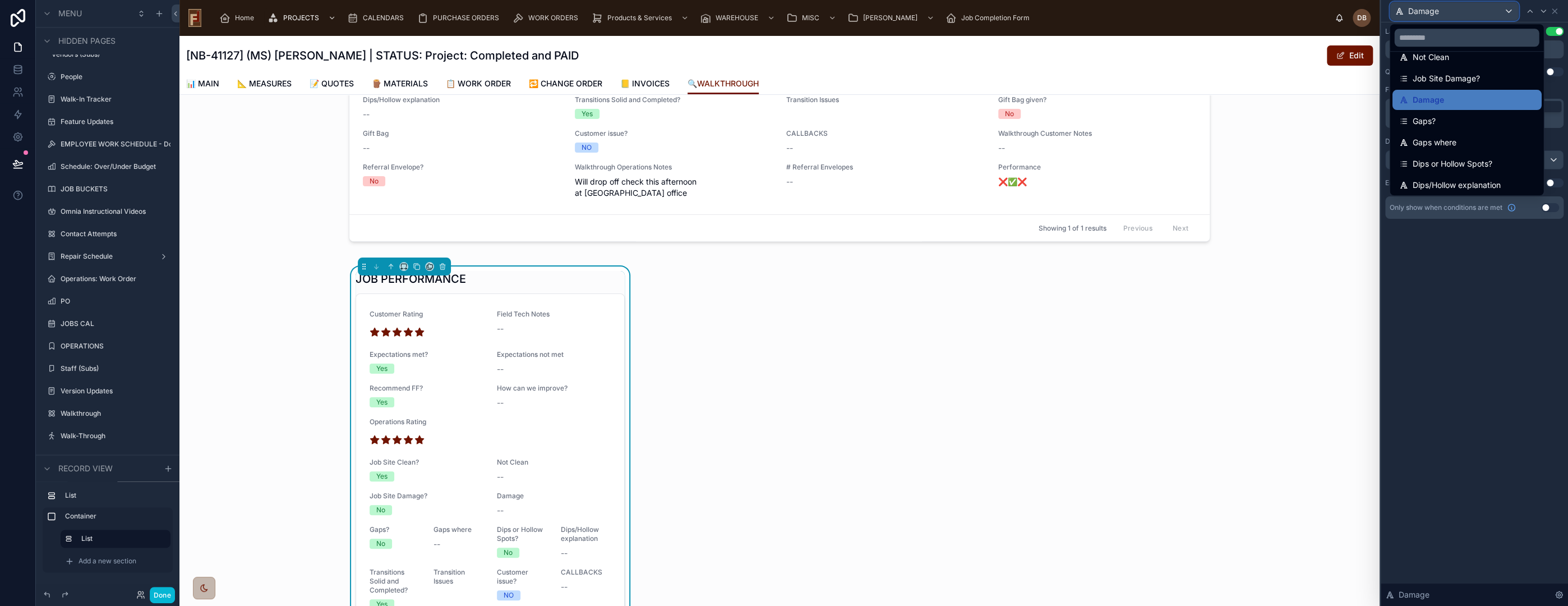
scroll to position [186, 0]
click at [1451, 123] on div "Gaps?" at bounding box center [1466, 119] width 136 height 14
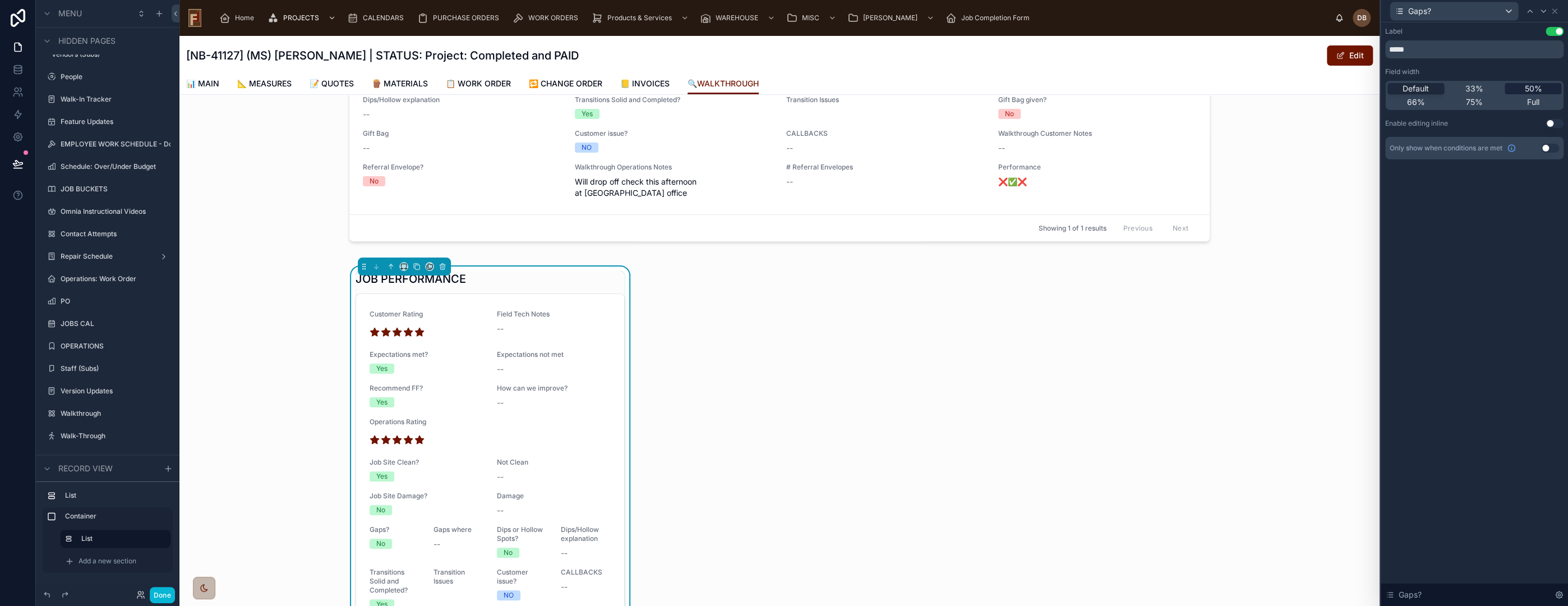
click at [1534, 87] on span "50%" at bounding box center [1533, 88] width 18 height 11
click at [1429, 12] on span "Gaps?" at bounding box center [1419, 11] width 23 height 11
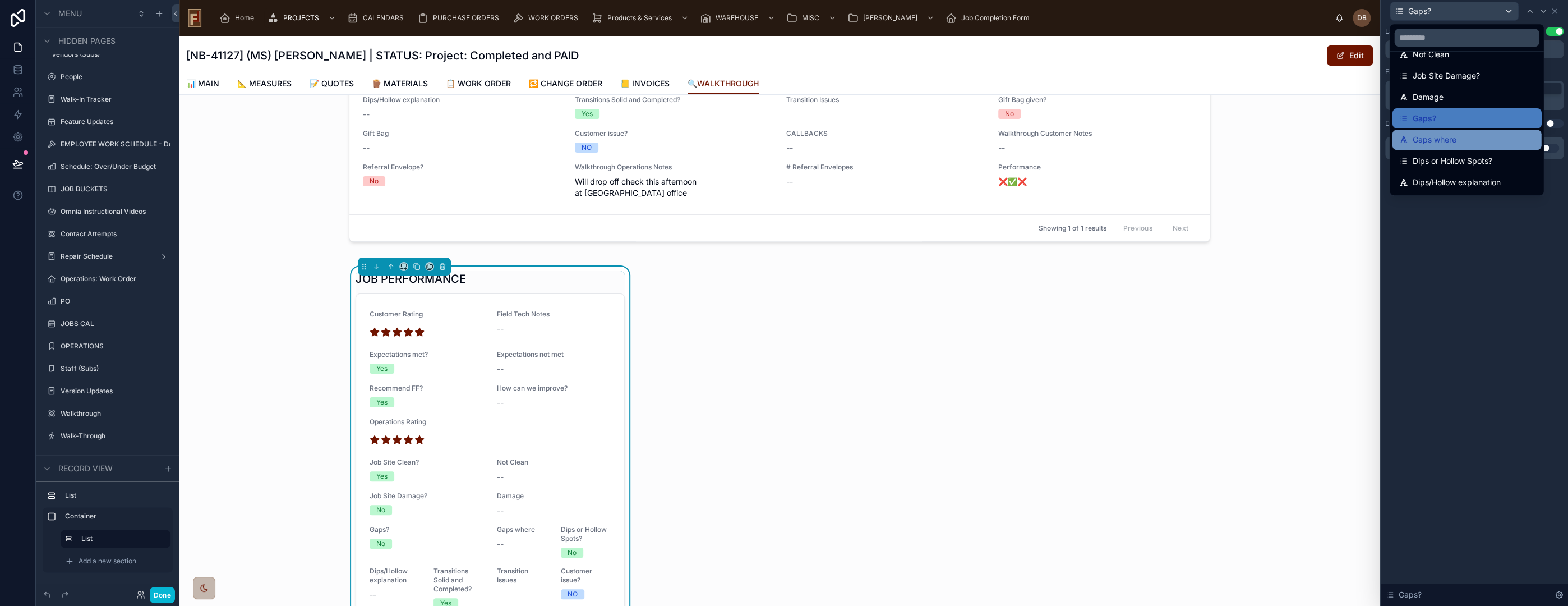
click at [1453, 139] on span "Gaps where" at bounding box center [1434, 140] width 44 height 14
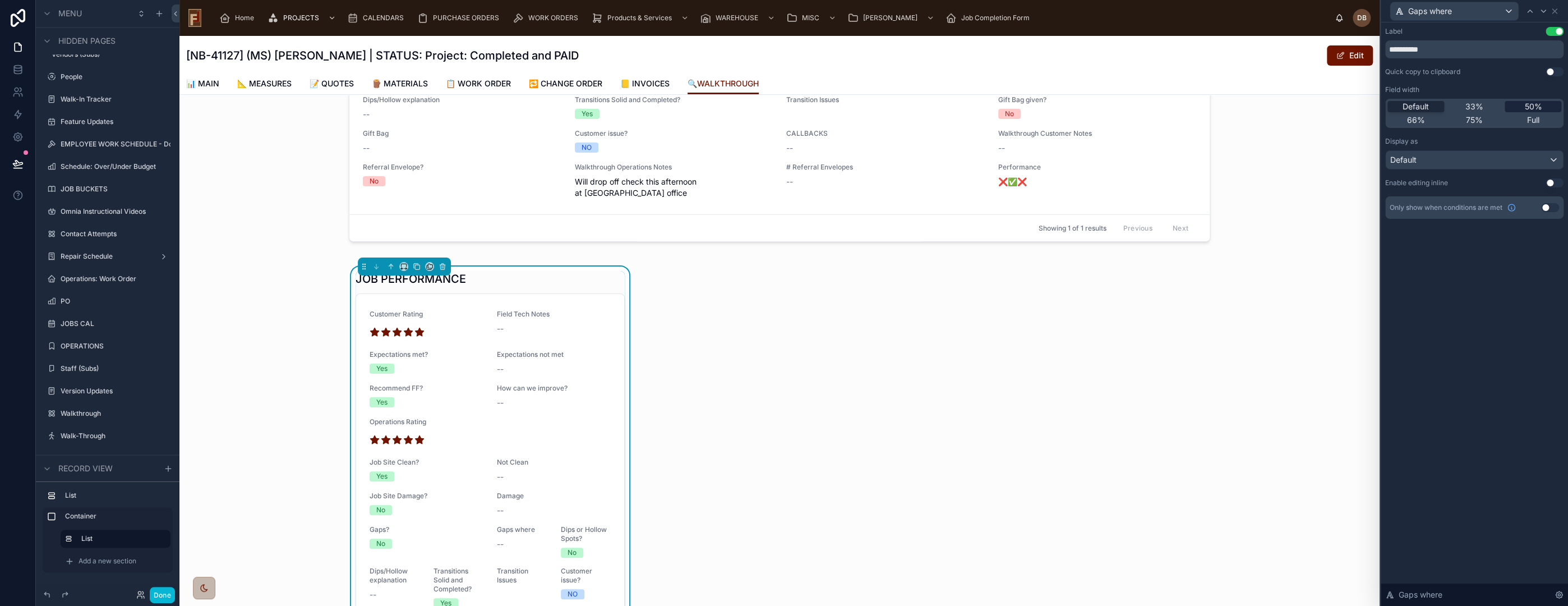
click at [1532, 111] on span "50%" at bounding box center [1533, 106] width 18 height 11
click at [1436, 12] on span "Gaps where" at bounding box center [1430, 11] width 44 height 11
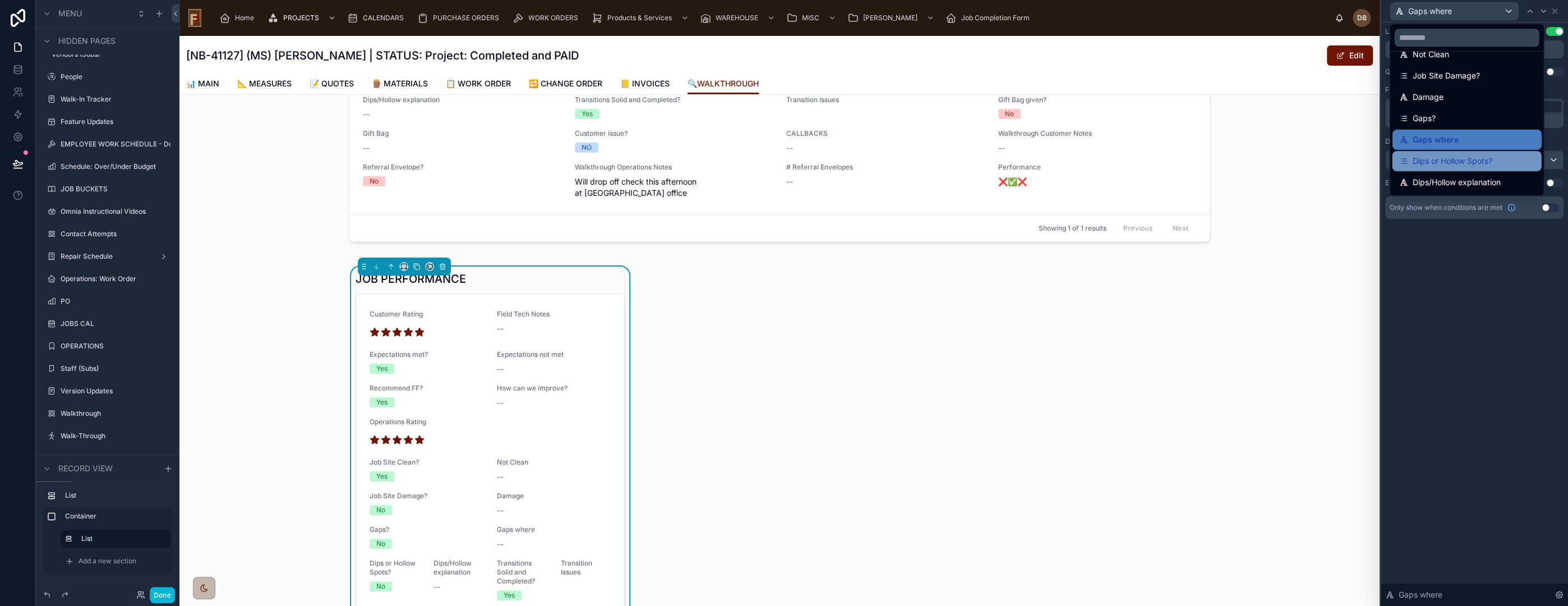
click at [1475, 165] on span "Dips or Hollow Spots?" at bounding box center [1452, 162] width 79 height 14
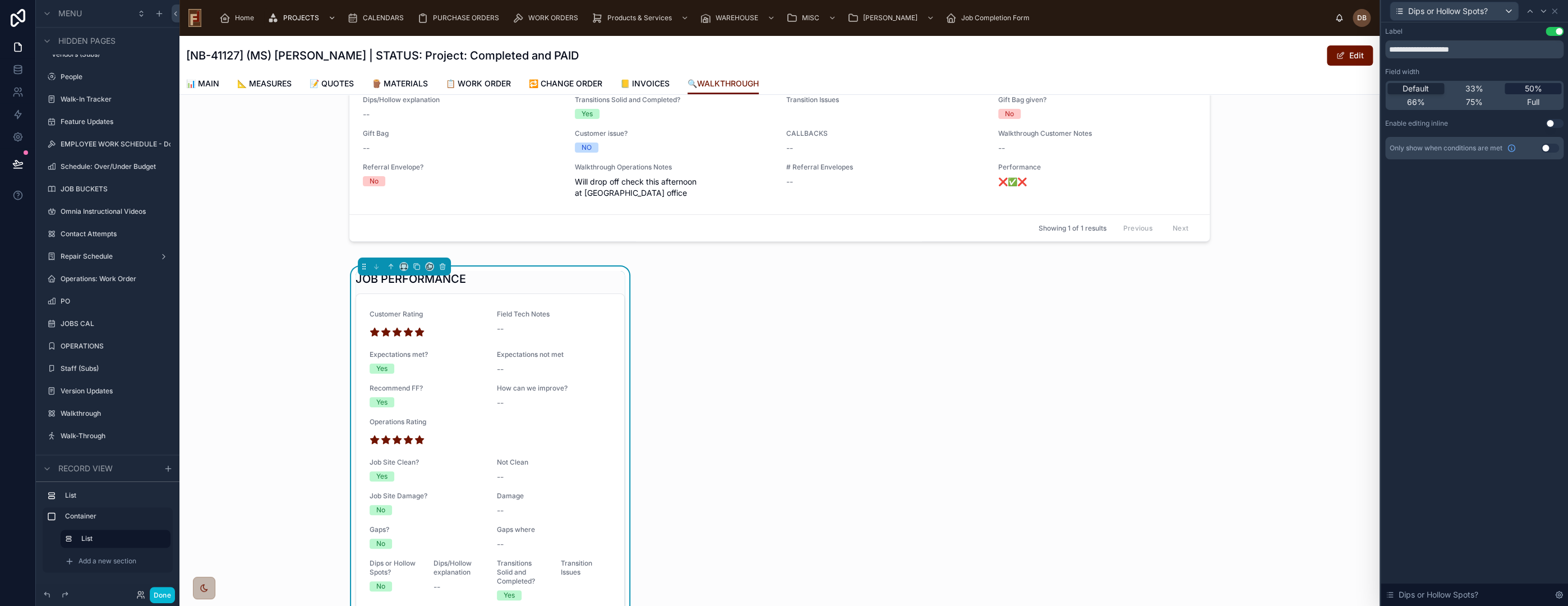
click at [1540, 87] on span "50%" at bounding box center [1533, 88] width 18 height 11
click at [1455, 9] on span "Dips or Hollow Spots?" at bounding box center [1448, 11] width 79 height 11
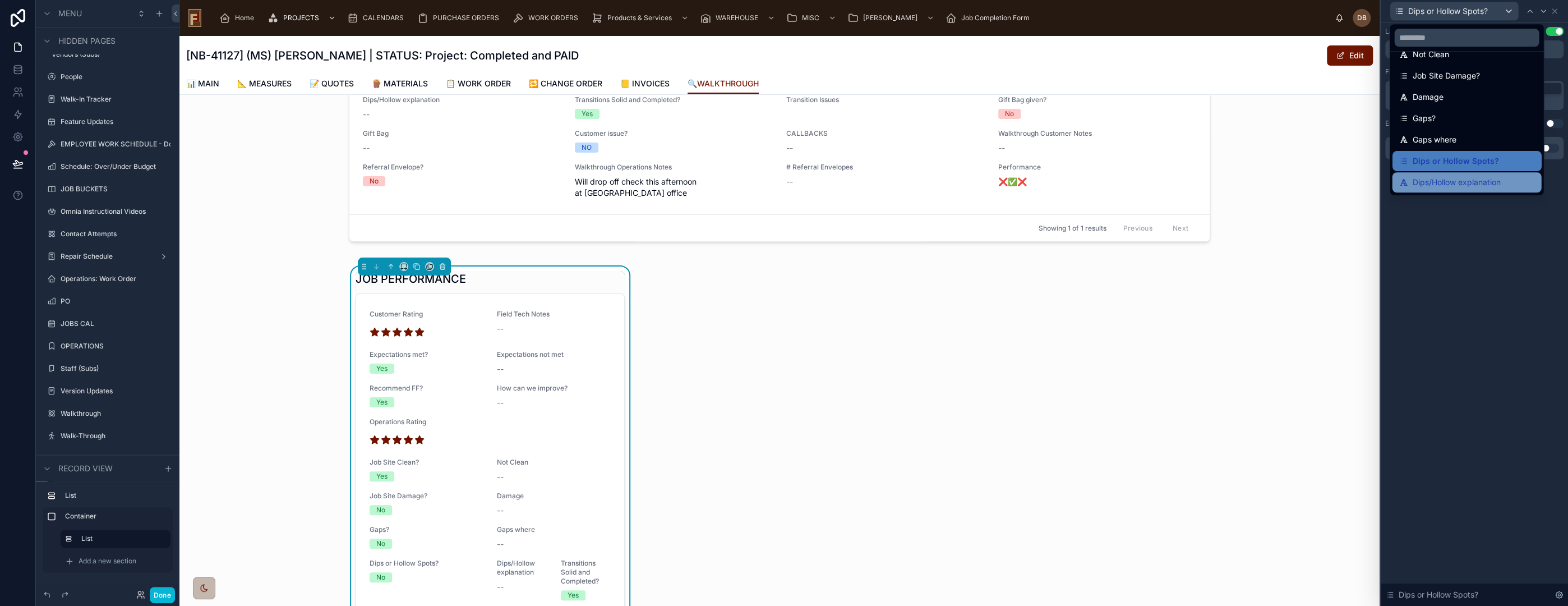
click at [1473, 183] on span "Dips/Hollow explanation" at bounding box center [1456, 182] width 88 height 14
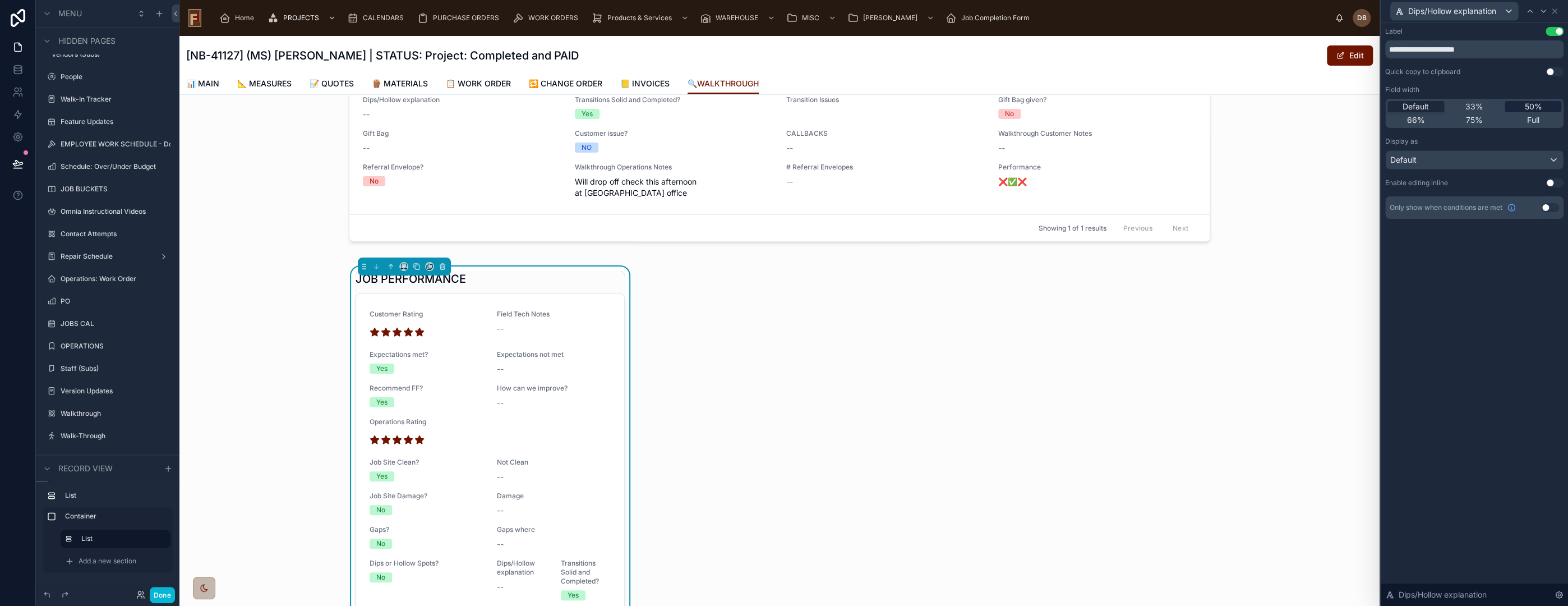
click at [1531, 108] on span "50%" at bounding box center [1533, 106] width 18 height 11
click at [1454, 12] on span "Dips/Hollow explanation" at bounding box center [1452, 11] width 88 height 11
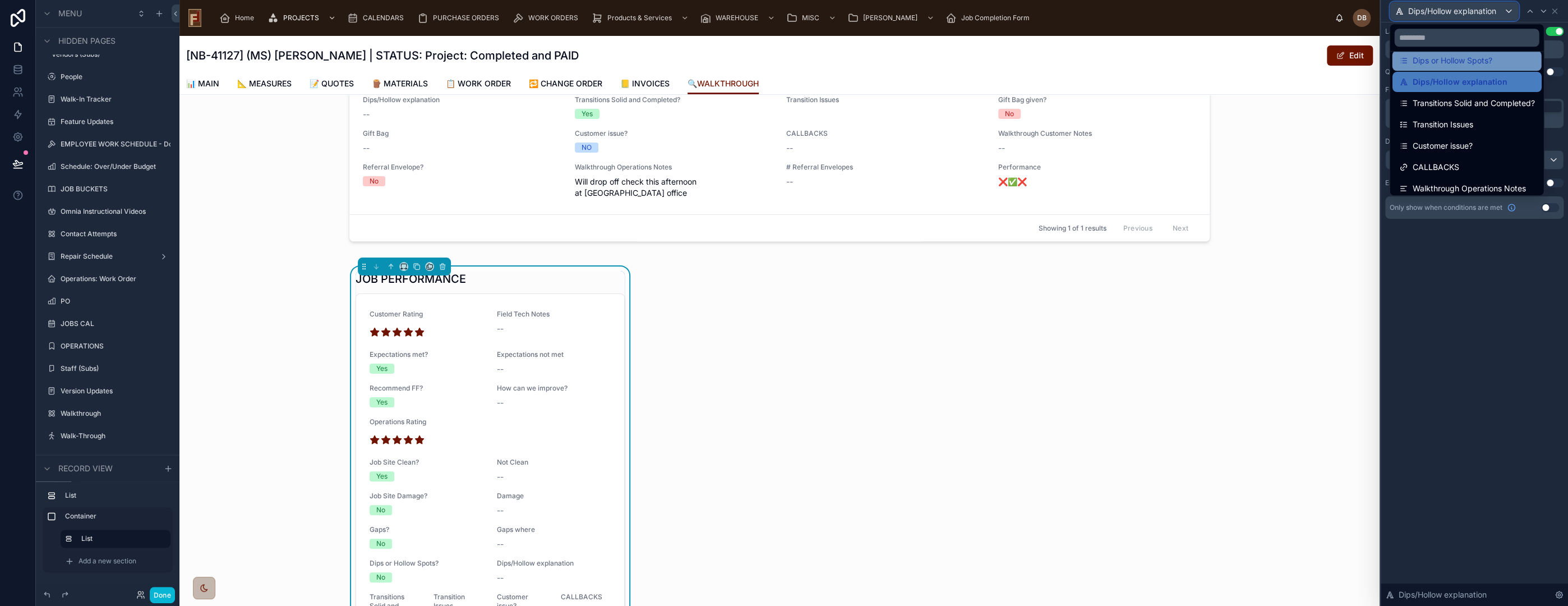
scroll to position [293, 0]
click at [1481, 104] on div "Transitions Solid and Completed?" at bounding box center [1466, 98] width 149 height 20
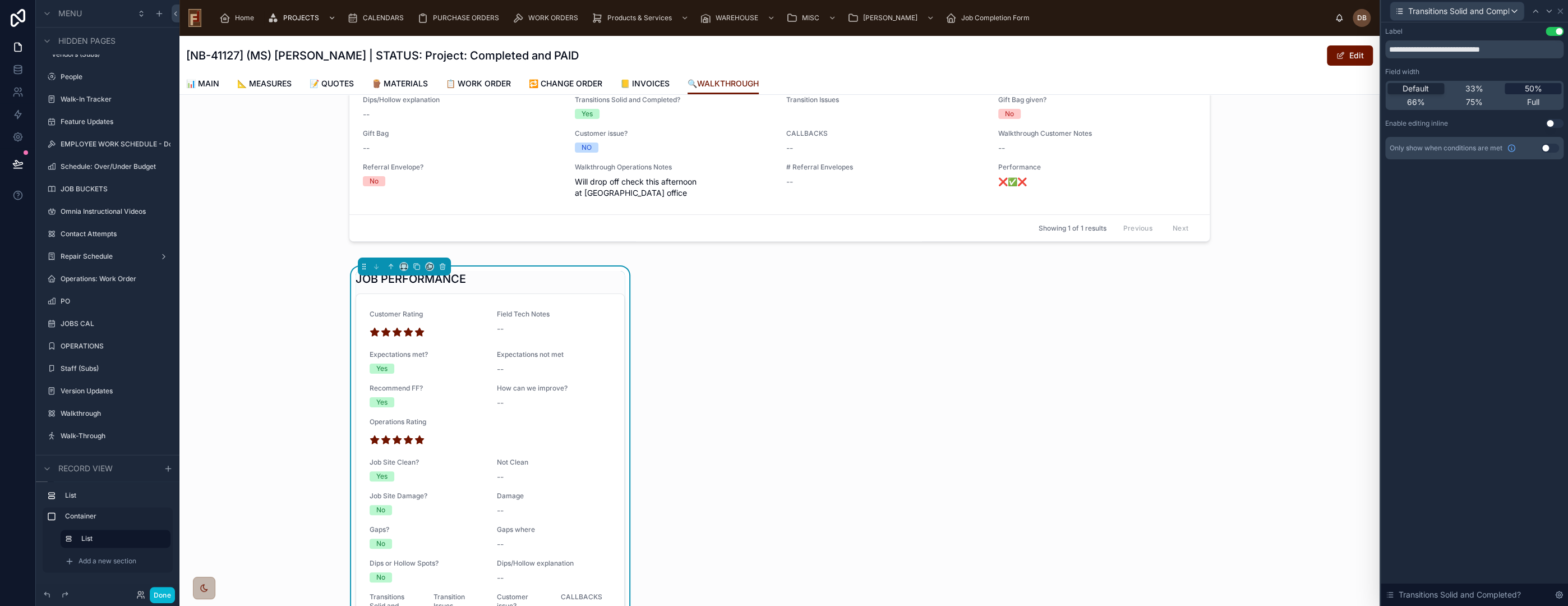
click at [1534, 87] on span "50%" at bounding box center [1533, 88] width 18 height 11
click at [1465, 10] on span "Transitions Solid and Completed?" at bounding box center [1459, 11] width 101 height 11
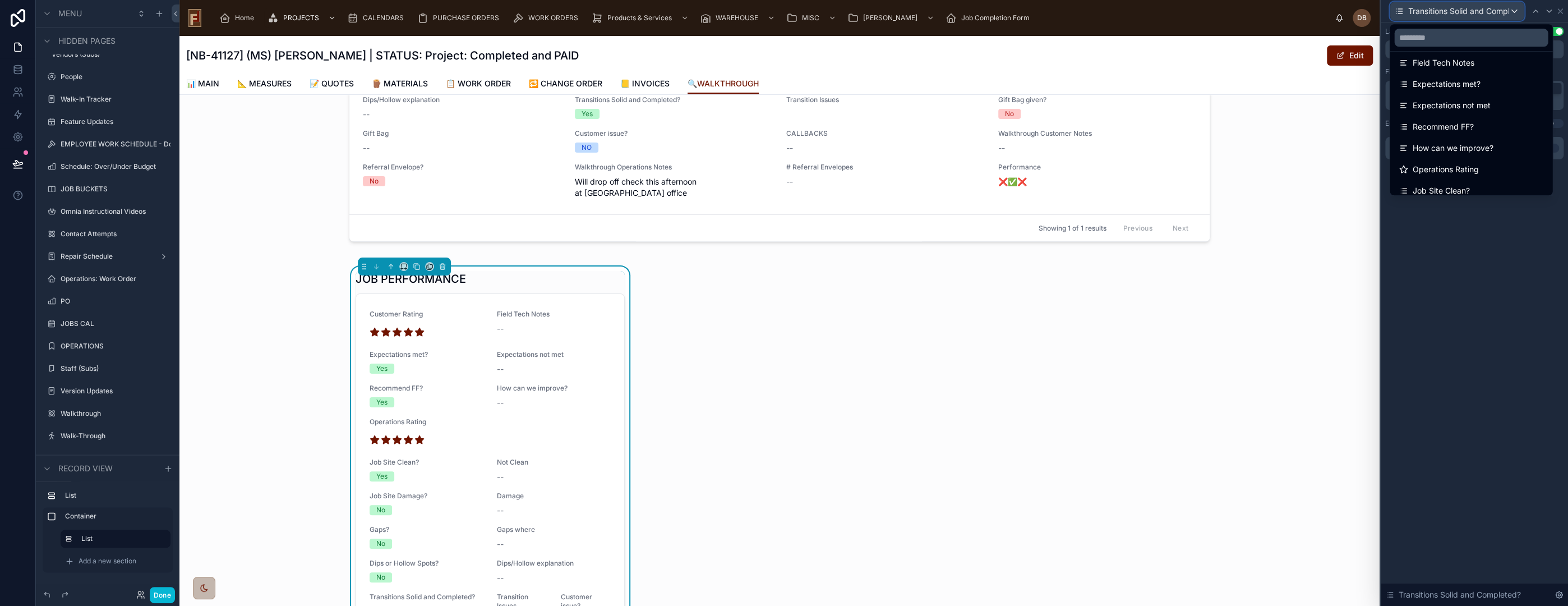
scroll to position [249, 0]
click at [1485, 161] on div "Transition Issues" at bounding box center [1471, 163] width 145 height 14
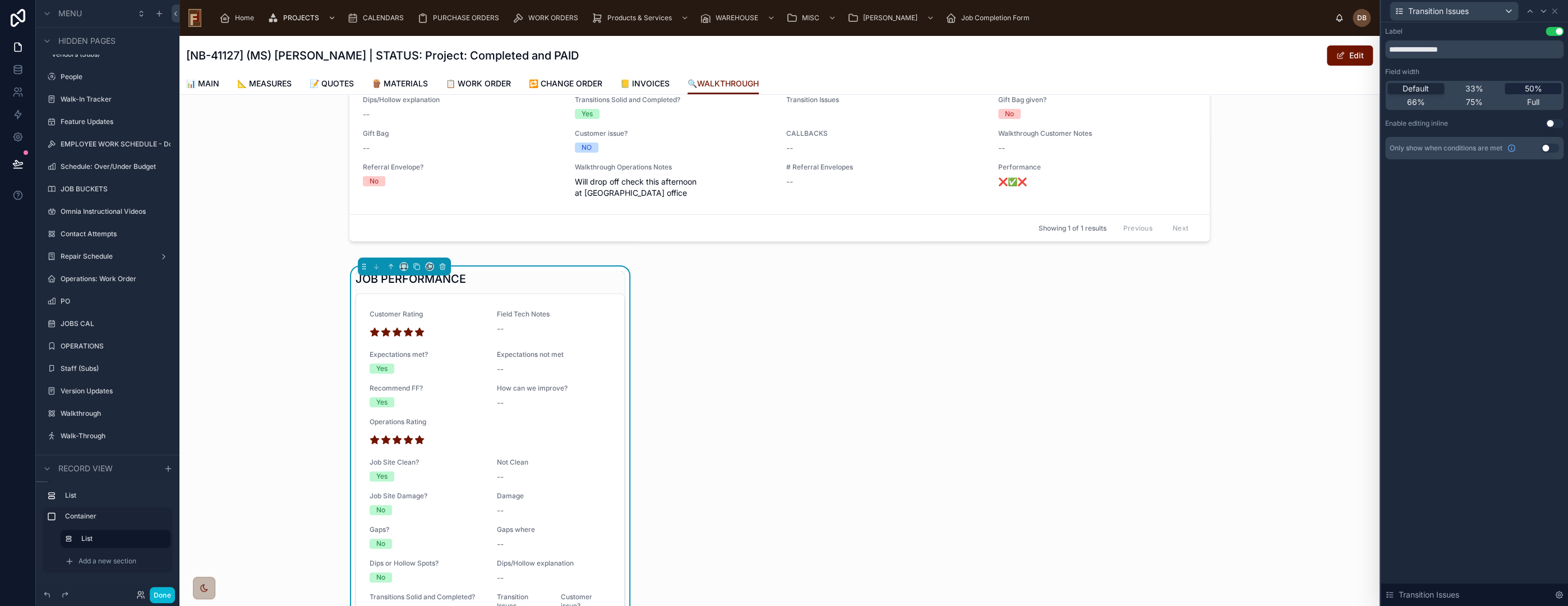
click at [1534, 85] on span "50%" at bounding box center [1533, 88] width 18 height 11
click at [1458, 11] on span "Transition Issues" at bounding box center [1438, 11] width 60 height 11
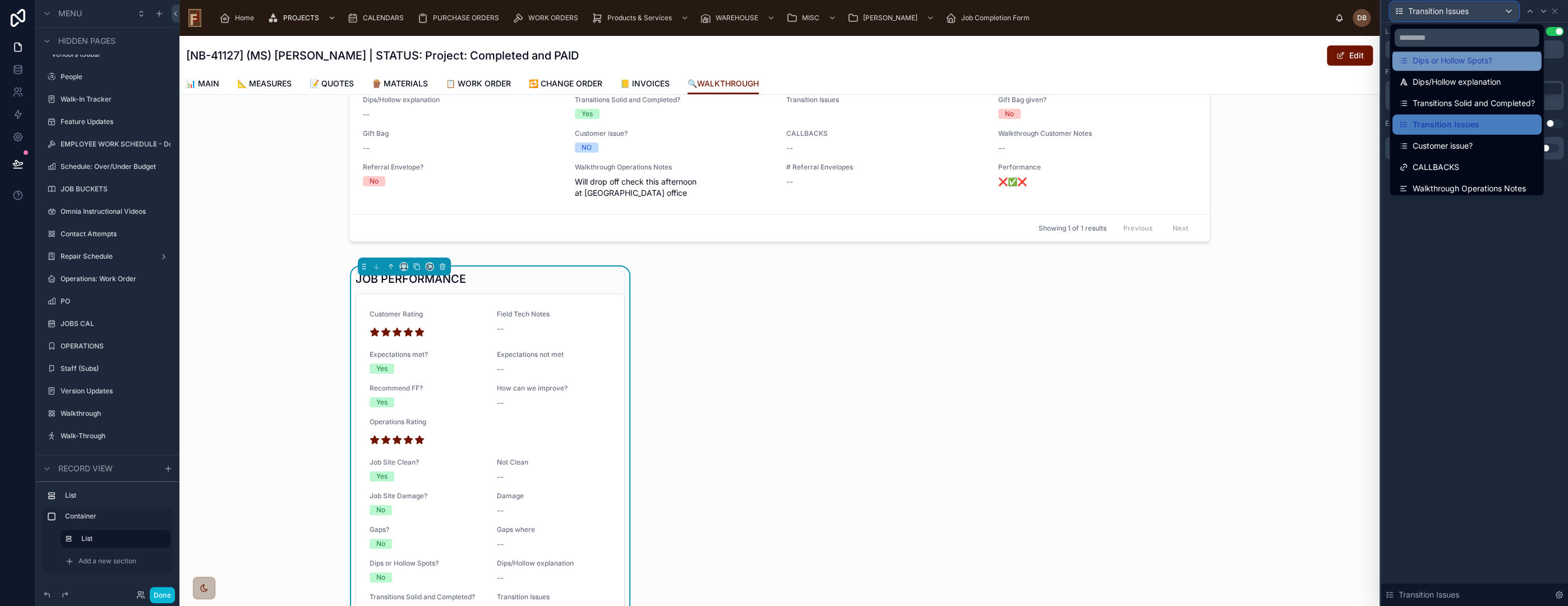
scroll to position [293, 0]
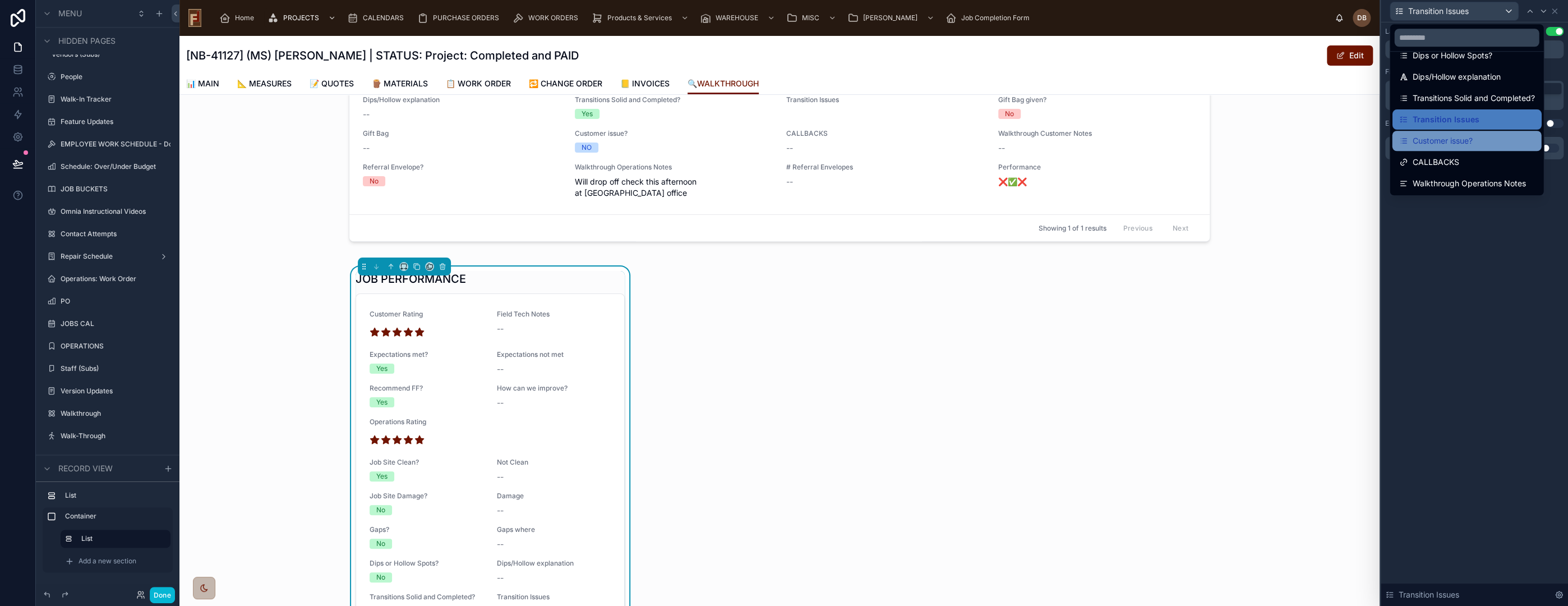
click at [1471, 142] on span "Customer issue?" at bounding box center [1442, 141] width 60 height 14
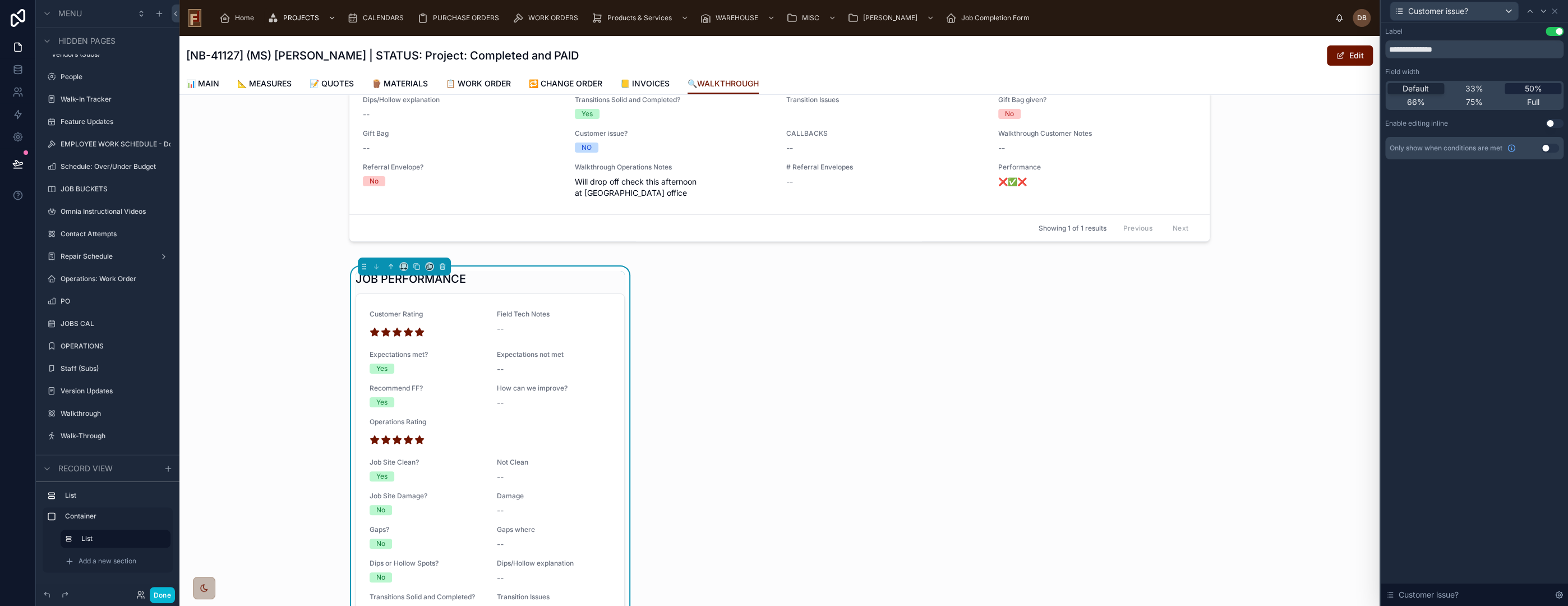
click at [1534, 91] on span "50%" at bounding box center [1533, 88] width 18 height 11
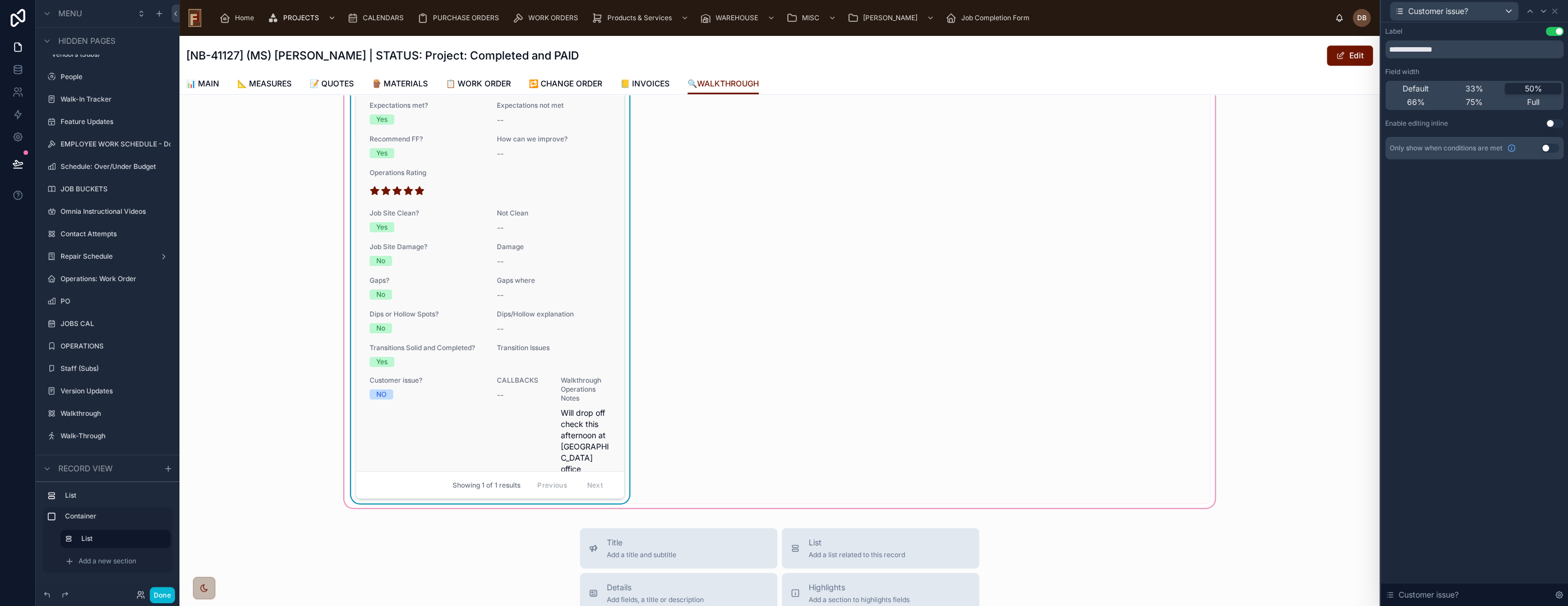
scroll to position [435, 0]
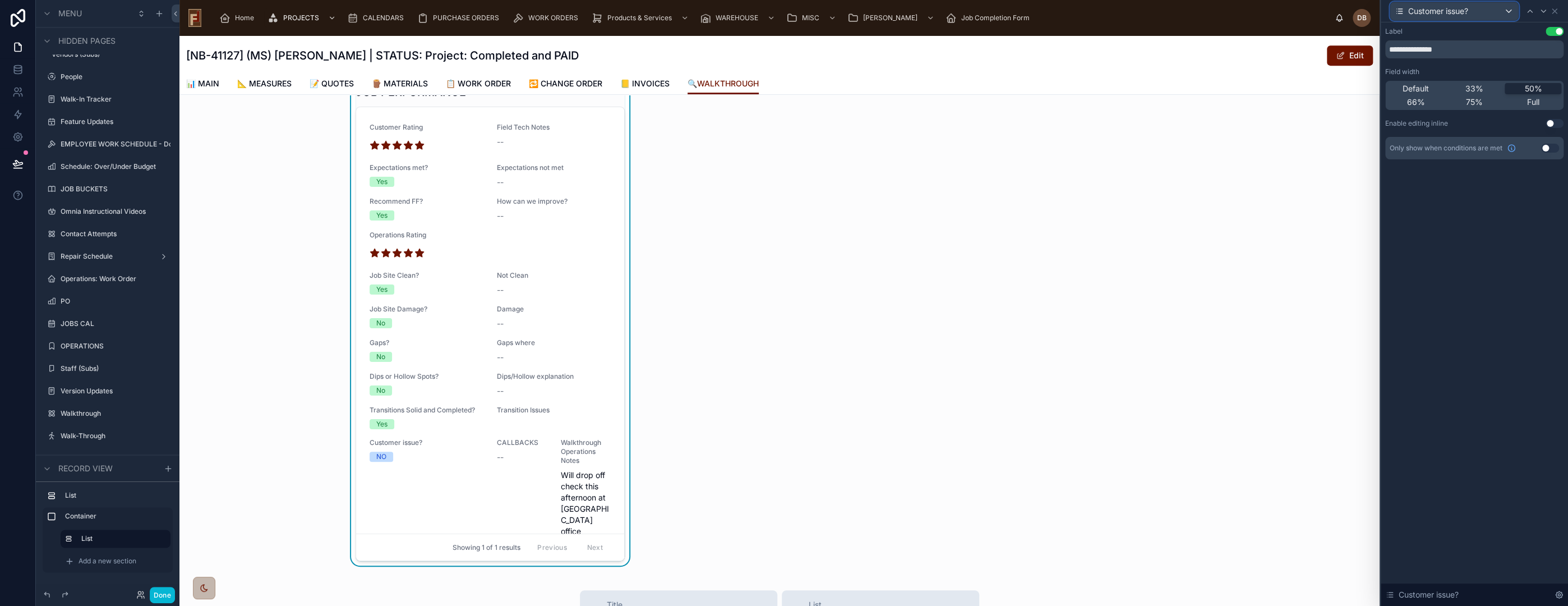
click at [1480, 7] on div "Customer issue?" at bounding box center [1454, 11] width 128 height 18
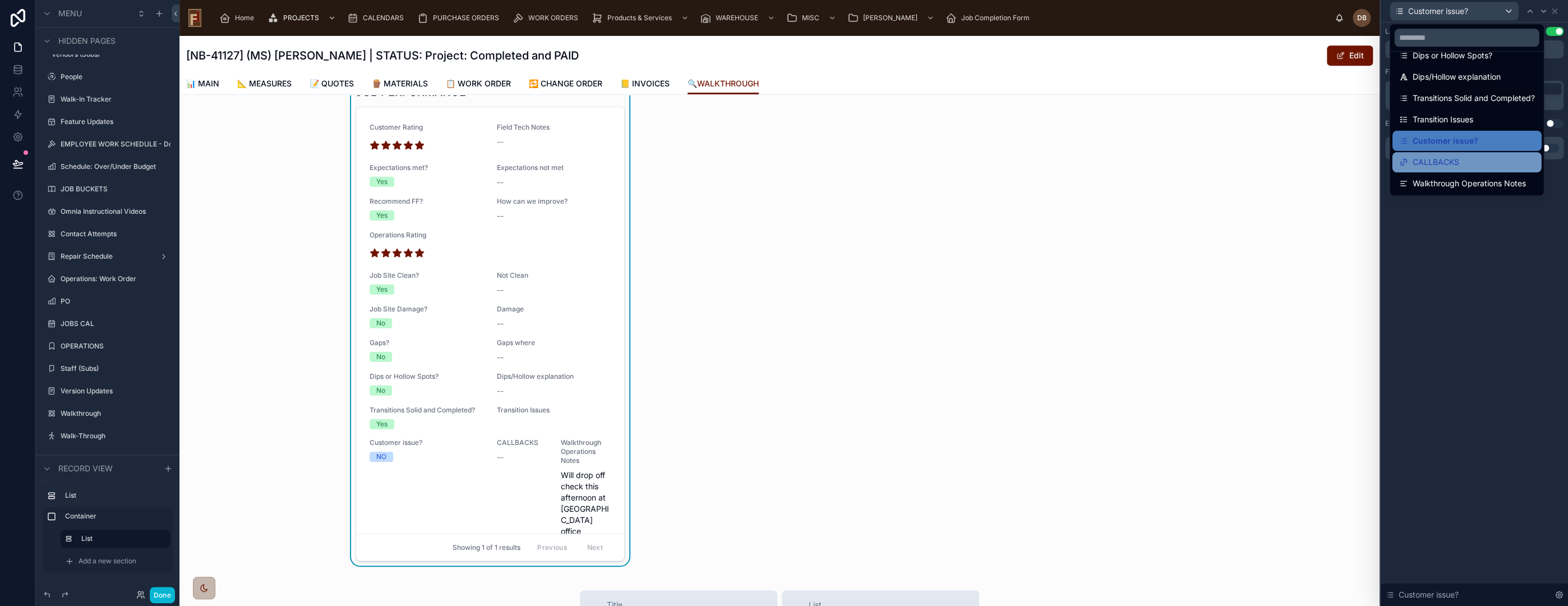
click at [1478, 162] on div "CALLBACKS" at bounding box center [1466, 163] width 136 height 14
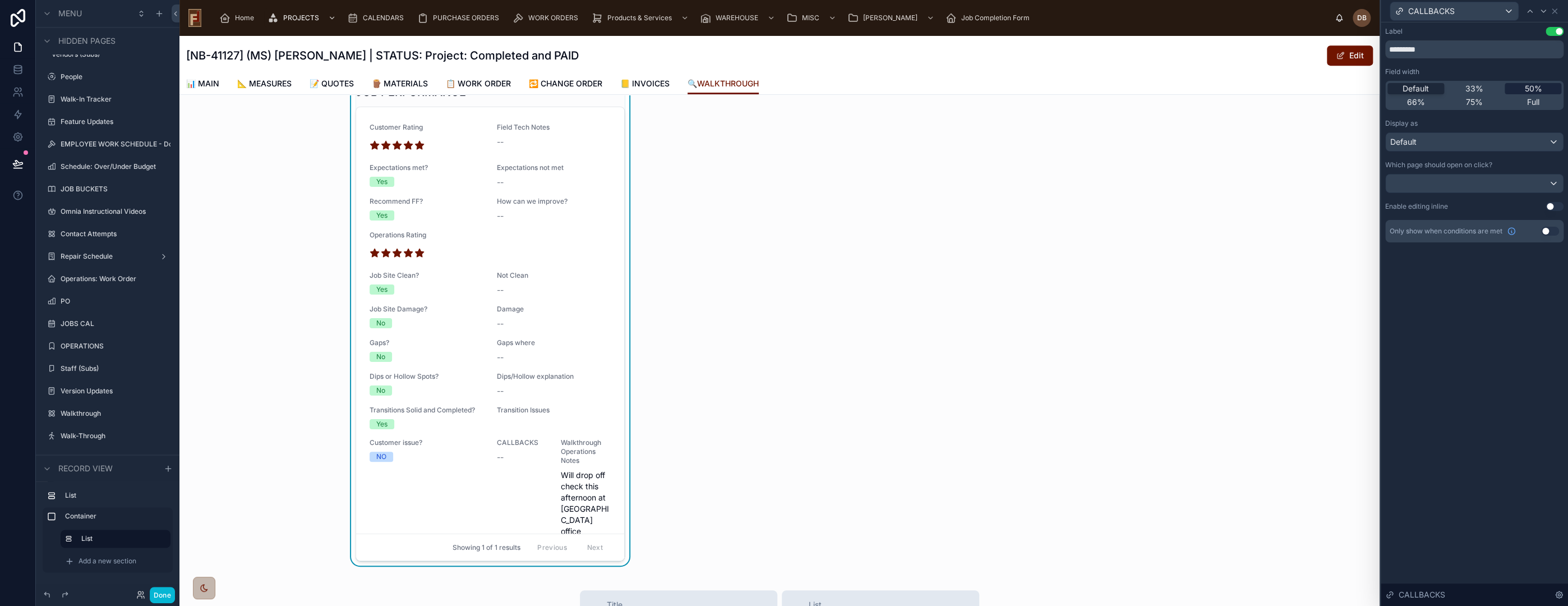
click at [1539, 86] on span "50%" at bounding box center [1533, 88] width 18 height 11
click at [1454, 11] on span "CALLBACKS" at bounding box center [1431, 11] width 47 height 11
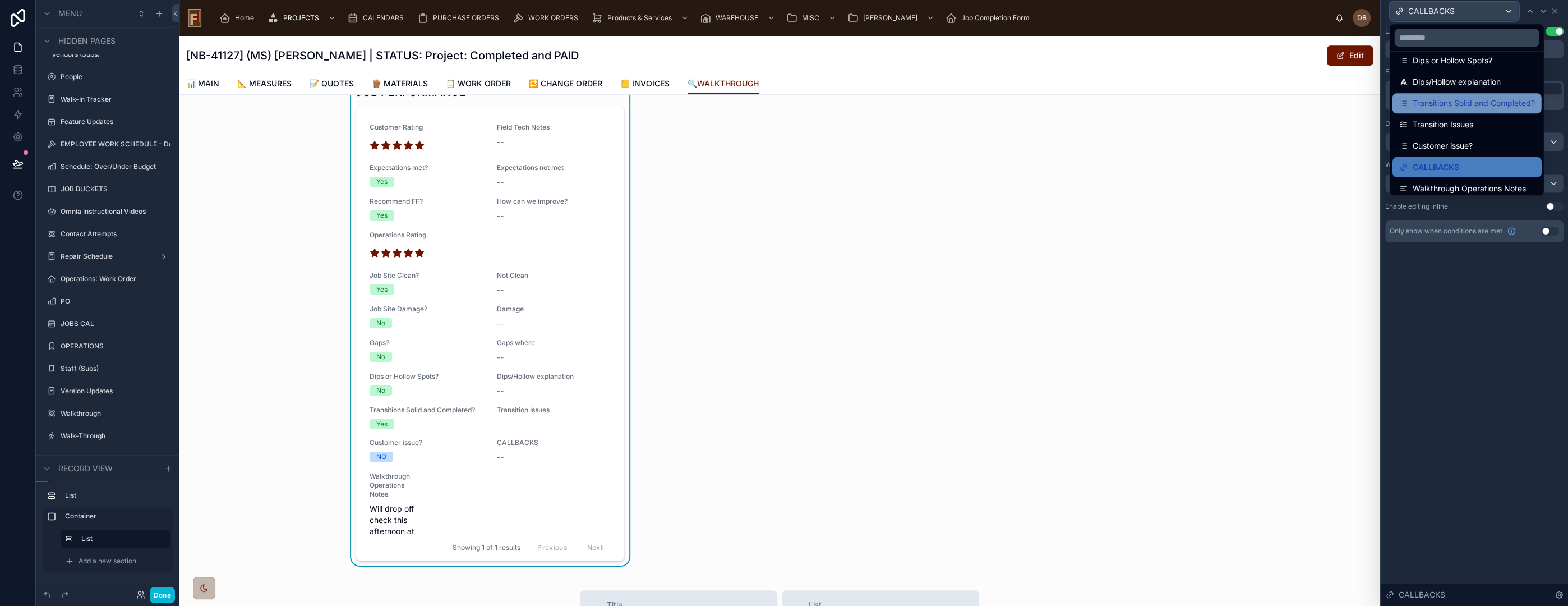
scroll to position [293, 0]
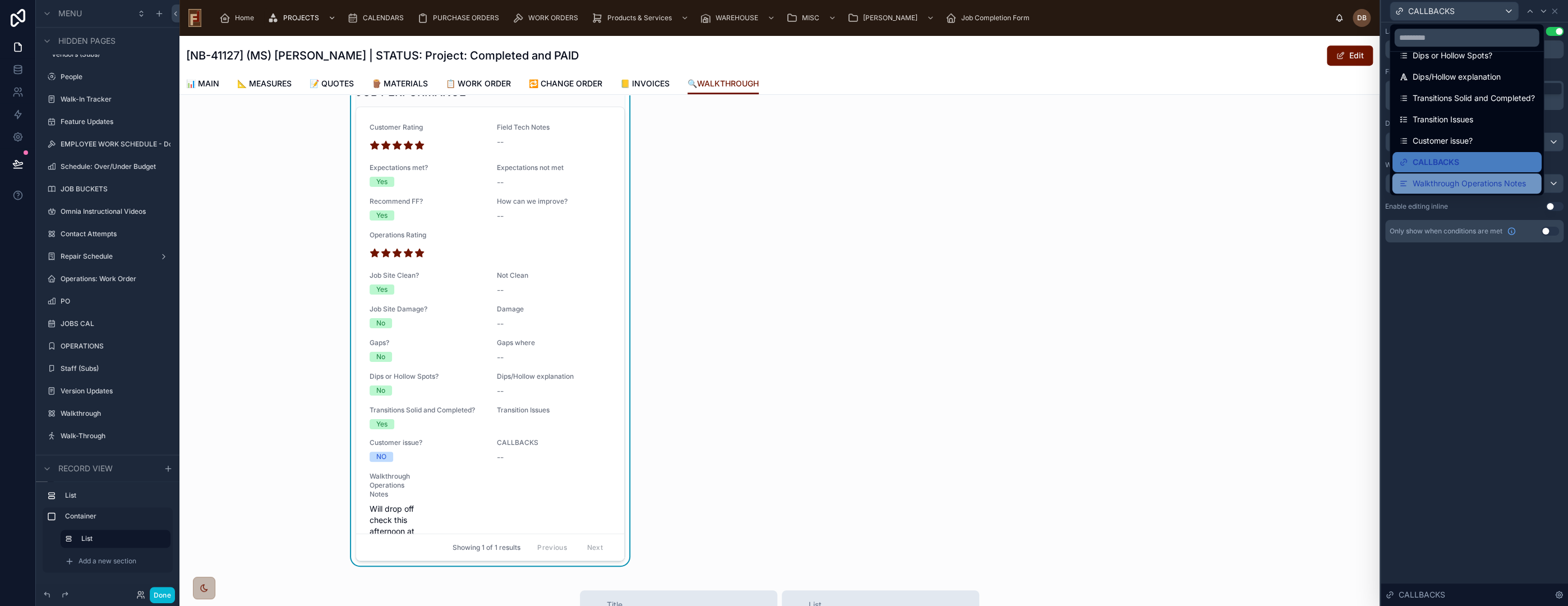
click at [1505, 185] on span "Walkthrough Operations Notes" at bounding box center [1469, 183] width 113 height 14
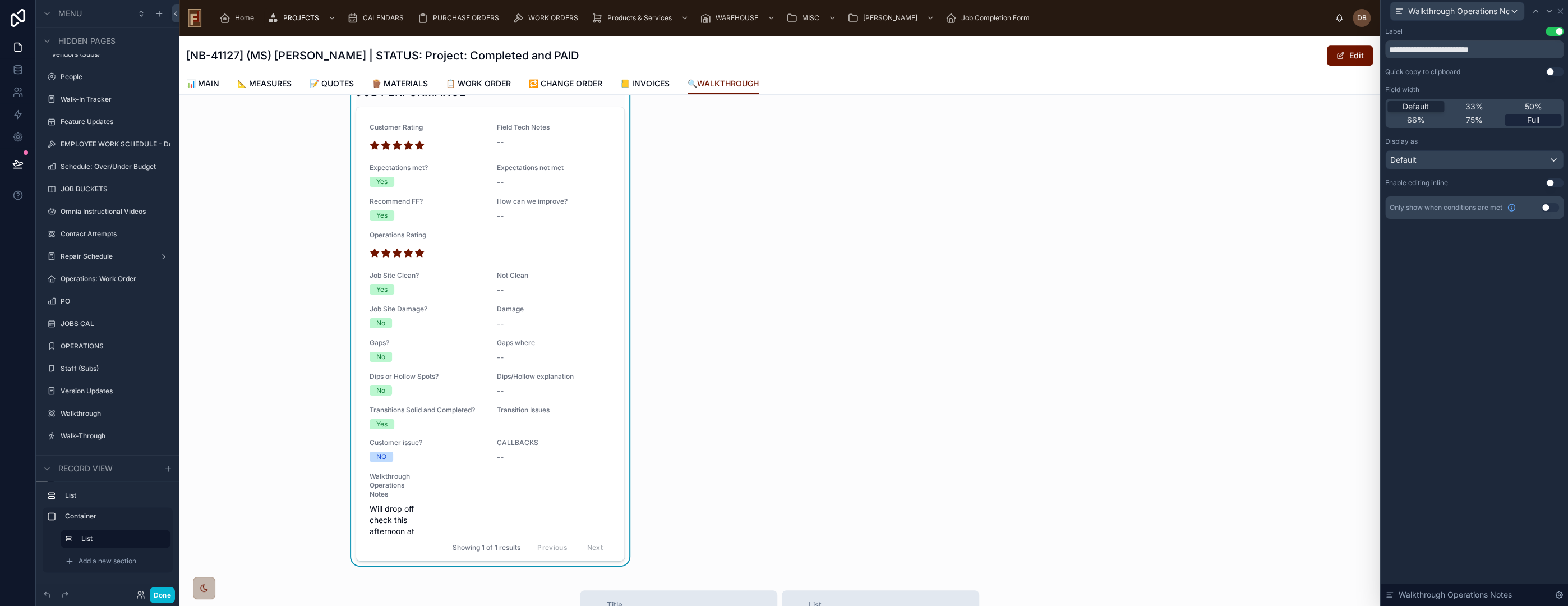
click at [1541, 116] on div "Full" at bounding box center [1532, 119] width 57 height 11
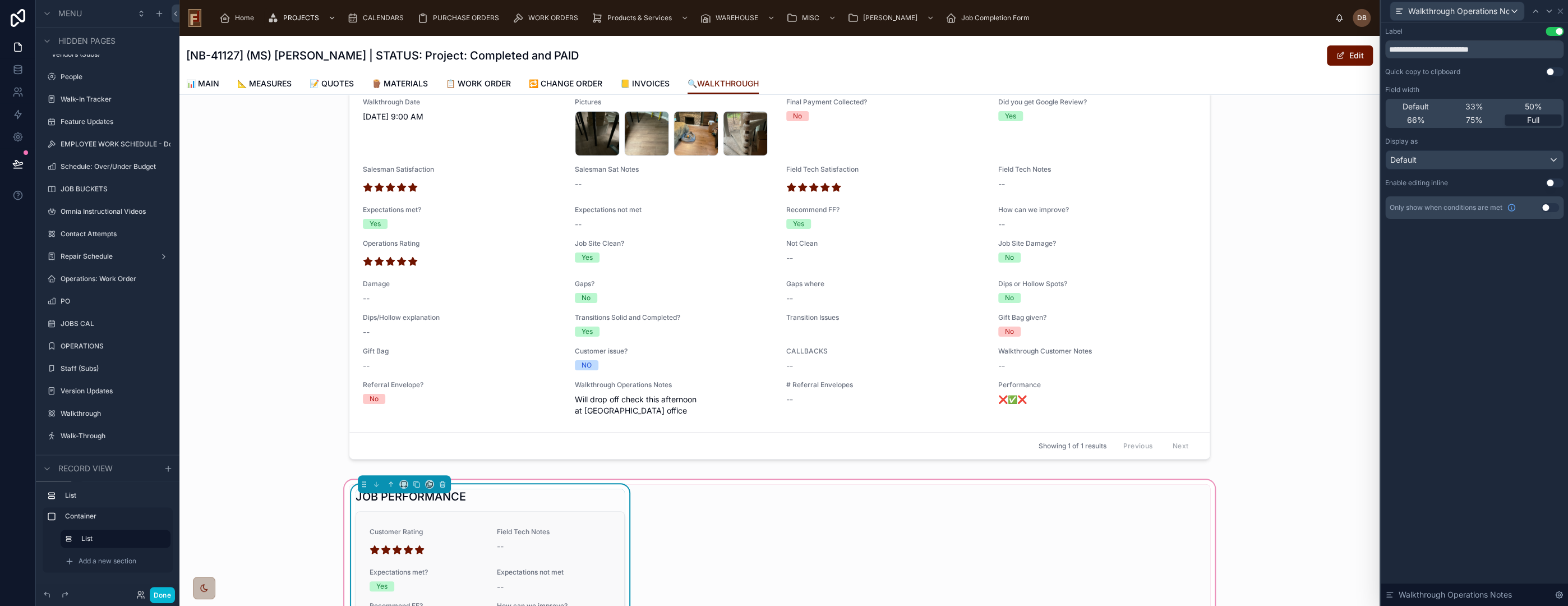
scroll to position [0, 0]
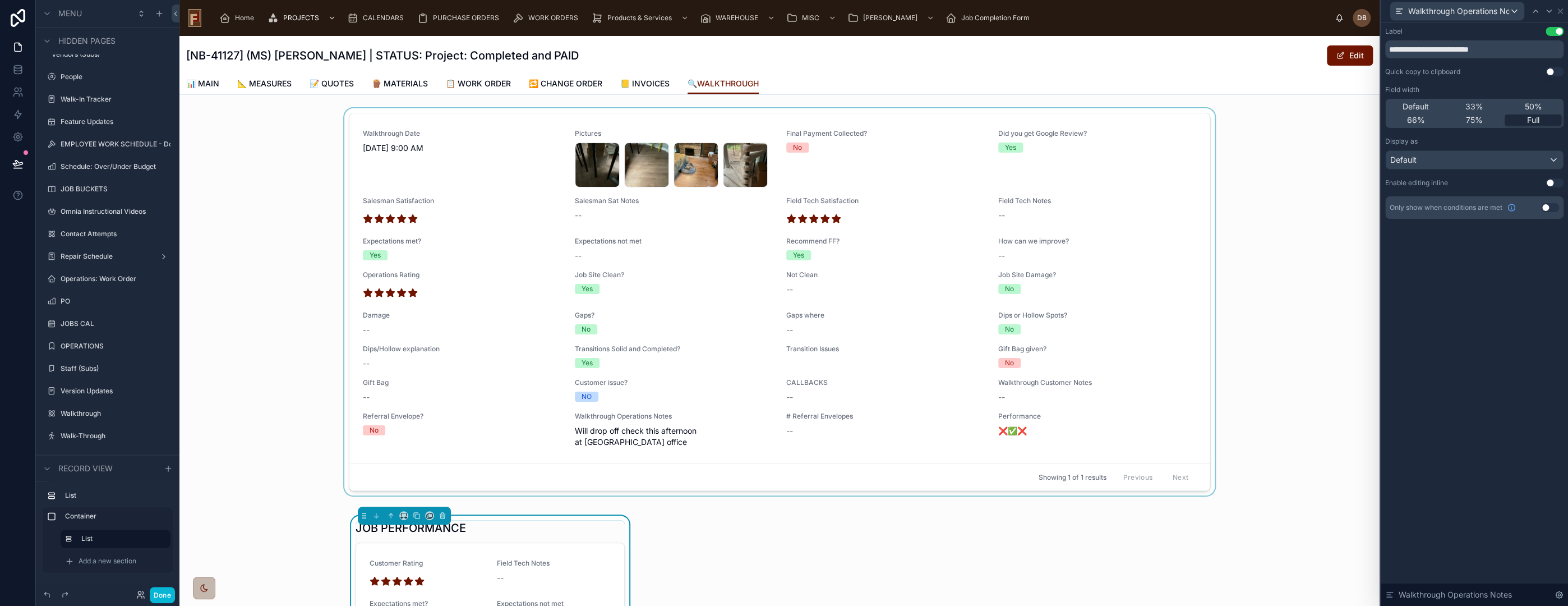
click at [517, 126] on div at bounding box center [780, 303] width 1200 height 392
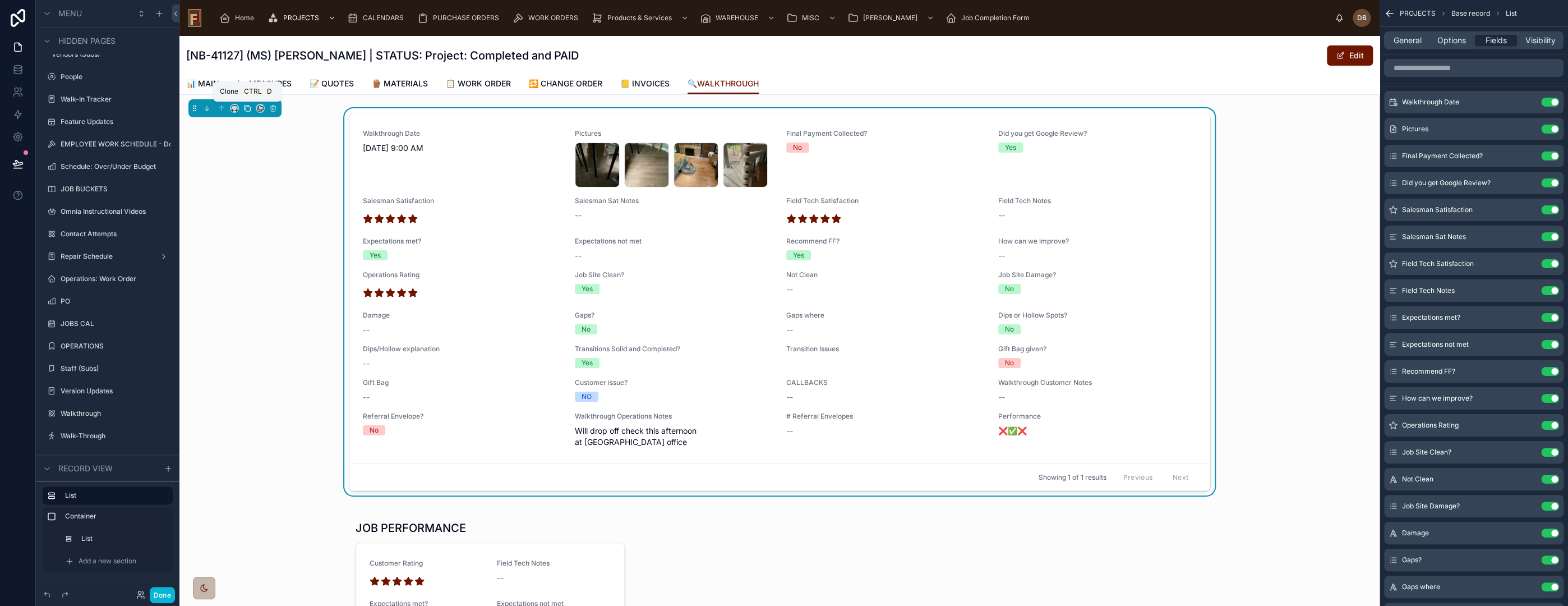
click at [248, 109] on icon at bounding box center [247, 108] width 8 height 8
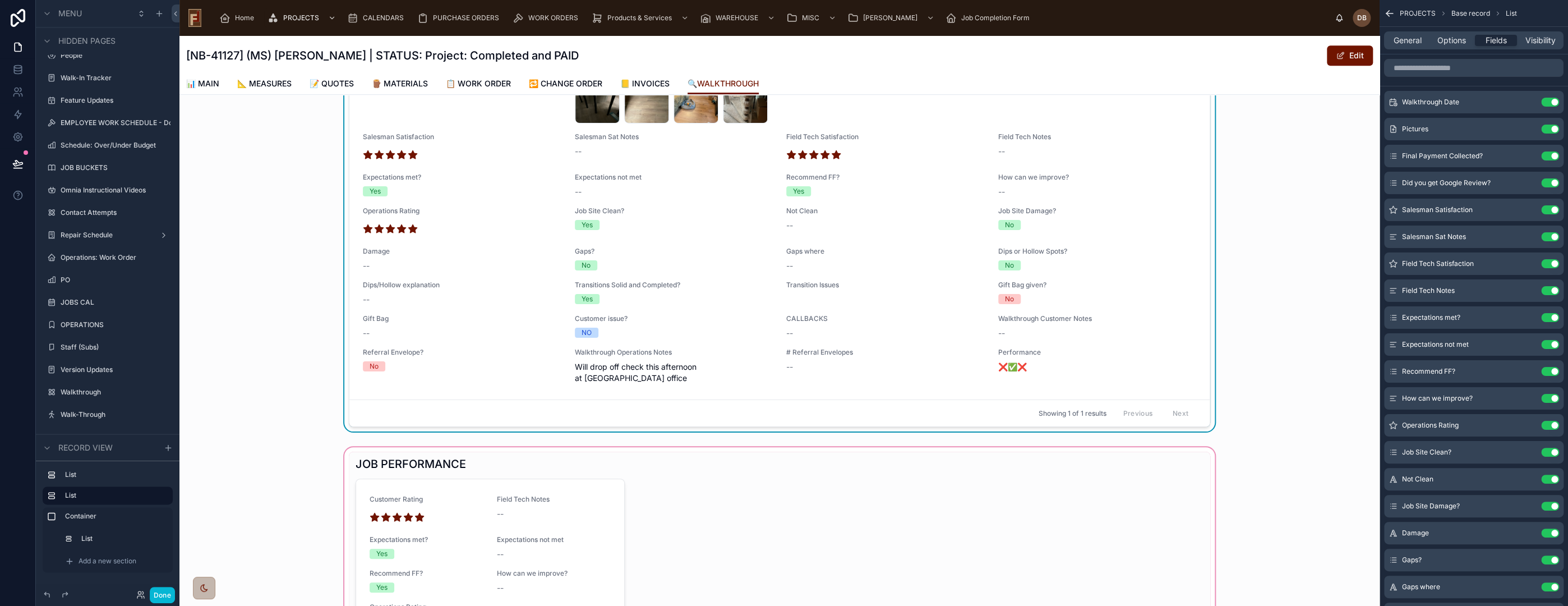
scroll to position [623, 0]
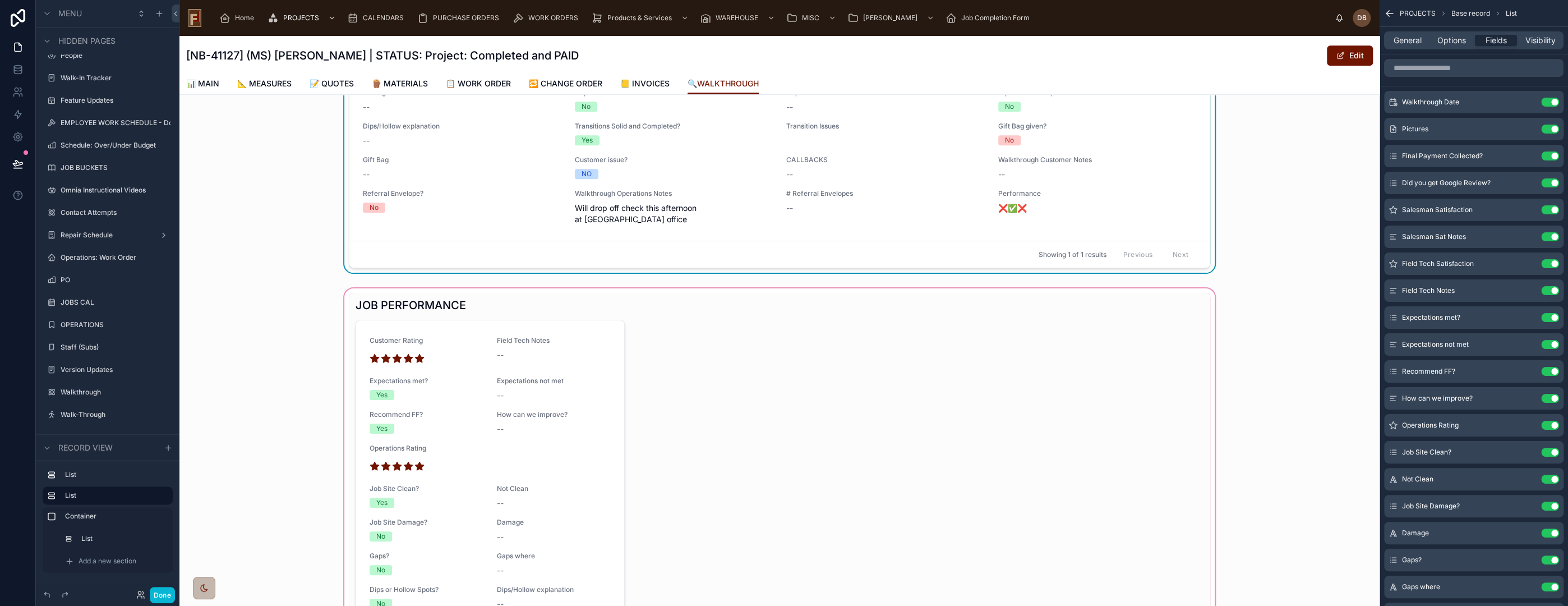
click at [498, 349] on div at bounding box center [780, 525] width 1200 height 478
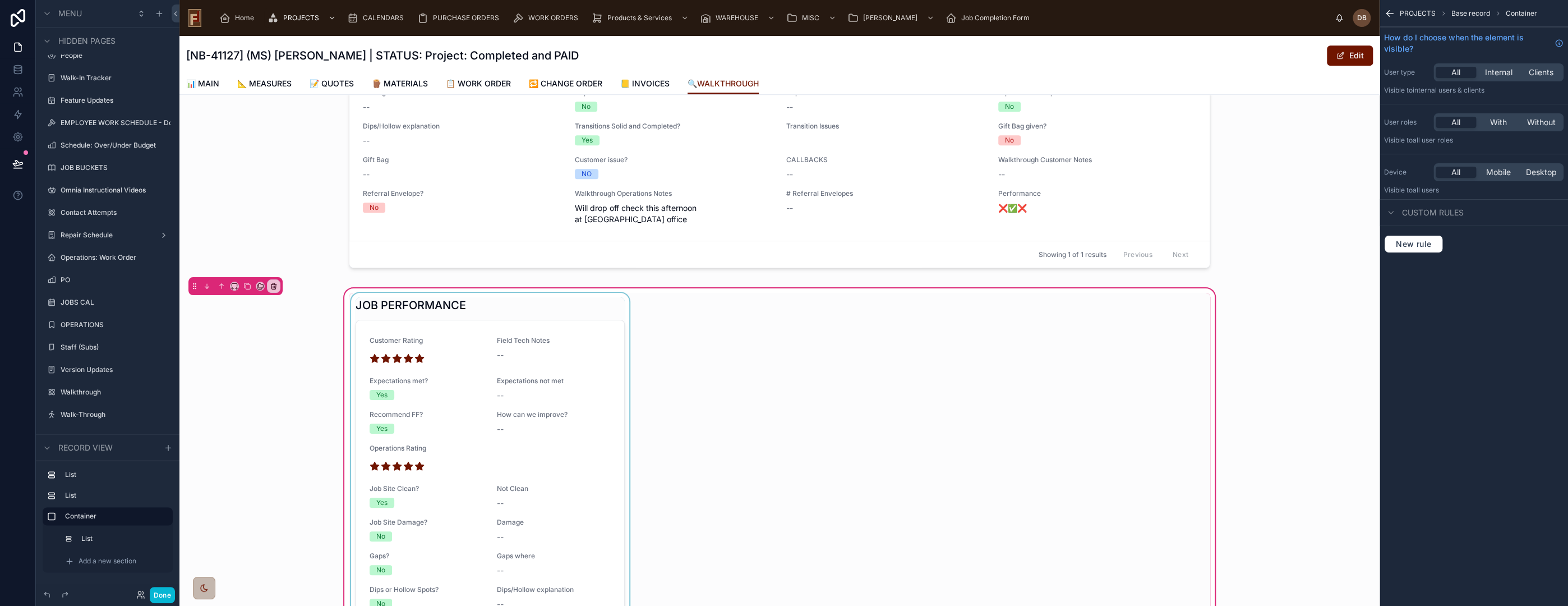
click at [522, 293] on div at bounding box center [490, 525] width 283 height 464
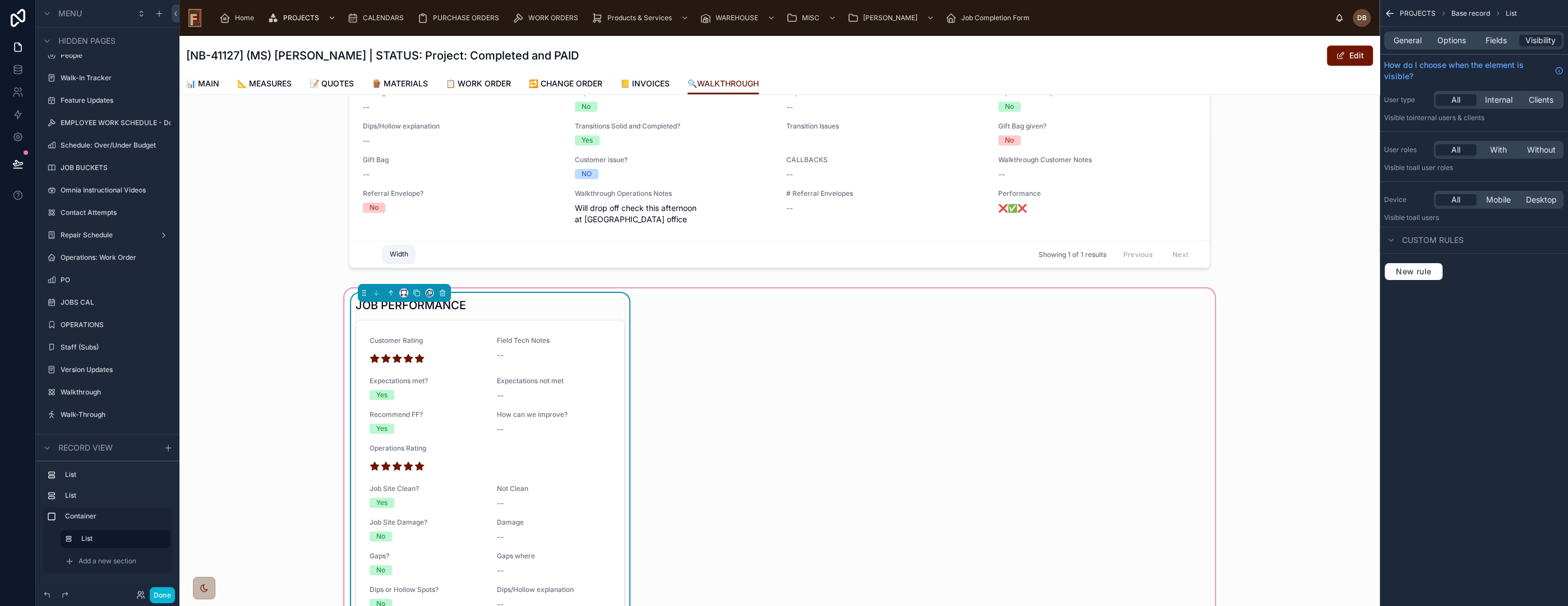
click at [400, 289] on icon at bounding box center [404, 293] width 8 height 8
click at [676, 333] on div at bounding box center [784, 303] width 1568 height 606
click at [494, 149] on div at bounding box center [780, 81] width 1200 height 392
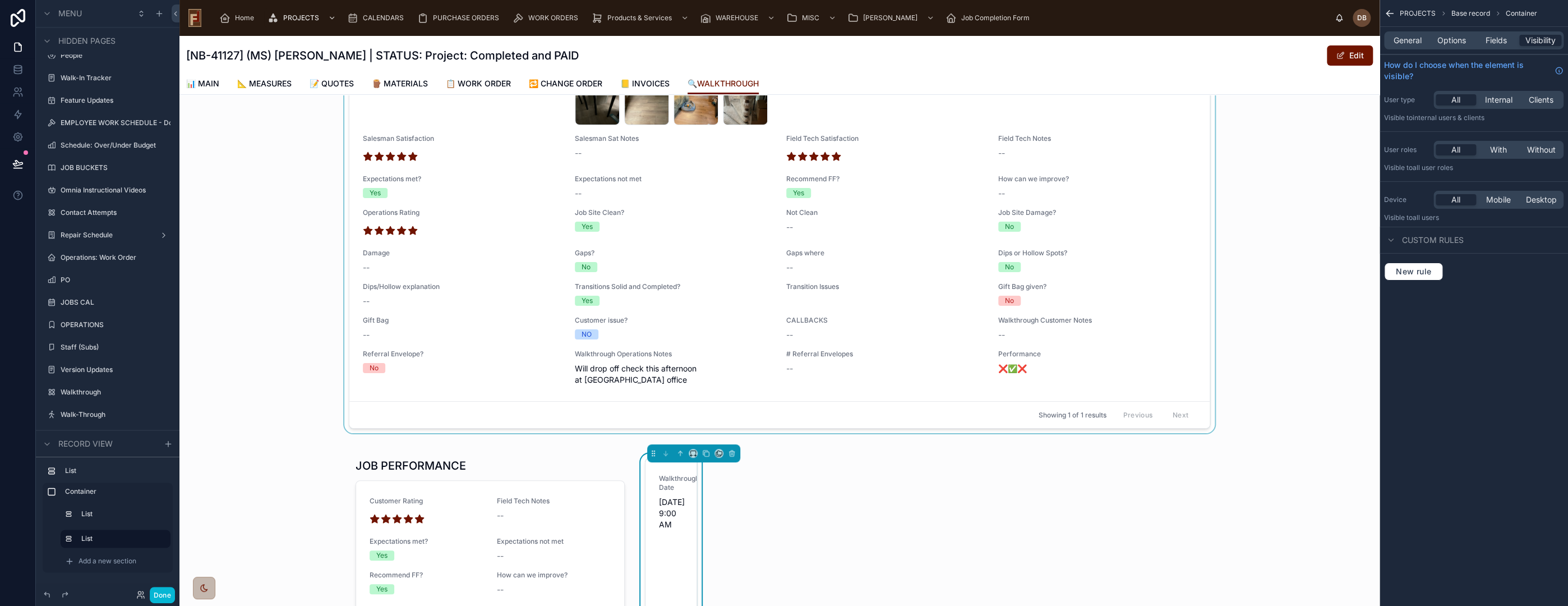
scroll to position [311, 0]
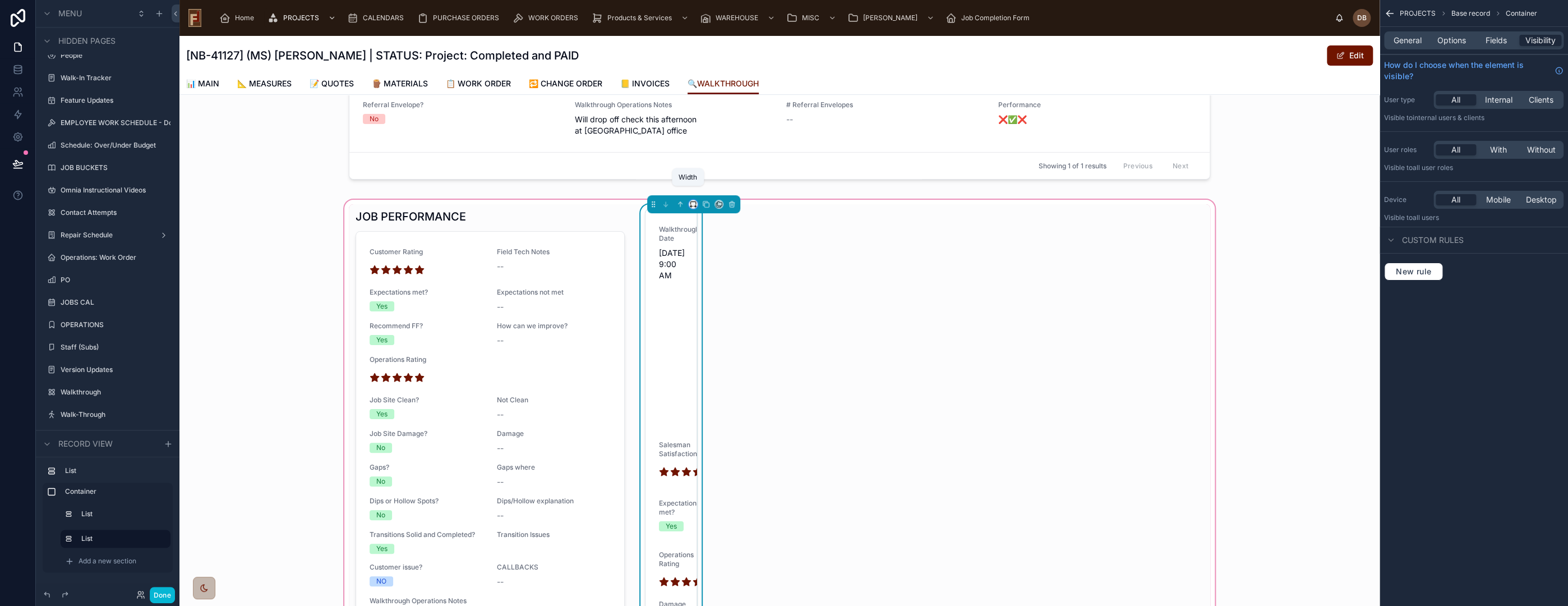
click at [693, 206] on icon at bounding box center [694, 206] width 2 height 0
click at [716, 255] on div "33%" at bounding box center [710, 255] width 35 height 14
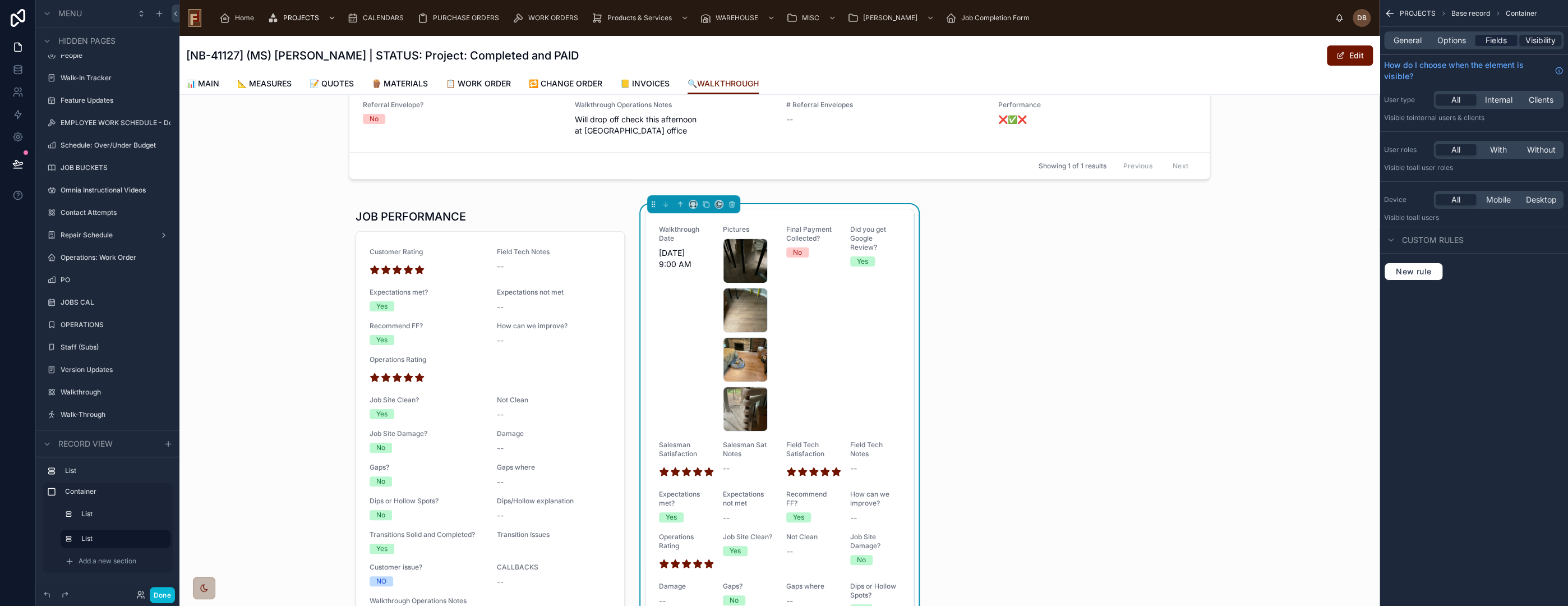
click at [1502, 41] on span "Fields" at bounding box center [1496, 40] width 21 height 11
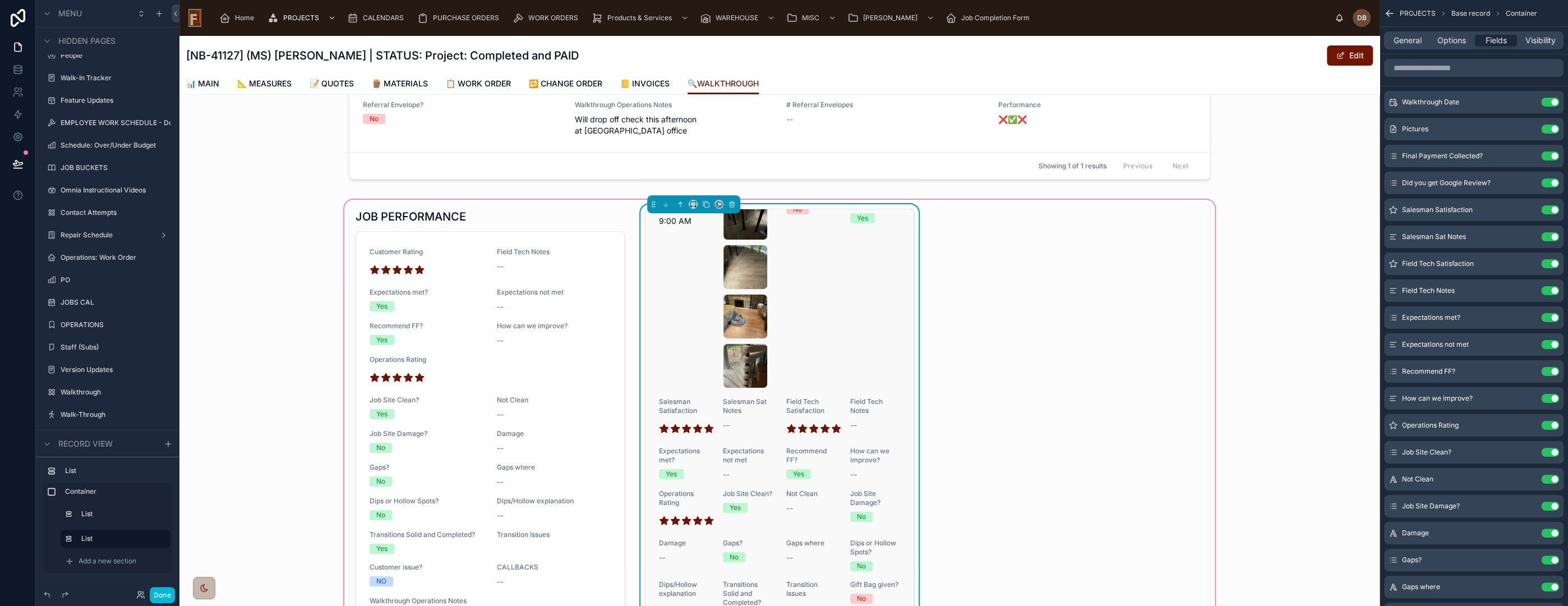
scroll to position [0, 0]
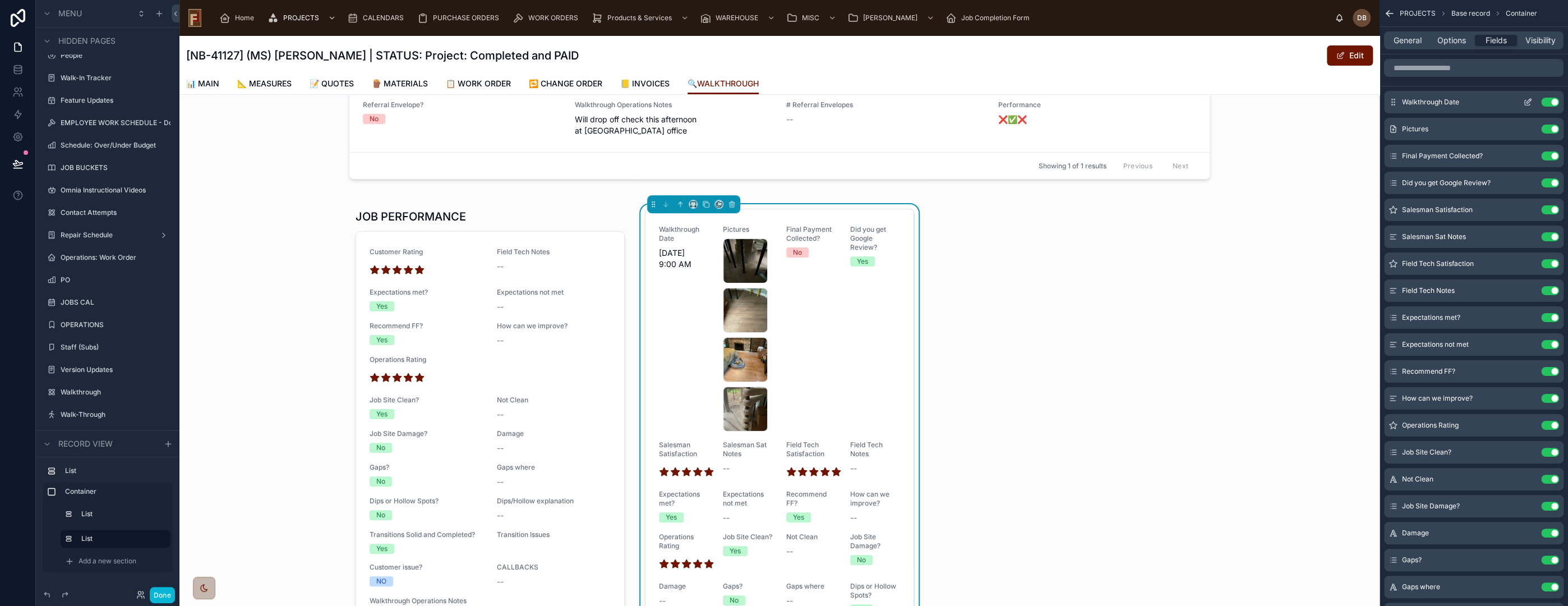
click at [1551, 99] on button "Use setting" at bounding box center [1550, 101] width 18 height 9
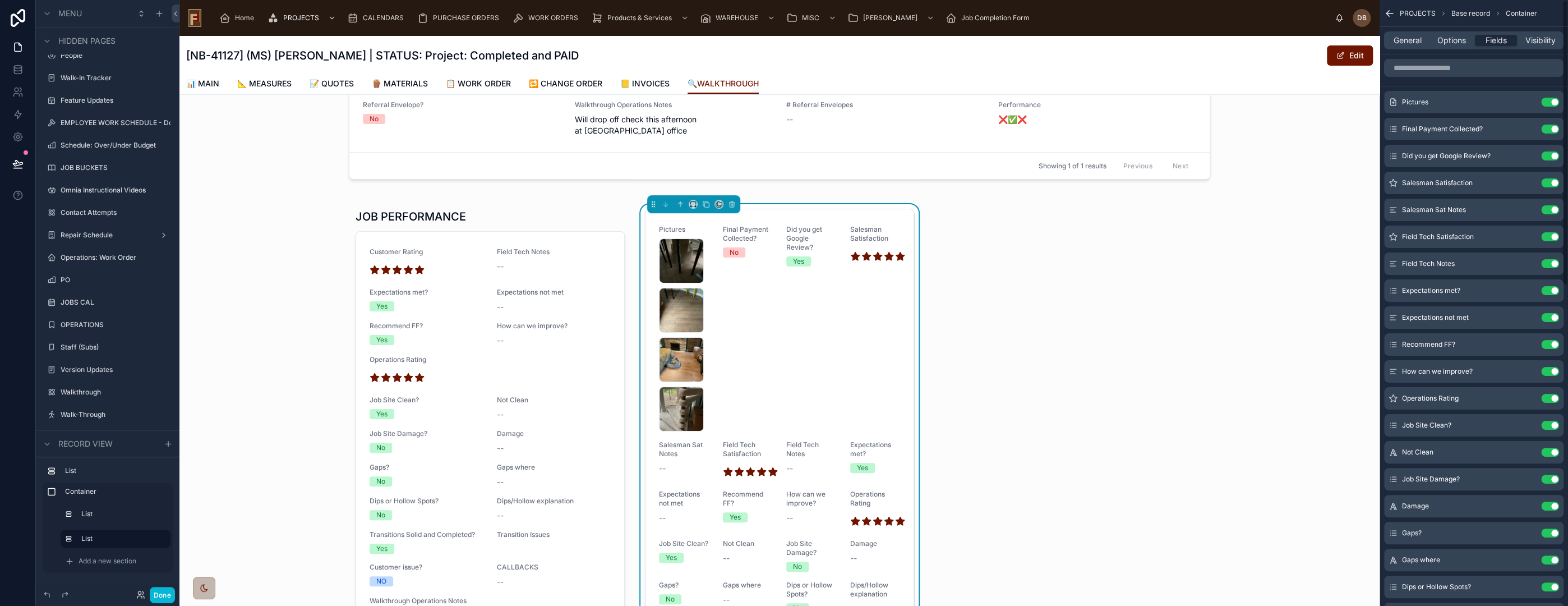
click at [1551, 99] on button "Use setting" at bounding box center [1550, 101] width 18 height 9
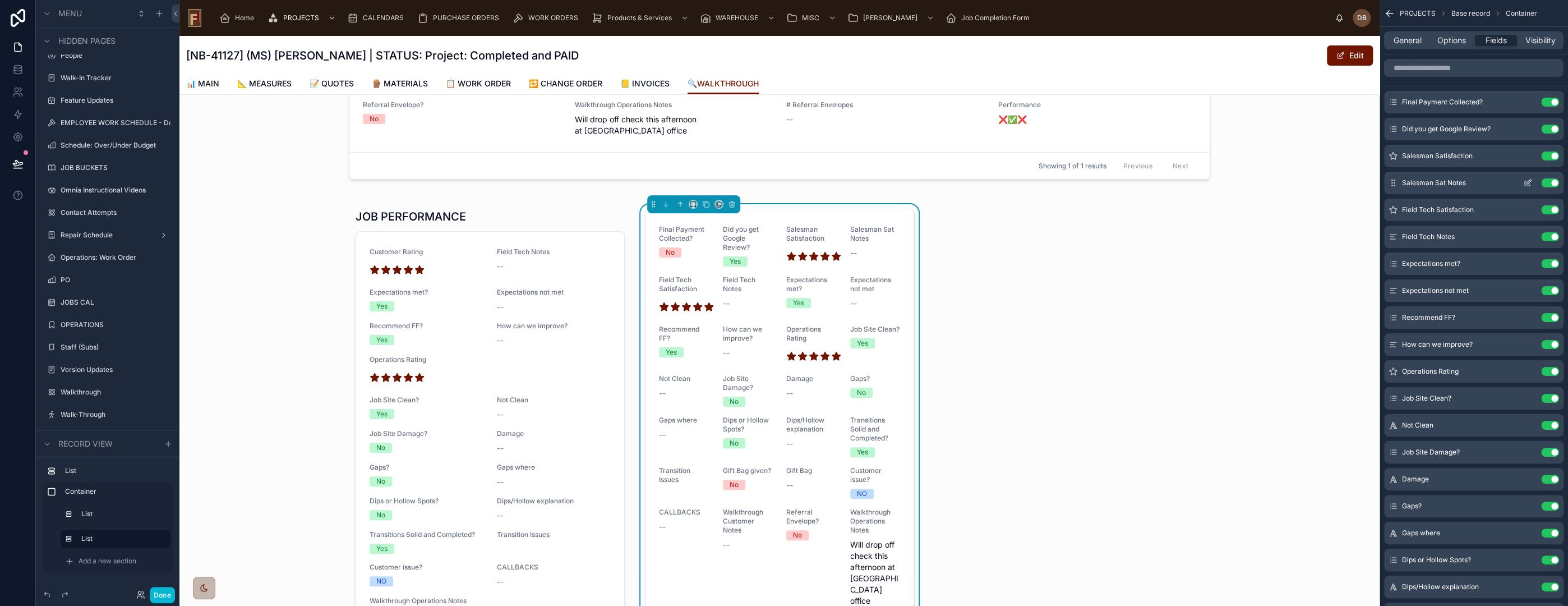
click at [1550, 181] on button "Use setting" at bounding box center [1550, 182] width 18 height 9
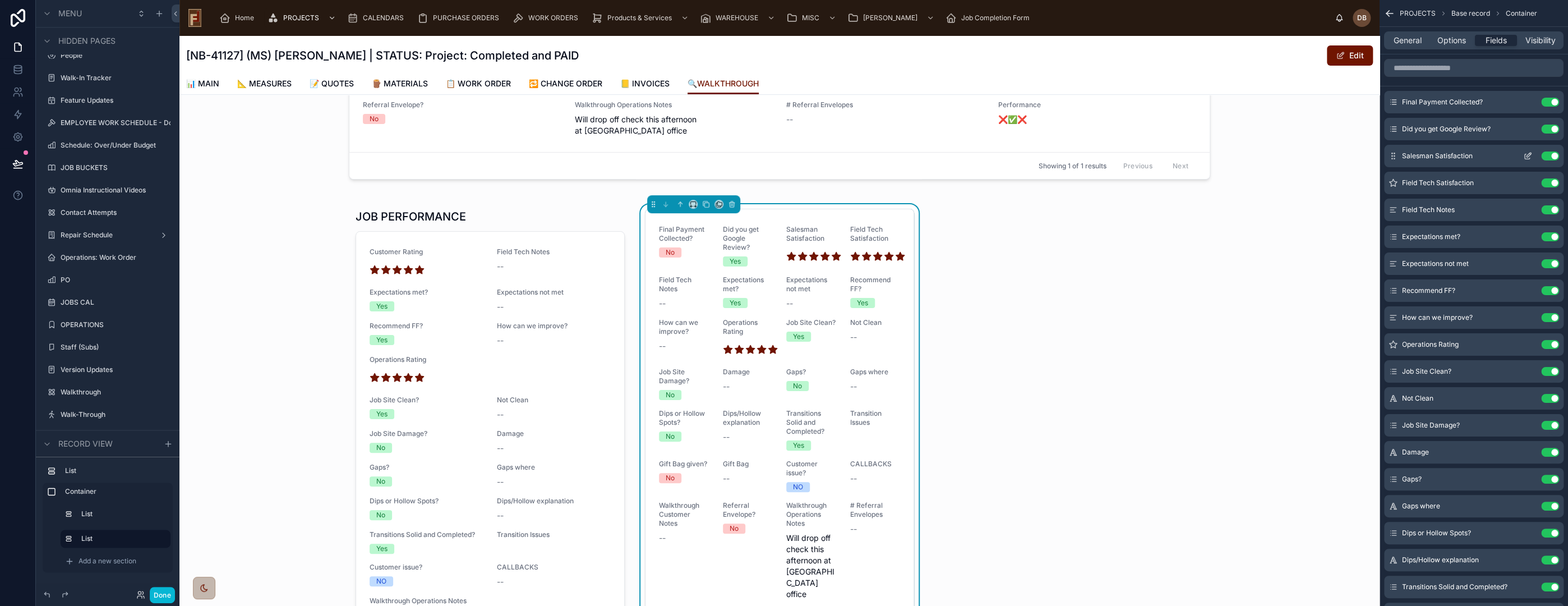
click at [1554, 157] on button "Use setting" at bounding box center [1550, 156] width 18 height 9
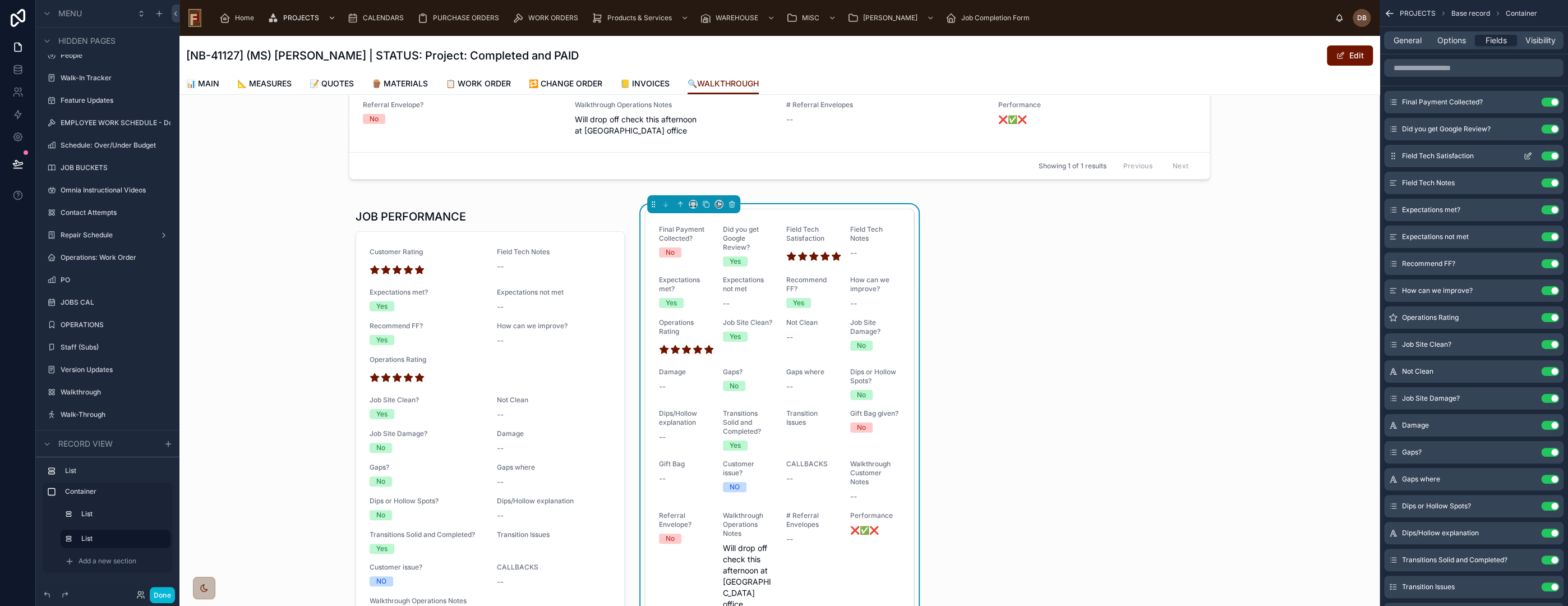
click at [1549, 157] on button "Use setting" at bounding box center [1550, 156] width 18 height 9
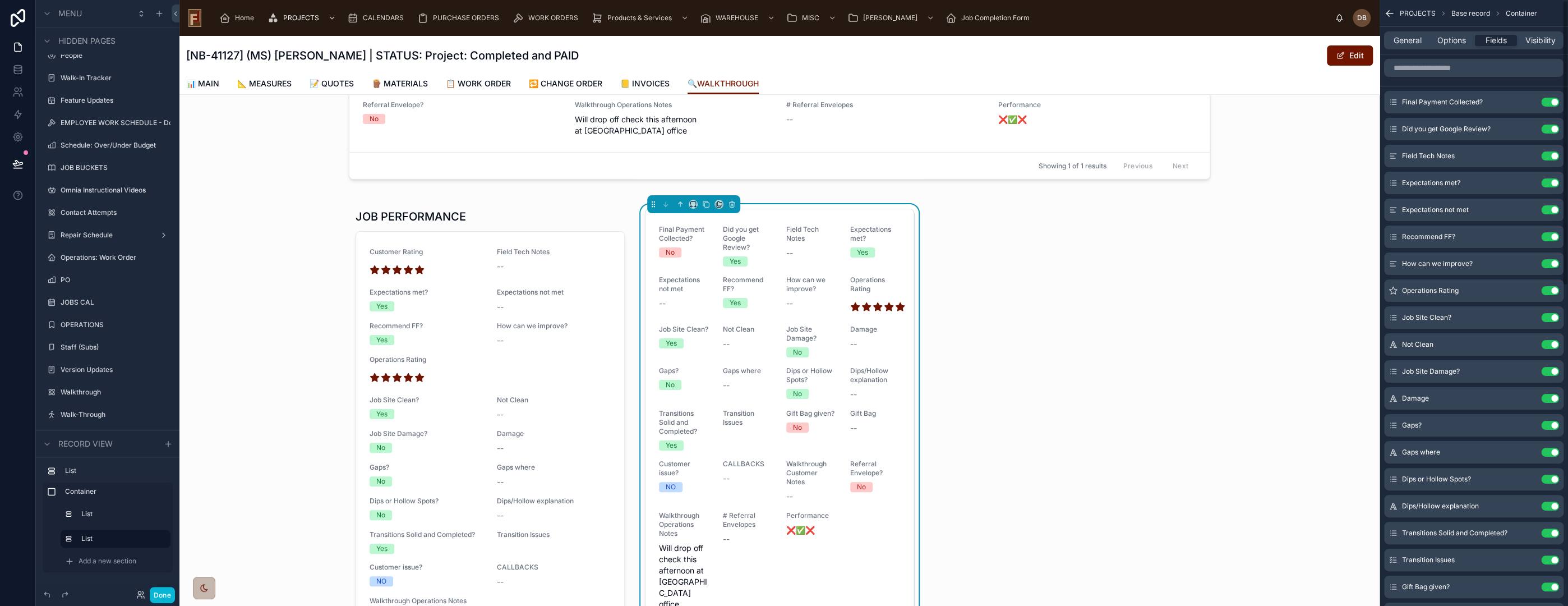
click at [1549, 157] on button "Use setting" at bounding box center [1550, 156] width 18 height 9
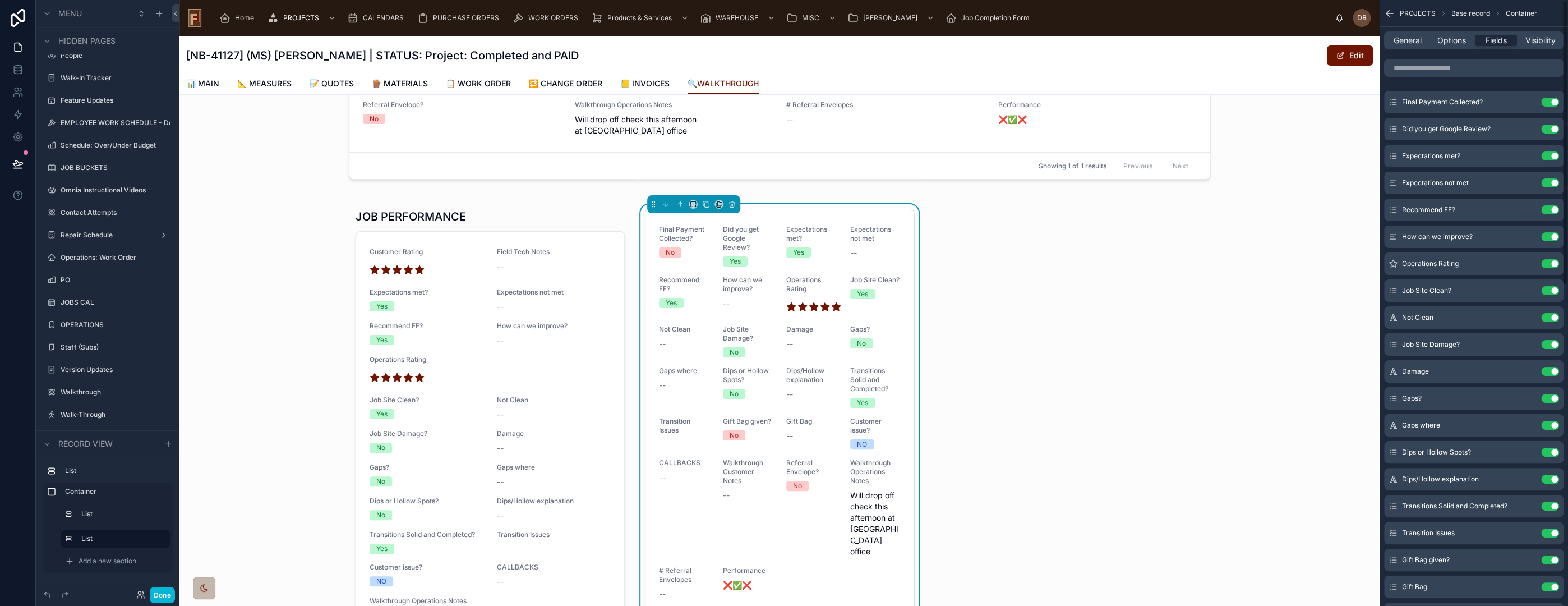
click at [1549, 157] on button "Use setting" at bounding box center [1550, 156] width 18 height 9
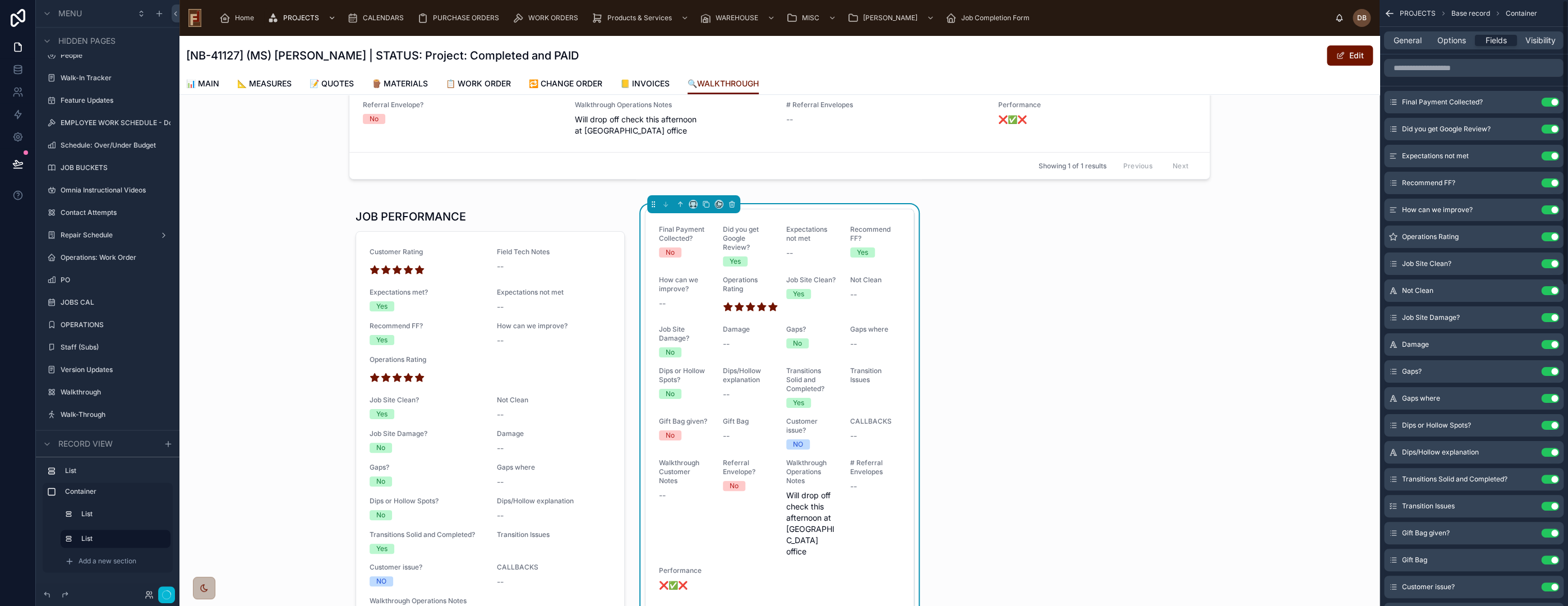
click at [1549, 157] on button "Use setting" at bounding box center [1550, 156] width 18 height 9
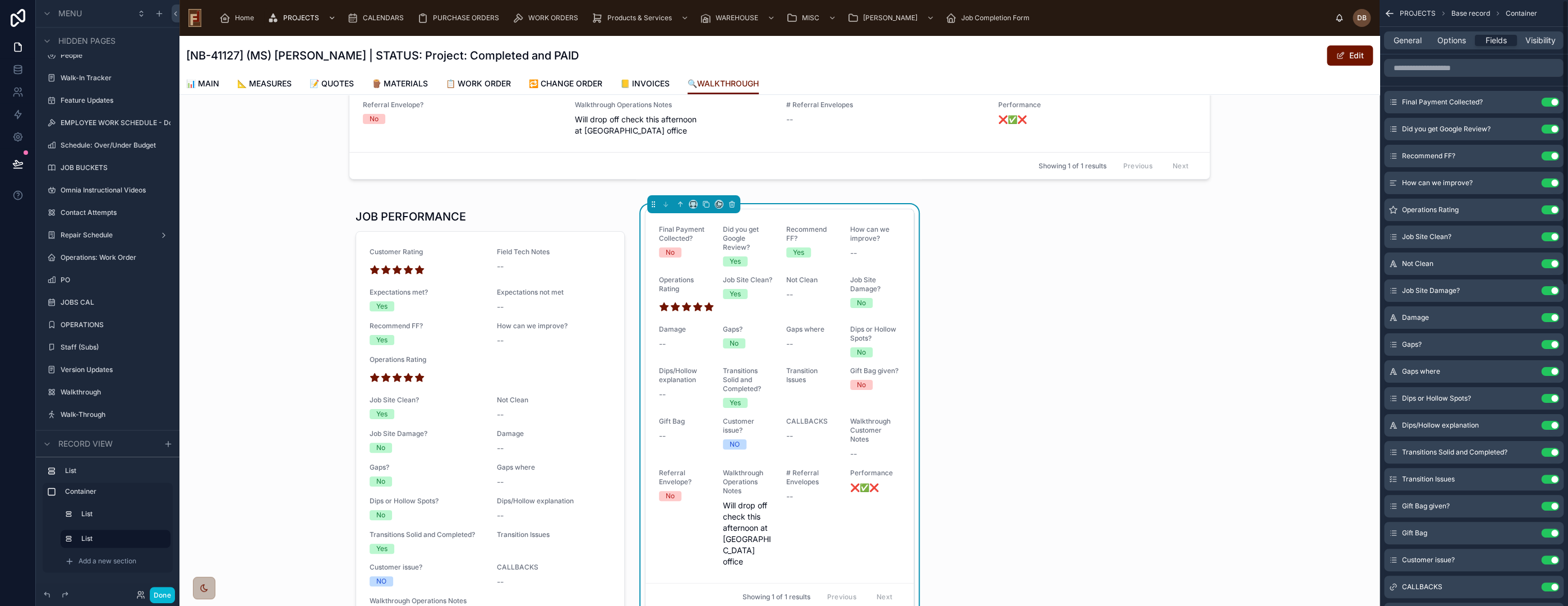
click at [1549, 157] on button "Use setting" at bounding box center [1550, 156] width 18 height 9
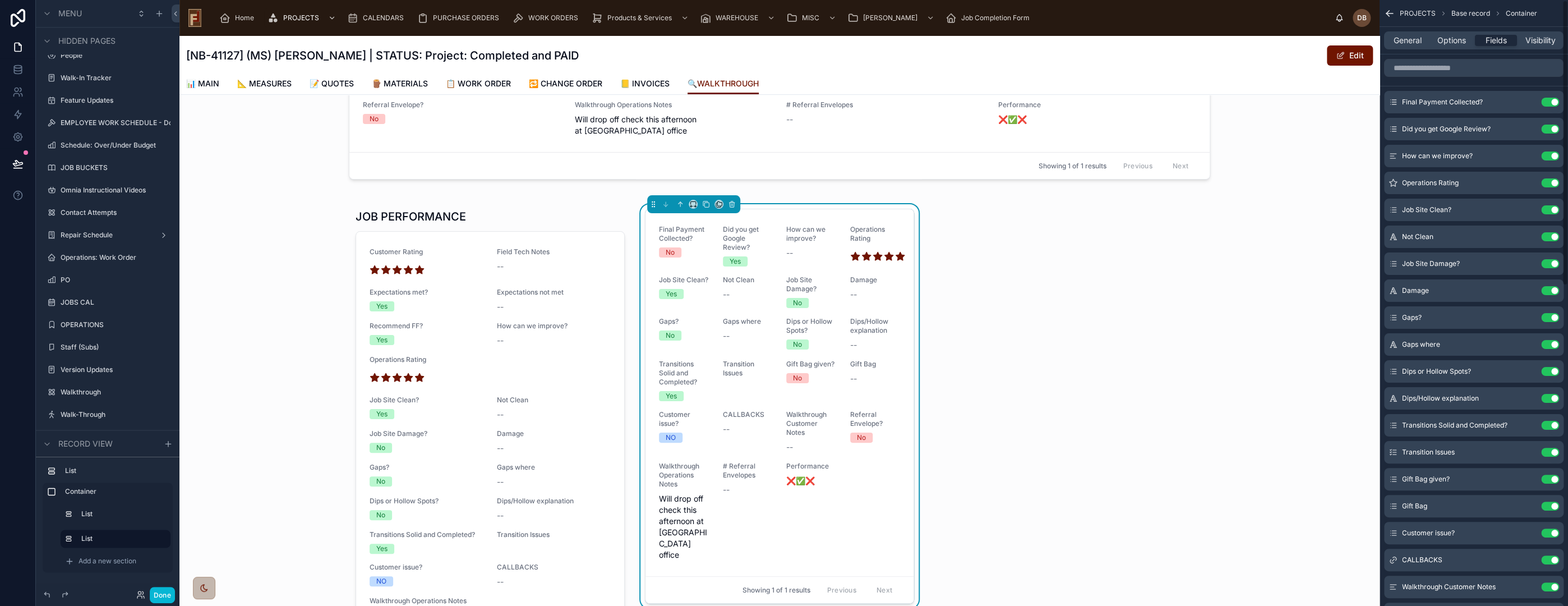
click at [1549, 157] on button "Use setting" at bounding box center [1550, 156] width 18 height 9
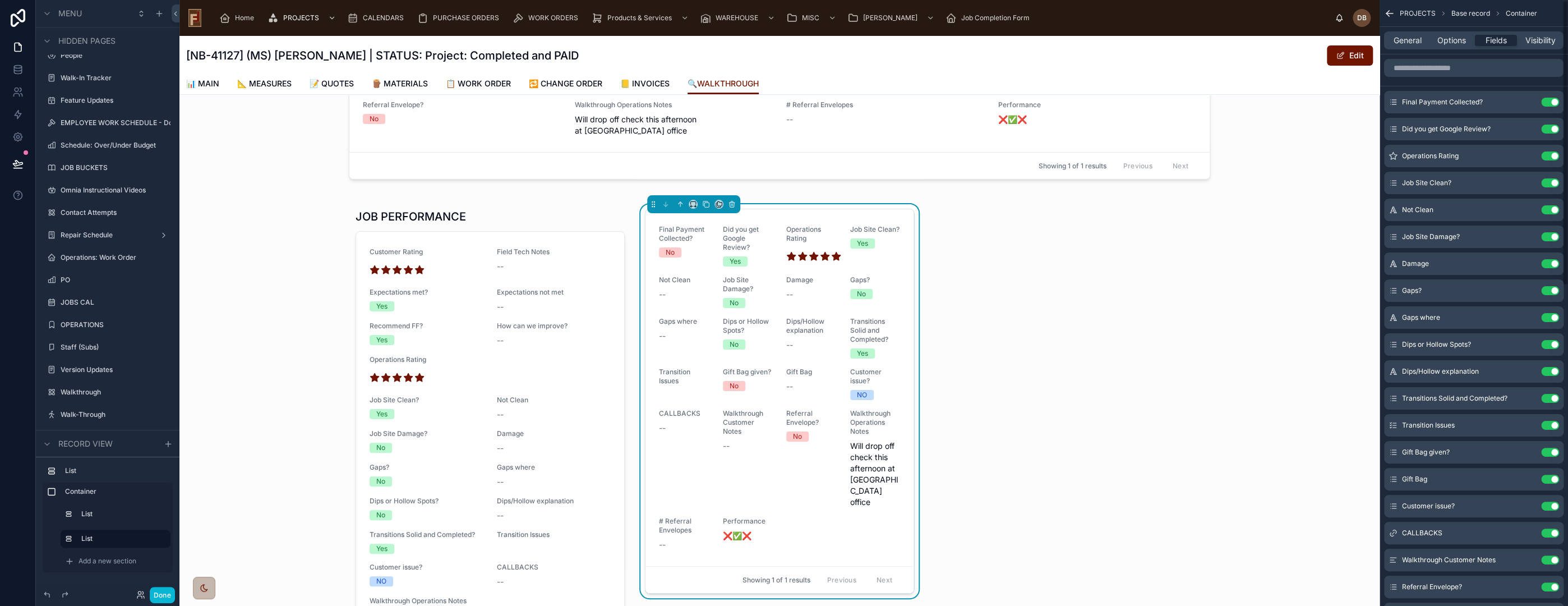
click at [1549, 157] on button "Use setting" at bounding box center [1550, 156] width 18 height 9
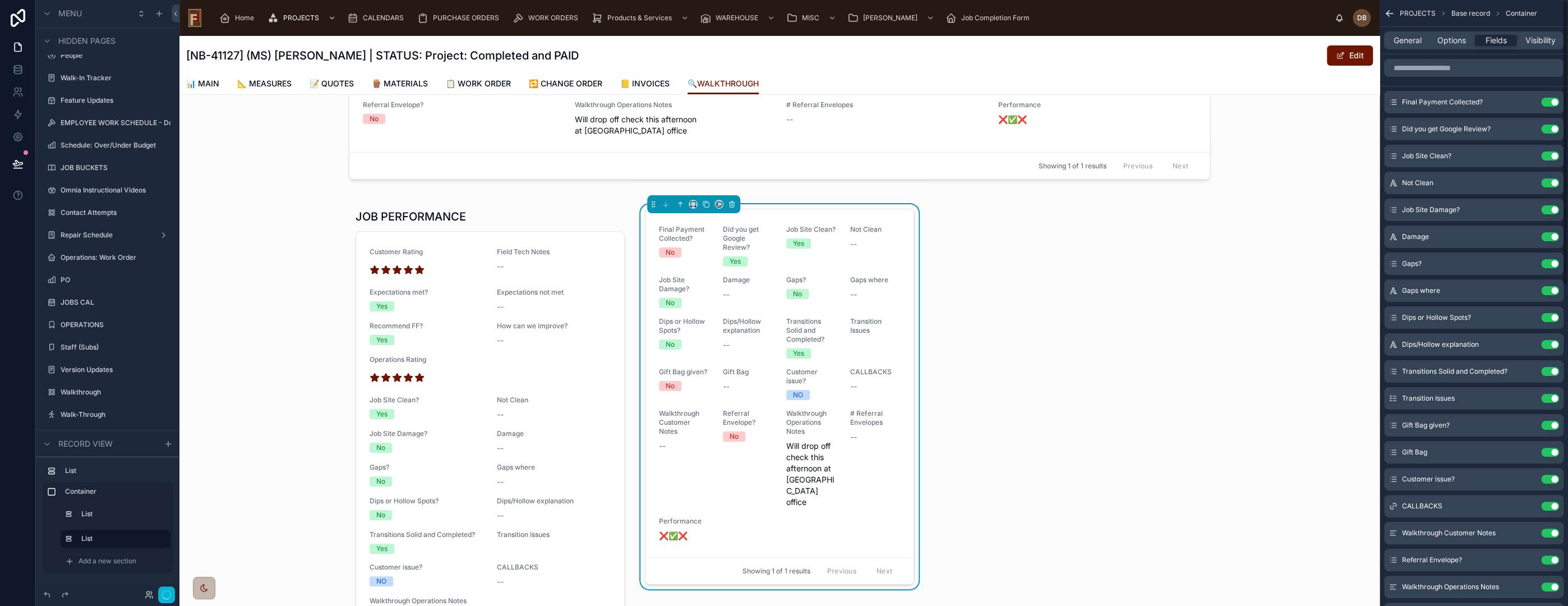
click at [1549, 157] on button "Use setting" at bounding box center [1550, 156] width 18 height 9
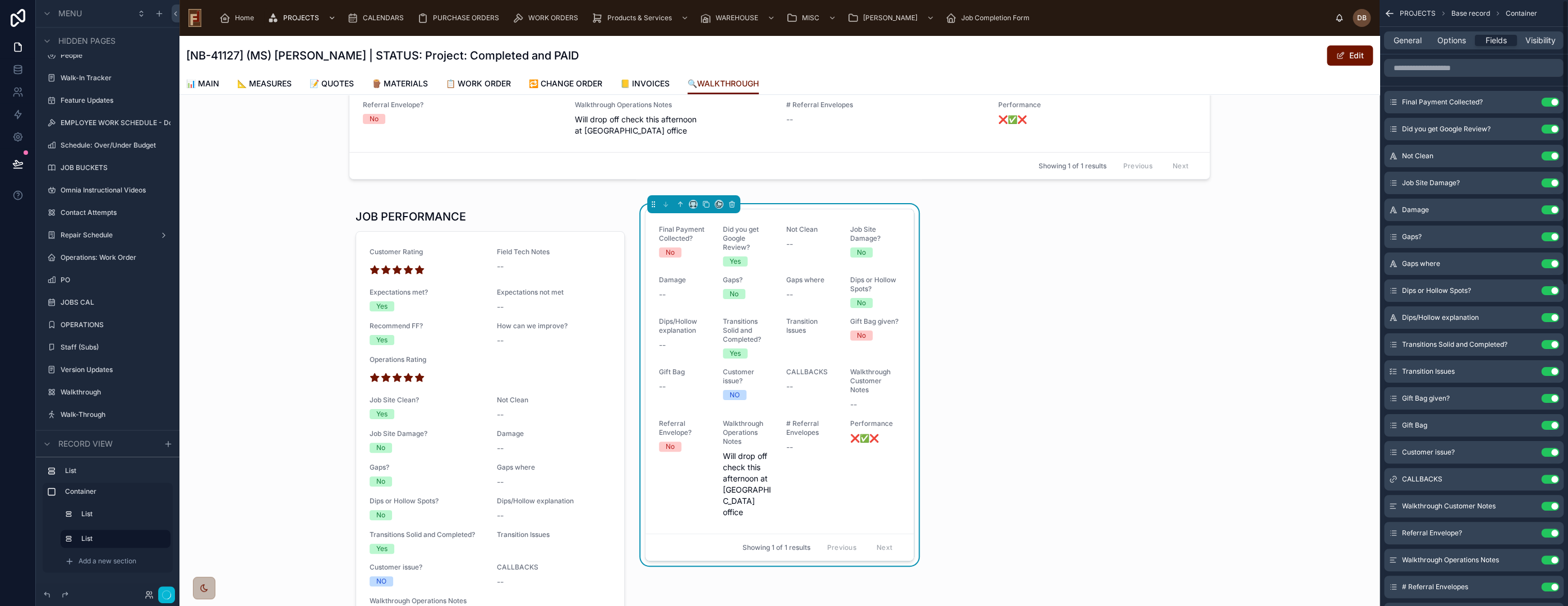
click at [1549, 157] on button "Use setting" at bounding box center [1550, 156] width 18 height 9
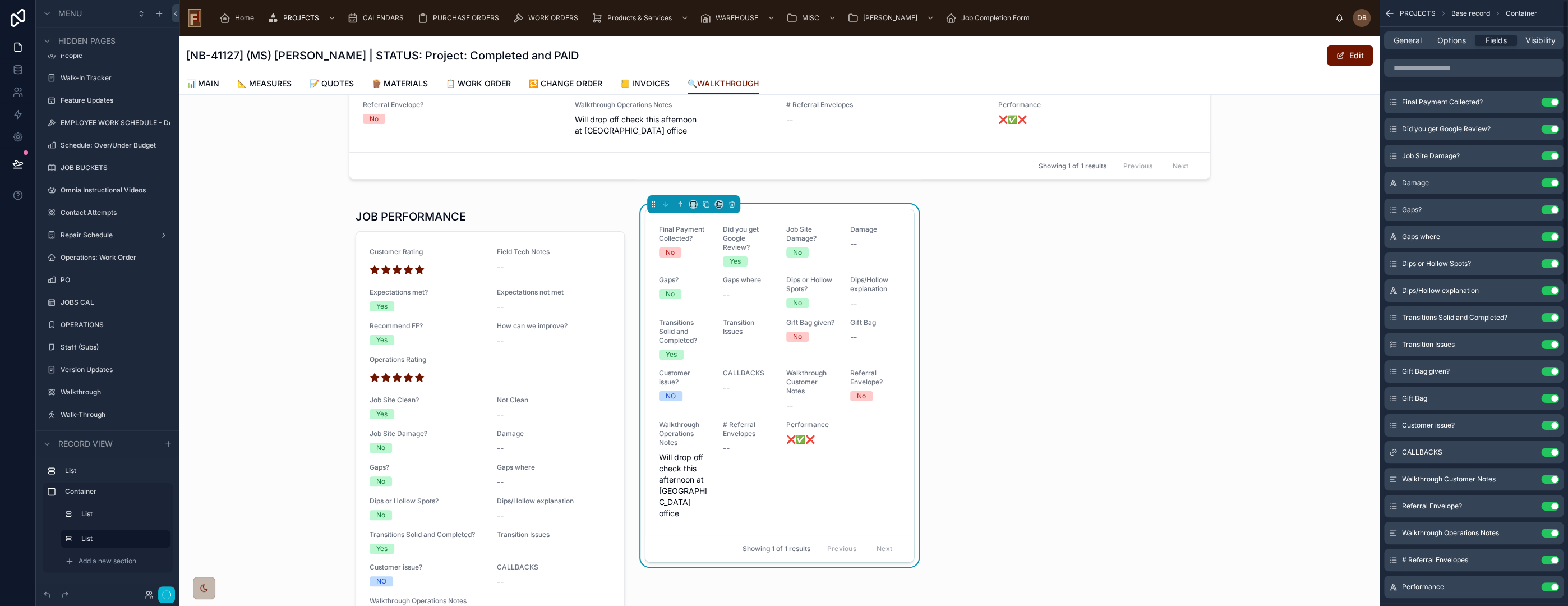
click at [1549, 157] on button "Use setting" at bounding box center [1550, 156] width 18 height 9
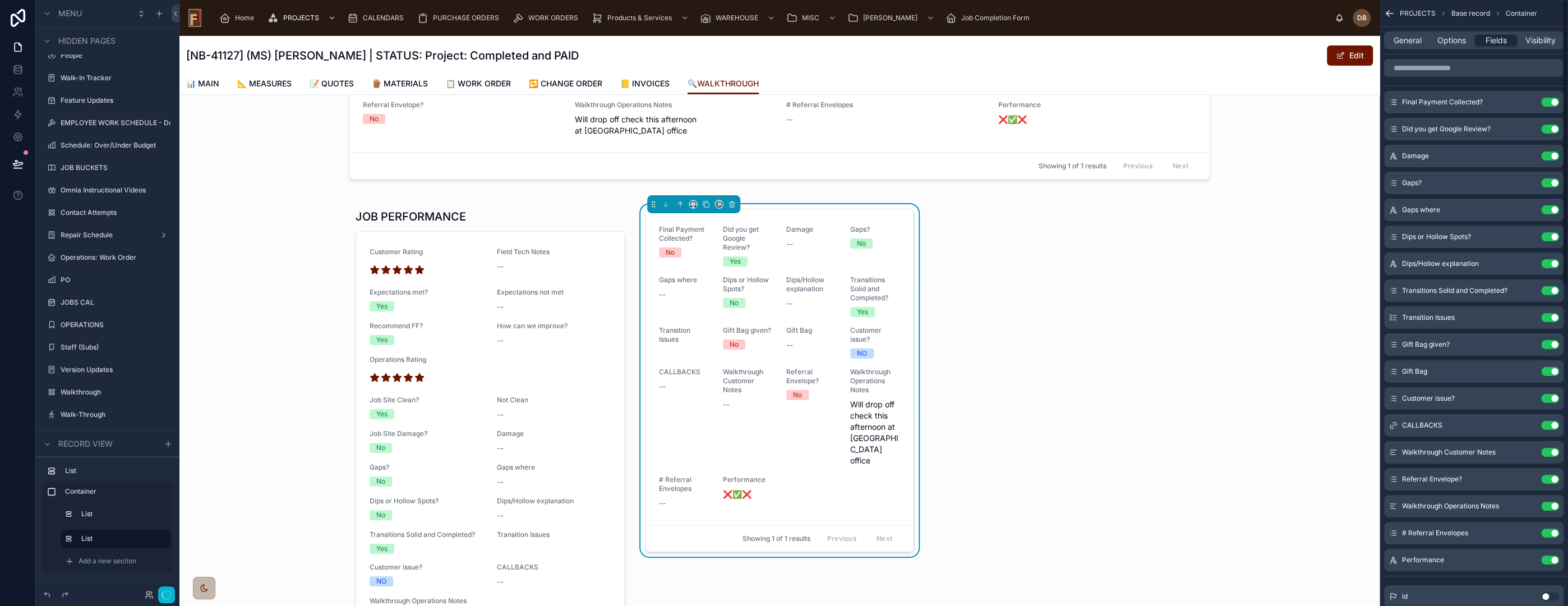
click at [1549, 157] on button "Use setting" at bounding box center [1550, 156] width 18 height 9
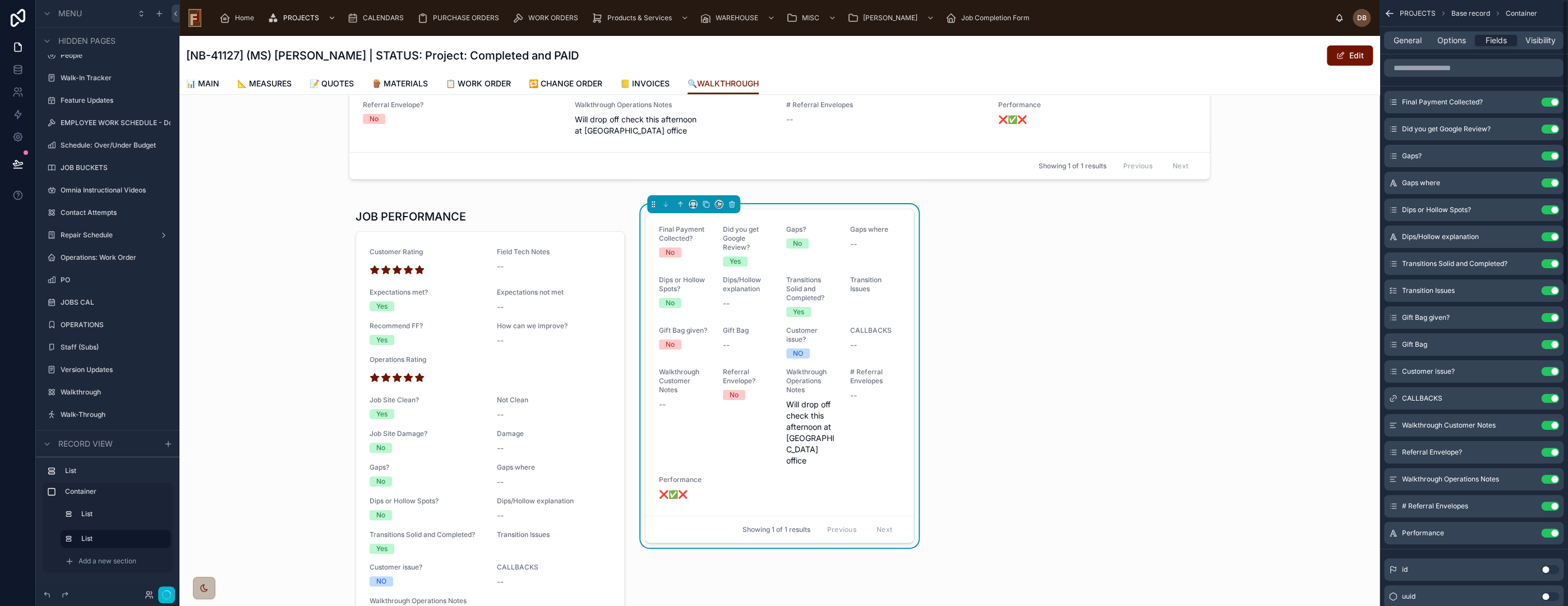
click at [1549, 157] on button "Use setting" at bounding box center [1550, 156] width 18 height 9
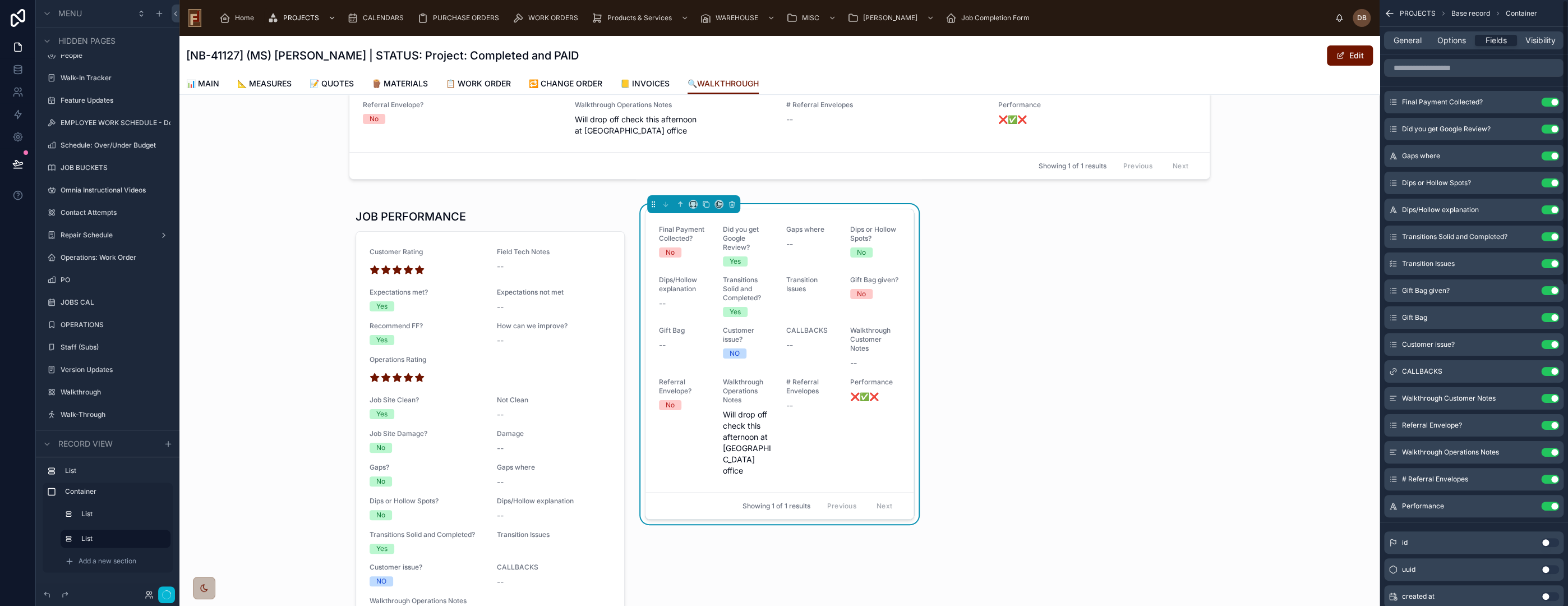
click at [1549, 157] on button "Use setting" at bounding box center [1550, 156] width 18 height 9
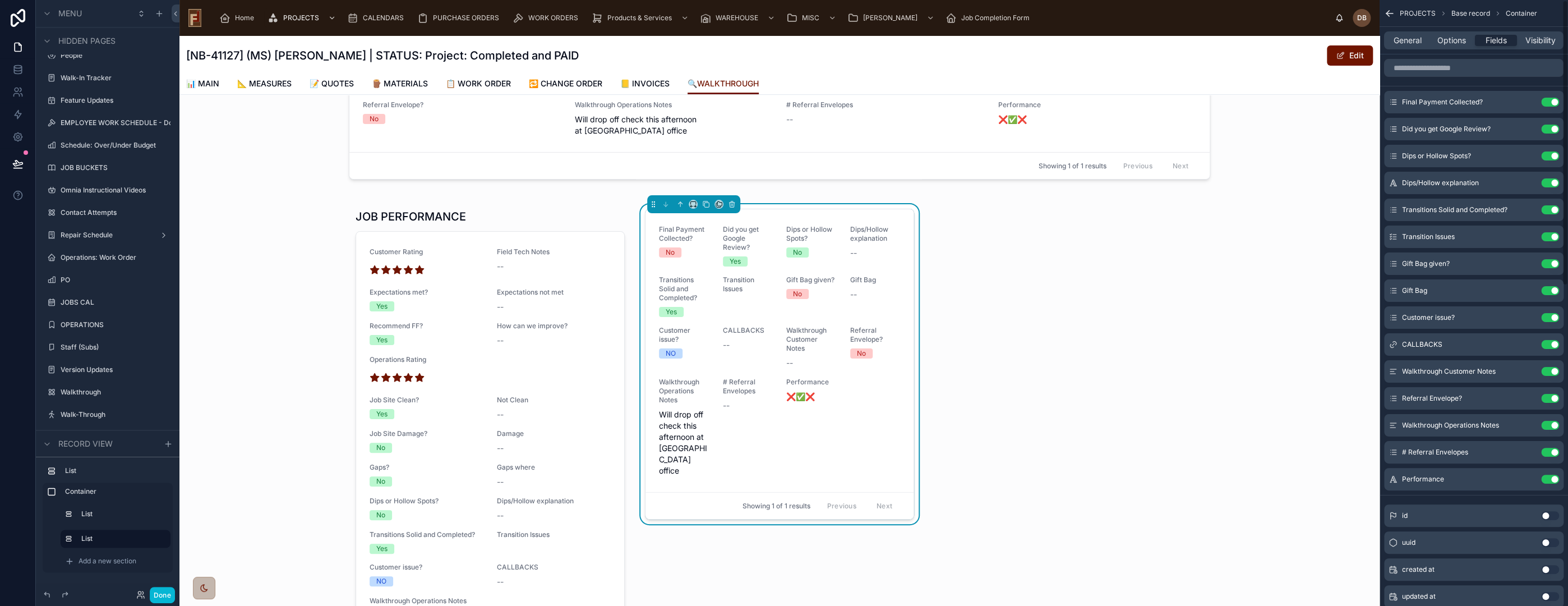
click at [1549, 157] on button "Use setting" at bounding box center [1550, 156] width 18 height 9
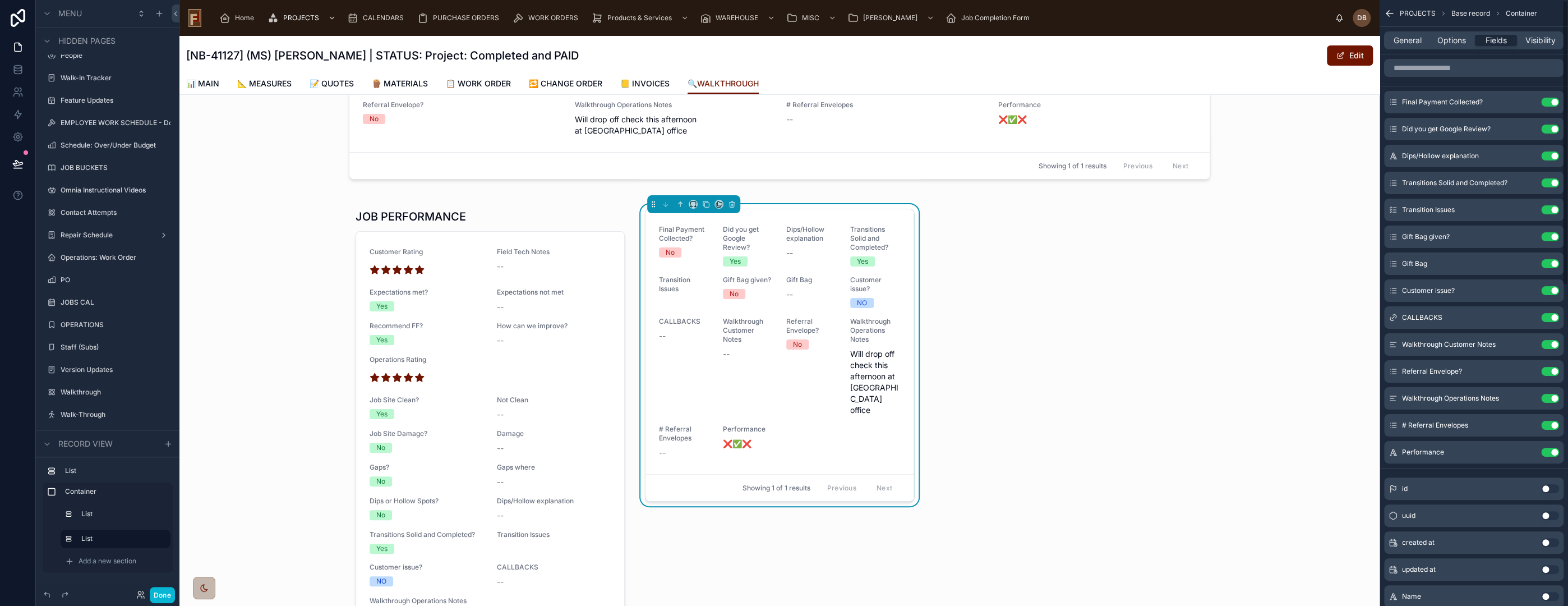
click at [1549, 157] on button "Use setting" at bounding box center [1550, 156] width 18 height 9
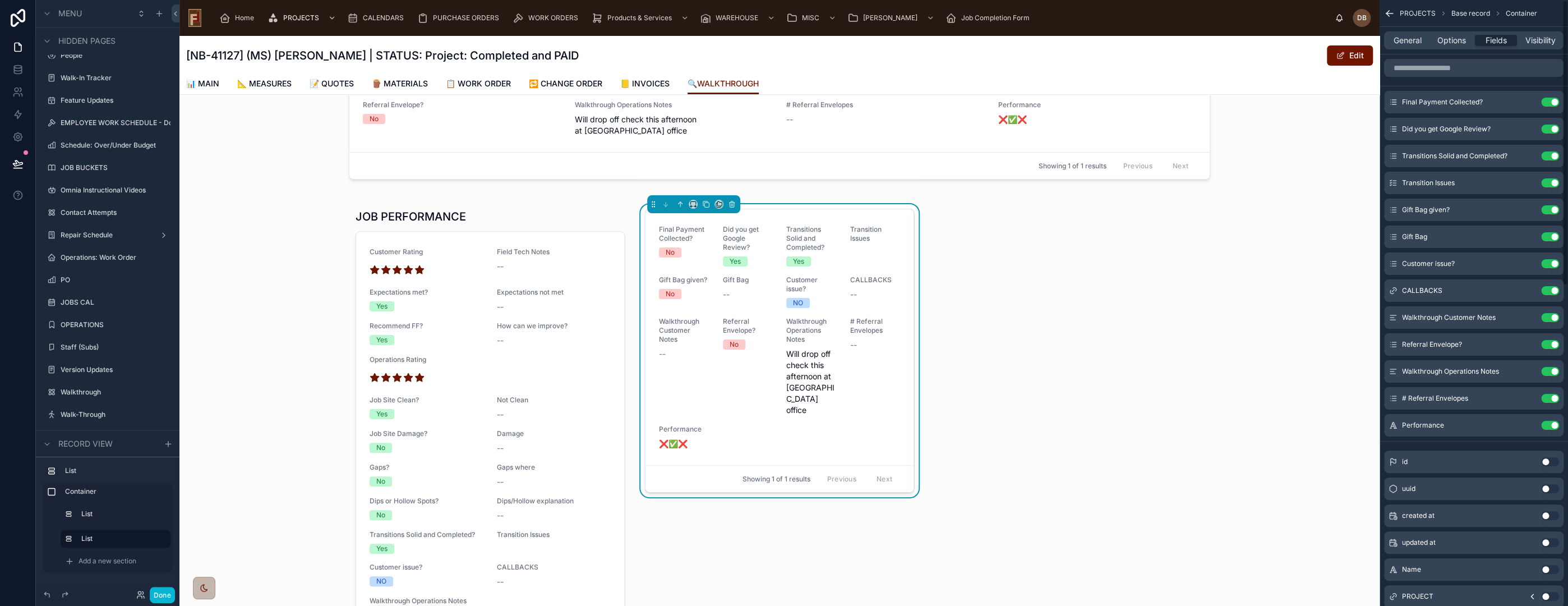
click at [1549, 157] on button "Use setting" at bounding box center [1550, 156] width 18 height 9
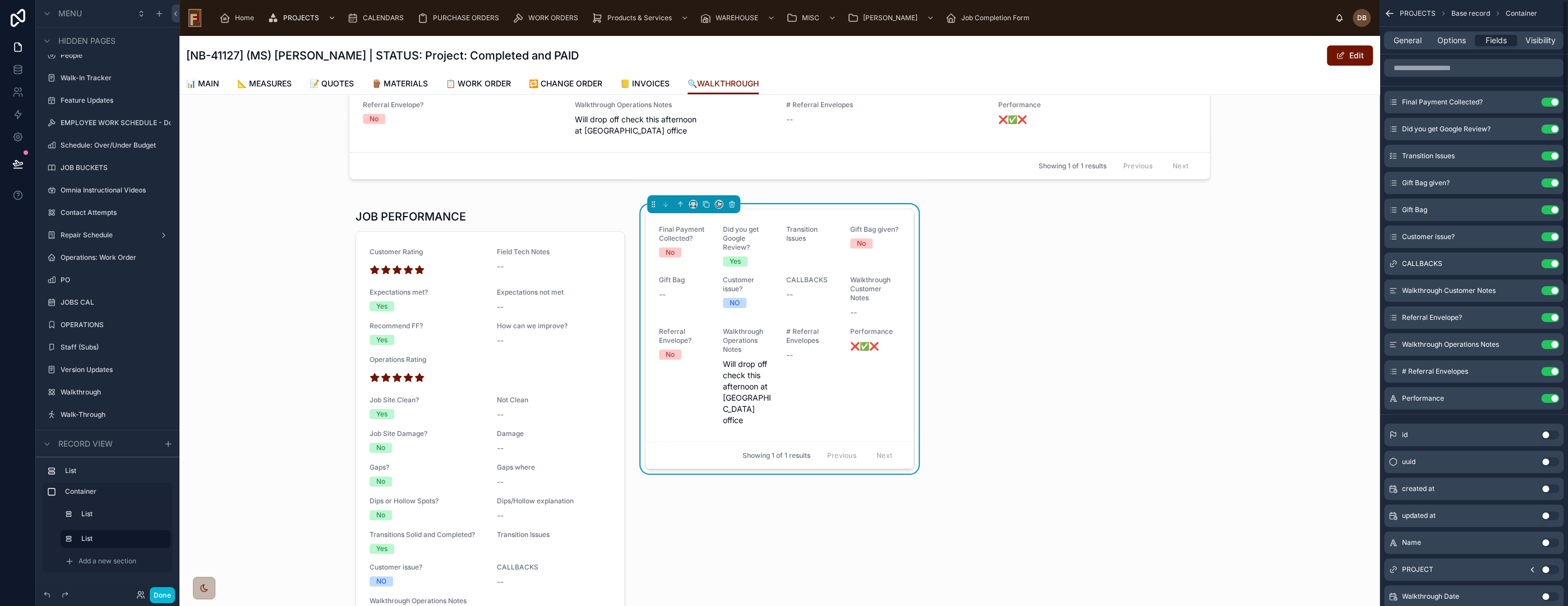
click at [1549, 157] on button "Use setting" at bounding box center [1550, 156] width 18 height 9
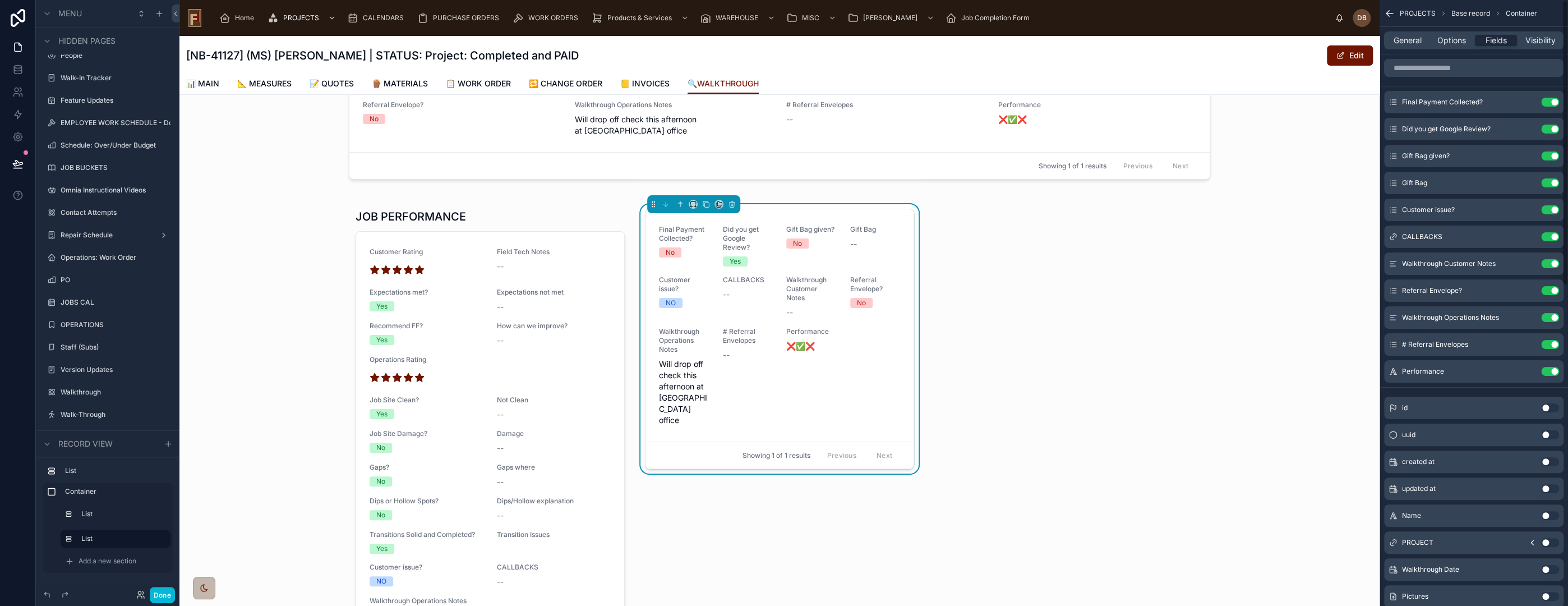
click at [1549, 157] on button "Use setting" at bounding box center [1550, 156] width 18 height 9
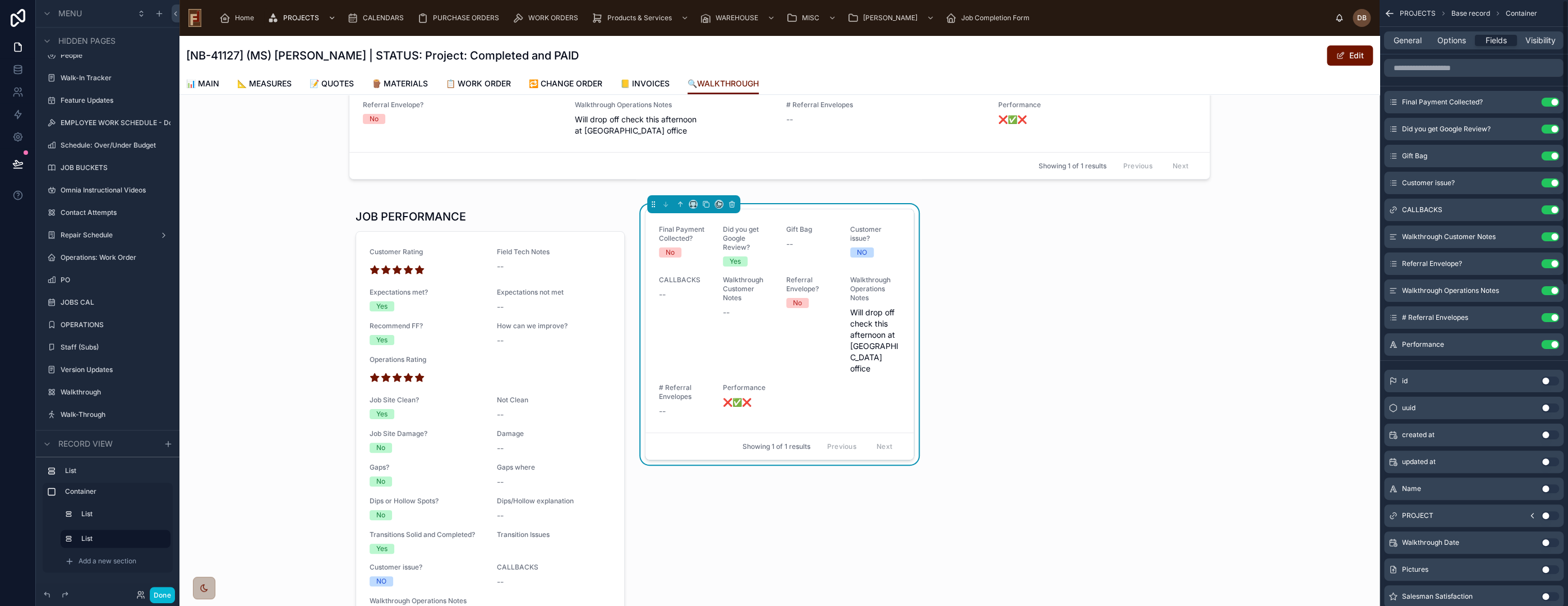
click at [1549, 157] on button "Use setting" at bounding box center [1550, 156] width 18 height 9
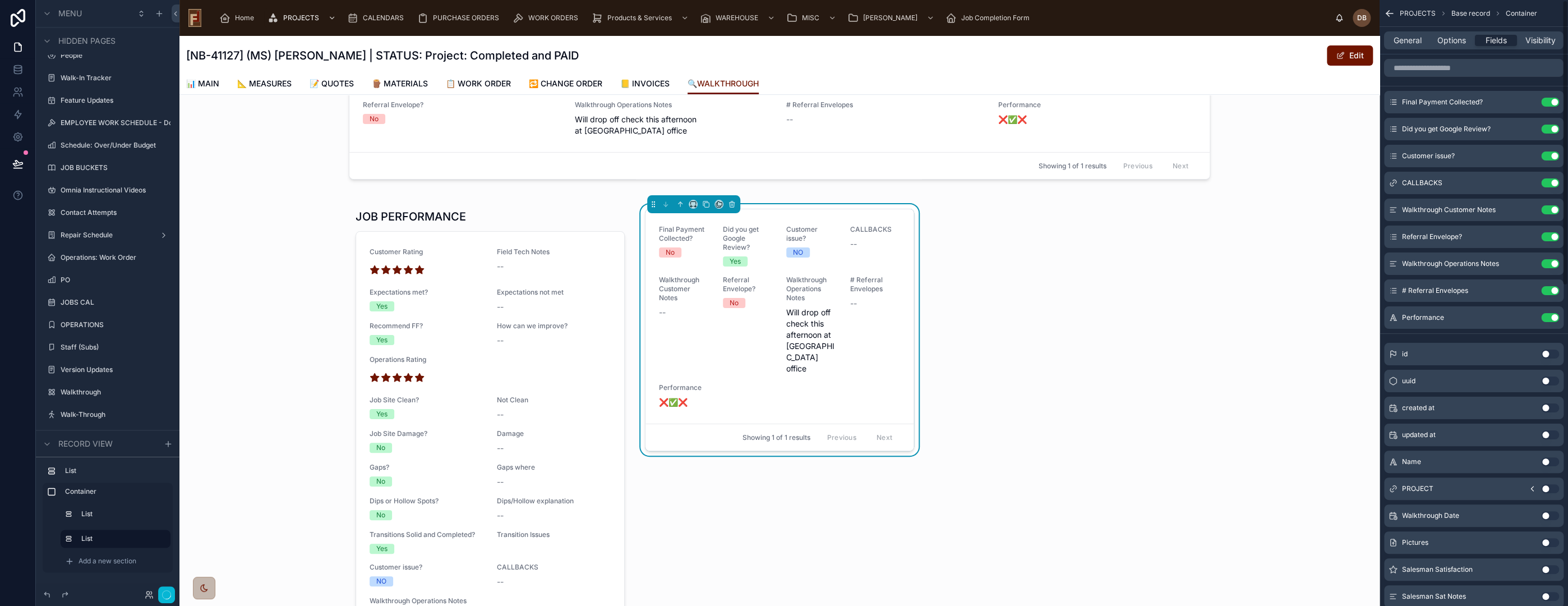
click at [1549, 157] on button "Use setting" at bounding box center [1550, 156] width 18 height 9
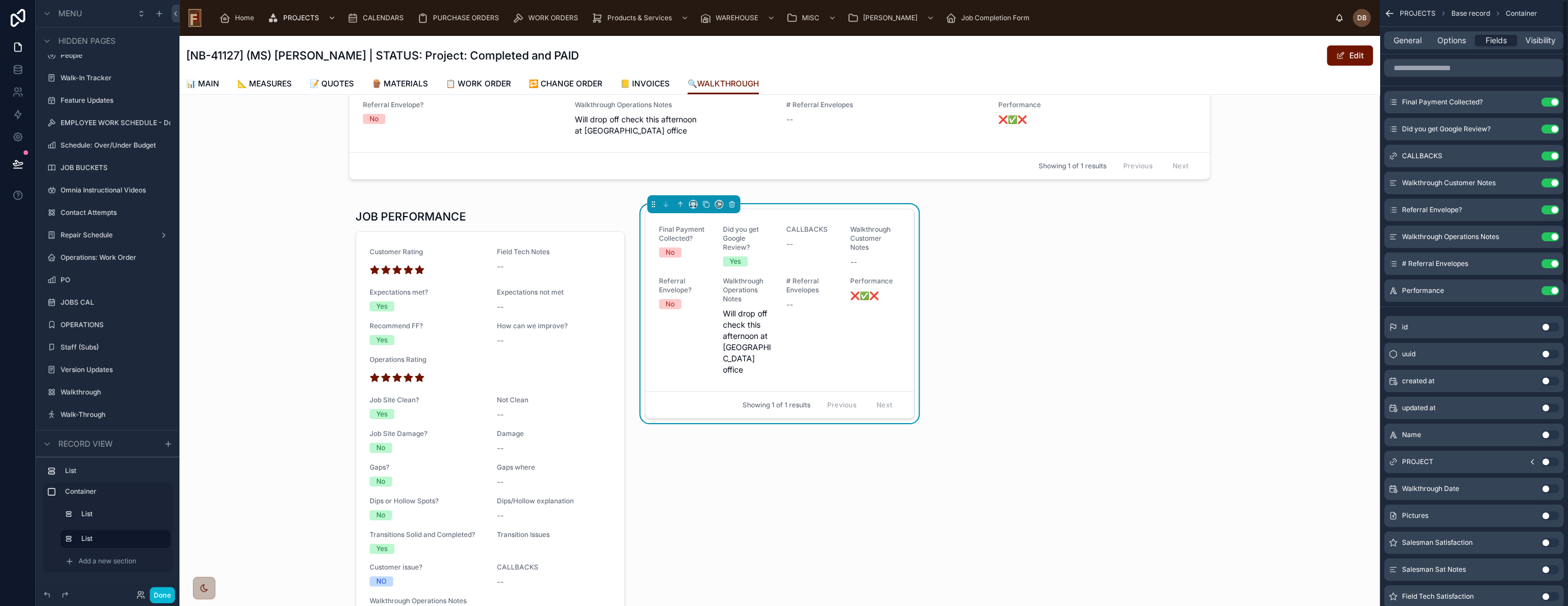
click at [1549, 157] on button "Use setting" at bounding box center [1550, 156] width 18 height 9
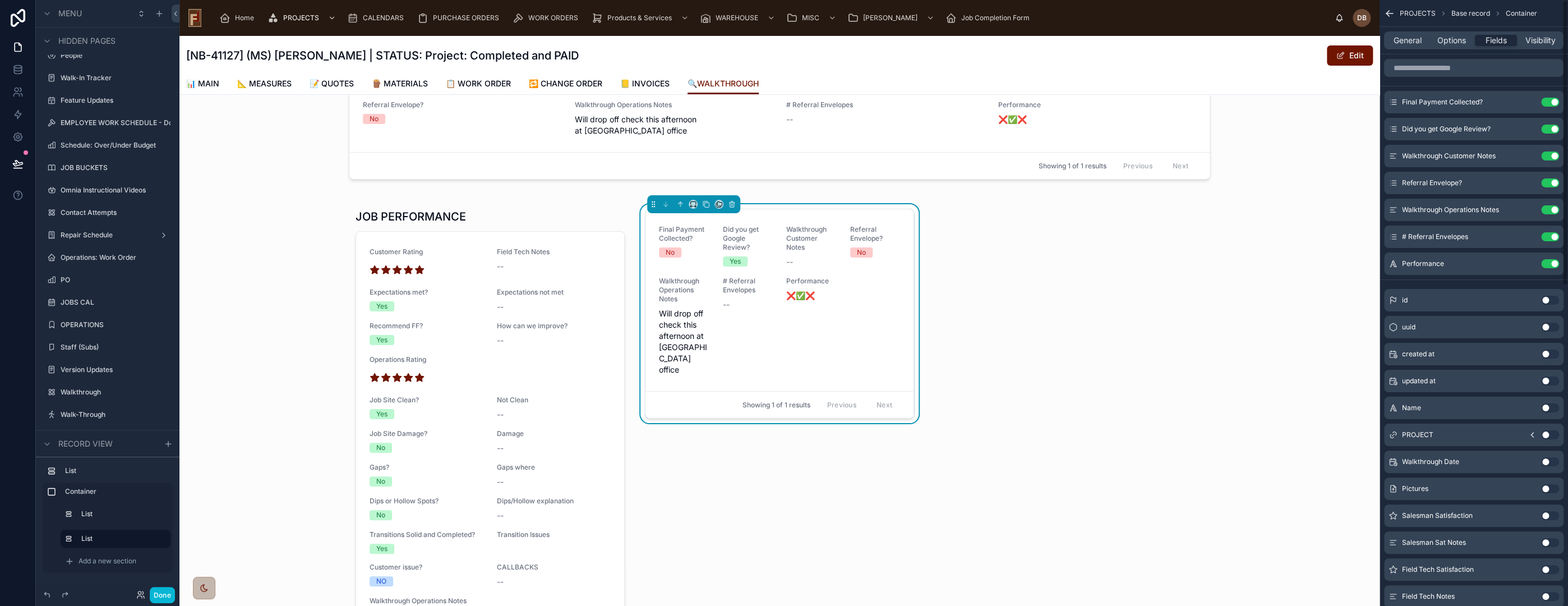
click at [1549, 157] on button "Use setting" at bounding box center [1550, 156] width 18 height 9
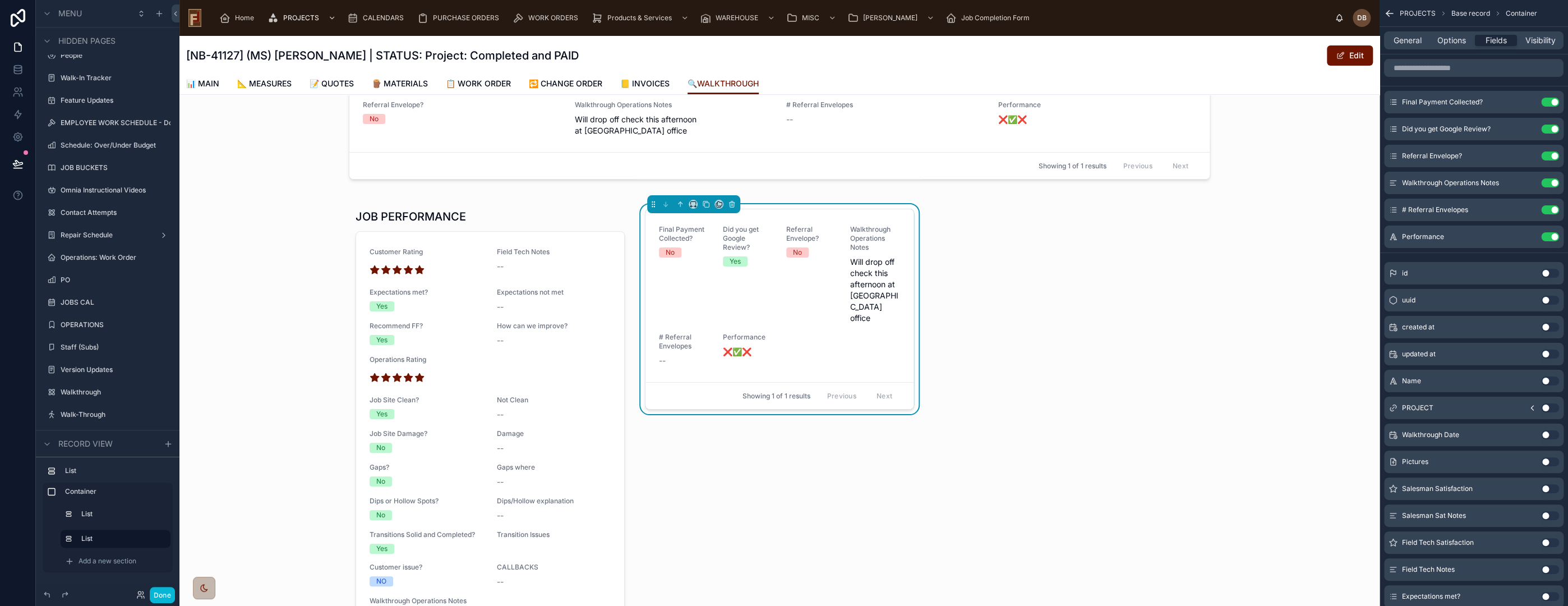
click at [1549, 157] on button "Use setting" at bounding box center [1550, 156] width 18 height 9
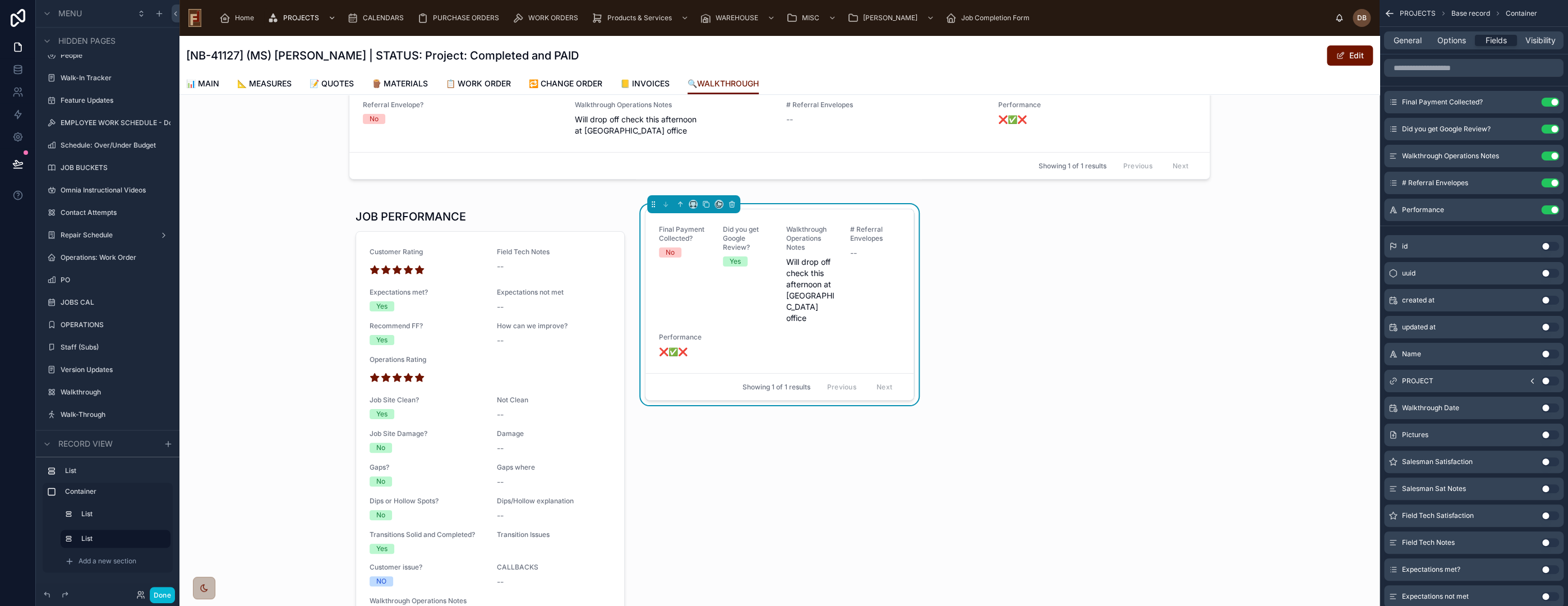
click at [1549, 157] on button "Use setting" at bounding box center [1550, 156] width 18 height 9
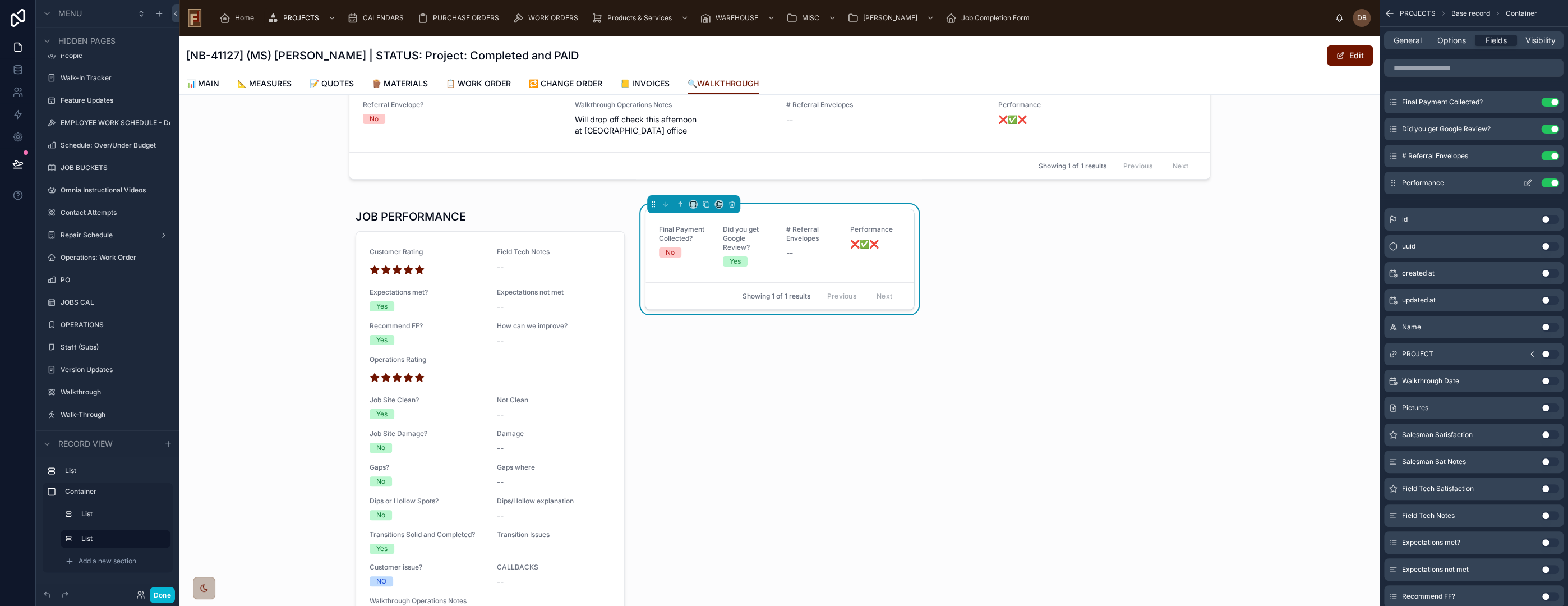
click at [1549, 182] on button "Use setting" at bounding box center [1550, 182] width 18 height 9
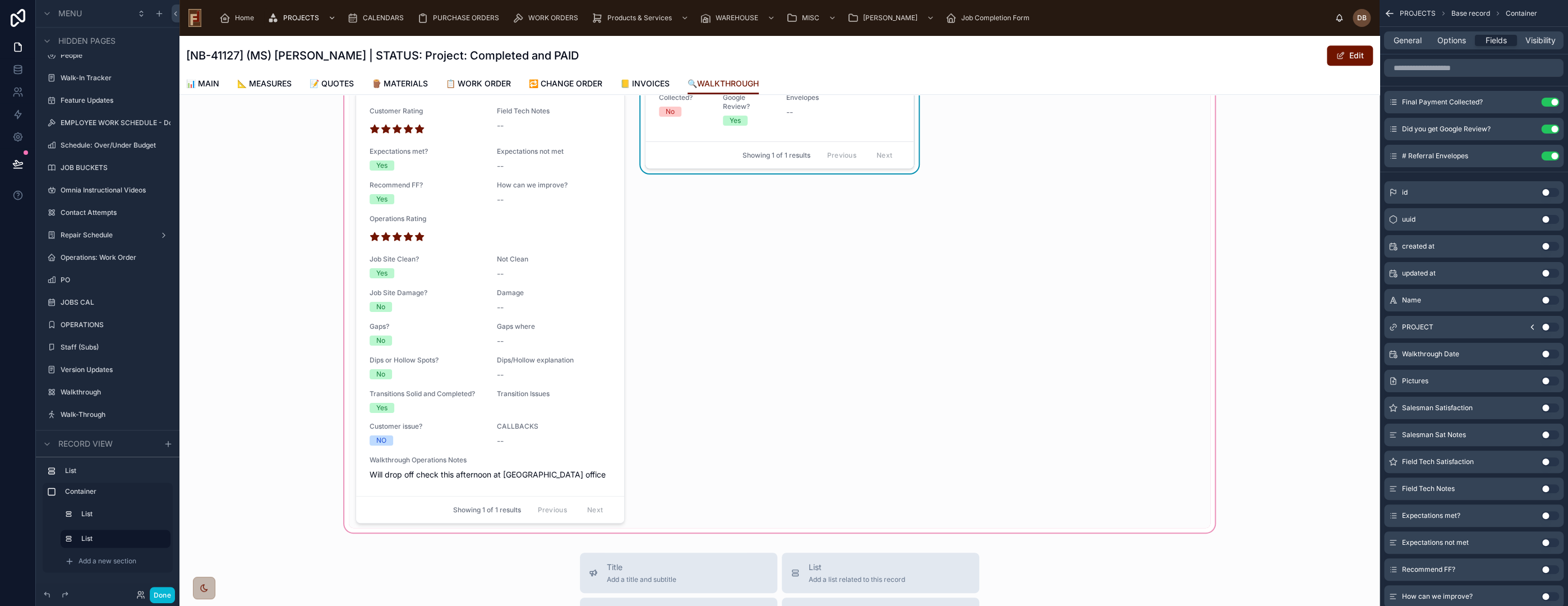
scroll to position [249, 0]
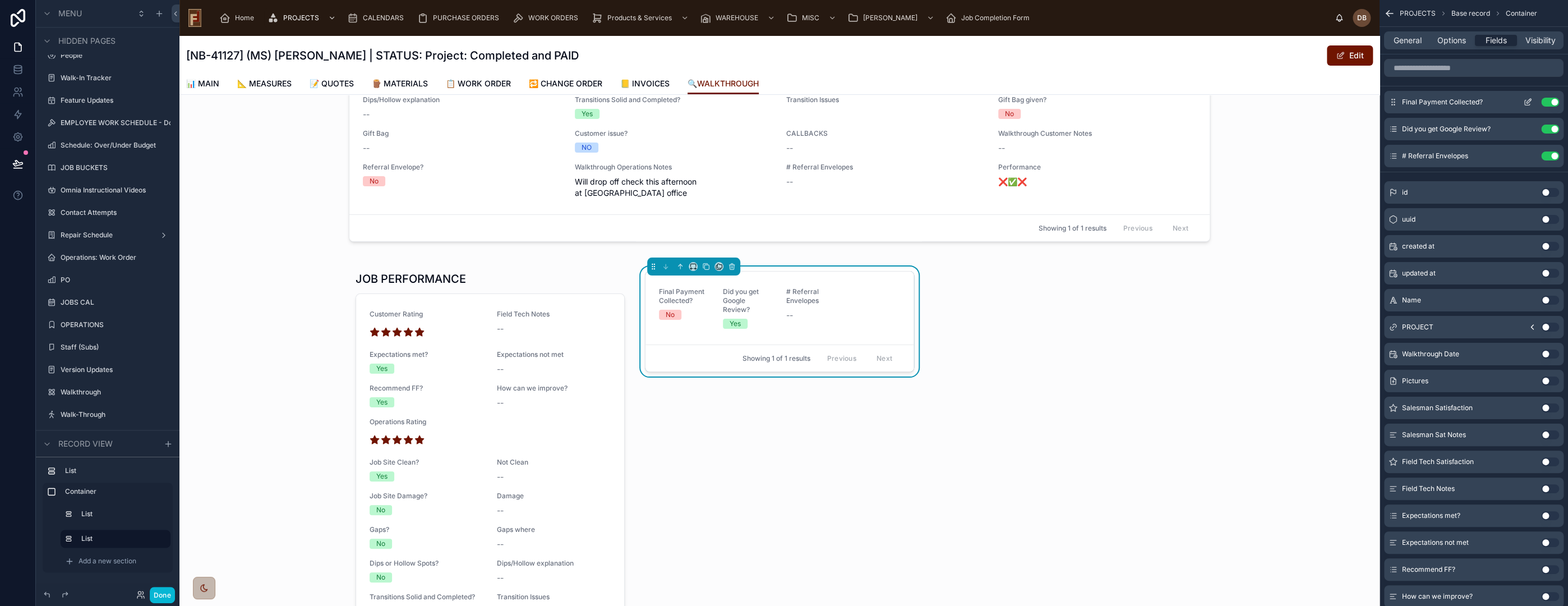
click at [1529, 101] on icon "scrollable content" at bounding box center [1528, 101] width 5 height 5
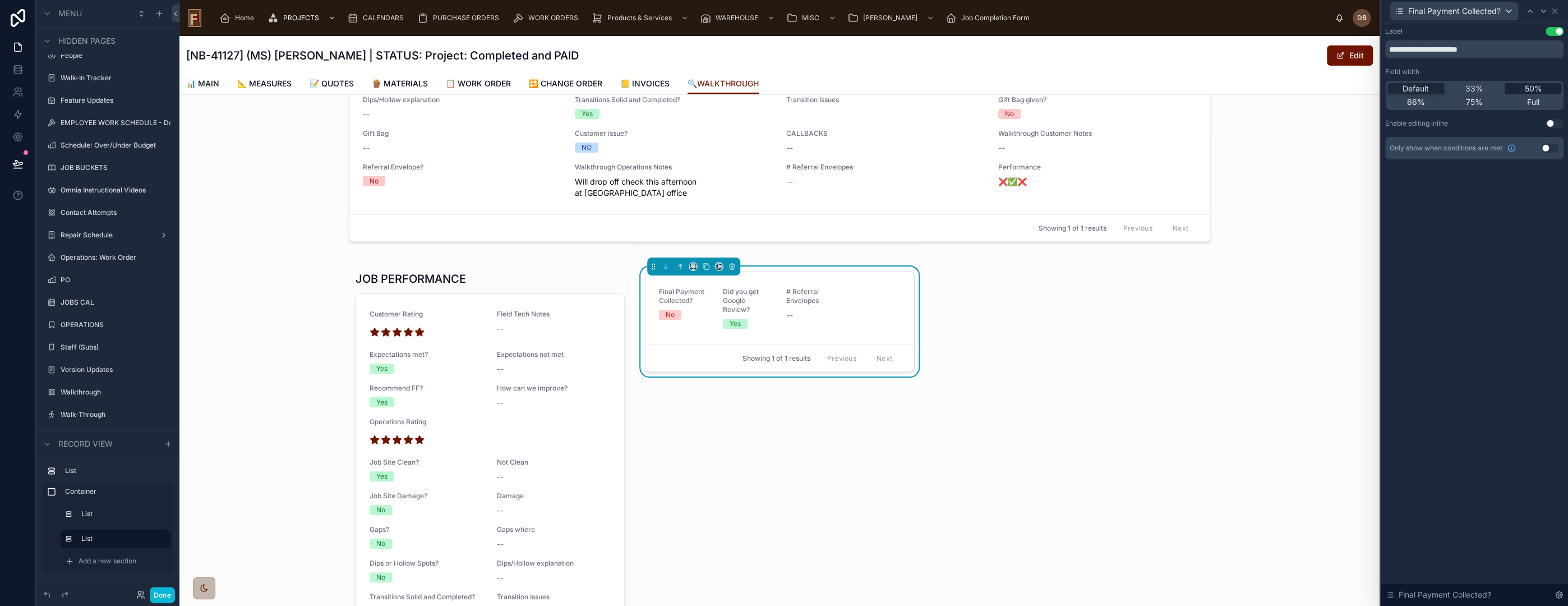
click at [1528, 87] on span "50%" at bounding box center [1533, 88] width 18 height 11
click at [1528, 99] on span "Full" at bounding box center [1533, 101] width 12 height 11
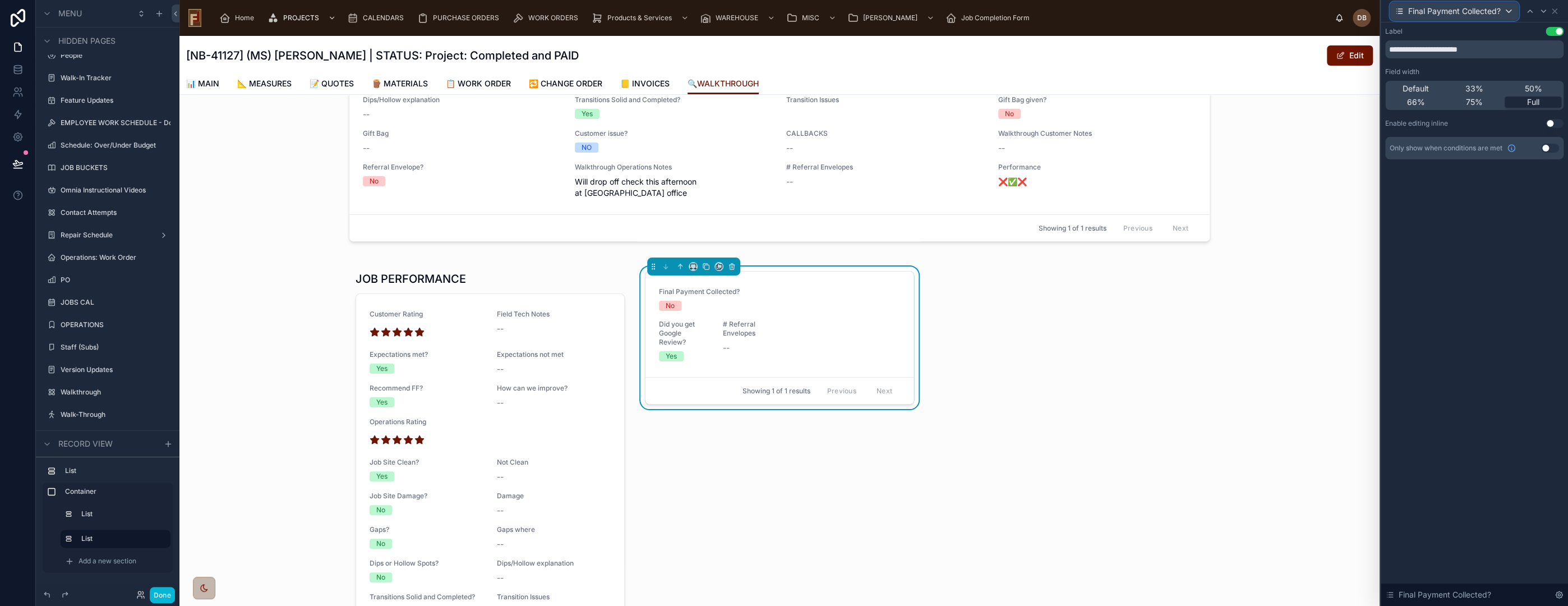
click at [1488, 14] on span "Final Payment Collected?" at bounding box center [1454, 11] width 92 height 11
click at [1471, 92] on span "Did you get Google Review?" at bounding box center [1464, 92] width 103 height 14
click at [1528, 100] on span "Full" at bounding box center [1533, 101] width 12 height 11
click at [1472, 13] on span "Did you get Google Review?" at bounding box center [1459, 11] width 101 height 11
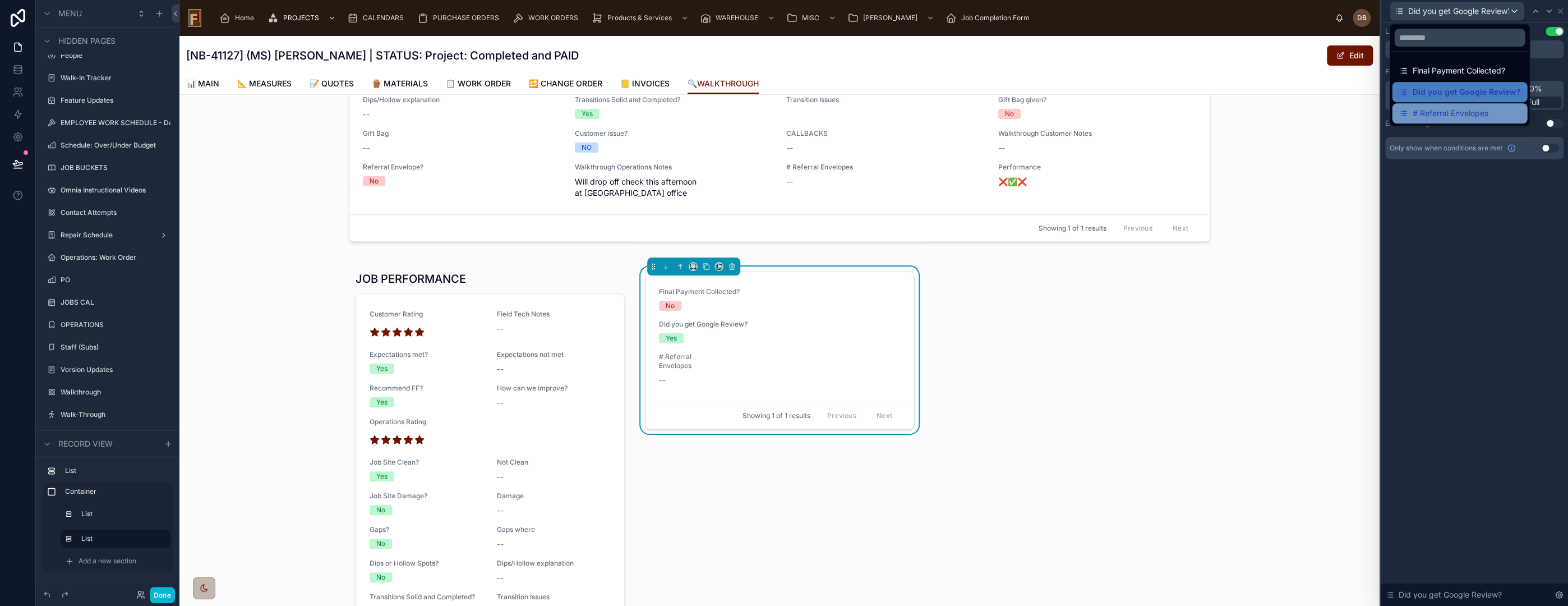
click at [1455, 113] on span "# Referral Envelopes" at bounding box center [1450, 113] width 75 height 14
click at [1543, 101] on div "Full" at bounding box center [1532, 101] width 57 height 11
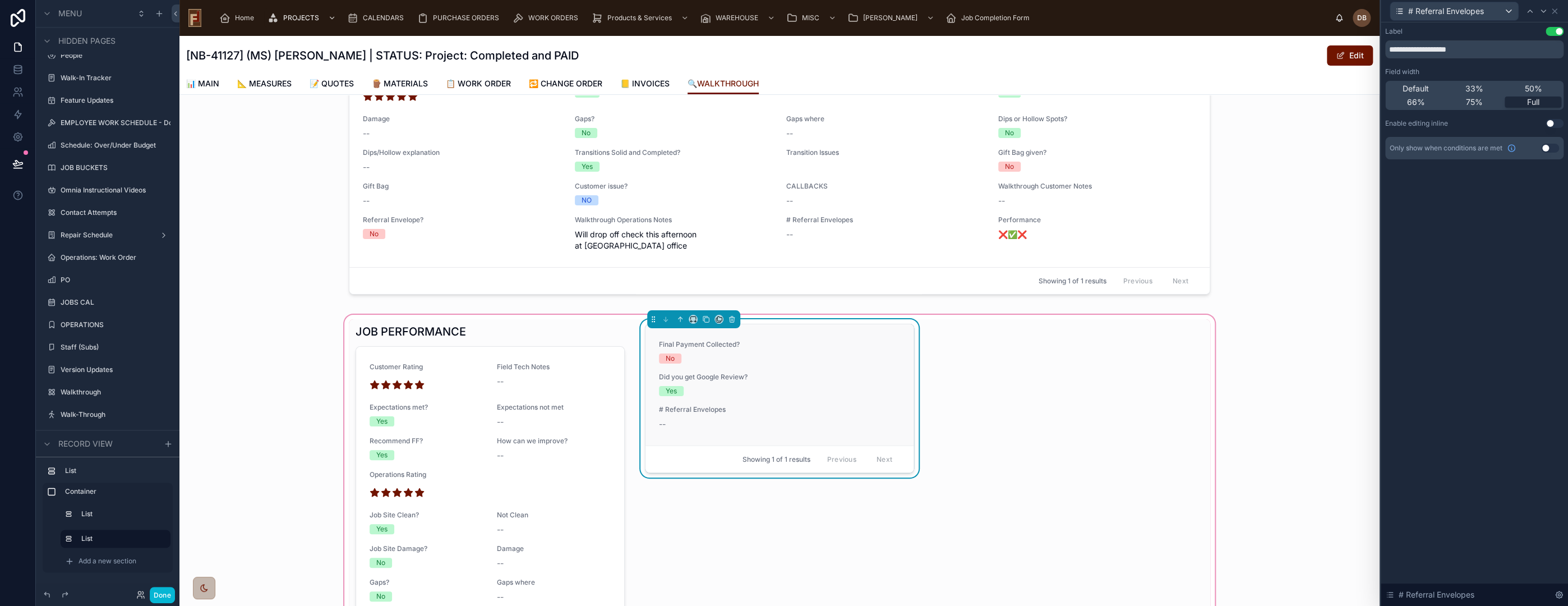
scroll to position [186, 0]
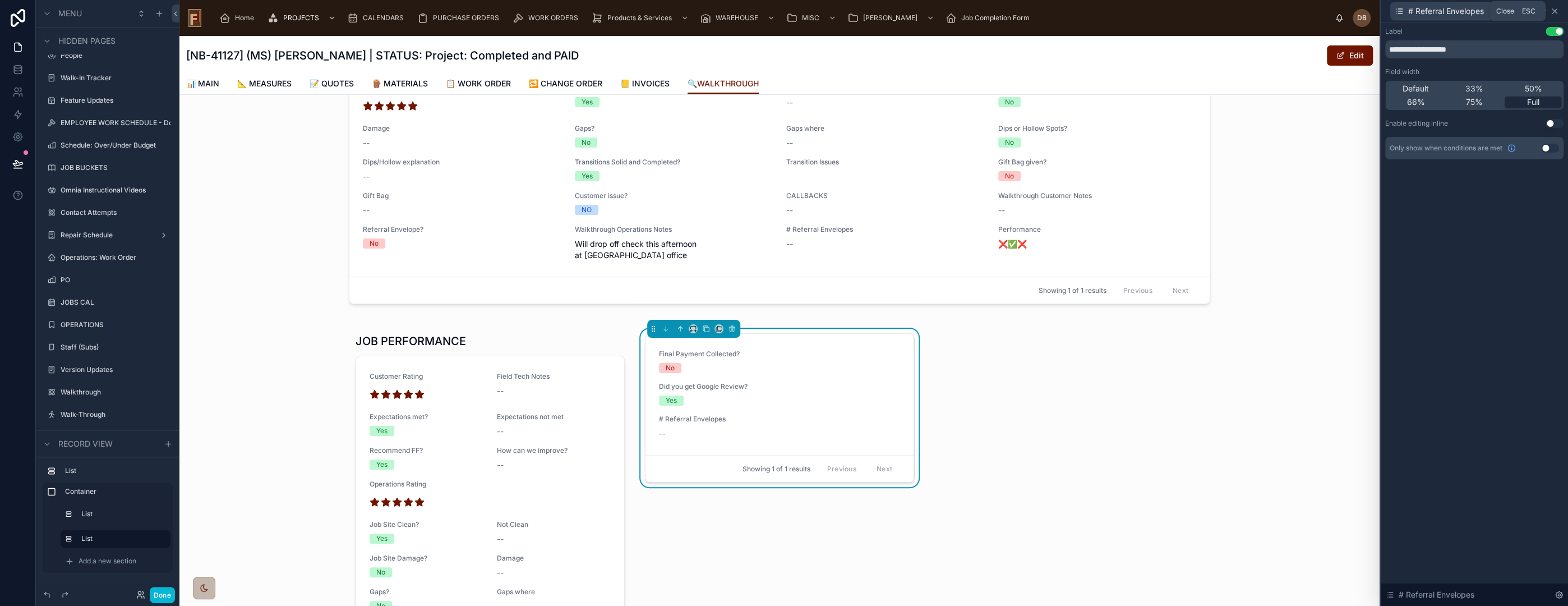
click at [1554, 12] on icon at bounding box center [1554, 11] width 5 height 5
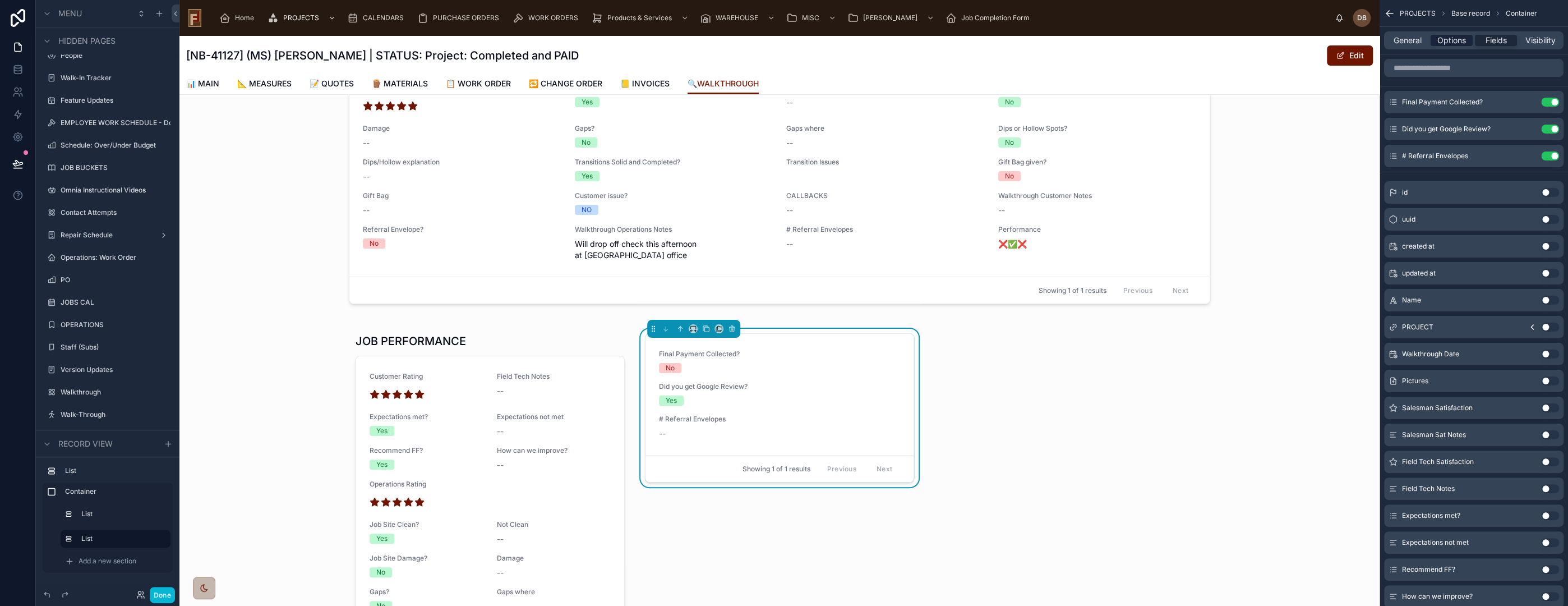
click at [1449, 36] on span "Options" at bounding box center [1451, 40] width 29 height 11
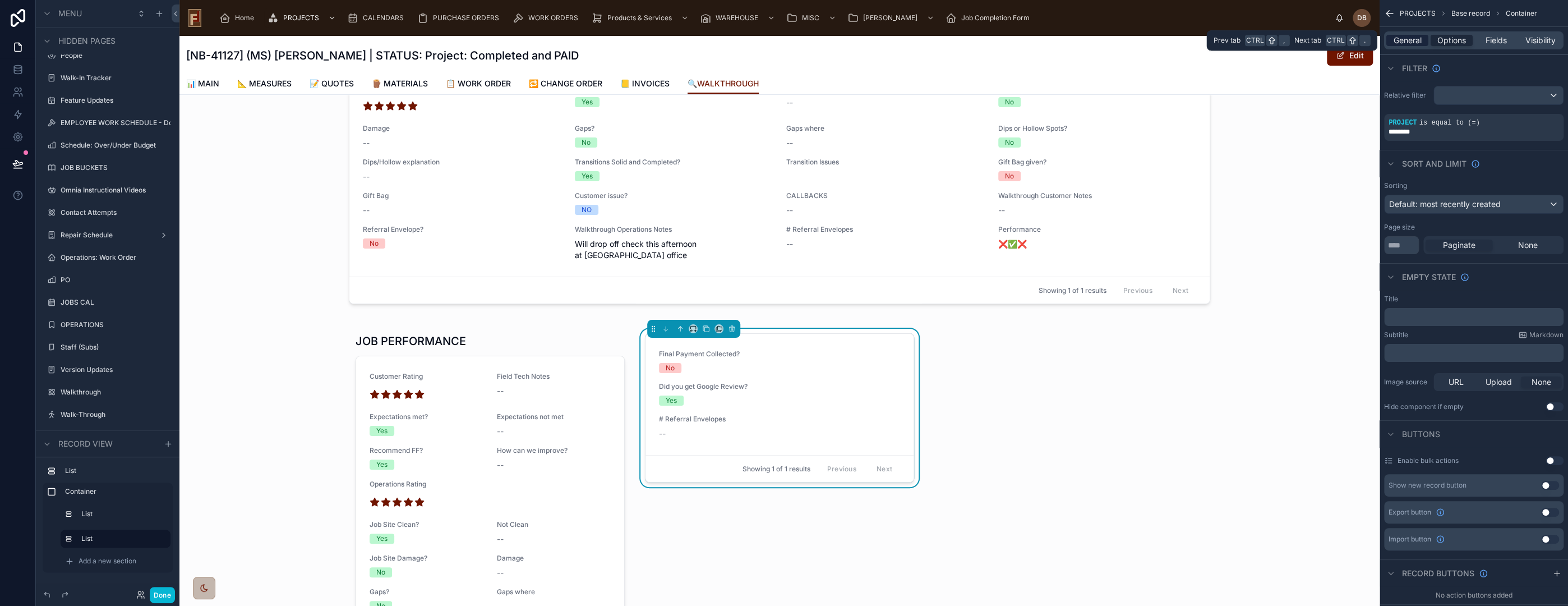
click at [1408, 38] on span "General" at bounding box center [1407, 40] width 28 height 11
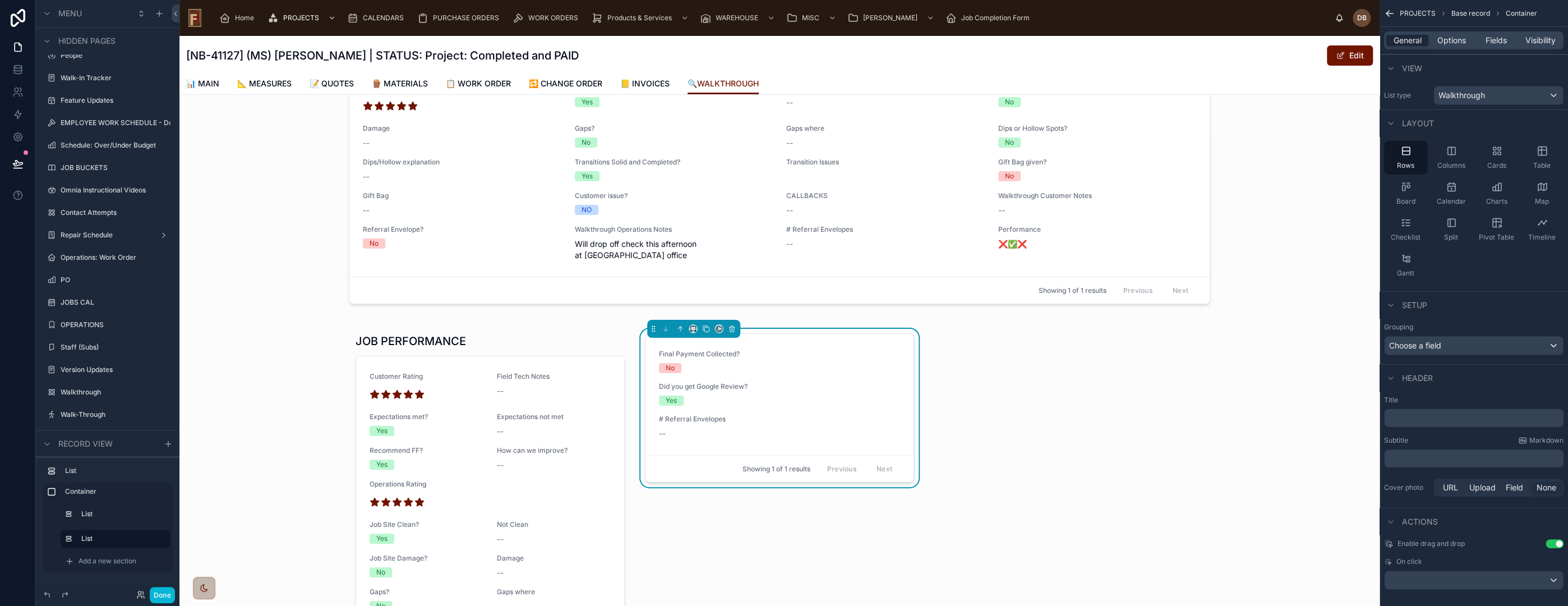
click at [1432, 420] on p "﻿" at bounding box center [1475, 418] width 173 height 11
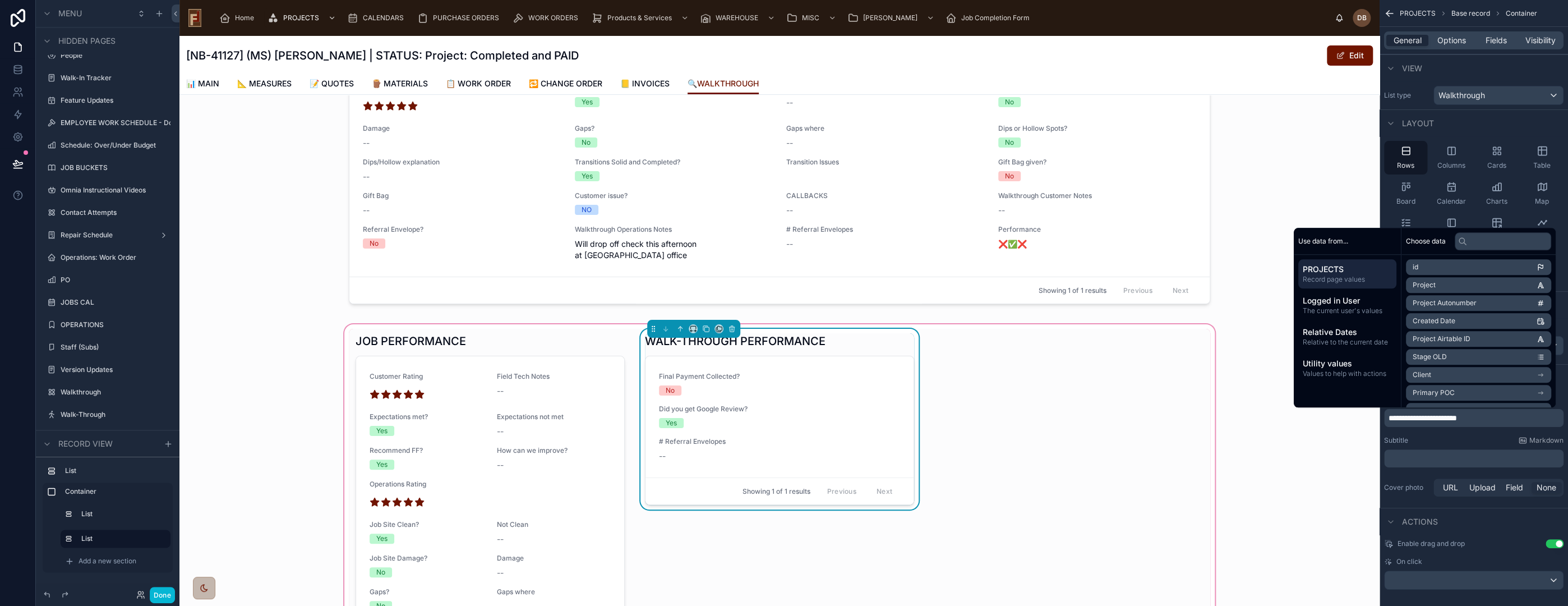
click at [1052, 372] on div "JOB PERFORMANCE Customer Rating Field Tech Notes -- Expectations met? Yes Expec…" at bounding box center [780, 560] width 862 height 464
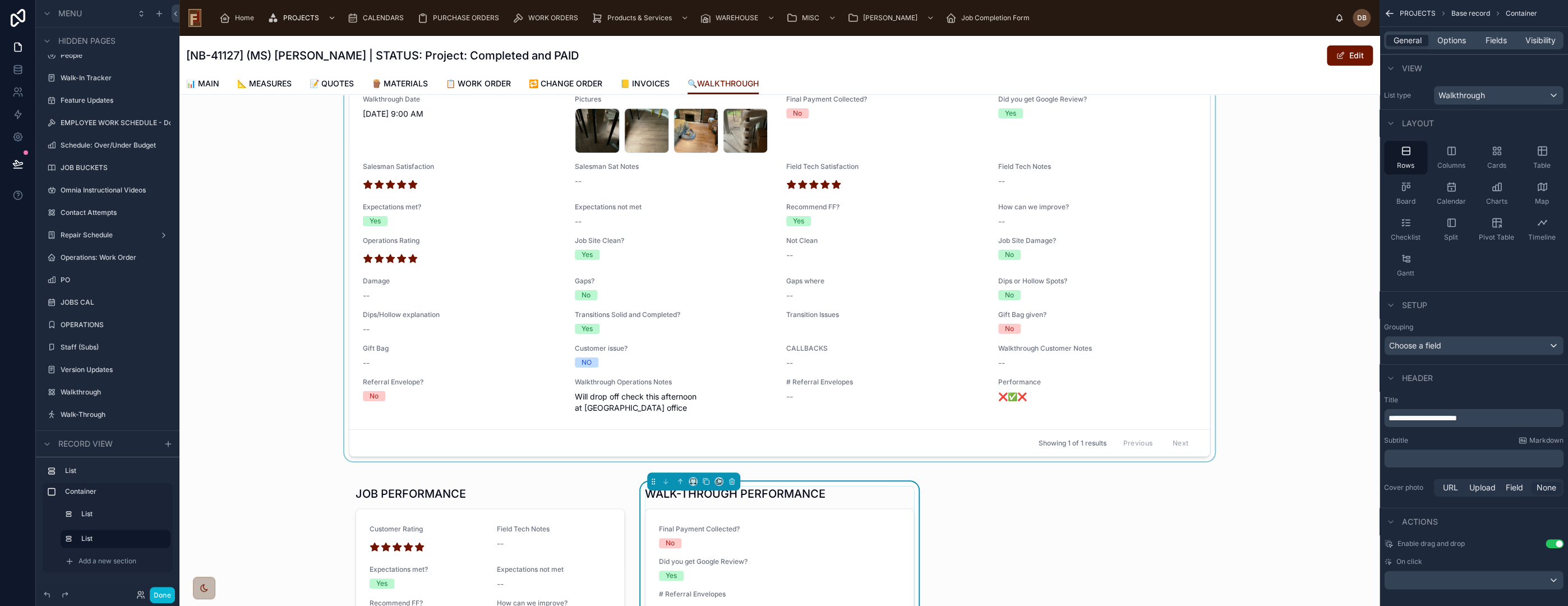
scroll to position [0, 0]
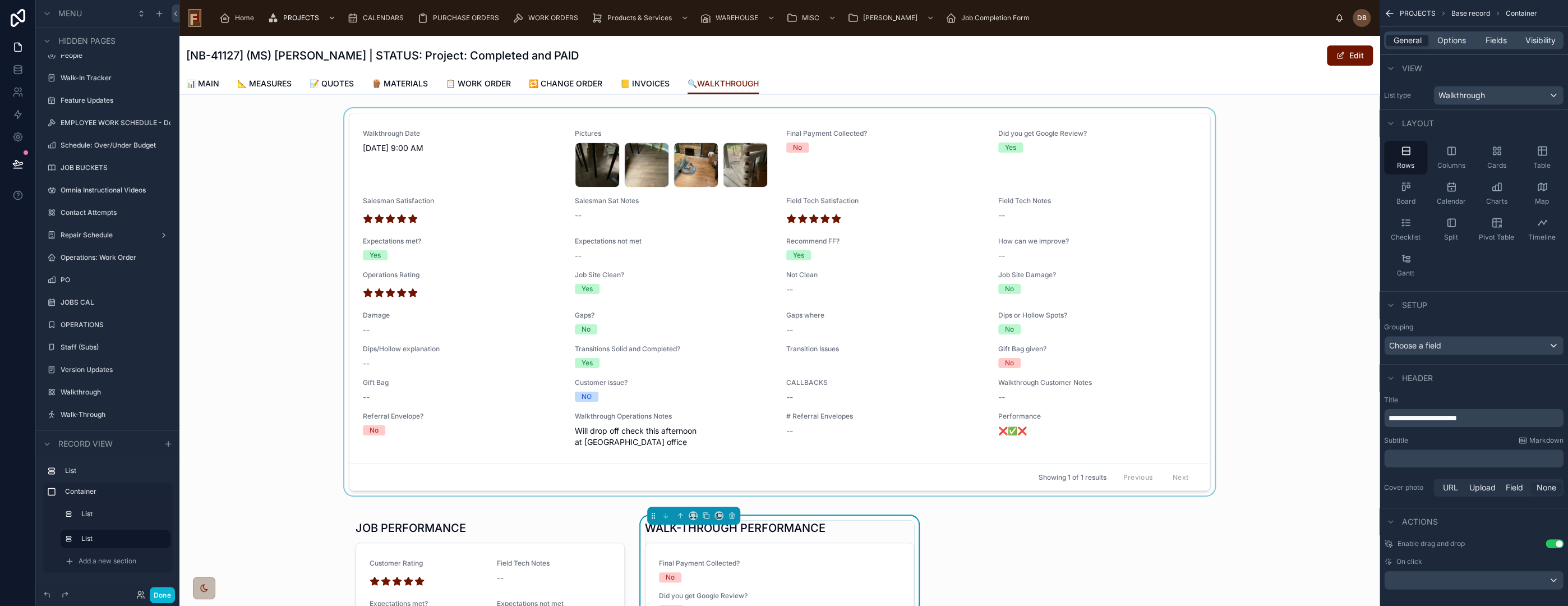
click at [489, 144] on div at bounding box center [780, 303] width 1200 height 392
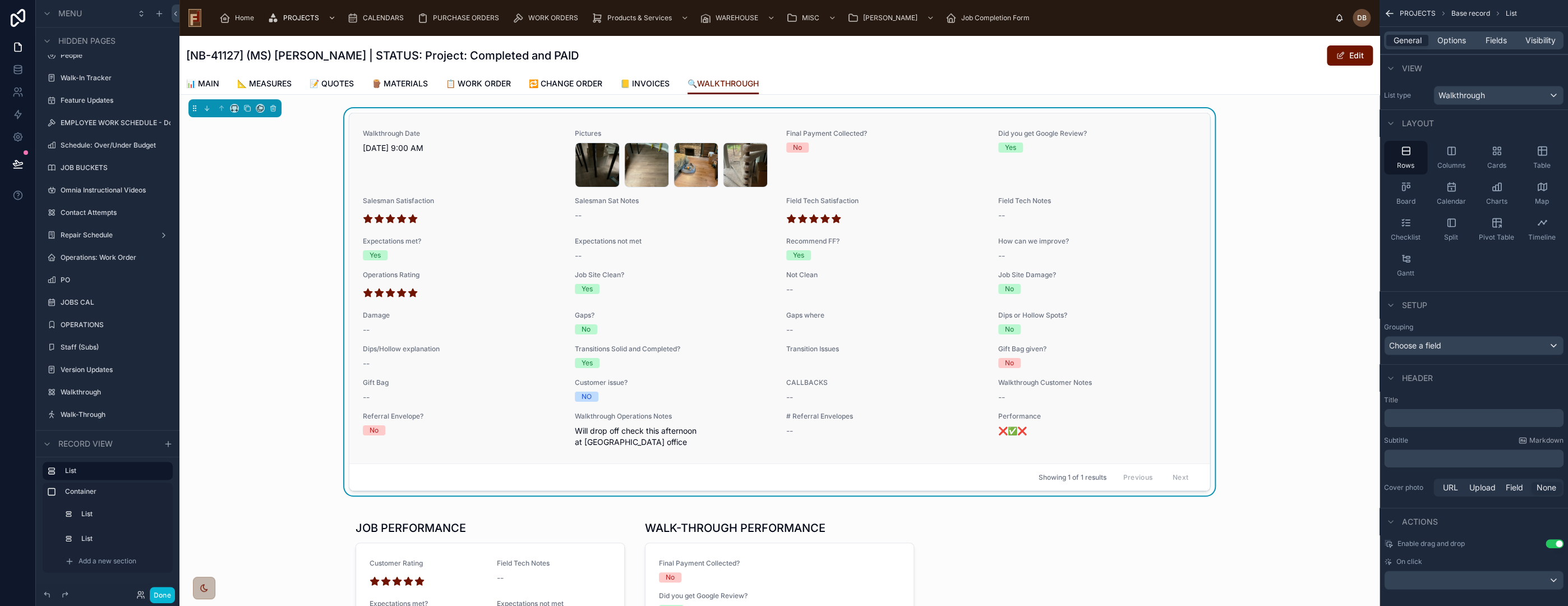
click at [500, 125] on link "Walkthrough Date [DATE] 9:00 AM Pictures image .jpg image .jpg image .jpg image…" at bounding box center [779, 288] width 860 height 350
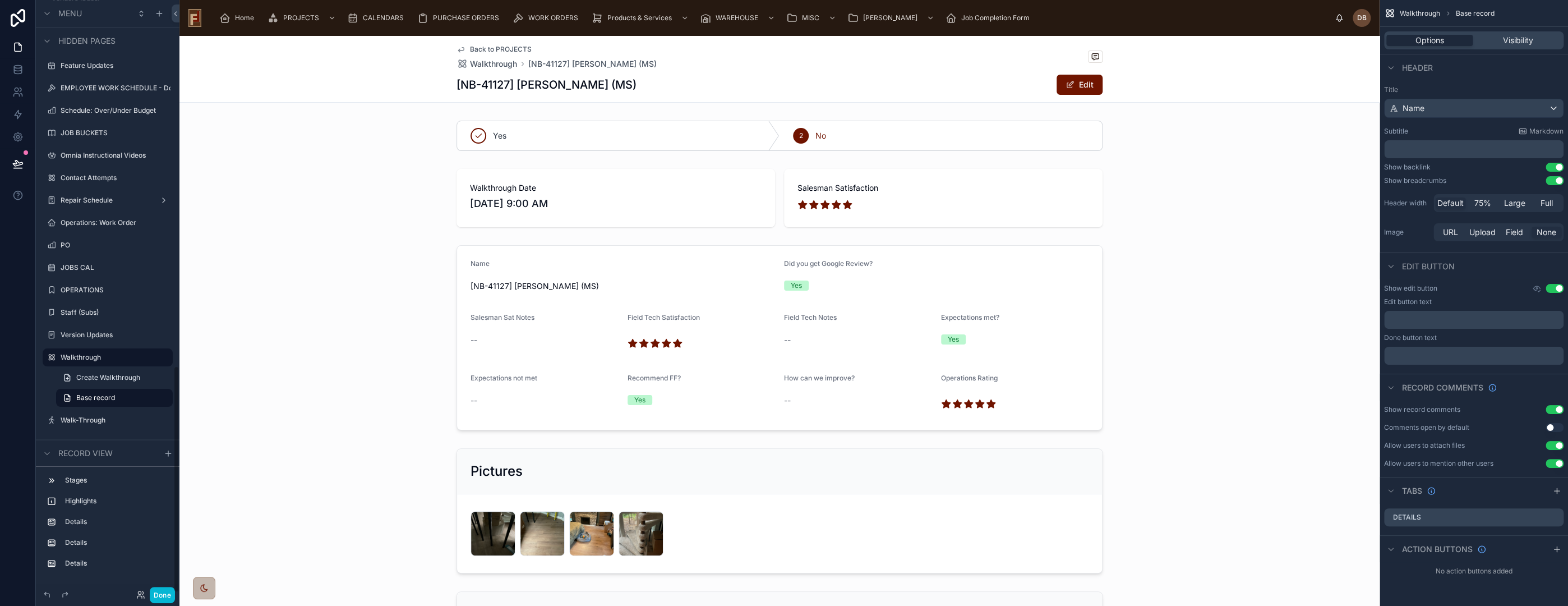
scroll to position [954, 0]
click at [500, 49] on span "Back to PROJECTS" at bounding box center [501, 49] width 61 height 9
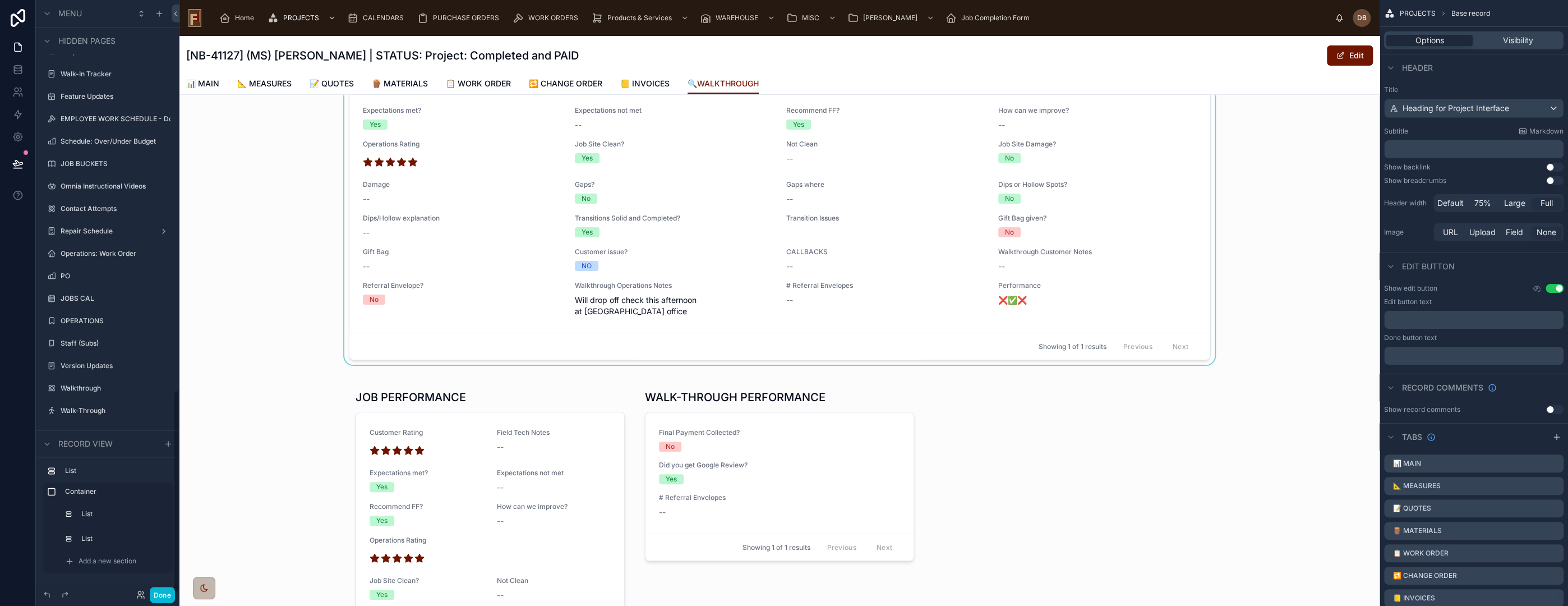
scroll to position [249, 0]
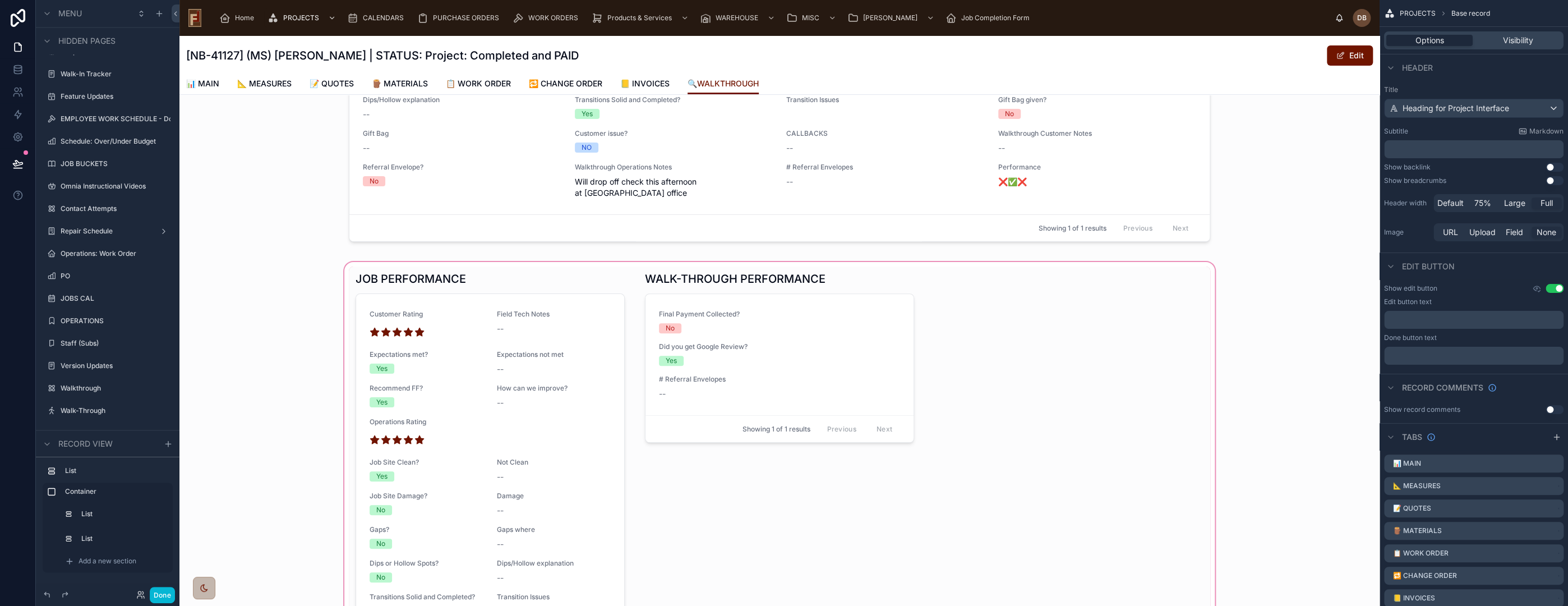
click at [588, 289] on div at bounding box center [780, 499] width 1200 height 478
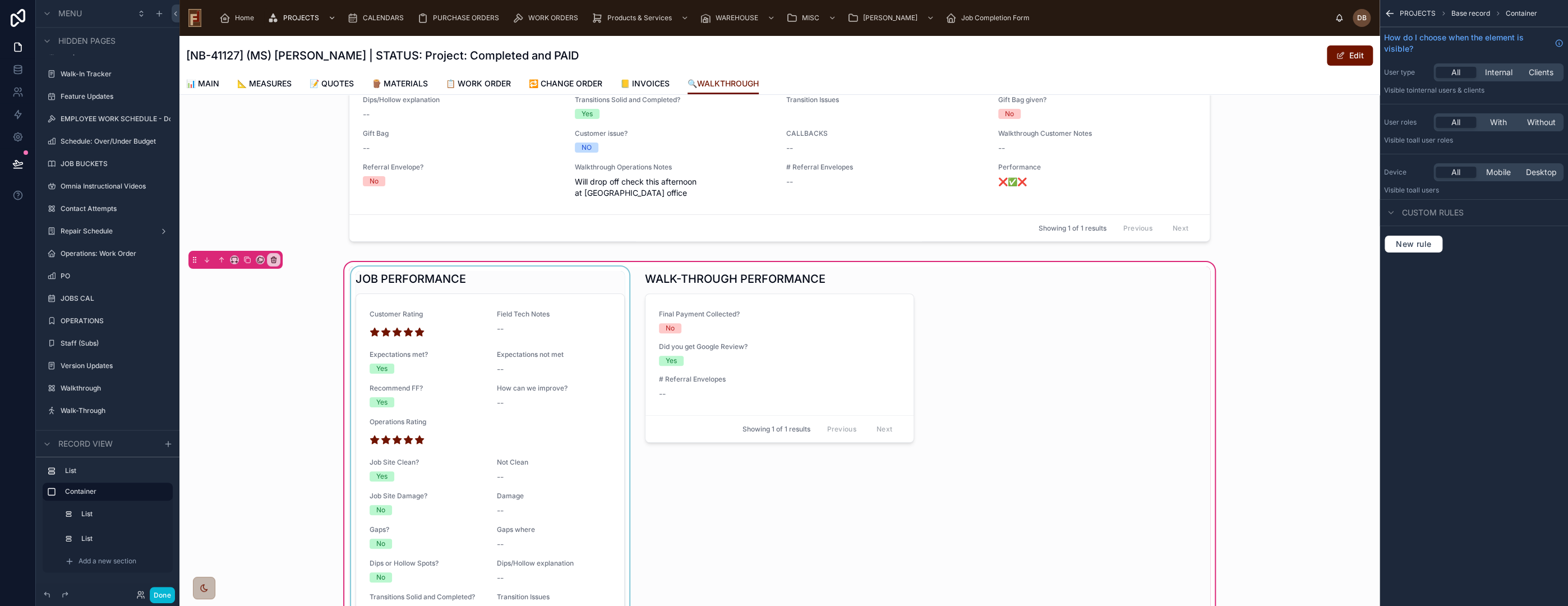
click at [603, 267] on div at bounding box center [490, 499] width 283 height 464
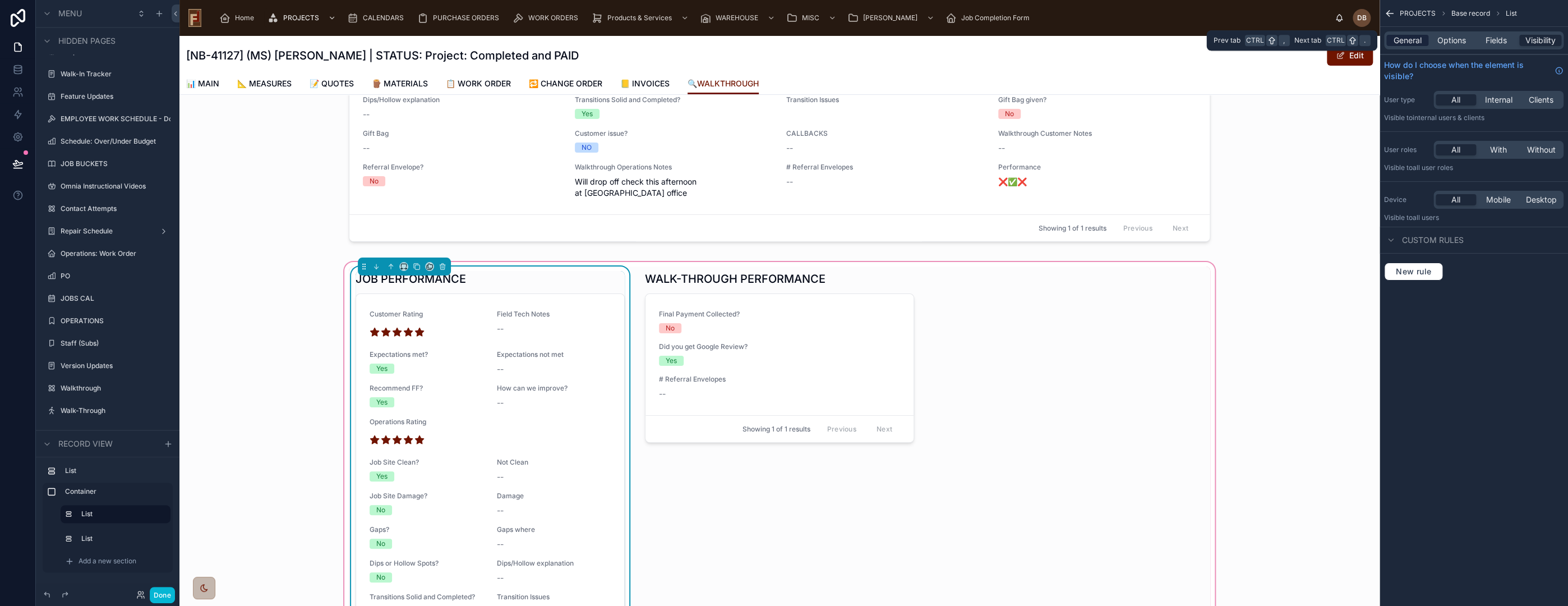
click at [1410, 42] on span "General" at bounding box center [1407, 40] width 28 height 11
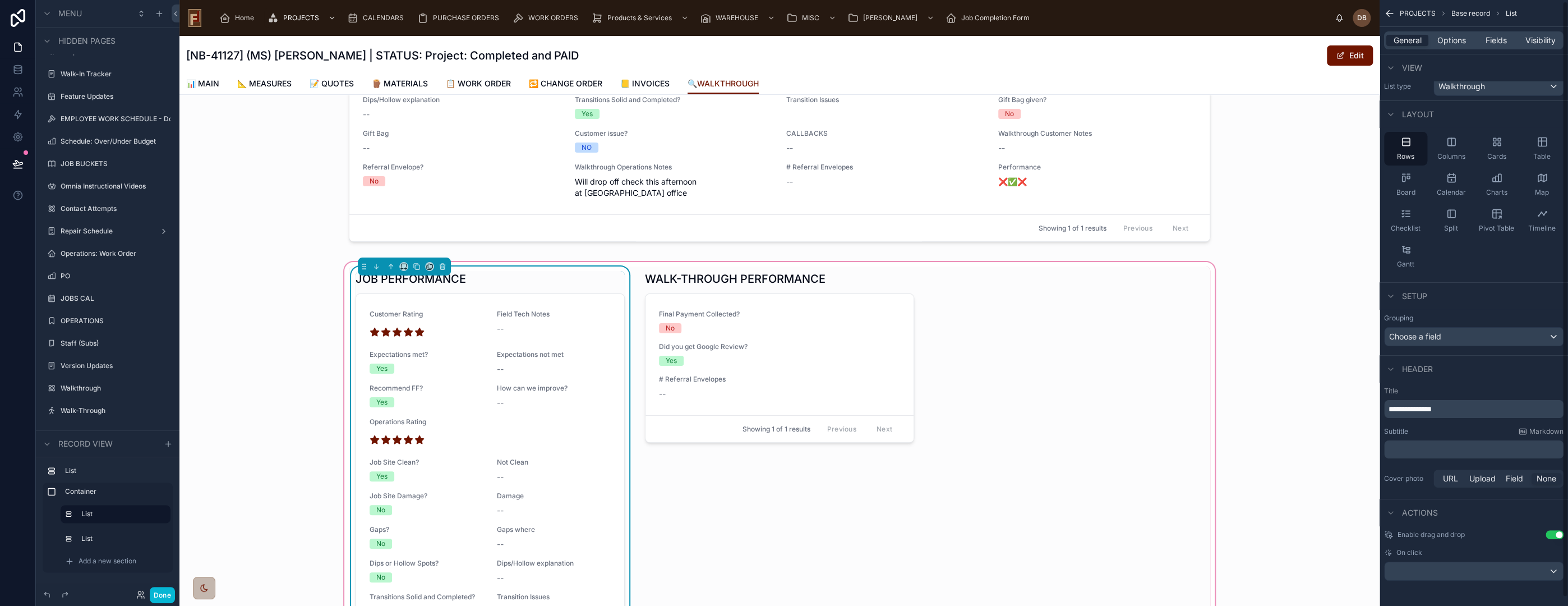
scroll to position [10, 0]
click at [1562, 533] on div "**********" at bounding box center [1474, 303] width 188 height 606
click at [1553, 533] on button "Use setting" at bounding box center [1554, 533] width 18 height 9
click at [1477, 570] on div "scrollable content" at bounding box center [1474, 569] width 179 height 18
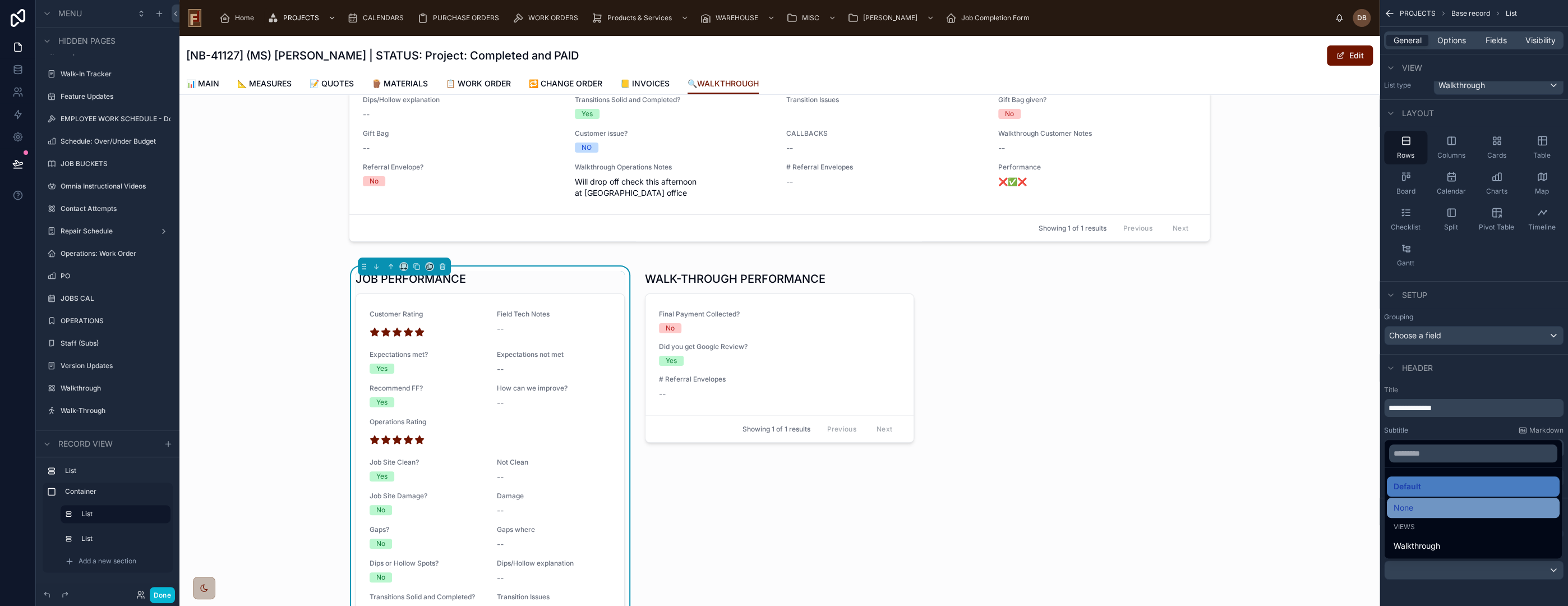
click at [1436, 511] on div "None" at bounding box center [1473, 508] width 160 height 14
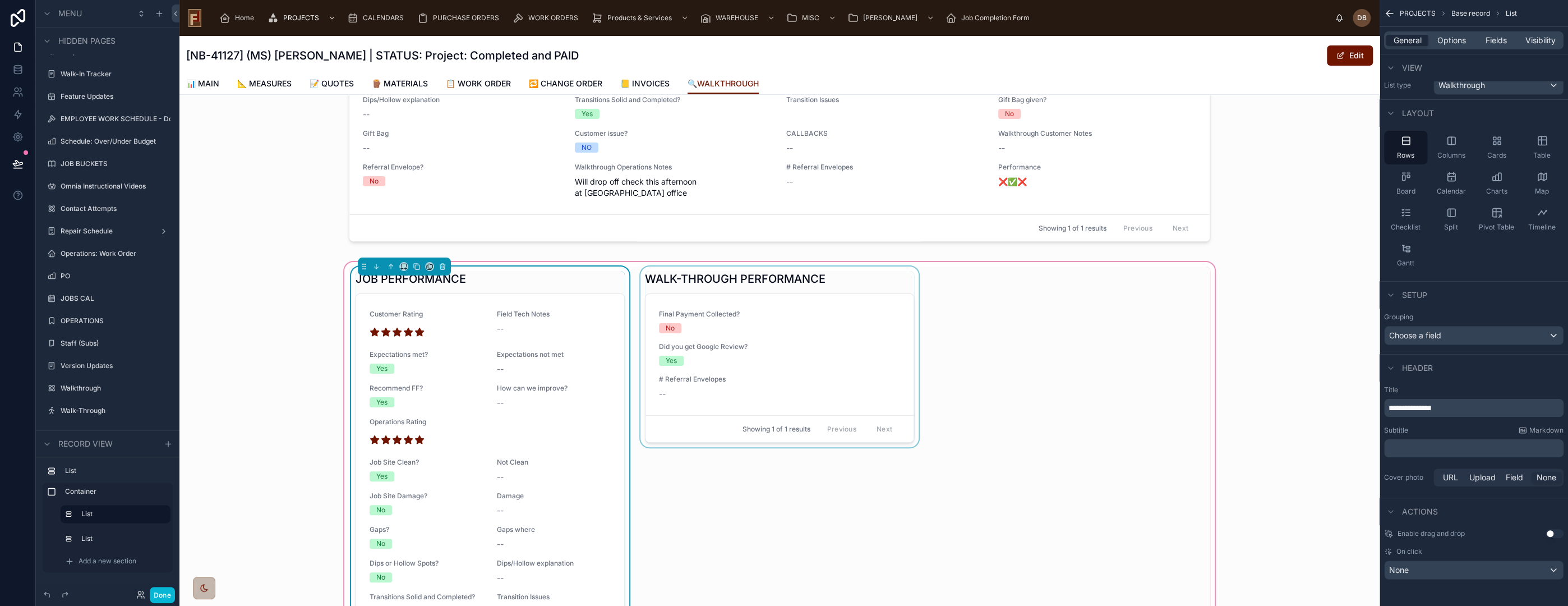
click at [752, 332] on div at bounding box center [779, 499] width 283 height 464
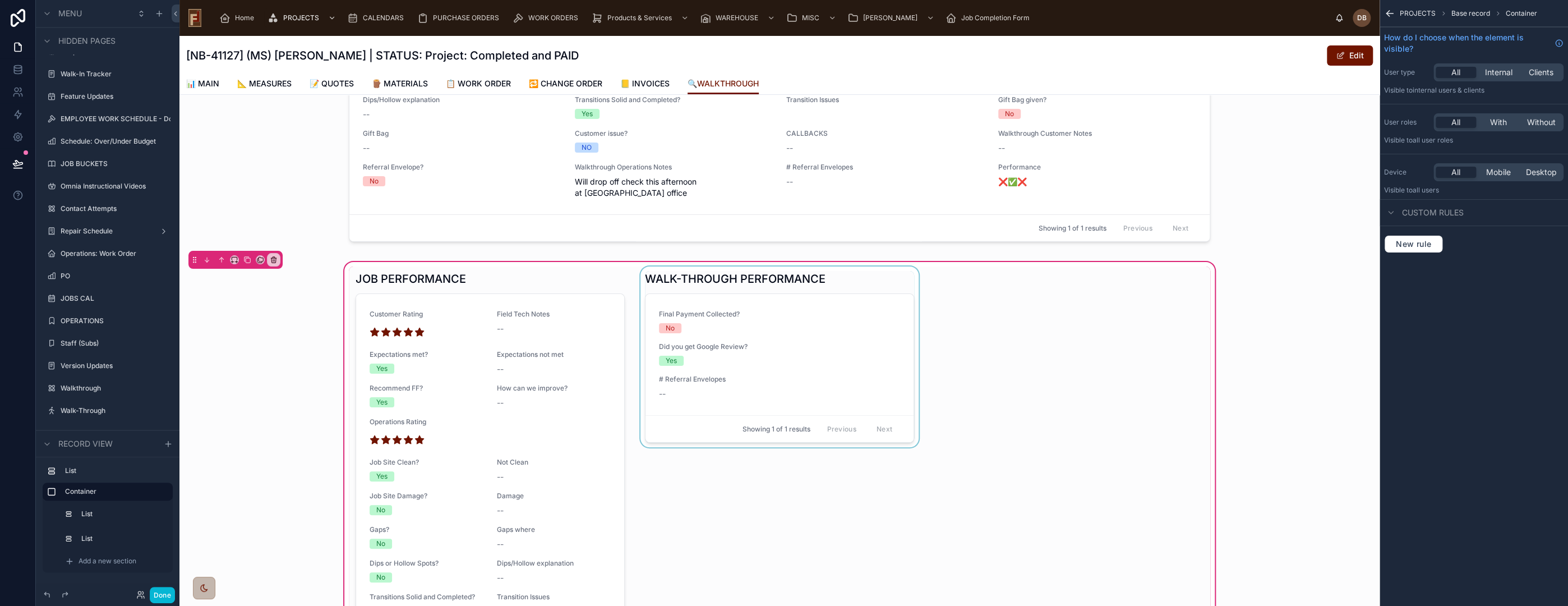
scroll to position [0, 0]
click at [899, 269] on div at bounding box center [779, 499] width 283 height 464
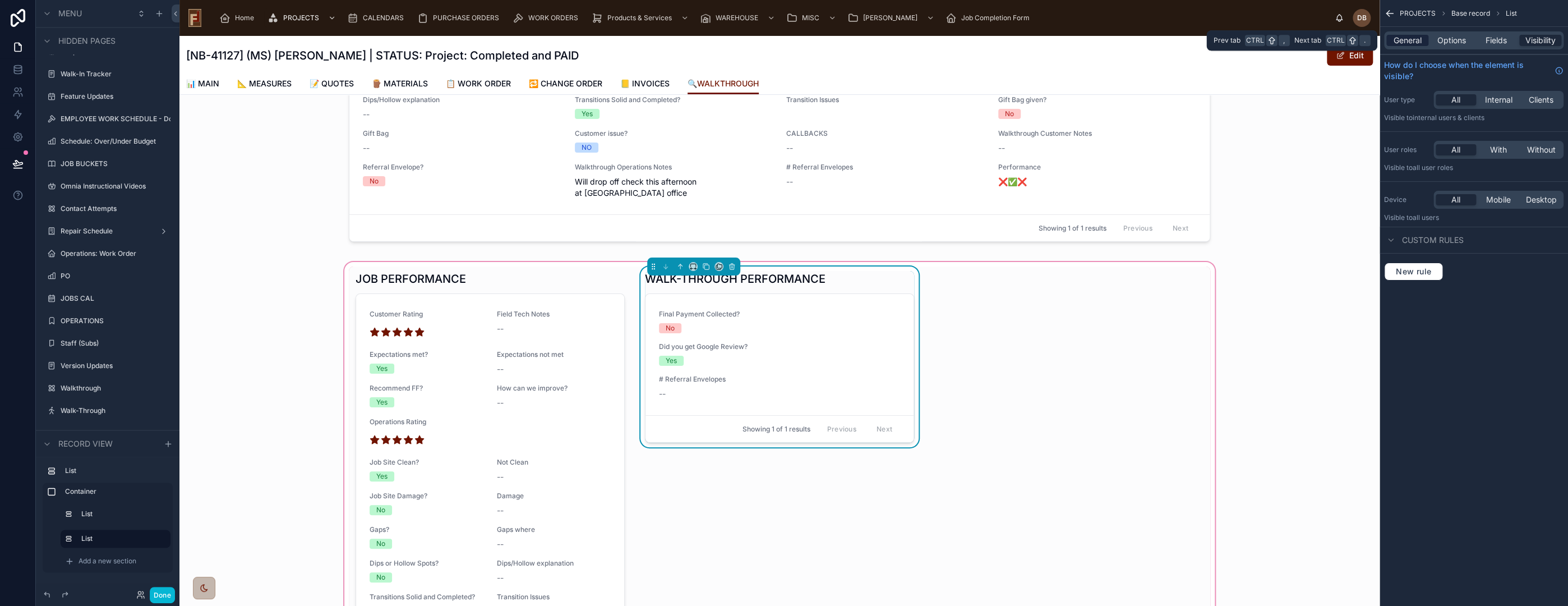
click at [1410, 41] on span "General" at bounding box center [1407, 40] width 28 height 11
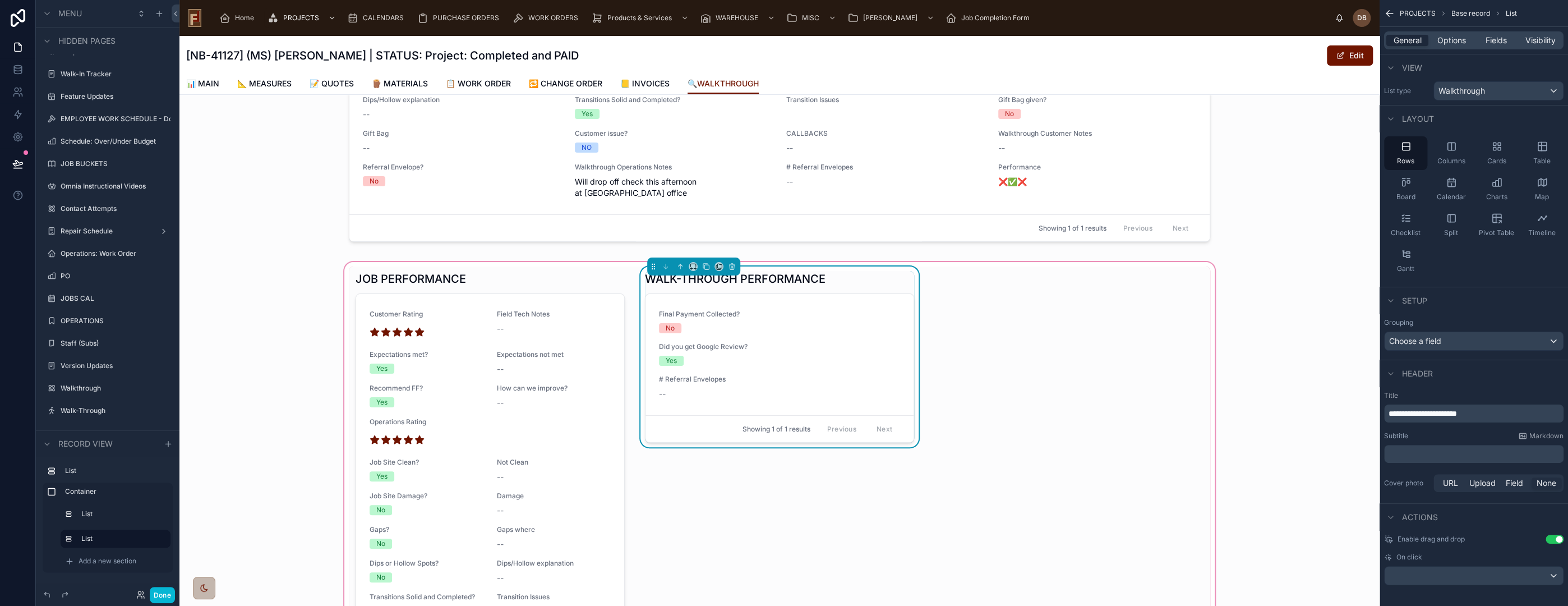
scroll to position [10, 0]
click at [1554, 533] on button "Use setting" at bounding box center [1554, 533] width 18 height 9
click at [1473, 570] on div "scrollable content" at bounding box center [1474, 569] width 179 height 18
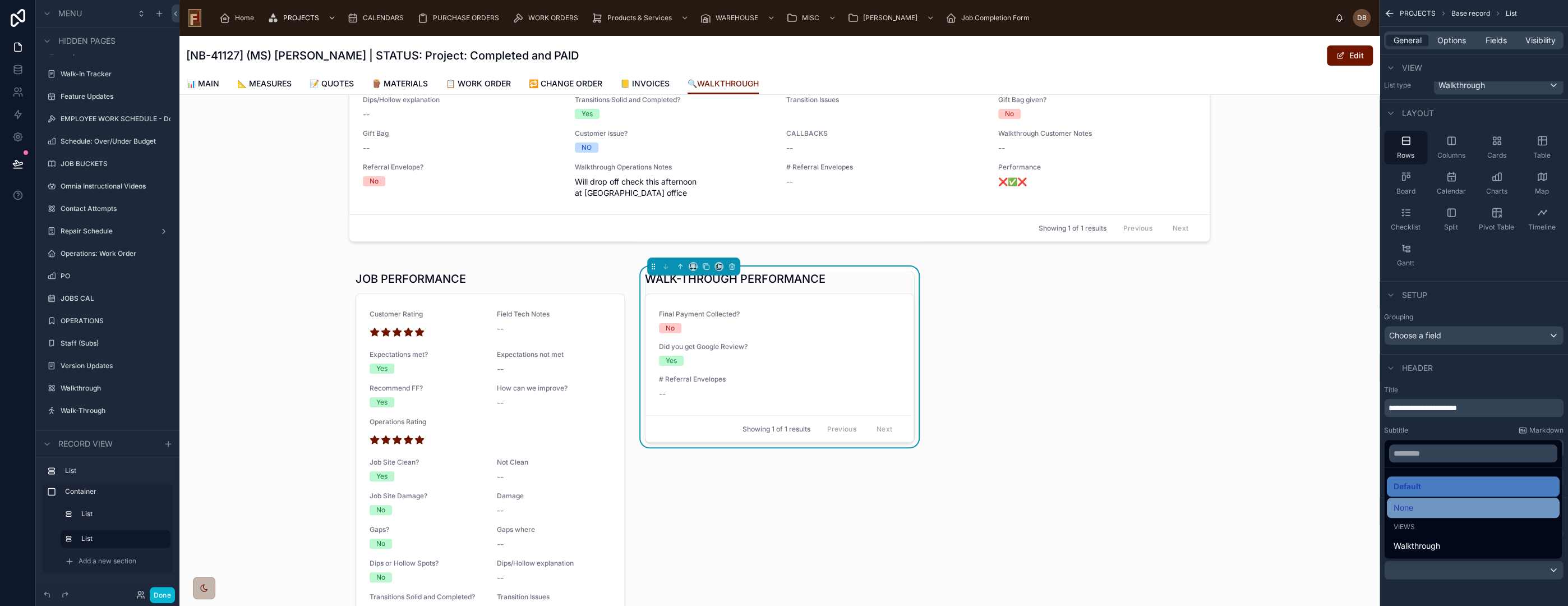
click at [1429, 507] on div "None" at bounding box center [1473, 508] width 160 height 14
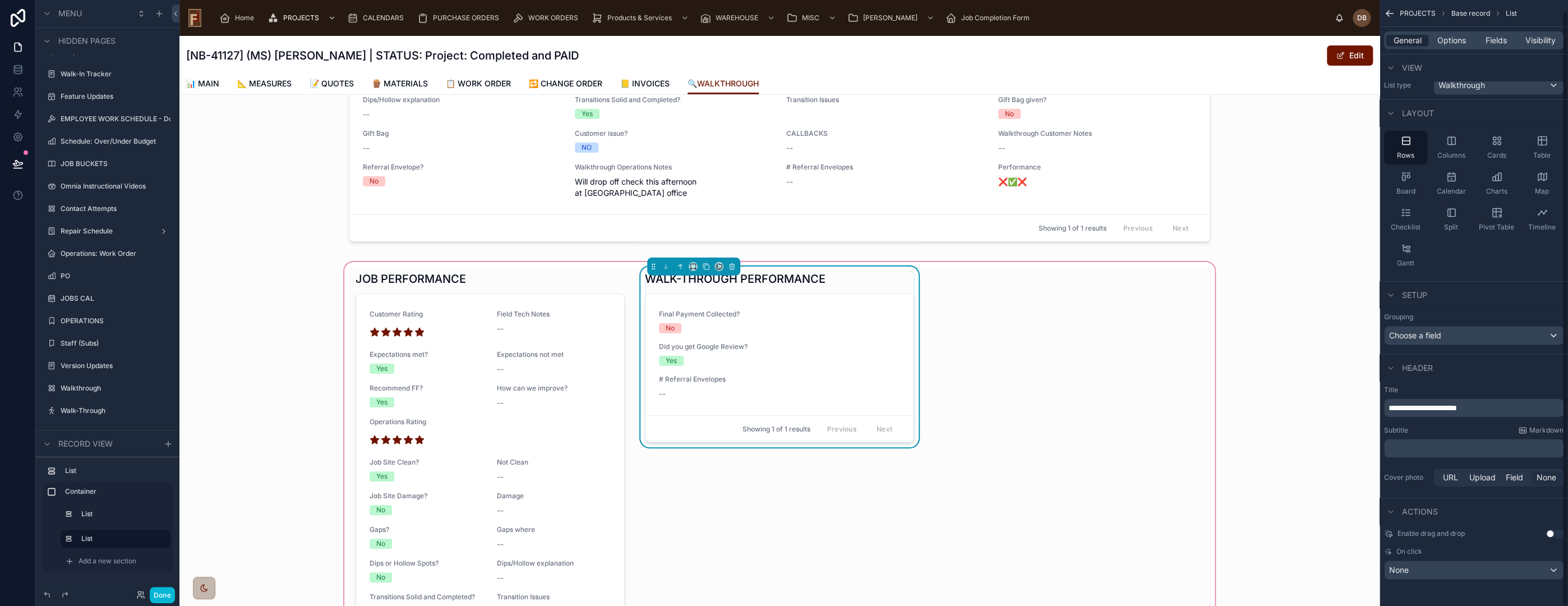
click at [960, 342] on div "JOB PERFORMANCE Customer Rating Field Tech Notes -- Expectations met? Yes Expec…" at bounding box center [780, 499] width 862 height 464
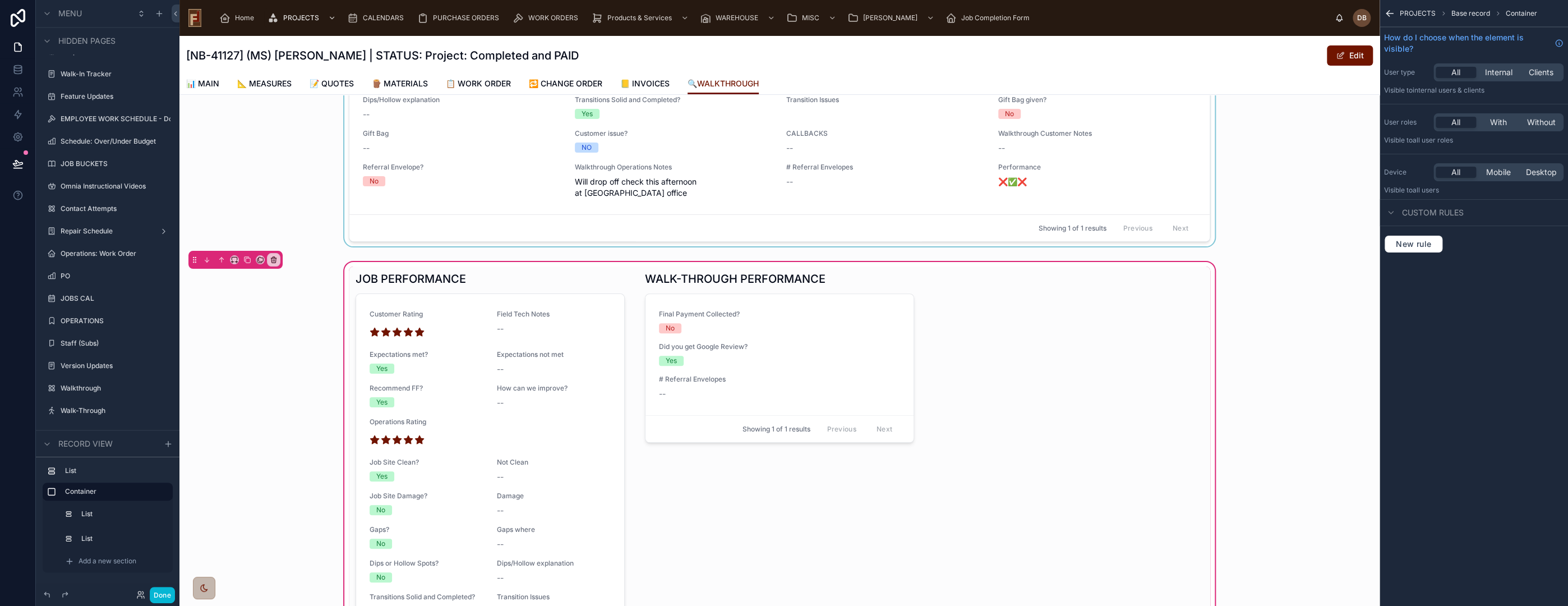
scroll to position [0, 0]
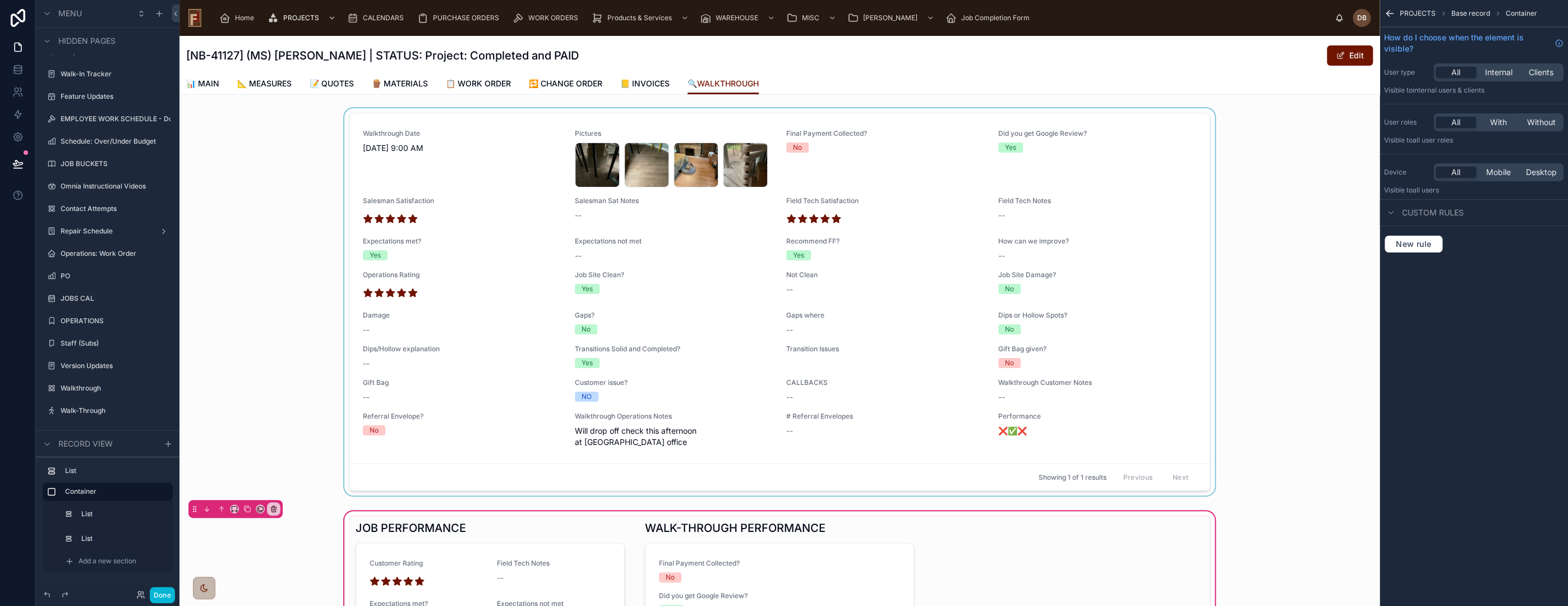
click at [892, 117] on div at bounding box center [780, 303] width 1200 height 392
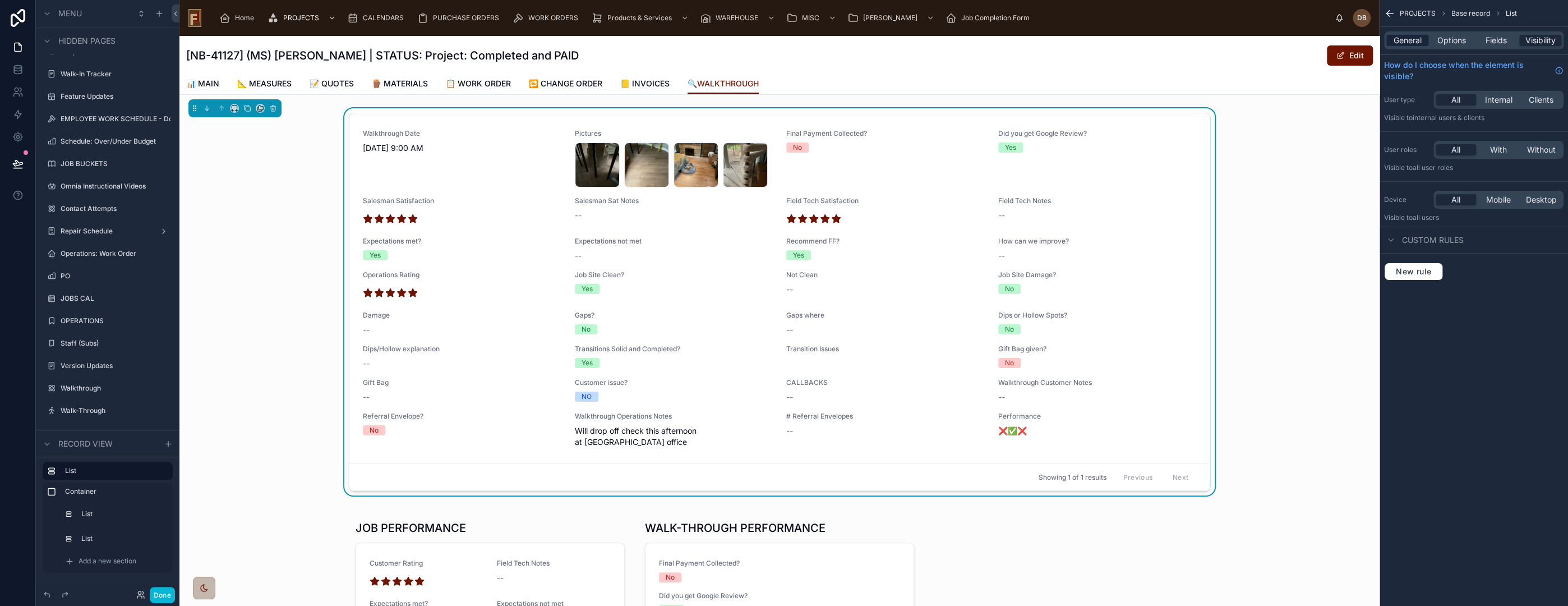
click at [1413, 37] on span "General" at bounding box center [1407, 40] width 28 height 11
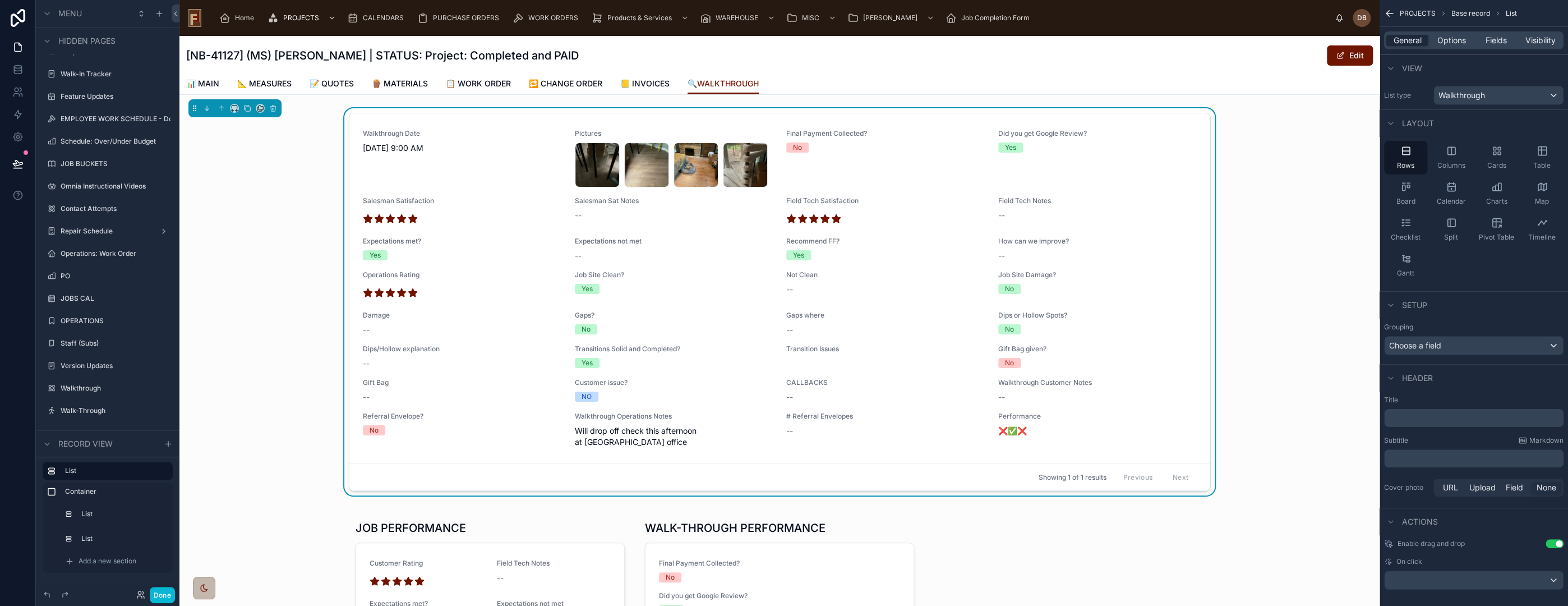
click at [1556, 542] on button "Use setting" at bounding box center [1554, 543] width 18 height 9
click at [1479, 580] on div "scrollable content" at bounding box center [1474, 580] width 179 height 18
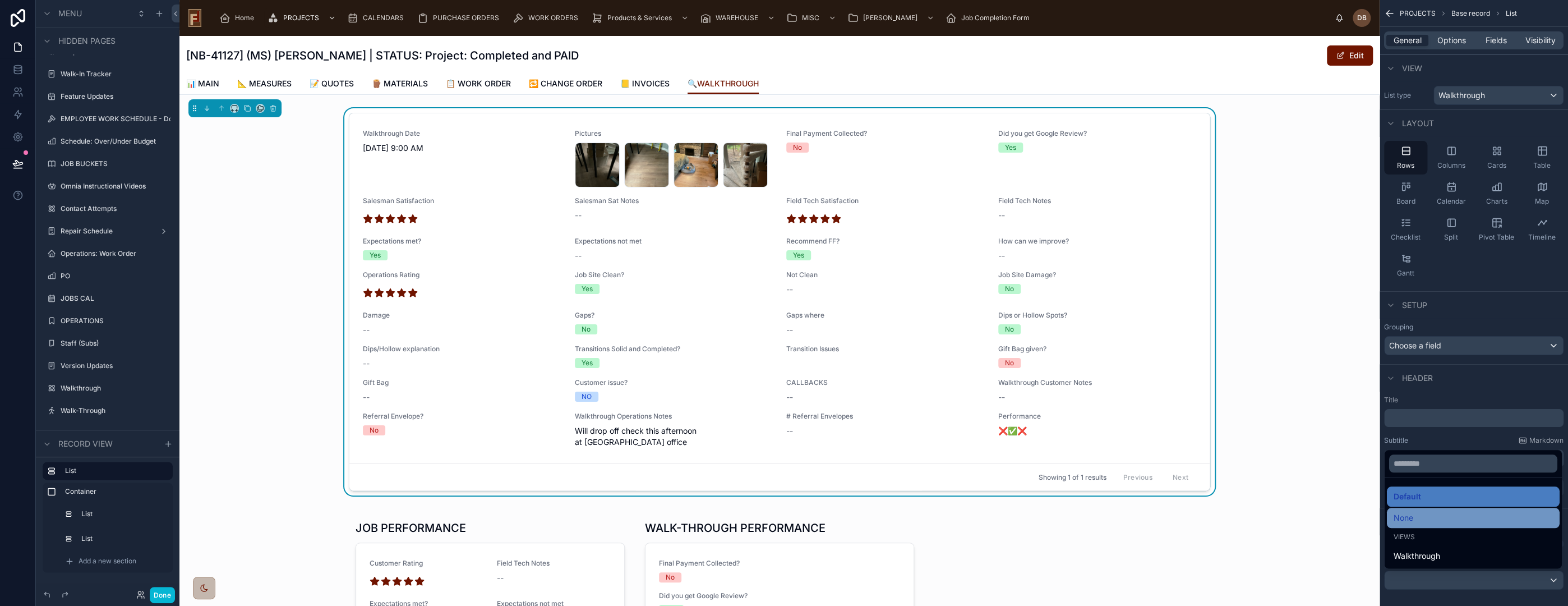
click at [1441, 520] on div "None" at bounding box center [1473, 518] width 160 height 14
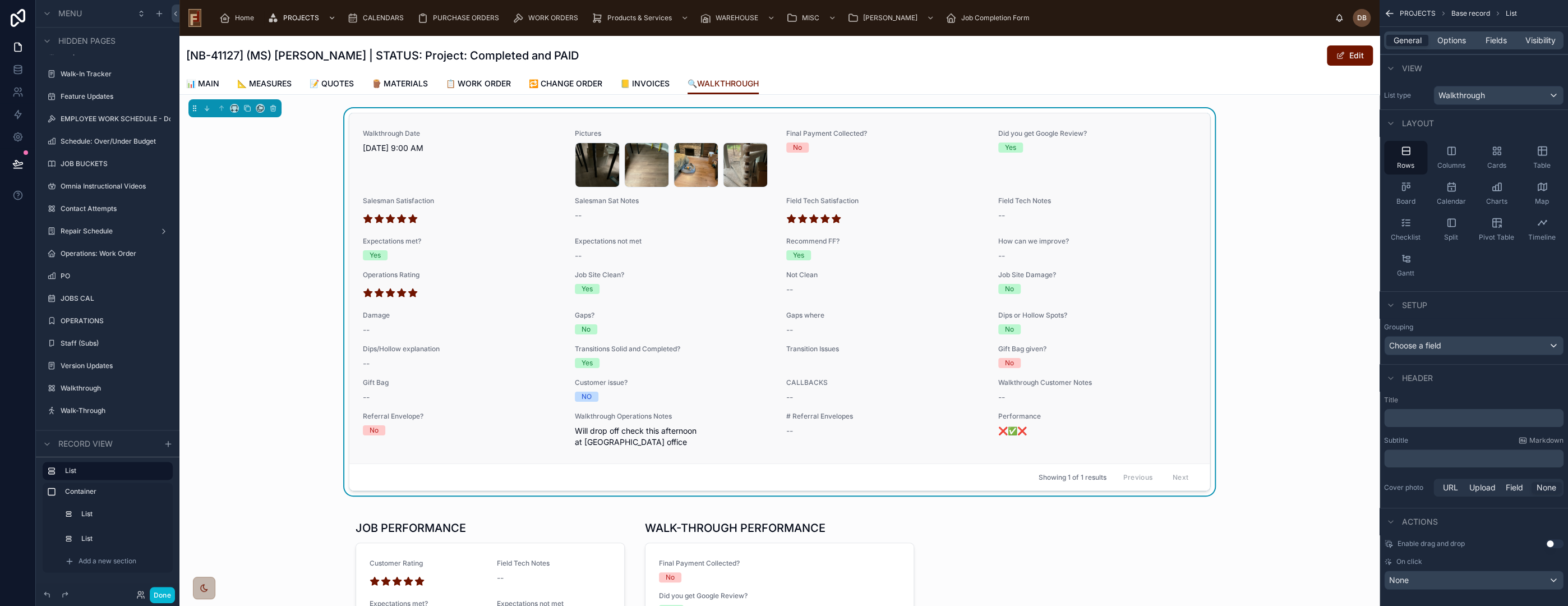
click at [490, 121] on div "Walkthrough Date [DATE] 9:00 AM Pictures image .jpg image .jpg image .jpg image…" at bounding box center [779, 288] width 860 height 350
click at [249, 106] on icon at bounding box center [248, 108] width 5 height 5
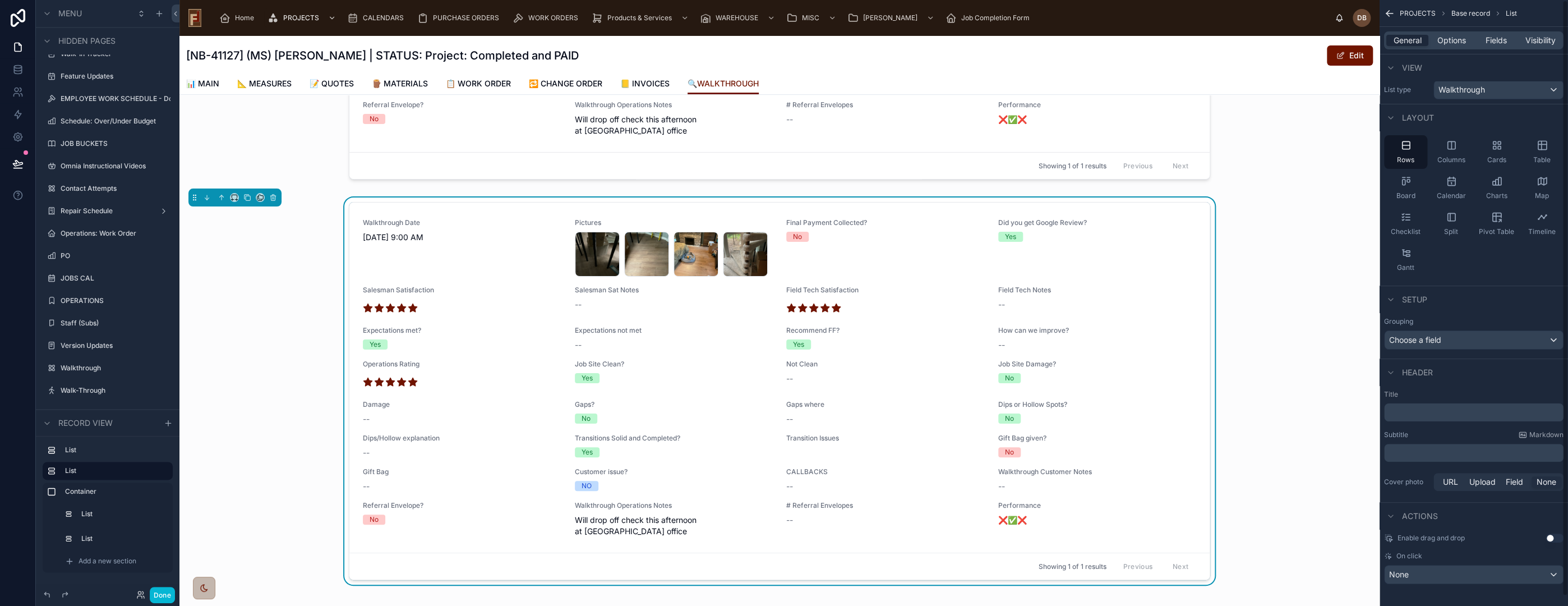
scroll to position [10, 0]
click at [1497, 41] on span "Fields" at bounding box center [1496, 40] width 21 height 11
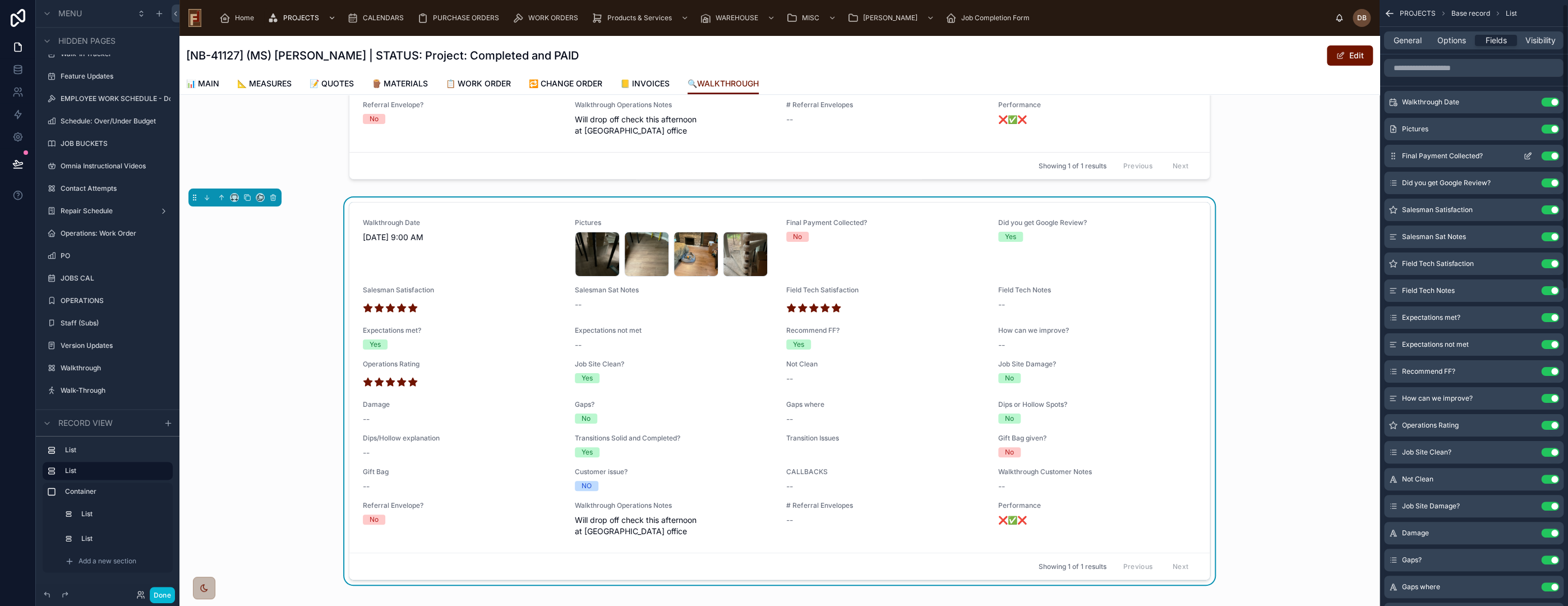
scroll to position [0, 0]
click at [1550, 100] on button "Use setting" at bounding box center [1550, 101] width 18 height 9
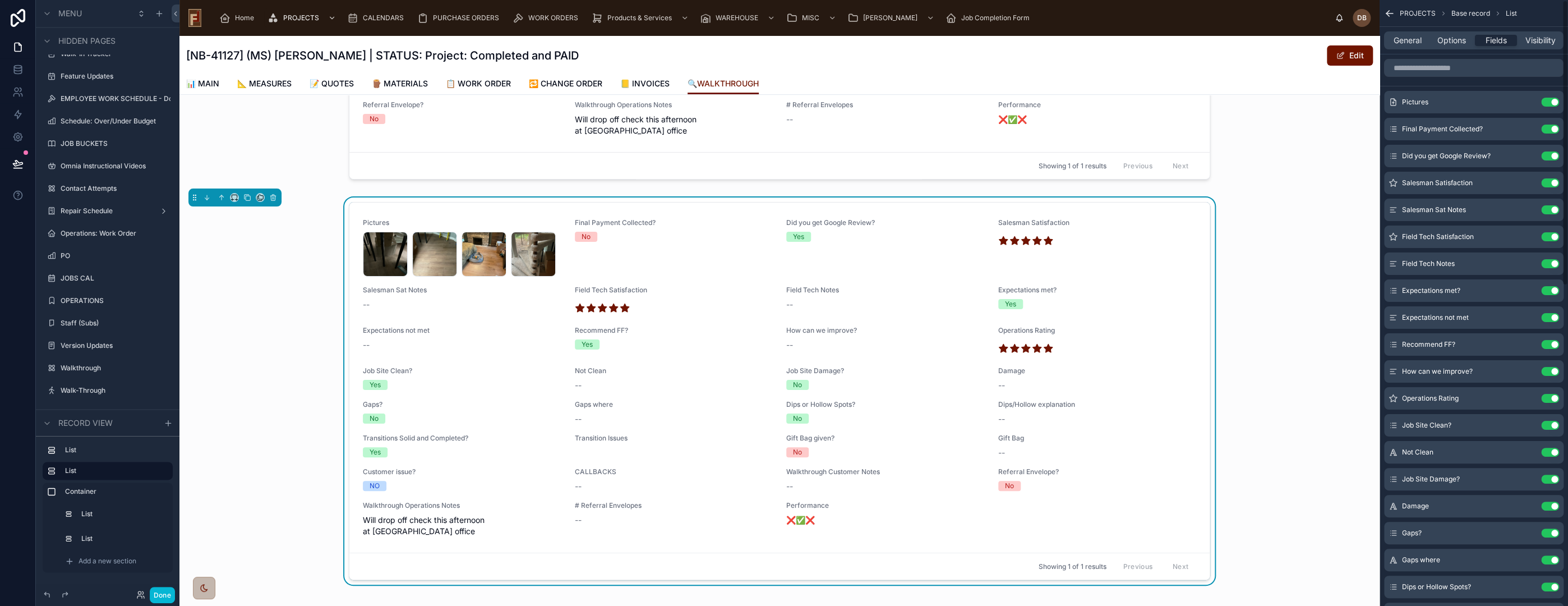
click at [1550, 100] on button "Use setting" at bounding box center [1550, 101] width 18 height 9
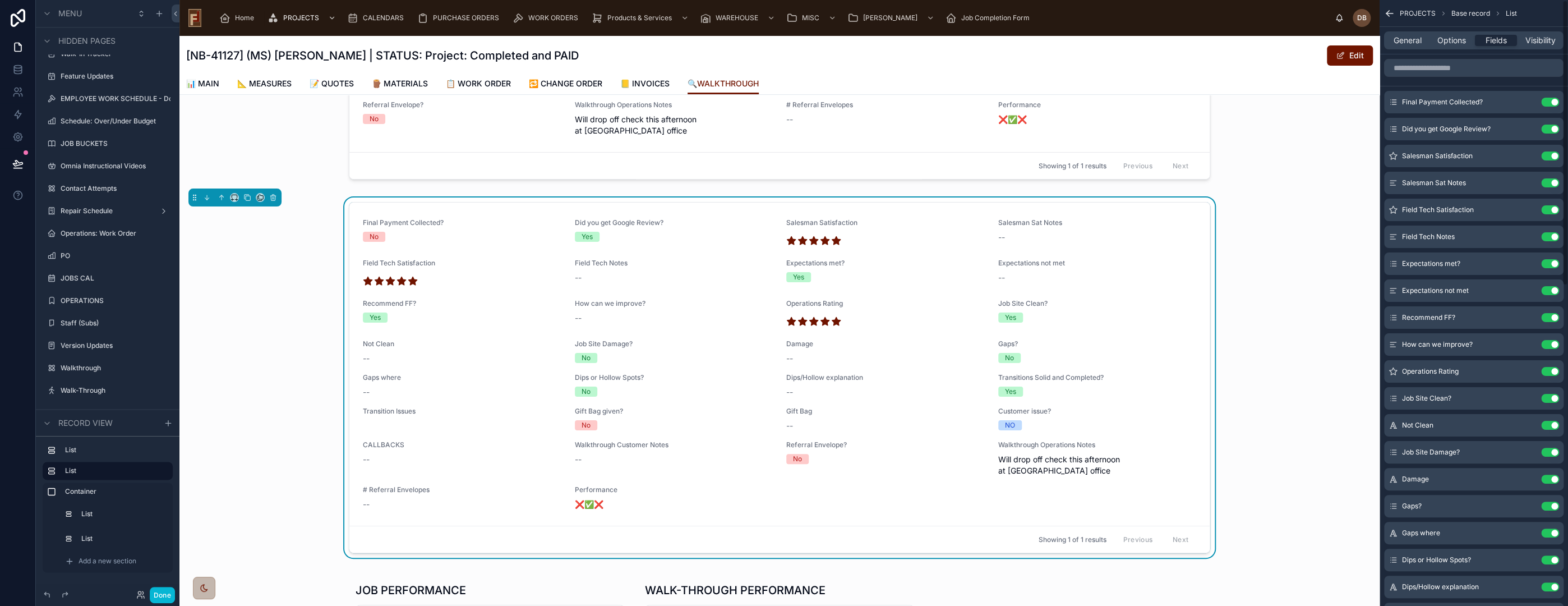
click at [1550, 100] on button "Use setting" at bounding box center [1550, 101] width 18 height 9
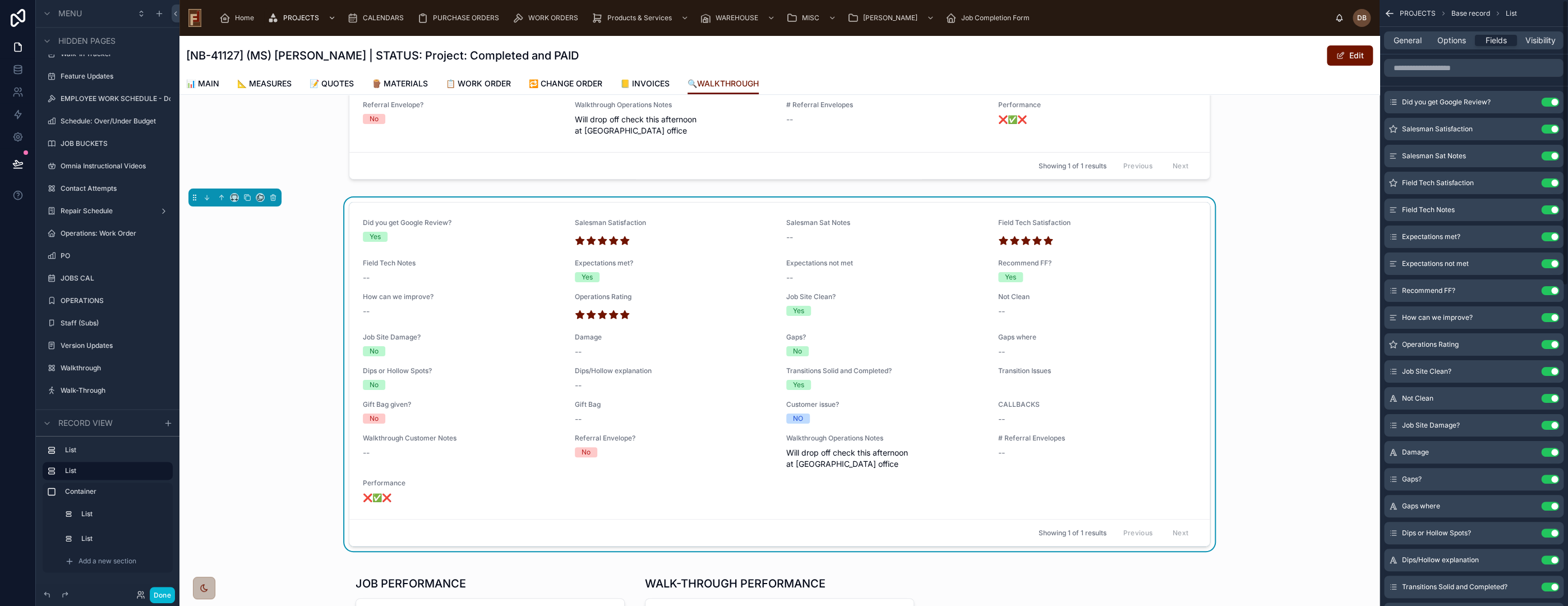
click at [1550, 100] on button "Use setting" at bounding box center [1550, 101] width 18 height 9
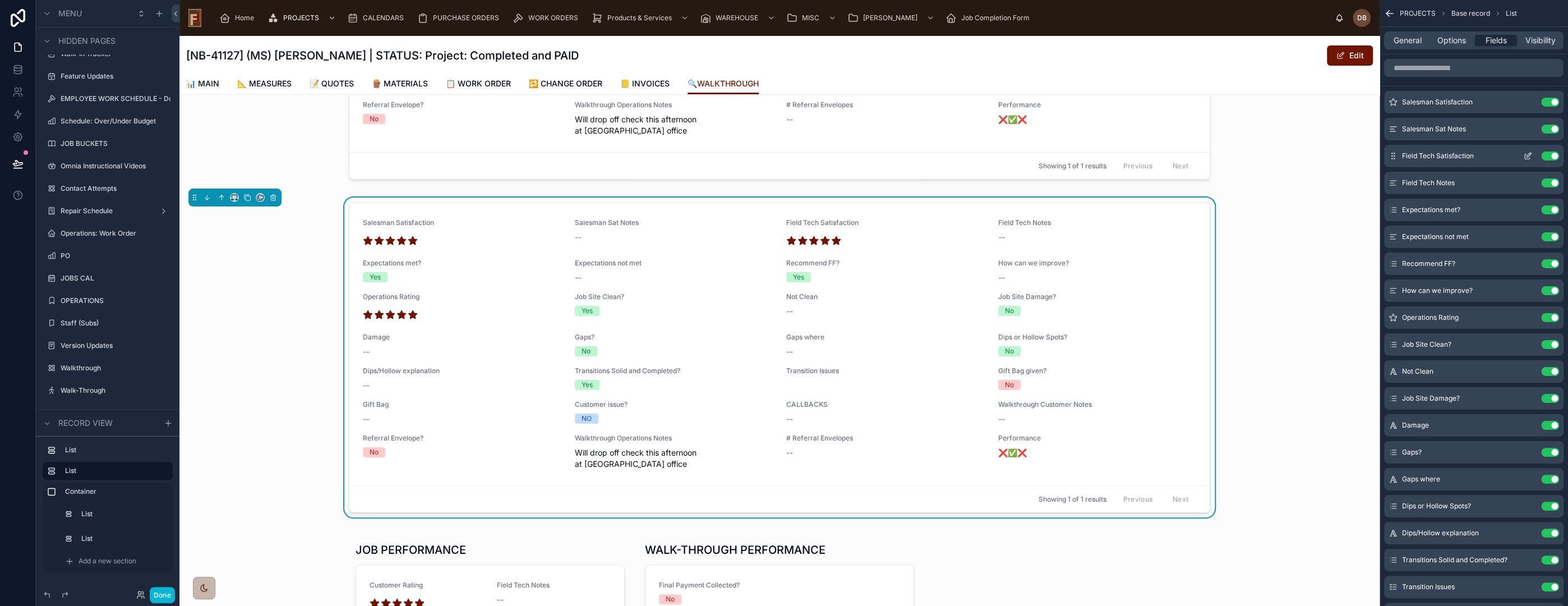
click at [1552, 157] on button "Use setting" at bounding box center [1550, 156] width 18 height 9
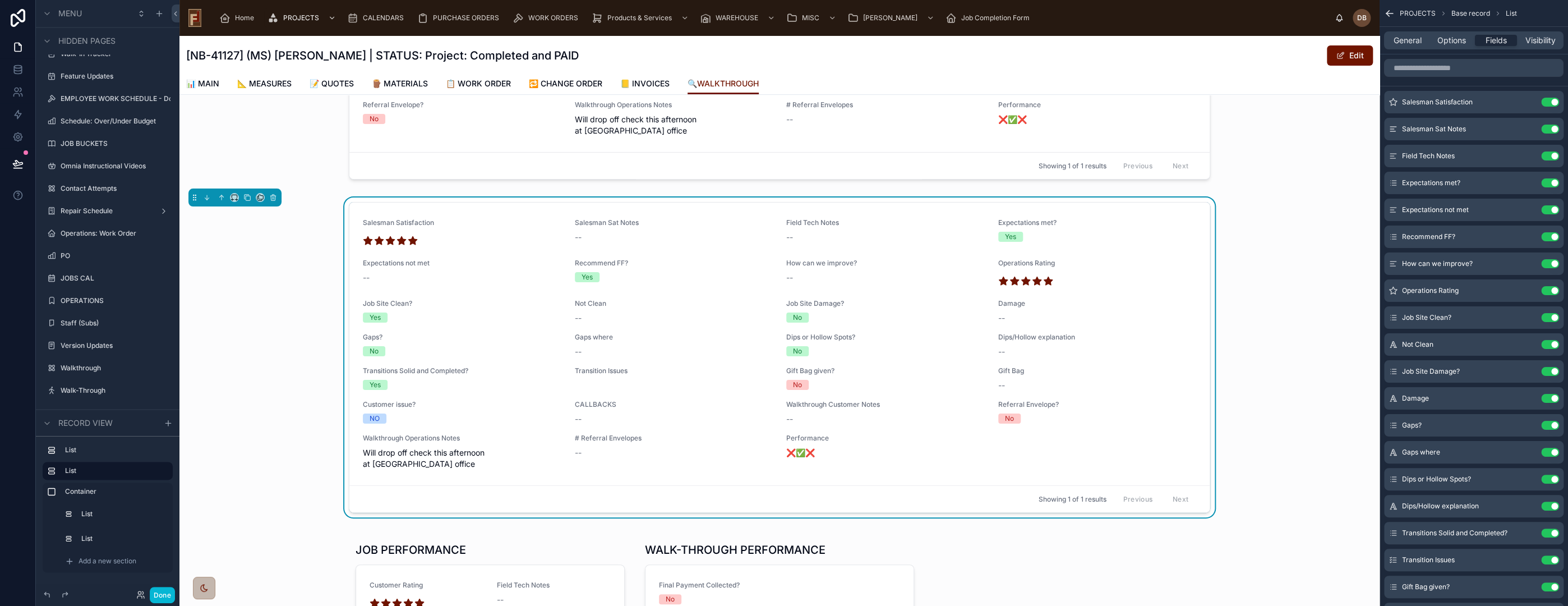
click at [1552, 157] on button "Use setting" at bounding box center [1550, 156] width 18 height 9
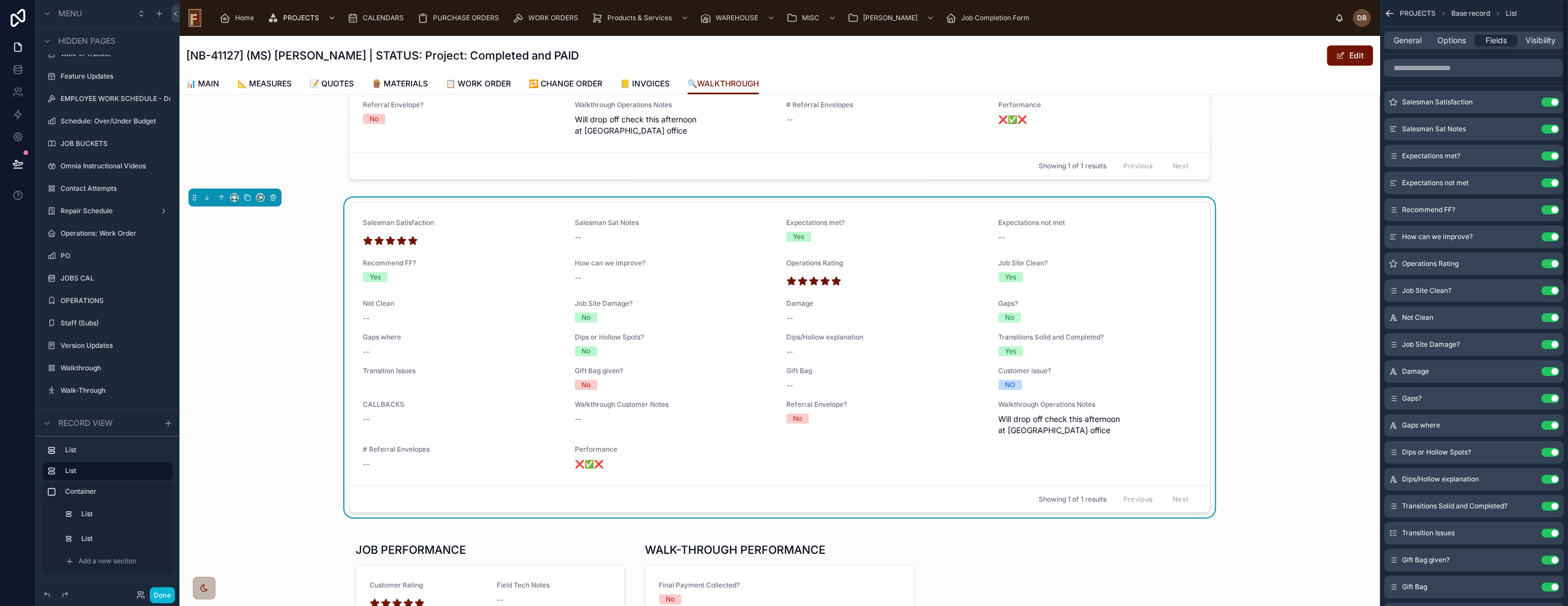
click at [1552, 157] on button "Use setting" at bounding box center [1550, 156] width 18 height 9
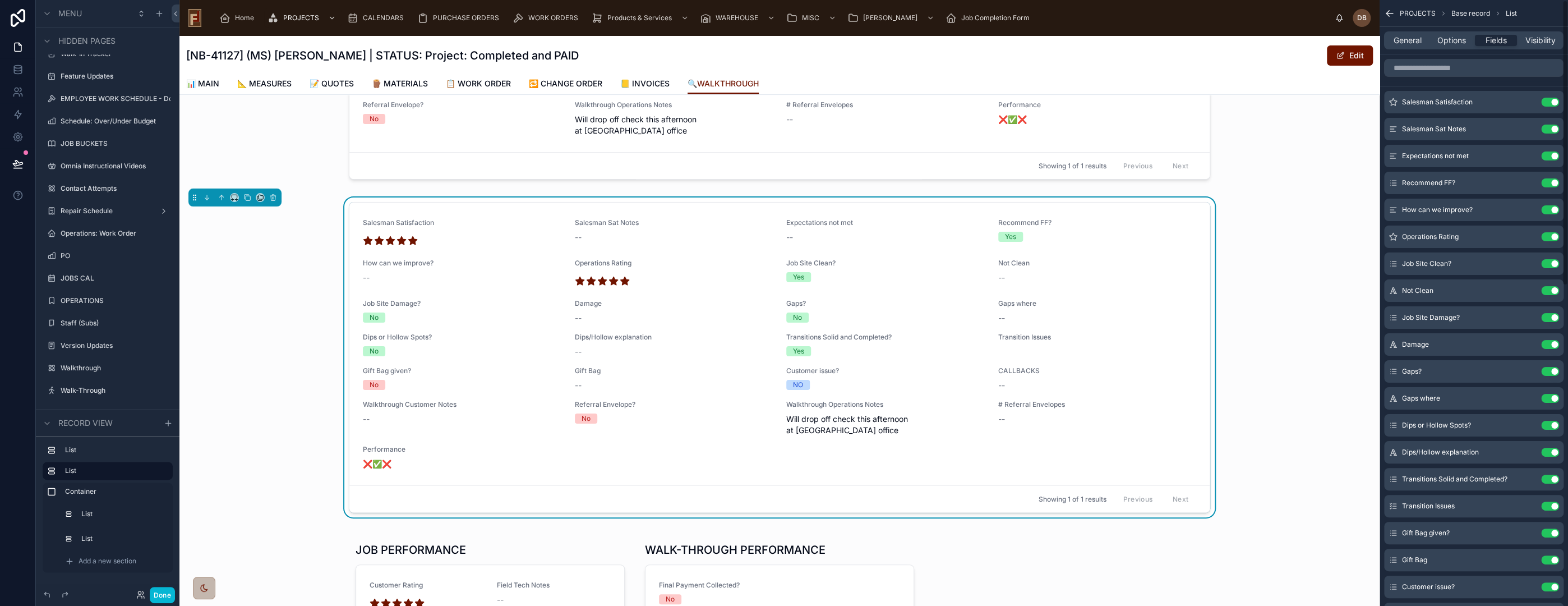
click at [1552, 157] on button "Use setting" at bounding box center [1550, 156] width 18 height 9
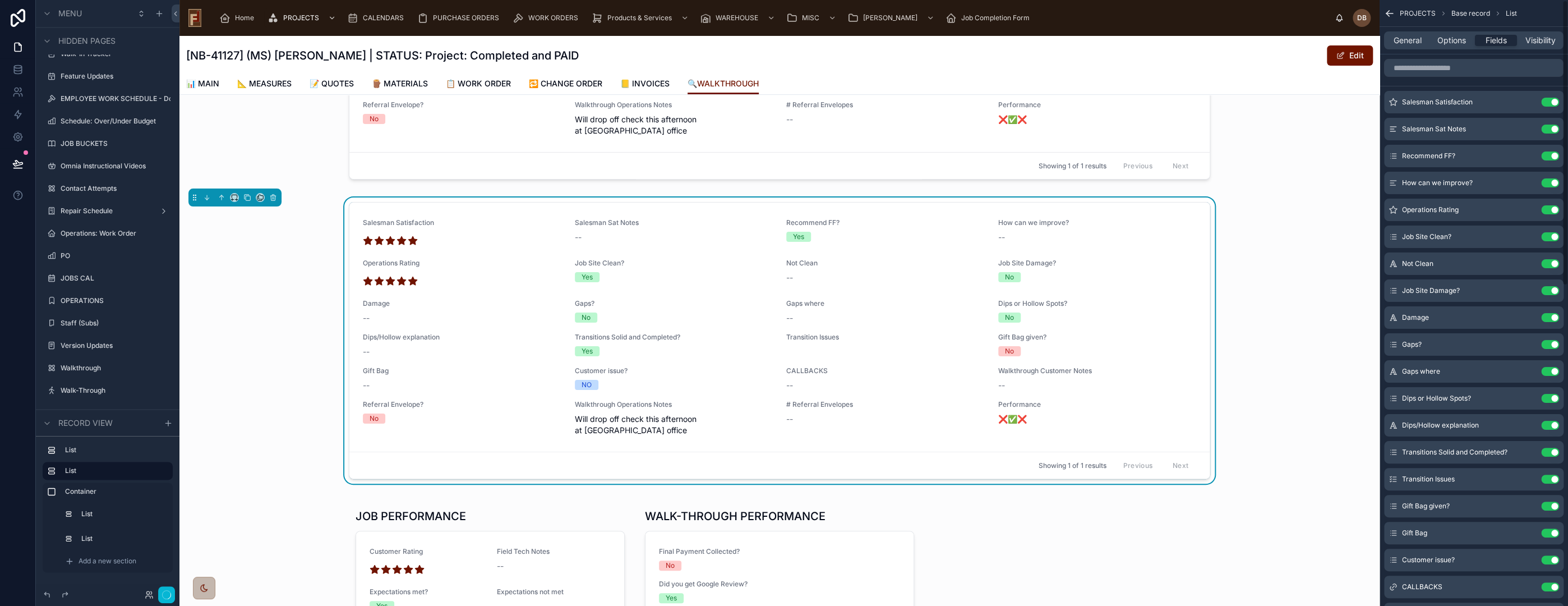
click at [1552, 157] on button "Use setting" at bounding box center [1550, 156] width 18 height 9
click at [1552, 179] on button "Use setting" at bounding box center [1550, 182] width 18 height 9
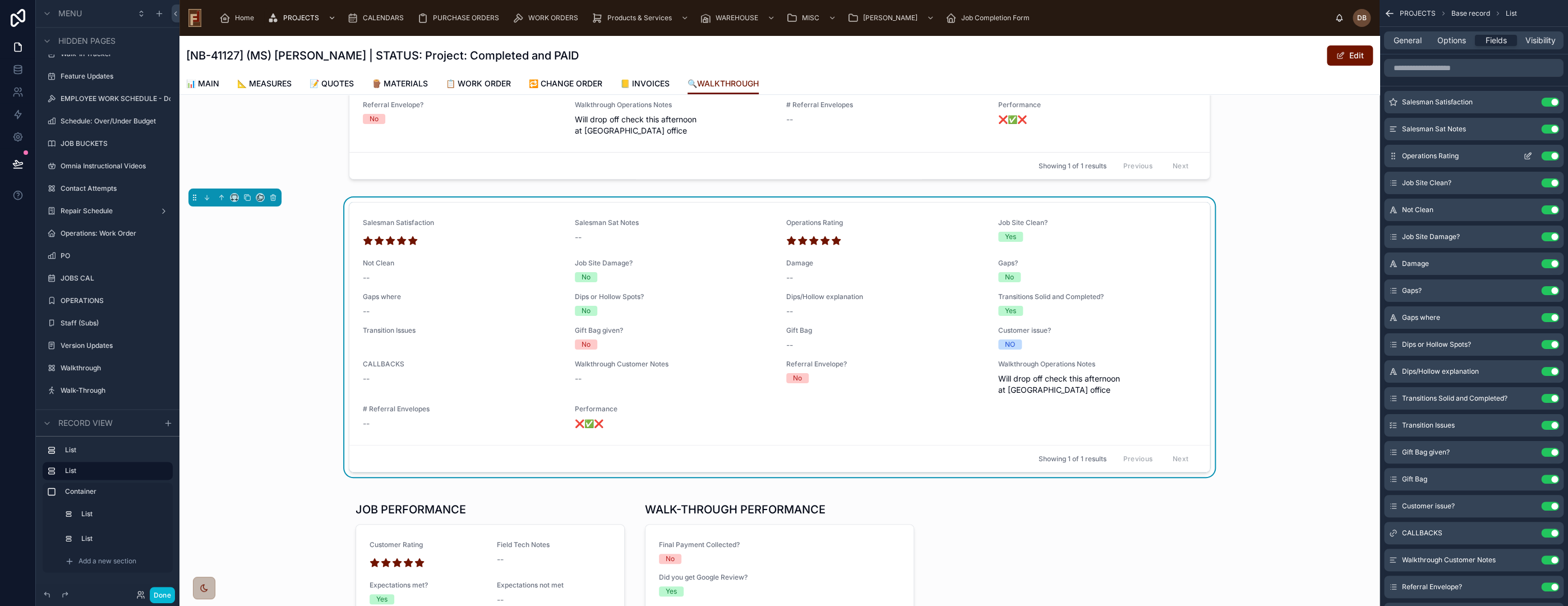
click at [1548, 157] on button "Use setting" at bounding box center [1550, 156] width 18 height 9
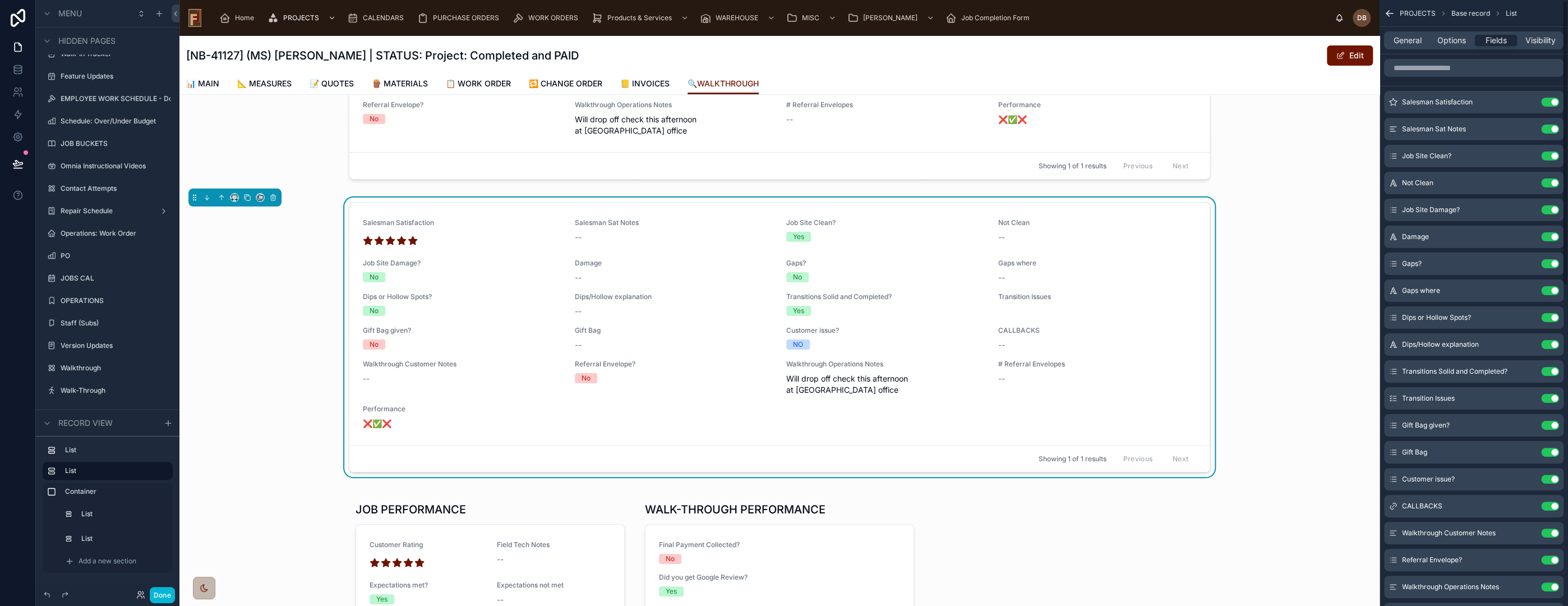
click at [1548, 157] on button "Use setting" at bounding box center [1550, 156] width 18 height 9
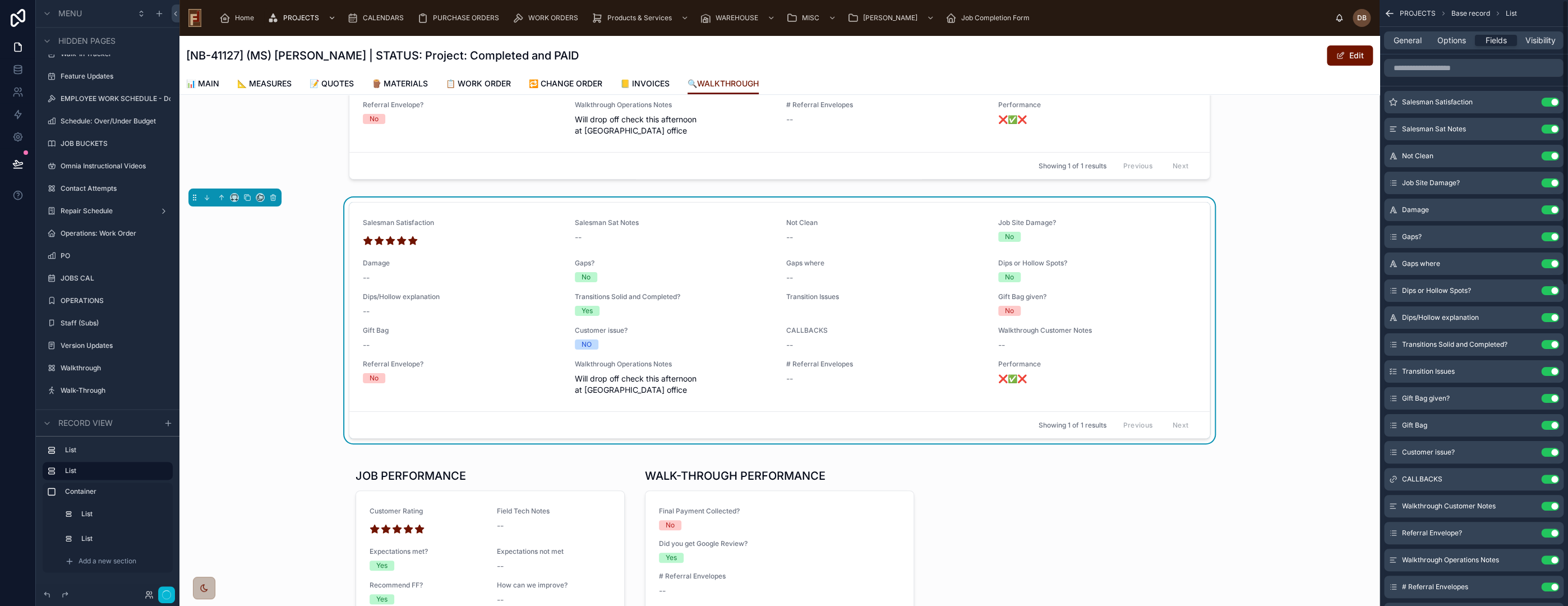
click at [1548, 157] on button "Use setting" at bounding box center [1550, 156] width 18 height 9
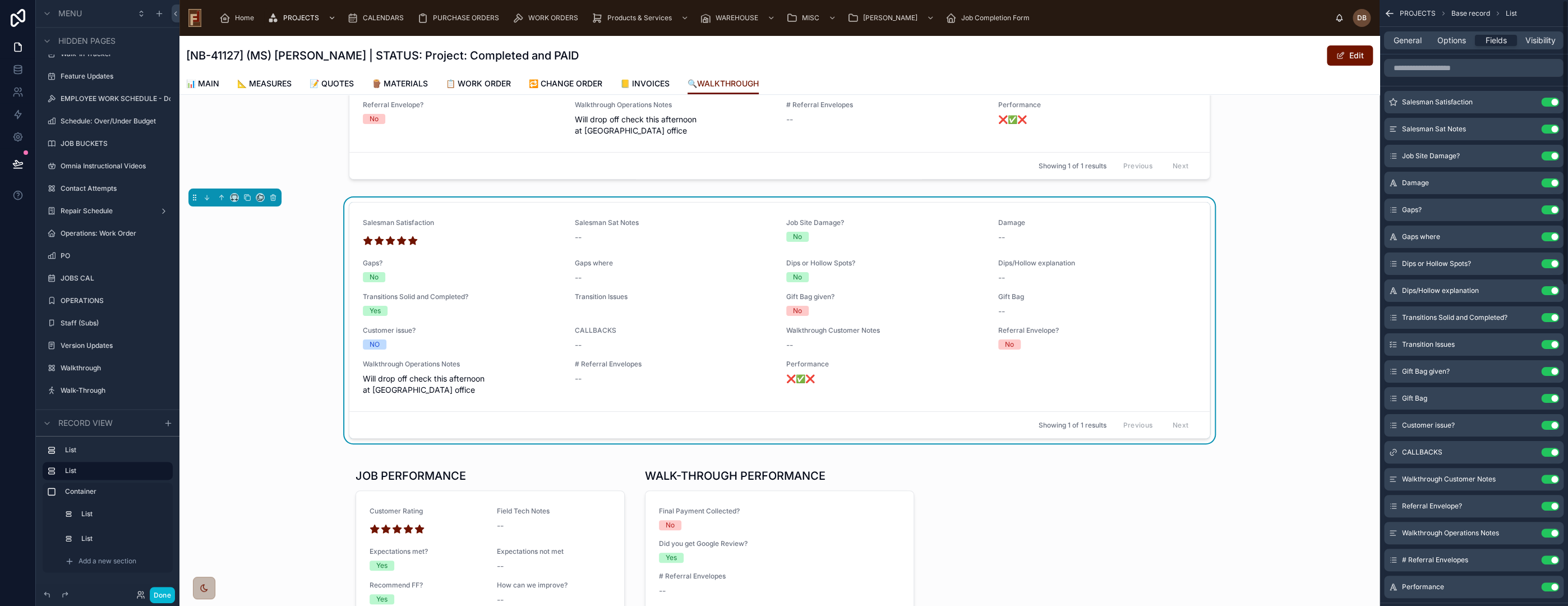
click at [1548, 157] on button "Use setting" at bounding box center [1550, 156] width 18 height 9
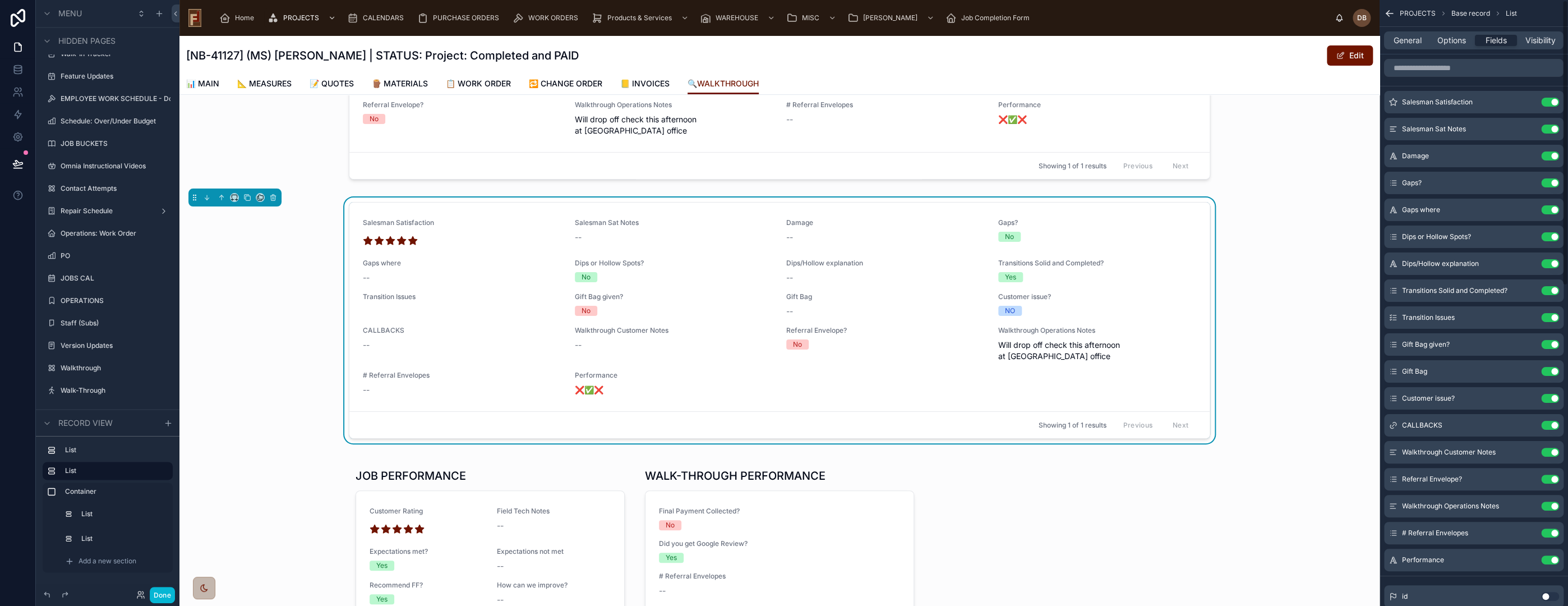
click at [1548, 157] on button "Use setting" at bounding box center [1550, 156] width 18 height 9
click at [1548, 179] on button "Use setting" at bounding box center [1550, 182] width 18 height 9
click at [1548, 205] on button "Use setting" at bounding box center [1550, 209] width 18 height 9
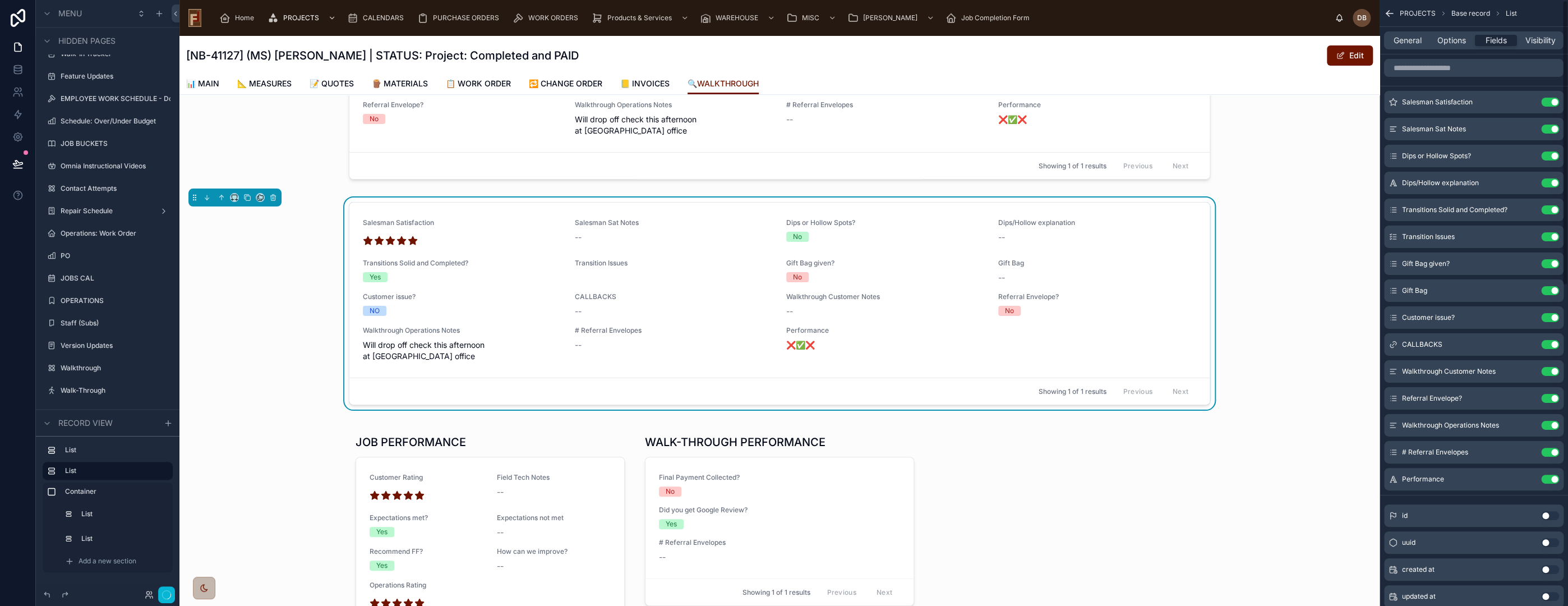
click at [1548, 157] on button "Use setting" at bounding box center [1550, 156] width 18 height 9
click at [1548, 179] on button "Use setting" at bounding box center [1550, 182] width 18 height 9
click at [1548, 205] on button "Use setting" at bounding box center [1550, 209] width 18 height 9
click at [1548, 232] on button "Use setting" at bounding box center [1550, 236] width 18 height 9
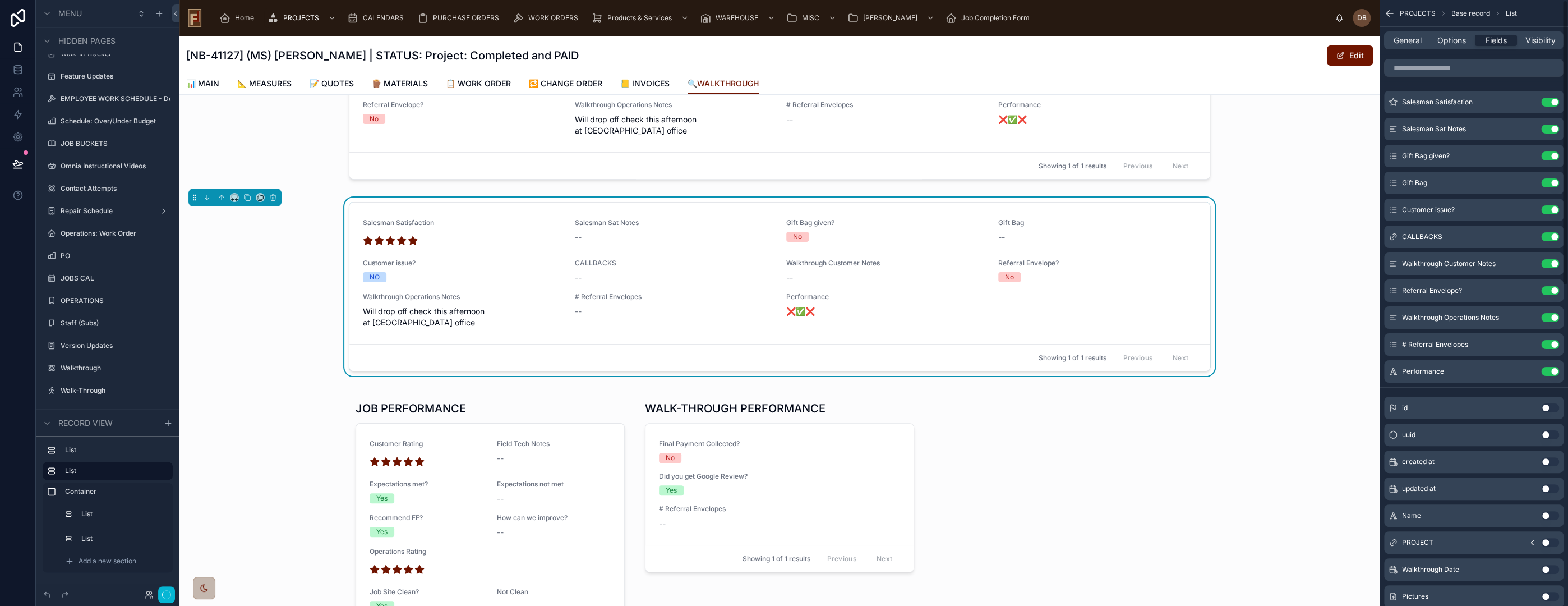
click at [1548, 157] on button "Use setting" at bounding box center [1550, 156] width 18 height 9
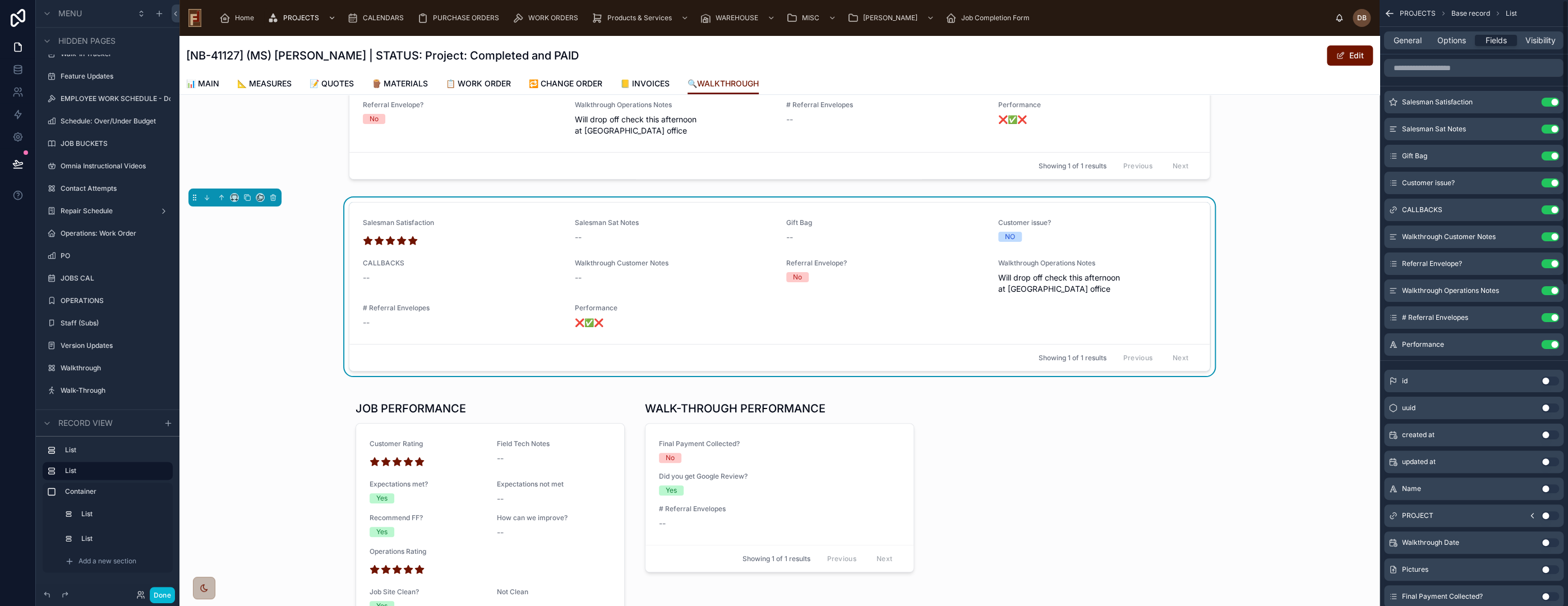
click at [1548, 157] on button "Use setting" at bounding box center [1550, 156] width 18 height 9
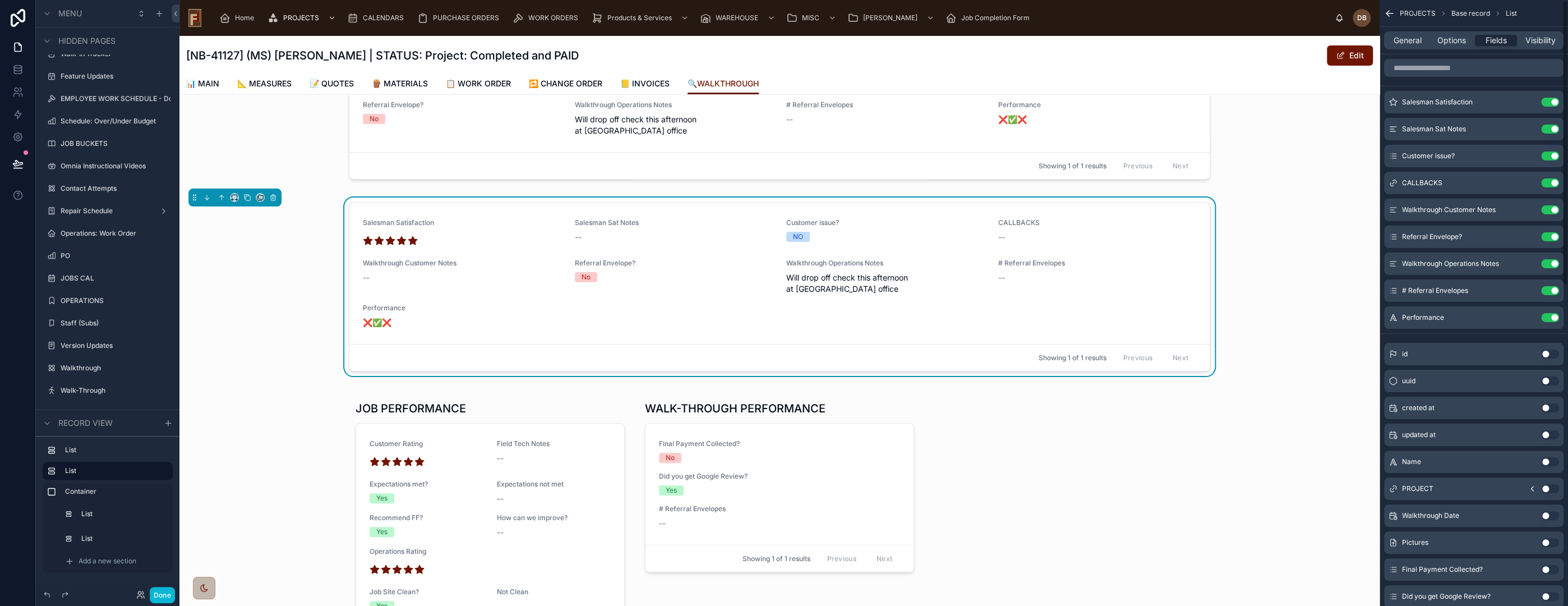
click at [1548, 157] on button "Use setting" at bounding box center [1550, 156] width 18 height 9
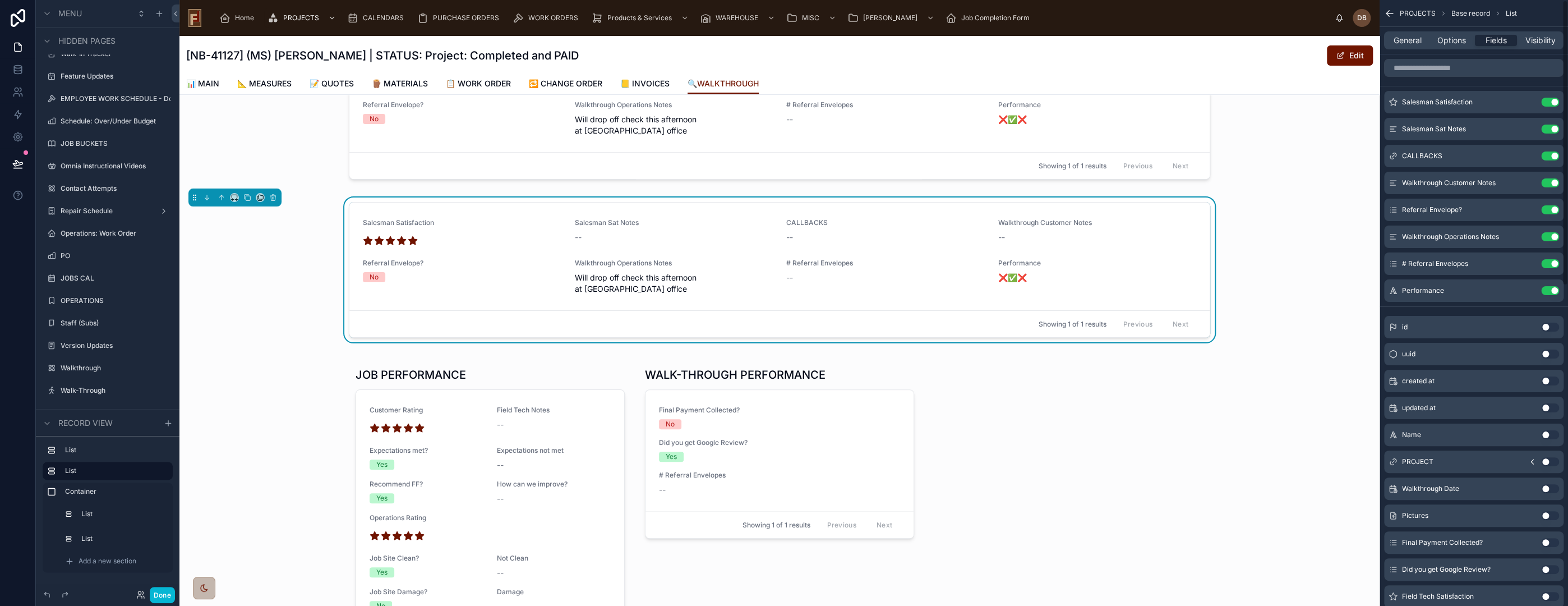
click at [1548, 157] on button "Use setting" at bounding box center [1550, 156] width 18 height 9
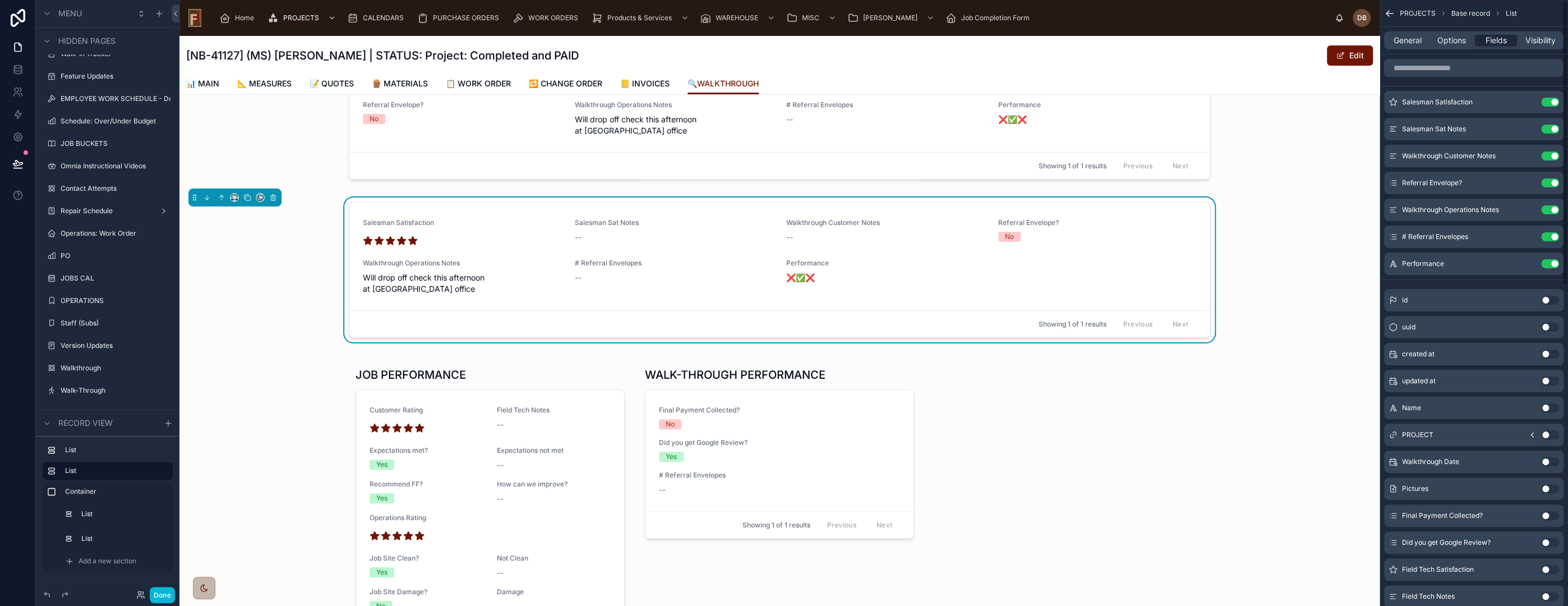
click at [1548, 157] on button "Use setting" at bounding box center [1550, 156] width 18 height 9
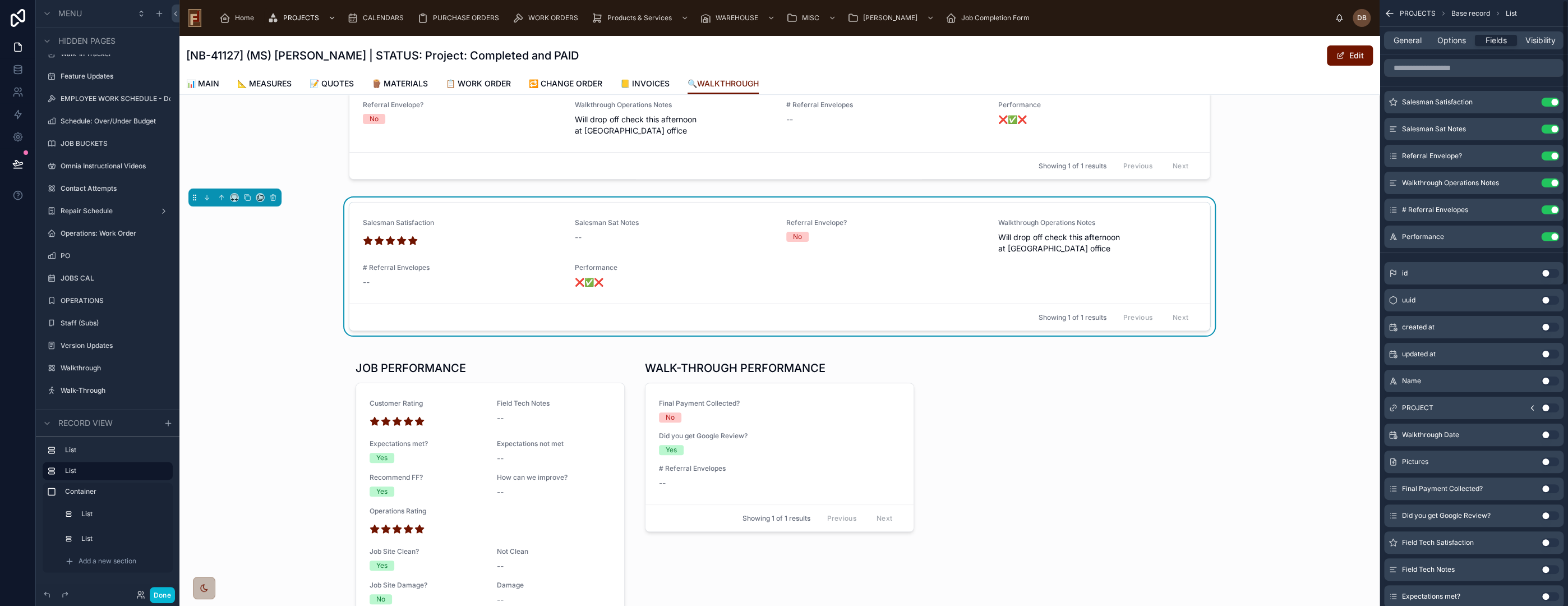
click at [1548, 157] on button "Use setting" at bounding box center [1550, 156] width 18 height 9
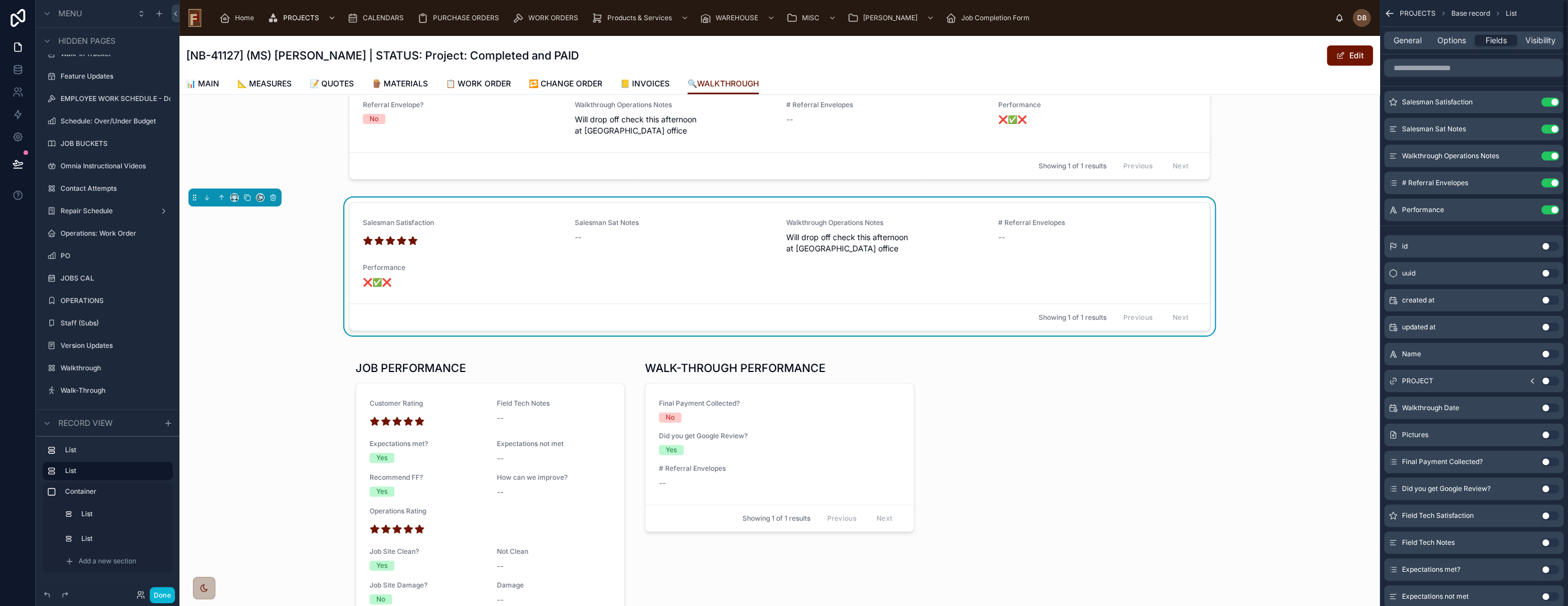
click at [1548, 157] on button "Use setting" at bounding box center [1550, 156] width 18 height 9
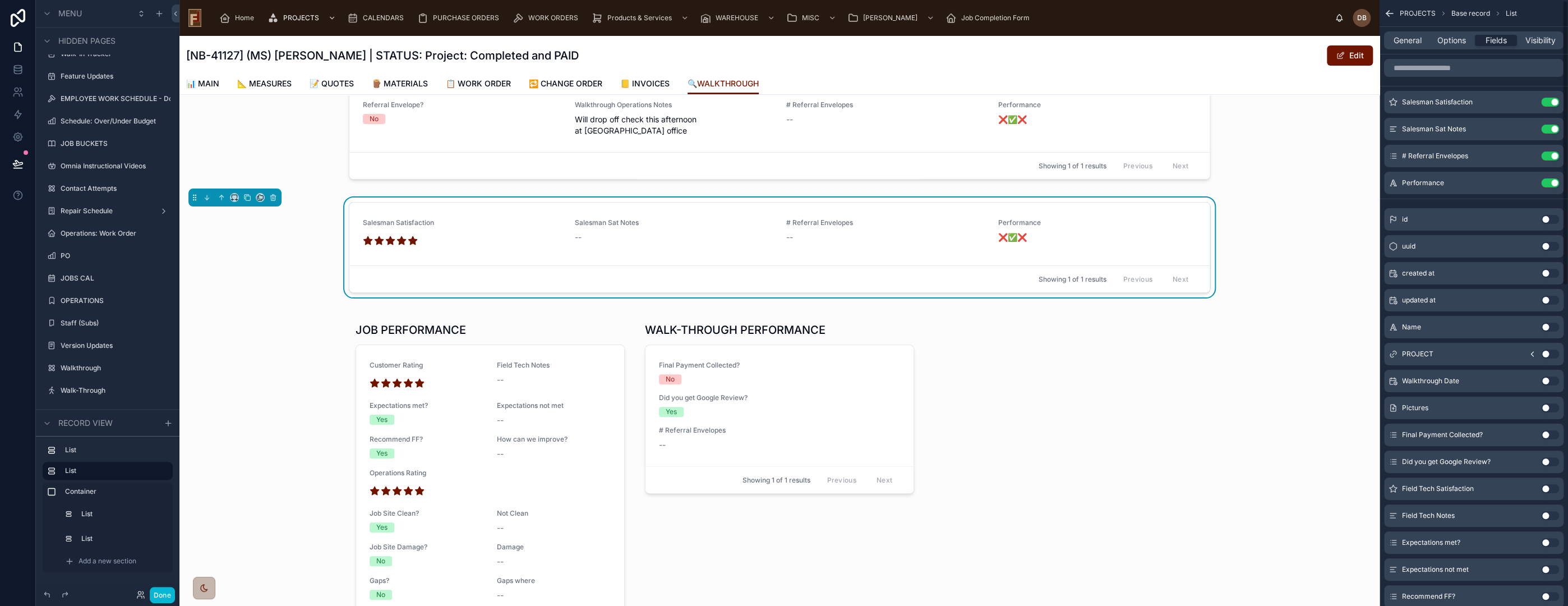
click at [1548, 157] on button "Use setting" at bounding box center [1550, 156] width 18 height 9
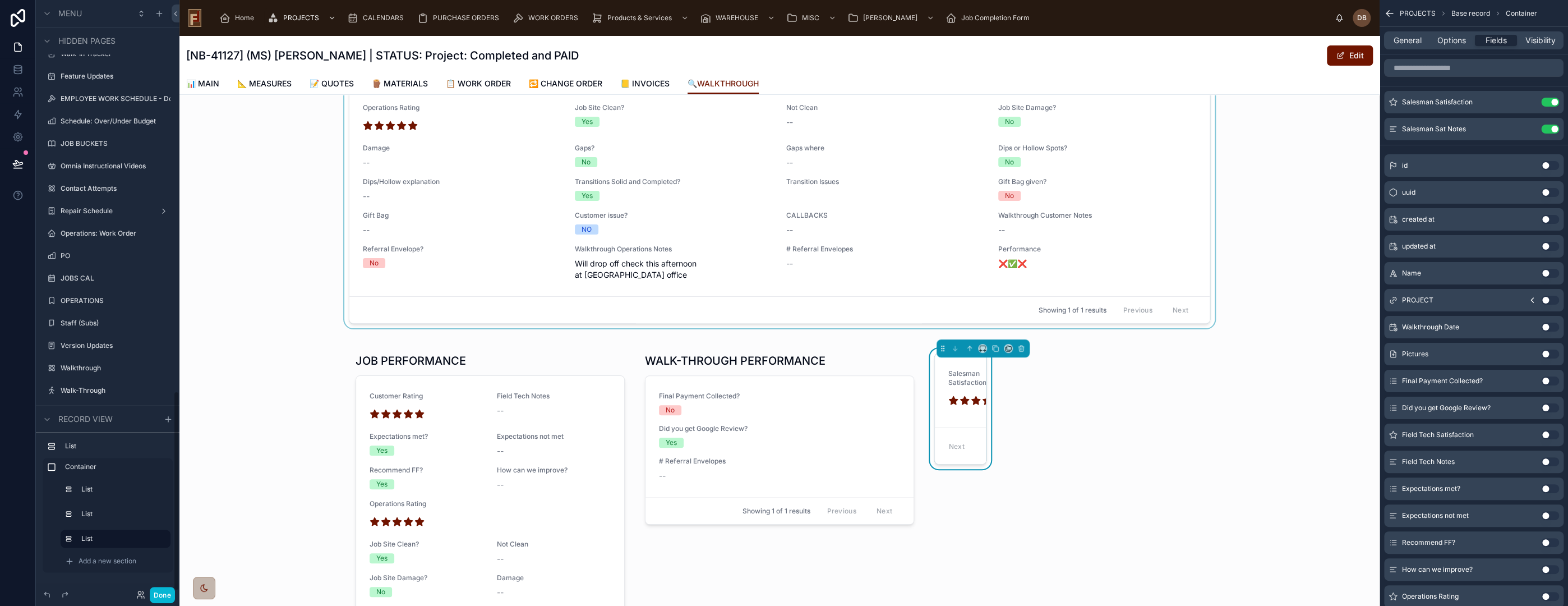
scroll to position [125, 0]
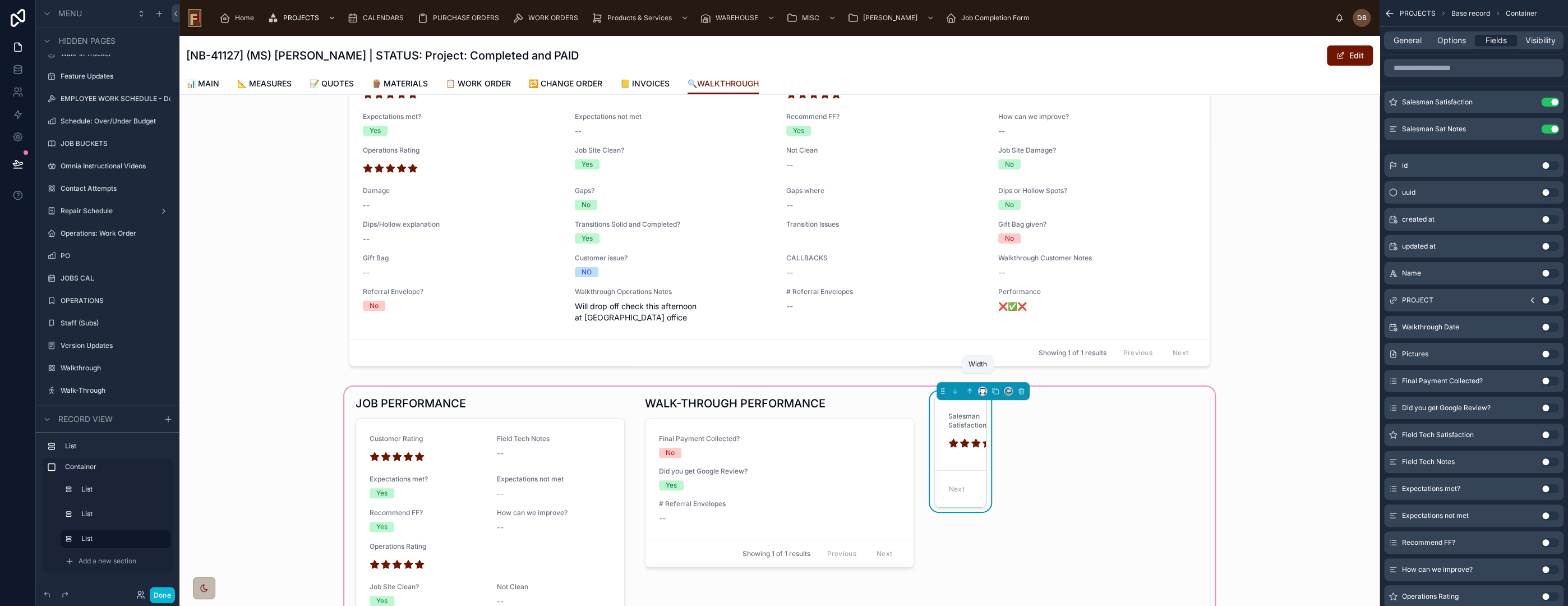
click at [979, 387] on icon at bounding box center [983, 391] width 8 height 8
click at [1002, 438] on div "33%" at bounding box center [1000, 442] width 35 height 14
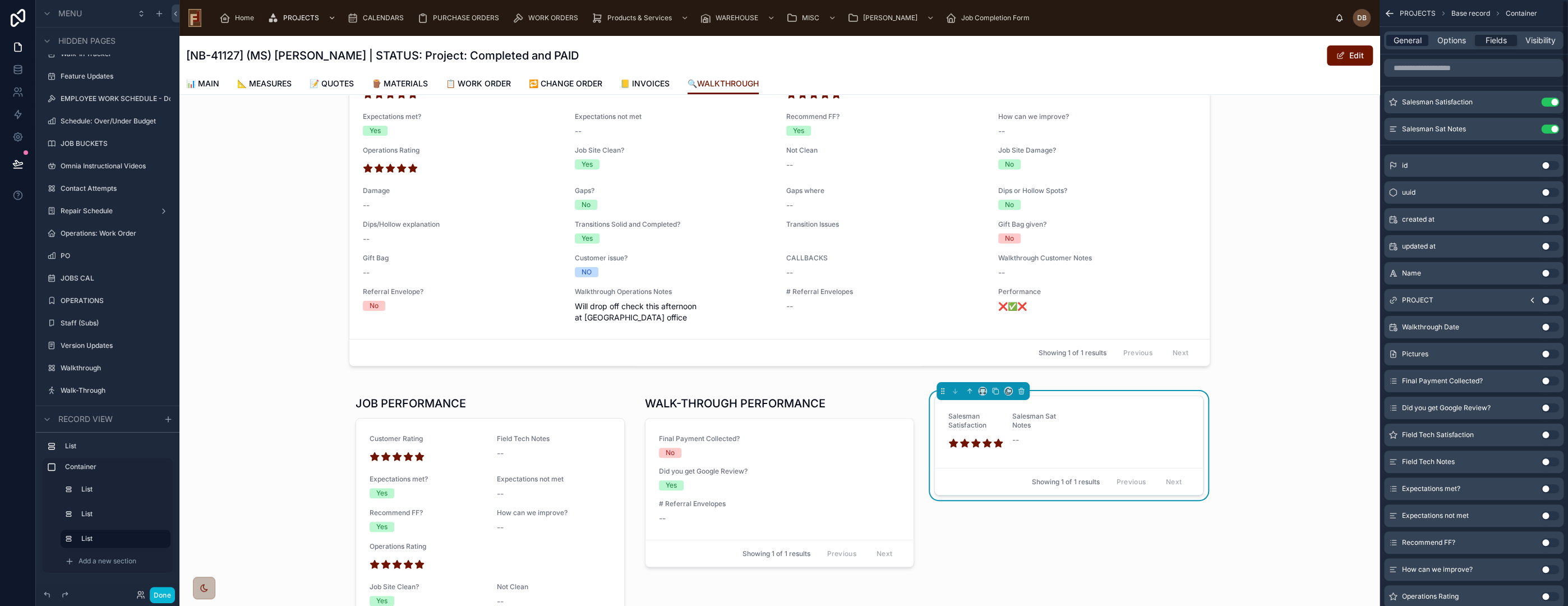
click at [1411, 40] on span "General" at bounding box center [1407, 40] width 28 height 11
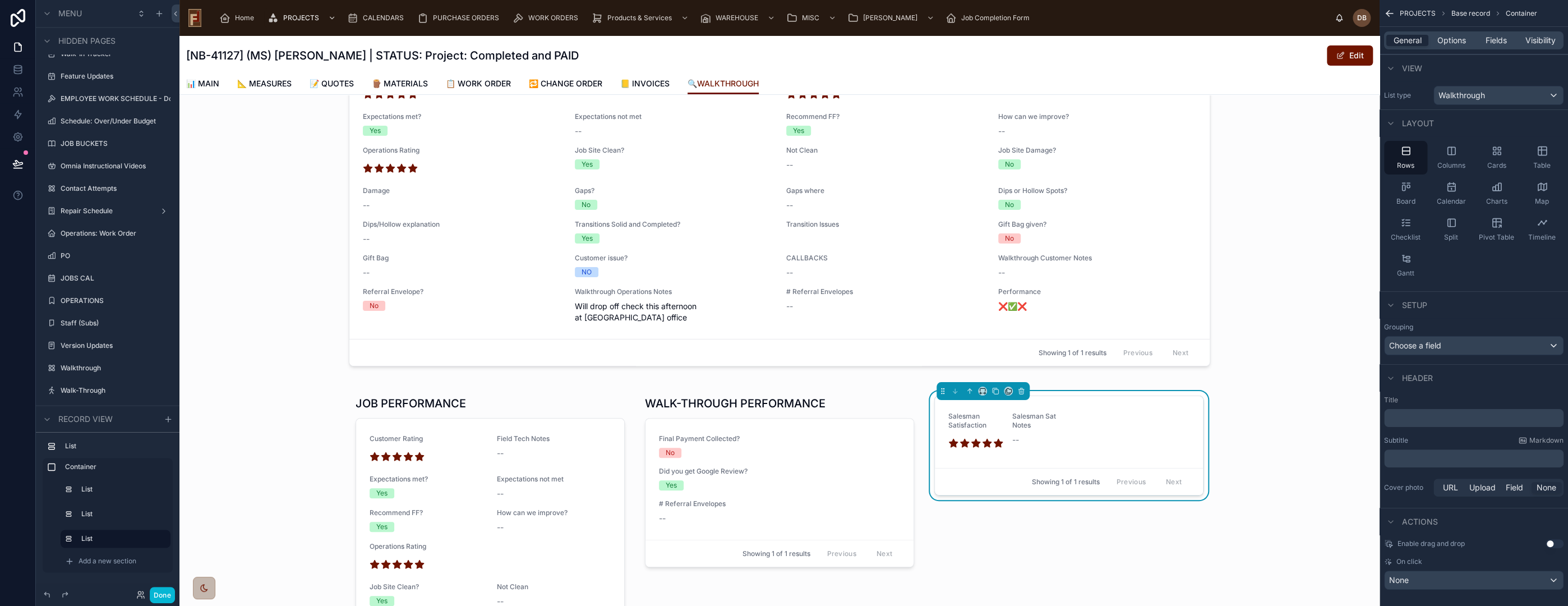
click at [1427, 419] on p "﻿" at bounding box center [1475, 418] width 173 height 11
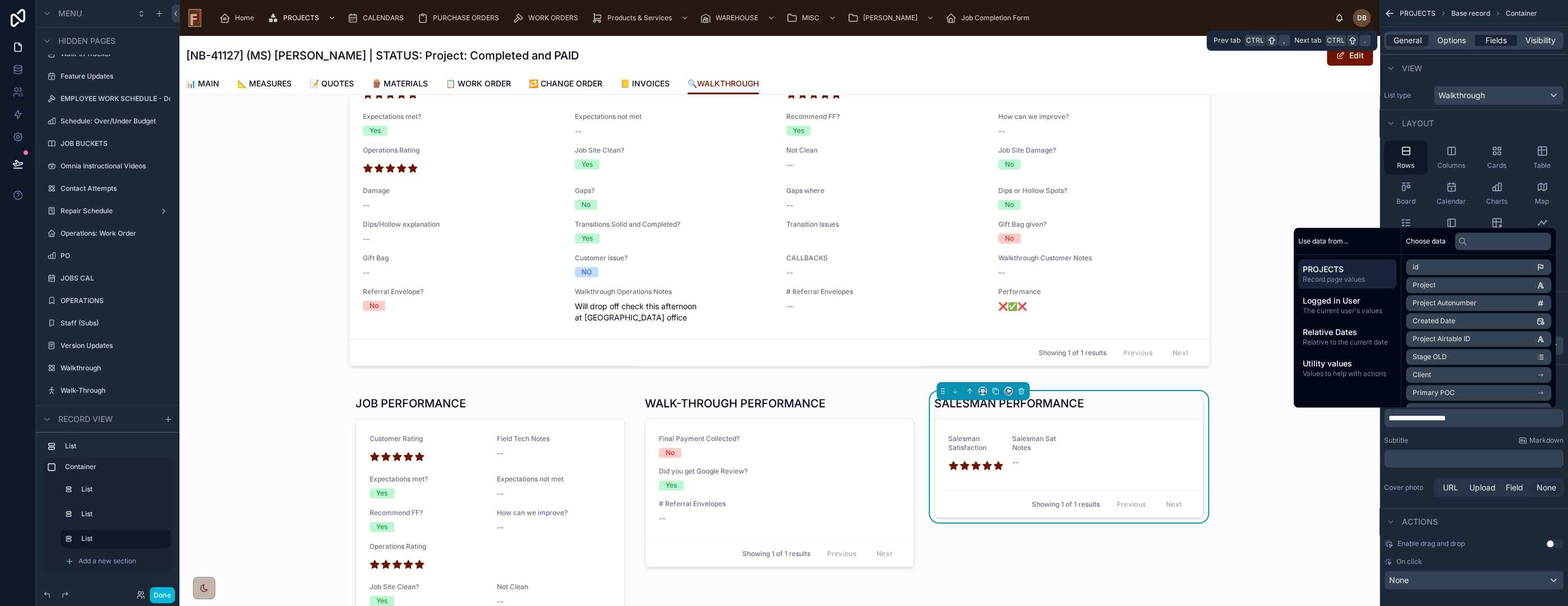
click at [1496, 41] on span "Fields" at bounding box center [1496, 40] width 21 height 11
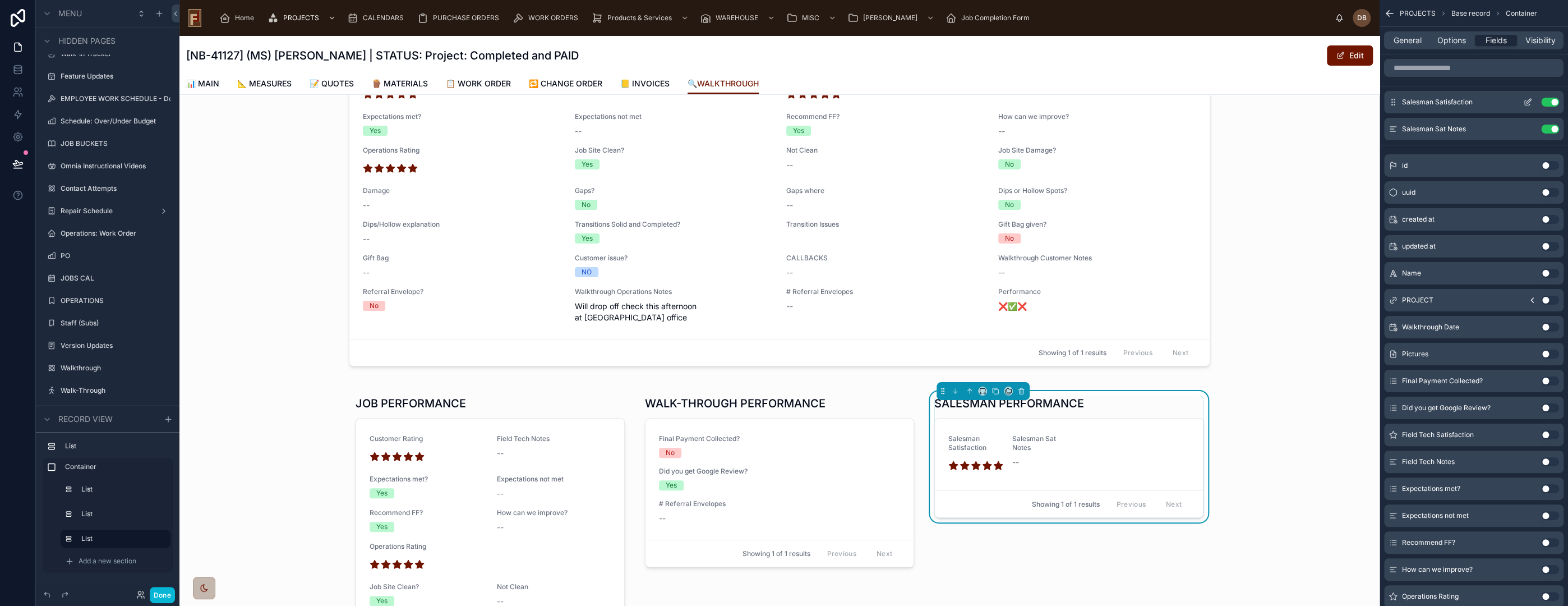
click at [1527, 101] on icon "scrollable content" at bounding box center [1527, 101] width 9 height 9
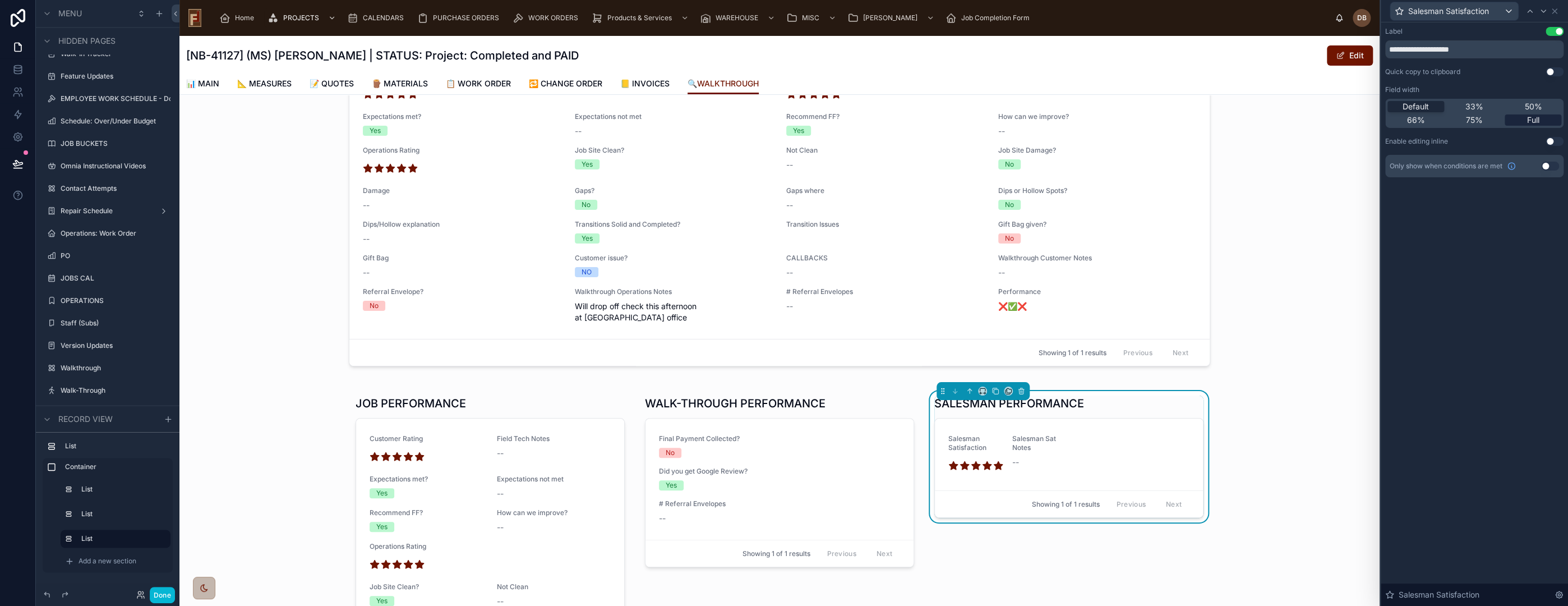
click at [1536, 121] on span "Full" at bounding box center [1533, 119] width 12 height 11
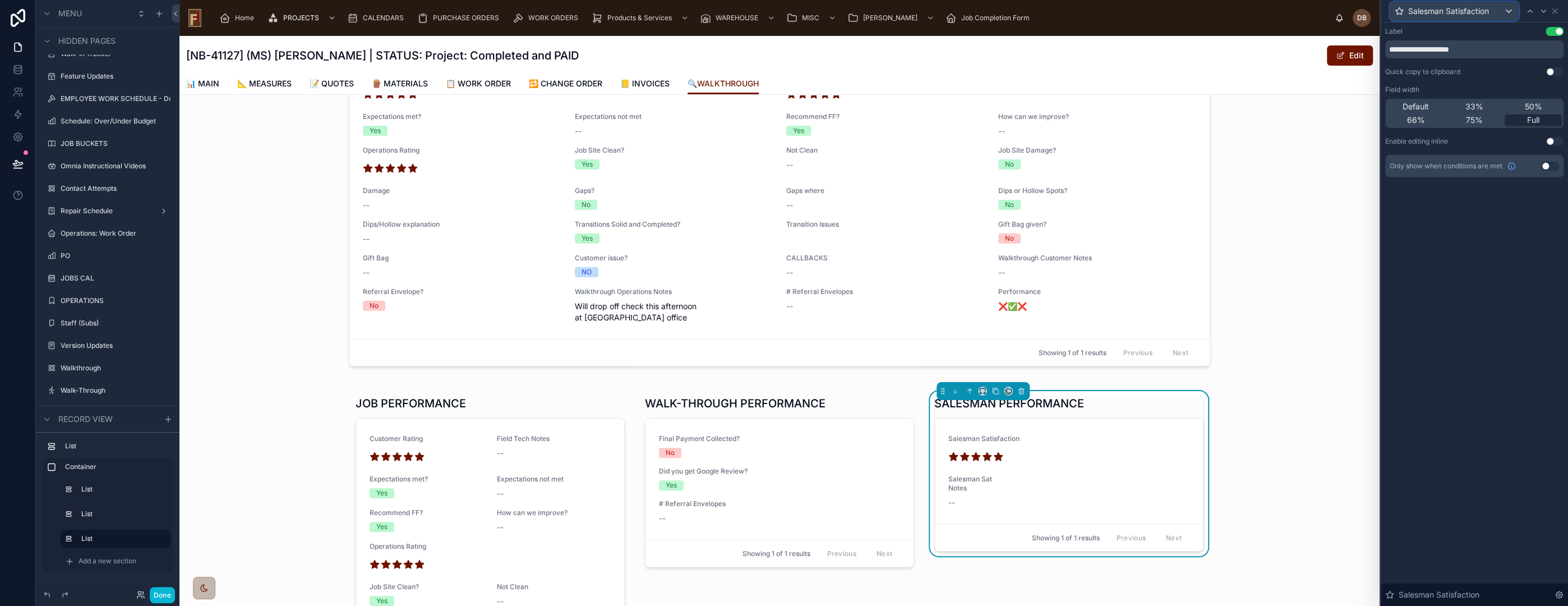
click at [1461, 11] on span "Salesman Satisfaction" at bounding box center [1448, 11] width 80 height 11
click at [1463, 87] on span "Salesman Sat Notes" at bounding box center [1449, 92] width 74 height 14
click at [1531, 121] on span "Full" at bounding box center [1533, 119] width 12 height 11
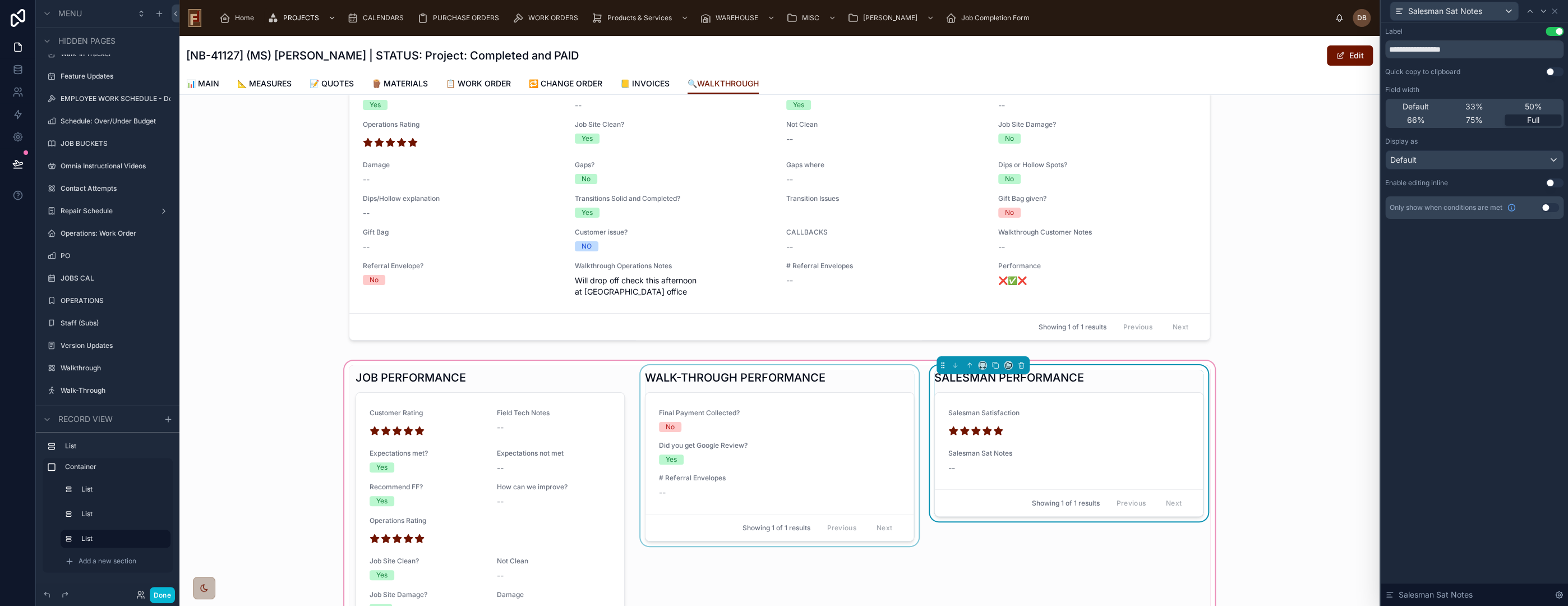
scroll to position [311, 0]
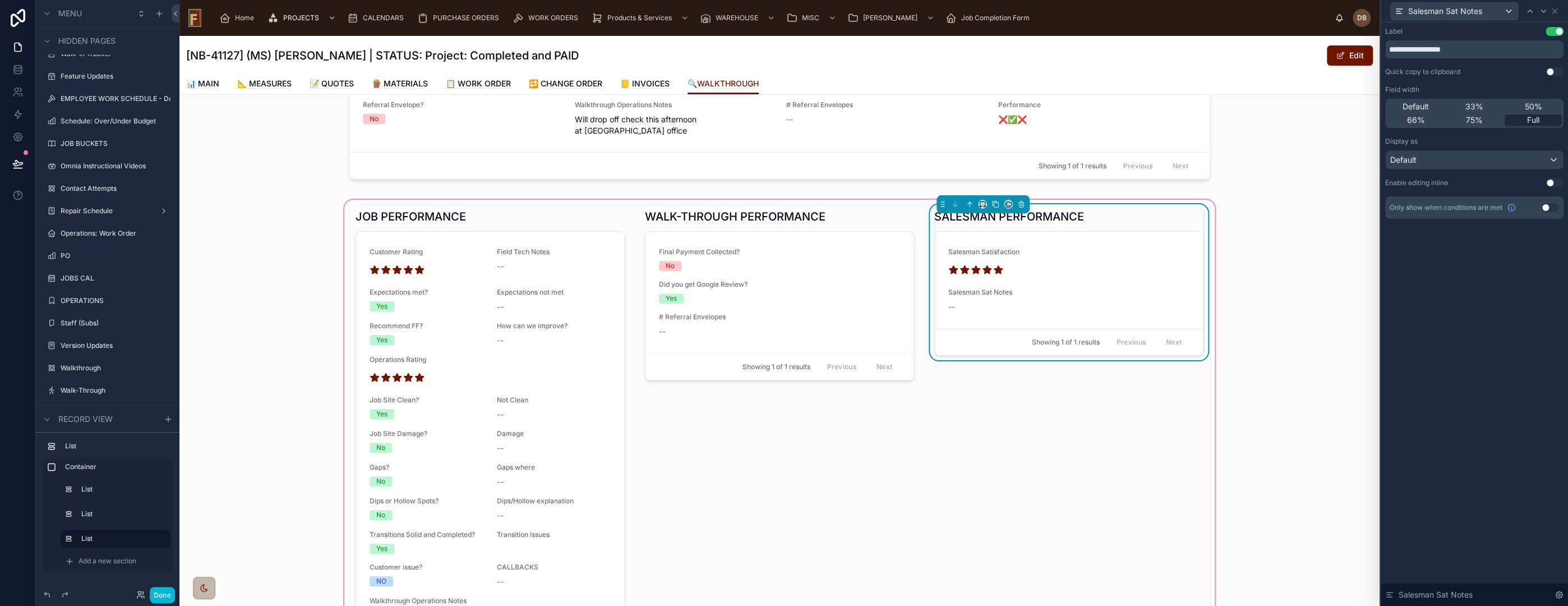
click at [991, 422] on div "SALESMAN PERFORMANCE Salesman Satisfaction Salesman Sat Notes -- Showing 1 of 1…" at bounding box center [1068, 436] width 283 height 464
click at [968, 202] on icon at bounding box center [969, 203] width 2 height 2
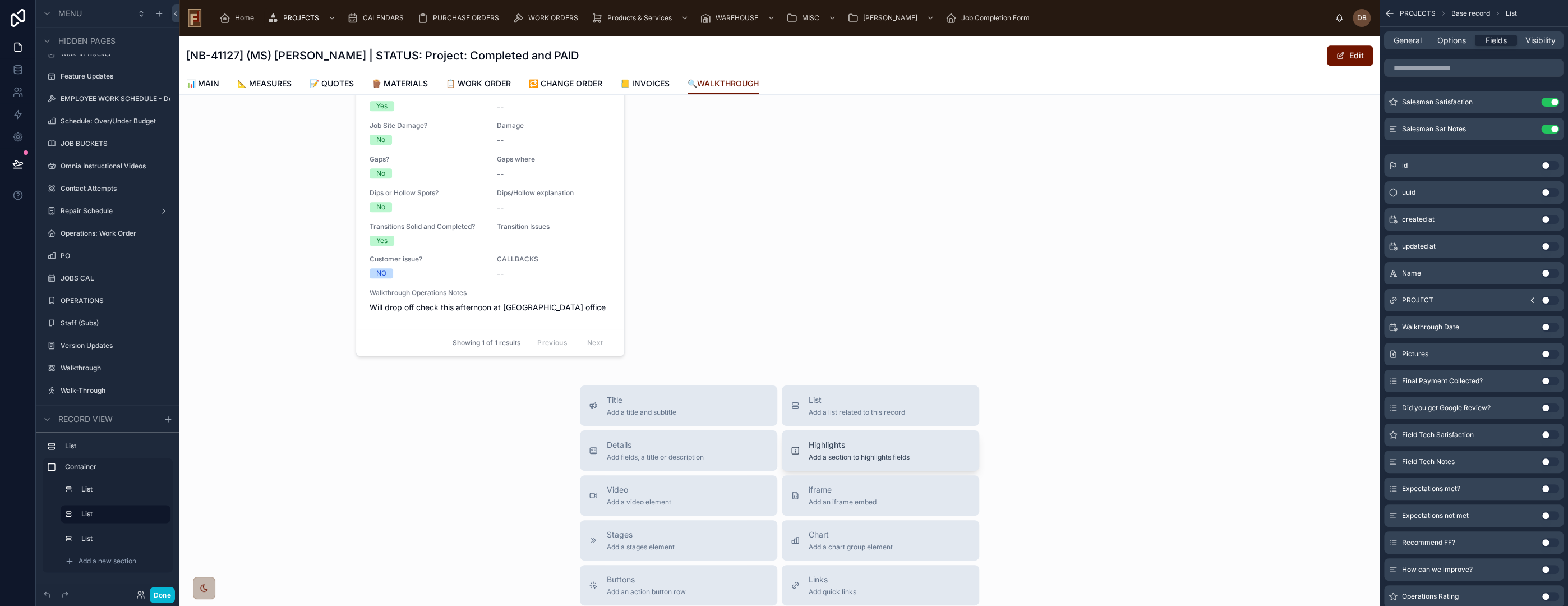
scroll to position [623, 0]
click at [171, 595] on button "Done" at bounding box center [162, 594] width 25 height 16
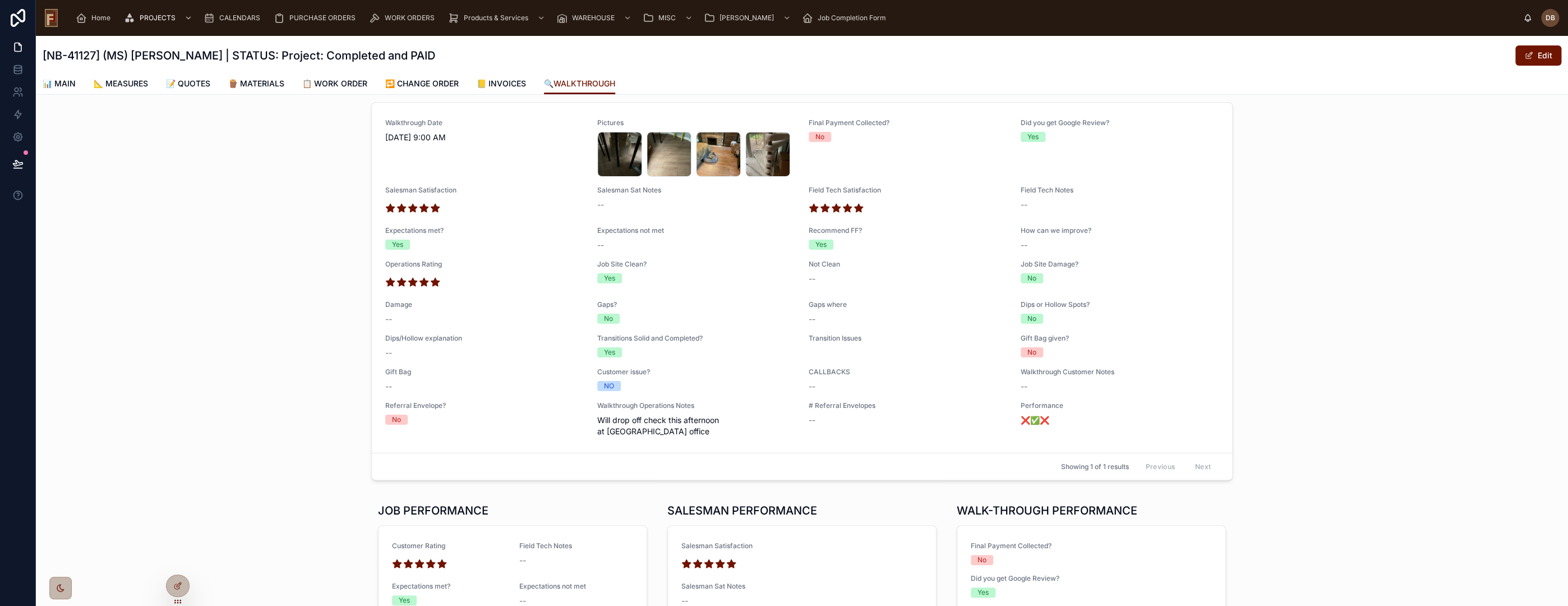
scroll to position [0, 0]
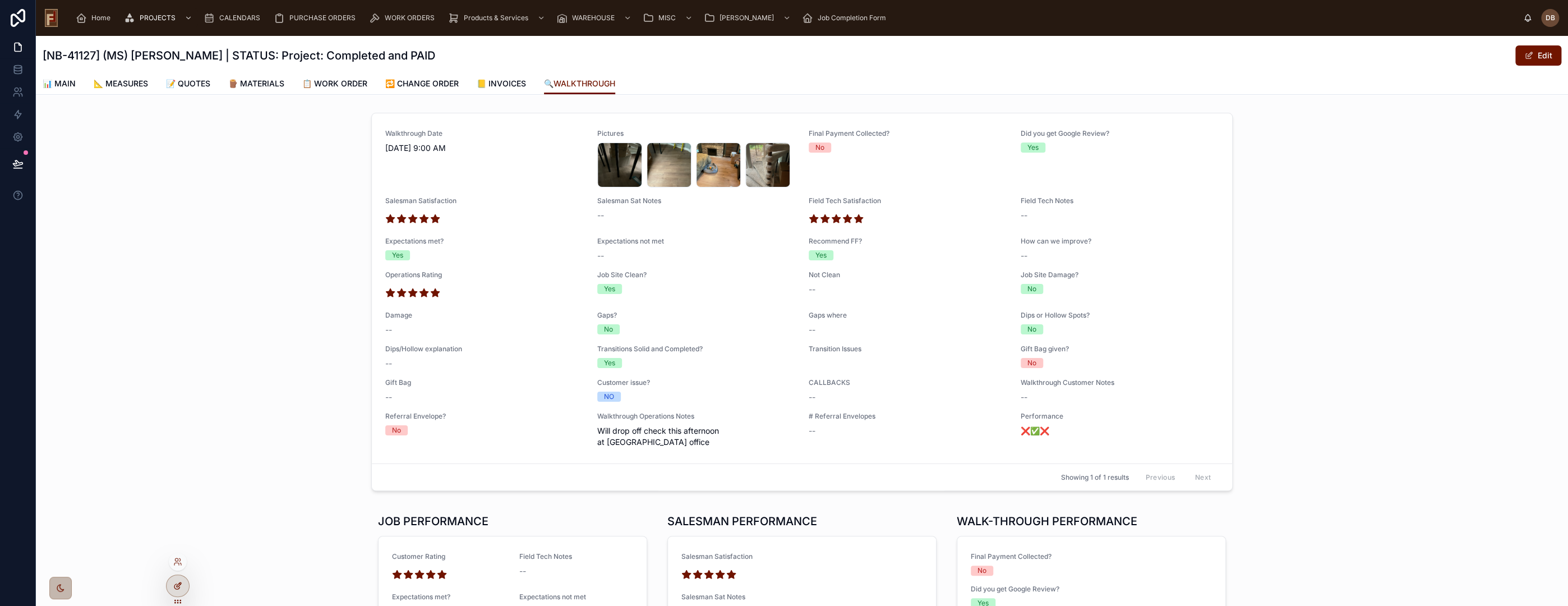
click at [178, 582] on icon at bounding box center [178, 585] width 9 height 9
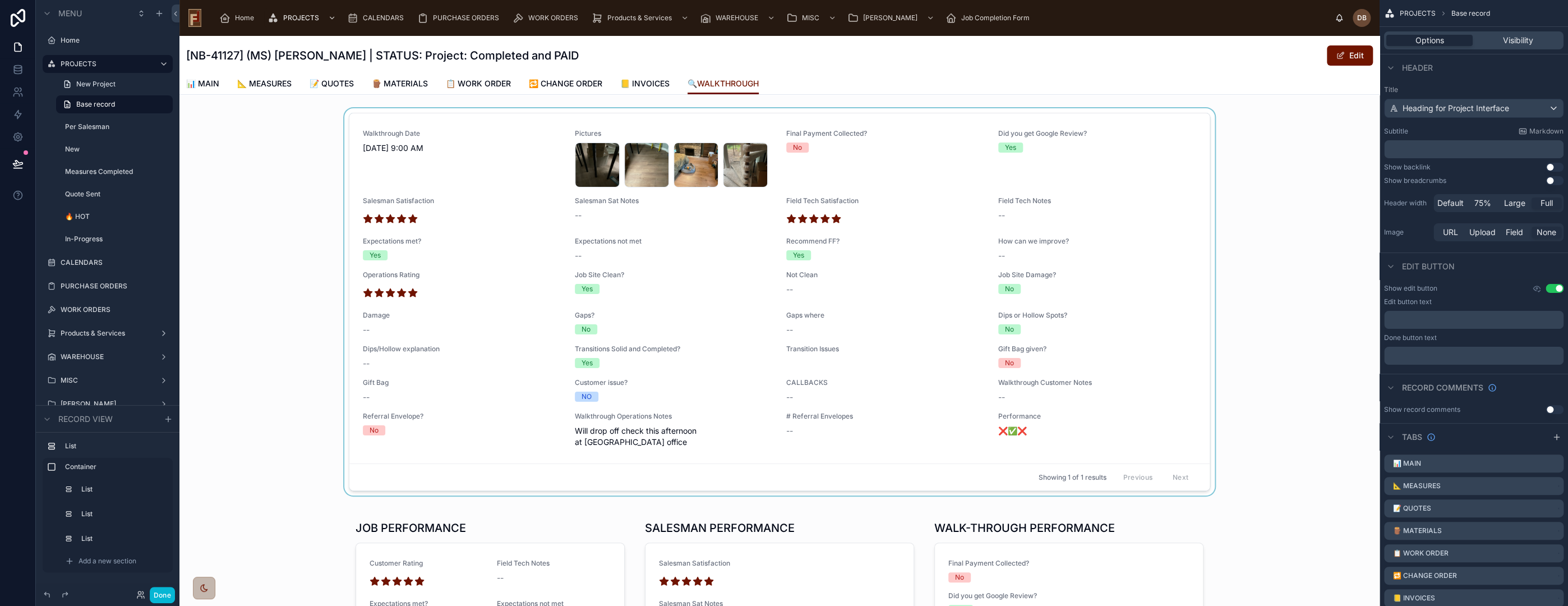
click at [476, 151] on div at bounding box center [780, 303] width 1200 height 392
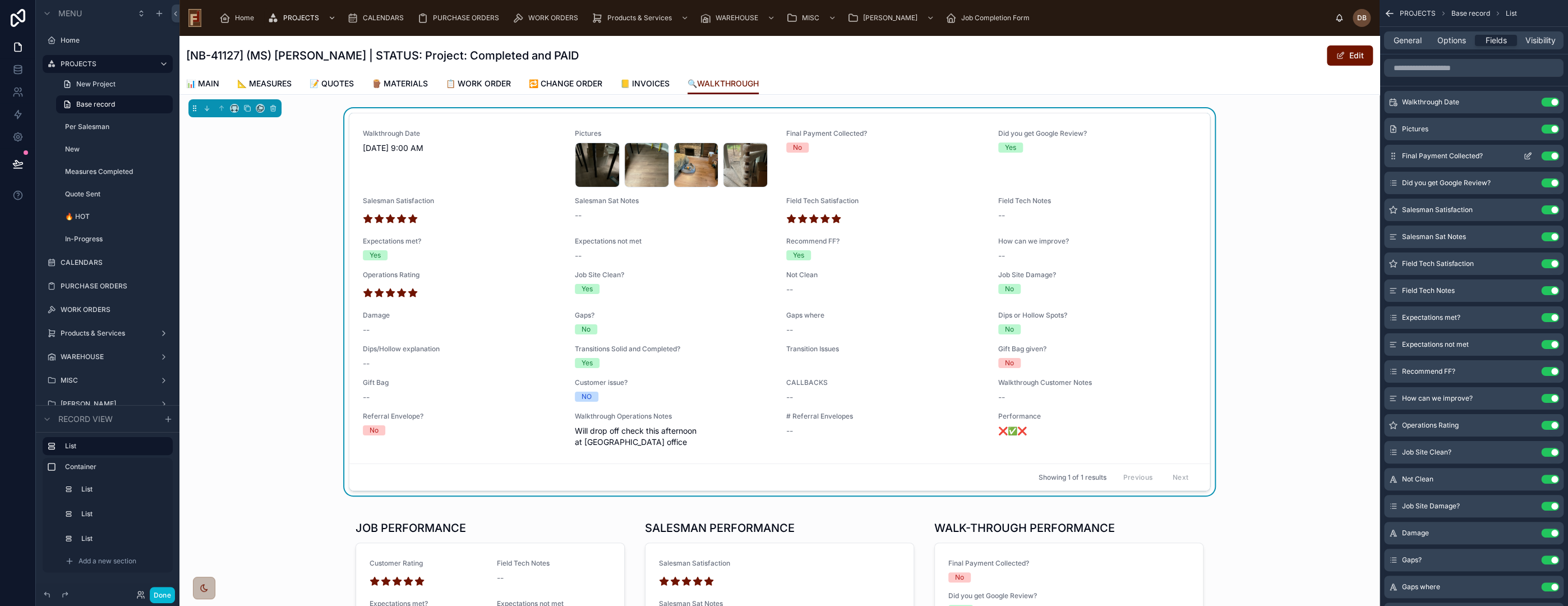
click at [1550, 156] on button "Use setting" at bounding box center [1550, 156] width 18 height 9
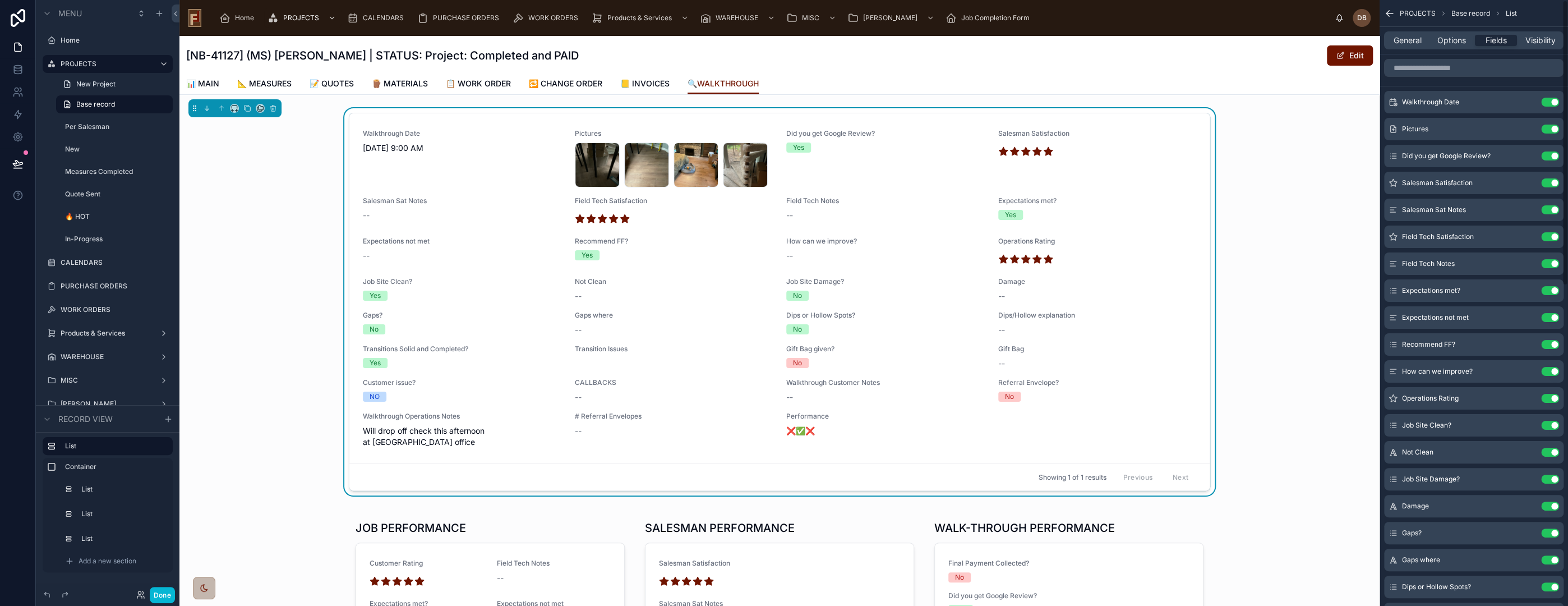
click at [1550, 156] on button "Use setting" at bounding box center [1550, 156] width 18 height 9
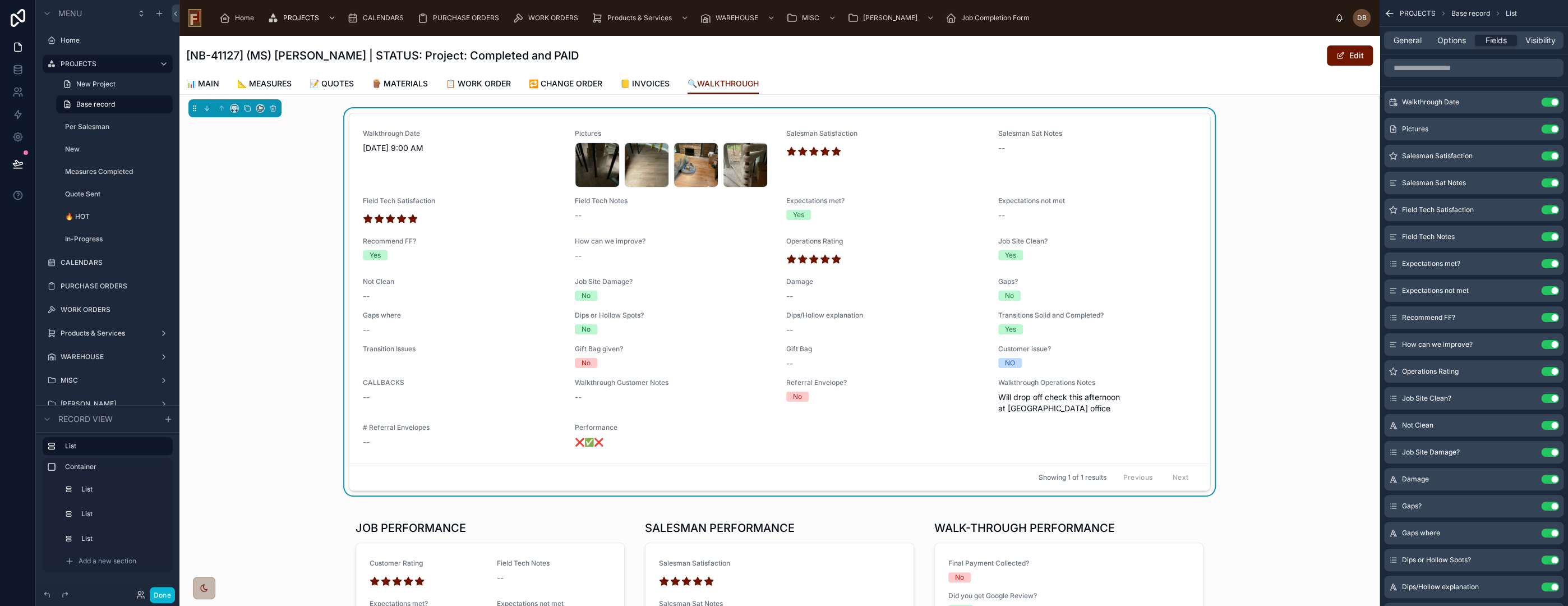
click at [1550, 156] on button "Use setting" at bounding box center [1550, 156] width 18 height 9
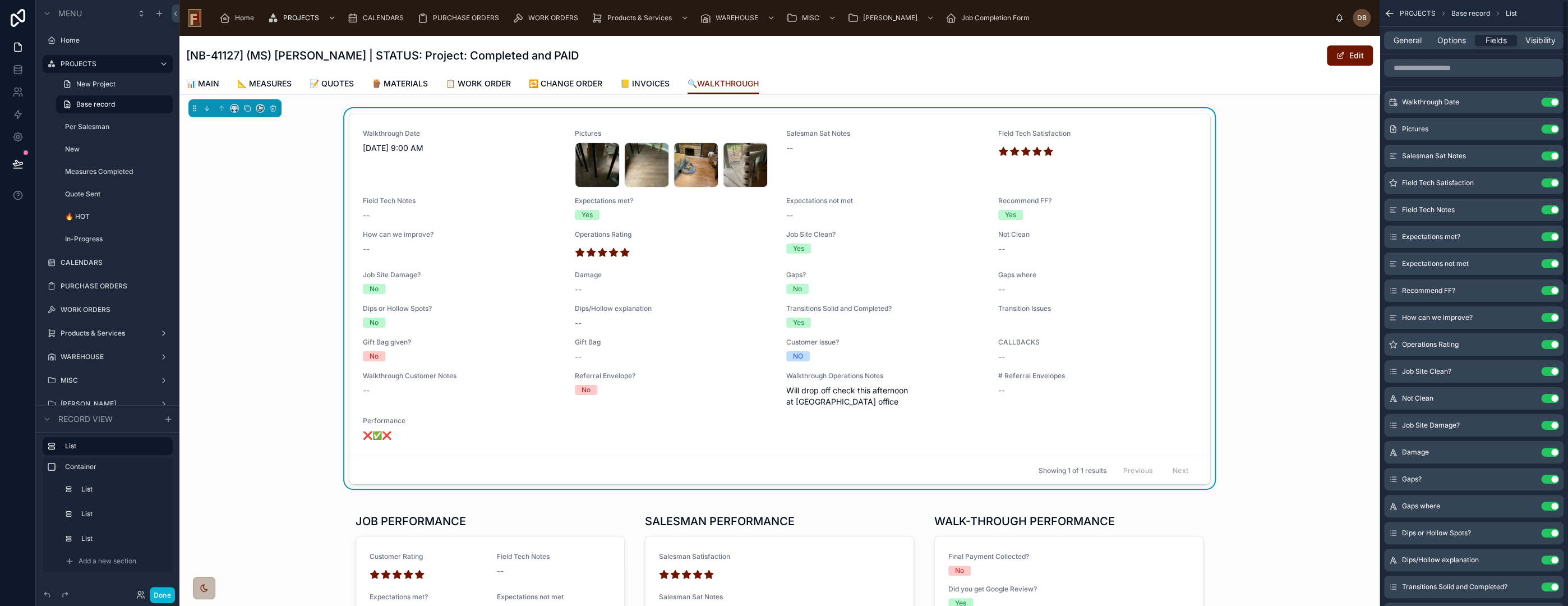
click at [1550, 156] on button "Use setting" at bounding box center [1550, 156] width 18 height 9
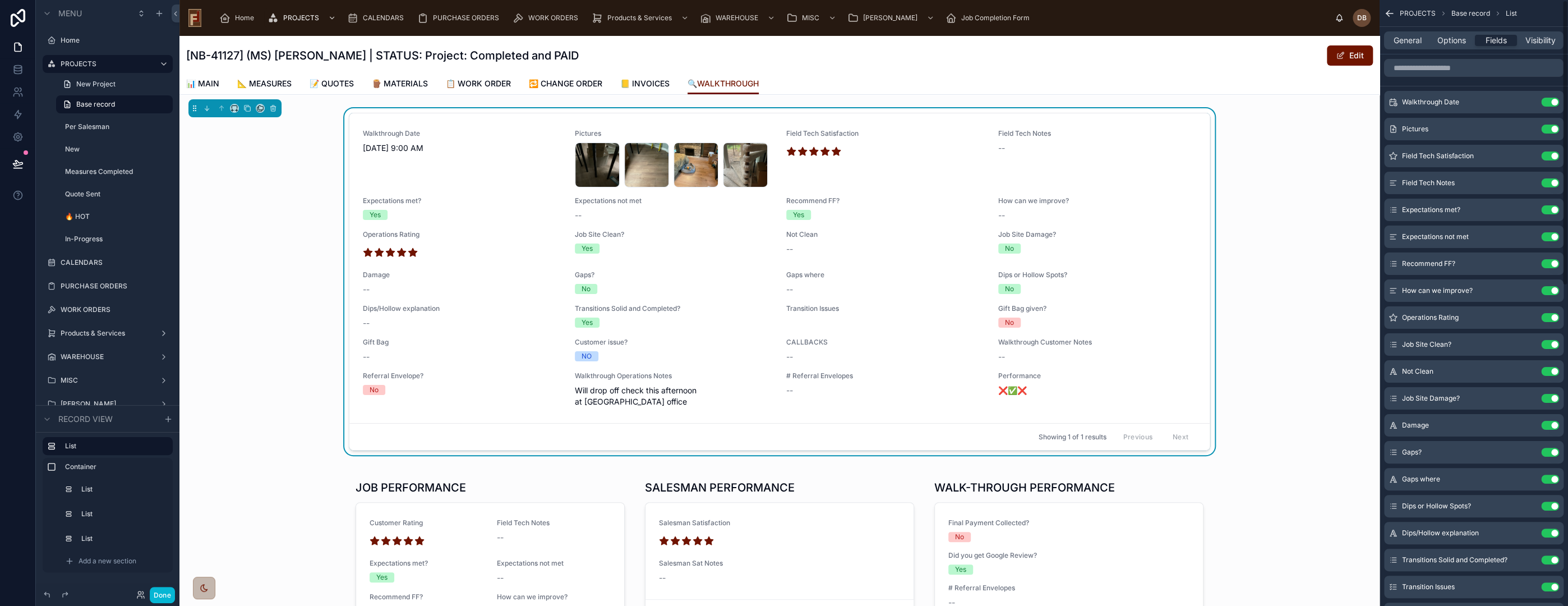
click at [1550, 156] on button "Use setting" at bounding box center [1550, 156] width 18 height 9
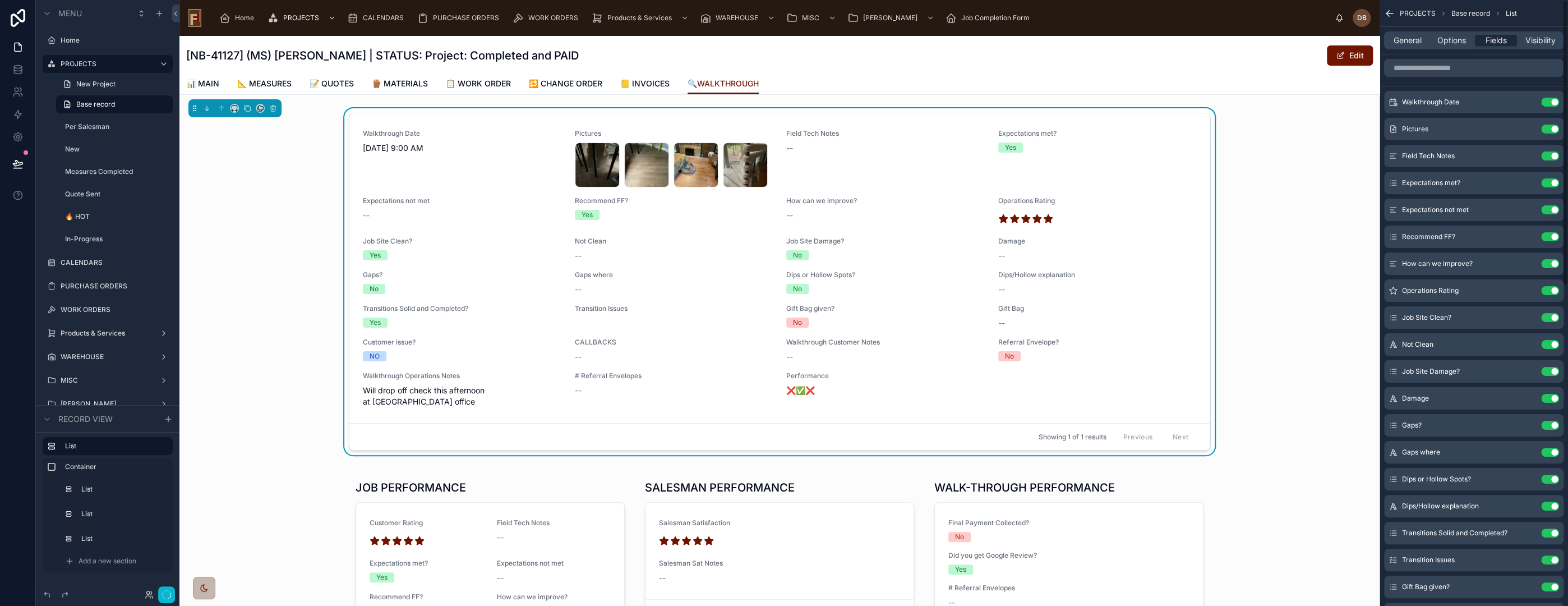
click at [1550, 156] on button "Use setting" at bounding box center [1550, 156] width 18 height 9
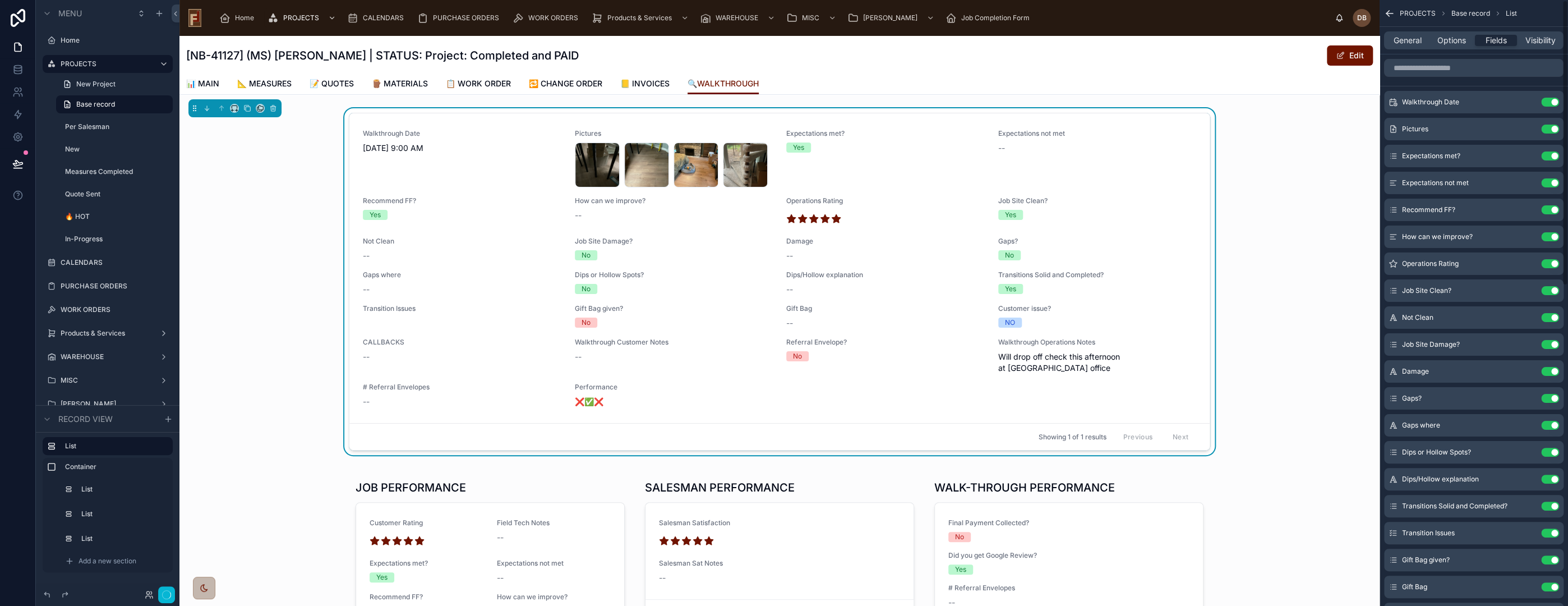
click at [1550, 156] on button "Use setting" at bounding box center [1550, 156] width 18 height 9
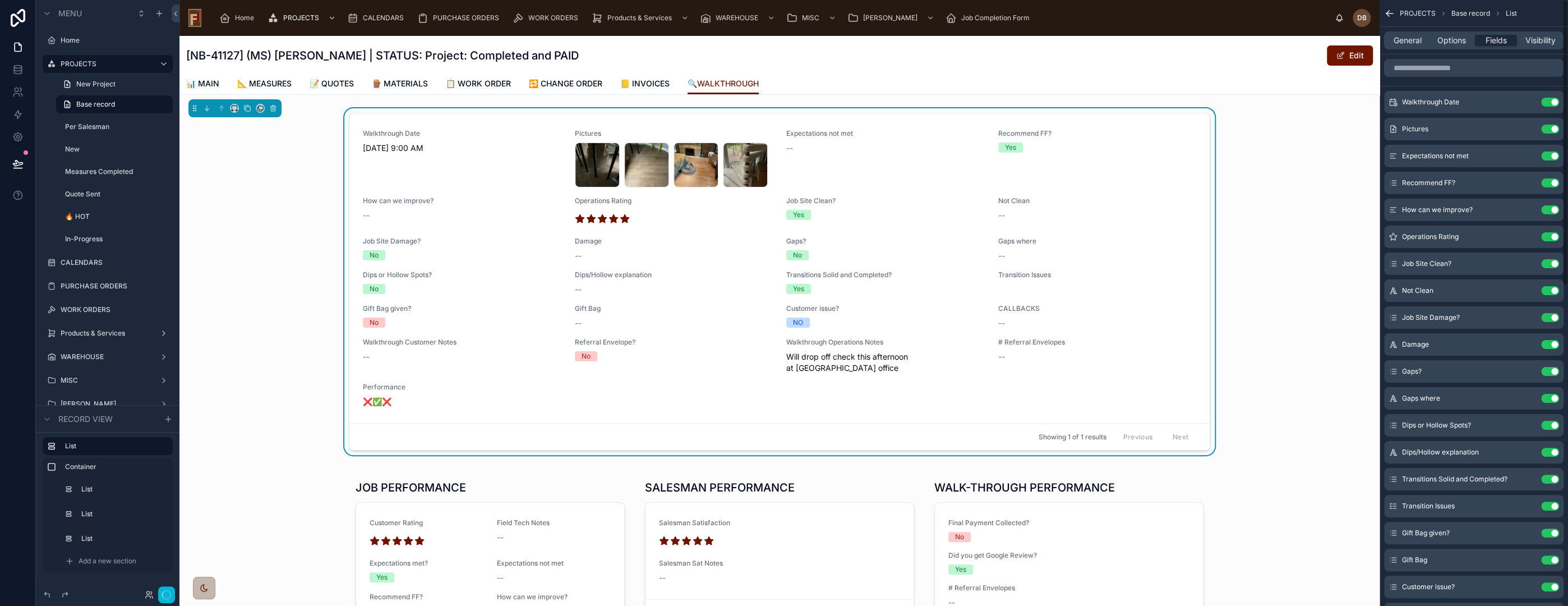
click at [1550, 156] on button "Use setting" at bounding box center [1550, 156] width 18 height 9
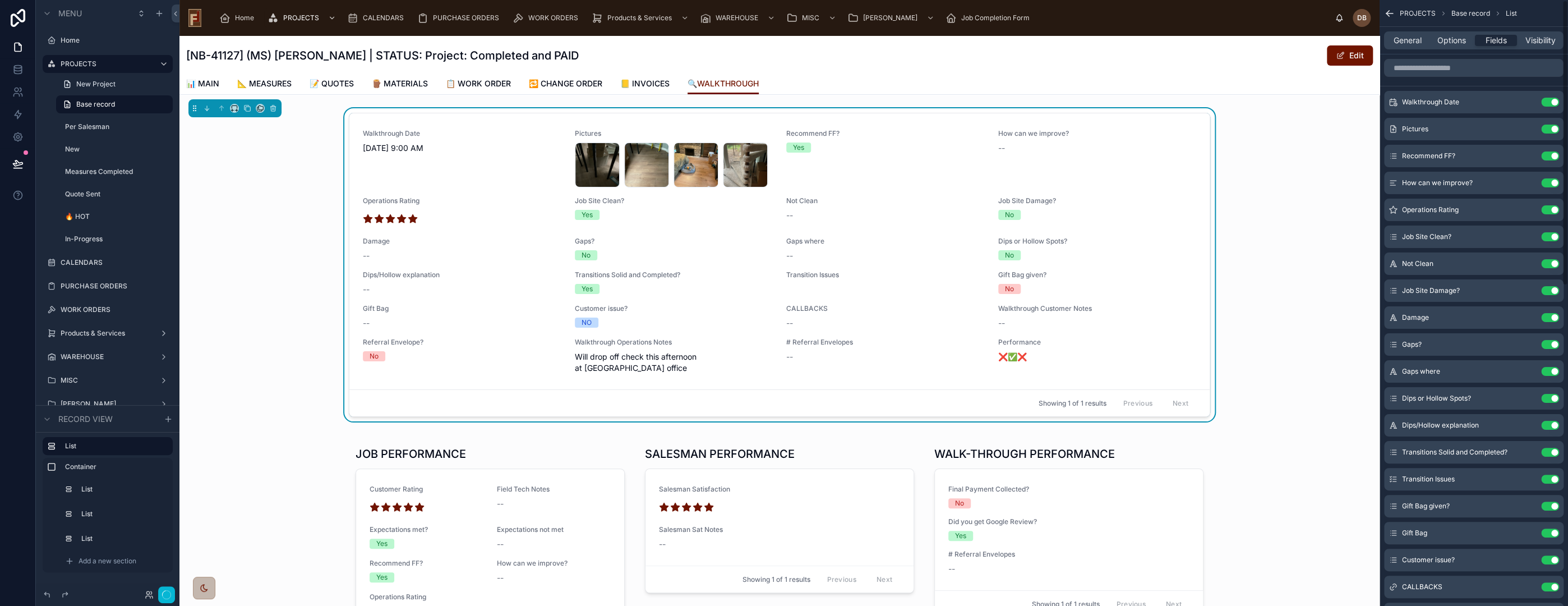
click at [1550, 156] on button "Use setting" at bounding box center [1550, 156] width 18 height 9
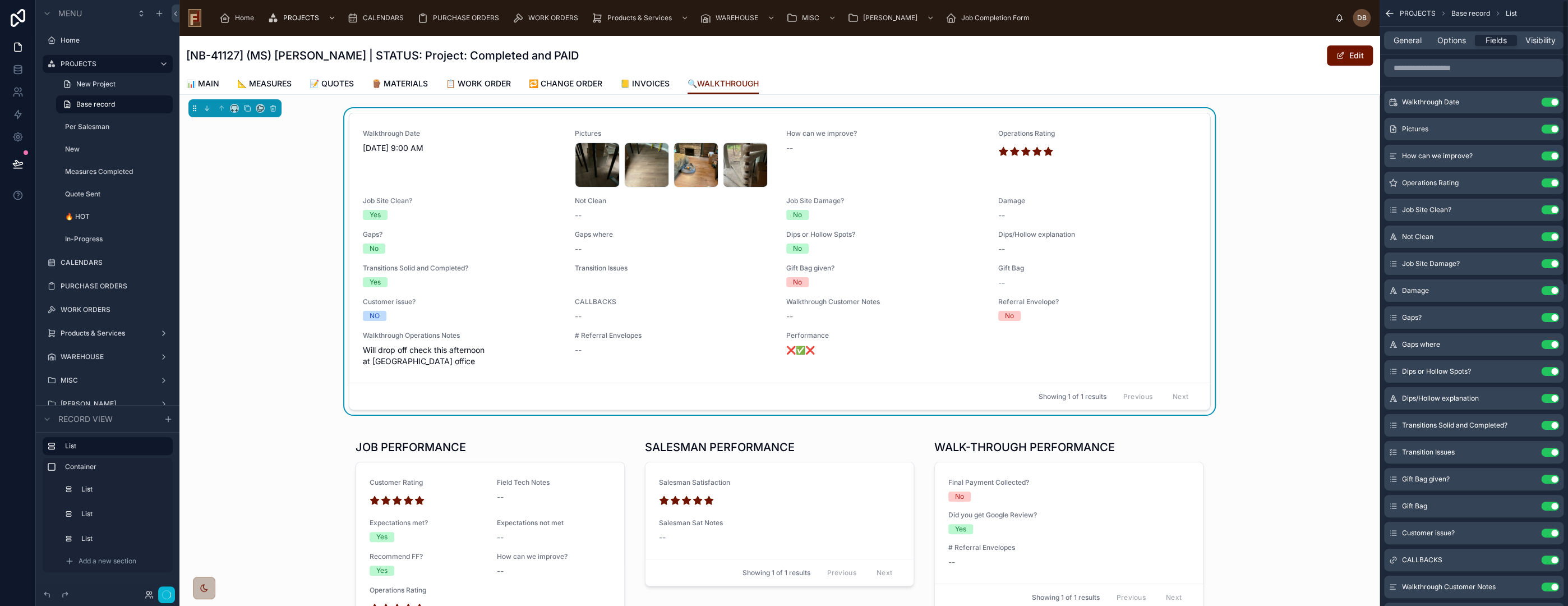
click at [1550, 156] on button "Use setting" at bounding box center [1550, 156] width 18 height 9
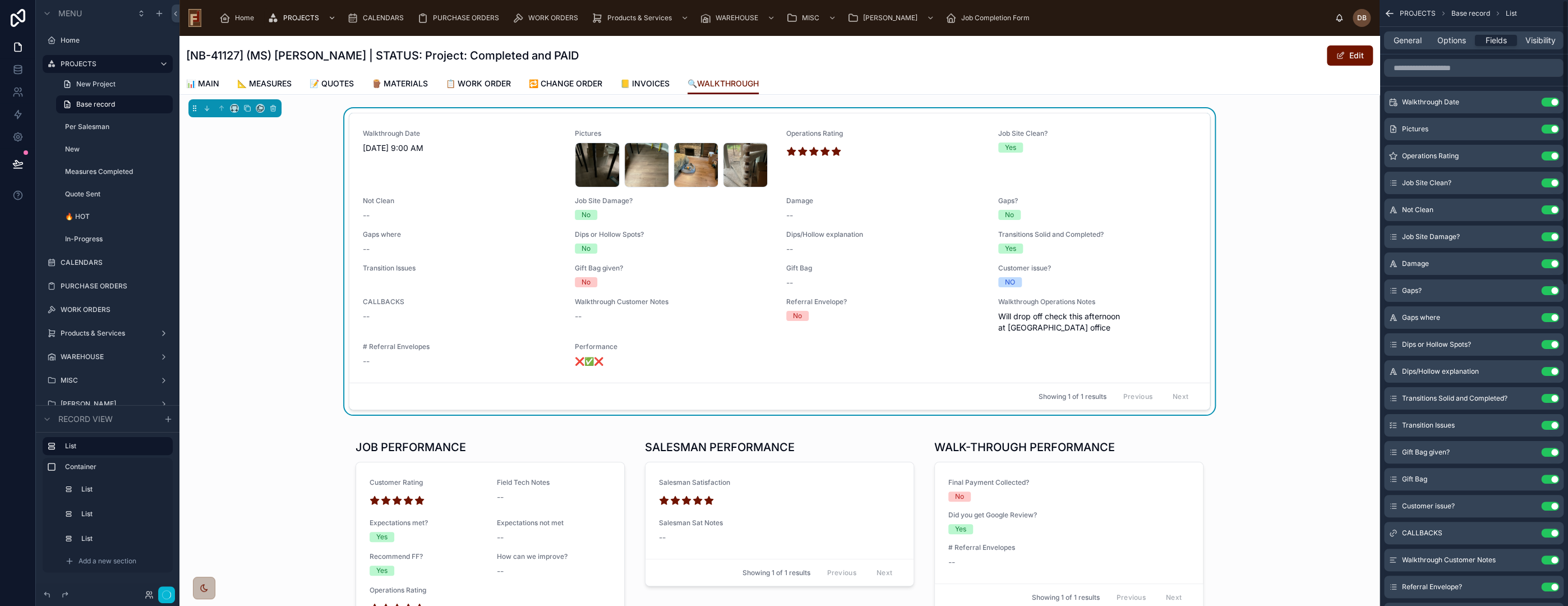
click at [1550, 156] on button "Use setting" at bounding box center [1550, 156] width 18 height 9
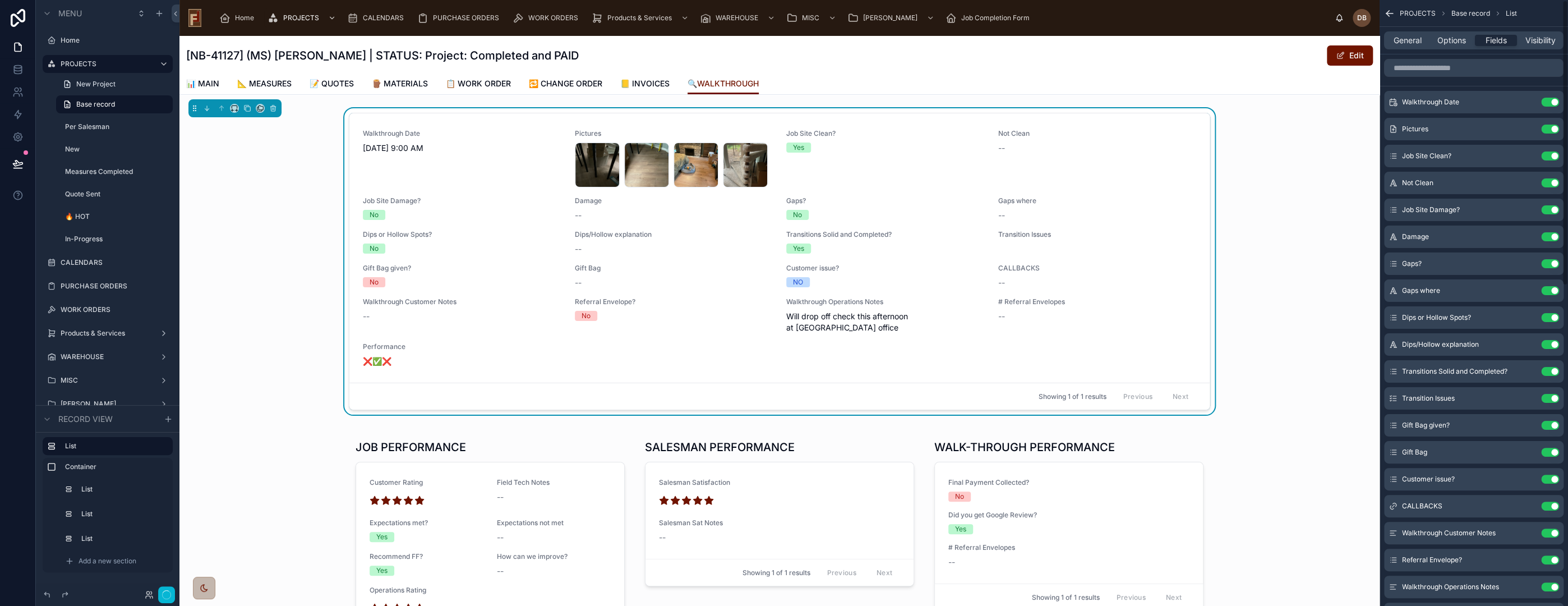
click at [1550, 156] on button "Use setting" at bounding box center [1550, 156] width 18 height 9
click at [1550, 179] on button "Use setting" at bounding box center [1550, 182] width 18 height 9
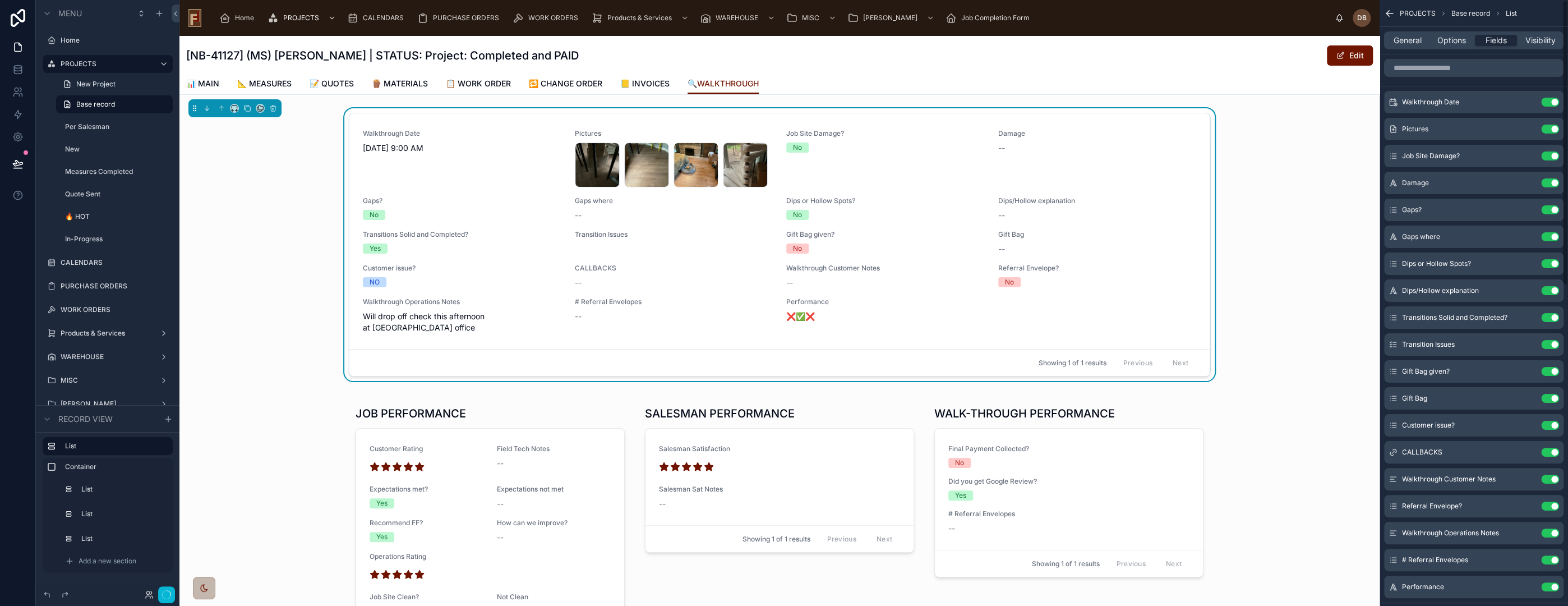
click at [1550, 156] on button "Use setting" at bounding box center [1550, 156] width 18 height 9
click at [1550, 179] on button "Use setting" at bounding box center [1550, 182] width 18 height 9
click at [1550, 205] on button "Use setting" at bounding box center [1550, 209] width 18 height 9
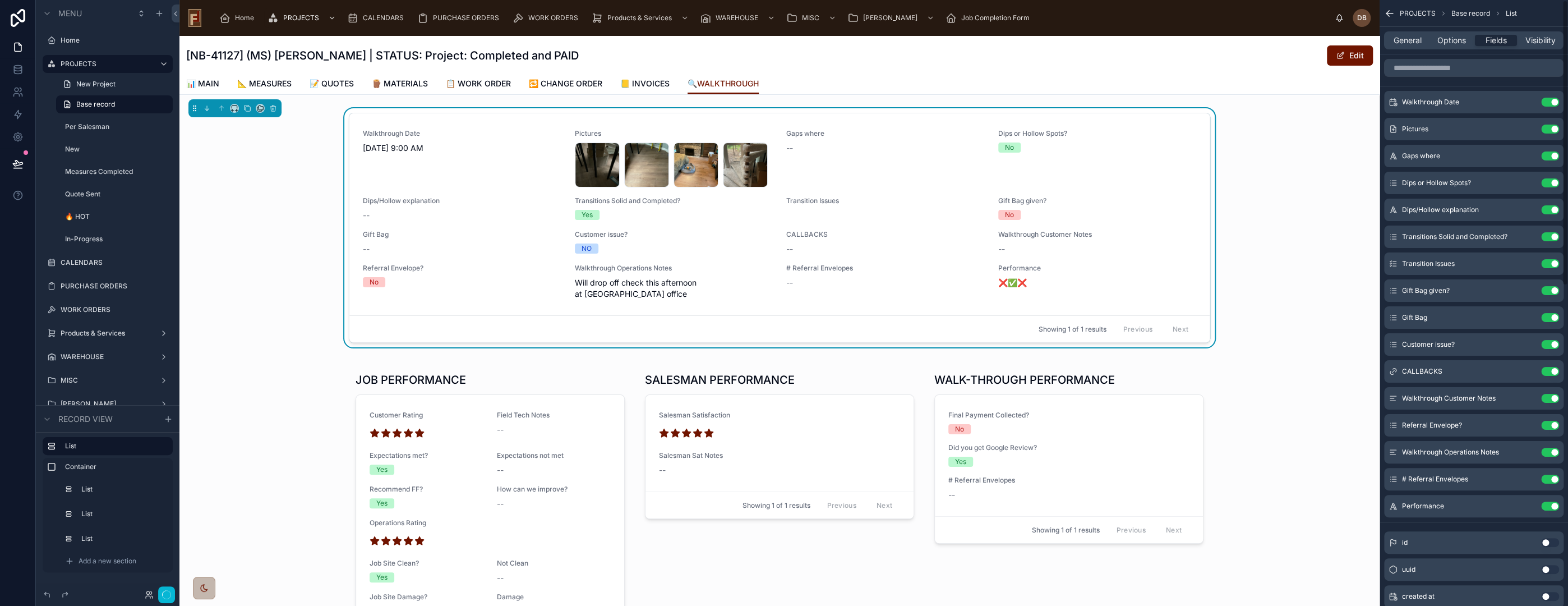
click at [1550, 156] on button "Use setting" at bounding box center [1550, 156] width 18 height 9
click at [1550, 179] on button "Use setting" at bounding box center [1550, 182] width 18 height 9
click at [1550, 205] on button "Use setting" at bounding box center [1550, 209] width 18 height 9
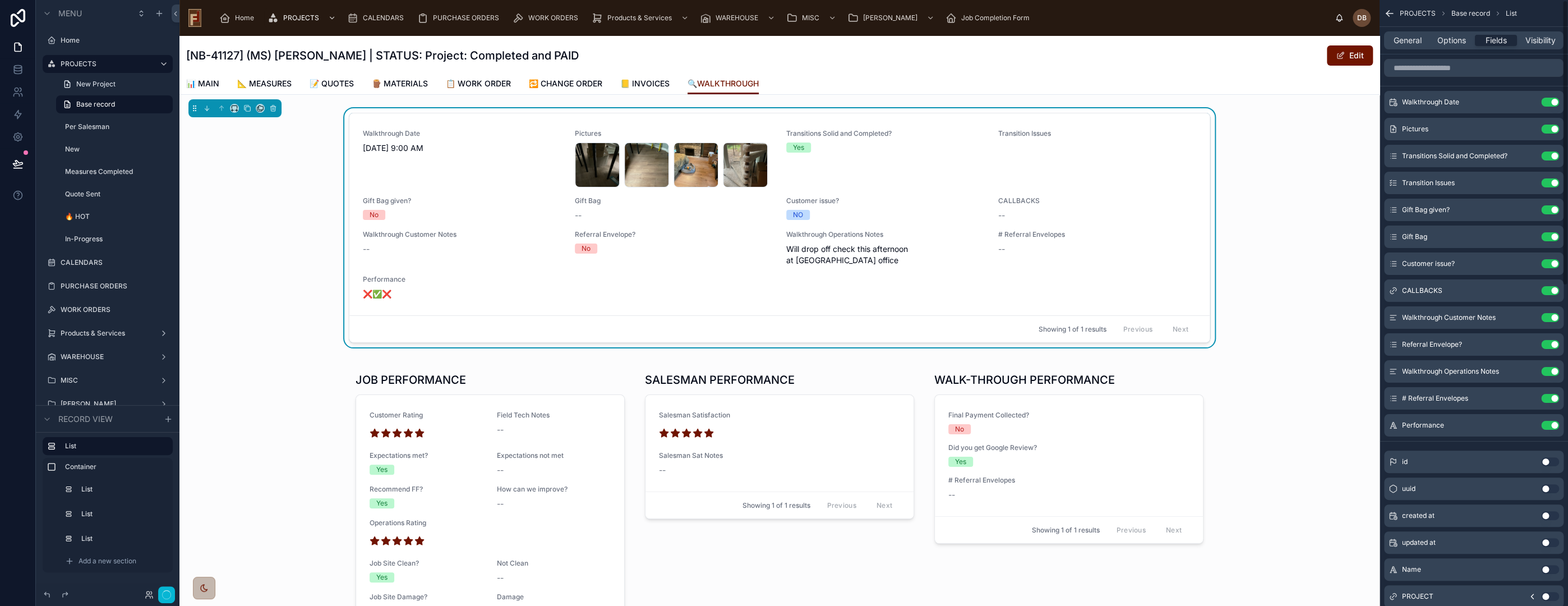
click at [1550, 156] on button "Use setting" at bounding box center [1550, 156] width 18 height 9
click at [1550, 179] on button "Use setting" at bounding box center [1550, 182] width 18 height 9
click at [1550, 205] on button "Use setting" at bounding box center [1550, 209] width 18 height 9
click at [1550, 232] on button "Use setting" at bounding box center [1550, 236] width 18 height 9
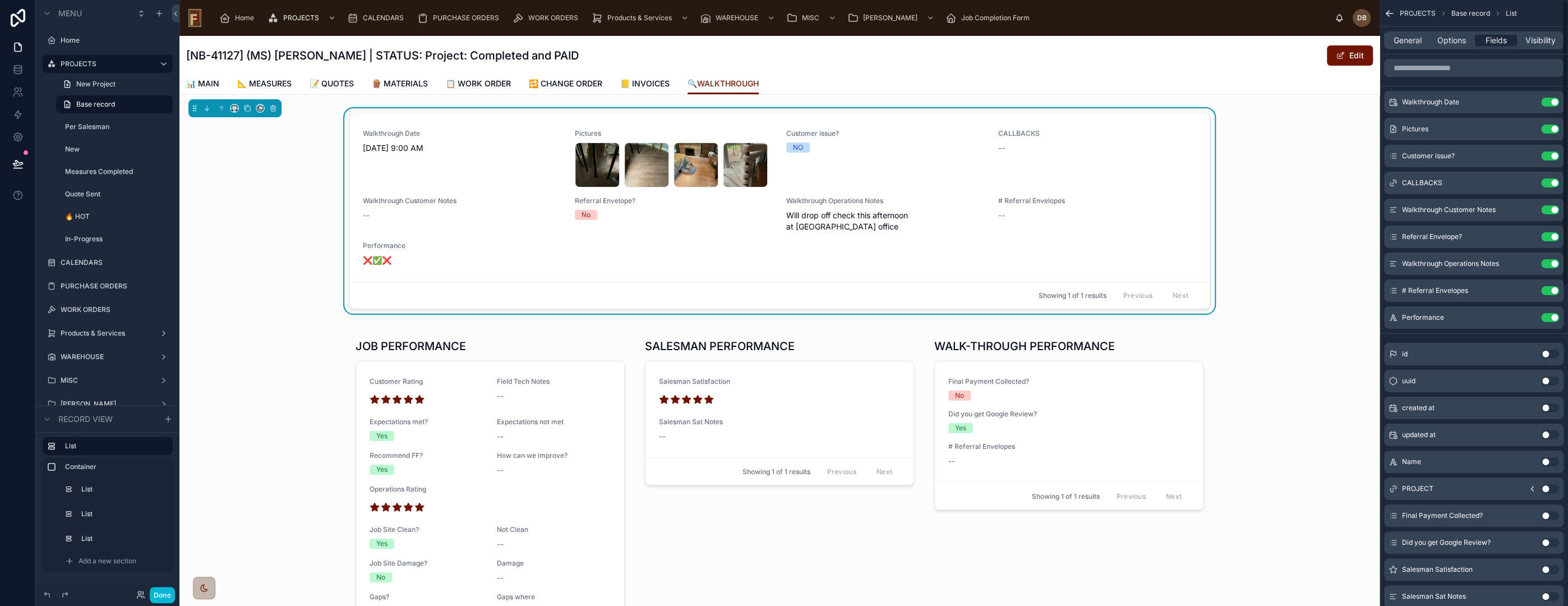
click at [1550, 156] on button "Use setting" at bounding box center [1550, 156] width 18 height 9
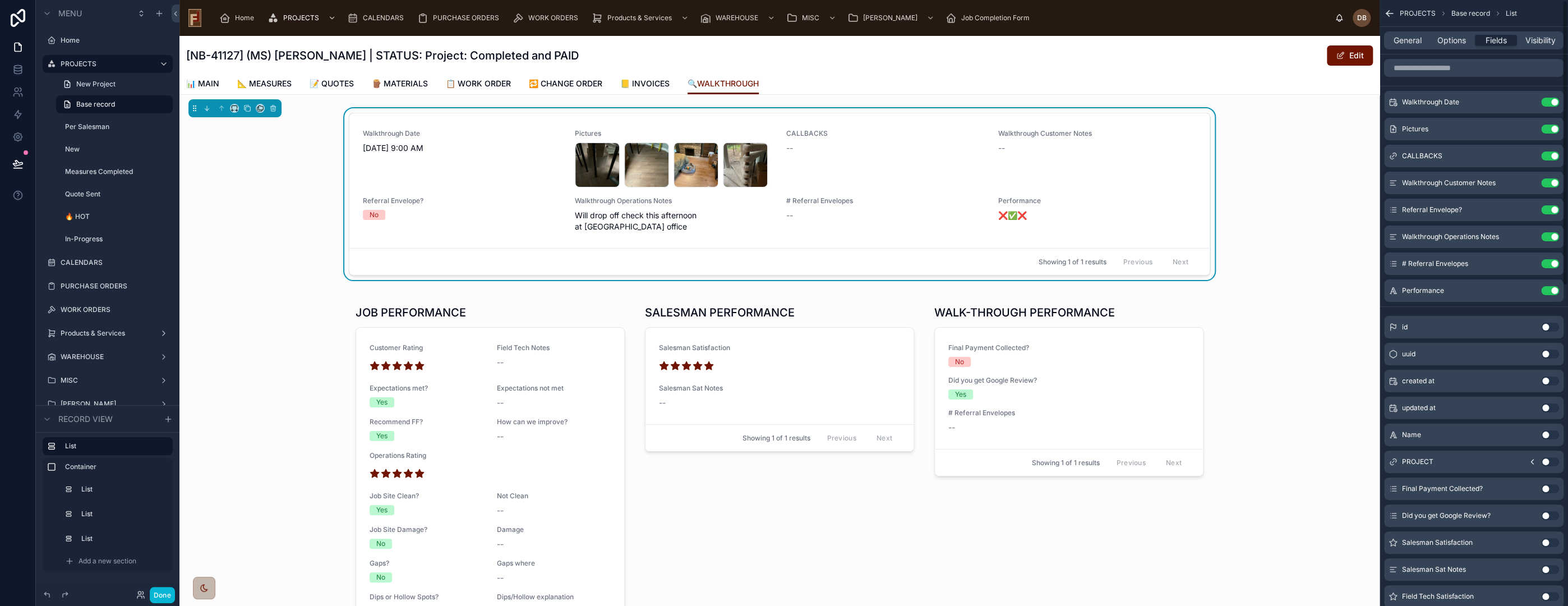
click at [1550, 156] on button "Use setting" at bounding box center [1550, 156] width 18 height 9
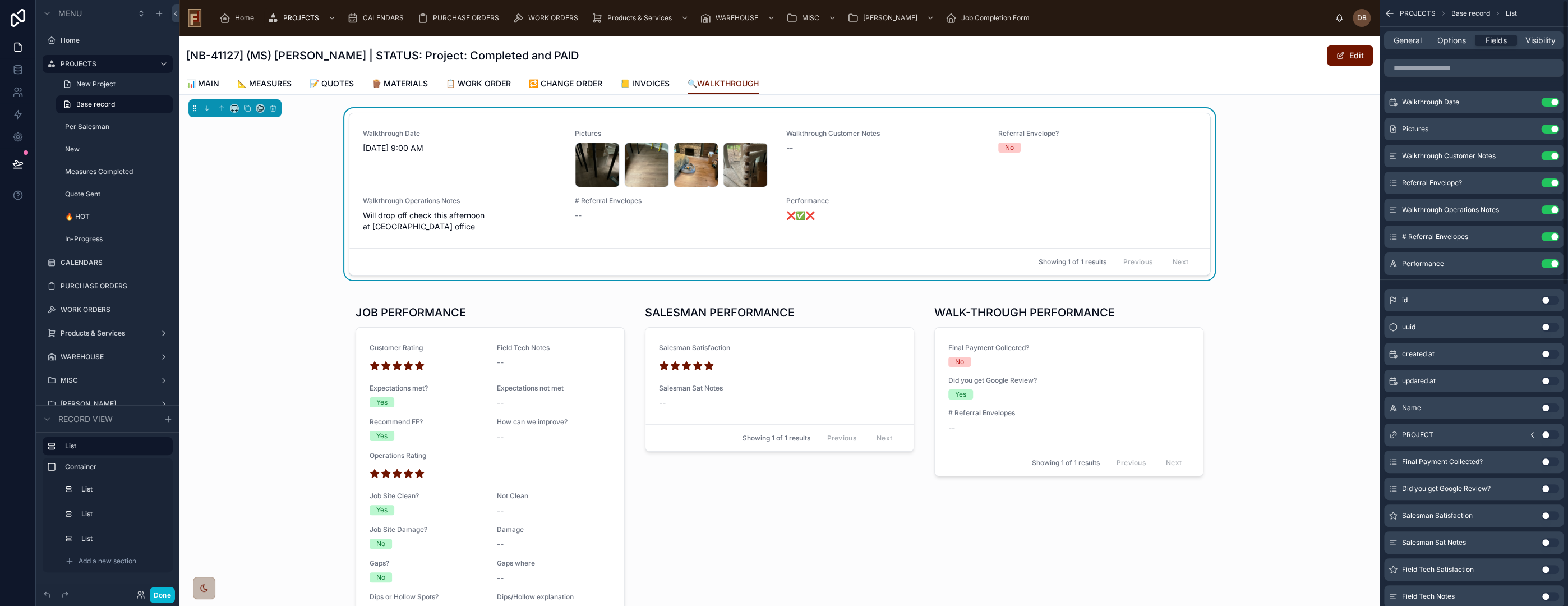
click at [1550, 156] on button "Use setting" at bounding box center [1550, 156] width 18 height 9
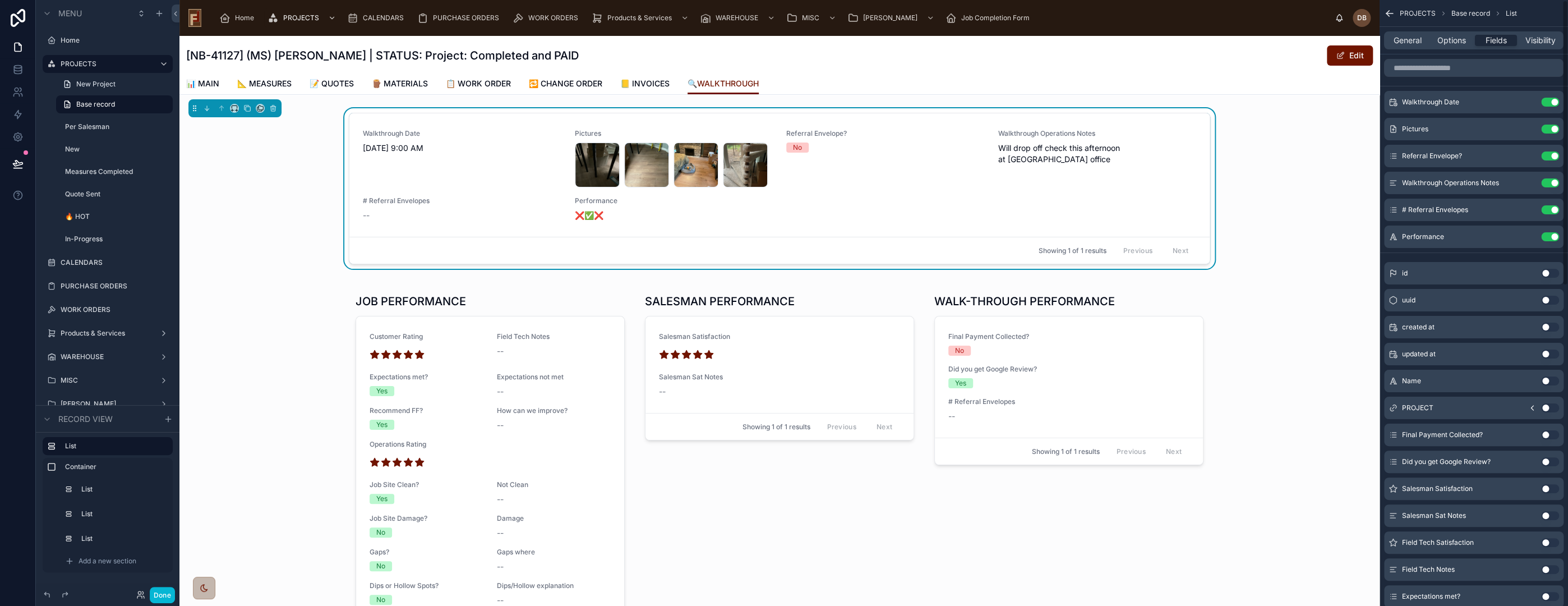
click at [1550, 156] on button "Use setting" at bounding box center [1550, 156] width 18 height 9
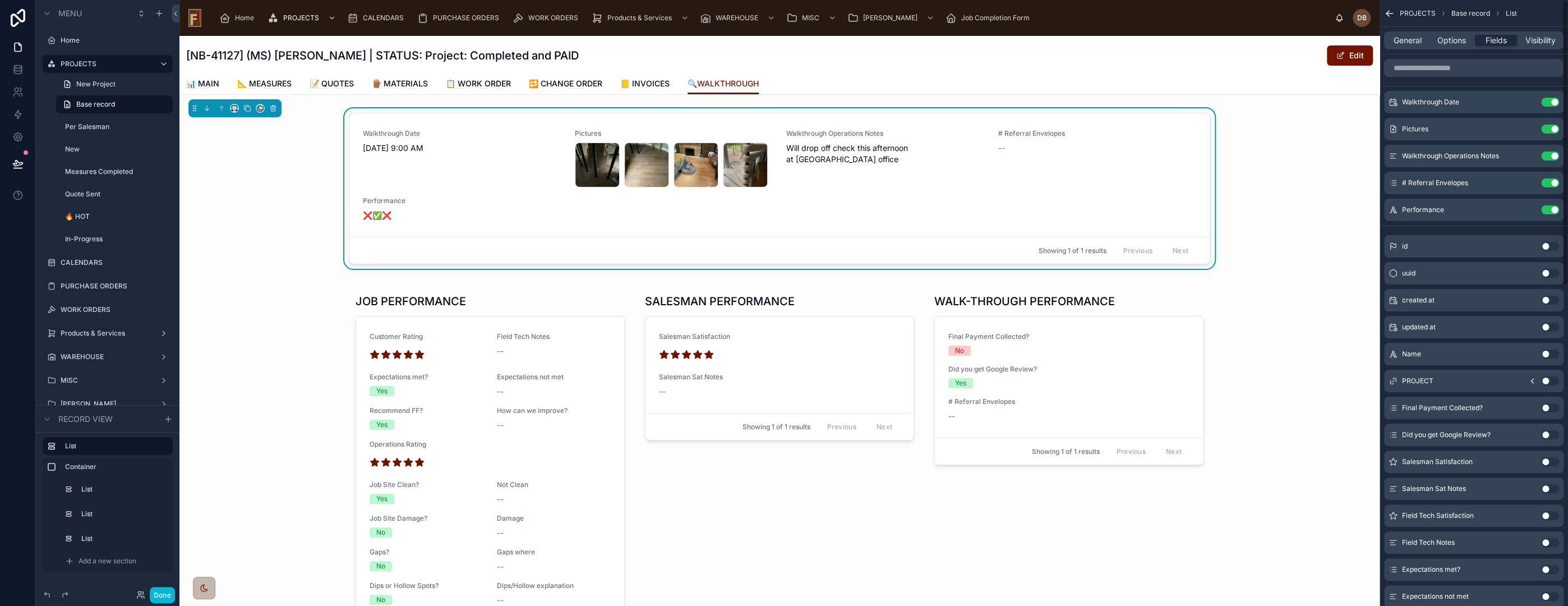
click at [1550, 156] on button "Use setting" at bounding box center [1550, 156] width 18 height 9
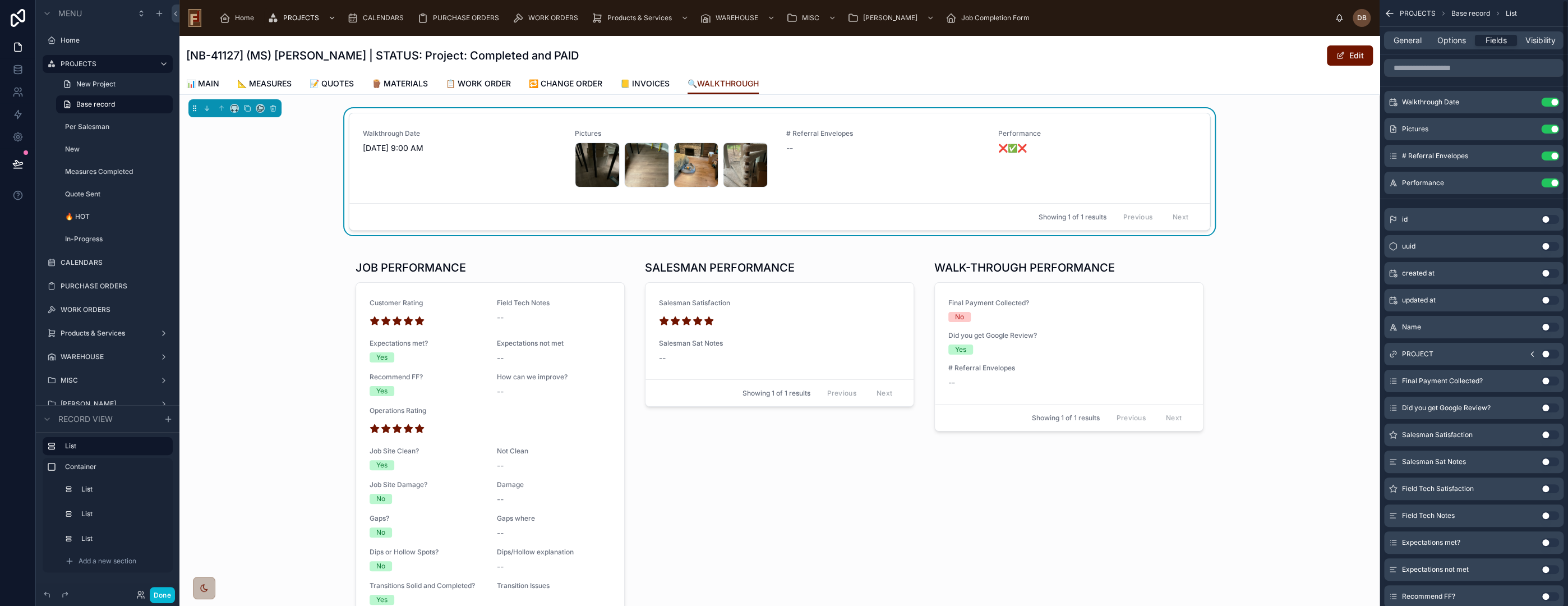
click at [1550, 156] on button "Use setting" at bounding box center [1550, 156] width 18 height 9
click at [1527, 129] on icon "scrollable content" at bounding box center [1527, 129] width 9 height 9
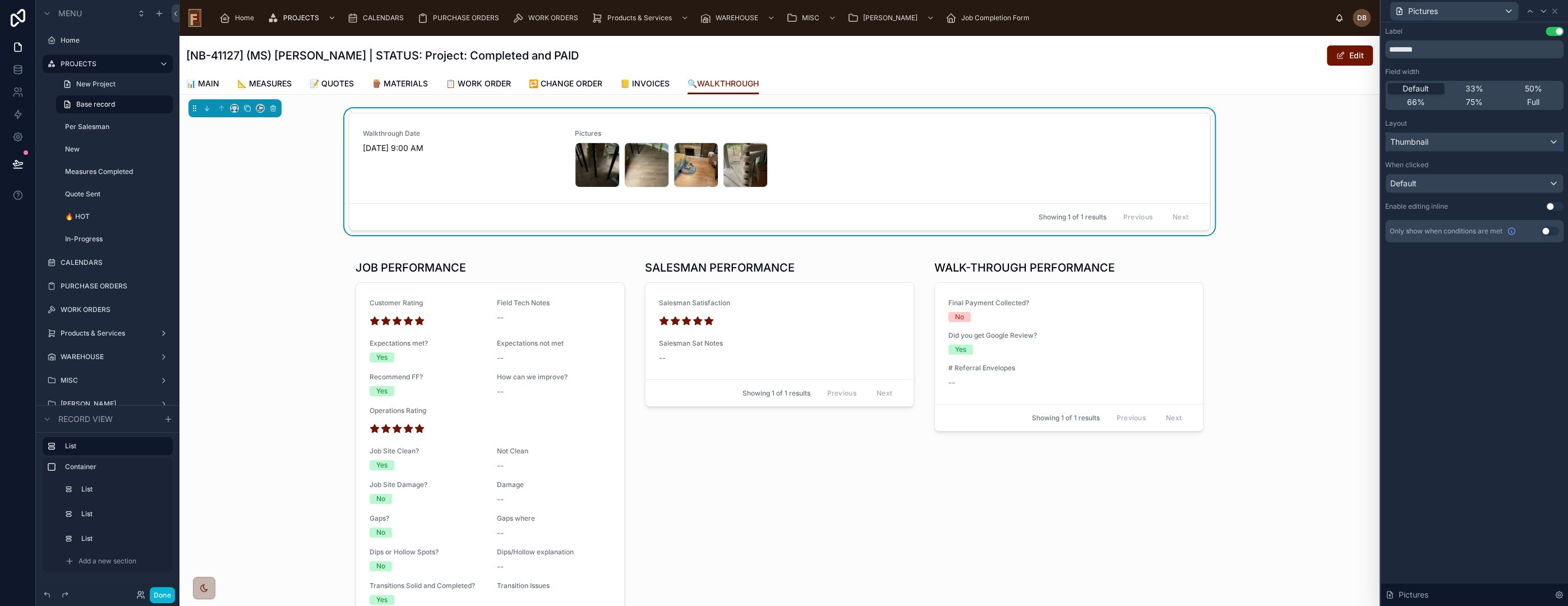
click at [1438, 143] on div "Thumbnail" at bounding box center [1474, 142] width 178 height 18
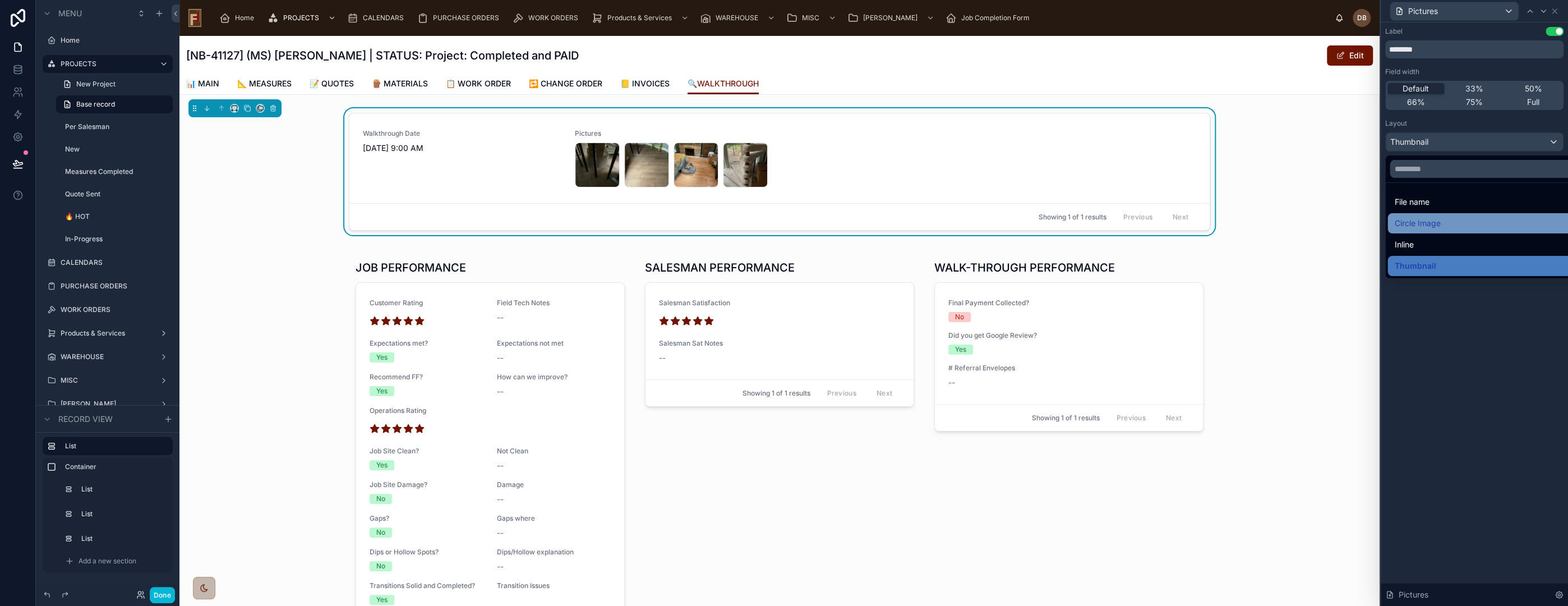
click at [1455, 229] on div "Circle Image" at bounding box center [1487, 223] width 185 height 14
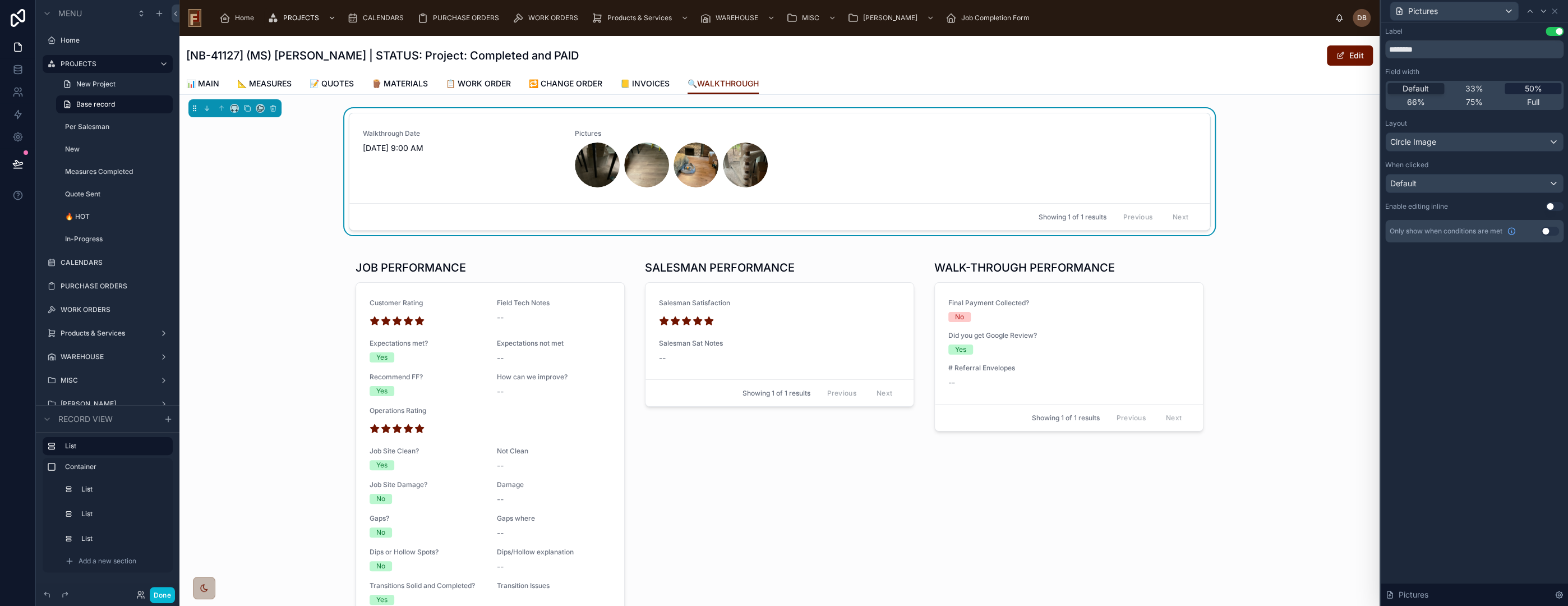
click at [1534, 88] on span "50%" at bounding box center [1533, 88] width 18 height 11
click at [1431, 187] on div "Default" at bounding box center [1474, 183] width 178 height 18
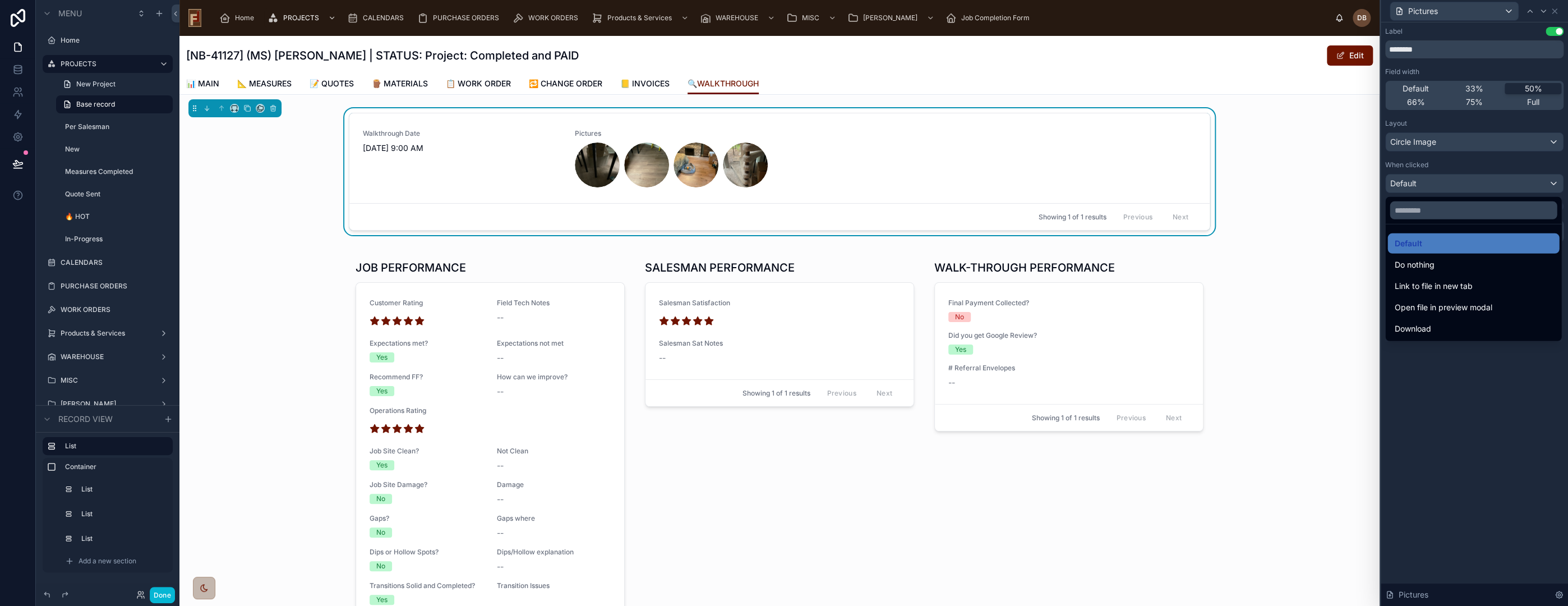
click at [1462, 425] on div at bounding box center [1474, 303] width 187 height 606
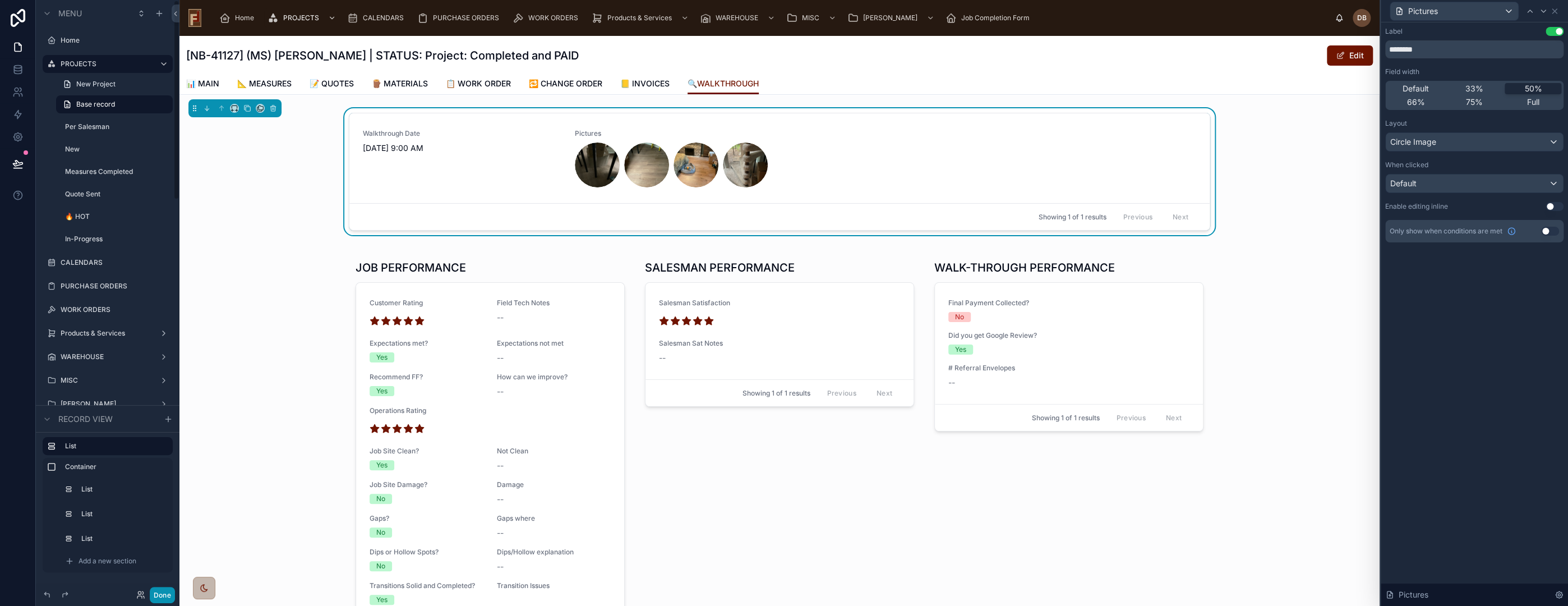
click at [157, 596] on button "Done" at bounding box center [162, 594] width 25 height 16
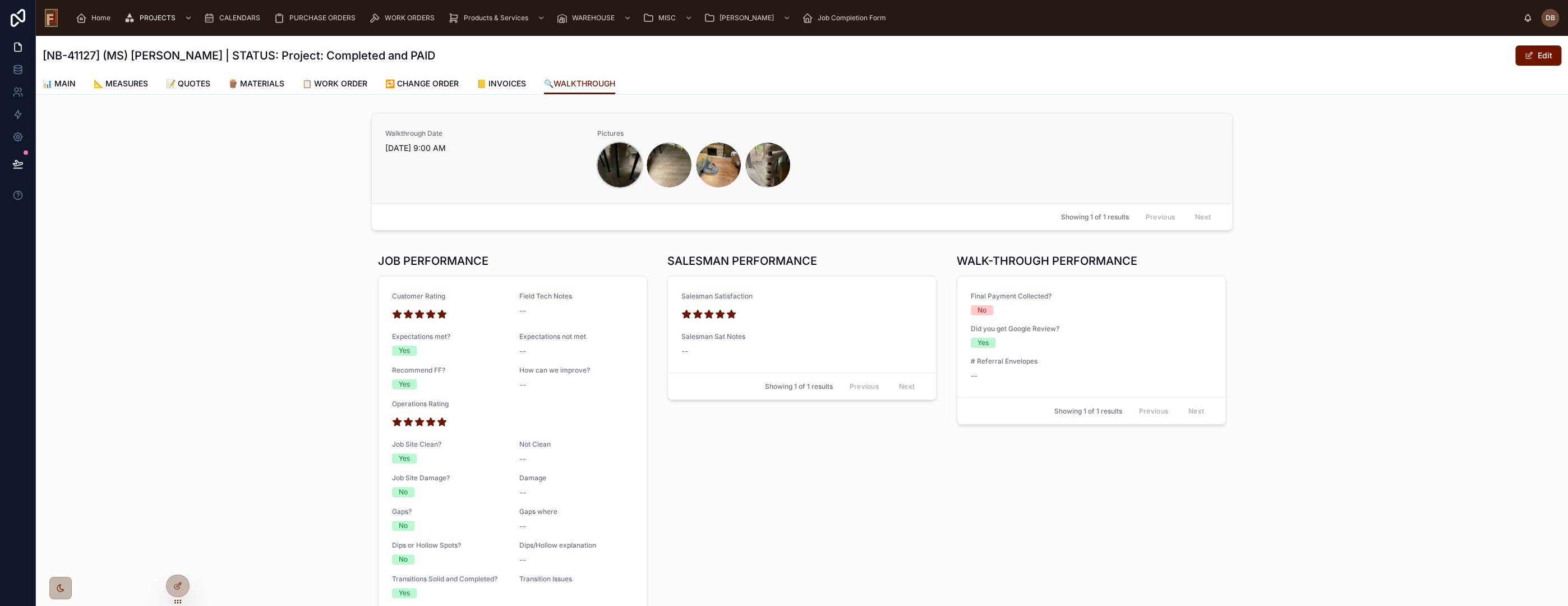
click at [606, 170] on div at bounding box center [619, 165] width 45 height 45
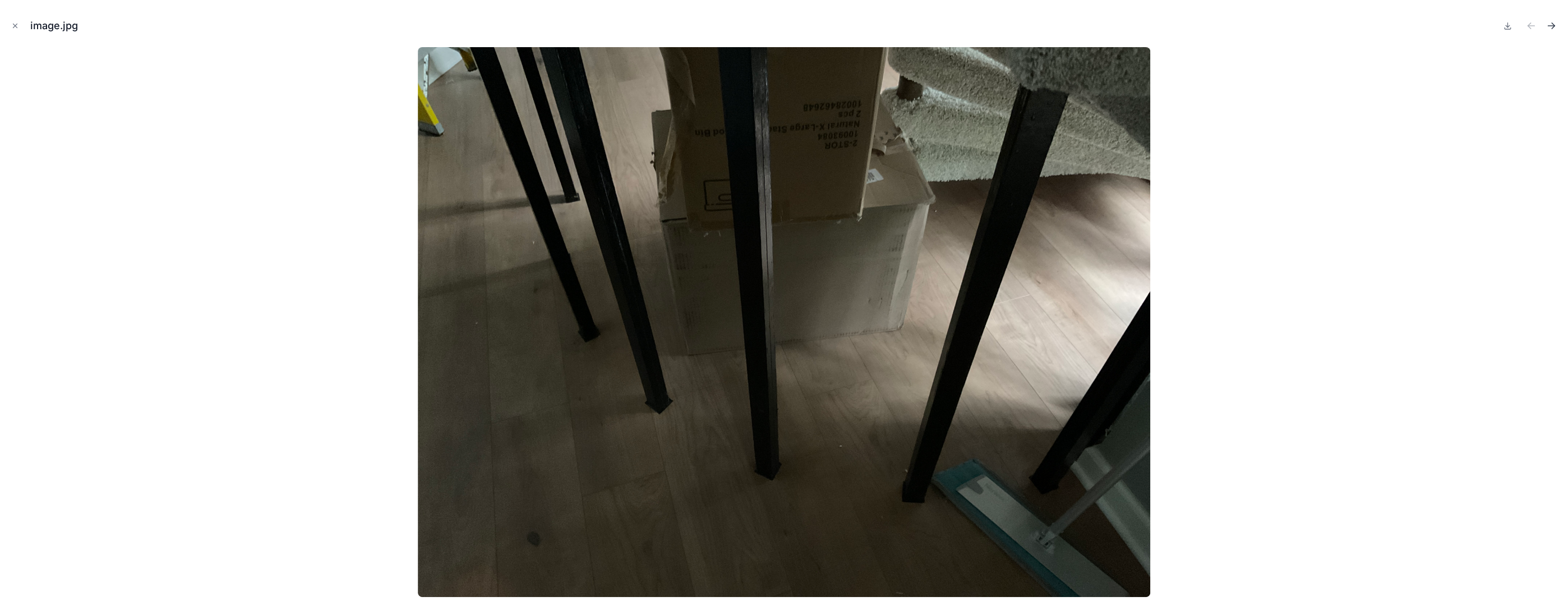
click at [1554, 24] on icon "Next file" at bounding box center [1550, 25] width 11 height 11
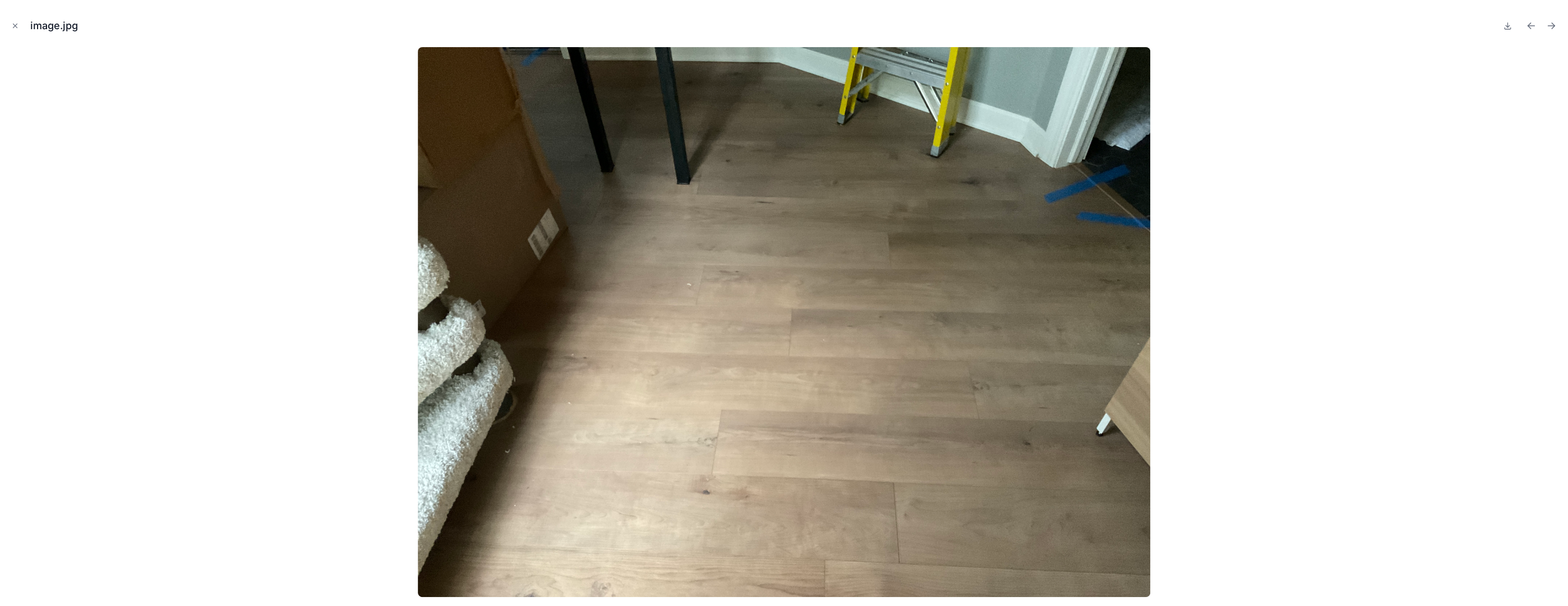
click at [1554, 24] on icon "Next file" at bounding box center [1550, 25] width 11 height 11
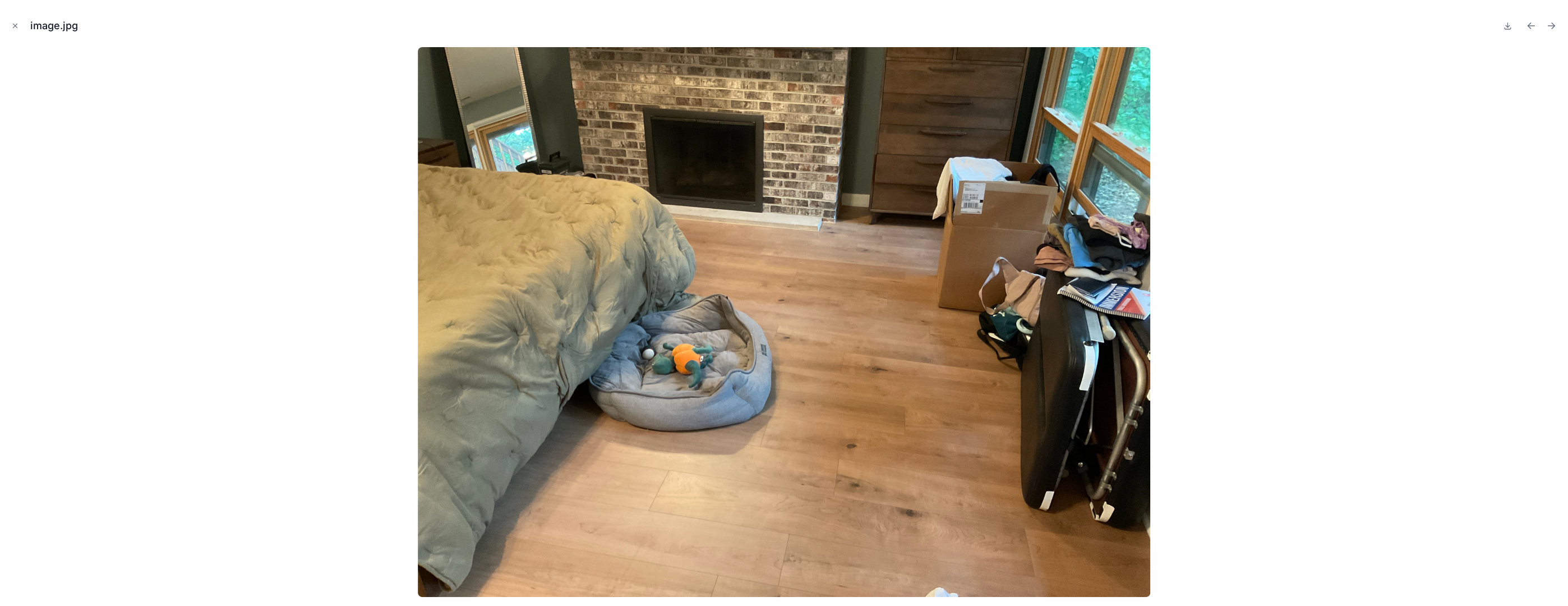
click at [1554, 24] on icon "Next file" at bounding box center [1550, 25] width 11 height 11
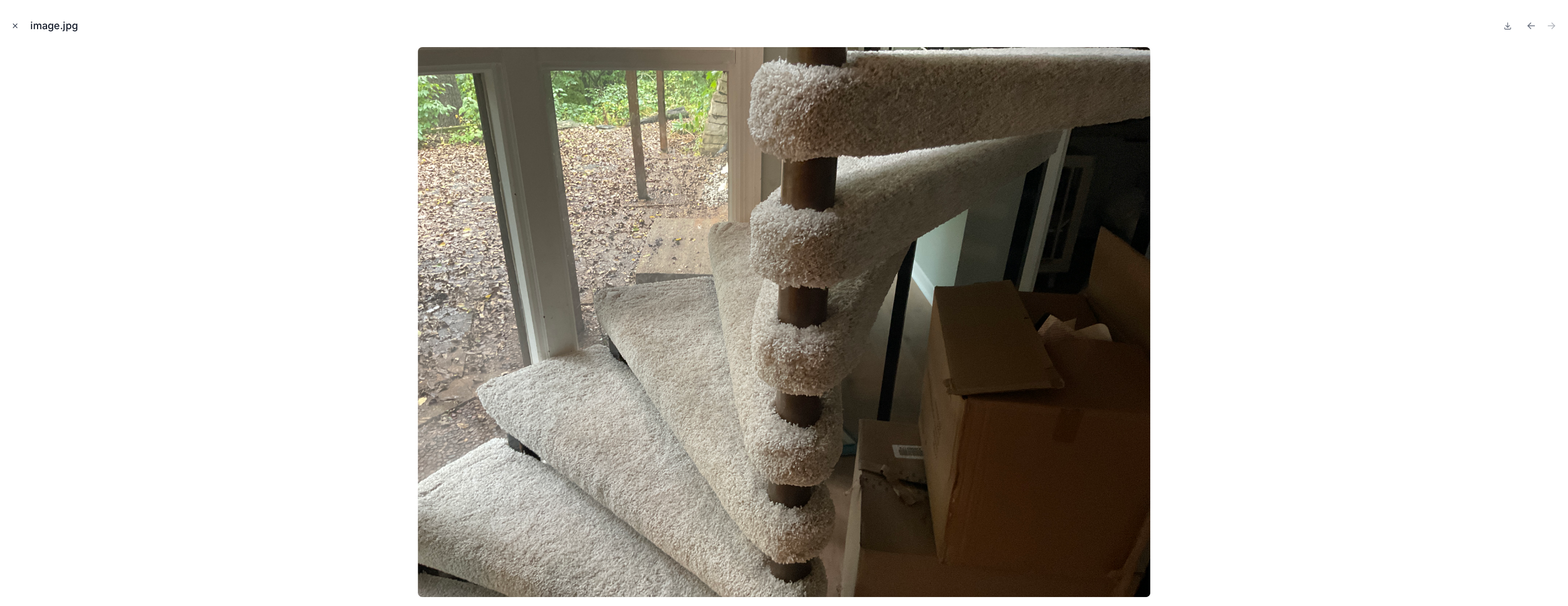
click at [17, 22] on icon "Close modal" at bounding box center [15, 26] width 8 height 8
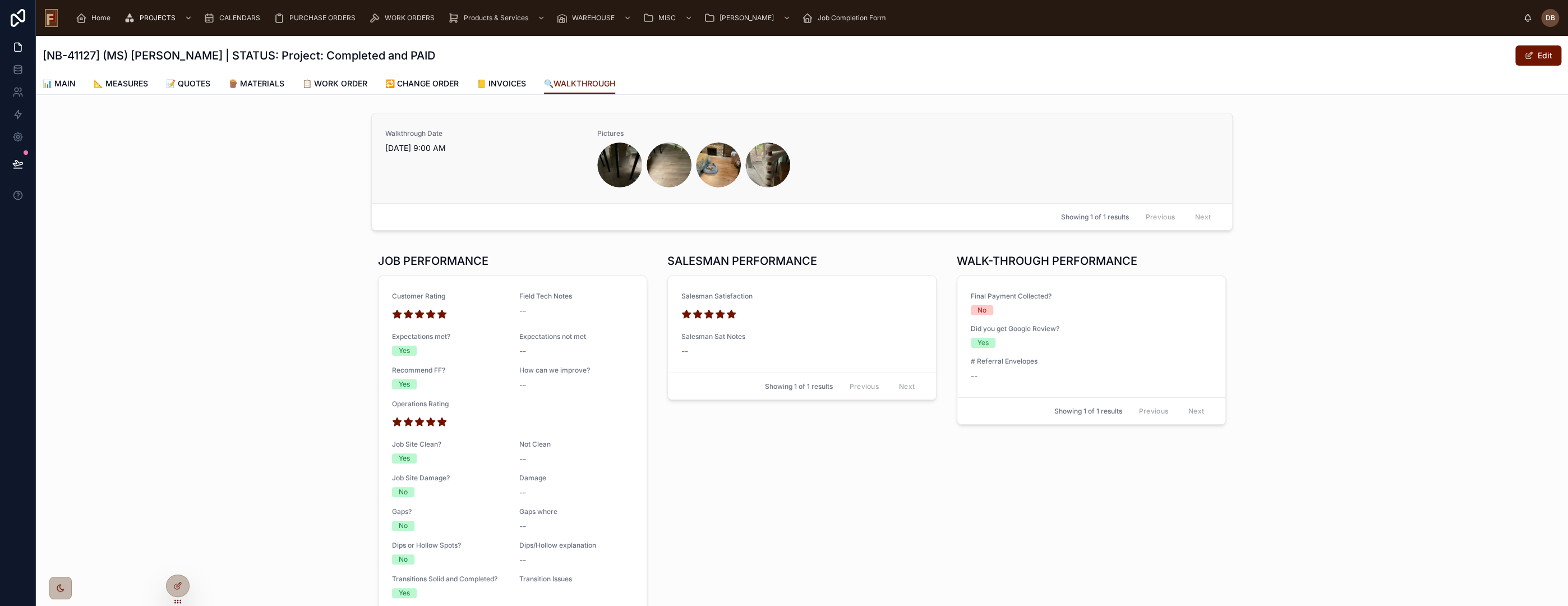
click at [569, 153] on div "Walkthrough Date 9/23/2025 9:00 AM" at bounding box center [484, 158] width 198 height 59
click at [342, 168] on div "Walkthrough Date 9/23/2025 9:00 AM Pictures Showing 1 of 1 results Previous Next" at bounding box center [801, 174] width 1532 height 131
click at [14, 162] on icon at bounding box center [17, 163] width 11 height 11
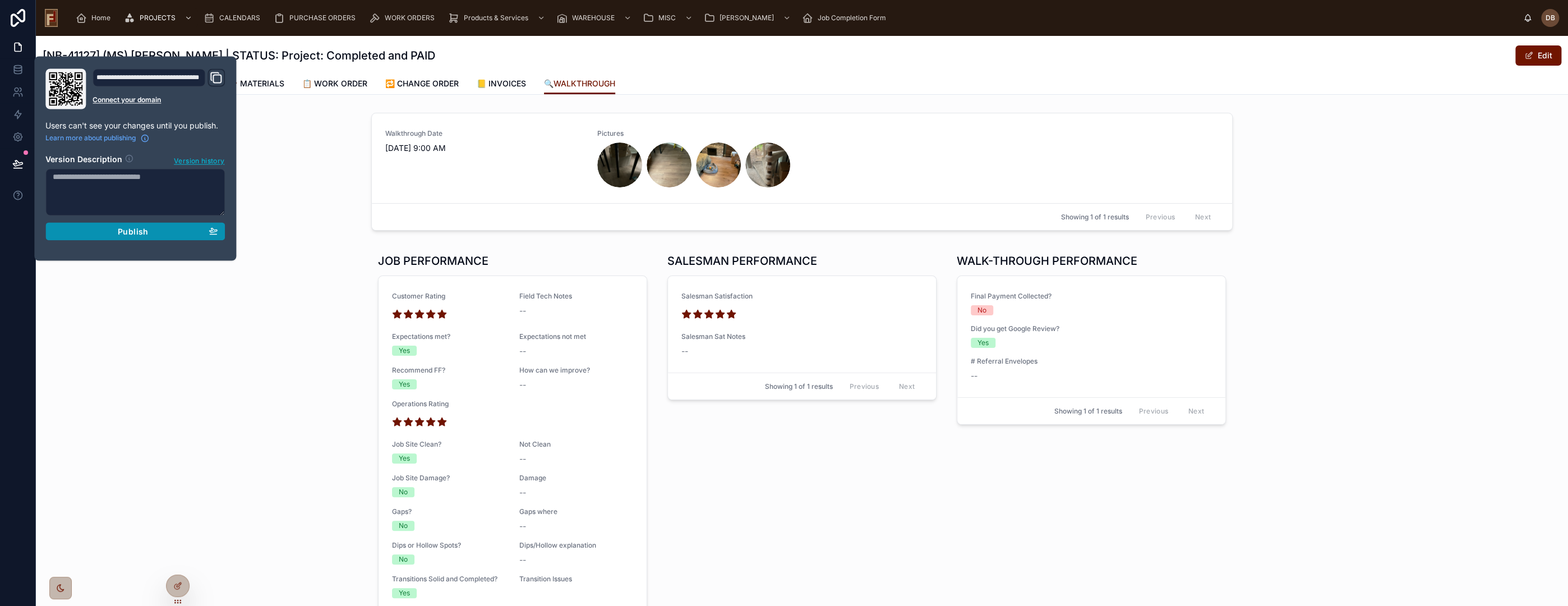
click at [144, 231] on span "Publish" at bounding box center [133, 231] width 31 height 10
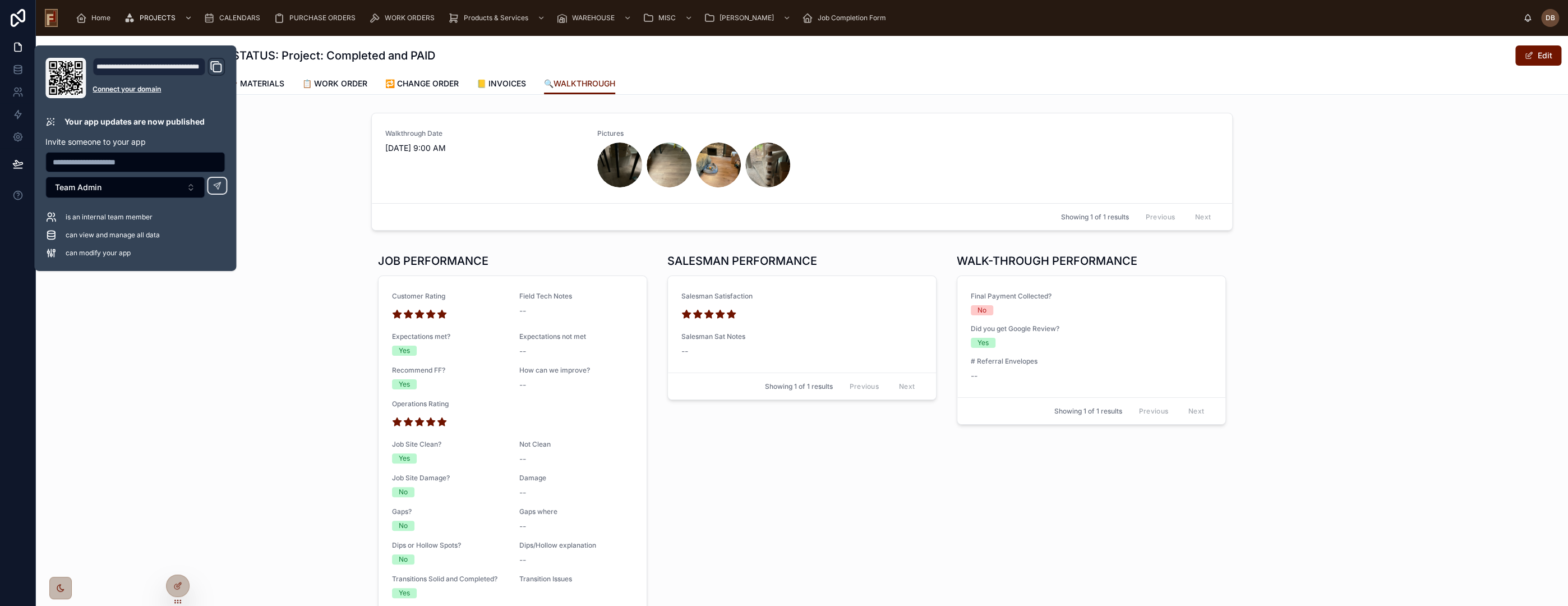
click at [333, 280] on div "JOB PERFORMANCE Customer Rating Field Tech Notes -- Expectations met? Yes Expec…" at bounding box center [801, 480] width 1532 height 464
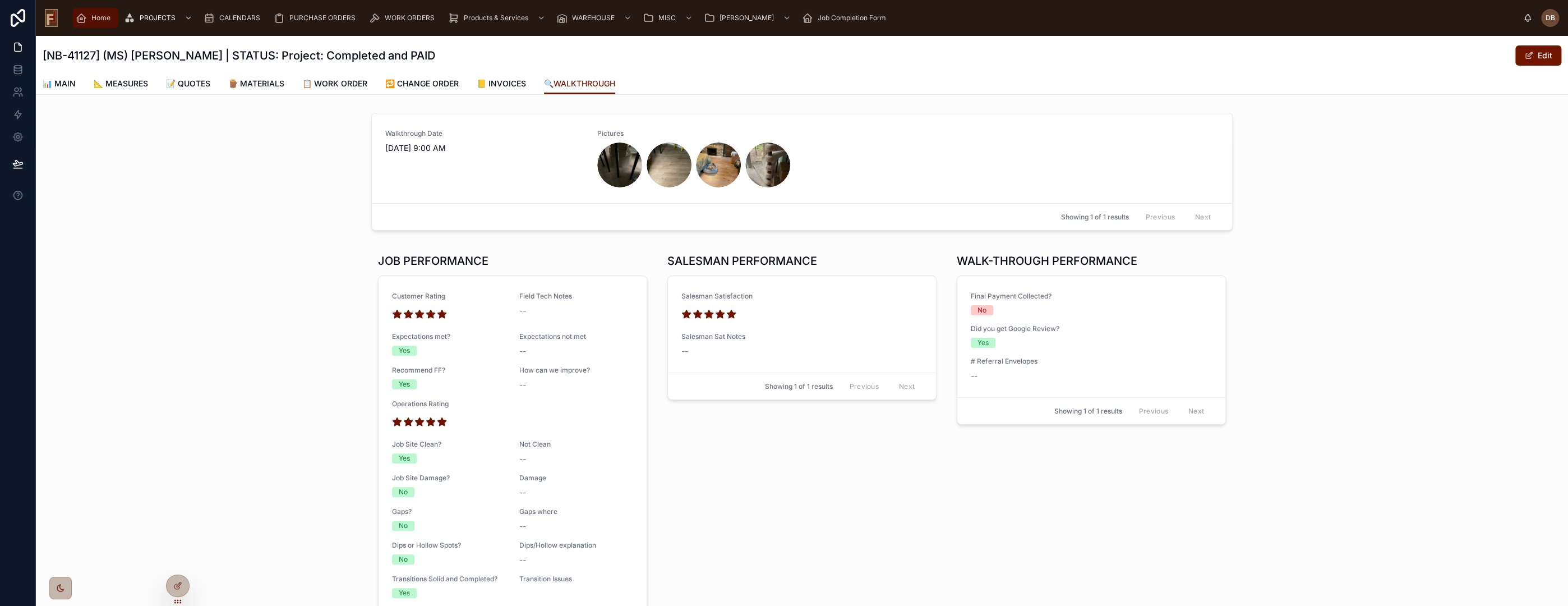
click at [97, 19] on span "Home" at bounding box center [100, 18] width 19 height 9
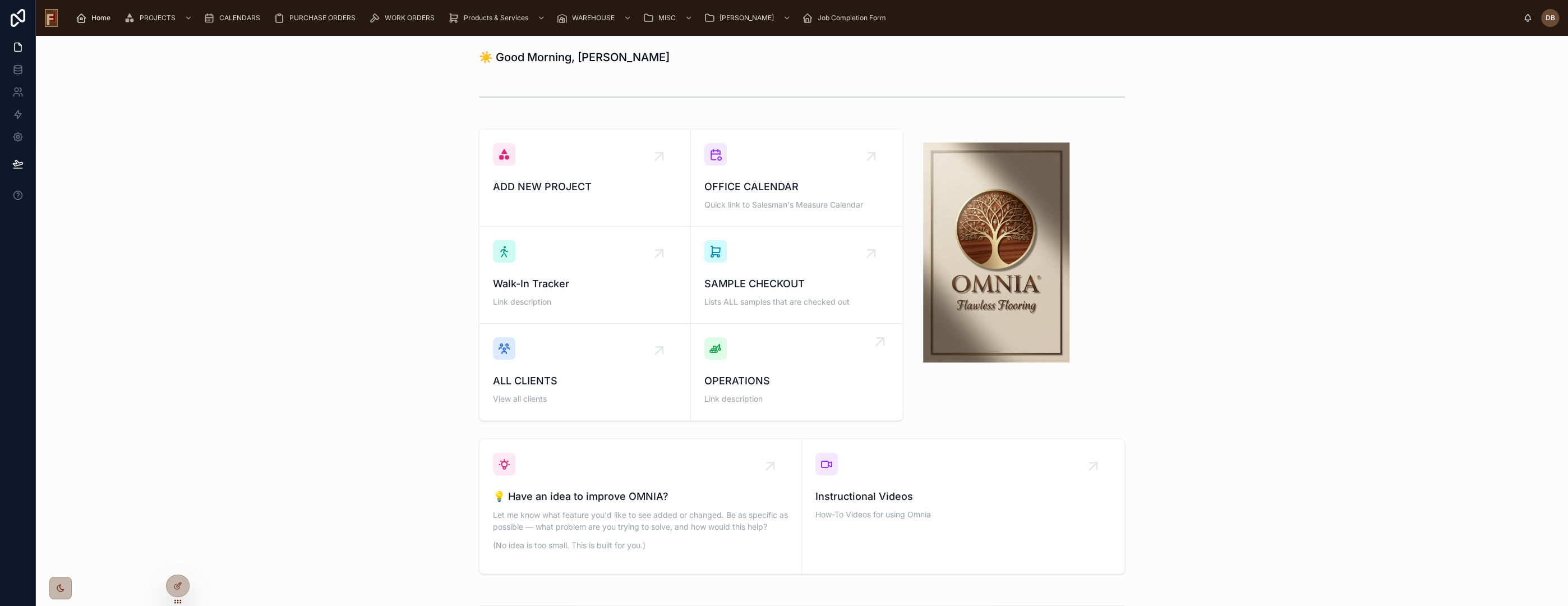
click at [760, 370] on div "OPERATIONS Link description" at bounding box center [796, 372] width 184 height 69
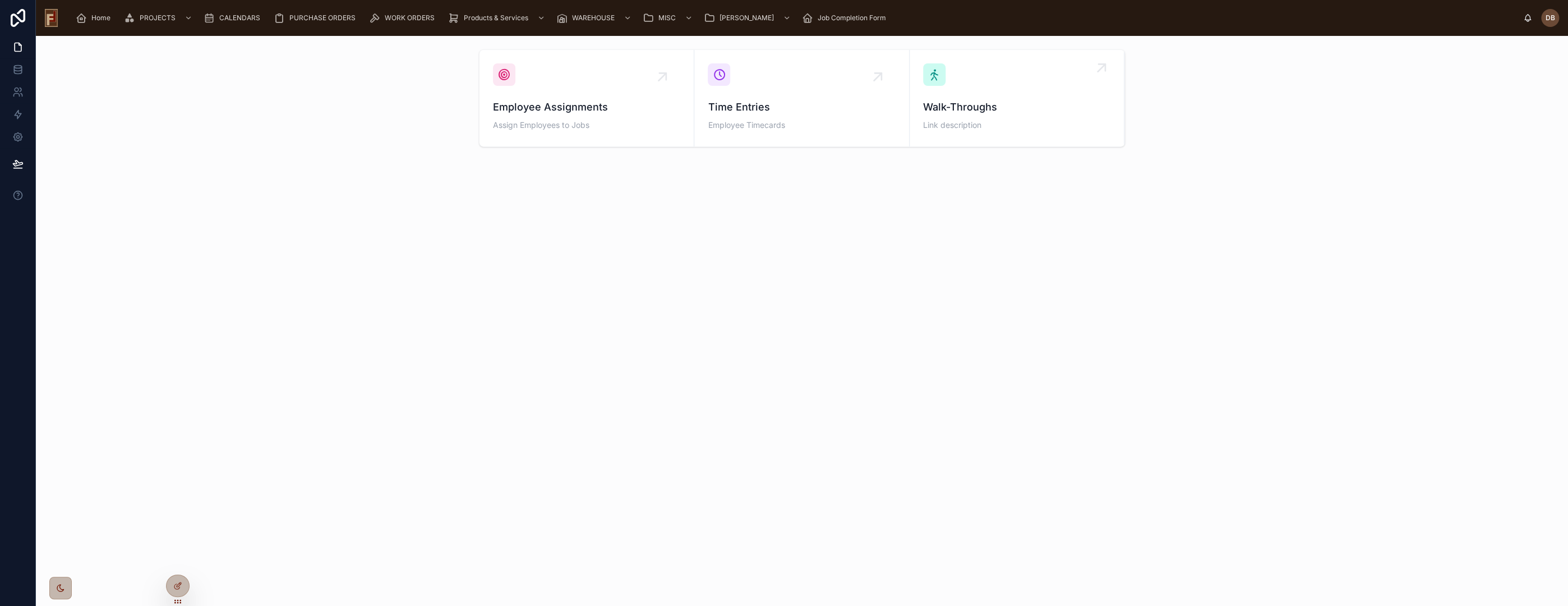
click at [997, 117] on div "Walk-Throughs Link description" at bounding box center [1017, 116] width 187 height 34
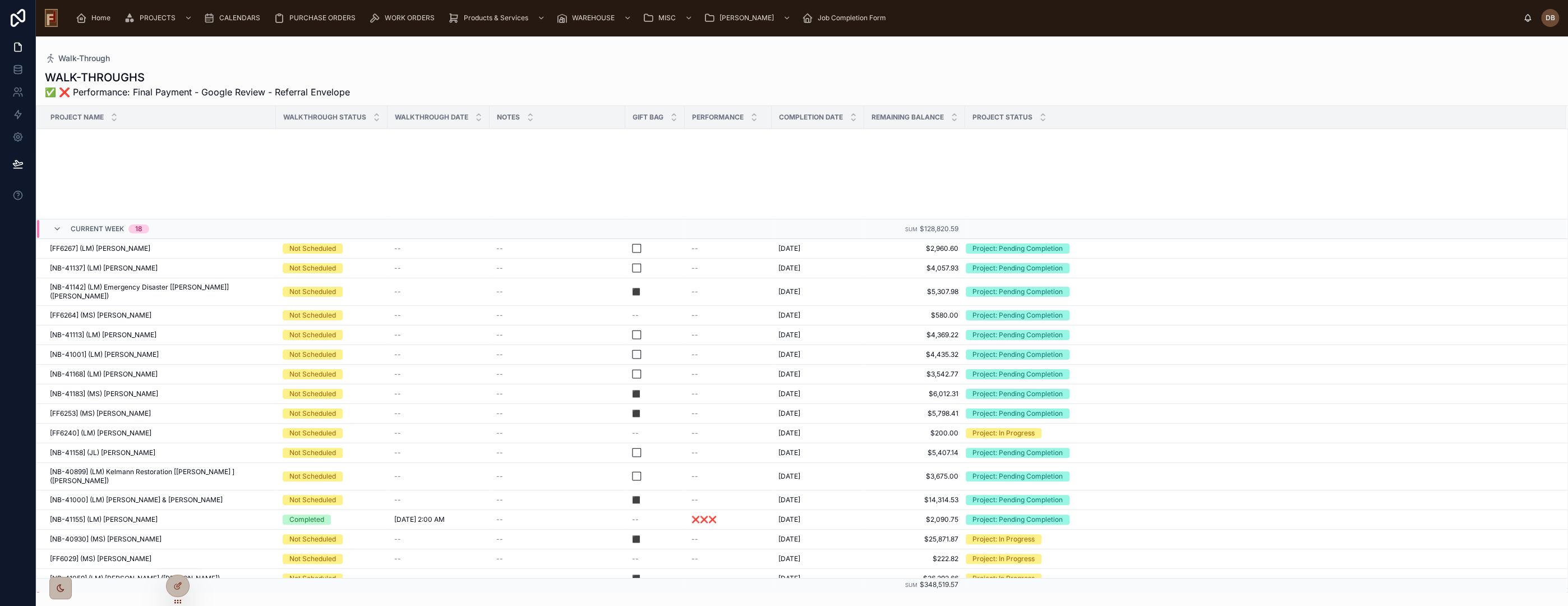
scroll to position [323, 0]
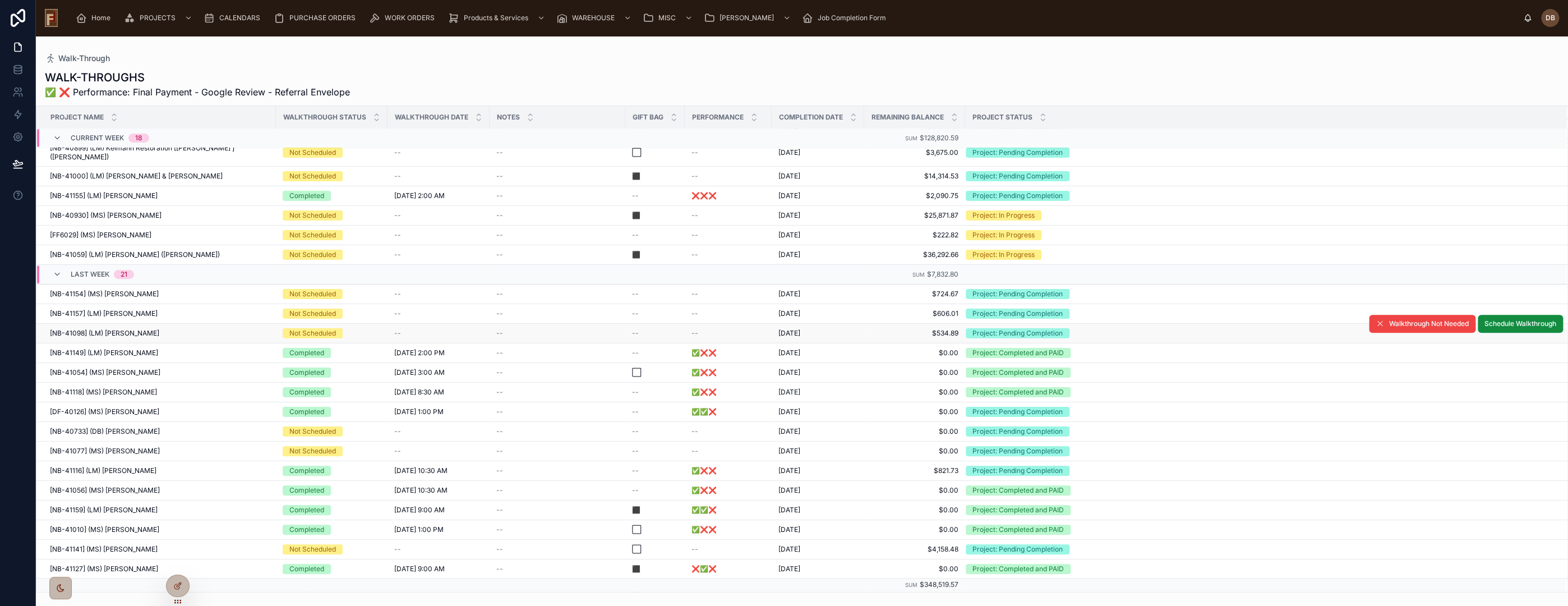
click at [892, 328] on span "$534.89" at bounding box center [914, 332] width 87 height 9
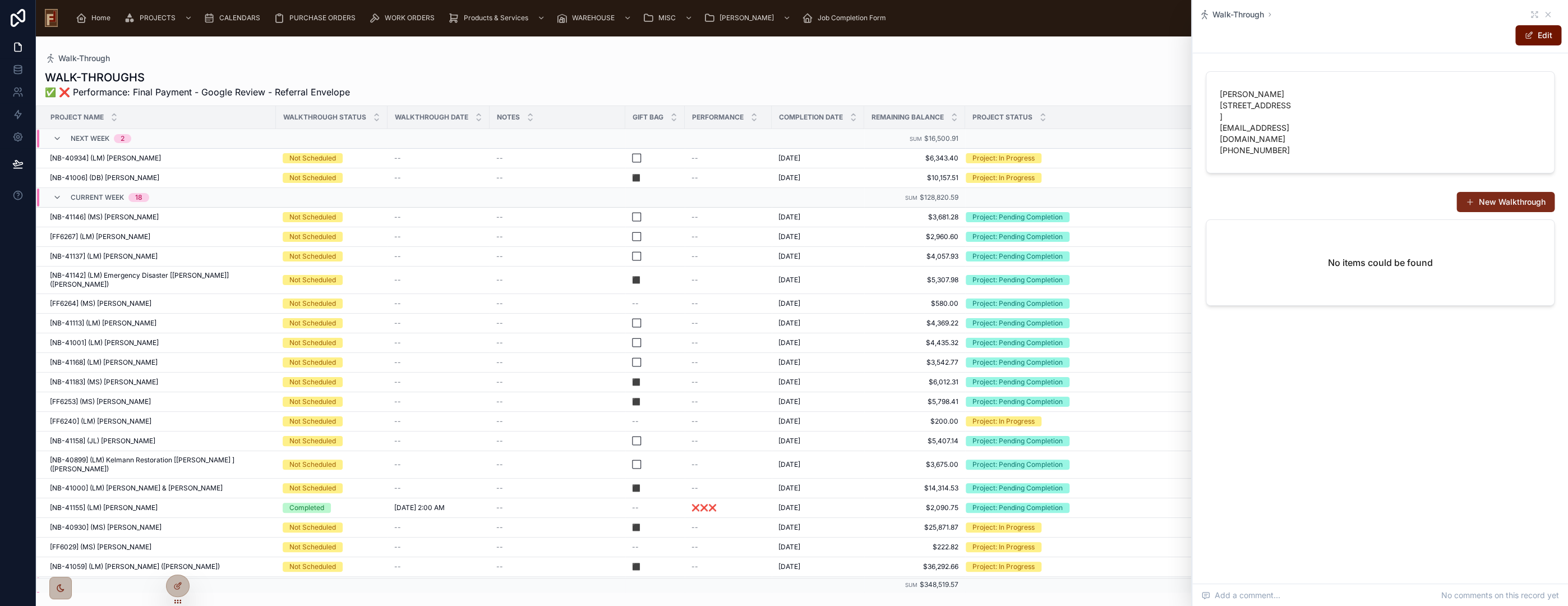
click at [1508, 212] on button "New Walkthrough" at bounding box center [1505, 201] width 98 height 20
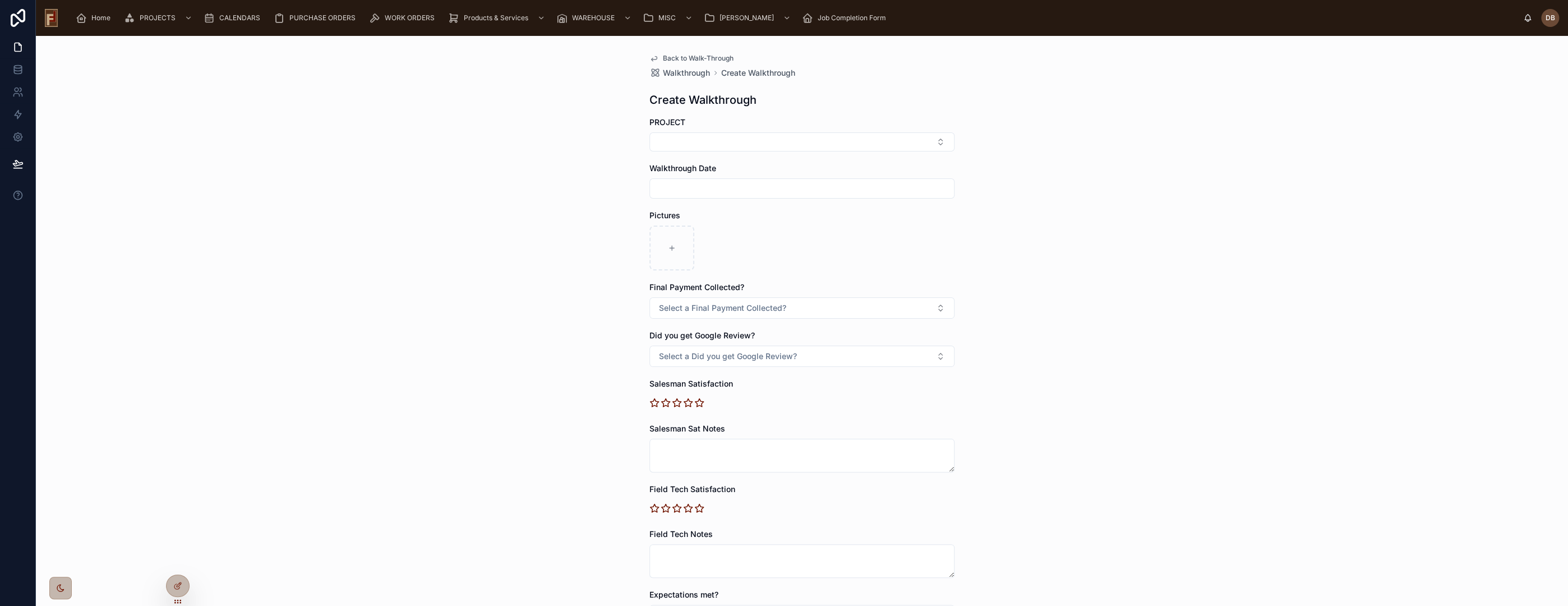
click at [674, 58] on span "Back to Walk-Through" at bounding box center [697, 58] width 70 height 9
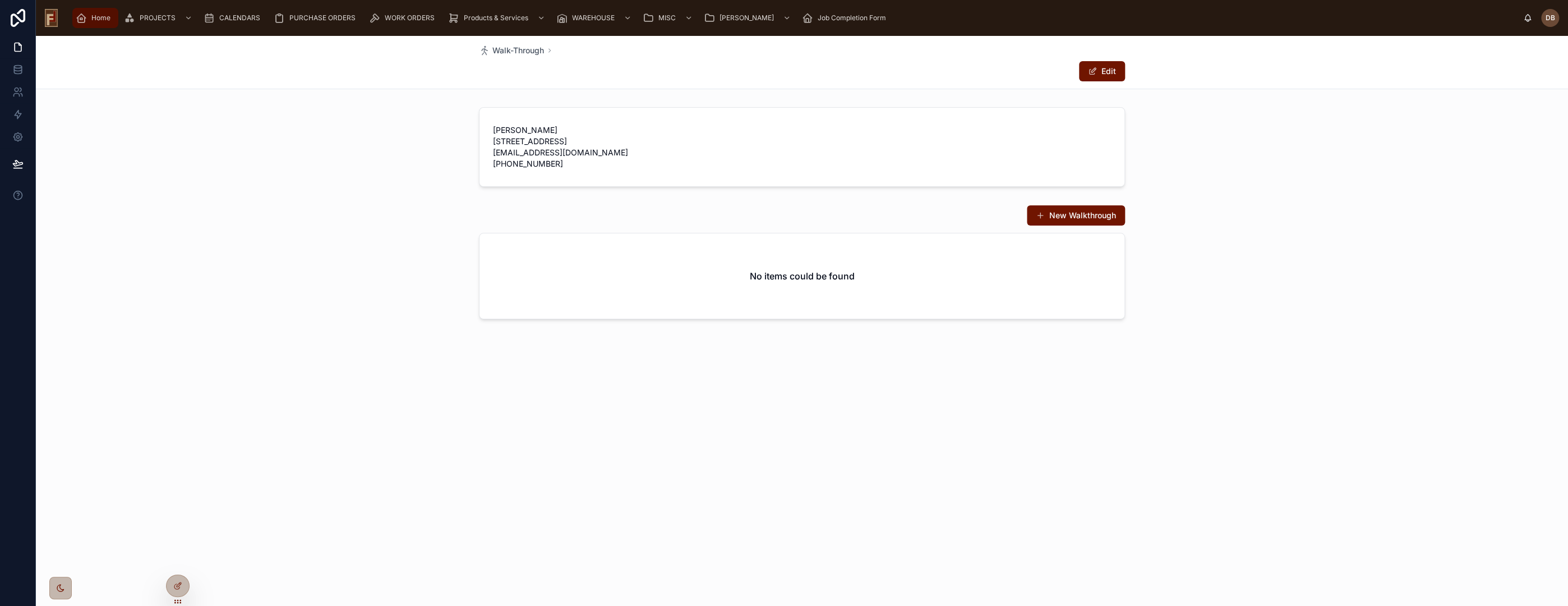
click at [101, 22] on span "Home" at bounding box center [100, 18] width 19 height 9
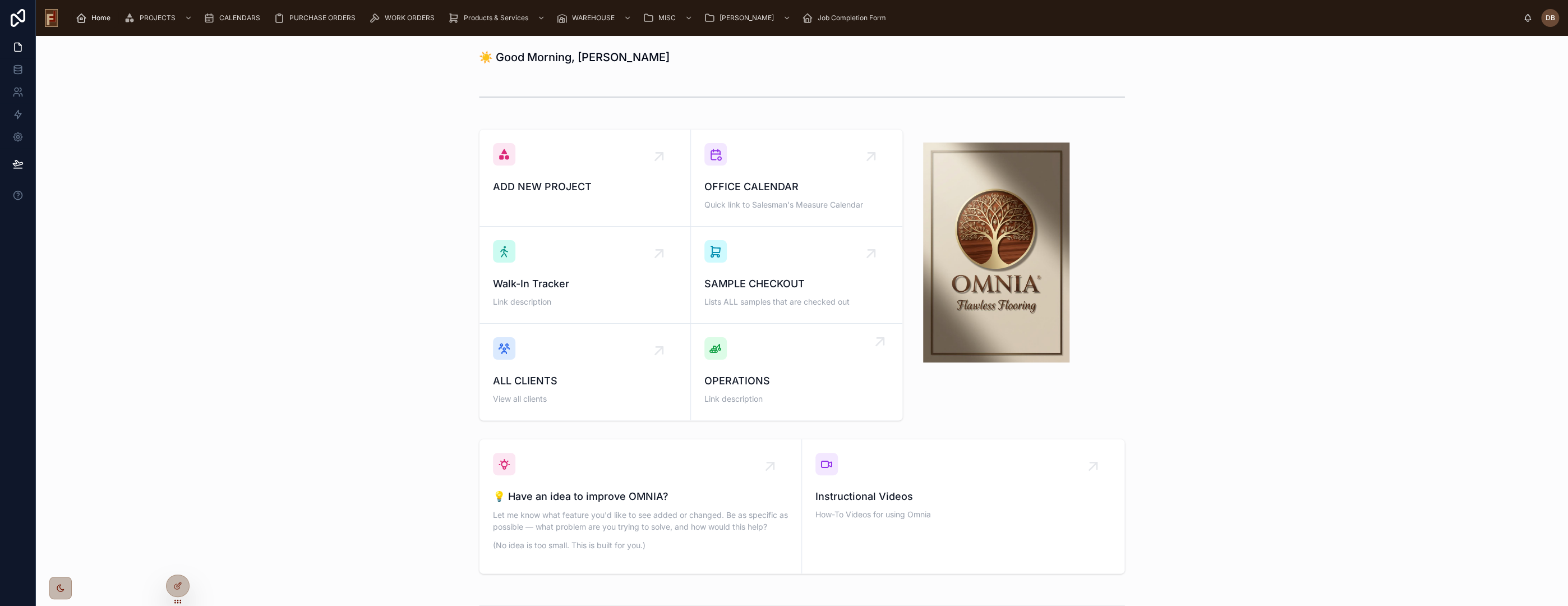
click at [746, 384] on span "OPERATIONS" at bounding box center [796, 381] width 184 height 16
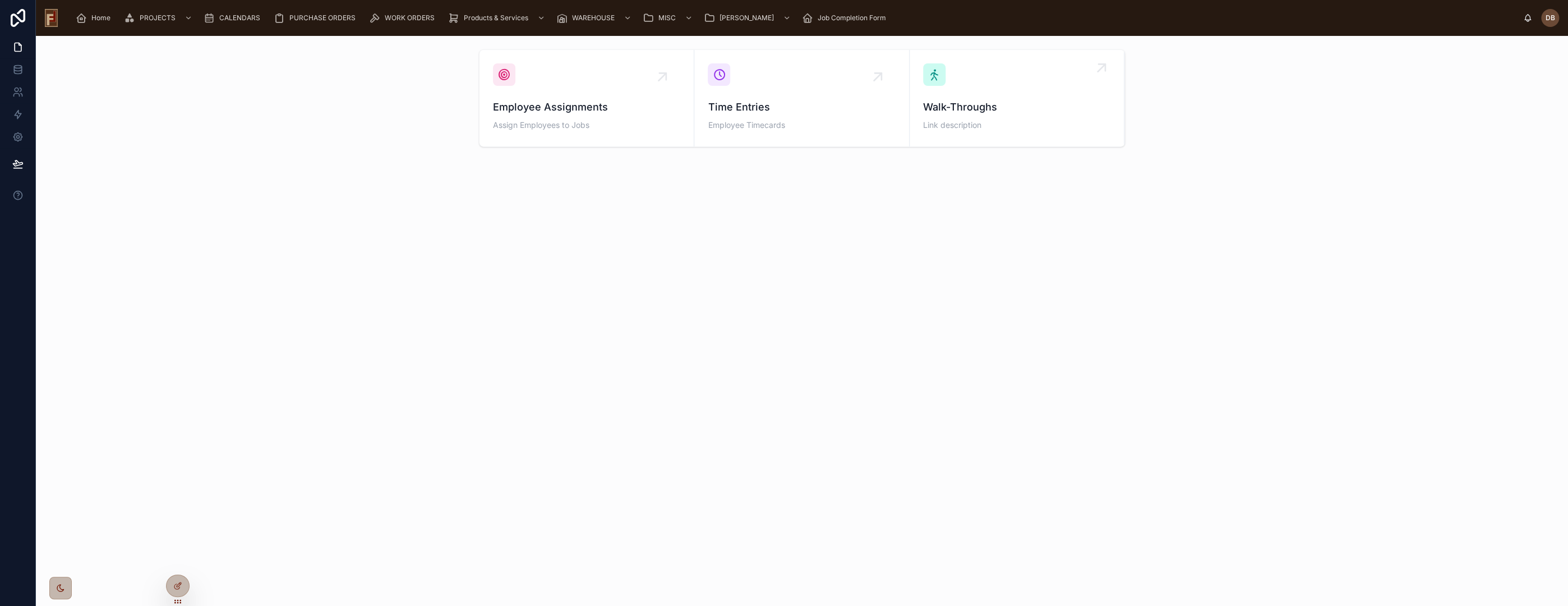
click at [1010, 112] on span "Walk-Throughs" at bounding box center [1017, 107] width 187 height 16
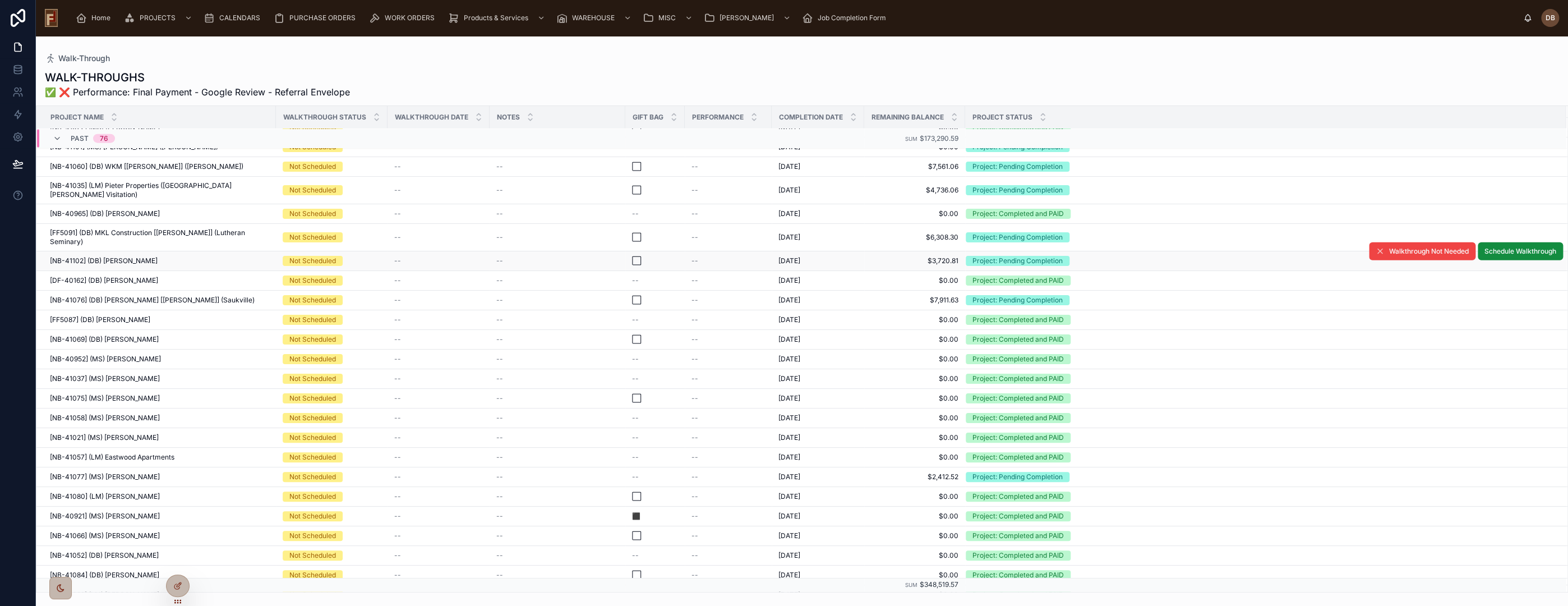
scroll to position [2179, 0]
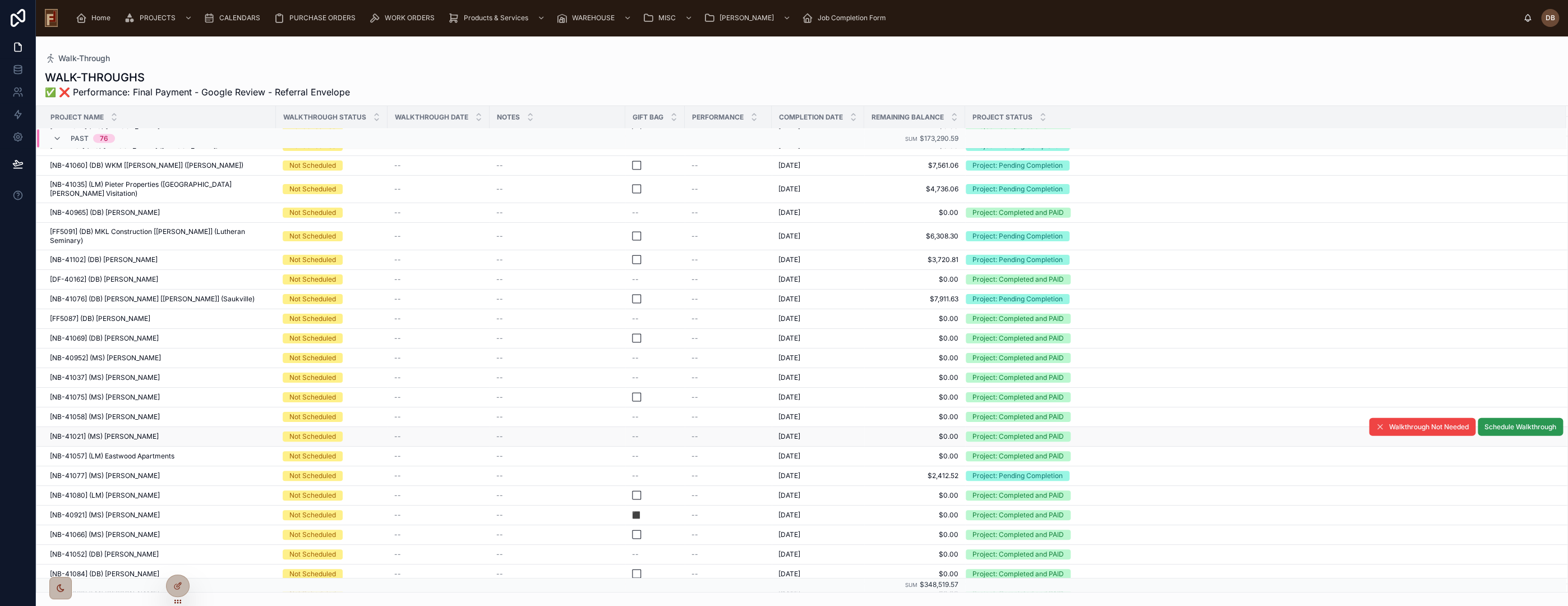
click at [1509, 423] on span "Schedule Walkthrough" at bounding box center [1520, 426] width 71 height 9
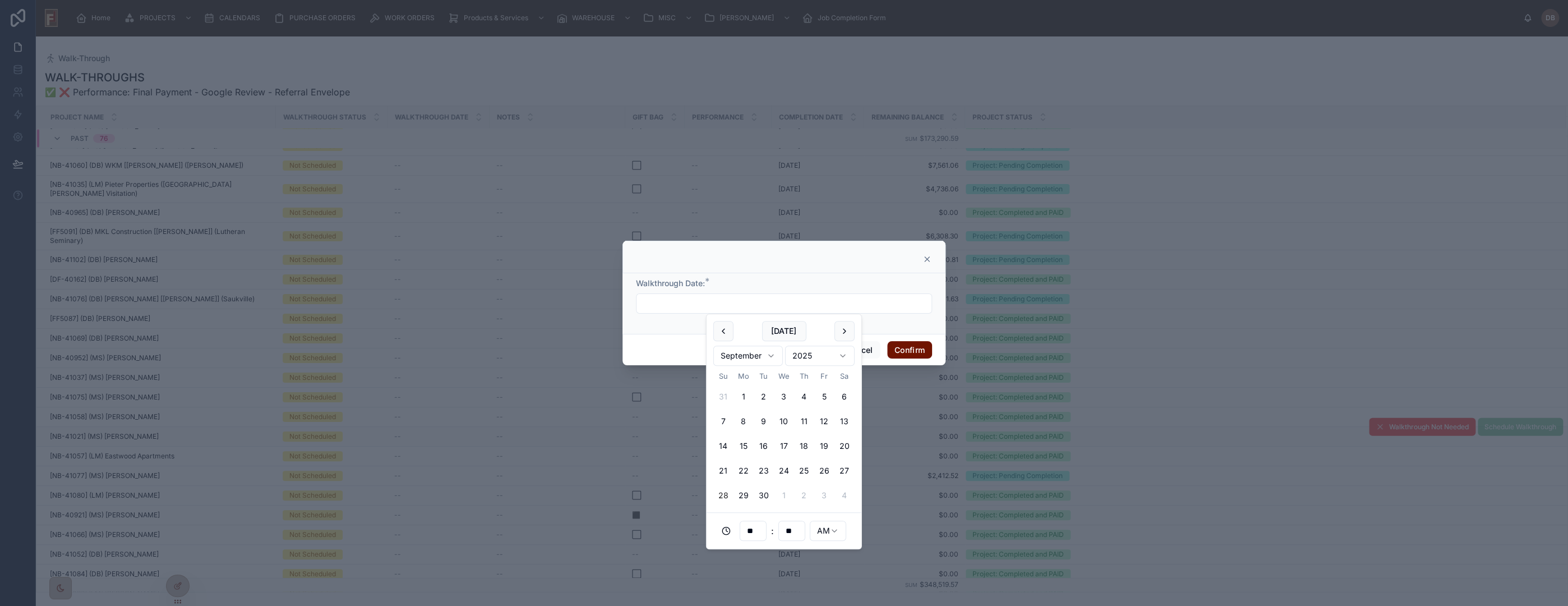
click at [714, 306] on input "text" at bounding box center [784, 303] width 295 height 16
click at [795, 330] on button "[DATE]" at bounding box center [784, 330] width 45 height 20
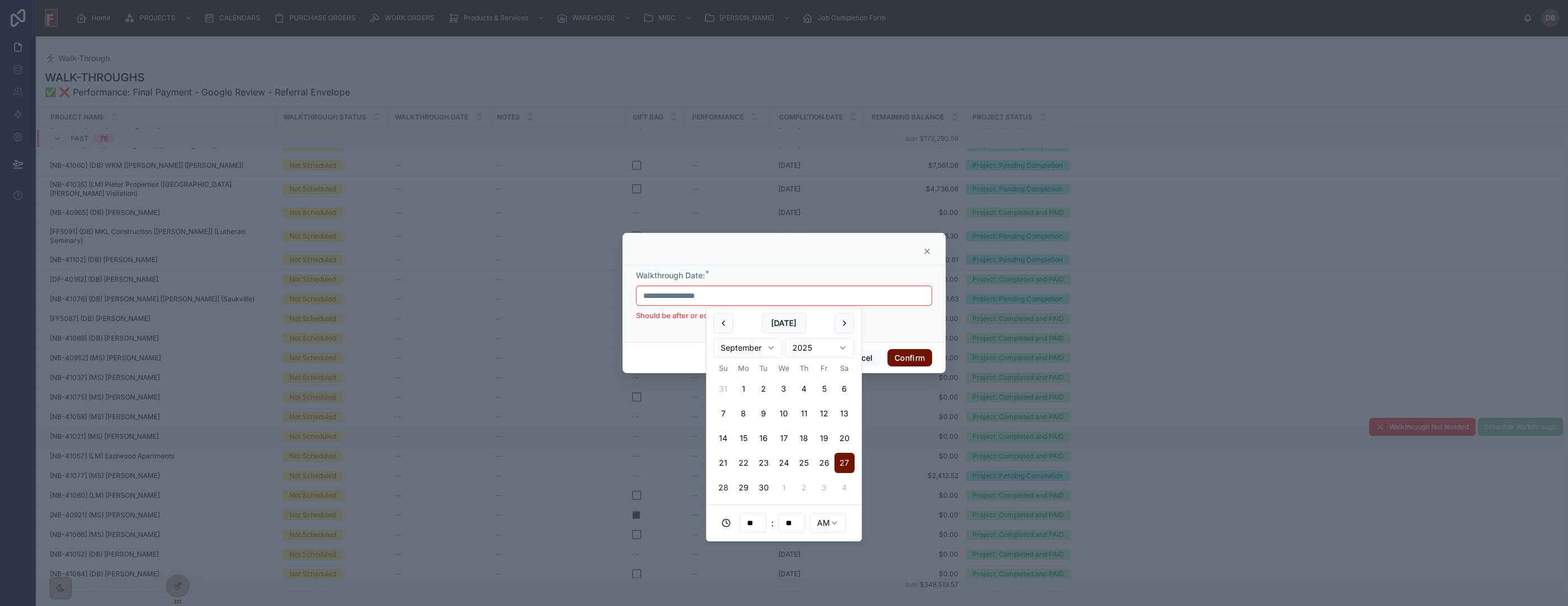
click at [724, 485] on button "28" at bounding box center [723, 487] width 20 height 20
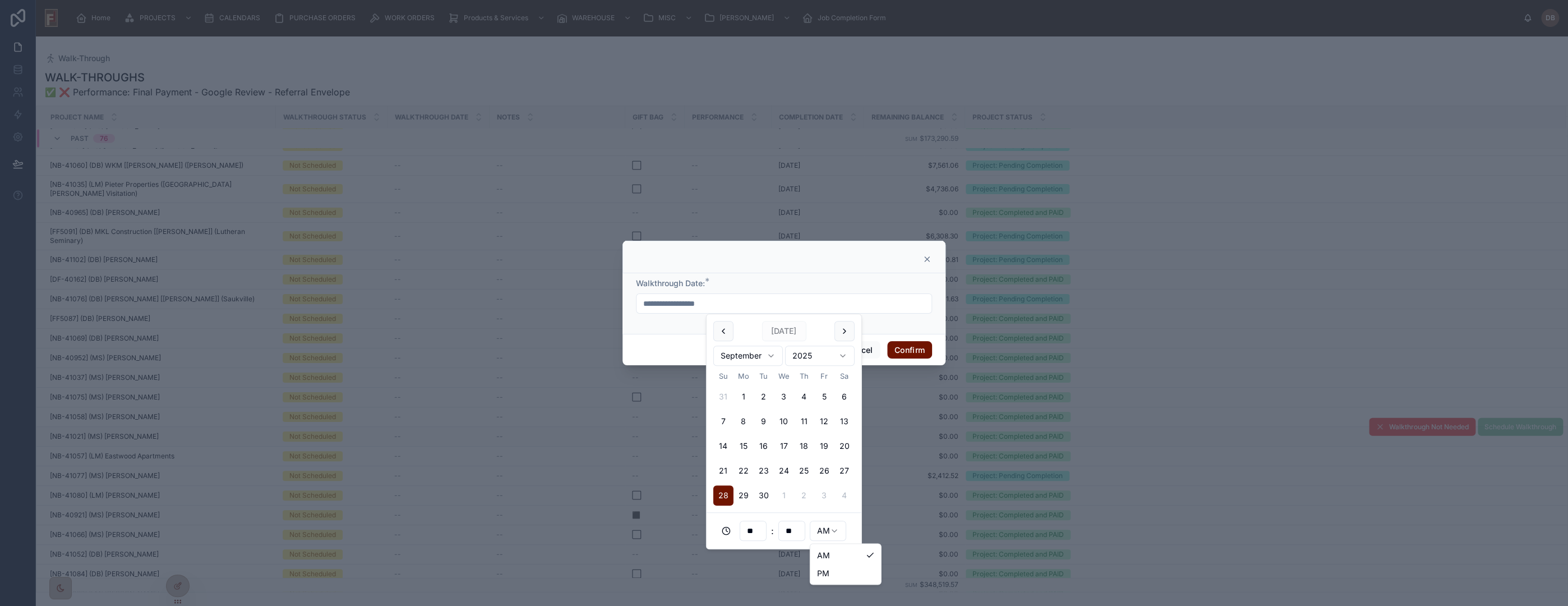
click at [825, 533] on html "Home PROJECTS CALENDARS PURCHASE ORDERS WORK ORDERS Products & Services WAREHOU…" at bounding box center [784, 303] width 1568 height 606
type input "**********"
click at [905, 348] on button "Confirm" at bounding box center [909, 350] width 45 height 18
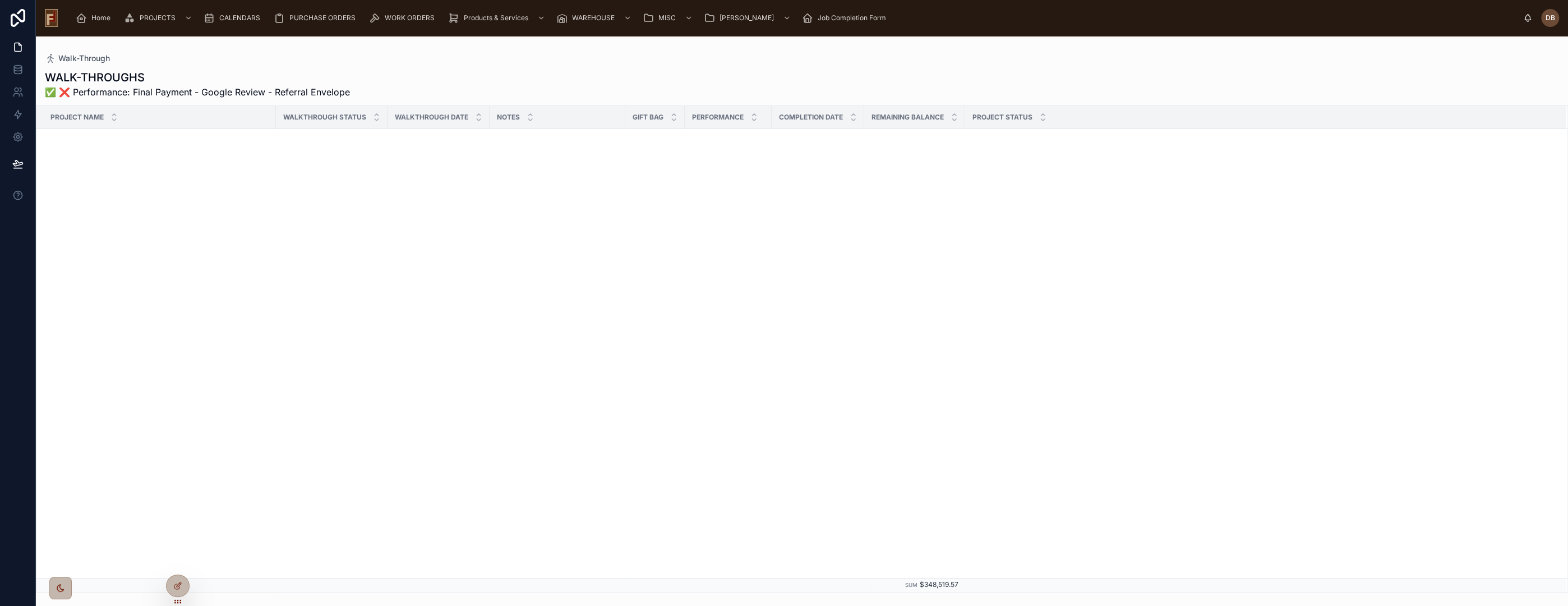
scroll to position [2179, 0]
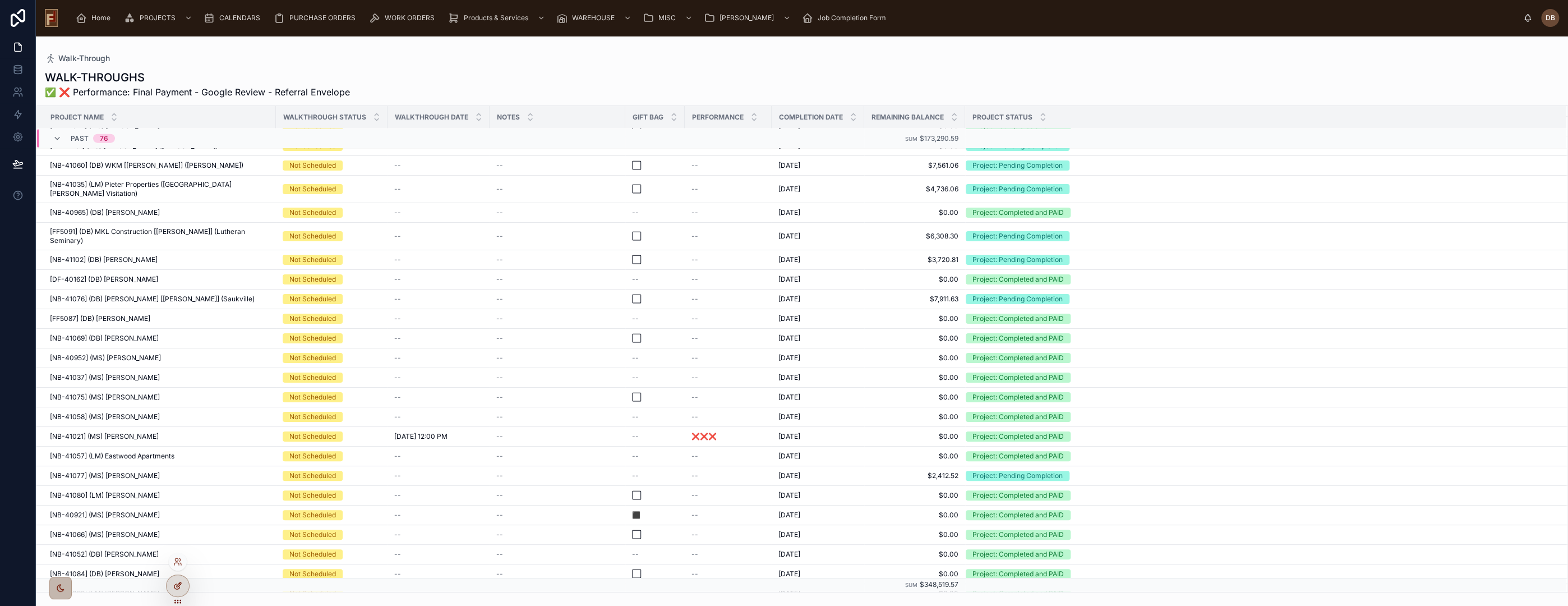
click at [175, 586] on icon at bounding box center [177, 586] width 5 height 5
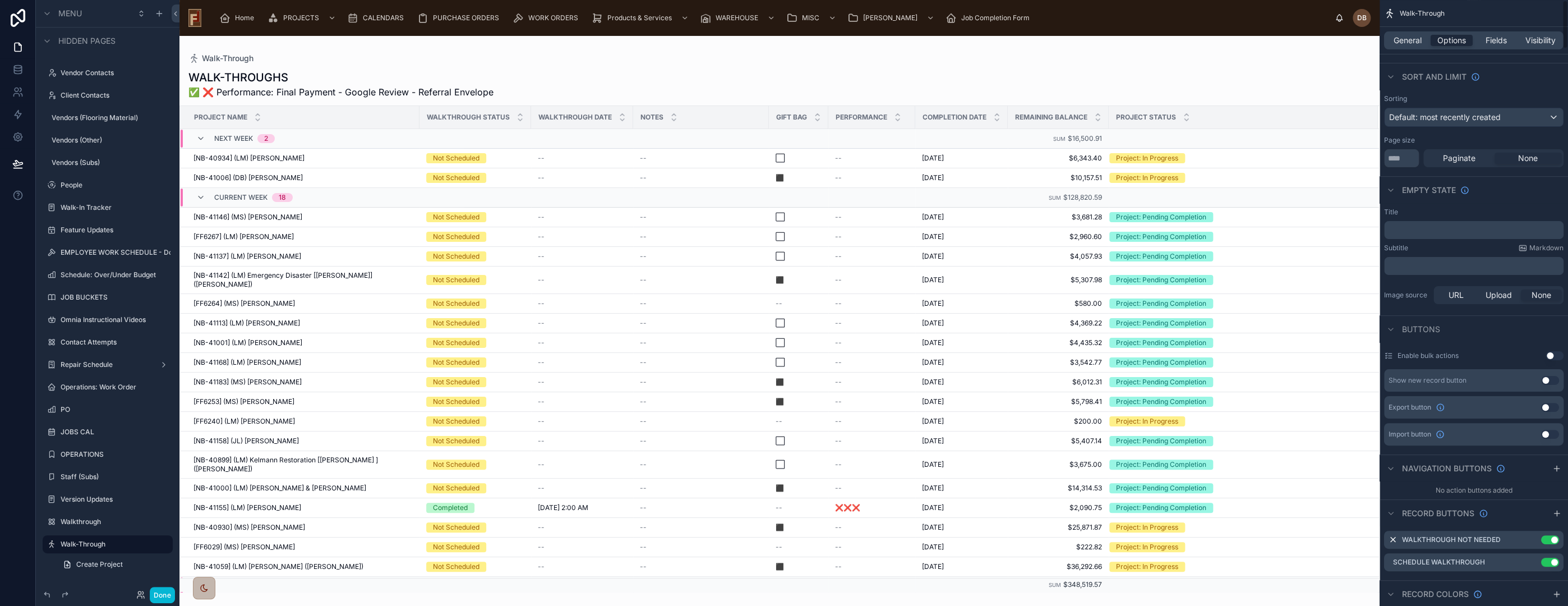
scroll to position [311, 0]
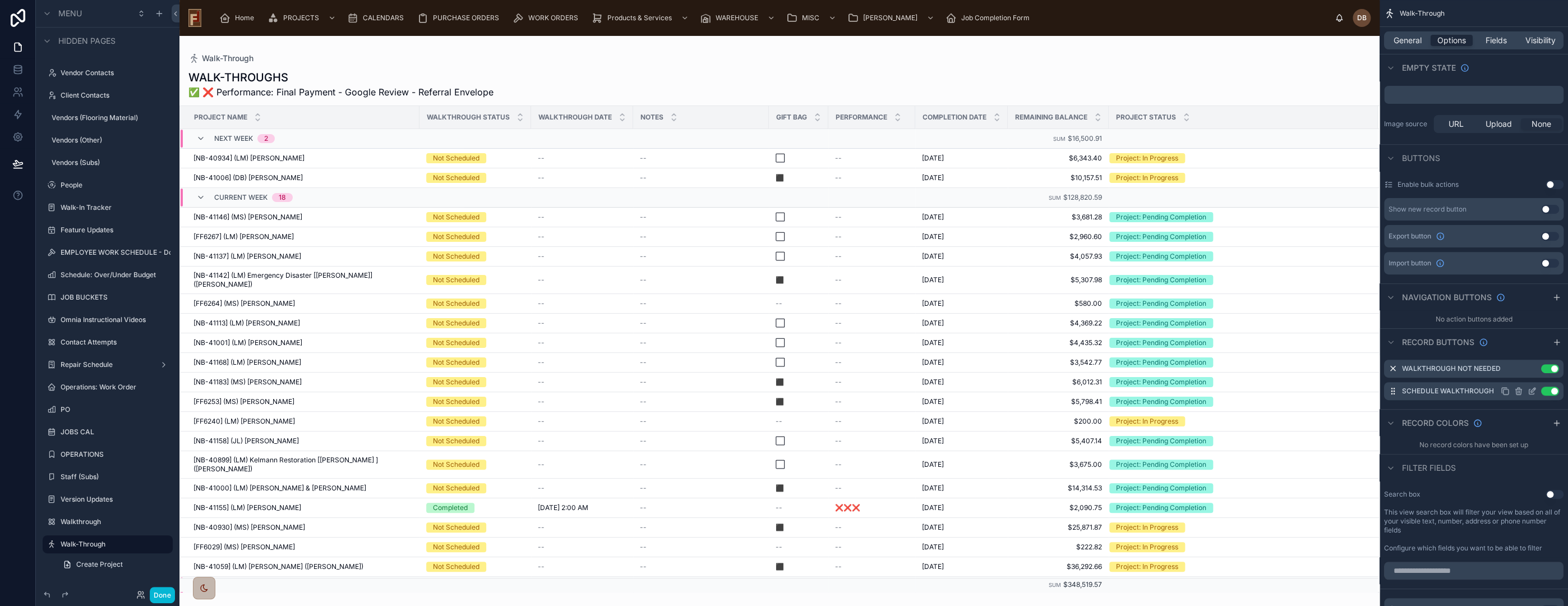
click at [1533, 388] on icon "scrollable content" at bounding box center [1533, 390] width 5 height 5
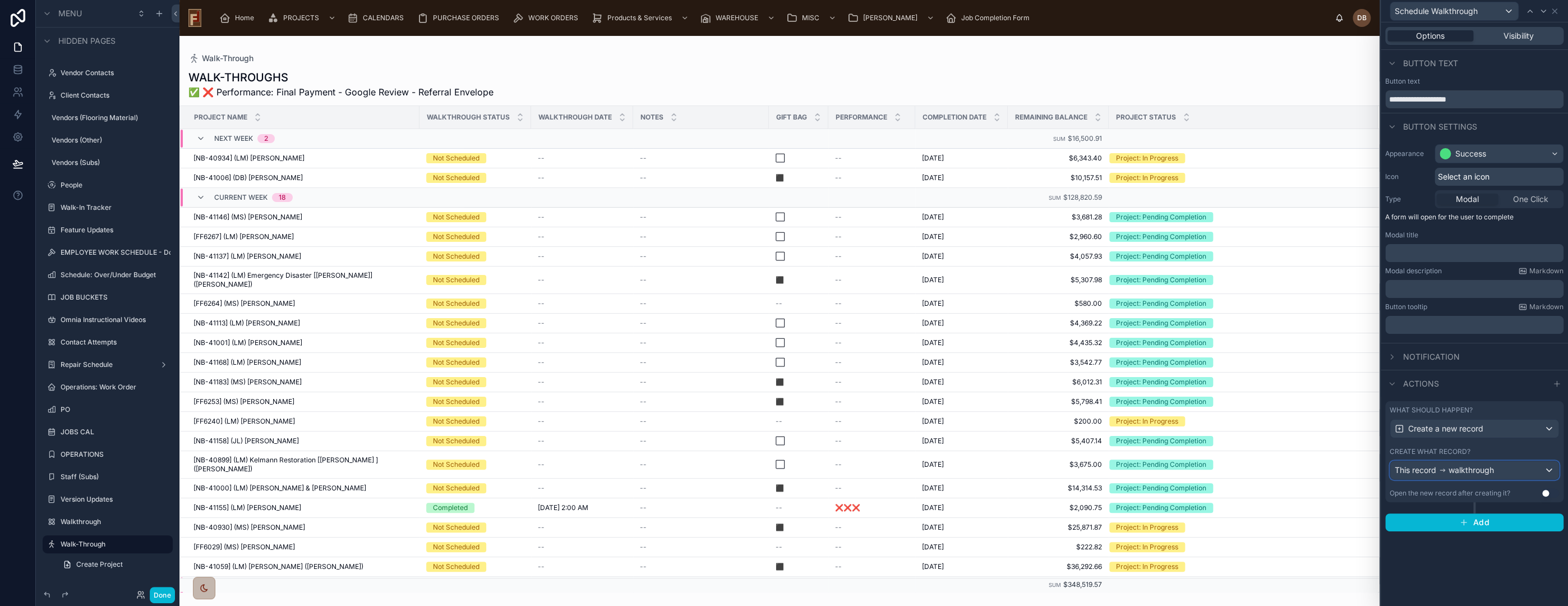
click at [1452, 465] on span "walkthrough" at bounding box center [1472, 469] width 46 height 11
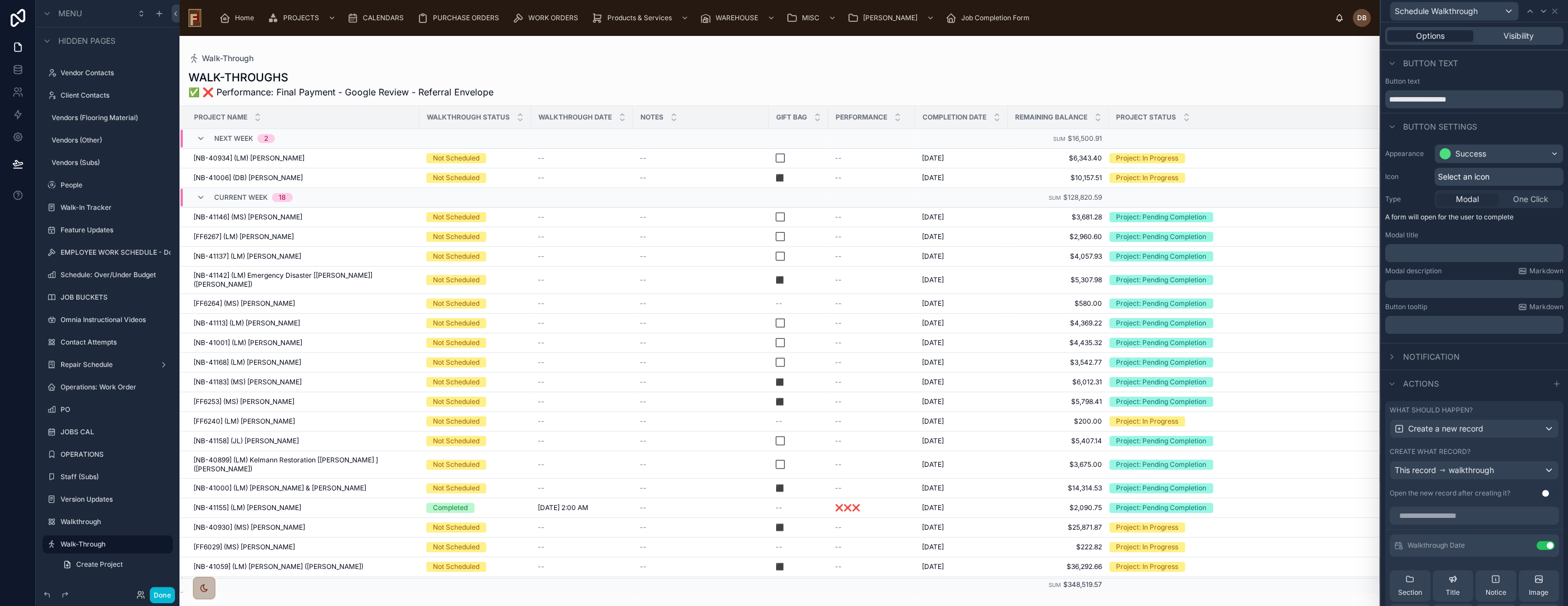
click at [1452, 465] on div at bounding box center [1474, 303] width 187 height 606
click at [1443, 512] on input "text" at bounding box center [1474, 516] width 170 height 18
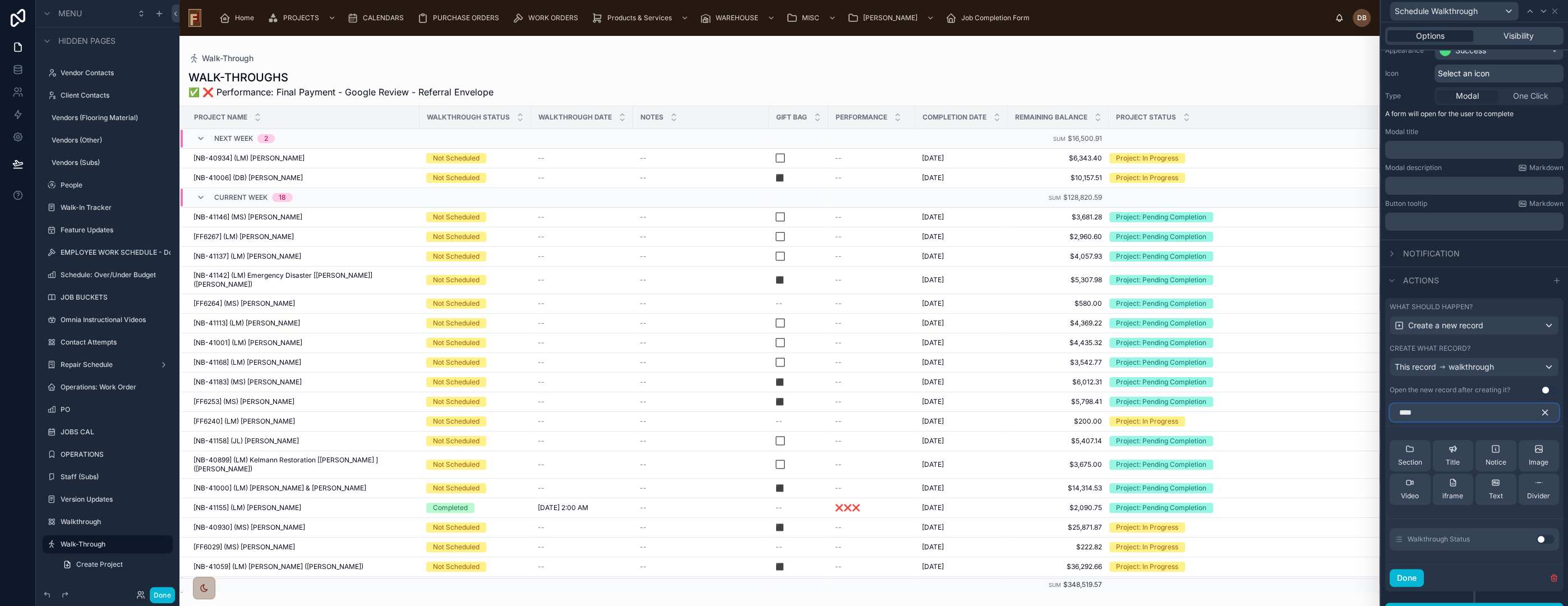
scroll to position [121, 0]
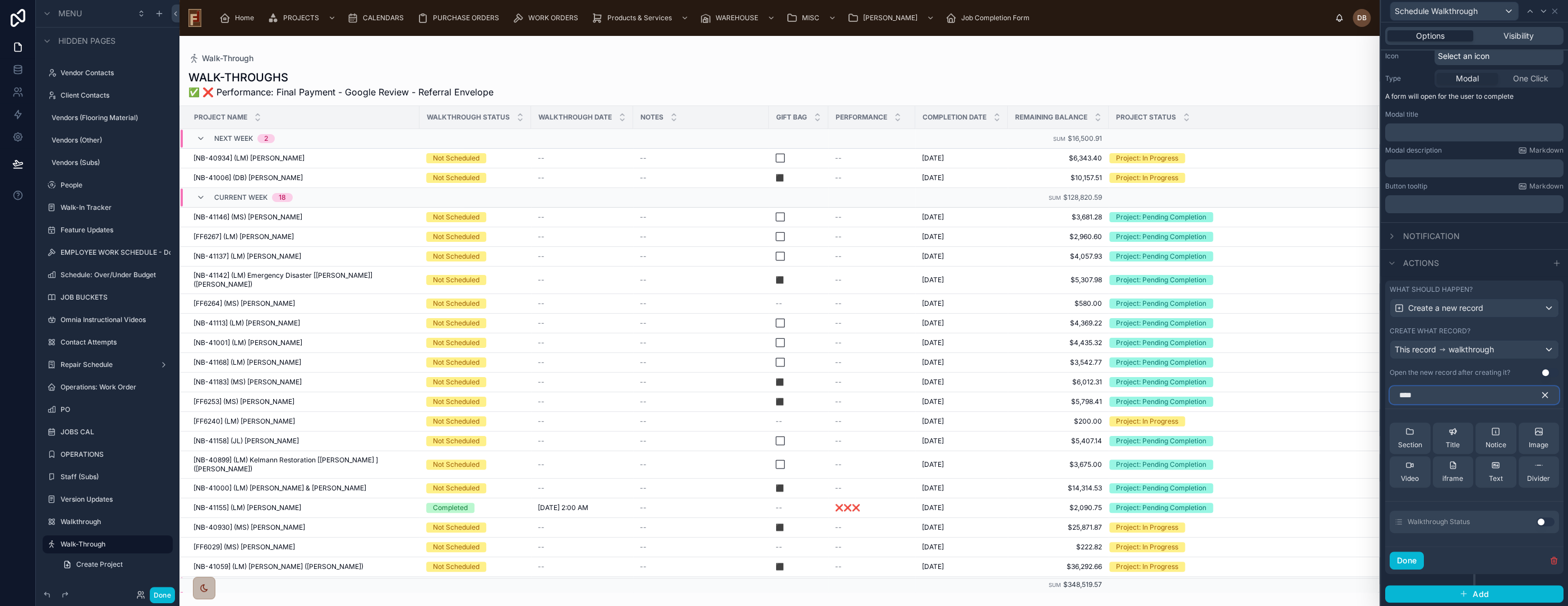
type input "****"
click at [1536, 520] on button "Use setting" at bounding box center [1545, 521] width 18 height 9
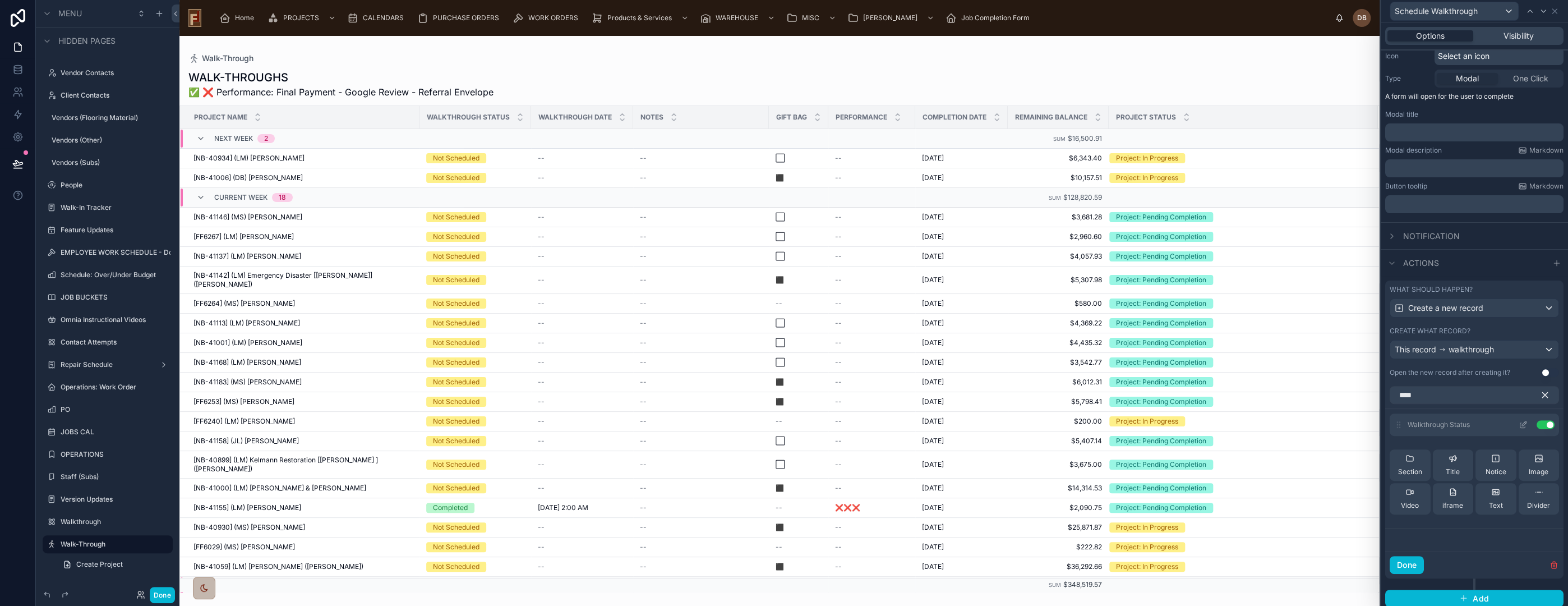
click at [1518, 424] on icon at bounding box center [1522, 424] width 9 height 9
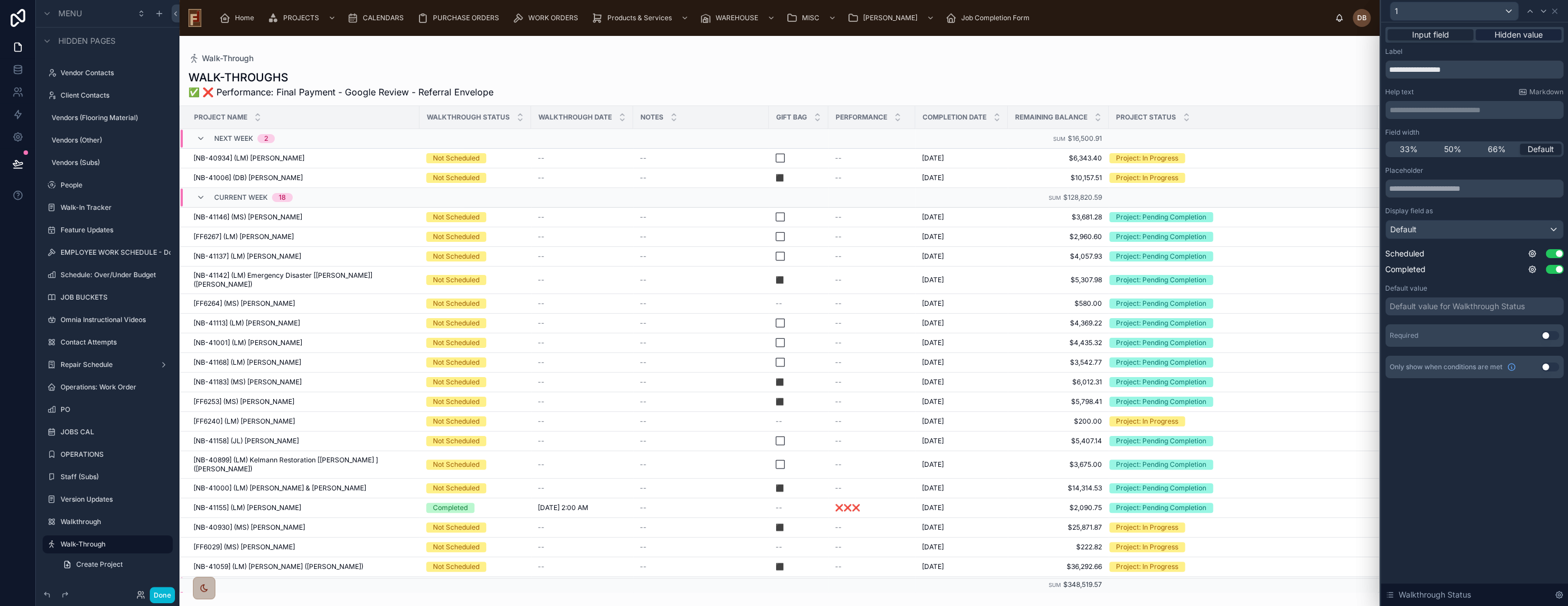
click at [1516, 35] on span "Hidden value" at bounding box center [1518, 34] width 49 height 11
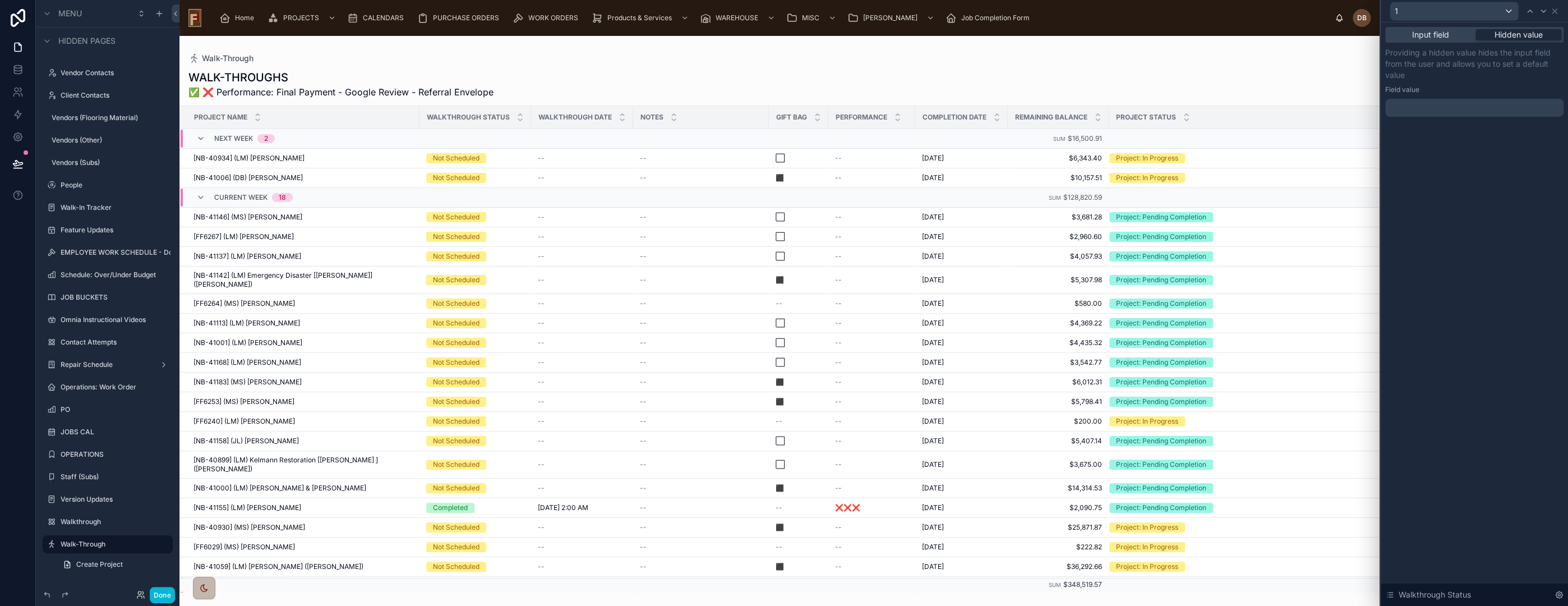
click at [1475, 105] on div at bounding box center [1475, 108] width 179 height 18
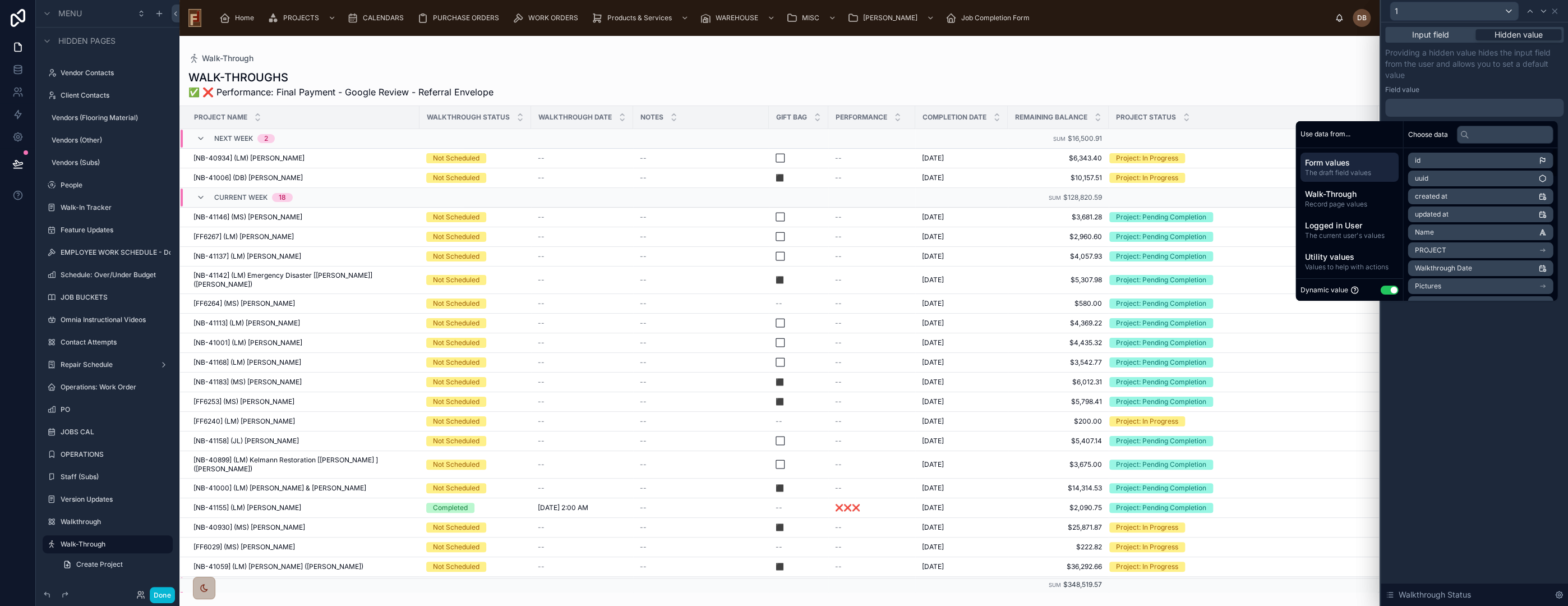
click at [1381, 290] on button "Use setting" at bounding box center [1389, 290] width 18 height 9
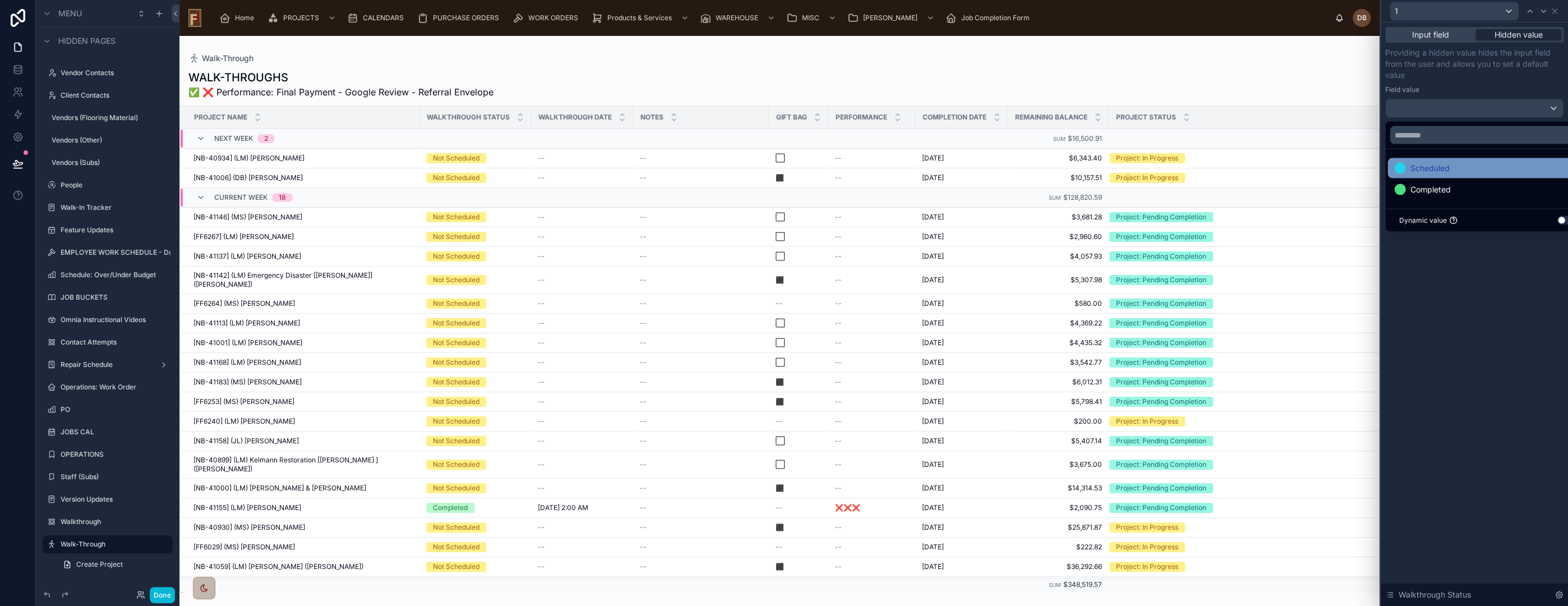
click at [1475, 166] on div "Scheduled" at bounding box center [1487, 169] width 185 height 14
drag, startPoint x: 1485, startPoint y: 298, endPoint x: 1503, endPoint y: 170, distance: 129.3
click at [1485, 297] on div "Input field Hidden value Providing a hidden value hides the input field from th…" at bounding box center [1474, 314] width 187 height 583
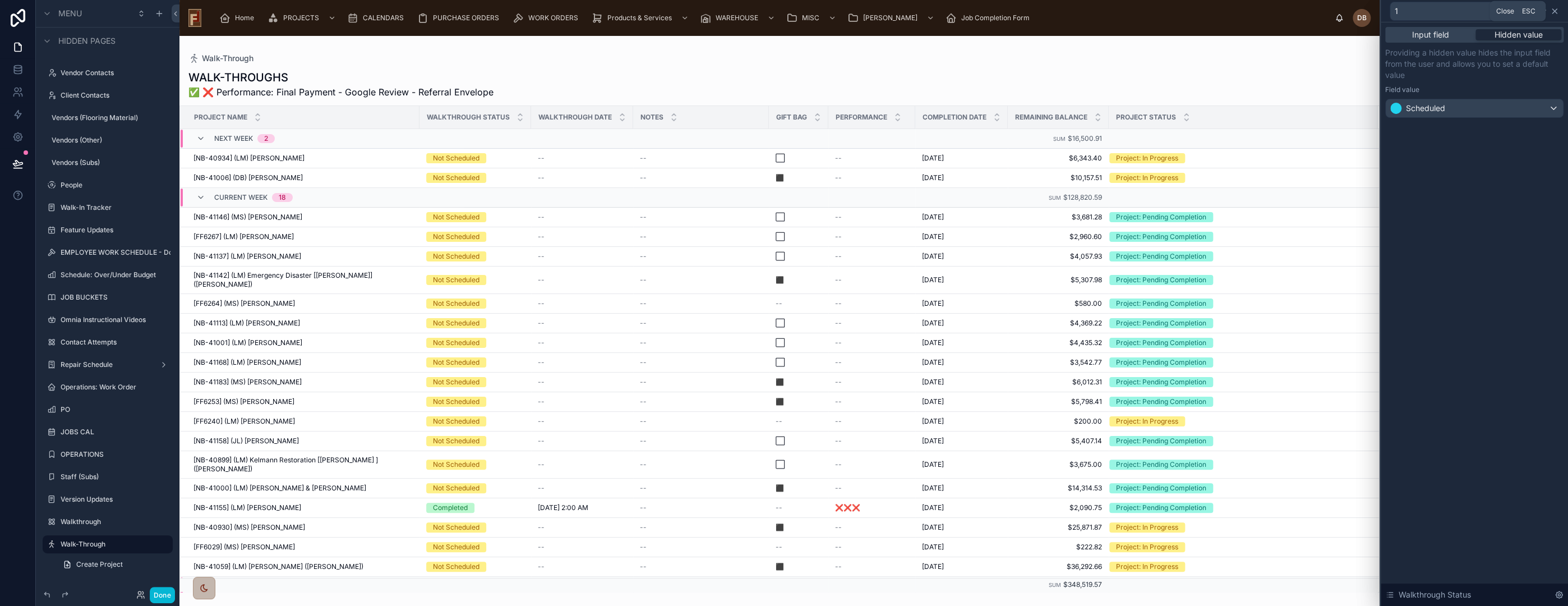
click at [1555, 11] on icon at bounding box center [1554, 11] width 9 height 9
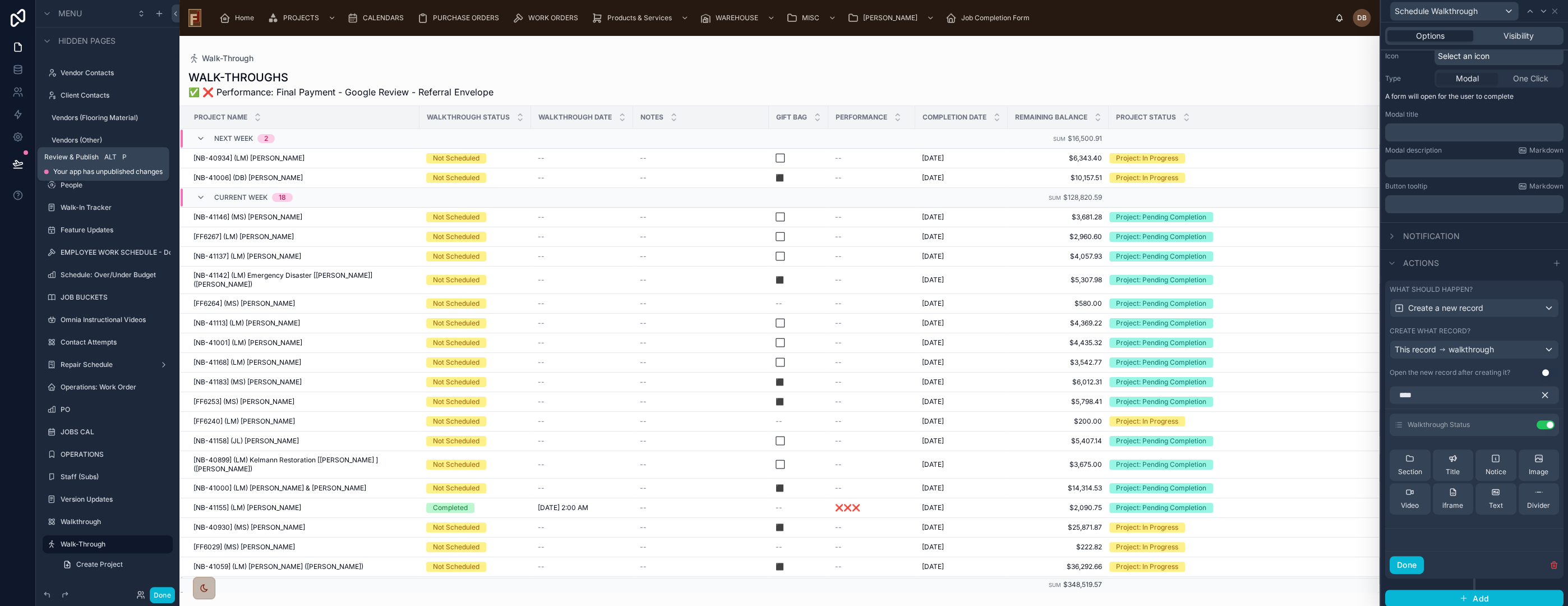
click at [15, 161] on icon at bounding box center [17, 163] width 11 height 11
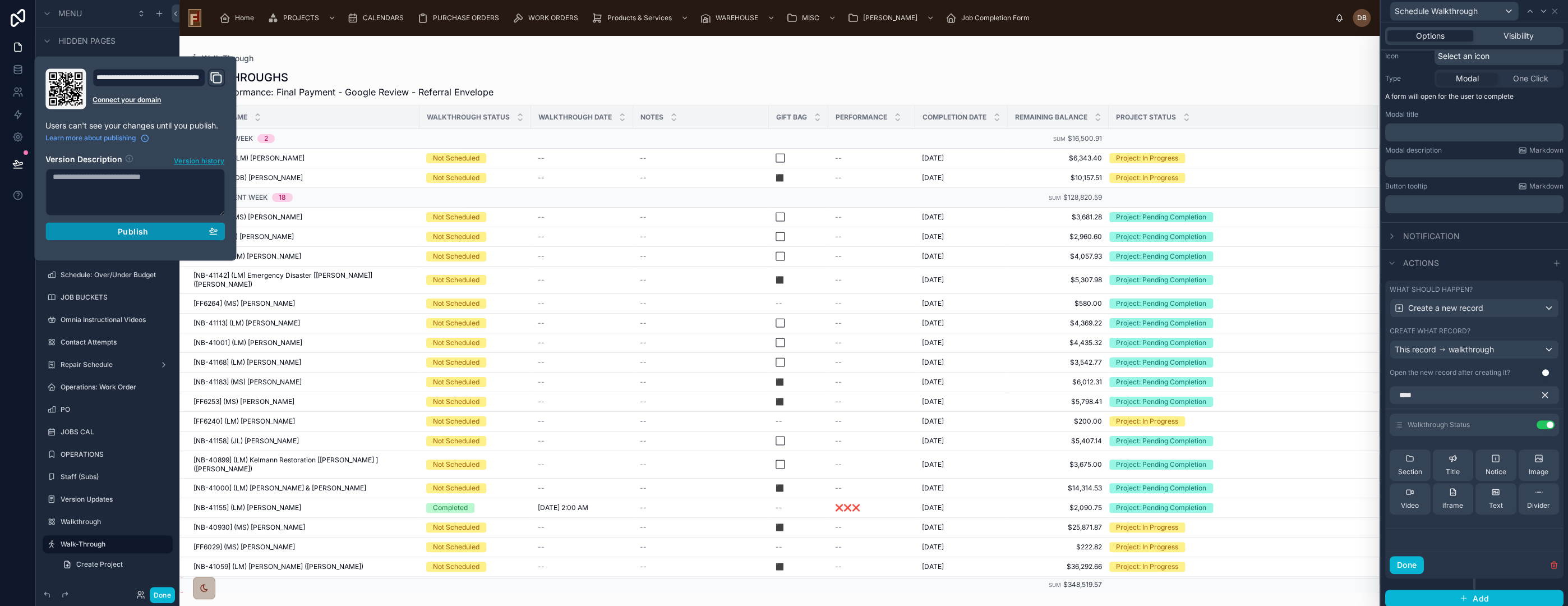
click at [119, 228] on span "Publish" at bounding box center [133, 231] width 31 height 10
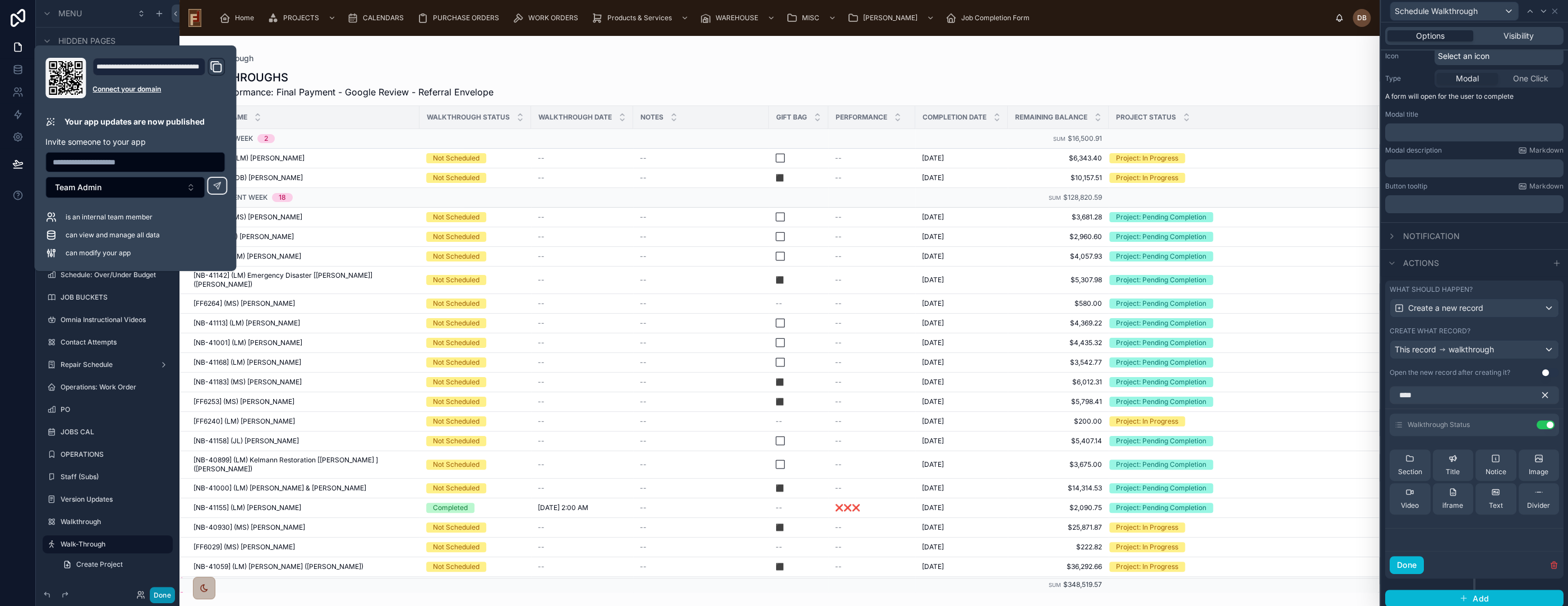
click at [166, 594] on button "Done" at bounding box center [162, 594] width 25 height 16
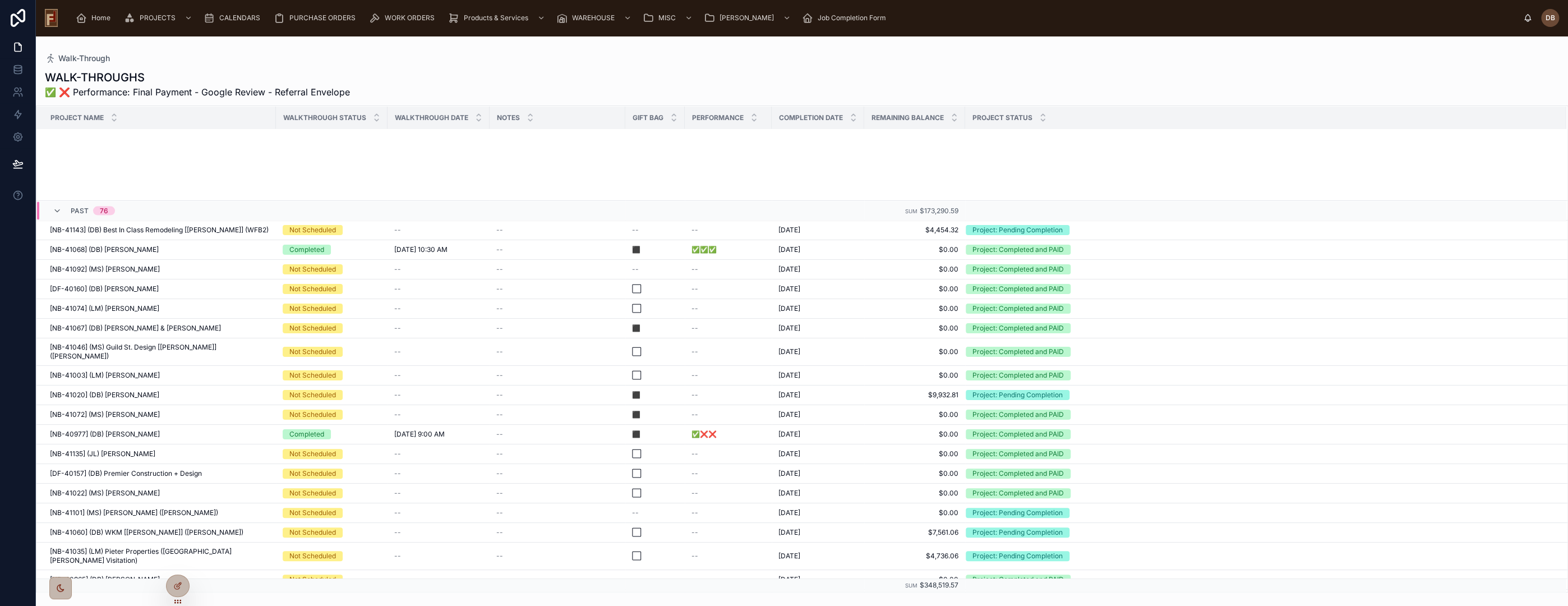
scroll to position [2124, 0]
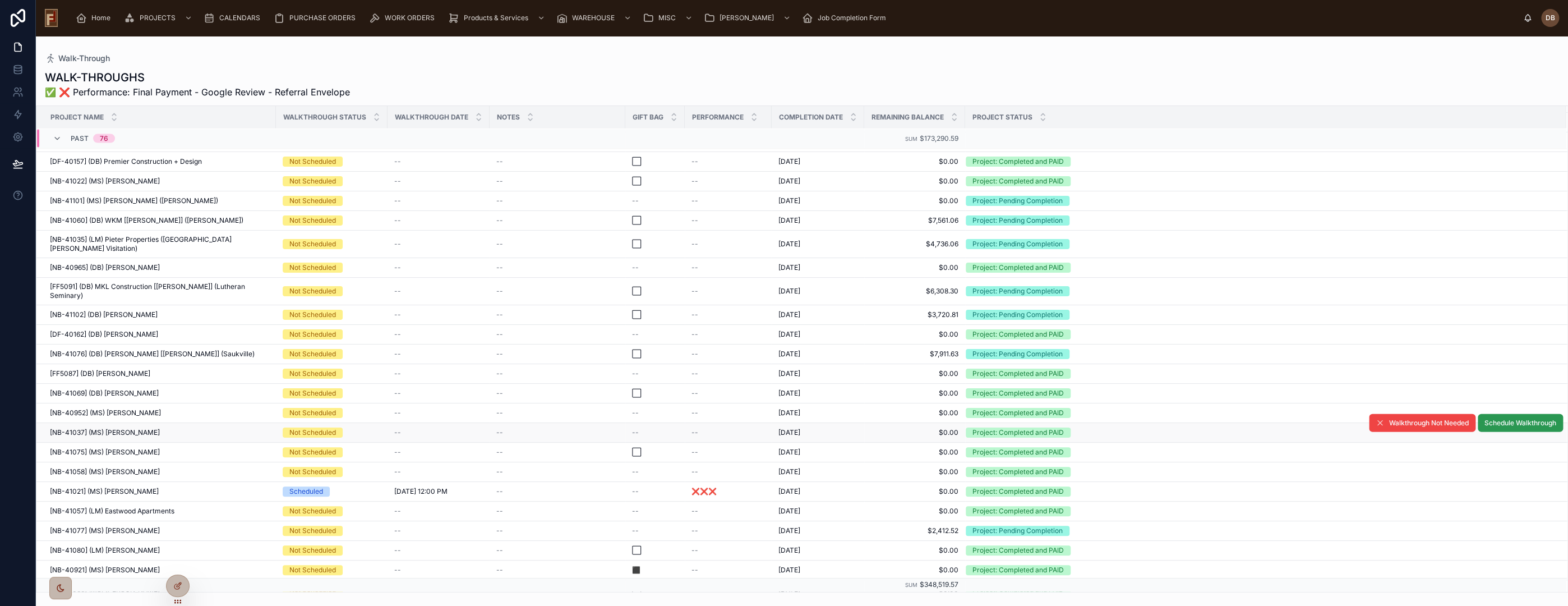
click at [1508, 419] on span "Schedule Walkthrough" at bounding box center [1520, 423] width 71 height 9
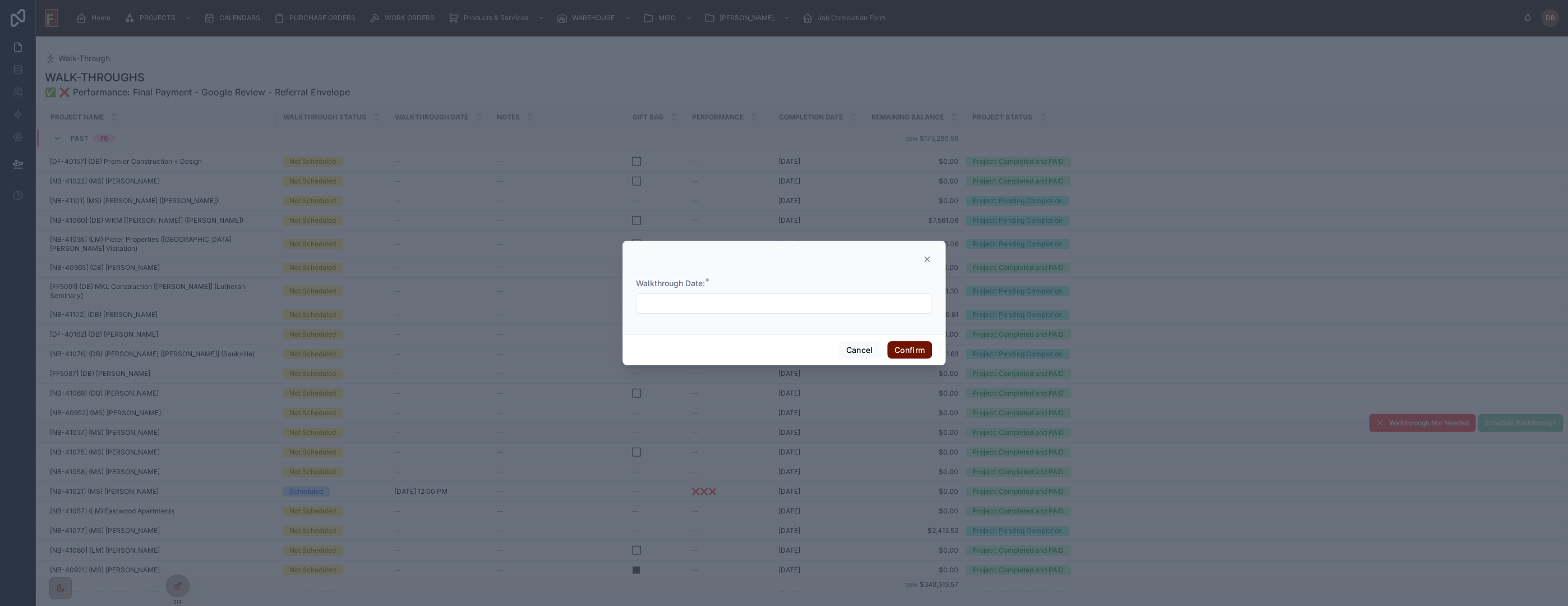
click at [742, 303] on input "text" at bounding box center [784, 303] width 295 height 16
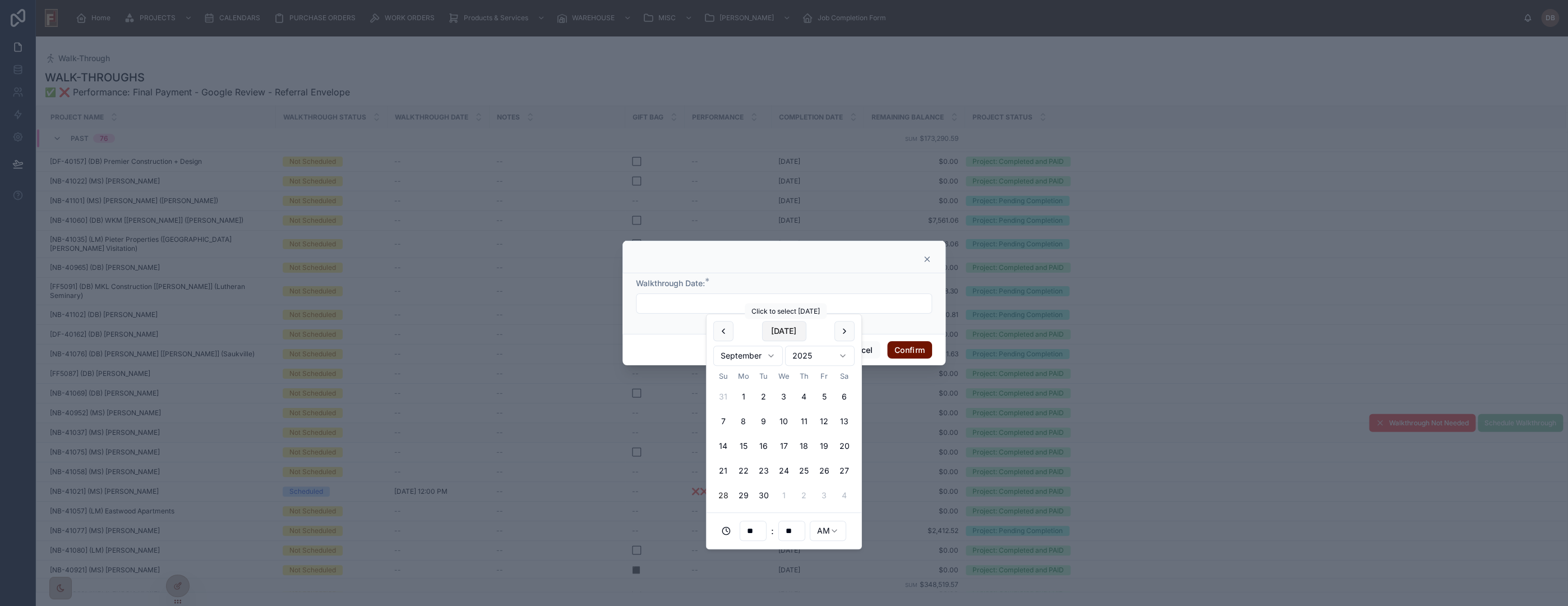
click at [793, 329] on button "[DATE]" at bounding box center [784, 330] width 45 height 20
type input "**********"
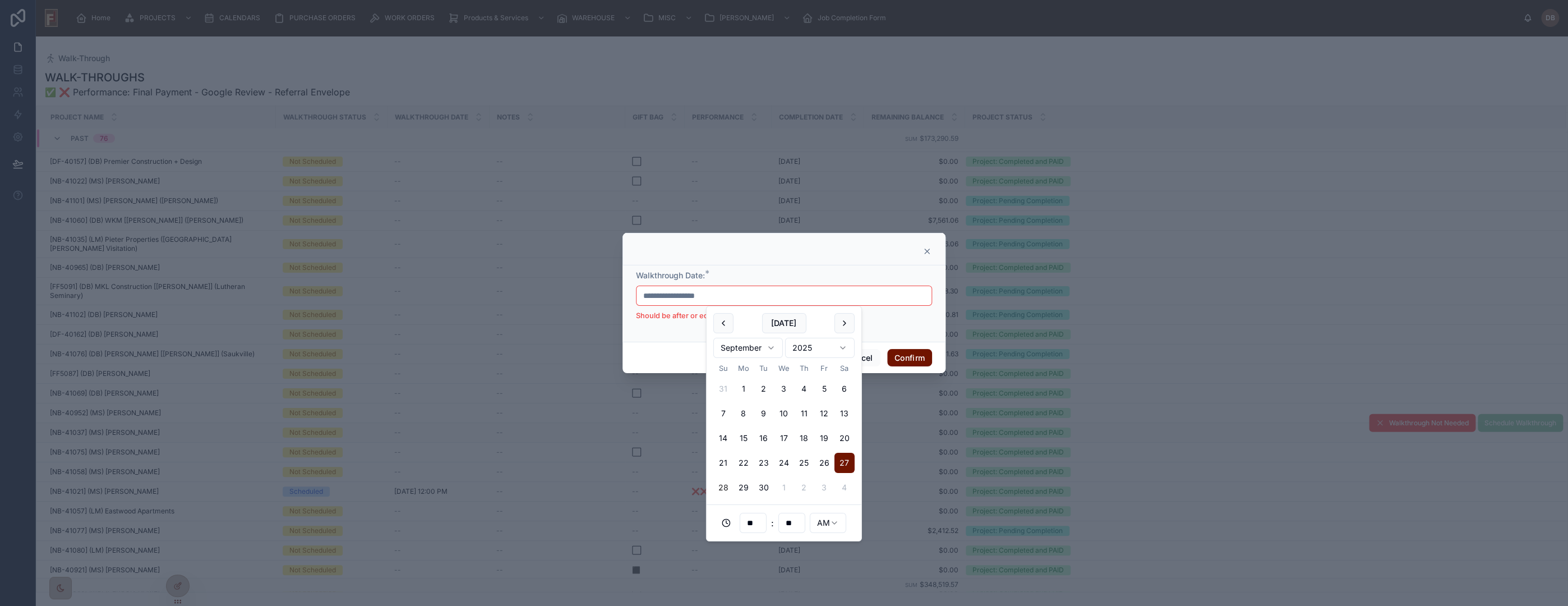
click at [928, 249] on icon at bounding box center [926, 251] width 5 height 5
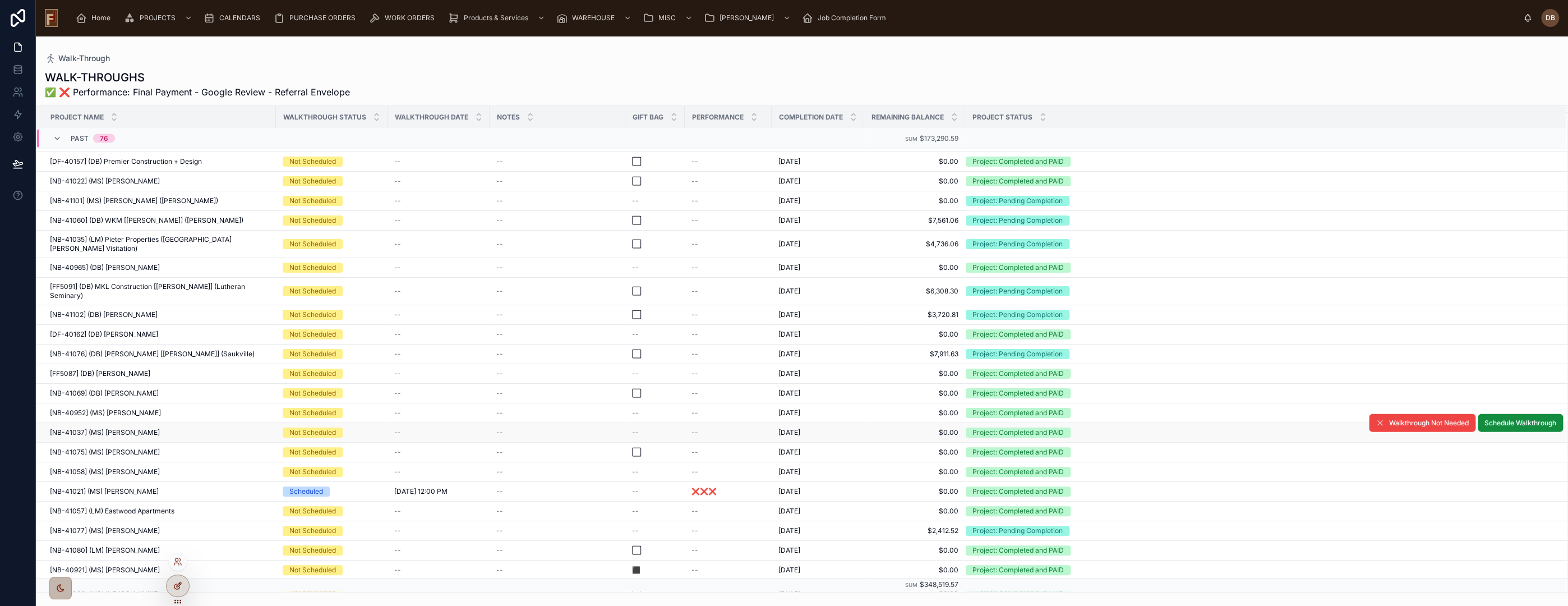
click at [180, 584] on icon at bounding box center [179, 584] width 5 height 5
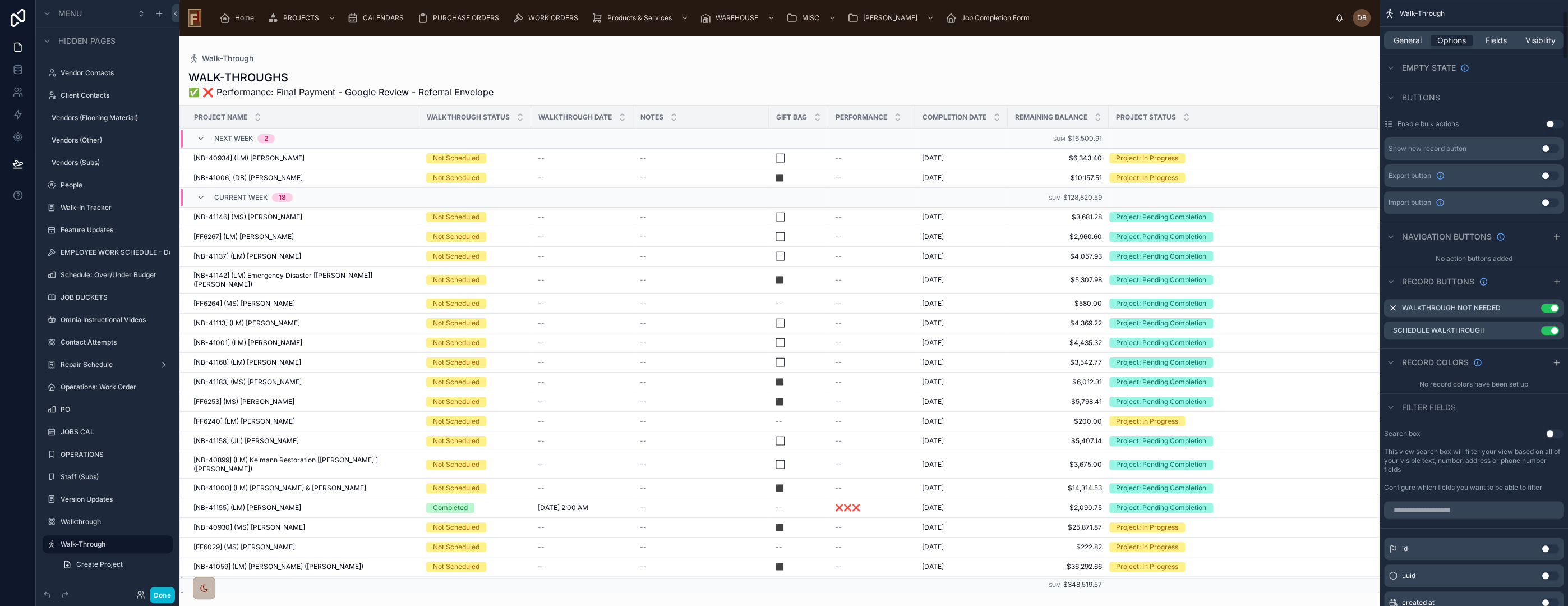
scroll to position [374, 0]
click at [1530, 324] on icon "scrollable content" at bounding box center [1531, 328] width 9 height 9
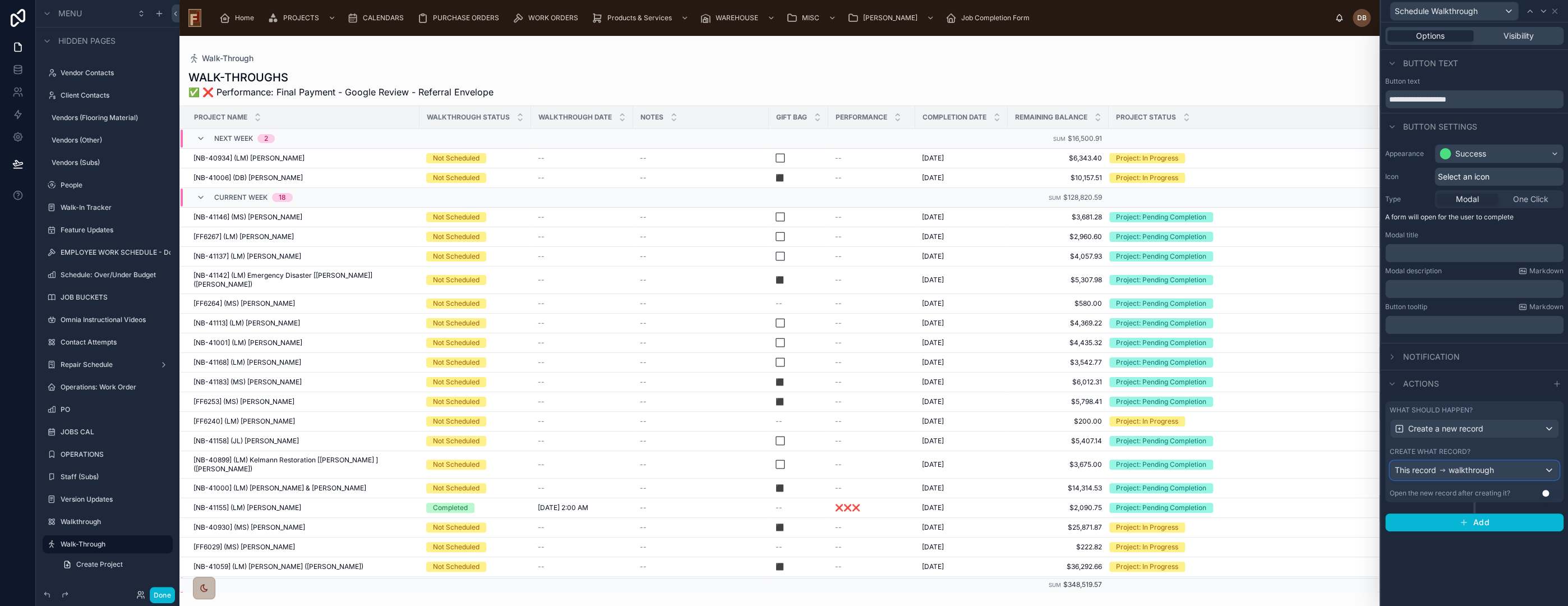
click at [1458, 469] on span "walkthrough" at bounding box center [1472, 469] width 46 height 11
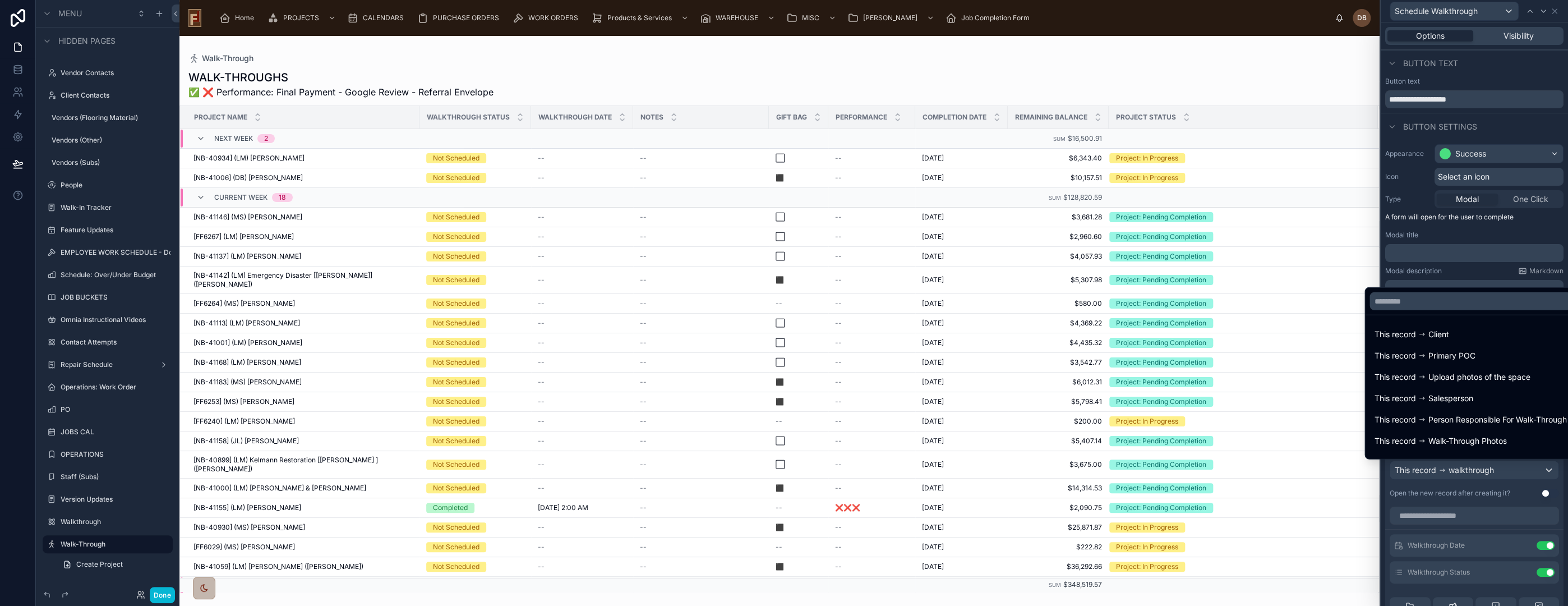
click at [1458, 469] on div at bounding box center [1474, 303] width 187 height 606
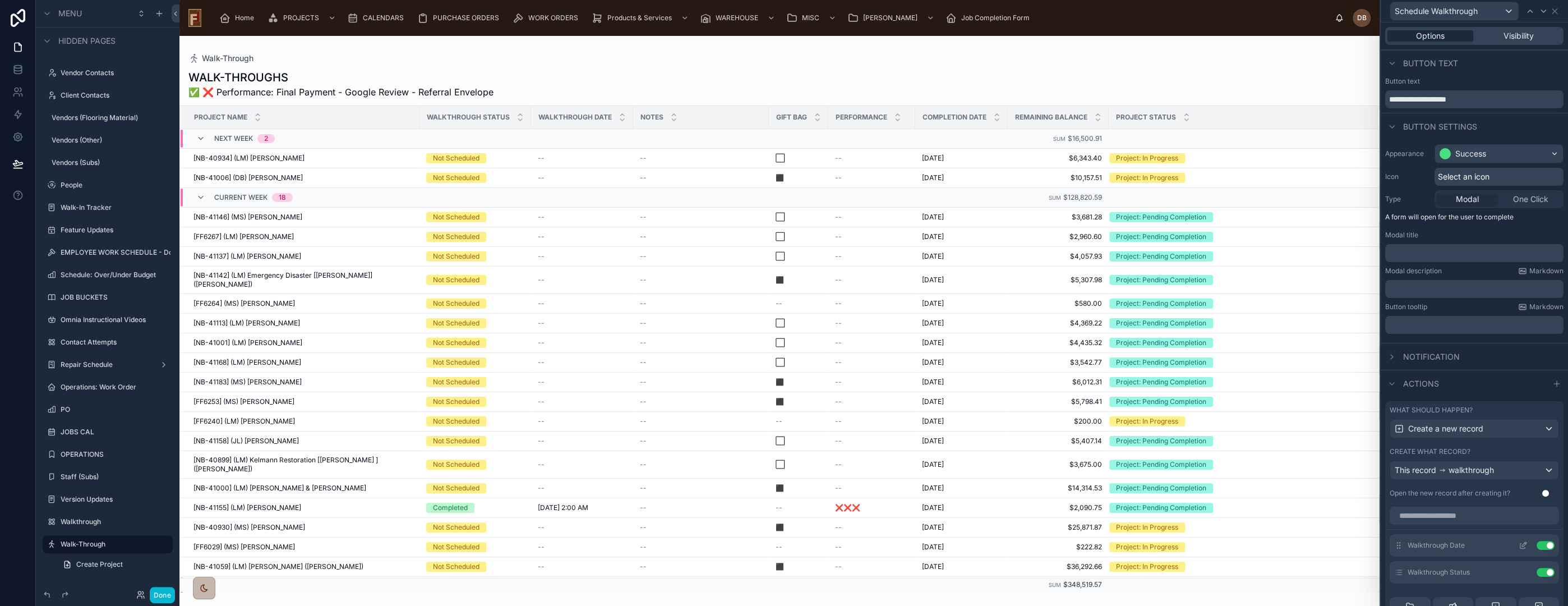
click at [1522, 544] on icon at bounding box center [1524, 544] width 5 height 5
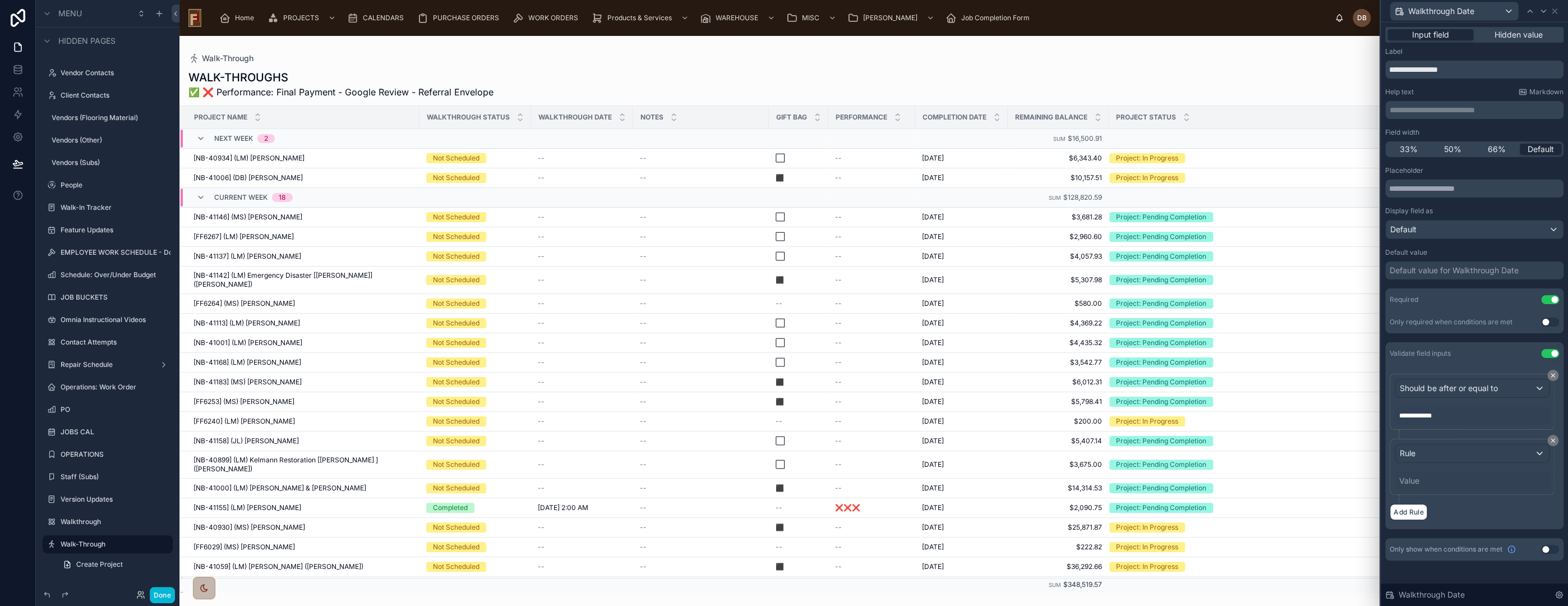
click at [1449, 269] on div "Default value for Walkthrough Date" at bounding box center [1454, 270] width 129 height 11
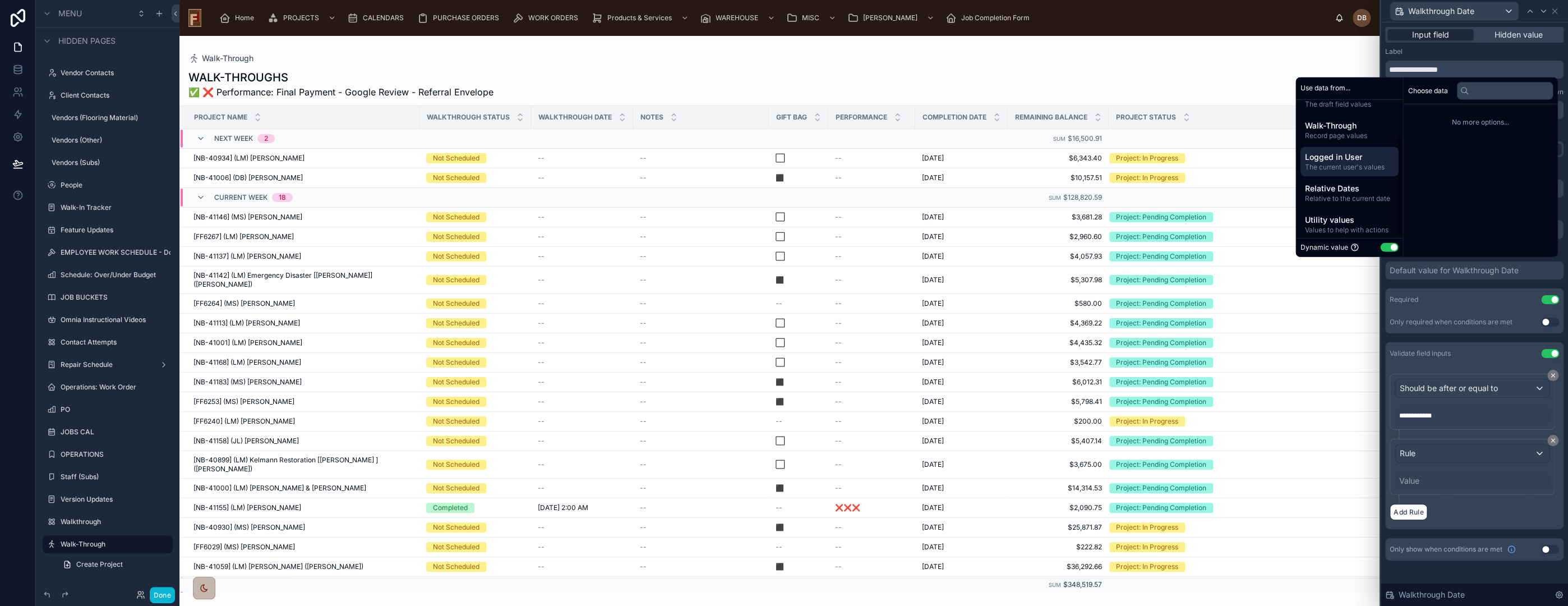
scroll to position [48, 0]
click at [1352, 183] on span "Relative Dates" at bounding box center [1349, 182] width 89 height 11
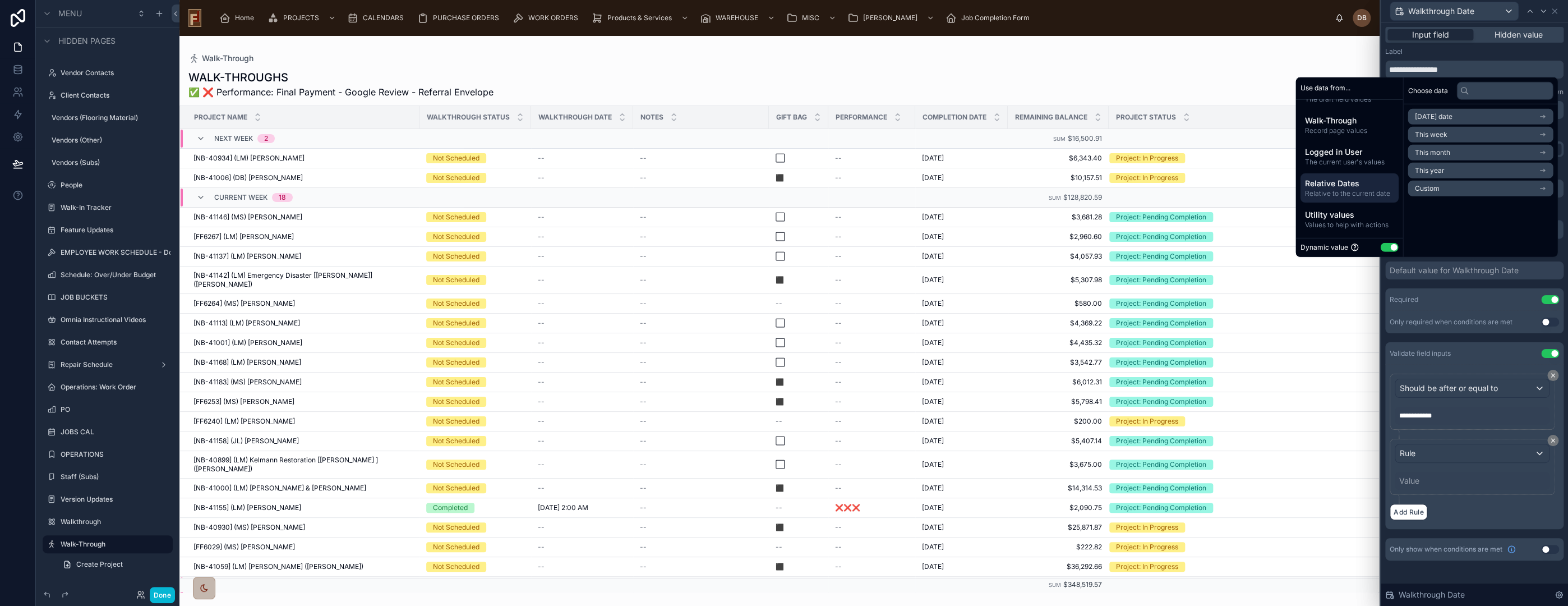
click at [1451, 116] on li "[DATE] date" at bounding box center [1480, 117] width 145 height 16
click at [1452, 153] on li "Start of day" at bounding box center [1480, 155] width 145 height 16
click at [164, 590] on button "Done" at bounding box center [162, 594] width 25 height 16
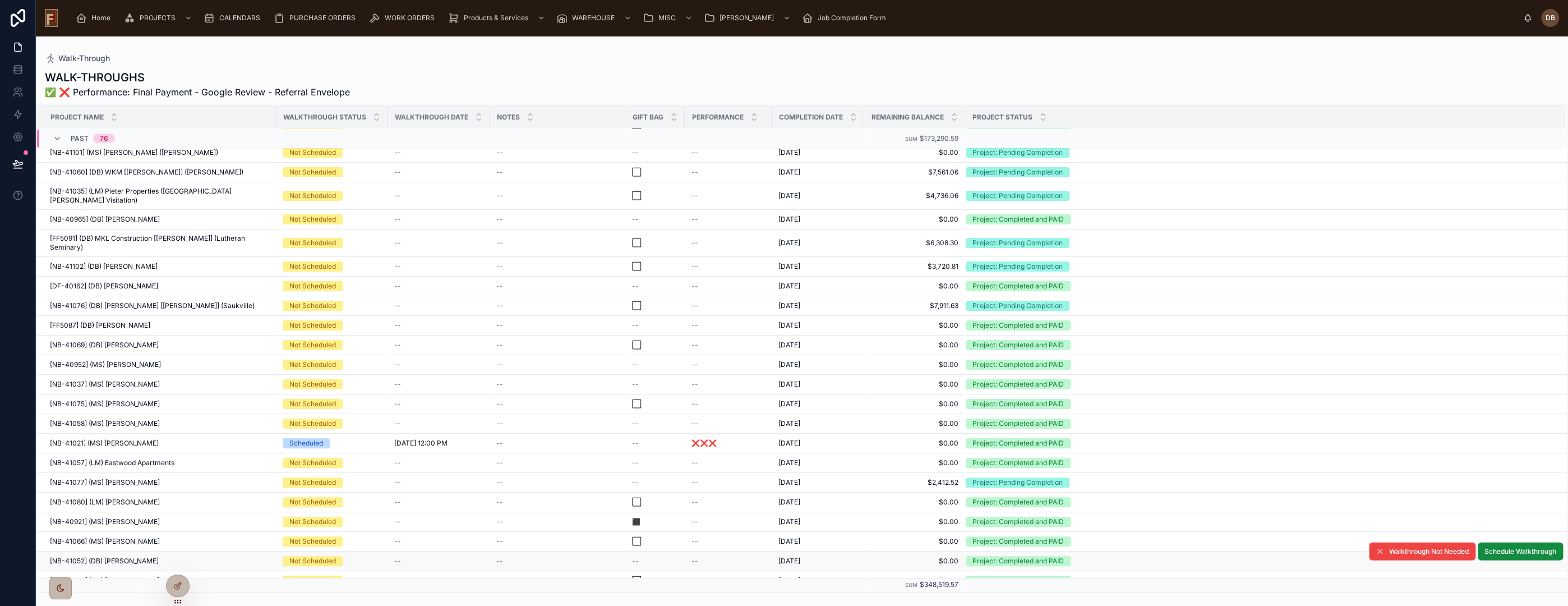
scroll to position [2179, 0]
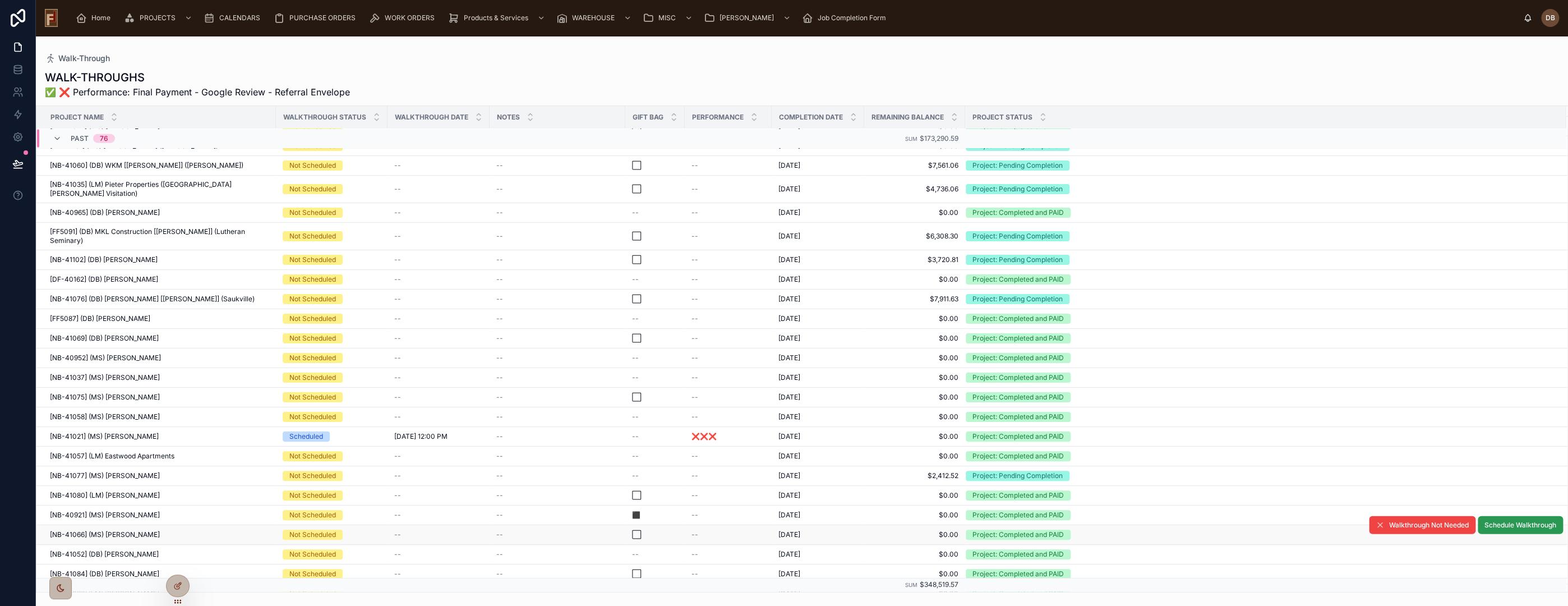
click at [1524, 521] on span "Schedule Walkthrough" at bounding box center [1520, 525] width 71 height 9
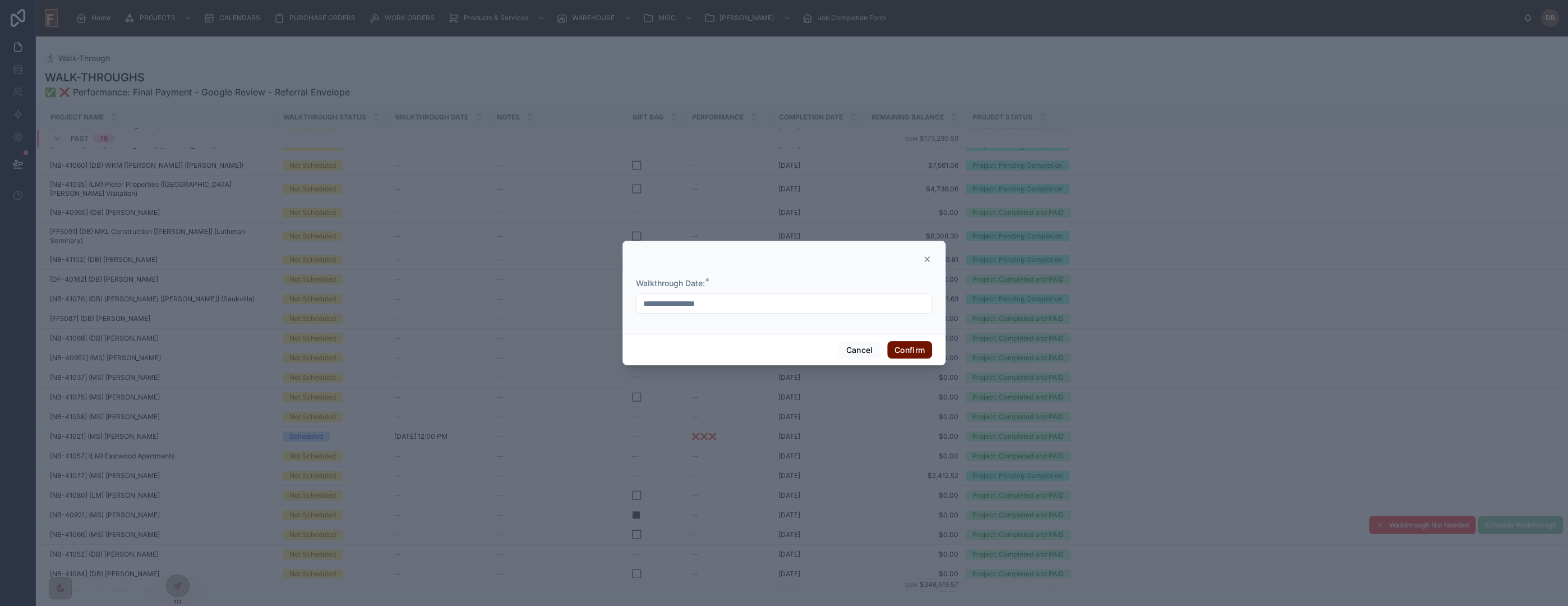
click at [719, 300] on input "**********" at bounding box center [784, 303] width 295 height 16
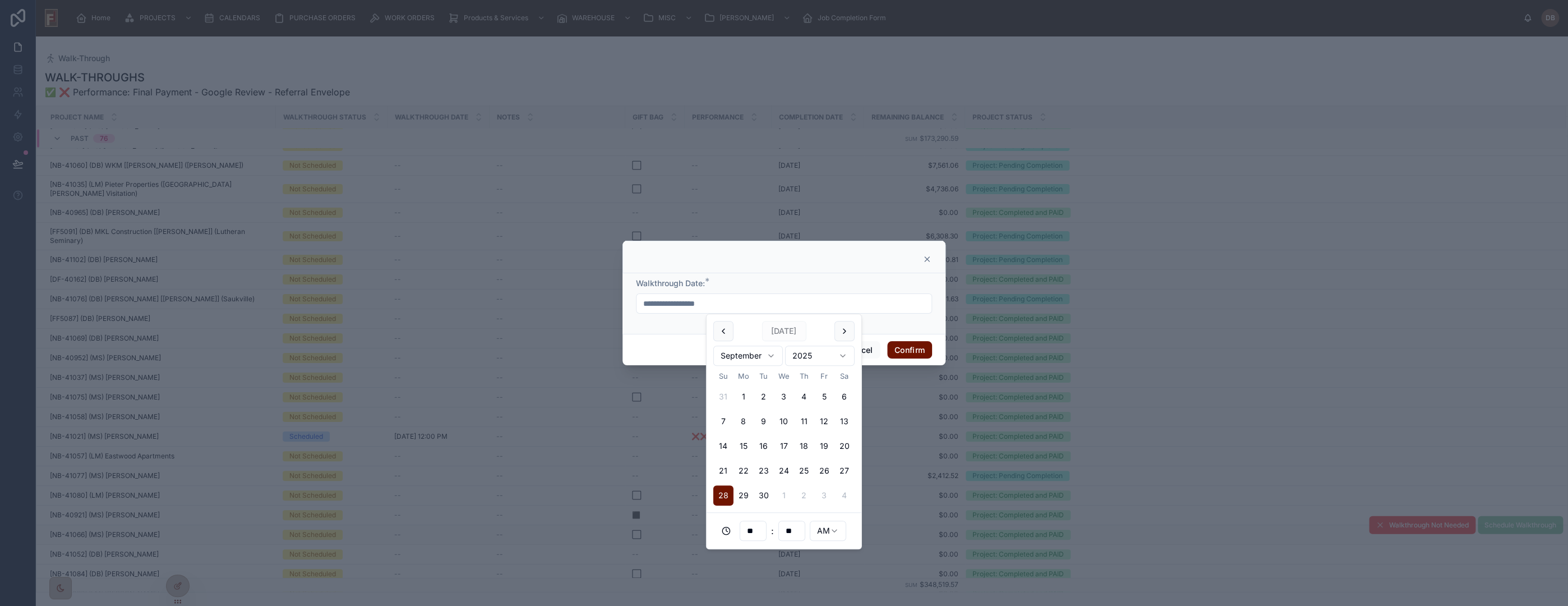
click at [926, 255] on icon at bounding box center [926, 259] width 9 height 9
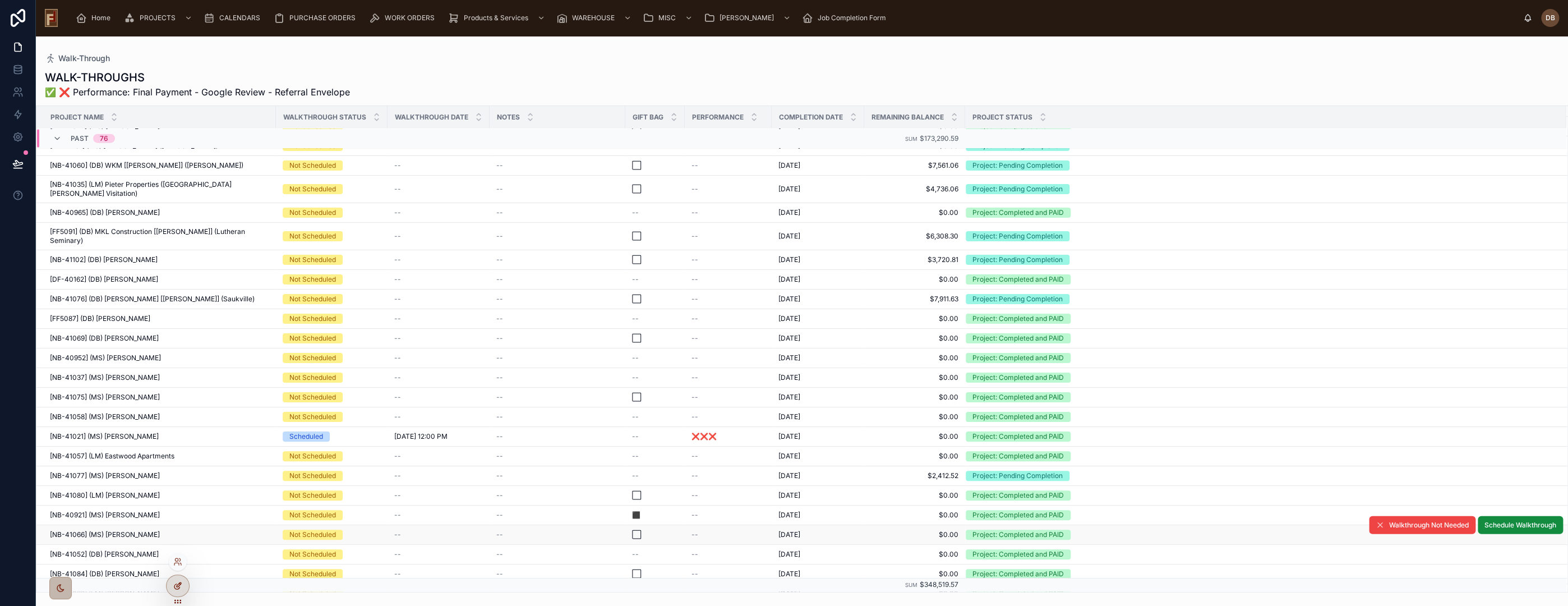
click at [175, 585] on icon at bounding box center [178, 585] width 9 height 9
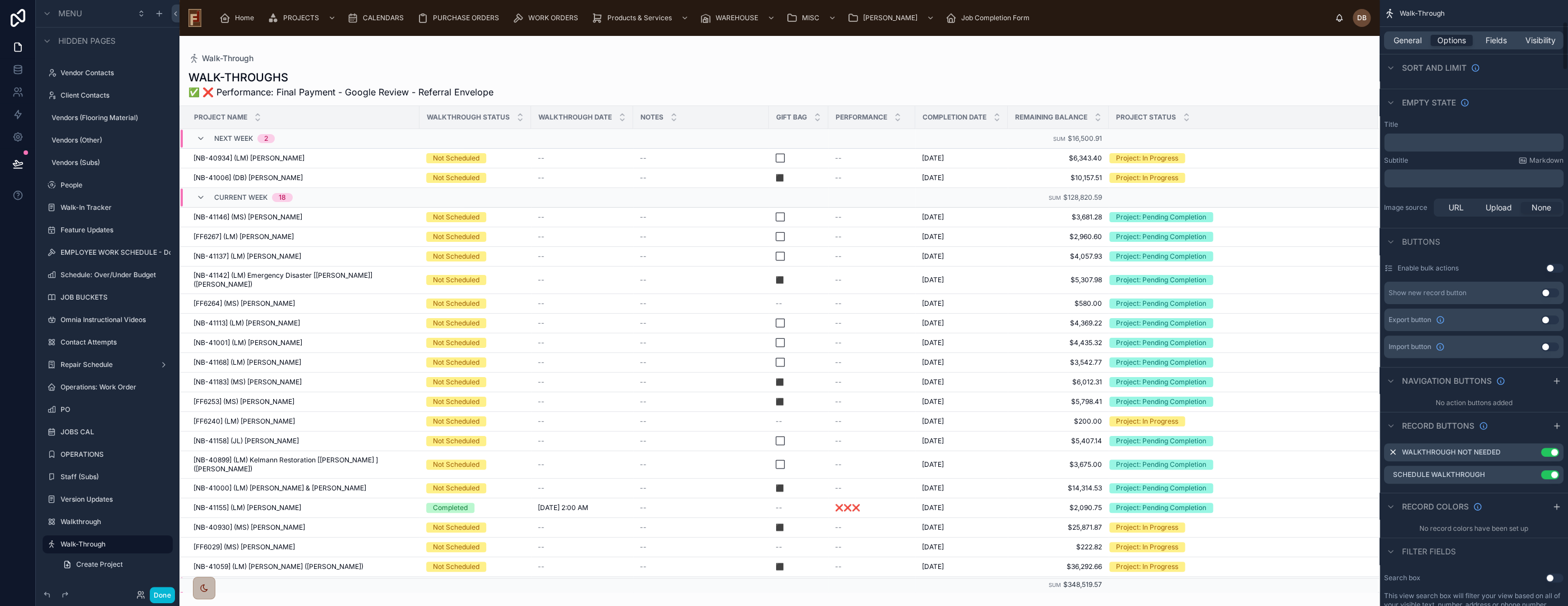
scroll to position [311, 0]
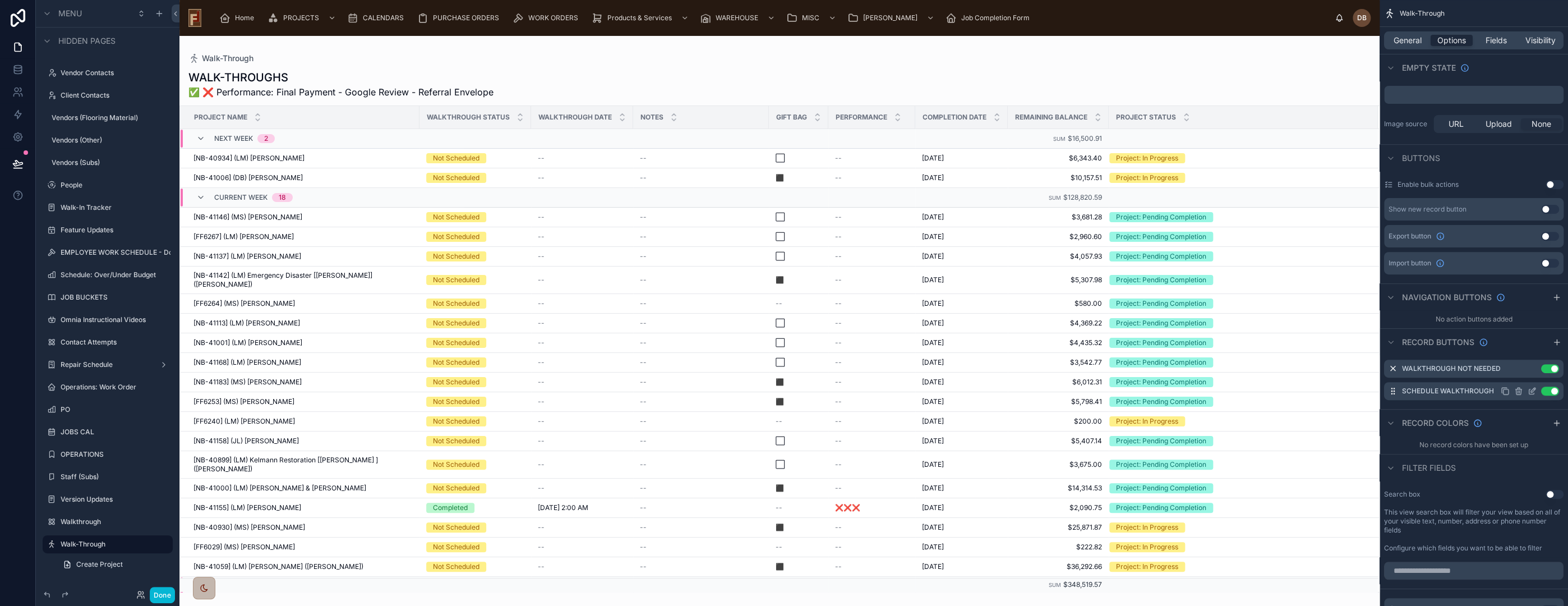
click at [1532, 387] on icon "scrollable content" at bounding box center [1531, 391] width 9 height 9
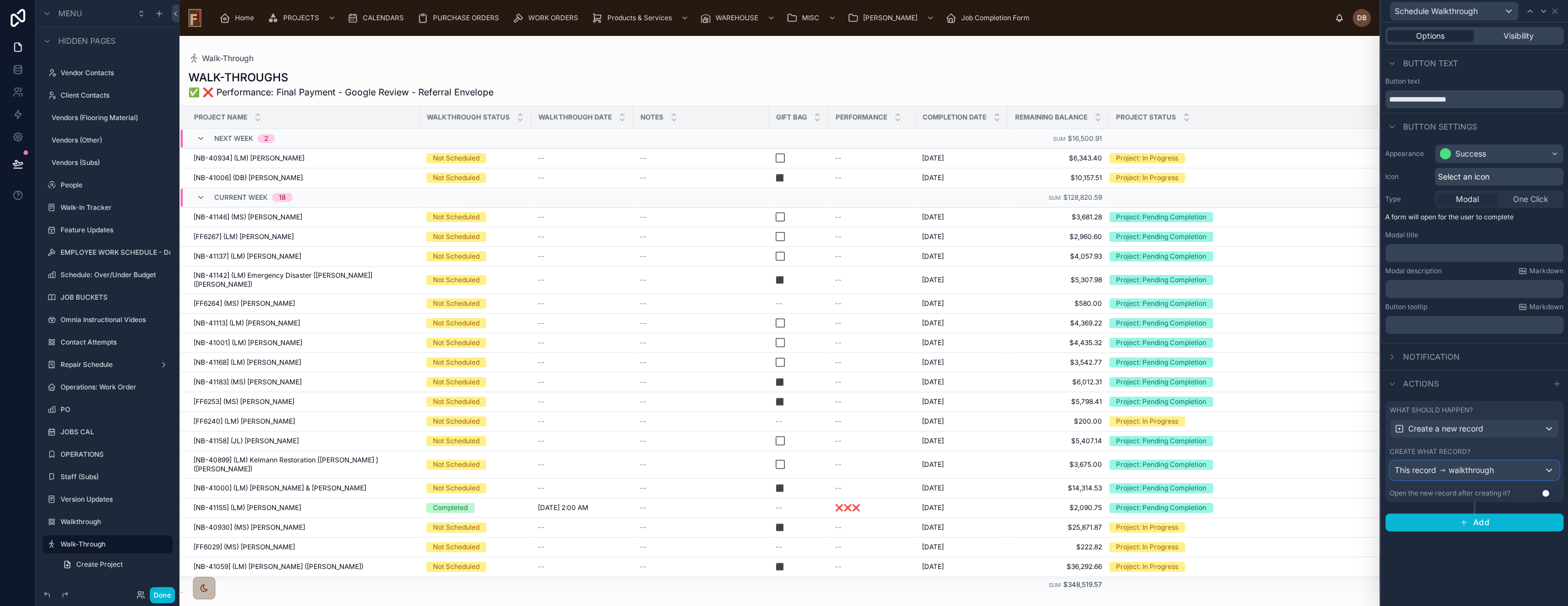
click at [1493, 470] on span "walkthrough" at bounding box center [1472, 469] width 46 height 11
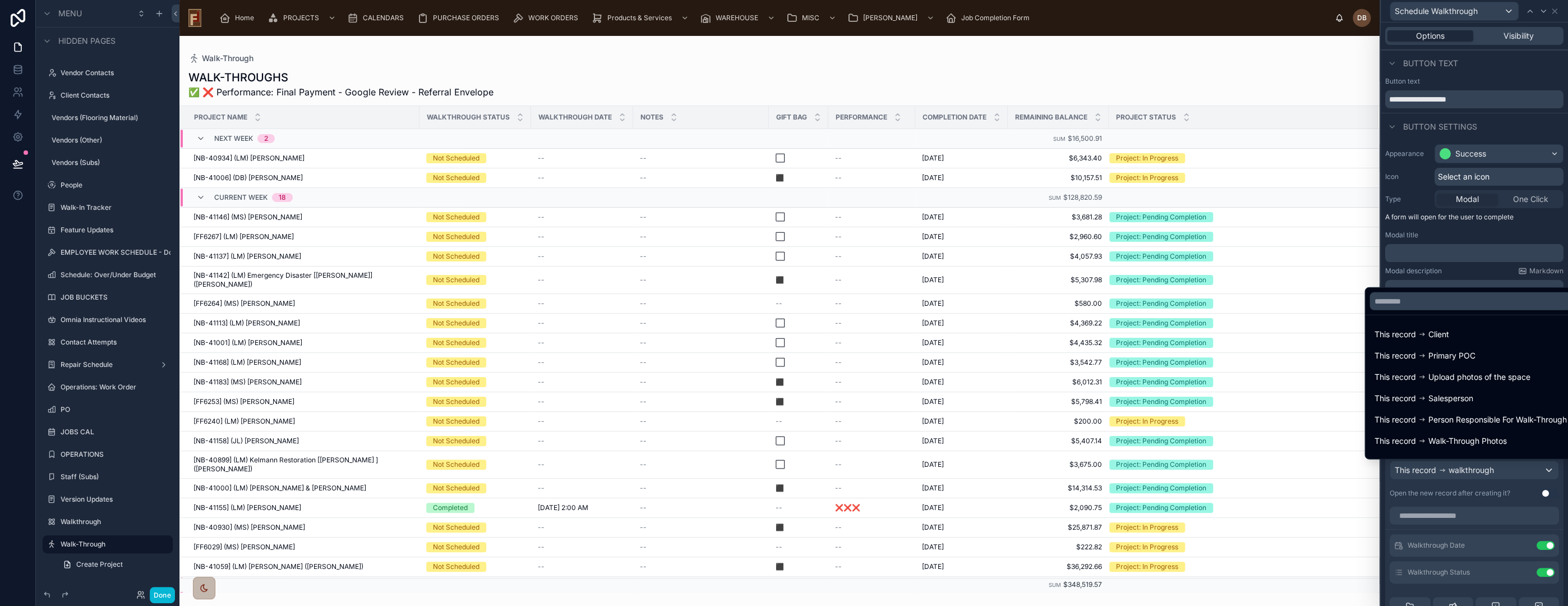
click at [1493, 470] on div at bounding box center [1474, 303] width 187 height 606
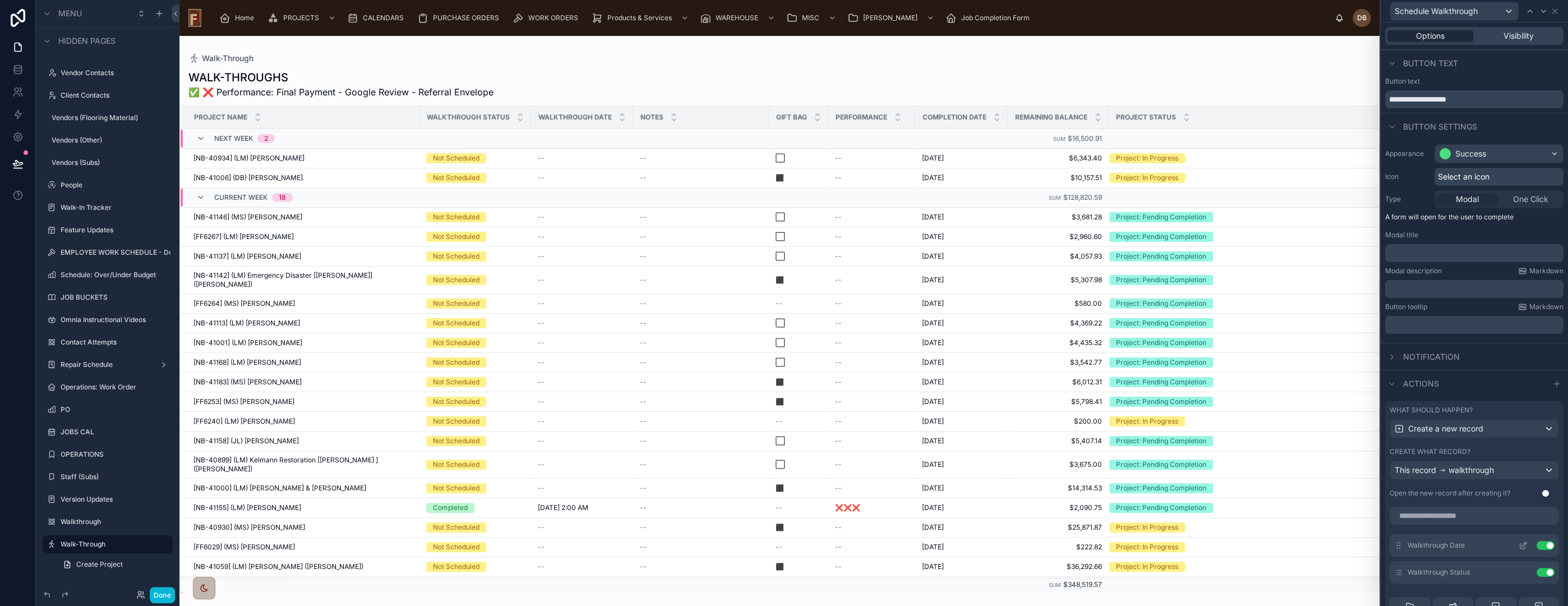
click at [1518, 545] on icon at bounding box center [1522, 545] width 9 height 9
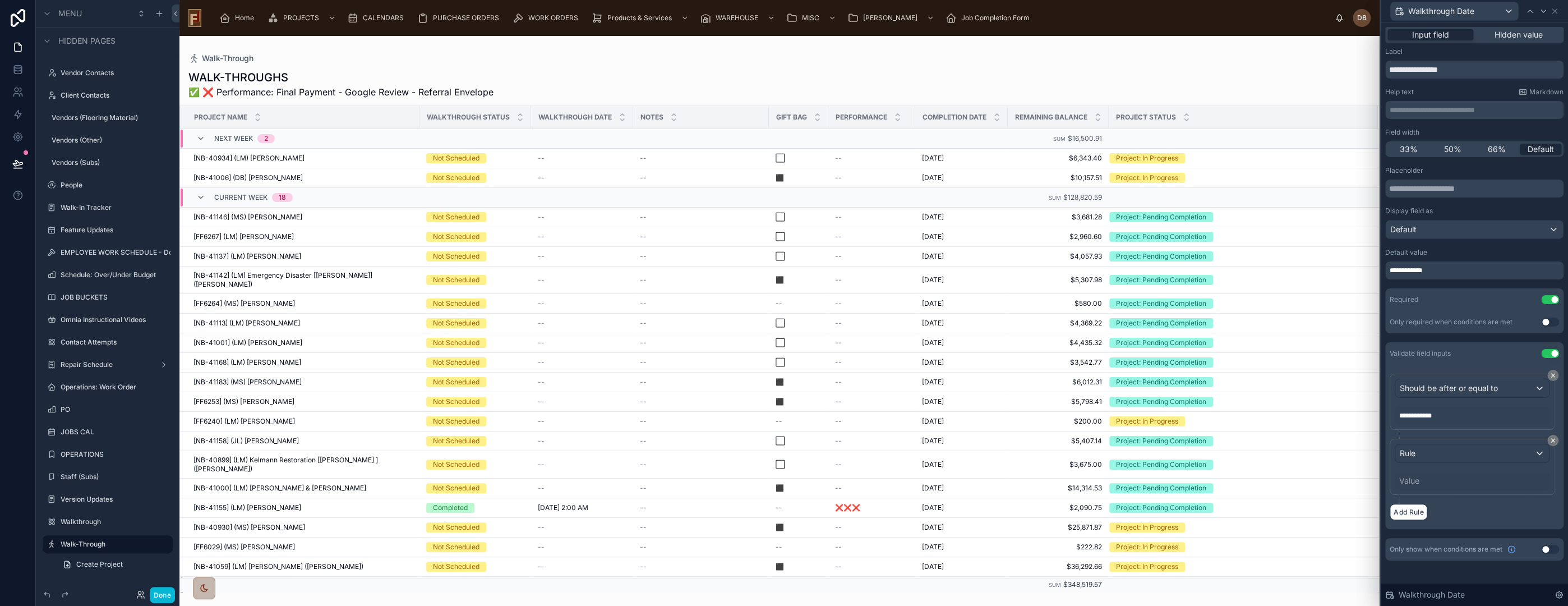
click at [1445, 271] on div "**********" at bounding box center [1475, 271] width 179 height 18
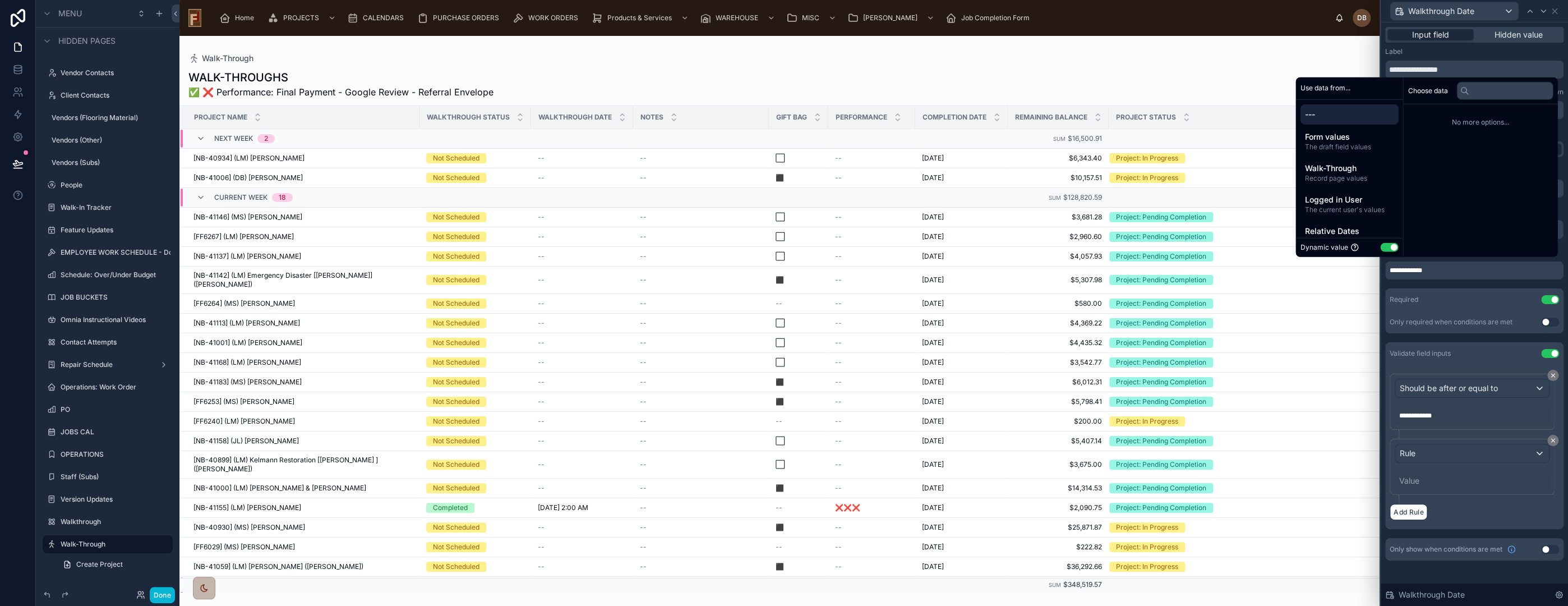
click at [1385, 249] on button "Use setting" at bounding box center [1389, 247] width 18 height 9
select select "****"
select select "*"
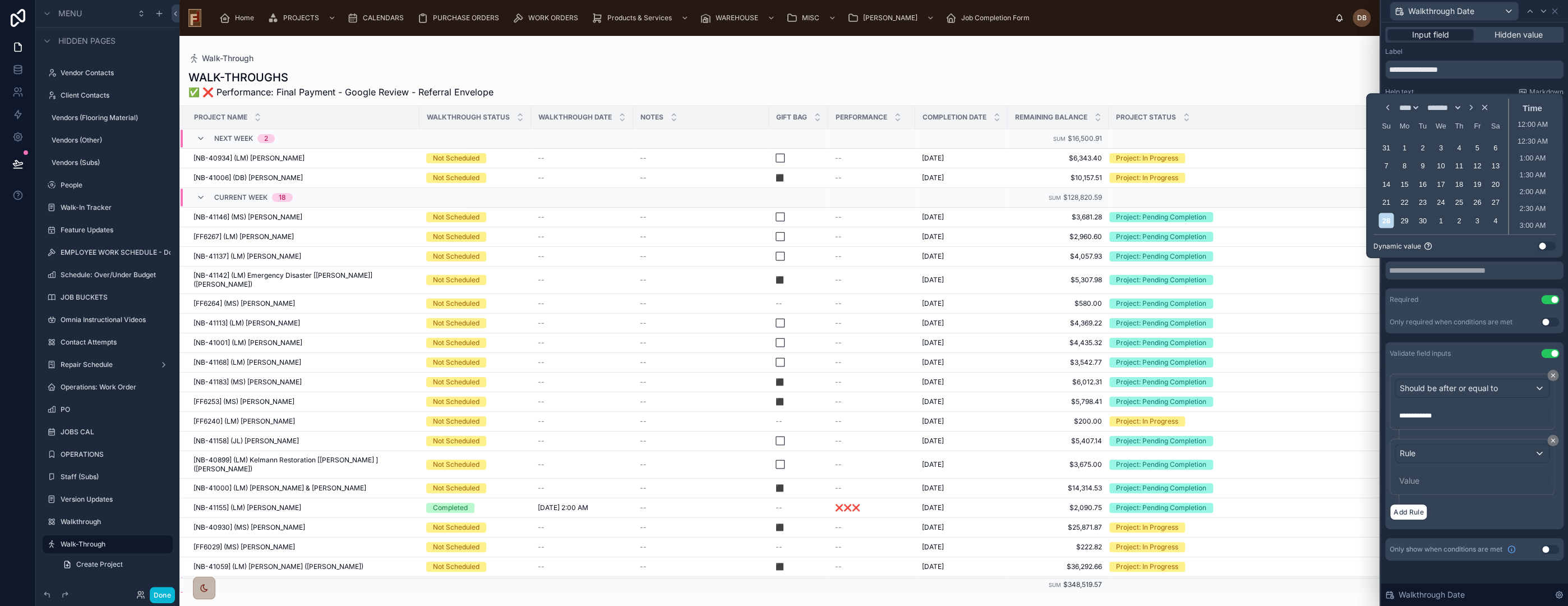
click at [1543, 246] on button "Use setting" at bounding box center [1546, 246] width 18 height 9
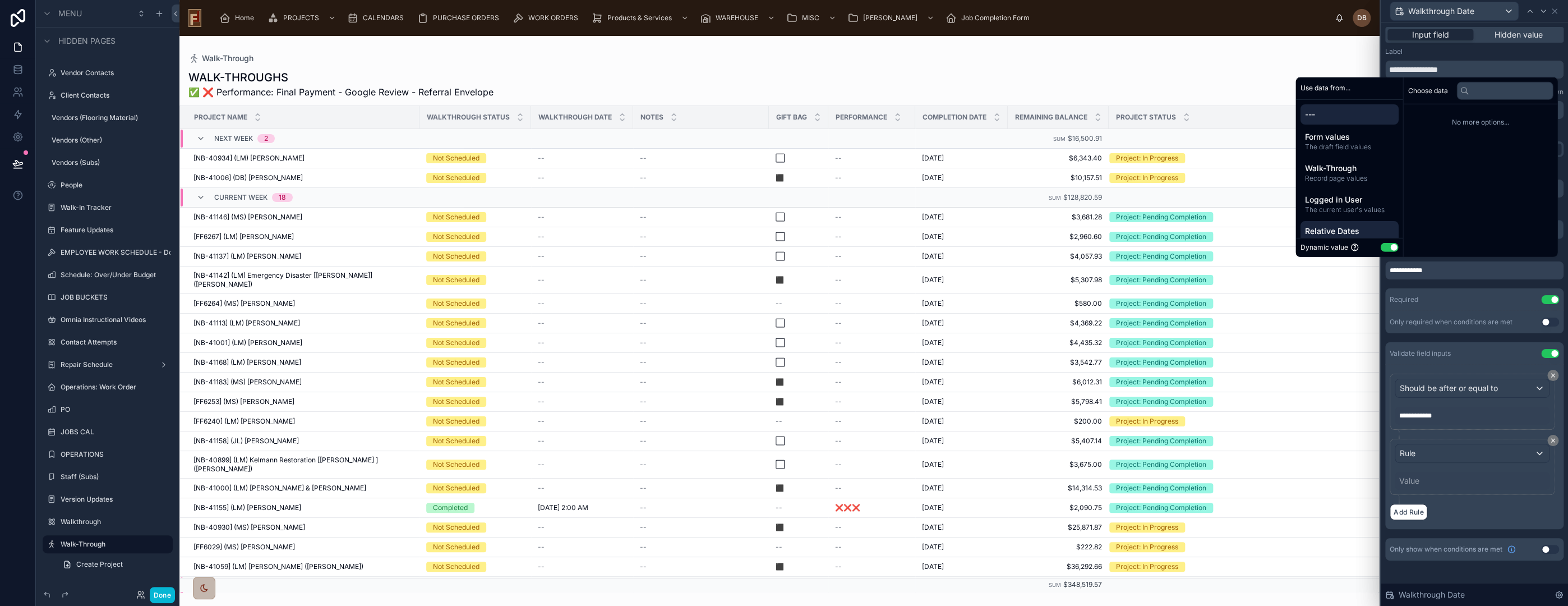
click at [1353, 232] on span "Relative Dates" at bounding box center [1349, 230] width 89 height 11
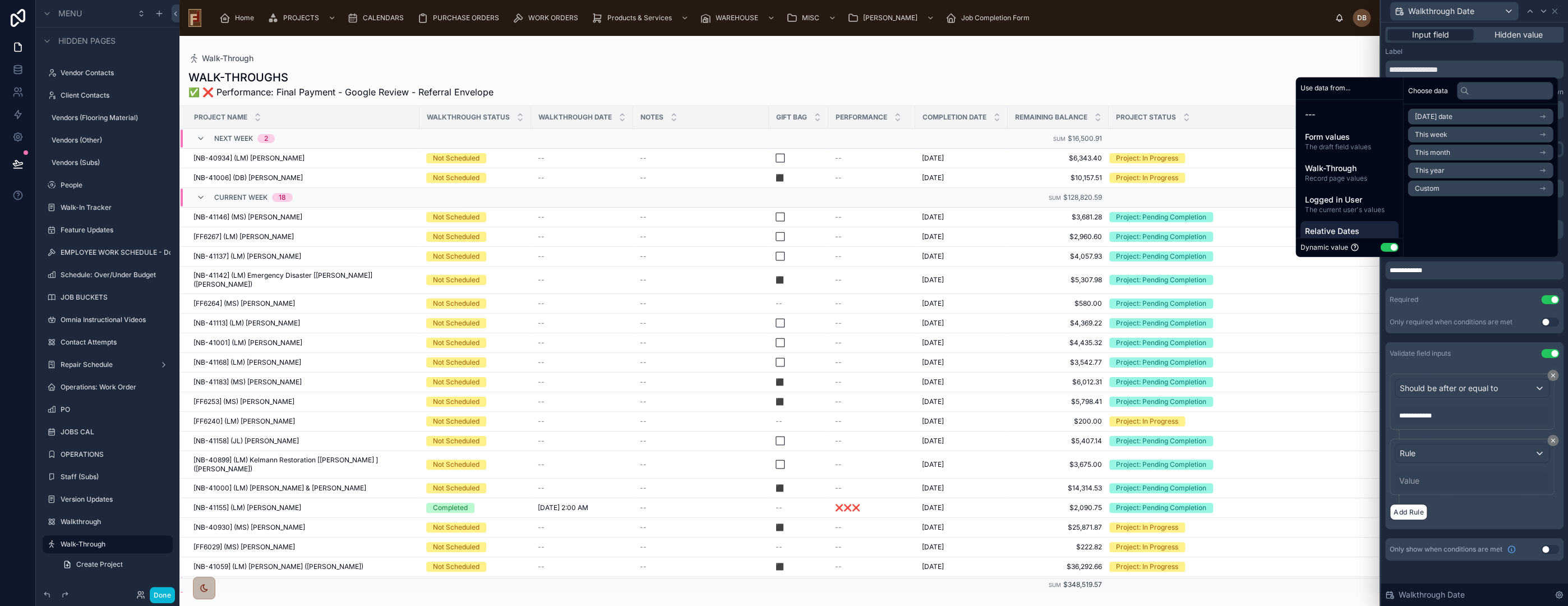
click at [1453, 118] on li "[DATE] date" at bounding box center [1480, 117] width 145 height 16
click at [1419, 136] on span "Now" at bounding box center [1421, 136] width 15 height 9
click at [1460, 577] on div "**********" at bounding box center [1474, 304] width 187 height 564
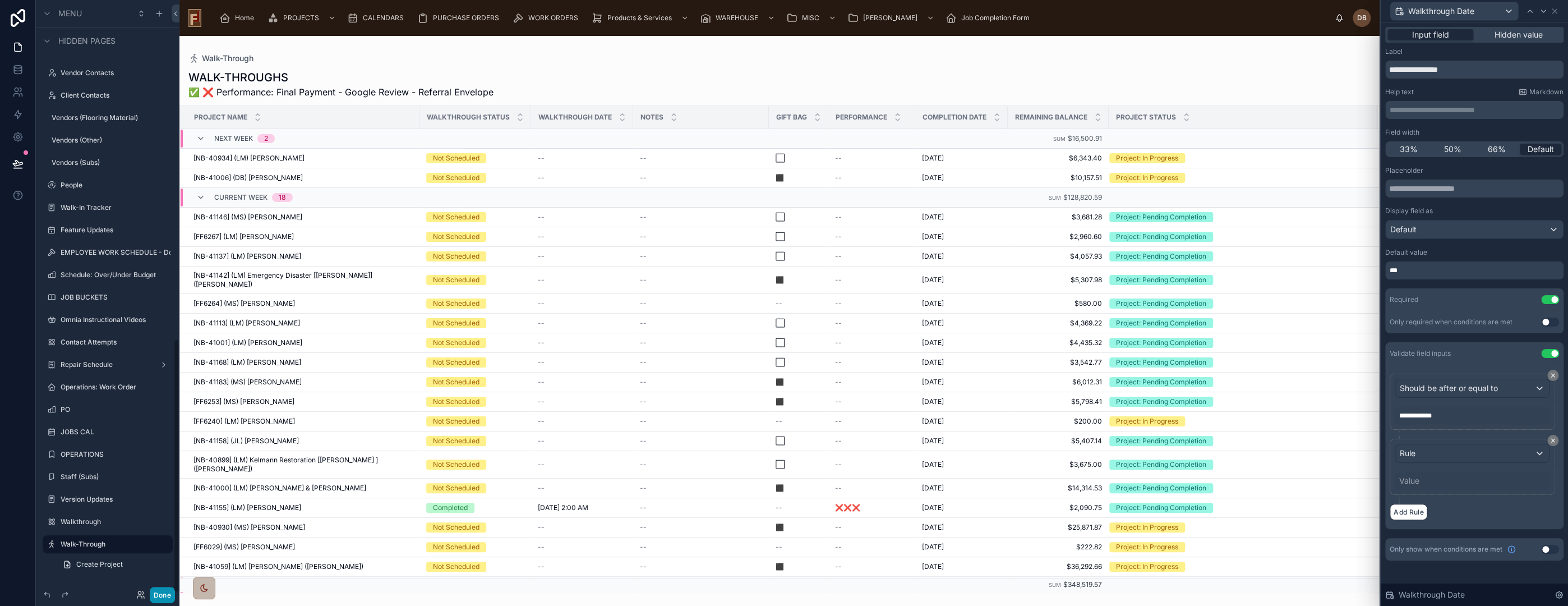
drag, startPoint x: 168, startPoint y: 597, endPoint x: 5, endPoint y: 211, distance: 419.0
click at [168, 596] on button "Done" at bounding box center [162, 594] width 25 height 16
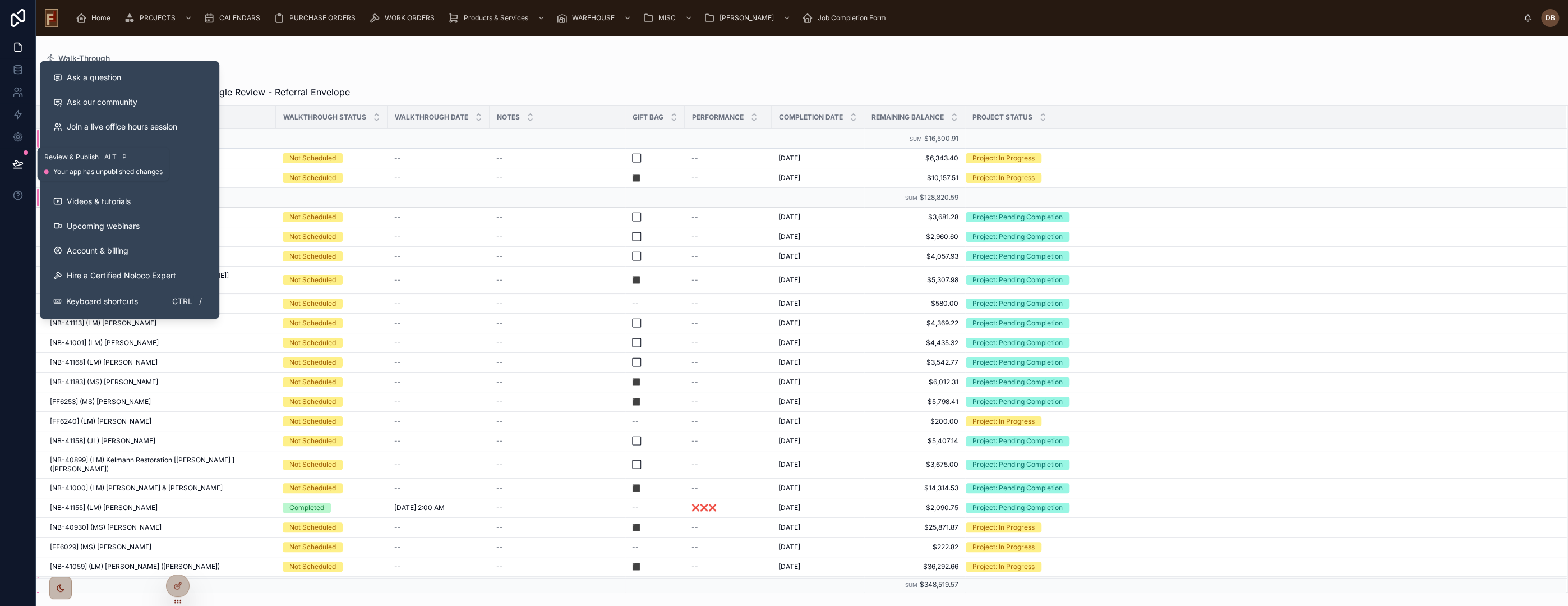
click at [16, 163] on icon at bounding box center [18, 164] width 10 height 6
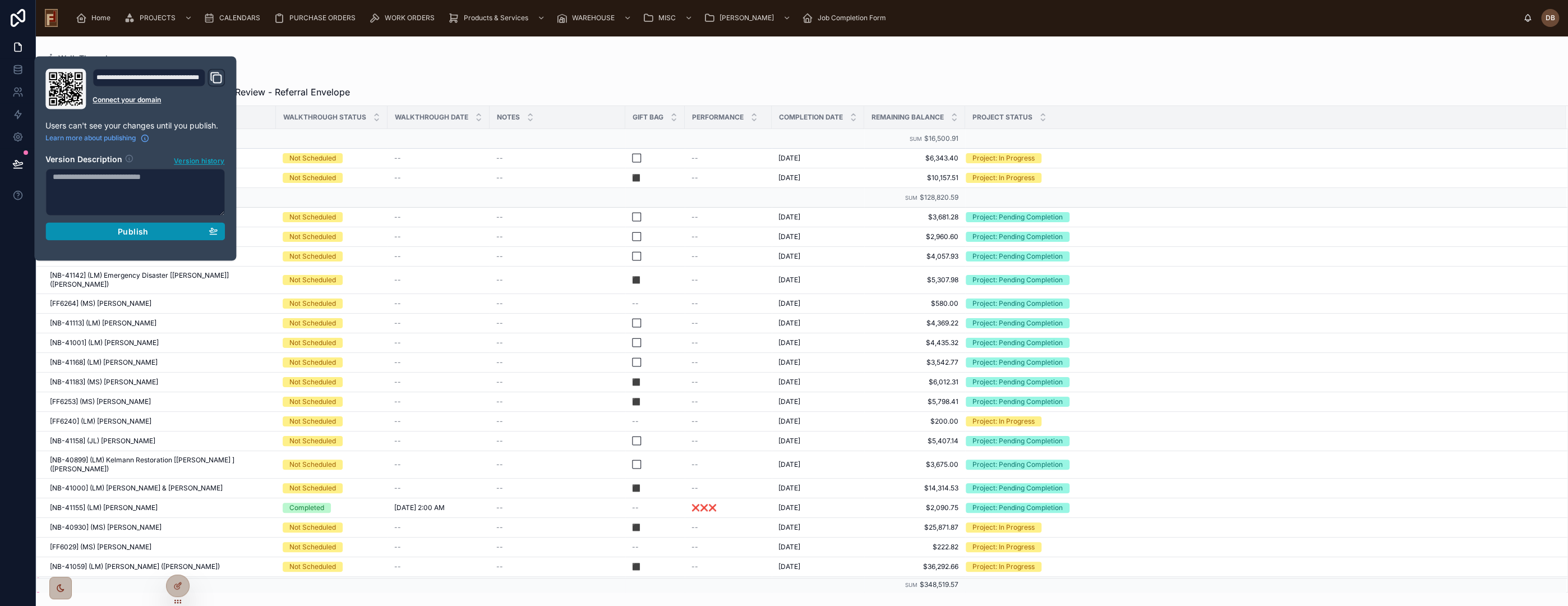
click at [135, 232] on span "Publish" at bounding box center [133, 231] width 31 height 10
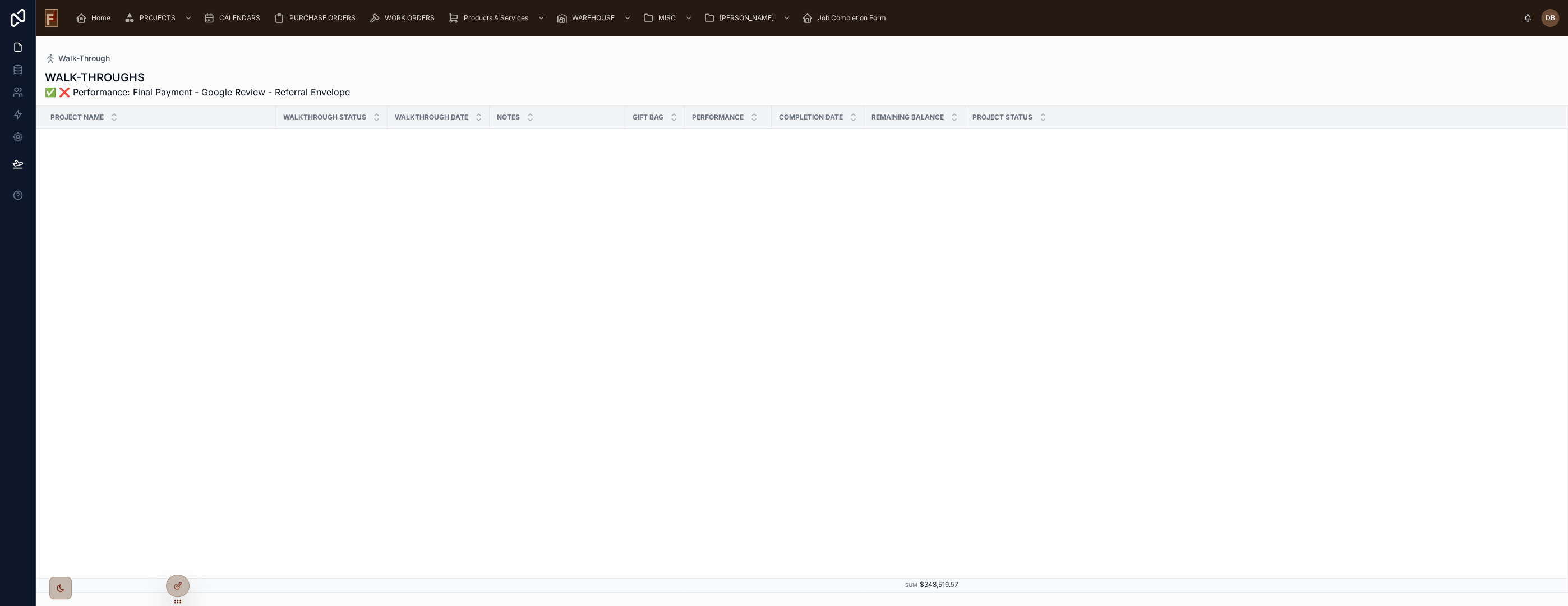
scroll to position [1808, 0]
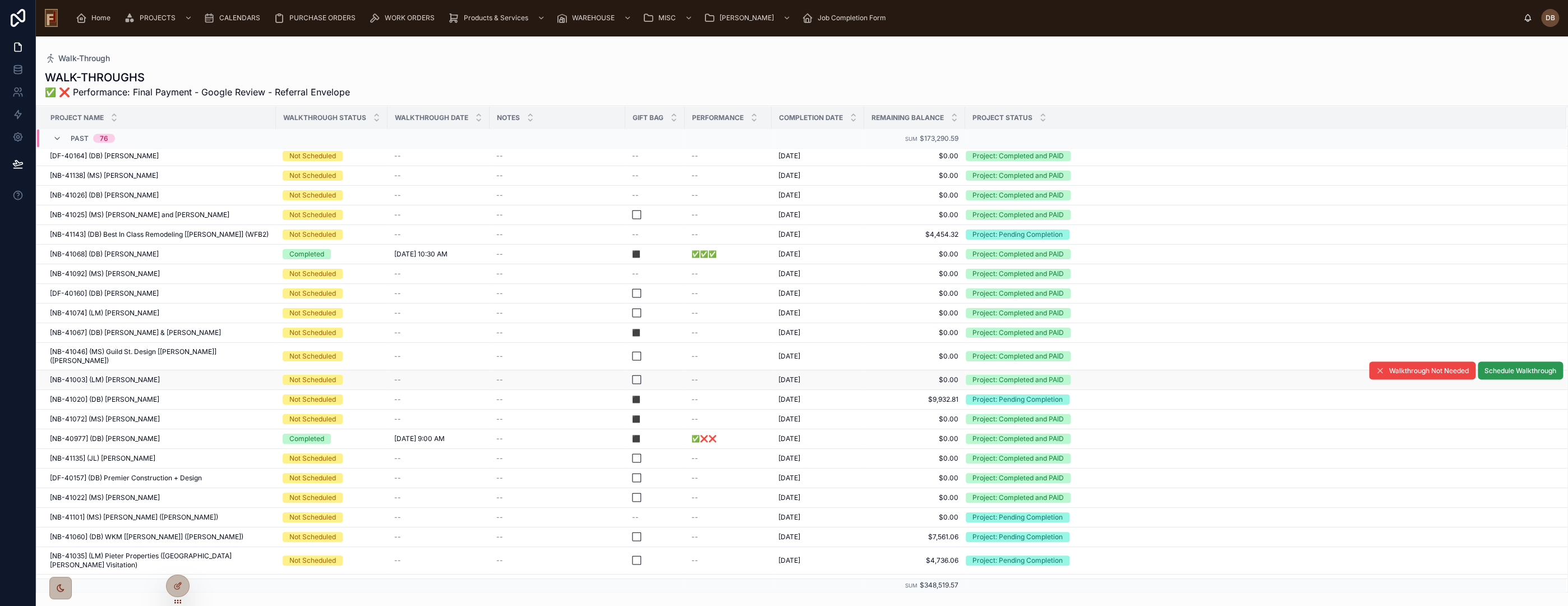
click at [1523, 366] on span "Schedule Walkthrough" at bounding box center [1520, 370] width 71 height 9
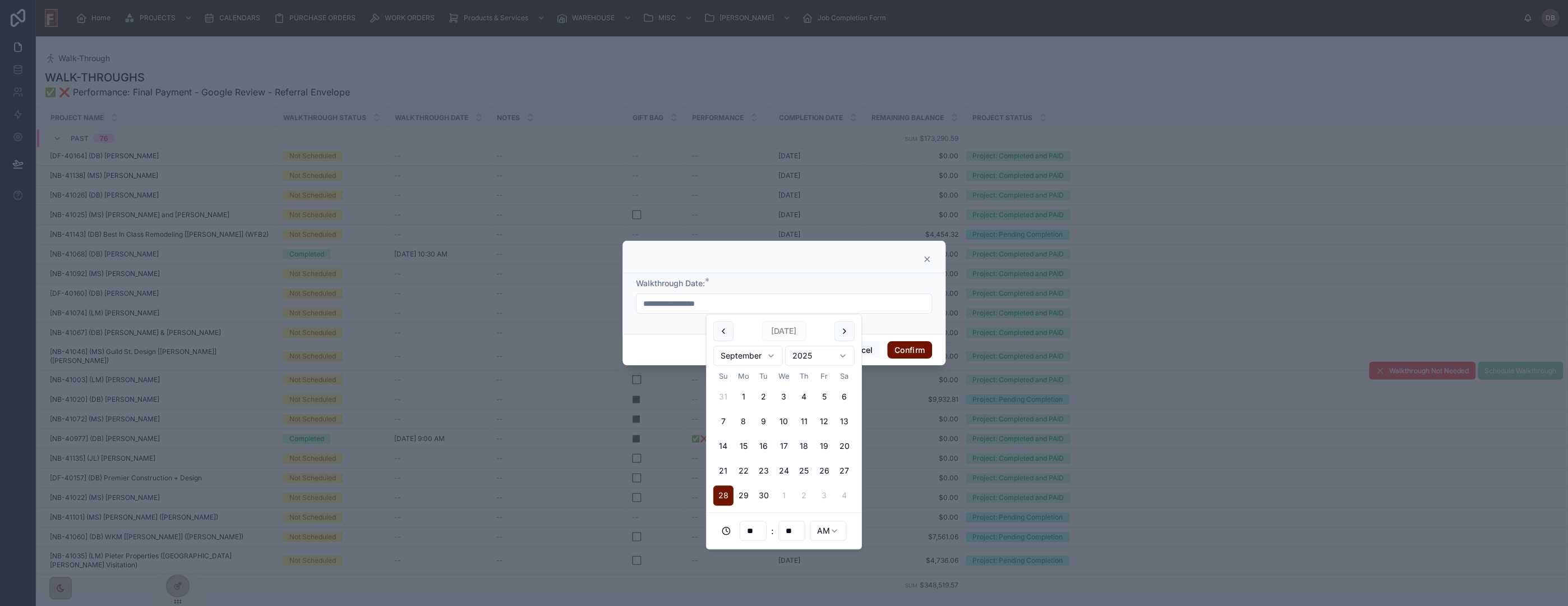
click at [723, 303] on input "**********" at bounding box center [784, 303] width 295 height 16
click at [743, 495] on button "29" at bounding box center [744, 495] width 20 height 20
click at [834, 533] on html "Home PROJECTS CALENDARS PURCHASE ORDERS WORK ORDERS Products & Services WAREHOU…" at bounding box center [784, 303] width 1568 height 606
type input "**********"
click at [913, 350] on button "Confirm" at bounding box center [909, 350] width 45 height 18
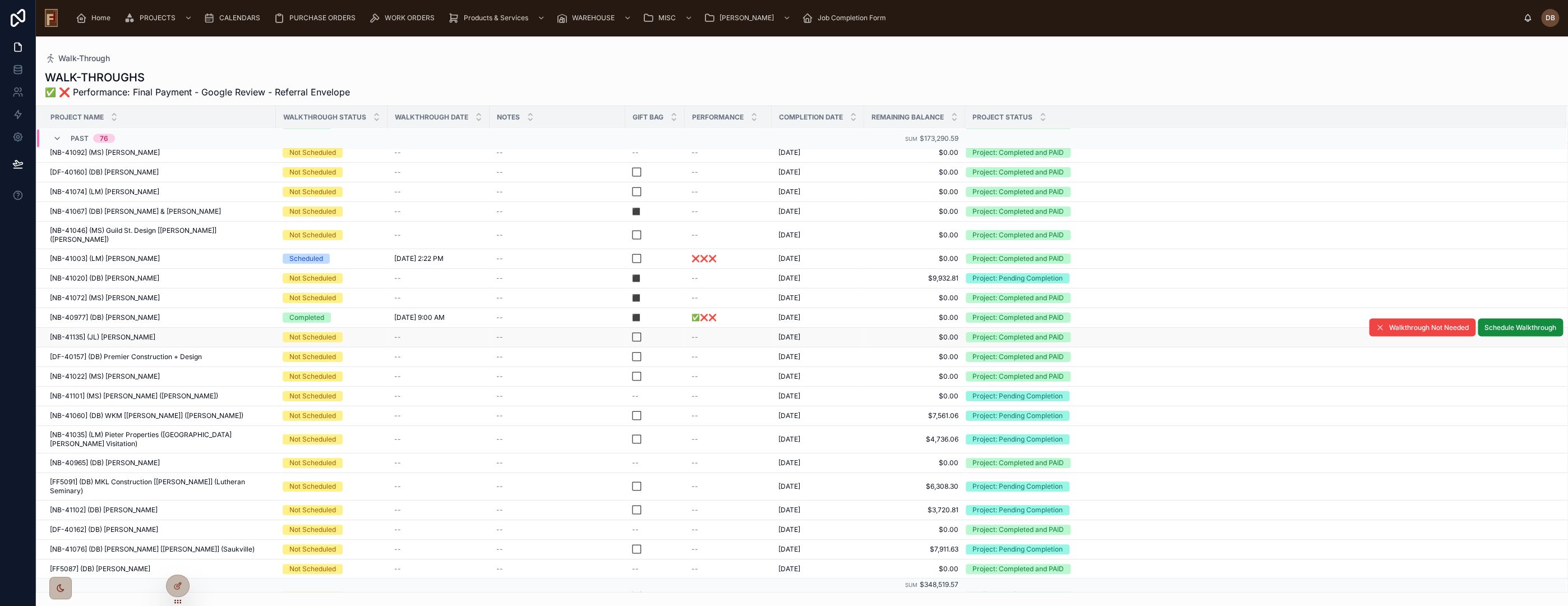
scroll to position [1804, 0]
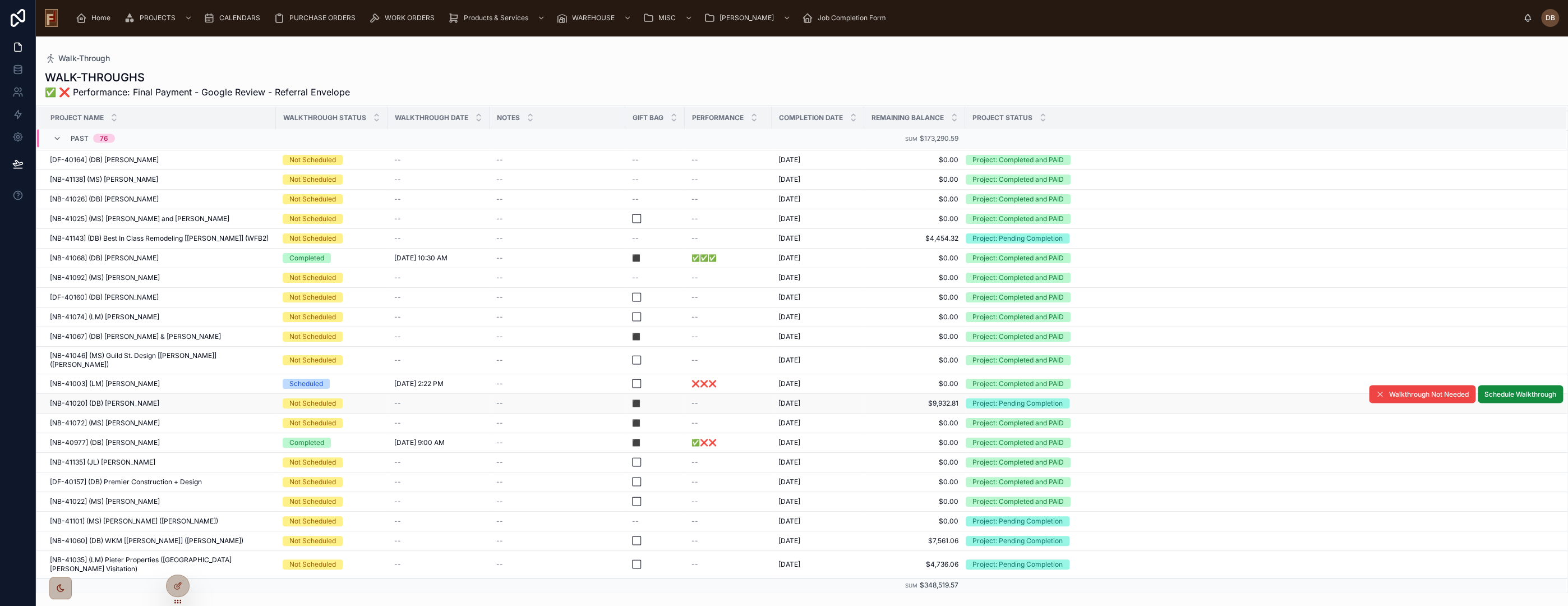
click at [132, 399] on span "[NB-41020] (DB) [PERSON_NAME]" at bounding box center [104, 403] width 109 height 9
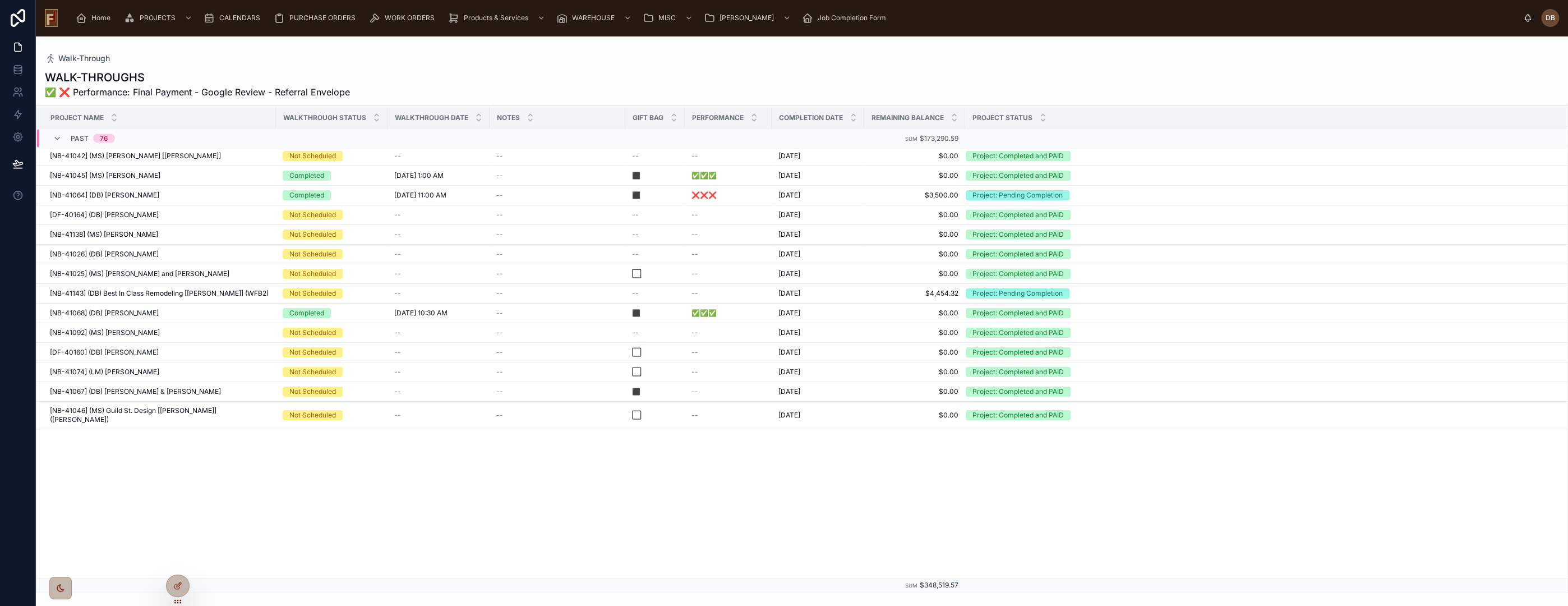
scroll to position [1335, 0]
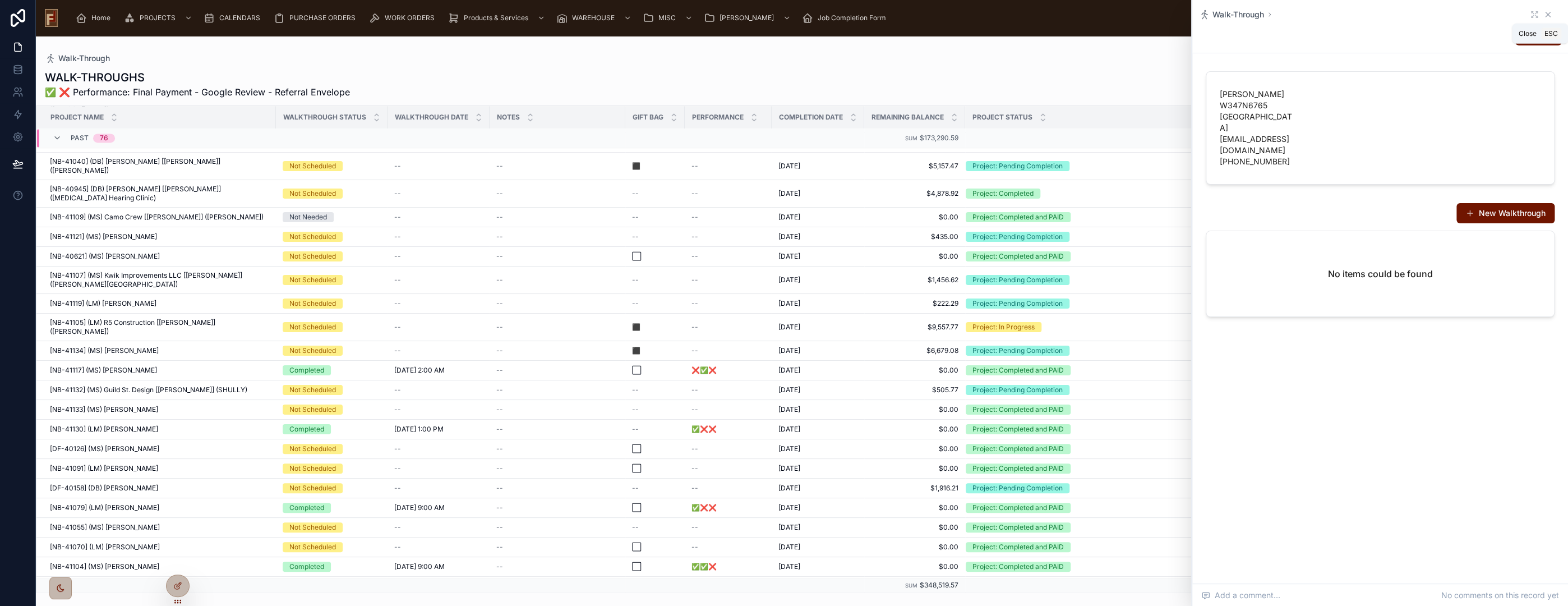
click at [1550, 16] on icon at bounding box center [1547, 14] width 9 height 9
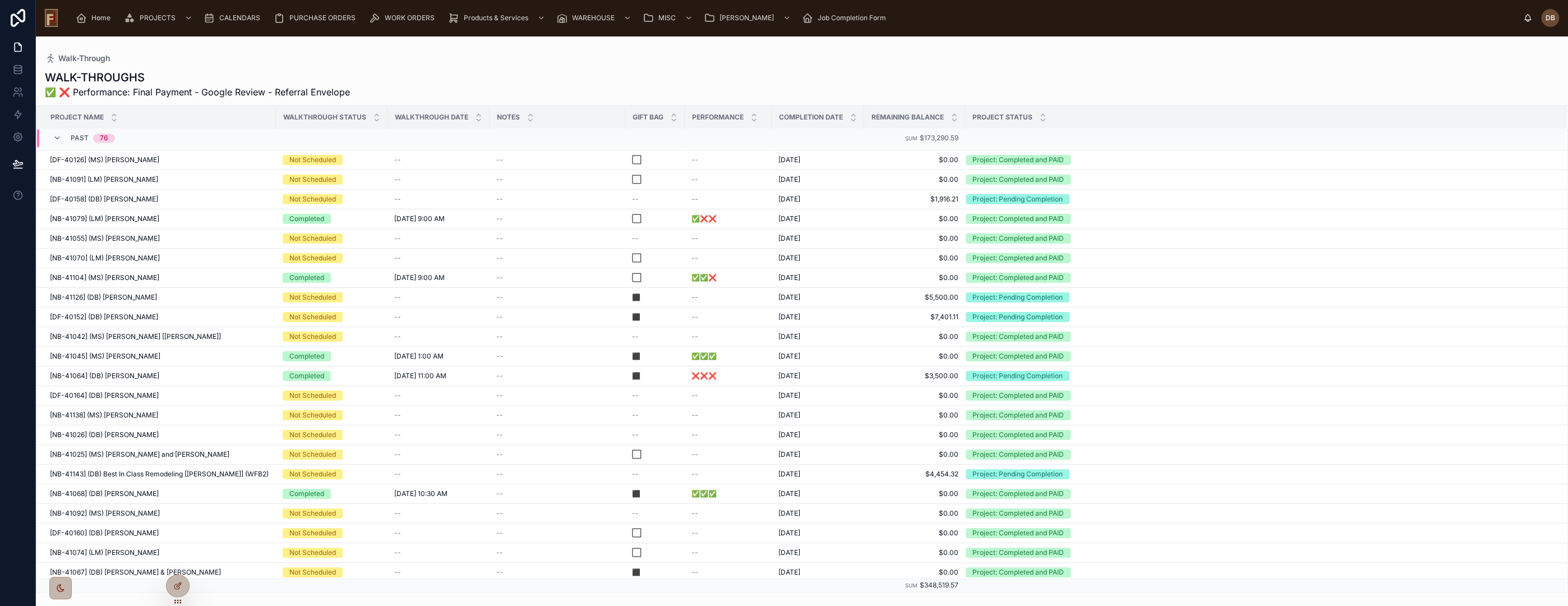
scroll to position [1835, 0]
